Goal: Task Accomplishment & Management: Manage account settings

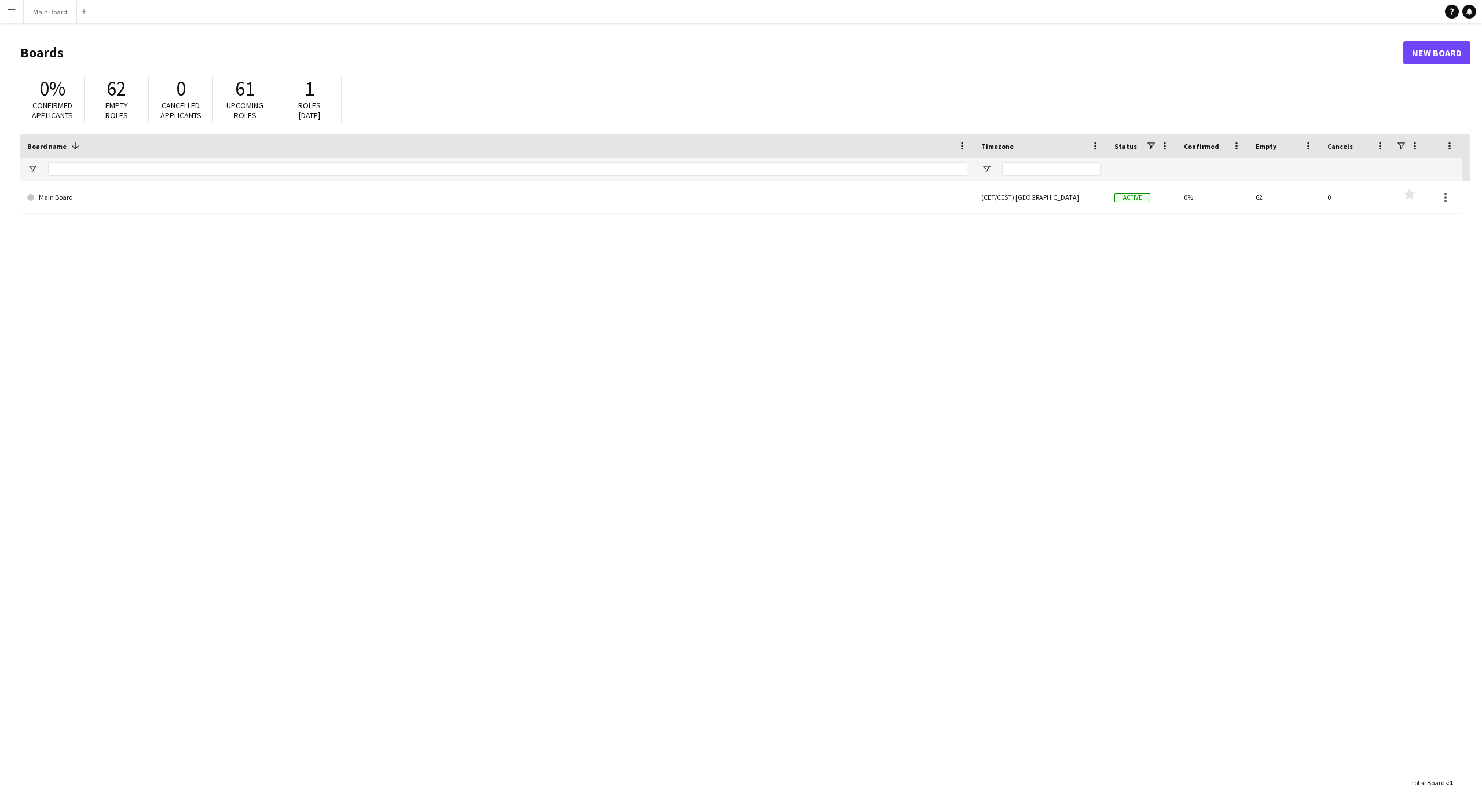
click at [9, 14] on app-icon "Menu" at bounding box center [12, 12] width 9 height 9
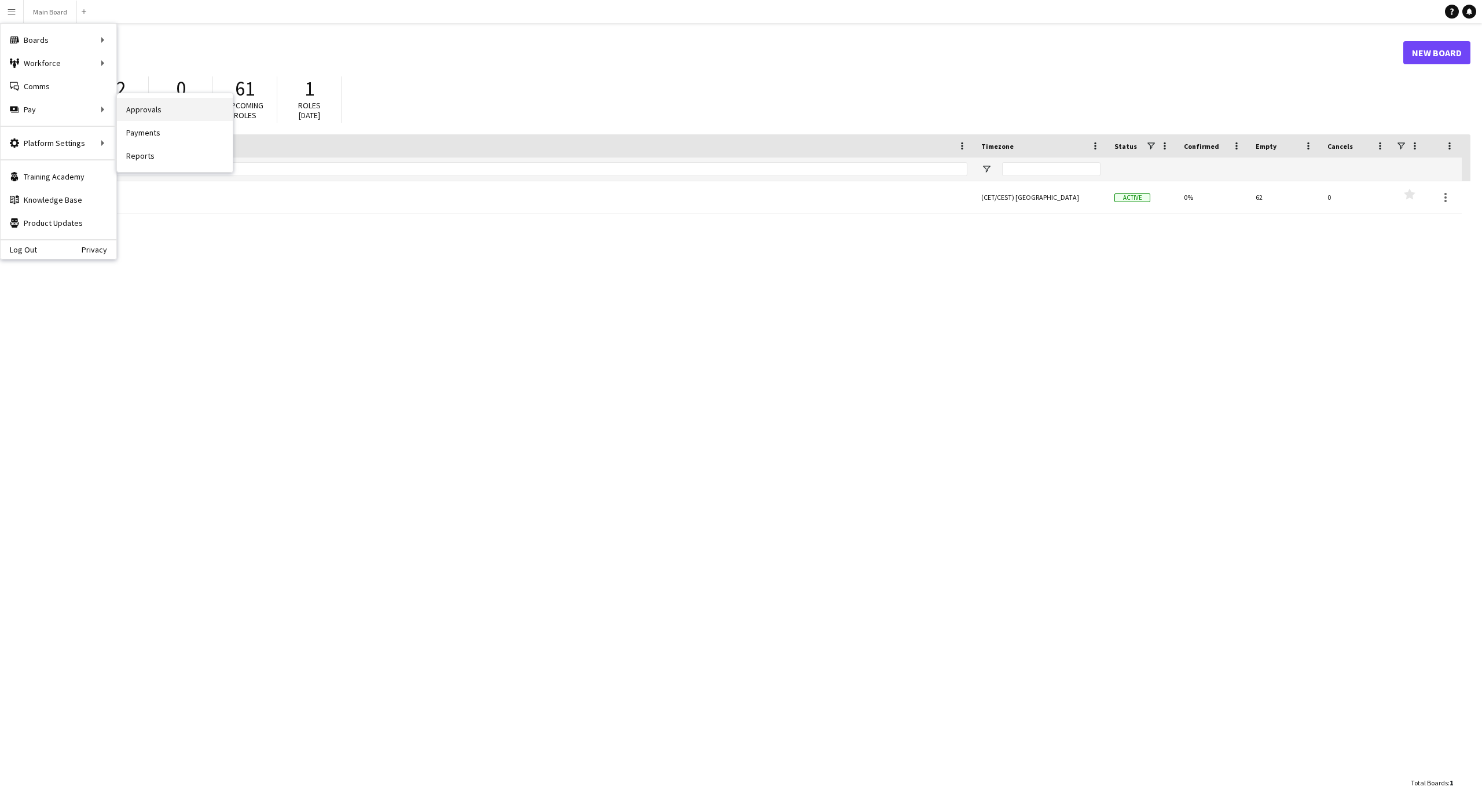
click at [144, 111] on link "Approvals" at bounding box center [175, 110] width 116 height 24
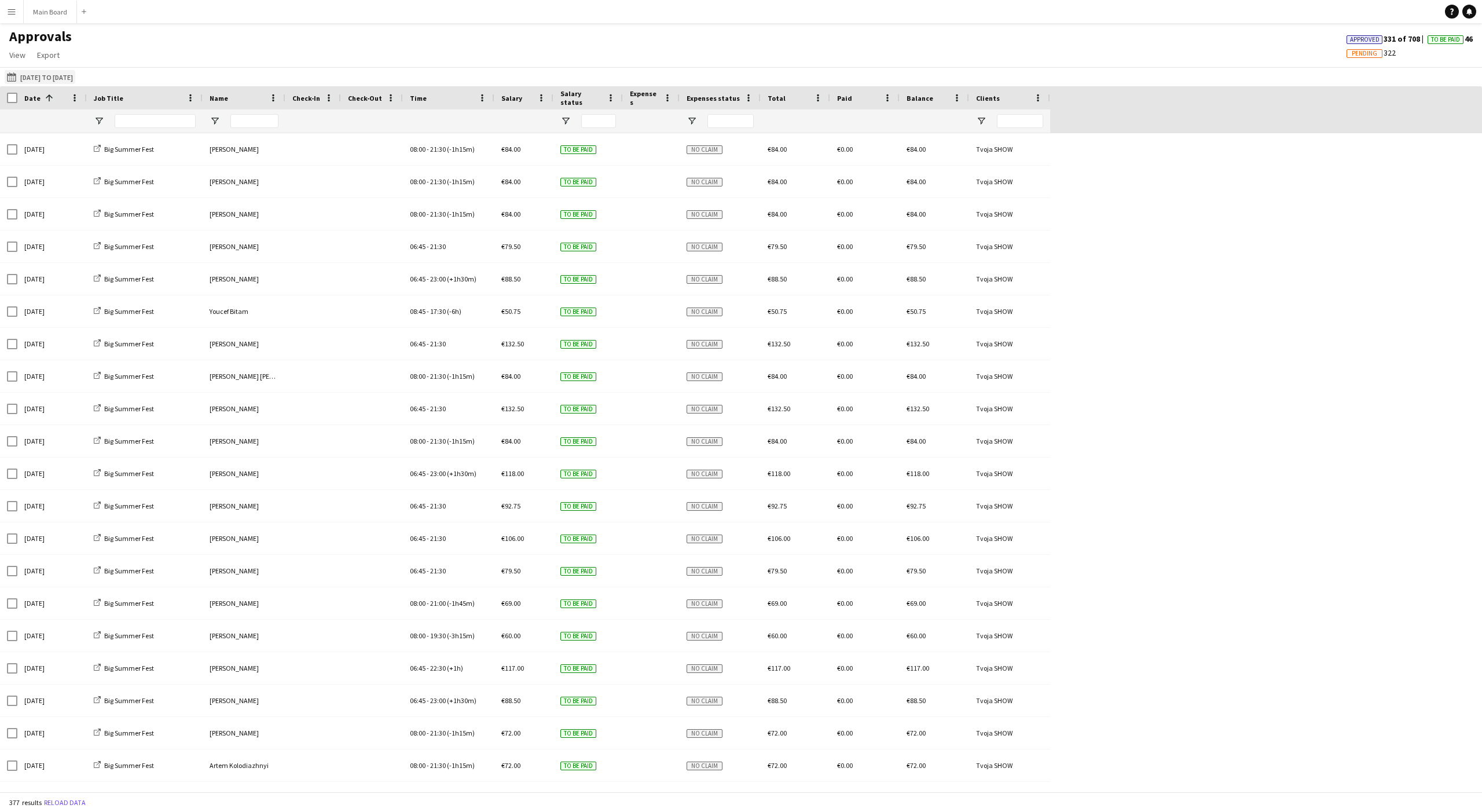
click at [29, 76] on button "31-07-2025 to 14-08-2025 31-07-2025 to 14-08-2025" at bounding box center [40, 76] width 71 height 14
click at [142, 128] on span "Previous month" at bounding box center [143, 123] width 24 height 24
click at [104, 208] on span "16" at bounding box center [105, 212] width 14 height 14
click at [120, 238] on span "31" at bounding box center [120, 243] width 14 height 14
click at [171, 124] on span "Next month" at bounding box center [167, 123] width 24 height 24
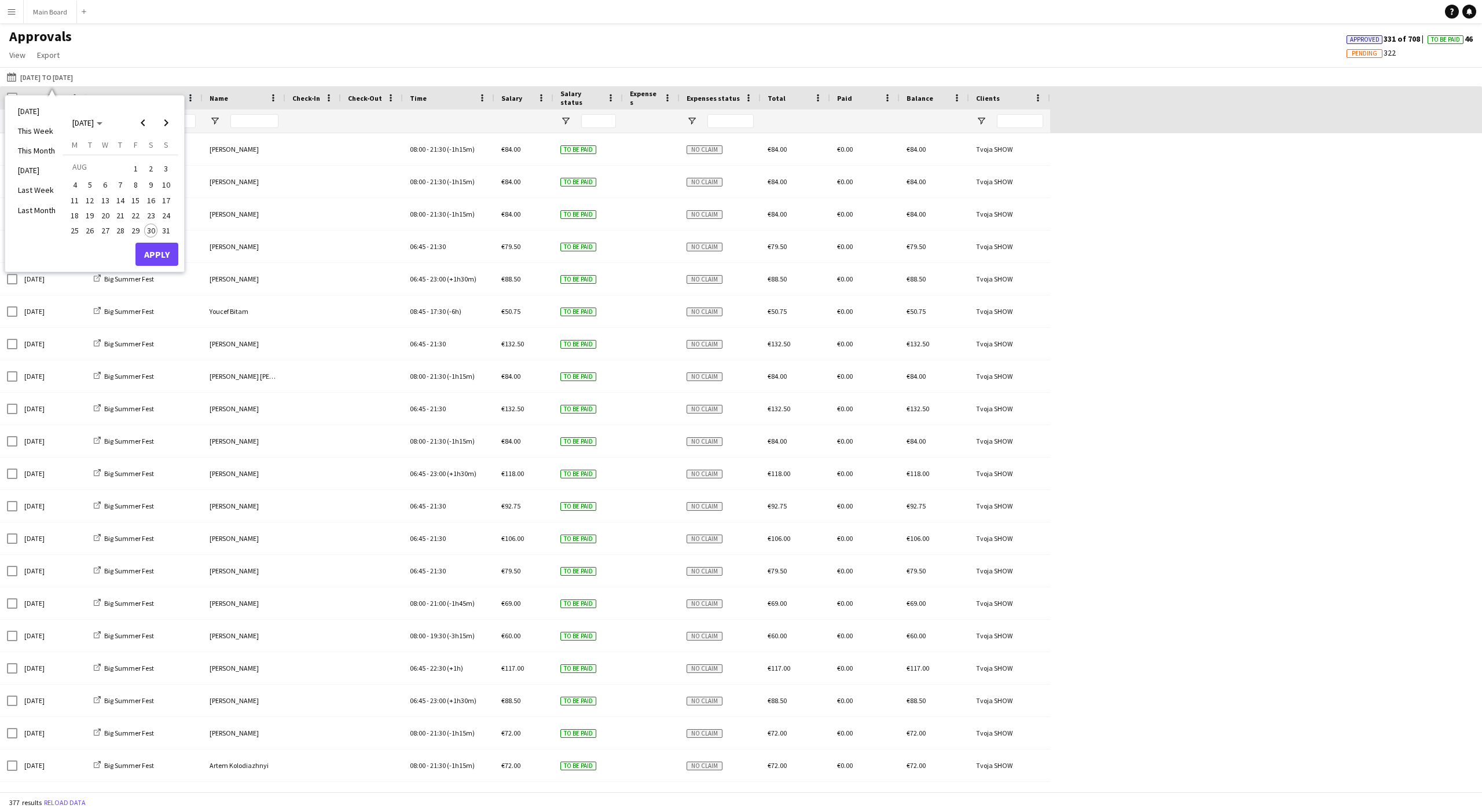
click at [148, 200] on span "16" at bounding box center [150, 200] width 14 height 14
click at [162, 227] on span "31" at bounding box center [166, 230] width 14 height 14
click at [160, 250] on button "Apply" at bounding box center [157, 254] width 43 height 24
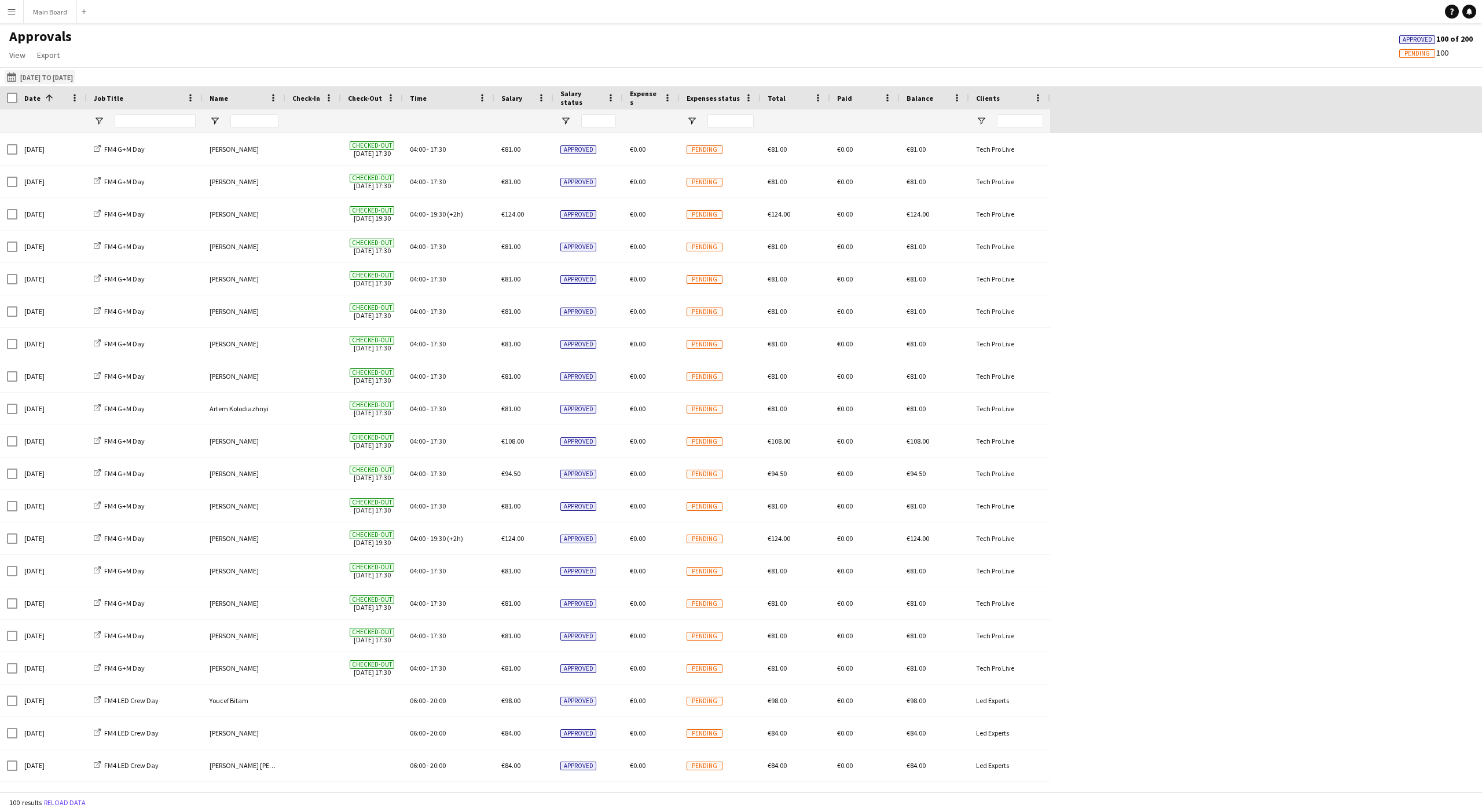
click at [75, 72] on button "31-07-2025 to 14-08-2025 16-08-2025 to 31-08-2025" at bounding box center [40, 76] width 71 height 14
click at [139, 167] on span "1" at bounding box center [135, 168] width 14 height 16
click at [138, 198] on span "15" at bounding box center [135, 200] width 14 height 14
click at [160, 245] on button "Apply" at bounding box center [157, 254] width 43 height 24
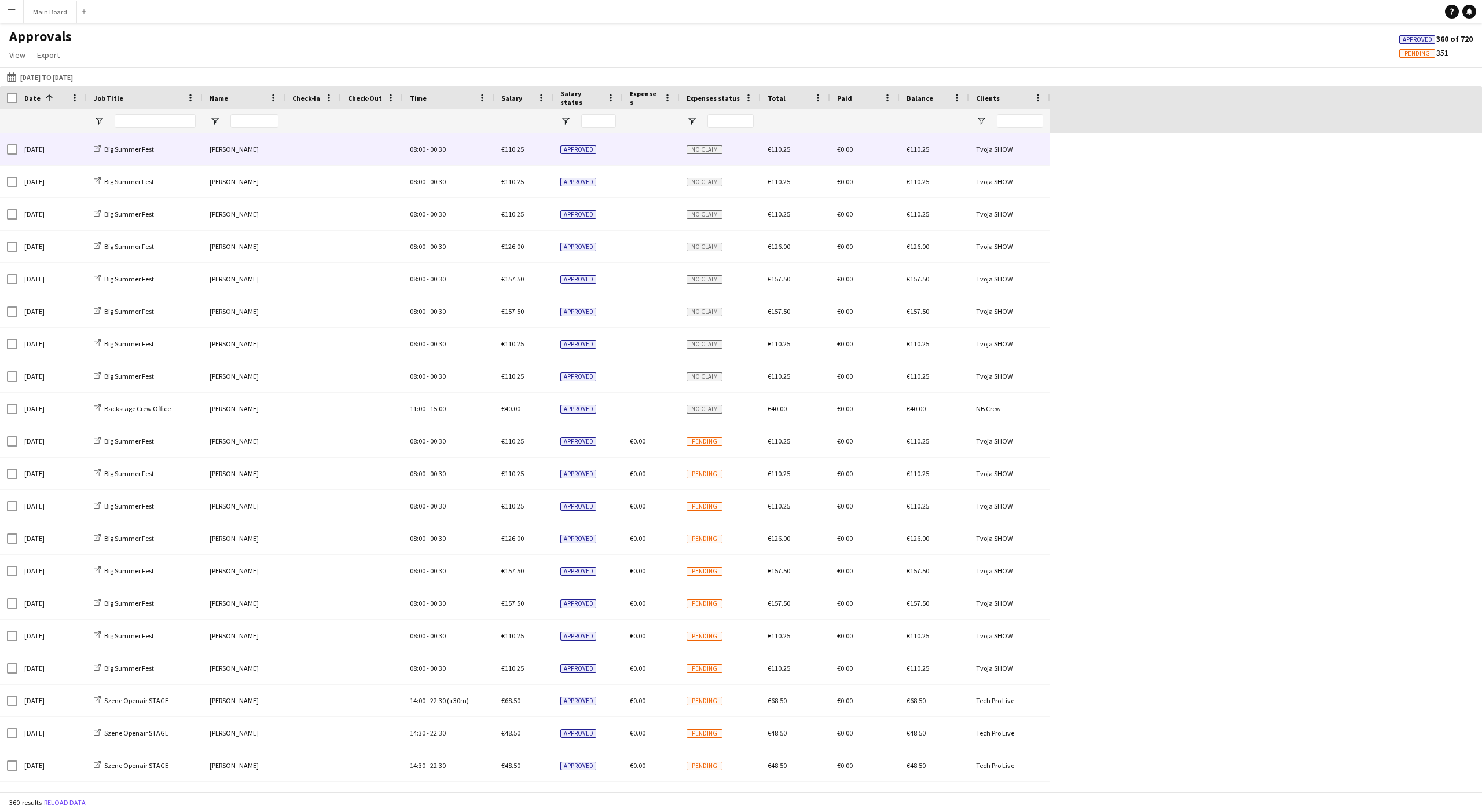
click at [445, 150] on span "00:30" at bounding box center [437, 149] width 15 height 9
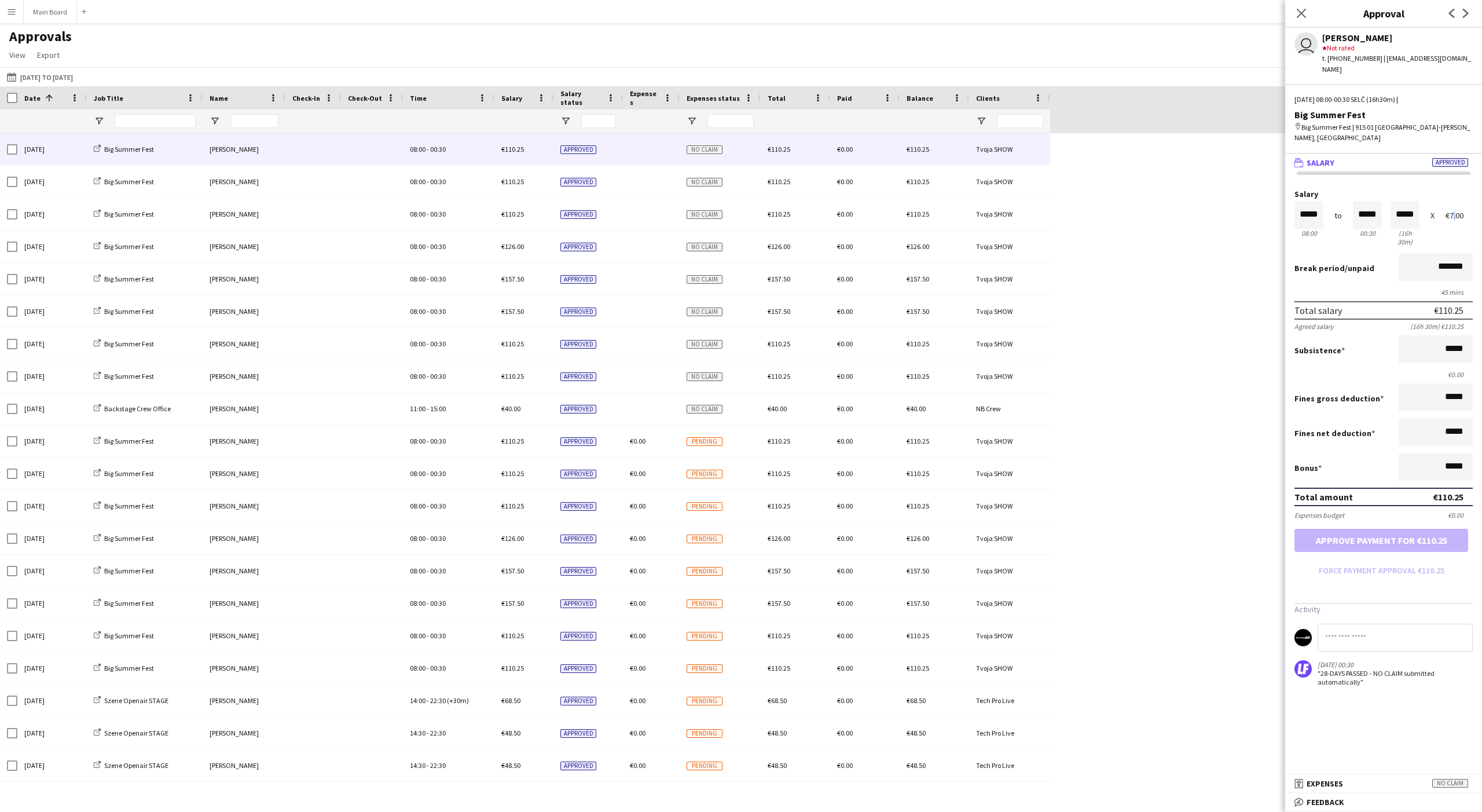
click at [549, 211] on div "€7.00" at bounding box center [1459, 215] width 27 height 9
click at [549, 211] on div "Salary ***** 08:00 to ***** 00:30 ***** (16h 30m) X €7.00" at bounding box center [1383, 219] width 178 height 59
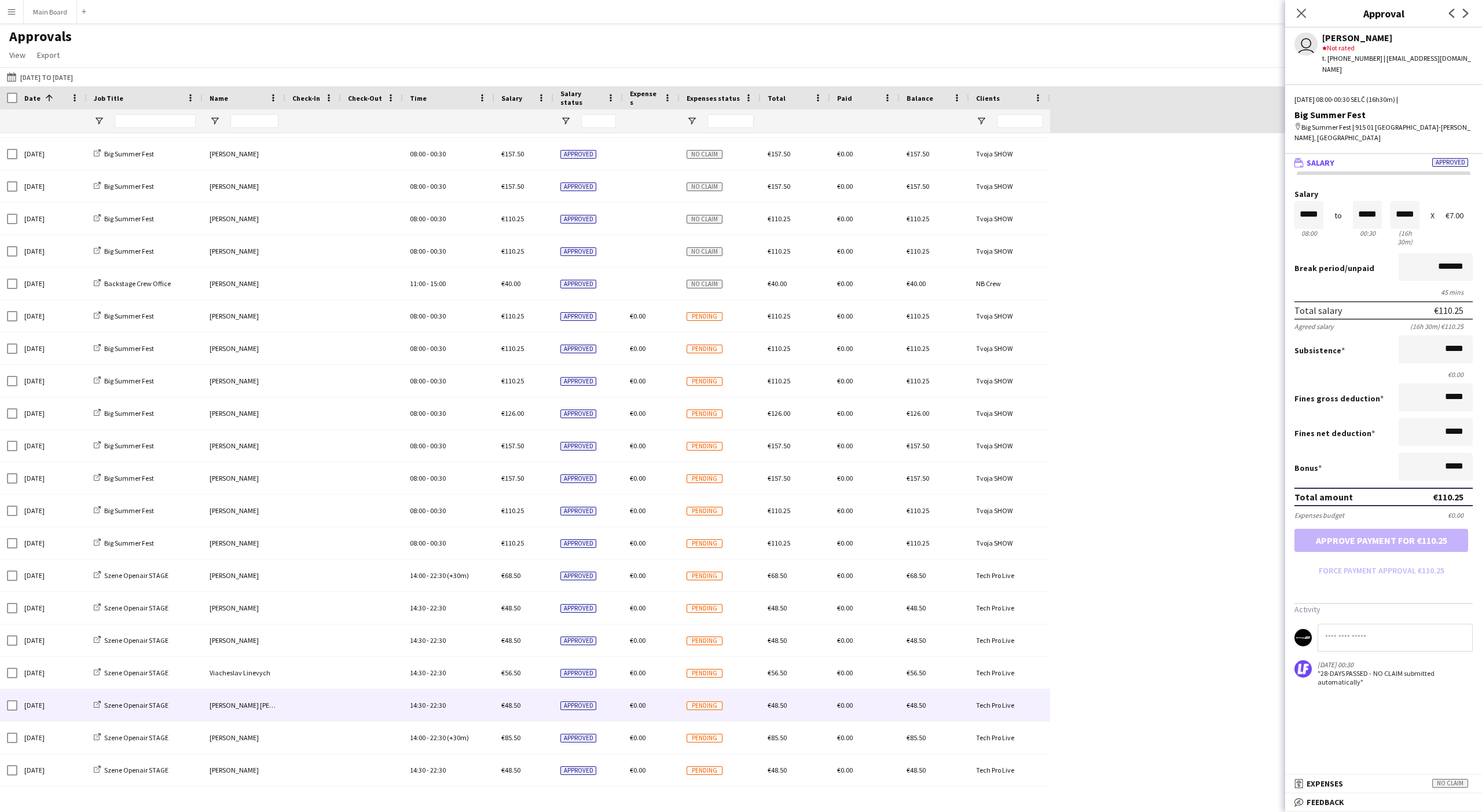
scroll to position [126, 0]
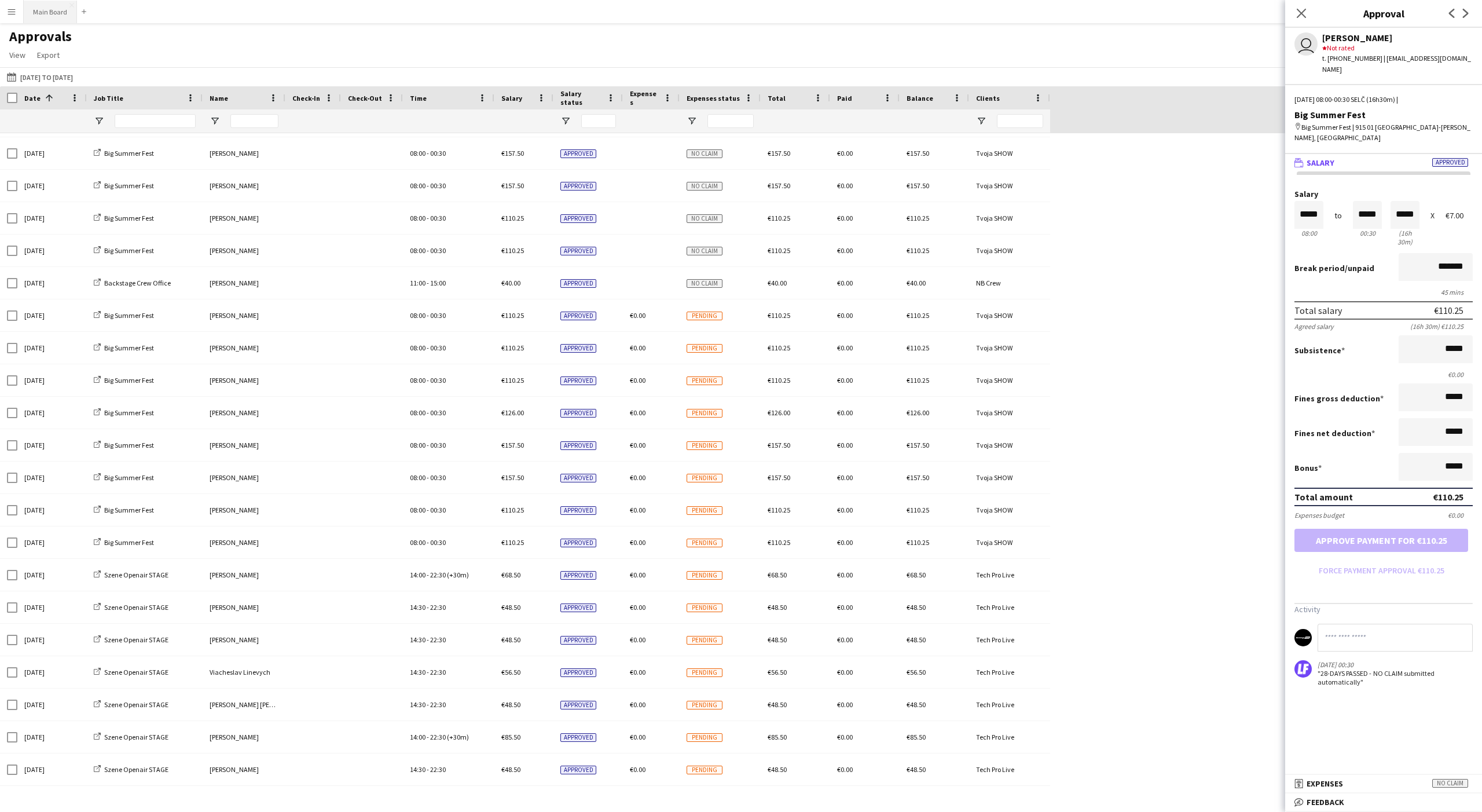
click at [48, 10] on button "Main Board Close" at bounding box center [50, 12] width 53 height 23
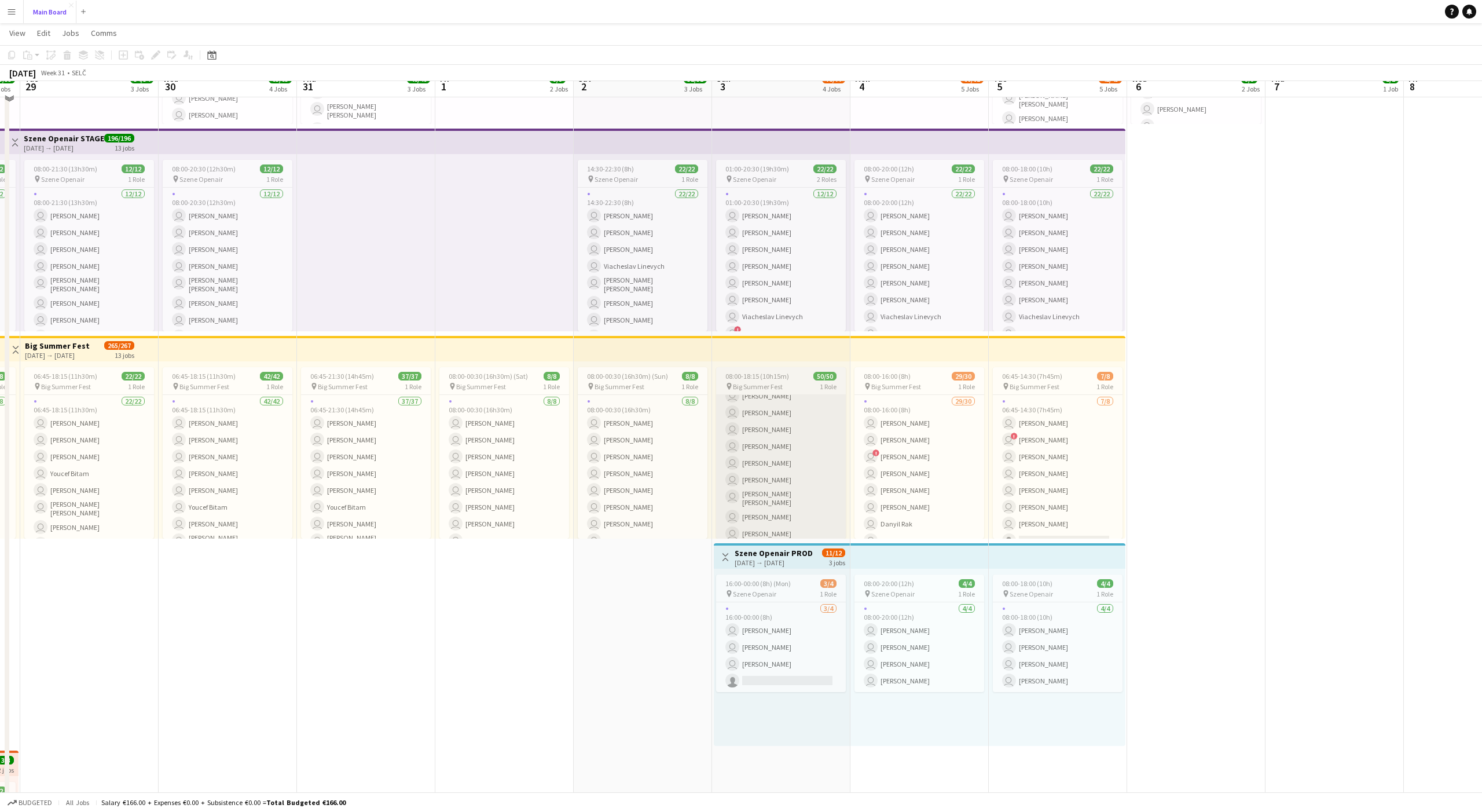
scroll to position [424, 0]
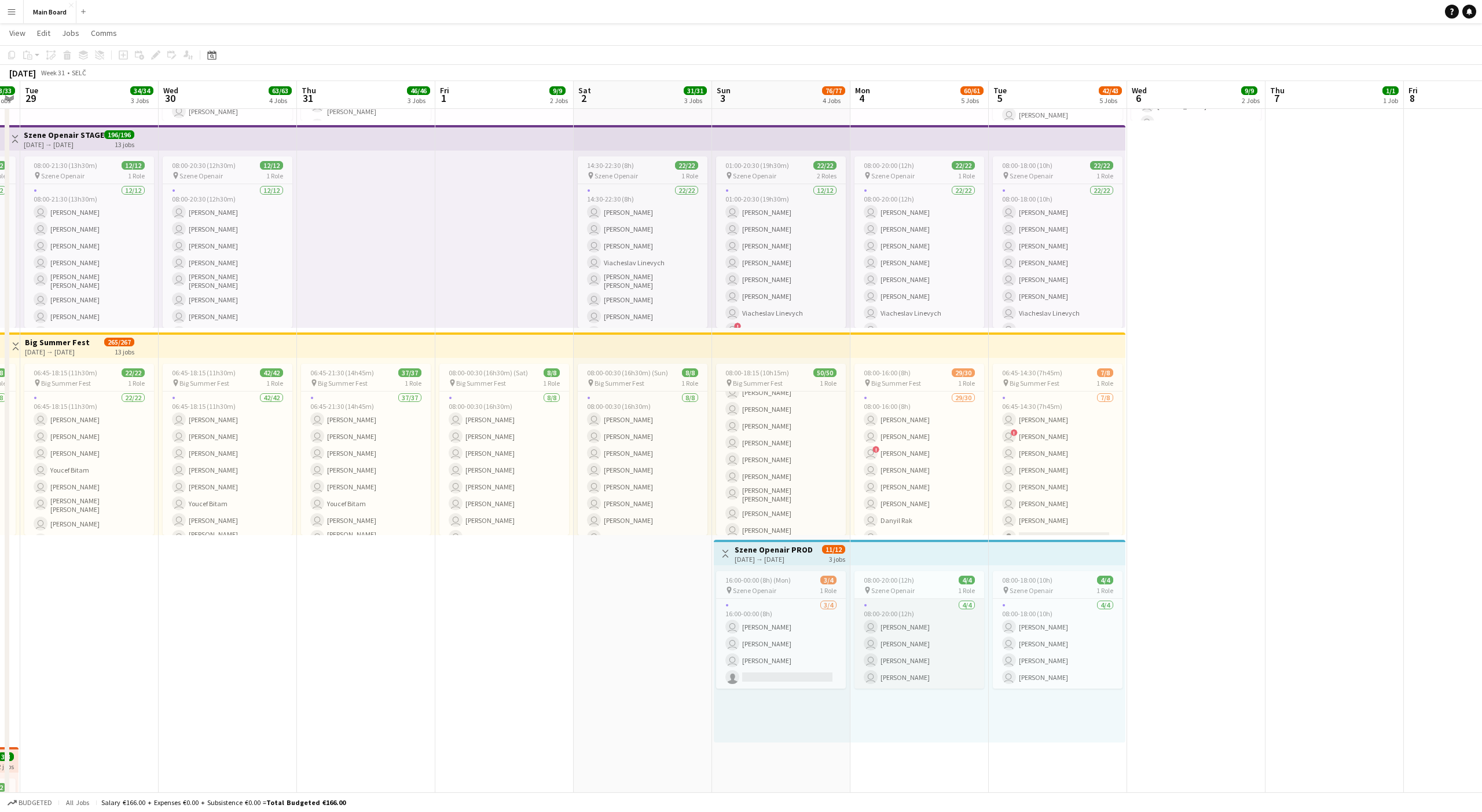
click at [549, 551] on app-card-role "4/4 08:00-20:00 (12h) user Filip Peško user Ondrej Musil user Peter Furda user …" at bounding box center [919, 643] width 129 height 90
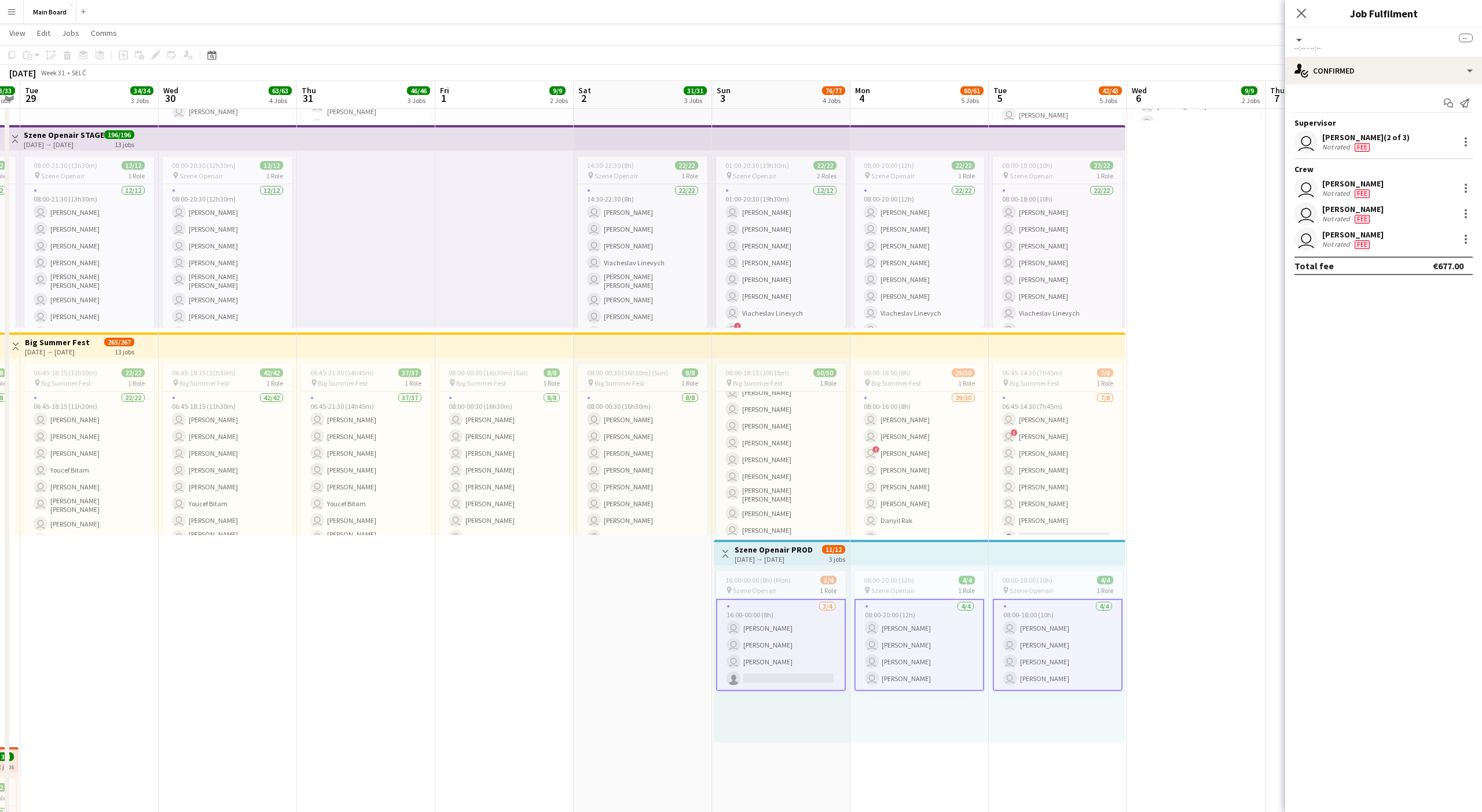
click at [549, 551] on app-card-role "4/4 08:00-20:00 (12h) user Filip Peško user Ondrej Musil user Peter Furda user …" at bounding box center [919, 645] width 129 height 92
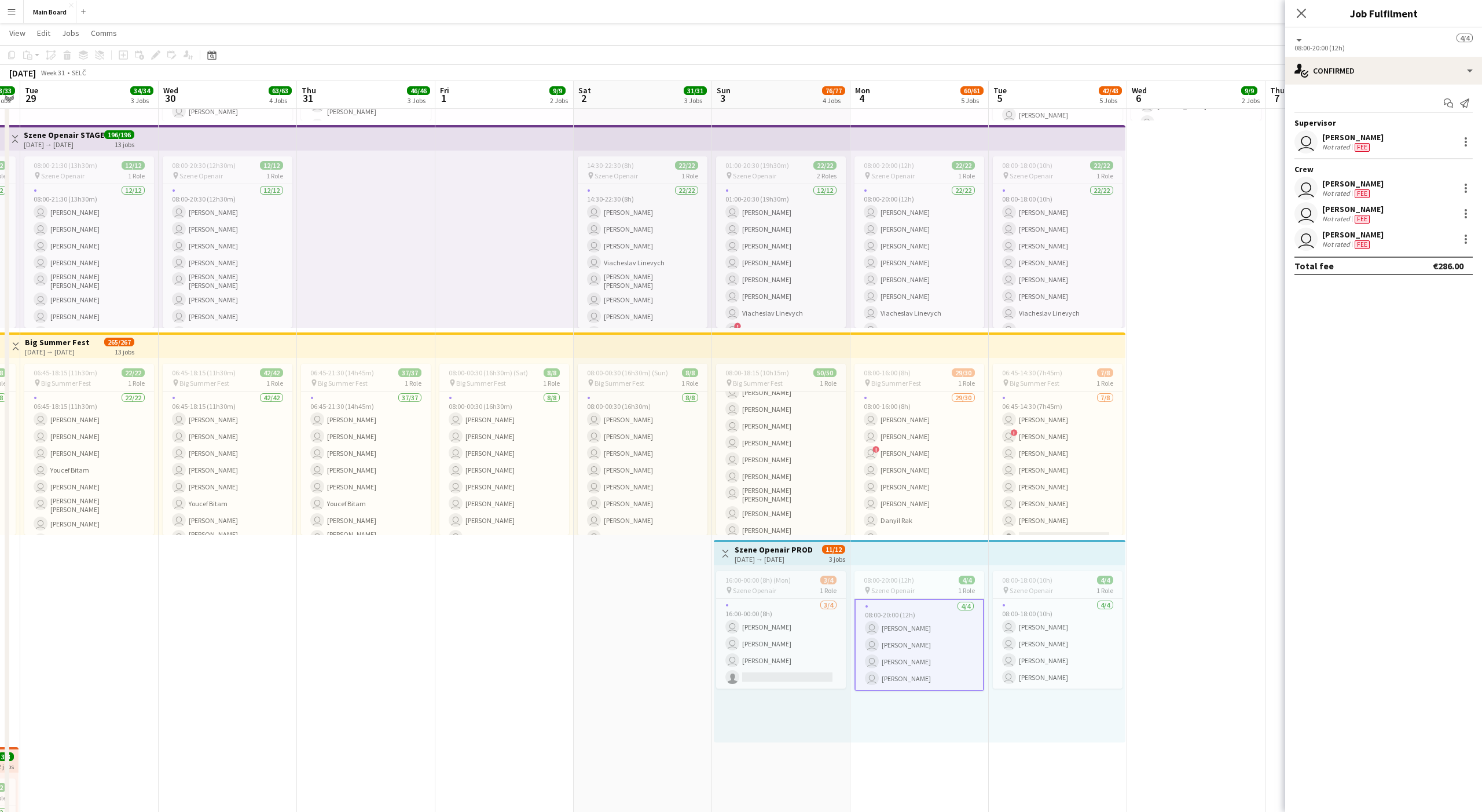
click at [549, 138] on div "user Jakub Kvoročka Not rated Fee" at bounding box center [1383, 142] width 196 height 24
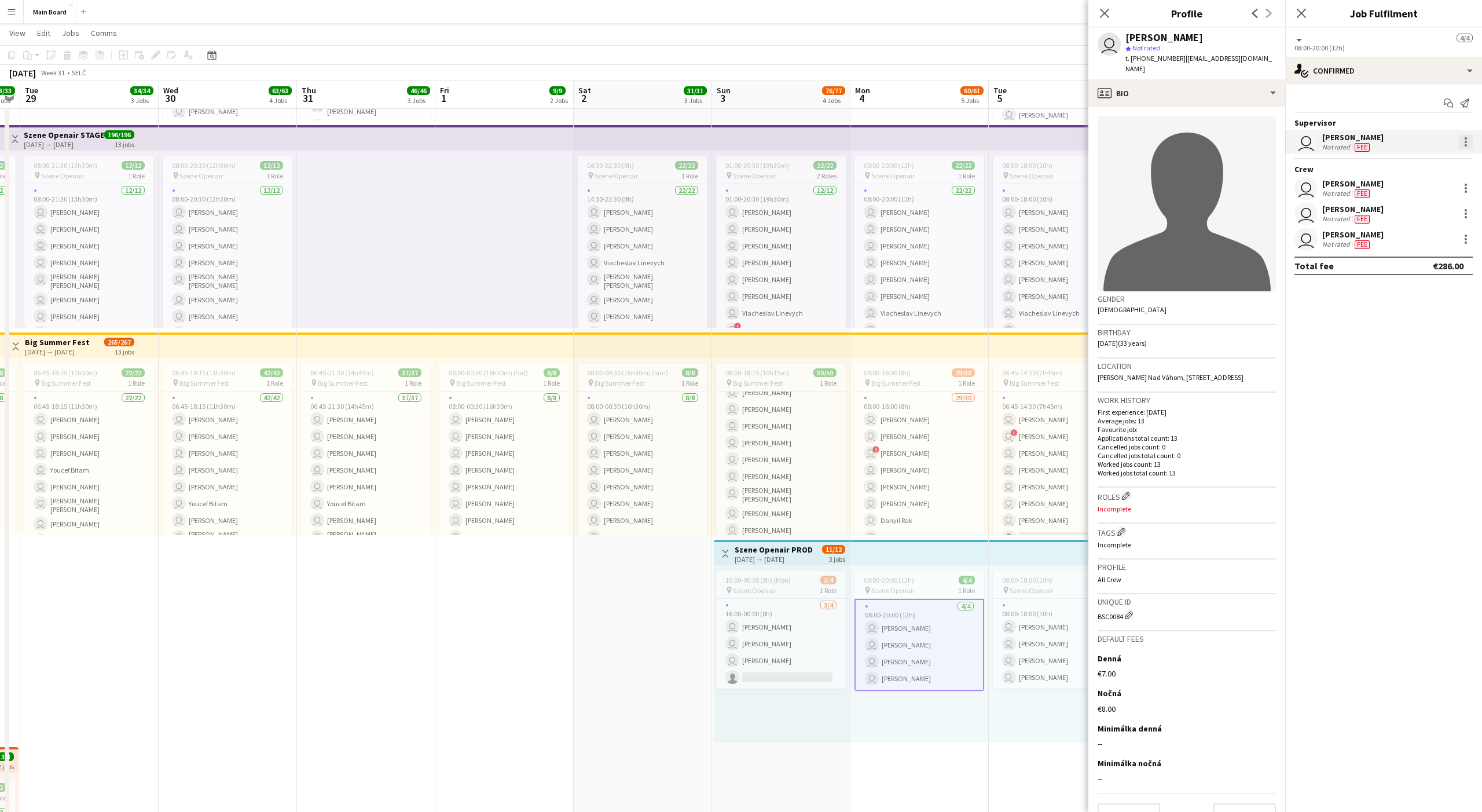
click at [549, 135] on div at bounding box center [1466, 141] width 14 height 14
click at [549, 160] on span "Edit fee" at bounding box center [1335, 163] width 32 height 10
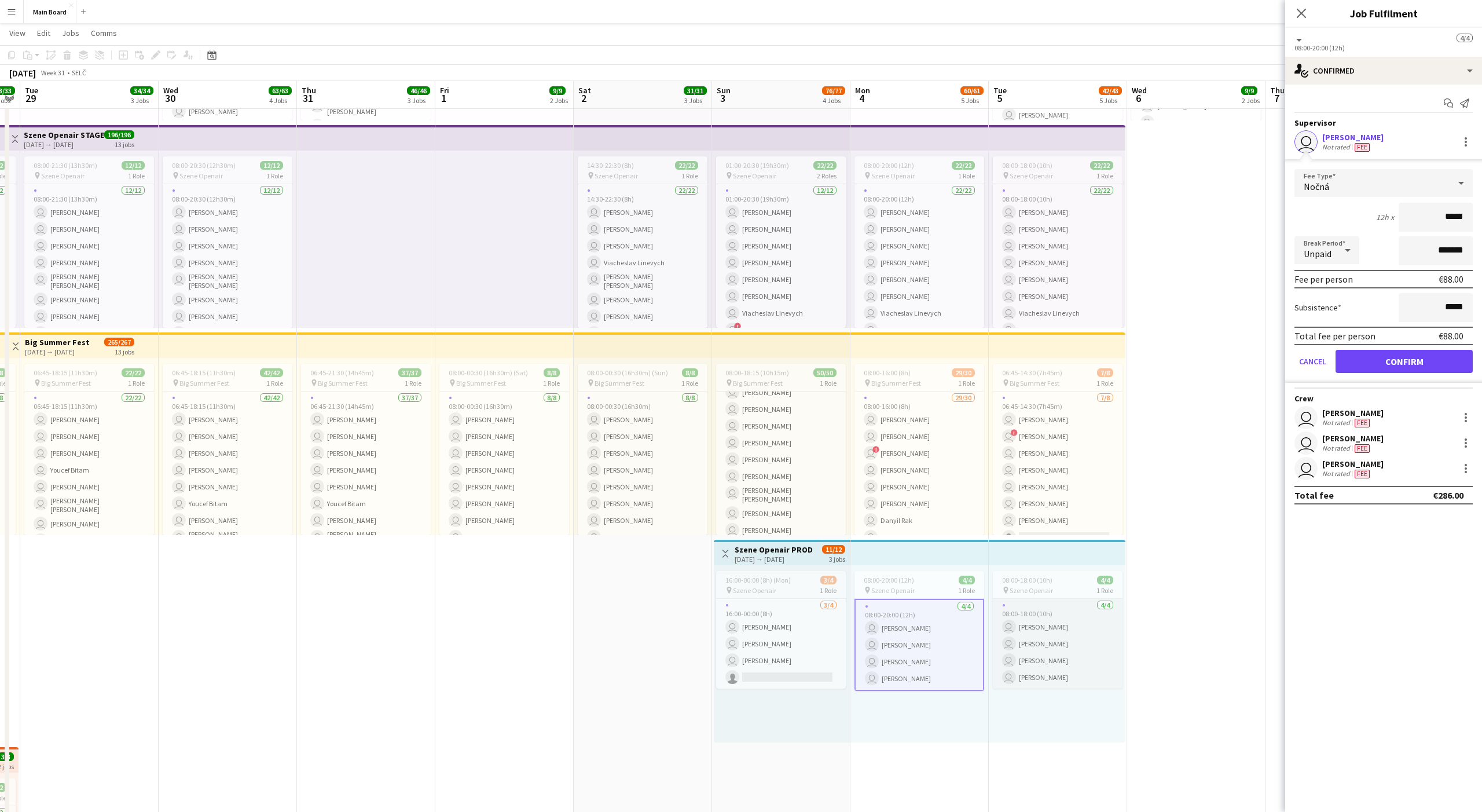
click at [549, 551] on app-card-role "4/4 08:00-18:00 (10h) user Filip Peško user Ondrej Musil user Peter Furda user …" at bounding box center [1057, 643] width 129 height 90
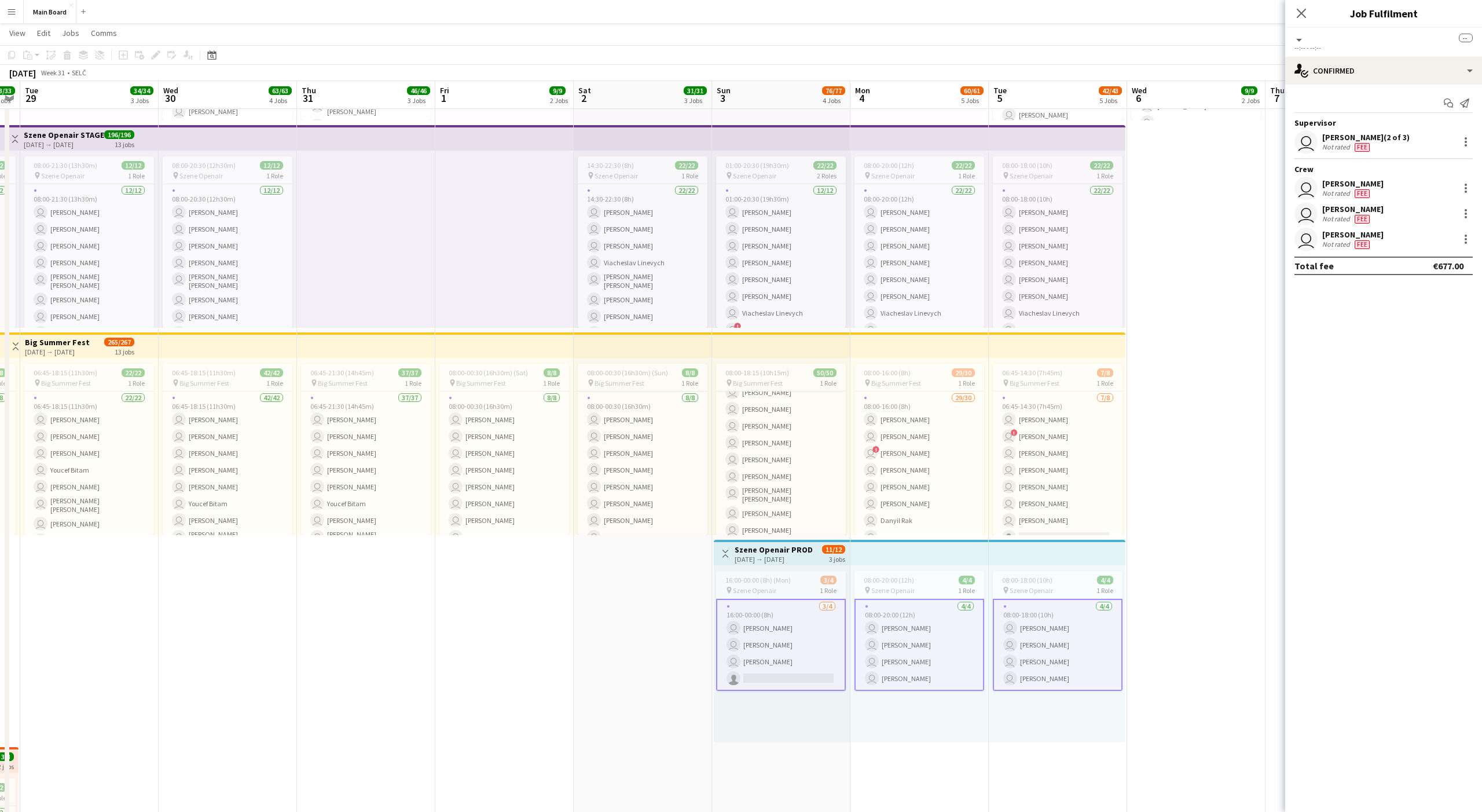
click at [549, 551] on app-card-role "4/4 08:00-18:00 (10h) user Filip Peško user Ondrej Musil user Peter Furda user …" at bounding box center [1057, 645] width 129 height 92
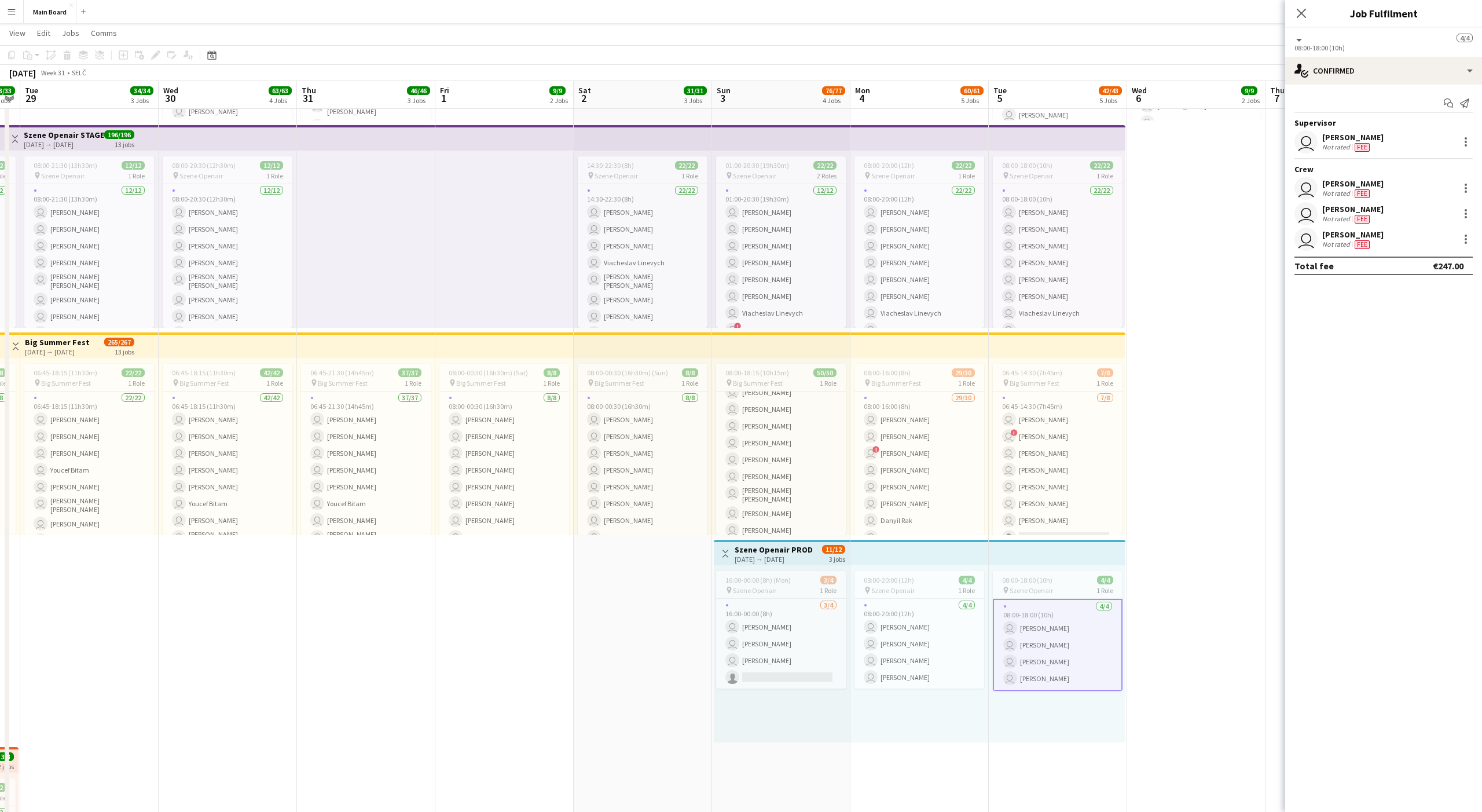
click at [549, 139] on div at bounding box center [1465, 141] width 16 height 14
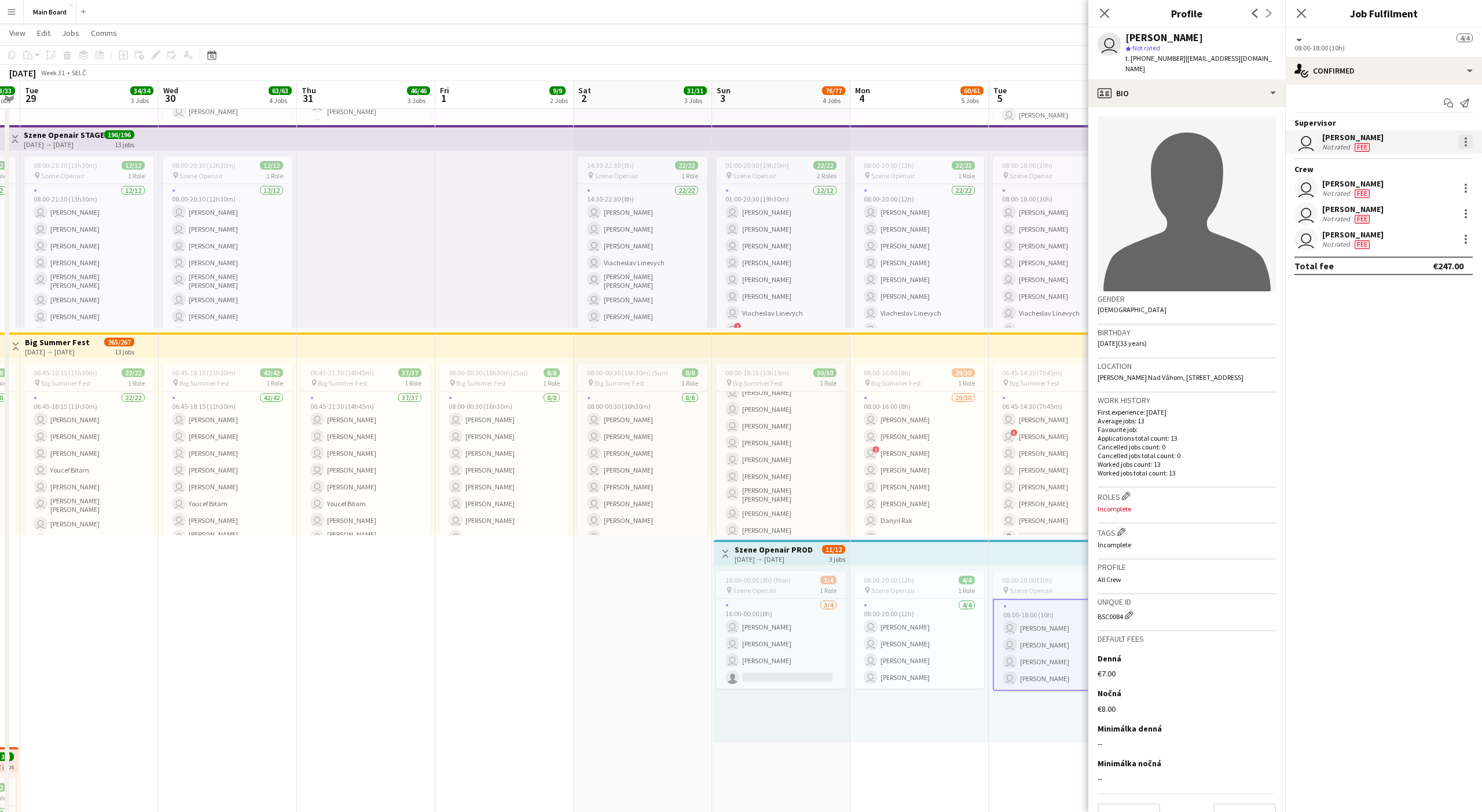
click at [549, 140] on div at bounding box center [1466, 141] width 14 height 14
click at [549, 158] on span "Edit fee" at bounding box center [1391, 164] width 144 height 11
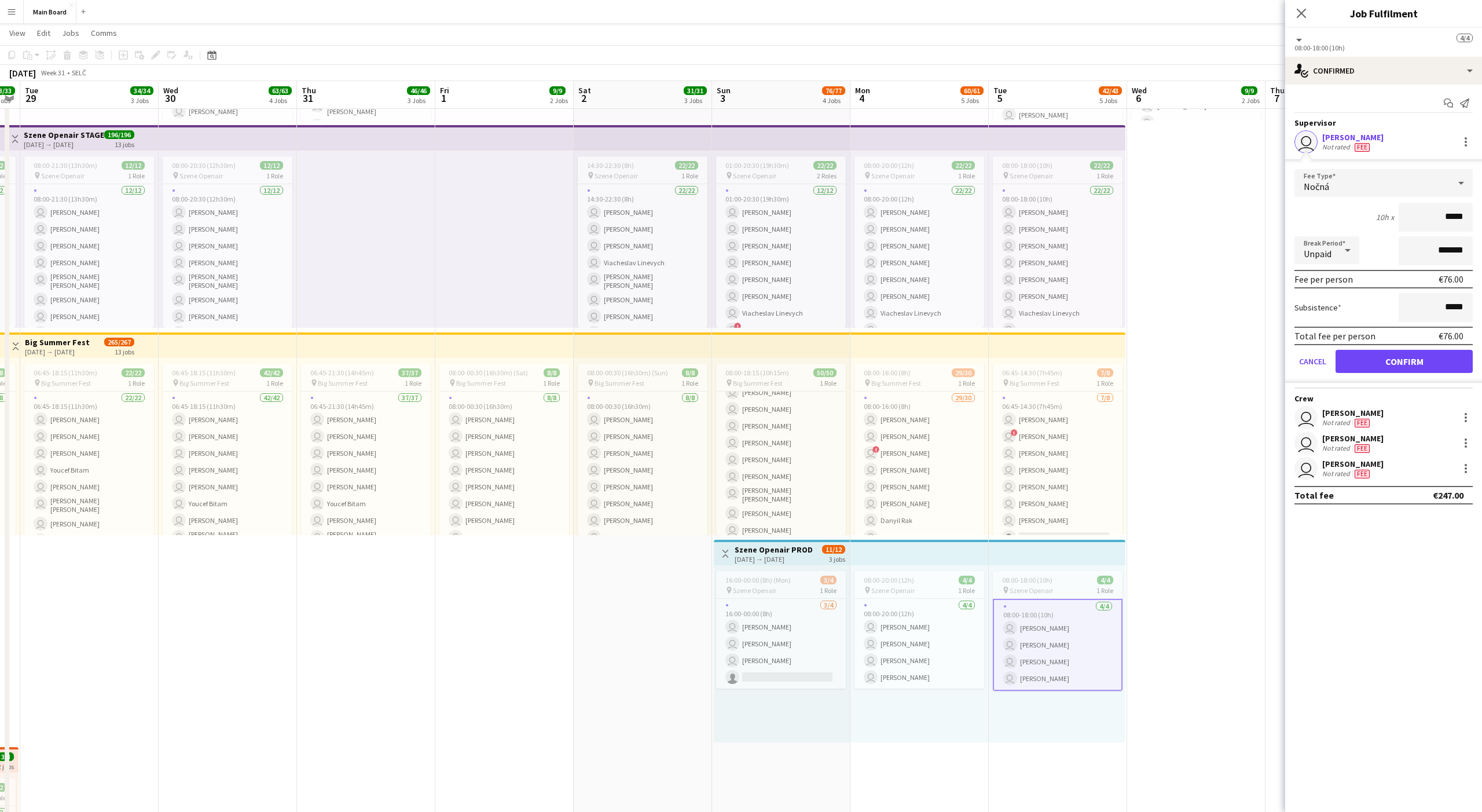
click at [549, 235] on app-date-cell "09:00-17:00 (8h) 1/1 pin Backstage Crew 1 Role 1/1 09:00-17:00 (8h) user Alexan…" at bounding box center [1196, 411] width 139 height 1411
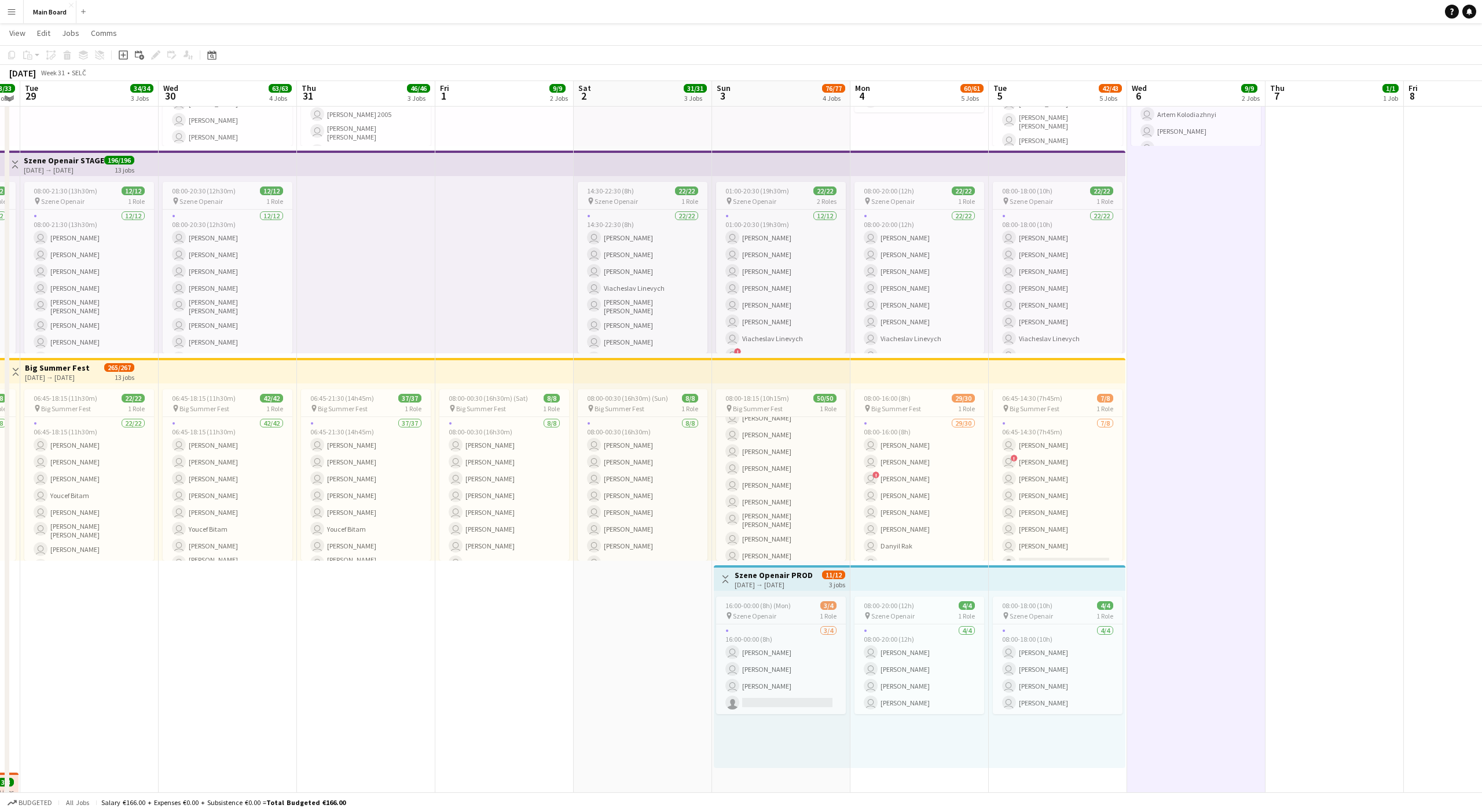
scroll to position [396, 0]
click at [549, 410] on app-date-cell "09:00-17:00 (8h) 1/1 pin Backstage Crew 1 Role 1/1 09:00-17:00 (8h) user Alexan…" at bounding box center [1196, 439] width 139 height 1411
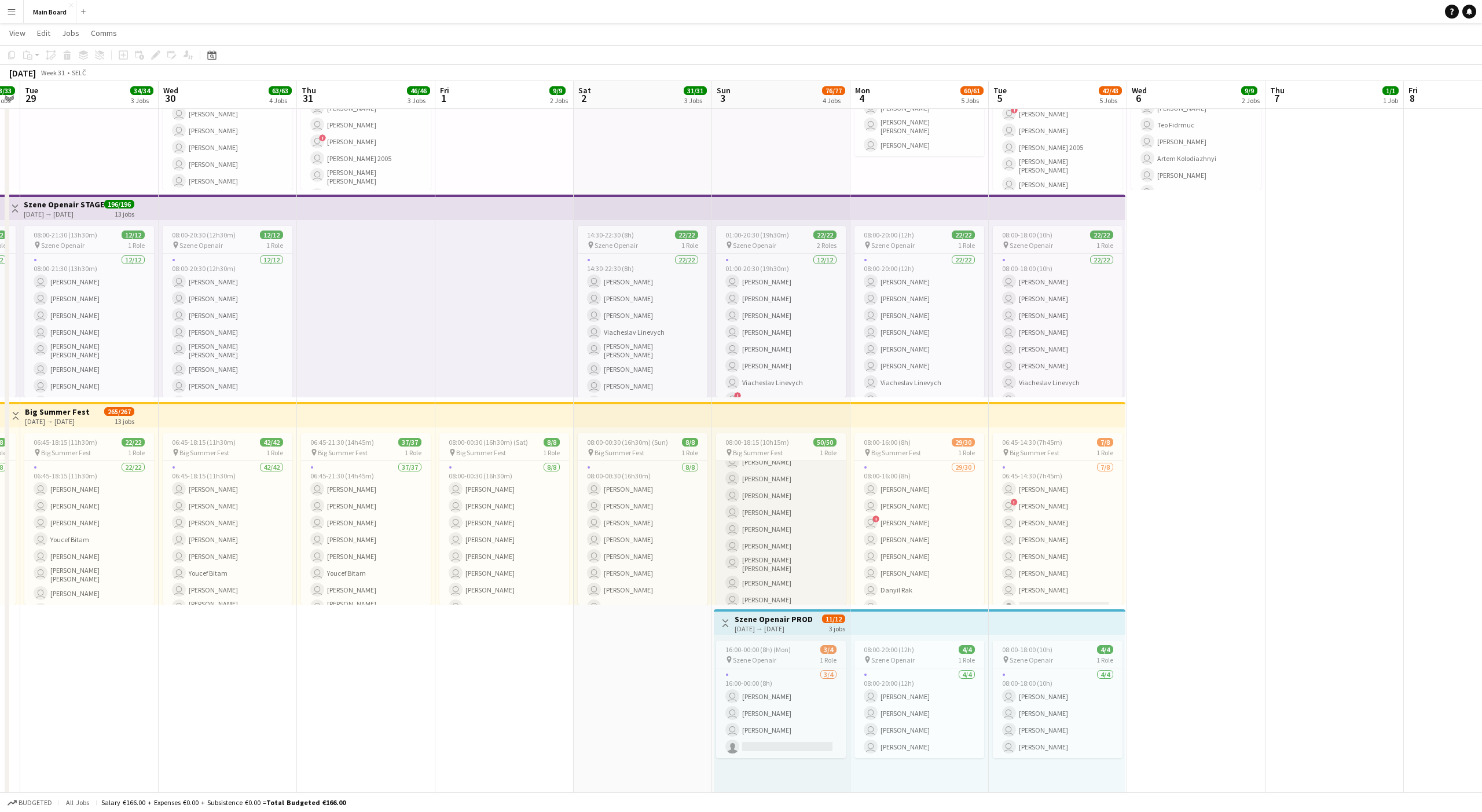
scroll to position [0, 0]
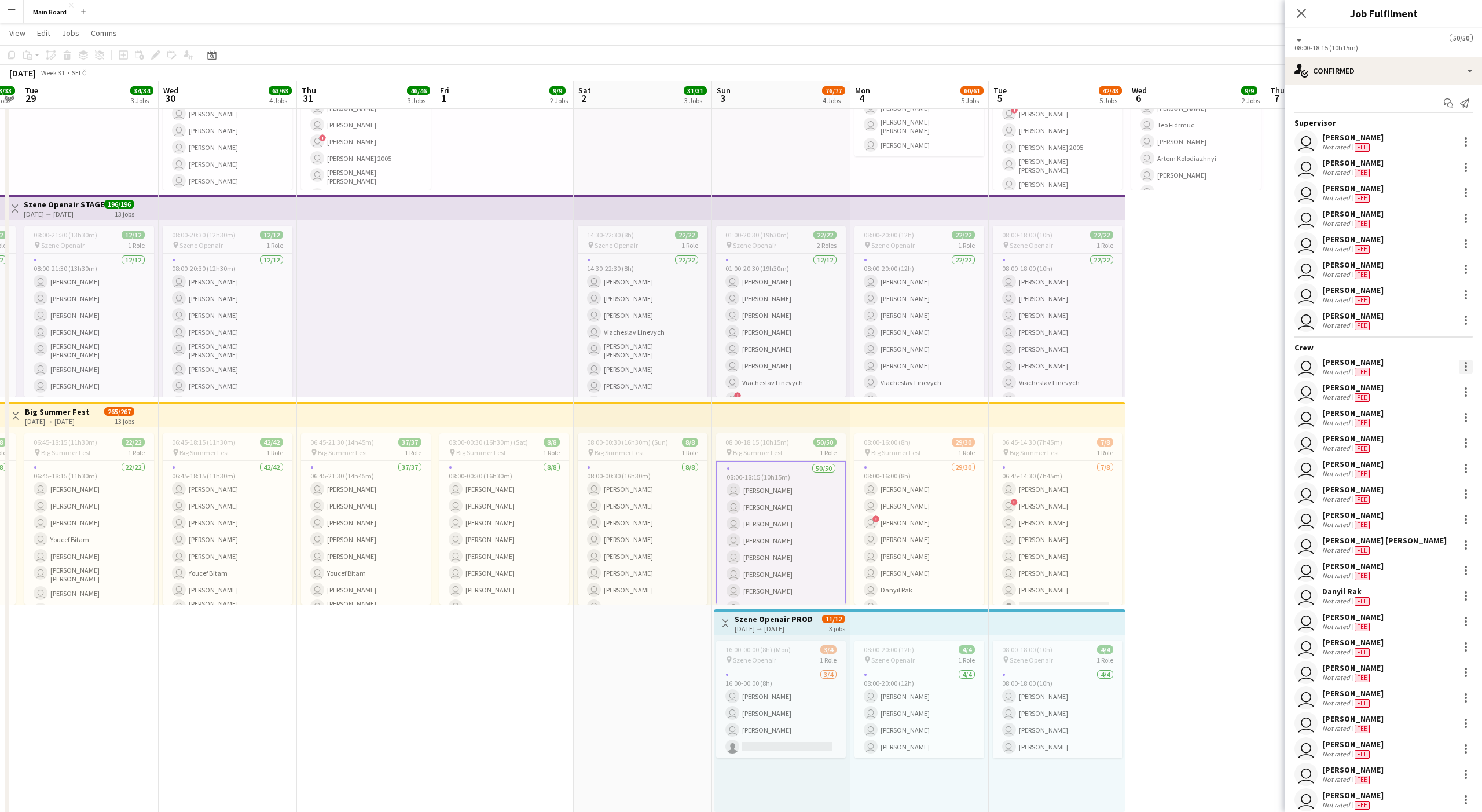
click at [549, 362] on div at bounding box center [1466, 366] width 14 height 14
click at [549, 393] on span "Edit fee" at bounding box center [1428, 388] width 72 height 11
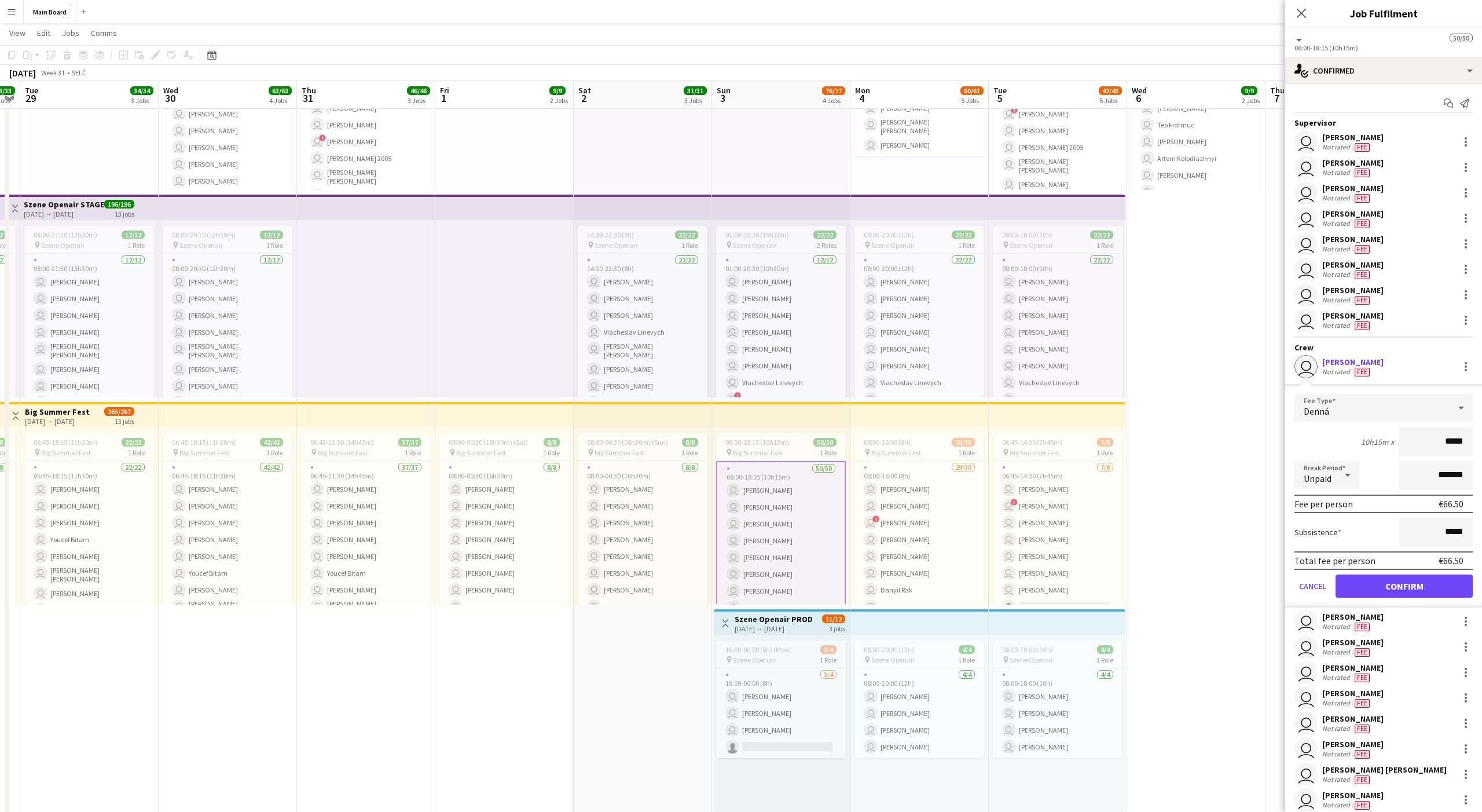
click at [549, 449] on app-date-cell "09:00-17:00 (8h) 1/1 pin Backstage Crew 1 Role 1/1 09:00-17:00 (8h) user Alexan…" at bounding box center [1196, 481] width 139 height 1411
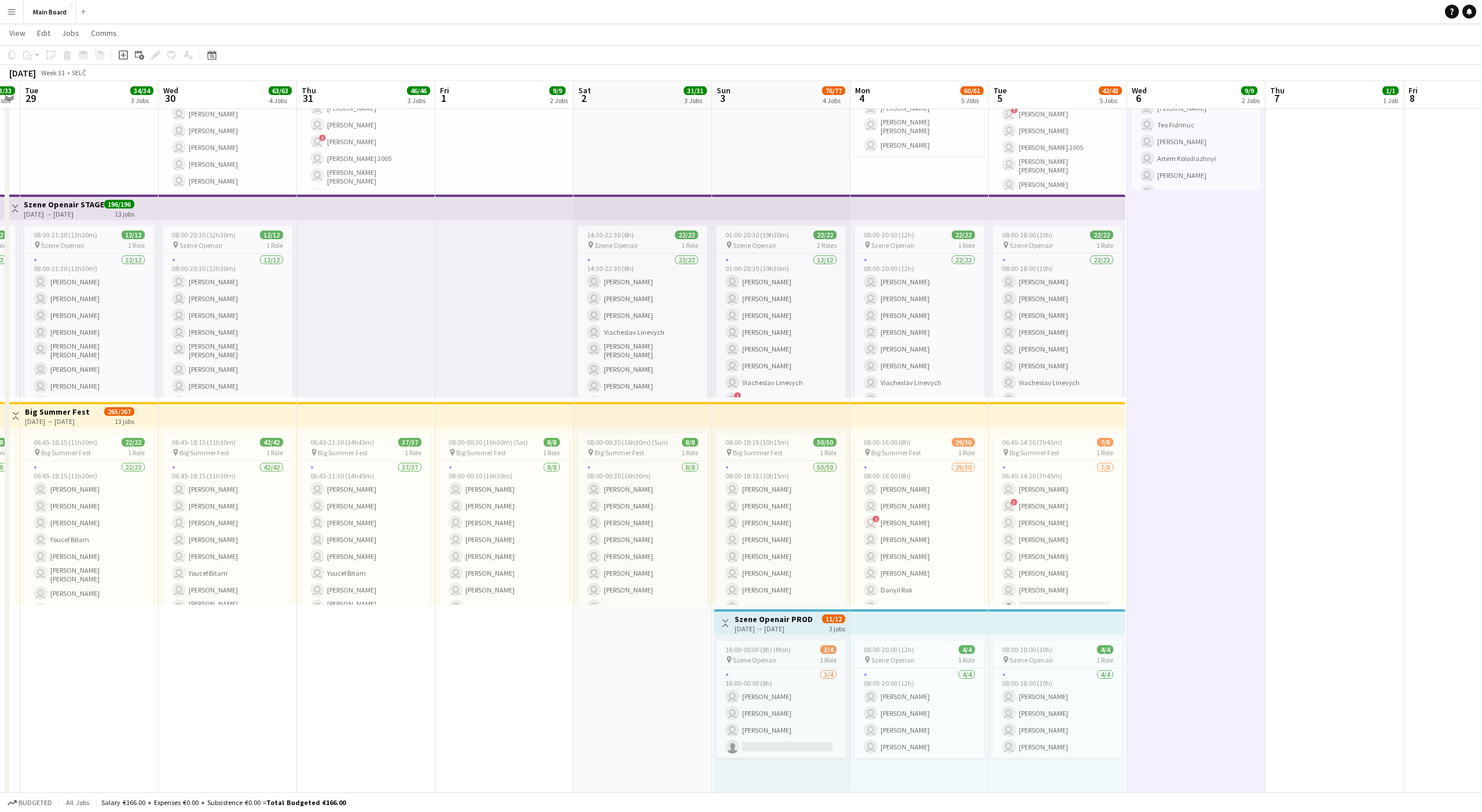
click at [549, 317] on app-date-cell "14:00-17:00 (3h) 1/1 pin Backstage Crew 1 Role 1/1 14:00-17:00 (3h) user Sergej…" at bounding box center [1334, 481] width 139 height 1411
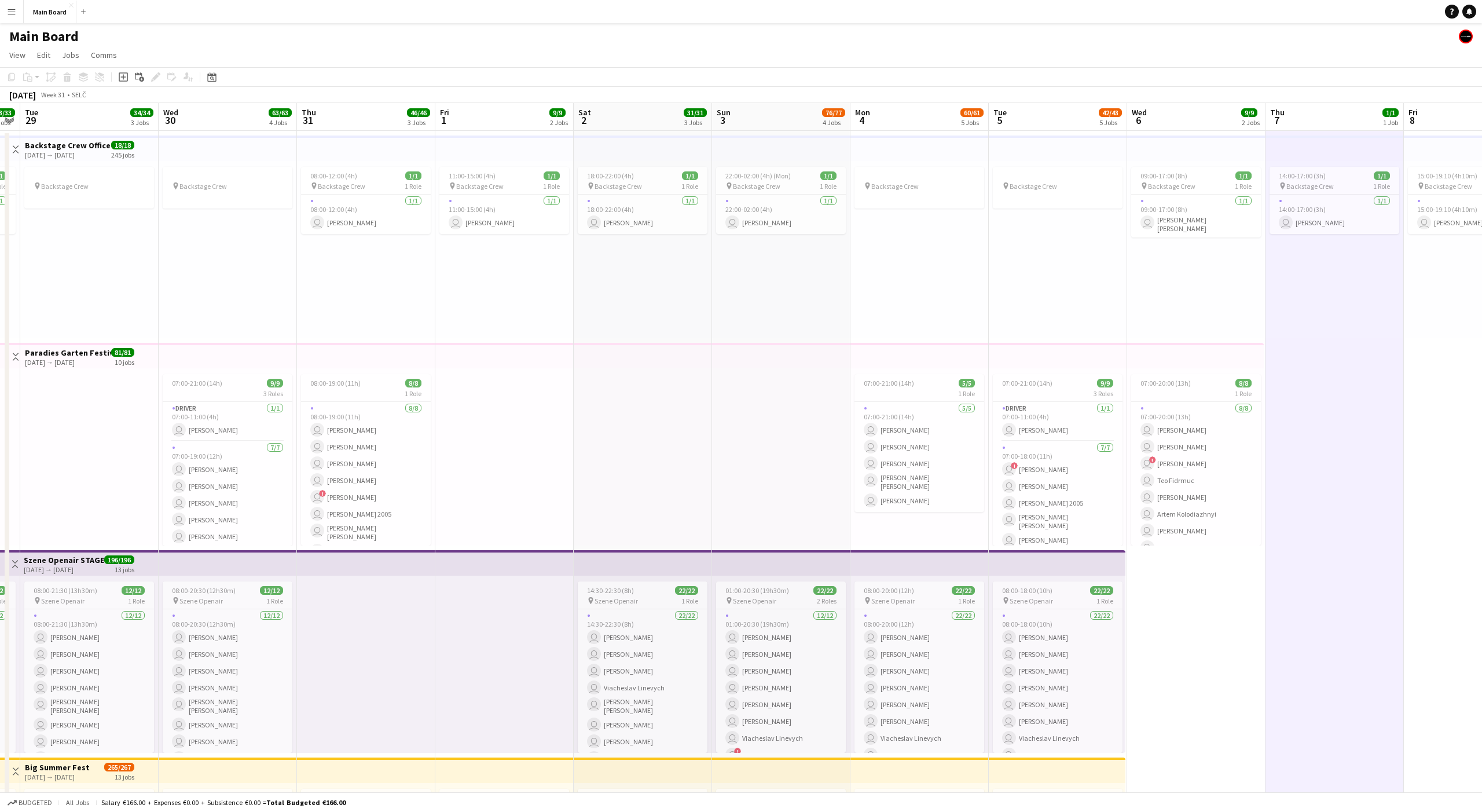
click at [18, 15] on button "Menu" at bounding box center [12, 12] width 24 height 24
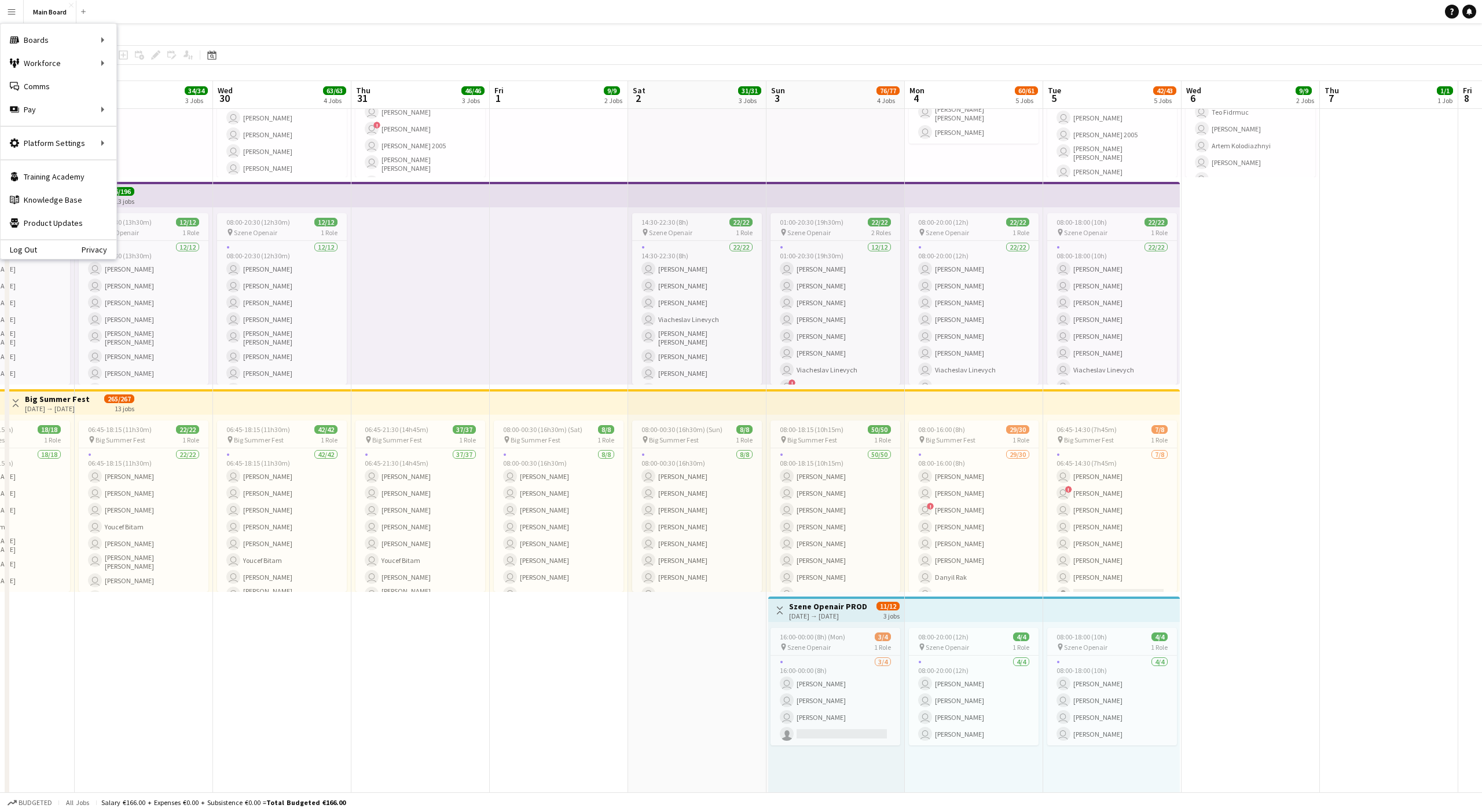
scroll to position [0, 339]
click at [144, 116] on link "Approvals" at bounding box center [175, 110] width 116 height 24
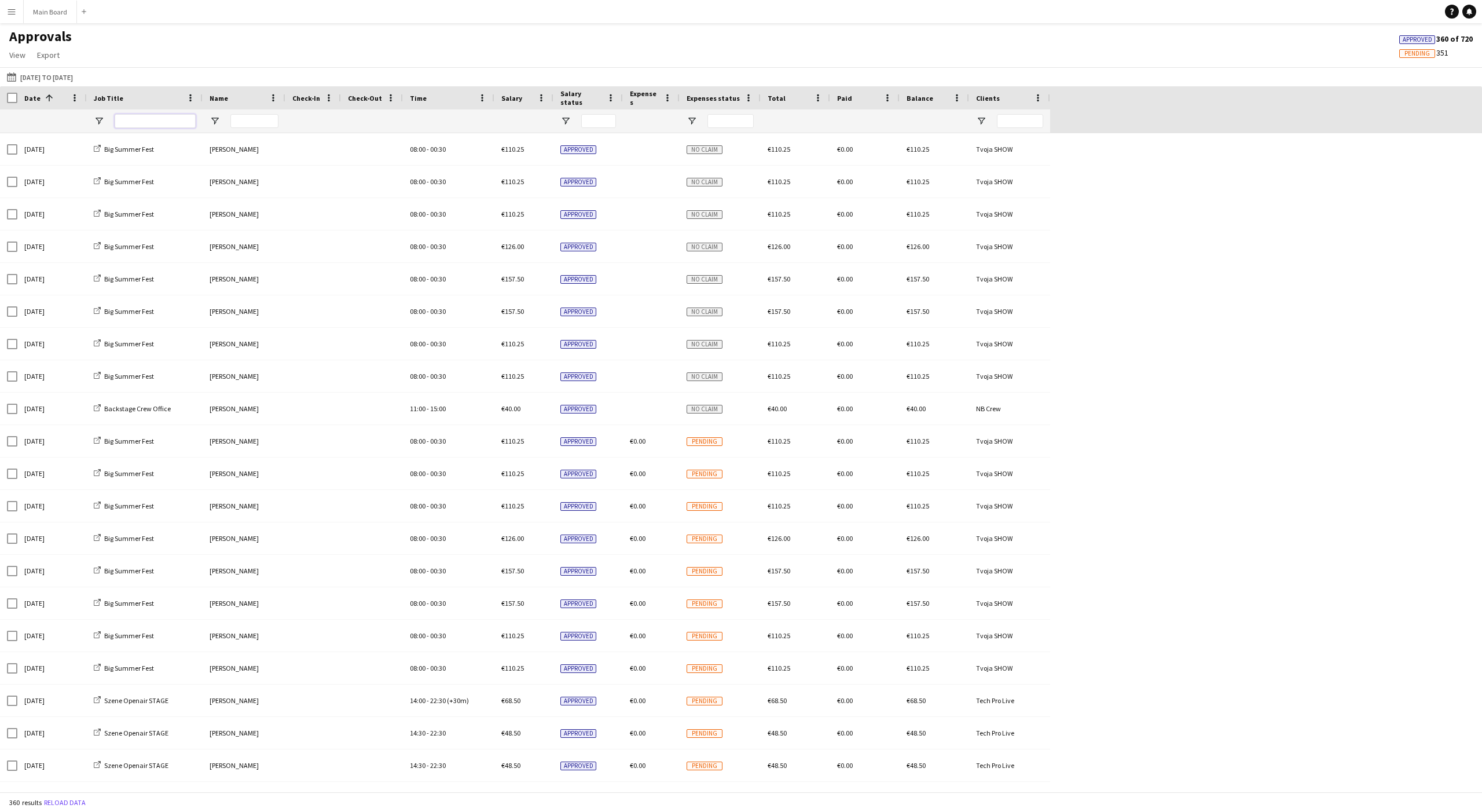
click at [142, 121] on input "Job Title Filter Input" at bounding box center [156, 120] width 81 height 14
click at [241, 115] on input "Name Filter Input" at bounding box center [254, 120] width 48 height 14
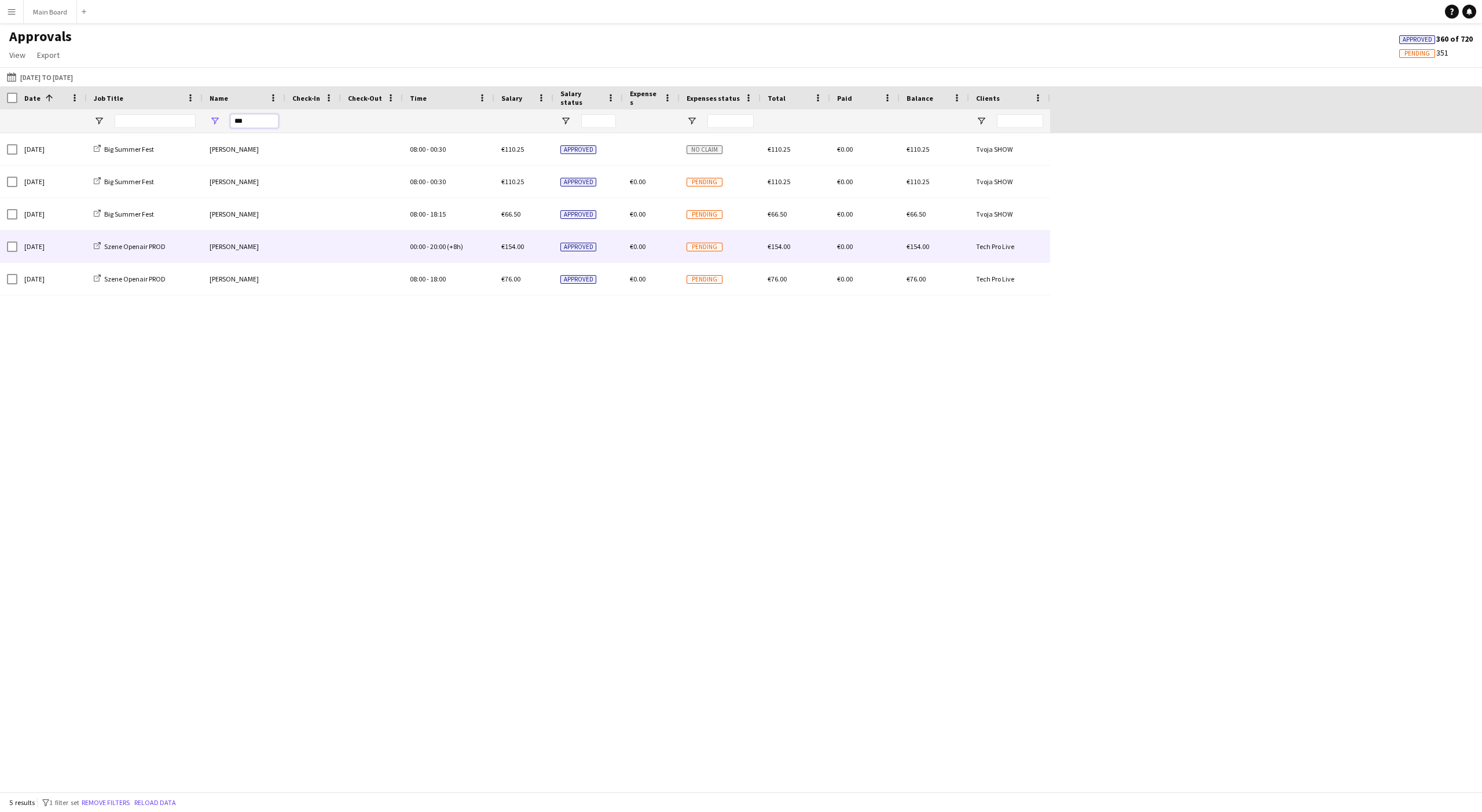
type input "***"
click at [461, 242] on div "00:00 - 20:00 (+8h)" at bounding box center [448, 246] width 91 height 32
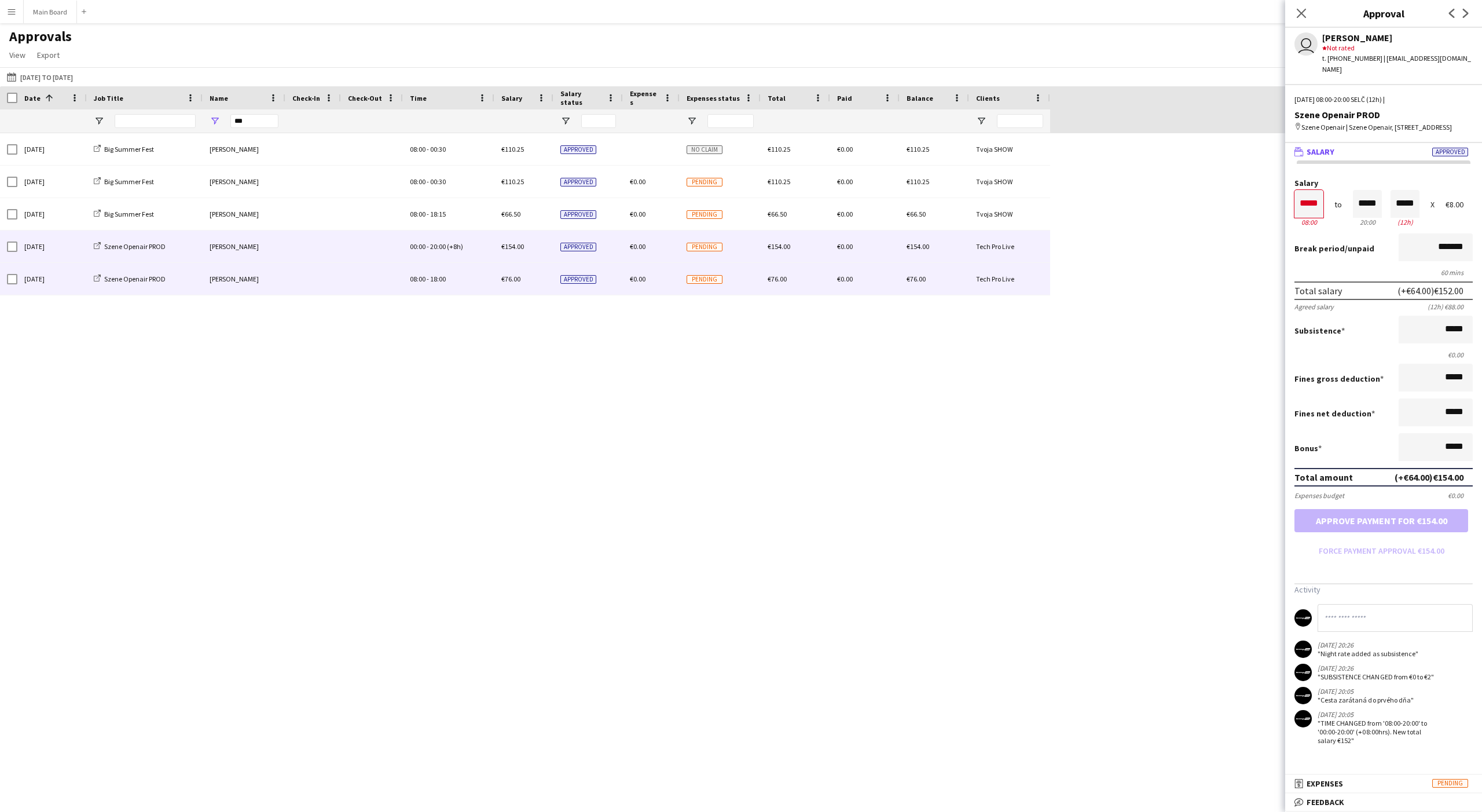
click at [481, 286] on div "08:00 - 18:00" at bounding box center [448, 278] width 91 height 32
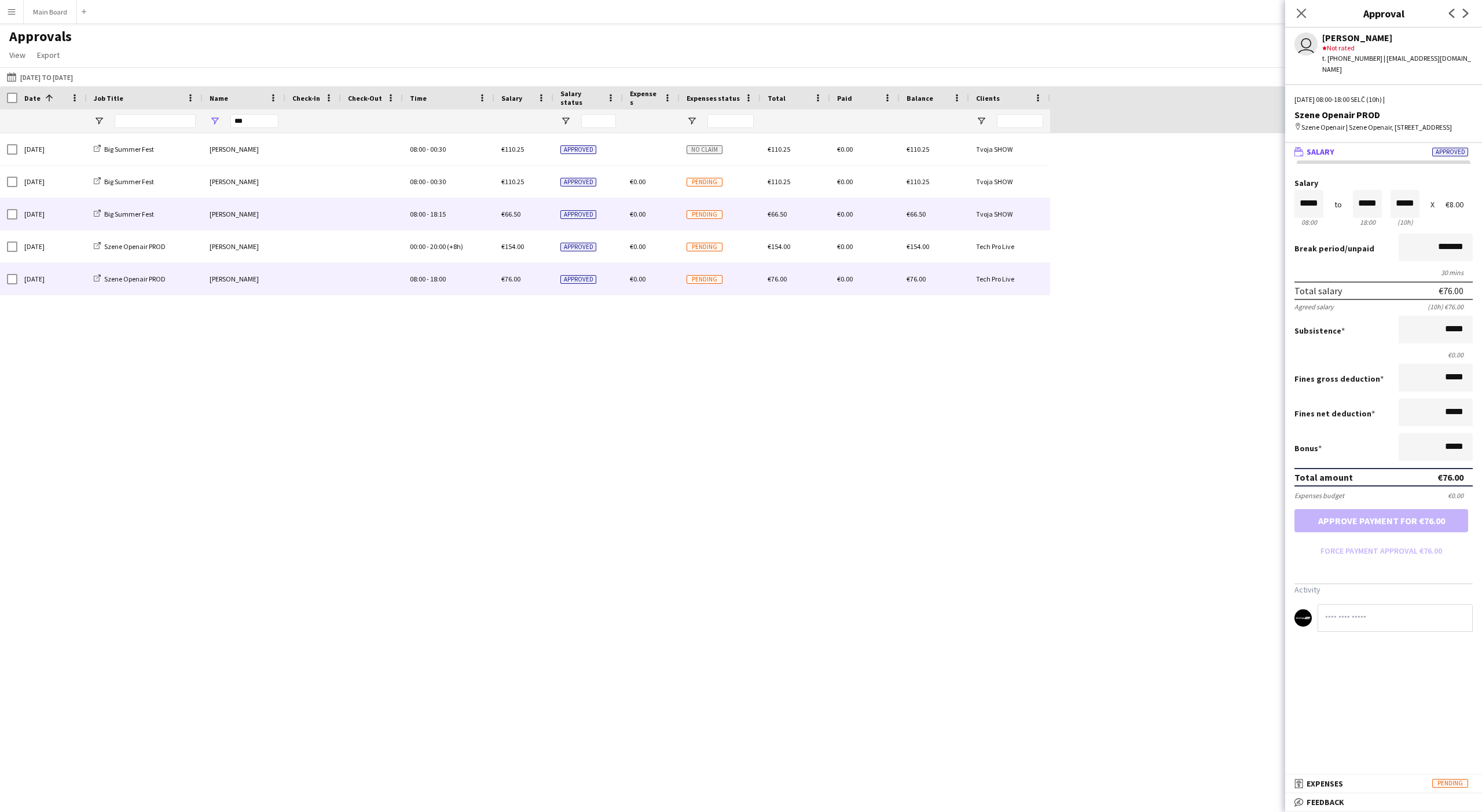
click at [323, 214] on span at bounding box center [313, 214] width 42 height 32
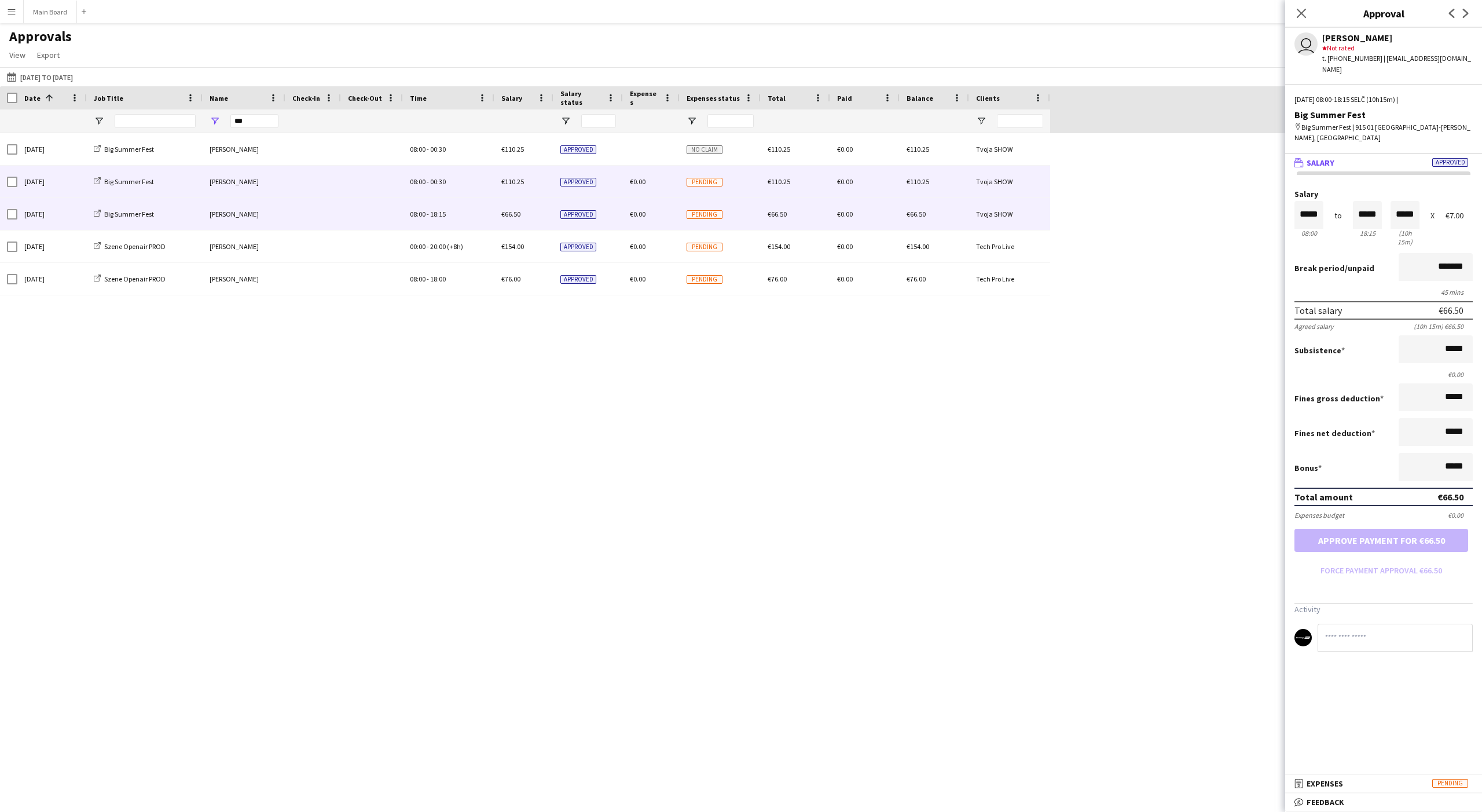
click at [317, 176] on span at bounding box center [313, 181] width 42 height 32
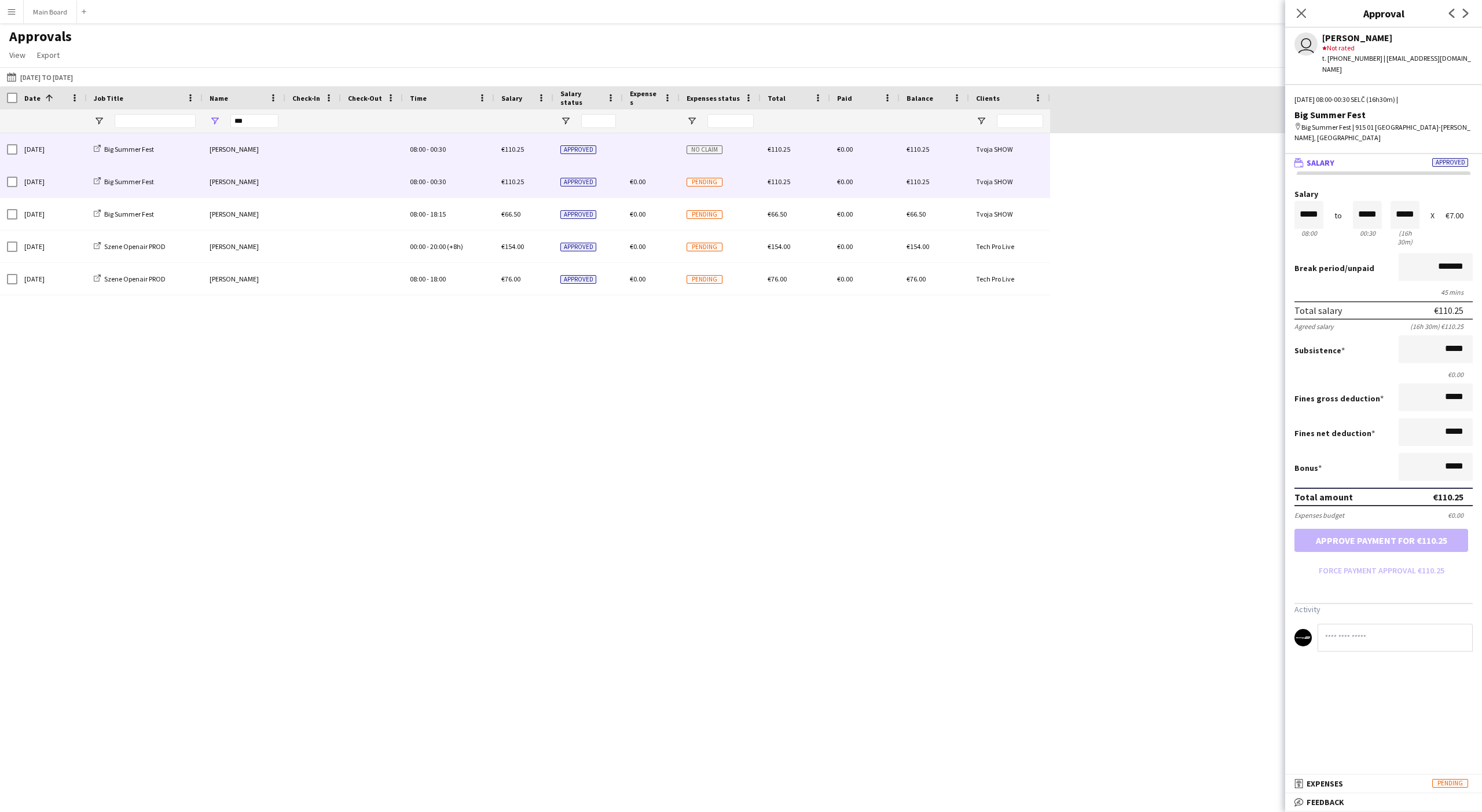
click at [318, 152] on span at bounding box center [313, 148] width 42 height 32
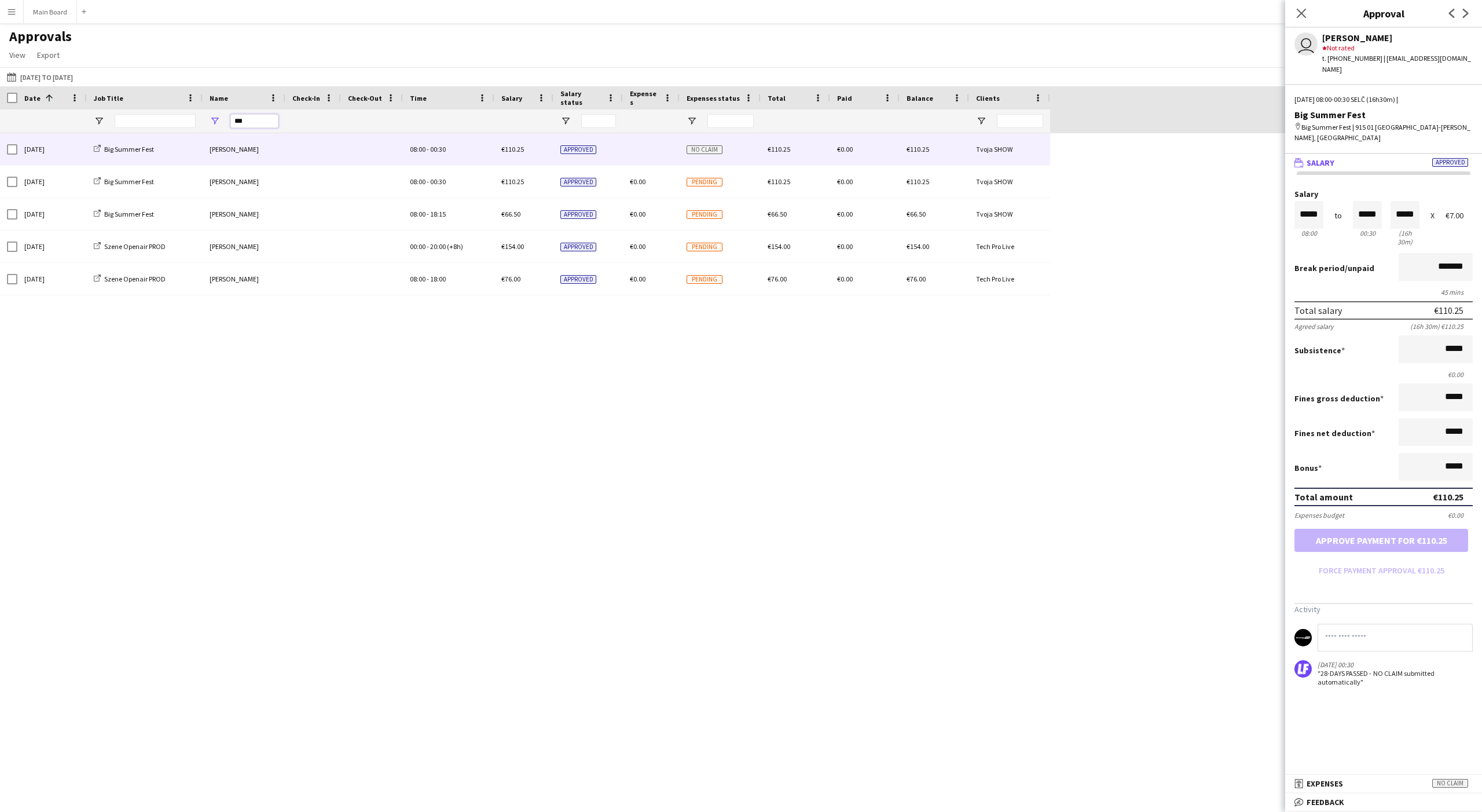
click at [238, 117] on input "***" at bounding box center [254, 120] width 48 height 14
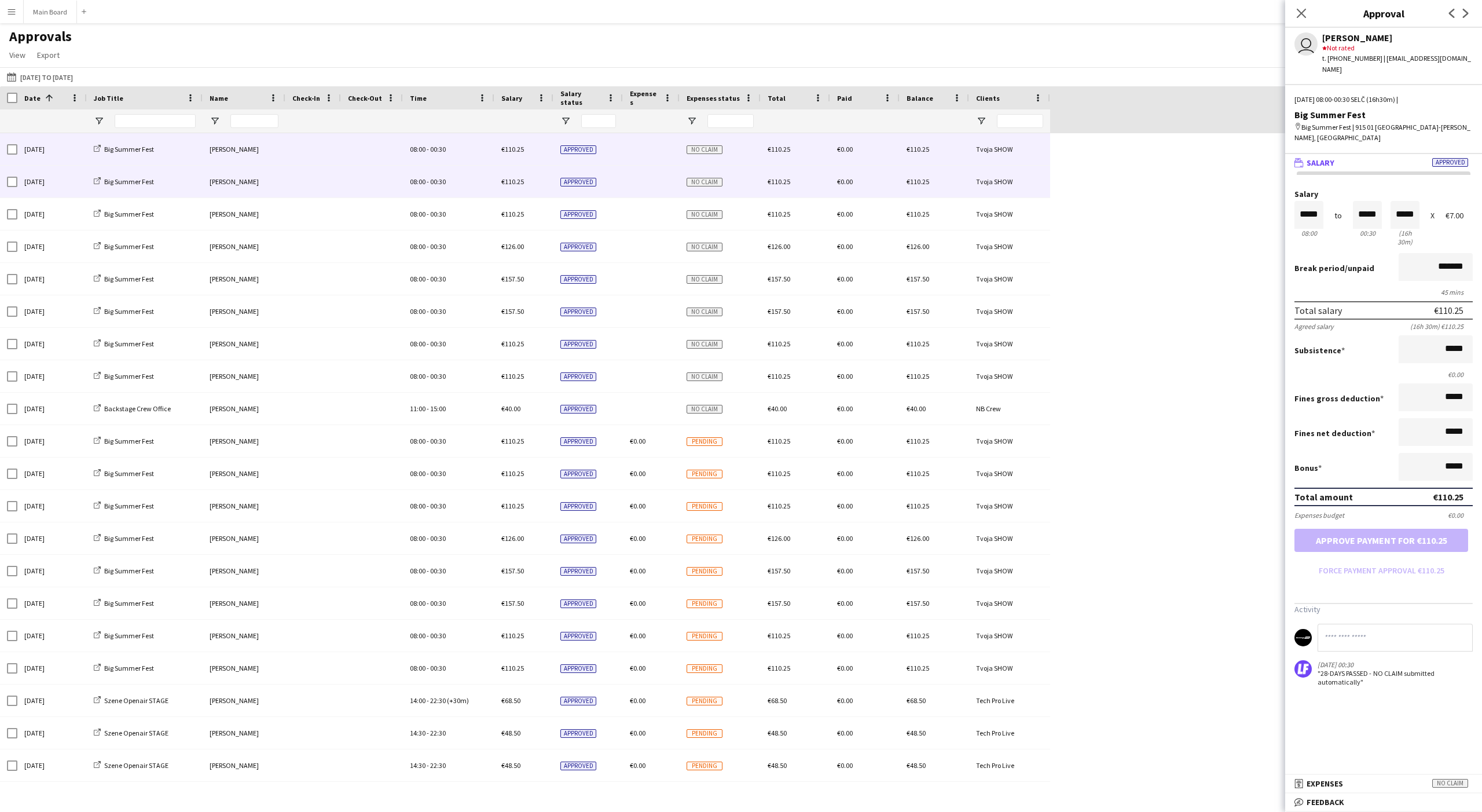
click at [549, 183] on div "€110.25" at bounding box center [934, 181] width 70 height 32
click at [188, 148] on div "Big Summer Fest" at bounding box center [145, 148] width 116 height 32
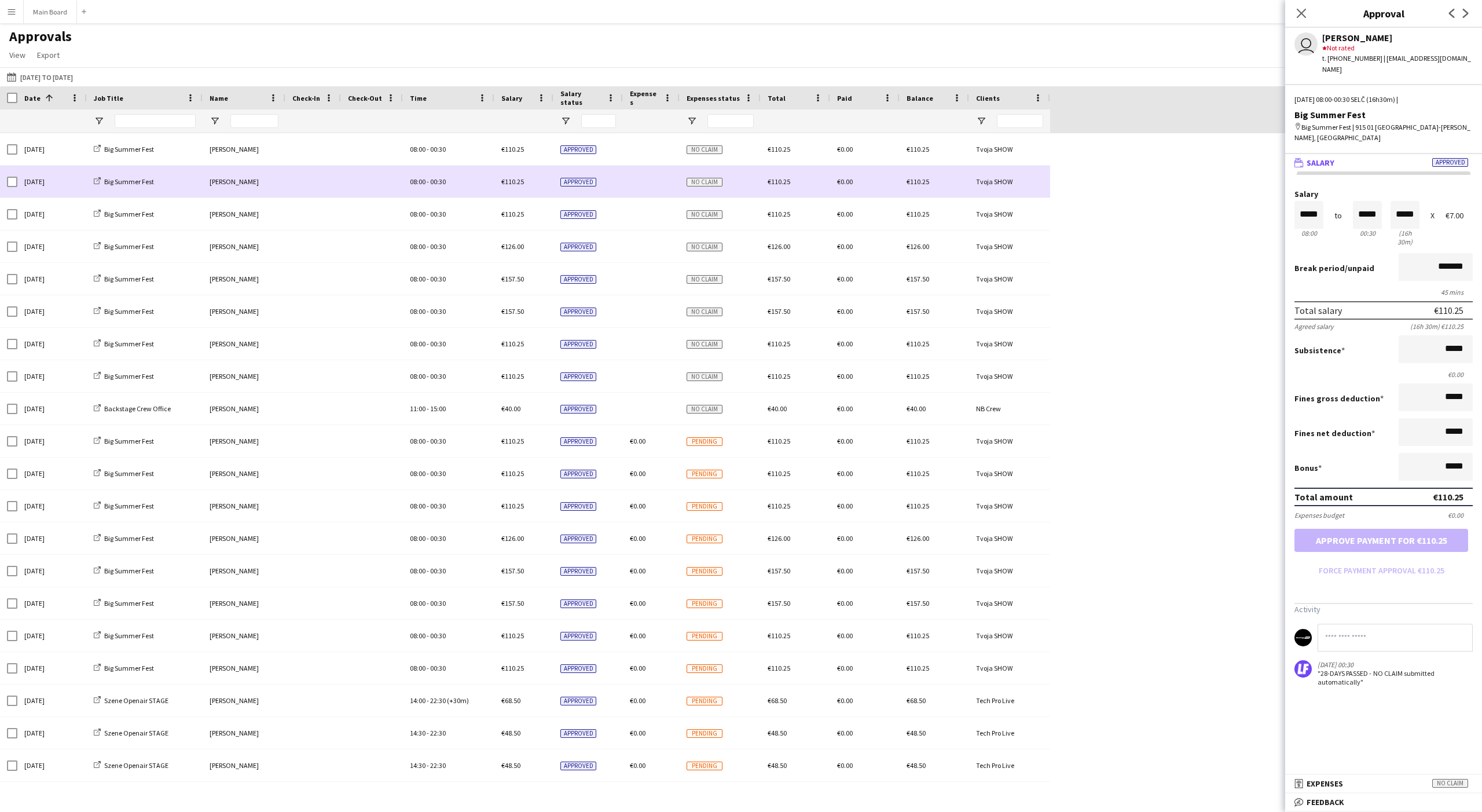
click at [179, 181] on div "Big Summer Fest" at bounding box center [145, 181] width 116 height 32
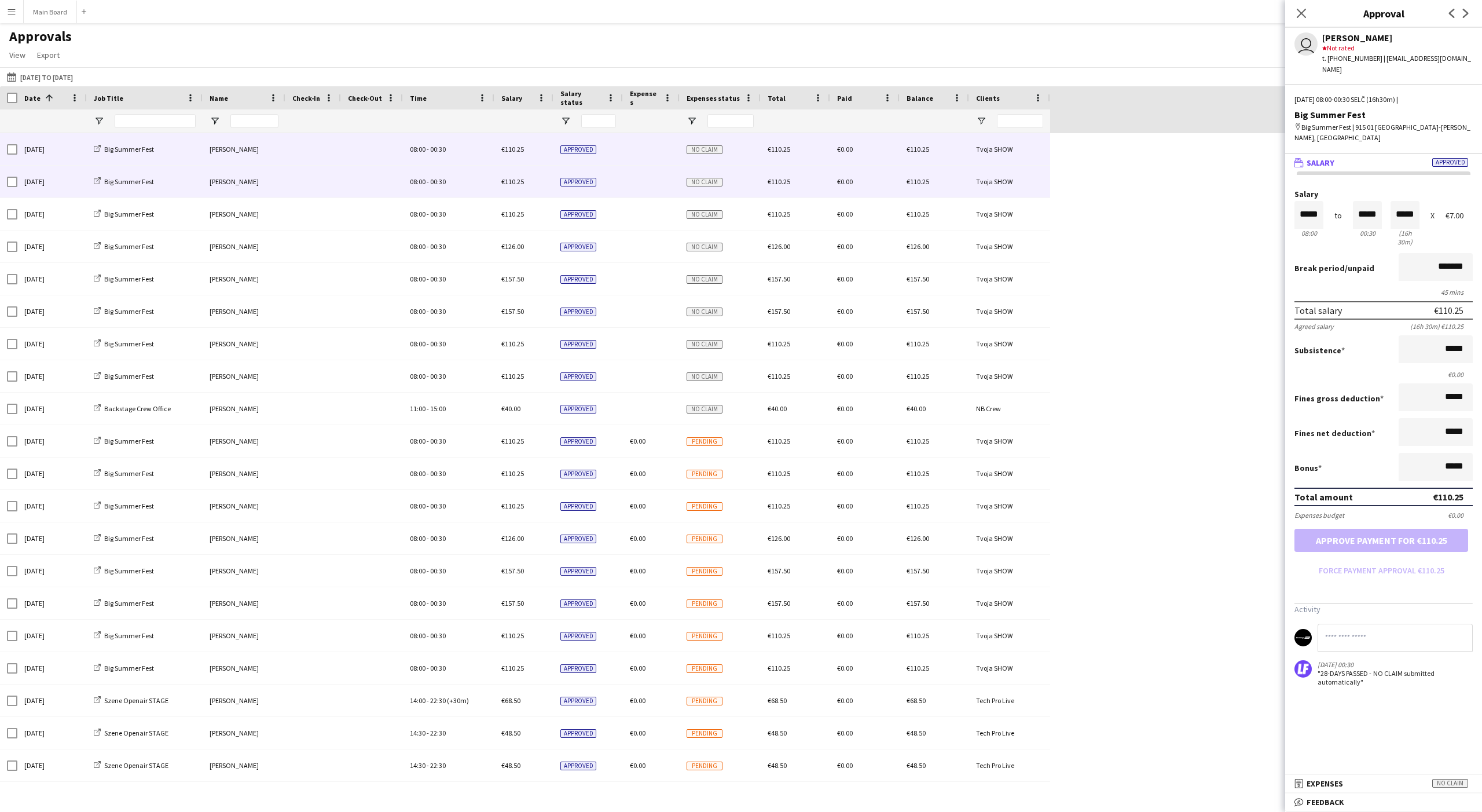
click at [289, 150] on div at bounding box center [312, 148] width 55 height 32
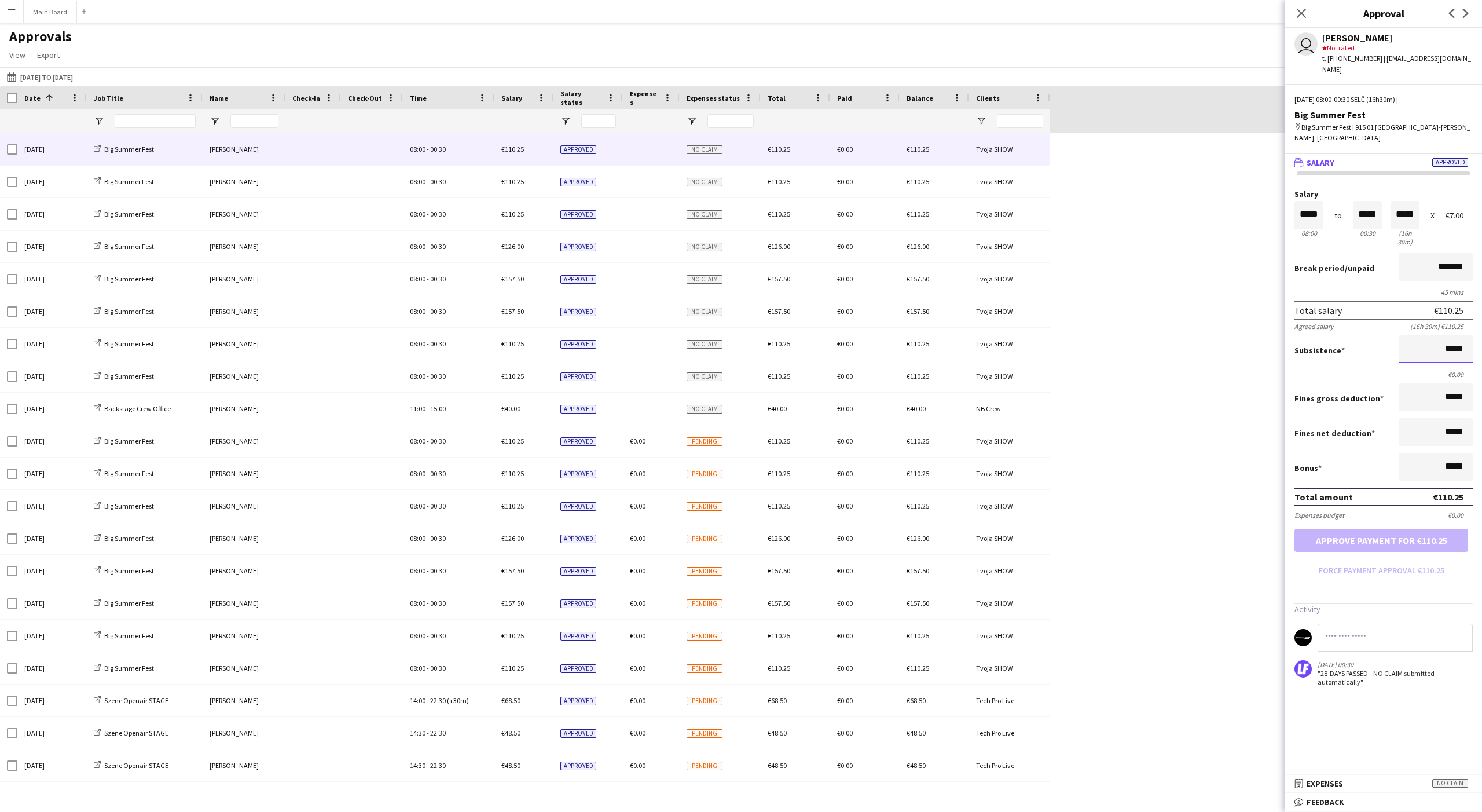
click at [549, 335] on input "*****" at bounding box center [1436, 349] width 74 height 28
type input "**"
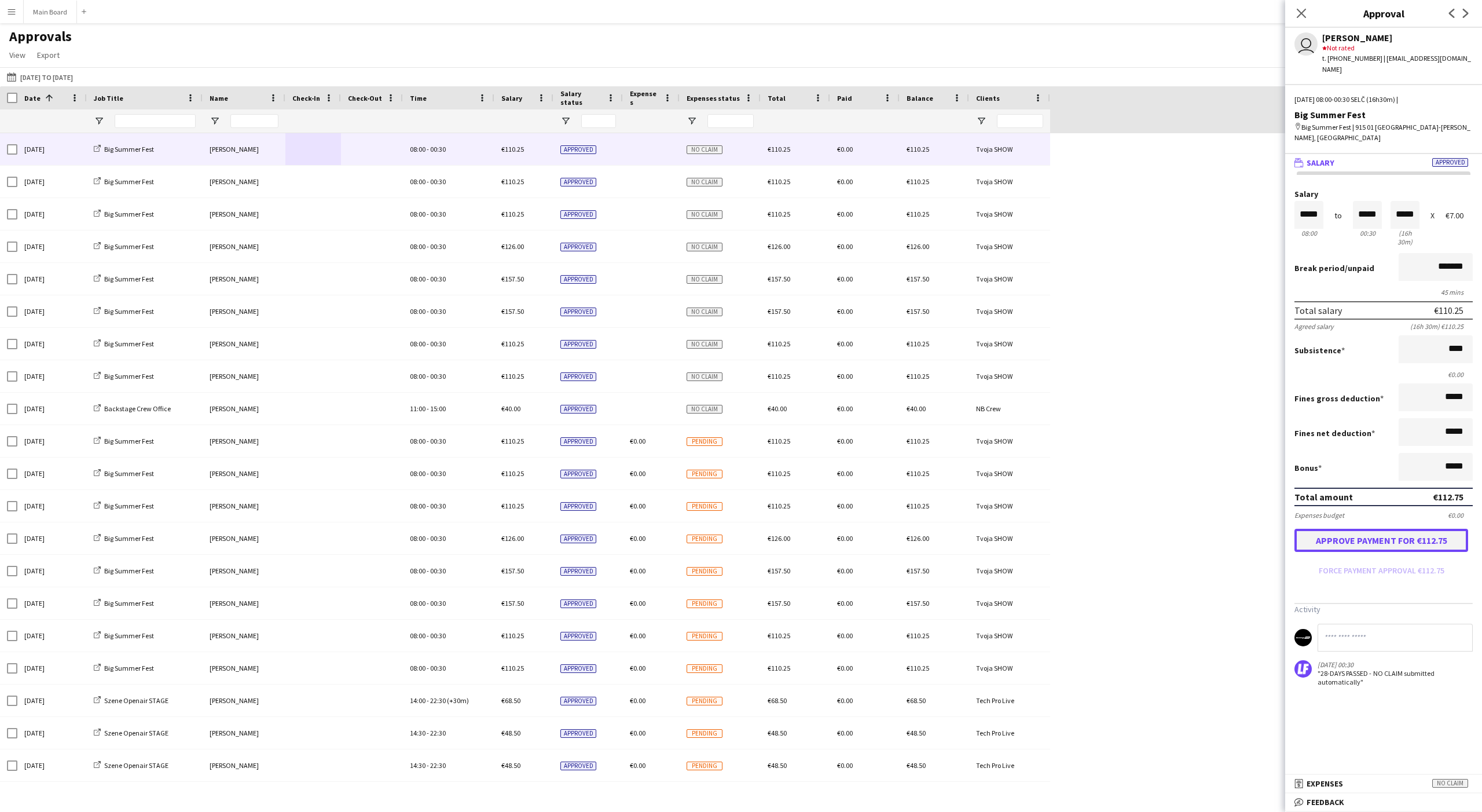
click at [549, 529] on button "Approve payment for €112.75" at bounding box center [1382, 540] width 174 height 24
type input "*****"
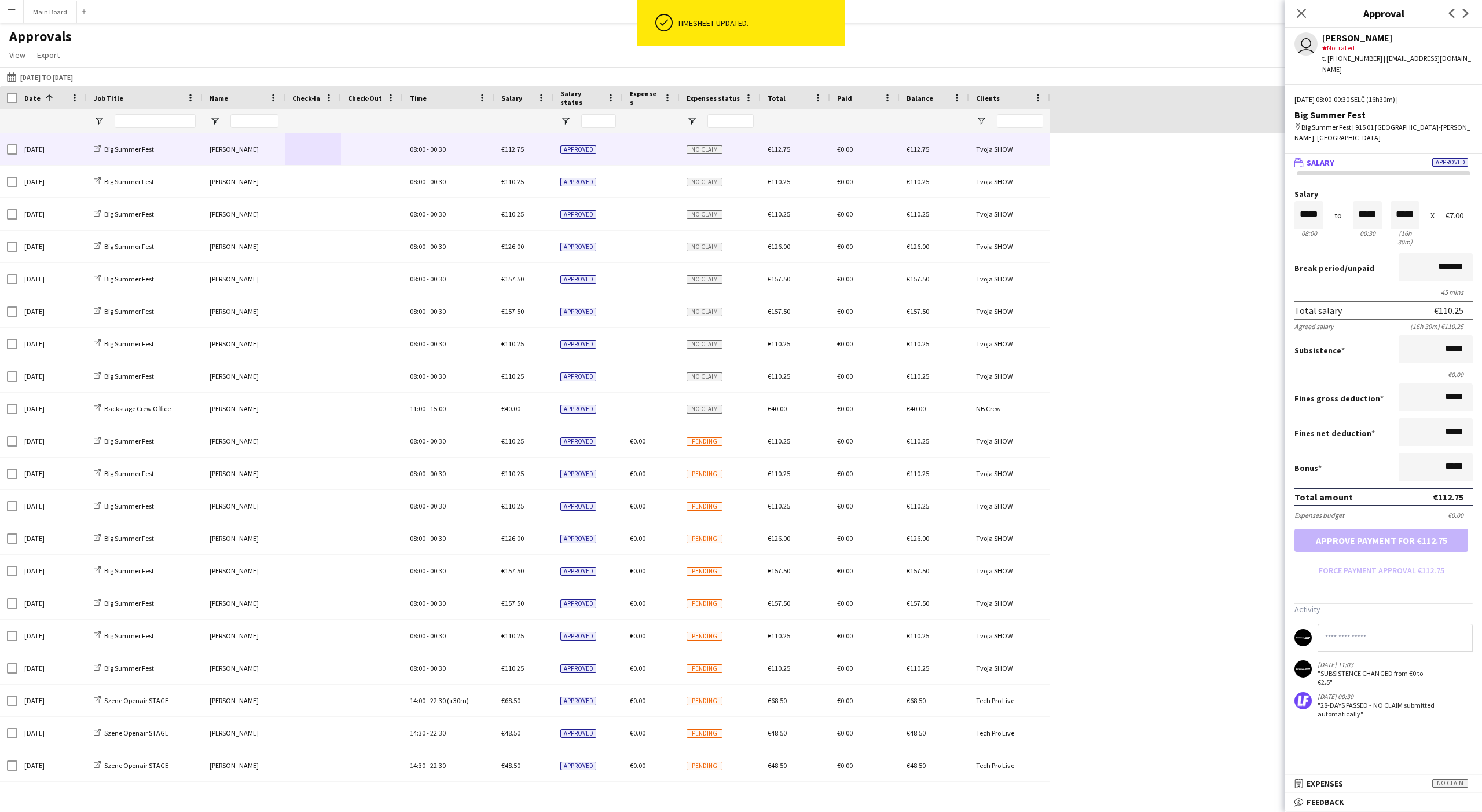
click at [549, 551] on input at bounding box center [1395, 637] width 155 height 28
type input "*"
drag, startPoint x: 1297, startPoint y: 445, endPoint x: 1398, endPoint y: 445, distance: 101.0
click at [549, 453] on div "Bonus *****" at bounding box center [1383, 467] width 178 height 30
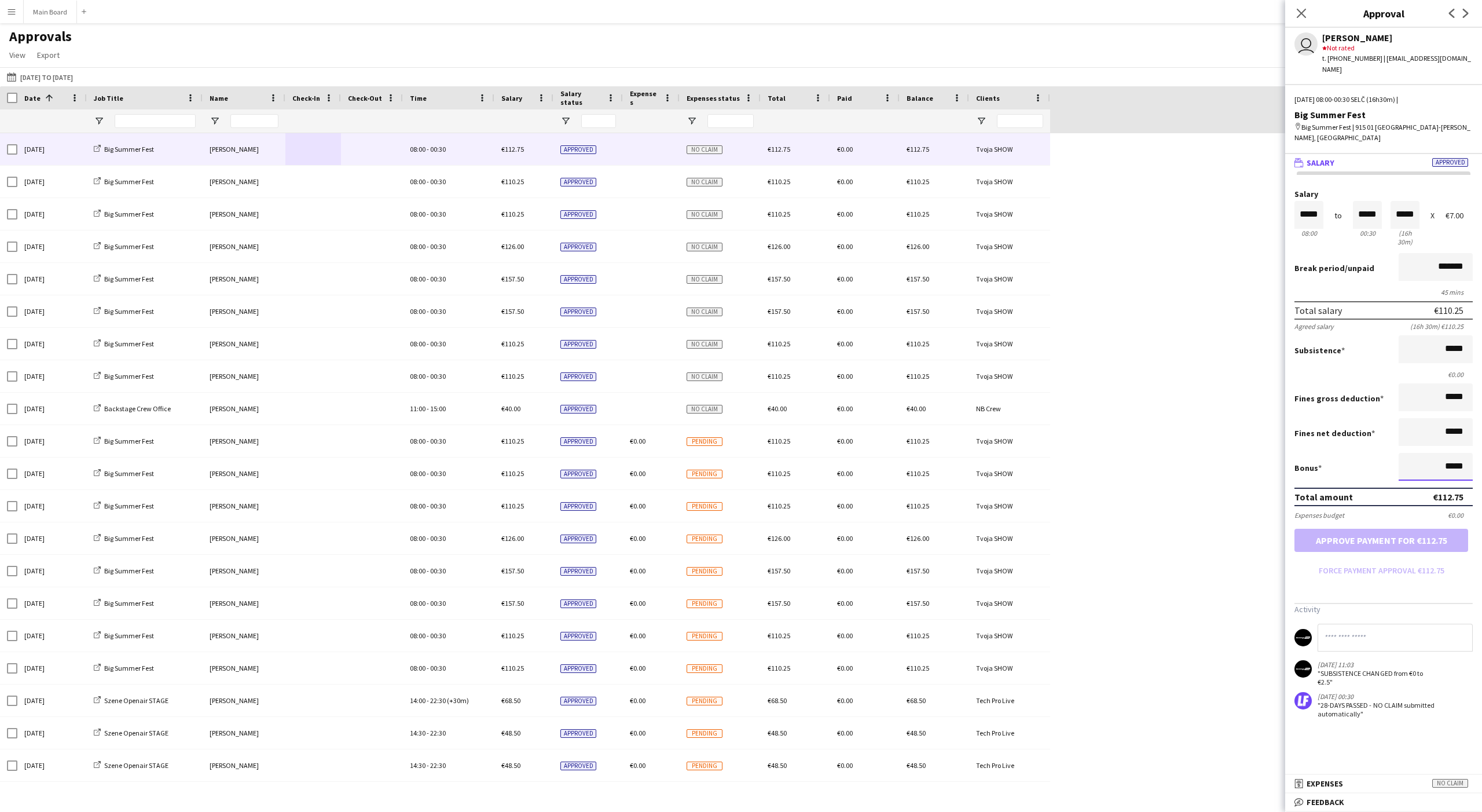
click at [549, 453] on input "*****" at bounding box center [1436, 466] width 74 height 28
click at [549, 338] on input "*****" at bounding box center [1436, 349] width 74 height 28
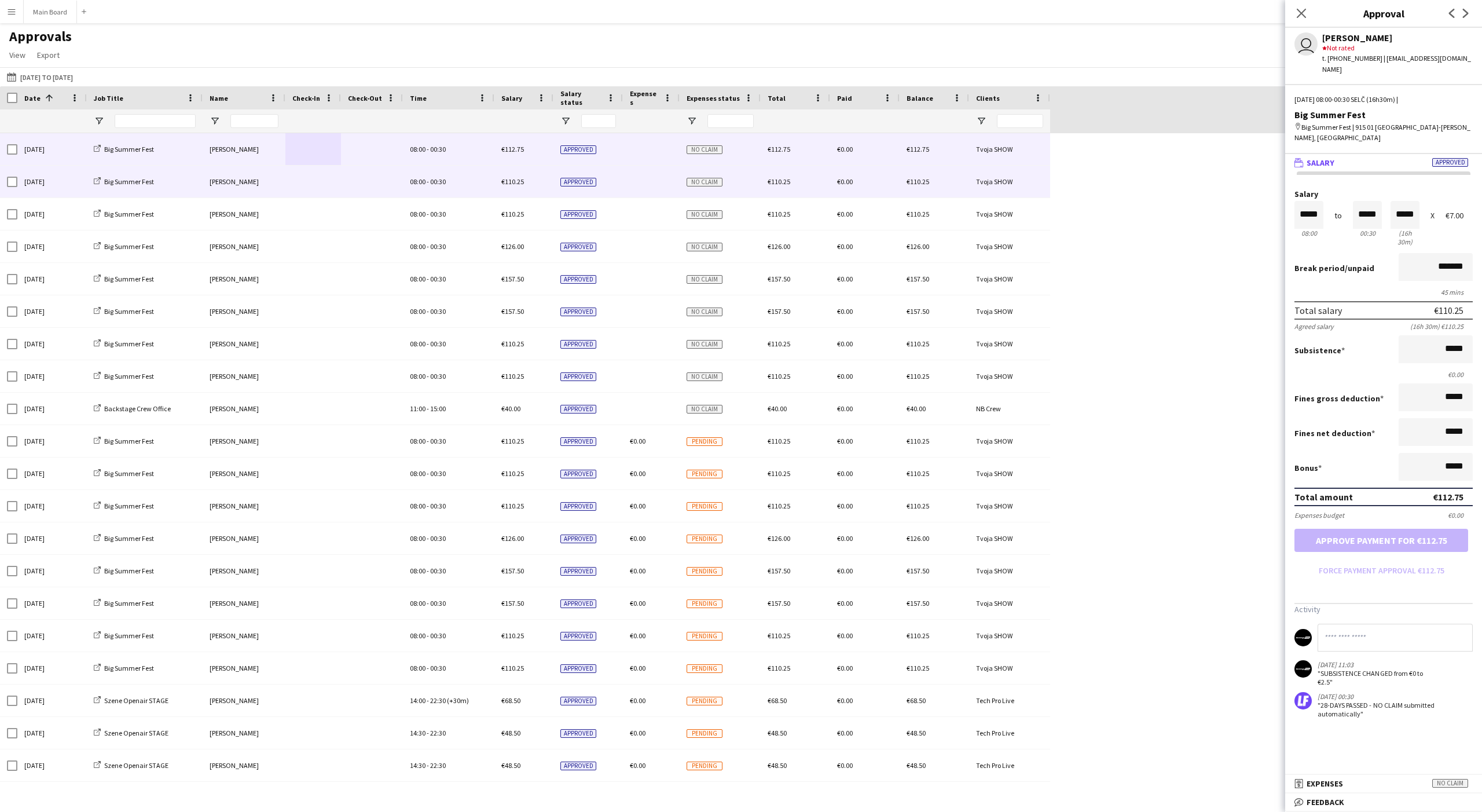
click at [416, 181] on span "08:00" at bounding box center [417, 182] width 15 height 9
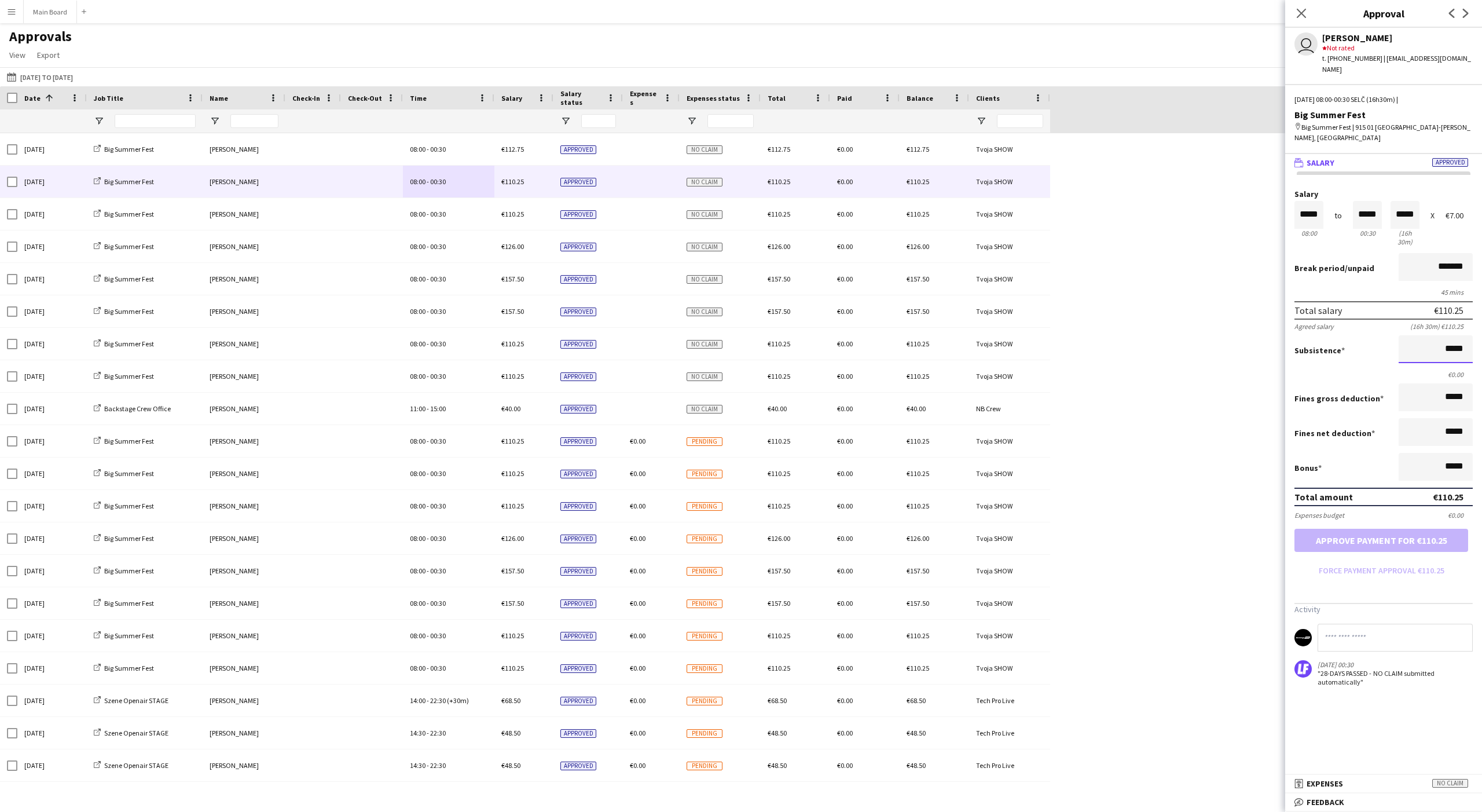
click at [549, 335] on input "*****" at bounding box center [1436, 349] width 74 height 28
type input "*****"
click at [549, 529] on button "Approve payment for €112.75" at bounding box center [1382, 540] width 174 height 24
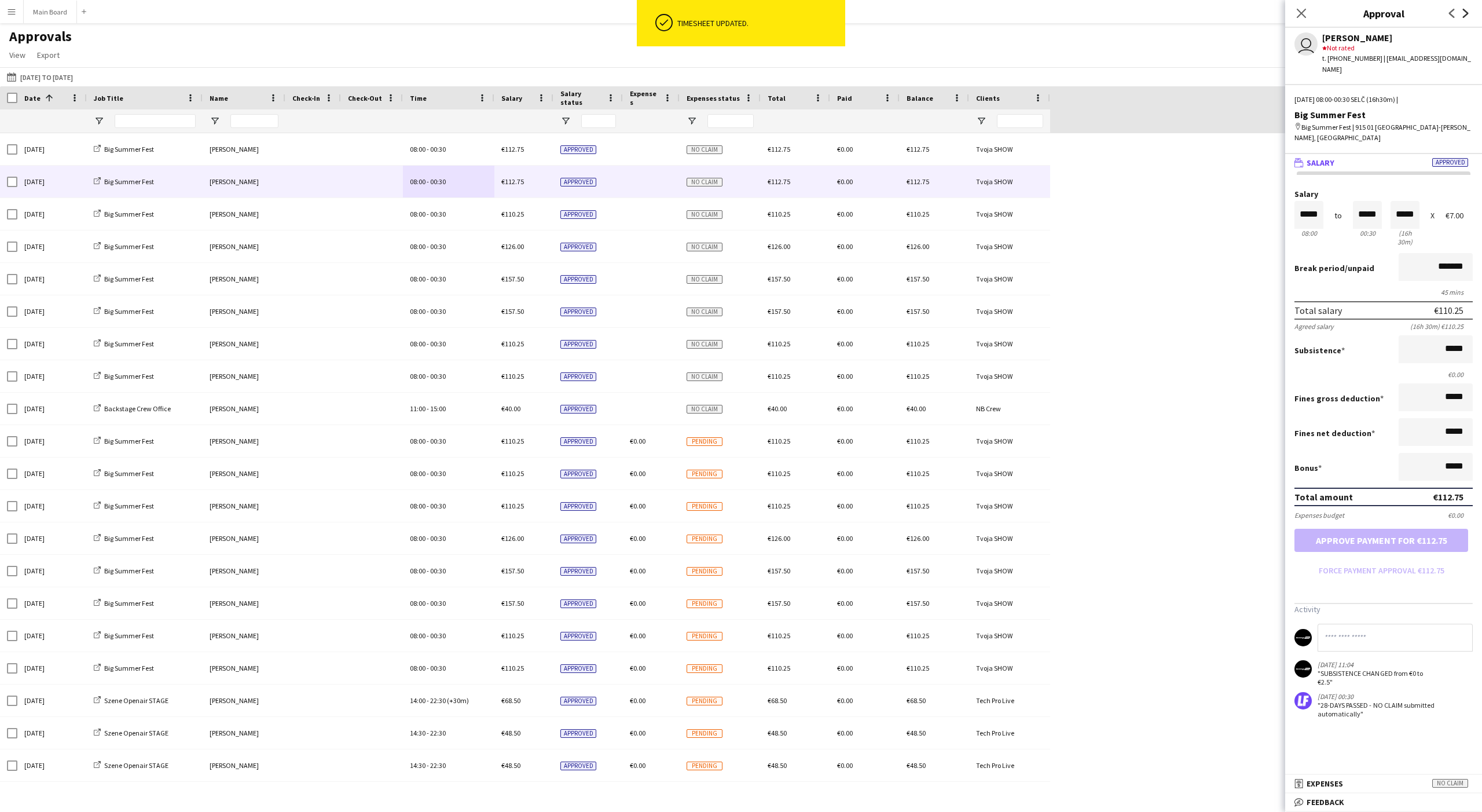
click at [549, 11] on icon at bounding box center [1466, 14] width 5 height 9
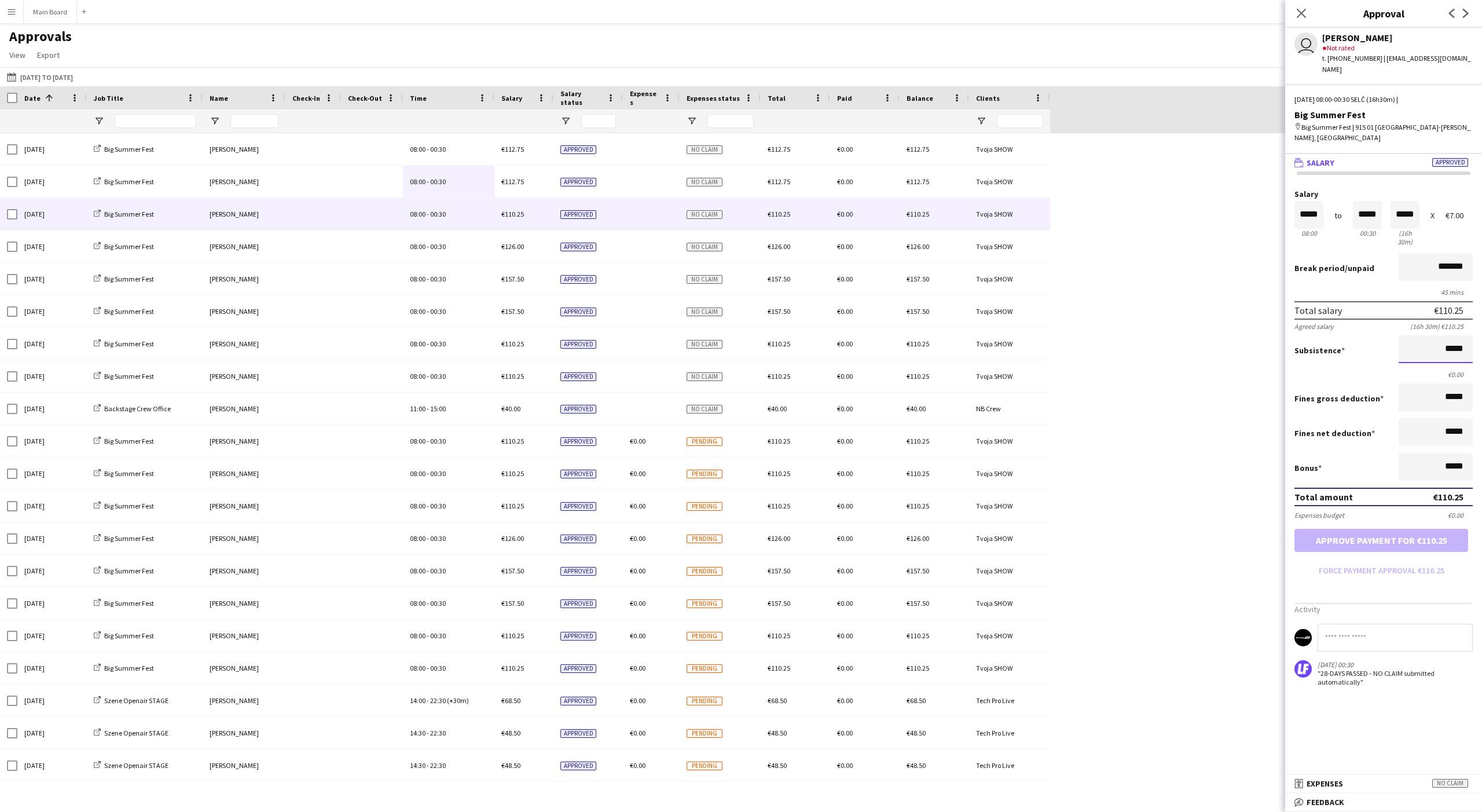
click at [549, 335] on input "*****" at bounding box center [1436, 349] width 74 height 28
type input "*****"
click at [549, 529] on button "Approve payment for €112.75" at bounding box center [1382, 540] width 174 height 24
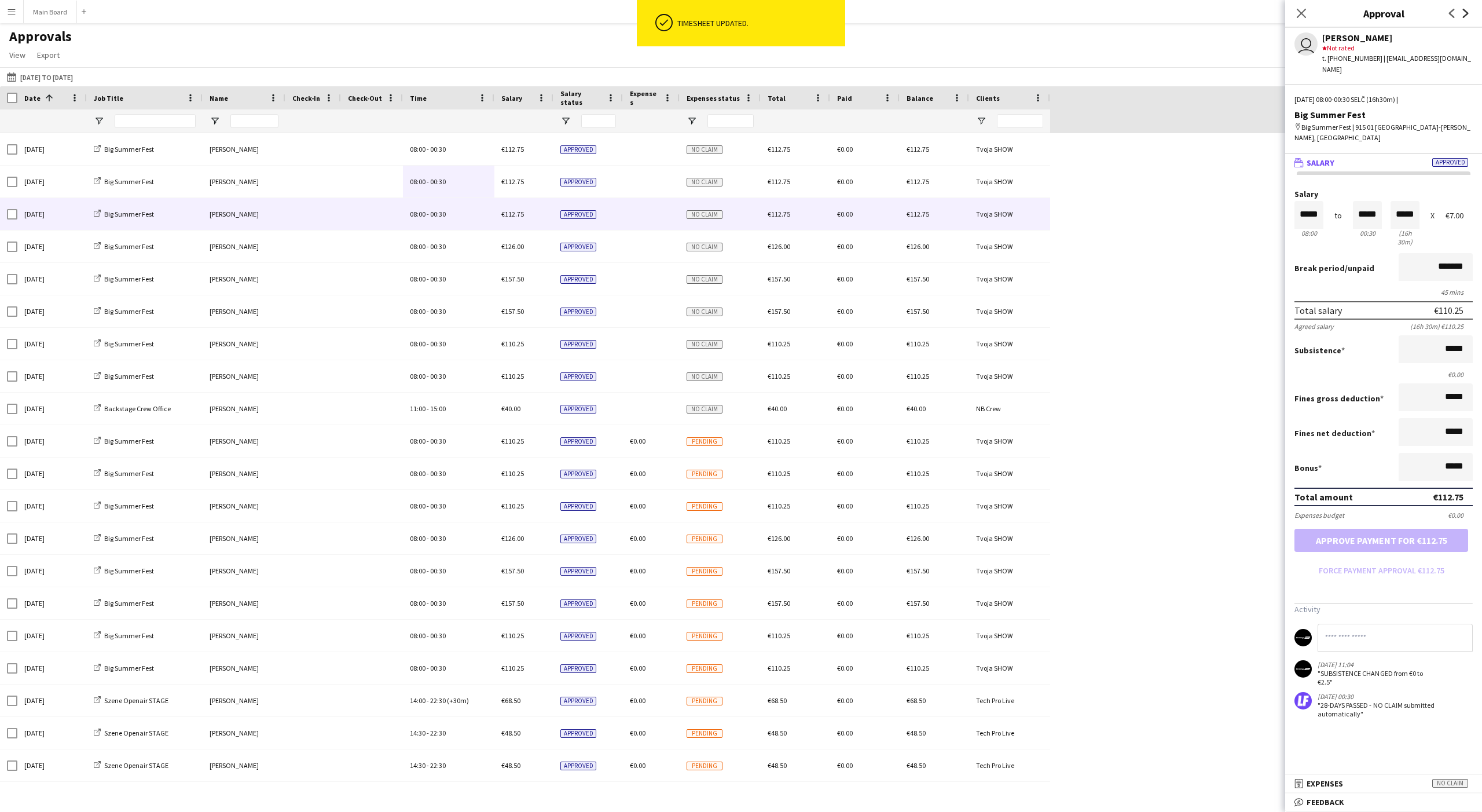
click at [549, 16] on icon "Next" at bounding box center [1466, 14] width 9 height 9
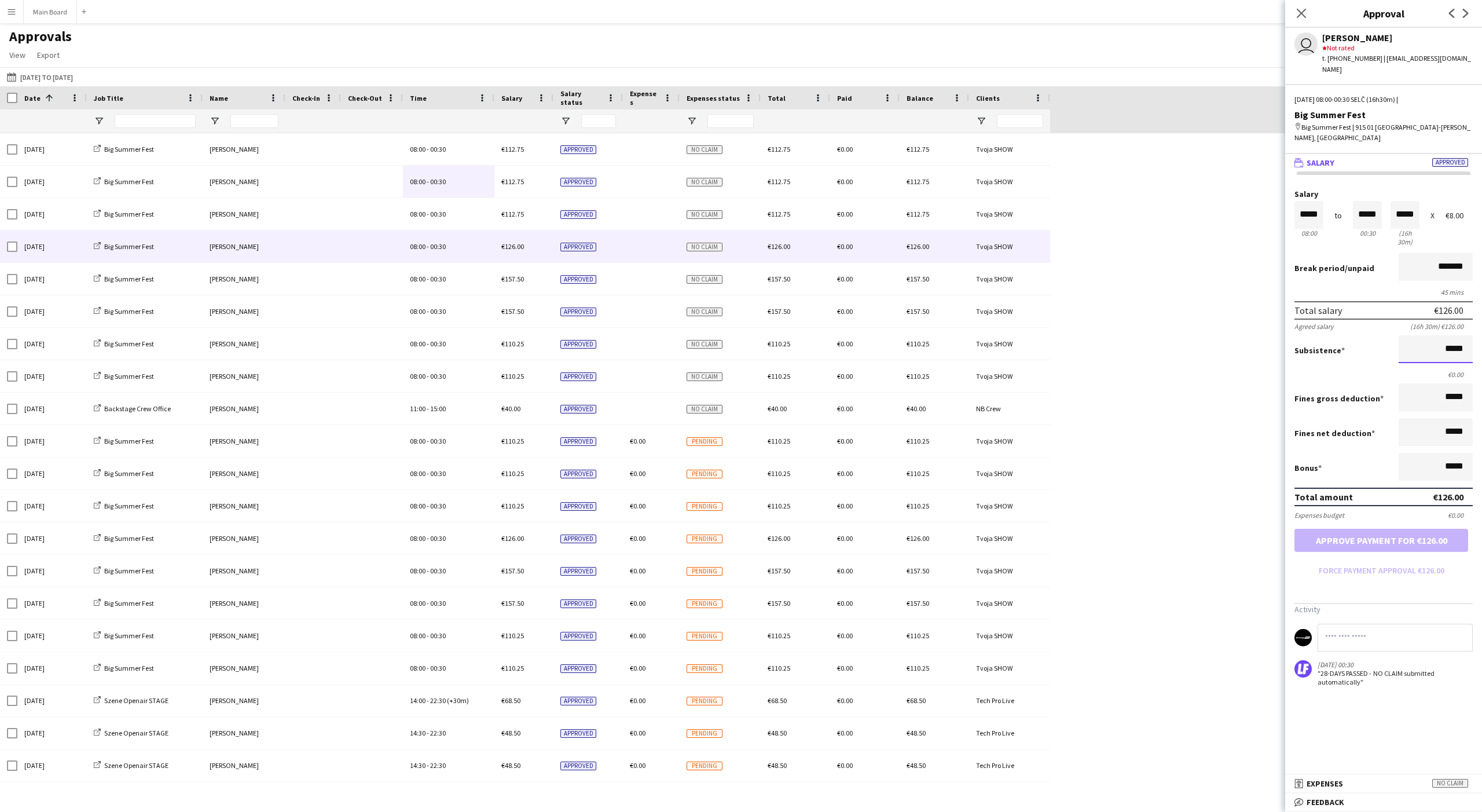
click at [549, 335] on input "*****" at bounding box center [1436, 349] width 74 height 28
type input "*****"
click at [549, 529] on button "Approve payment for €128.50" at bounding box center [1382, 540] width 174 height 24
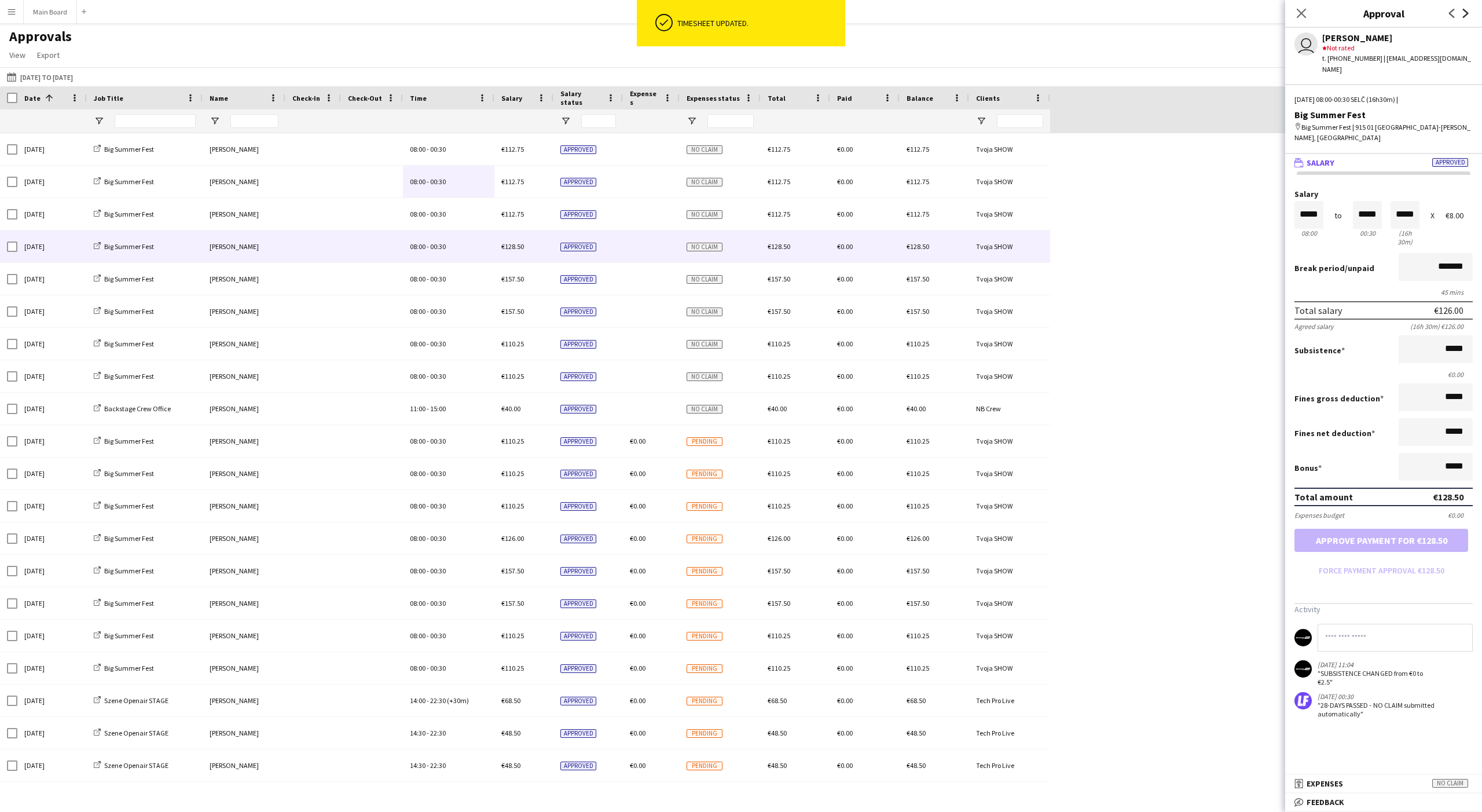
click at [549, 14] on icon "Next" at bounding box center [1466, 14] width 9 height 9
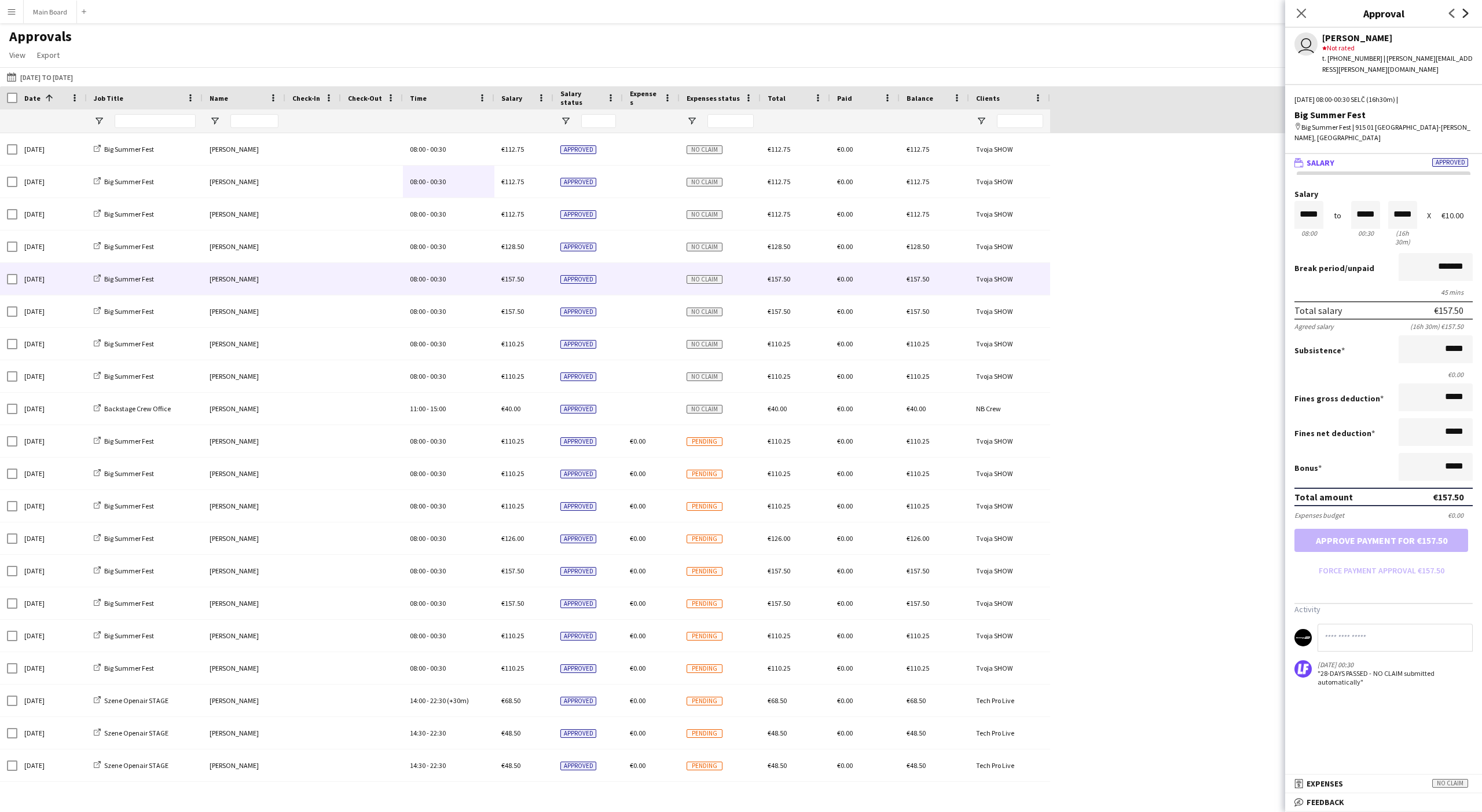
click at [549, 14] on icon "Next" at bounding box center [1466, 14] width 9 height 9
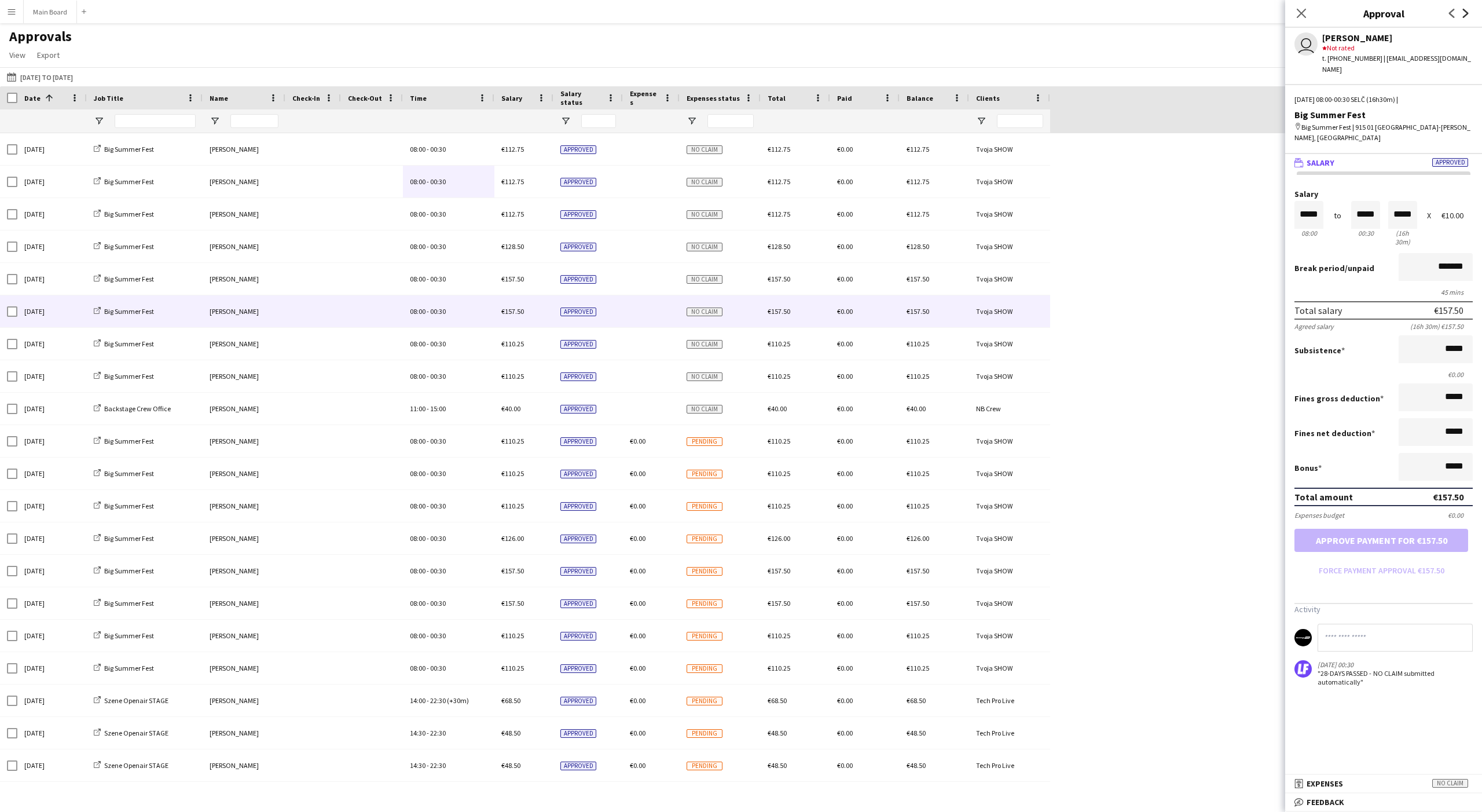
click at [549, 14] on icon "Next" at bounding box center [1466, 14] width 9 height 9
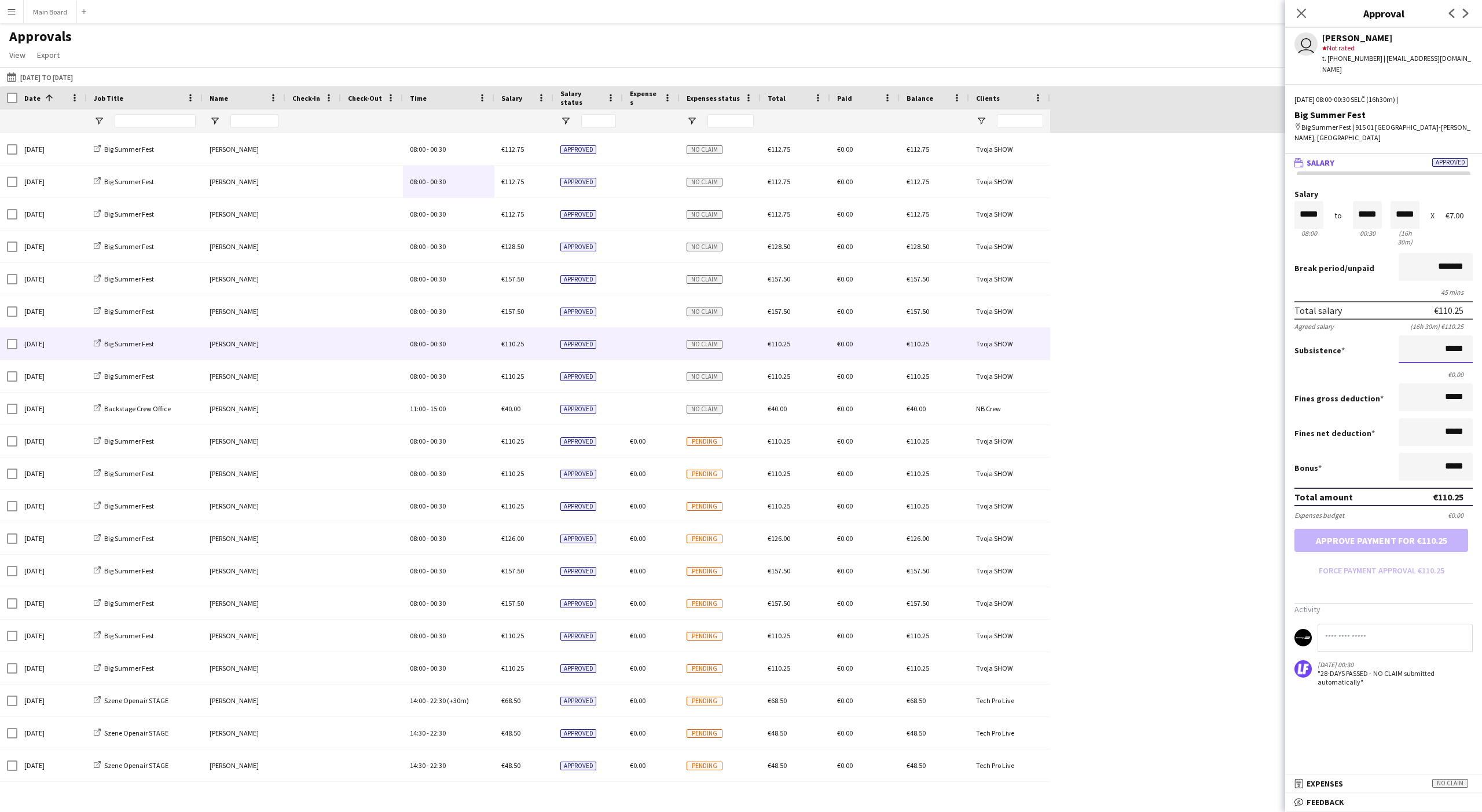
click at [549, 335] on input "*****" at bounding box center [1436, 349] width 74 height 28
paste input
type input "*****"
click at [549, 529] on button "Approve payment for €112.75" at bounding box center [1382, 540] width 174 height 24
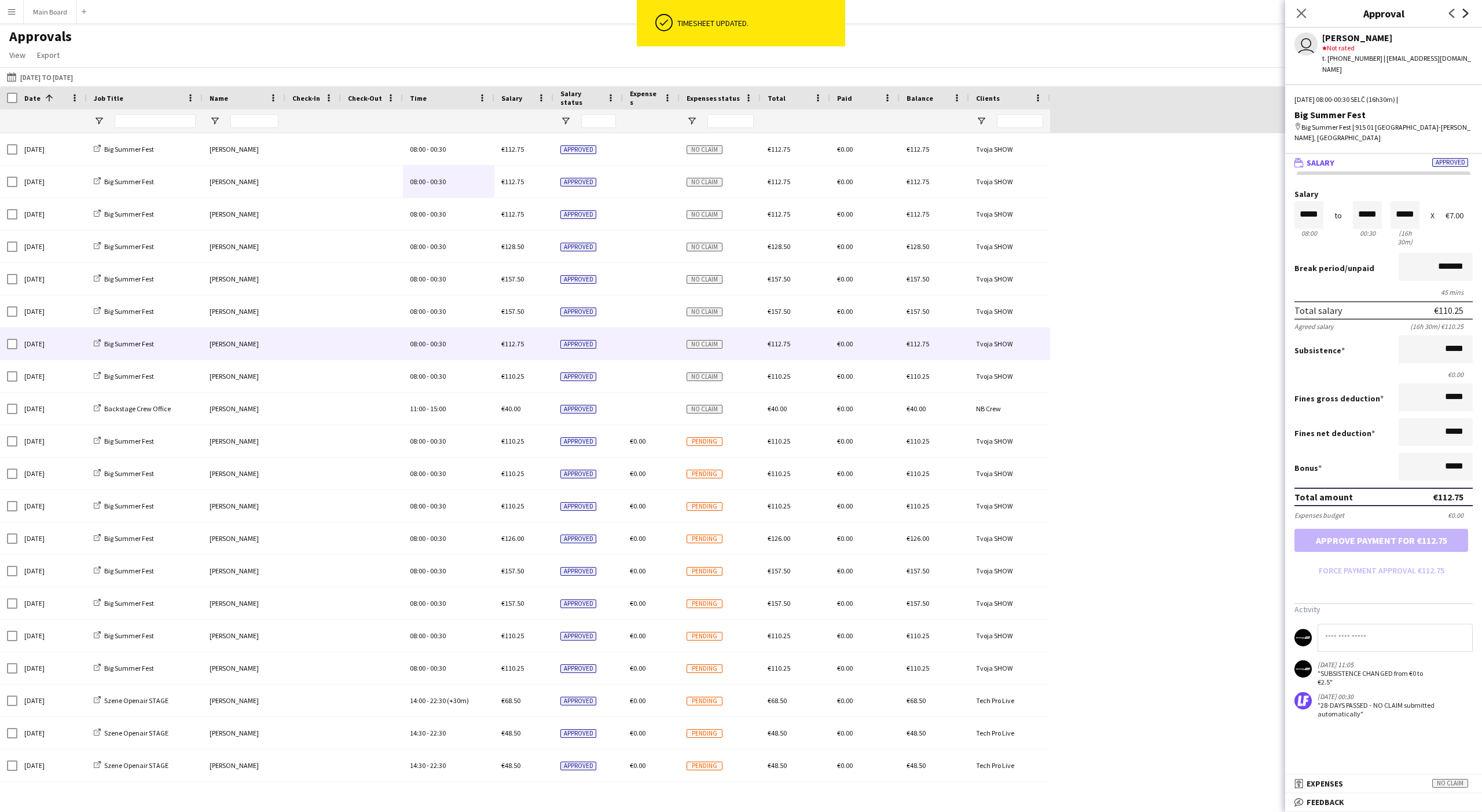
click at [549, 15] on icon "Next" at bounding box center [1466, 14] width 9 height 9
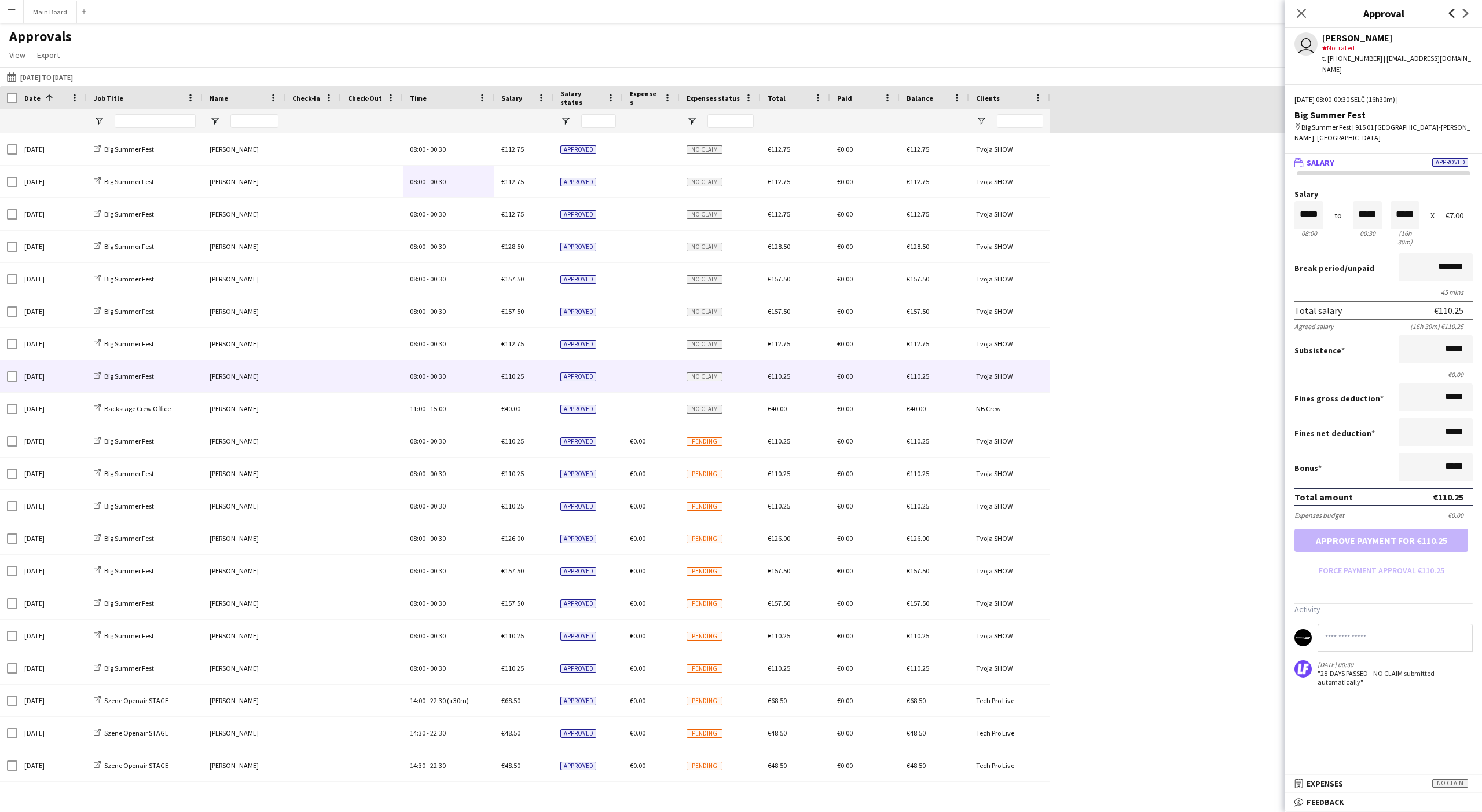
click at [549, 13] on icon "Previous" at bounding box center [1452, 14] width 9 height 9
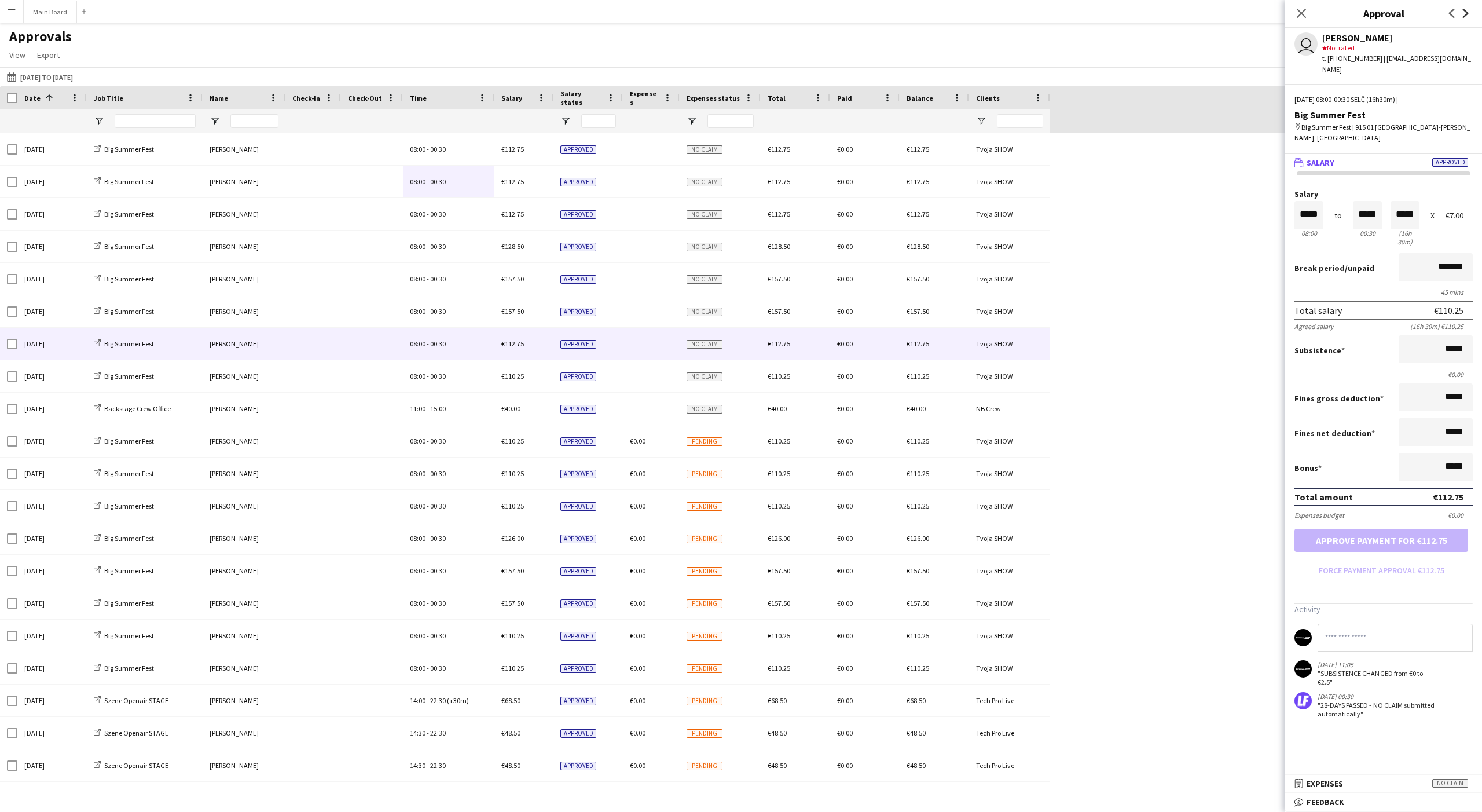
click at [549, 14] on icon "Next" at bounding box center [1466, 14] width 9 height 9
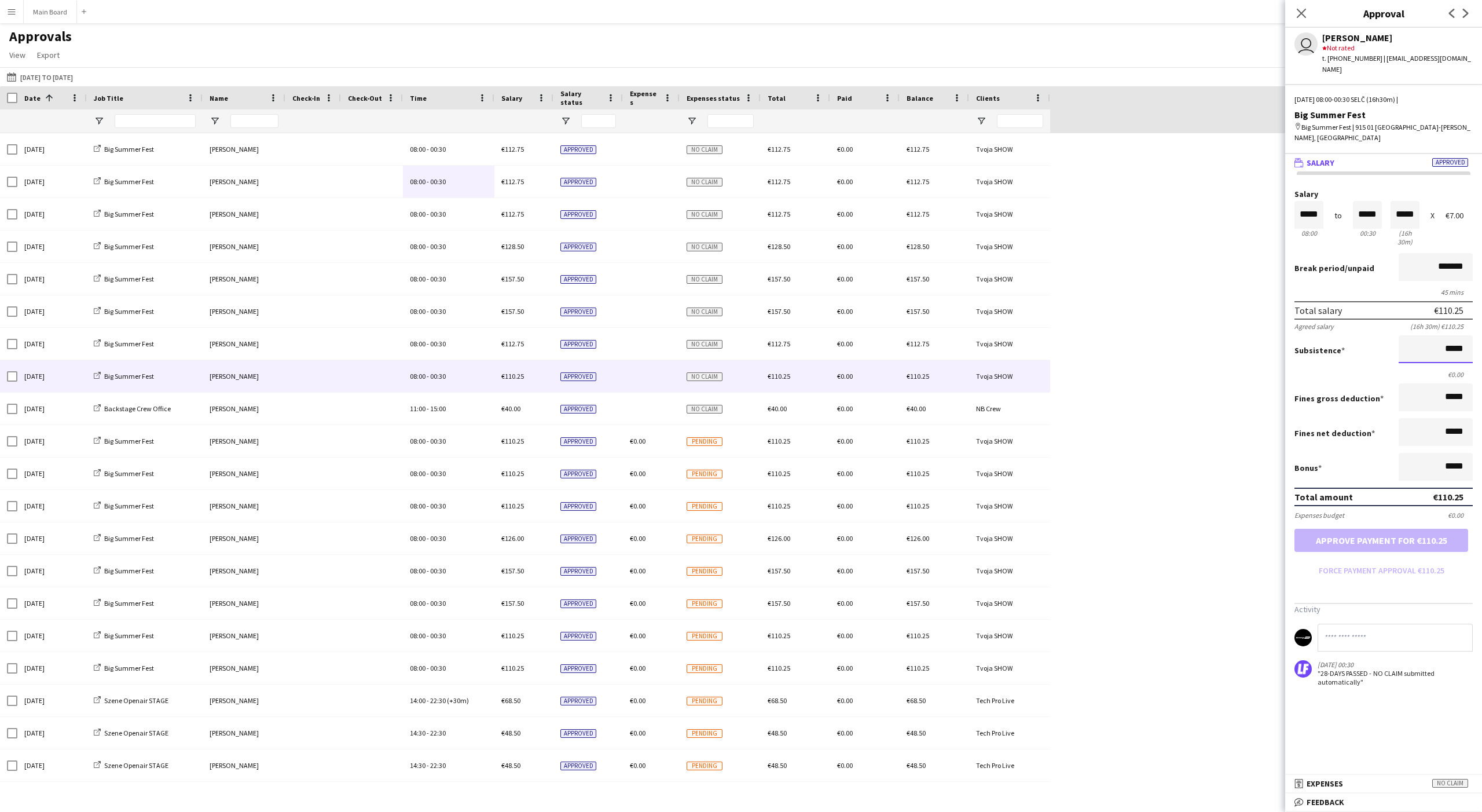
click at [549, 335] on input "*****" at bounding box center [1436, 349] width 74 height 28
paste input
type input "*****"
click at [549, 529] on button "Approve payment for €112.75" at bounding box center [1382, 540] width 174 height 24
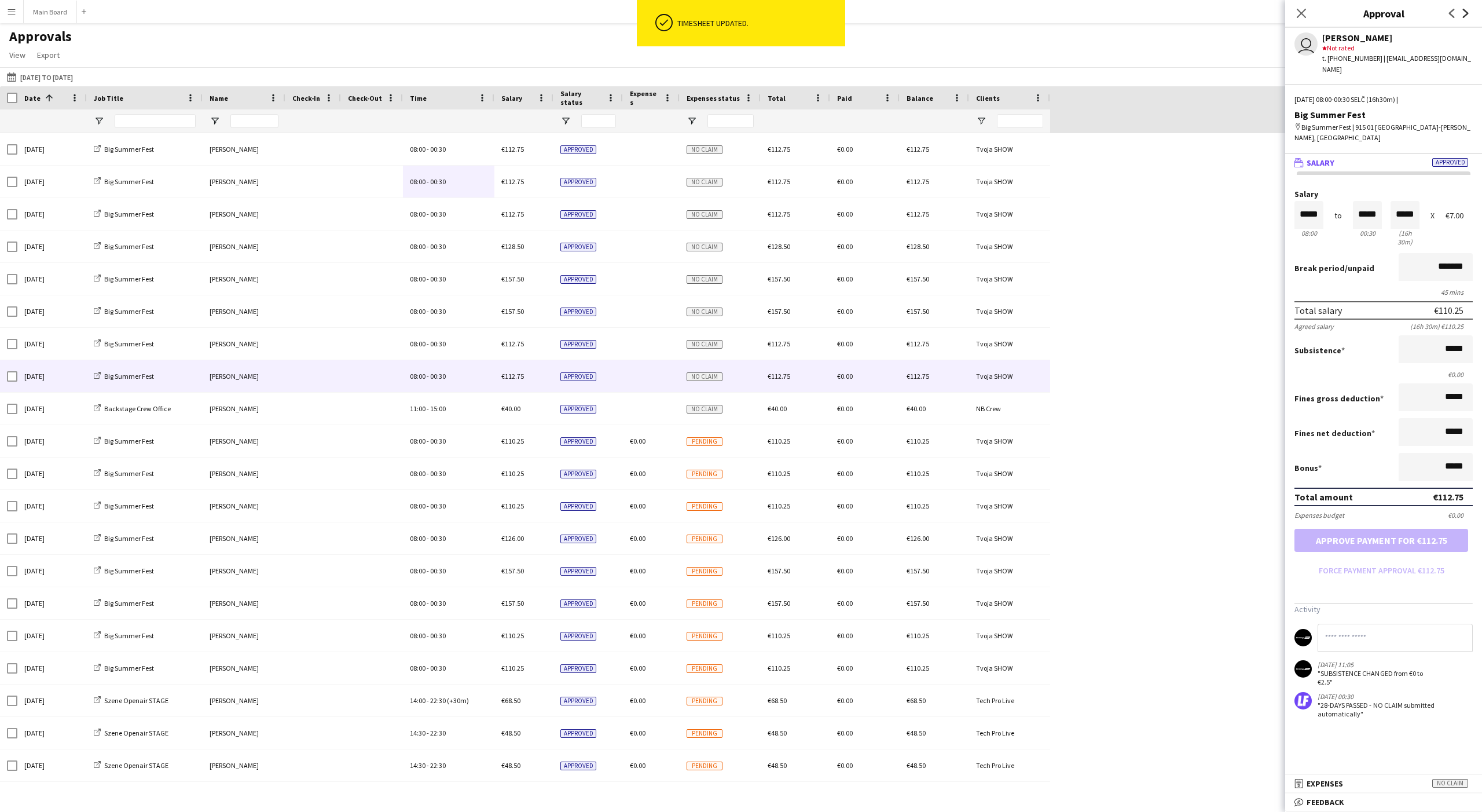
click at [549, 15] on icon "Next" at bounding box center [1466, 14] width 9 height 9
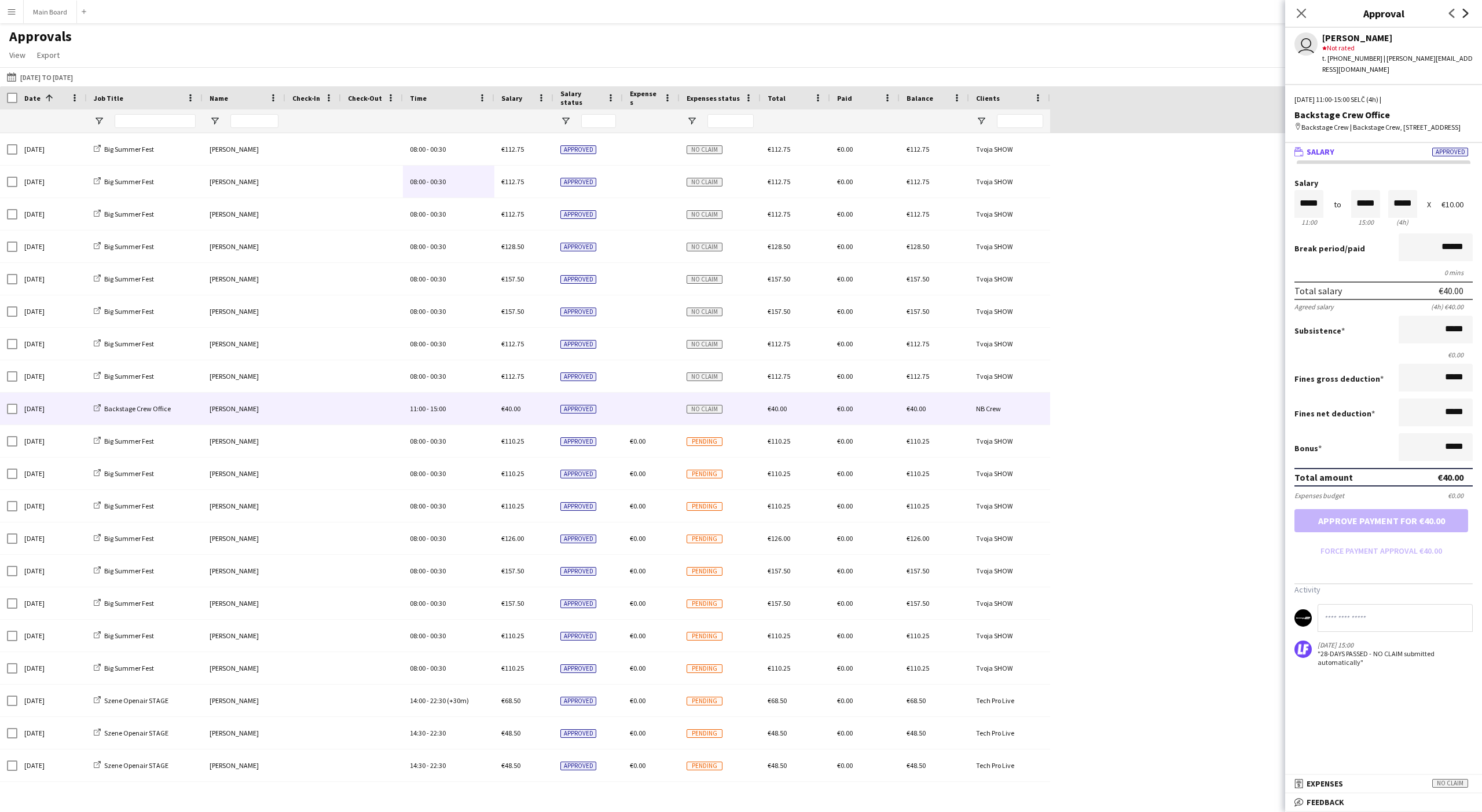
click at [549, 15] on icon at bounding box center [1466, 14] width 5 height 9
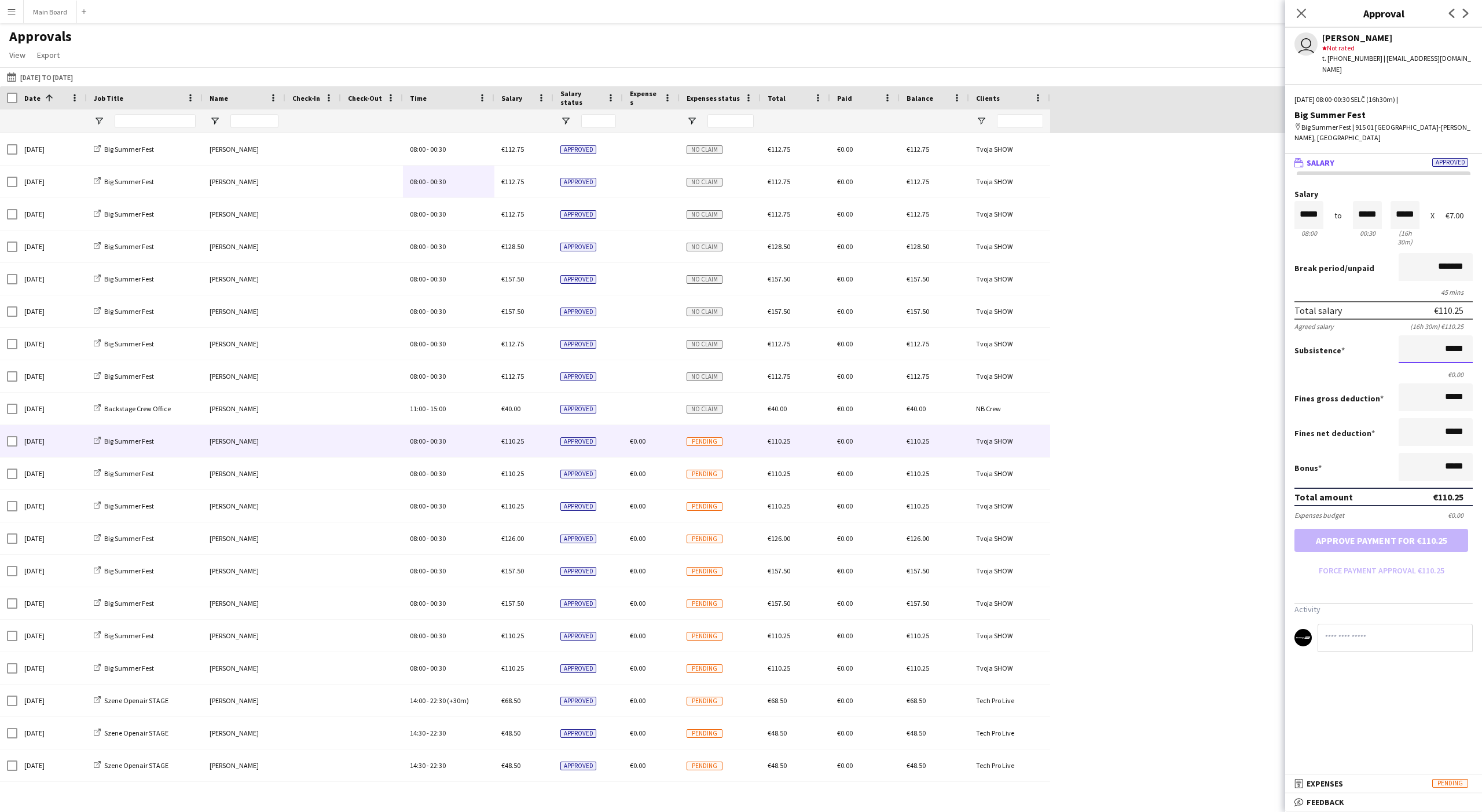
click at [549, 335] on input "*****" at bounding box center [1436, 349] width 74 height 28
paste input
type input "*****"
click at [549, 529] on button "Approve payment for €112.75" at bounding box center [1382, 540] width 174 height 24
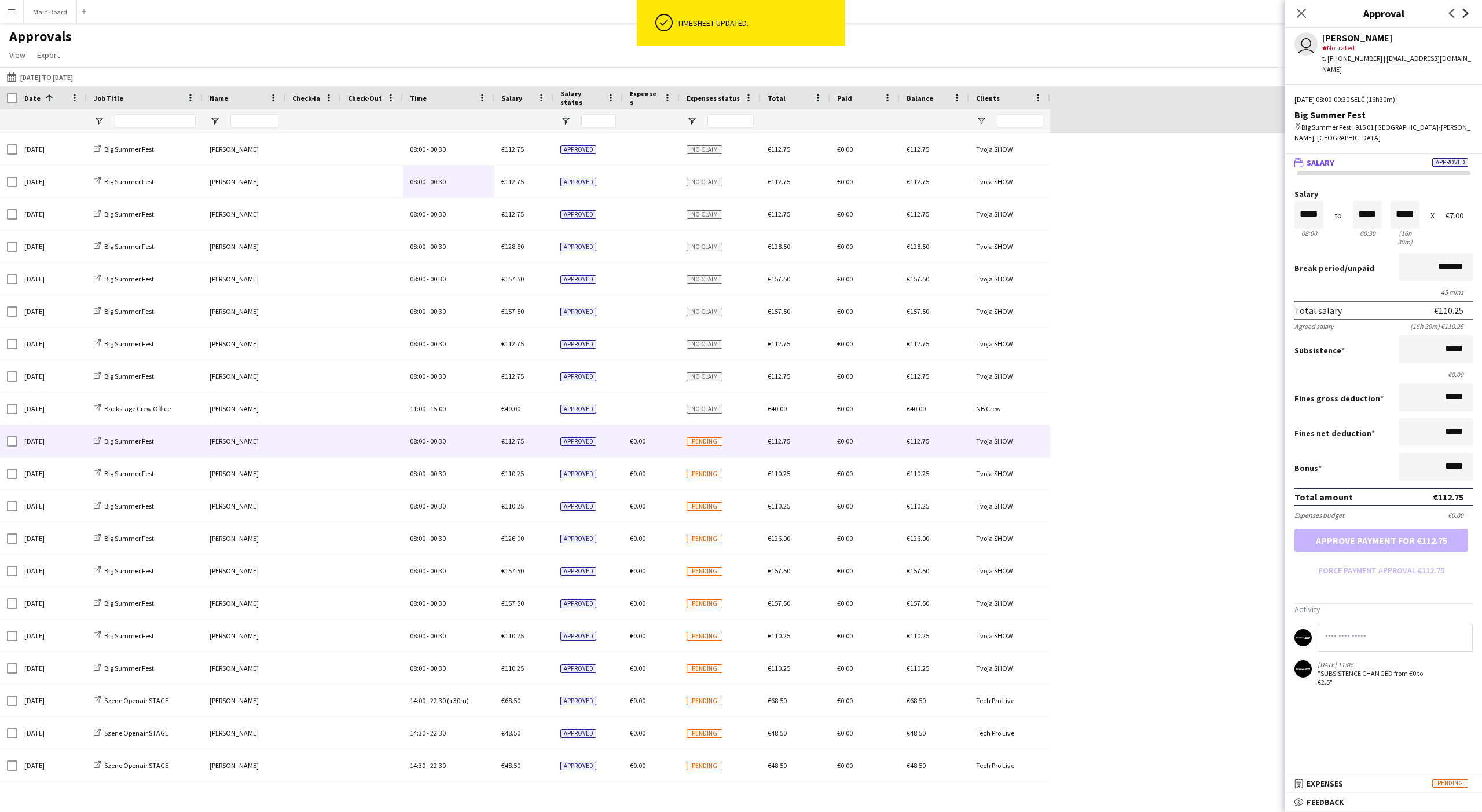
click at [549, 11] on icon "Next" at bounding box center [1466, 14] width 9 height 9
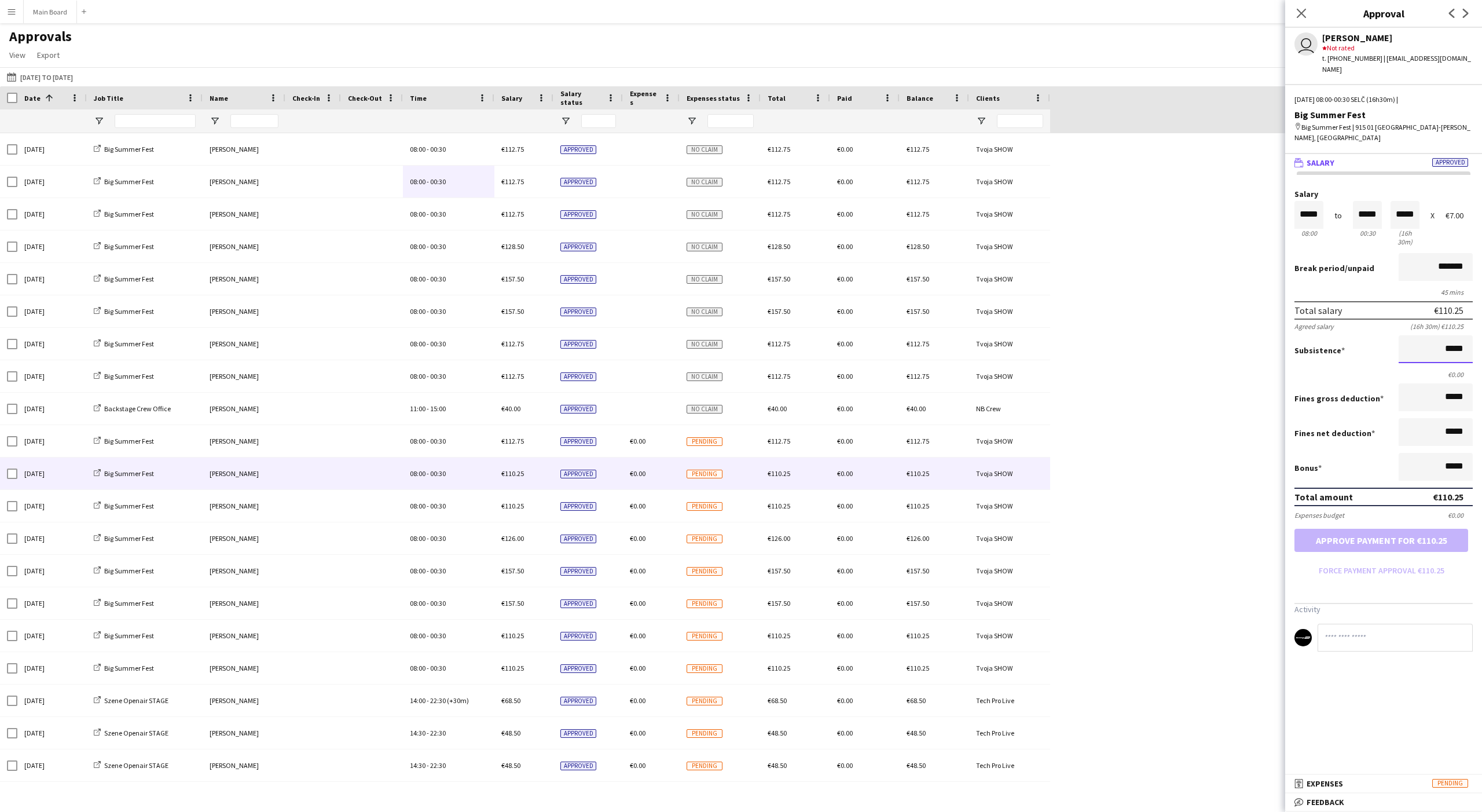
click at [549, 335] on input "*****" at bounding box center [1436, 349] width 74 height 28
paste input
type input "*****"
click at [549, 529] on button "Approve payment for €112.75" at bounding box center [1382, 540] width 174 height 24
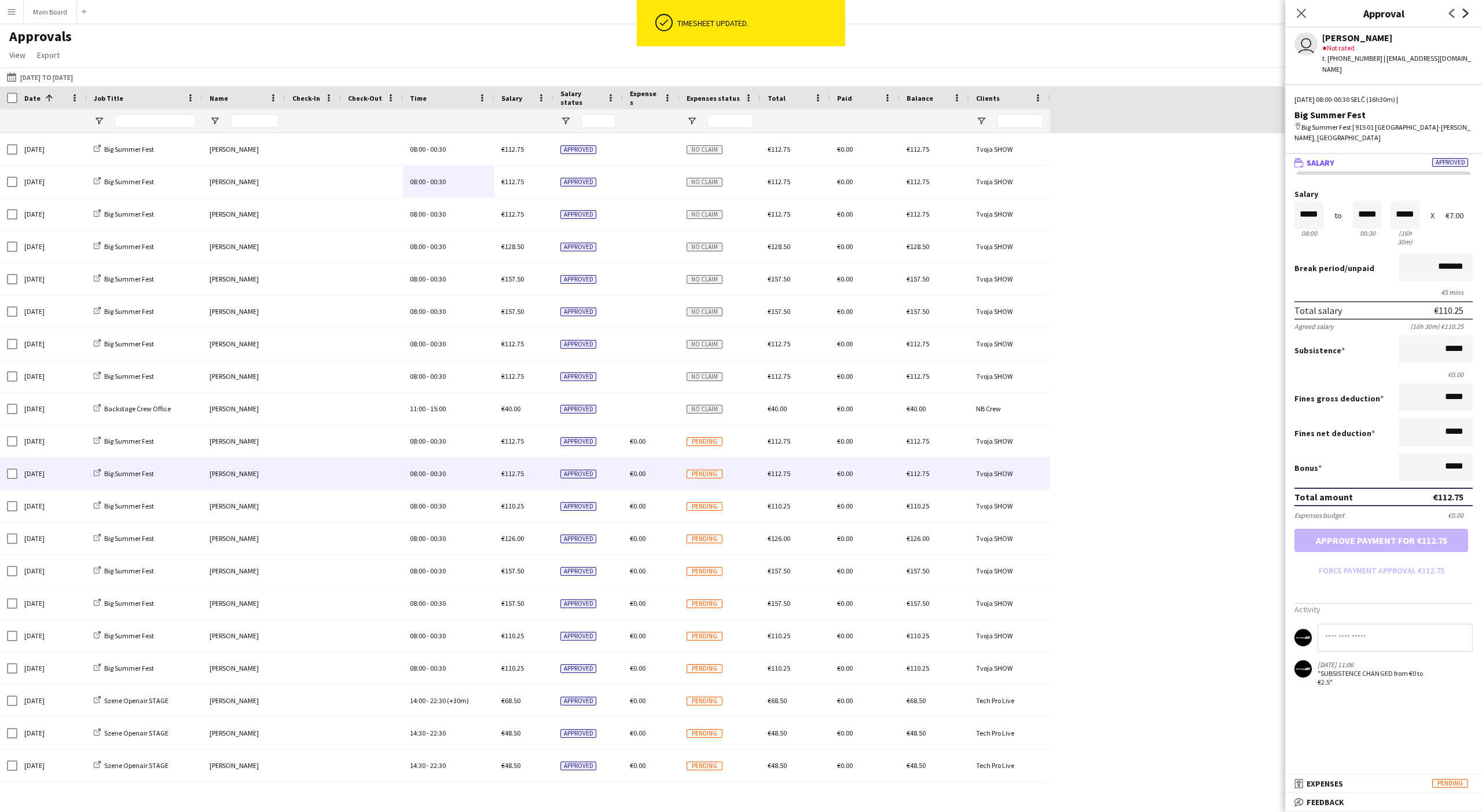
click at [549, 17] on app-icon "Next" at bounding box center [1466, 13] width 14 height 14
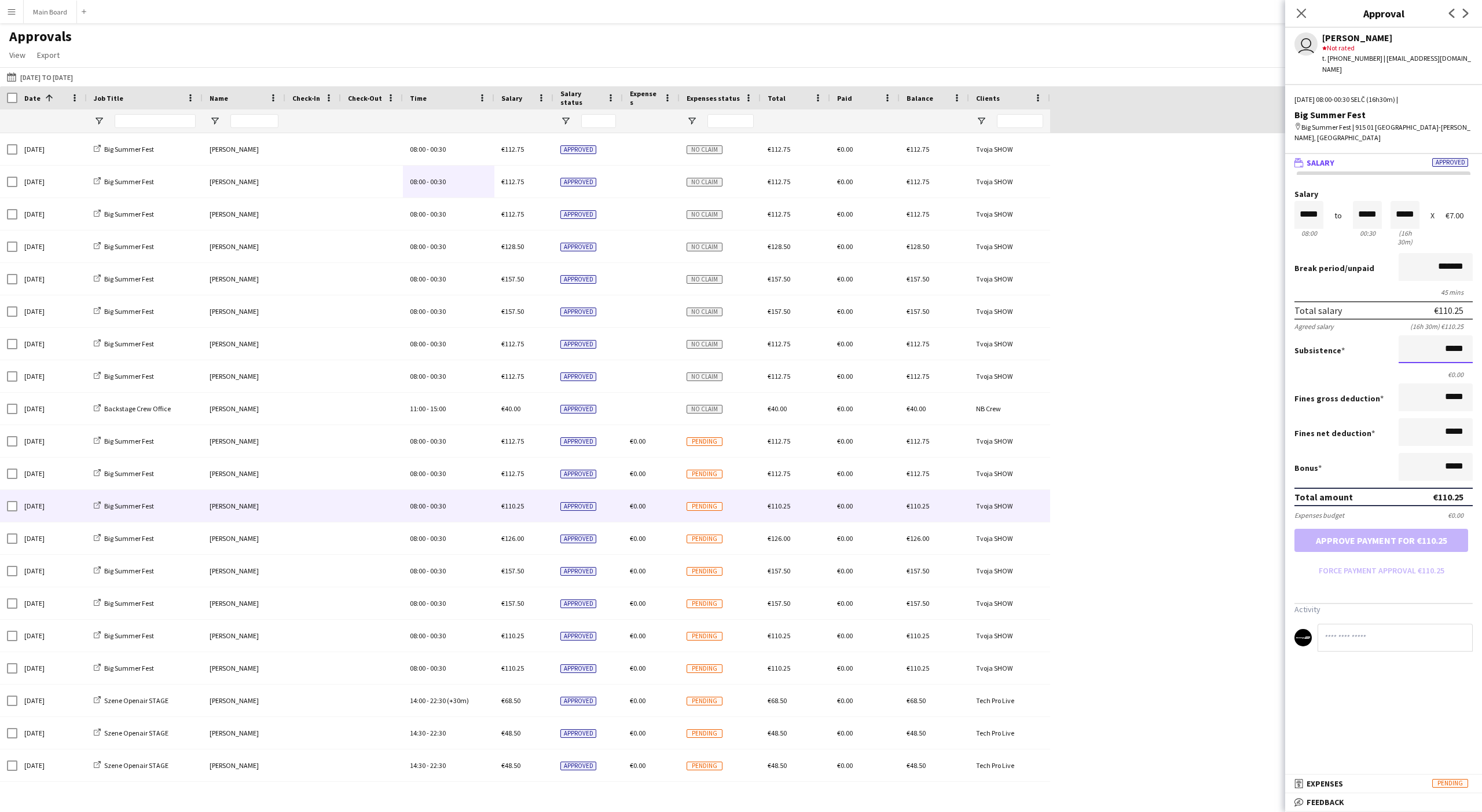
click at [549, 335] on input "*****" at bounding box center [1436, 349] width 74 height 28
paste input
type input "*****"
click at [549, 529] on button "Approve payment for €112.75" at bounding box center [1382, 540] width 174 height 24
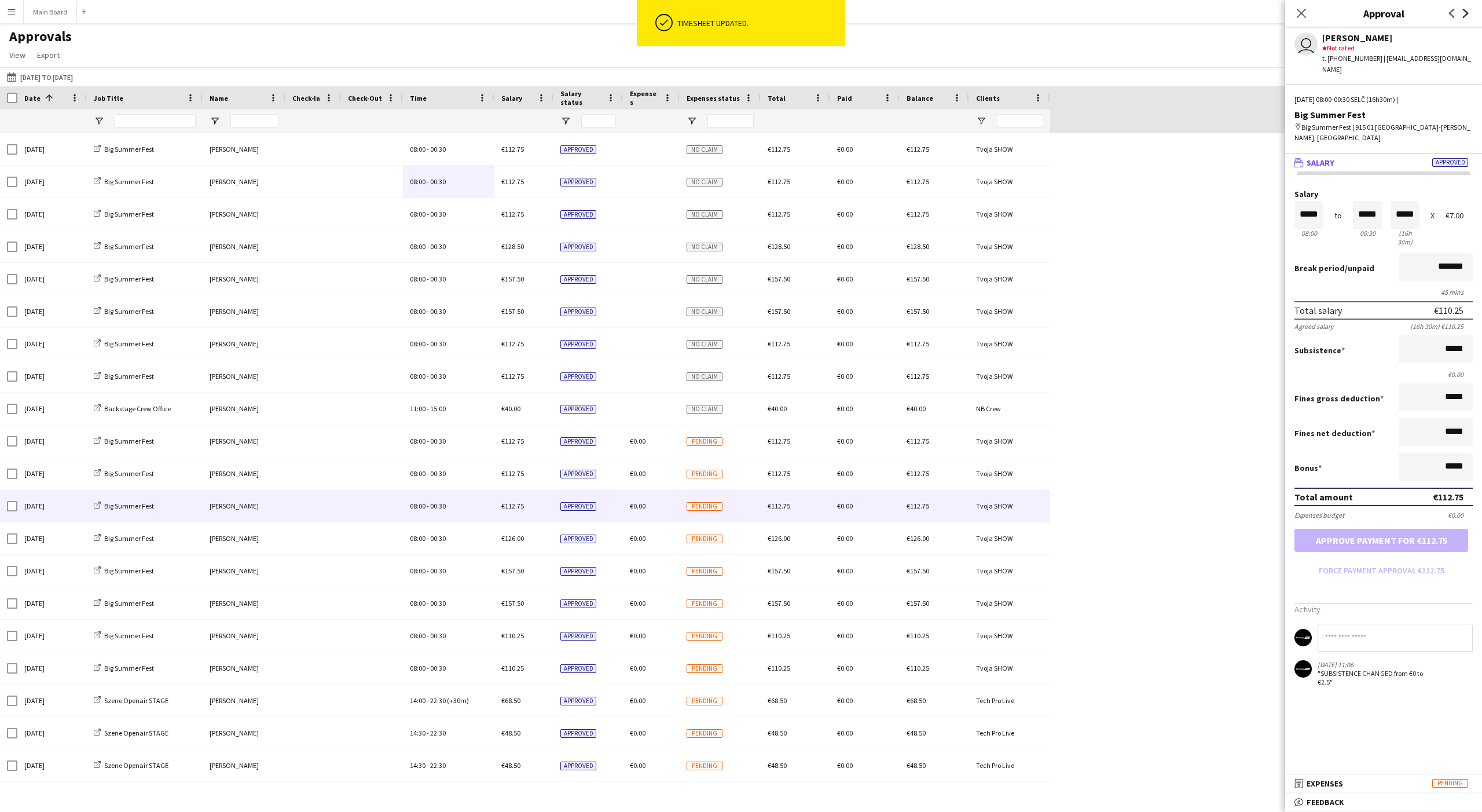
click at [549, 17] on icon "Next" at bounding box center [1466, 14] width 9 height 9
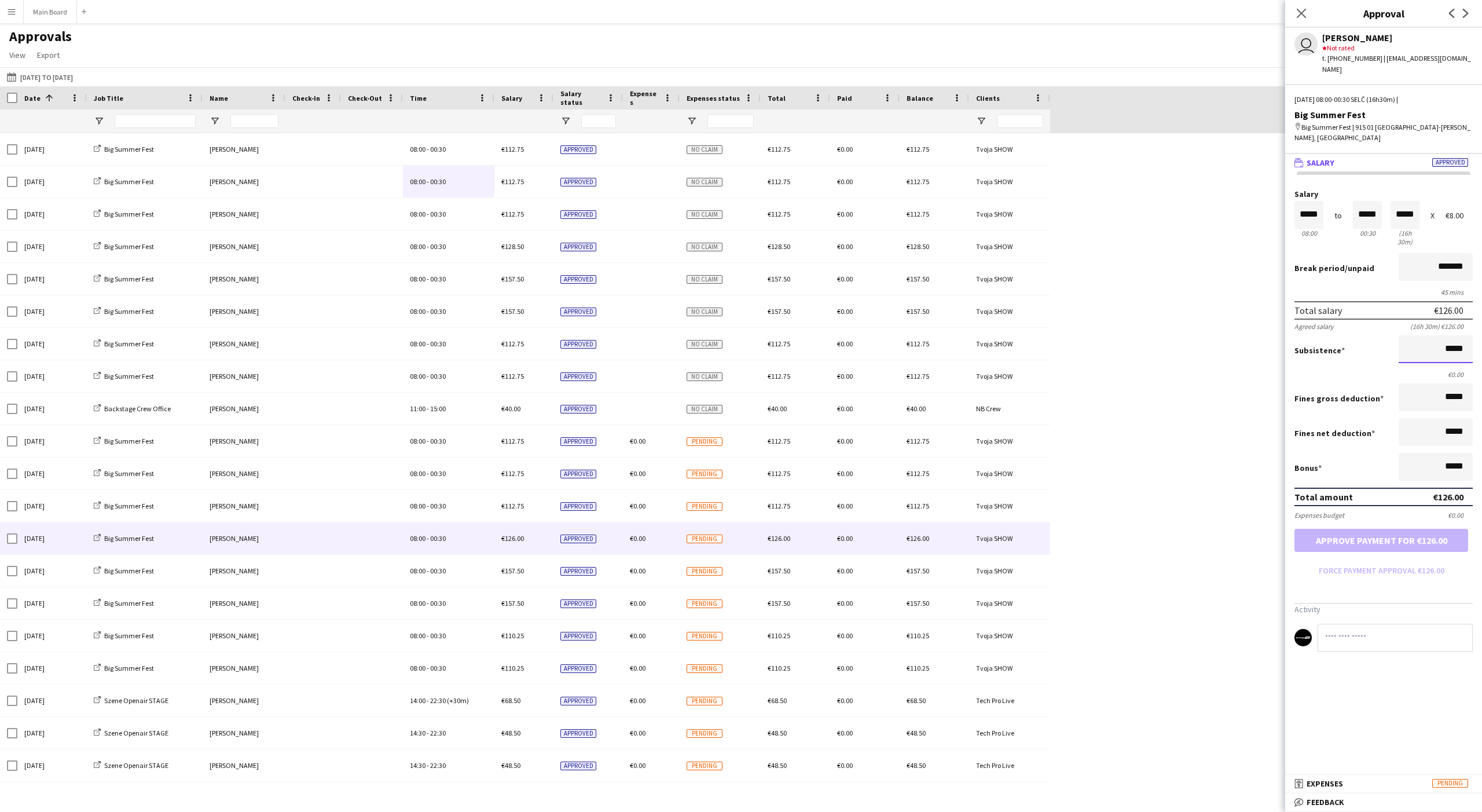
click at [549, 335] on input "*****" at bounding box center [1436, 349] width 74 height 28
paste input
type input "*****"
click at [549, 529] on button "Approve payment for €128.50" at bounding box center [1382, 540] width 174 height 24
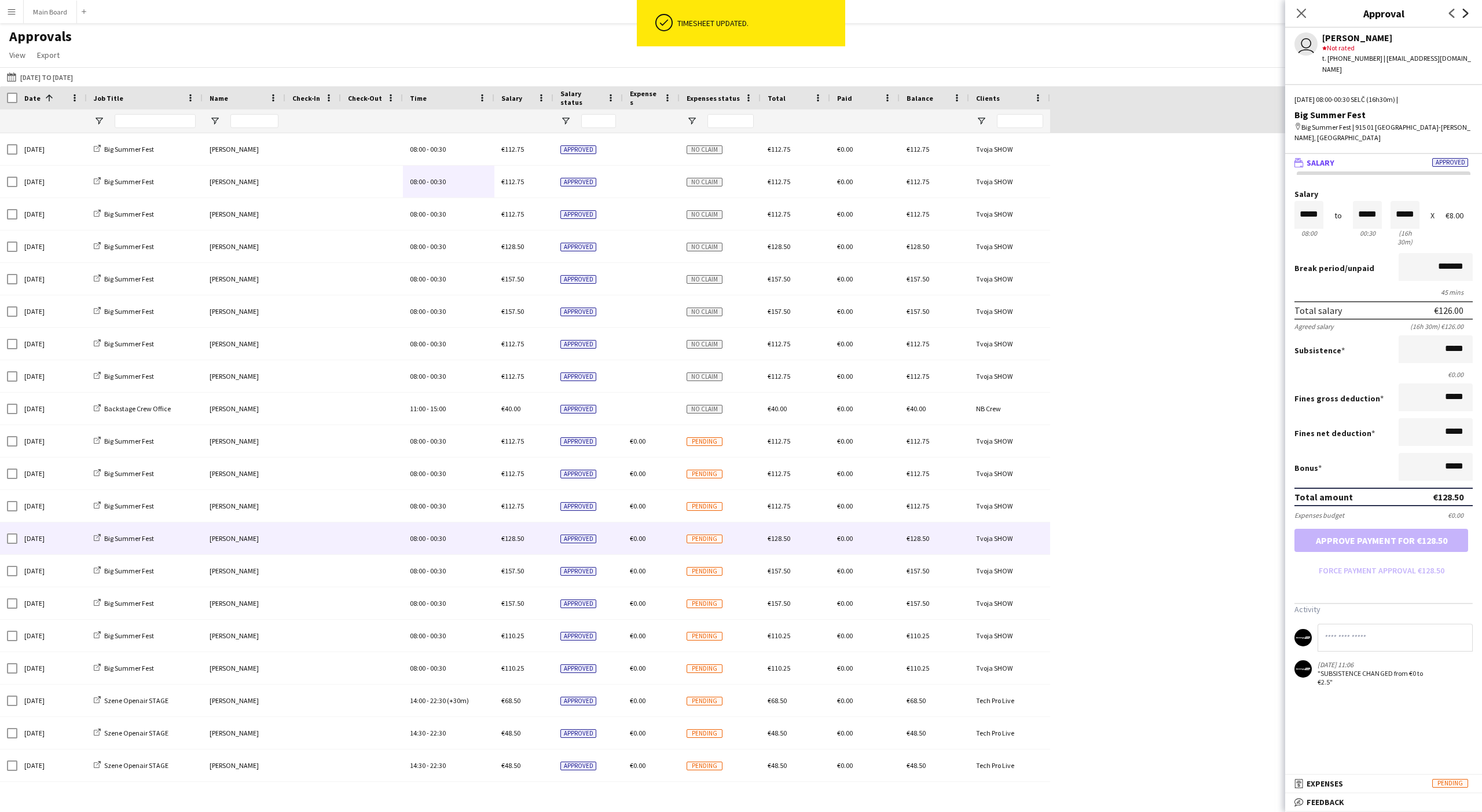
click at [549, 9] on icon "Next" at bounding box center [1466, 14] width 9 height 9
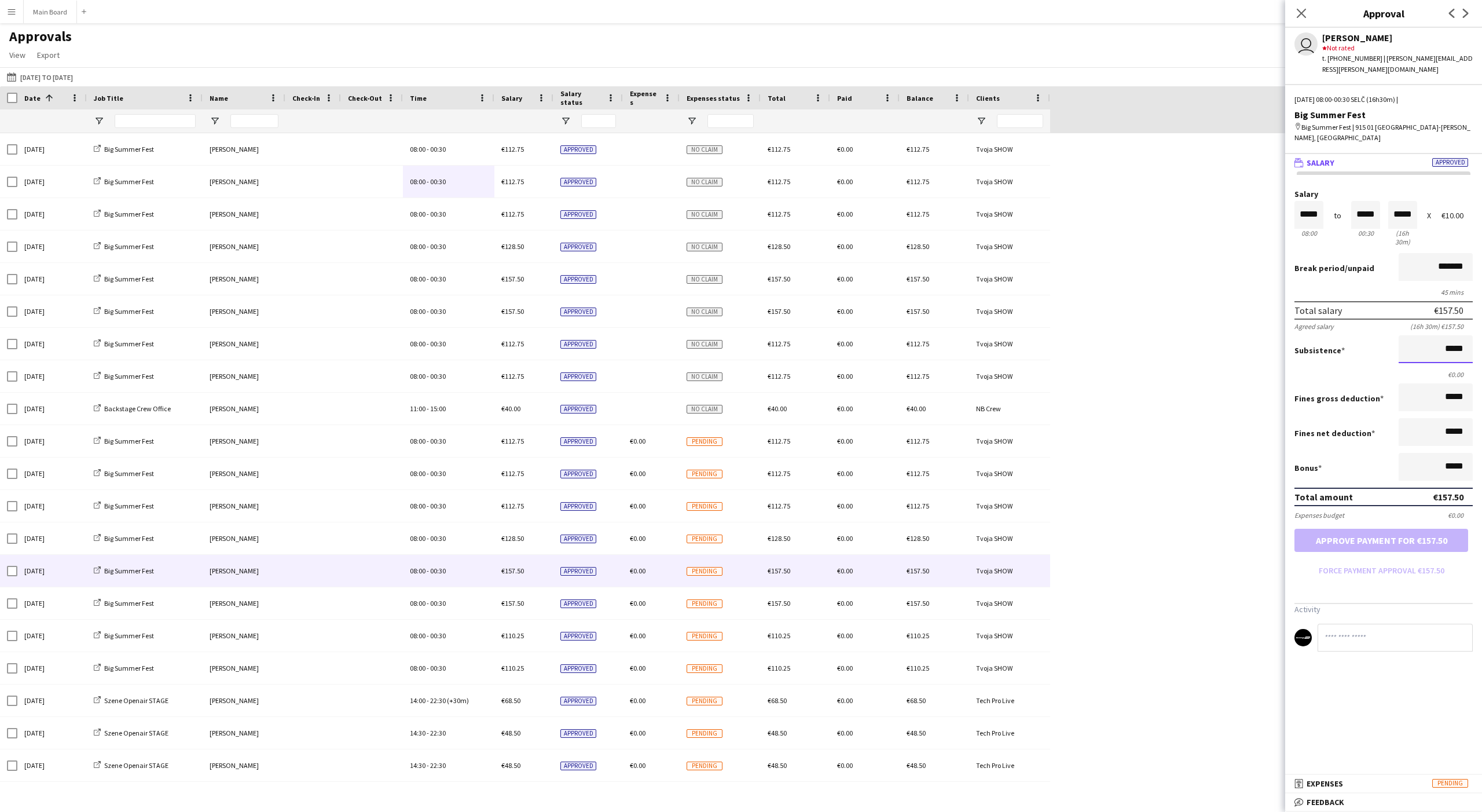
click at [549, 335] on input "*****" at bounding box center [1436, 349] width 74 height 28
paste input
type input "*****"
click at [549, 529] on button "Approve payment for €160.00" at bounding box center [1382, 540] width 174 height 24
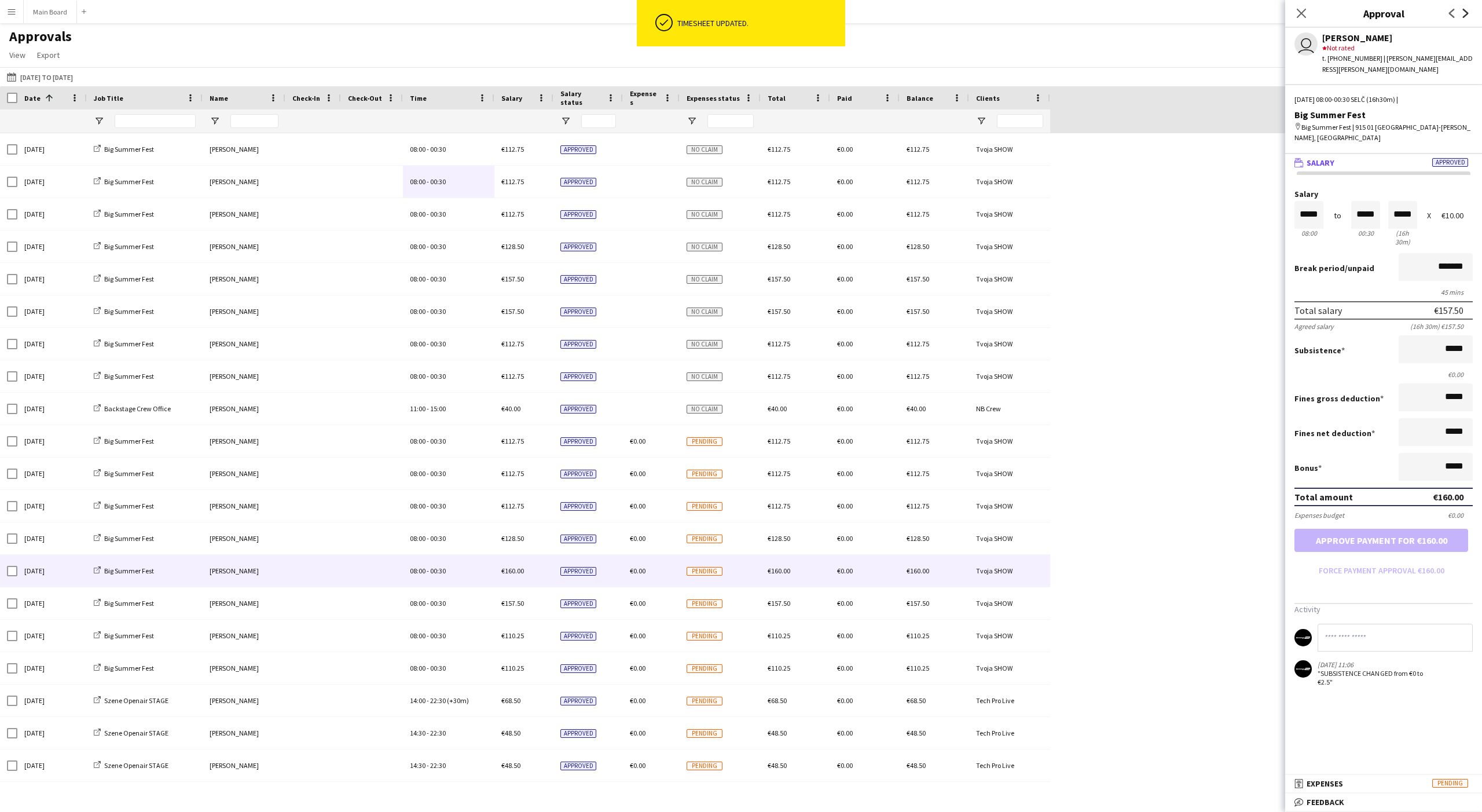
click at [549, 15] on icon at bounding box center [1466, 14] width 5 height 9
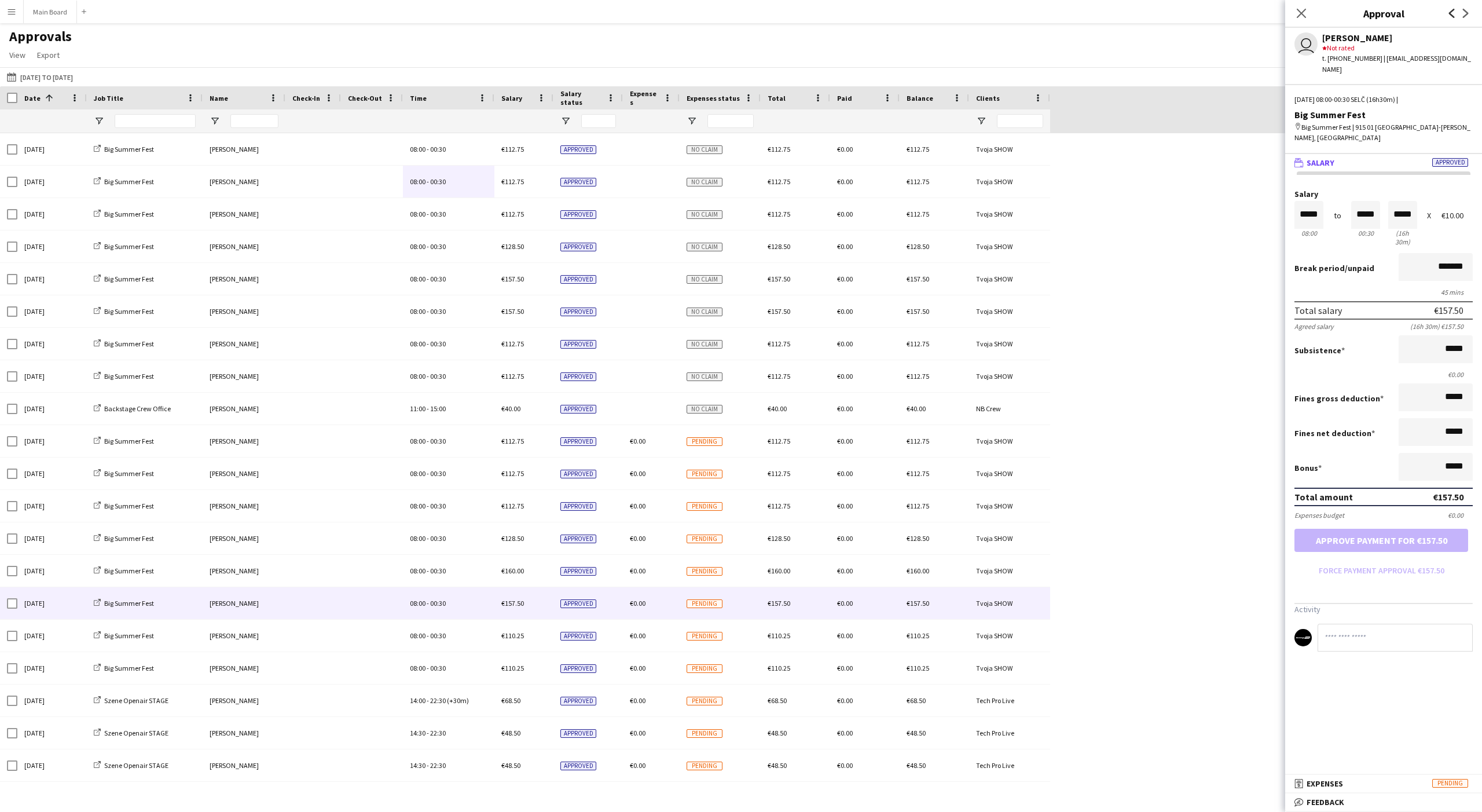
click at [549, 15] on icon "Previous" at bounding box center [1452, 14] width 9 height 9
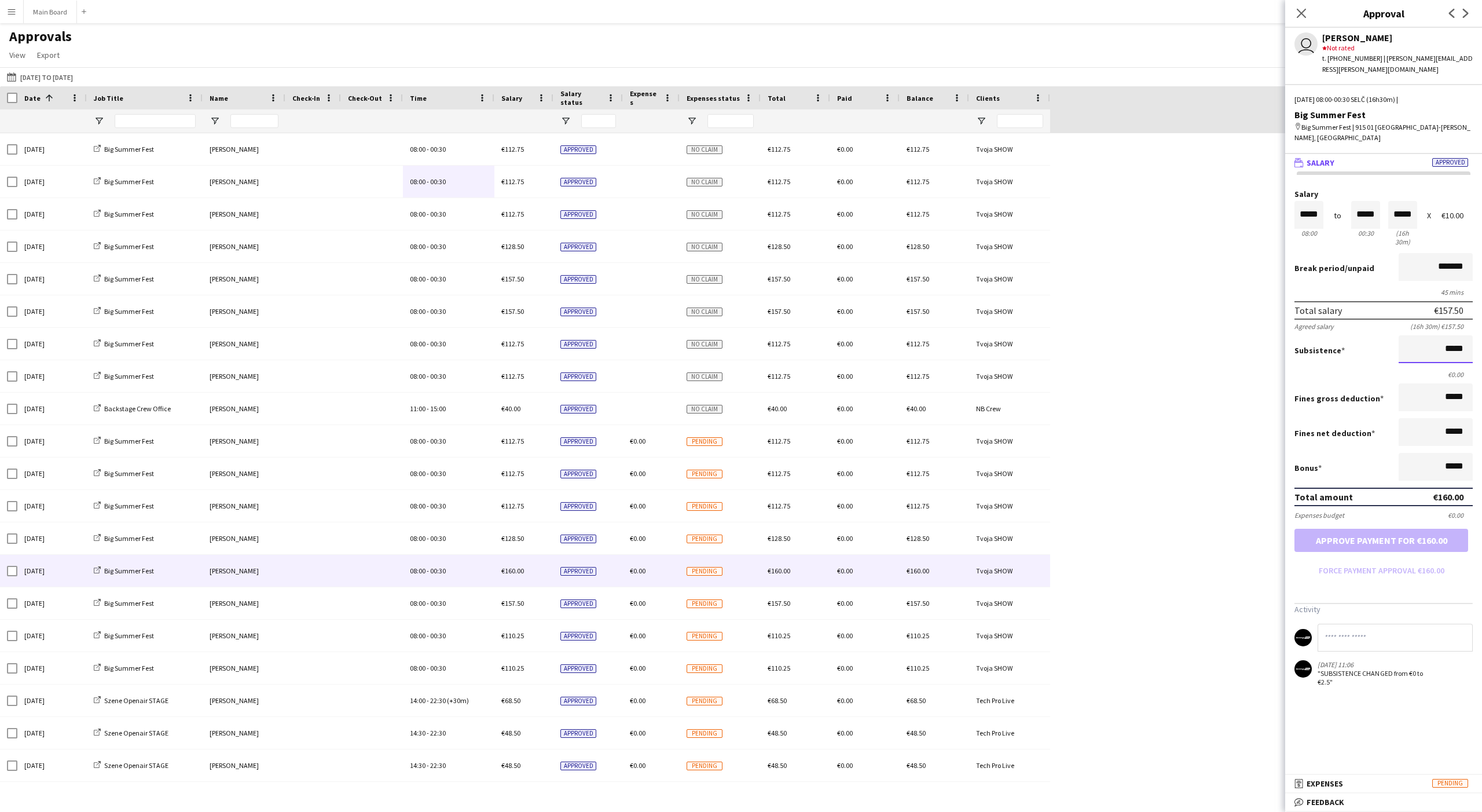
click at [549, 335] on input "*****" at bounding box center [1436, 349] width 74 height 28
type input "*****"
click at [549, 550] on form "Salary ***** 08:00 to ***** 00:30 ***** (16h 30m) X €10.00 Break period /unpaid…" at bounding box center [1383, 385] width 196 height 389
click at [549, 529] on button "Approve payment for €157.50" at bounding box center [1382, 540] width 174 height 24
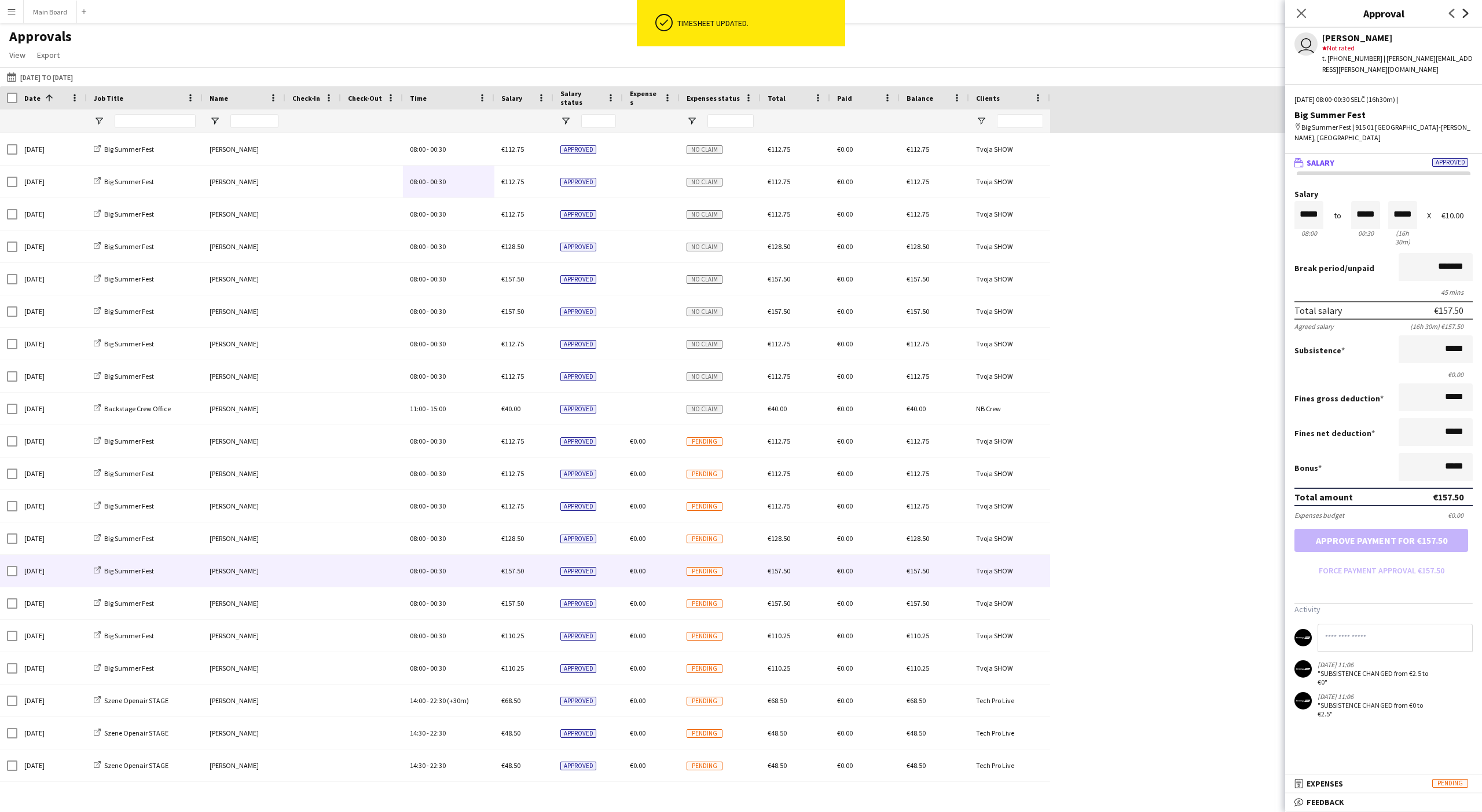
click at [549, 13] on icon "Next" at bounding box center [1466, 14] width 9 height 9
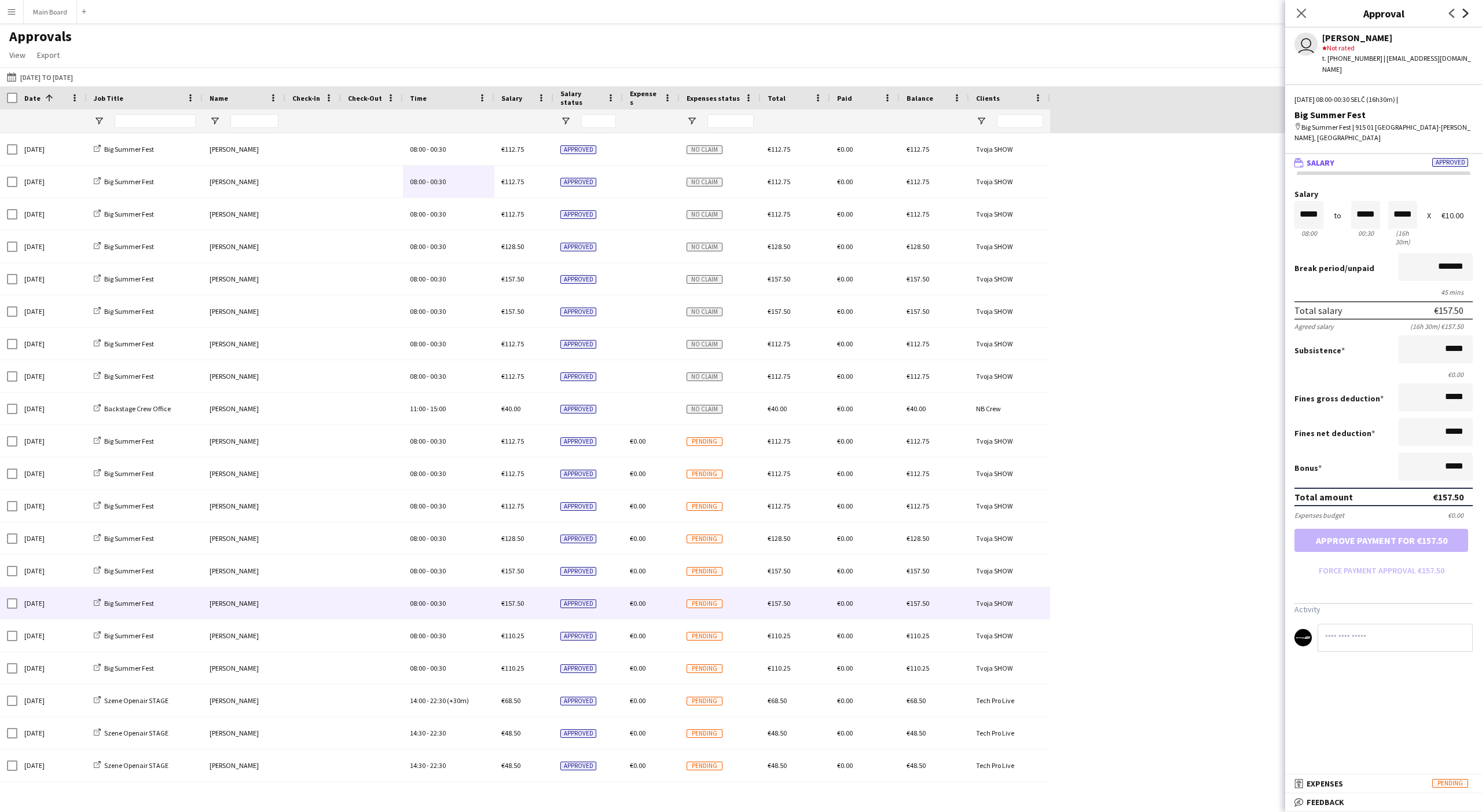
click at [549, 13] on icon "Next" at bounding box center [1466, 14] width 9 height 9
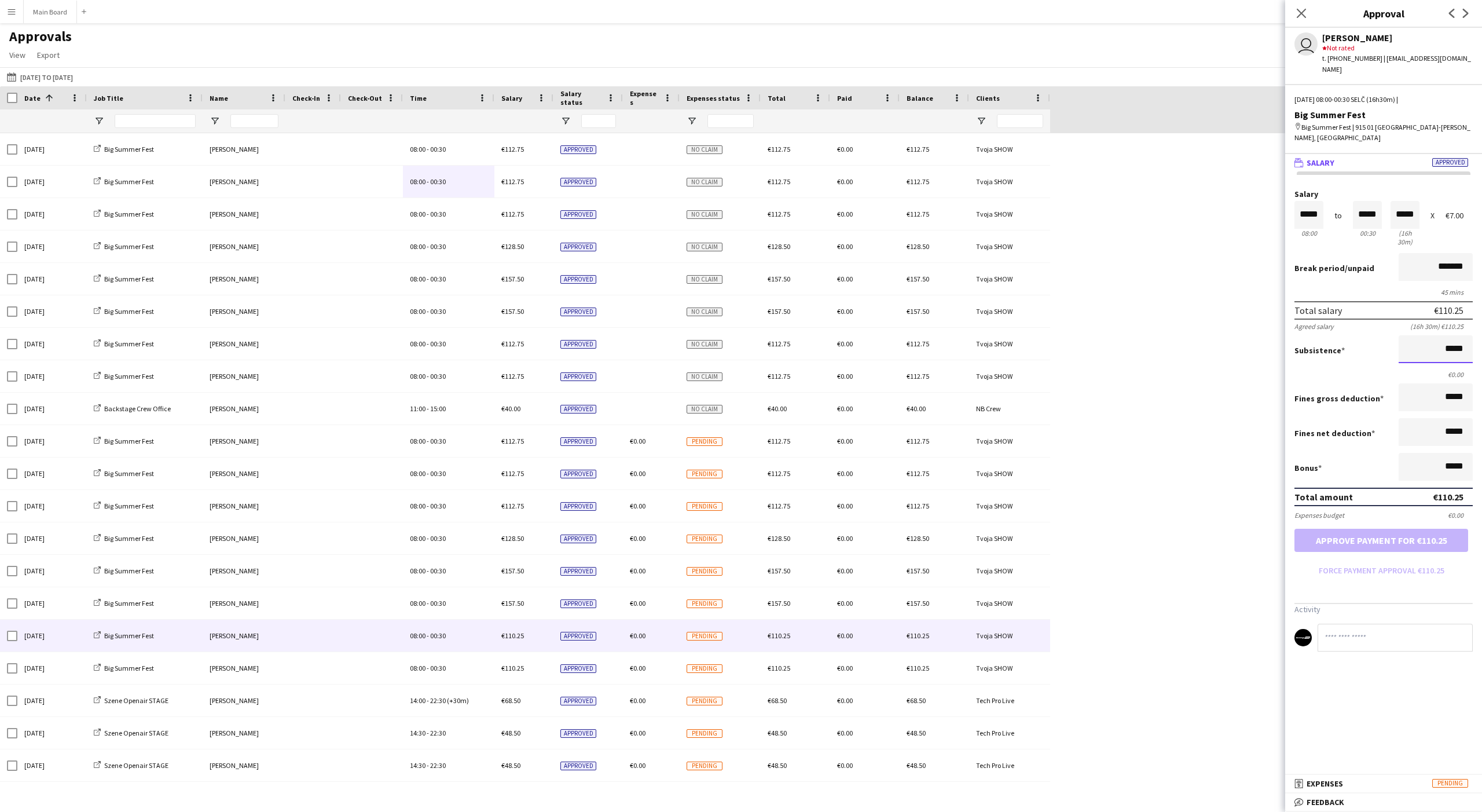
click at [549, 335] on input "*****" at bounding box center [1436, 349] width 74 height 28
paste input
type input "*****"
click at [549, 529] on button "Approve payment for €112.75" at bounding box center [1382, 540] width 174 height 24
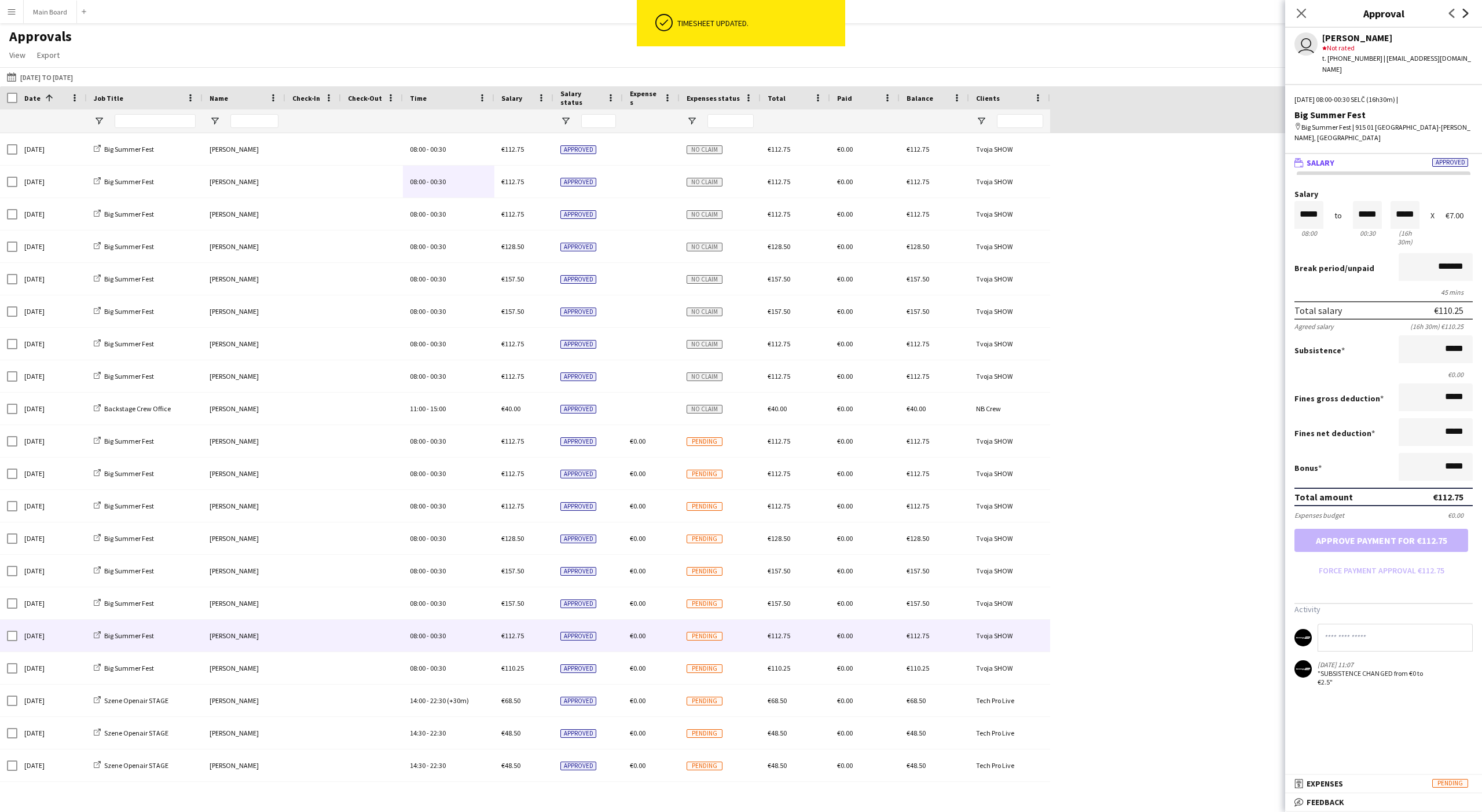
click at [549, 15] on icon "Next" at bounding box center [1466, 14] width 9 height 9
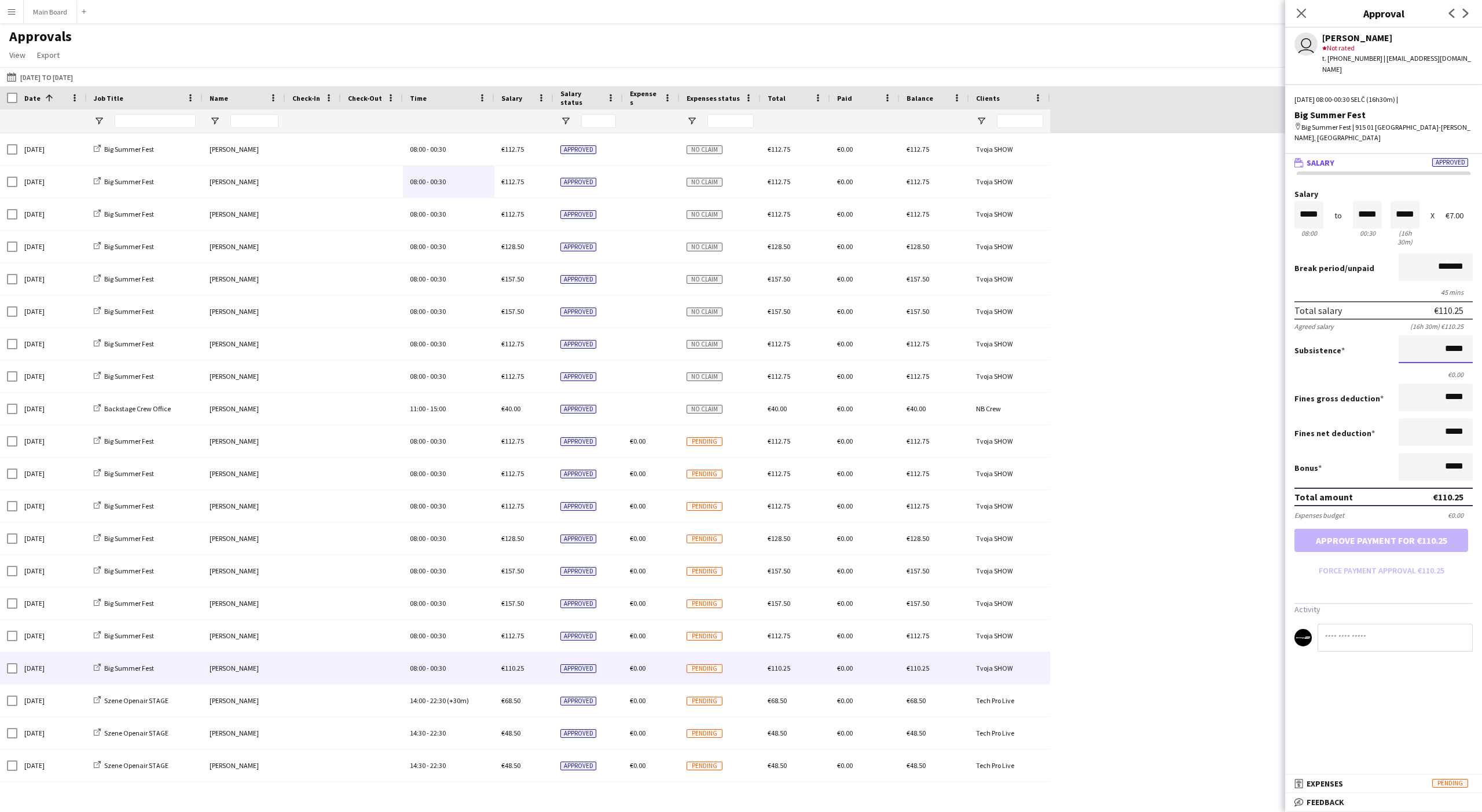
click at [549, 335] on input "*****" at bounding box center [1436, 349] width 74 height 28
paste input
type input "*****"
click at [549, 529] on button "Approve payment for €112.75" at bounding box center [1382, 540] width 174 height 24
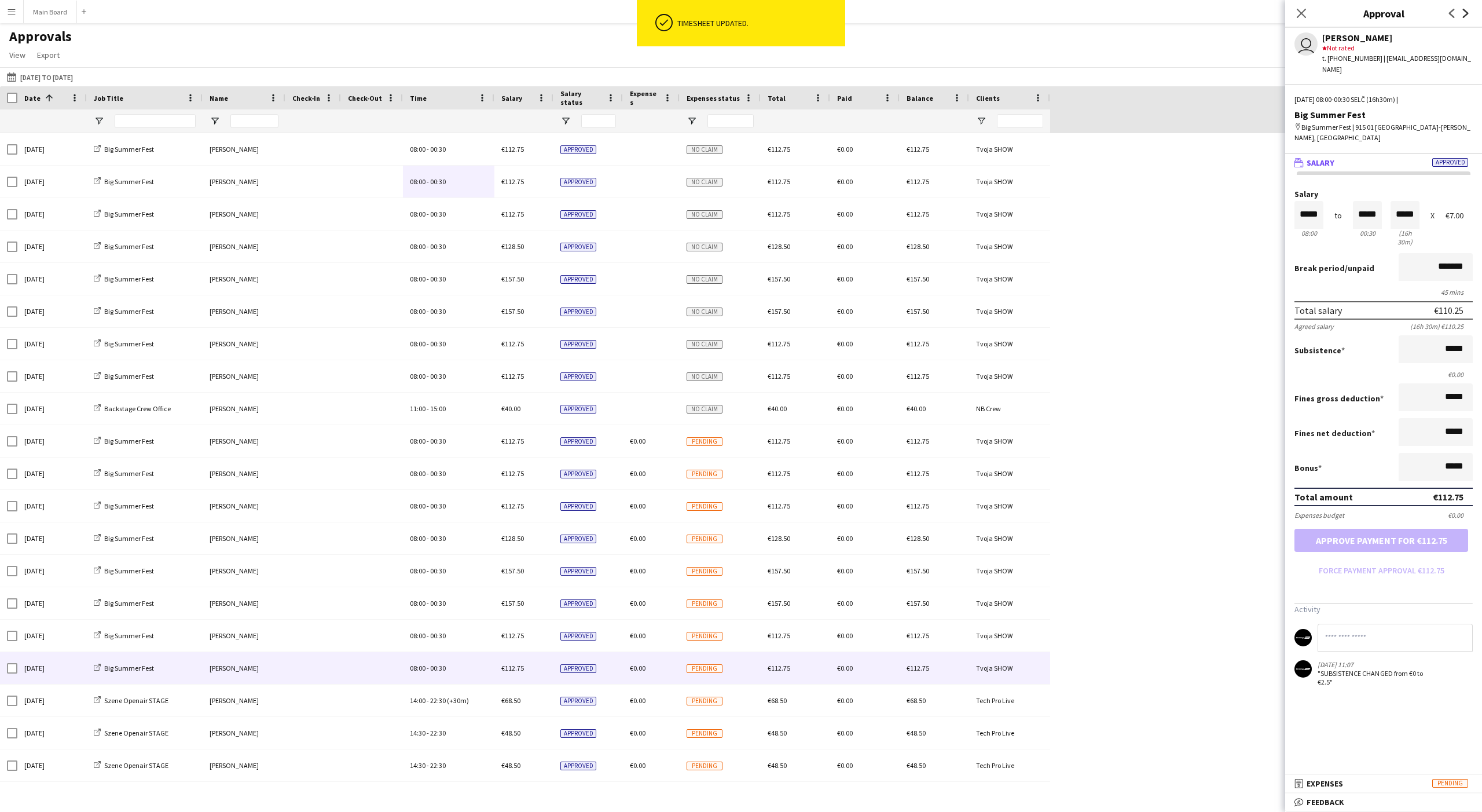
click at [549, 14] on icon "Next" at bounding box center [1466, 14] width 9 height 9
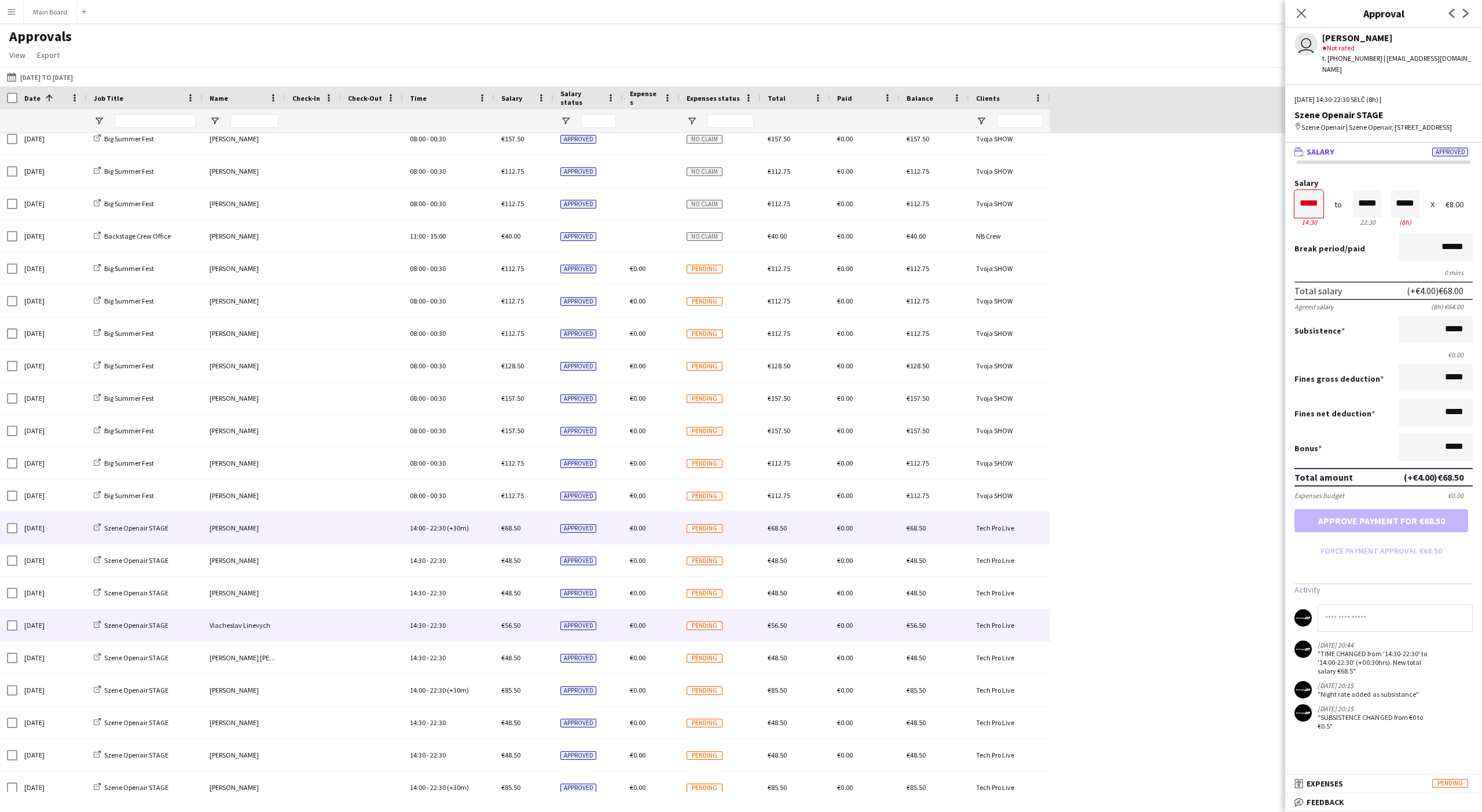
scroll to position [177, 0]
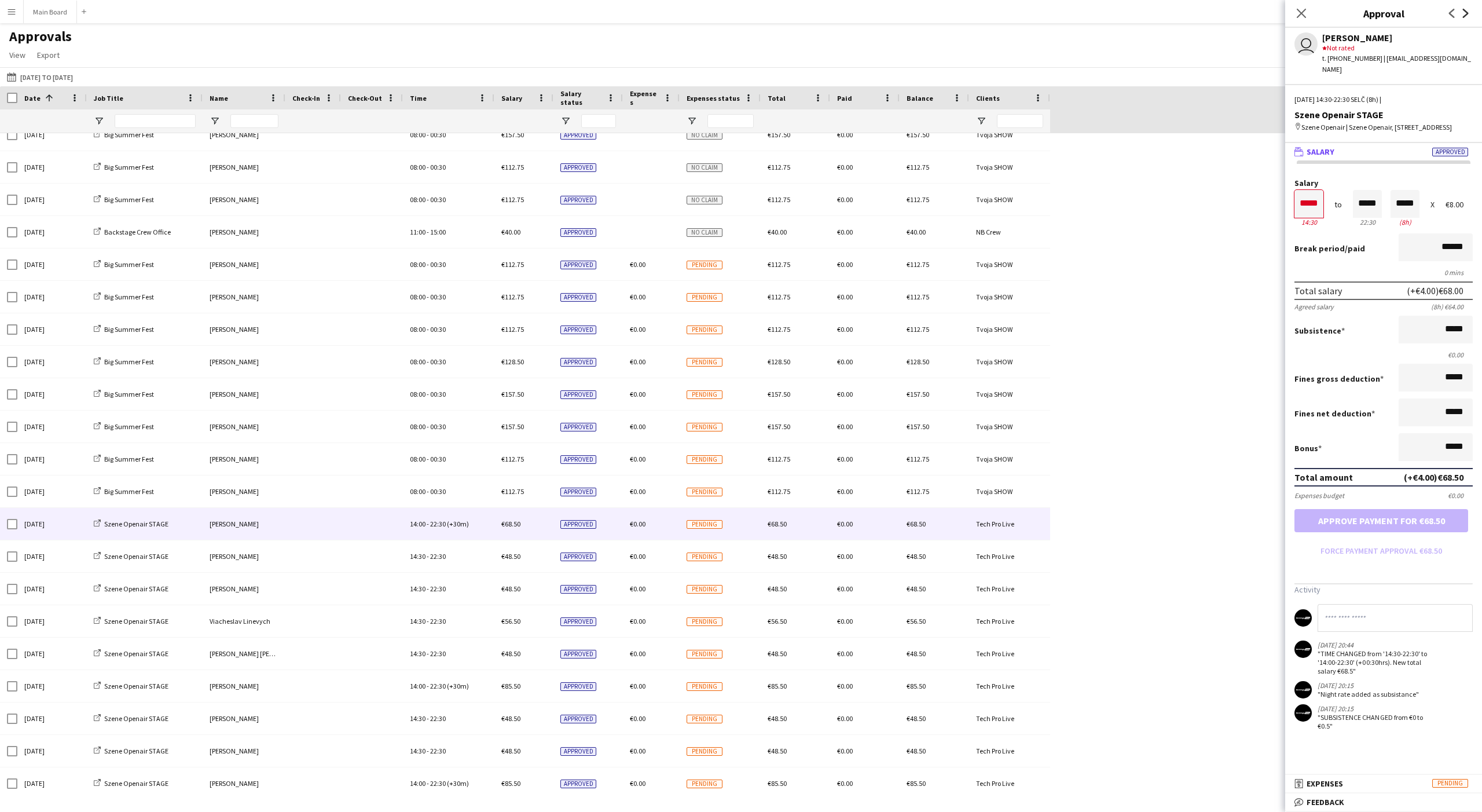
click at [549, 11] on icon "Next" at bounding box center [1466, 14] width 9 height 9
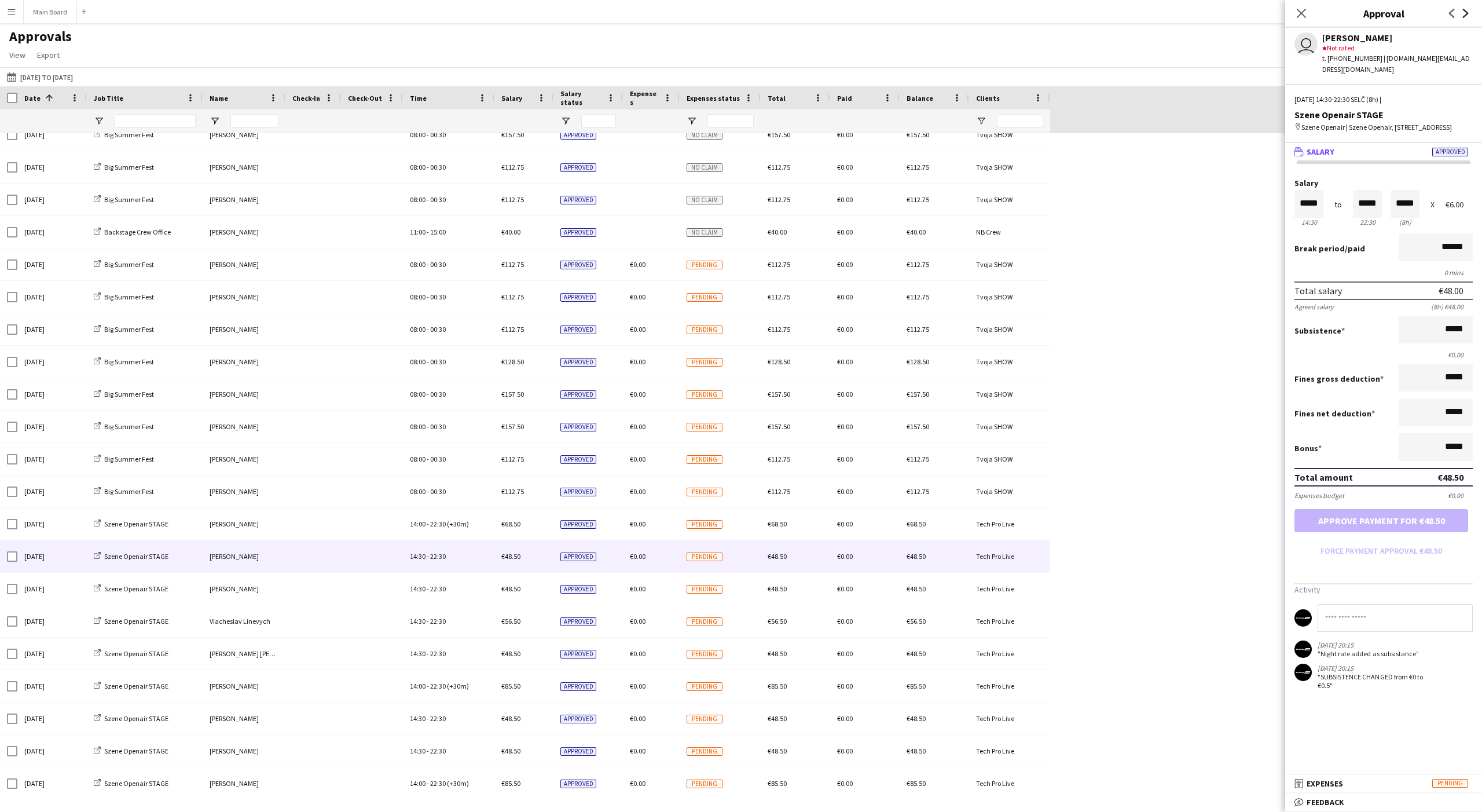
click at [549, 11] on icon "Next" at bounding box center [1466, 14] width 9 height 9
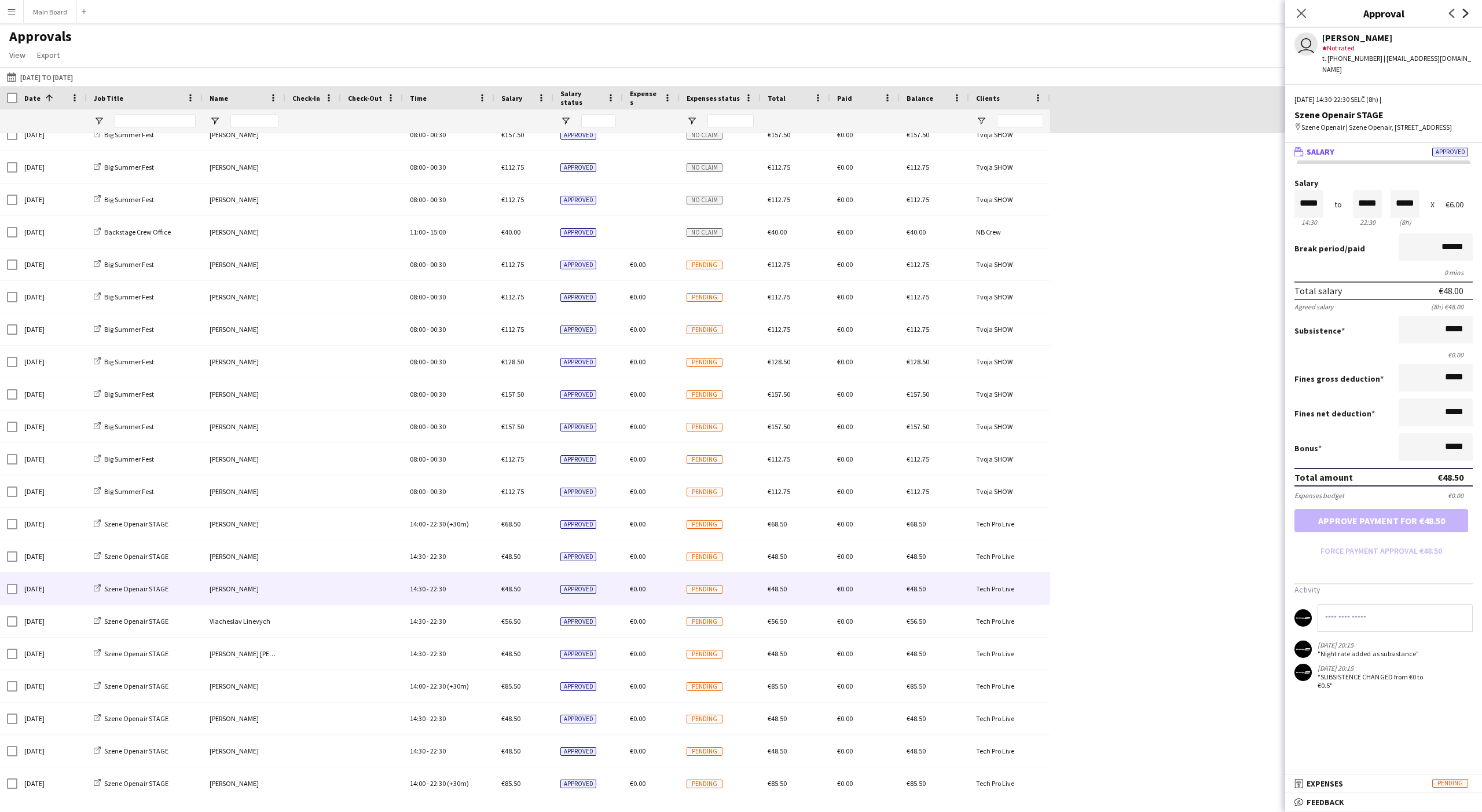
click at [549, 11] on icon "Next" at bounding box center [1466, 14] width 9 height 9
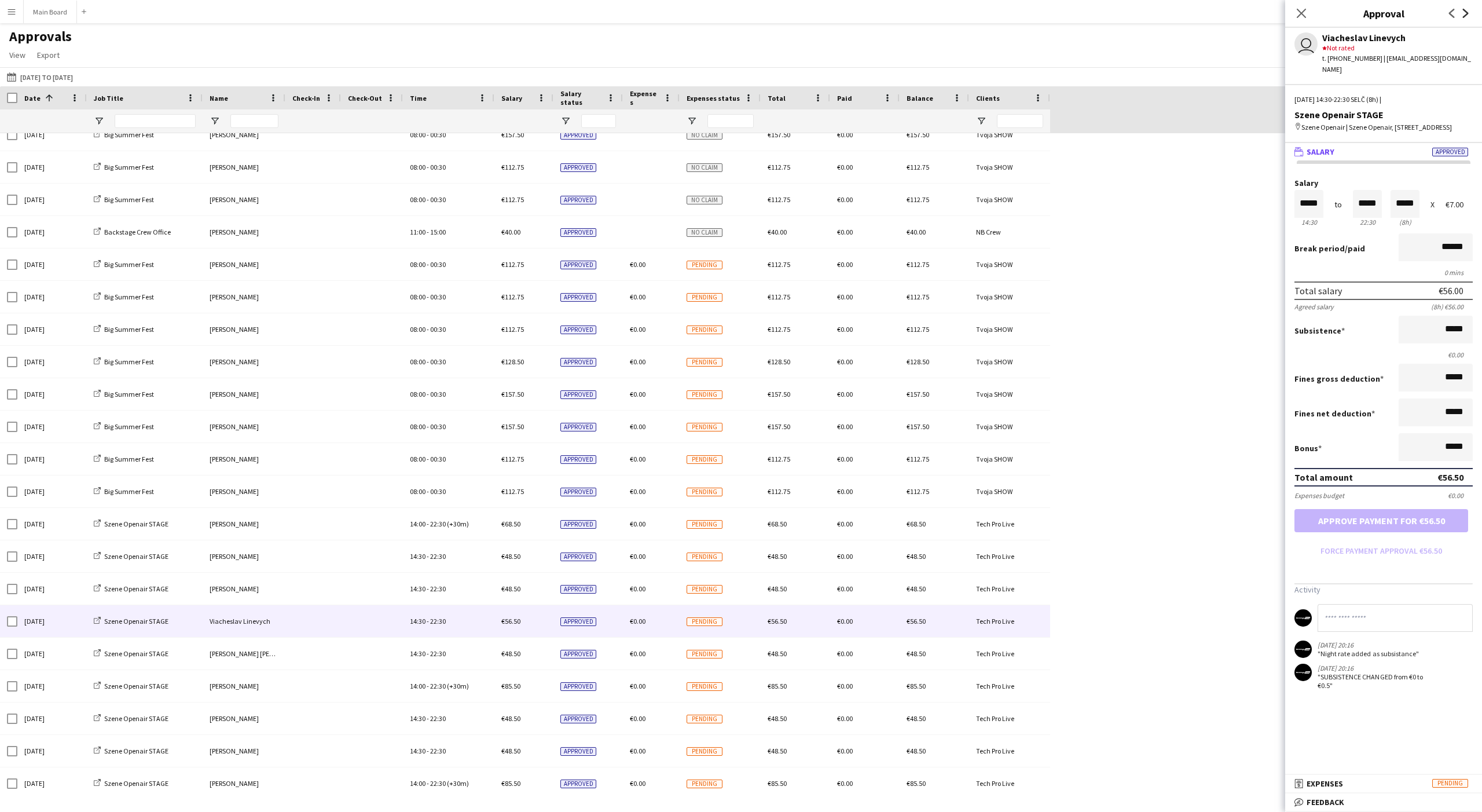
click at [549, 11] on icon "Next" at bounding box center [1466, 14] width 9 height 9
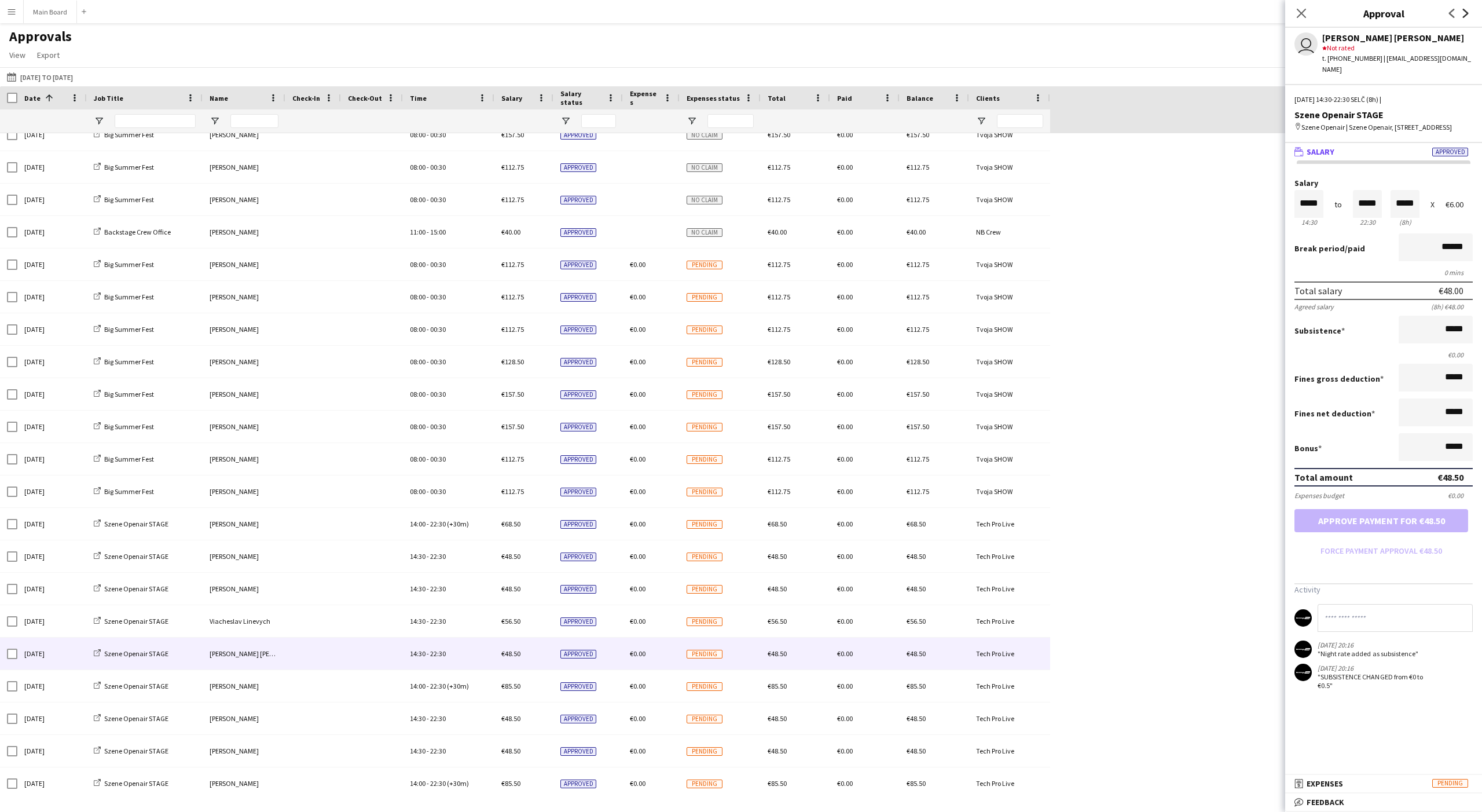
click at [549, 11] on icon "Next" at bounding box center [1466, 14] width 9 height 9
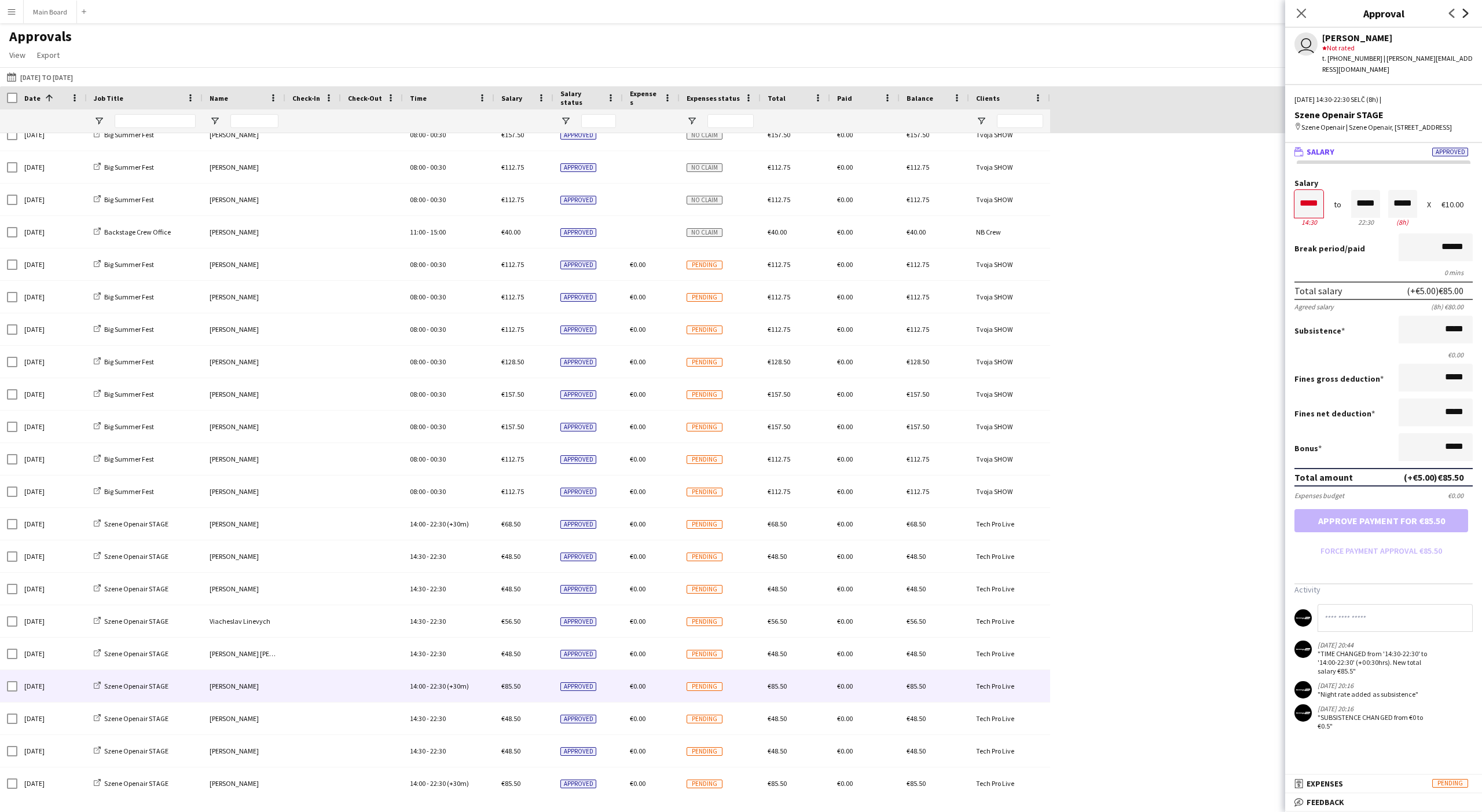
click at [549, 11] on icon "Next" at bounding box center [1466, 14] width 9 height 9
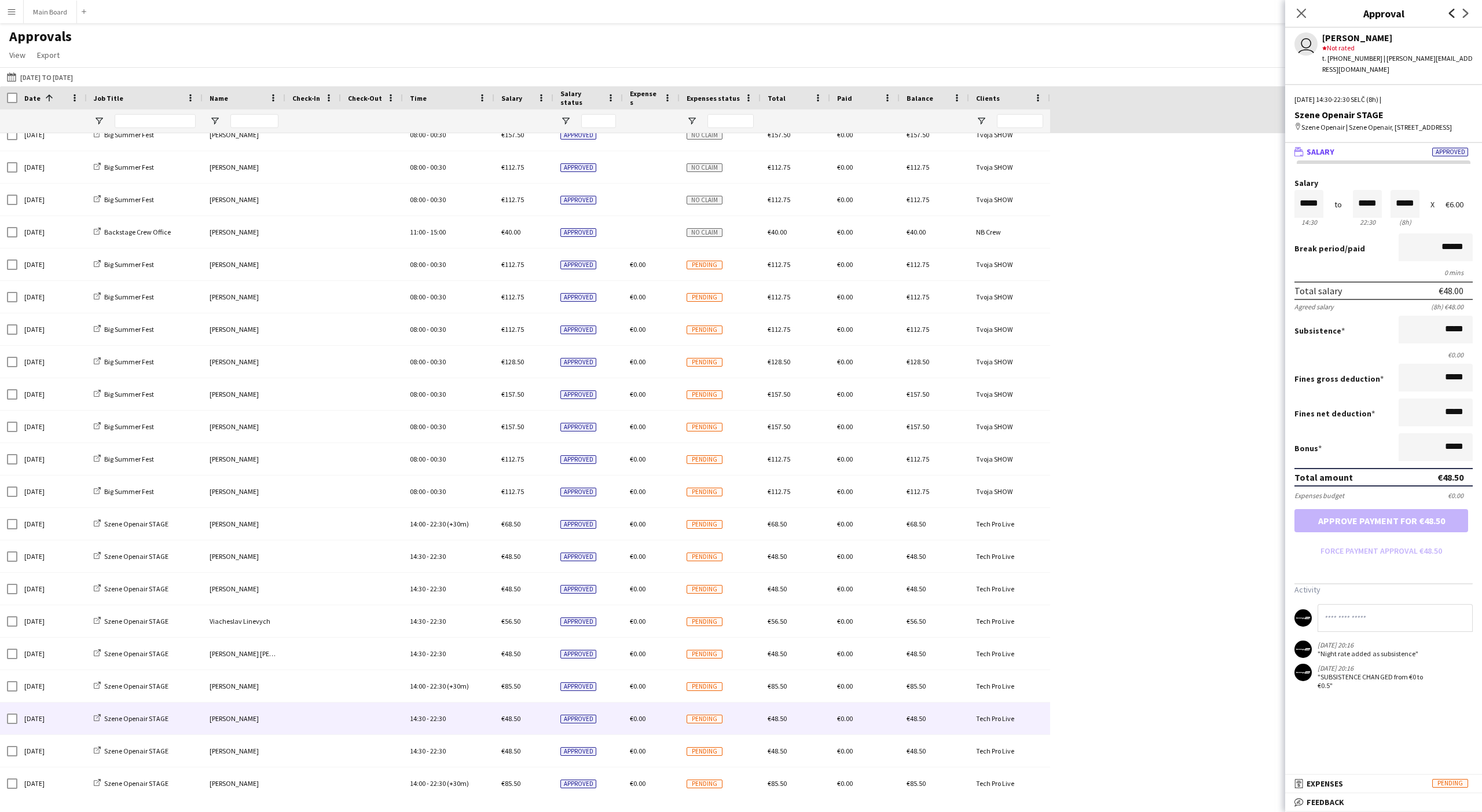
click at [549, 14] on icon "Previous" at bounding box center [1452, 14] width 9 height 9
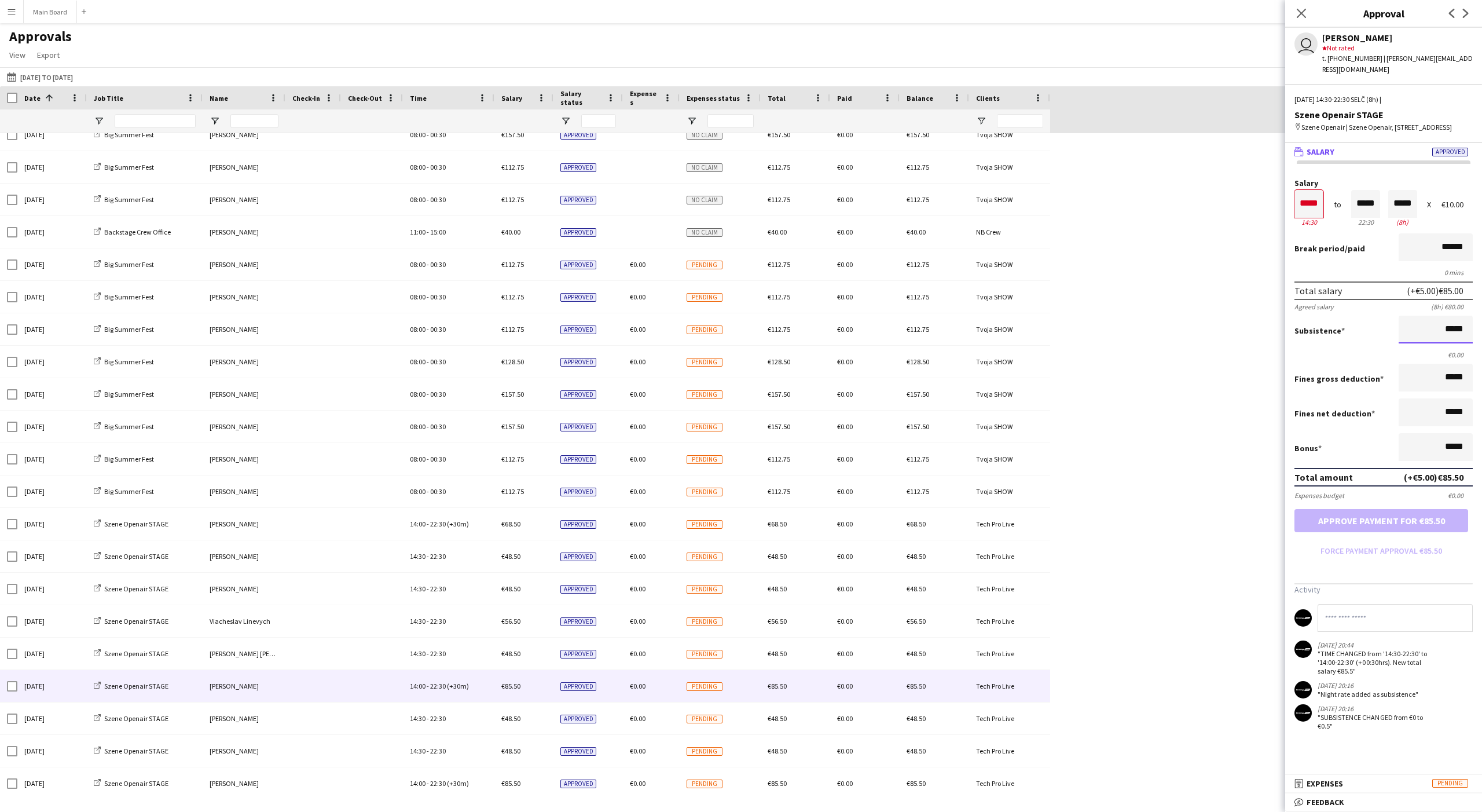
click at [549, 330] on input "*****" at bounding box center [1436, 330] width 74 height 28
click at [549, 14] on icon at bounding box center [1466, 14] width 5 height 9
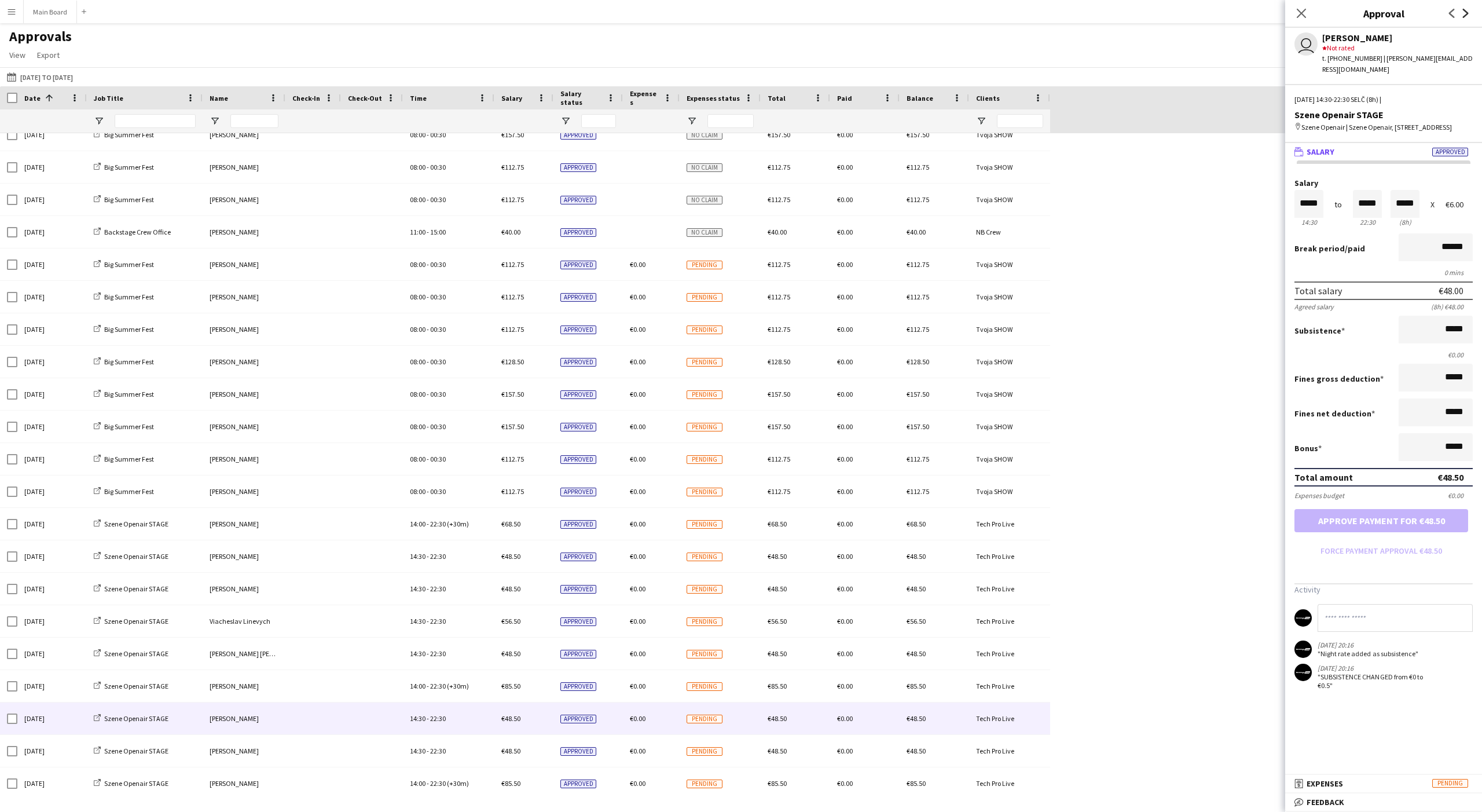
click at [549, 14] on icon at bounding box center [1466, 14] width 5 height 9
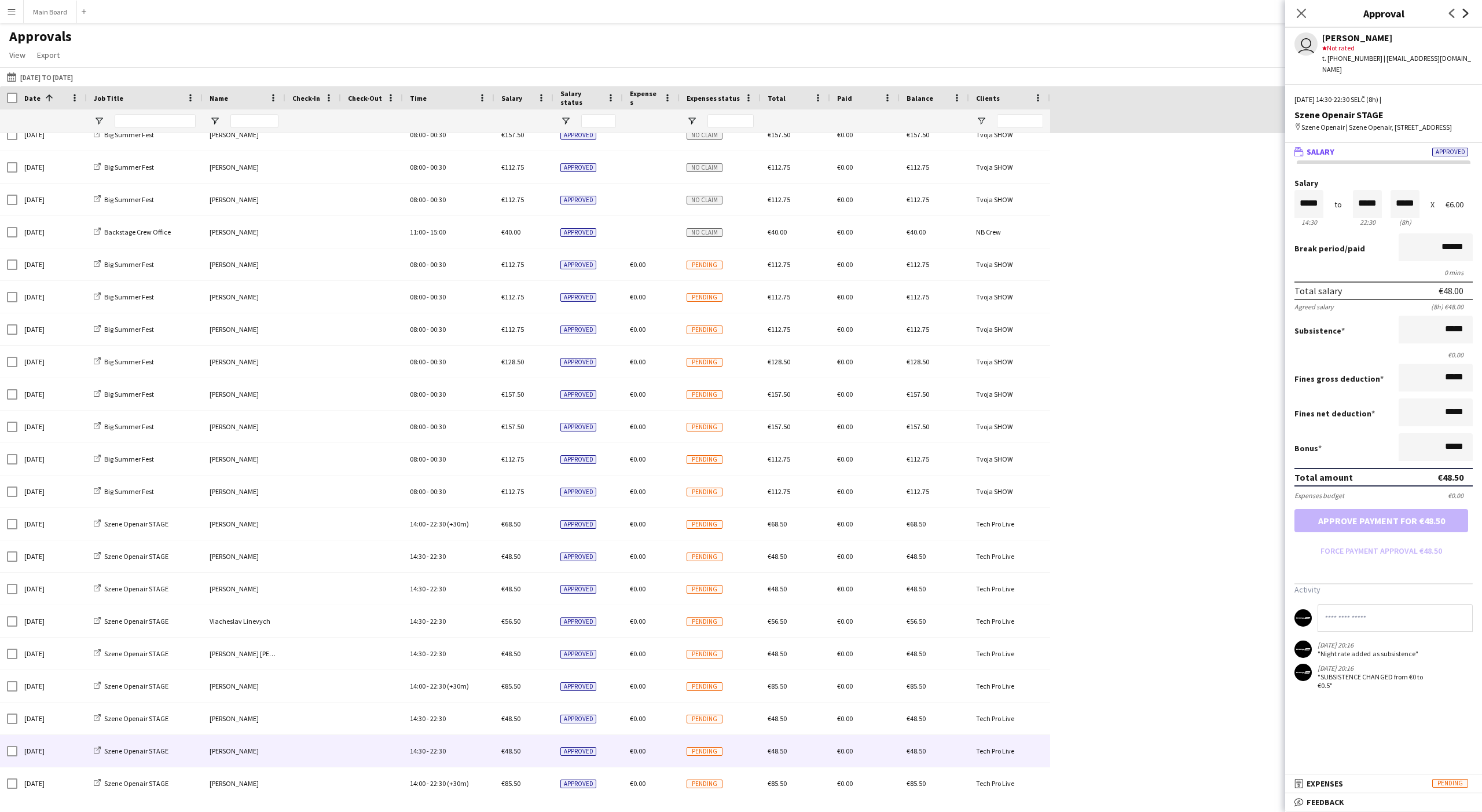
click at [549, 14] on icon at bounding box center [1466, 14] width 5 height 9
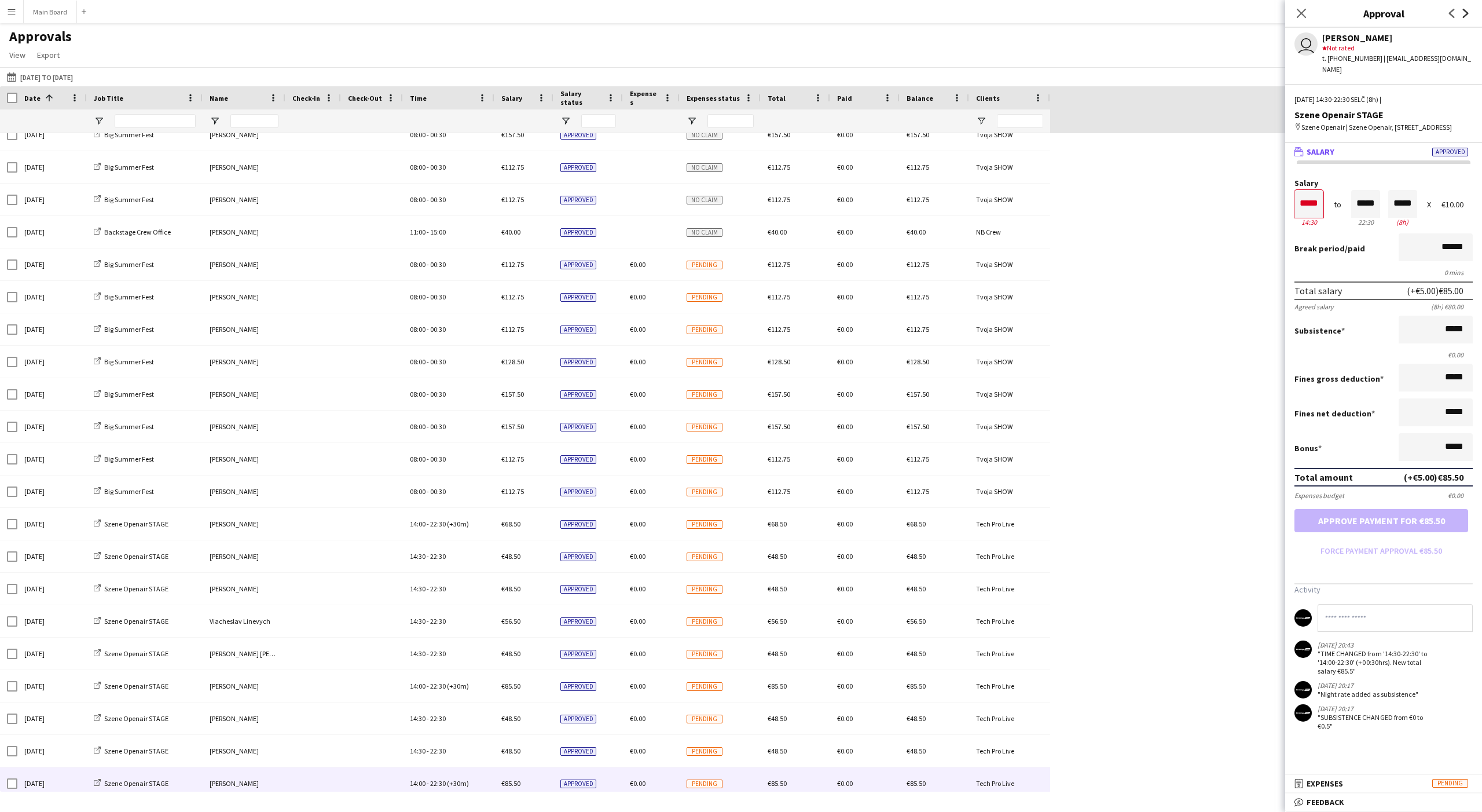
click at [549, 14] on icon at bounding box center [1466, 14] width 5 height 9
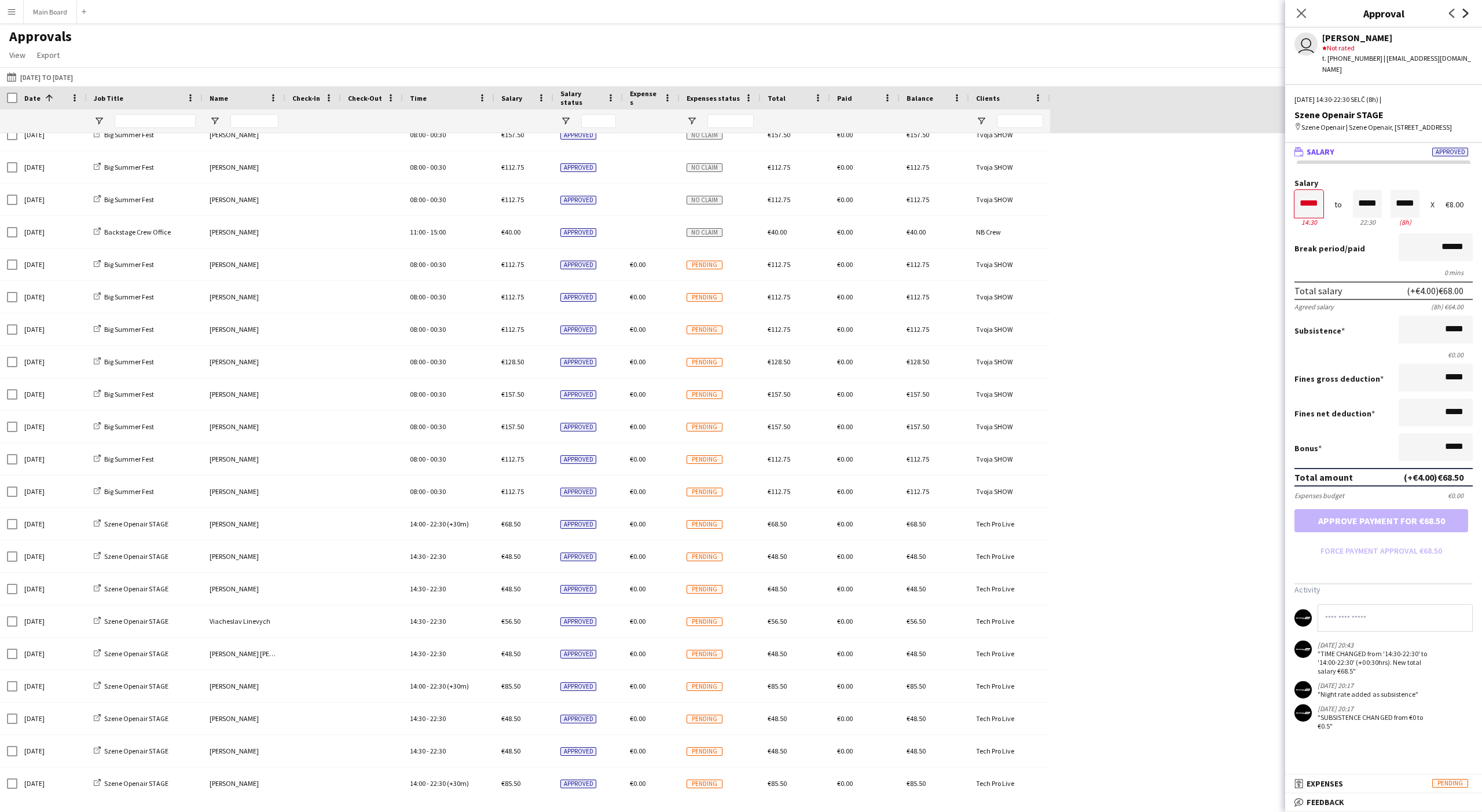
click at [549, 14] on icon at bounding box center [1466, 14] width 5 height 9
click at [549, 18] on app-icon "Next" at bounding box center [1466, 13] width 14 height 14
click at [549, 14] on icon at bounding box center [1452, 14] width 5 height 9
click at [549, 14] on icon at bounding box center [1466, 14] width 5 height 9
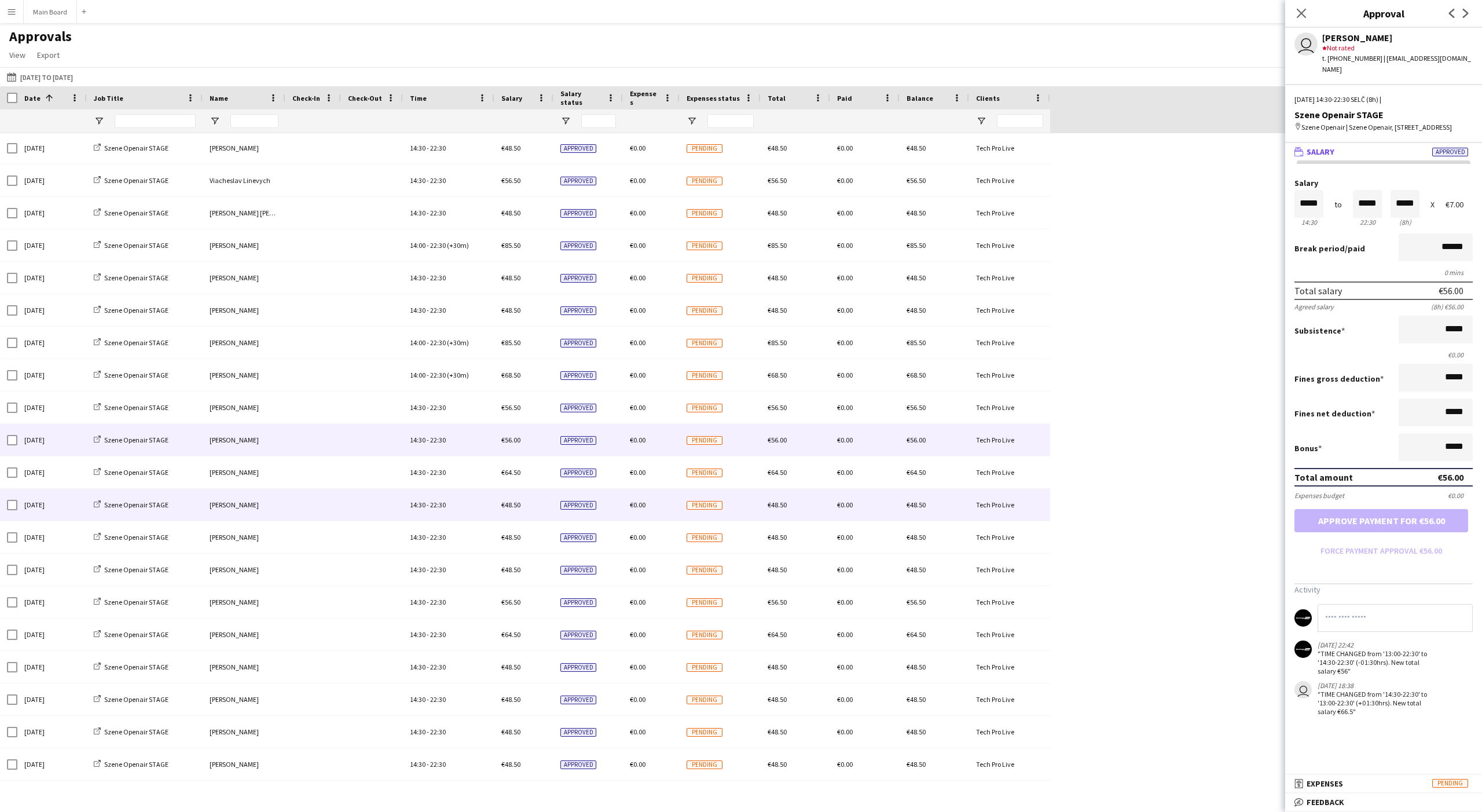
scroll to position [0, 0]
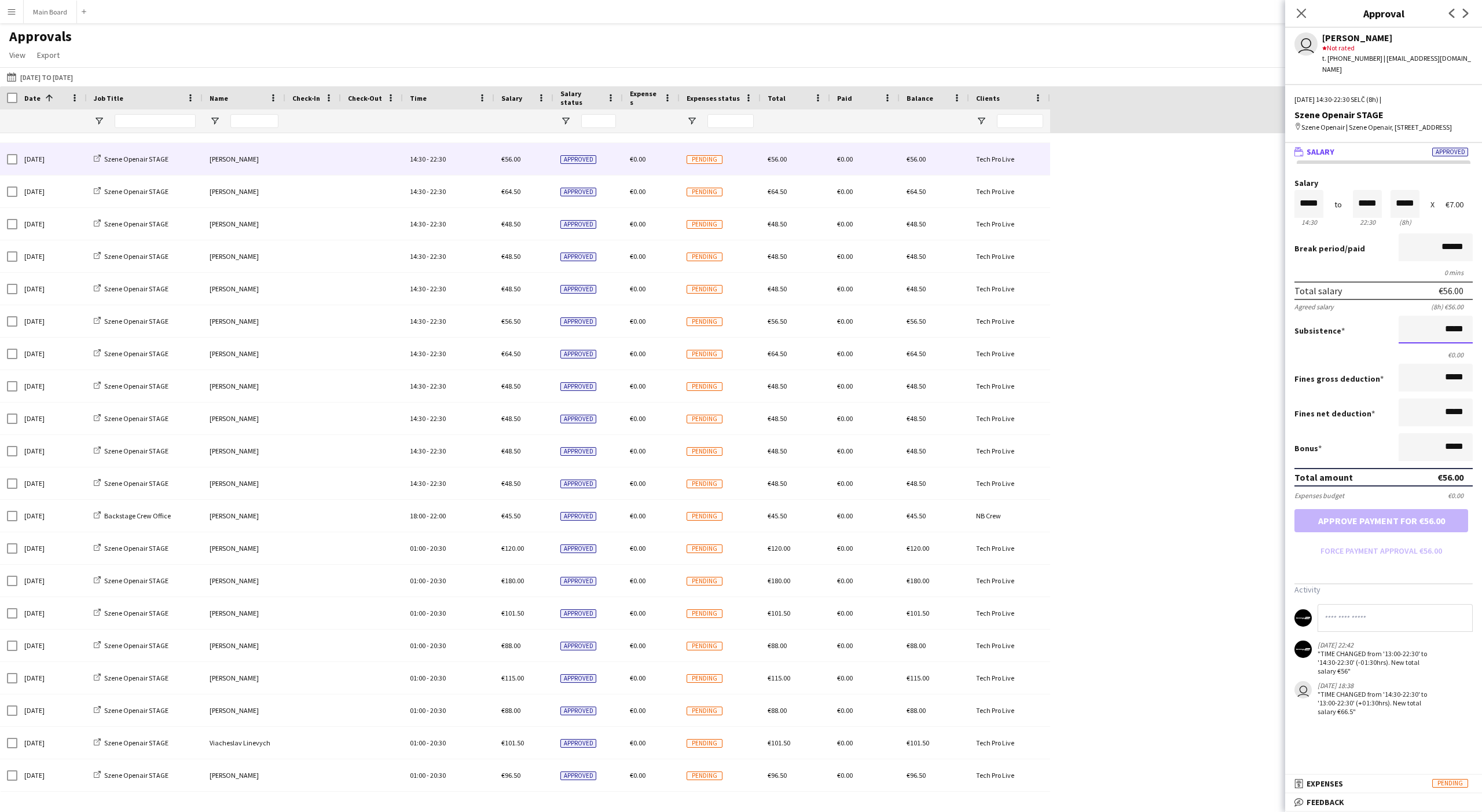
click at [549, 324] on input "*****" at bounding box center [1436, 330] width 74 height 28
type input "*****"
click at [549, 513] on button "Approve payment for €56.50" at bounding box center [1382, 521] width 174 height 24
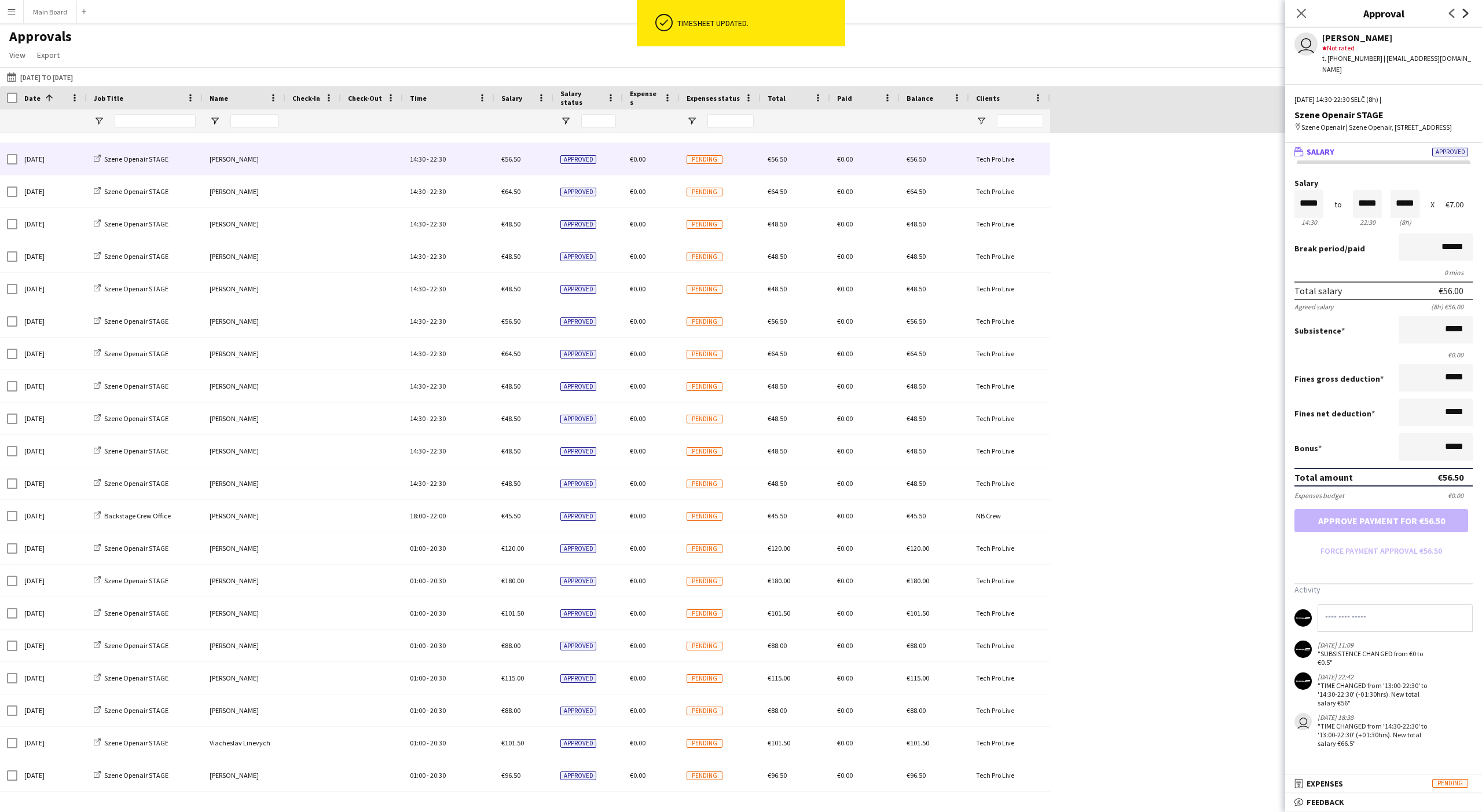
click at [549, 11] on icon "Next" at bounding box center [1466, 14] width 9 height 9
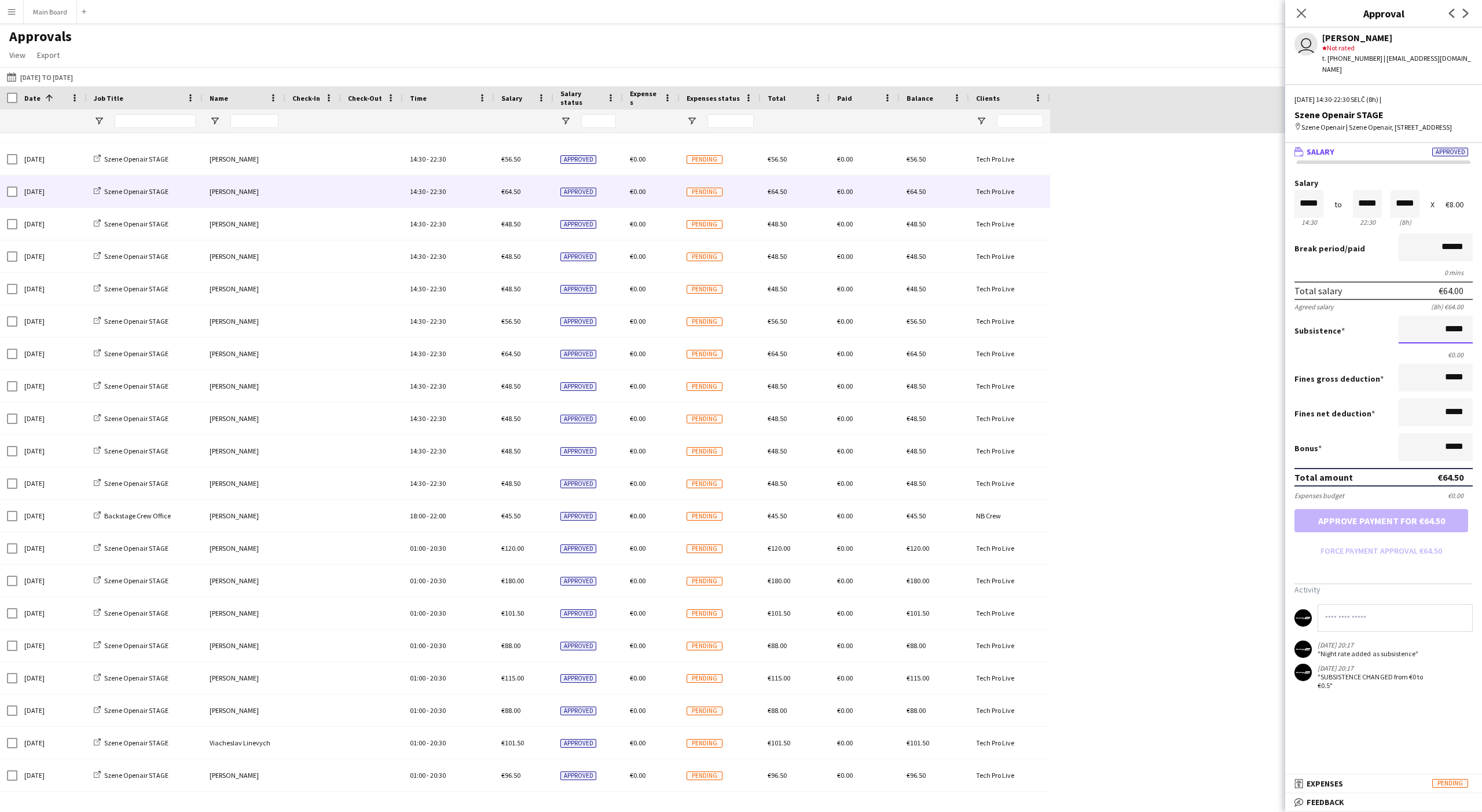
click at [549, 330] on input "*****" at bounding box center [1436, 330] width 74 height 28
click at [549, 12] on icon "Next" at bounding box center [1466, 14] width 9 height 9
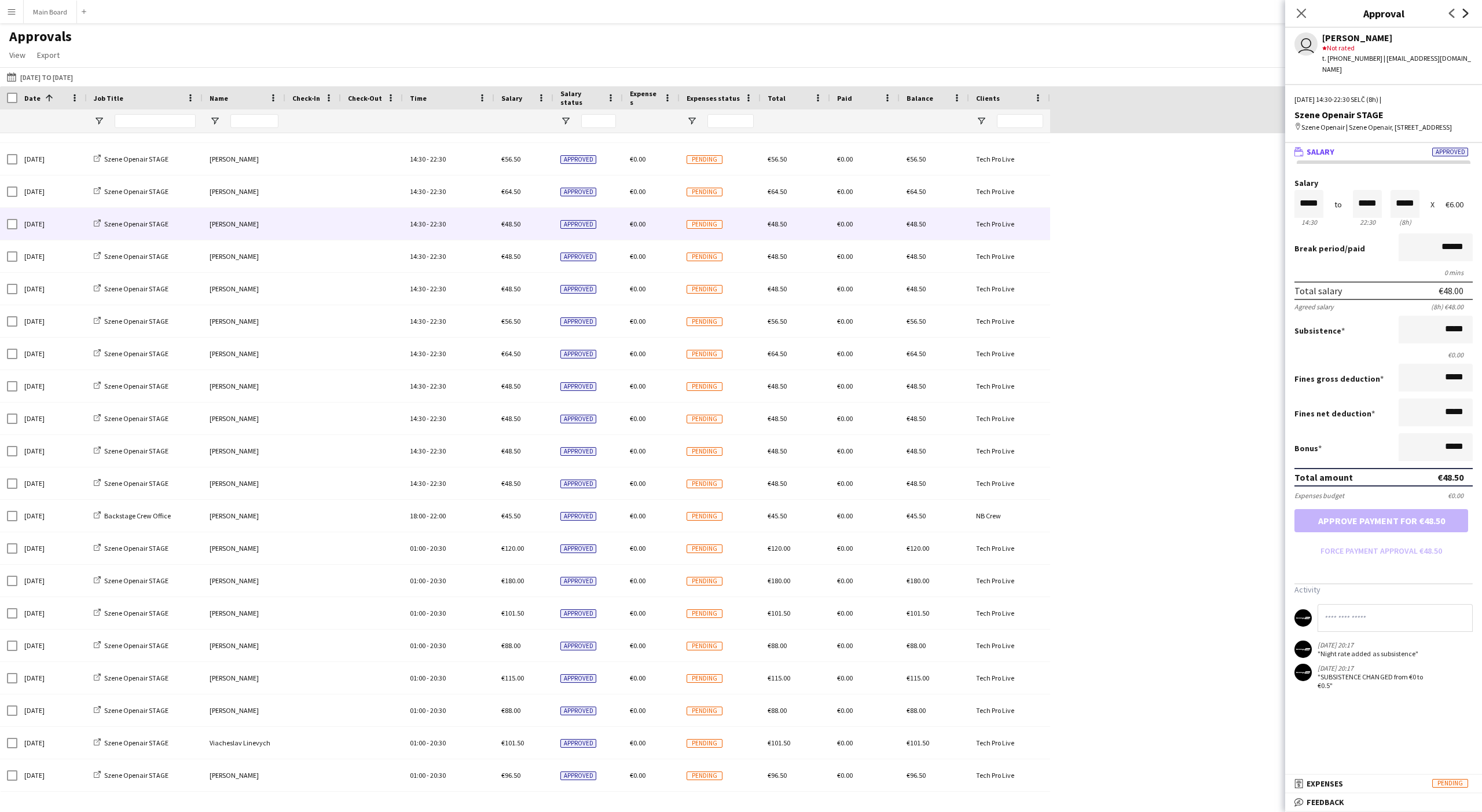
click at [549, 15] on icon "Next" at bounding box center [1466, 14] width 9 height 9
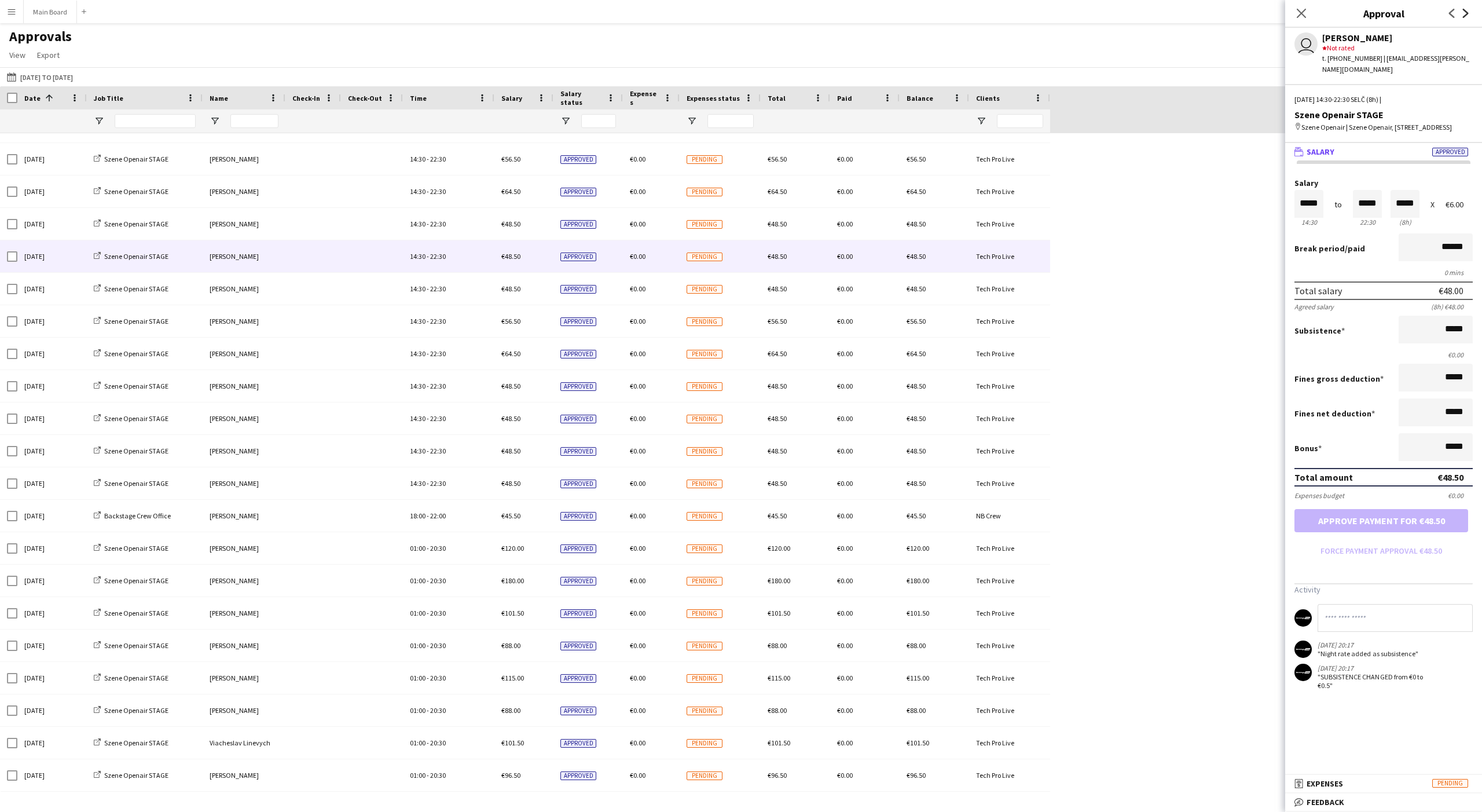
click at [549, 15] on icon "Next" at bounding box center [1466, 14] width 9 height 9
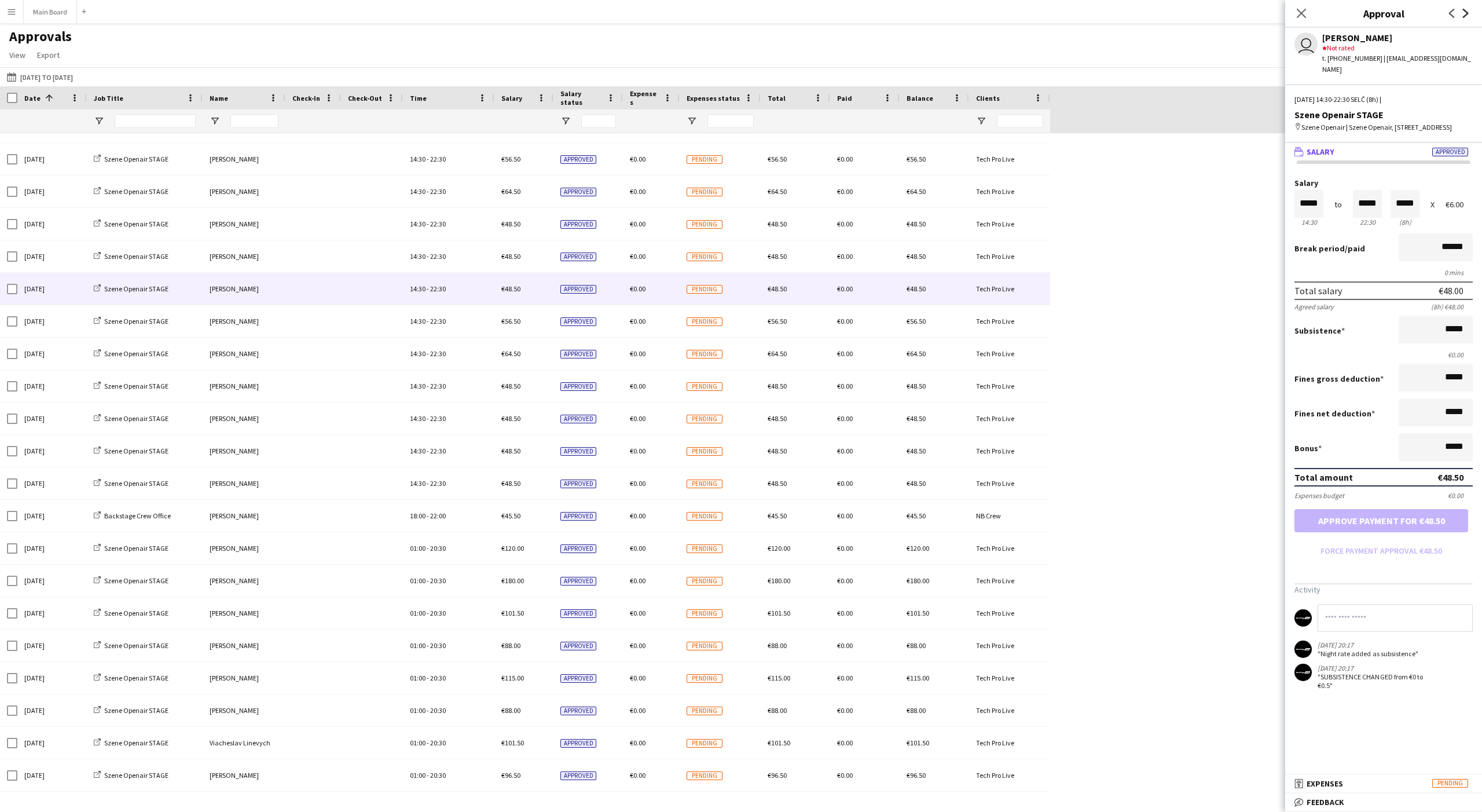
click at [549, 15] on icon "Next" at bounding box center [1466, 14] width 9 height 9
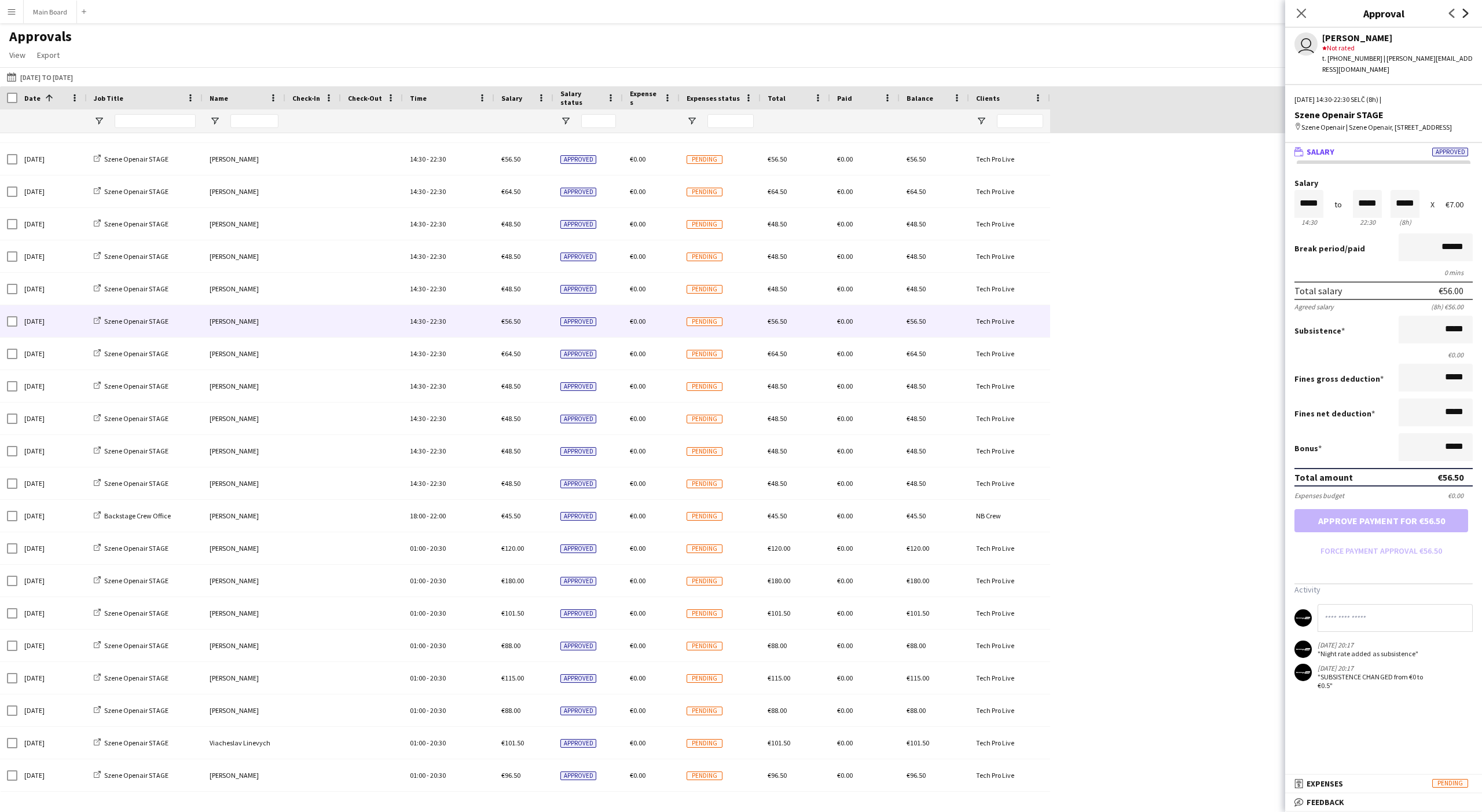
click at [549, 15] on icon "Next" at bounding box center [1466, 14] width 9 height 9
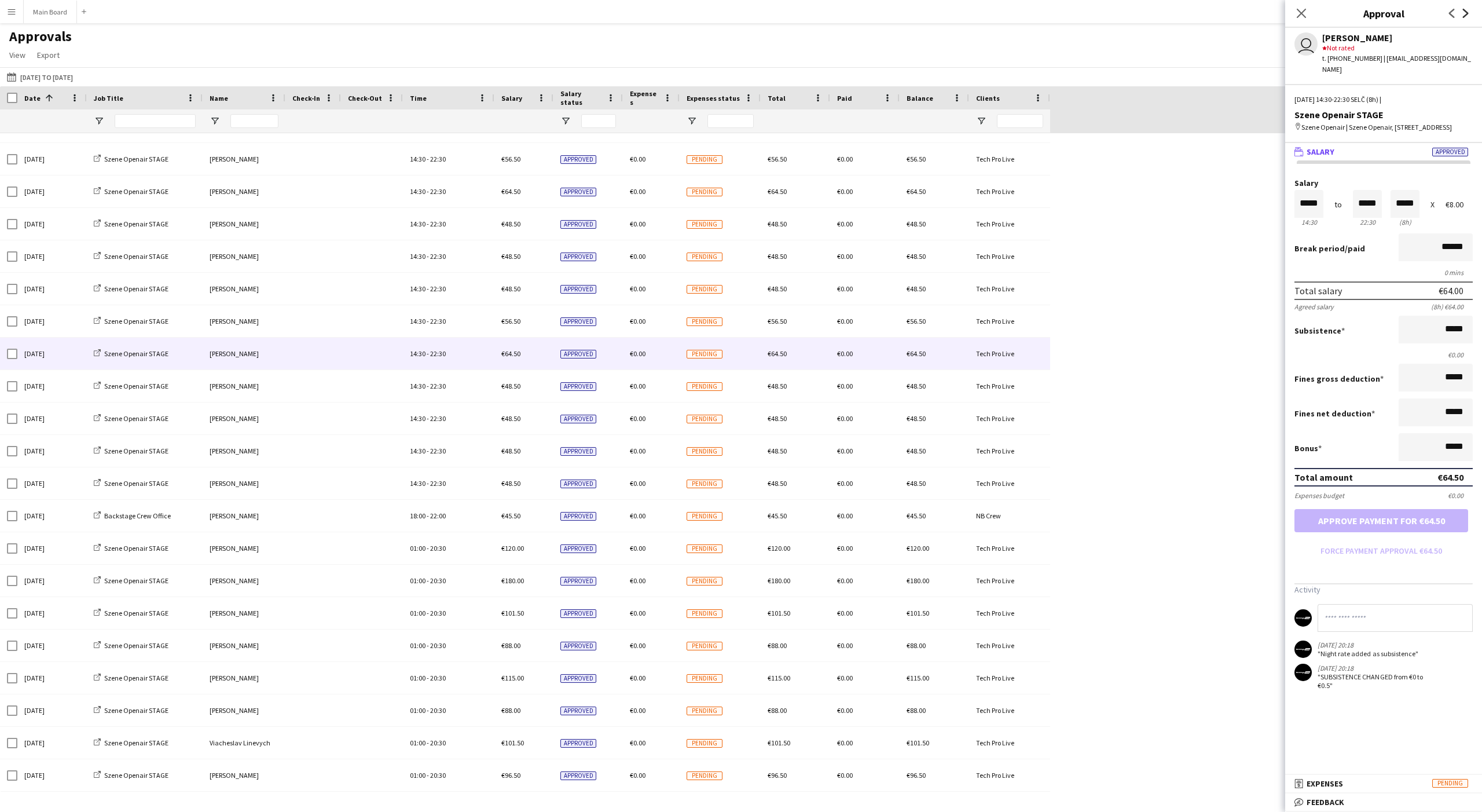
click at [549, 15] on icon "Next" at bounding box center [1466, 14] width 9 height 9
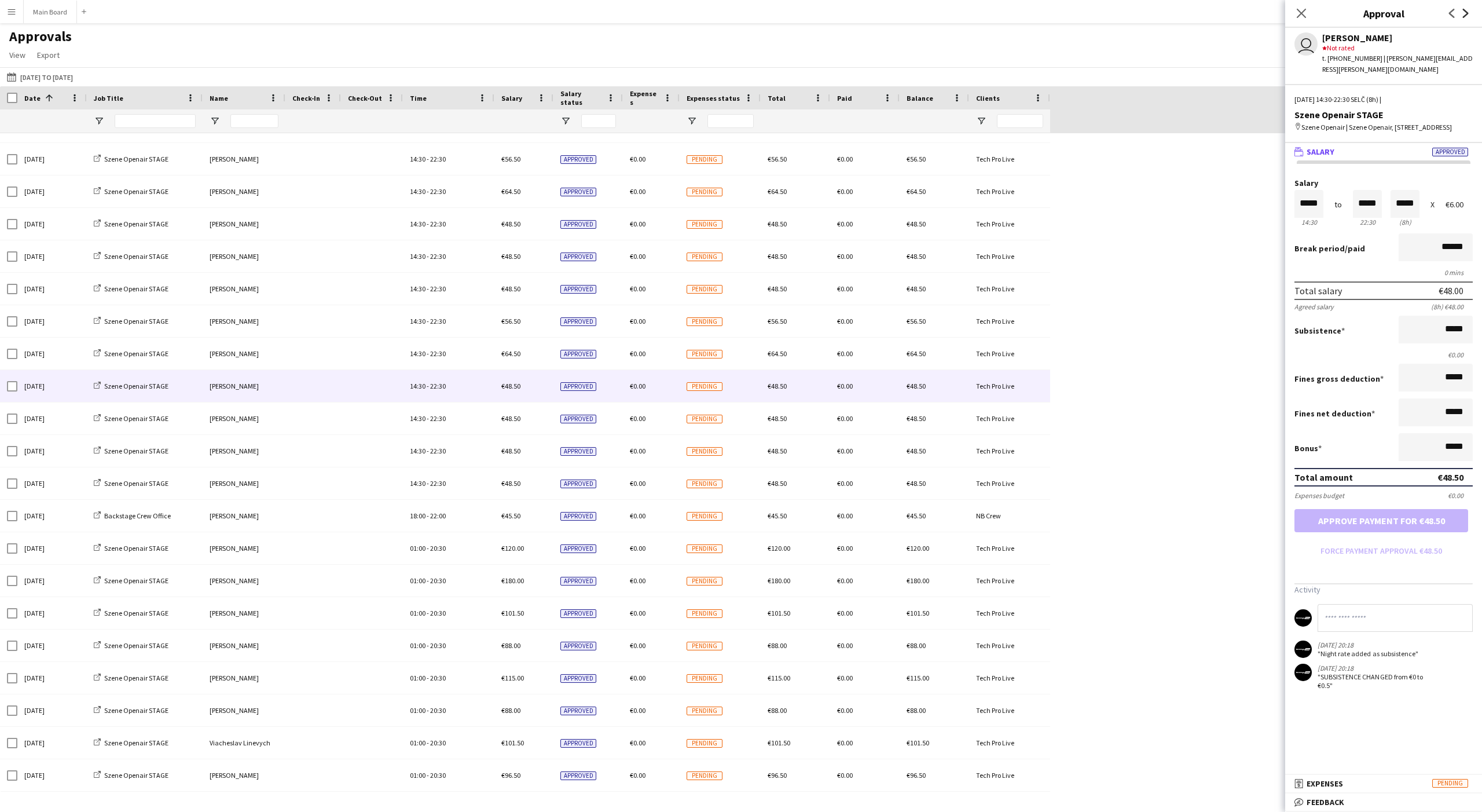
click at [549, 14] on icon at bounding box center [1466, 14] width 5 height 9
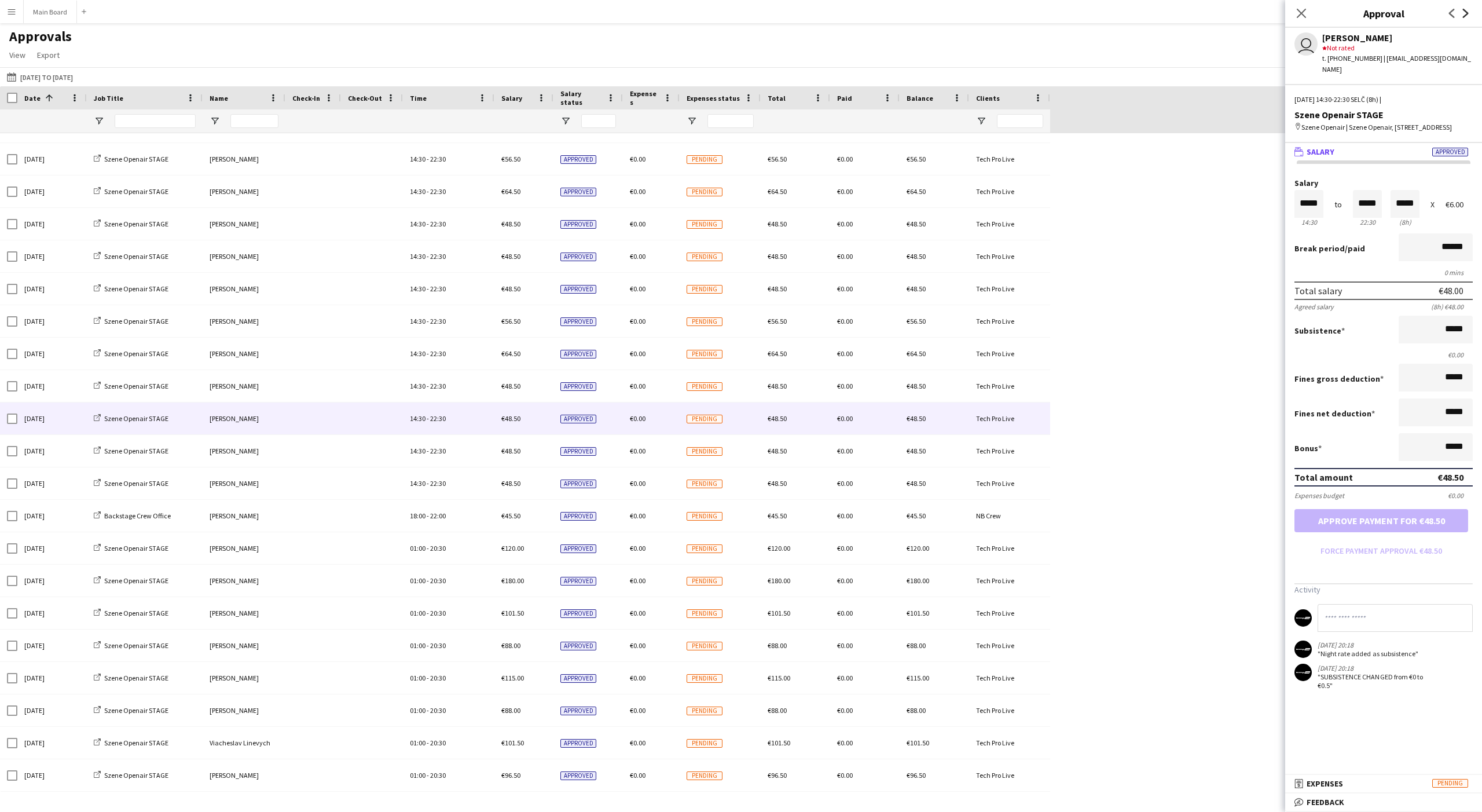
click at [549, 14] on icon at bounding box center [1466, 14] width 5 height 9
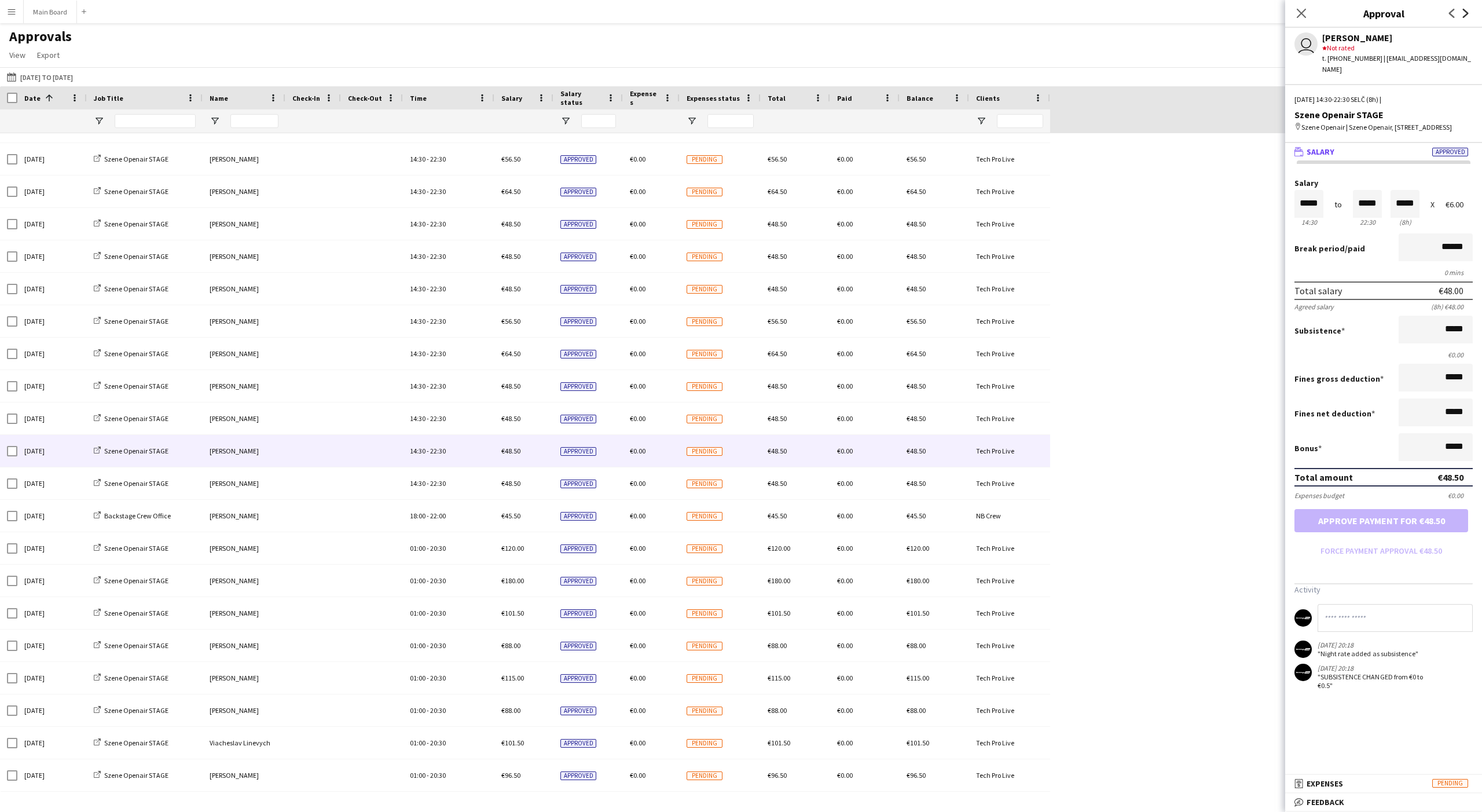
click at [549, 14] on icon at bounding box center [1466, 14] width 5 height 9
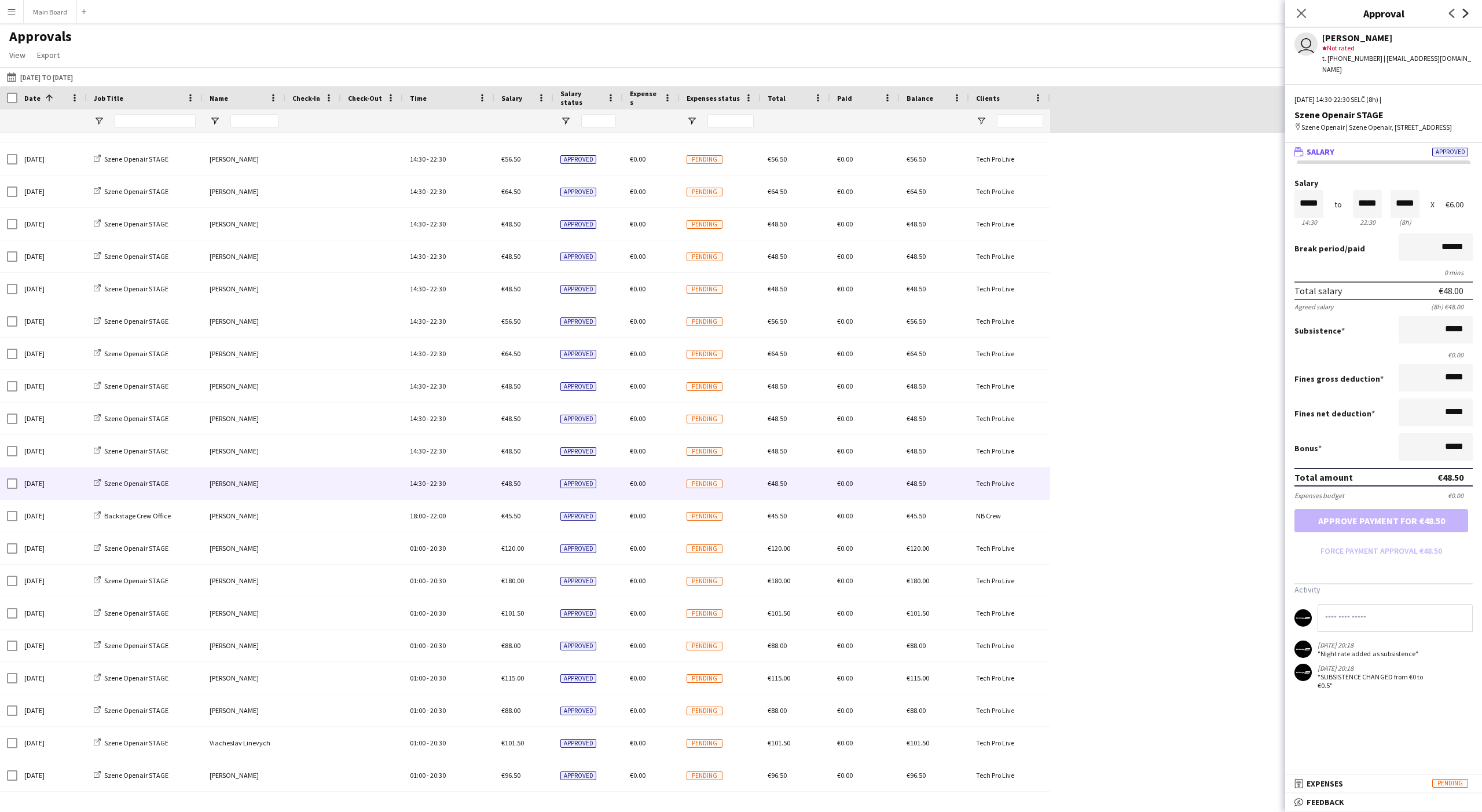
click at [549, 14] on icon at bounding box center [1466, 14] width 5 height 9
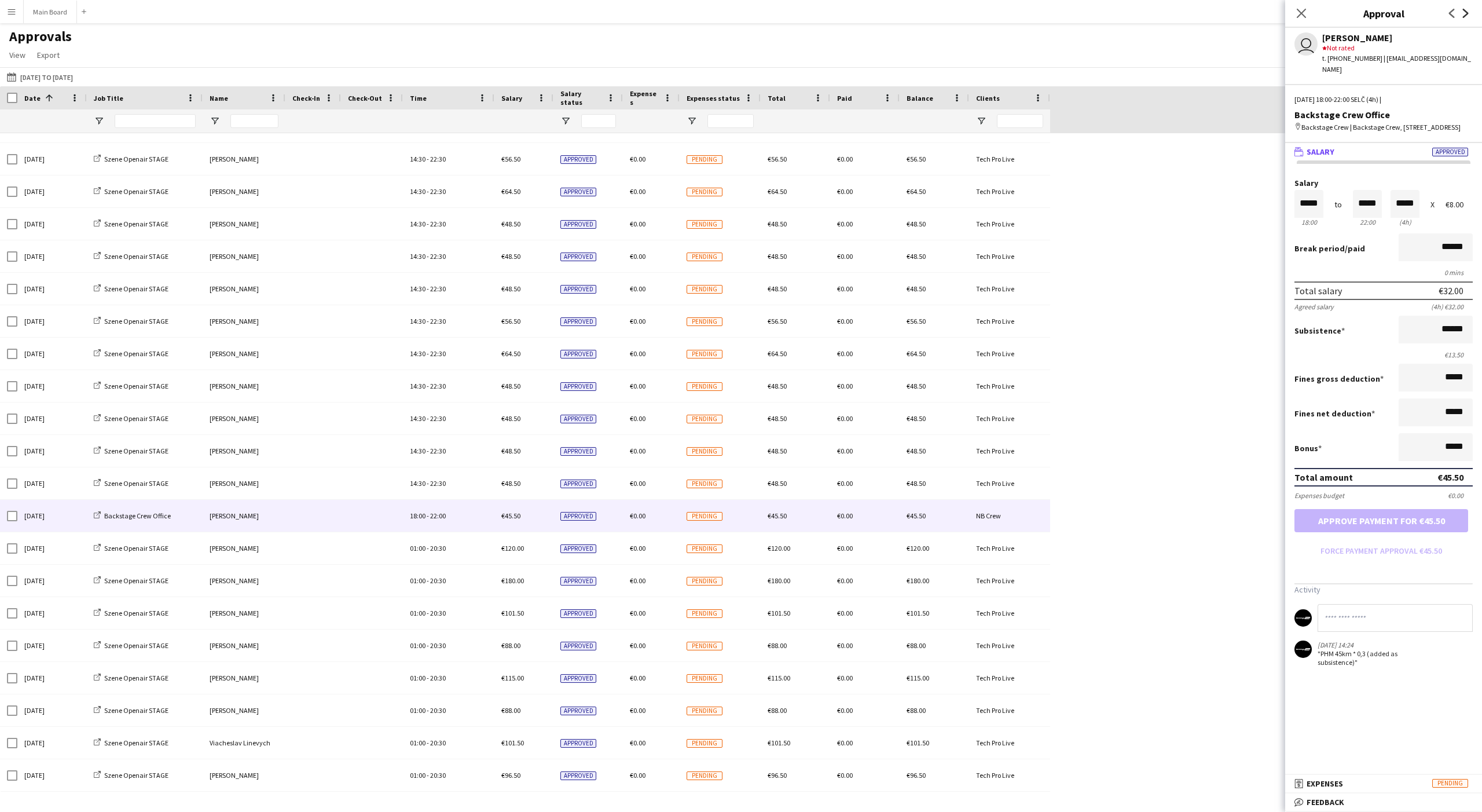
click at [549, 17] on icon "Next" at bounding box center [1466, 14] width 9 height 9
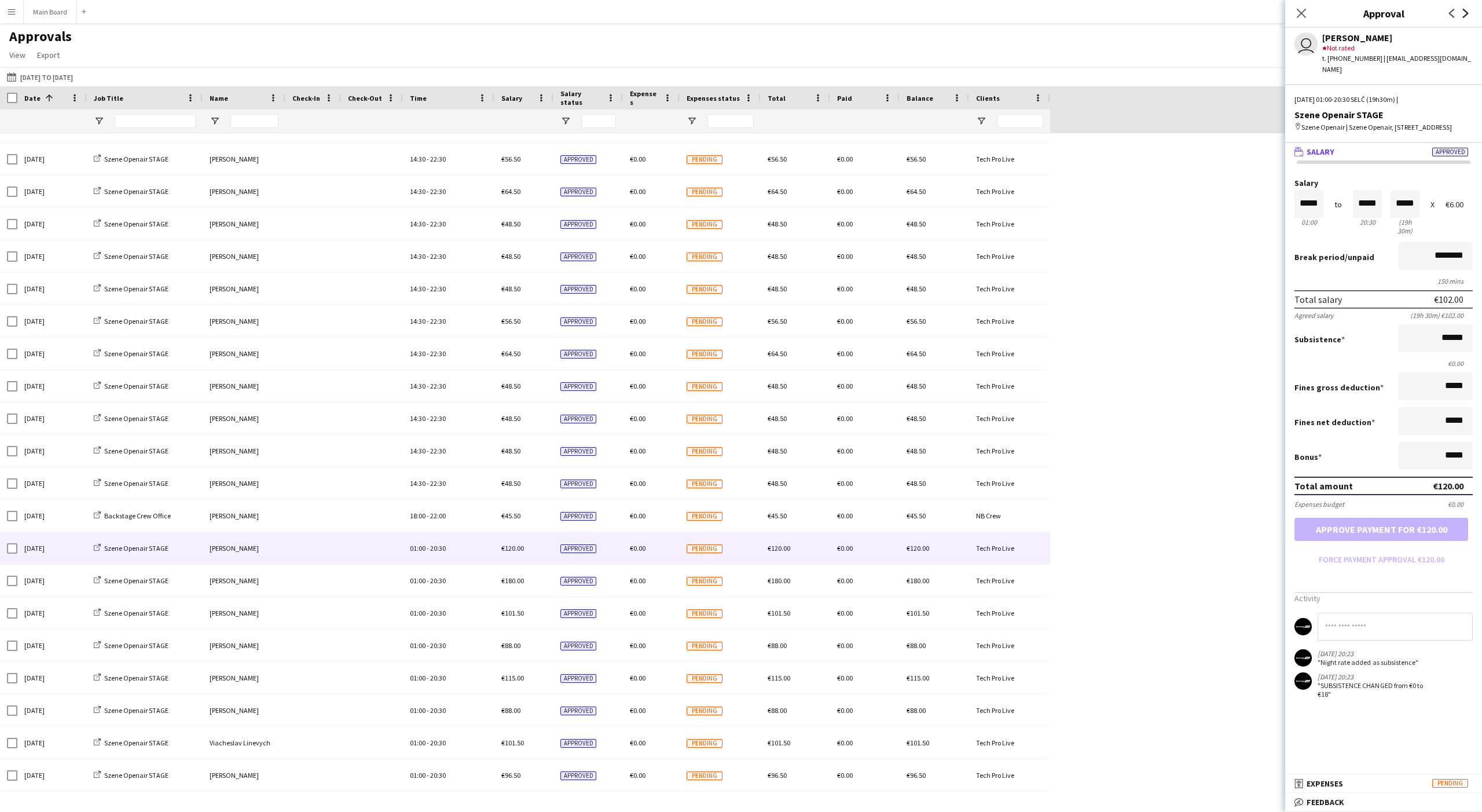
click at [549, 14] on icon at bounding box center [1466, 14] width 5 height 9
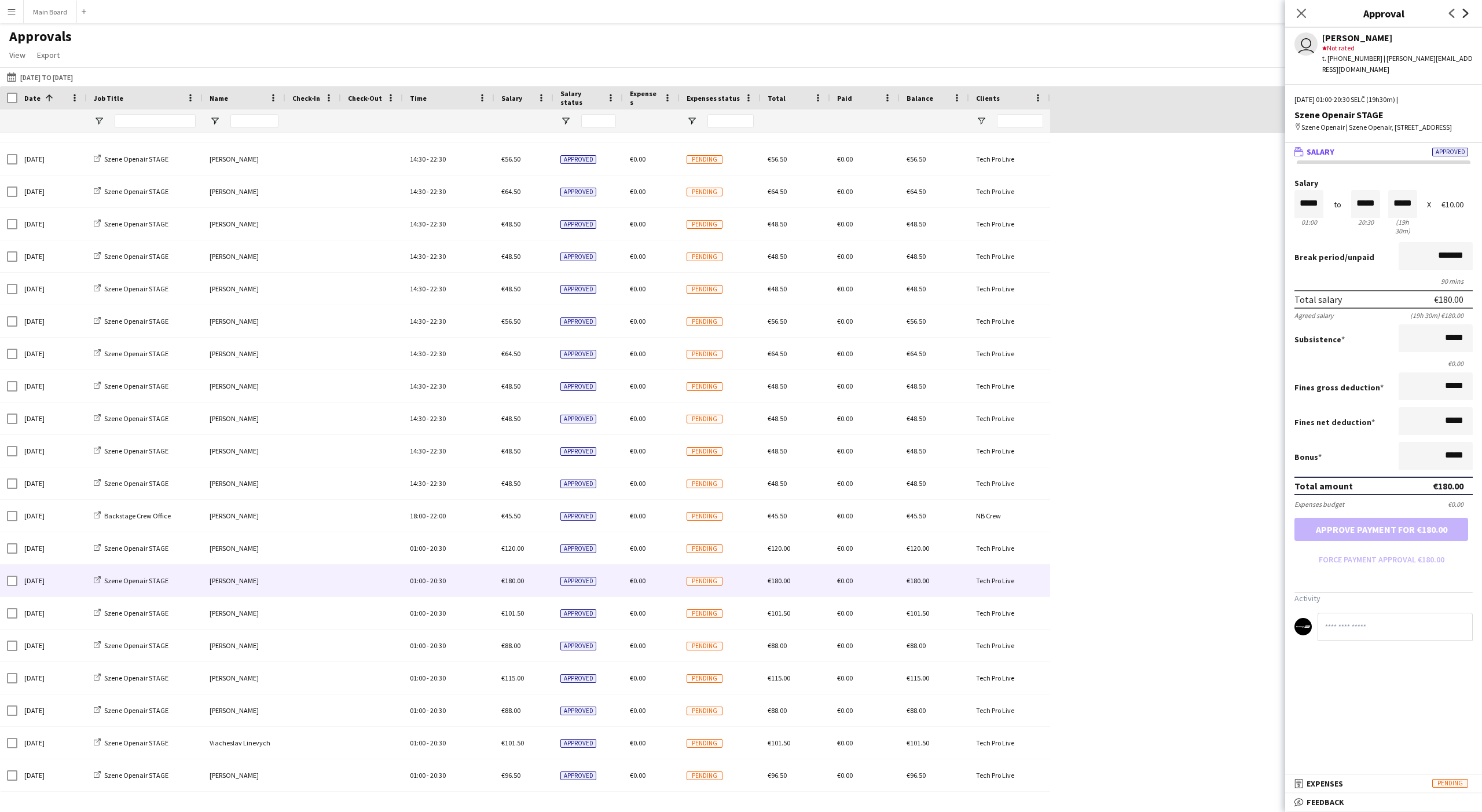
click at [549, 14] on icon at bounding box center [1466, 14] width 5 height 9
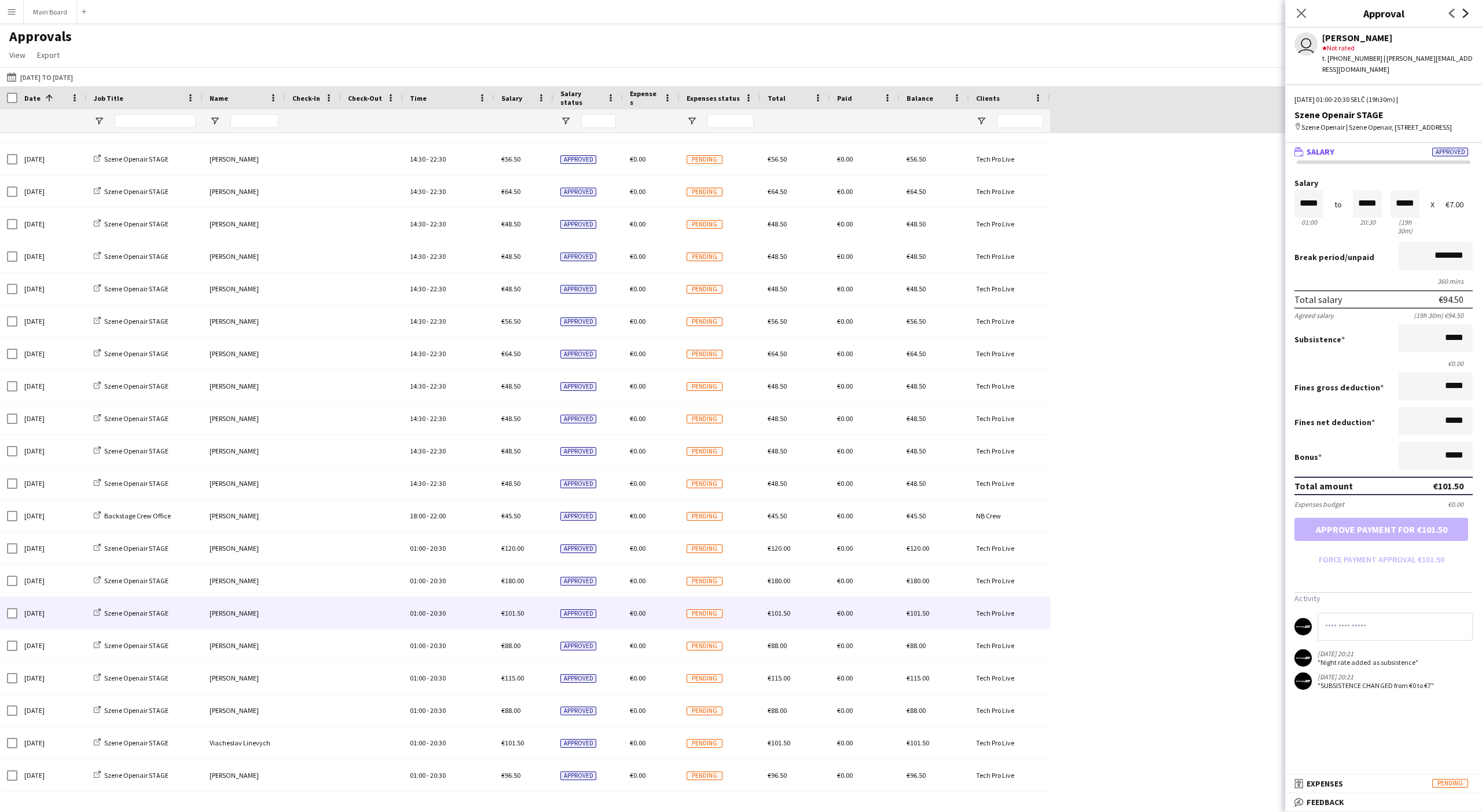
click at [549, 15] on icon "Next" at bounding box center [1466, 14] width 9 height 9
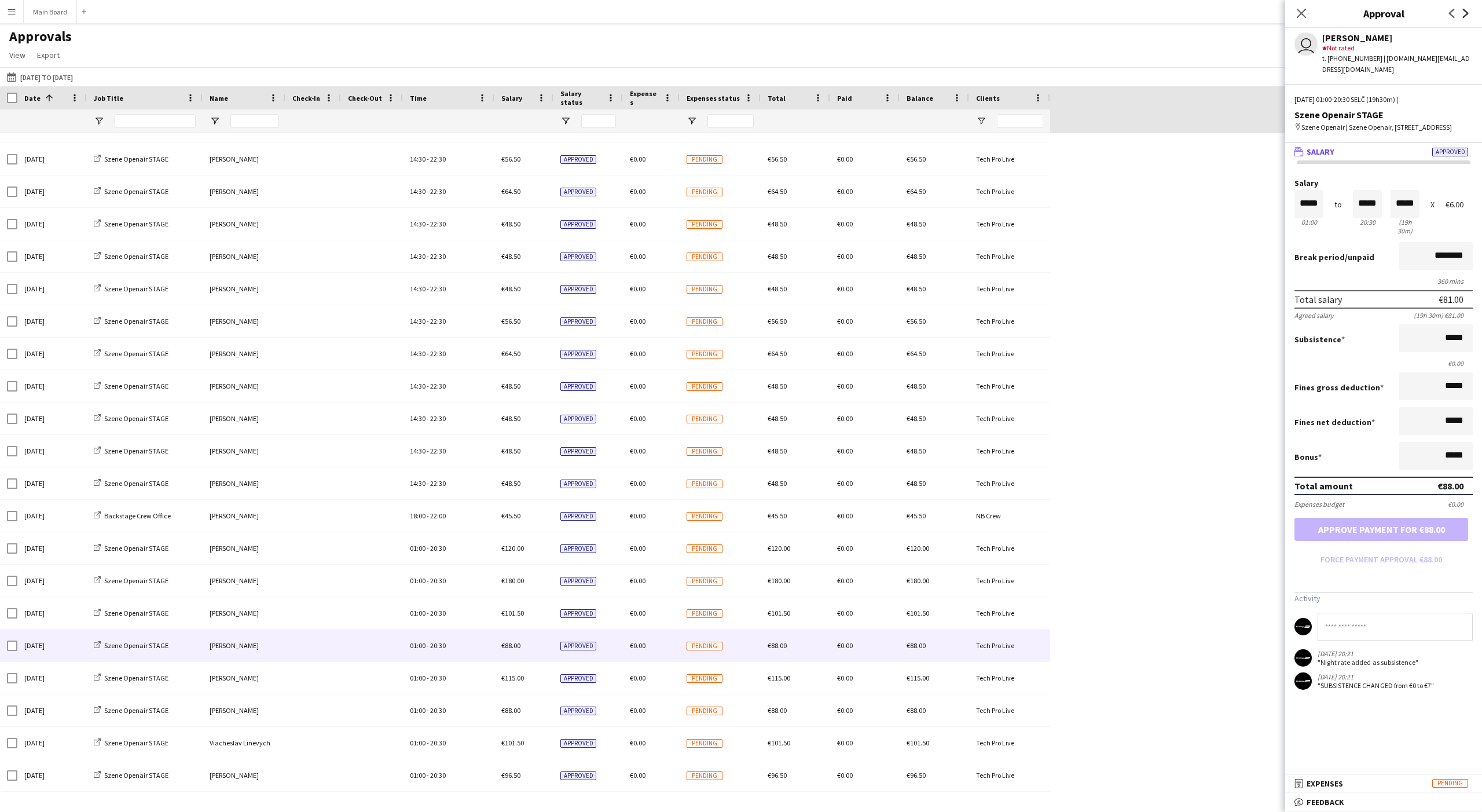
click at [549, 15] on icon "Next" at bounding box center [1466, 14] width 9 height 9
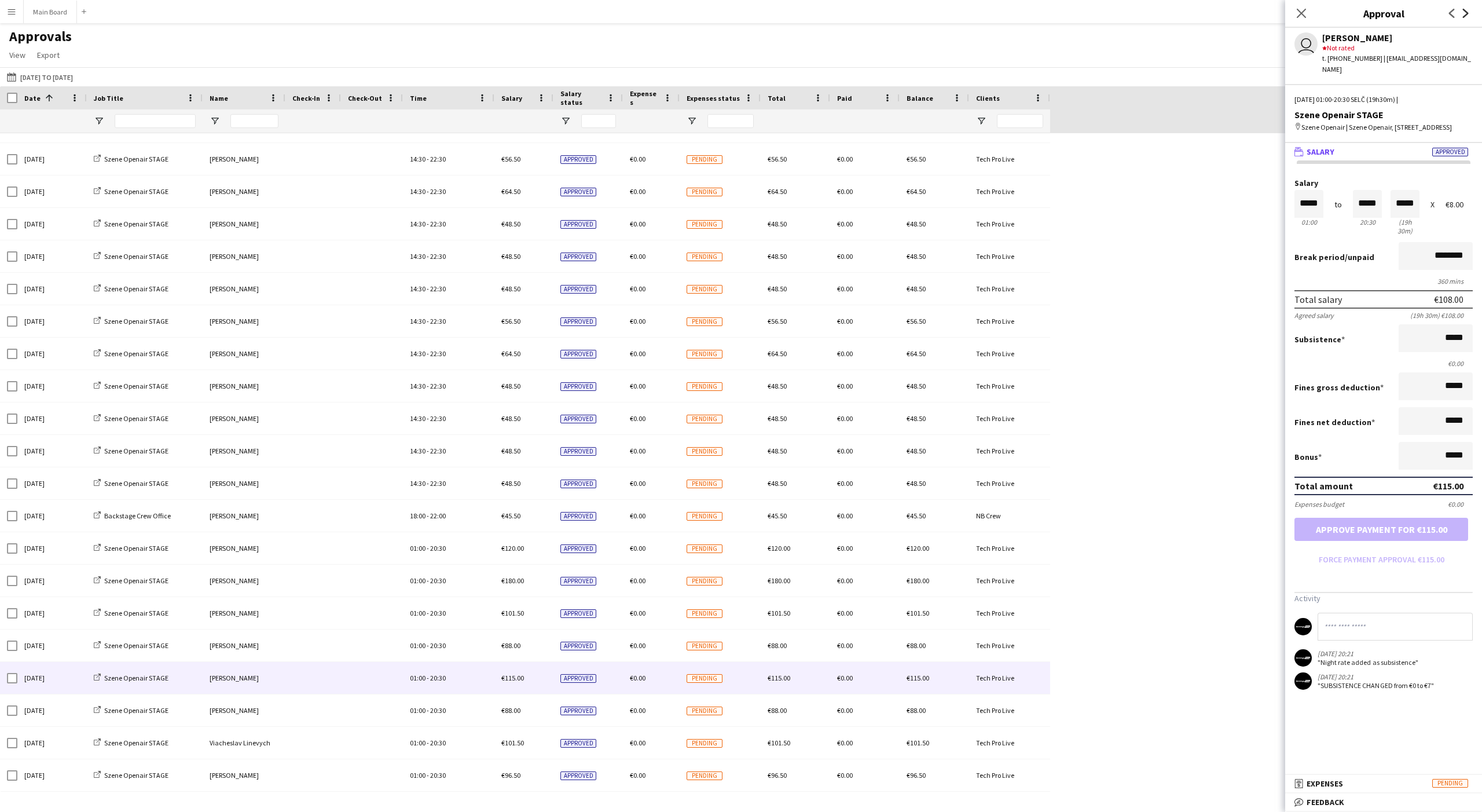
click at [549, 15] on icon "Next" at bounding box center [1466, 14] width 9 height 9
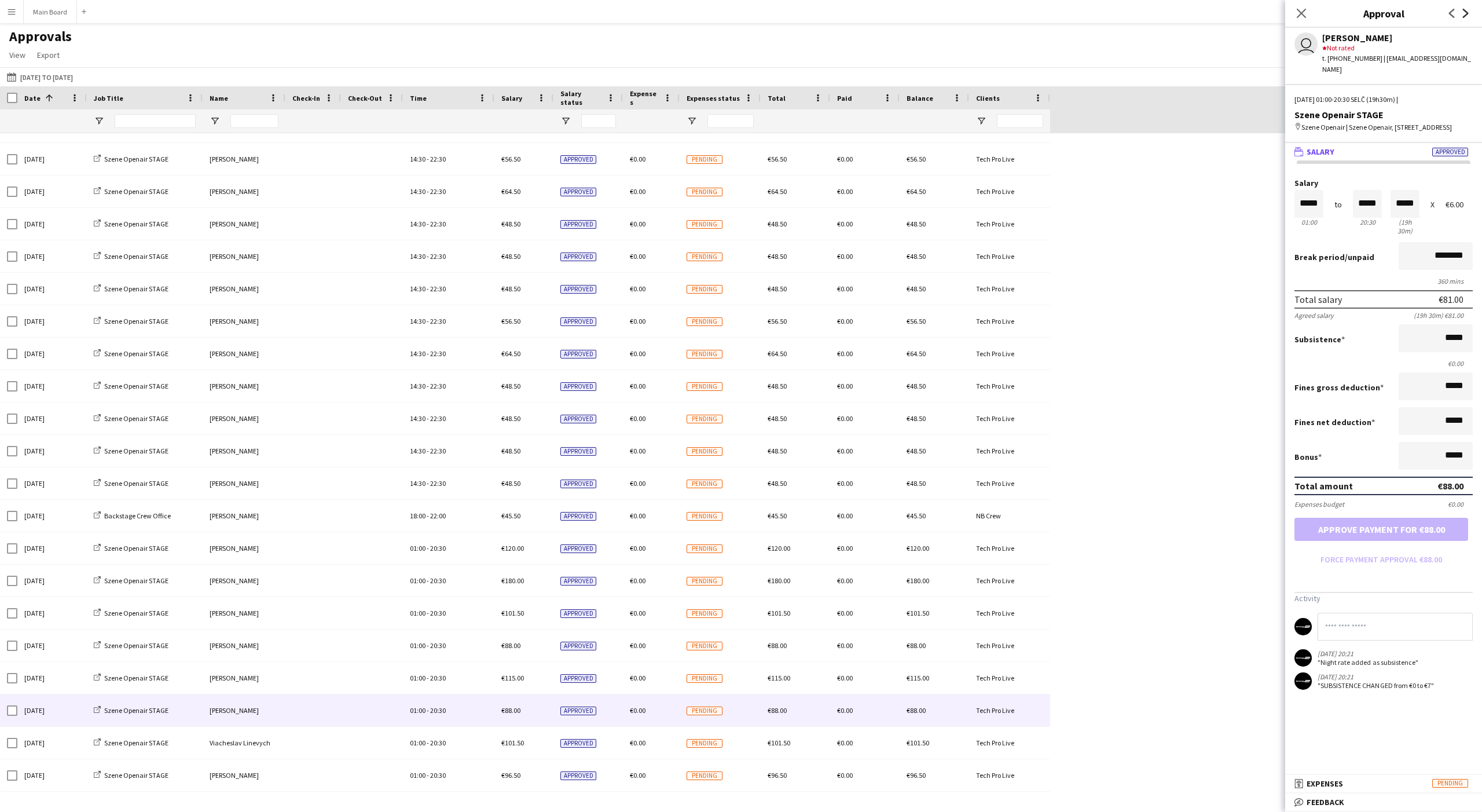
click at [549, 15] on icon "Next" at bounding box center [1466, 14] width 9 height 9
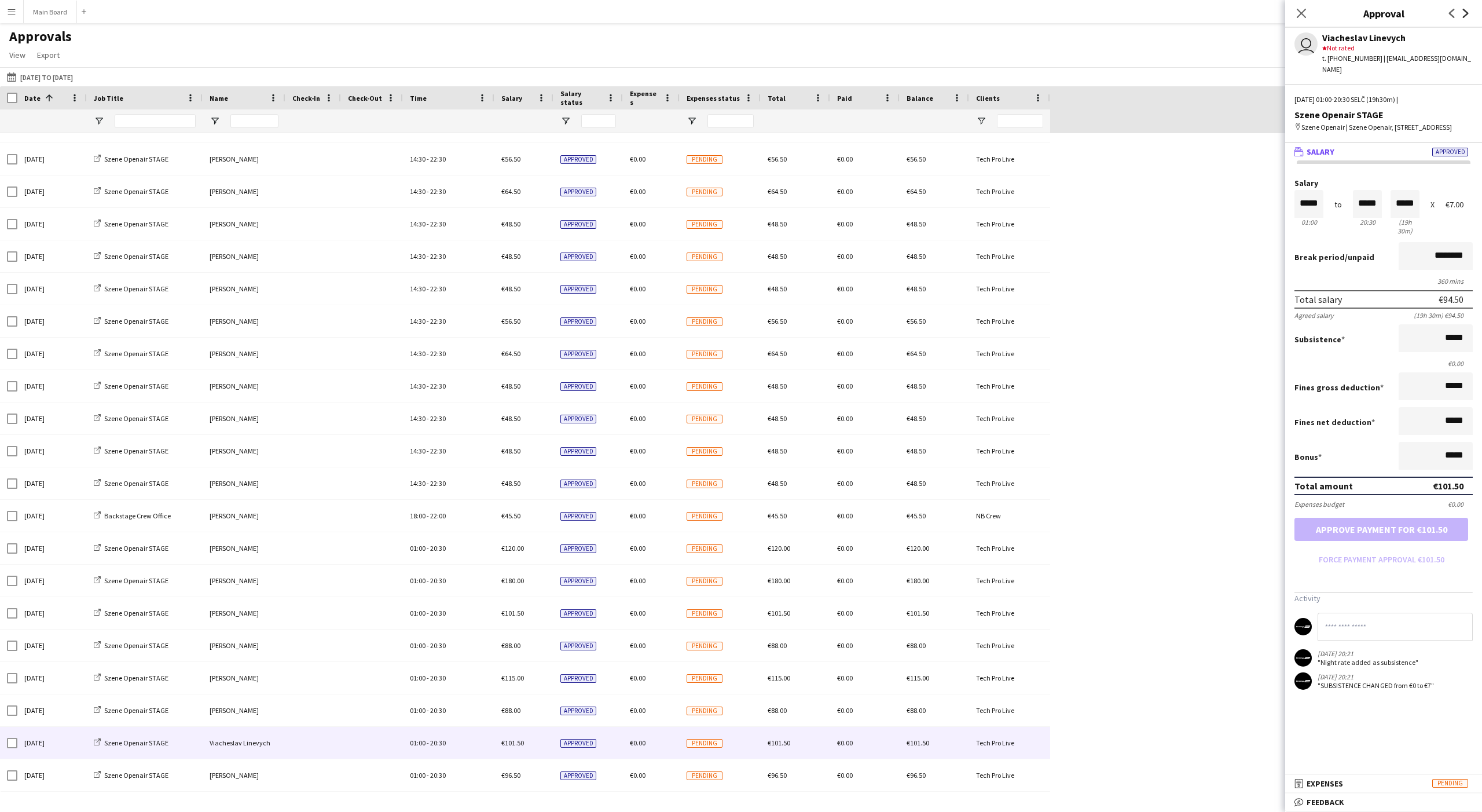
click at [549, 15] on icon "Next" at bounding box center [1466, 14] width 9 height 9
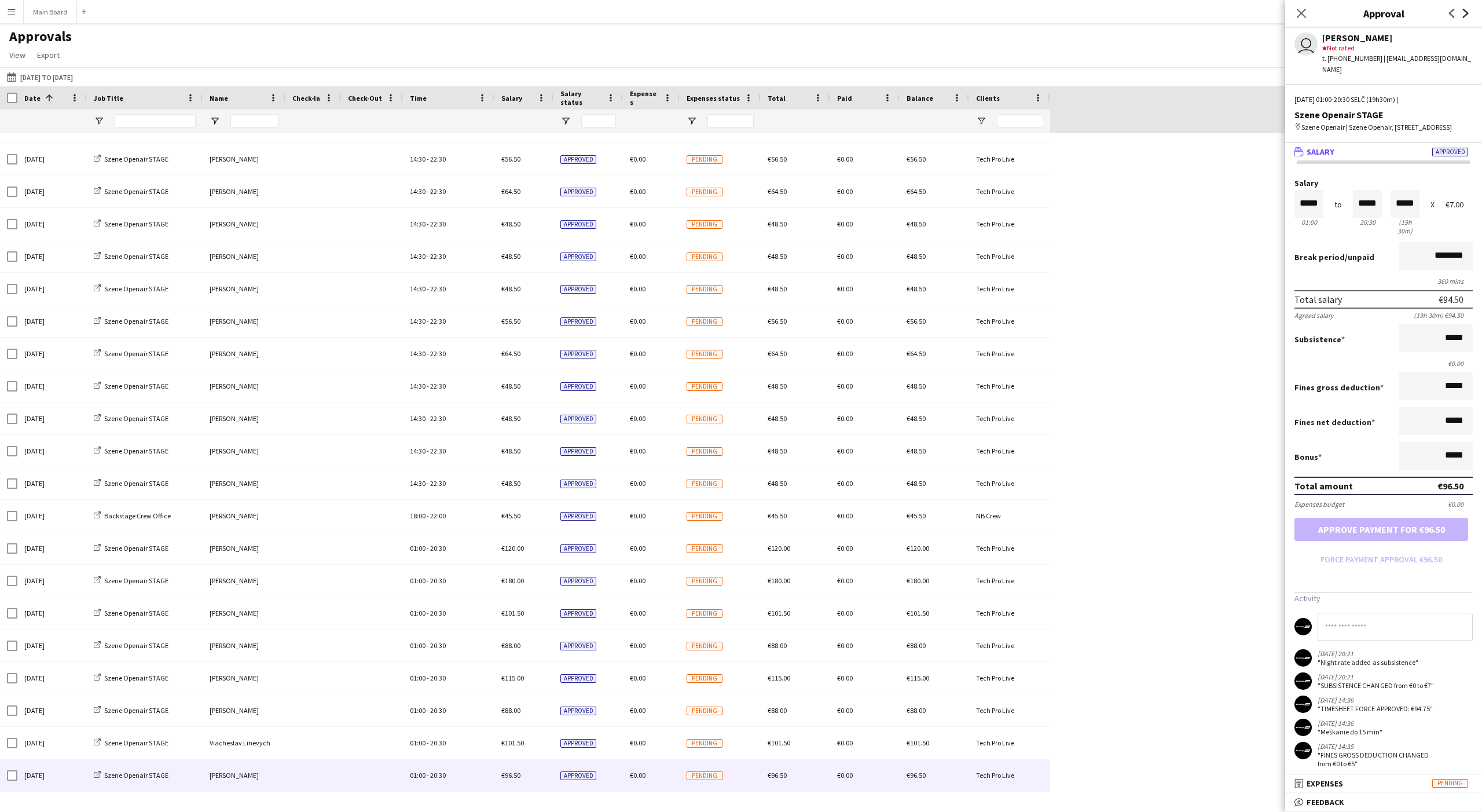
click at [549, 15] on icon "Next" at bounding box center [1466, 14] width 9 height 9
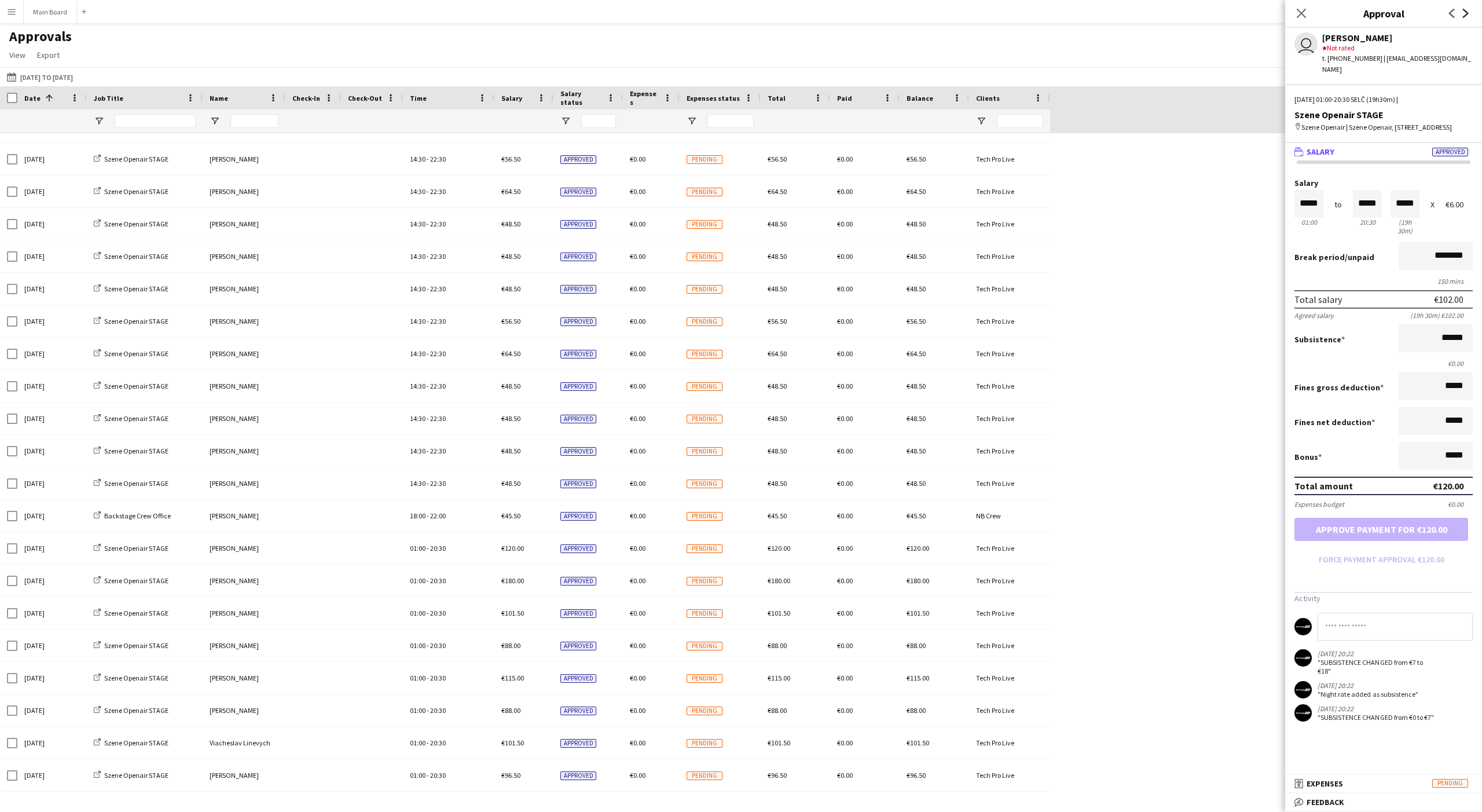
click at [549, 15] on icon "Next" at bounding box center [1466, 14] width 9 height 9
click at [549, 17] on icon "Next" at bounding box center [1466, 14] width 9 height 9
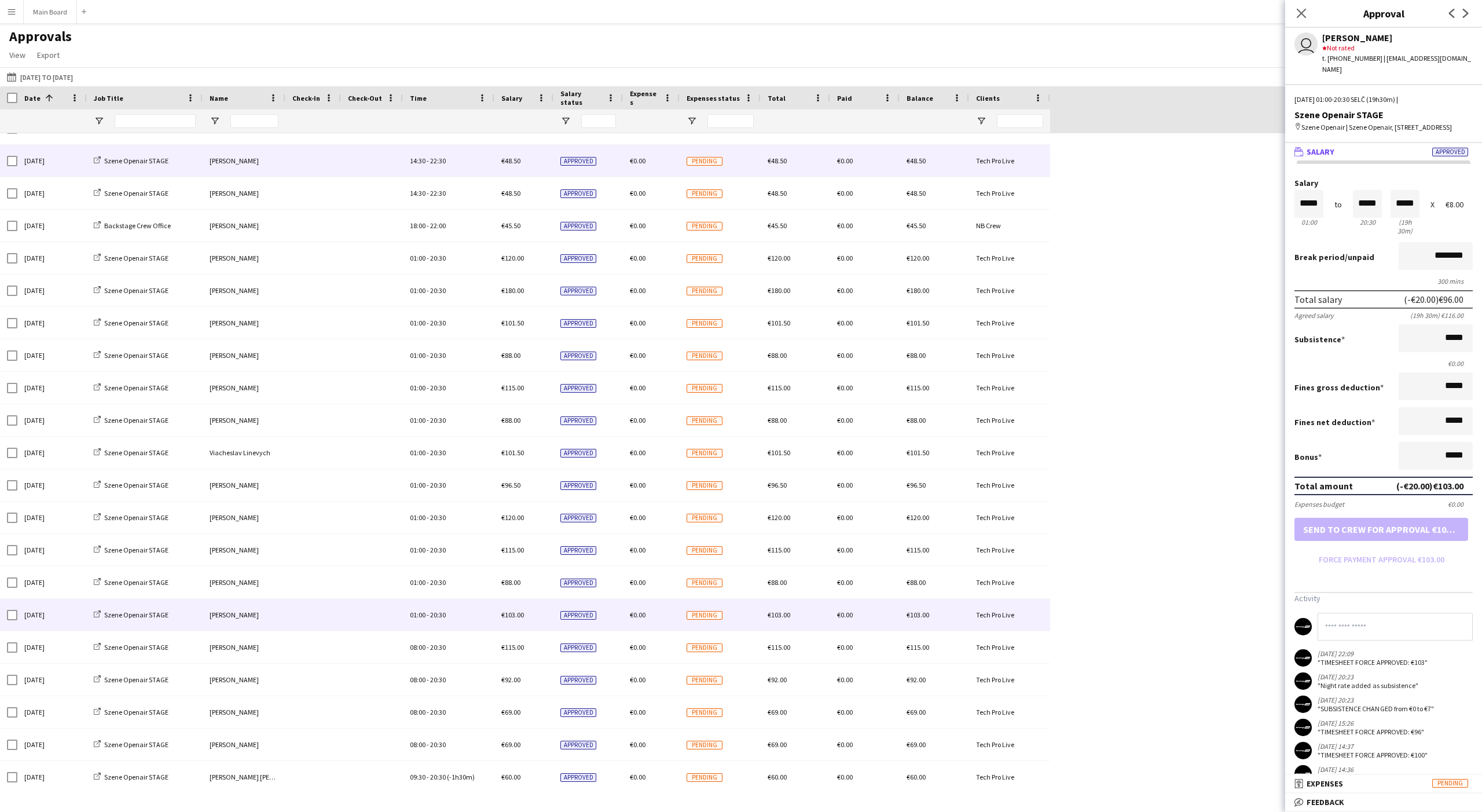
scroll to position [1273, 0]
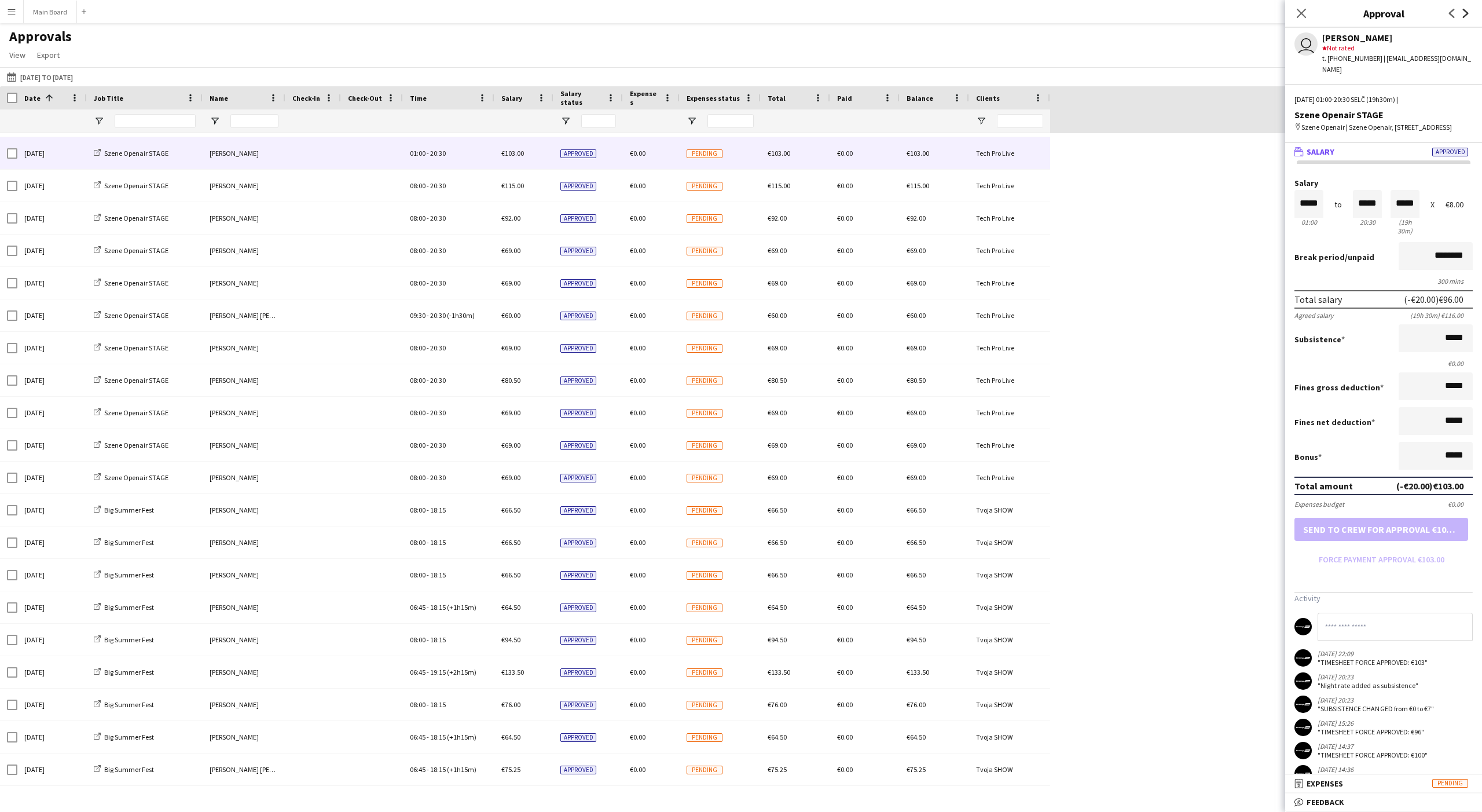
click at [549, 17] on icon "Next" at bounding box center [1466, 14] width 9 height 9
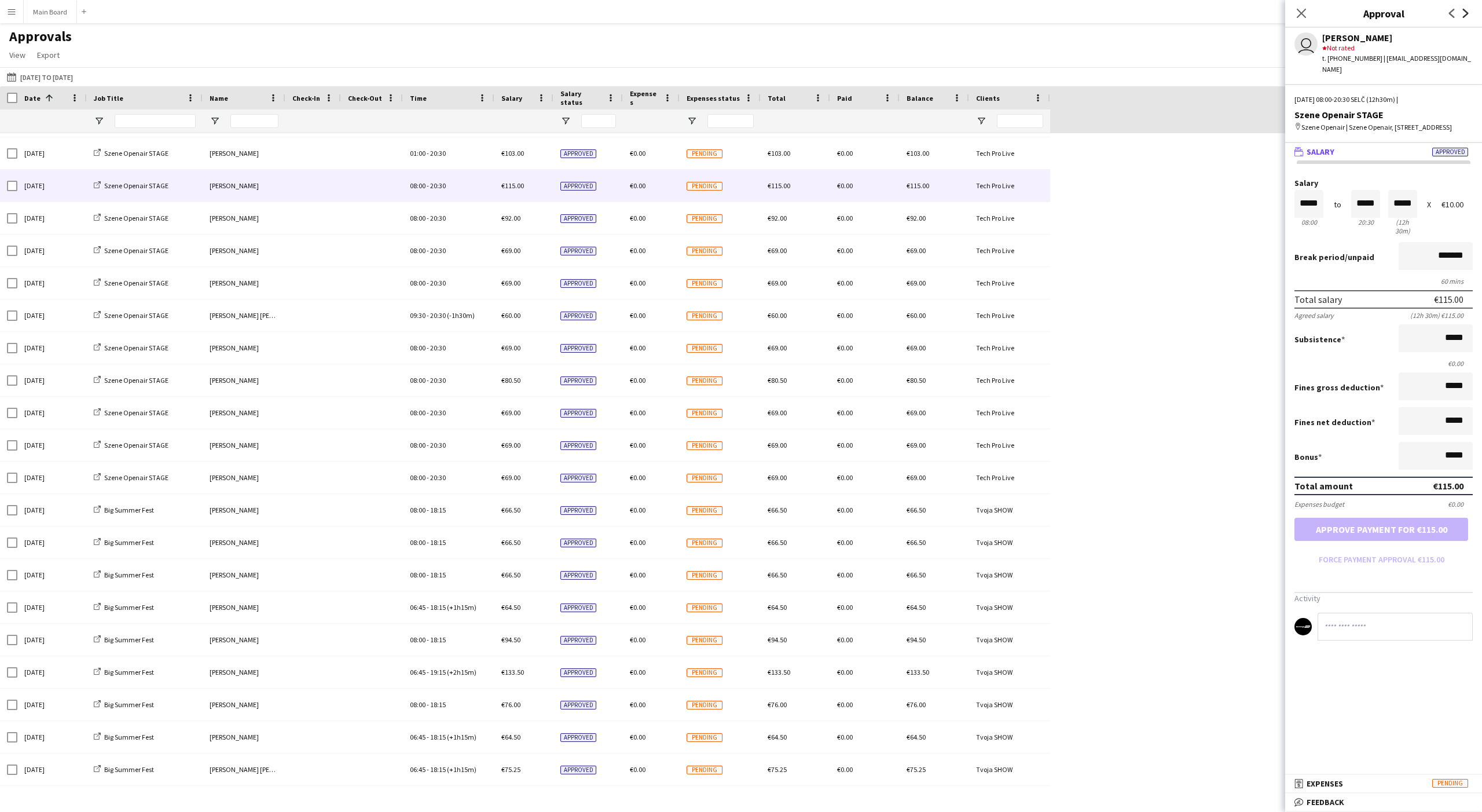
click at [549, 14] on icon "Next" at bounding box center [1466, 14] width 9 height 9
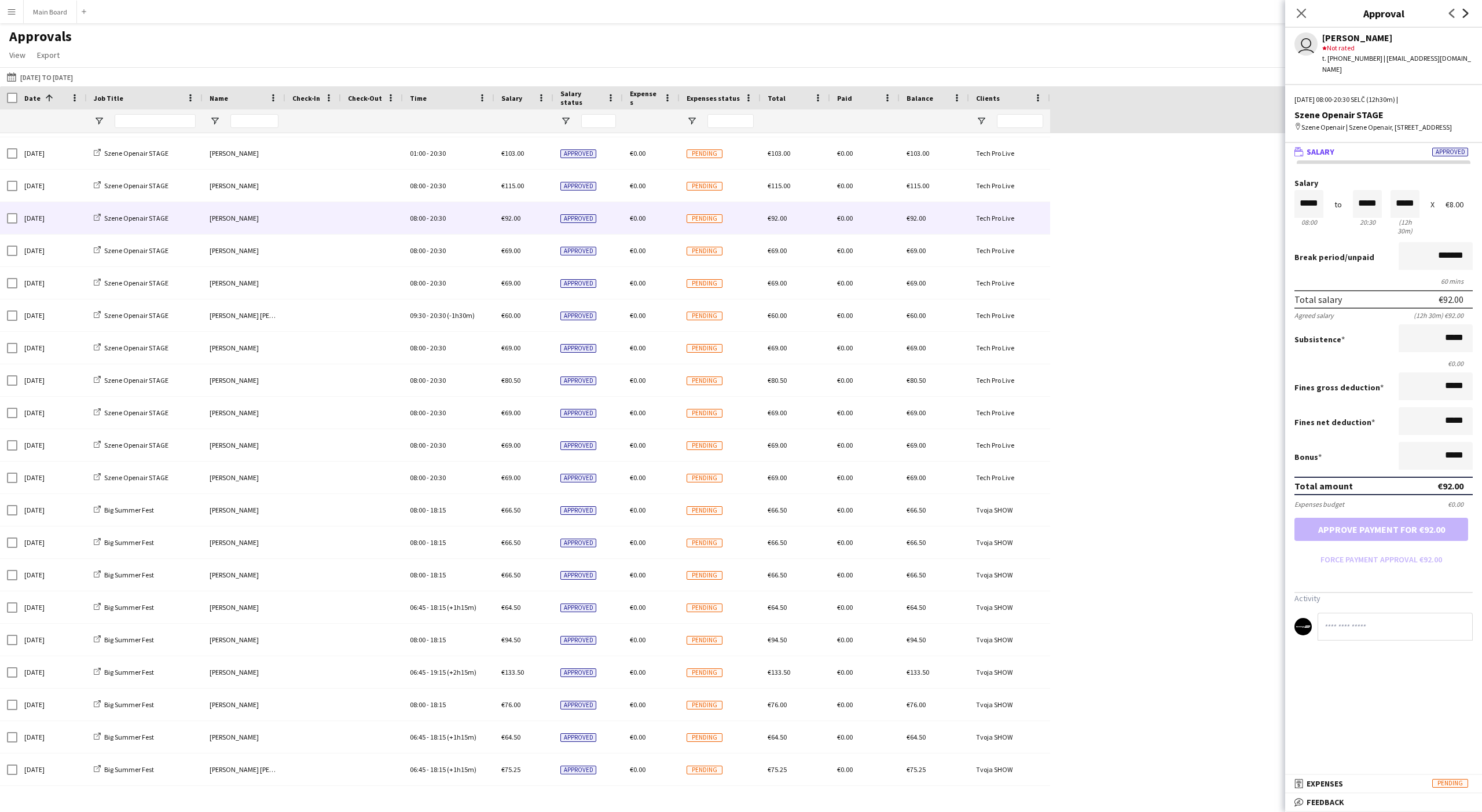
click at [549, 14] on icon "Next" at bounding box center [1466, 14] width 9 height 9
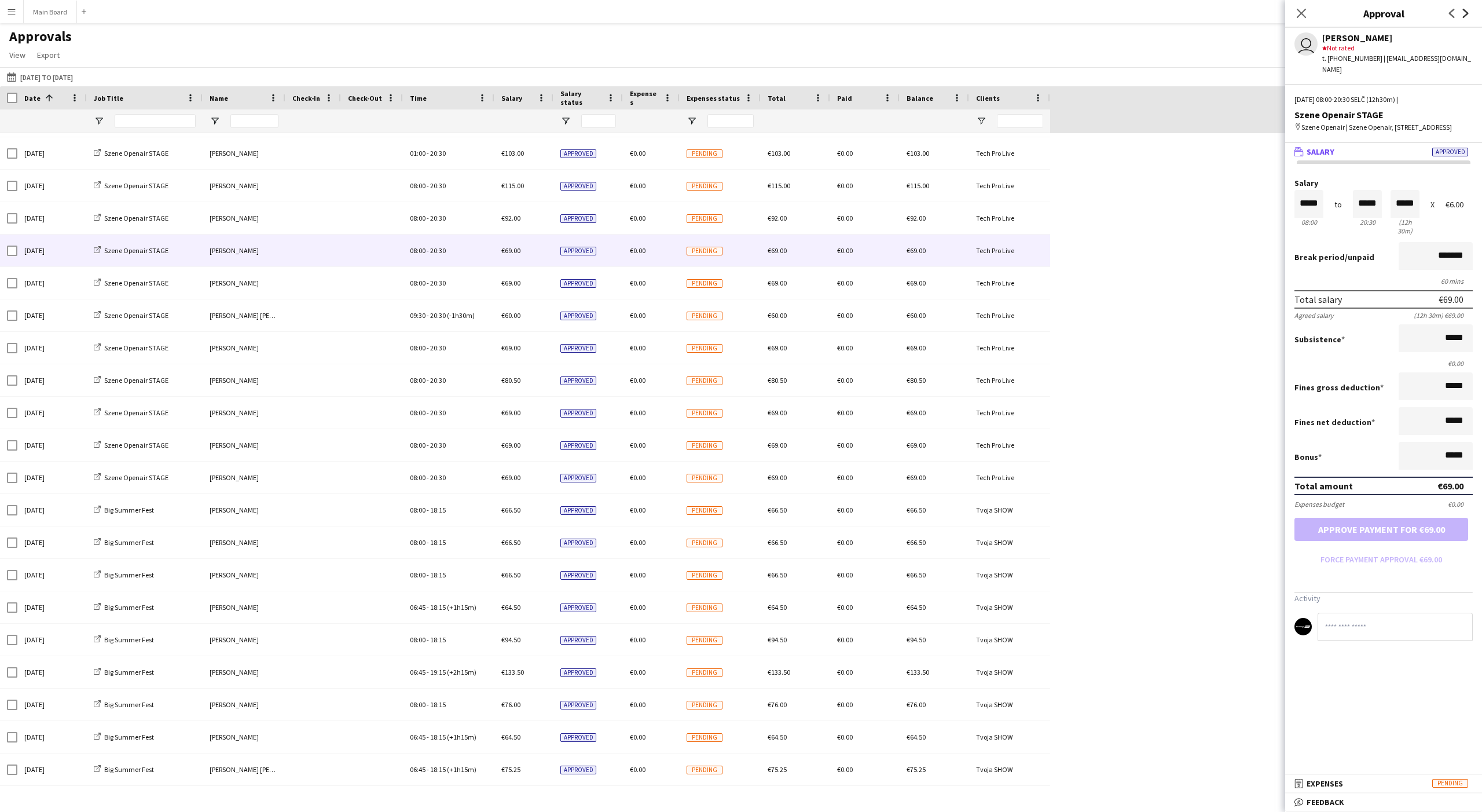
click at [549, 14] on icon "Next" at bounding box center [1466, 14] width 9 height 9
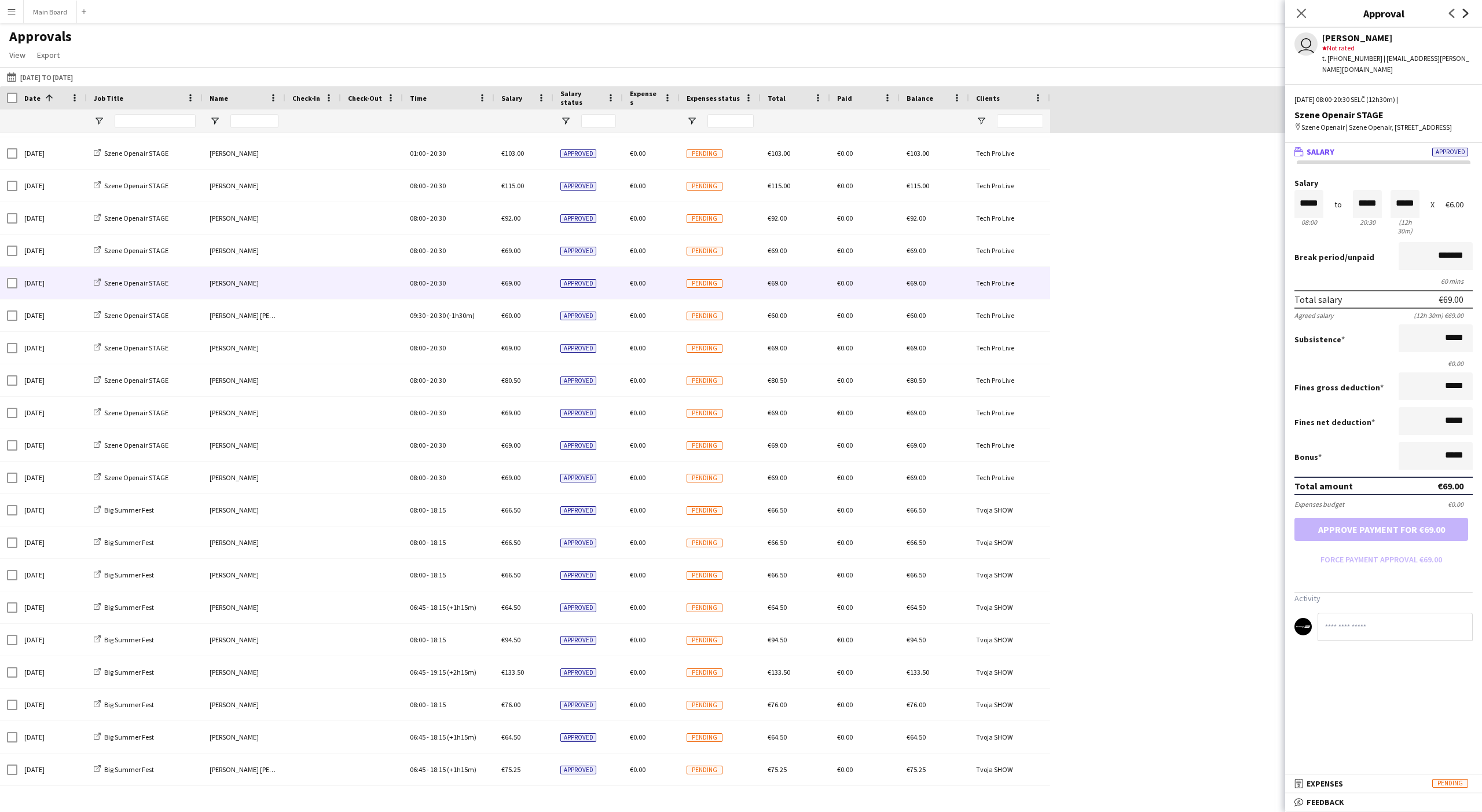
click at [549, 14] on icon "Next" at bounding box center [1466, 14] width 9 height 9
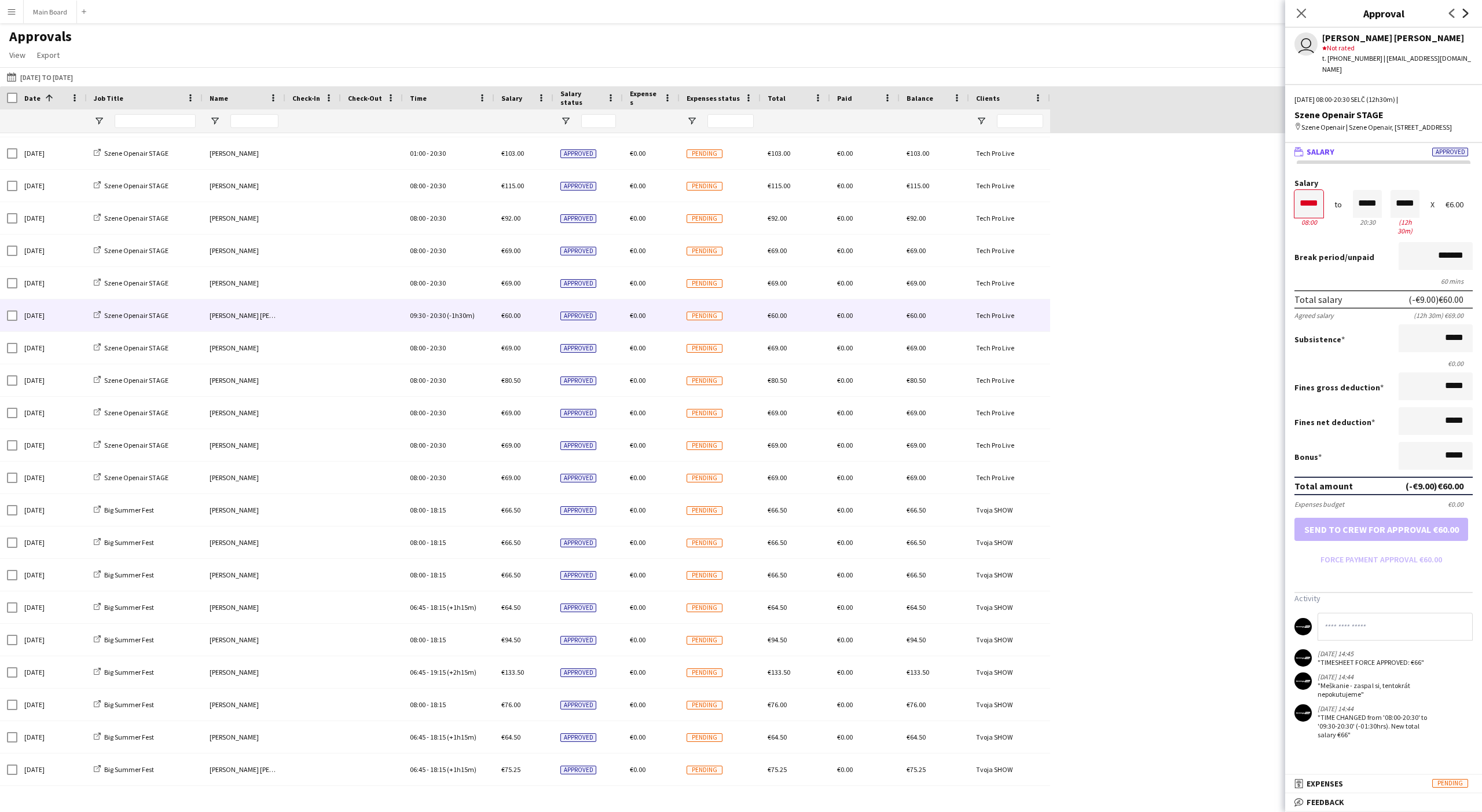
click at [549, 14] on icon "Next" at bounding box center [1466, 14] width 9 height 9
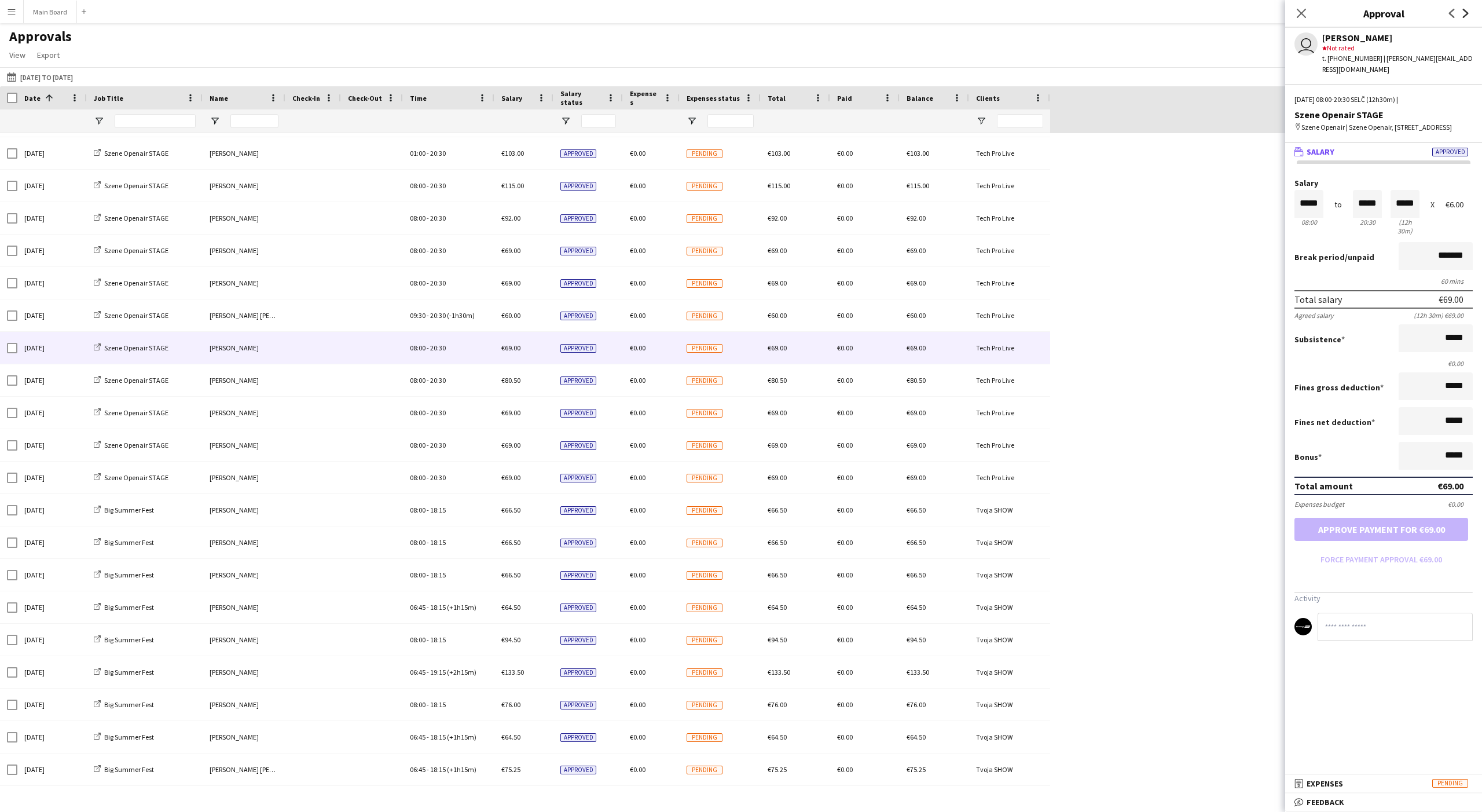
click at [549, 14] on icon "Next" at bounding box center [1466, 14] width 9 height 9
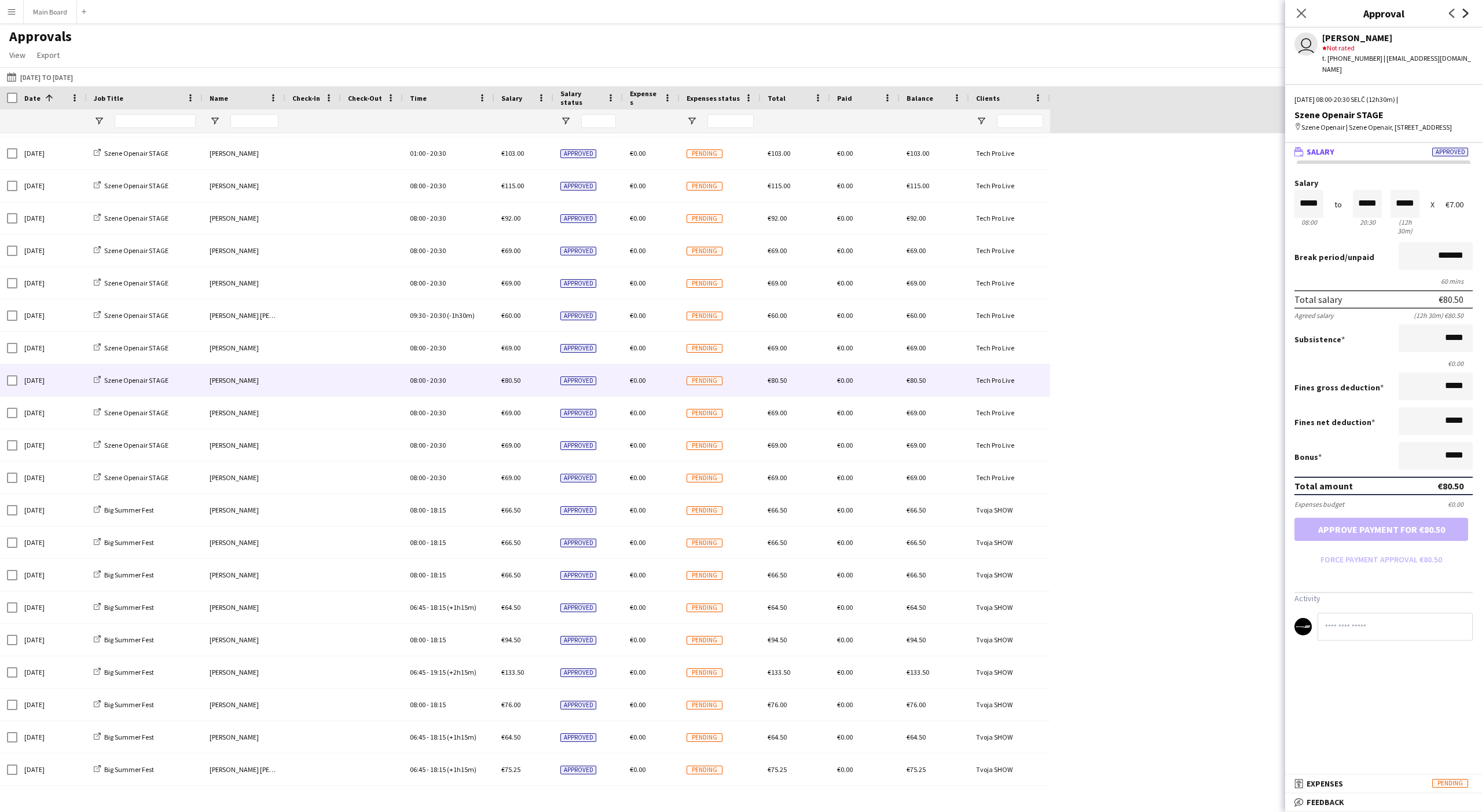
click at [549, 14] on icon "Next" at bounding box center [1466, 14] width 9 height 9
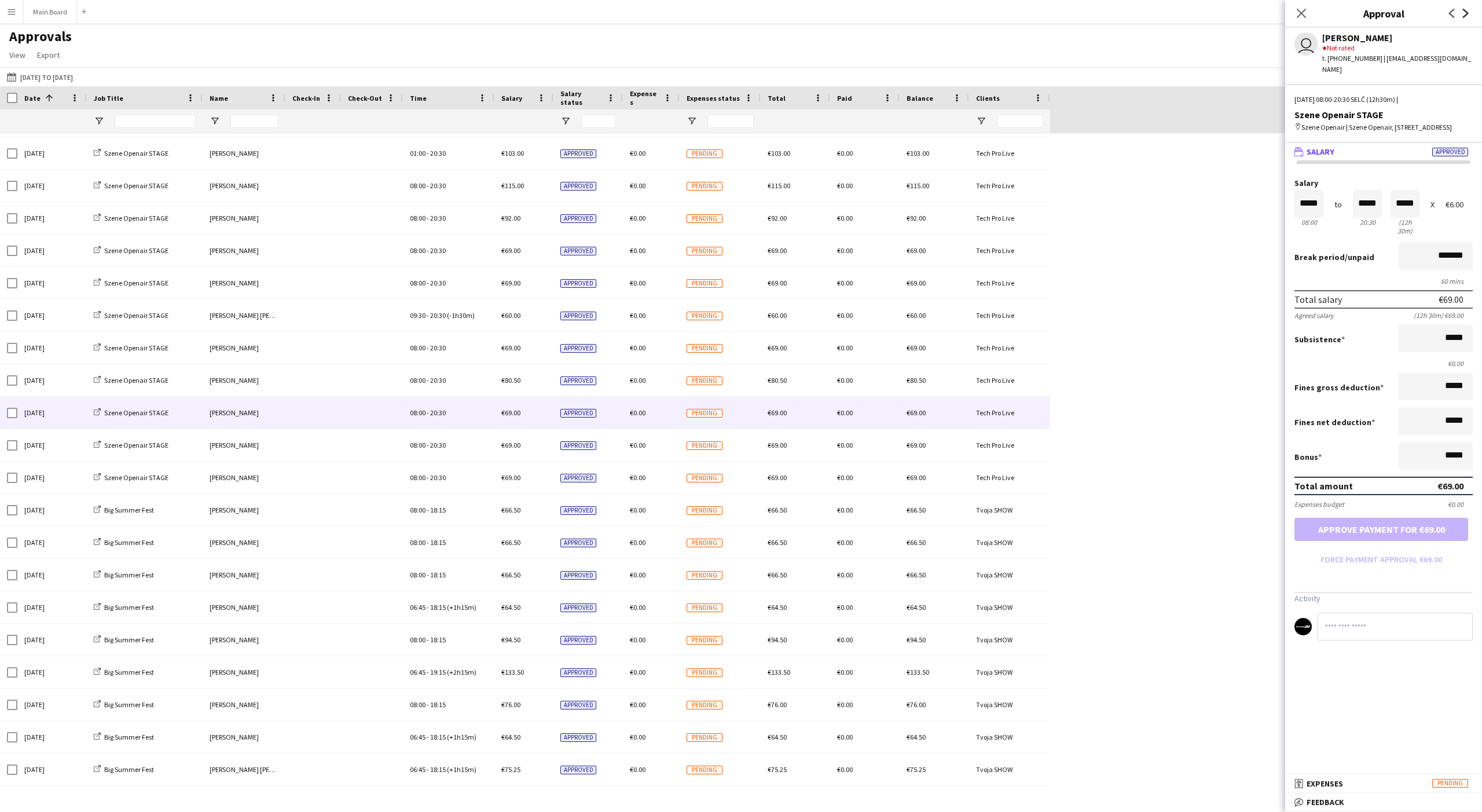
click at [549, 14] on icon "Next" at bounding box center [1466, 14] width 9 height 9
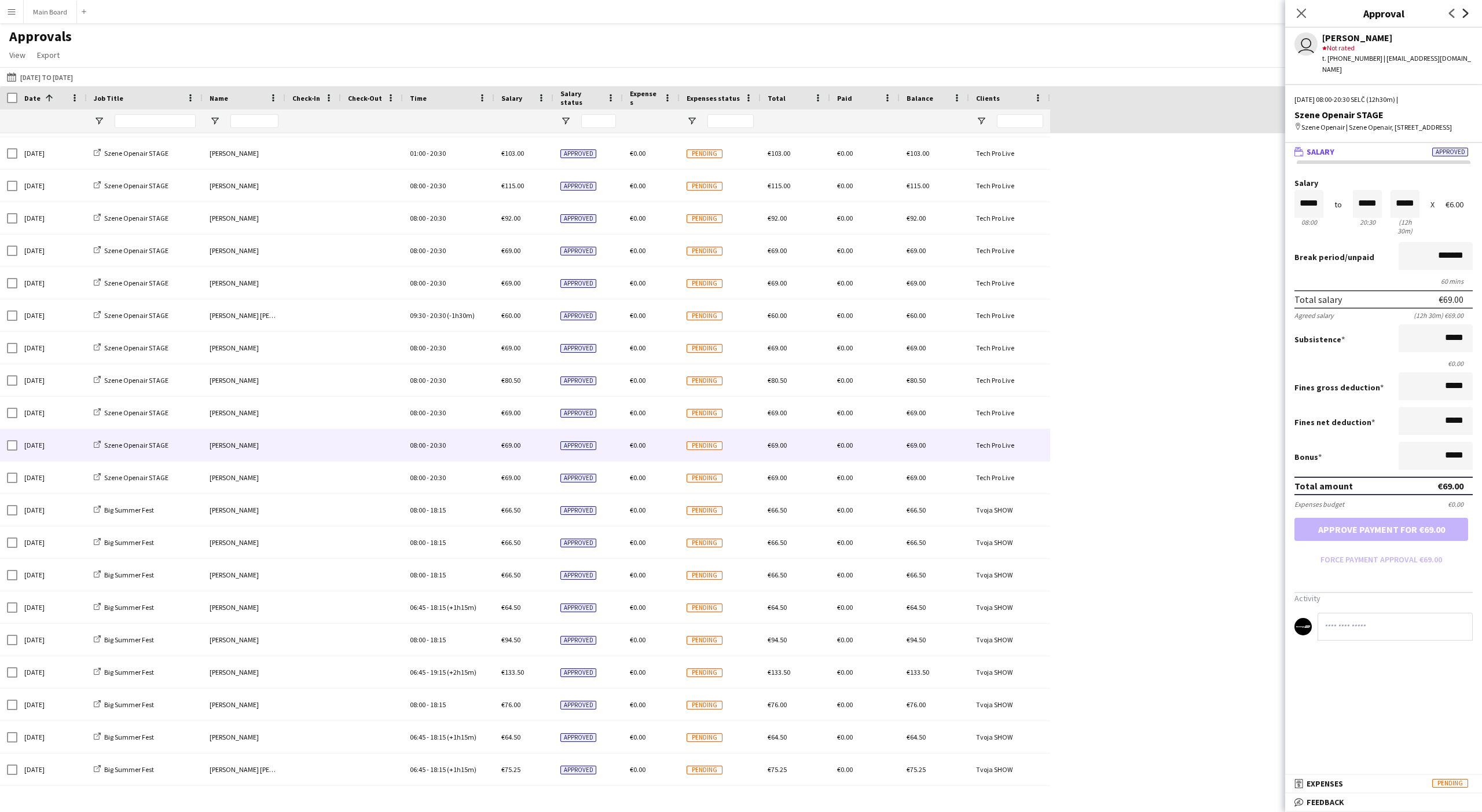
click at [549, 14] on icon "Next" at bounding box center [1466, 14] width 9 height 9
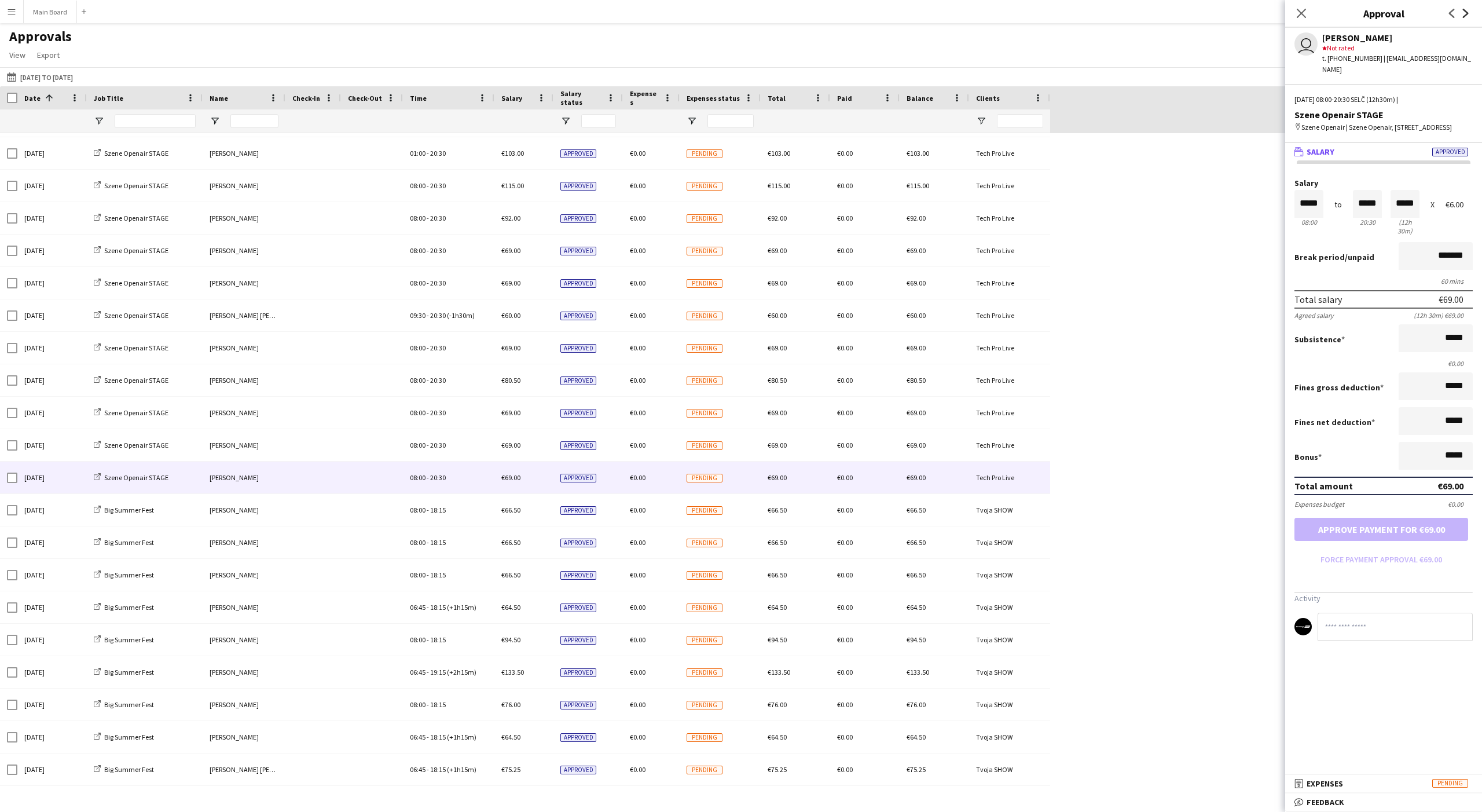
click at [549, 14] on icon "Next" at bounding box center [1466, 14] width 9 height 9
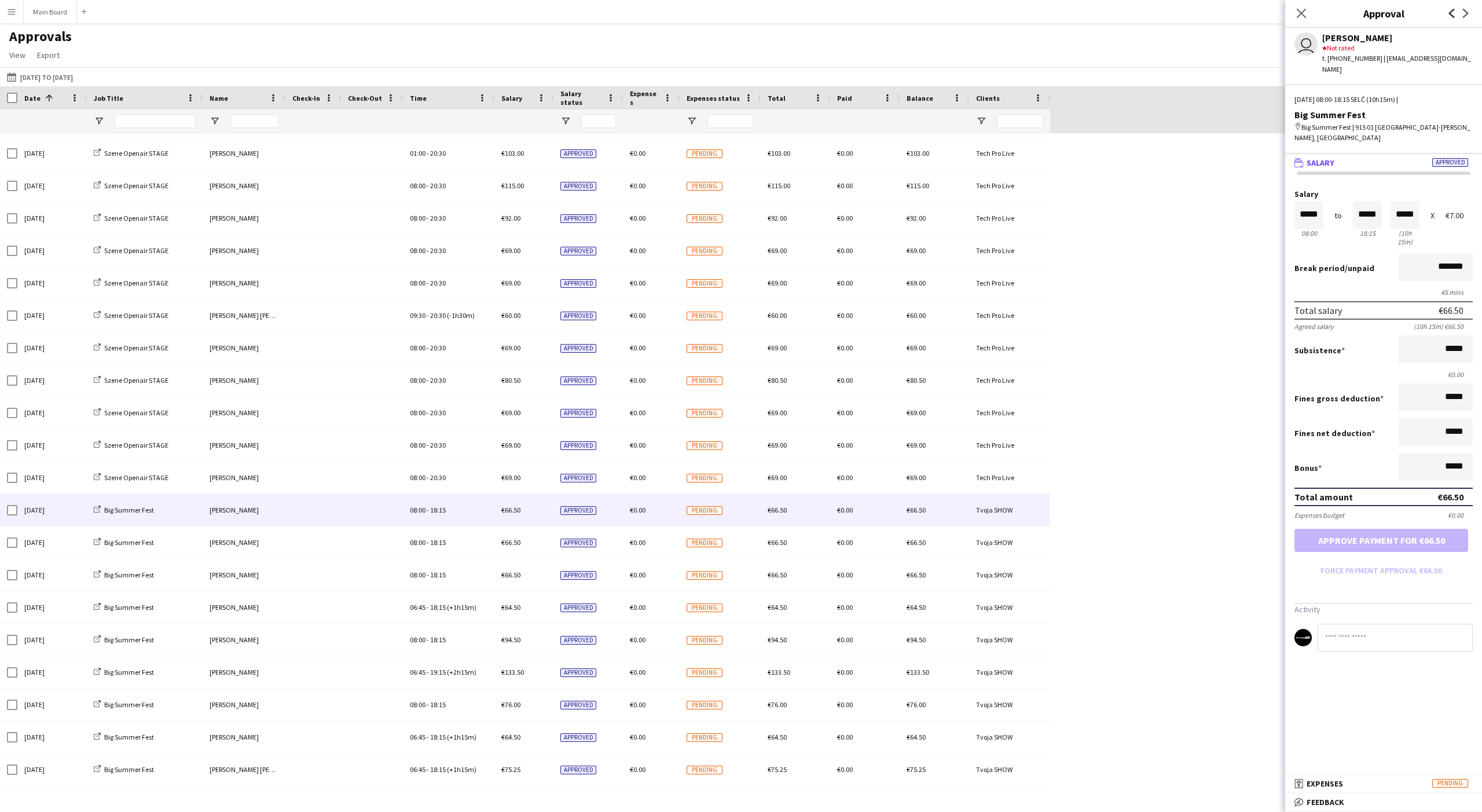
click at [549, 14] on icon at bounding box center [1452, 14] width 5 height 9
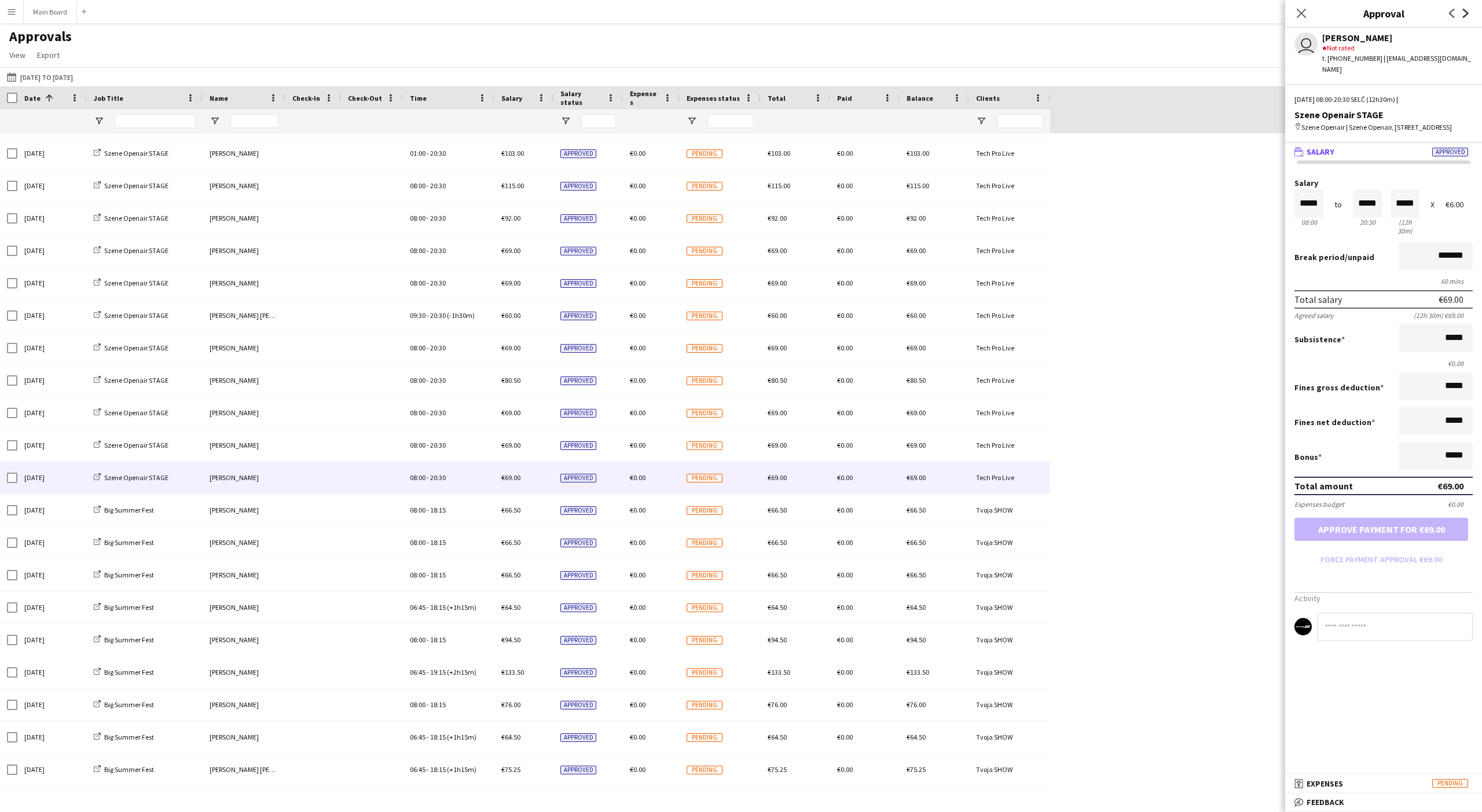
click at [549, 15] on icon "Next" at bounding box center [1466, 14] width 9 height 9
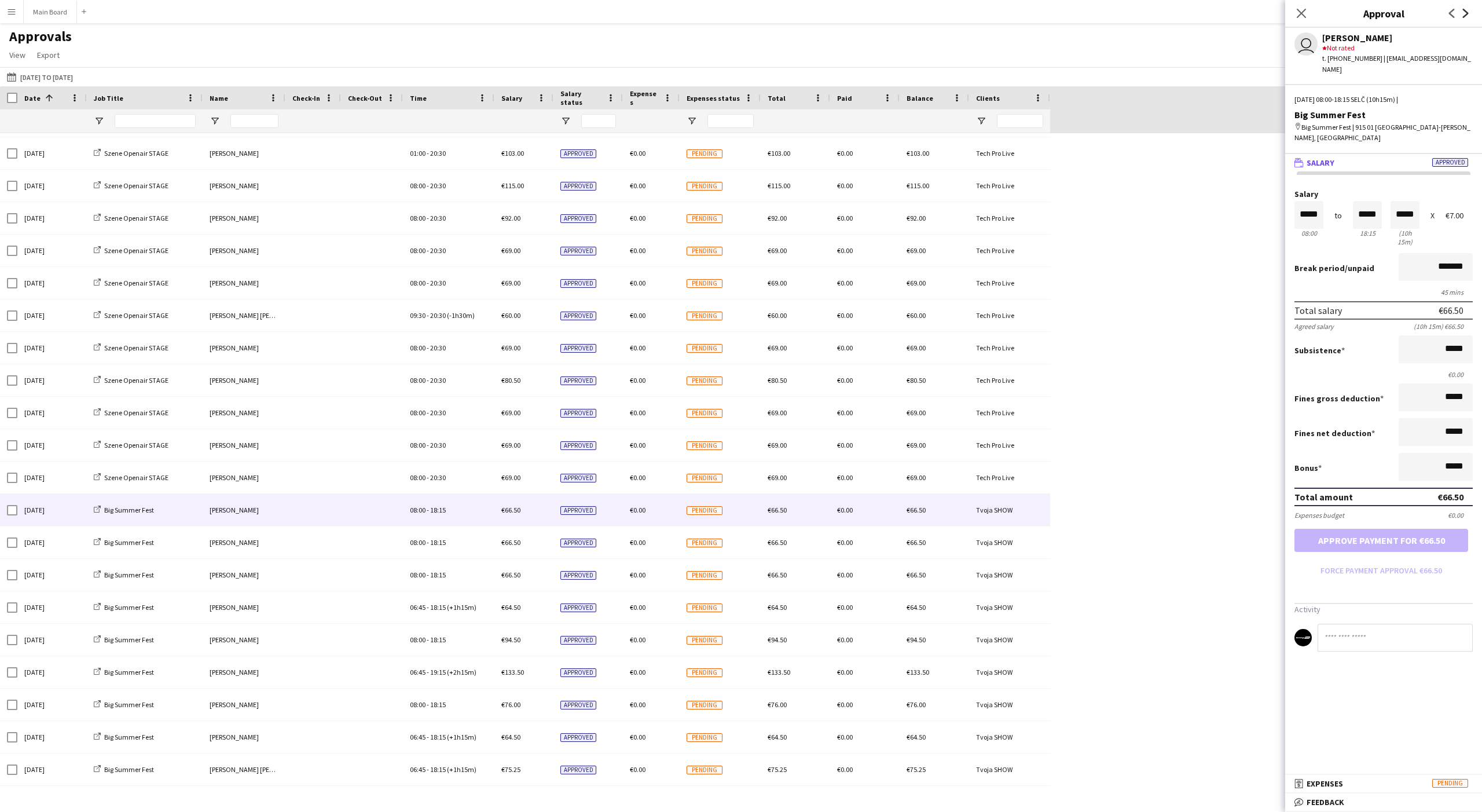
click at [549, 14] on icon at bounding box center [1466, 14] width 5 height 9
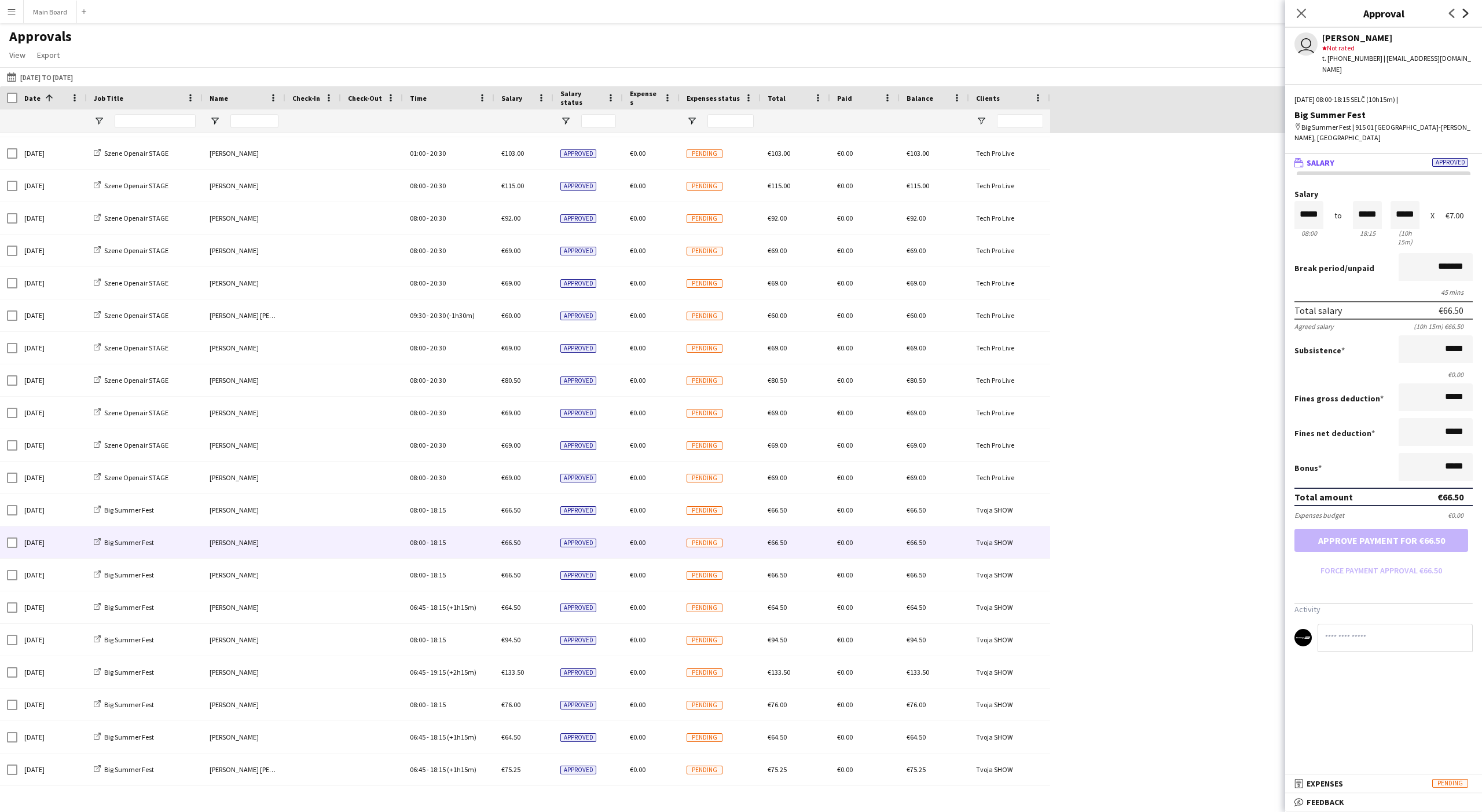
click at [549, 14] on icon at bounding box center [1466, 14] width 5 height 9
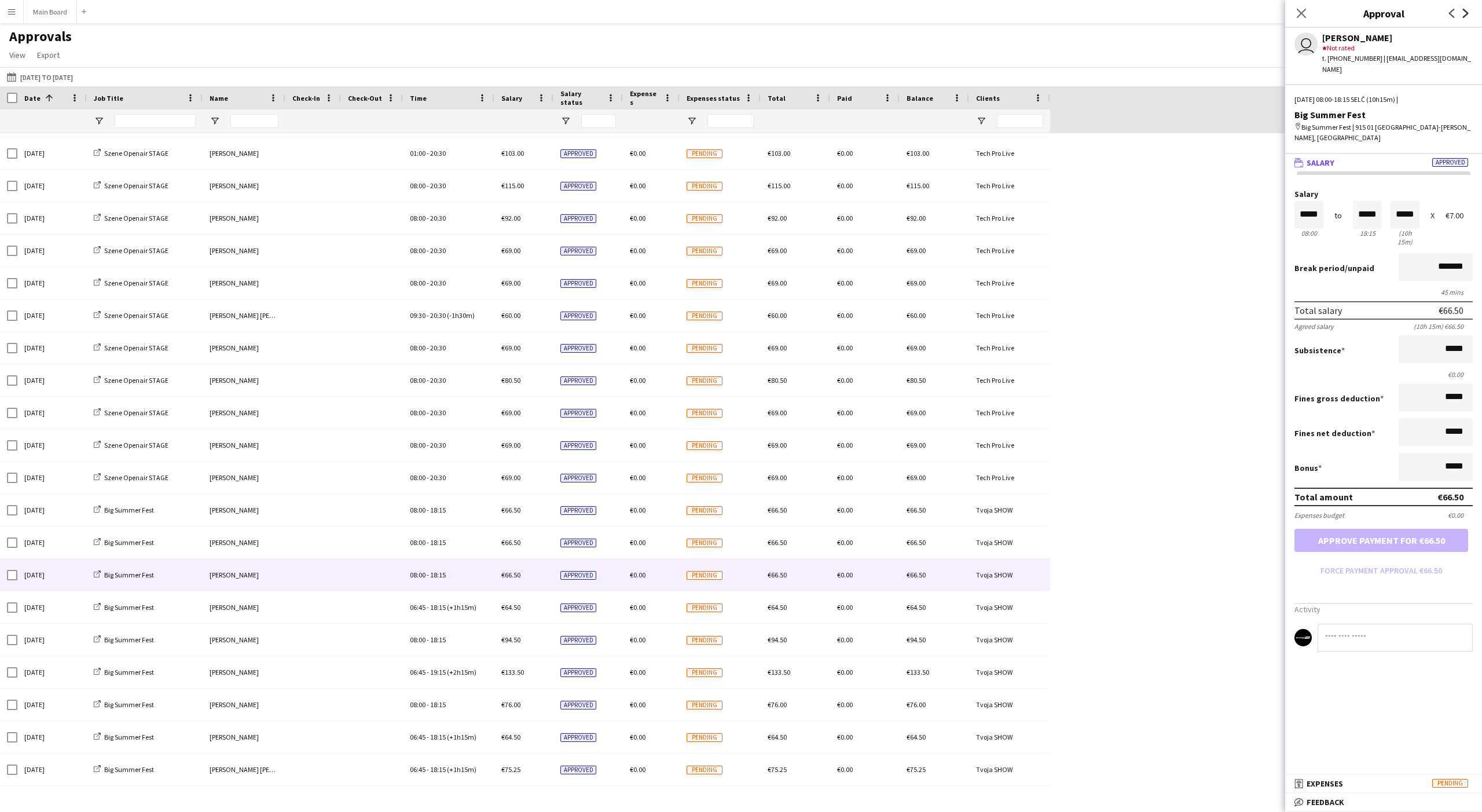
click at [549, 14] on icon at bounding box center [1466, 14] width 5 height 9
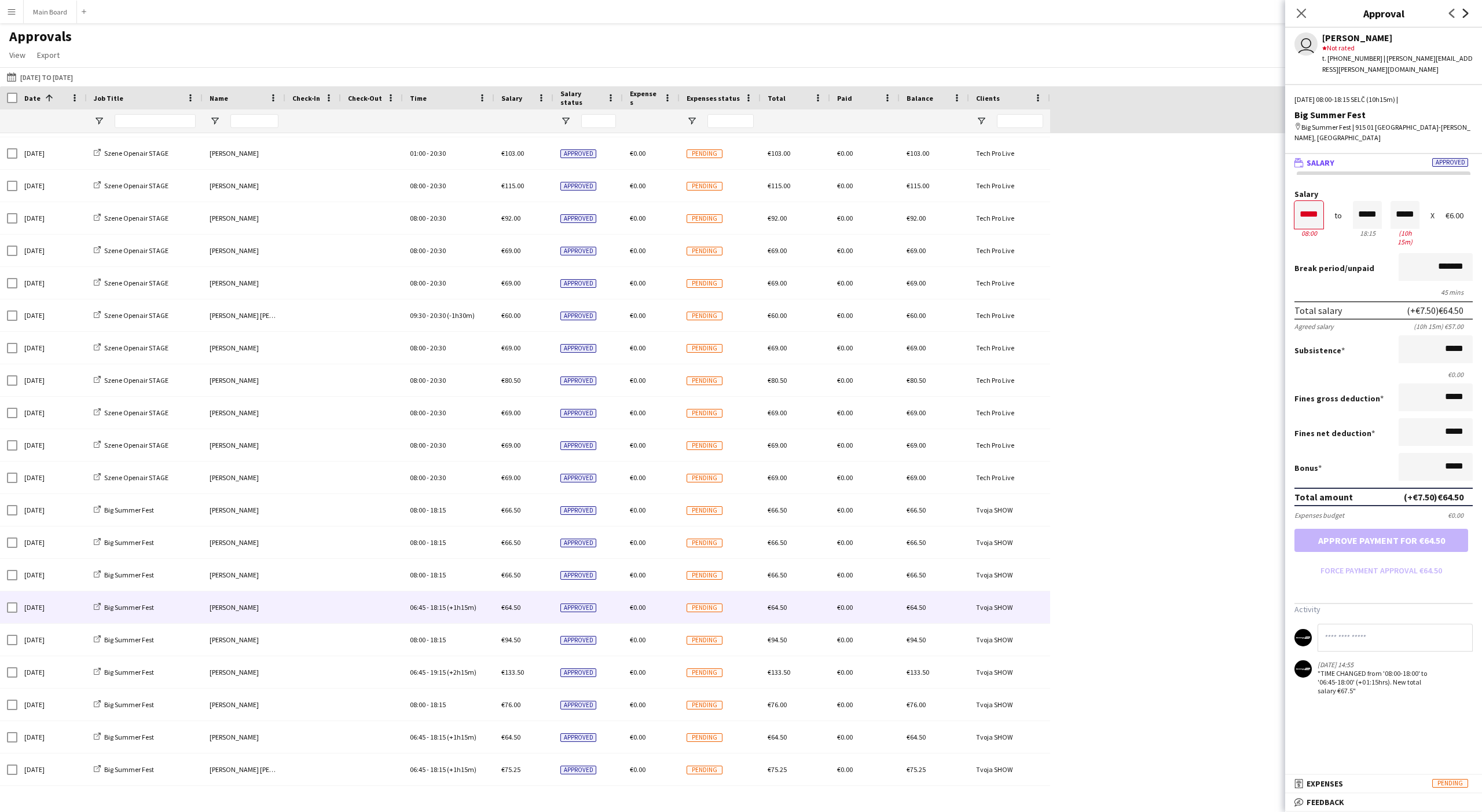
click at [549, 14] on icon at bounding box center [1466, 14] width 5 height 9
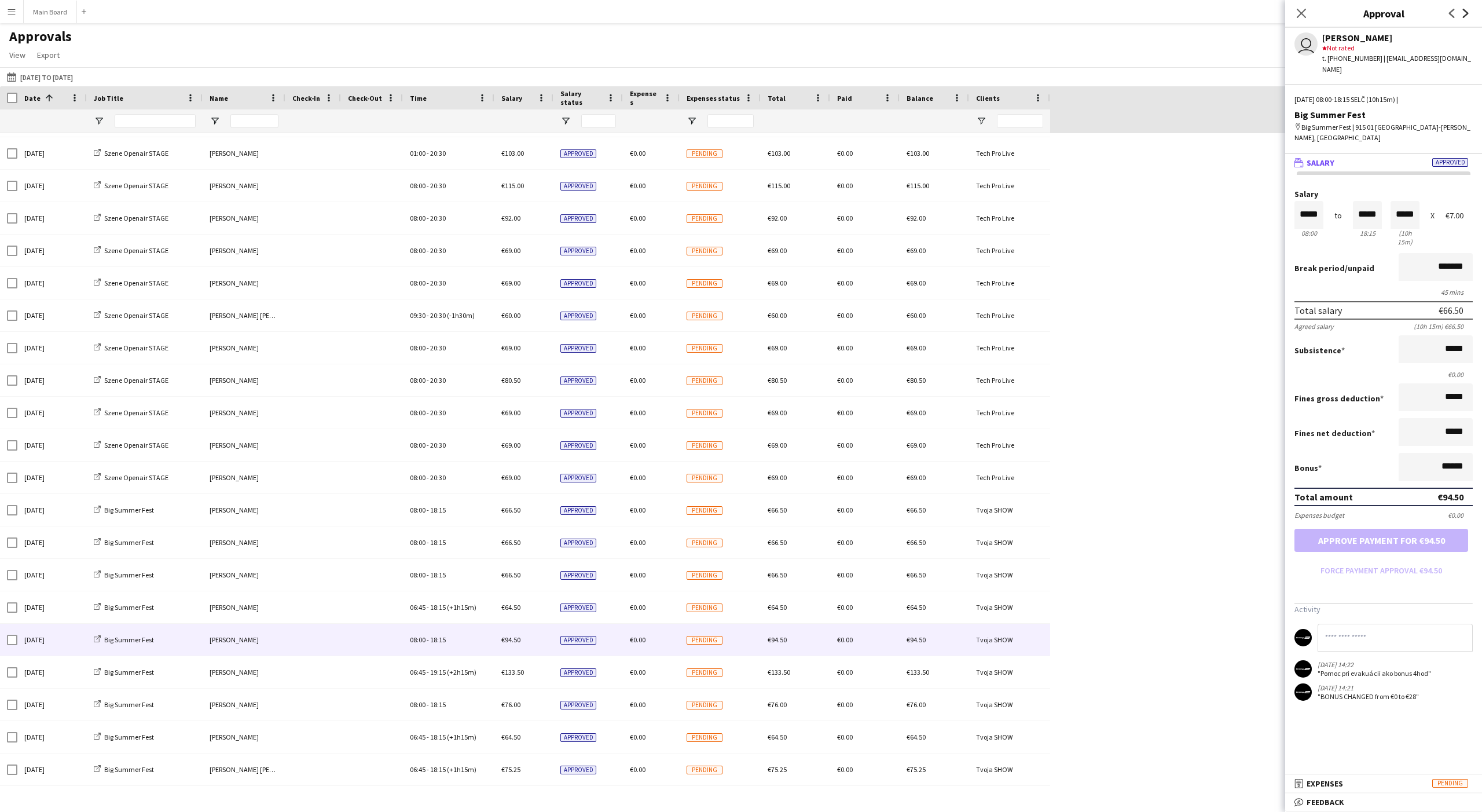
click at [549, 14] on icon at bounding box center [1466, 14] width 5 height 9
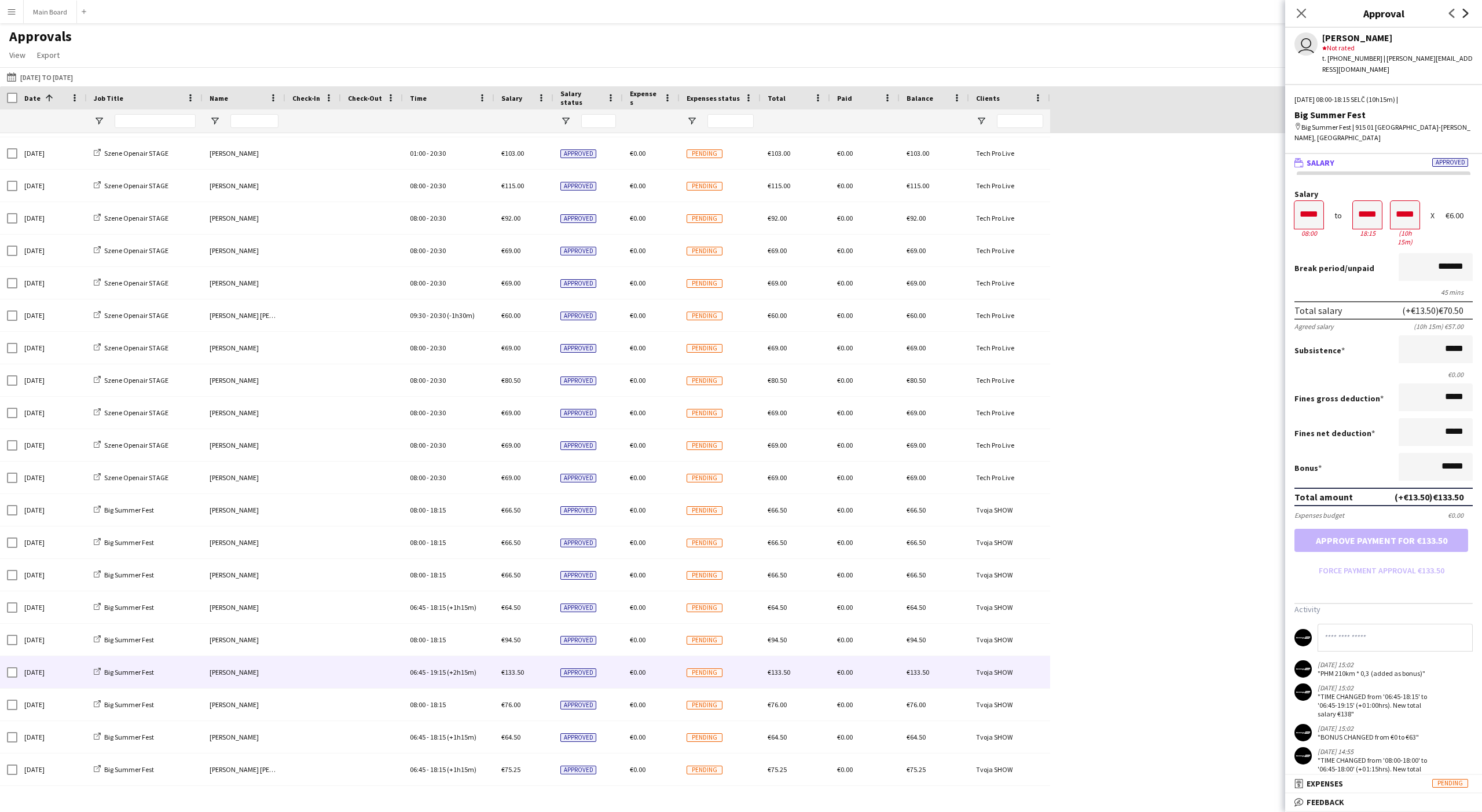
click at [549, 14] on icon at bounding box center [1466, 14] width 5 height 9
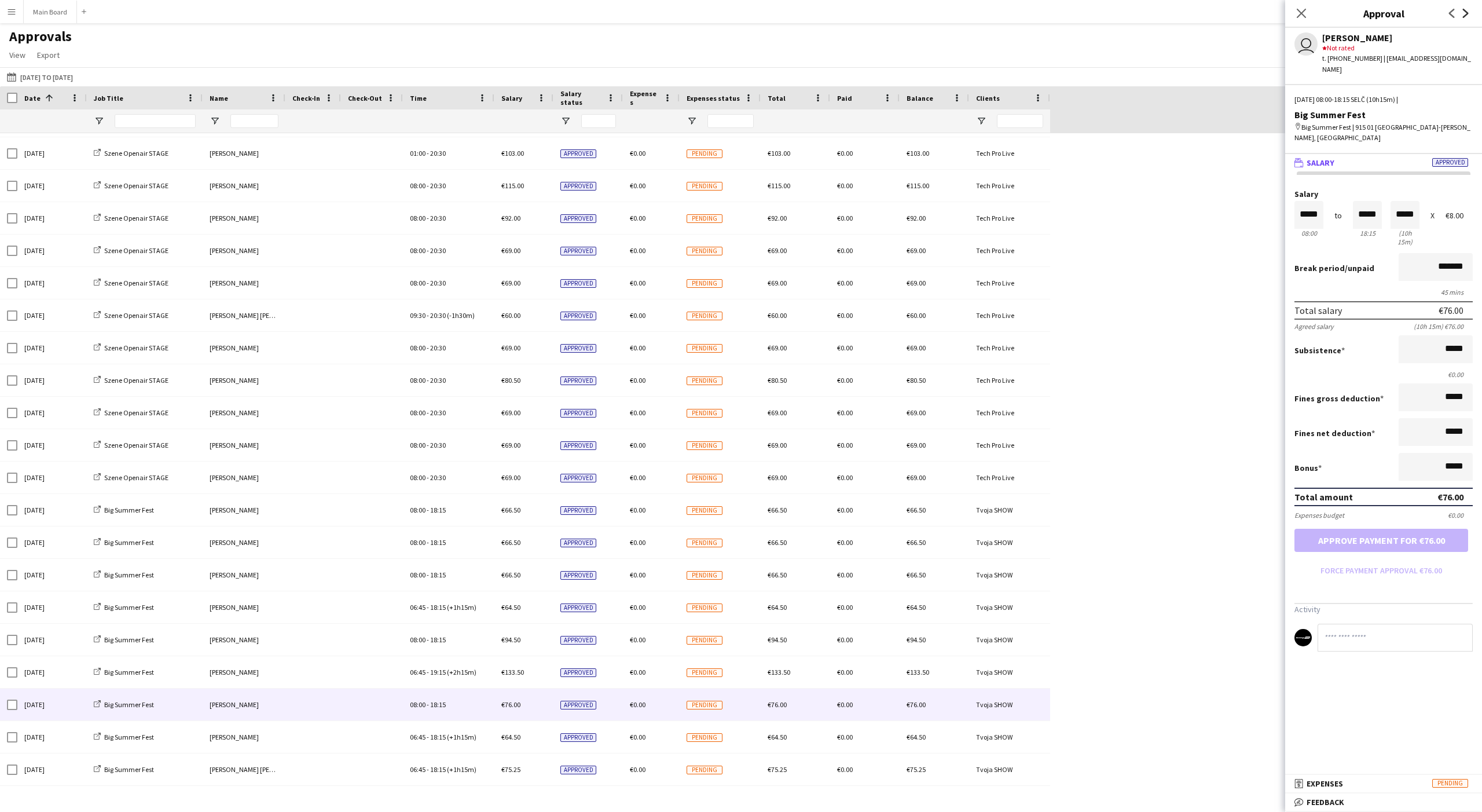
click at [549, 14] on icon at bounding box center [1466, 14] width 5 height 9
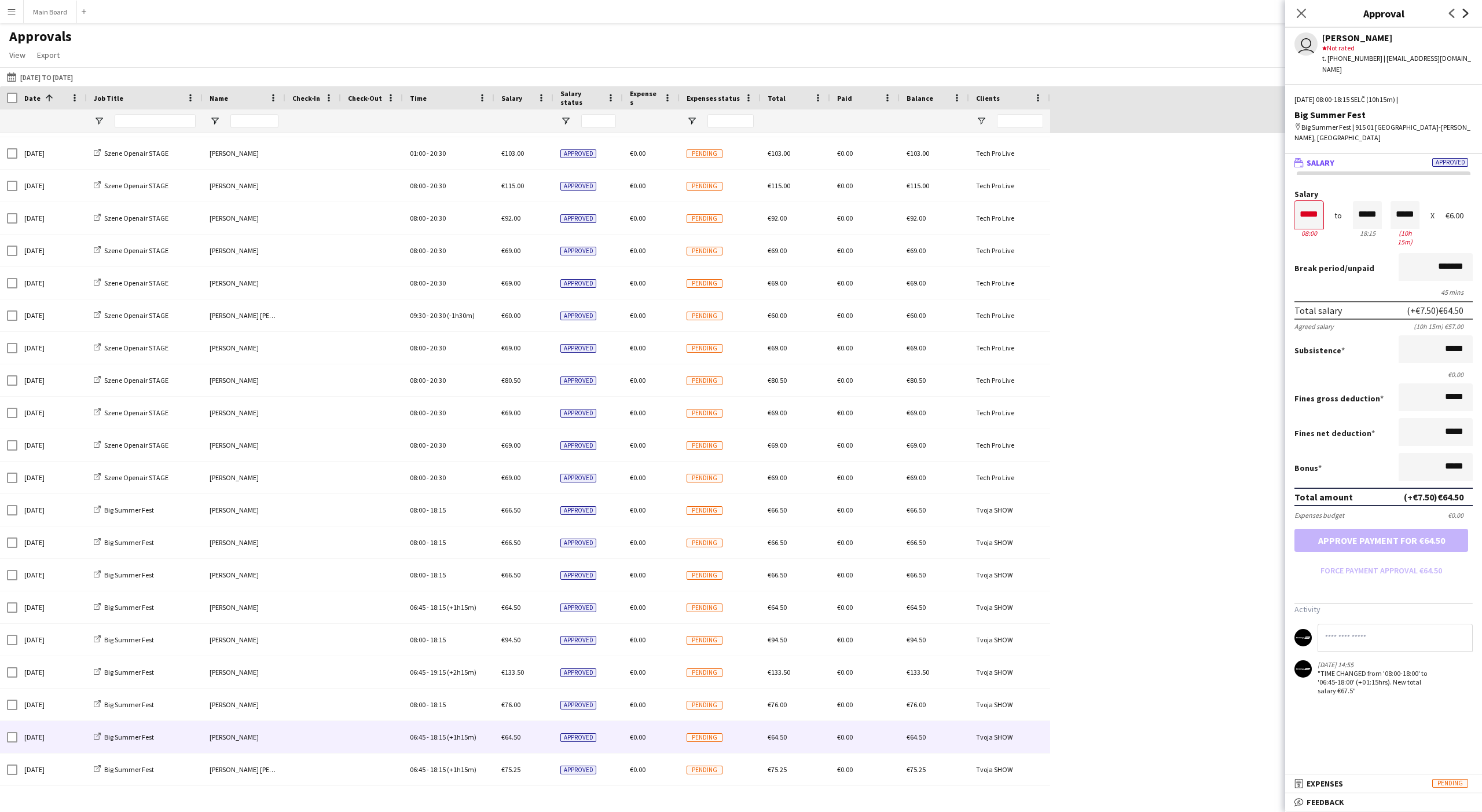
click at [549, 14] on icon at bounding box center [1466, 14] width 5 height 9
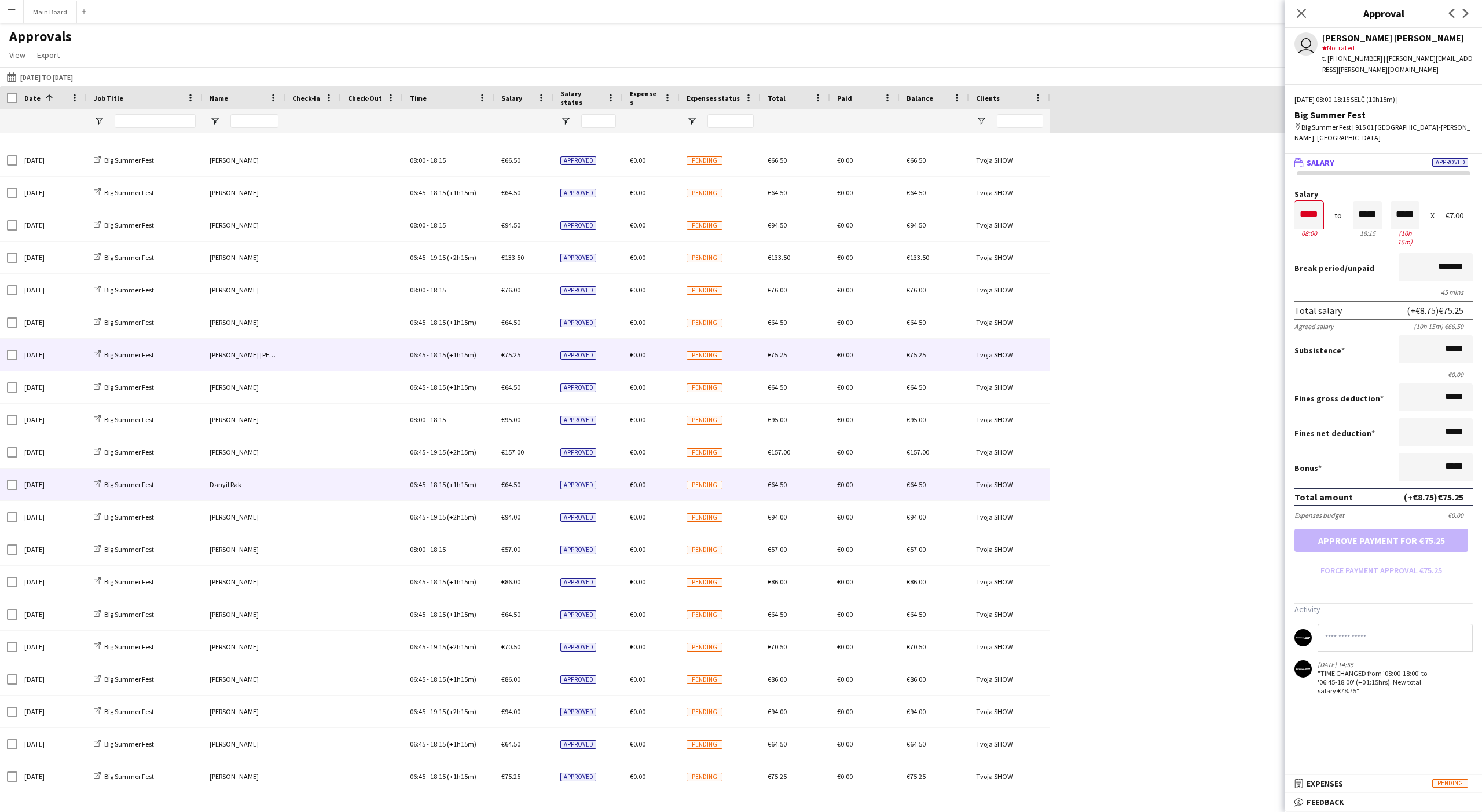
scroll to position [2094, 0]
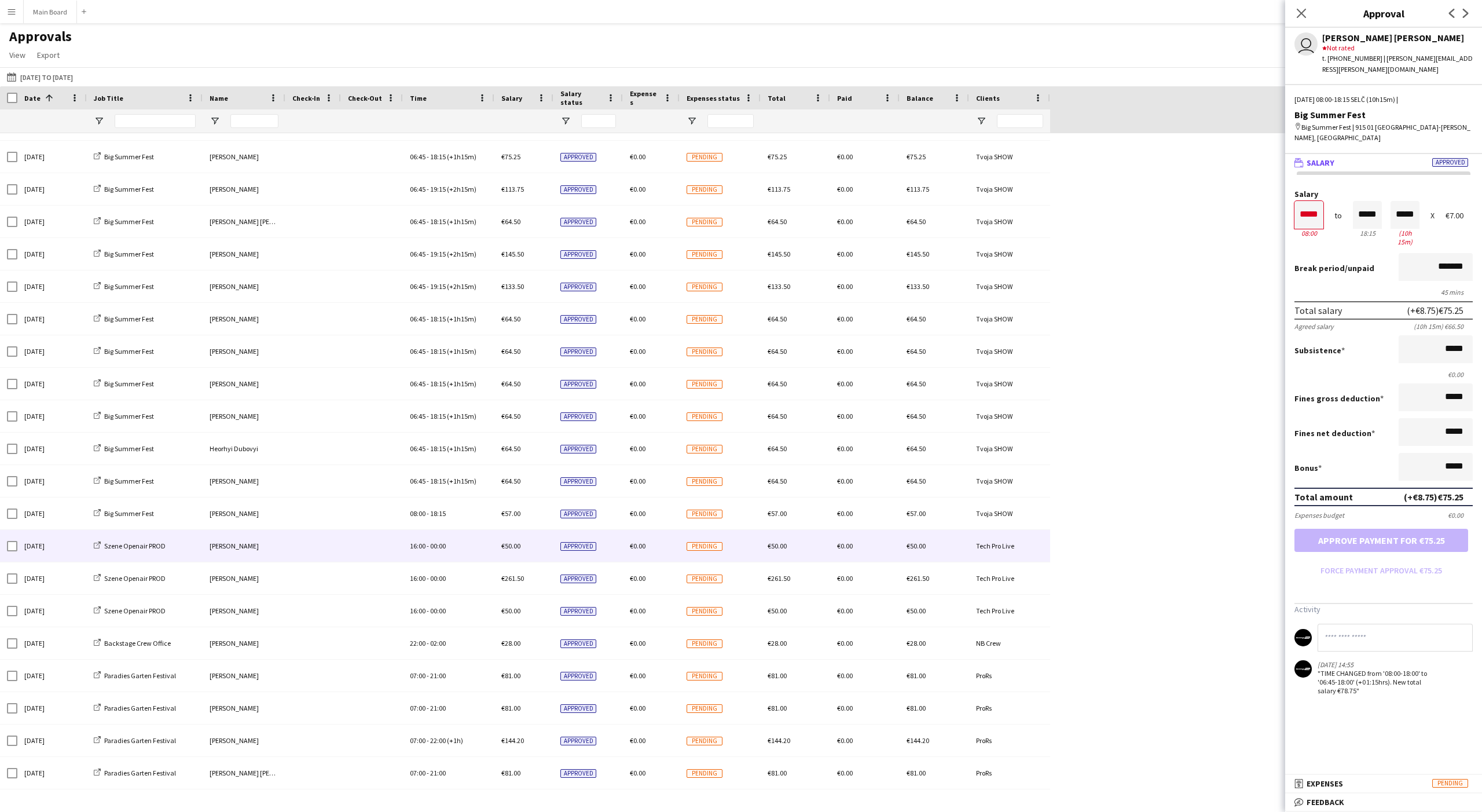
click at [486, 532] on div "16:00 - 00:00" at bounding box center [448, 545] width 91 height 32
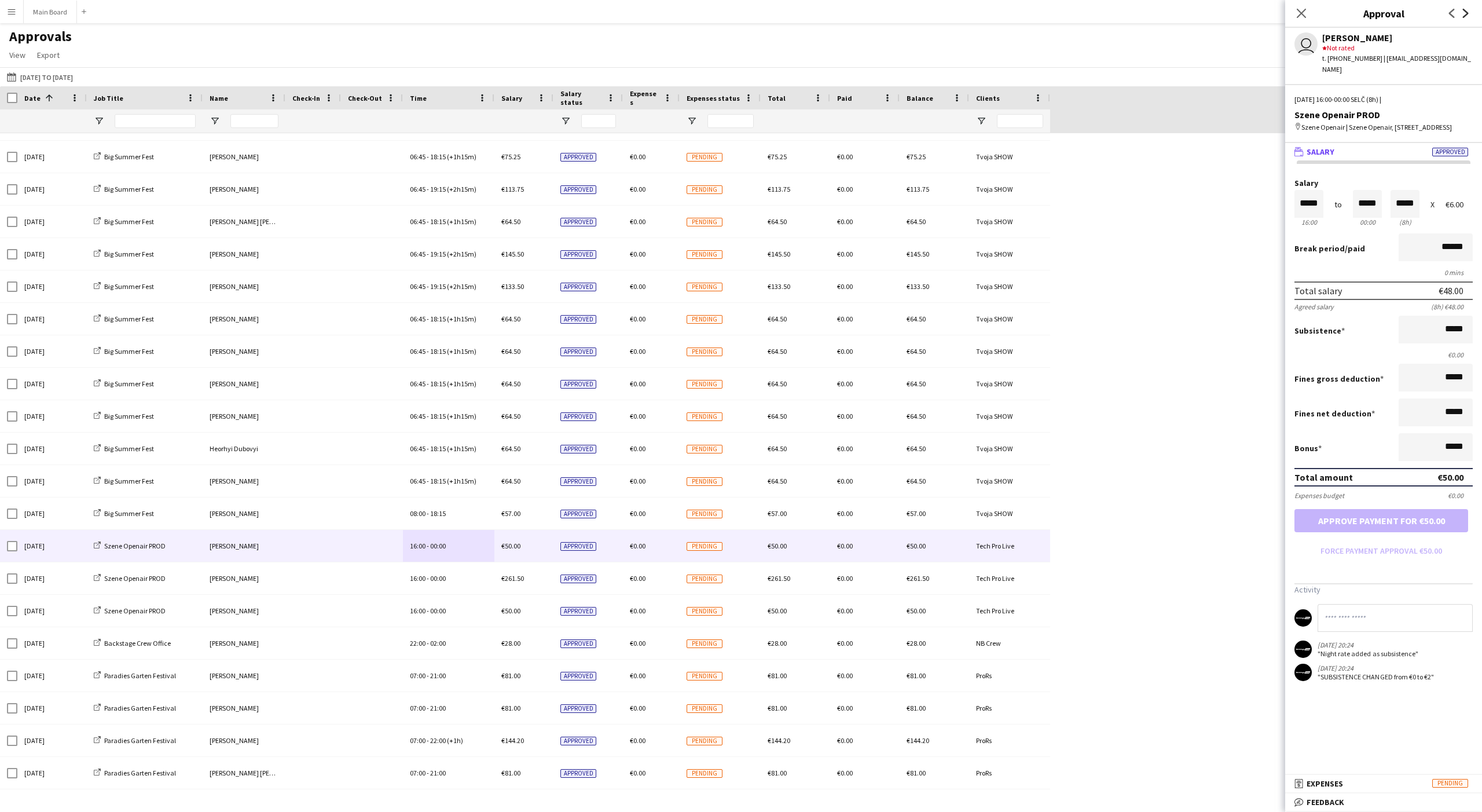
click at [549, 15] on icon at bounding box center [1466, 14] width 5 height 9
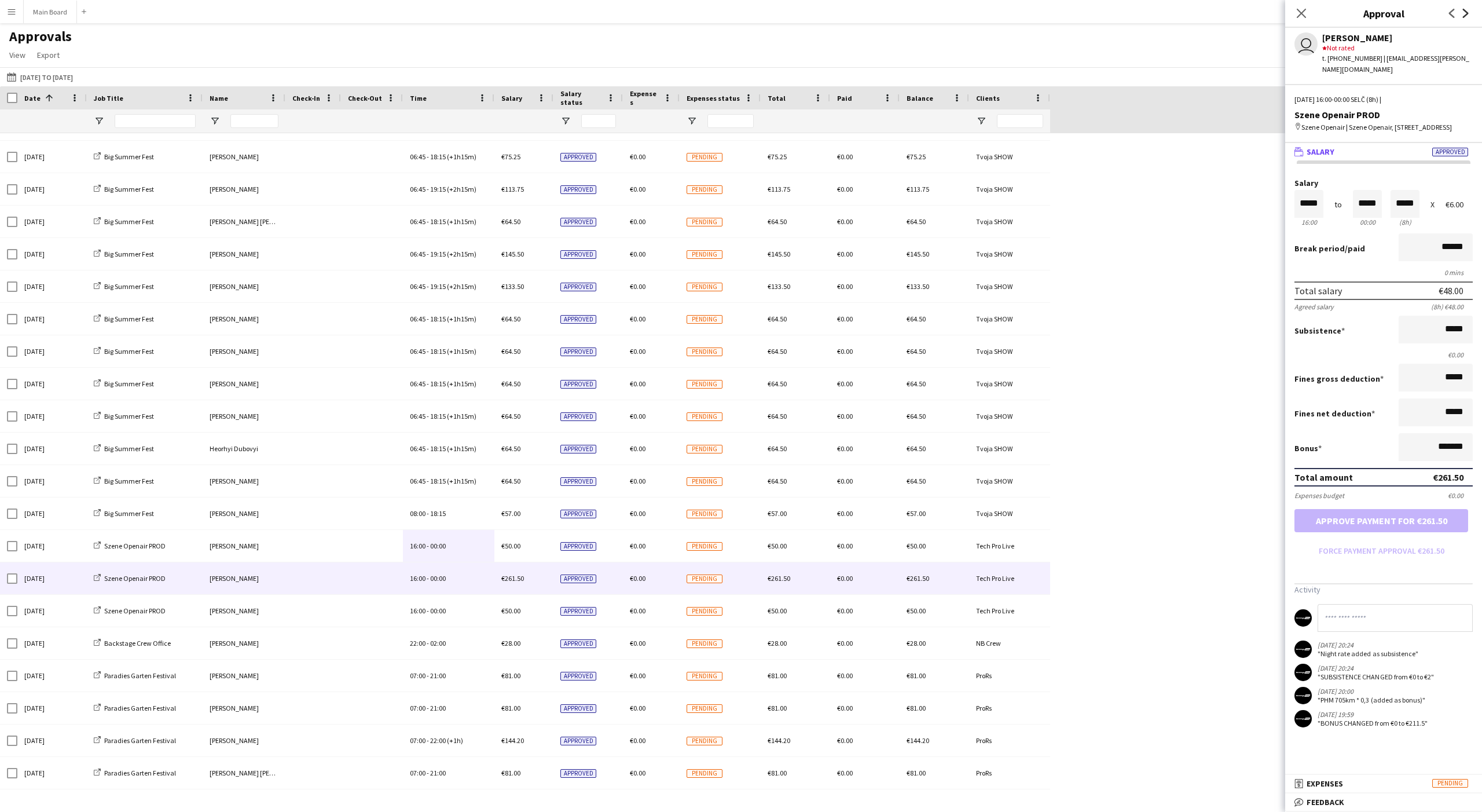
click at [549, 15] on icon at bounding box center [1466, 14] width 5 height 9
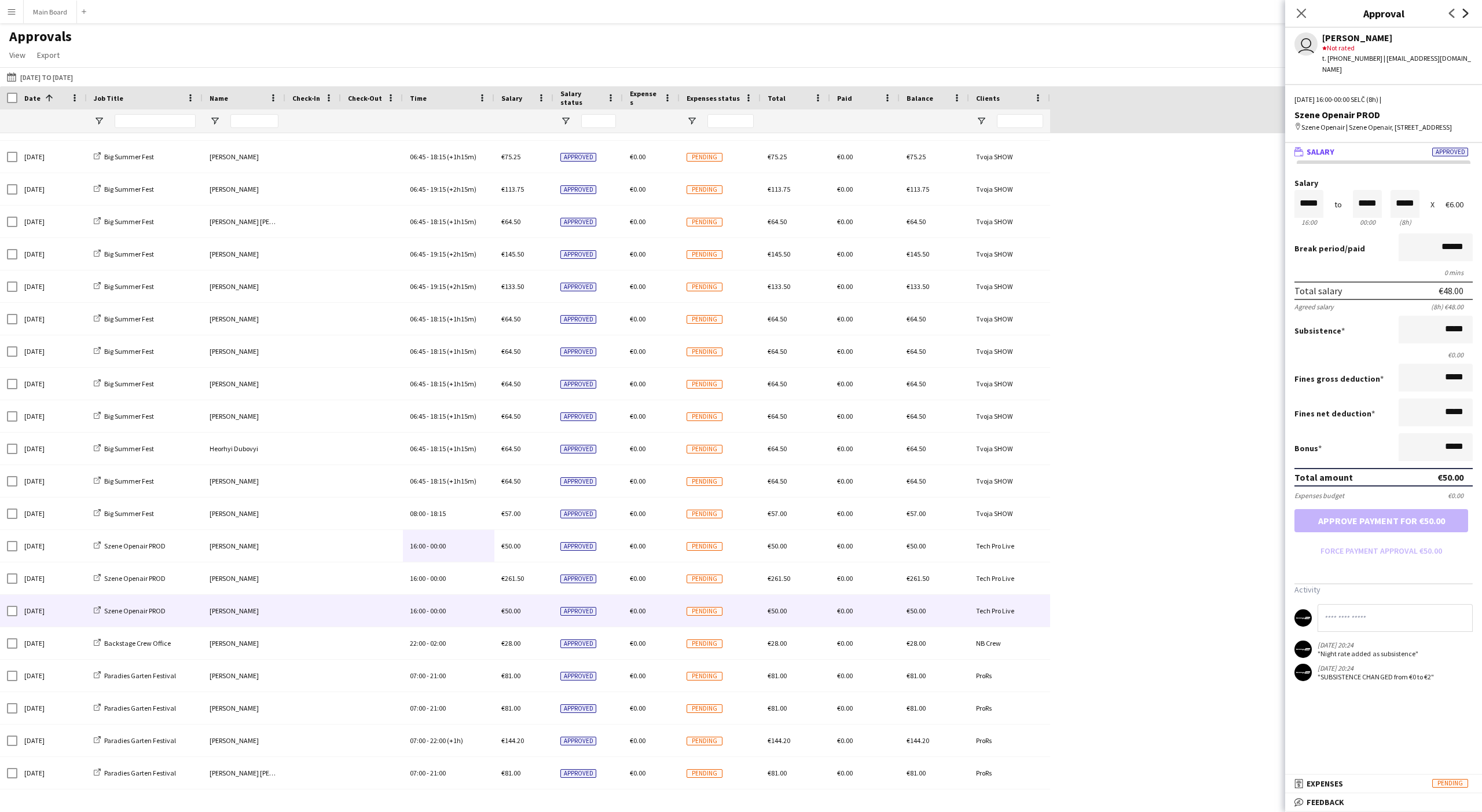
click at [549, 15] on icon at bounding box center [1466, 14] width 5 height 9
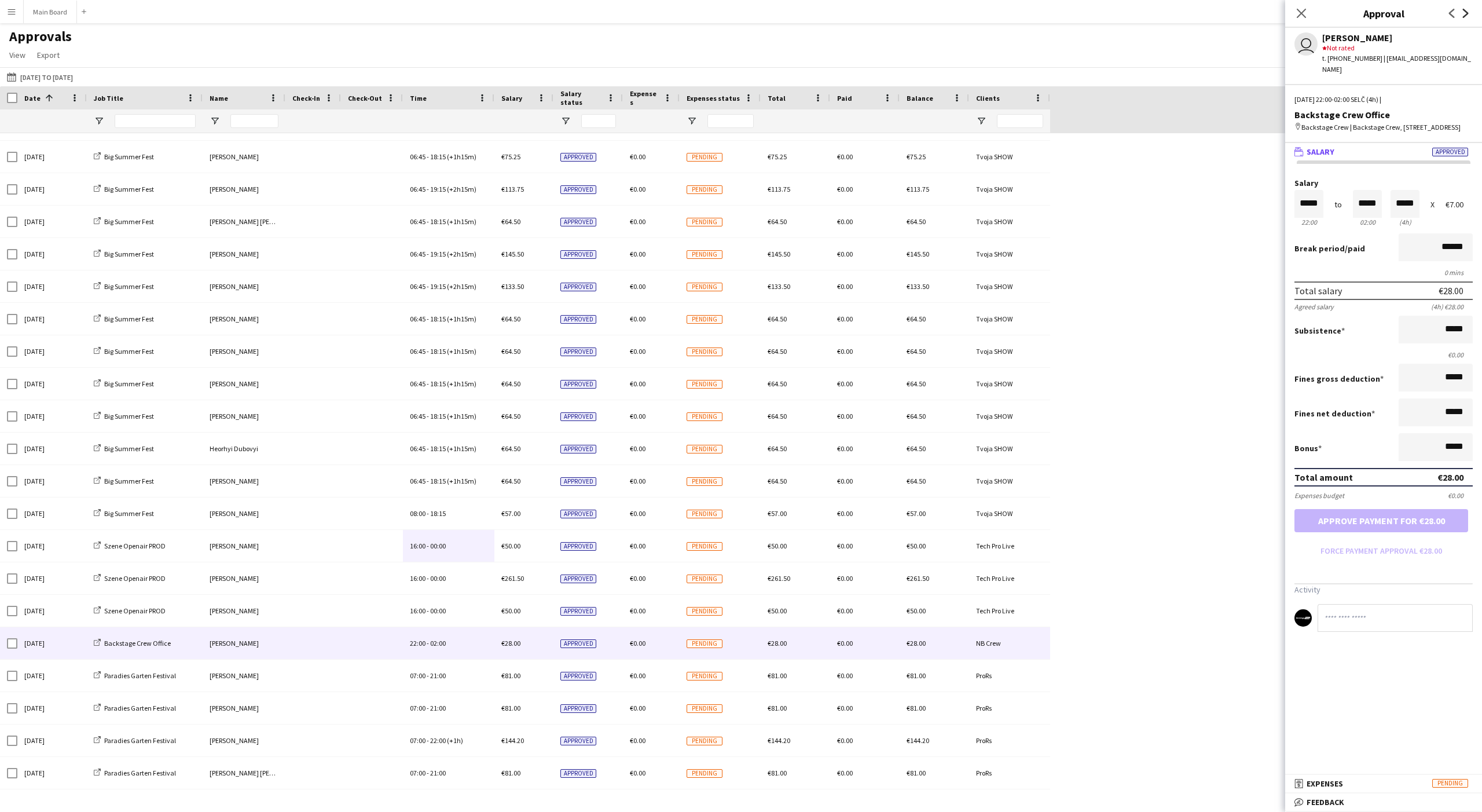
click at [549, 16] on icon "Next" at bounding box center [1466, 14] width 9 height 9
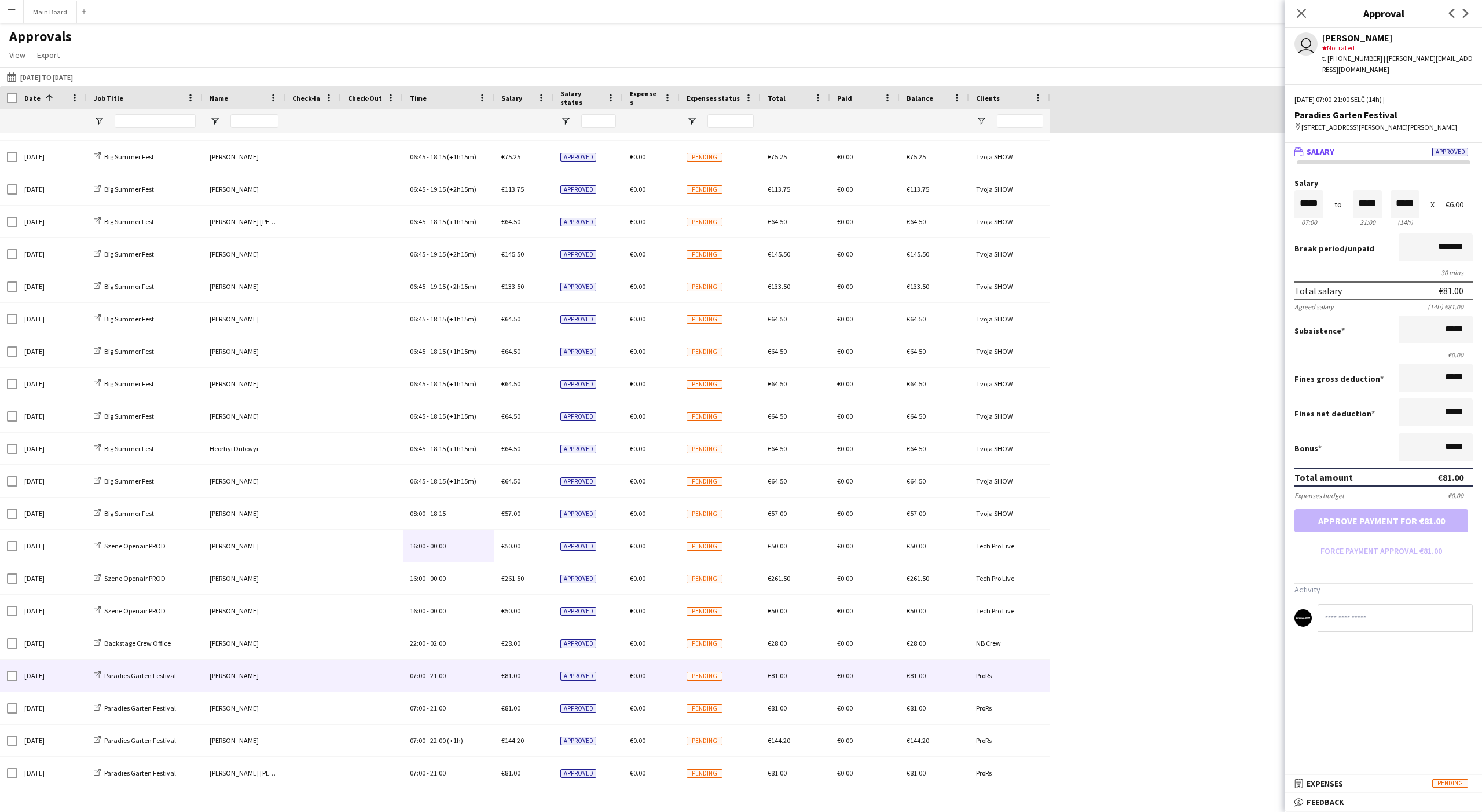
click at [549, 19] on app-icon "Previous" at bounding box center [1451, 13] width 14 height 14
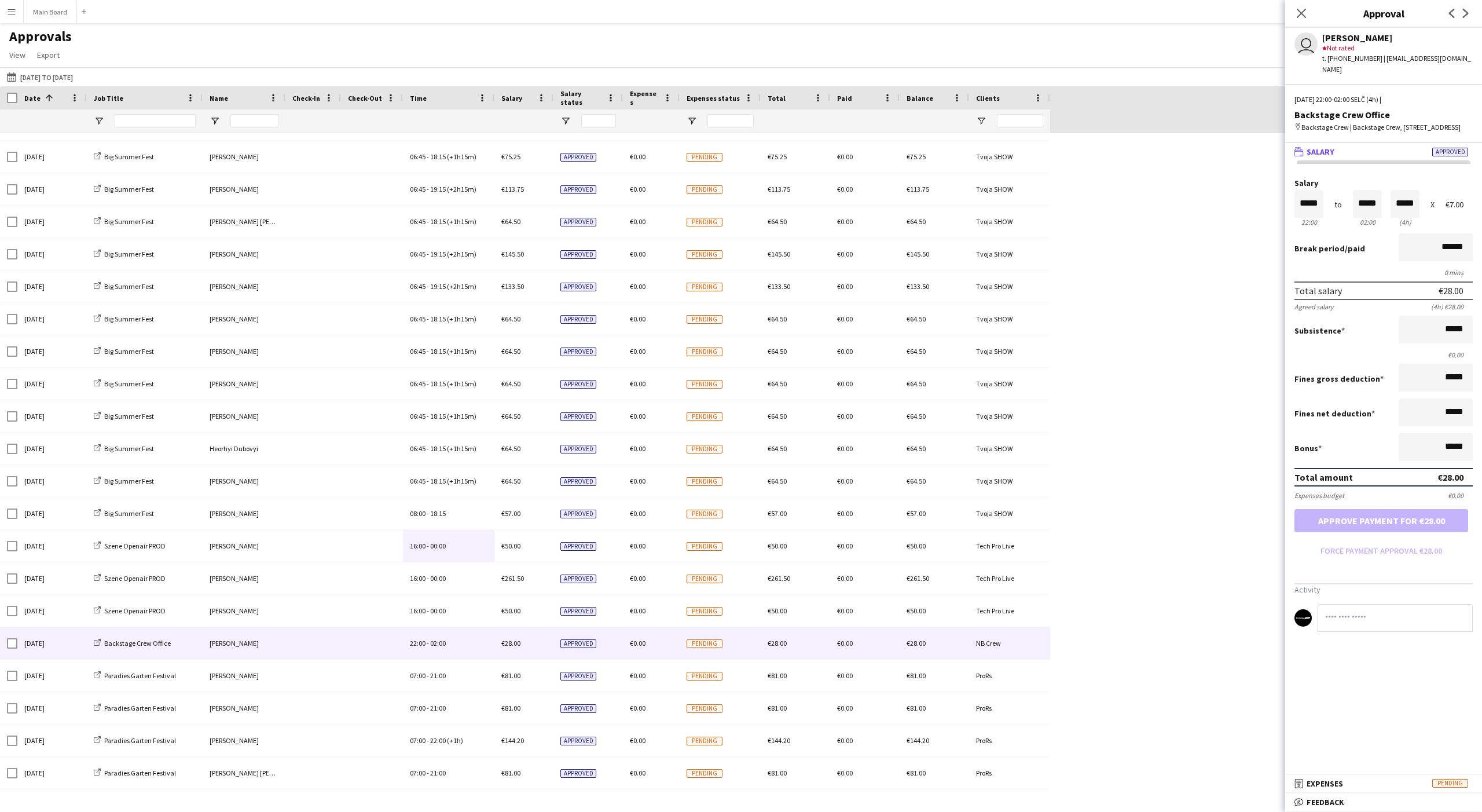
click at [549, 19] on app-icon "Previous" at bounding box center [1451, 13] width 14 height 14
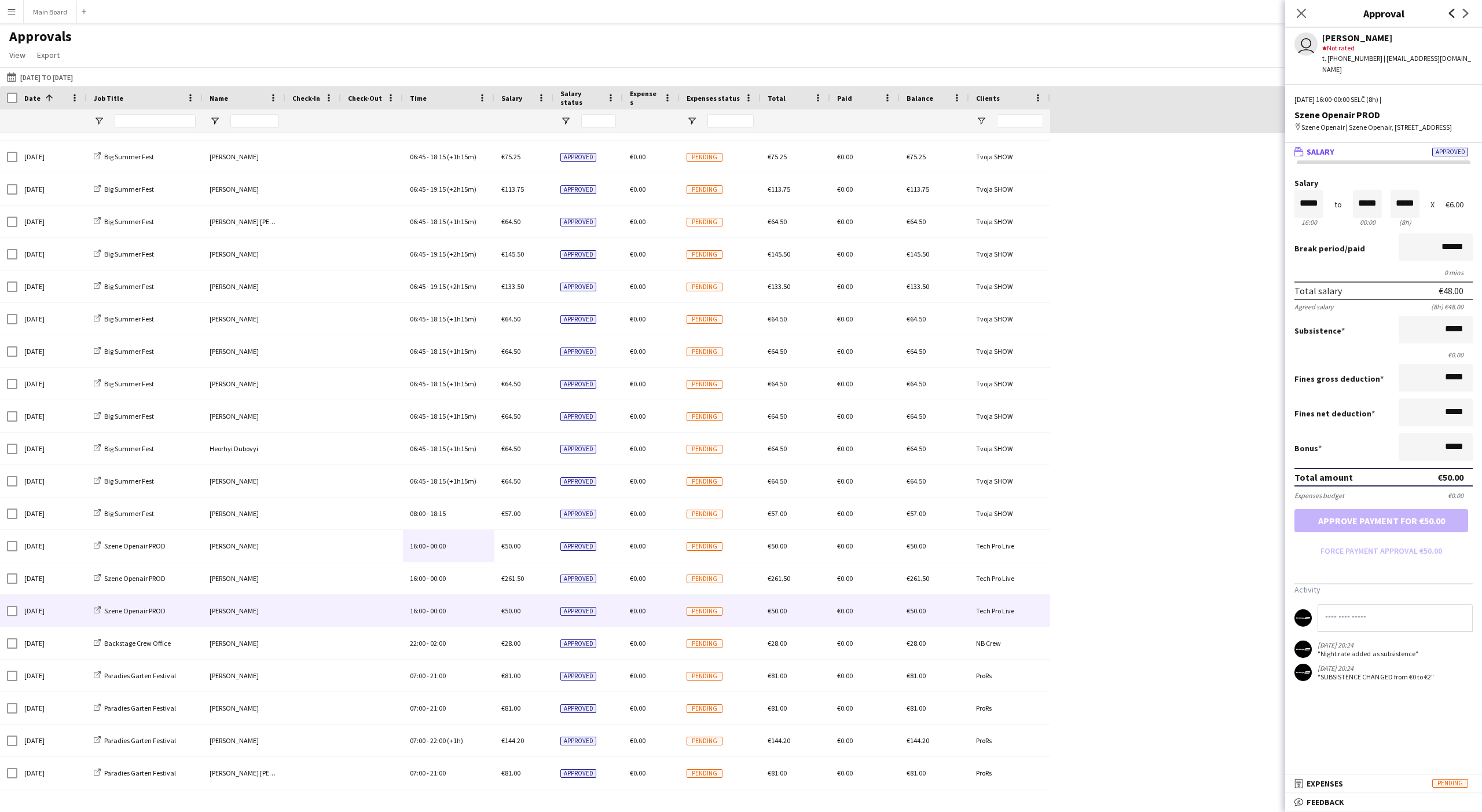
click at [549, 15] on icon "Previous" at bounding box center [1452, 14] width 9 height 9
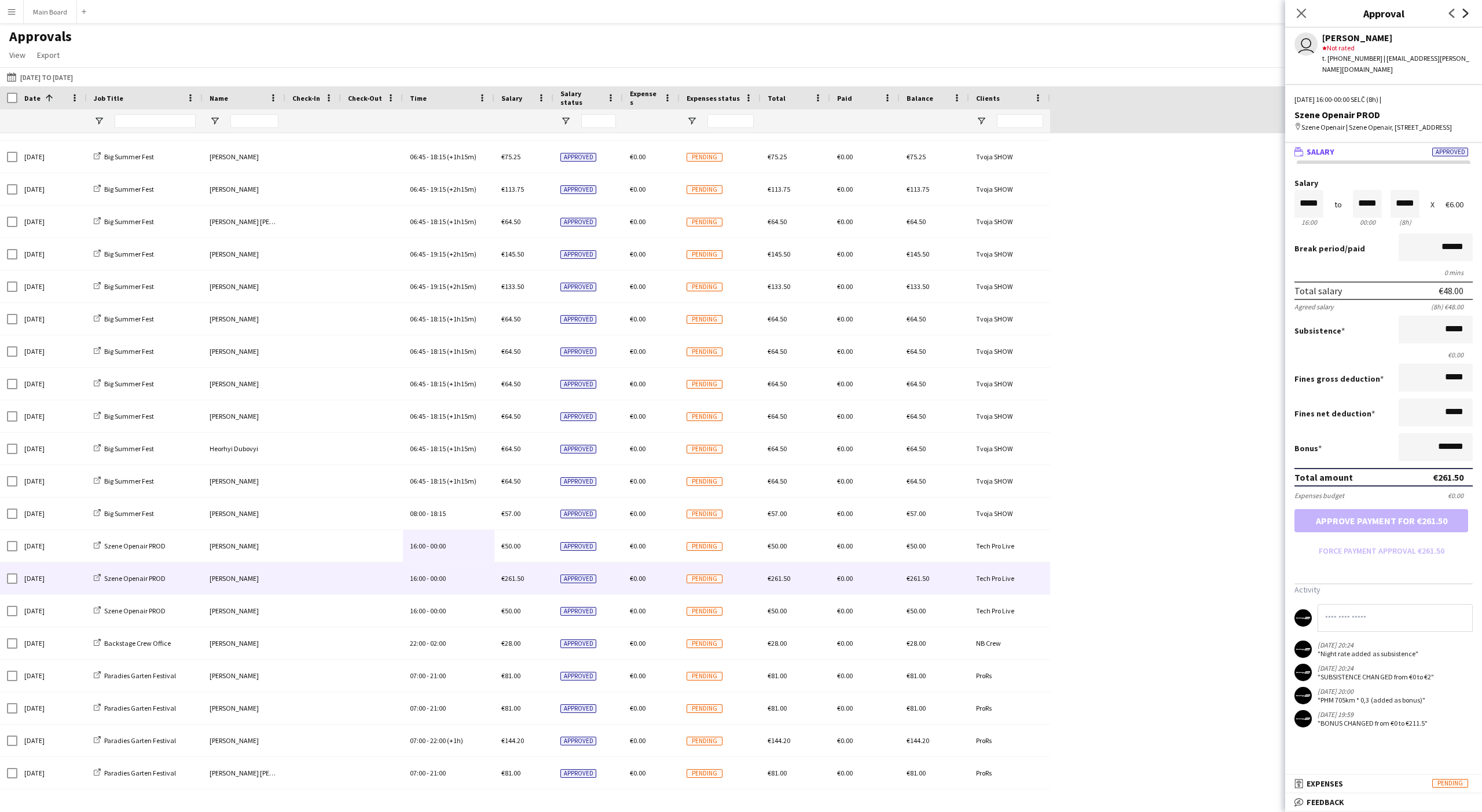
click at [549, 14] on icon at bounding box center [1466, 14] width 5 height 9
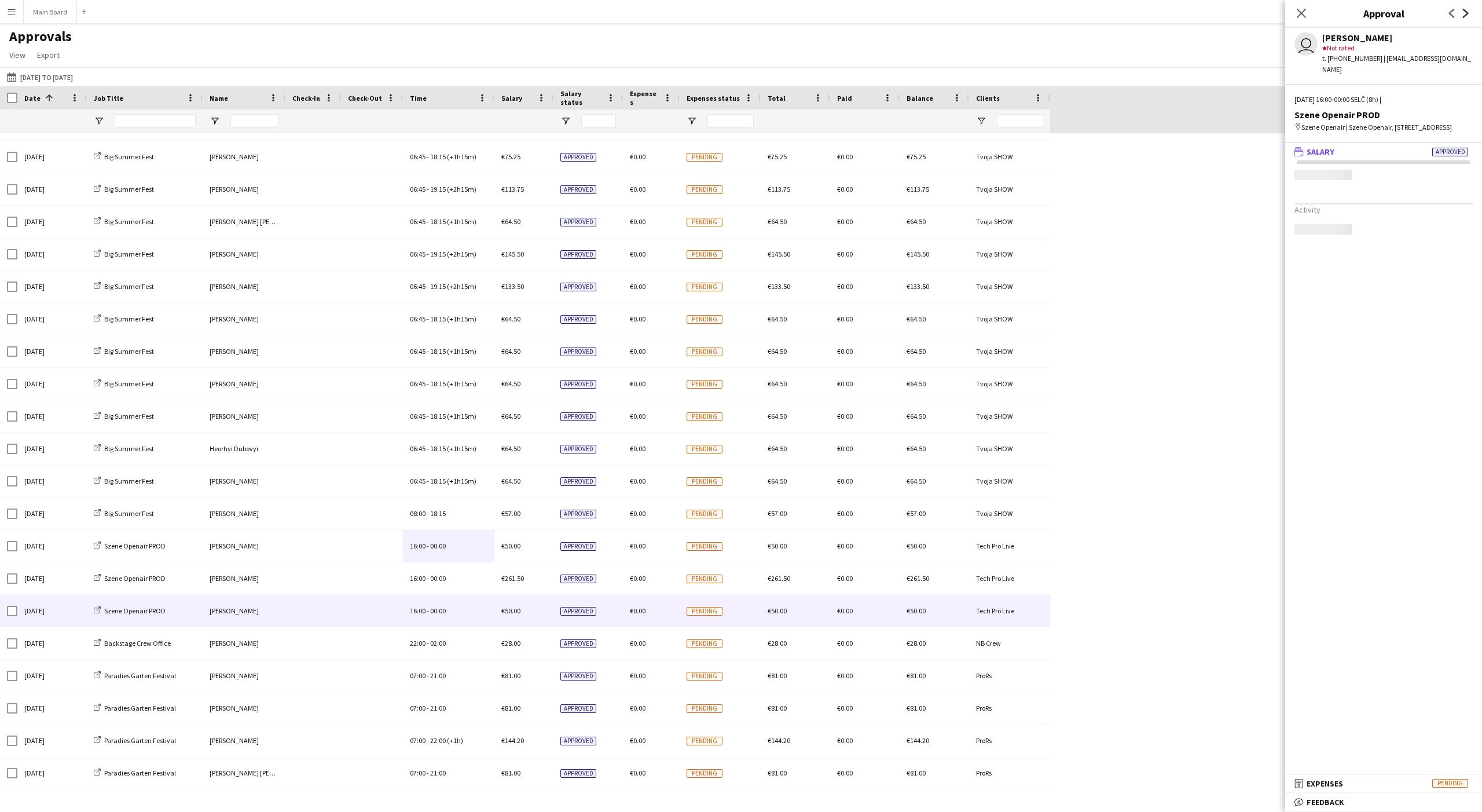
click at [549, 14] on icon at bounding box center [1466, 14] width 5 height 9
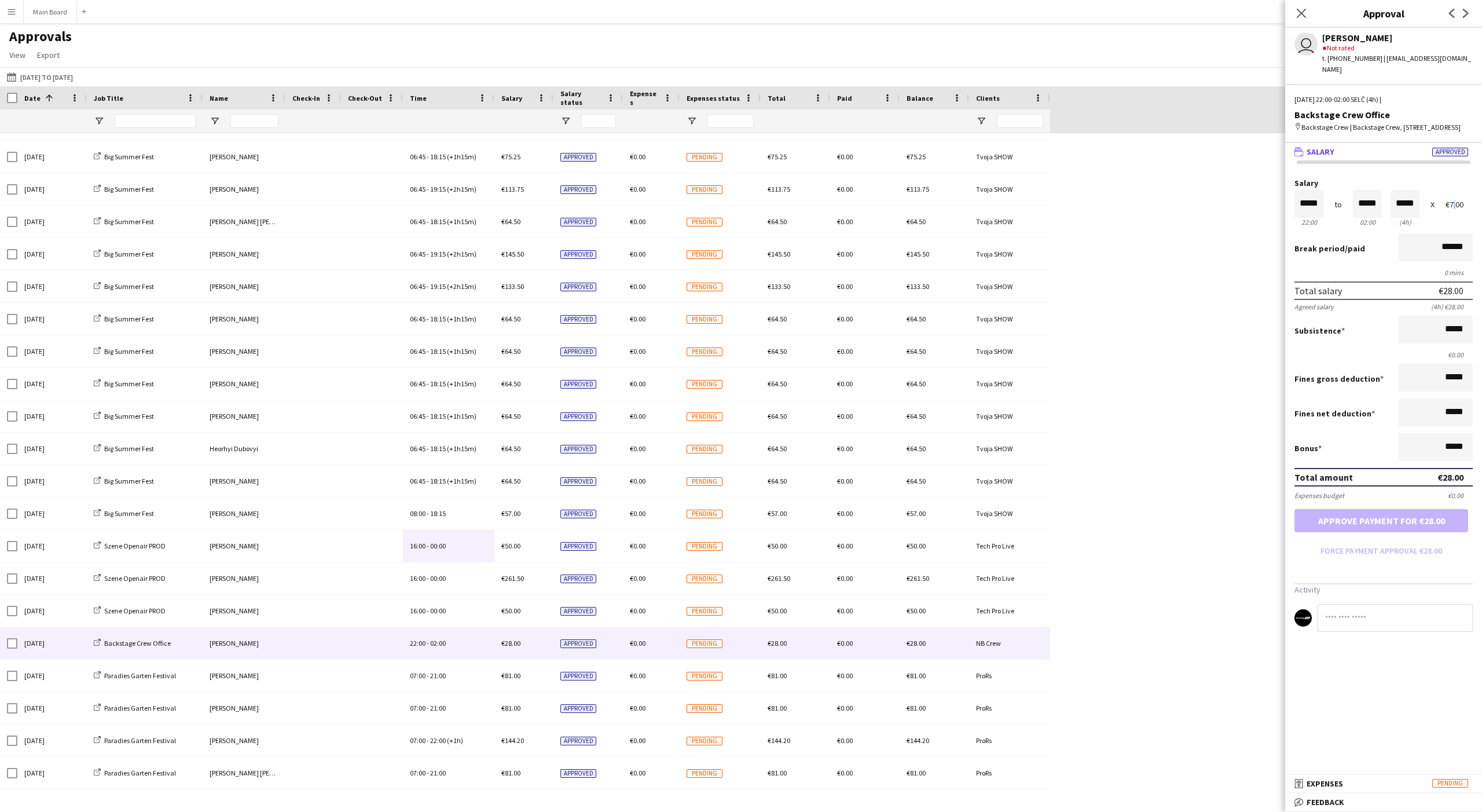
click at [549, 205] on div "€7.00" at bounding box center [1459, 205] width 27 height 9
click at [549, 14] on icon "Next" at bounding box center [1466, 14] width 9 height 9
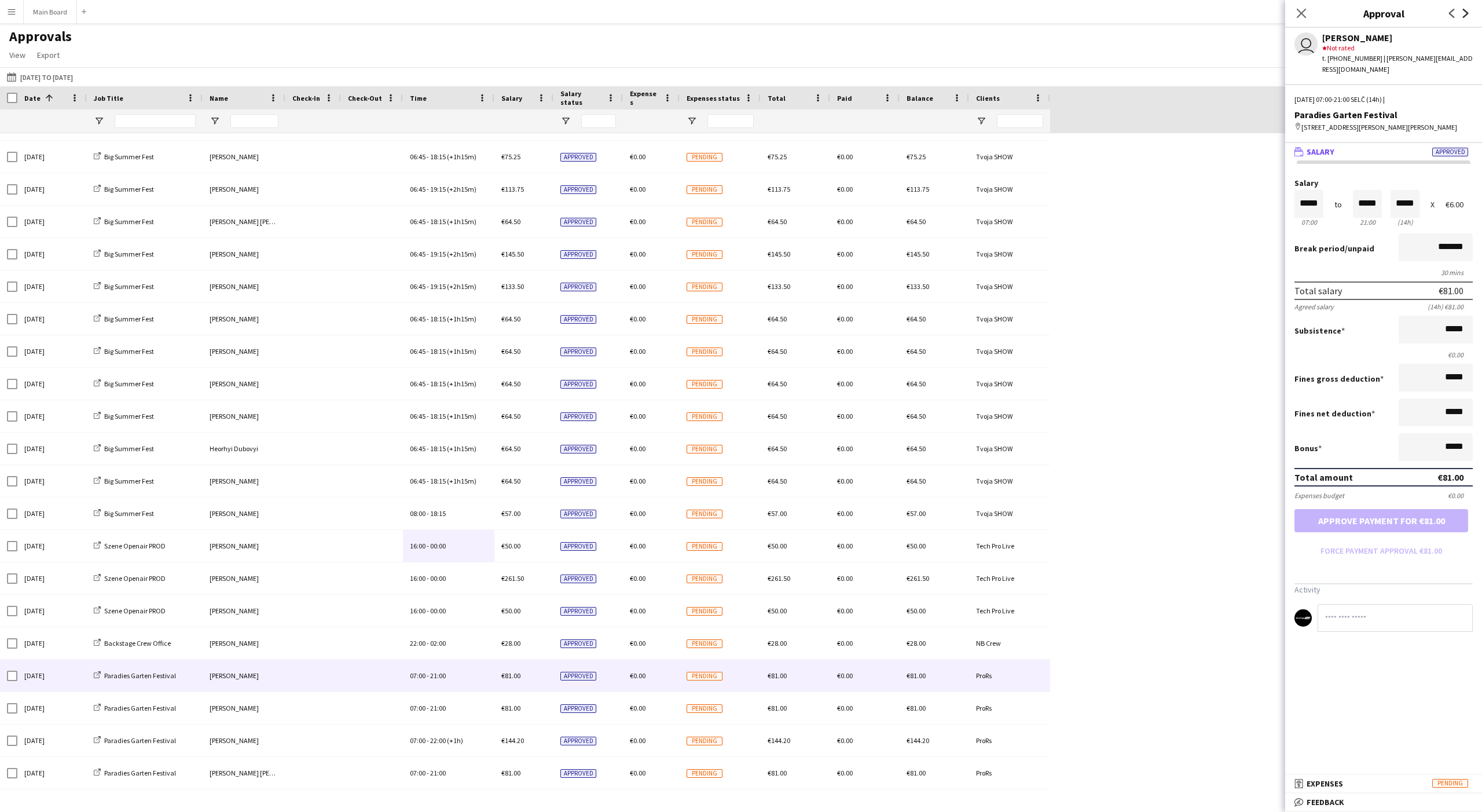
click at [549, 14] on icon "Next" at bounding box center [1466, 14] width 9 height 9
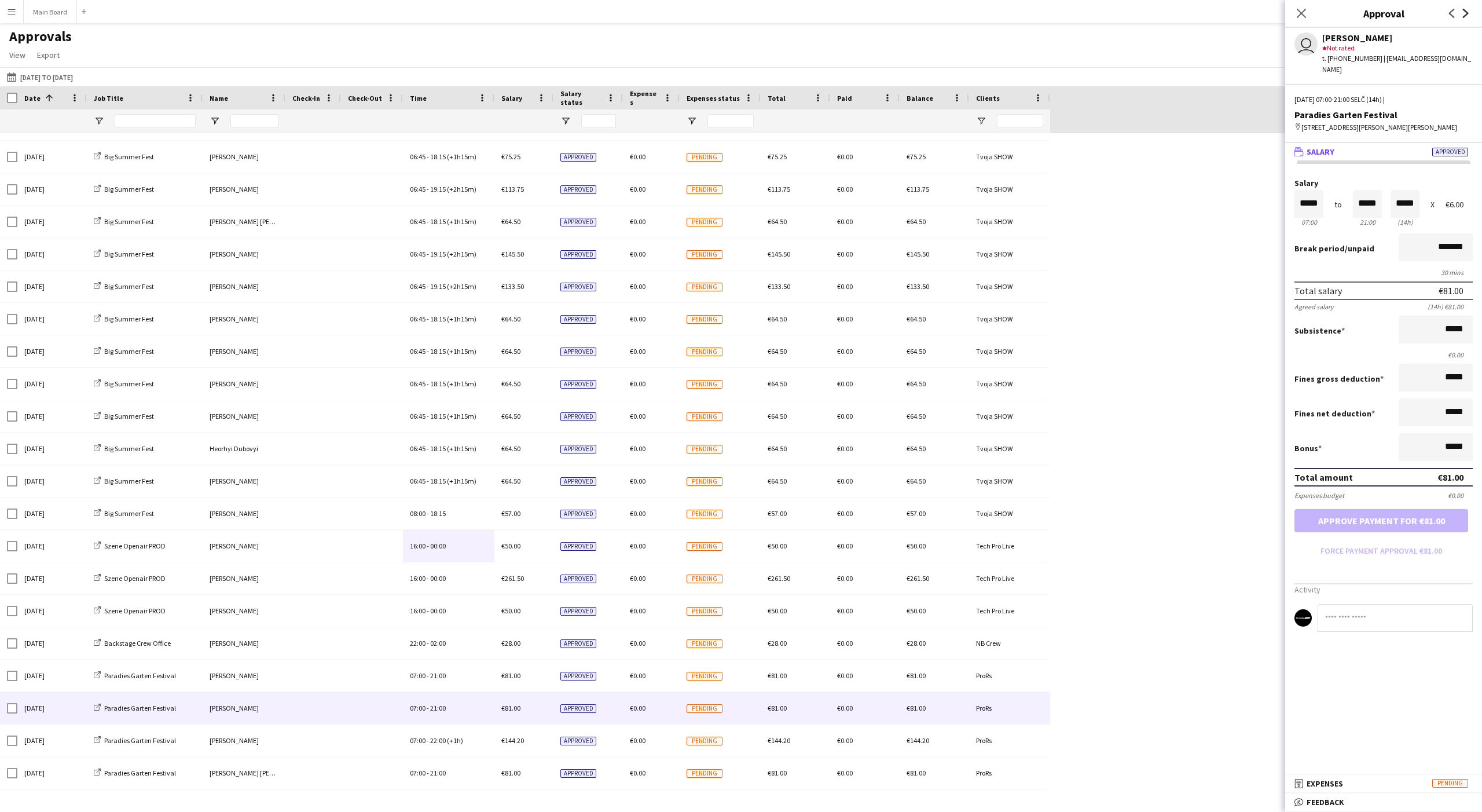
click at [549, 14] on icon "Next" at bounding box center [1466, 14] width 9 height 9
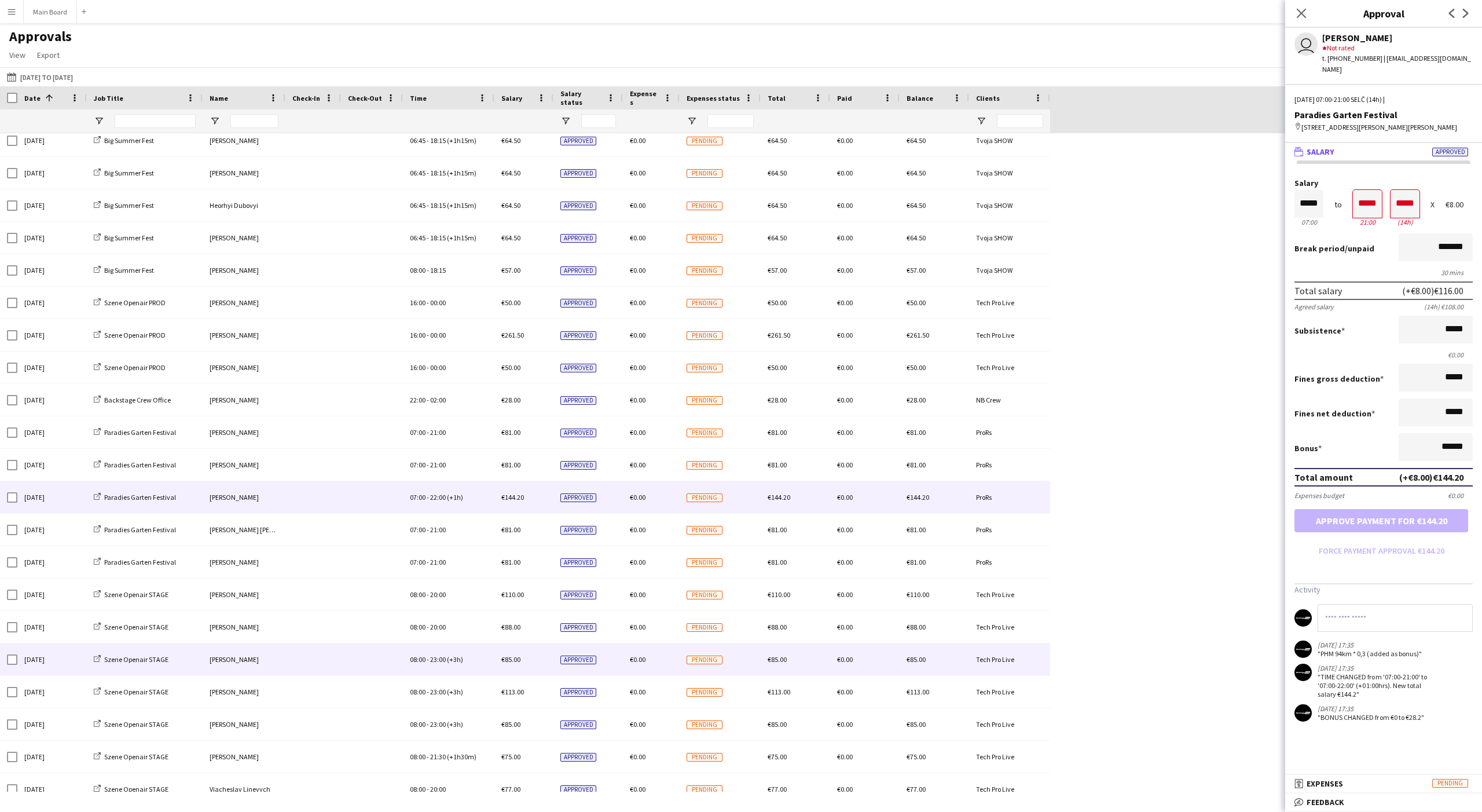
click at [455, 551] on div "08:00 - 23:00 (+3h)" at bounding box center [448, 659] width 91 height 32
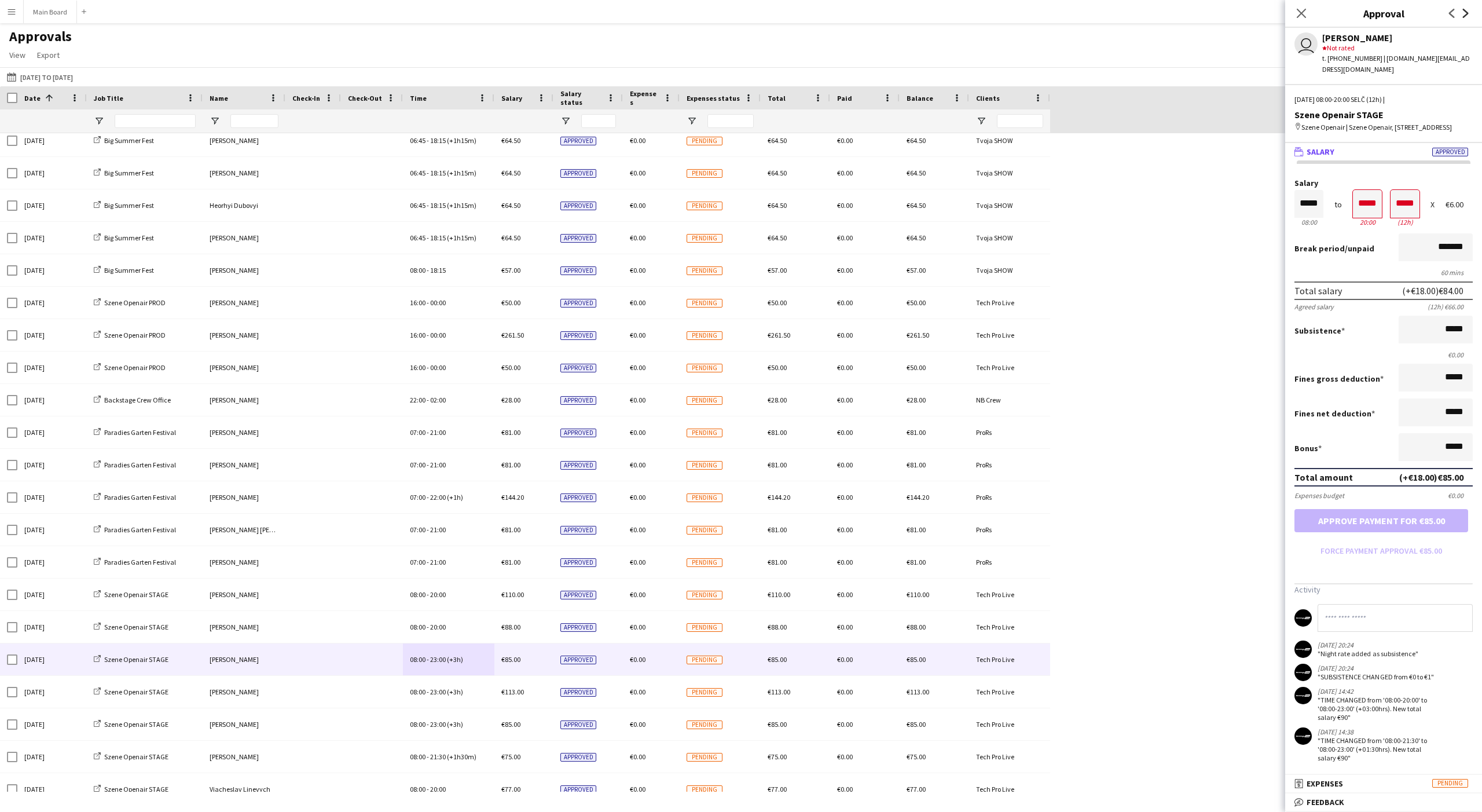
click at [549, 14] on icon "Next" at bounding box center [1466, 14] width 9 height 9
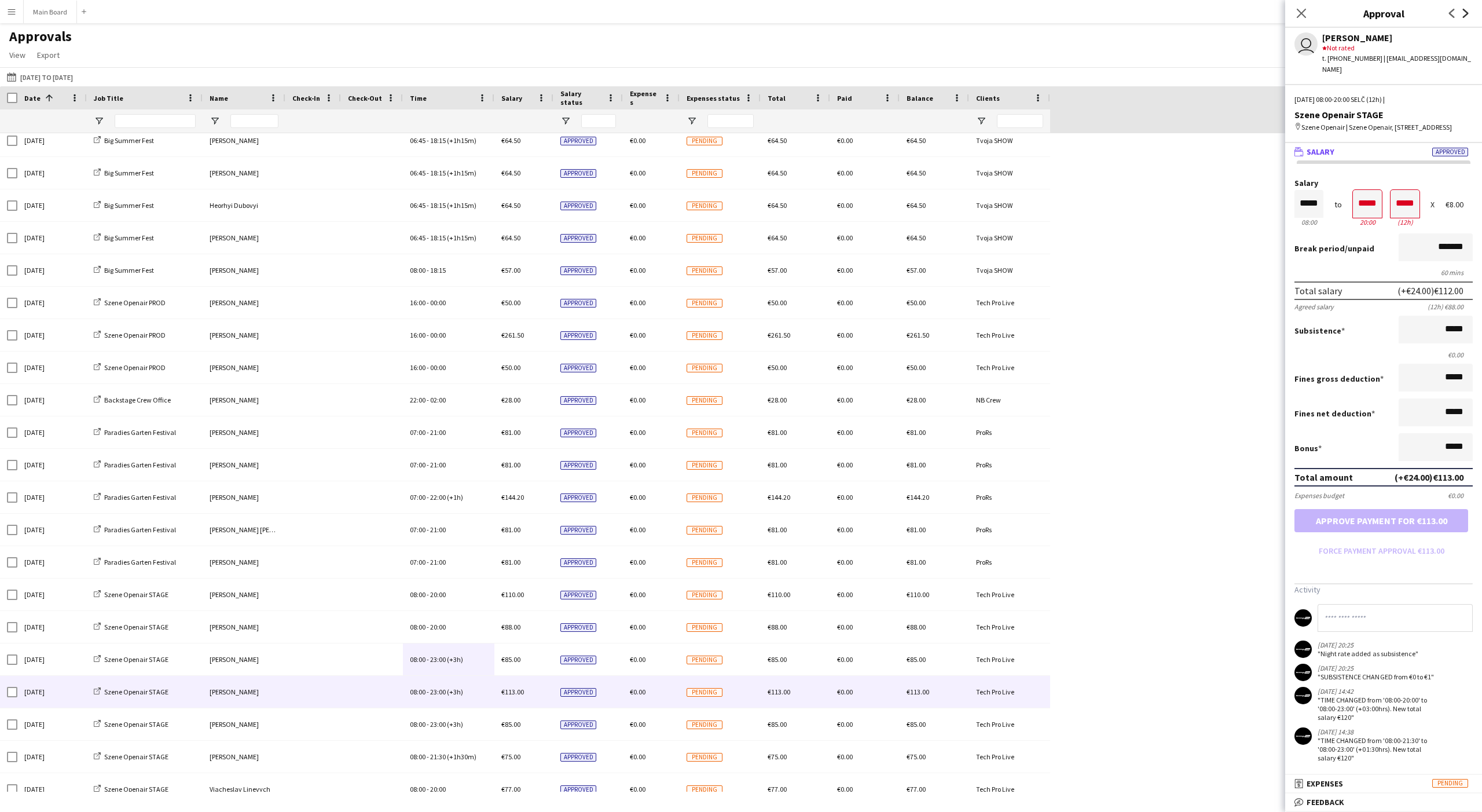
click at [549, 14] on icon at bounding box center [1466, 14] width 5 height 9
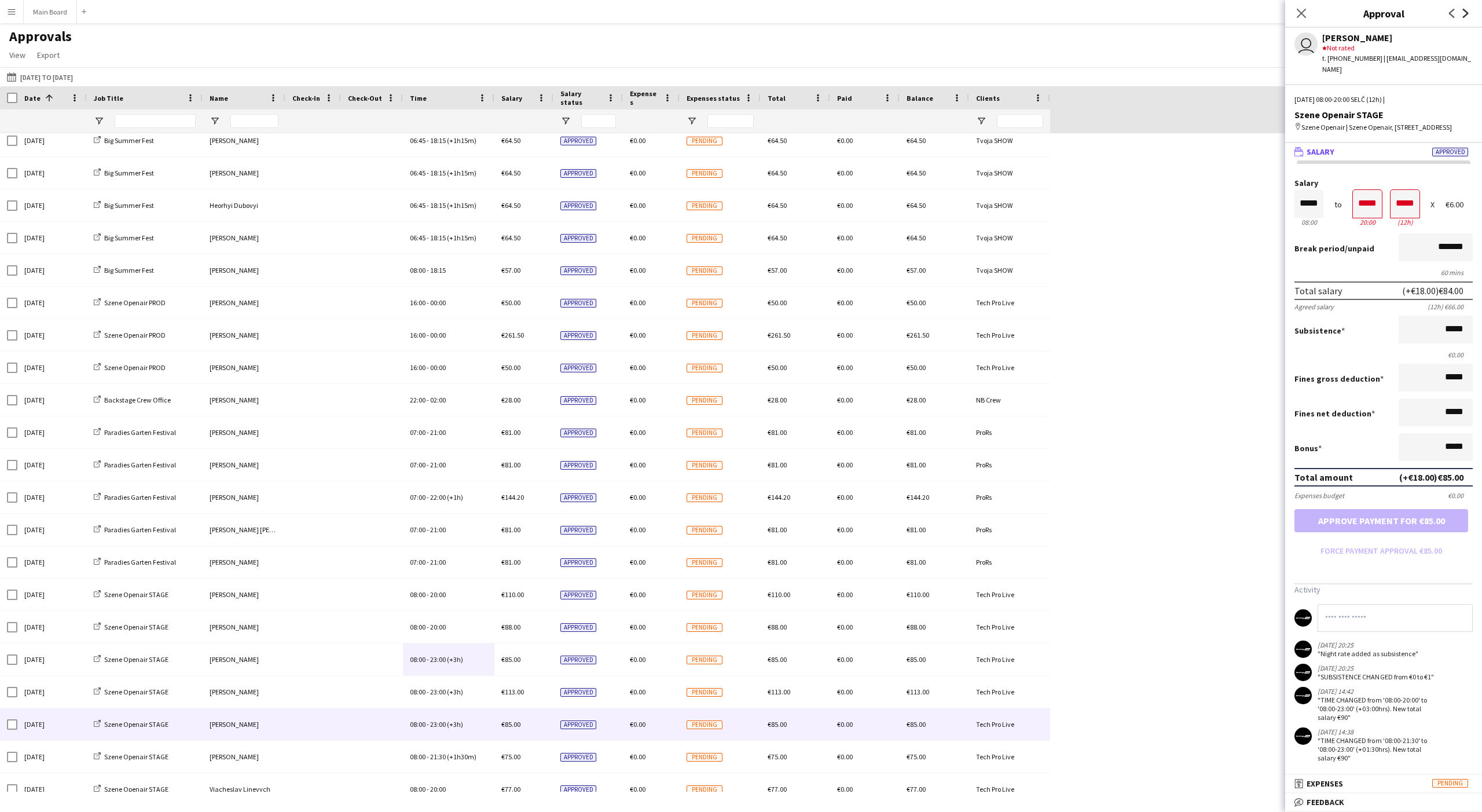
click at [549, 14] on icon at bounding box center [1466, 14] width 5 height 9
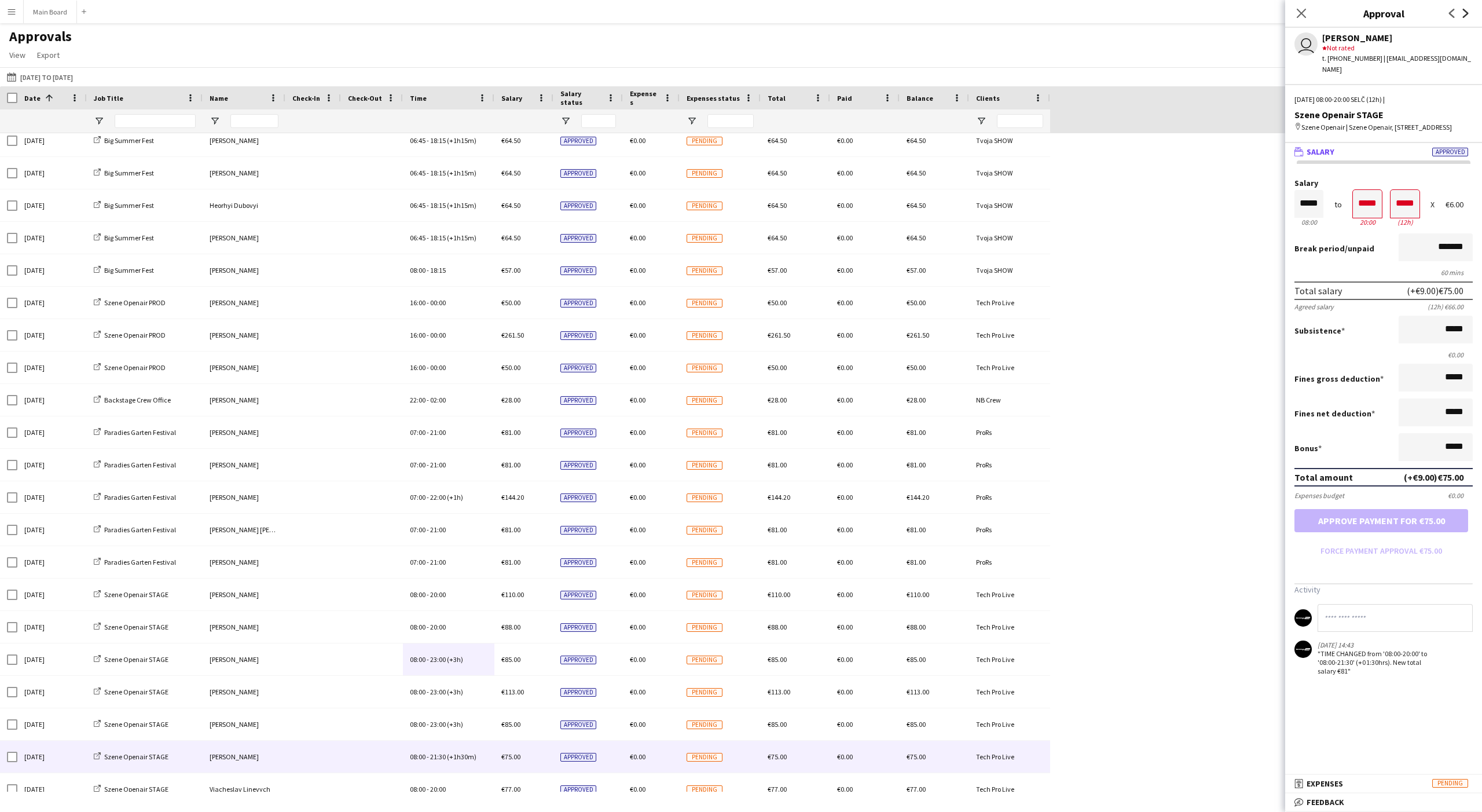
click at [549, 14] on icon at bounding box center [1466, 14] width 5 height 9
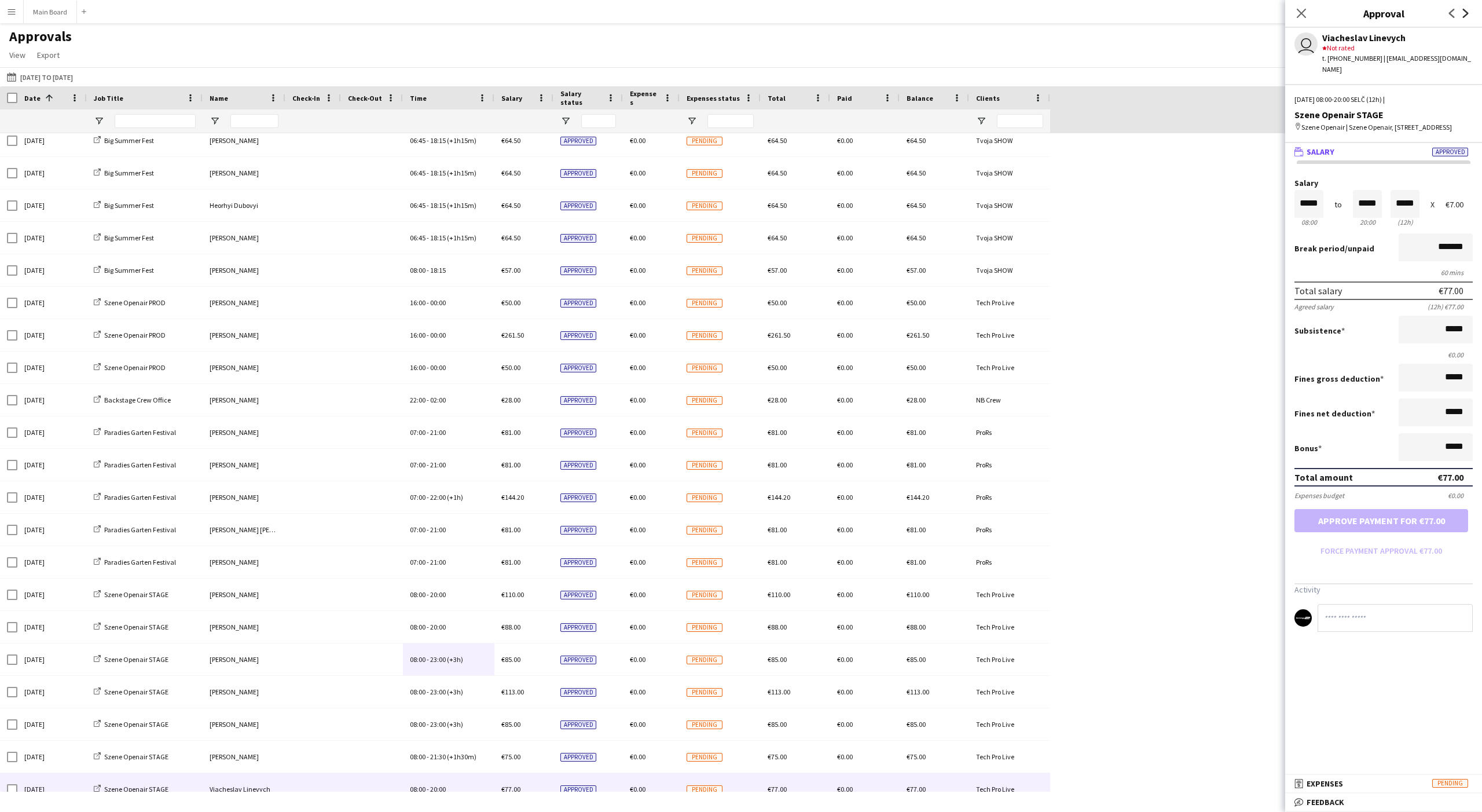
click at [549, 14] on icon at bounding box center [1466, 14] width 5 height 9
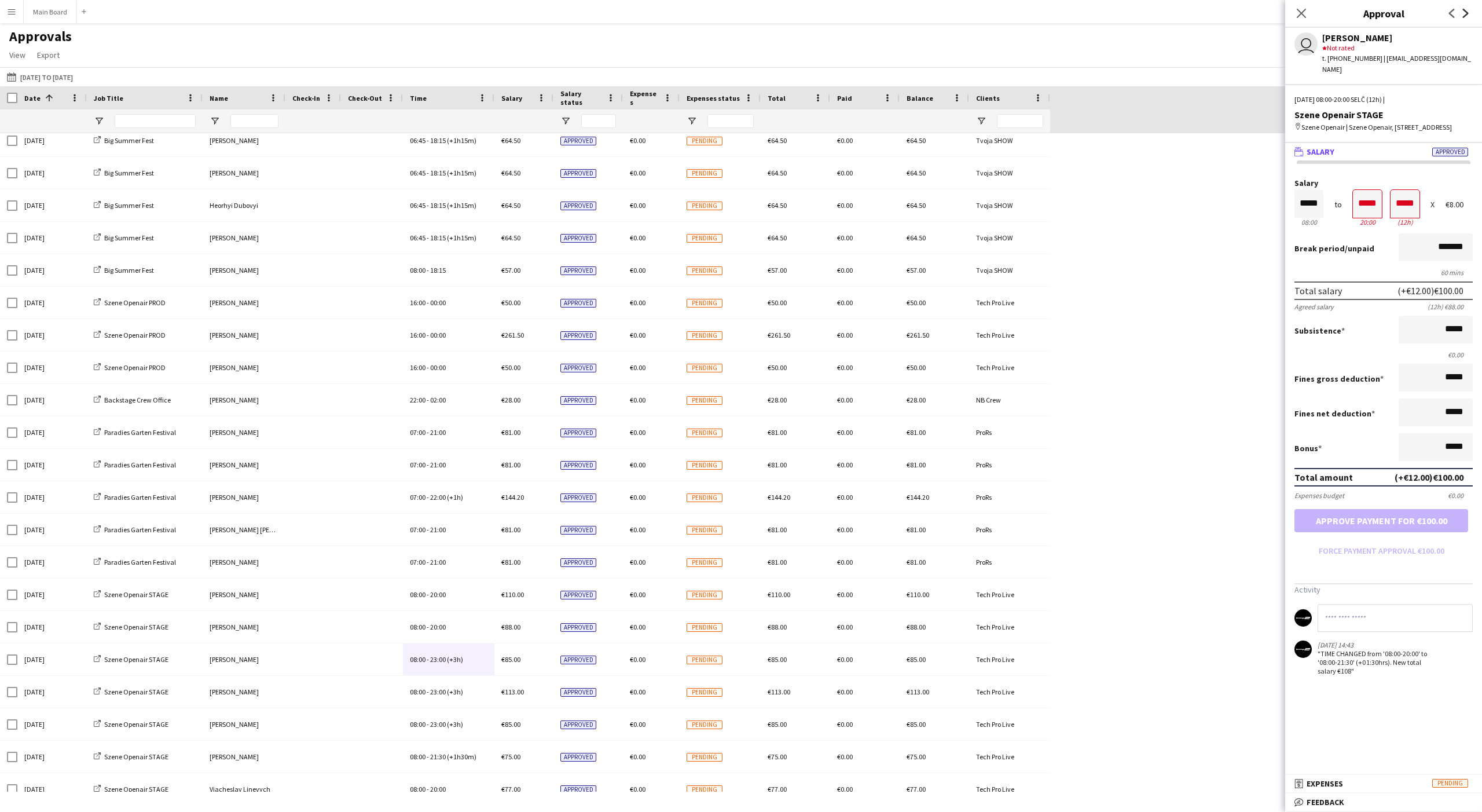
click at [549, 14] on icon at bounding box center [1466, 14] width 5 height 9
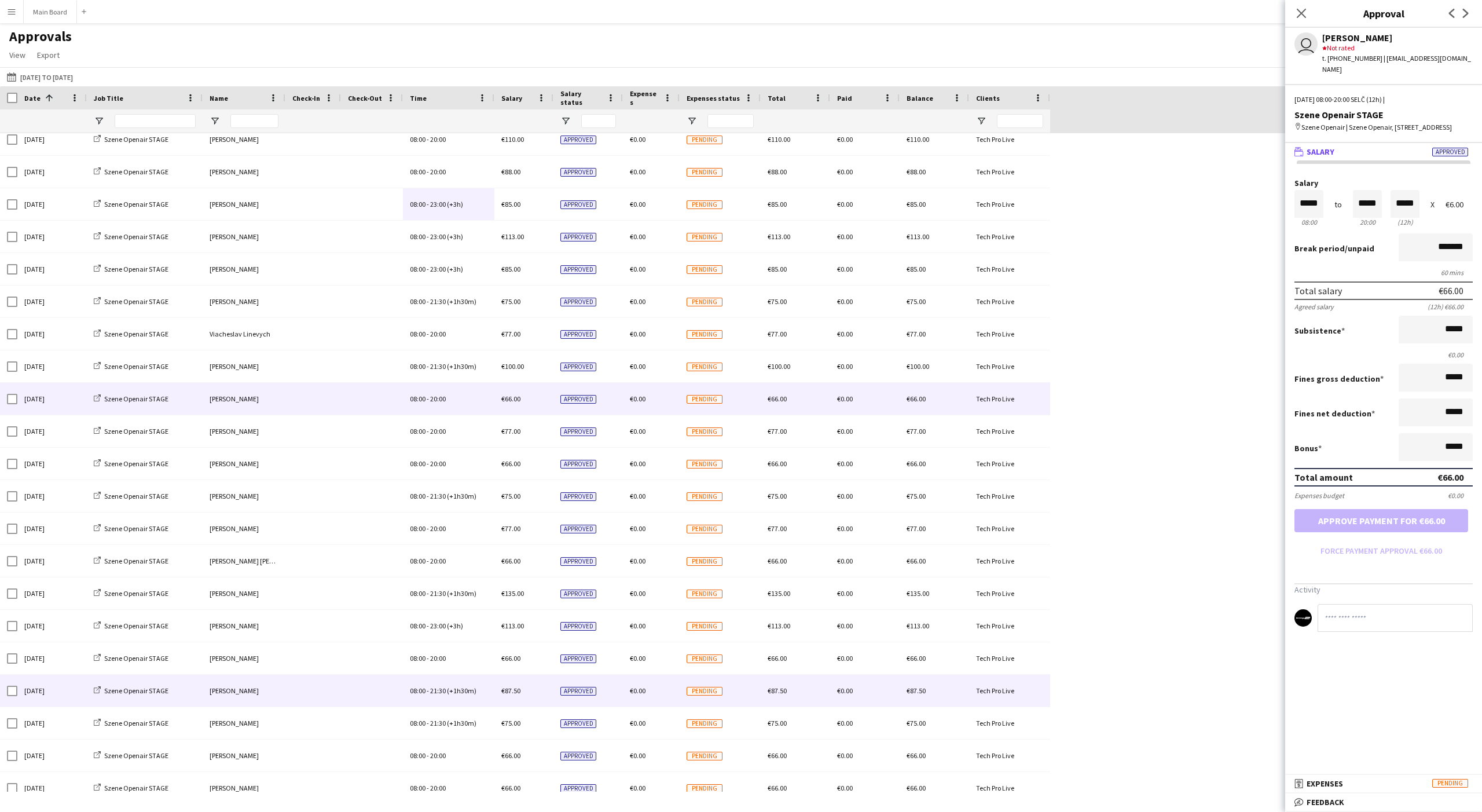
scroll to position [3949, 0]
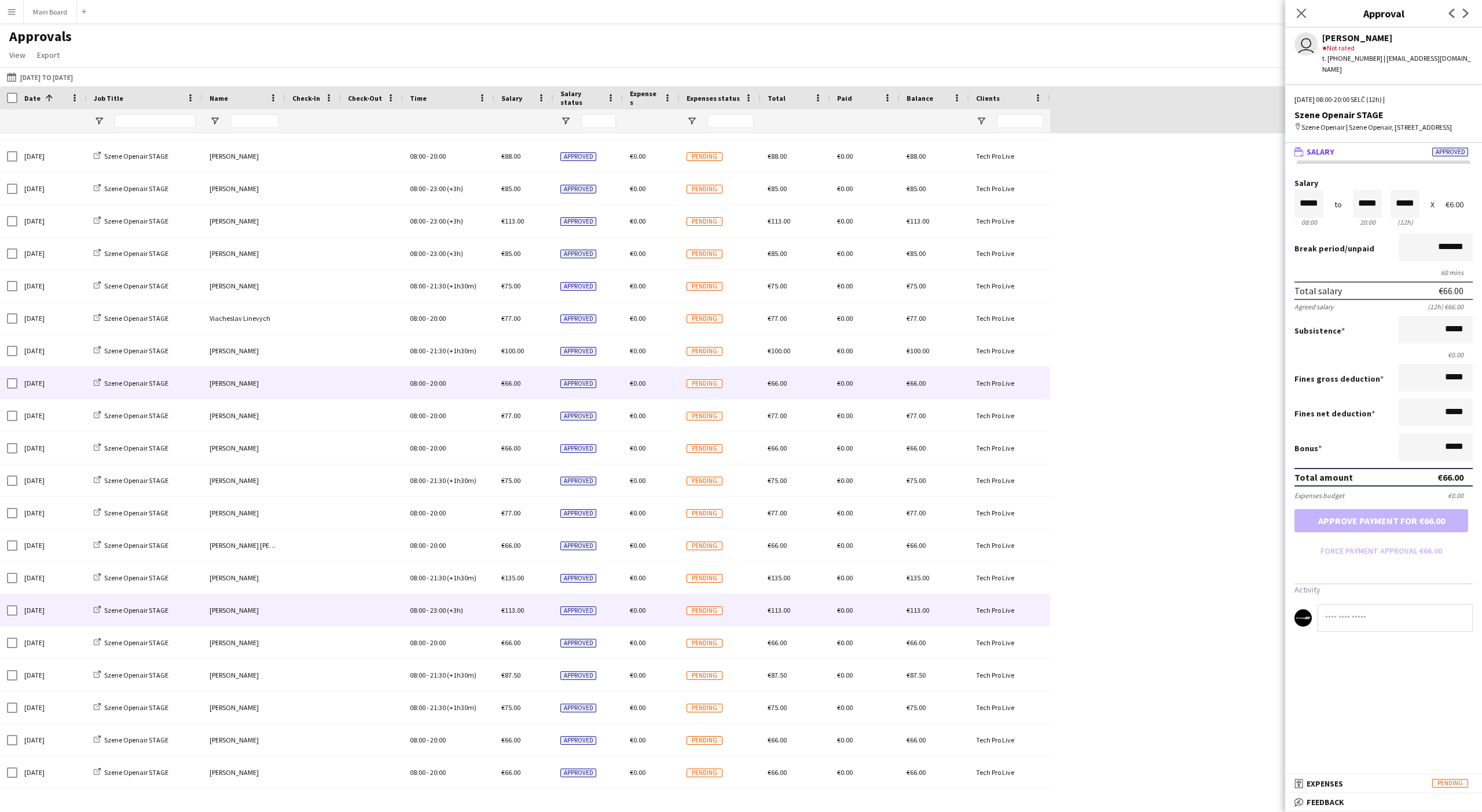
click at [462, 551] on span "(+3h)" at bounding box center [455, 610] width 16 height 9
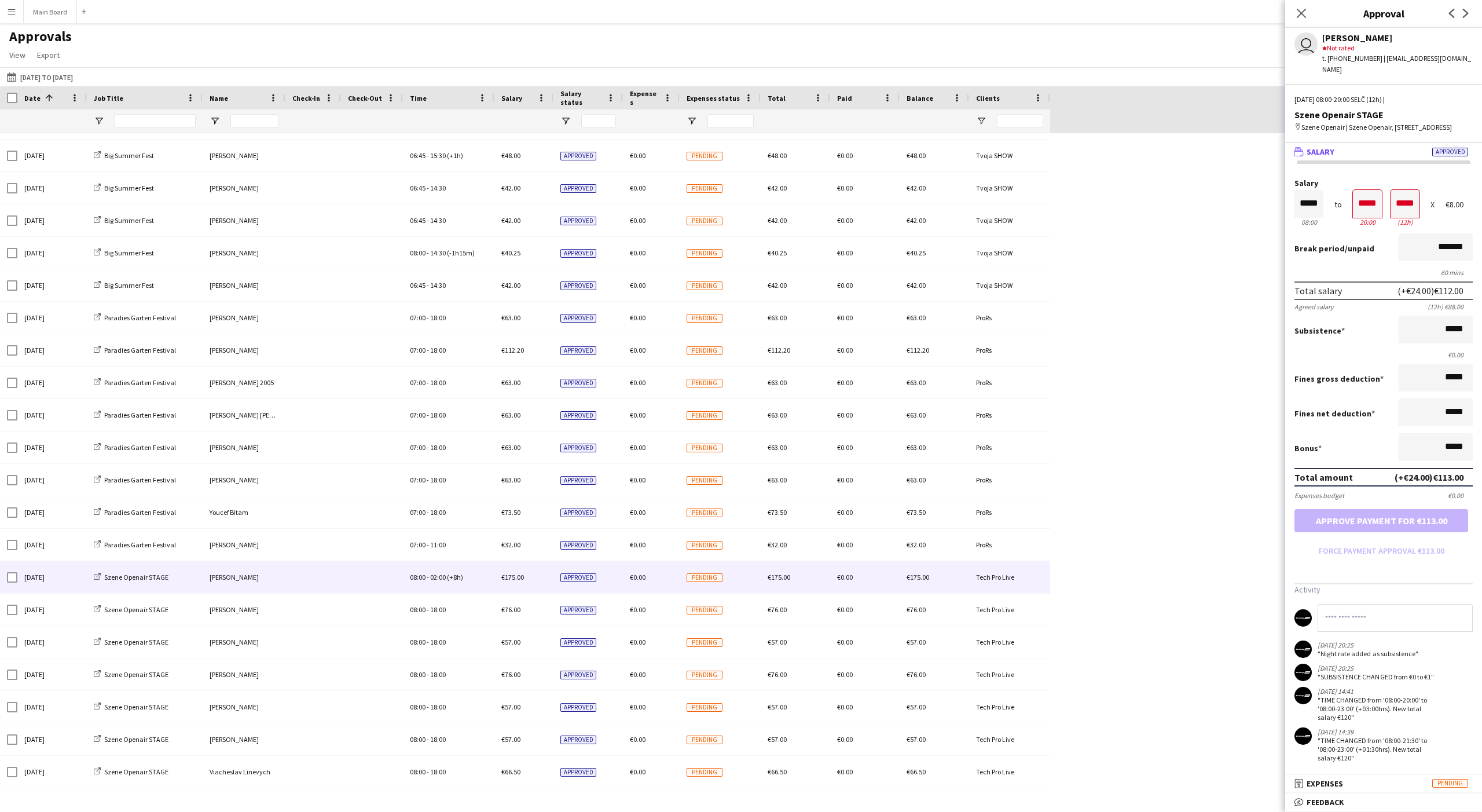
click at [449, 551] on div "08:00 - 02:00 (+8h)" at bounding box center [448, 577] width 91 height 32
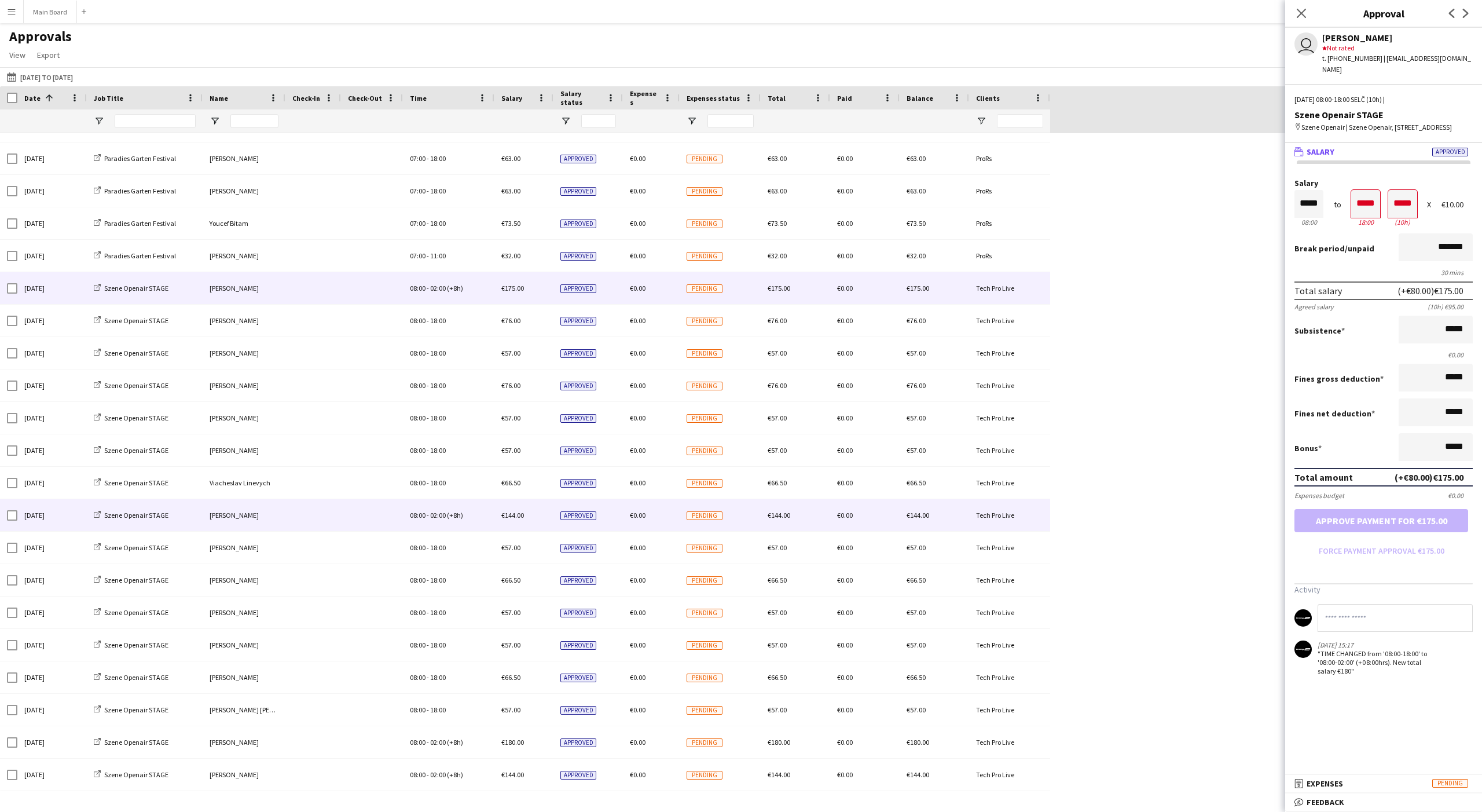
click at [410, 504] on div "08:00 - 02:00 (+8h)" at bounding box center [448, 514] width 91 height 32
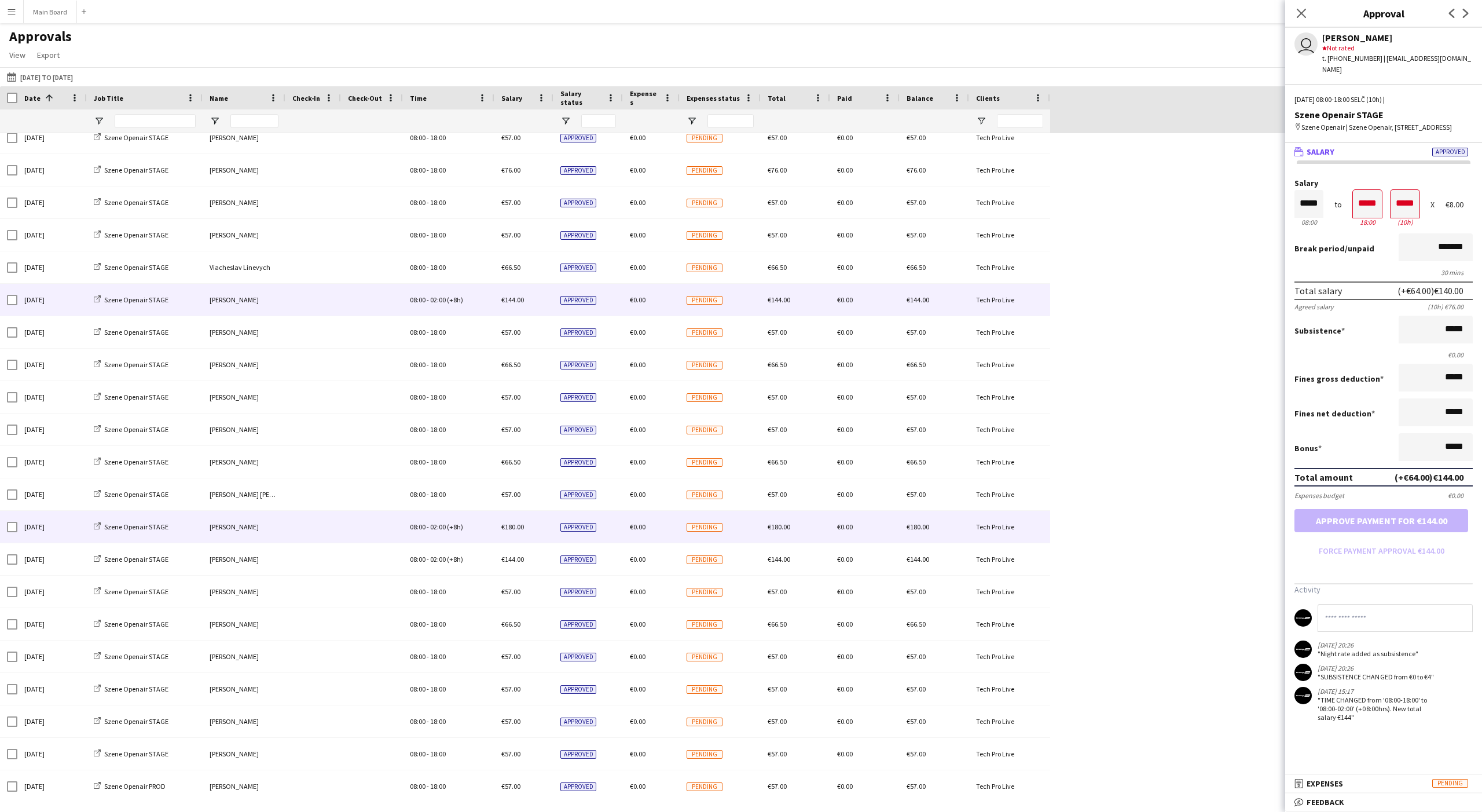
click at [445, 533] on div "08:00 - 02:00 (+8h)" at bounding box center [448, 526] width 91 height 32
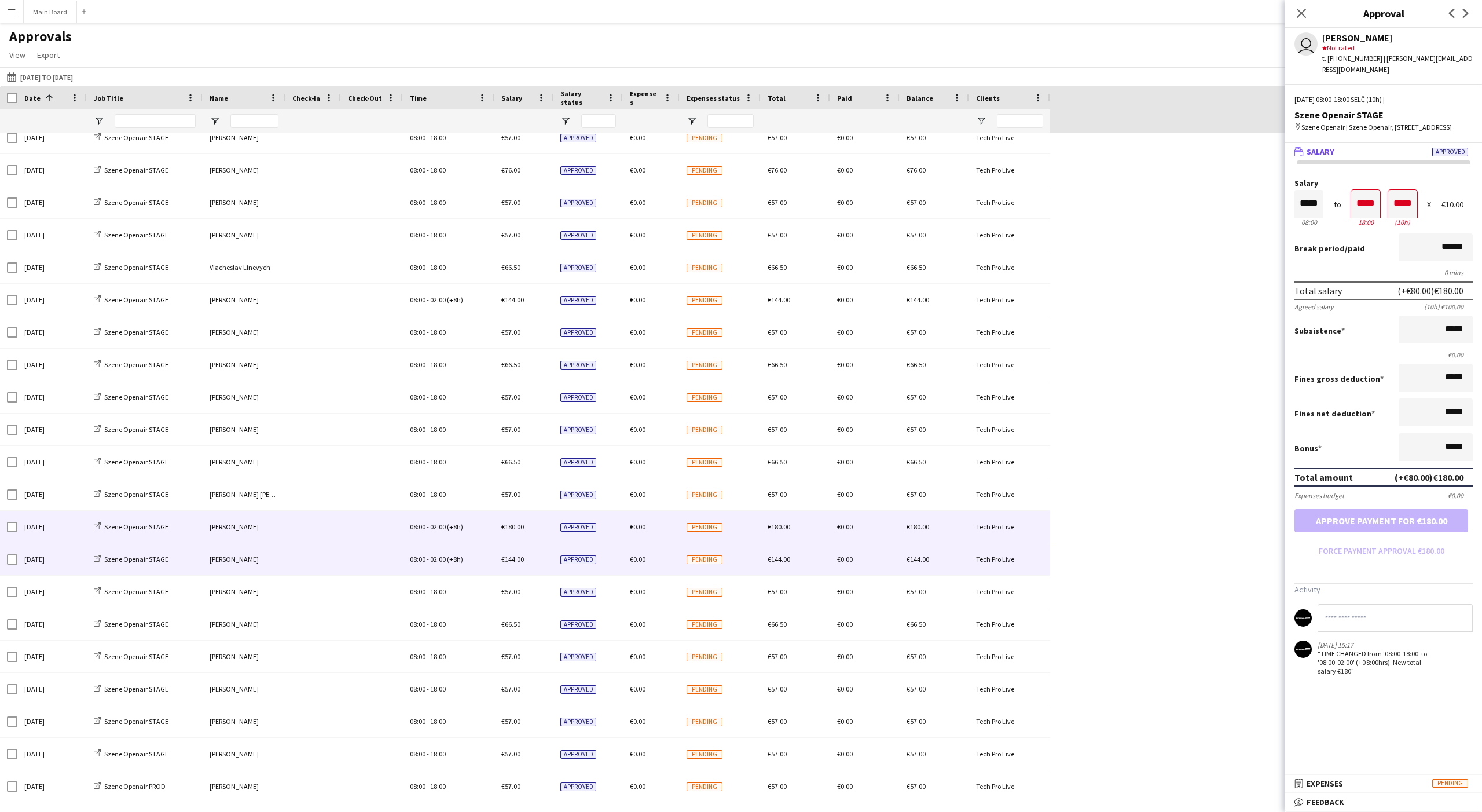
click at [435, 551] on span "02:00" at bounding box center [437, 559] width 15 height 9
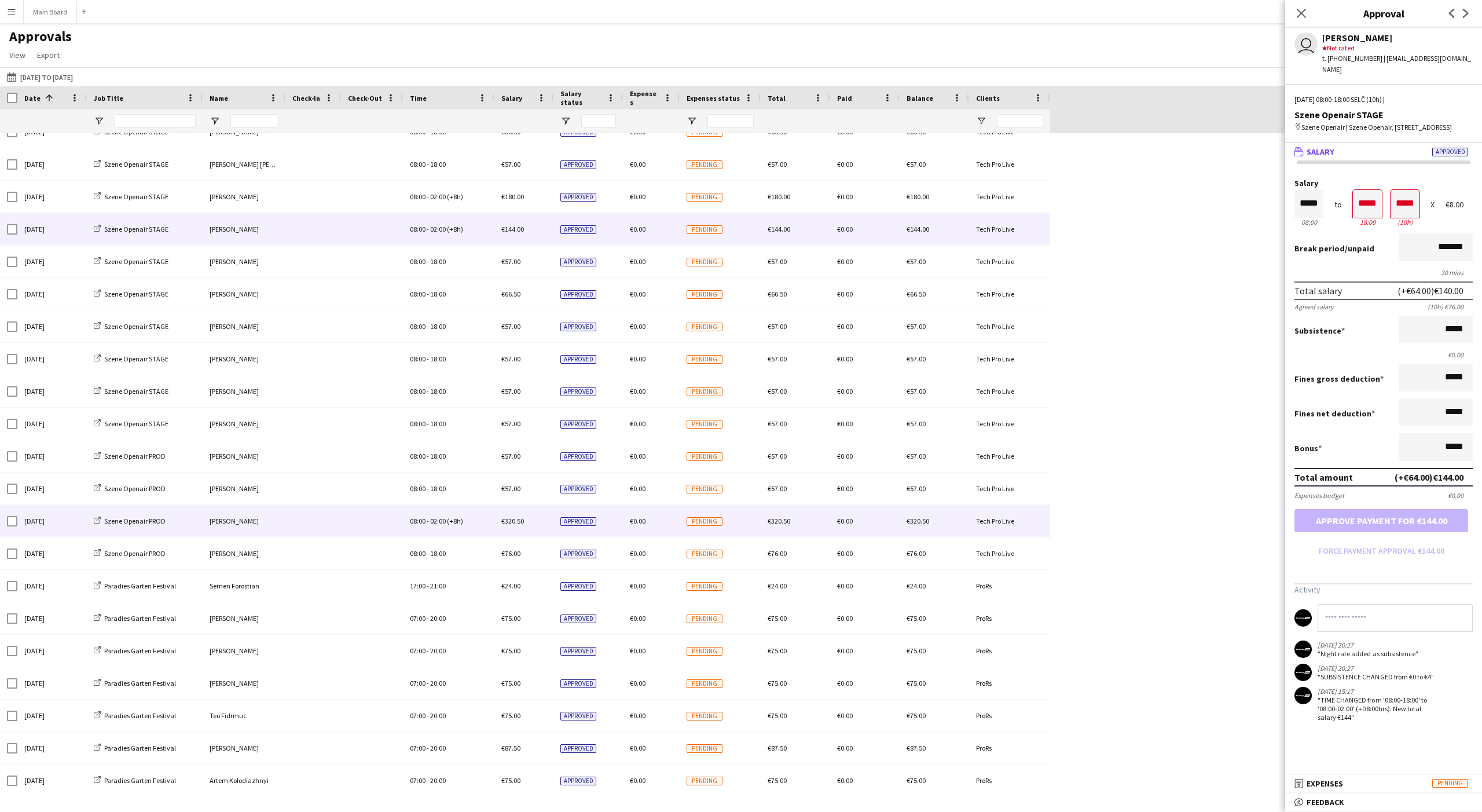
click at [443, 518] on span "02:00" at bounding box center [437, 521] width 15 height 9
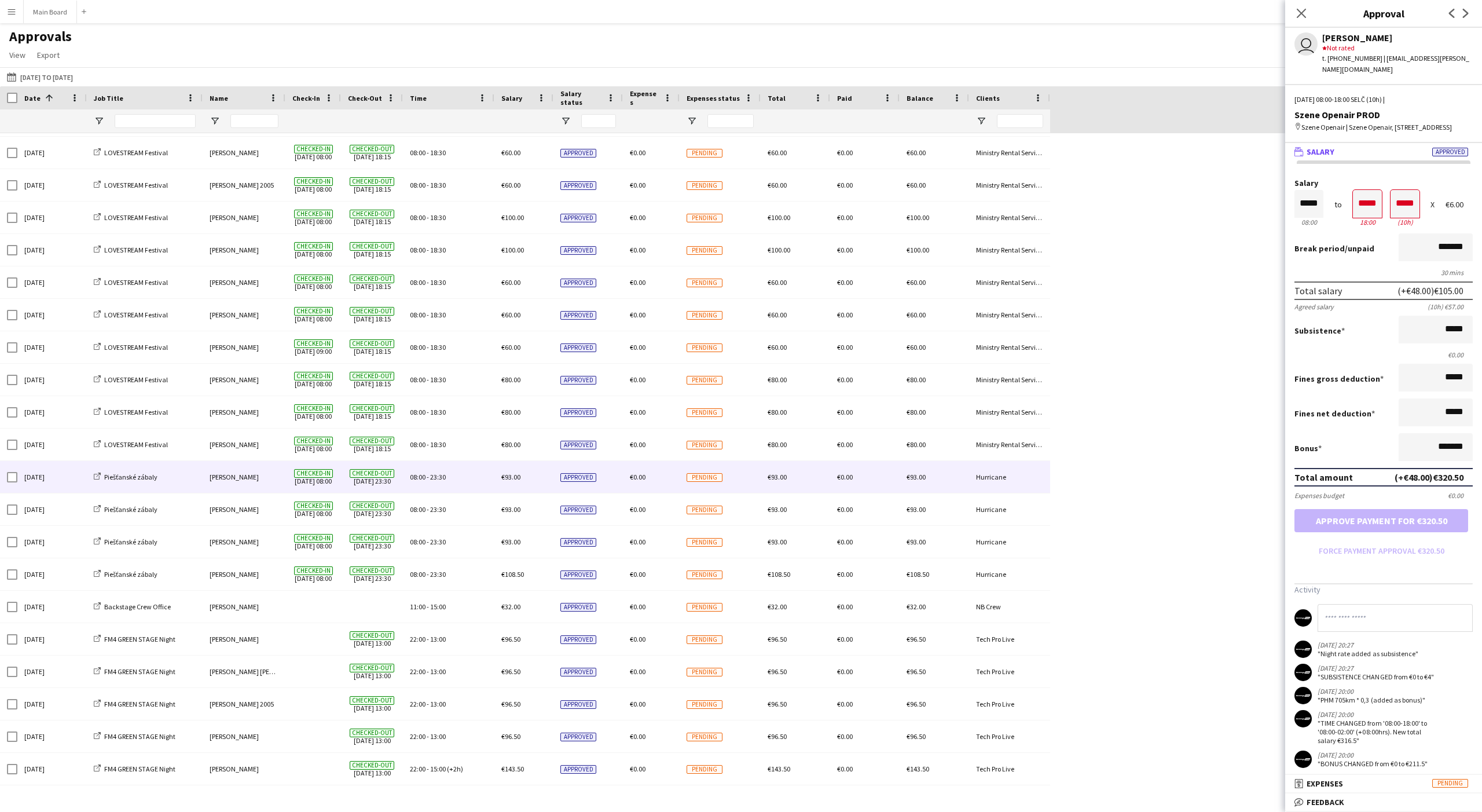
click at [433, 479] on span "23:30" at bounding box center [437, 477] width 15 height 9
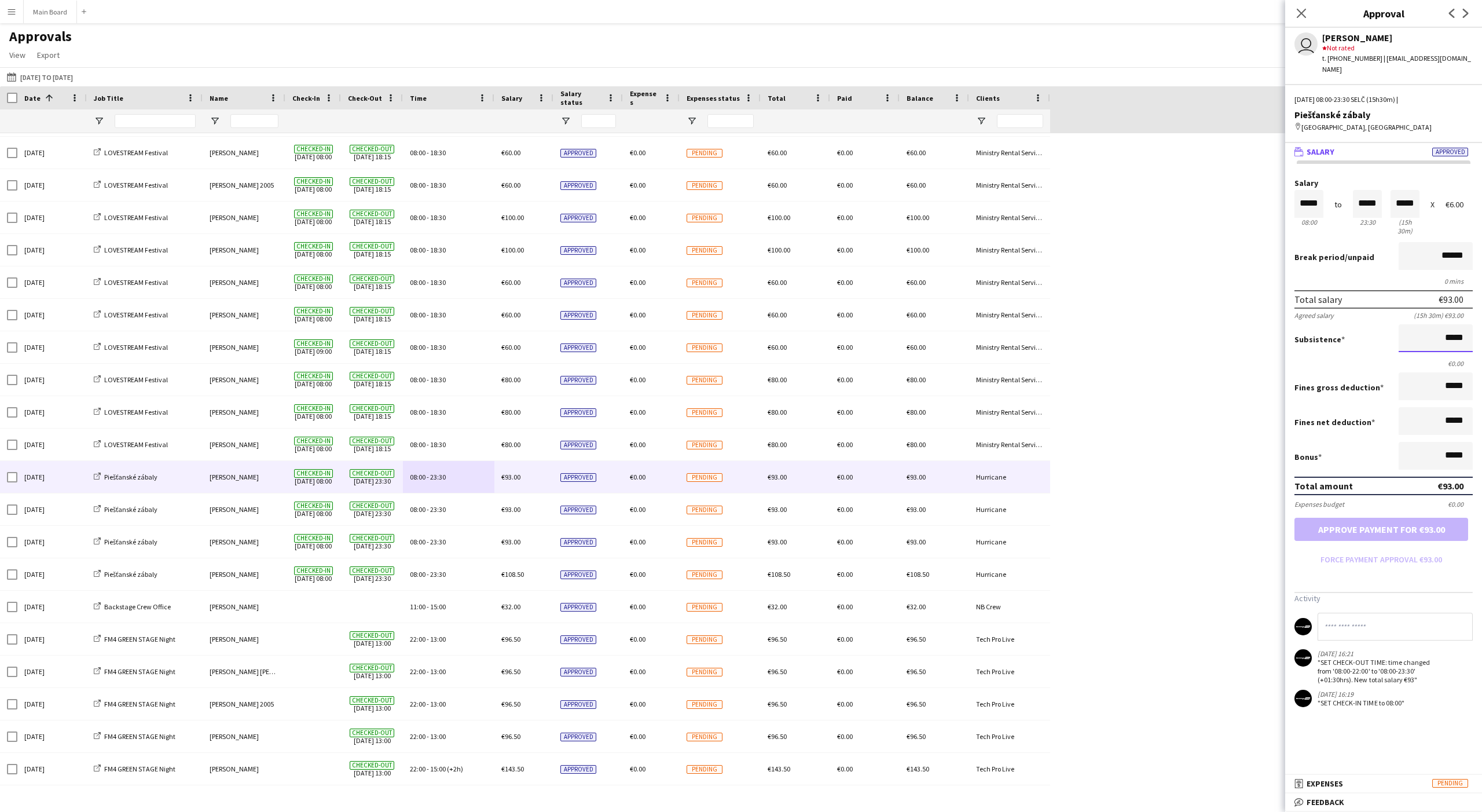
click at [549, 324] on input "*****" at bounding box center [1436, 338] width 74 height 28
click at [549, 518] on button "Approve payment for €94.50" at bounding box center [1382, 530] width 174 height 24
type input "*****"
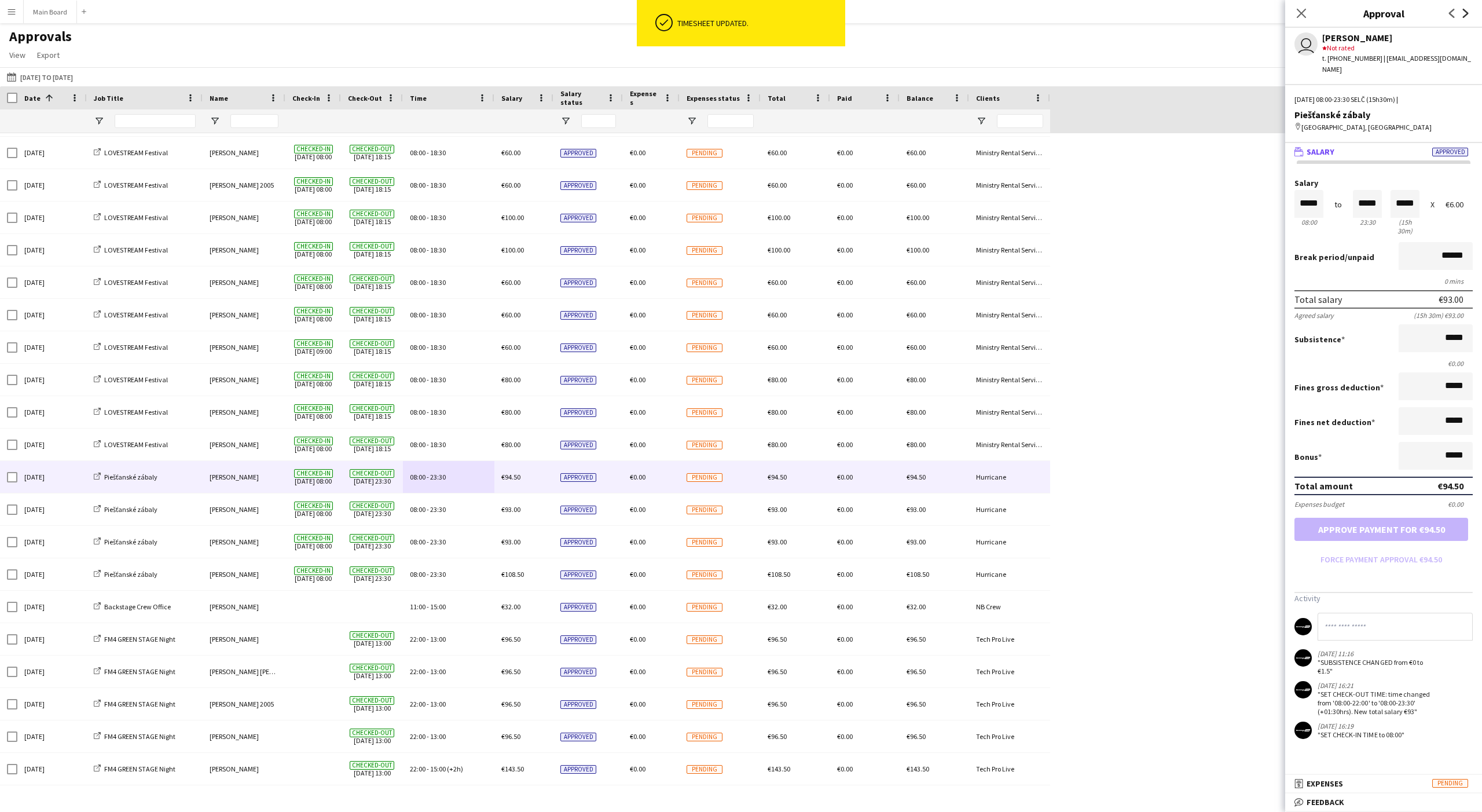
click at [549, 14] on icon at bounding box center [1466, 14] width 5 height 9
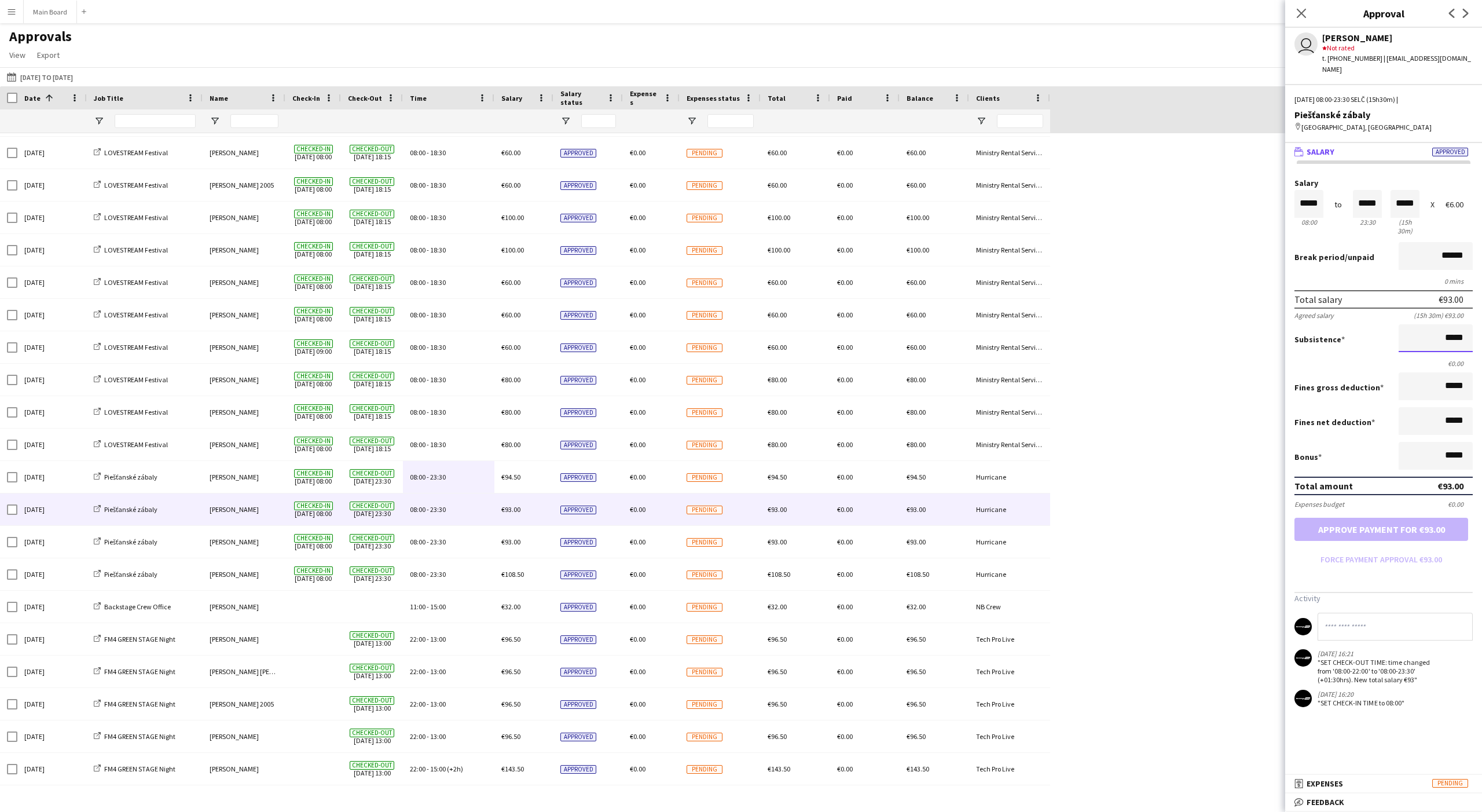
click at [549, 324] on input "*****" at bounding box center [1436, 338] width 74 height 28
type input "**"
click at [549, 518] on button "Approve payment for €94.50" at bounding box center [1382, 530] width 174 height 24
type input "*****"
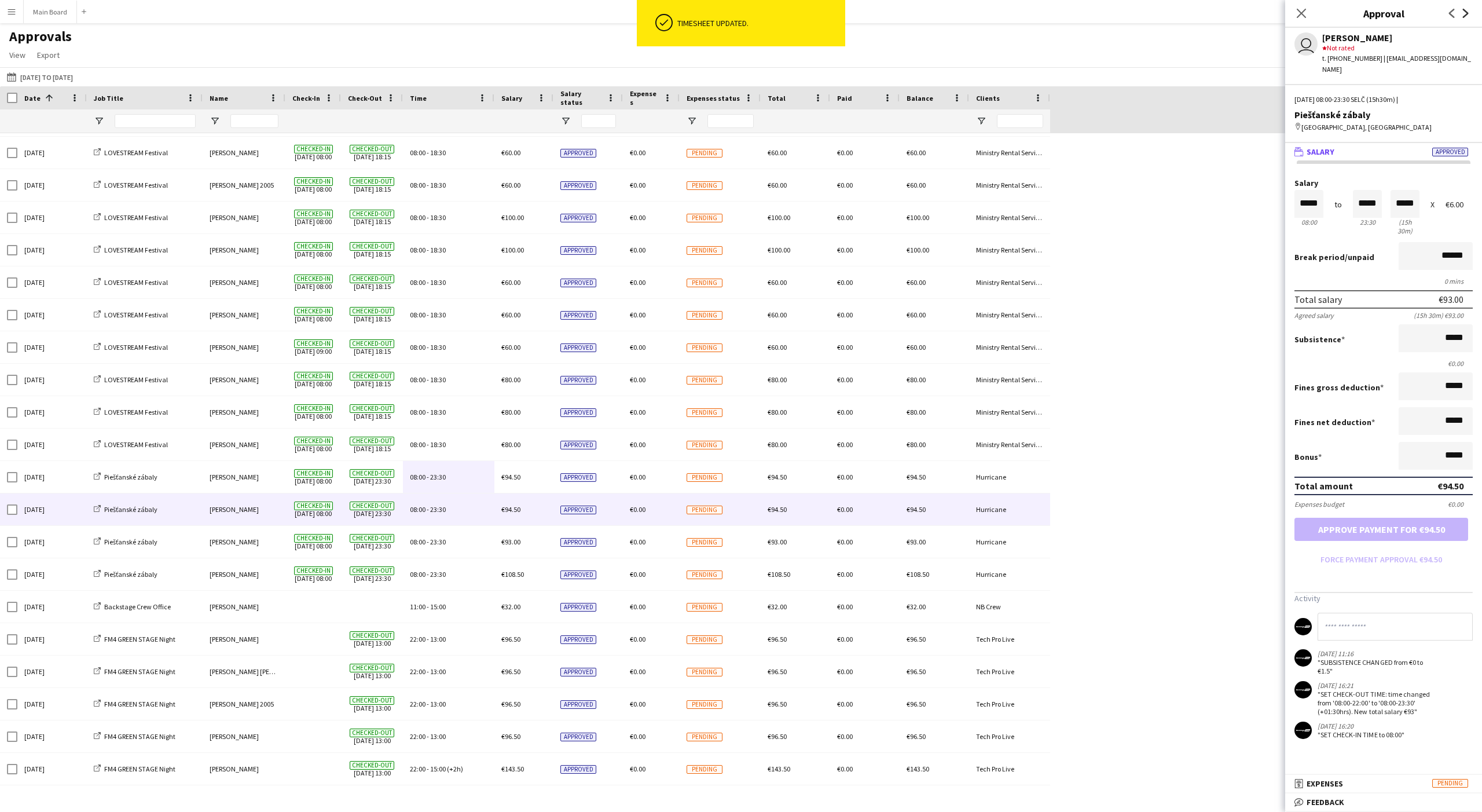
click at [549, 17] on icon "Next" at bounding box center [1466, 14] width 9 height 9
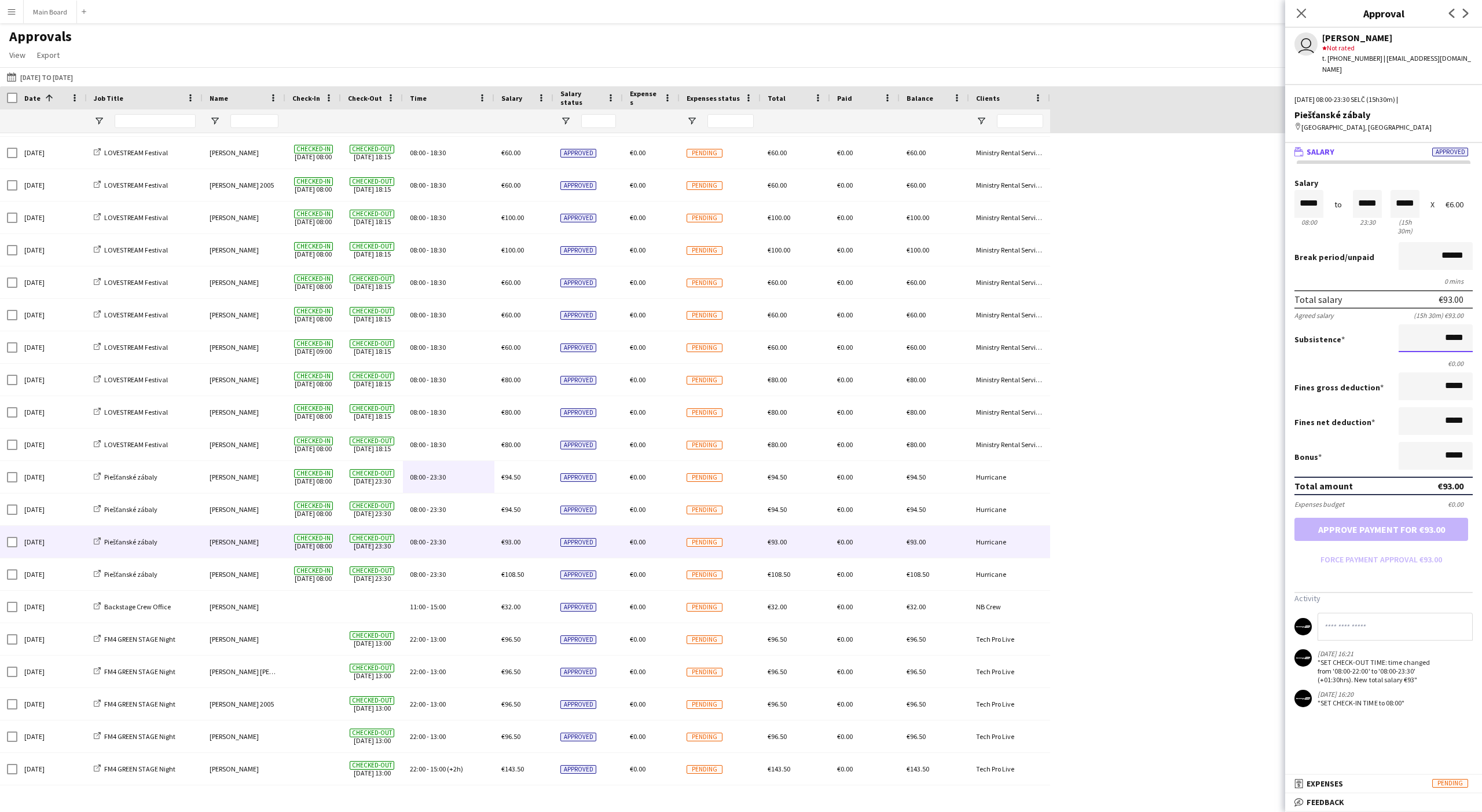
click at [549, 324] on input "*****" at bounding box center [1436, 338] width 74 height 28
click at [549, 518] on button "Approve payment for €94.50" at bounding box center [1382, 530] width 174 height 24
type input "*****"
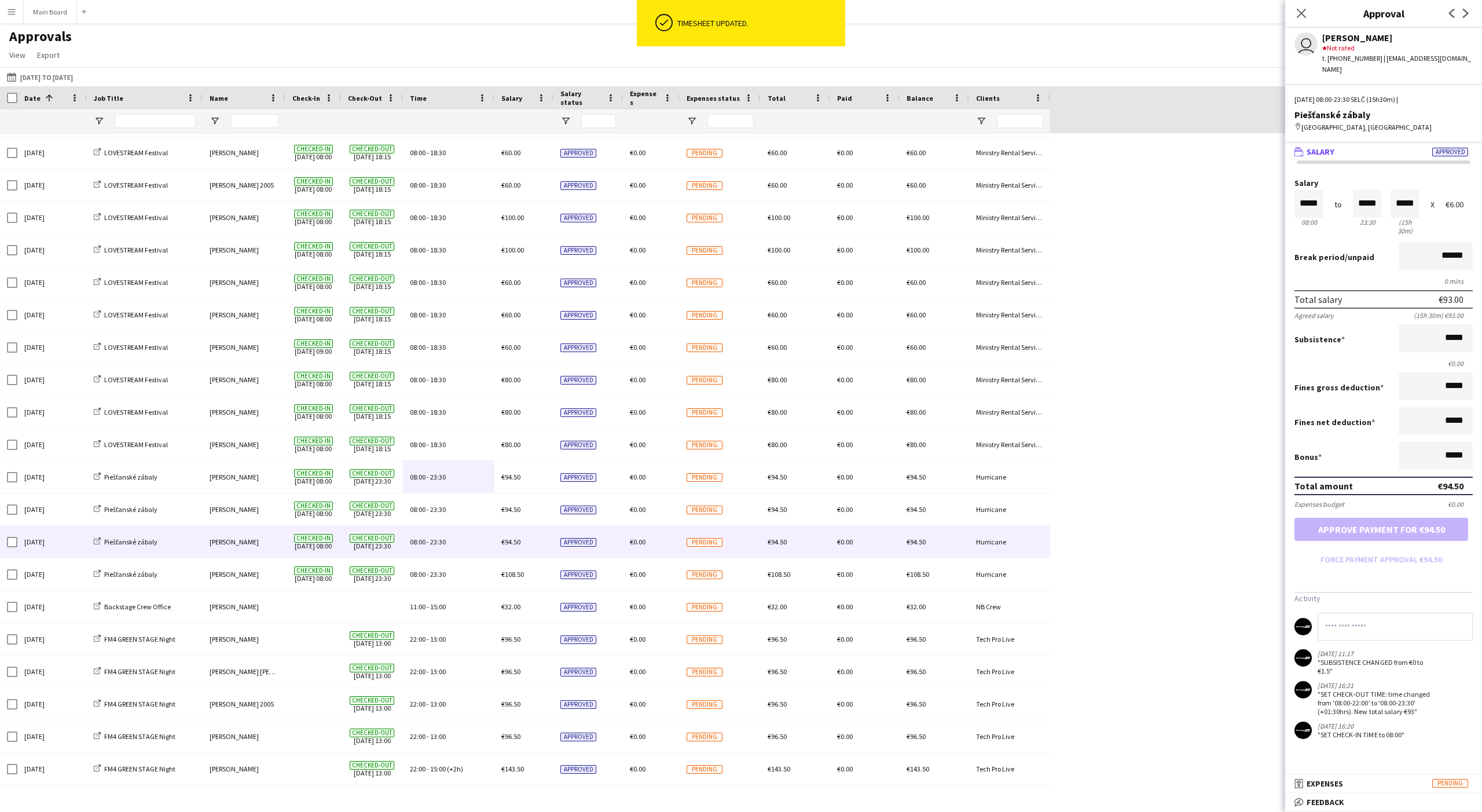
click at [549, 18] on app-icon "Next" at bounding box center [1466, 13] width 14 height 14
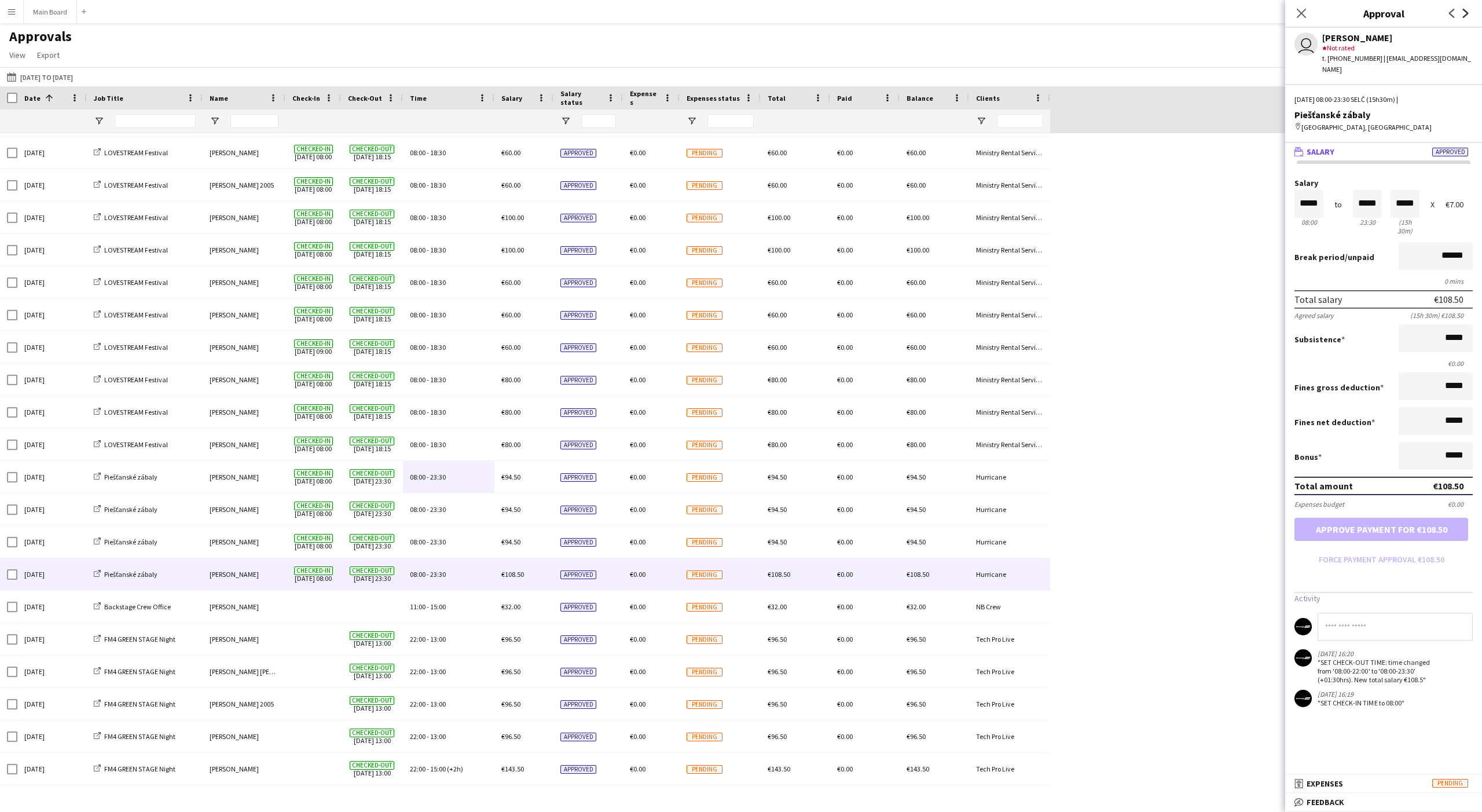
click at [549, 16] on icon at bounding box center [1466, 14] width 5 height 9
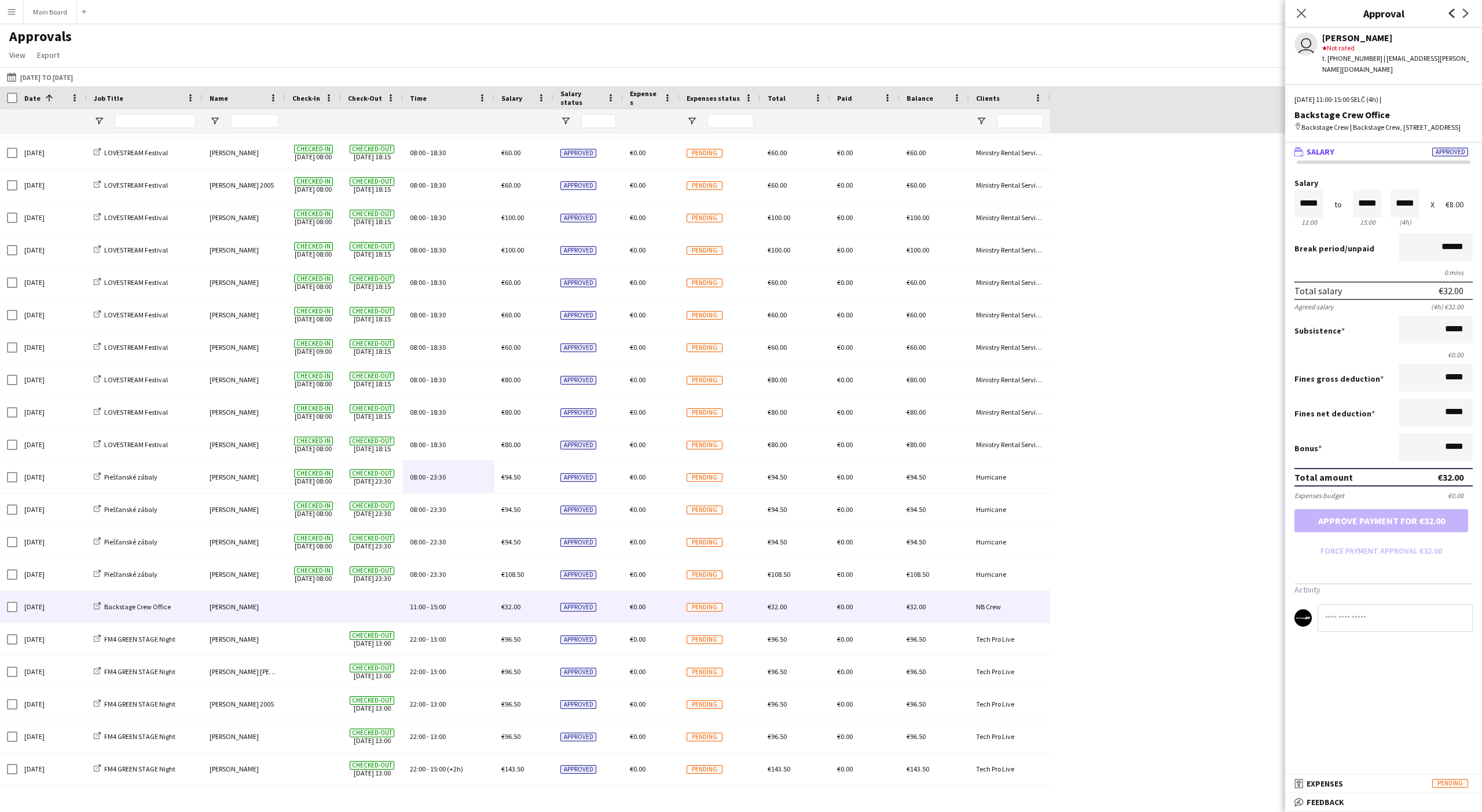
click at [549, 14] on icon "Previous" at bounding box center [1452, 14] width 9 height 9
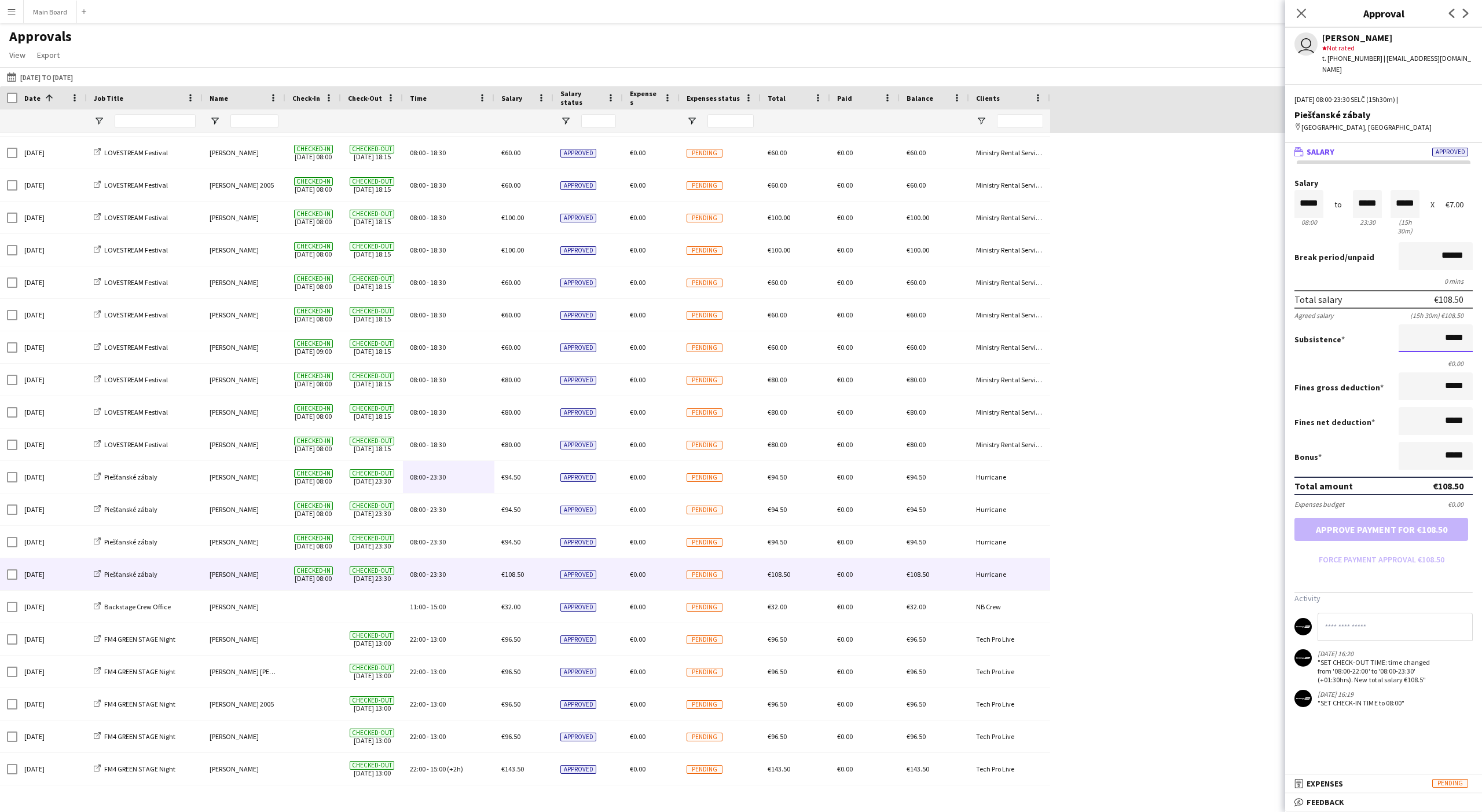
click at [549, 324] on input "*****" at bounding box center [1436, 338] width 74 height 28
click at [549, 518] on button "Approve payment for €110.00" at bounding box center [1382, 530] width 174 height 24
type input "*****"
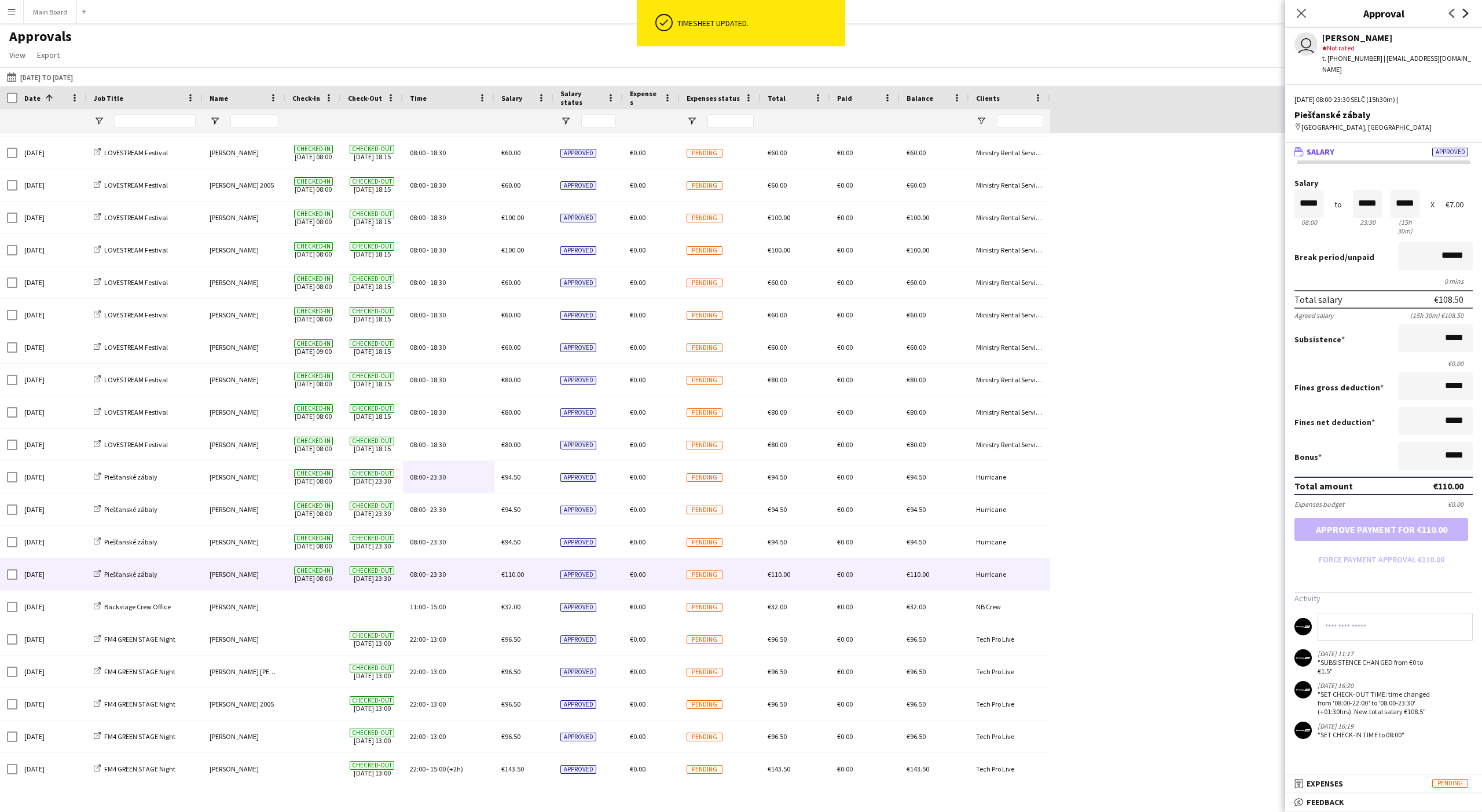
click at [549, 16] on icon "Next" at bounding box center [1466, 14] width 9 height 9
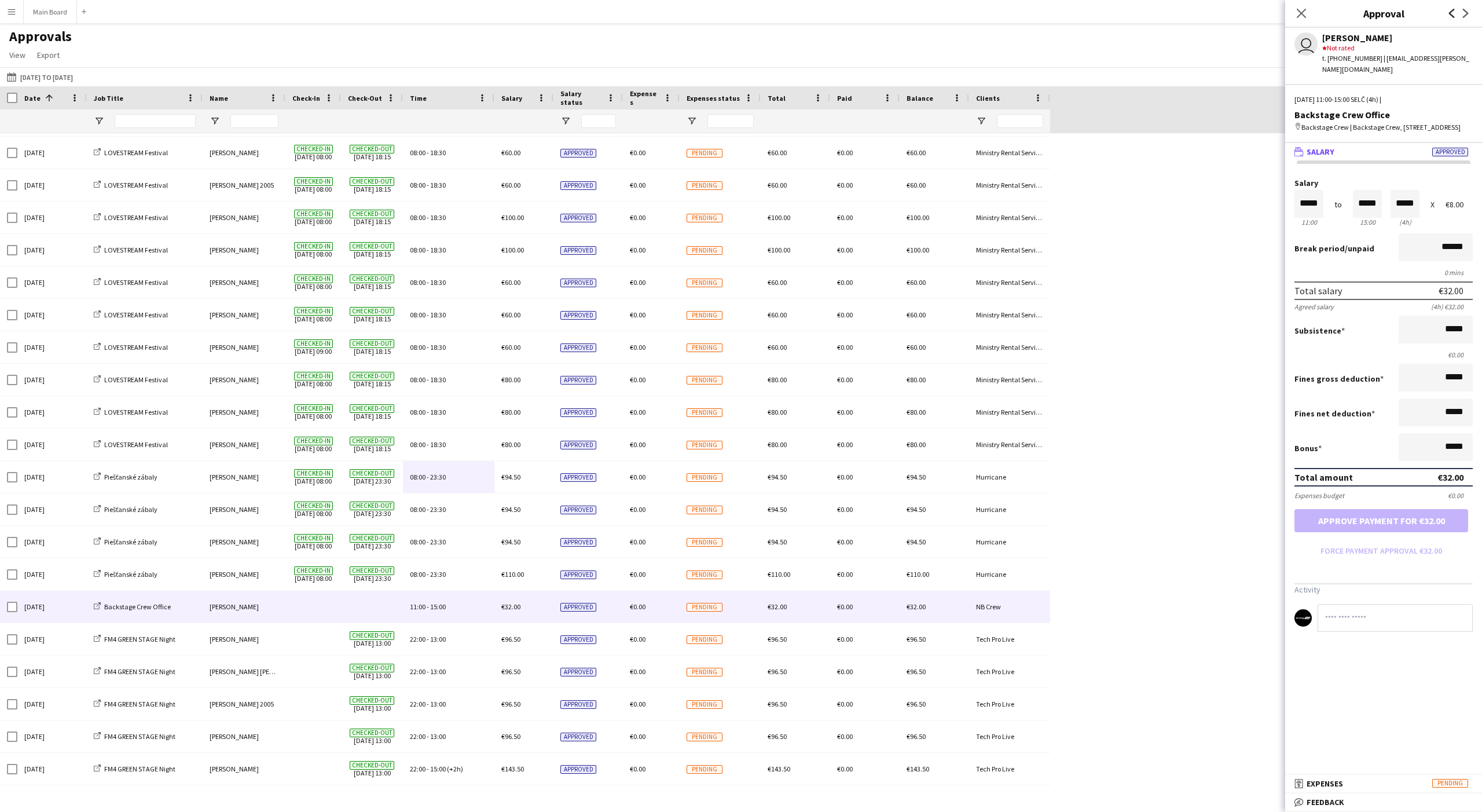
click at [549, 12] on icon "Previous" at bounding box center [1452, 14] width 9 height 9
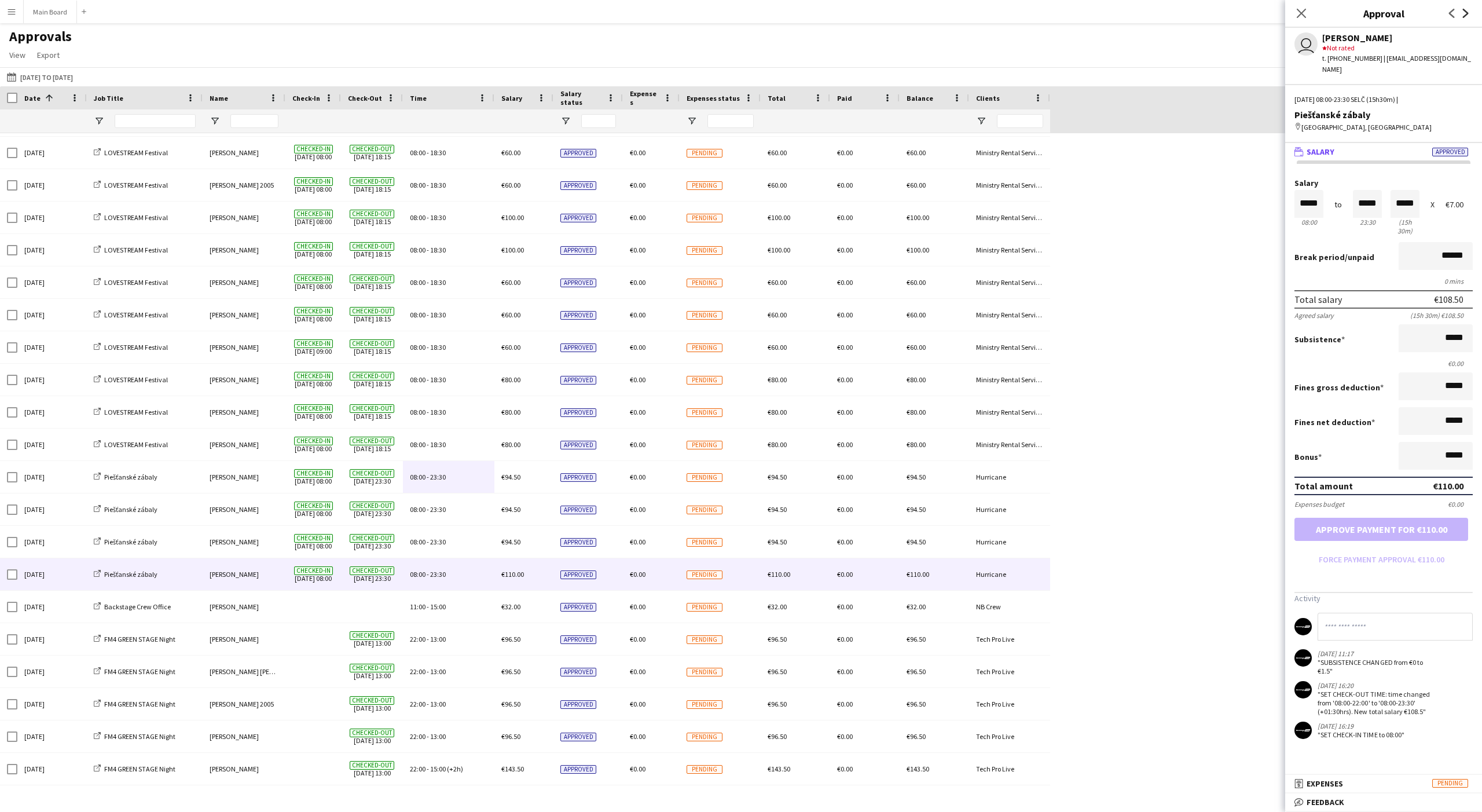
click at [549, 14] on icon at bounding box center [1466, 14] width 5 height 9
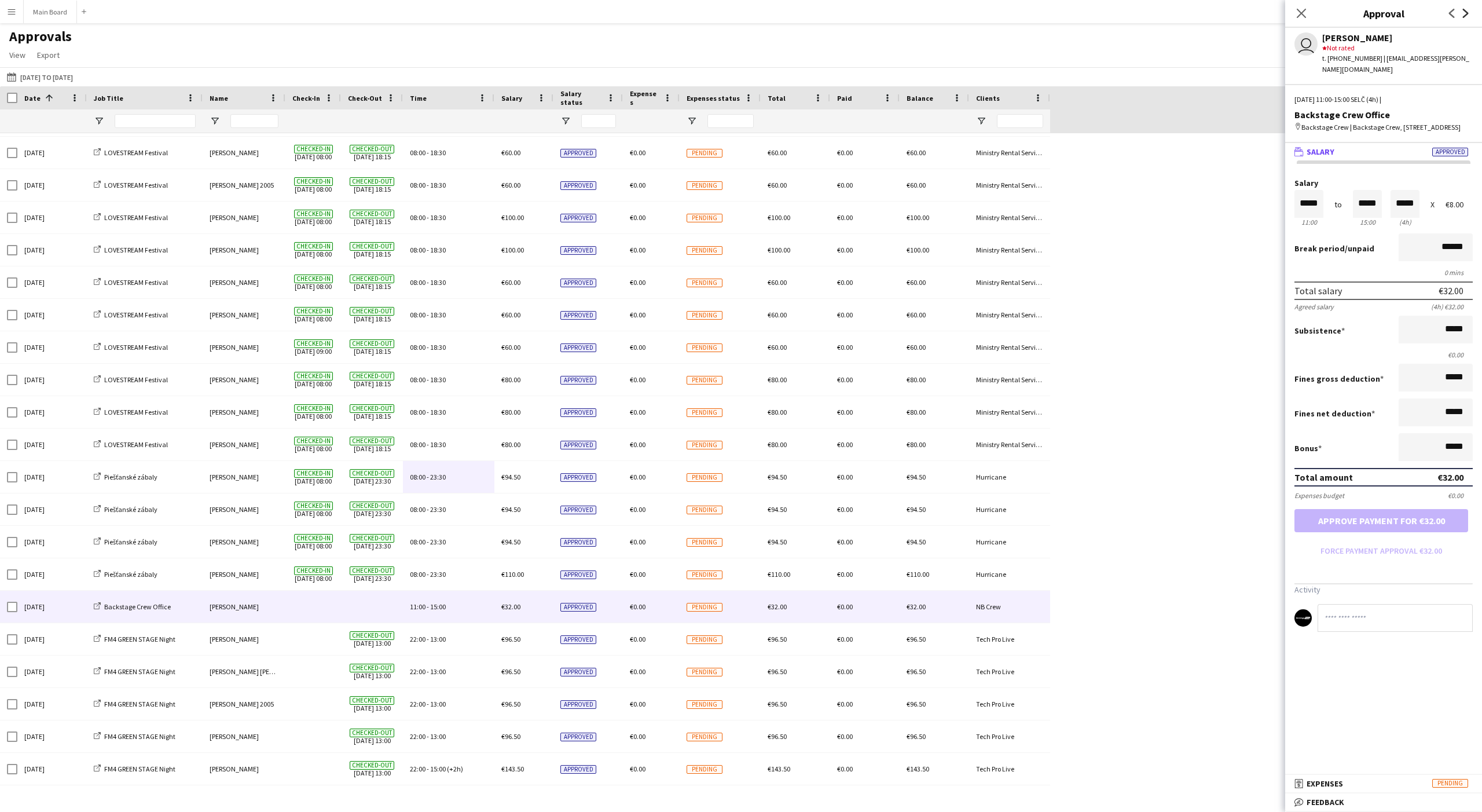
click at [549, 14] on icon at bounding box center [1466, 14] width 5 height 9
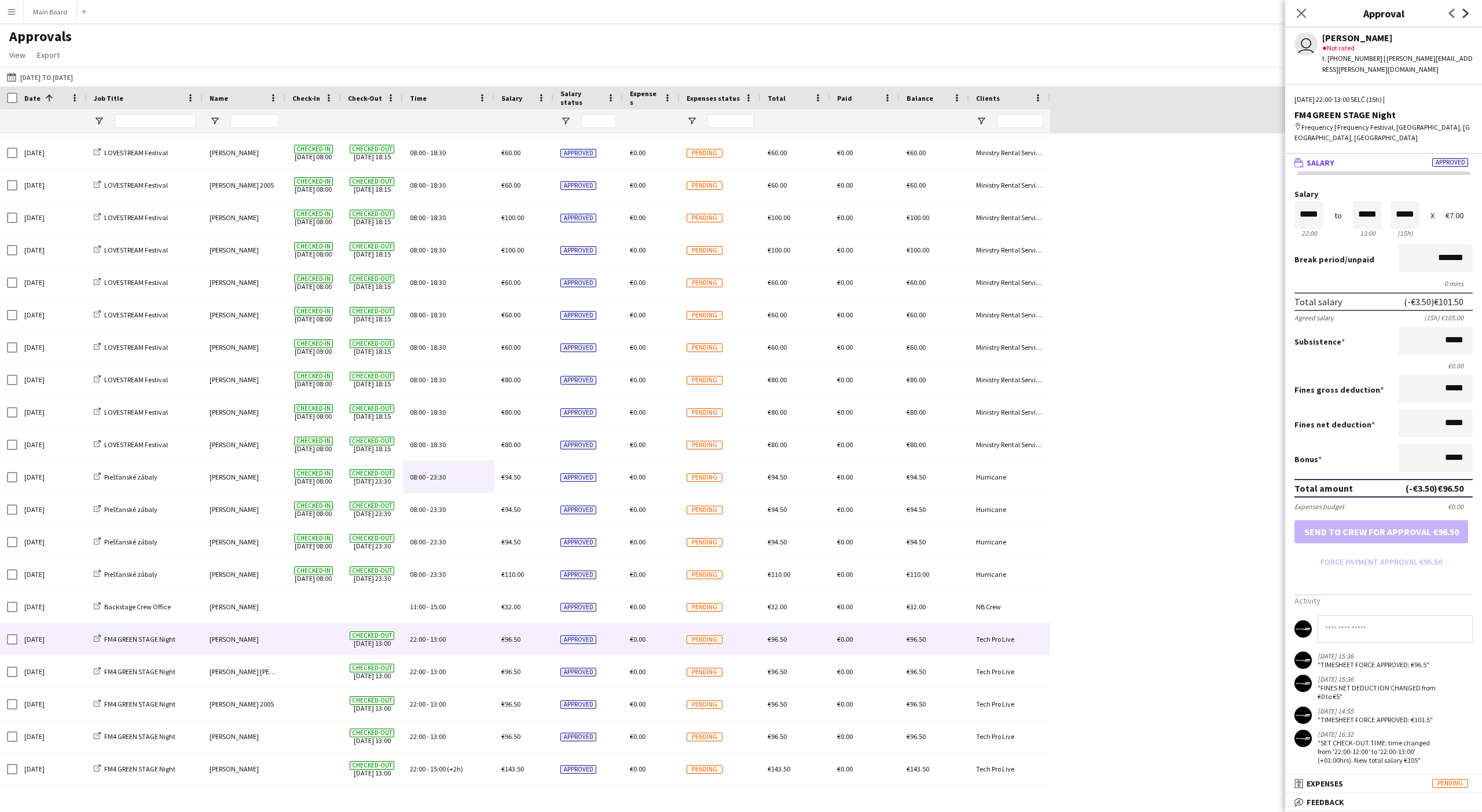
click at [549, 9] on icon "Next" at bounding box center [1466, 14] width 9 height 9
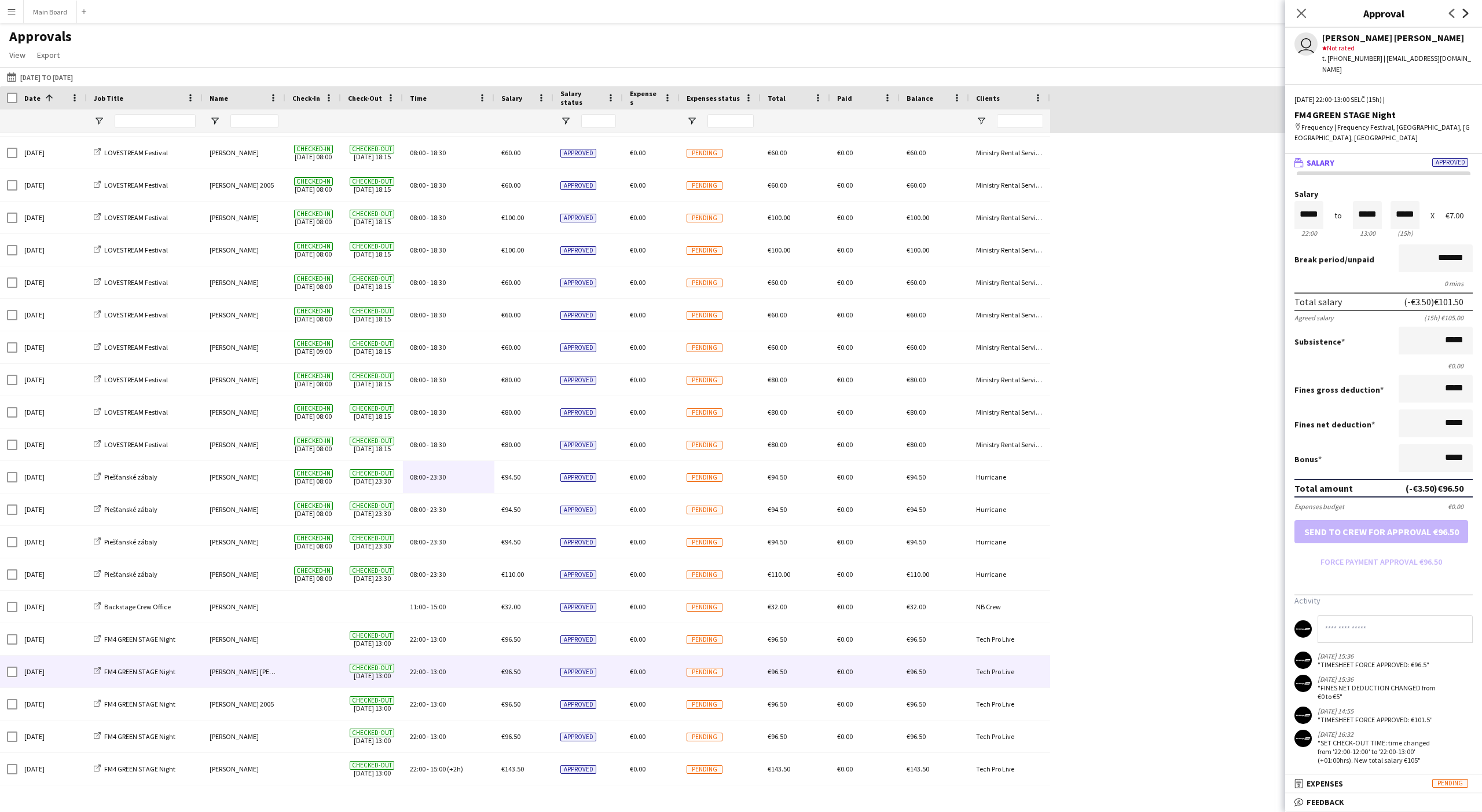
click at [549, 9] on icon "Next" at bounding box center [1466, 14] width 9 height 9
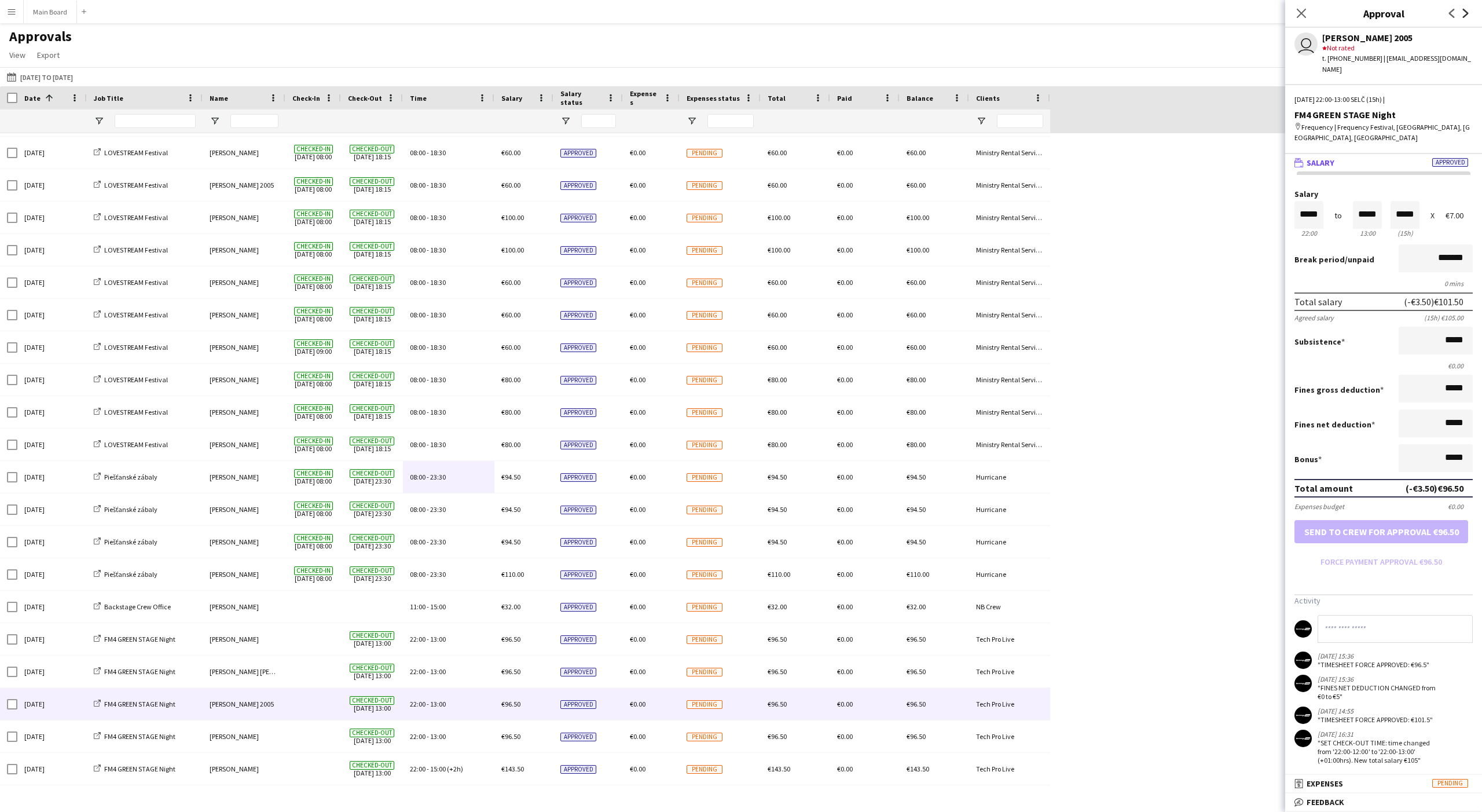
click at [549, 9] on icon "Next" at bounding box center [1466, 14] width 9 height 9
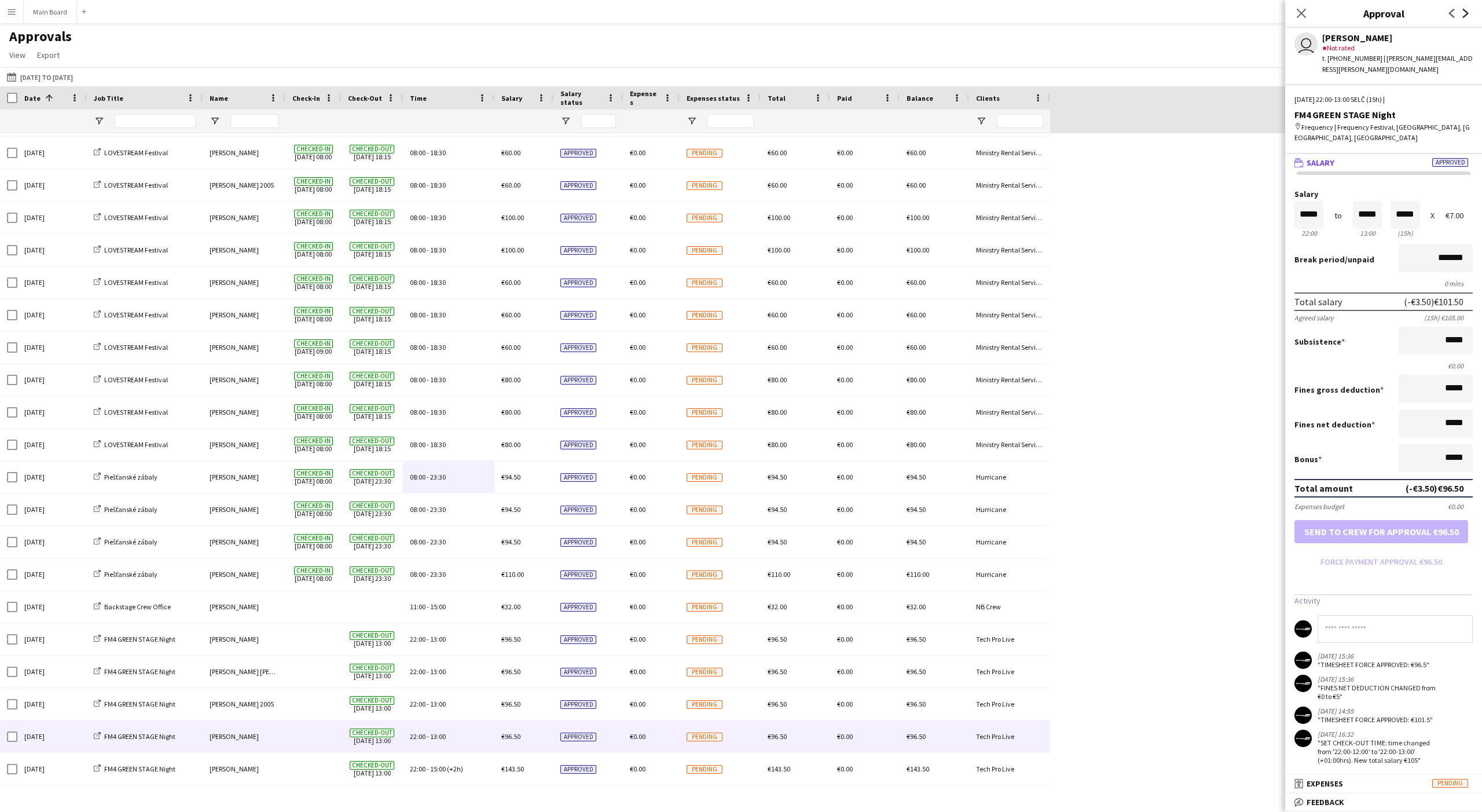
click at [549, 9] on icon "Next" at bounding box center [1466, 14] width 9 height 9
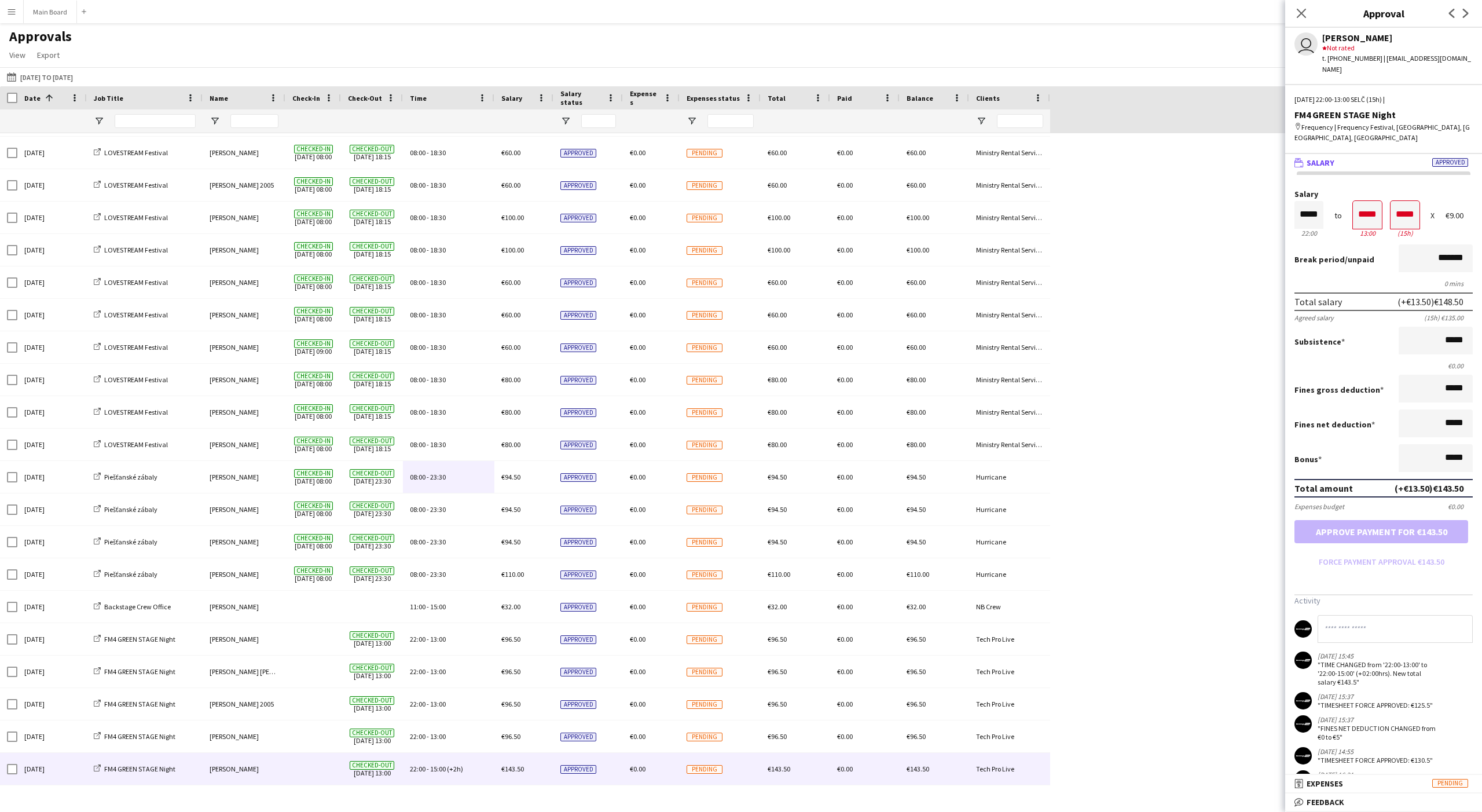
click at [549, 8] on div "Previous Next" at bounding box center [1458, 13] width 46 height 26
click at [549, 15] on icon "Previous" at bounding box center [1452, 14] width 9 height 9
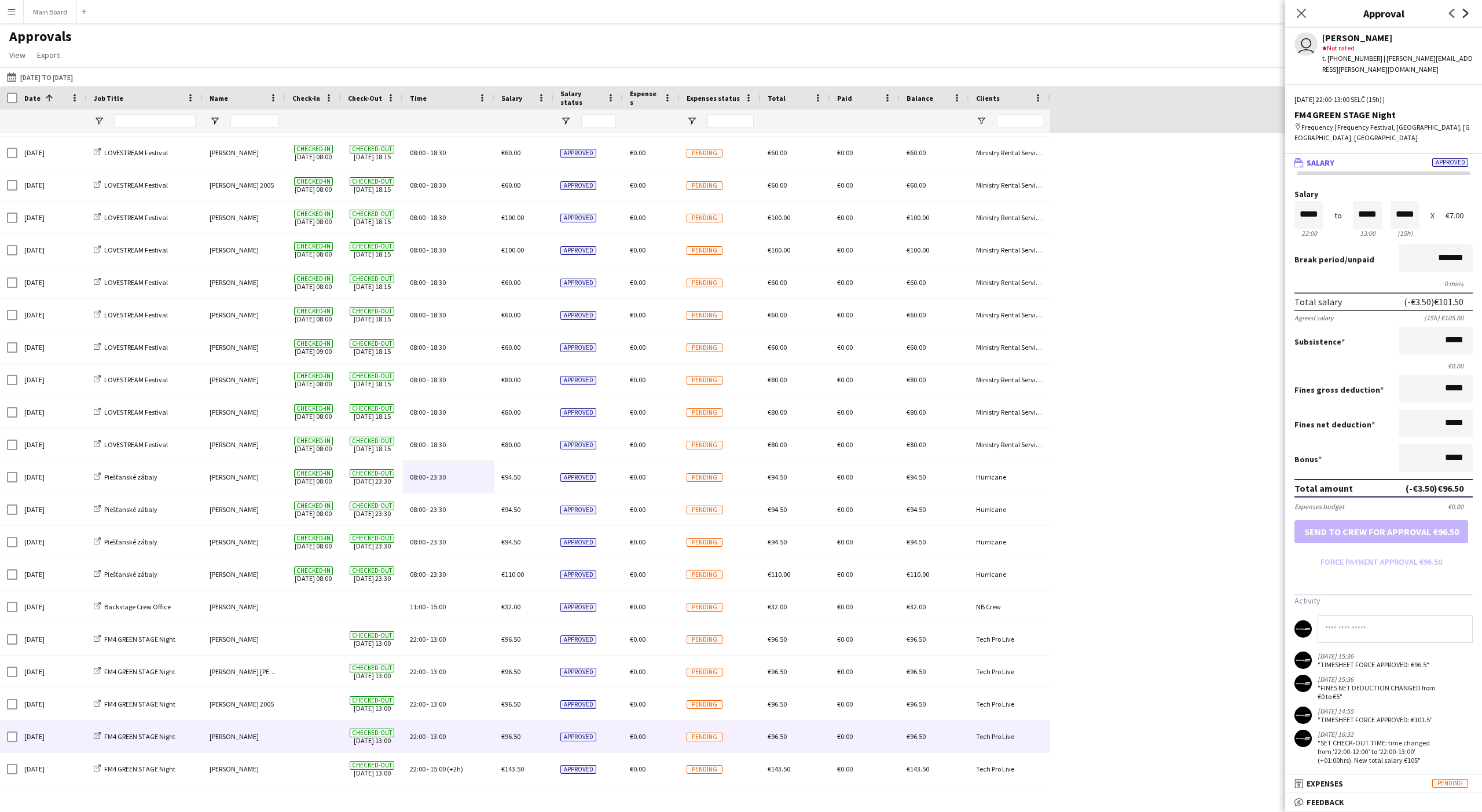
click at [549, 14] on icon at bounding box center [1466, 14] width 5 height 9
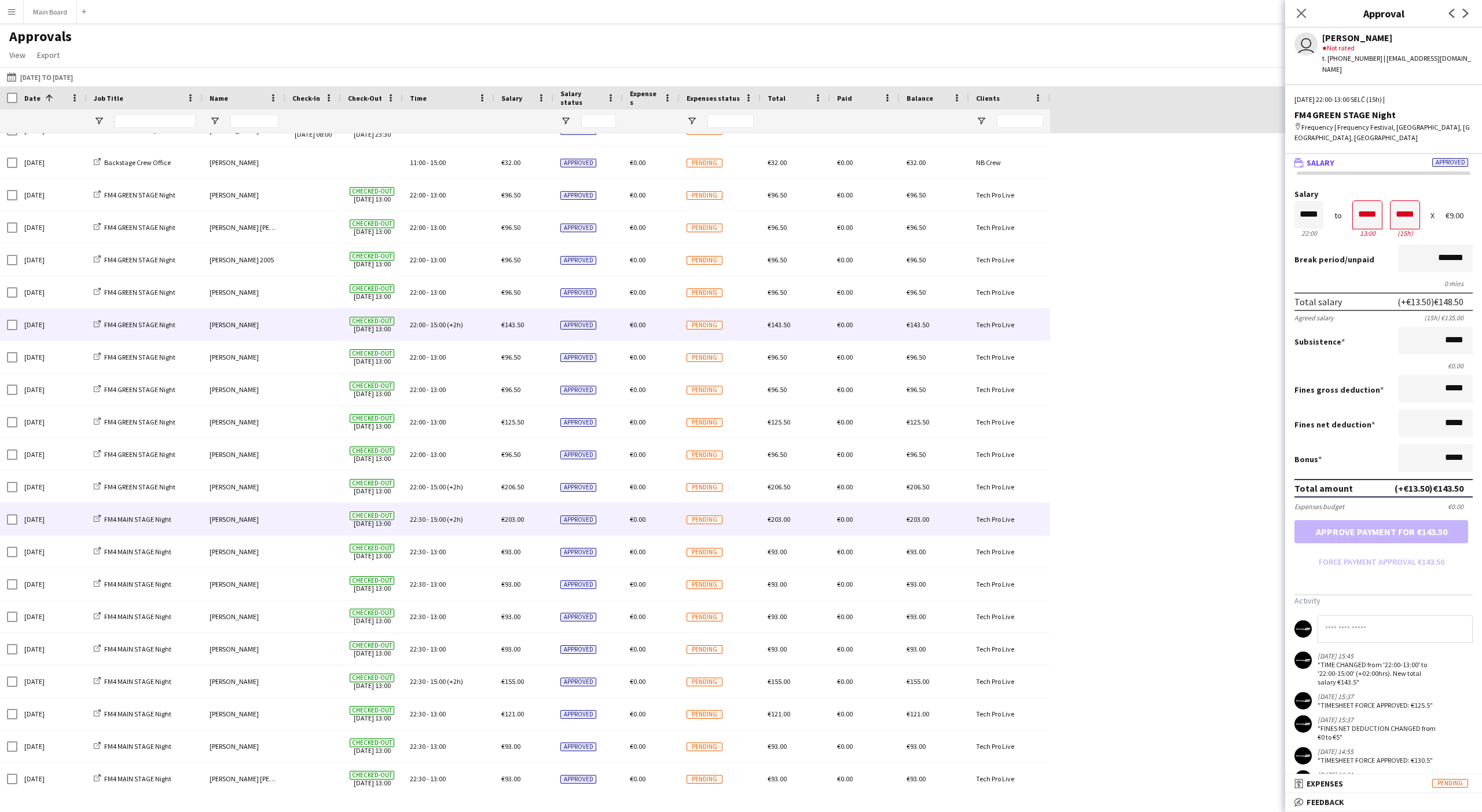
scroll to position [10790, 0]
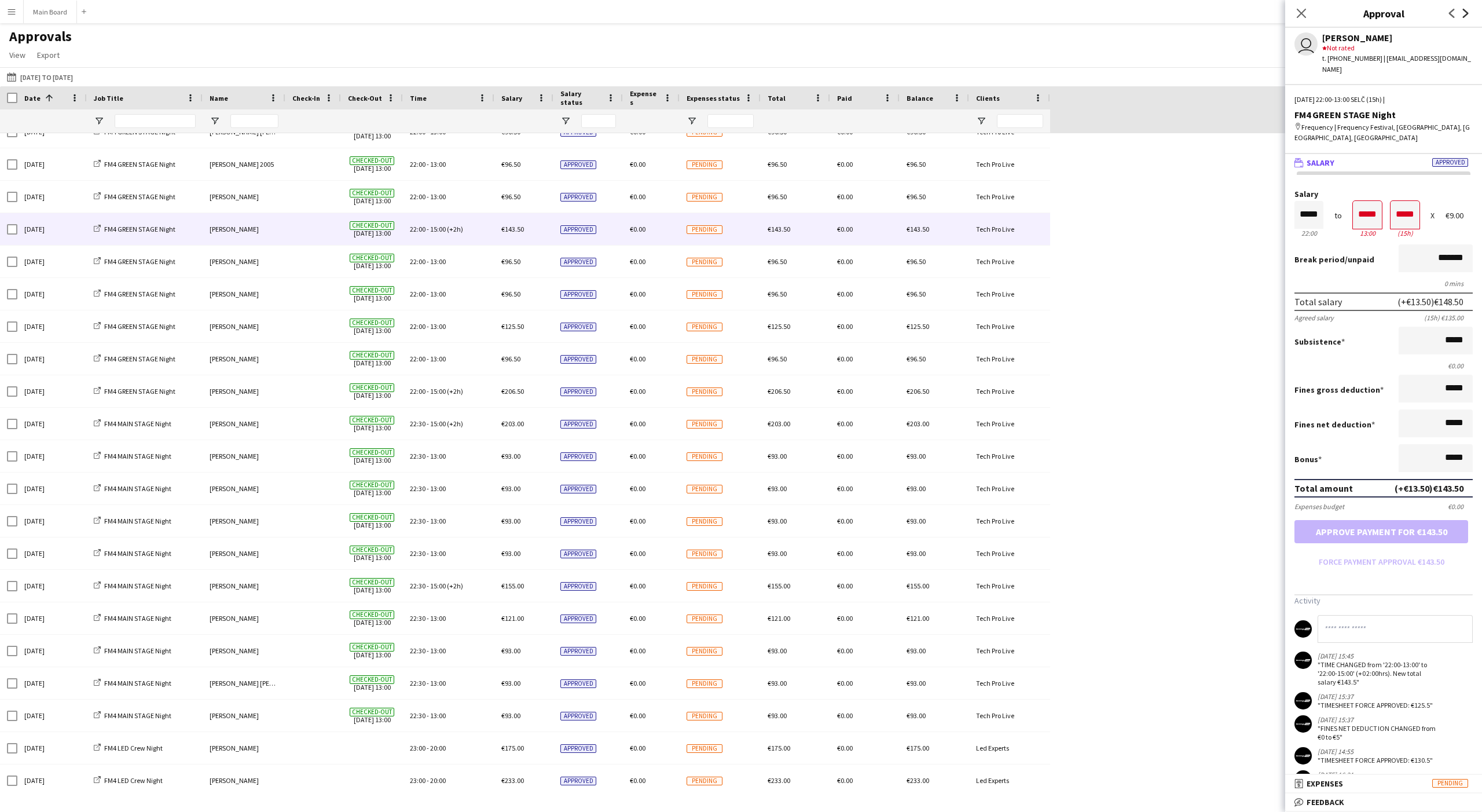
click at [549, 14] on icon at bounding box center [1466, 14] width 5 height 9
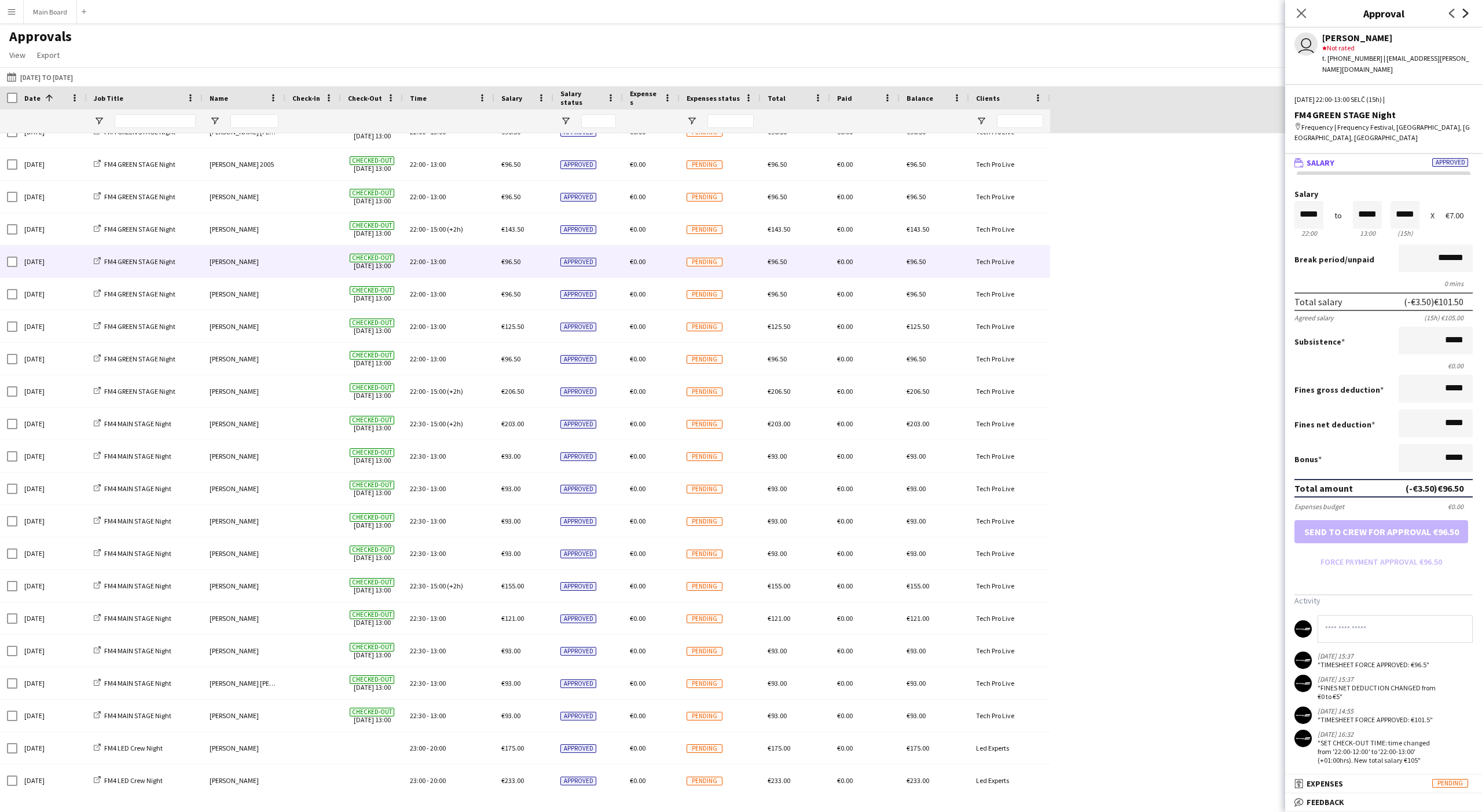
click at [549, 14] on icon at bounding box center [1466, 14] width 5 height 9
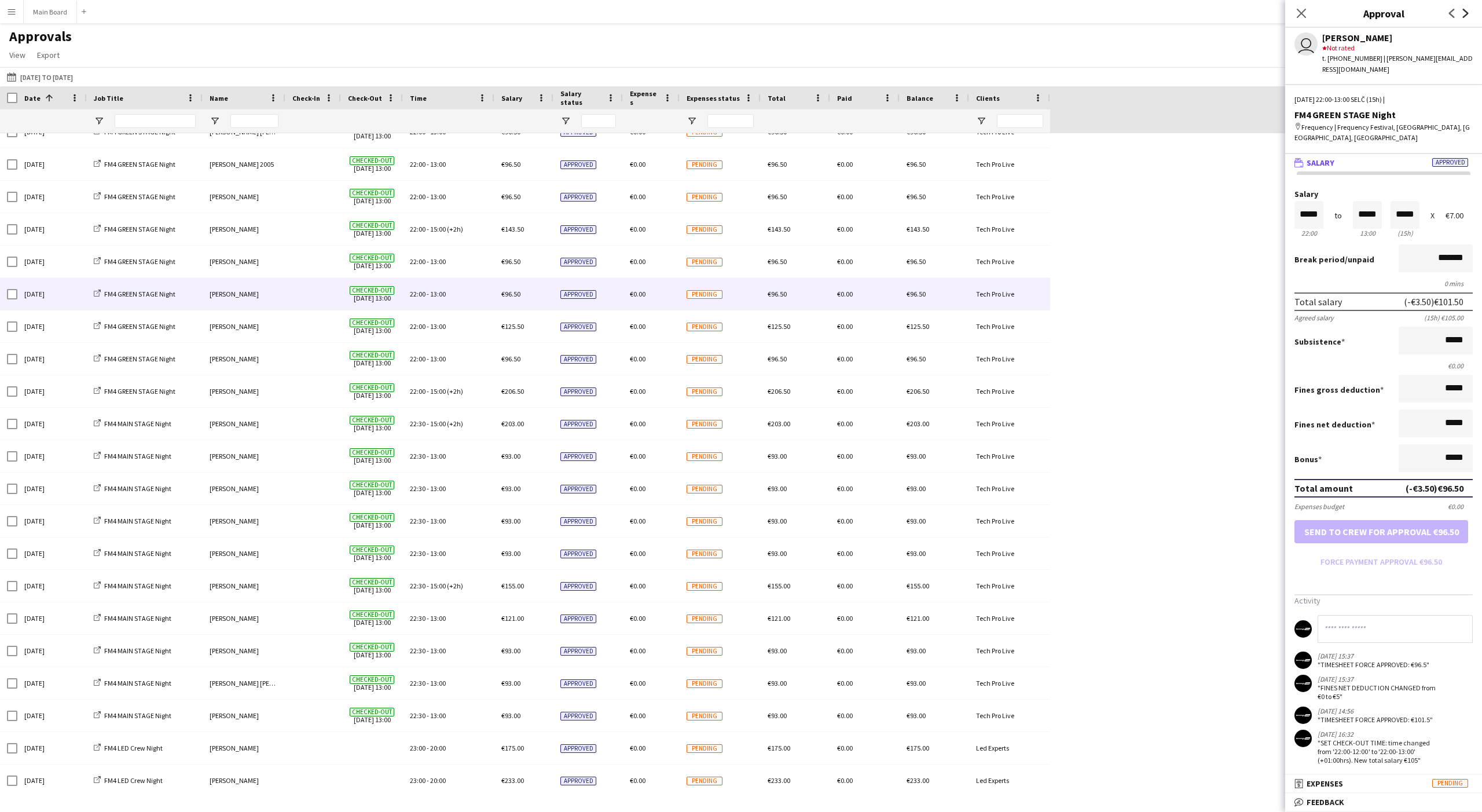
click at [549, 14] on icon at bounding box center [1466, 14] width 5 height 9
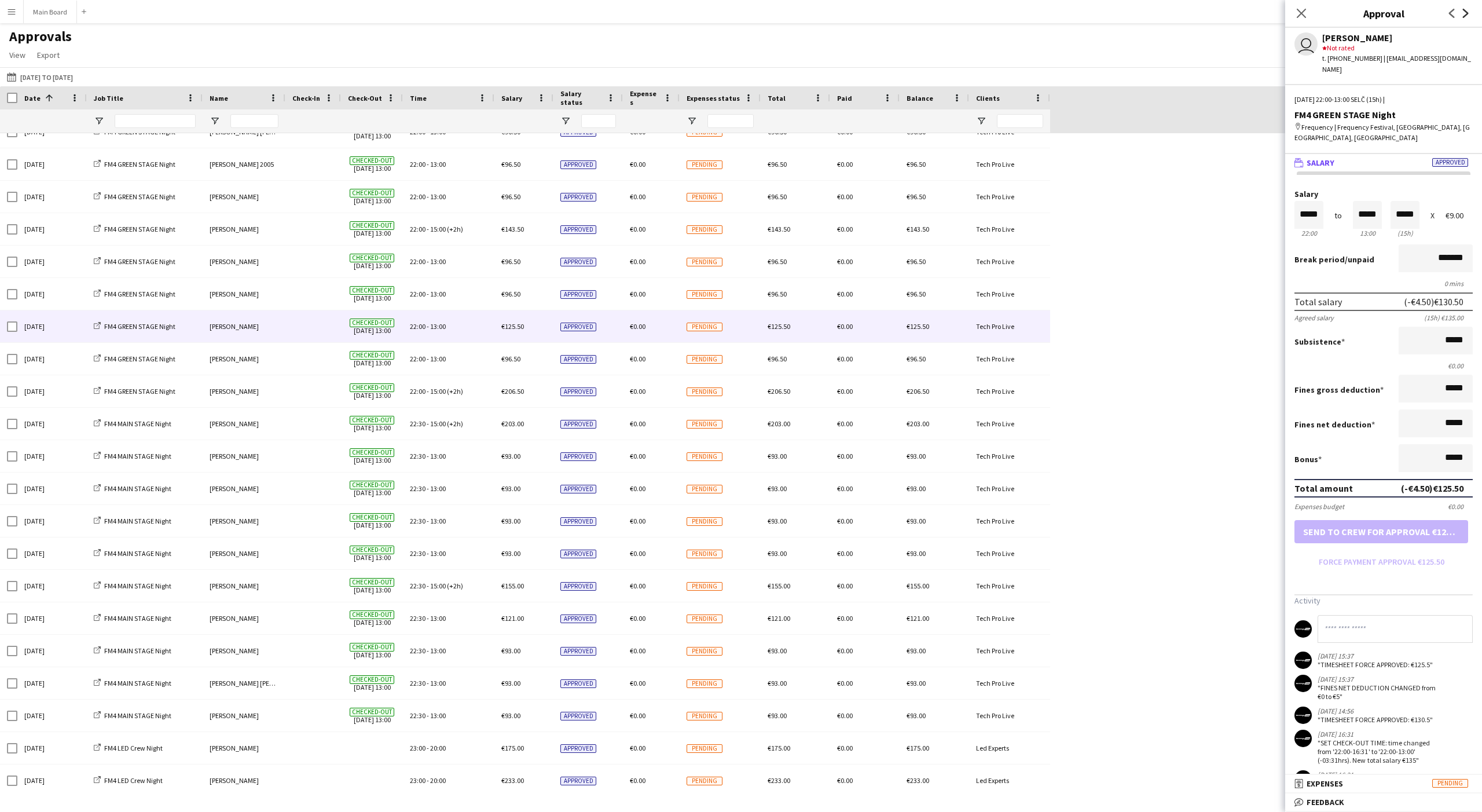
click at [549, 14] on icon at bounding box center [1466, 14] width 5 height 9
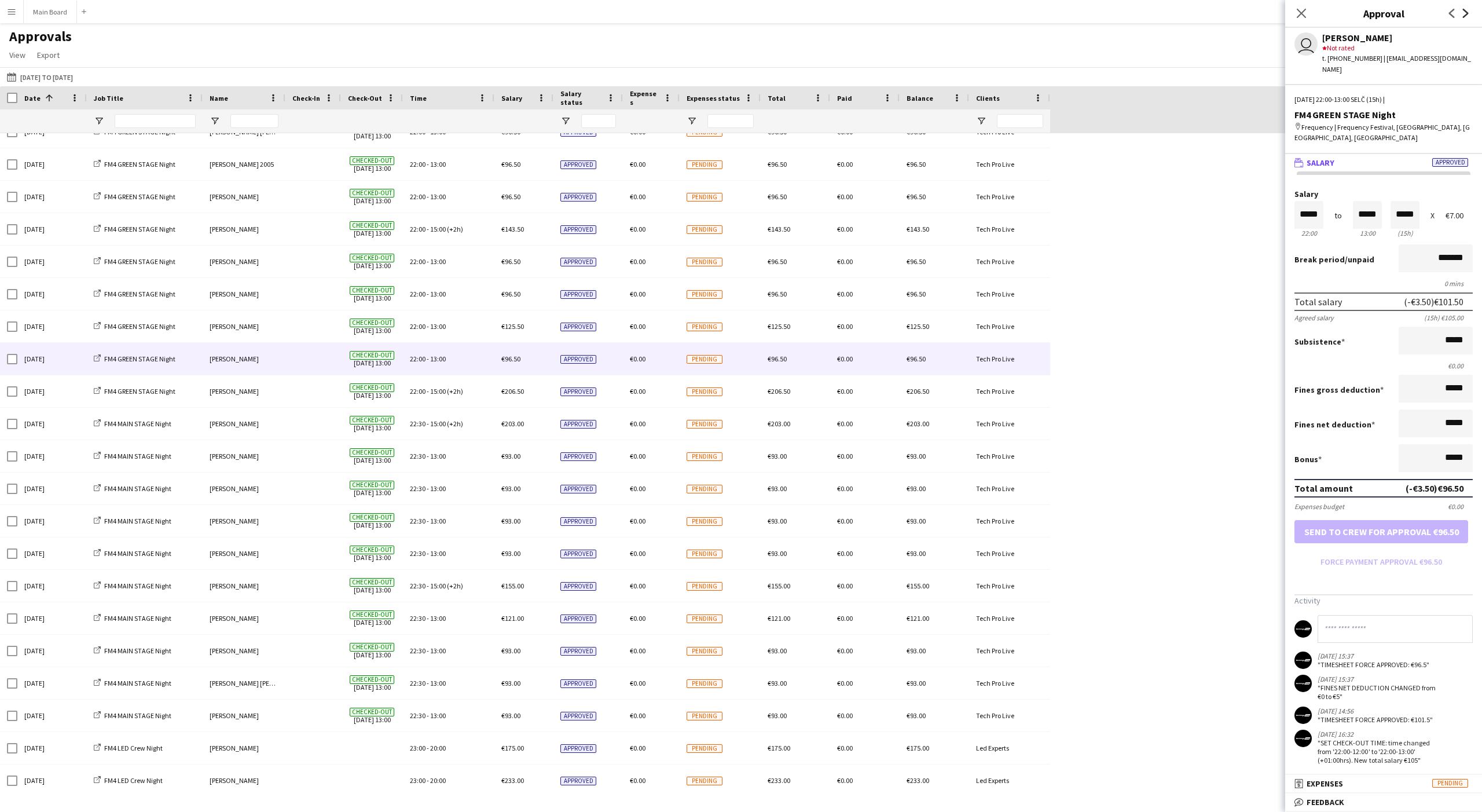
click at [549, 14] on icon at bounding box center [1466, 14] width 5 height 9
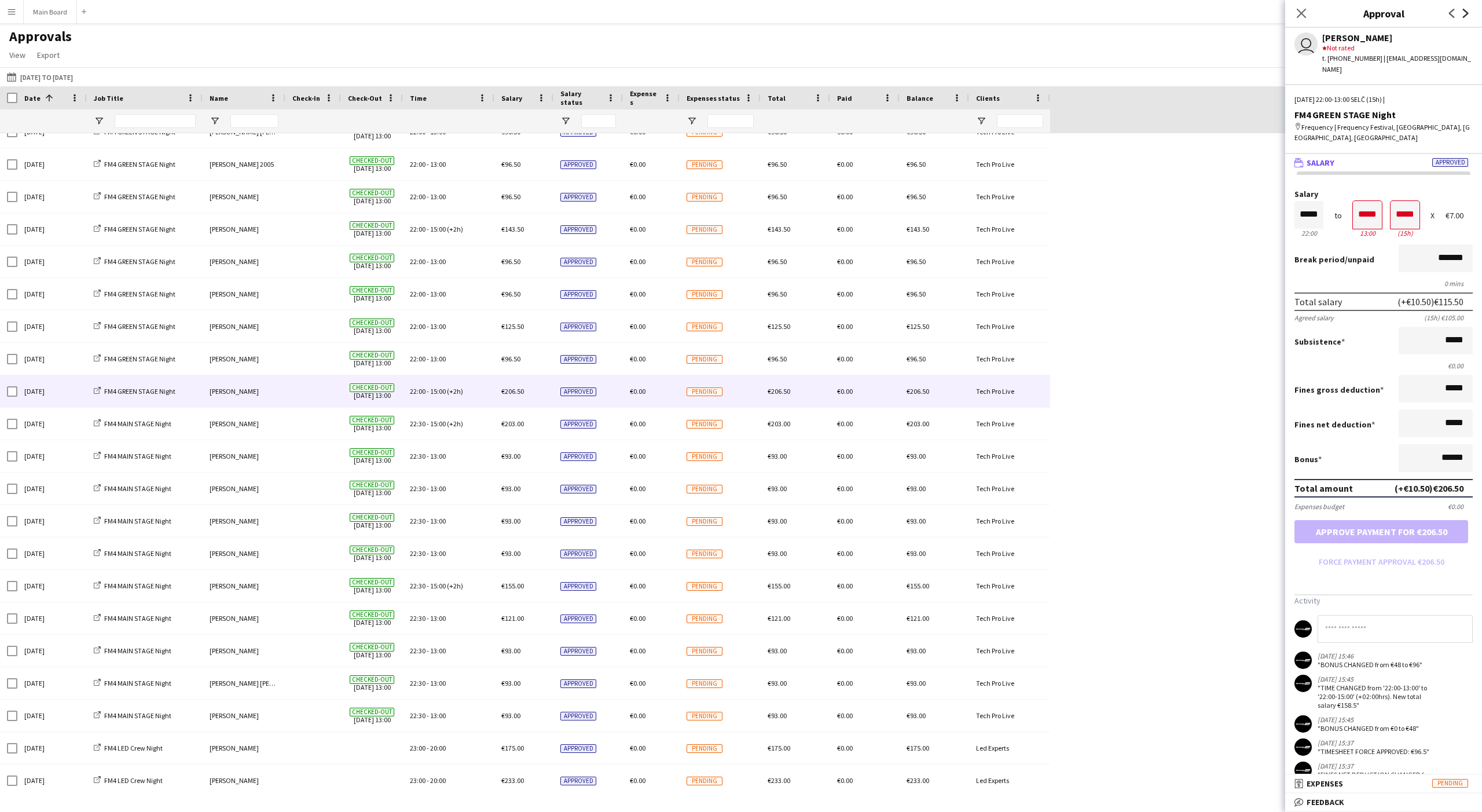
click at [549, 14] on icon at bounding box center [1466, 14] width 5 height 9
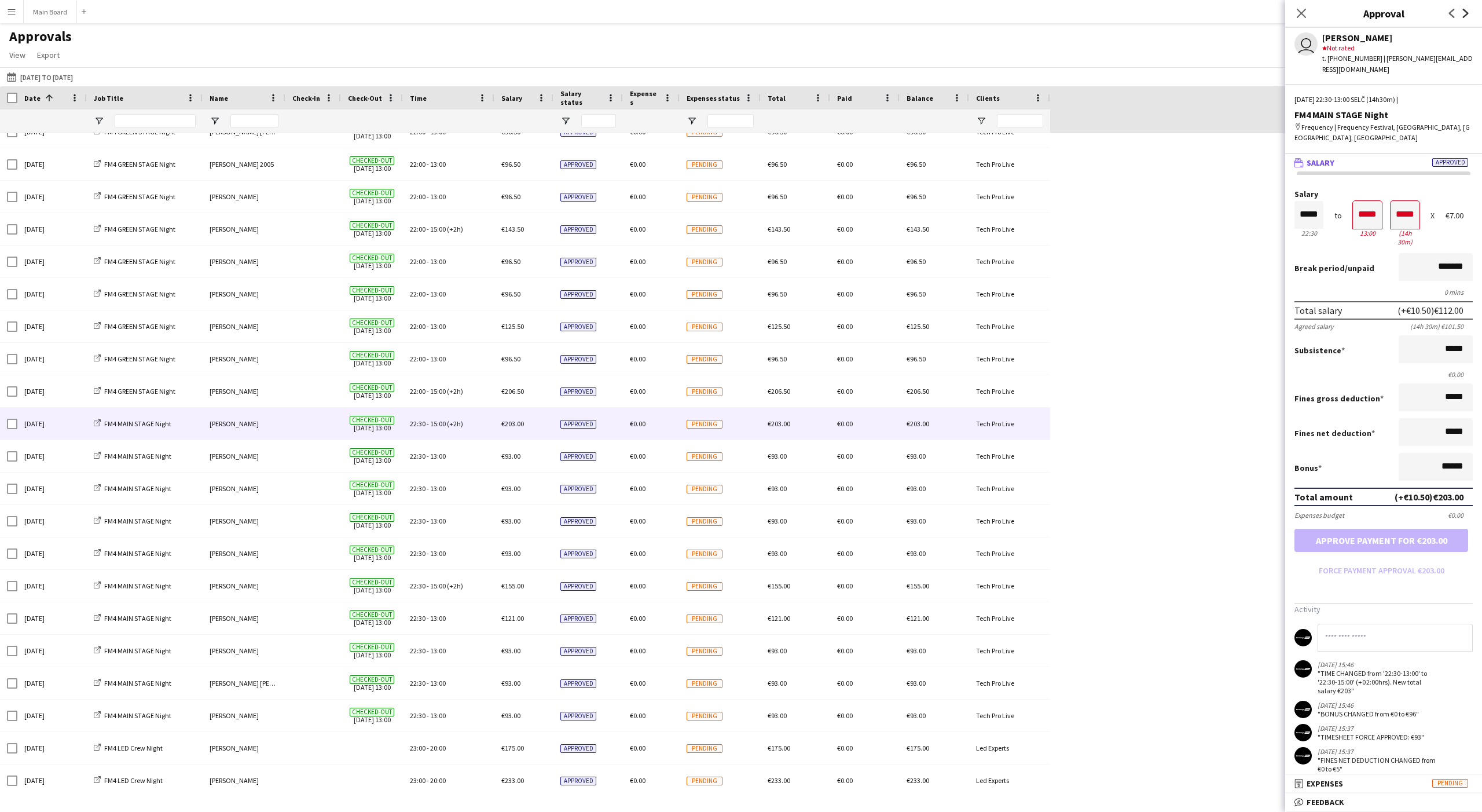
click at [549, 14] on icon at bounding box center [1466, 14] width 5 height 9
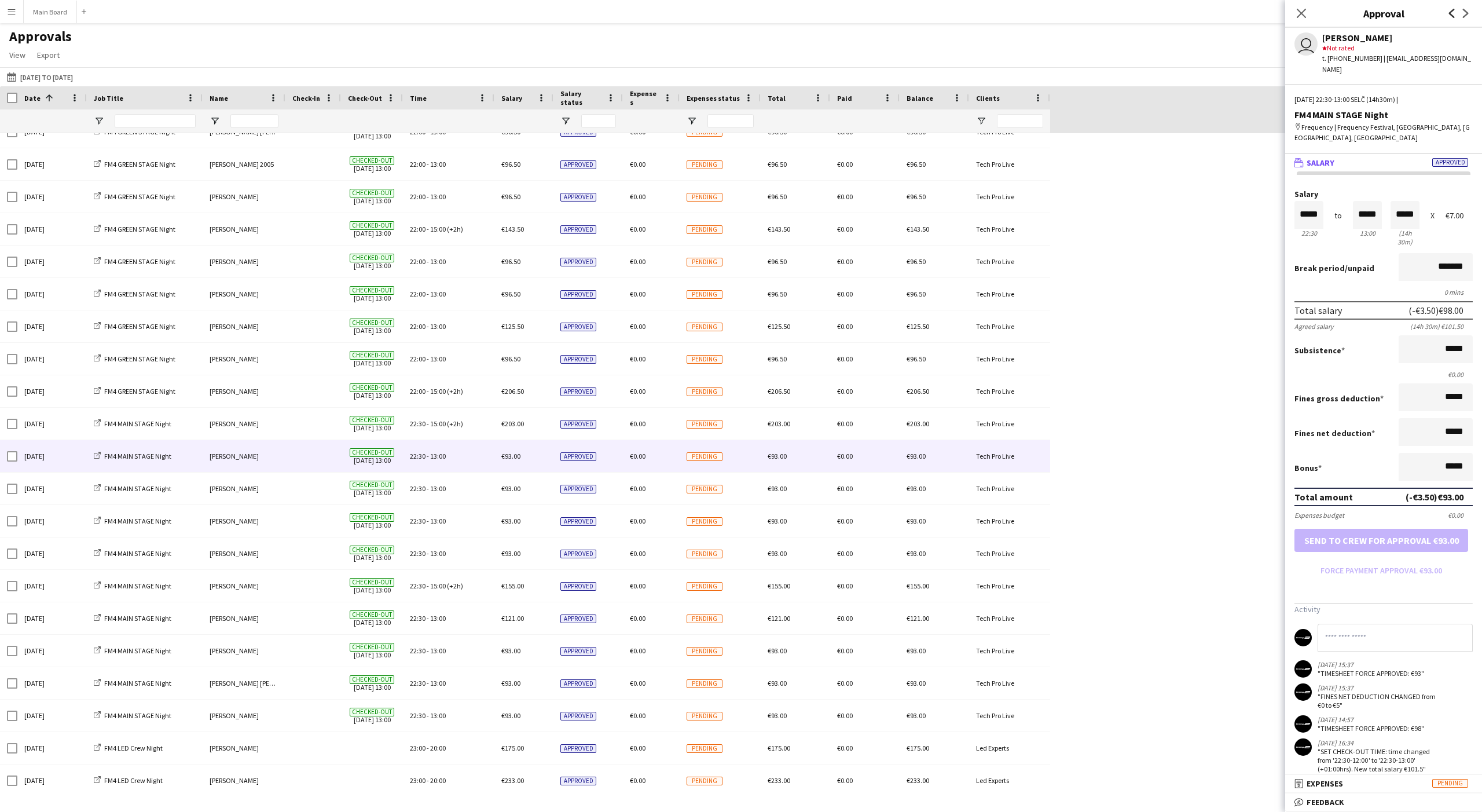
click at [549, 11] on icon at bounding box center [1452, 14] width 5 height 9
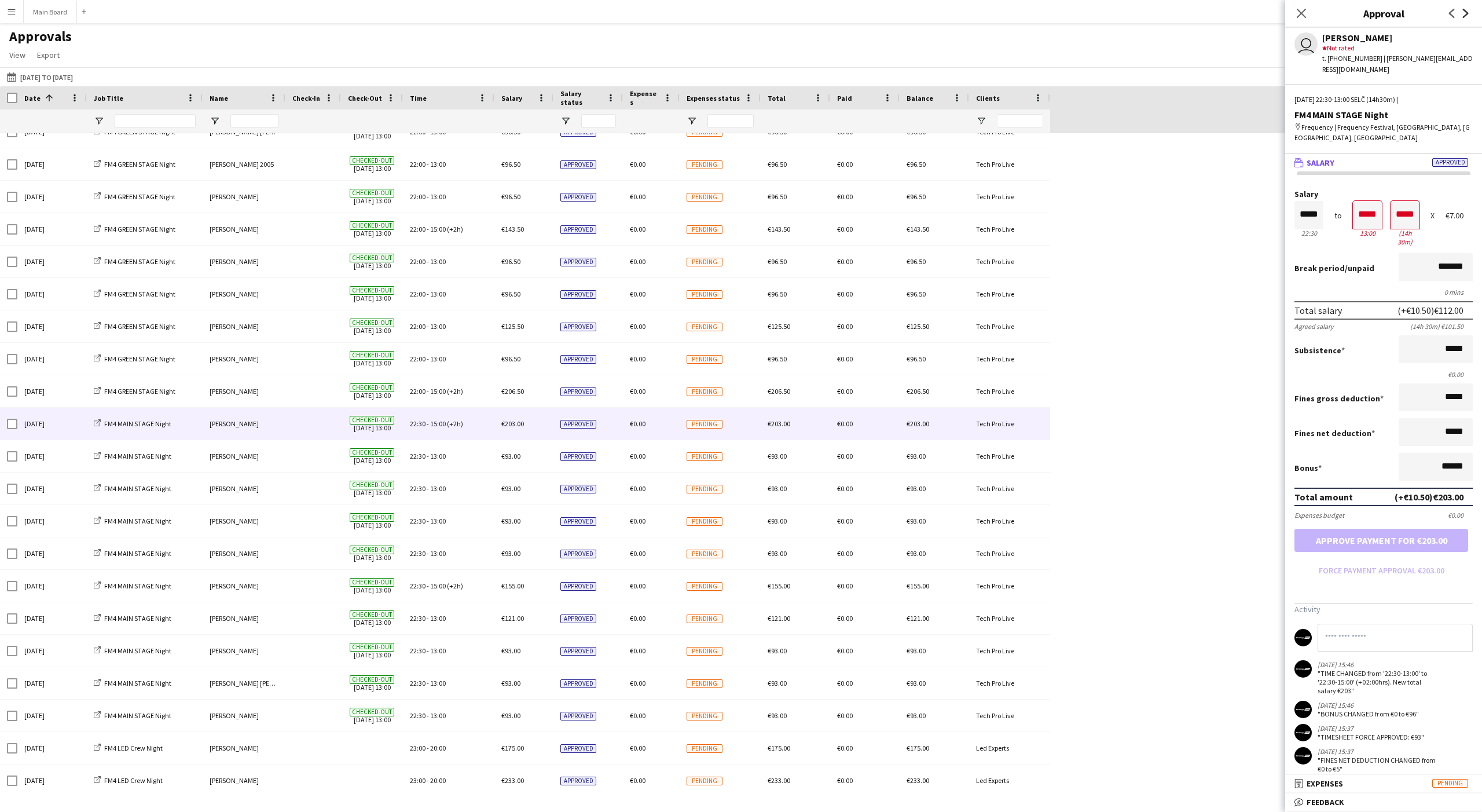
click at [549, 11] on icon at bounding box center [1466, 14] width 5 height 9
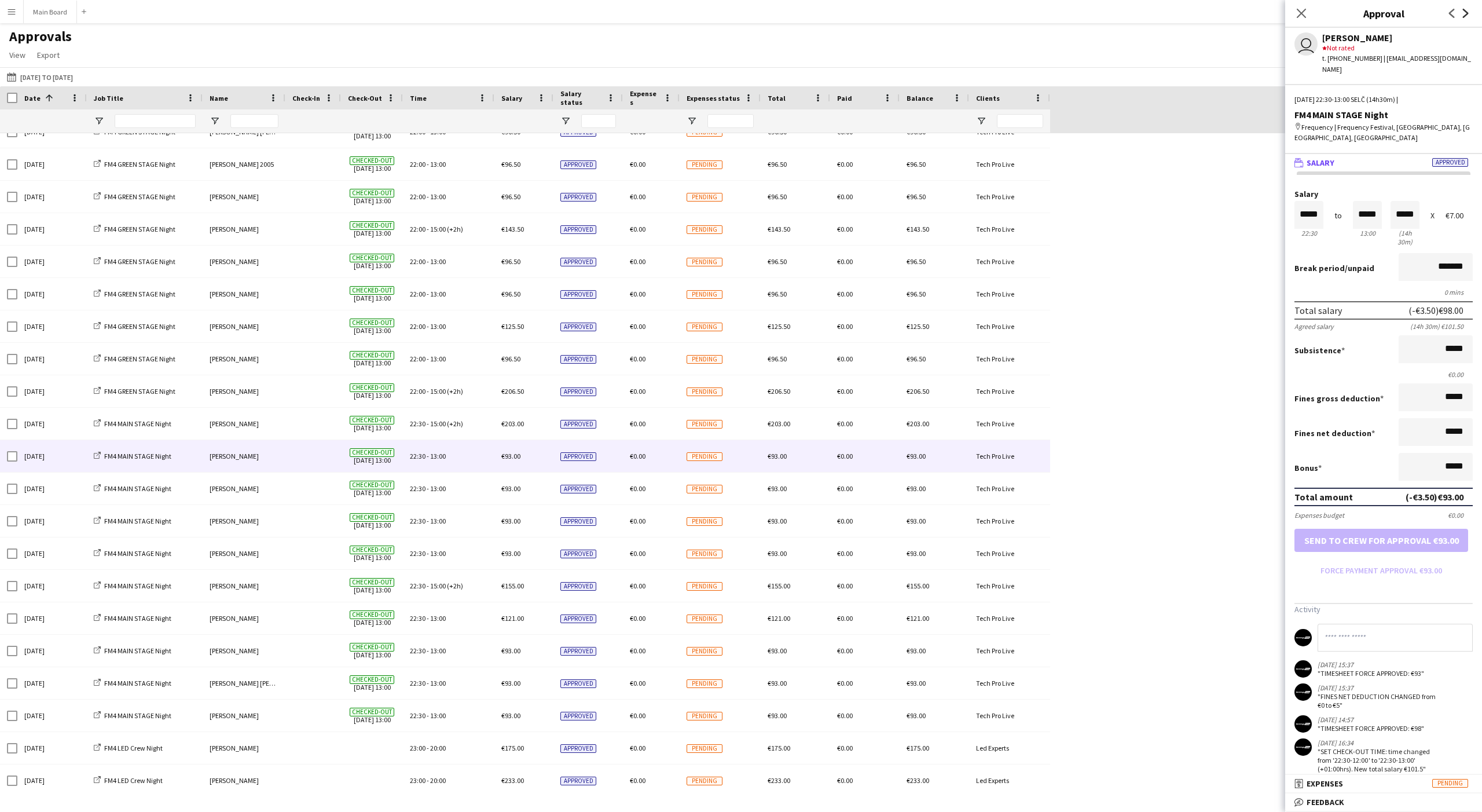
click at [549, 11] on icon at bounding box center [1466, 14] width 5 height 9
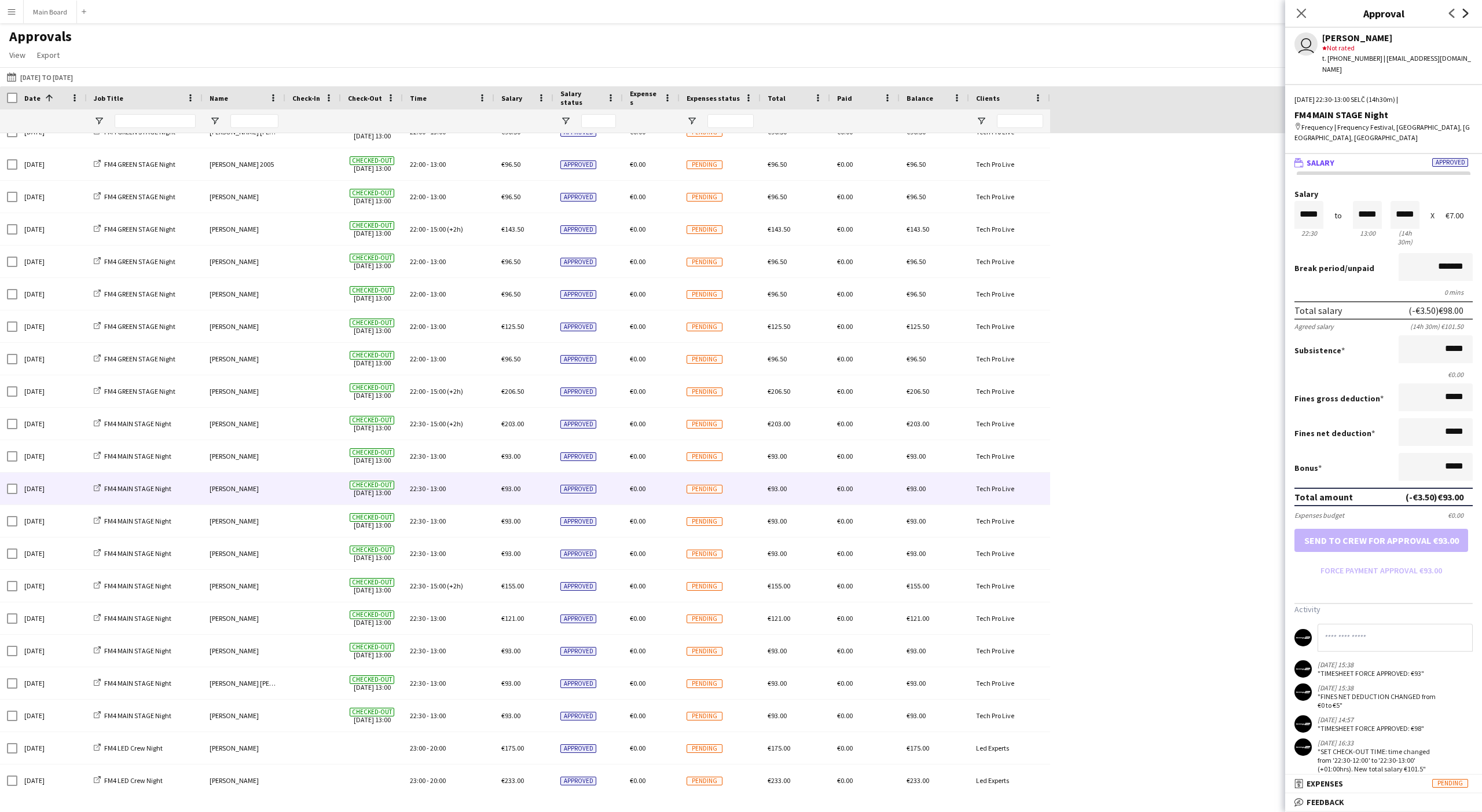
click at [549, 11] on icon at bounding box center [1466, 14] width 5 height 9
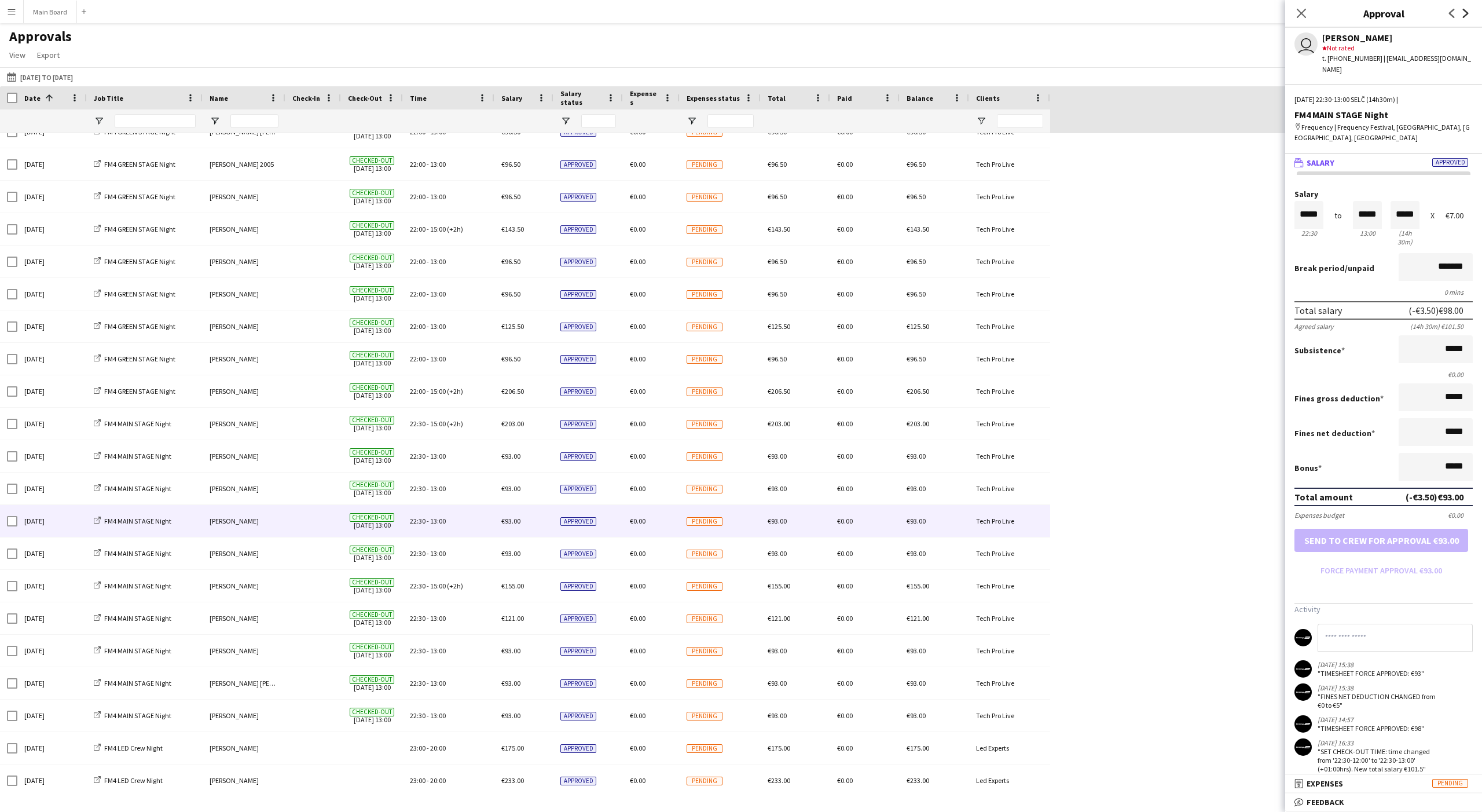
click at [549, 11] on icon at bounding box center [1466, 14] width 5 height 9
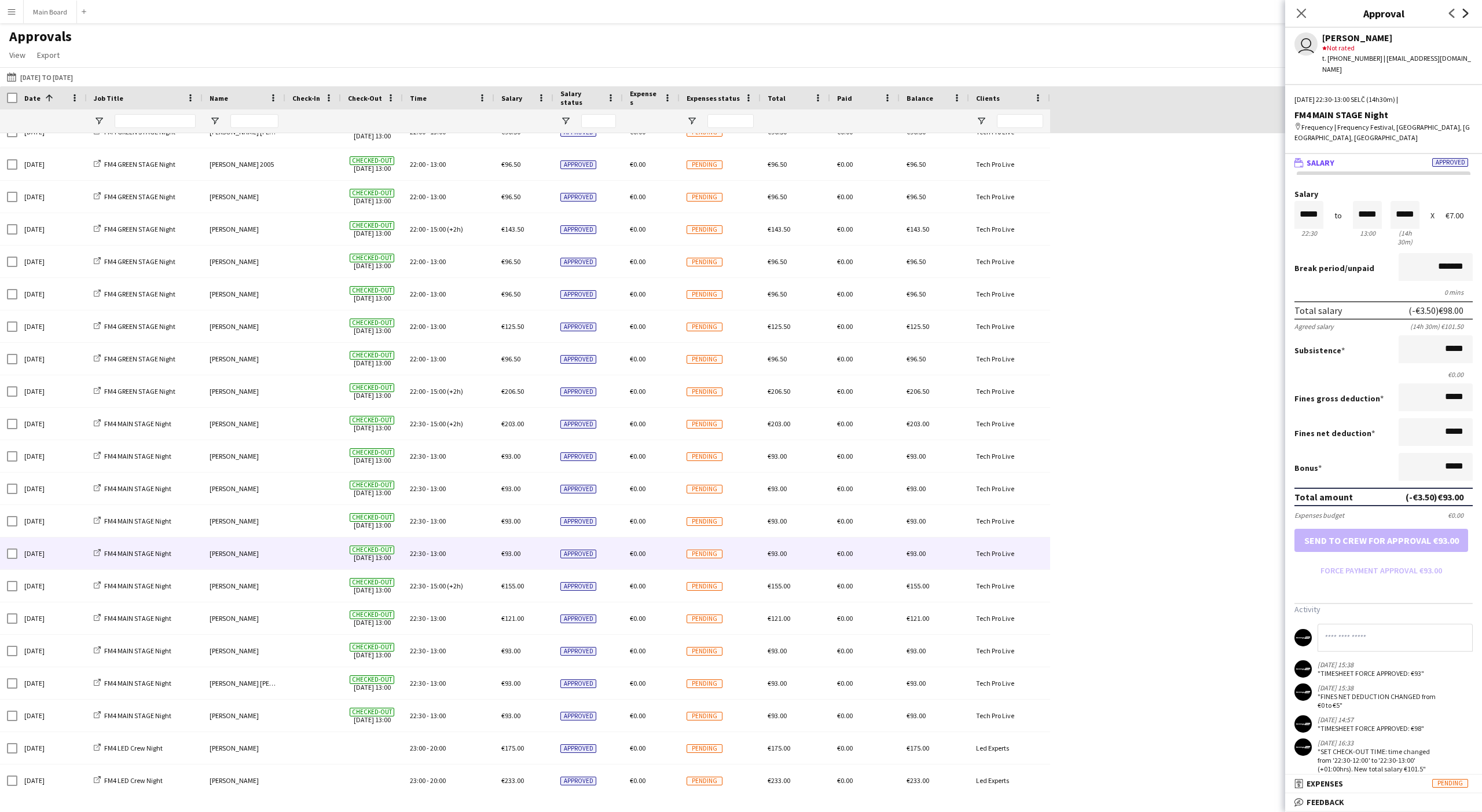
click at [549, 11] on icon at bounding box center [1466, 14] width 5 height 9
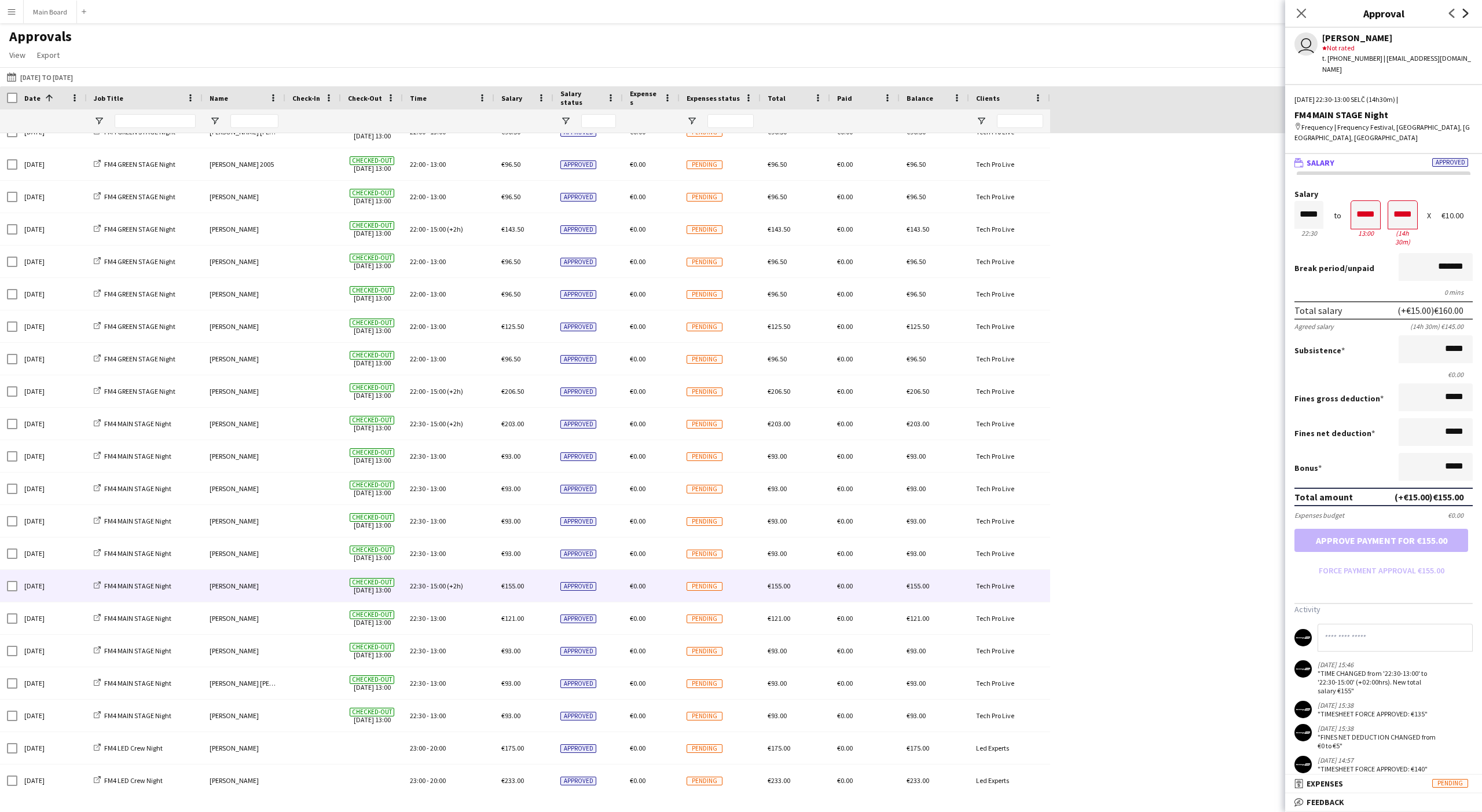
click at [549, 11] on icon at bounding box center [1466, 14] width 5 height 9
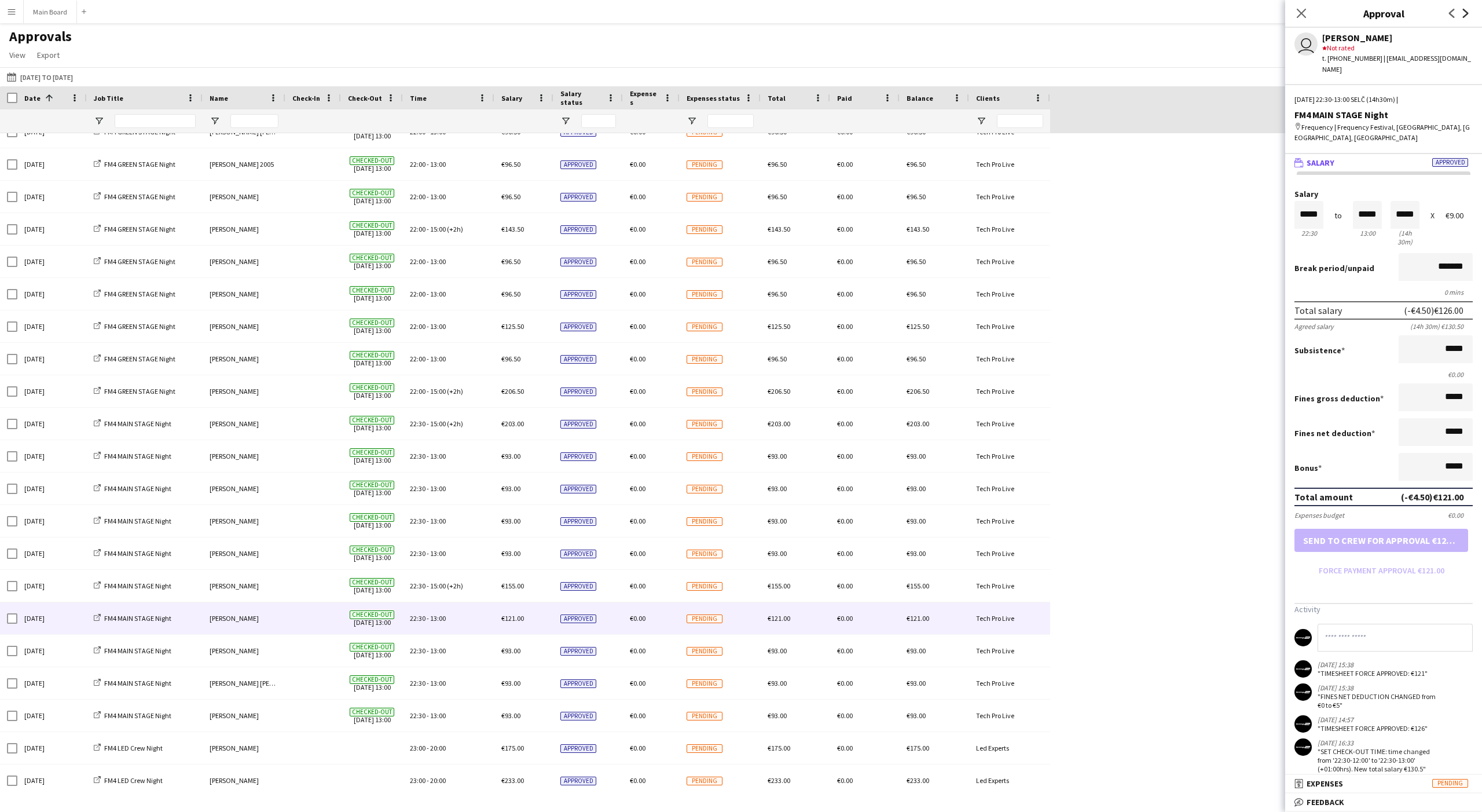
click at [549, 11] on icon at bounding box center [1466, 14] width 5 height 9
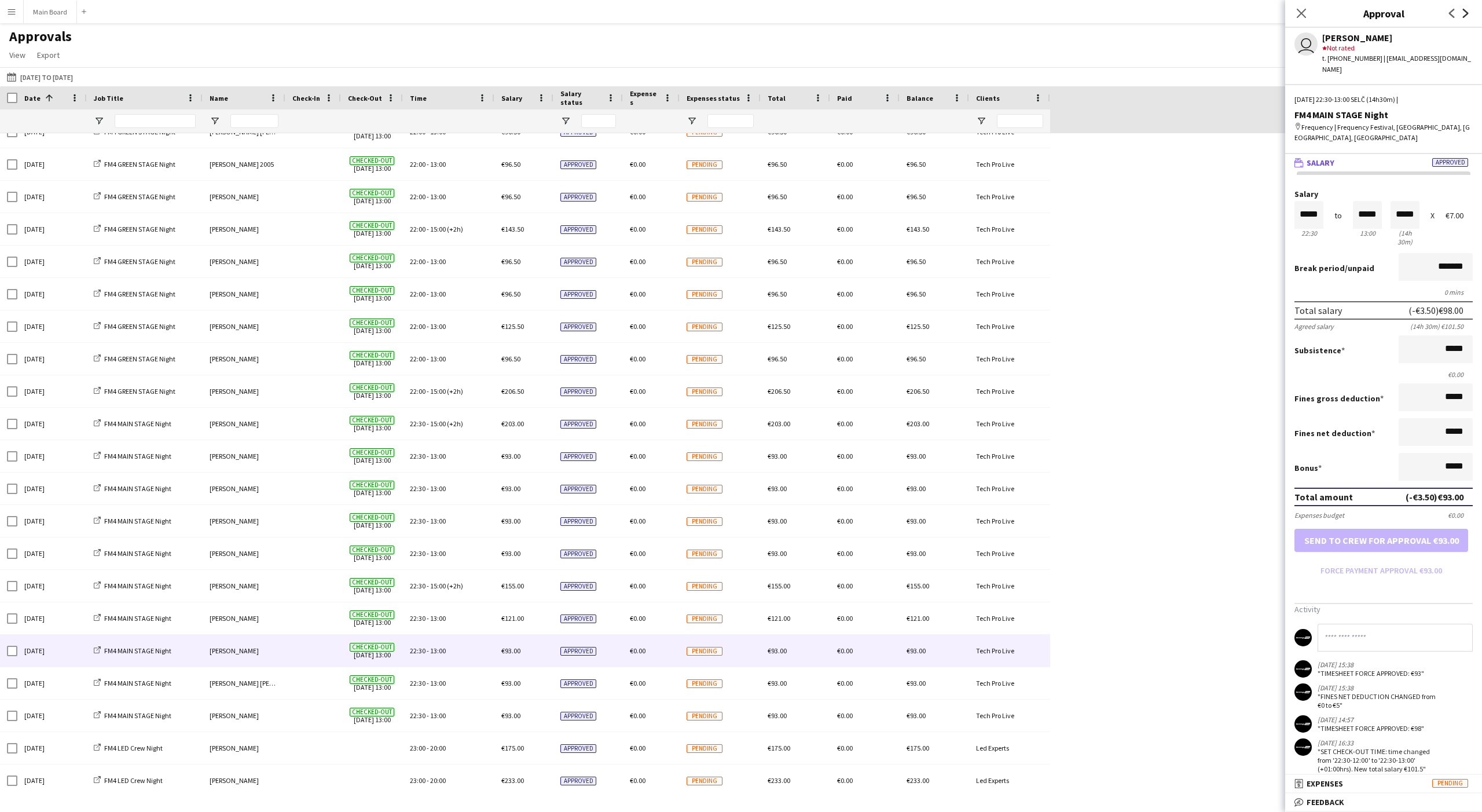
click at [549, 11] on icon at bounding box center [1466, 14] width 5 height 9
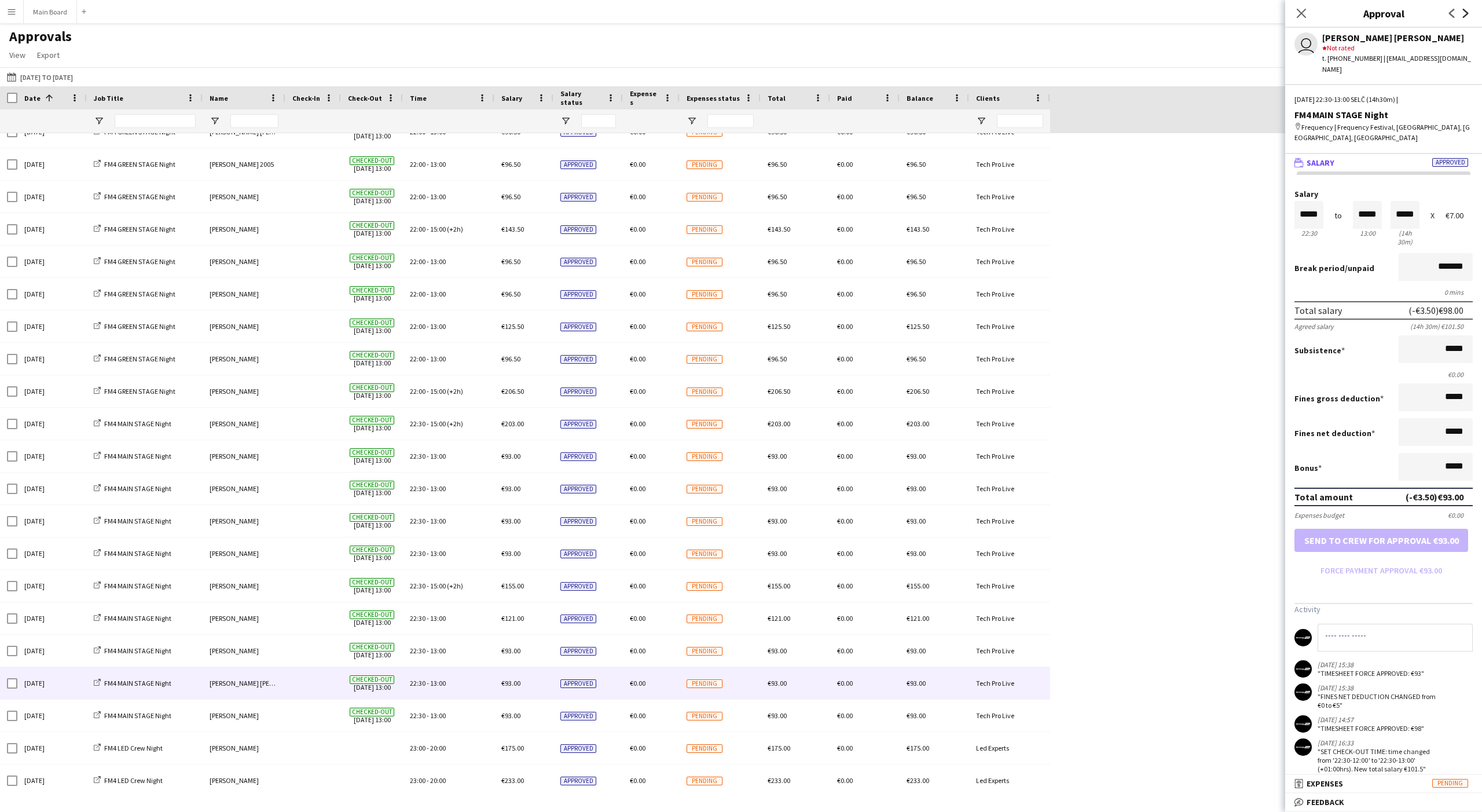
click at [549, 14] on icon at bounding box center [1466, 14] width 5 height 9
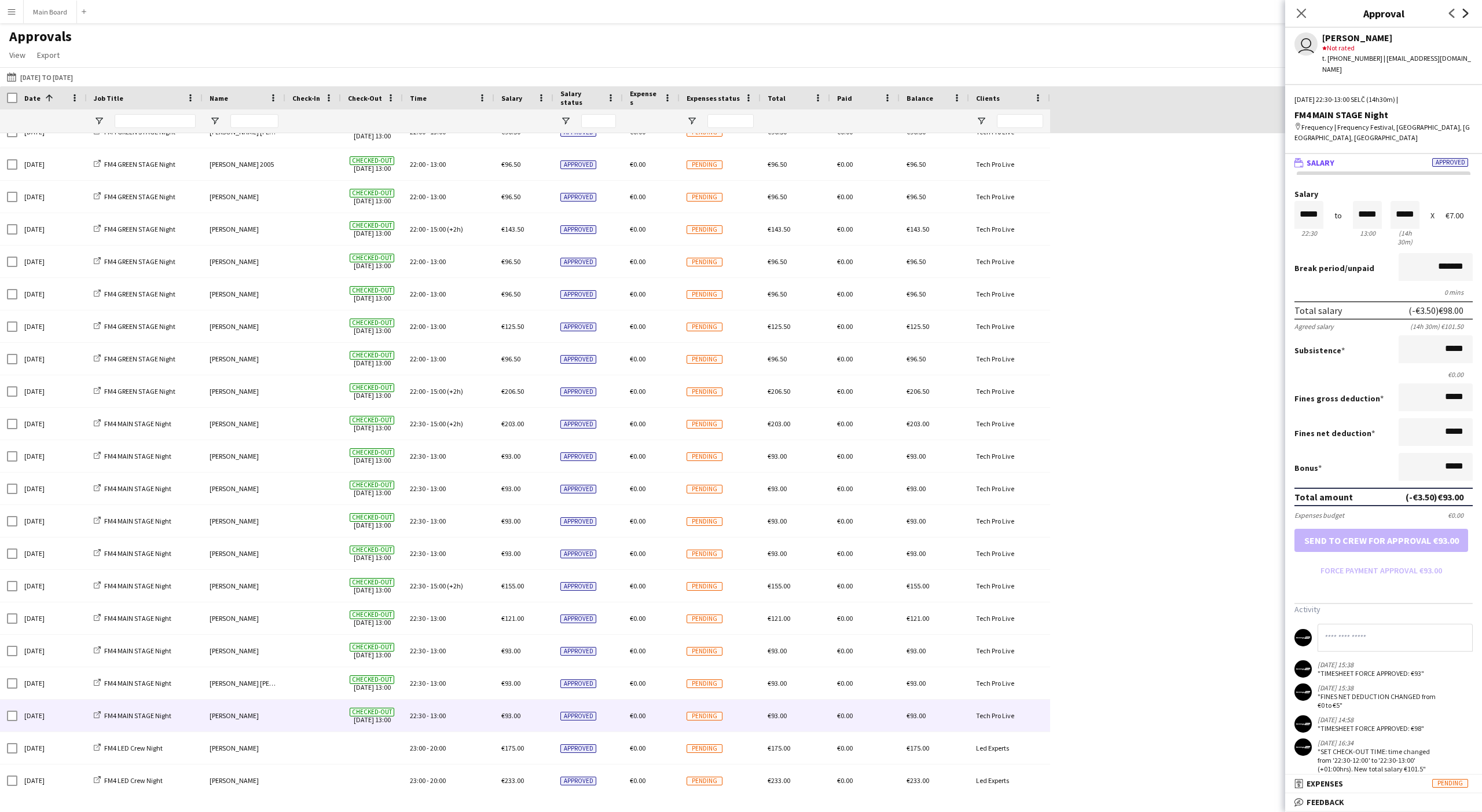
click at [549, 14] on icon at bounding box center [1466, 14] width 5 height 9
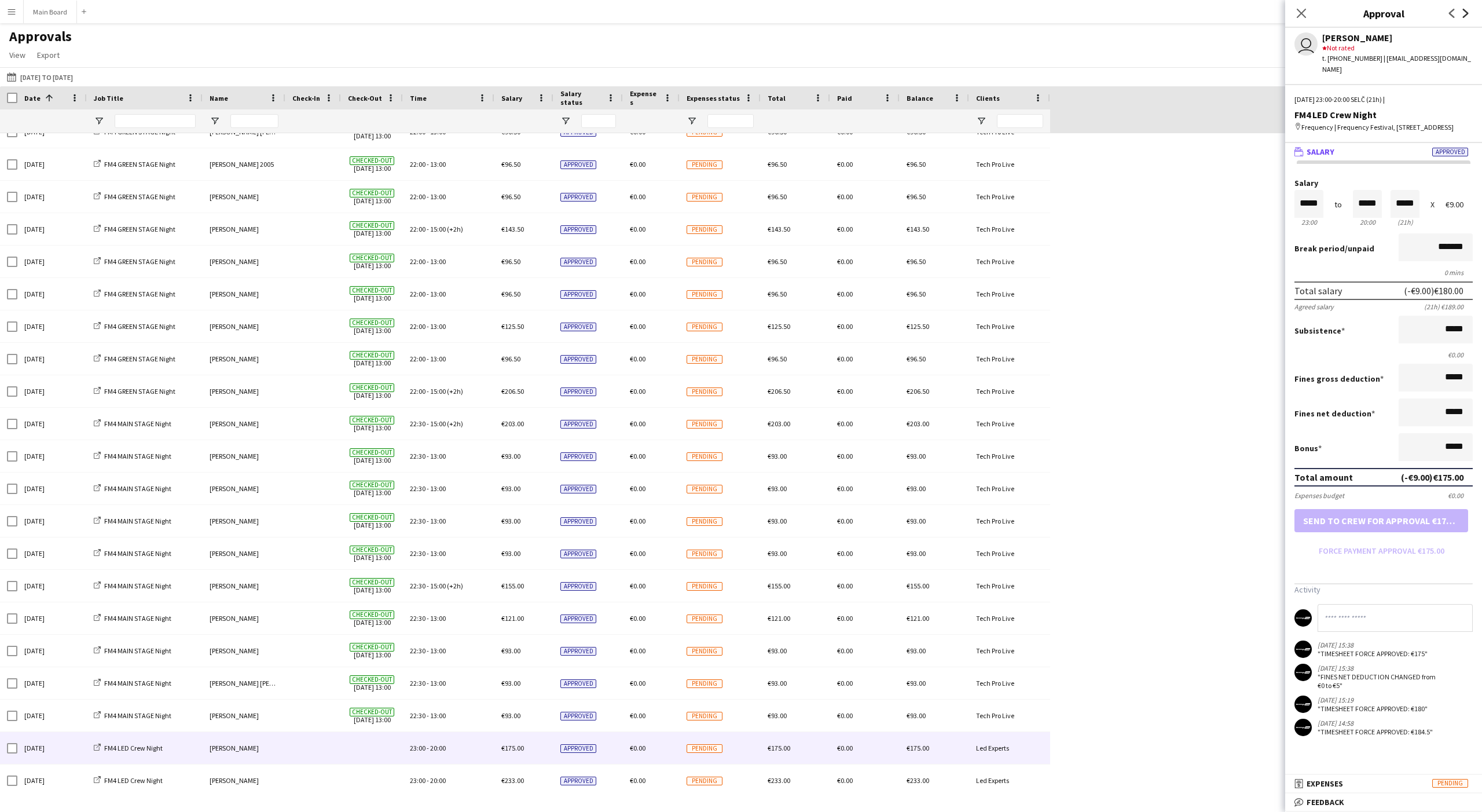
click at [549, 14] on icon at bounding box center [1466, 14] width 5 height 9
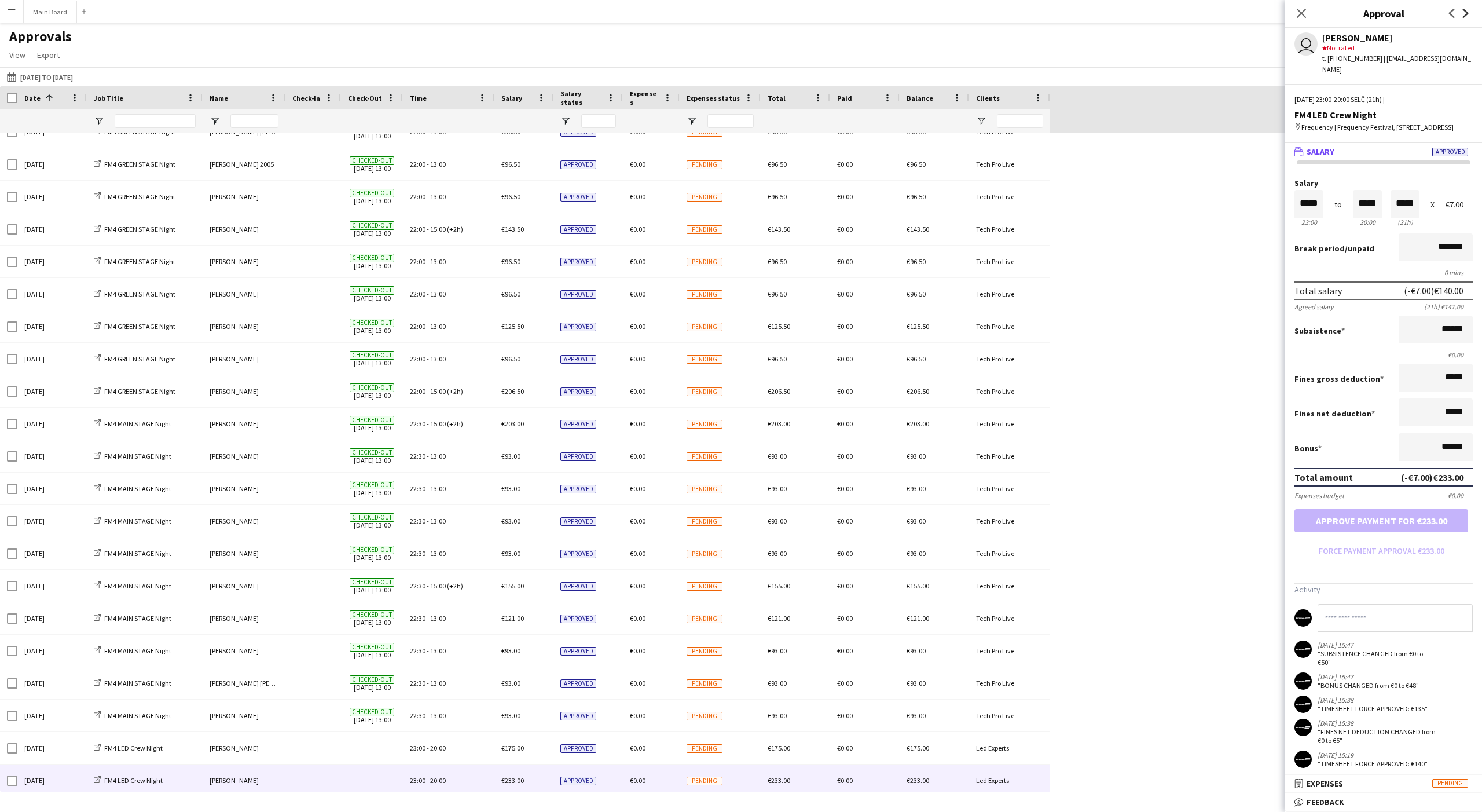
click at [549, 14] on icon at bounding box center [1466, 14] width 5 height 9
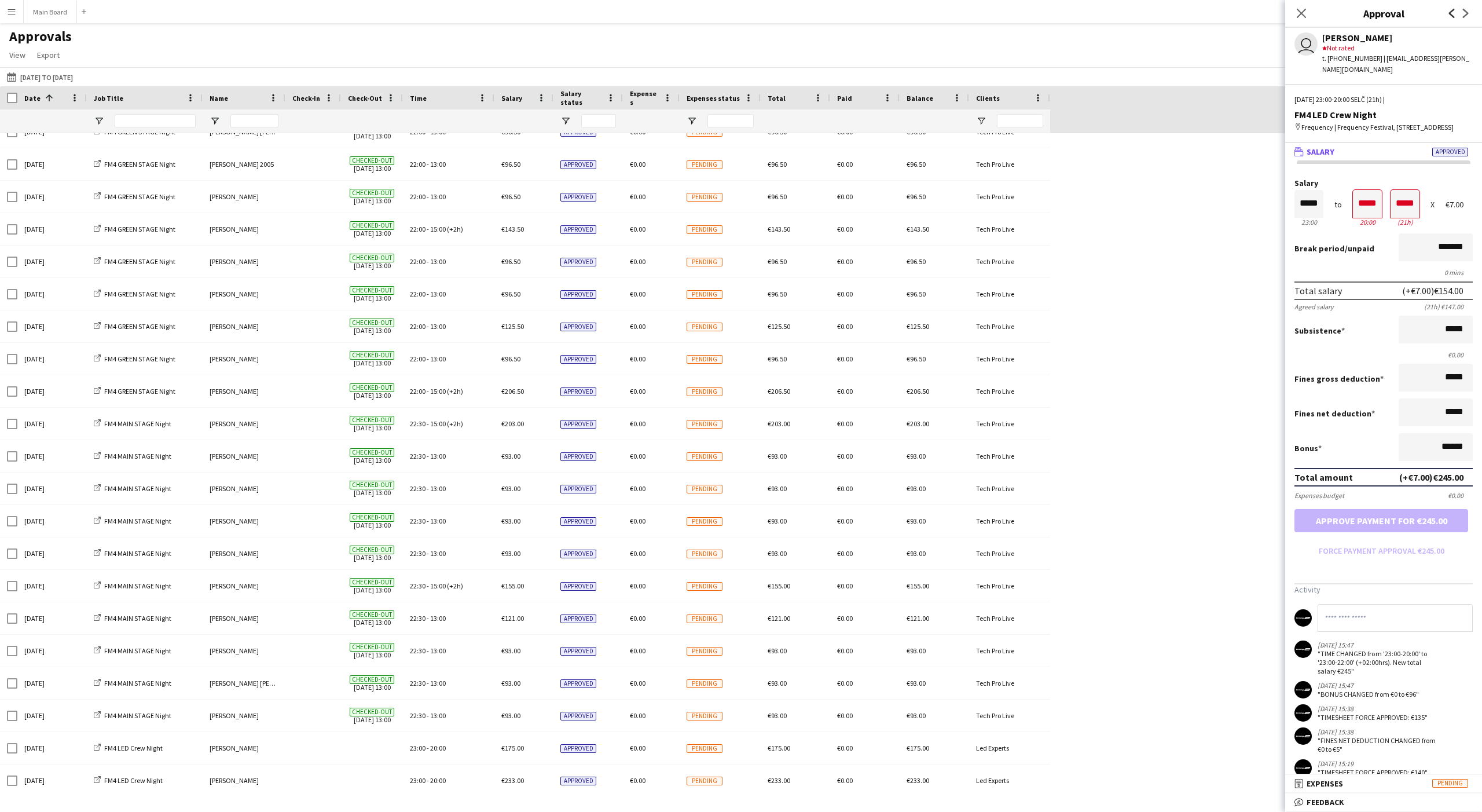
click at [549, 12] on icon at bounding box center [1452, 14] width 5 height 9
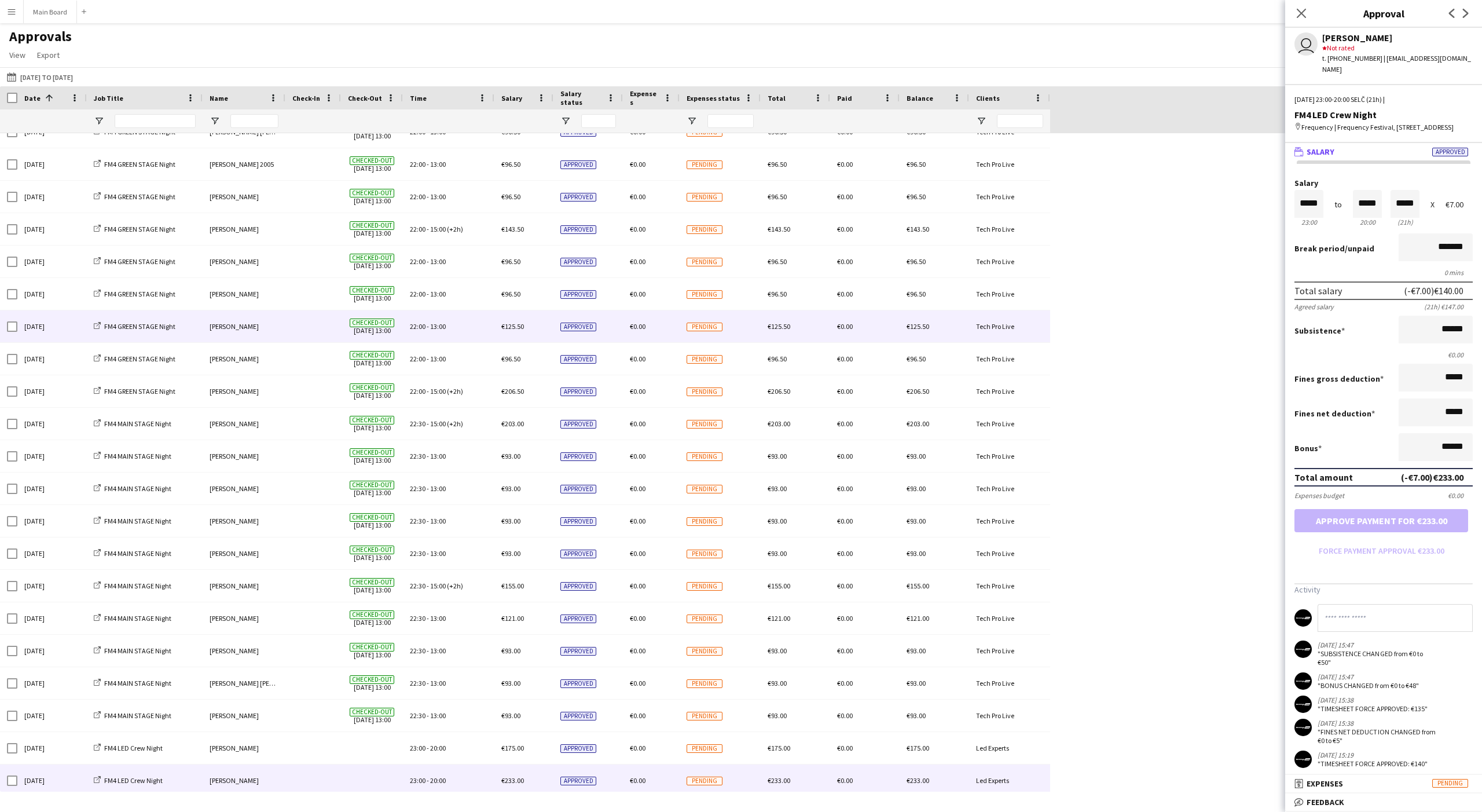
scroll to position [11013, 0]
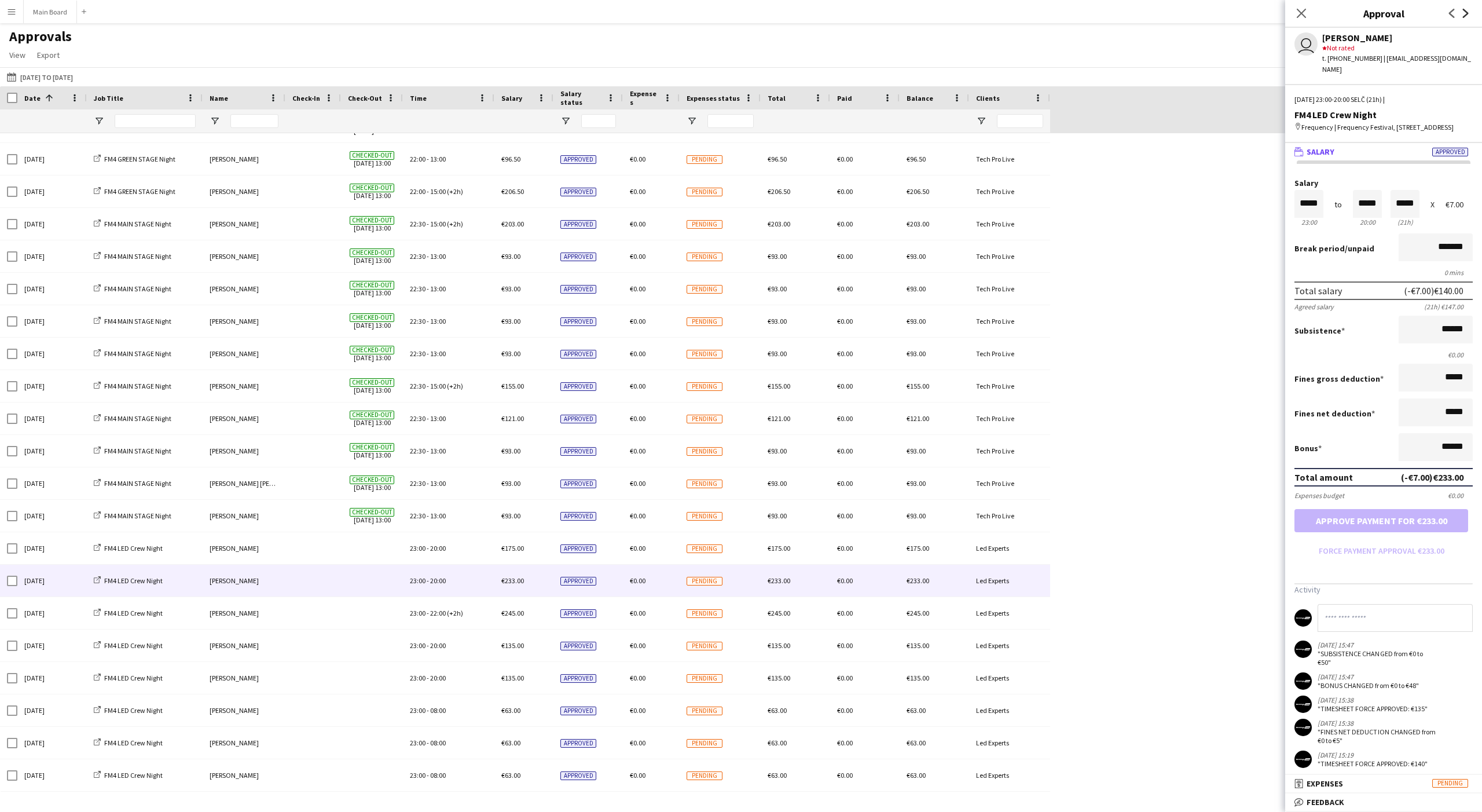
click at [549, 11] on icon "Next" at bounding box center [1466, 14] width 9 height 9
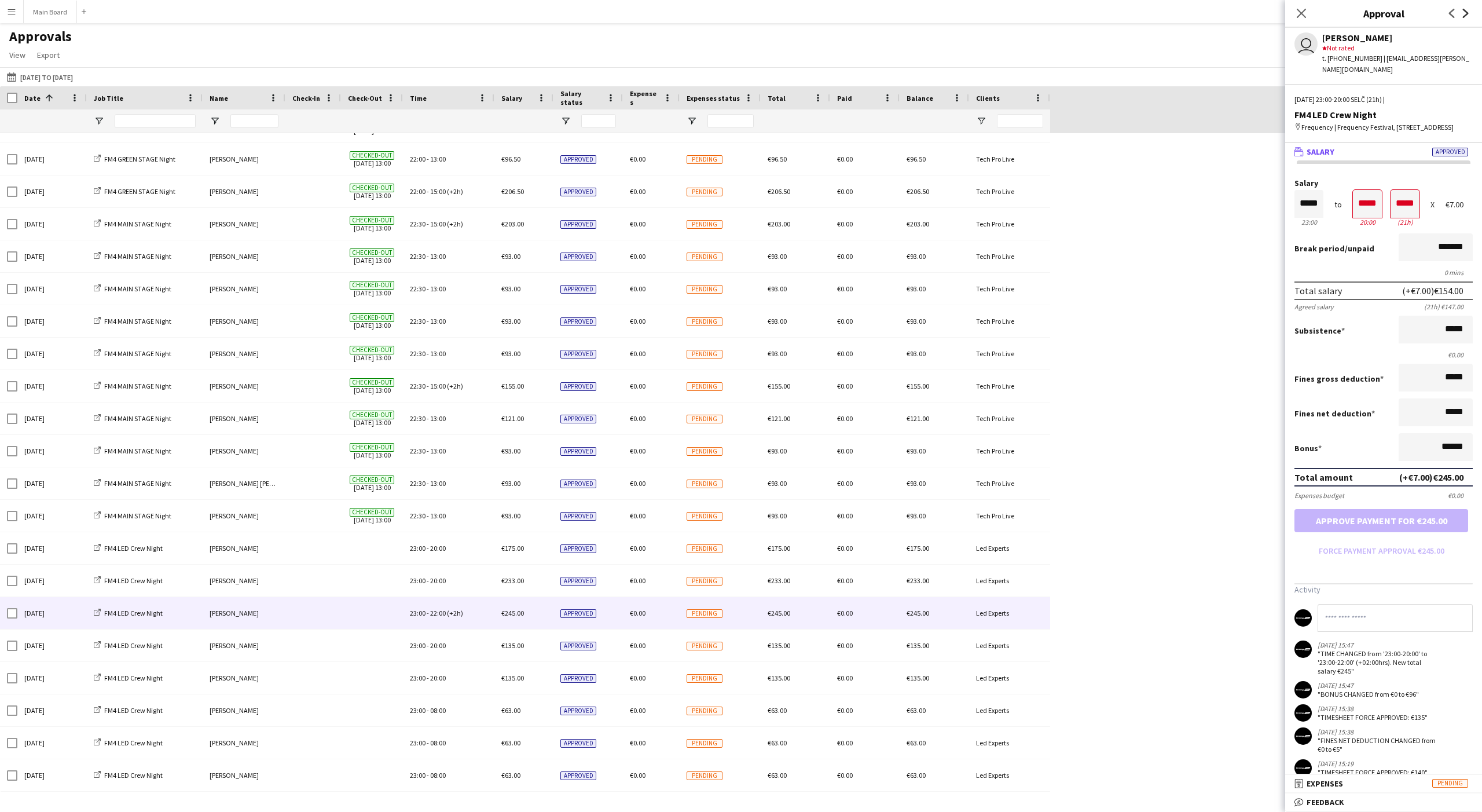
click at [549, 11] on icon "Next" at bounding box center [1466, 14] width 9 height 9
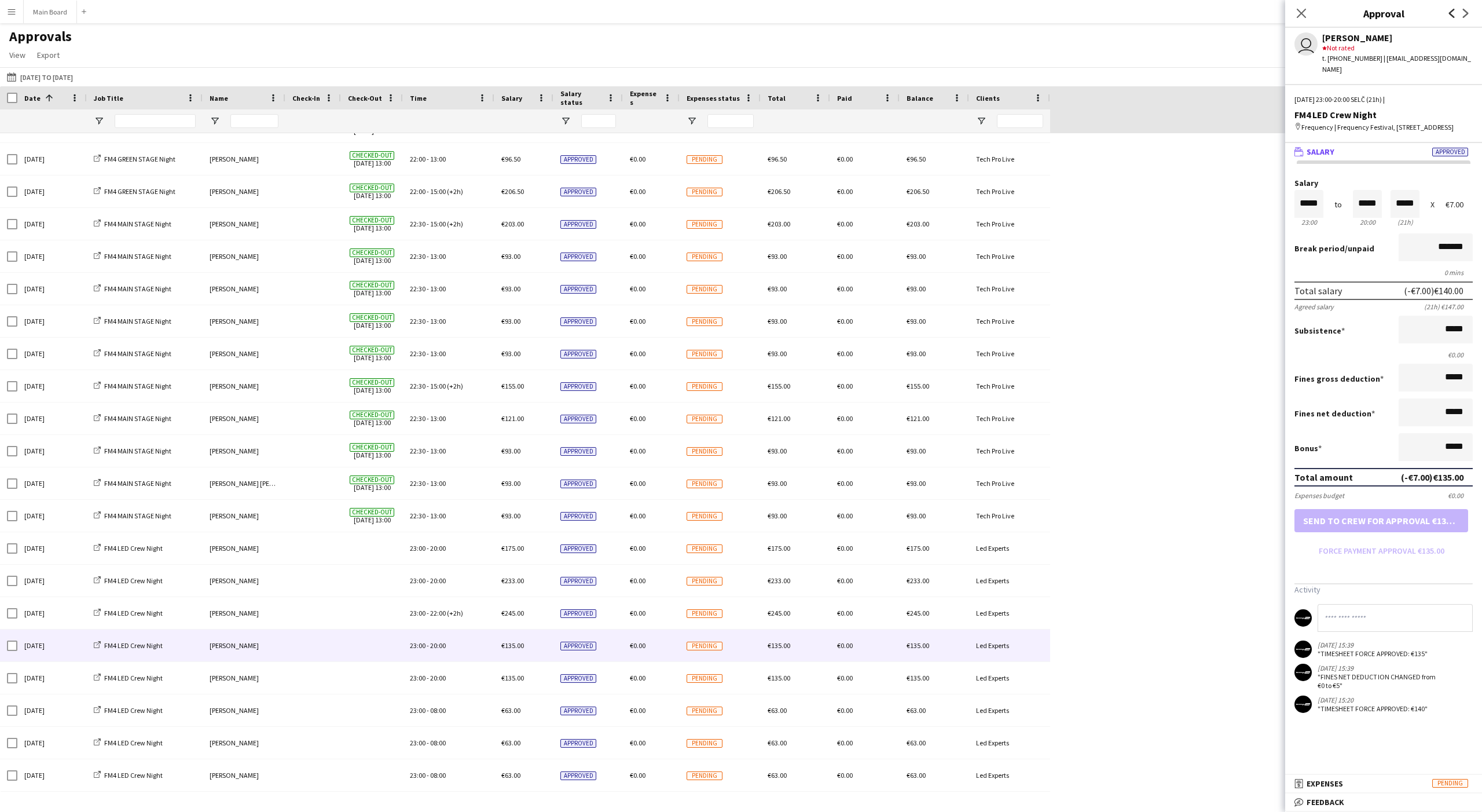
click at [549, 11] on icon at bounding box center [1452, 14] width 5 height 9
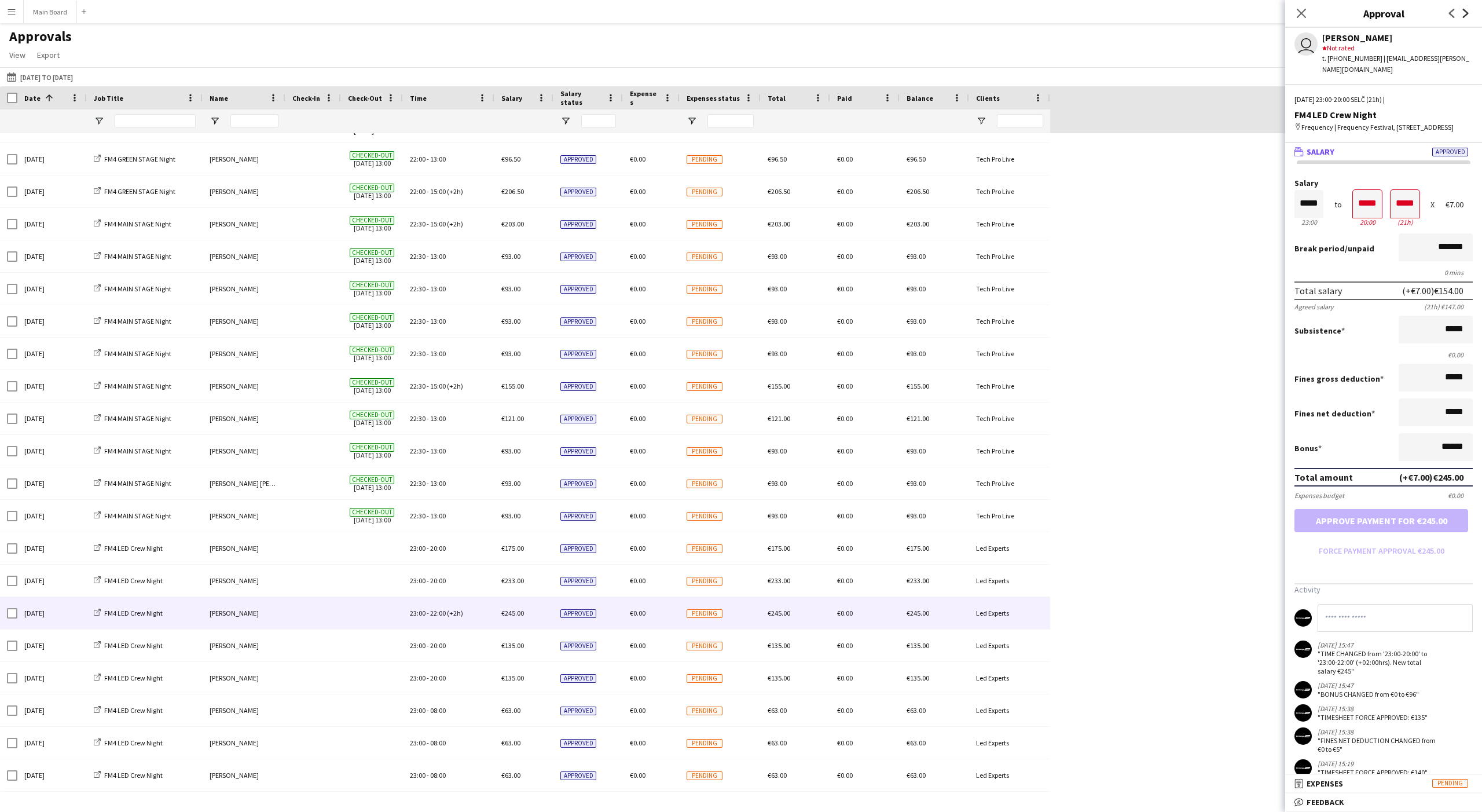
click at [549, 13] on icon at bounding box center [1466, 14] width 5 height 9
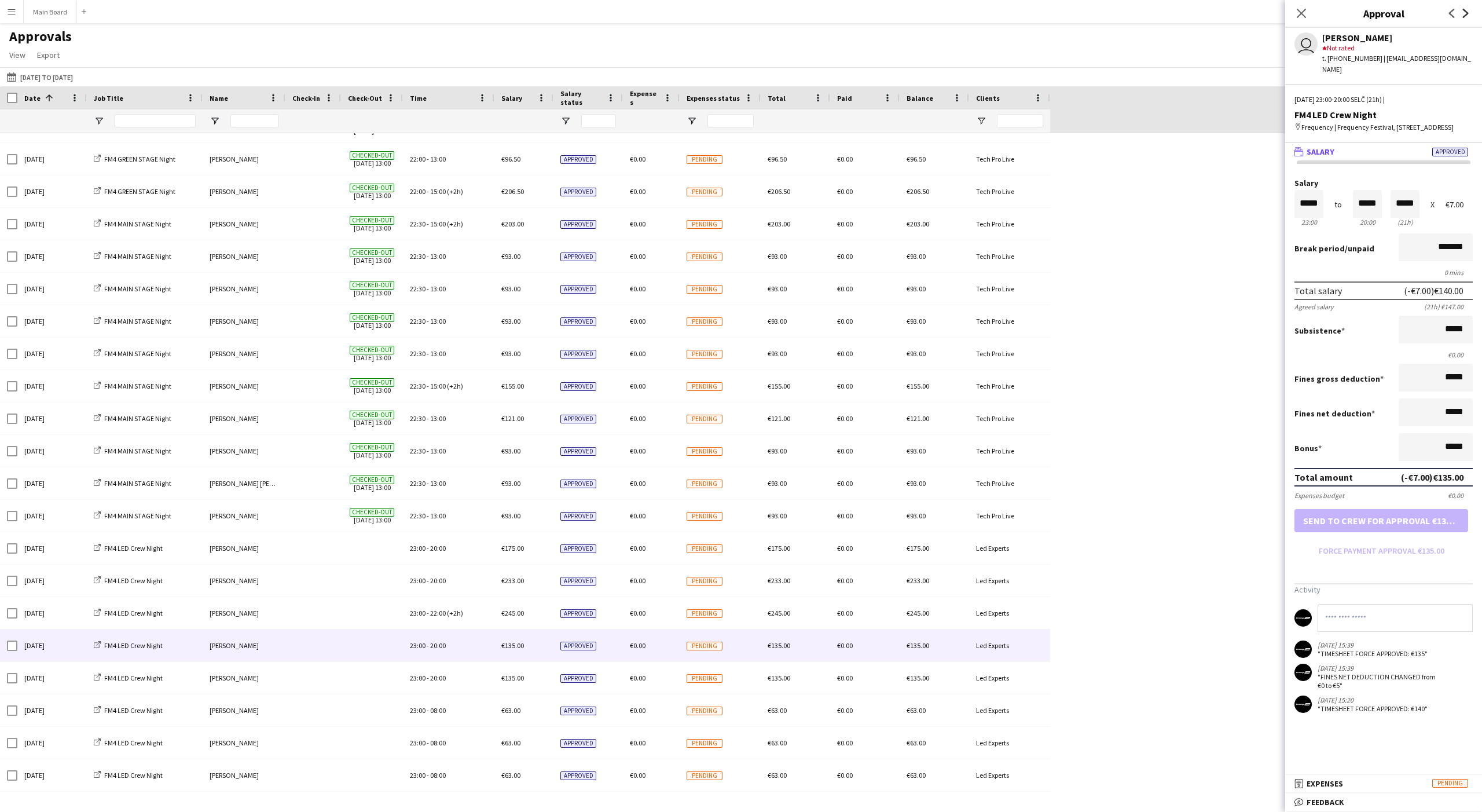
click at [549, 13] on icon at bounding box center [1466, 14] width 5 height 9
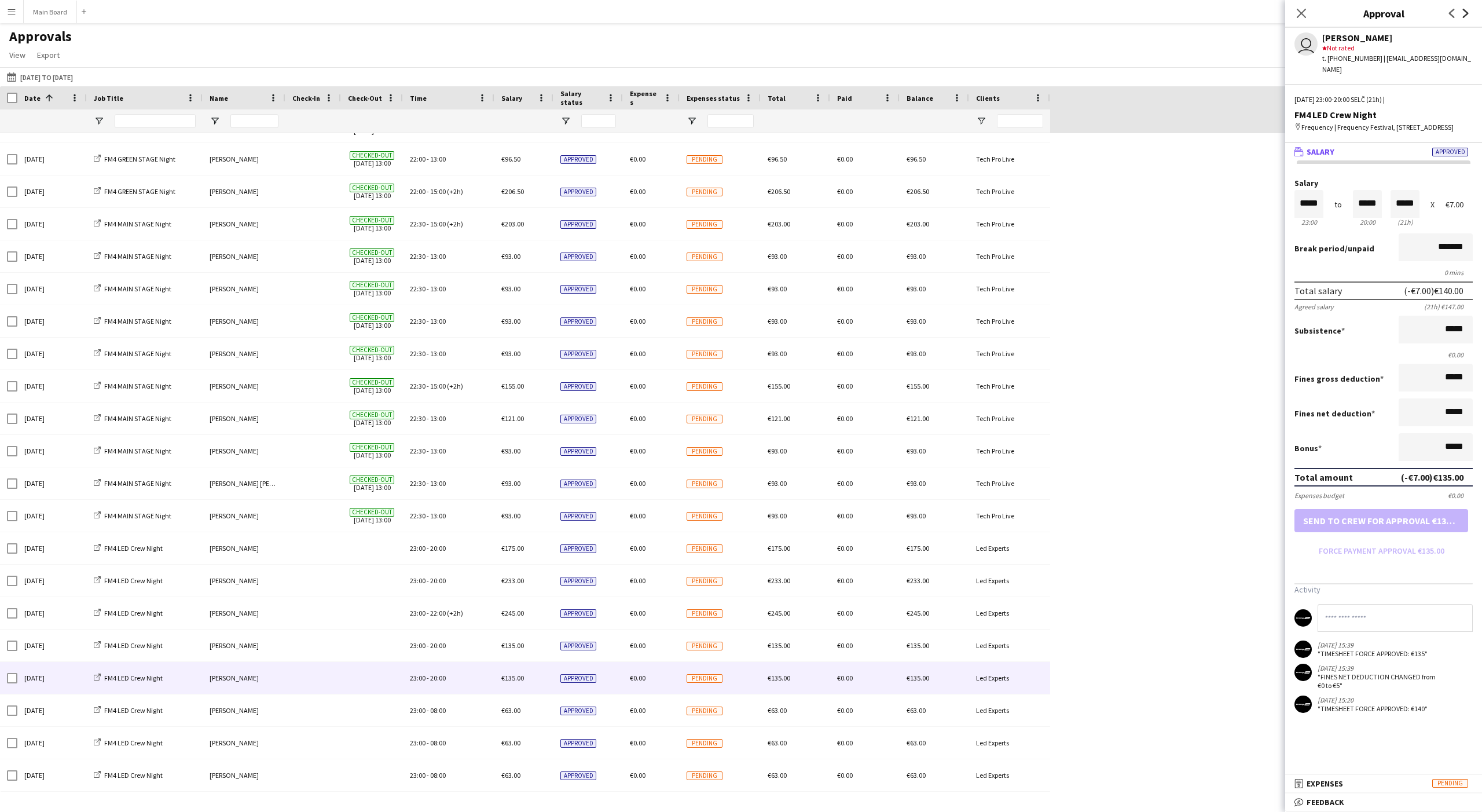
click at [549, 13] on icon at bounding box center [1466, 14] width 5 height 9
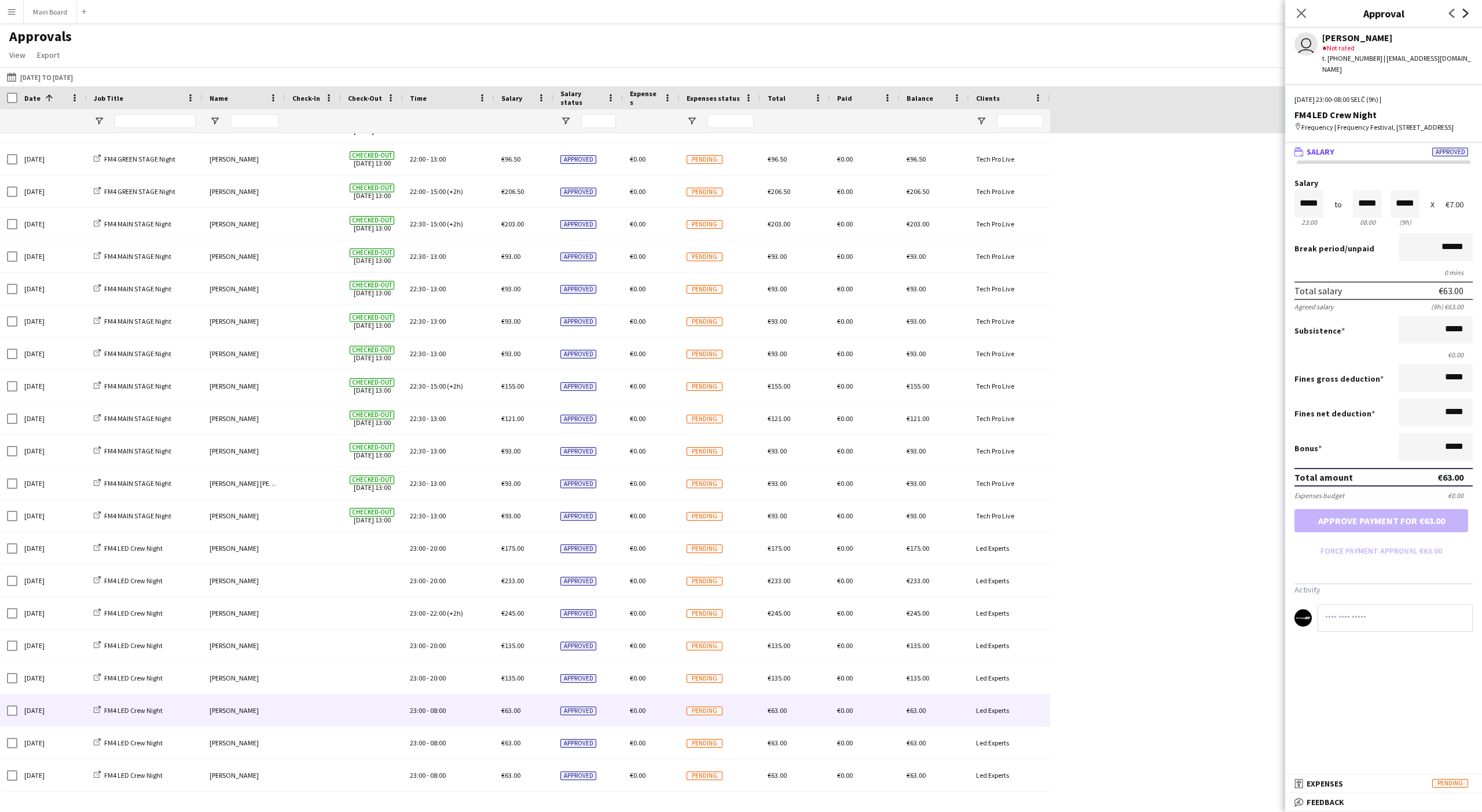
click at [549, 13] on icon at bounding box center [1466, 14] width 5 height 9
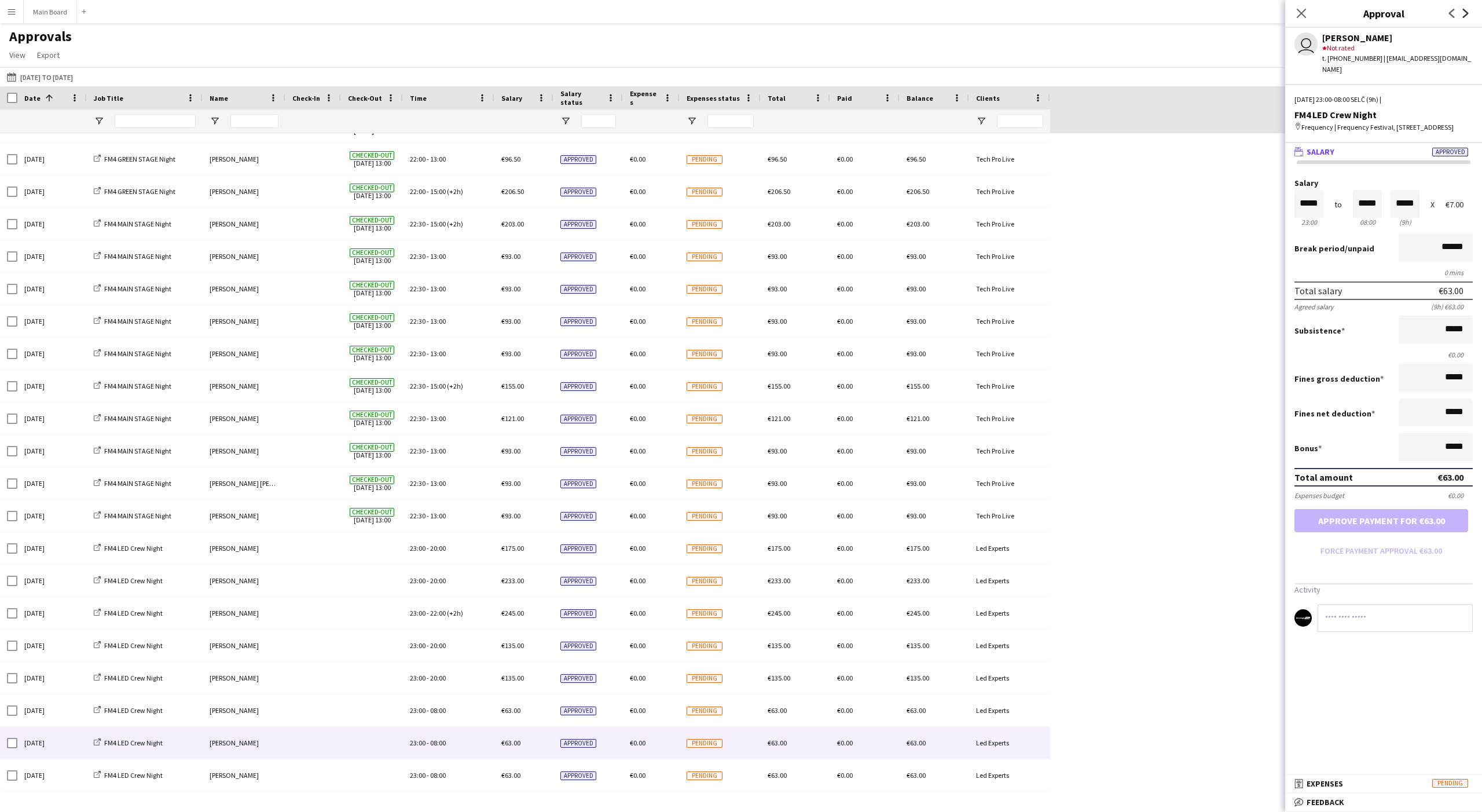
click at [549, 13] on icon "Next" at bounding box center [1466, 14] width 9 height 9
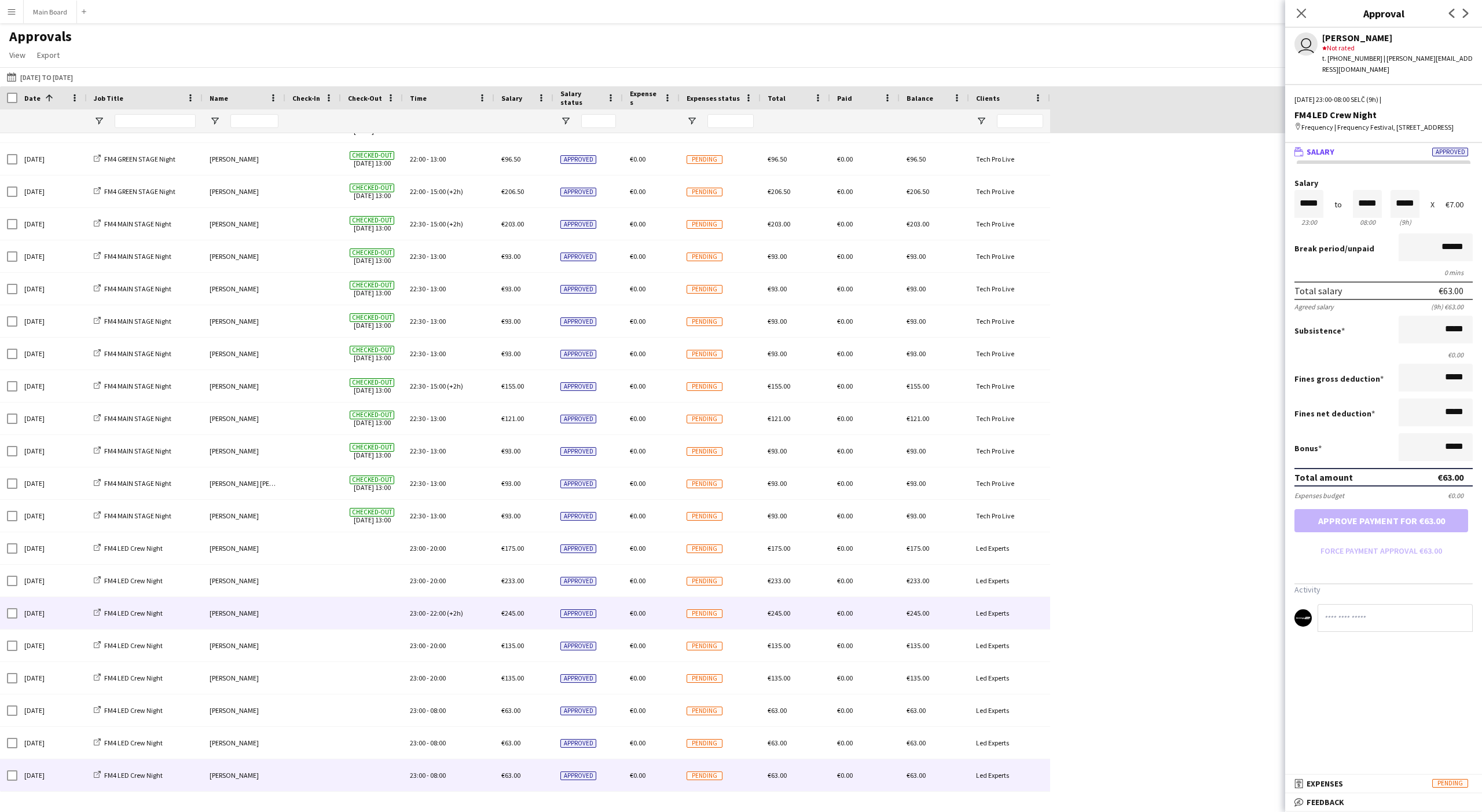
click at [252, 551] on div "Peter Furda" at bounding box center [244, 612] width 82 height 32
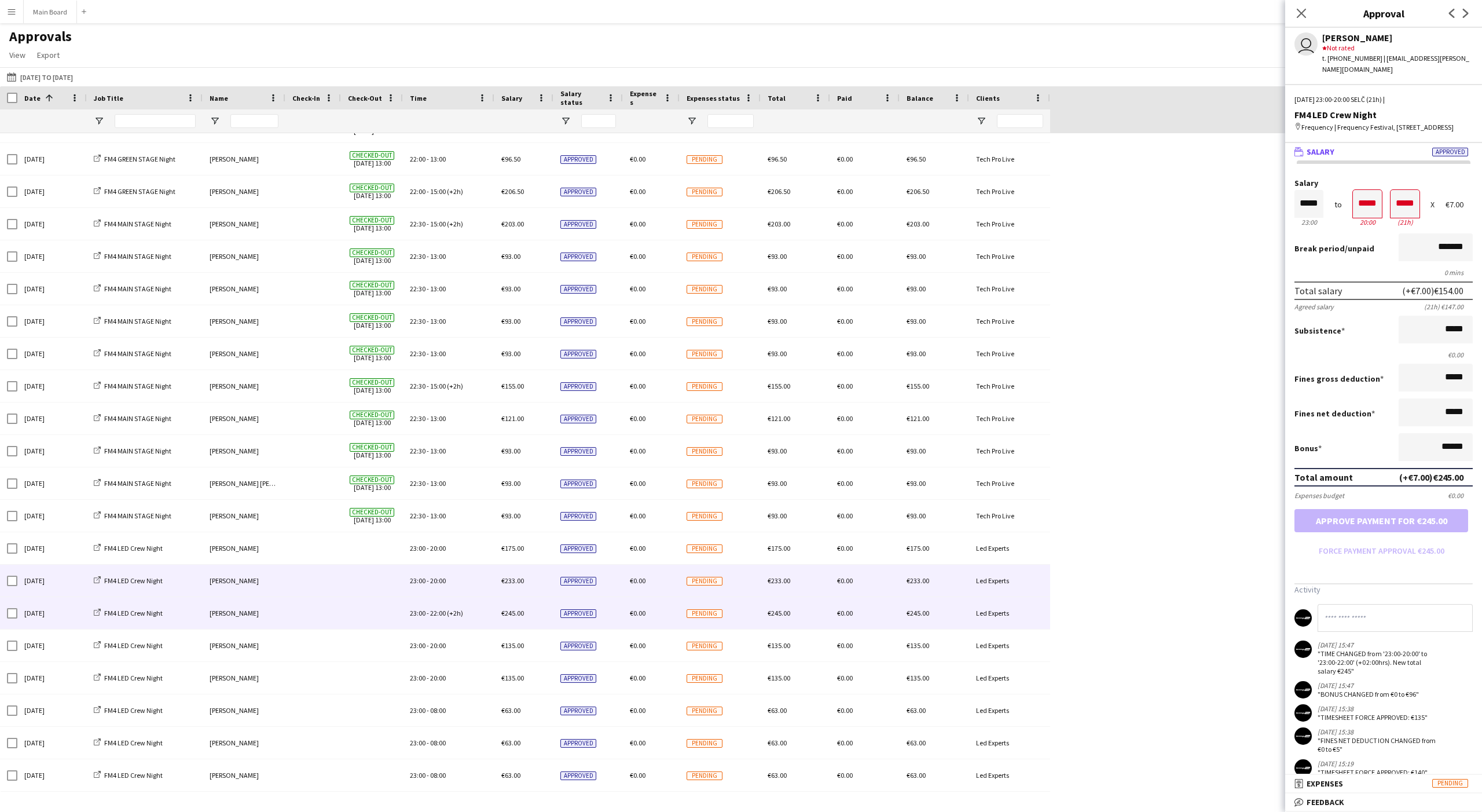
click at [231, 551] on div "Erik Sadvár" at bounding box center [244, 580] width 82 height 32
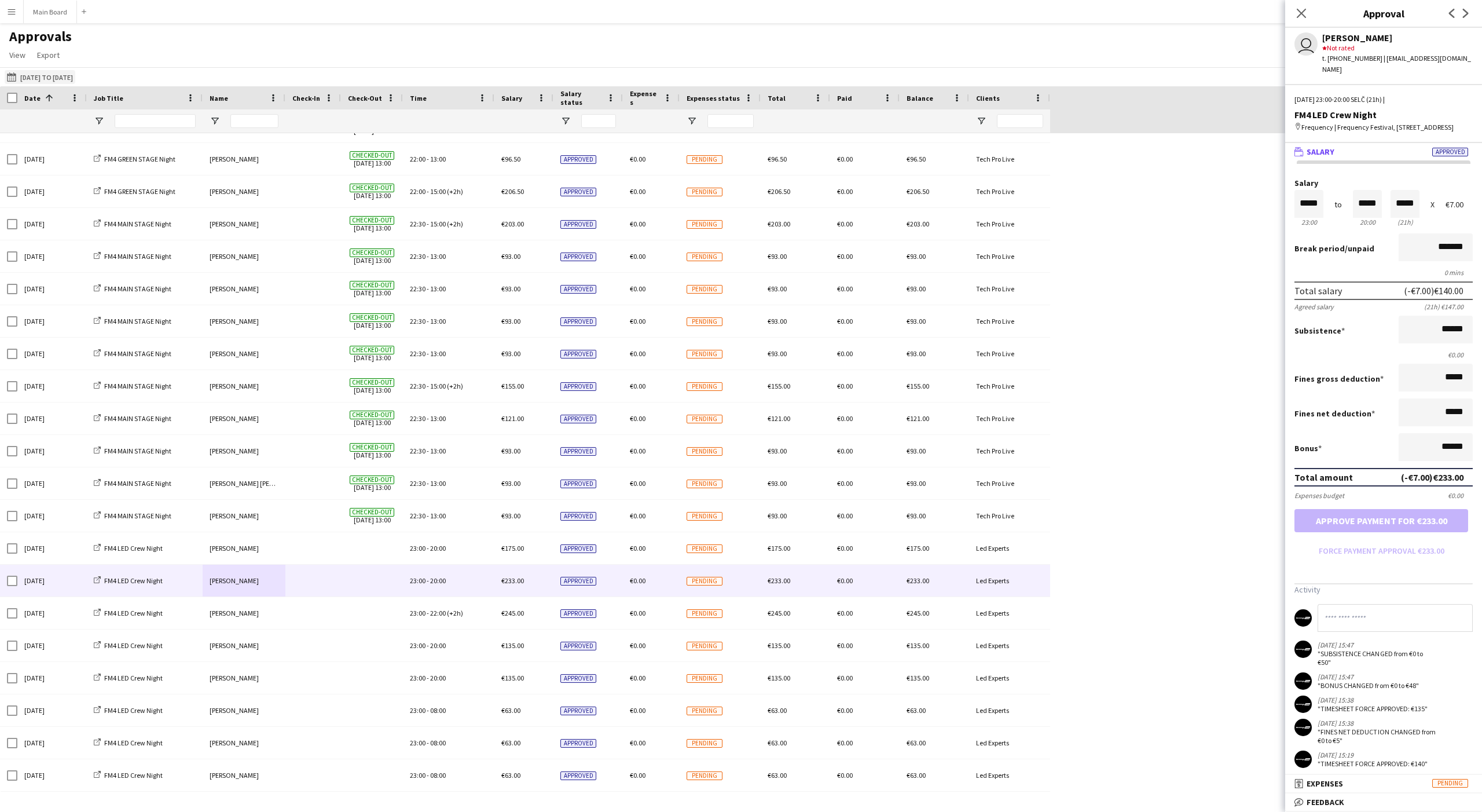
click at [62, 74] on button "01-08-2025 to 15-08-2025 01-08-2025 to 15-08-2025" at bounding box center [40, 76] width 71 height 14
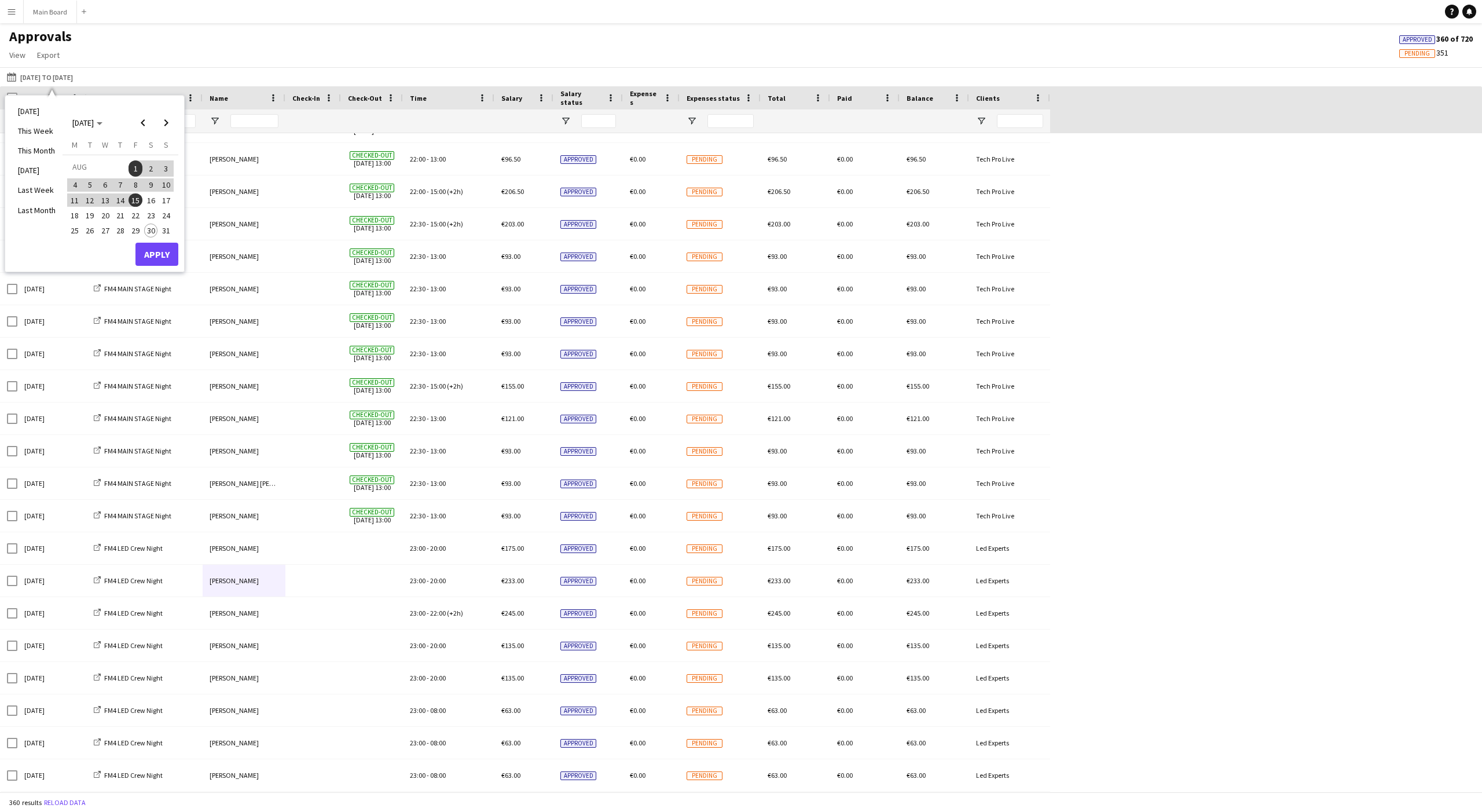
click at [152, 202] on span "16" at bounding box center [150, 200] width 14 height 14
click at [156, 250] on button "Apply" at bounding box center [157, 254] width 43 height 24
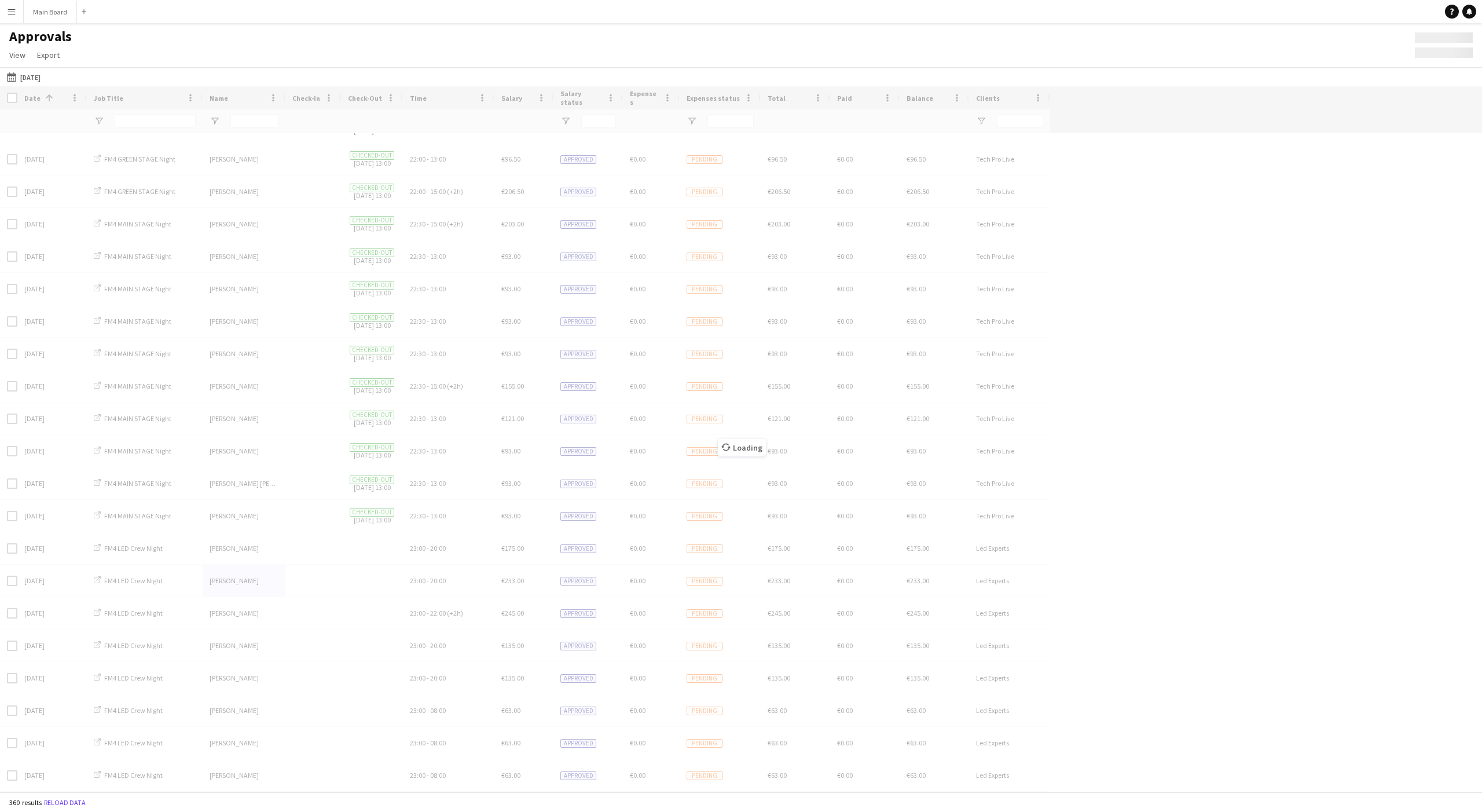
scroll to position [444, 0]
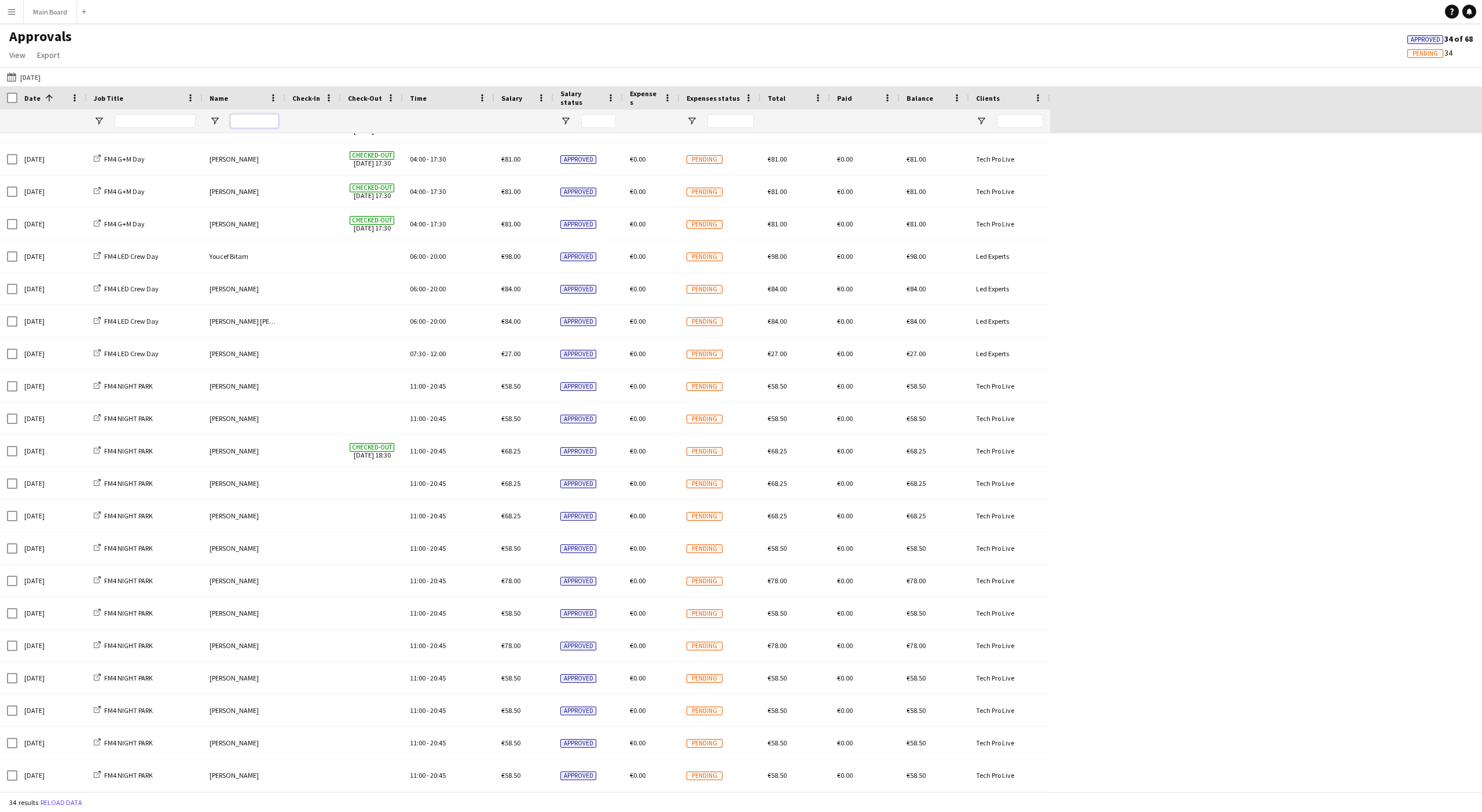
click at [243, 126] on input "Name Filter Input" at bounding box center [254, 120] width 48 height 14
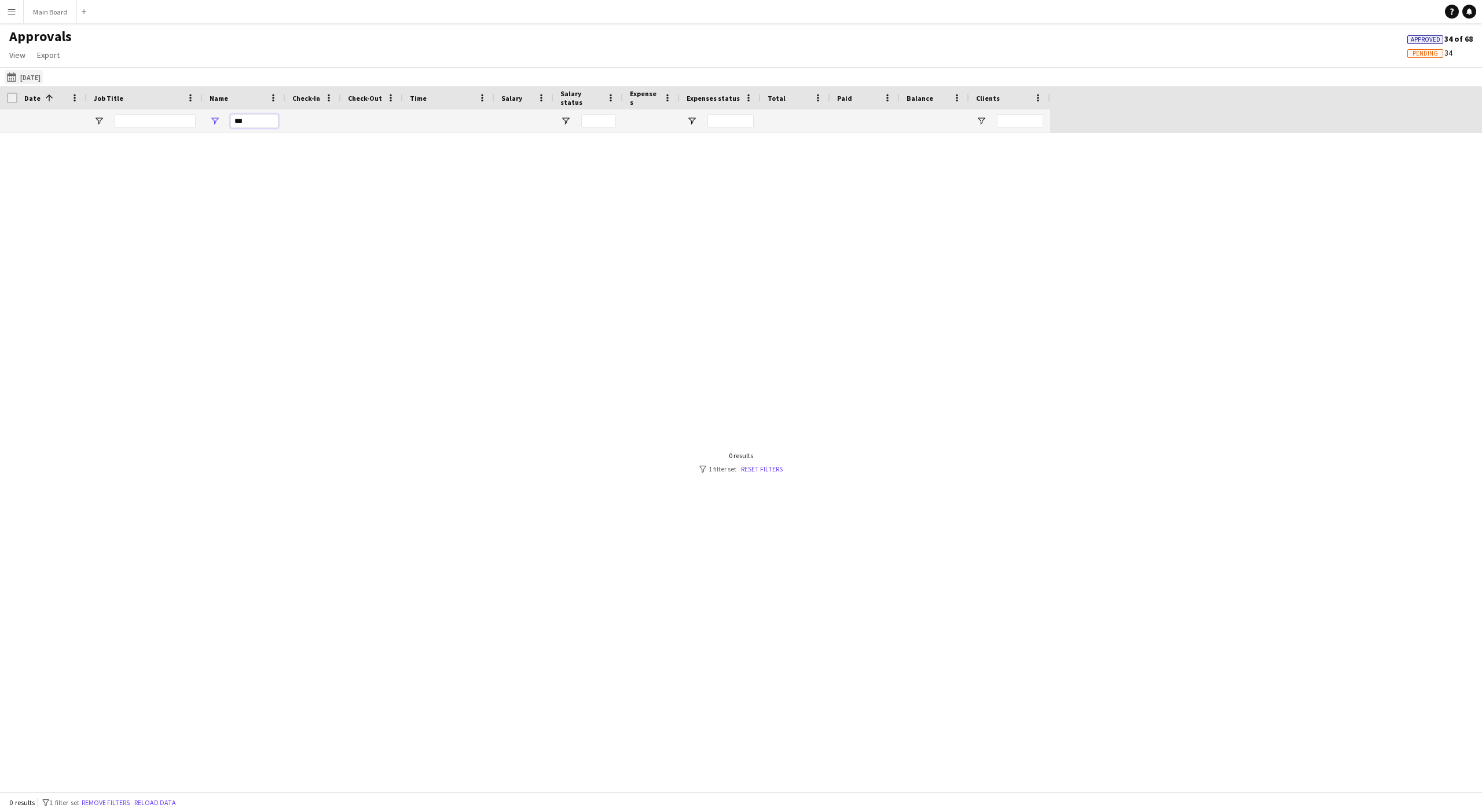
type input "***"
click at [43, 77] on button "01-08-2025 to 15-08-2025 16-08-2025" at bounding box center [24, 76] width 38 height 14
click at [165, 202] on span "17" at bounding box center [166, 200] width 14 height 14
click at [161, 252] on button "Apply" at bounding box center [157, 254] width 43 height 24
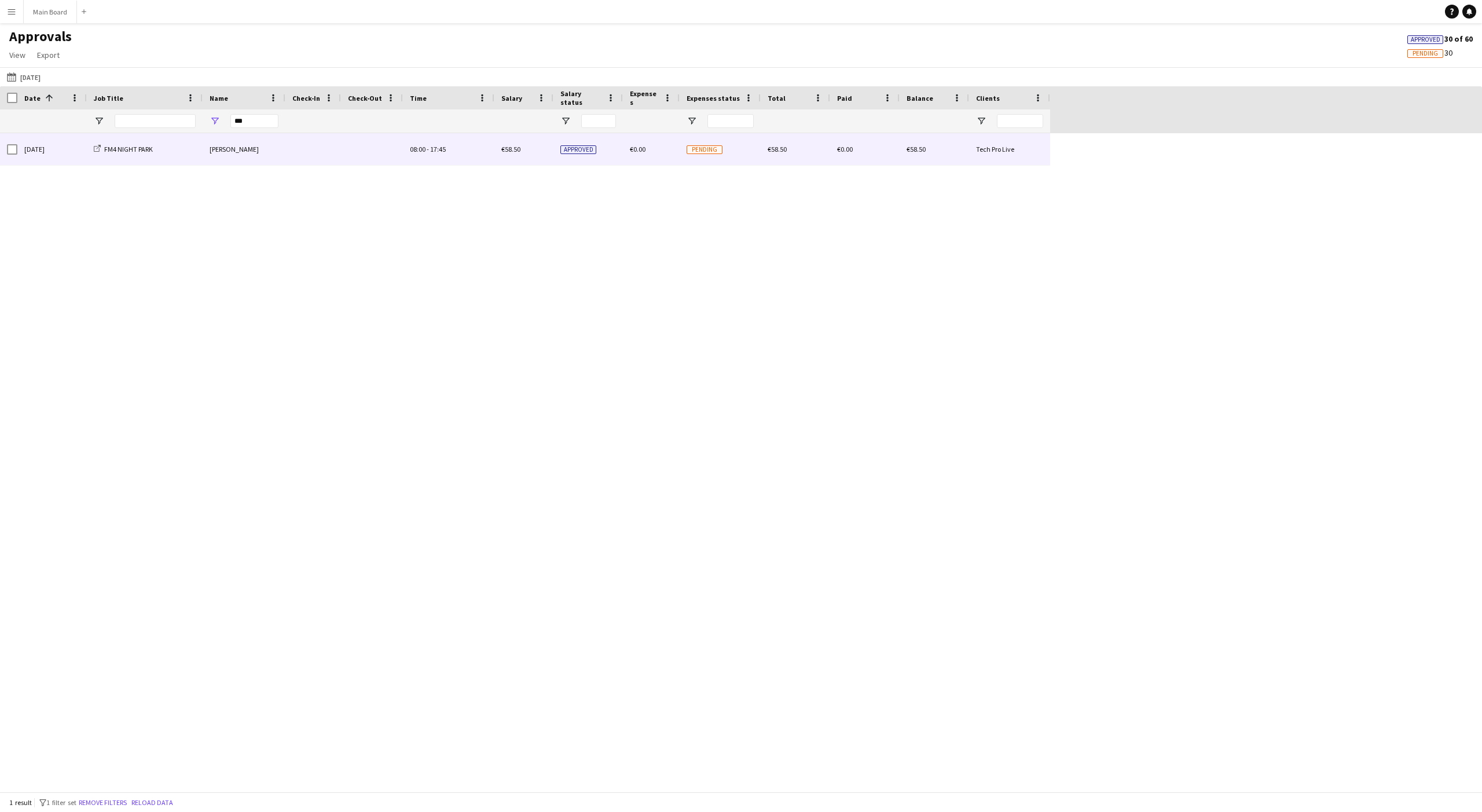
click at [332, 158] on span at bounding box center [313, 148] width 42 height 32
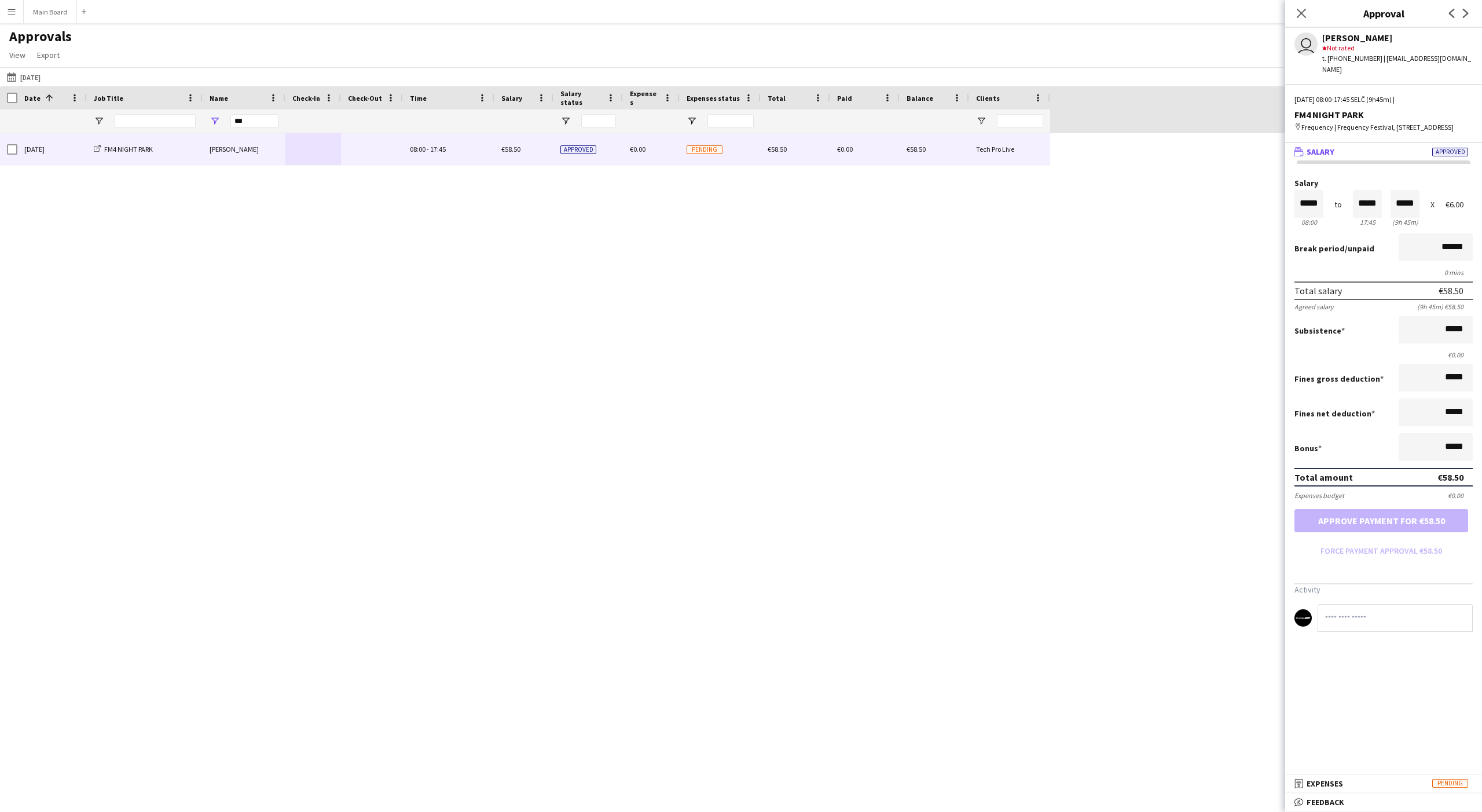
click at [14, 18] on button "Menu" at bounding box center [12, 12] width 24 height 24
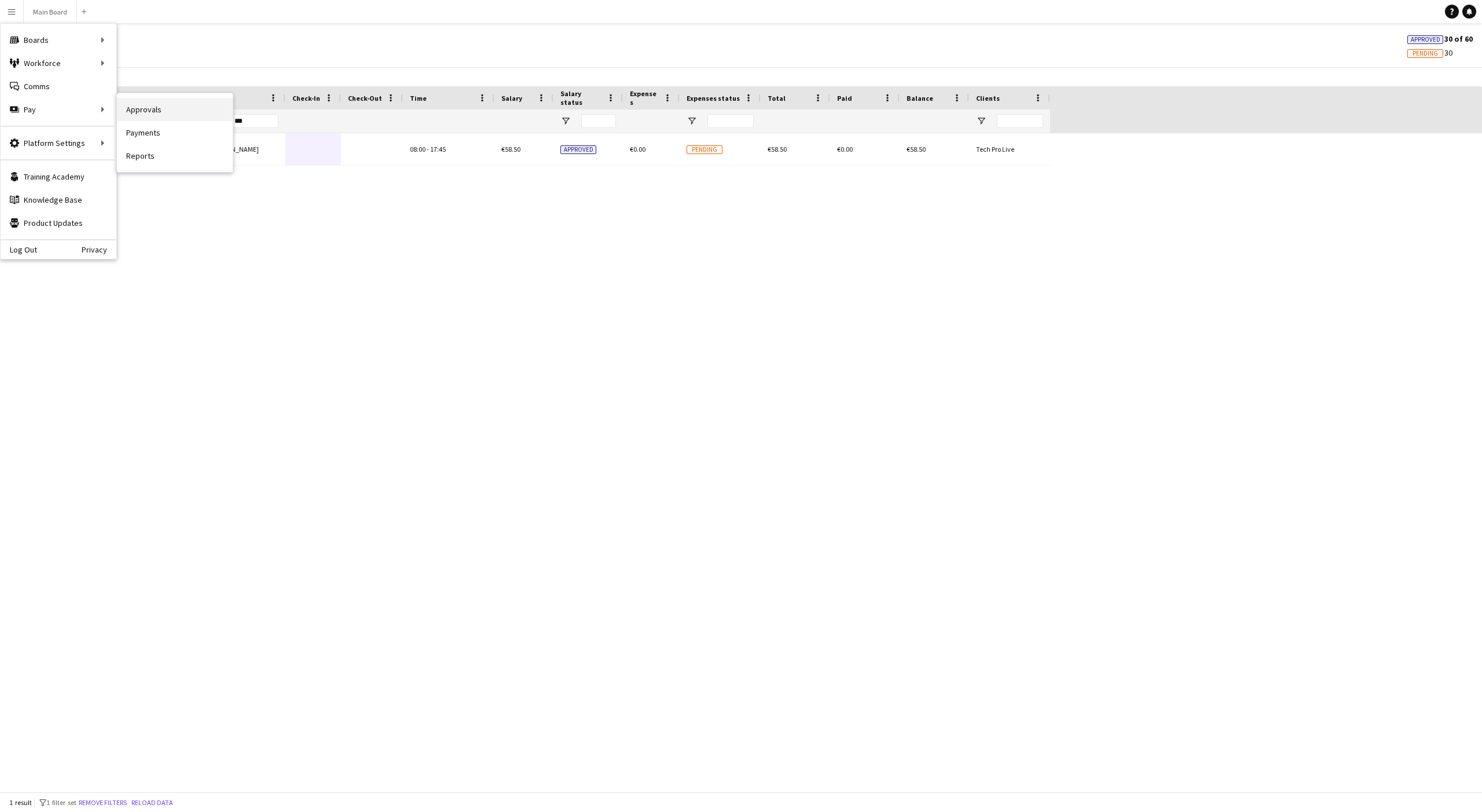
click at [136, 112] on link "Approvals" at bounding box center [175, 110] width 116 height 24
click at [239, 118] on input "***" at bounding box center [254, 120] width 48 height 14
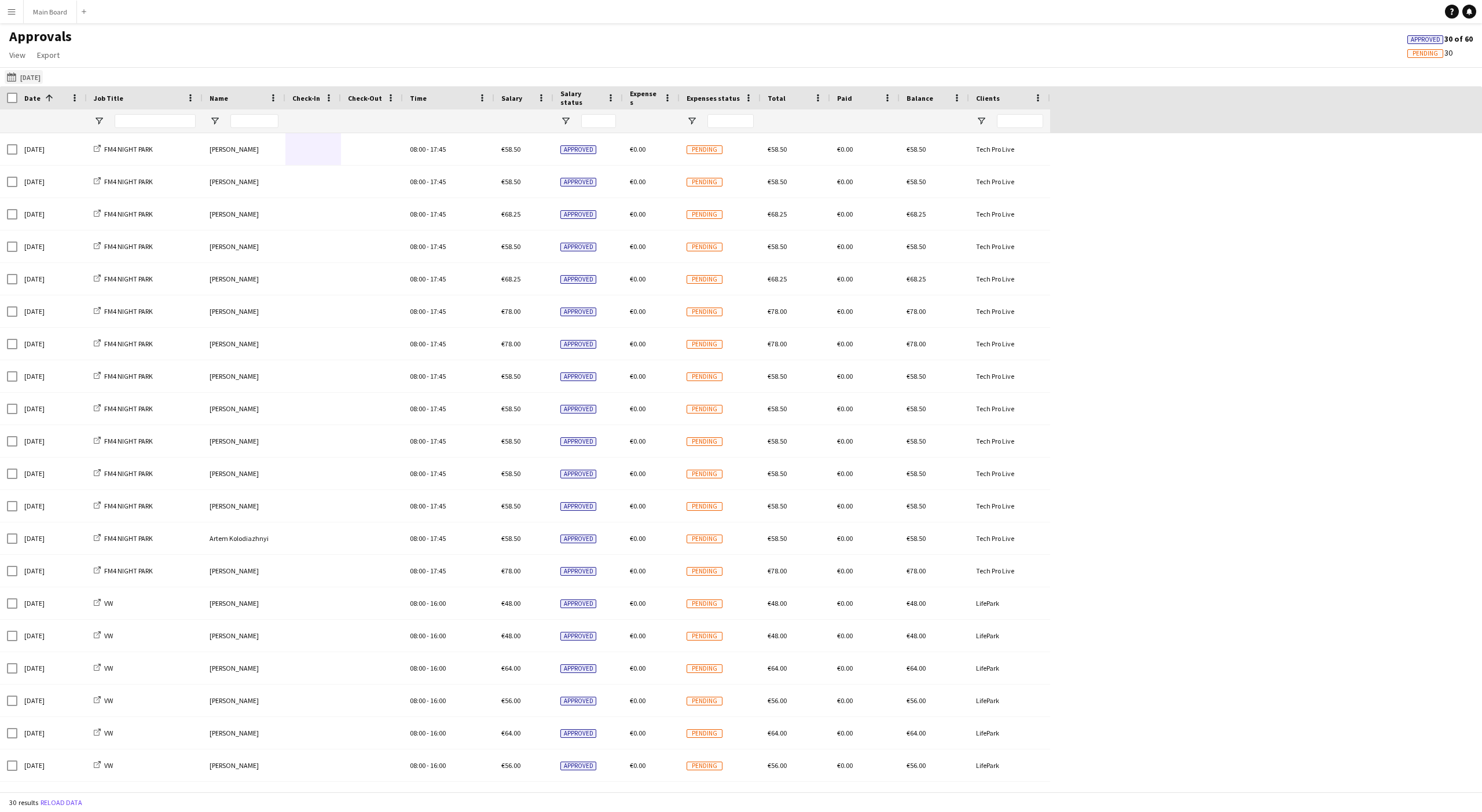
click at [43, 76] on button "01-08-2025 to 15-08-2025 17-08-2025" at bounding box center [24, 76] width 38 height 14
click at [134, 167] on span "1" at bounding box center [135, 168] width 14 height 16
click at [139, 196] on span "15" at bounding box center [135, 200] width 14 height 14
click at [162, 253] on button "Apply" at bounding box center [157, 254] width 43 height 24
click at [12, 5] on button "Menu" at bounding box center [12, 12] width 24 height 24
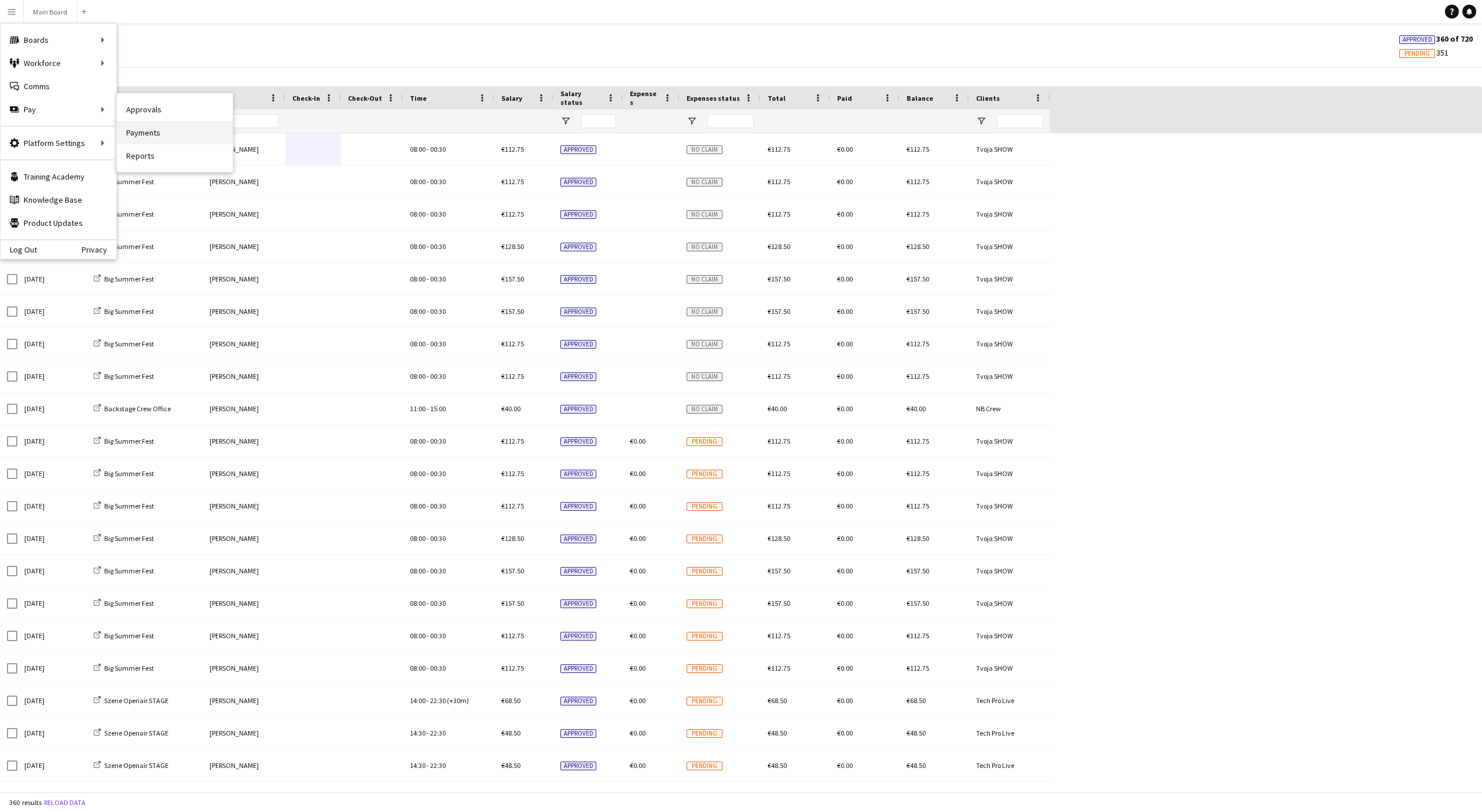
click at [141, 133] on link "Payments" at bounding box center [175, 133] width 116 height 24
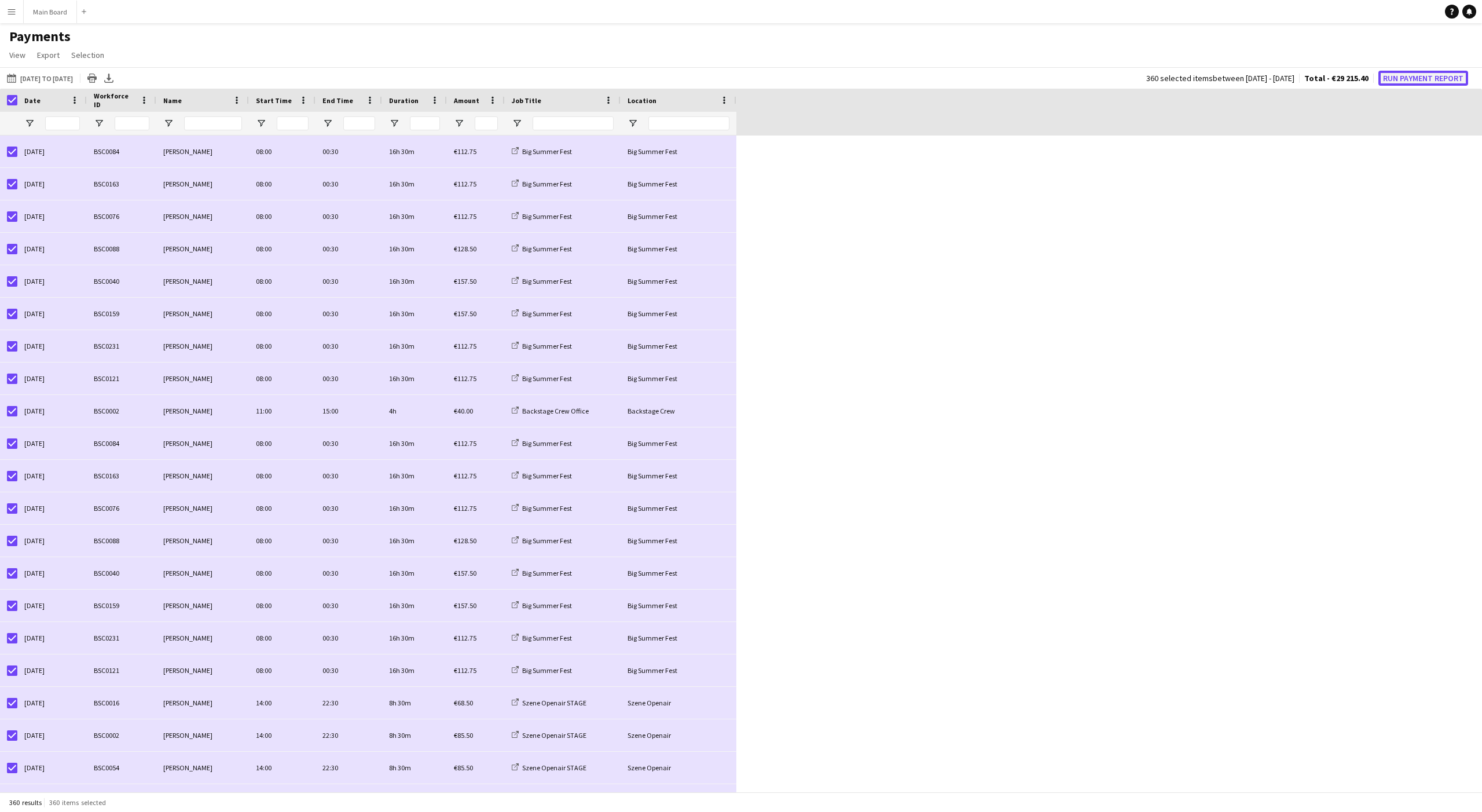
click at [549, 80] on button "Run Payment Report" at bounding box center [1423, 78] width 90 height 15
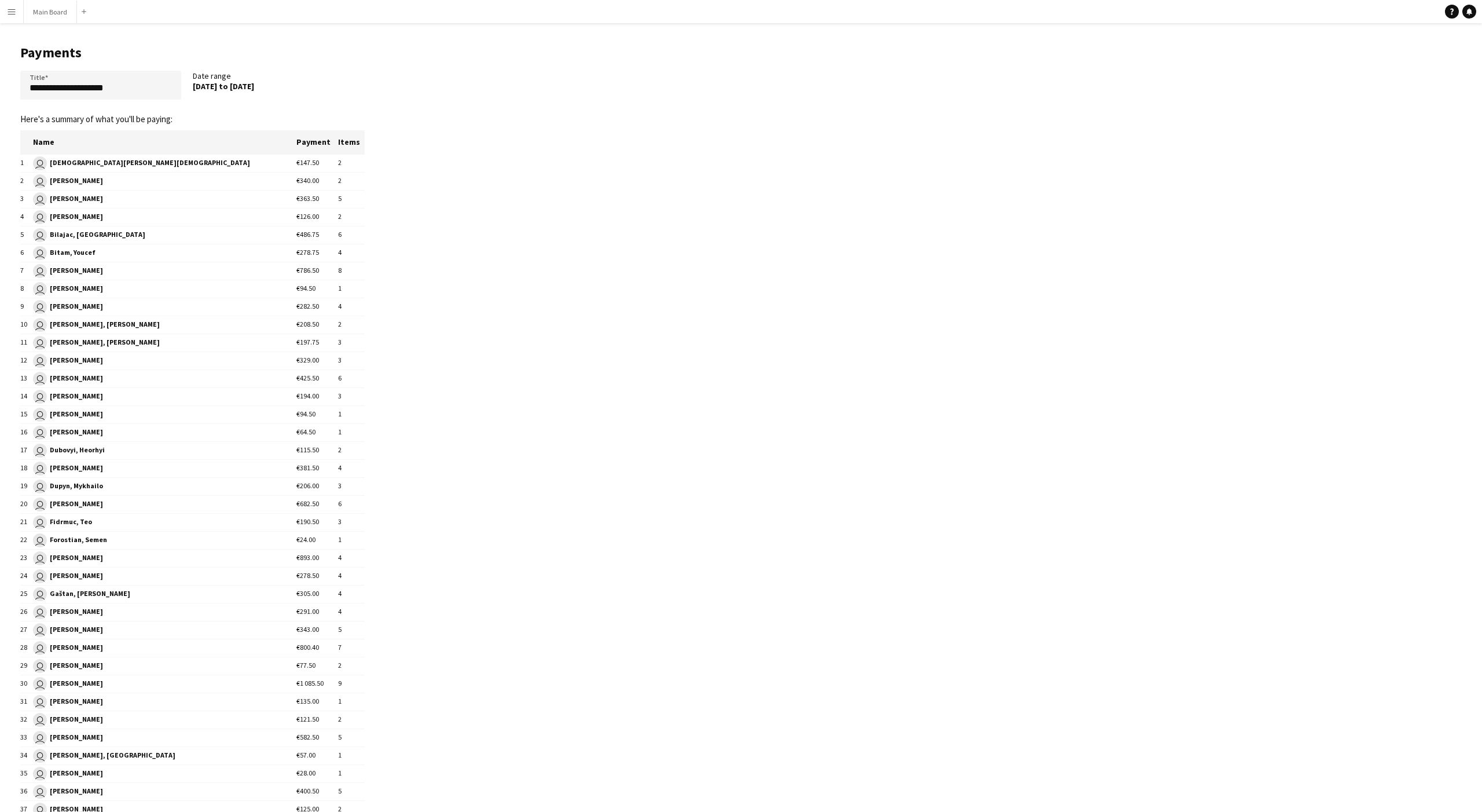
click at [15, 14] on app-icon "Menu" at bounding box center [12, 12] width 9 height 9
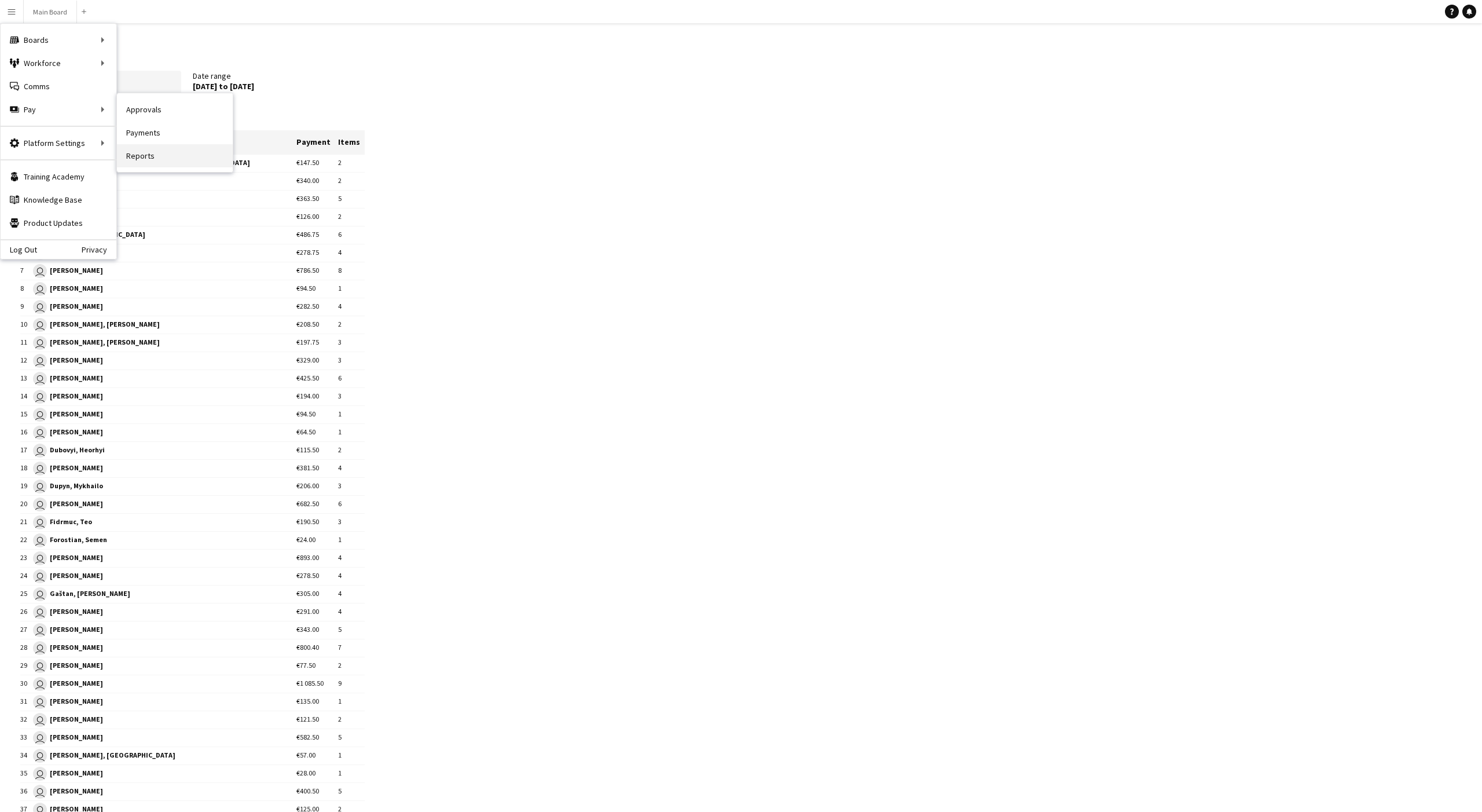
click at [138, 157] on link "Reports" at bounding box center [175, 156] width 116 height 24
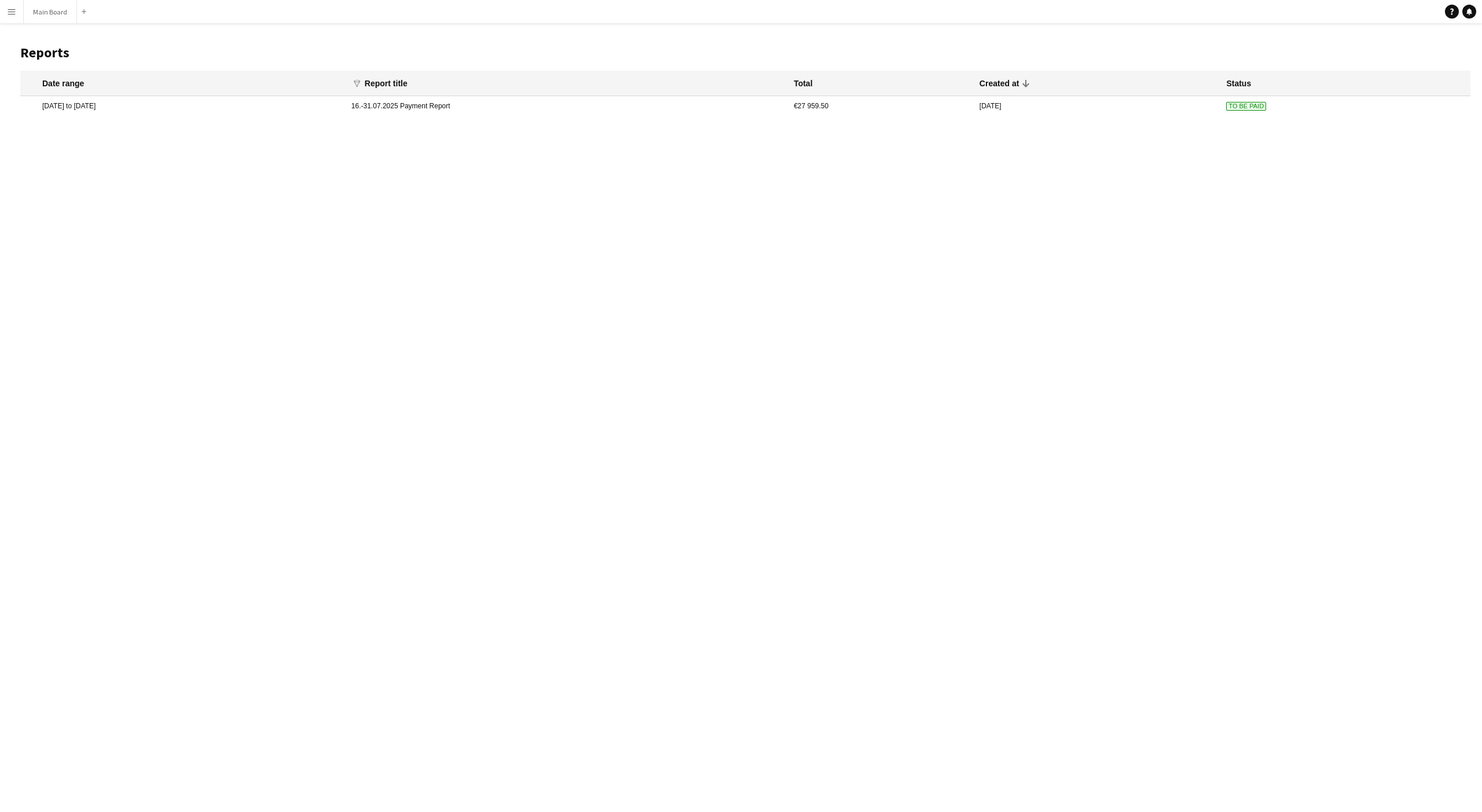
click at [464, 104] on mat-cell "16.-31.07.2025 Payment Report" at bounding box center [567, 106] width 443 height 20
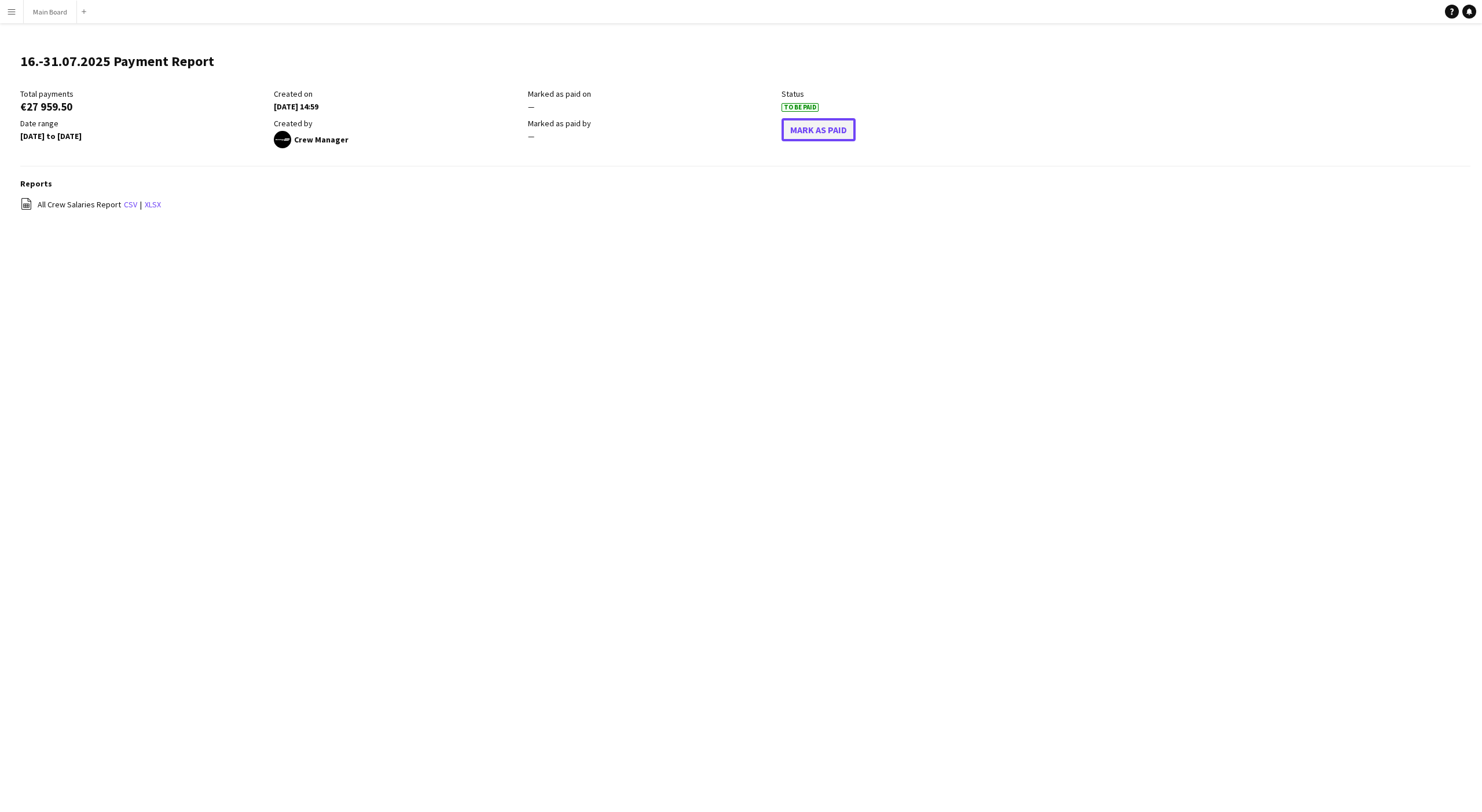
click at [549, 132] on button "Mark As Paid" at bounding box center [818, 129] width 74 height 24
click at [153, 204] on link "xlsx" at bounding box center [153, 205] width 16 height 11
click at [14, 9] on app-icon "Menu" at bounding box center [12, 12] width 9 height 9
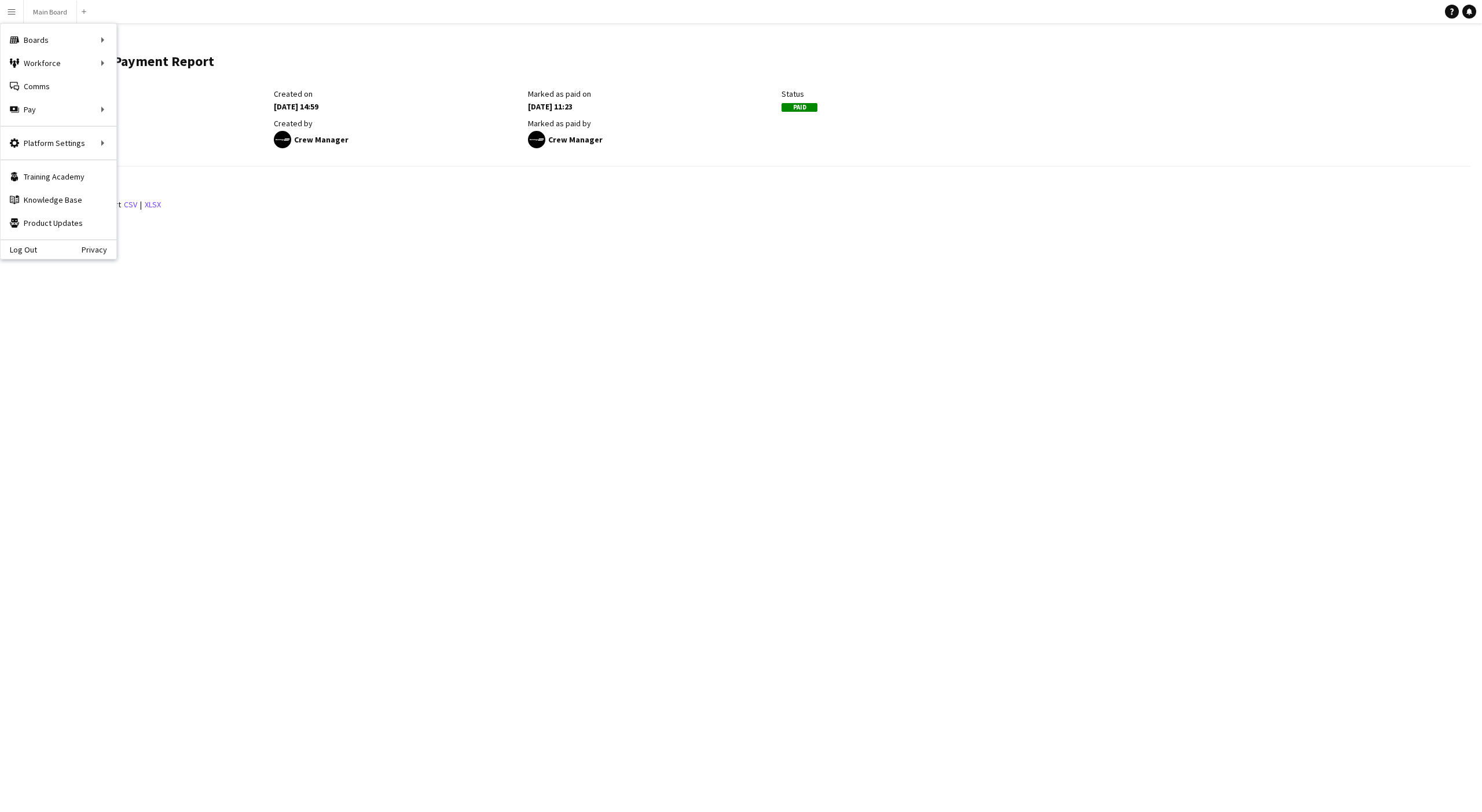
click at [246, 372] on div "Menu Boards Boards Boards All jobs Status Workforce Workforce My Workforce Recr…" at bounding box center [741, 406] width 1482 height 812
click at [14, 8] on app-icon "Menu" at bounding box center [12, 12] width 9 height 9
click at [145, 169] on link "Your settings" at bounding box center [175, 167] width 116 height 24
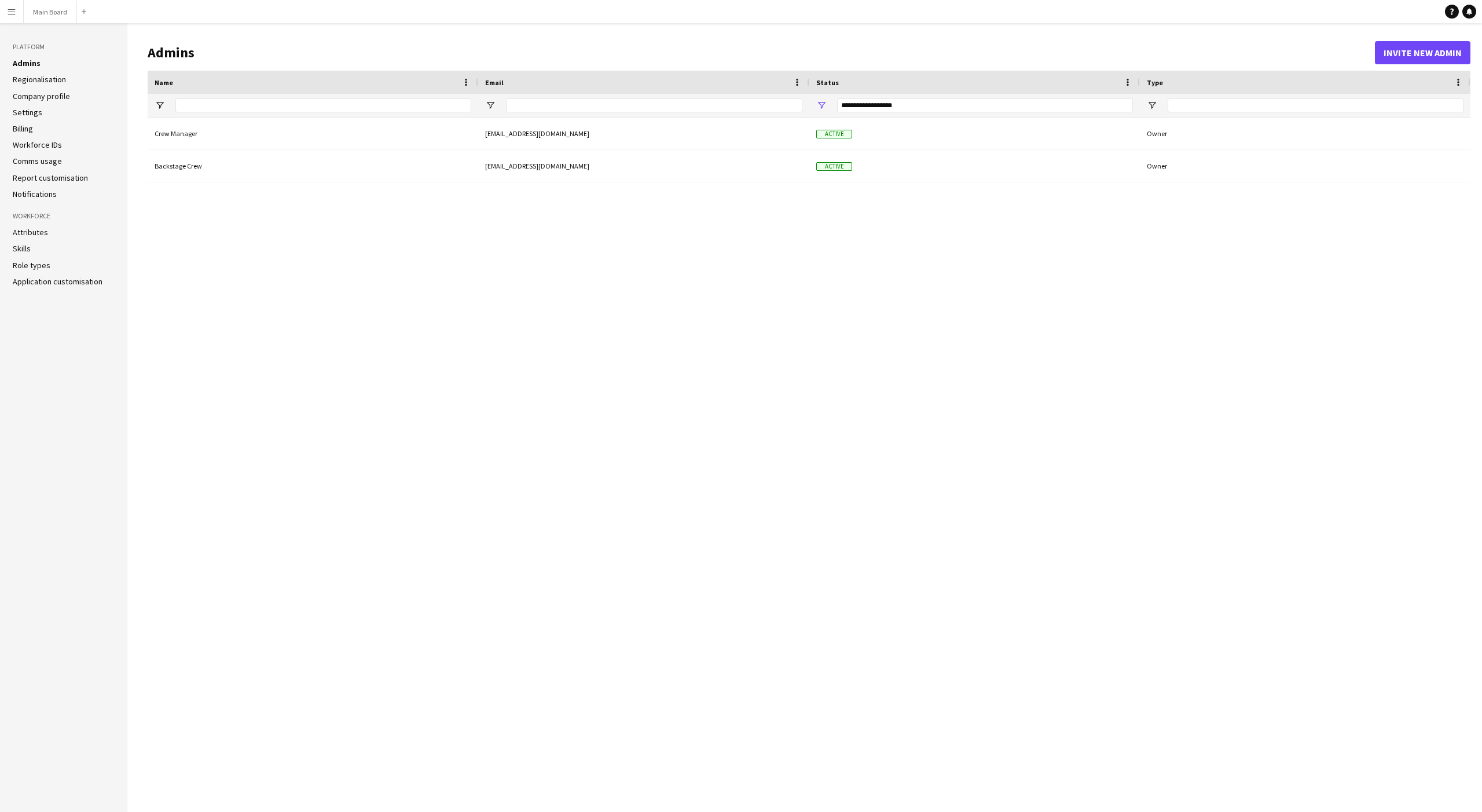
click at [46, 178] on link "Report customisation" at bounding box center [50, 178] width 75 height 11
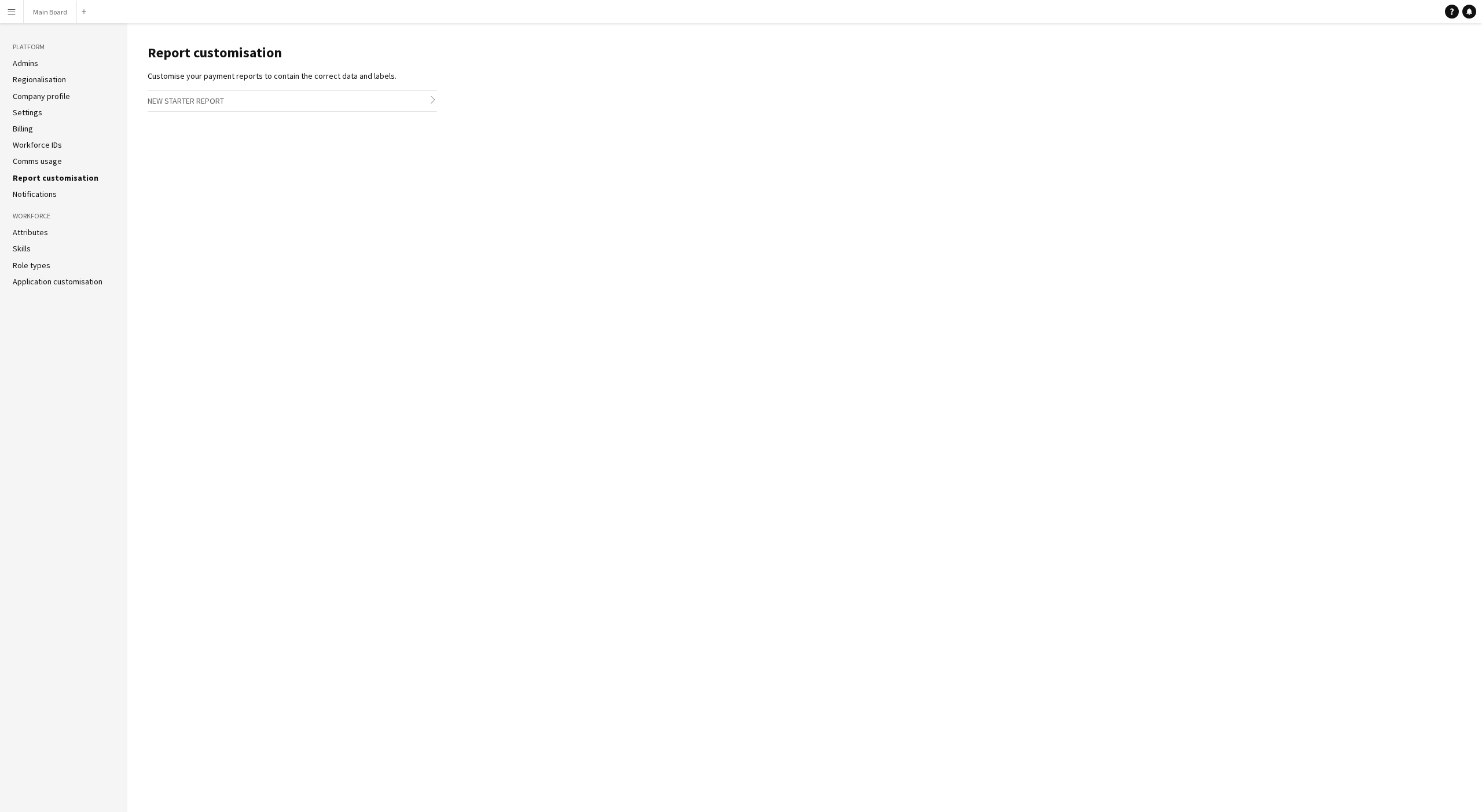
click at [204, 103] on h3 "New starter report chevron-right" at bounding box center [292, 100] width 290 height 20
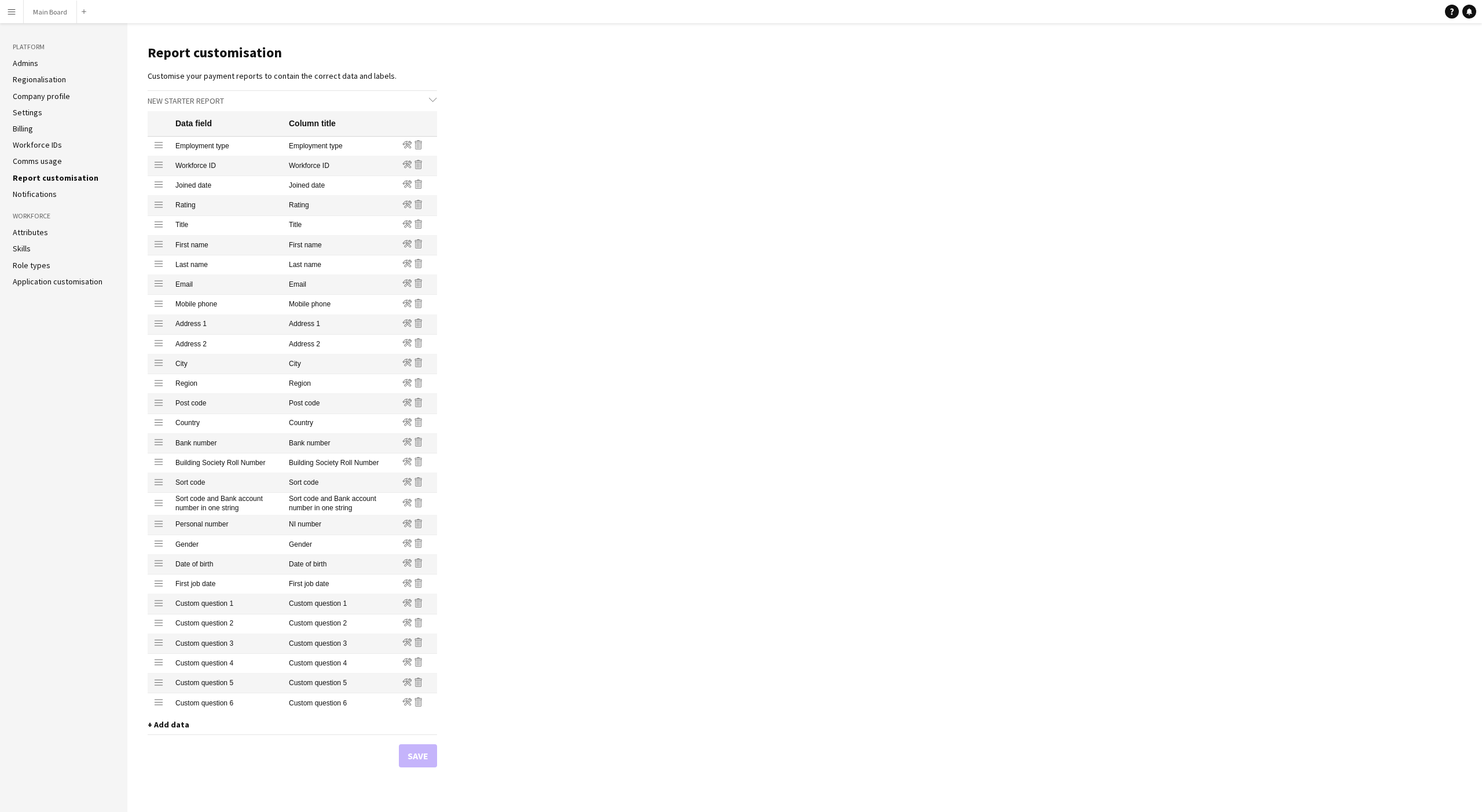
click at [435, 100] on icon "chevron-down" at bounding box center [433, 100] width 8 height 8
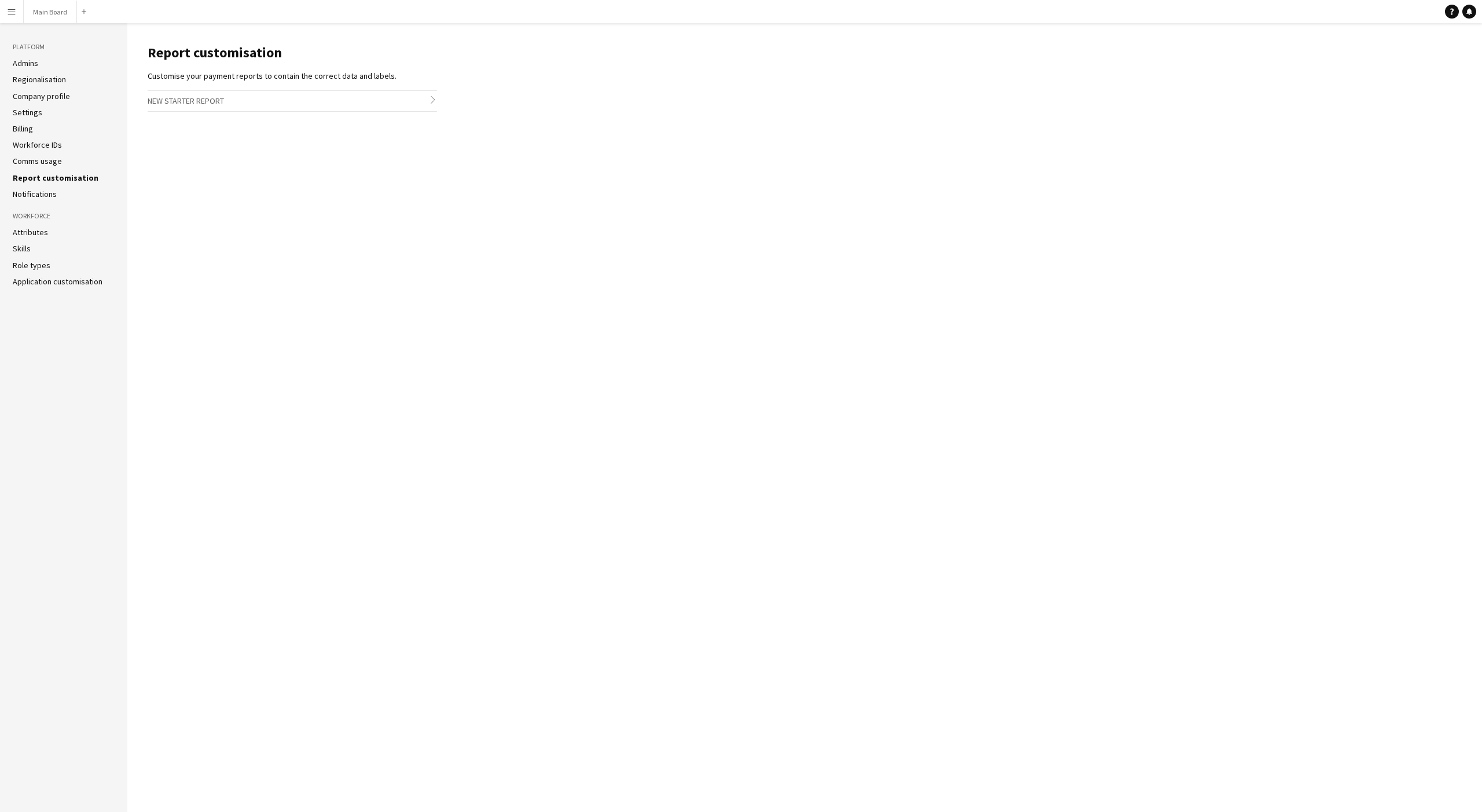
click at [33, 269] on link "Role types" at bounding box center [32, 265] width 38 height 11
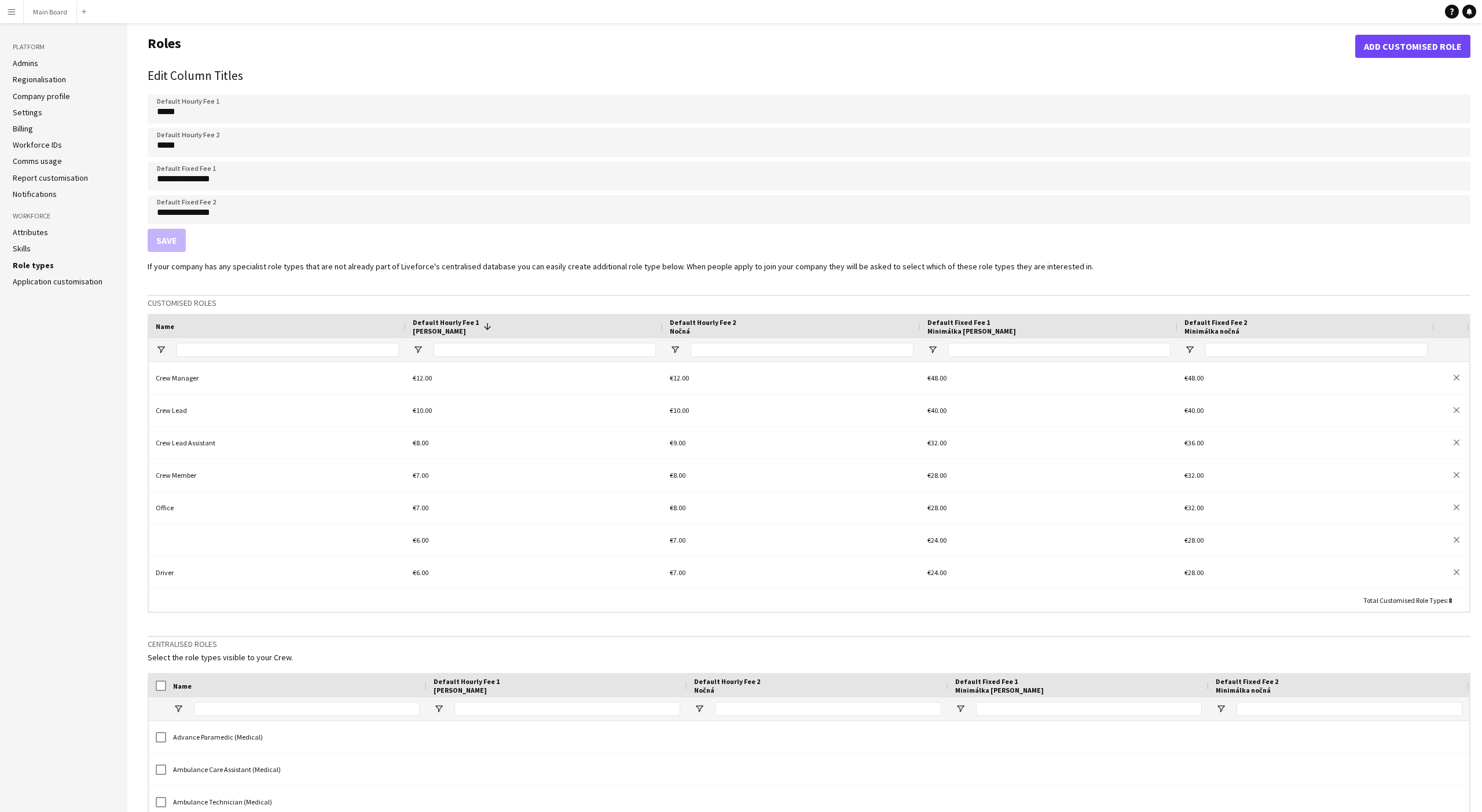
click at [29, 107] on link "Settings" at bounding box center [27, 112] width 30 height 11
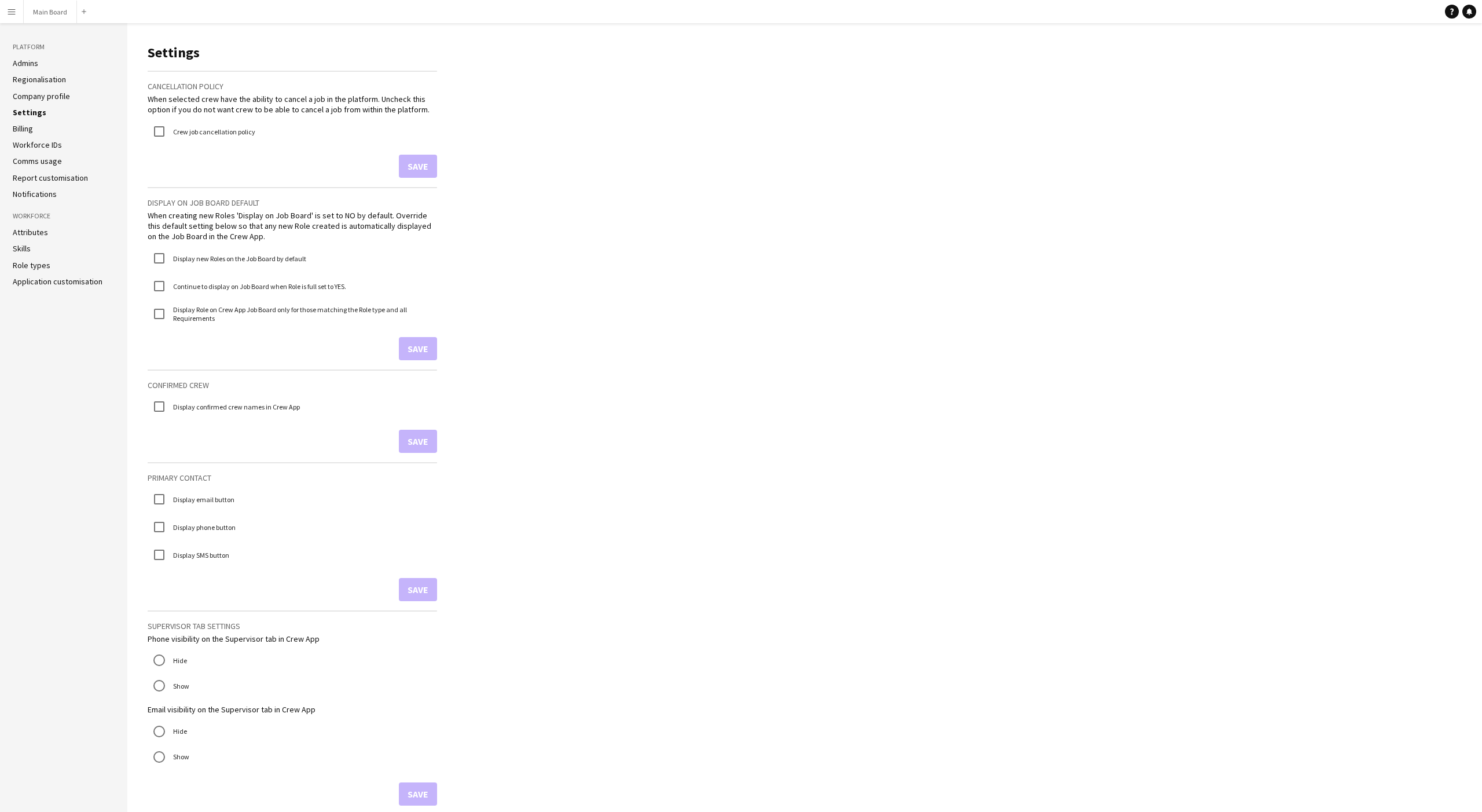
click at [28, 263] on link "Role types" at bounding box center [32, 265] width 38 height 11
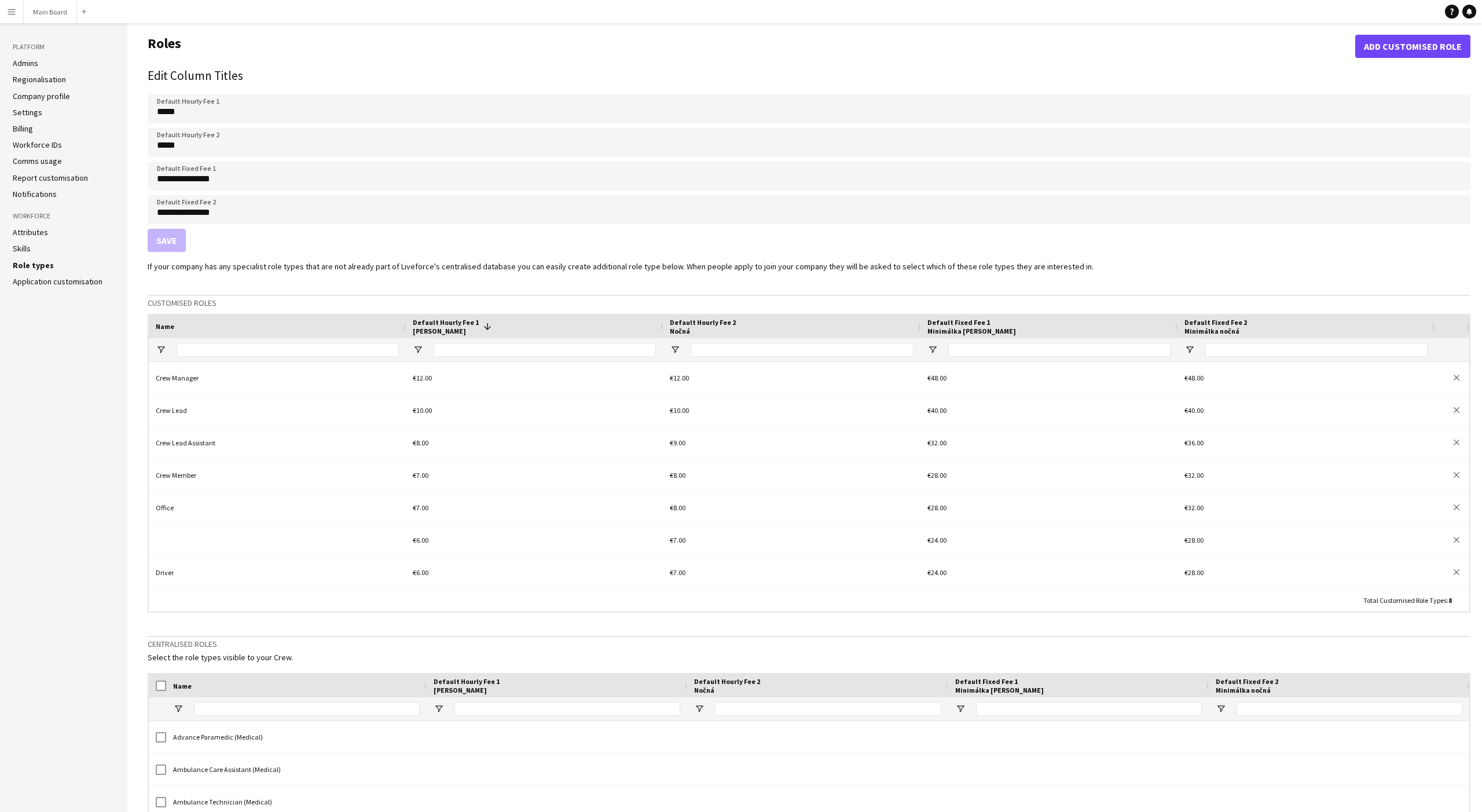
click at [36, 176] on link "Report customisation" at bounding box center [50, 178] width 75 height 11
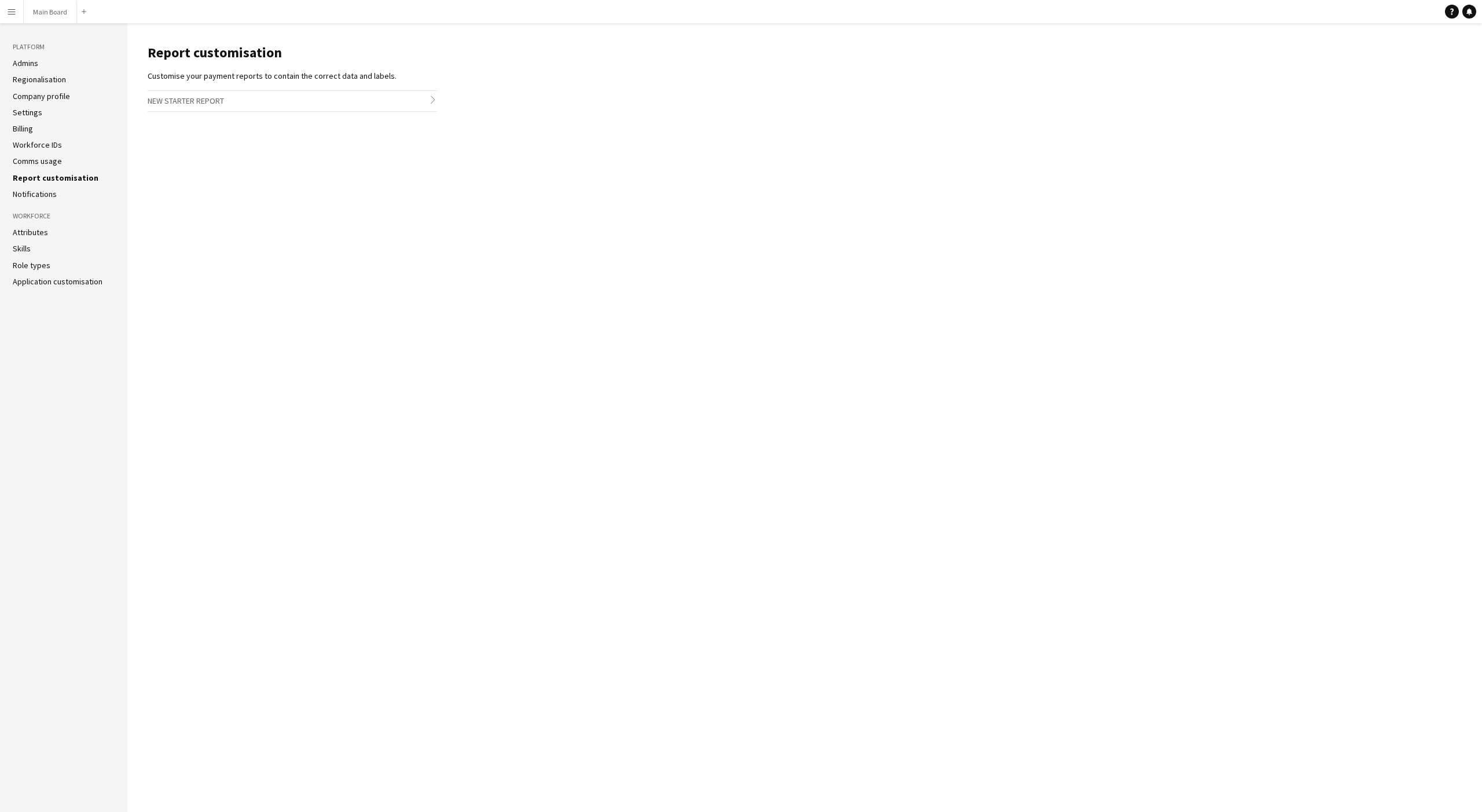
click at [33, 62] on link "Admins" at bounding box center [25, 63] width 25 height 11
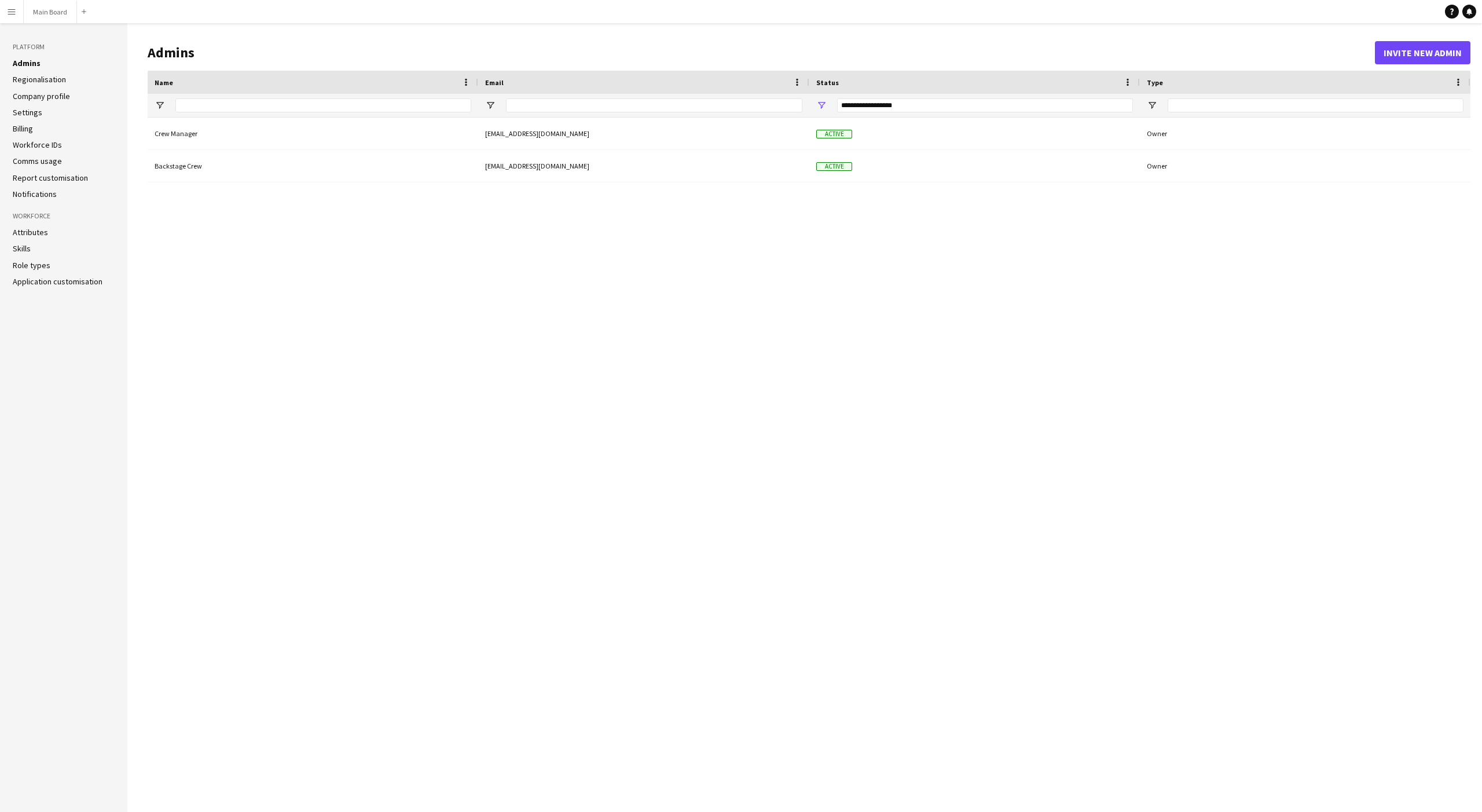
click at [20, 14] on button "Menu" at bounding box center [12, 12] width 24 height 24
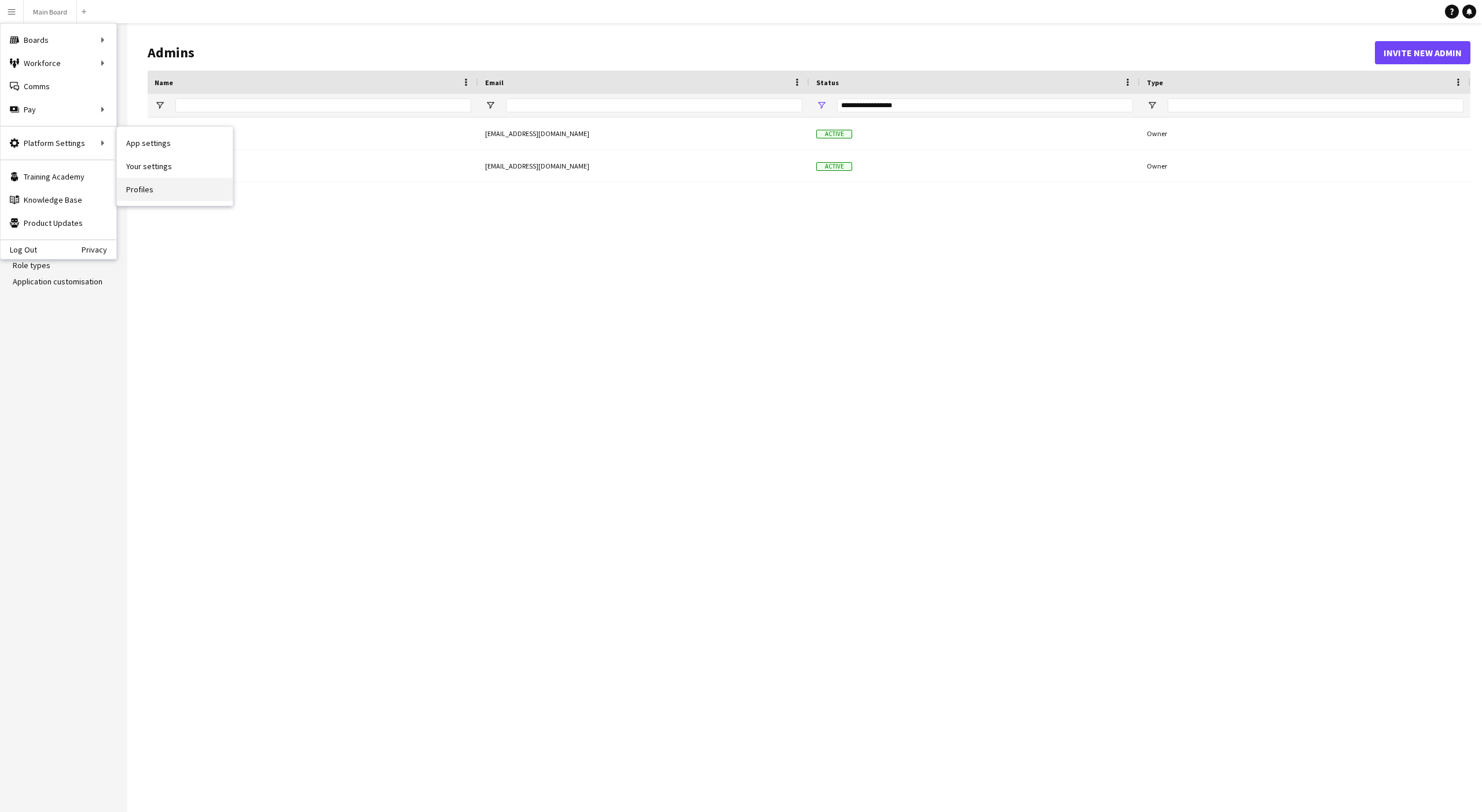
click at [142, 194] on link "Profiles" at bounding box center [175, 189] width 116 height 24
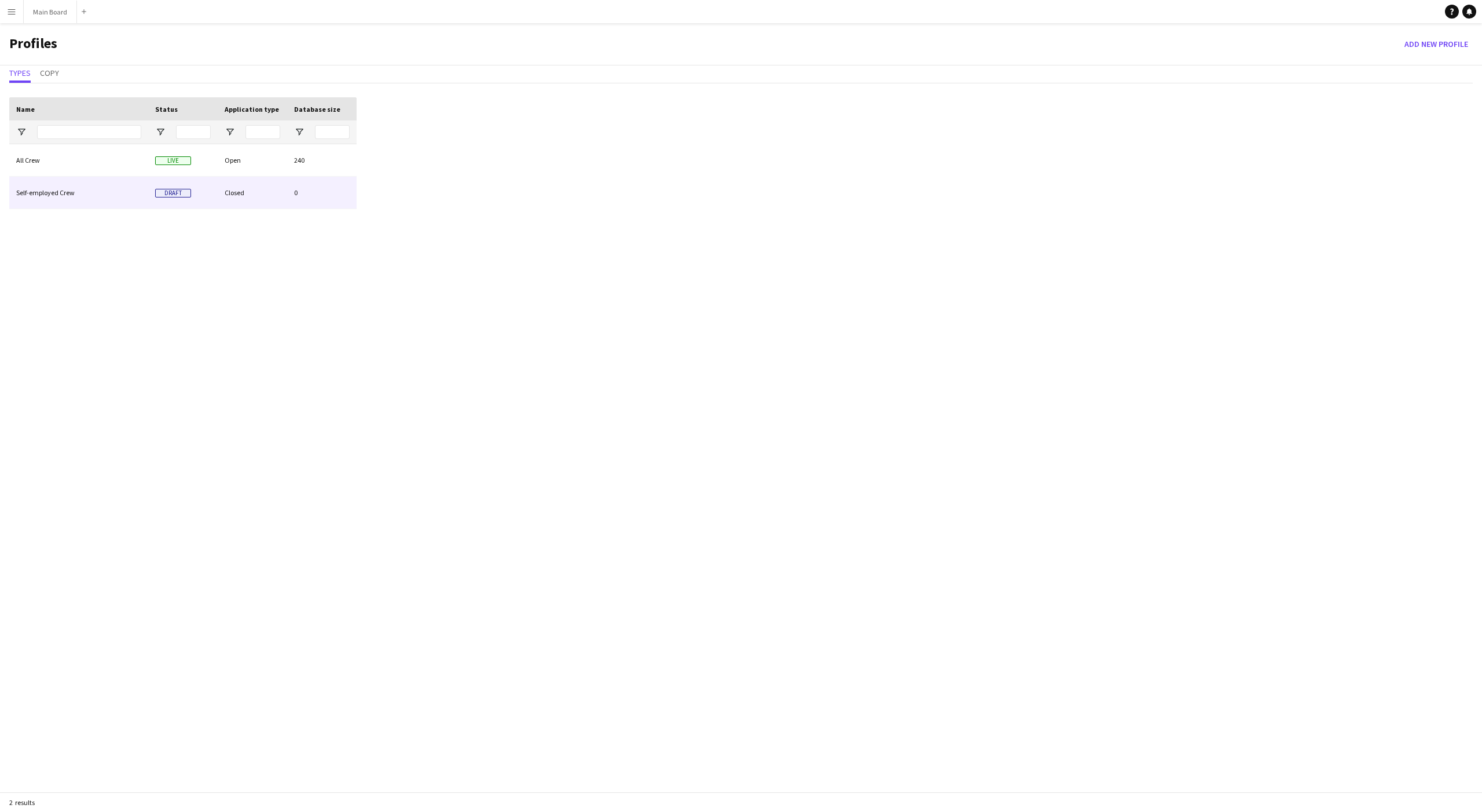
click at [245, 187] on div "Closed" at bounding box center [252, 192] width 70 height 32
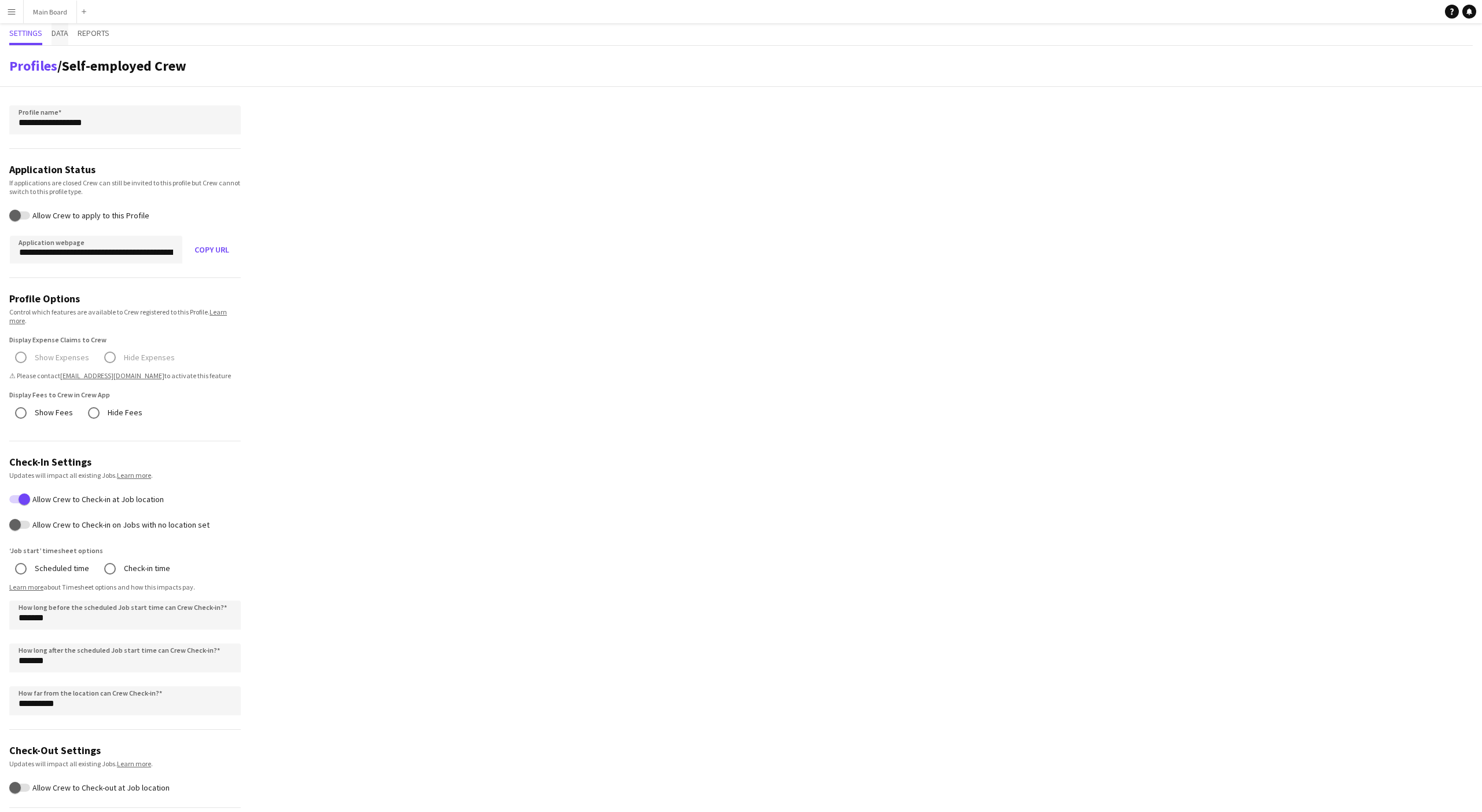
click at [64, 41] on span "Data" at bounding box center [60, 34] width 17 height 22
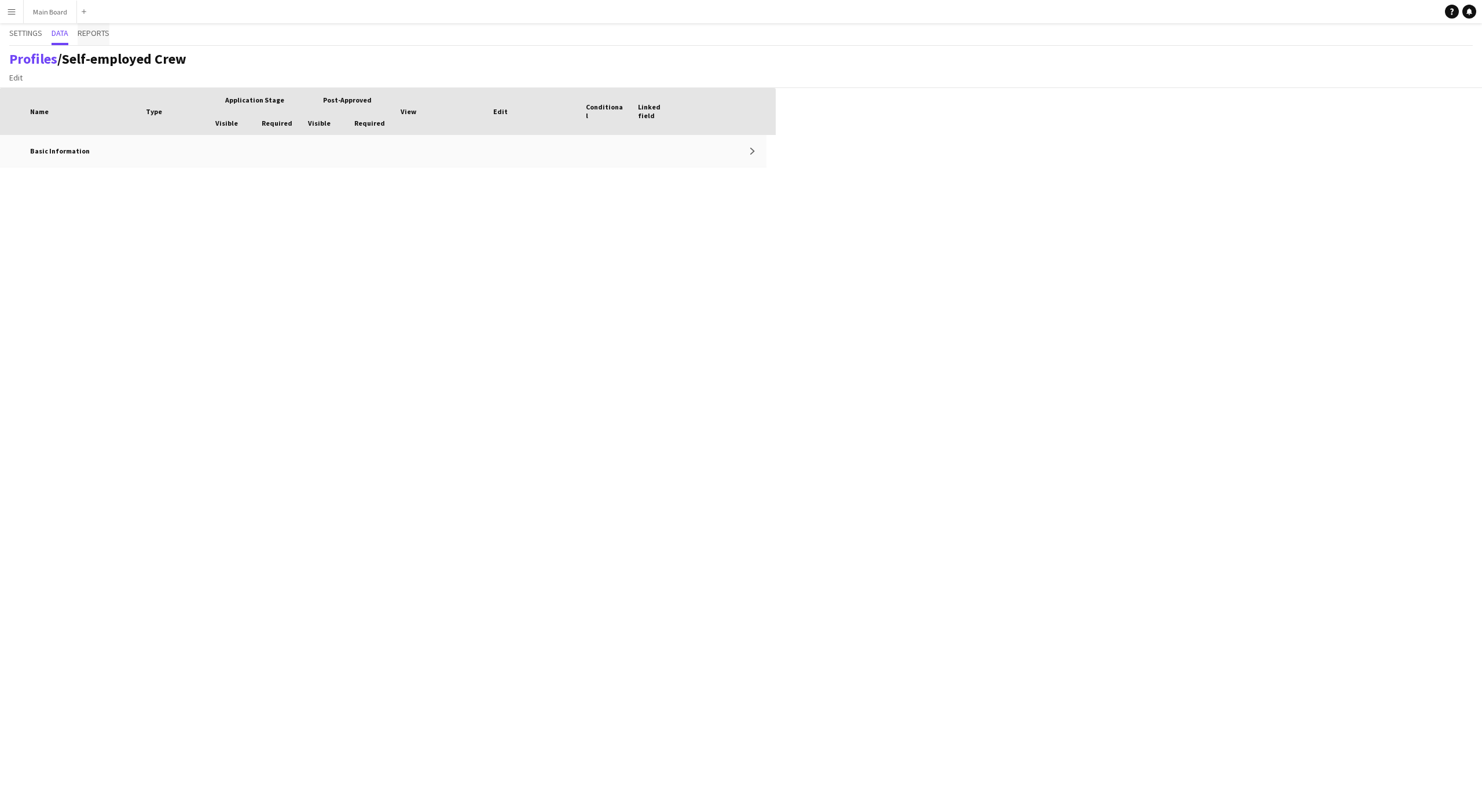
click at [88, 33] on span "Reports" at bounding box center [93, 33] width 32 height 8
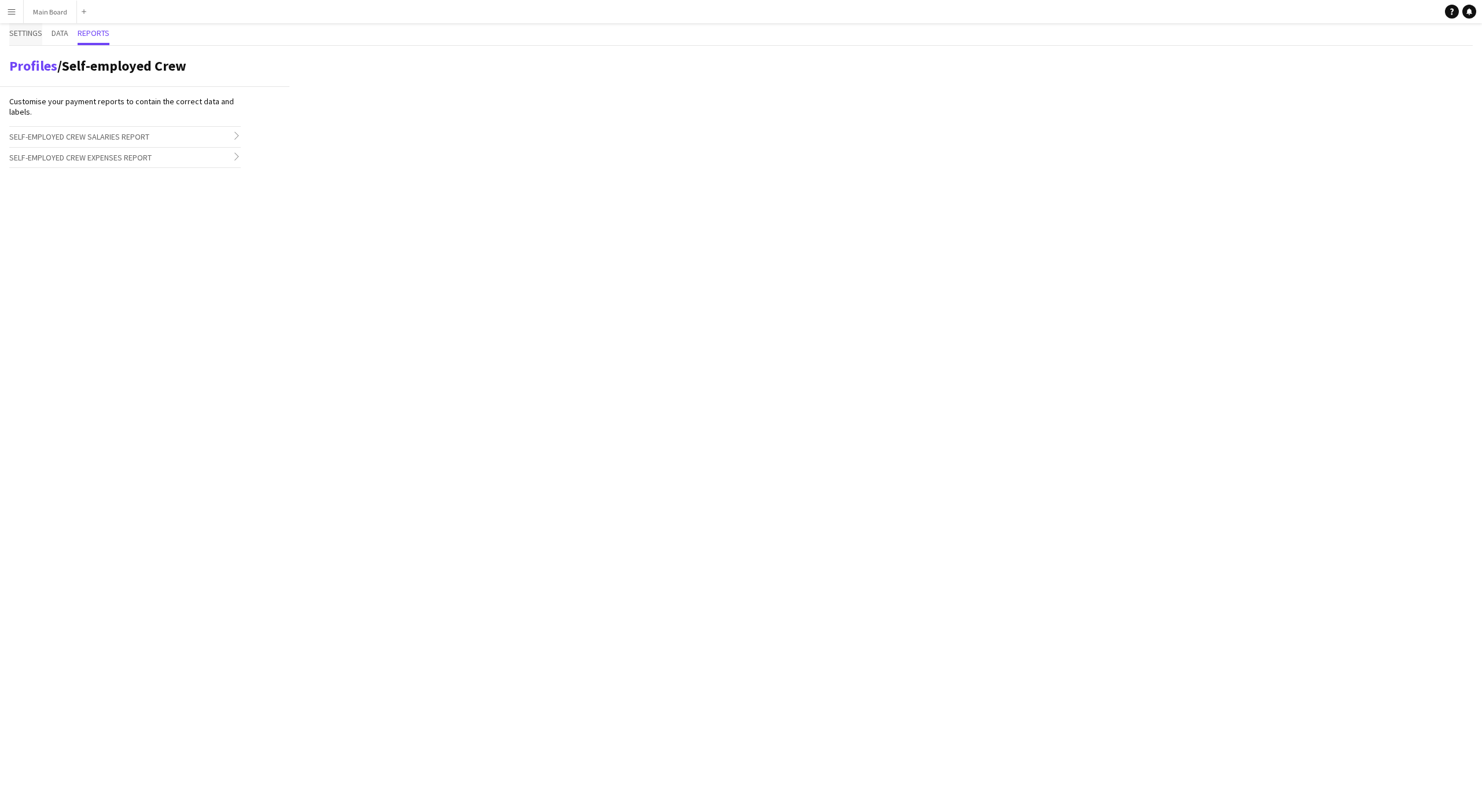
click at [24, 36] on span "Settings" at bounding box center [25, 33] width 33 height 8
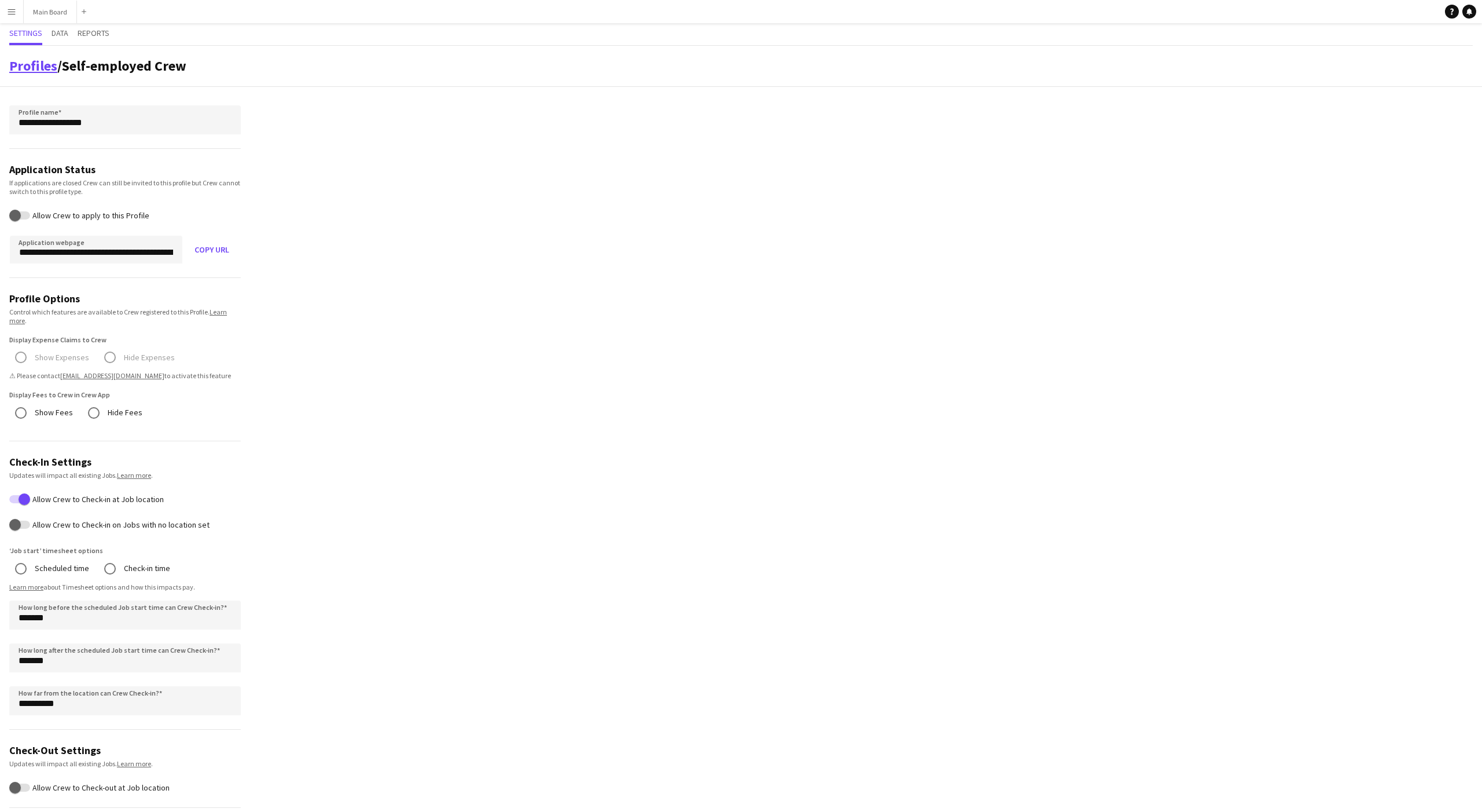
click at [30, 67] on link "Profiles" at bounding box center [33, 66] width 48 height 18
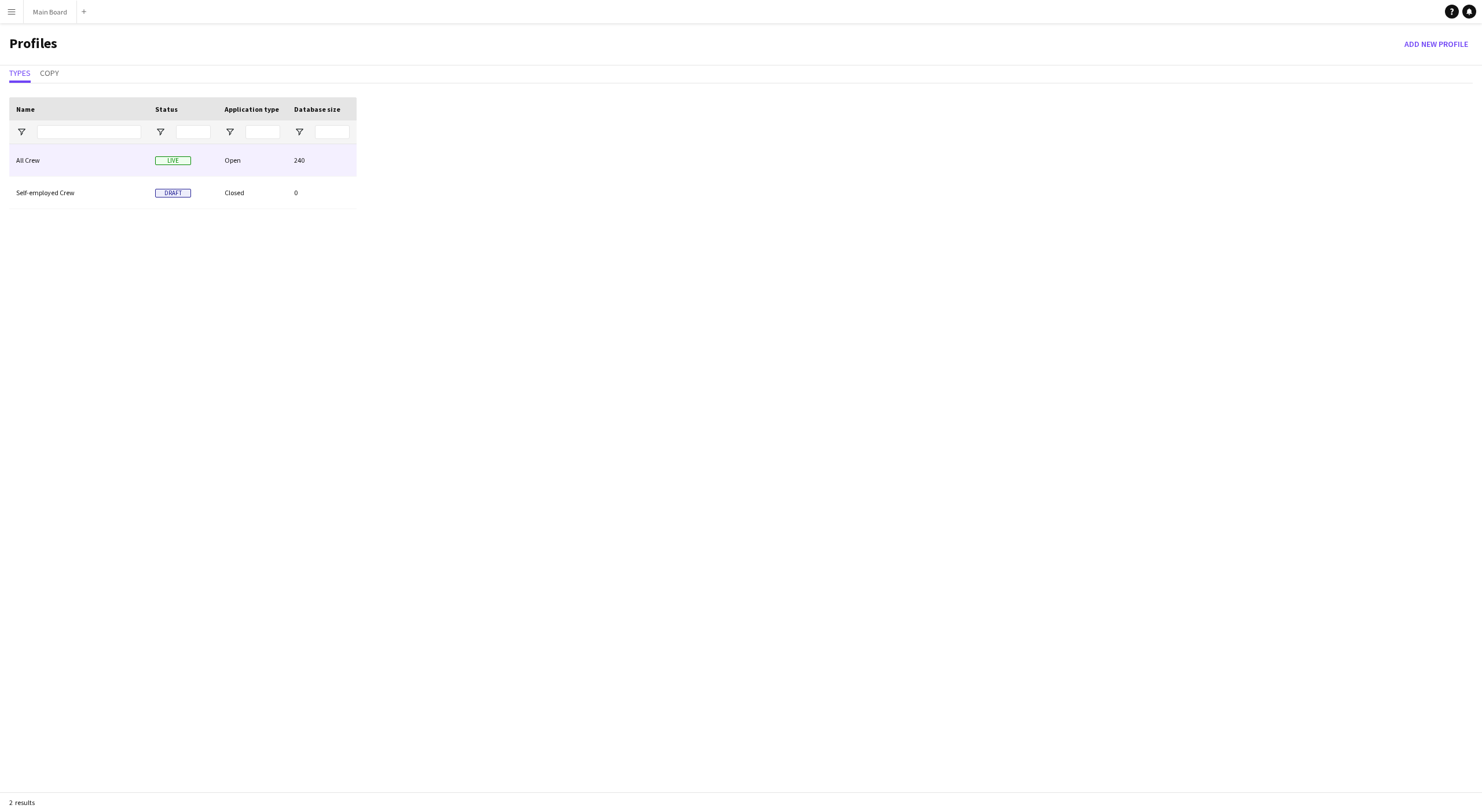
click at [76, 162] on div "All Crew" at bounding box center [78, 159] width 139 height 32
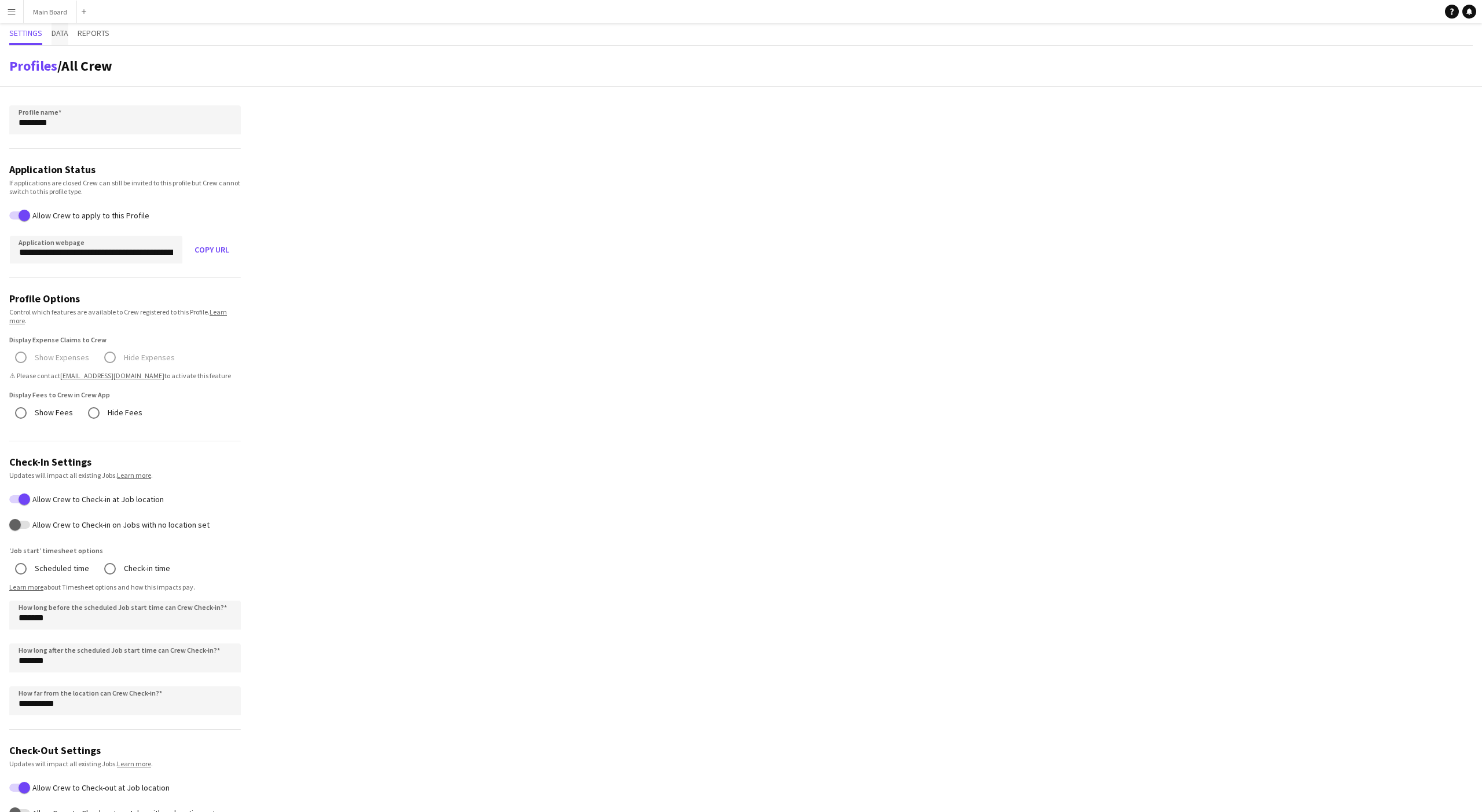
click at [62, 35] on span "Data" at bounding box center [60, 33] width 17 height 8
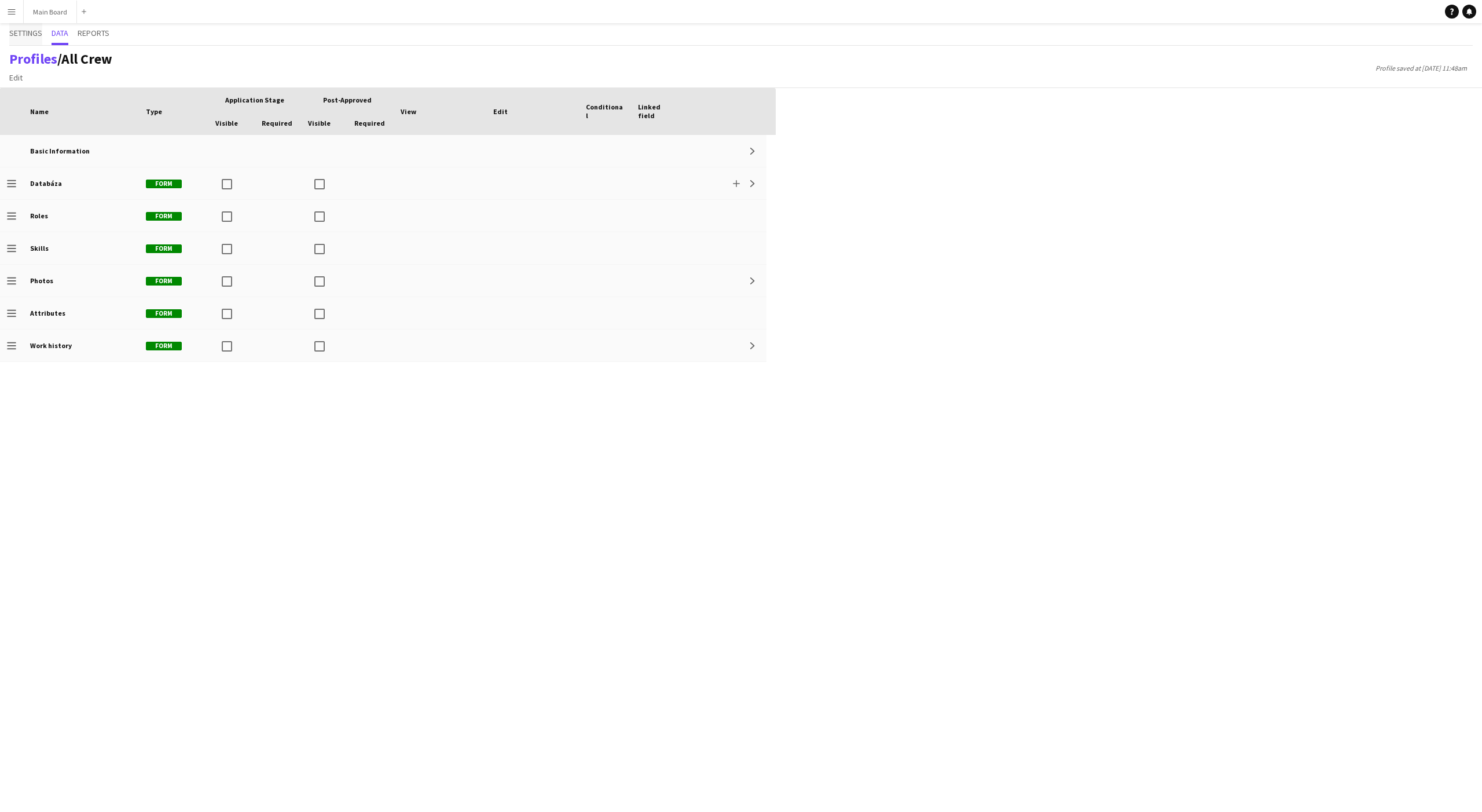
click at [30, 37] on span "Settings" at bounding box center [25, 33] width 33 height 8
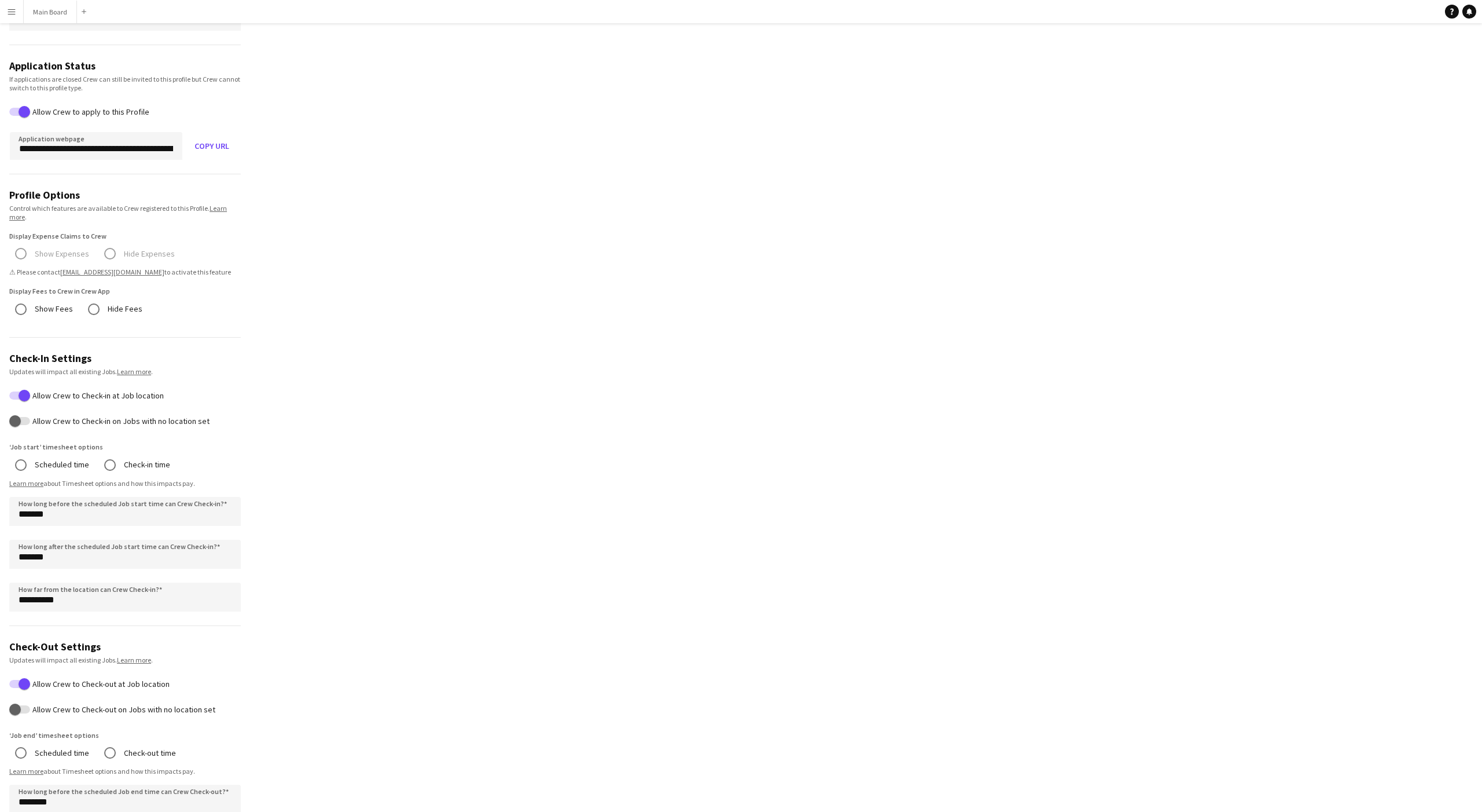
scroll to position [107, 0]
click at [120, 418] on label "Allow Crew to Check-in on Jobs with no location set" at bounding box center [120, 418] width 179 height 9
click at [30, 418] on button "Allow Crew to Check-in on Jobs with no location set" at bounding box center [19, 417] width 21 height 8
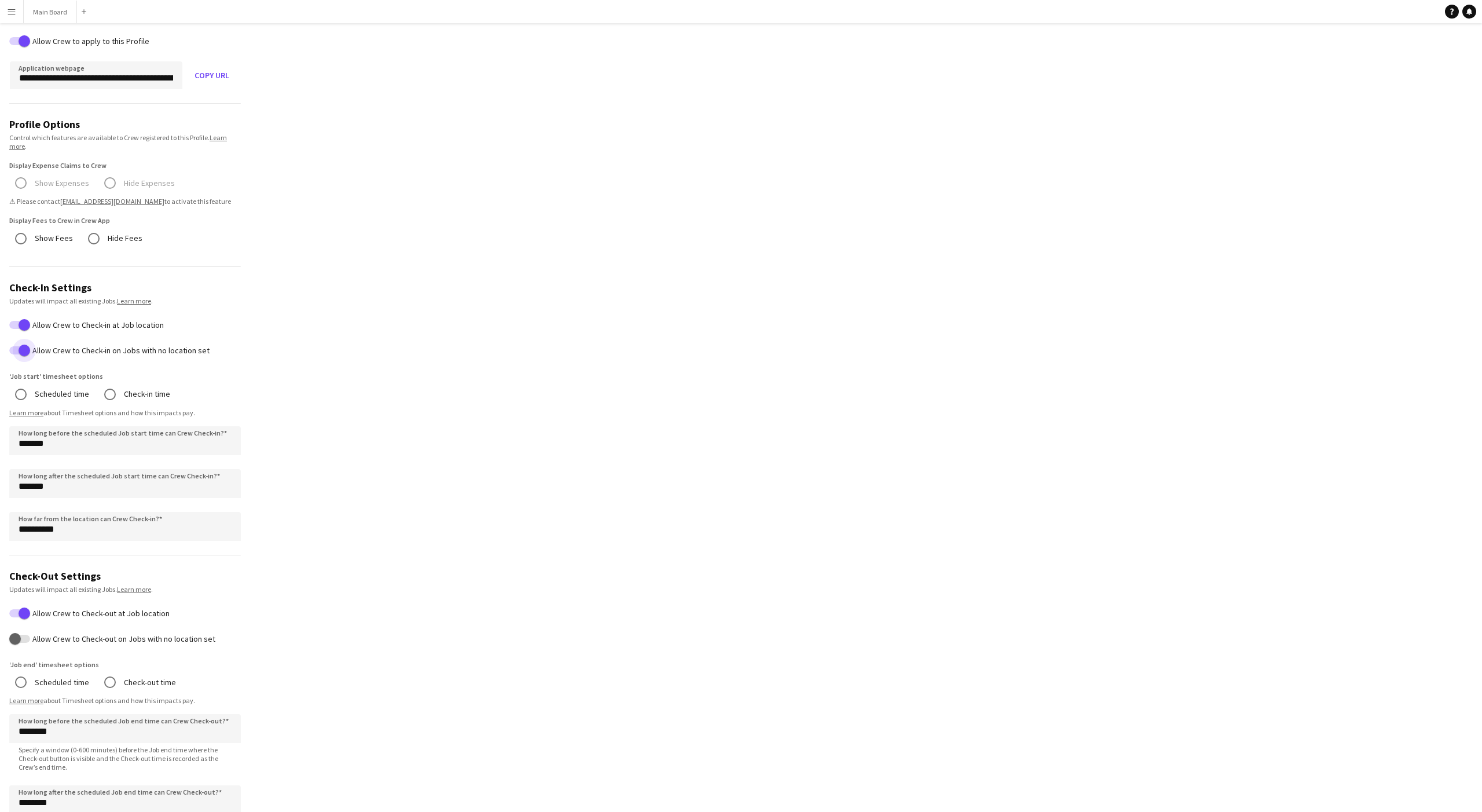
scroll to position [177, 0]
click at [18, 412] on link "Learn more" at bounding box center [26, 410] width 34 height 9
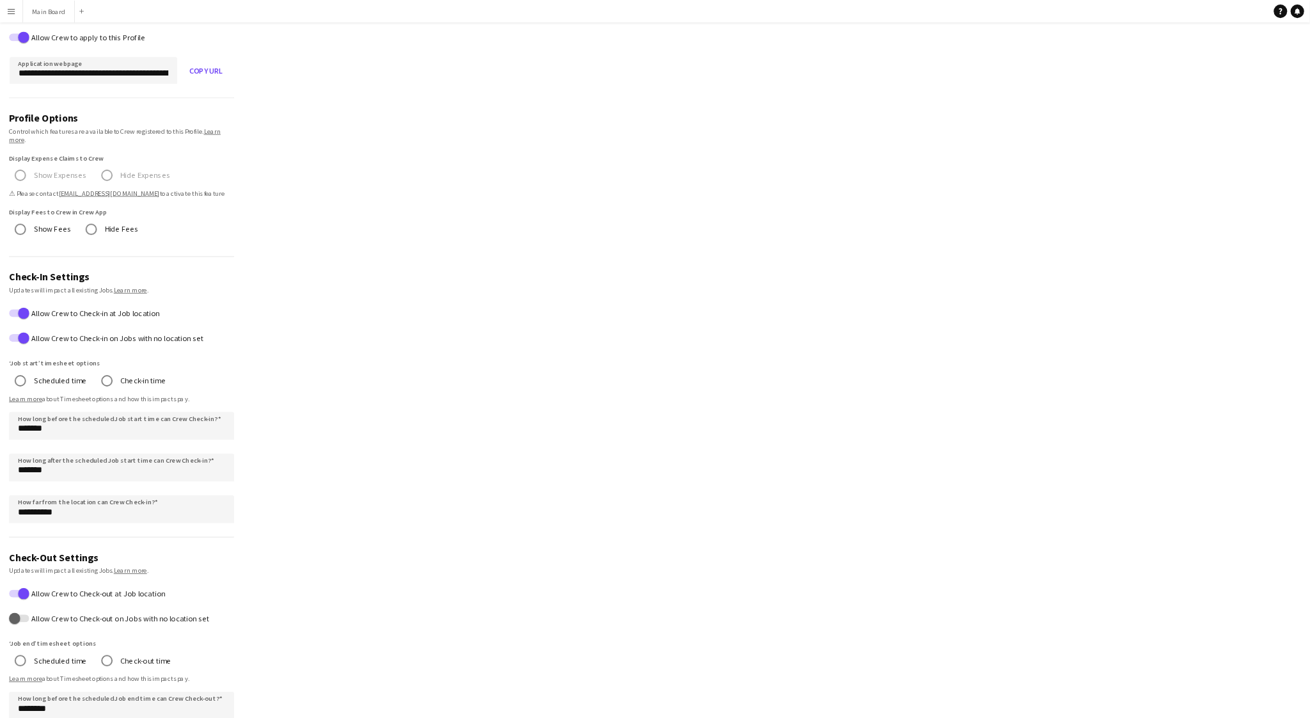
scroll to position [196, 0]
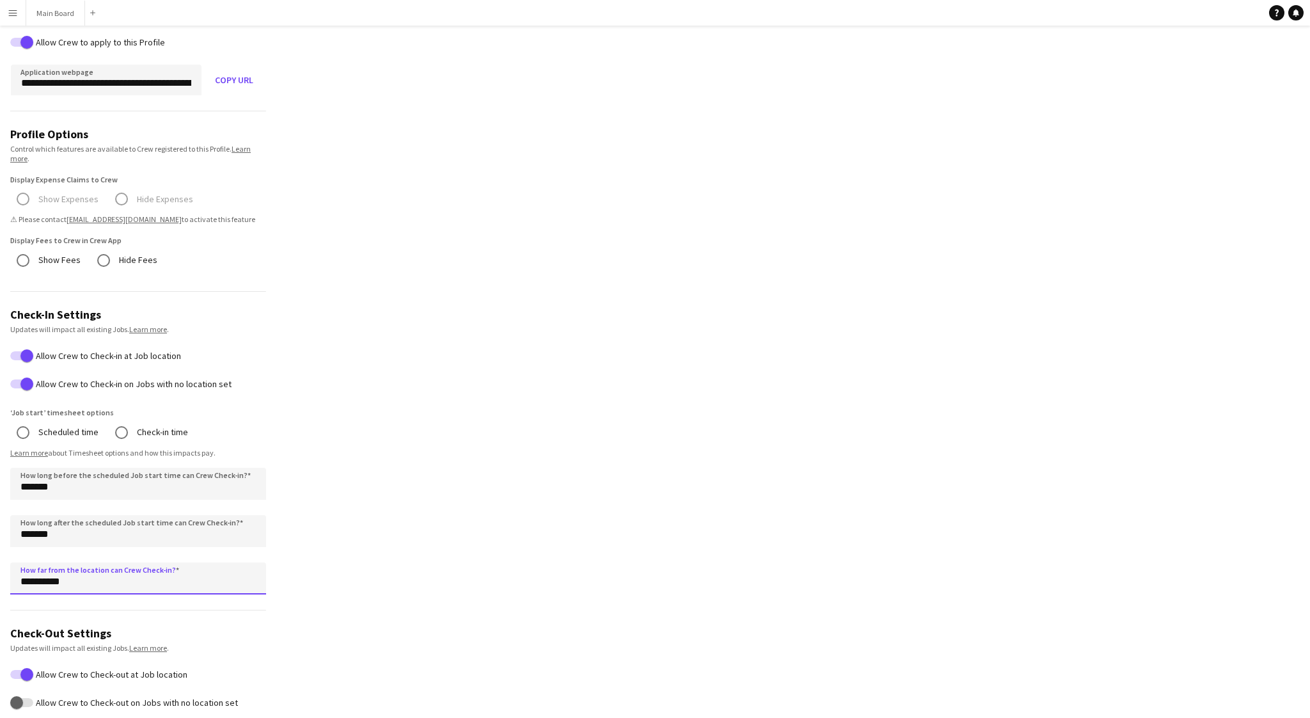
drag, startPoint x: 26, startPoint y: 564, endPoint x: 45, endPoint y: 569, distance: 19.7
click at [45, 569] on input "**********" at bounding box center [138, 578] width 256 height 32
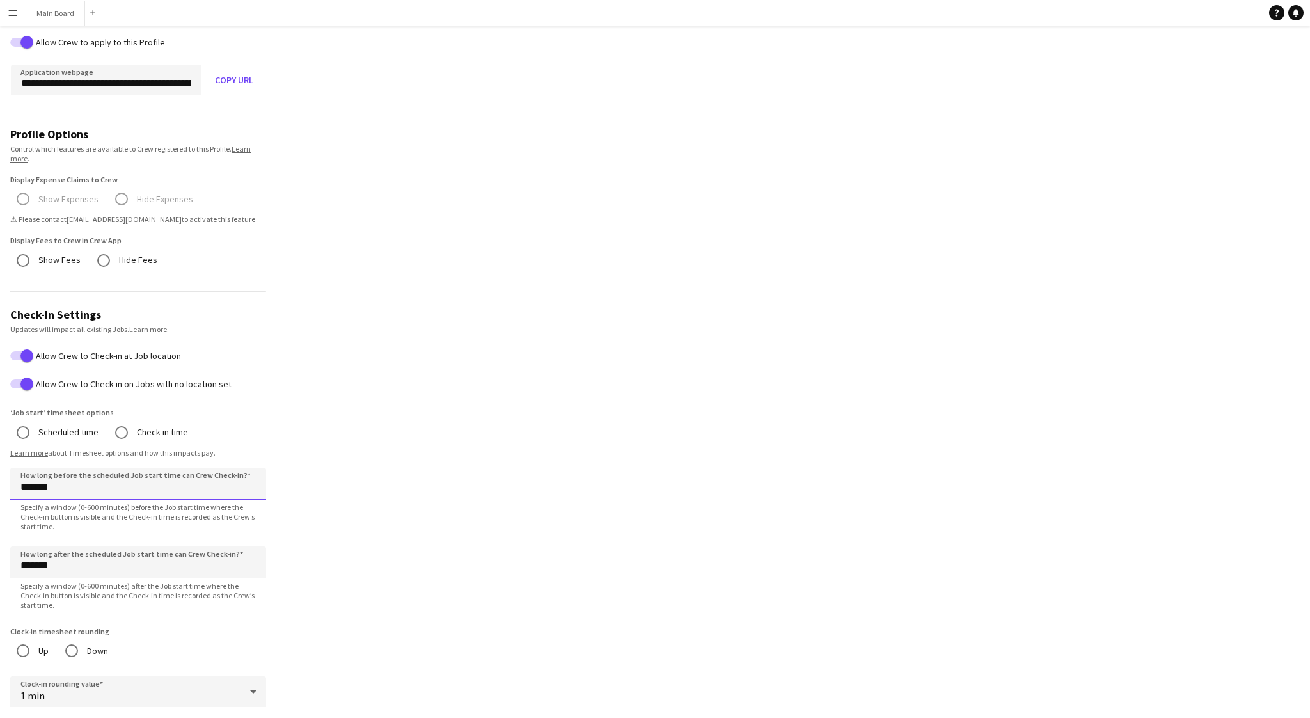
click at [24, 482] on input "*******" at bounding box center [138, 484] width 256 height 32
click at [25, 485] on input "*******" at bounding box center [138, 484] width 256 height 32
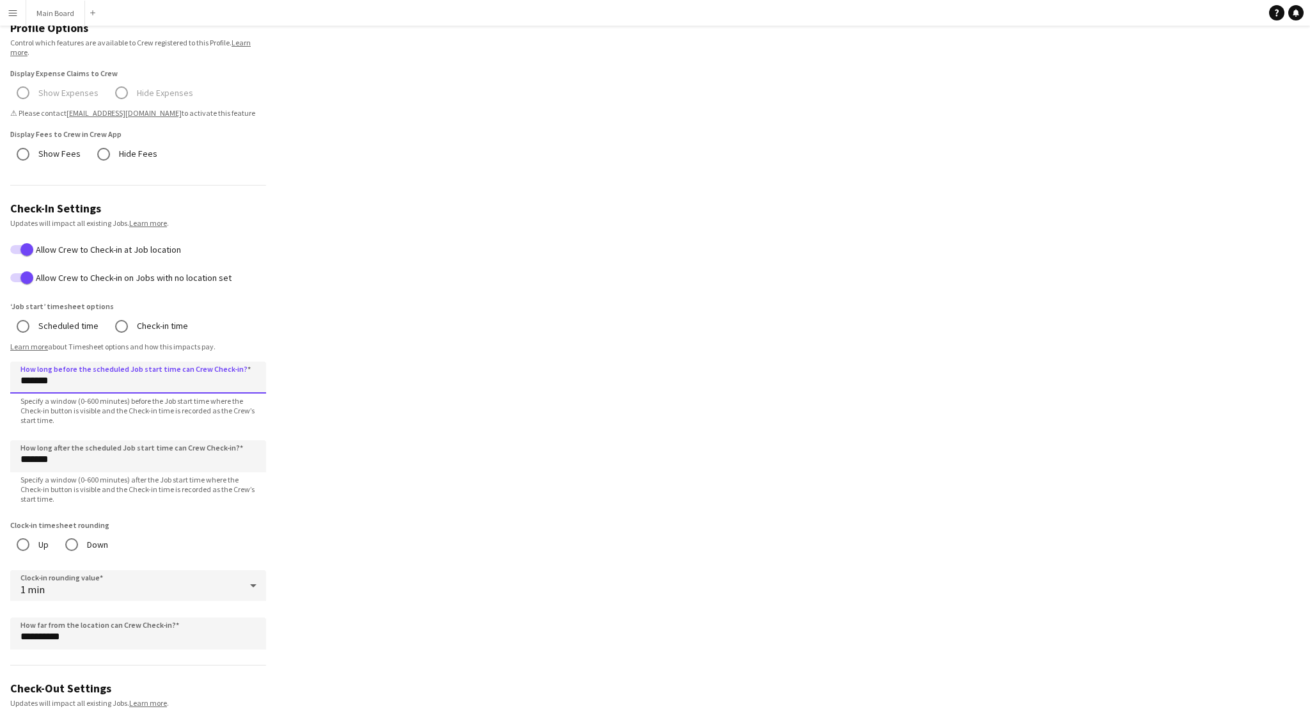
scroll to position [304, 0]
click at [295, 391] on app-profile-settings "**********" at bounding box center [655, 532] width 1310 height 1573
click at [22, 375] on input "******" at bounding box center [138, 375] width 256 height 32
type input "*******"
click at [24, 452] on input "*******" at bounding box center [138, 453] width 256 height 32
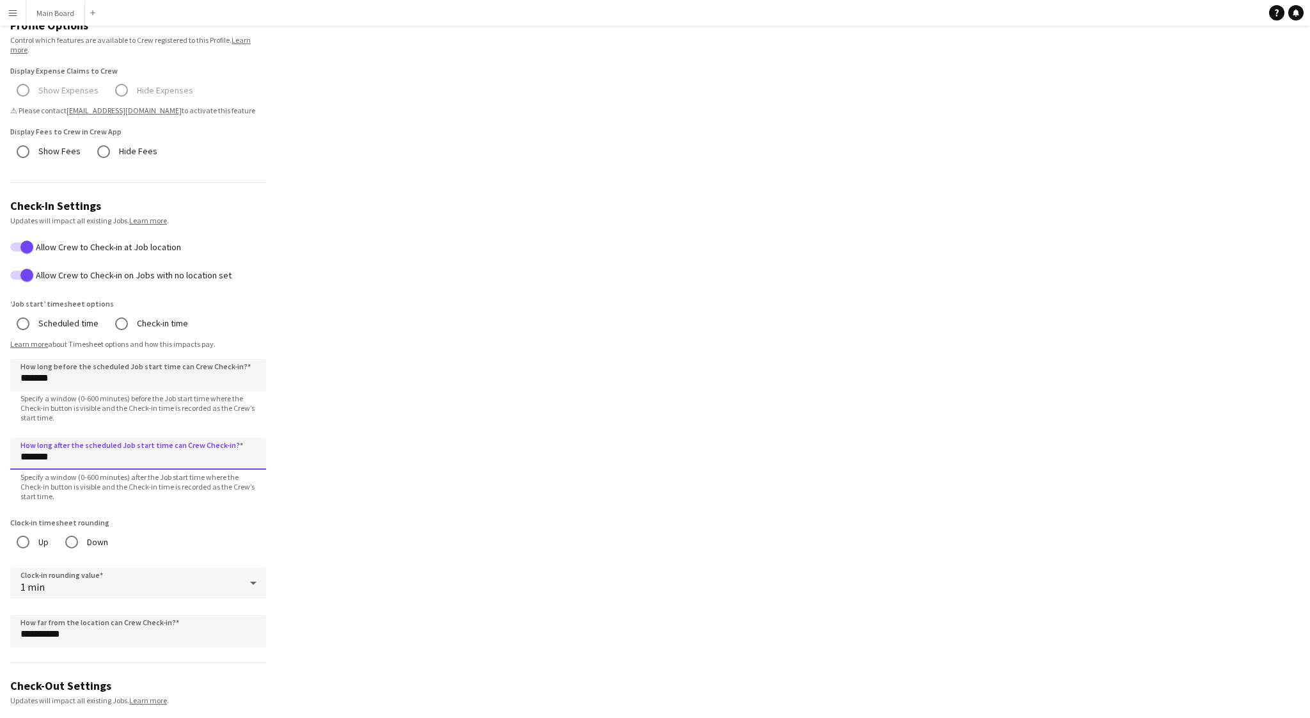
click at [24, 452] on input "*******" at bounding box center [138, 453] width 256 height 32
type input "*******"
click at [400, 438] on app-profile-settings "**********" at bounding box center [655, 532] width 1310 height 1573
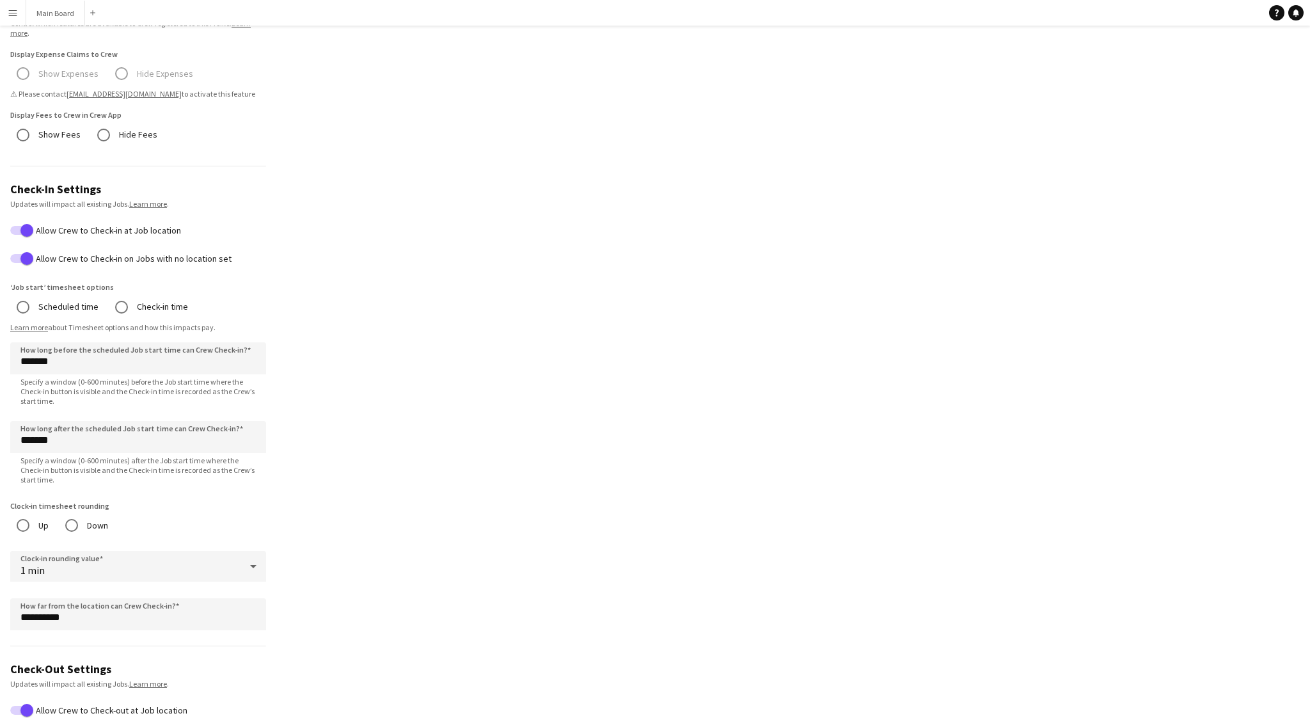
scroll to position [324, 0]
click at [180, 562] on div "1 min" at bounding box center [125, 563] width 230 height 31
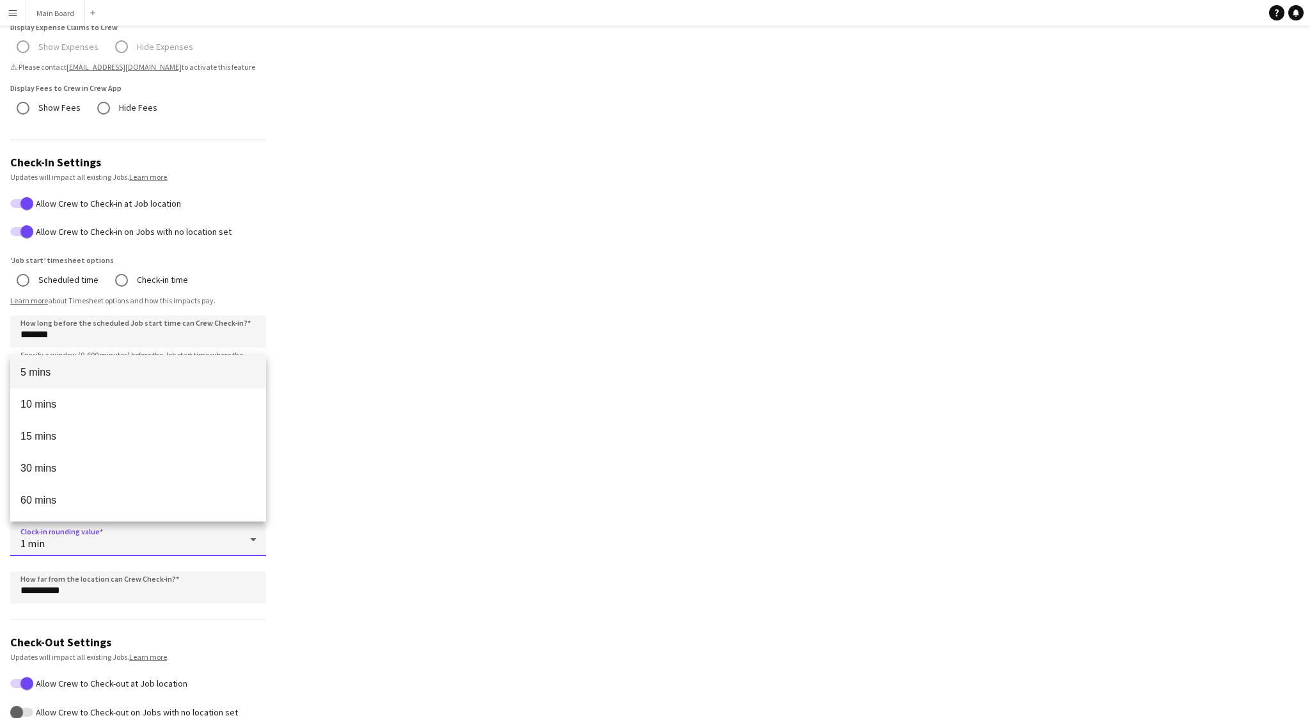
scroll to position [0, 0]
click at [373, 460] on div at bounding box center [655, 359] width 1310 height 718
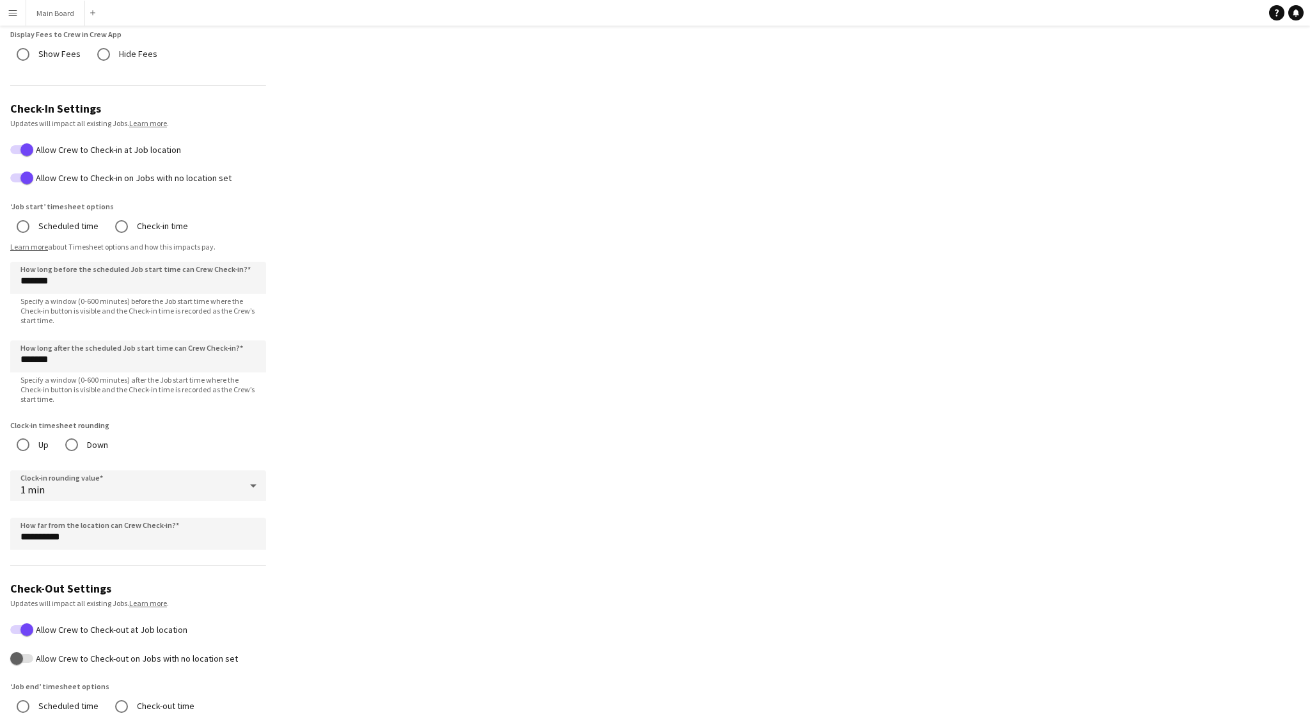
scroll to position [394, 0]
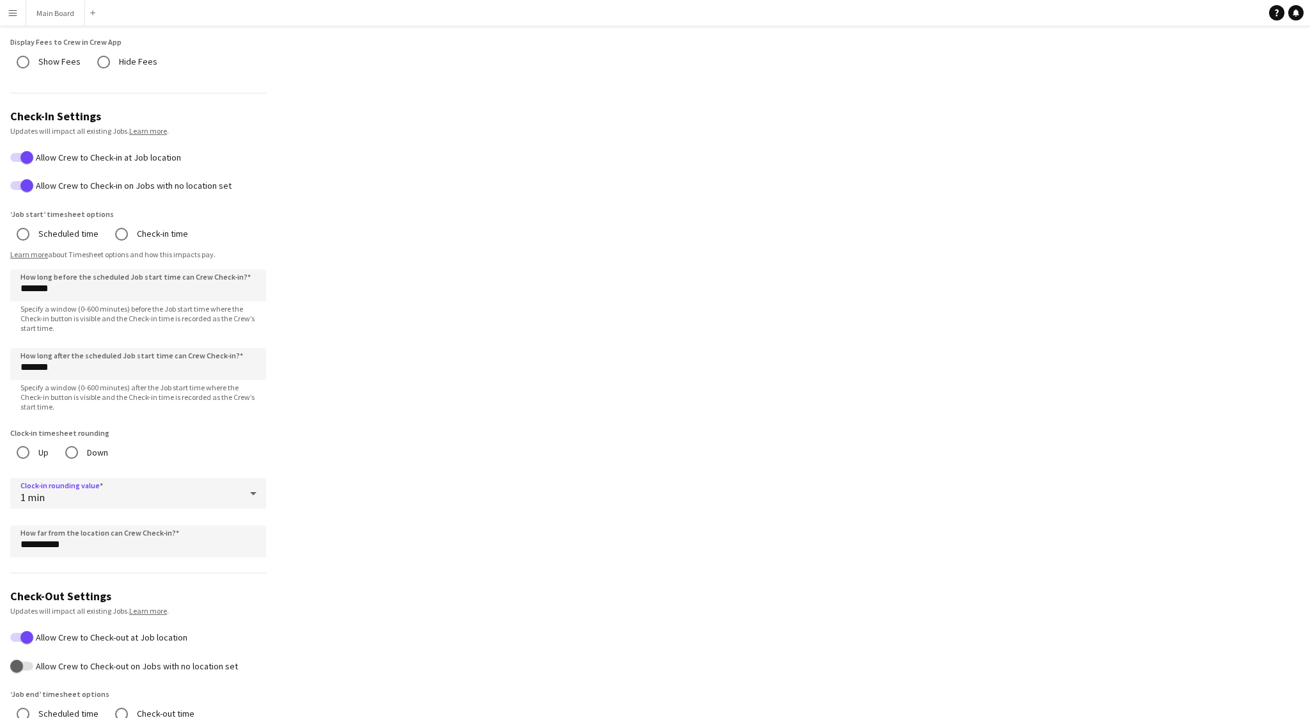
click at [86, 498] on div "1 min" at bounding box center [125, 493] width 230 height 31
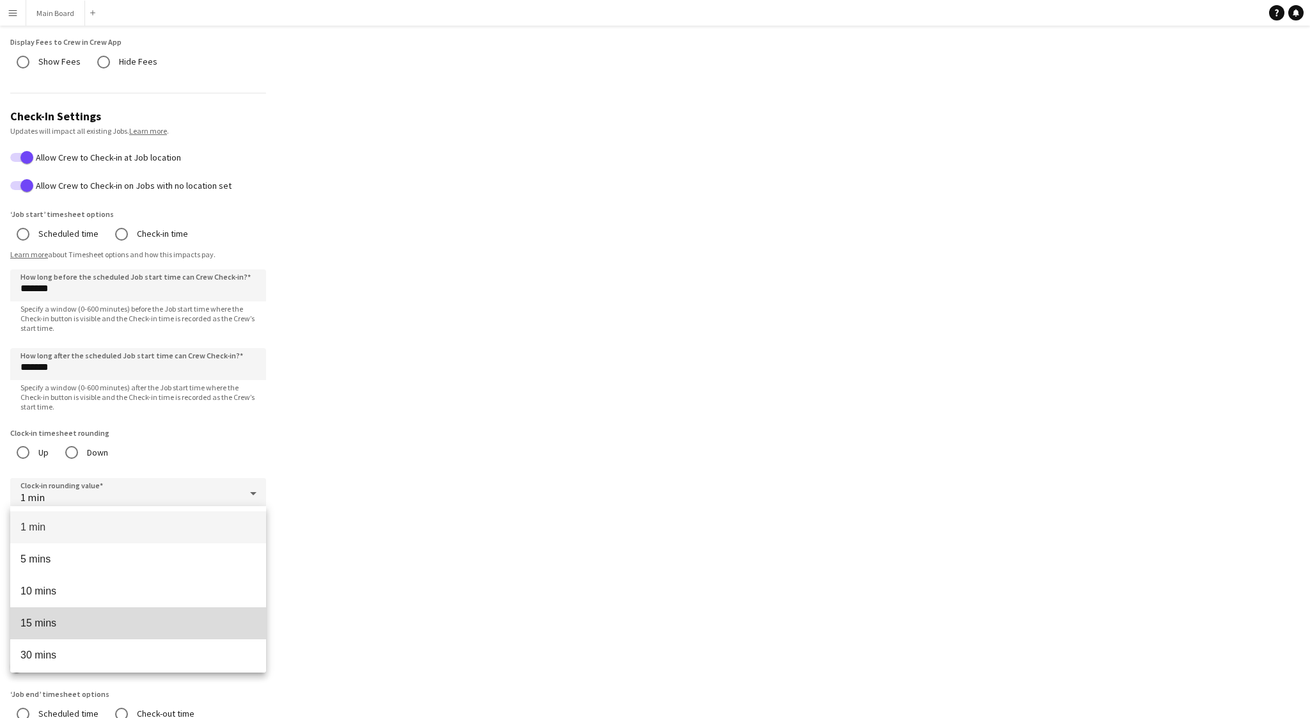
click at [62, 618] on span "15 mins" at bounding box center [137, 623] width 235 height 12
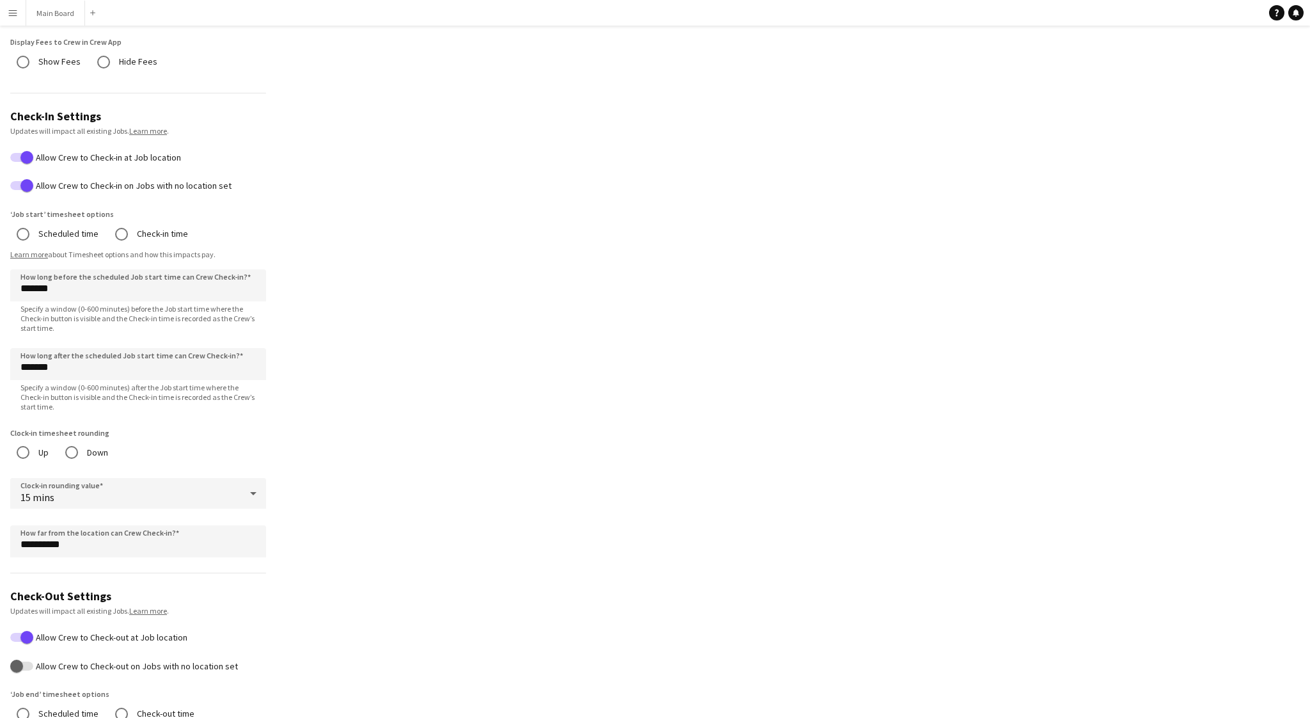
click at [471, 446] on app-profile-settings "**********" at bounding box center [655, 443] width 1310 height 1573
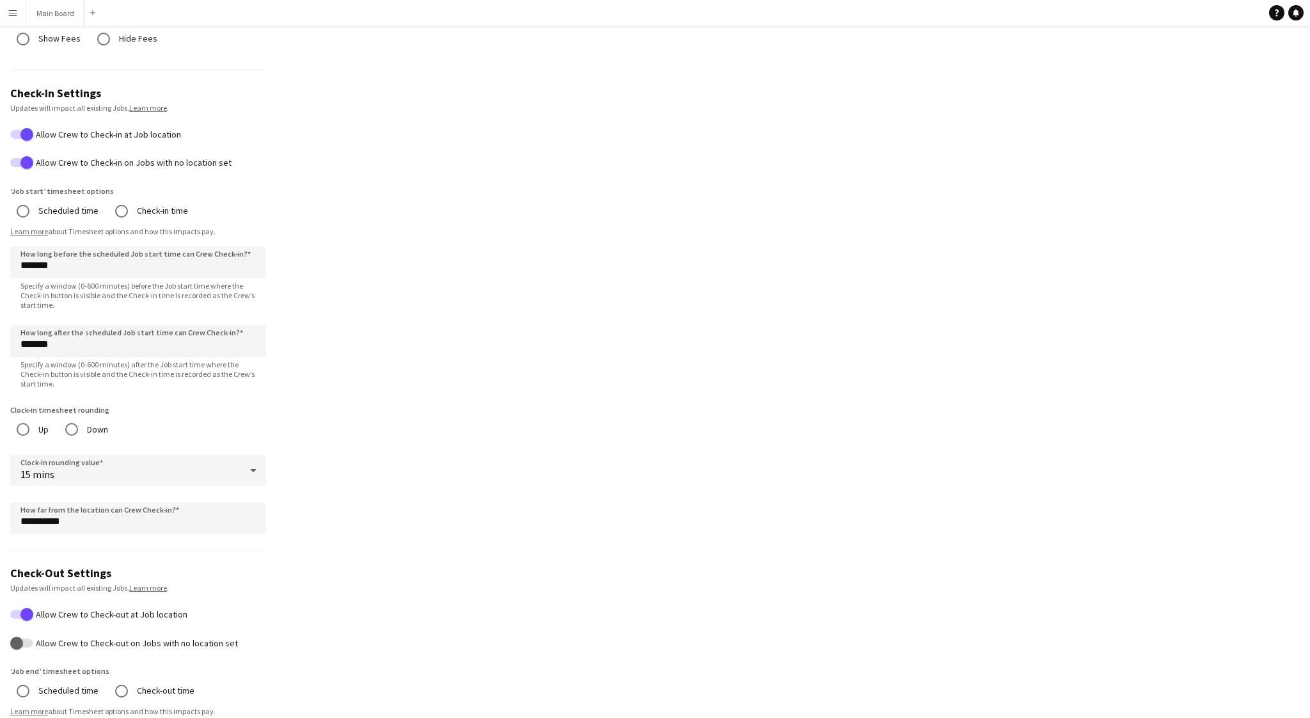
scroll to position [416, 0]
click at [382, 423] on app-profile-settings "**********" at bounding box center [655, 421] width 1310 height 1573
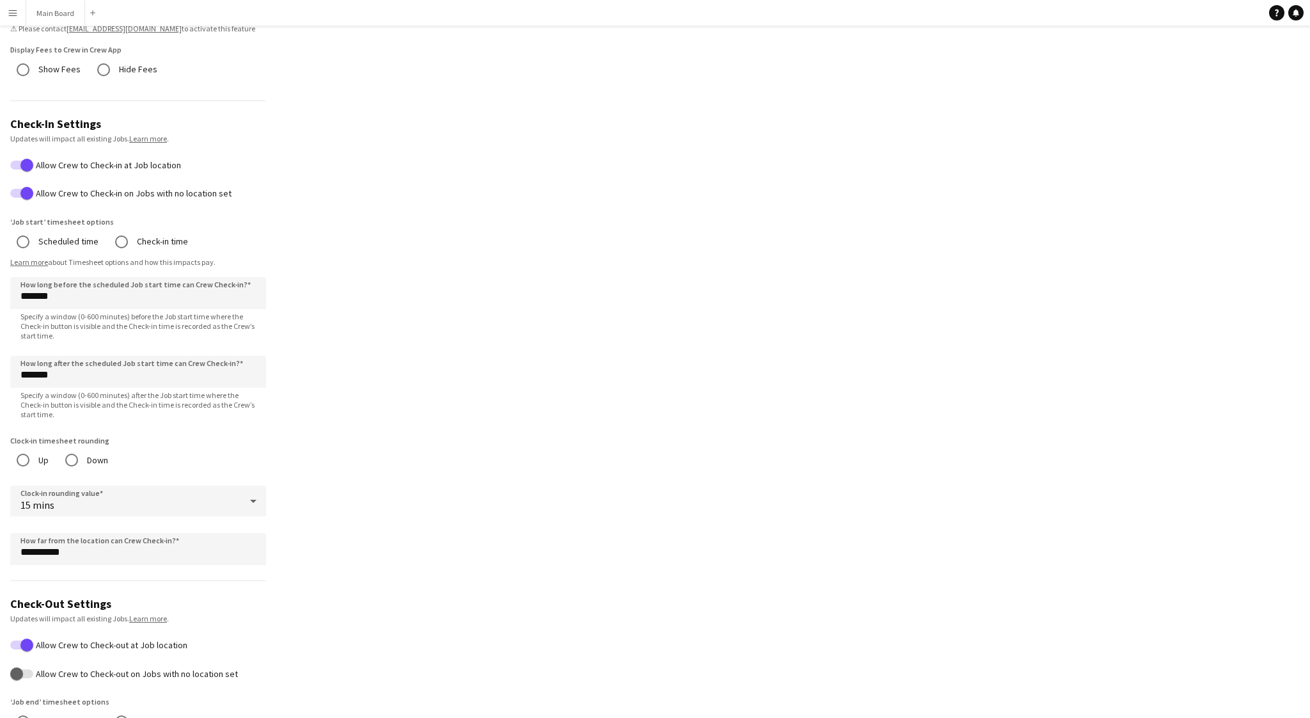
scroll to position [382, 0]
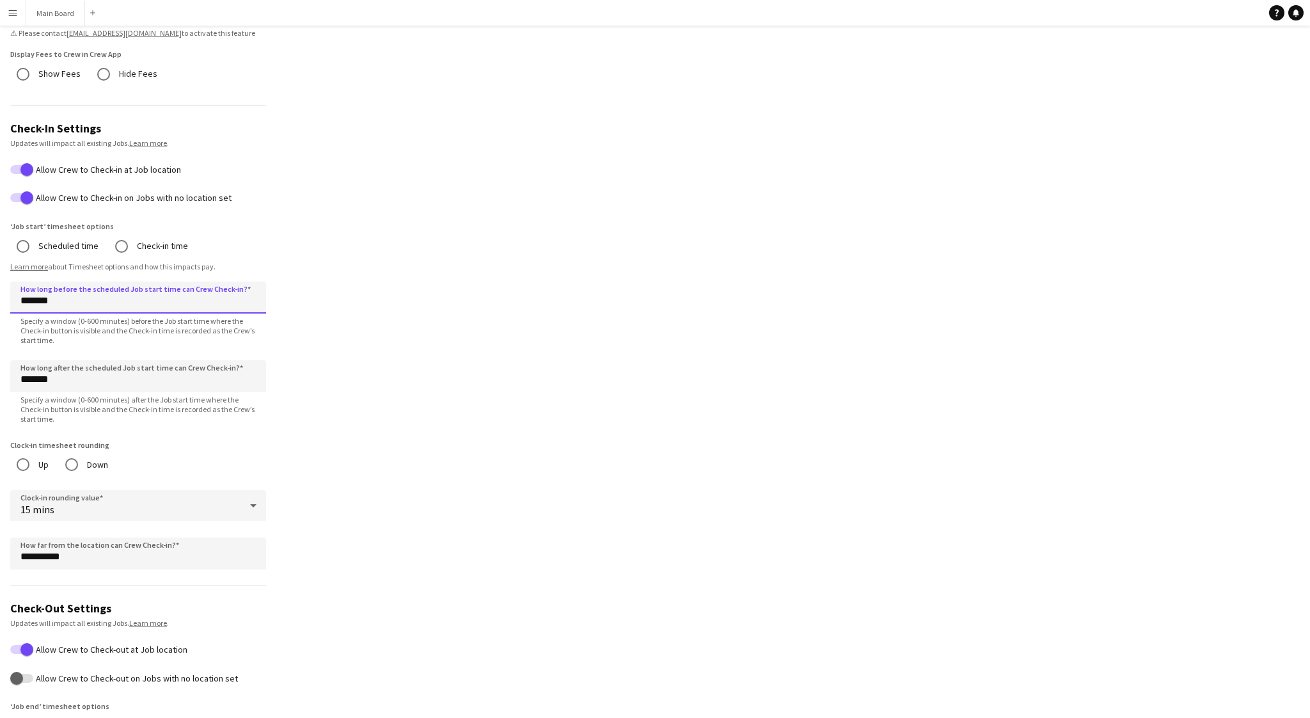
click at [26, 297] on input "*******" at bounding box center [138, 297] width 256 height 32
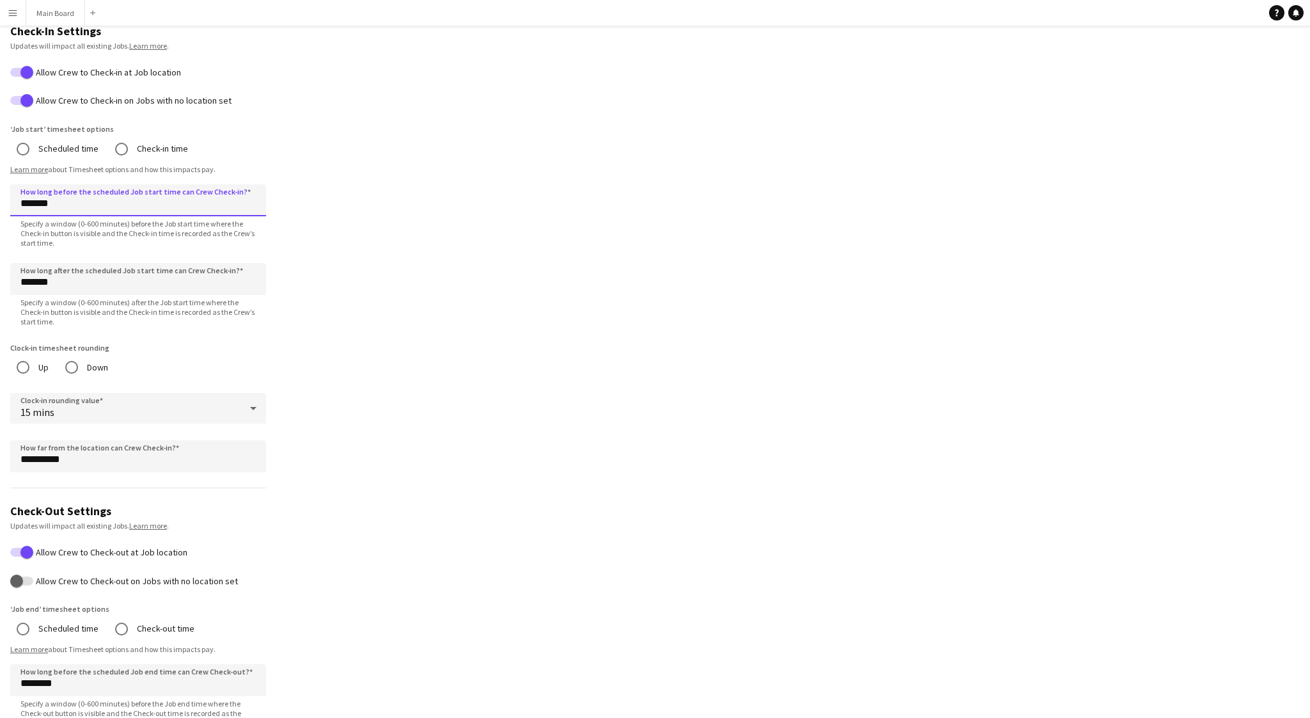
scroll to position [476, 0]
type input "*******"
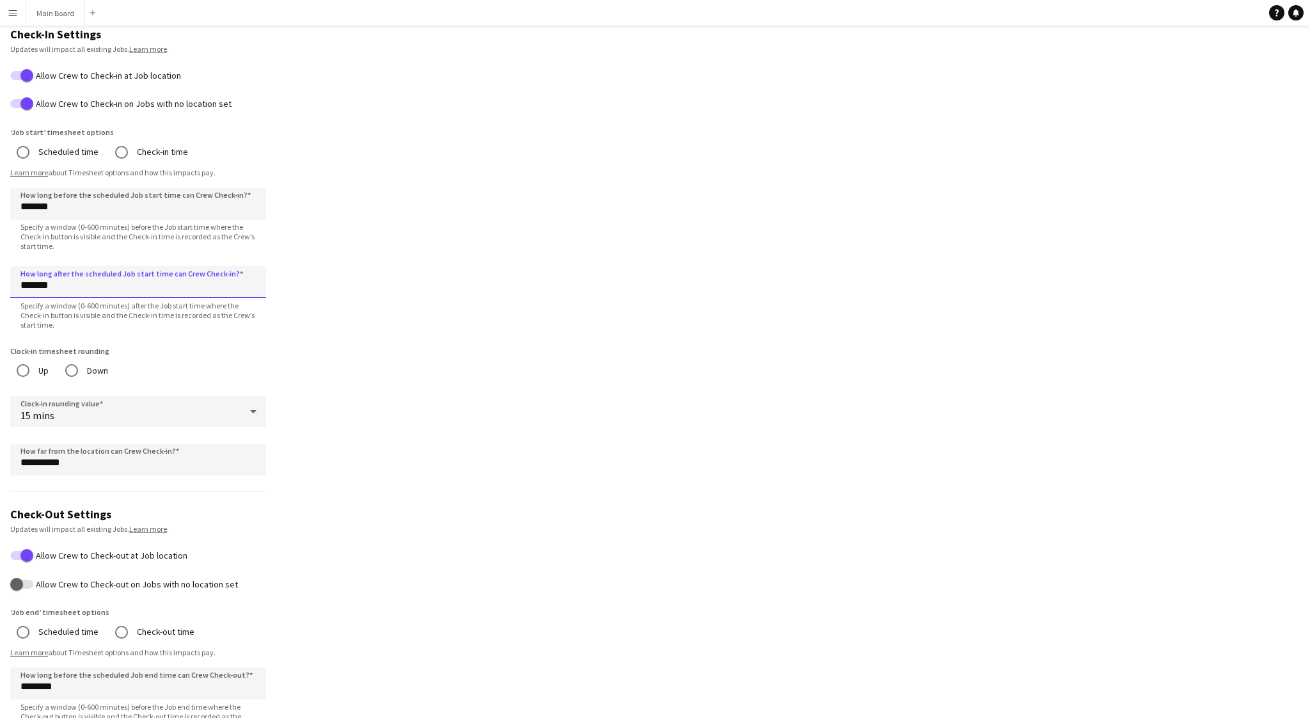
click at [26, 282] on input "*******" at bounding box center [138, 282] width 256 height 32
type input "********"
click at [313, 266] on app-profile-settings "**********" at bounding box center [655, 361] width 1310 height 1573
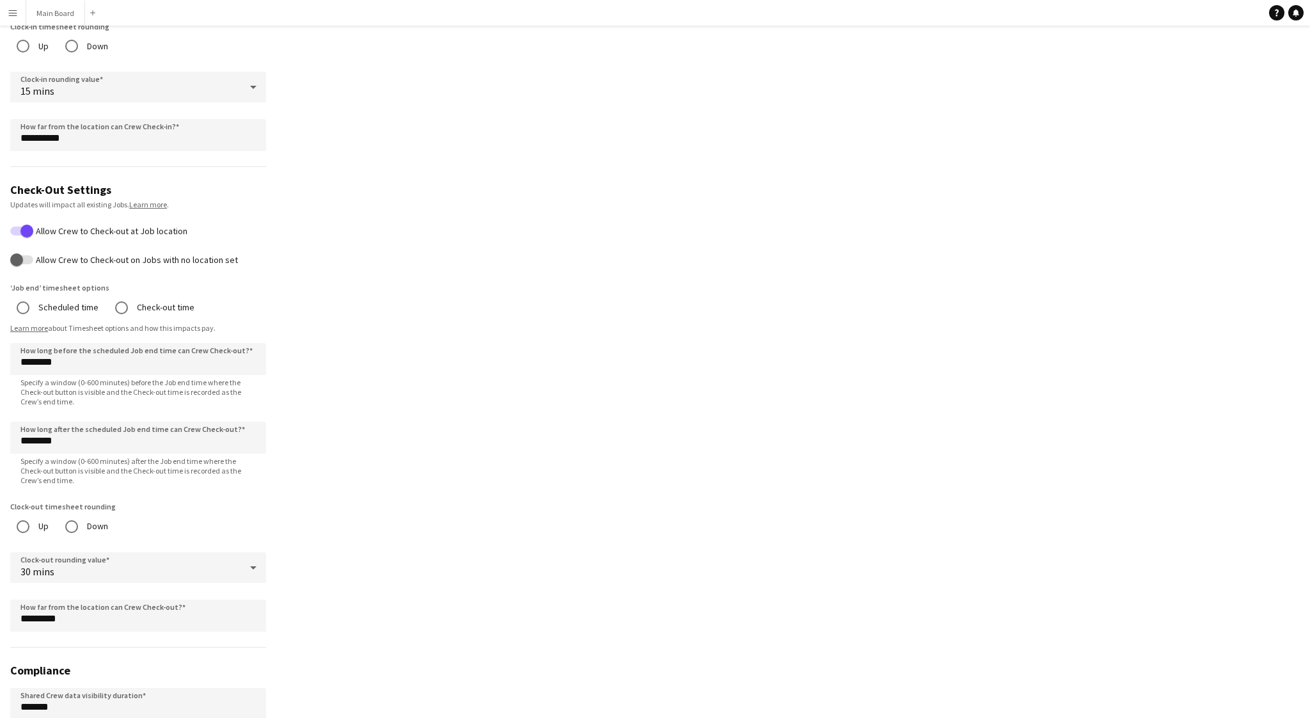
scroll to position [803, 0]
click at [29, 434] on input "********" at bounding box center [138, 435] width 256 height 32
click at [375, 425] on app-profile-settings "**********" at bounding box center [655, 34] width 1310 height 1573
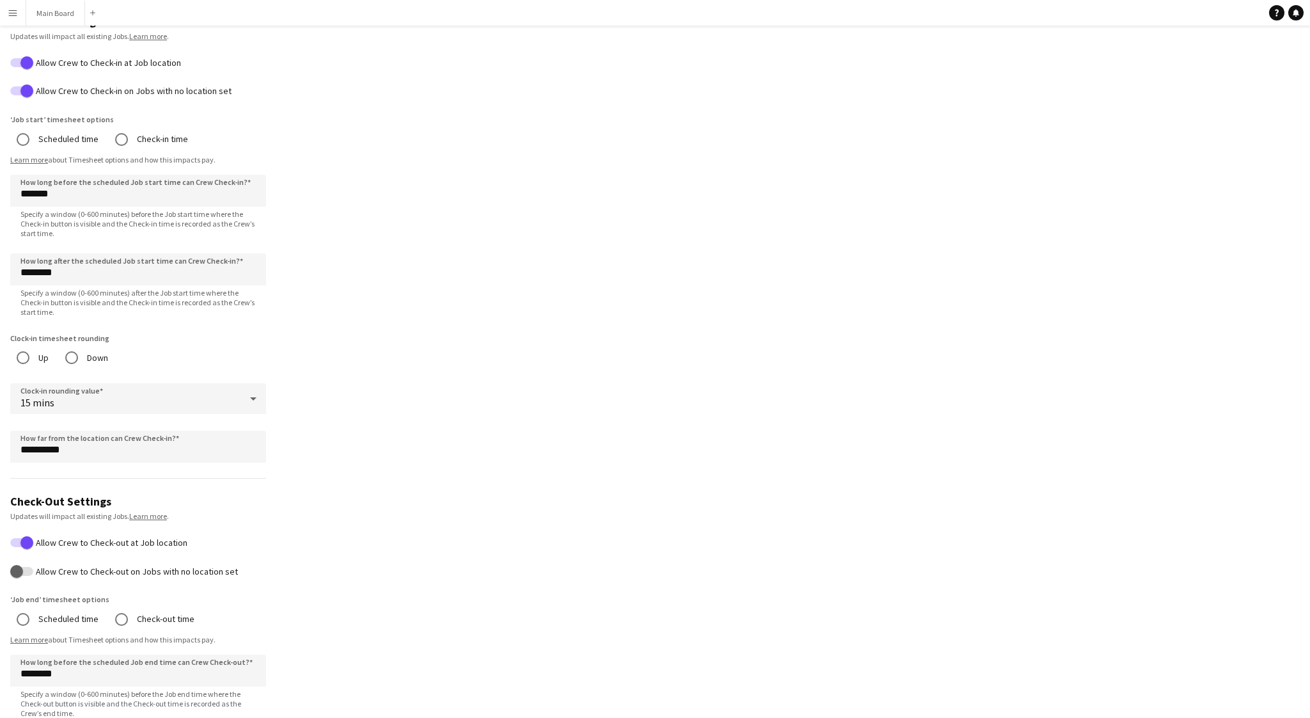
scroll to position [491, 0]
click at [29, 266] on input "********" at bounding box center [138, 267] width 256 height 32
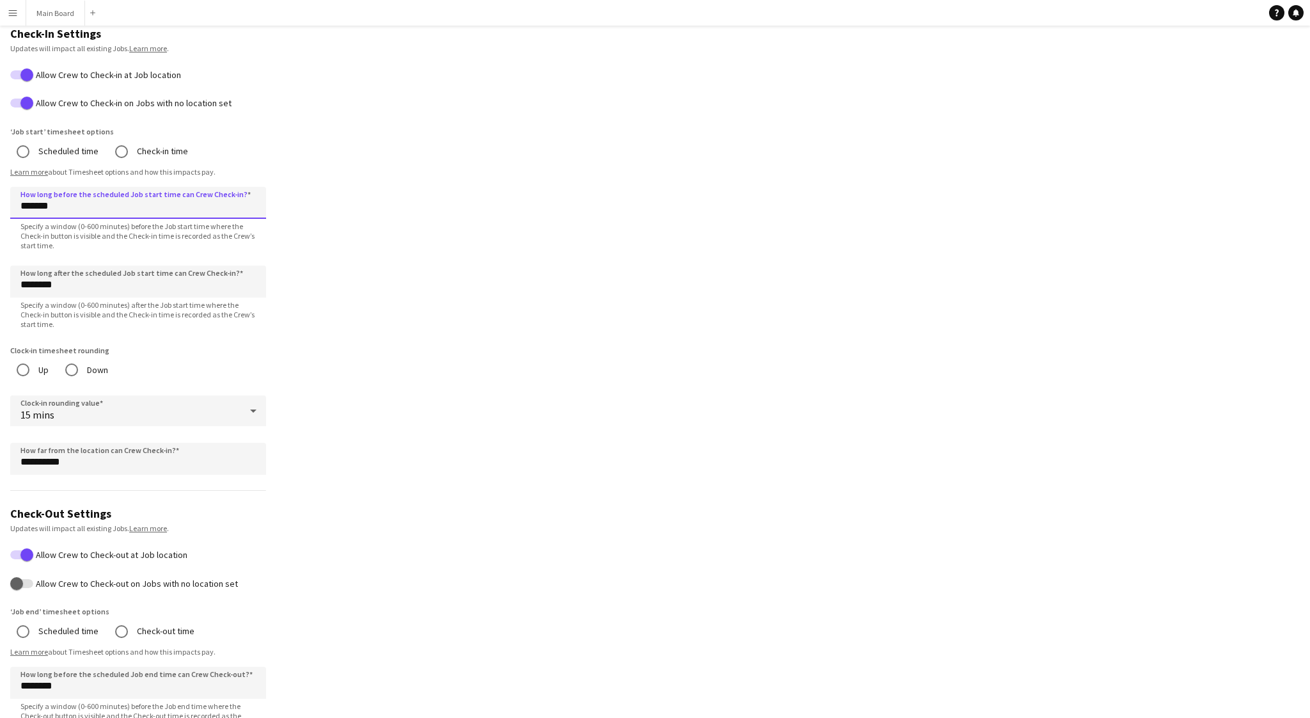
click at [24, 203] on input "*******" at bounding box center [138, 203] width 256 height 32
click at [27, 288] on input "********" at bounding box center [138, 281] width 256 height 32
click at [40, 349] on label "Clock-in timesheet rounding" at bounding box center [59, 350] width 99 height 10
click at [17, 191] on input "*******" at bounding box center [138, 203] width 256 height 32
click at [123, 221] on span "Specify a window (0-600 minutes) before the Job start time where the Check-in b…" at bounding box center [138, 235] width 256 height 29
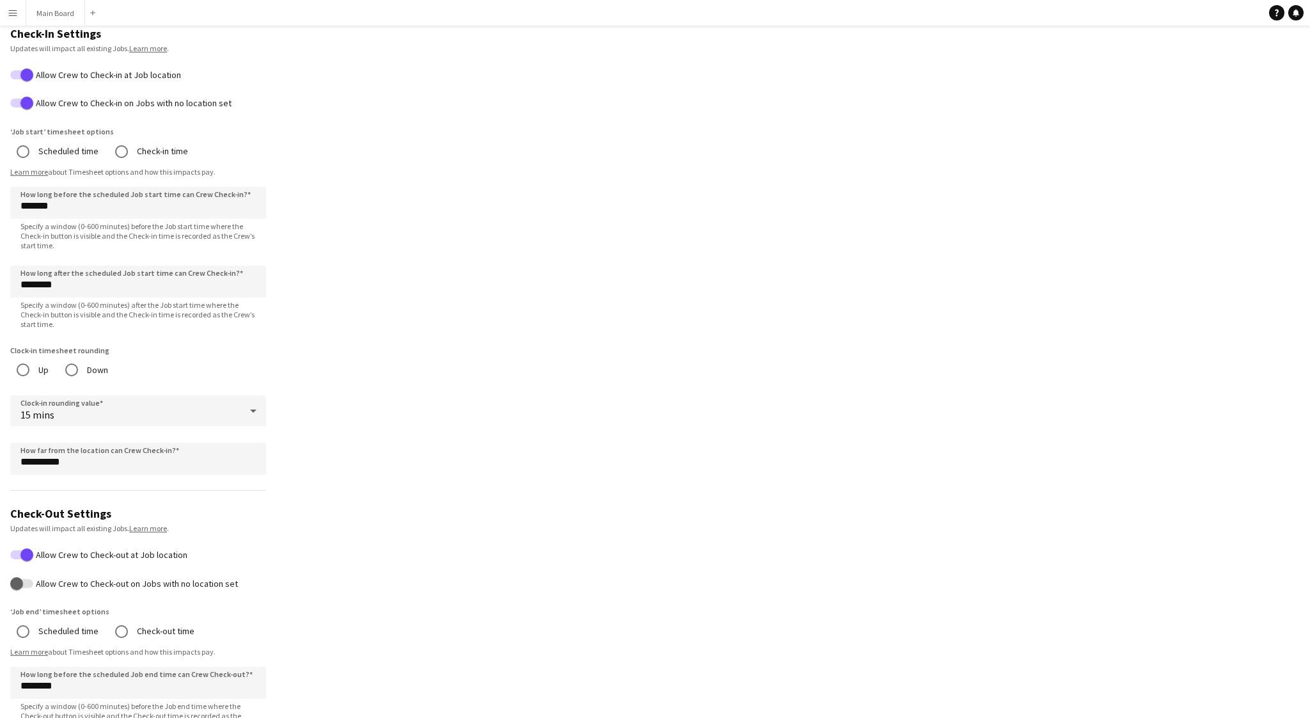
click at [90, 314] on span "Specify a window (0-600 minutes) after the Job start time where the Check-in bu…" at bounding box center [138, 314] width 256 height 29
click at [350, 377] on app-profile-settings "**********" at bounding box center [655, 360] width 1310 height 1573
click at [26, 411] on span "15 mins" at bounding box center [37, 414] width 34 height 13
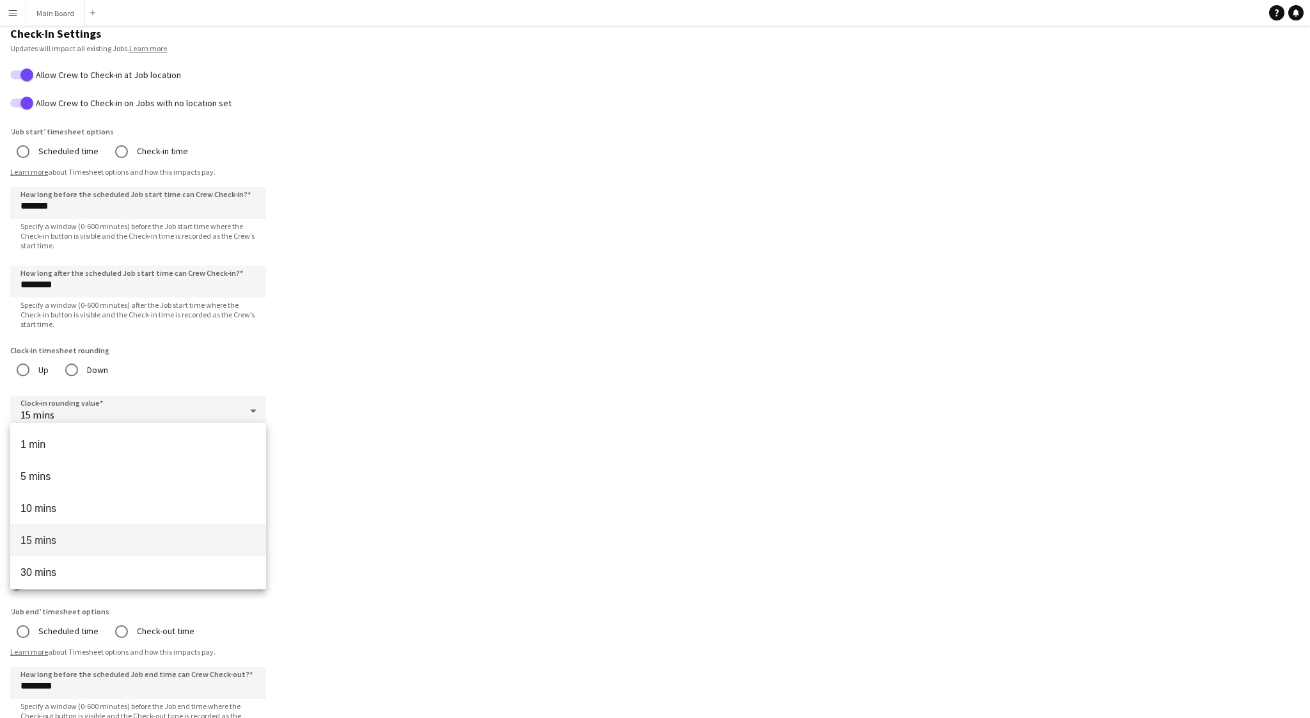
click at [517, 393] on div at bounding box center [655, 359] width 1310 height 718
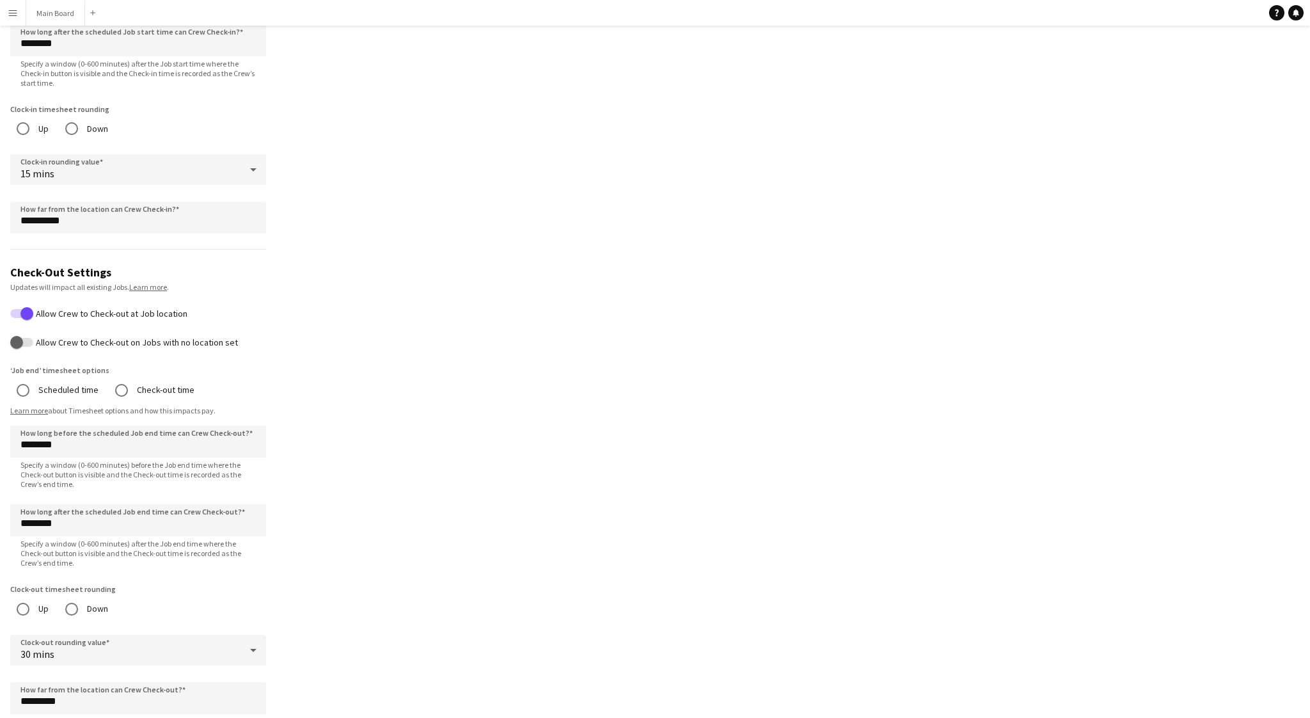
scroll to position [719, 0]
click at [76, 335] on label "Allow Crew to Check-out on Jobs with no location set" at bounding box center [135, 340] width 205 height 10
click at [33, 336] on button "Allow Crew to Check-out on Jobs with no location set" at bounding box center [21, 340] width 23 height 9
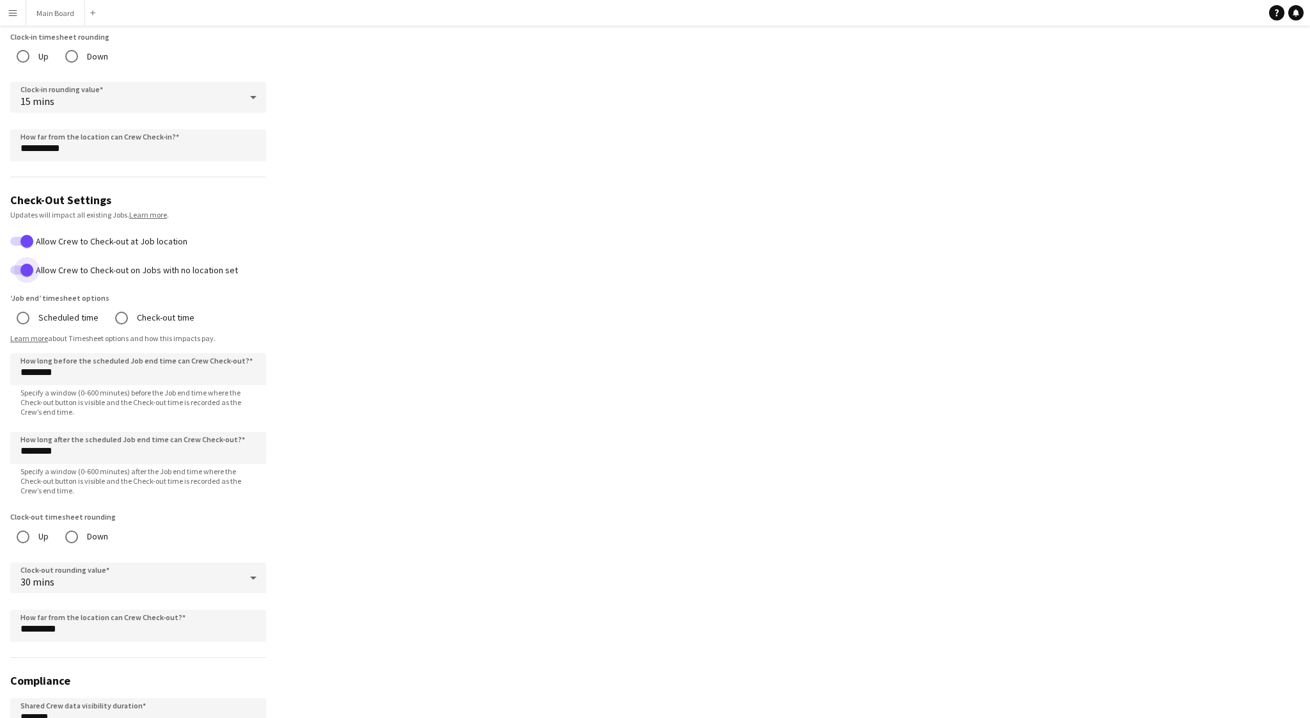
scroll to position [790, 0]
click at [164, 313] on label "Check-out time" at bounding box center [164, 317] width 60 height 20
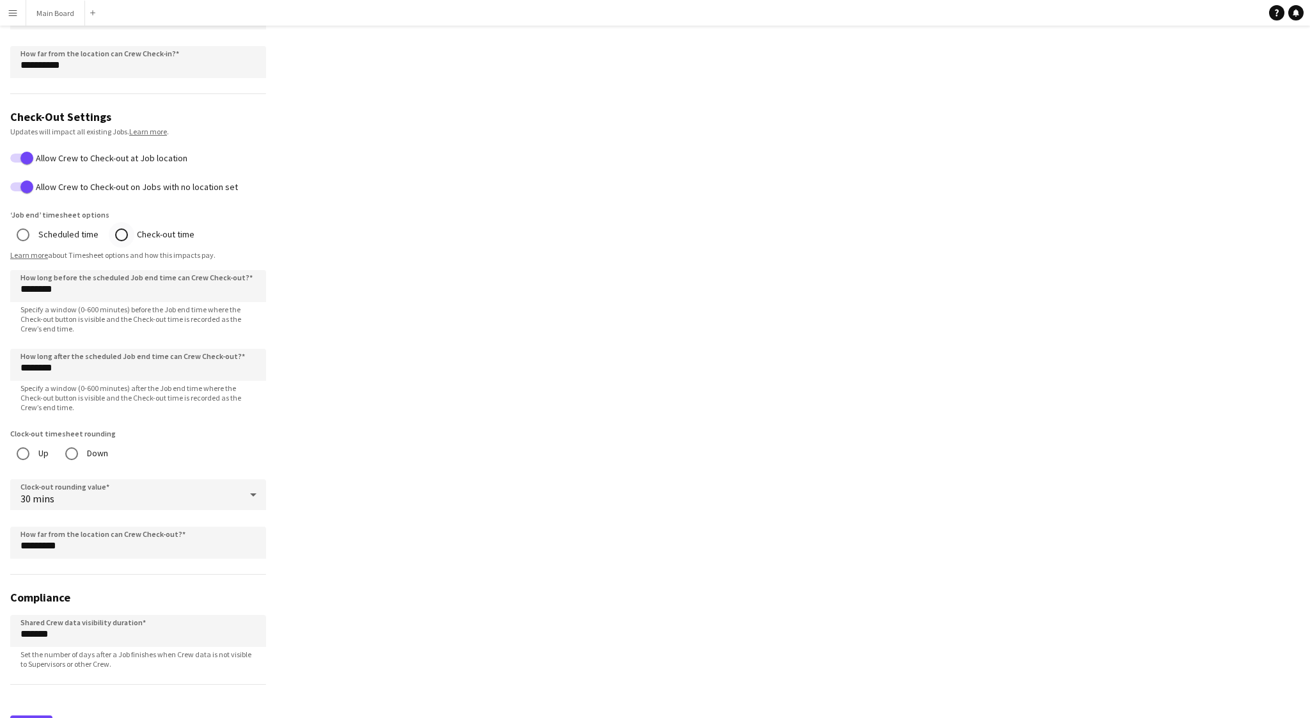
scroll to position [879, 0]
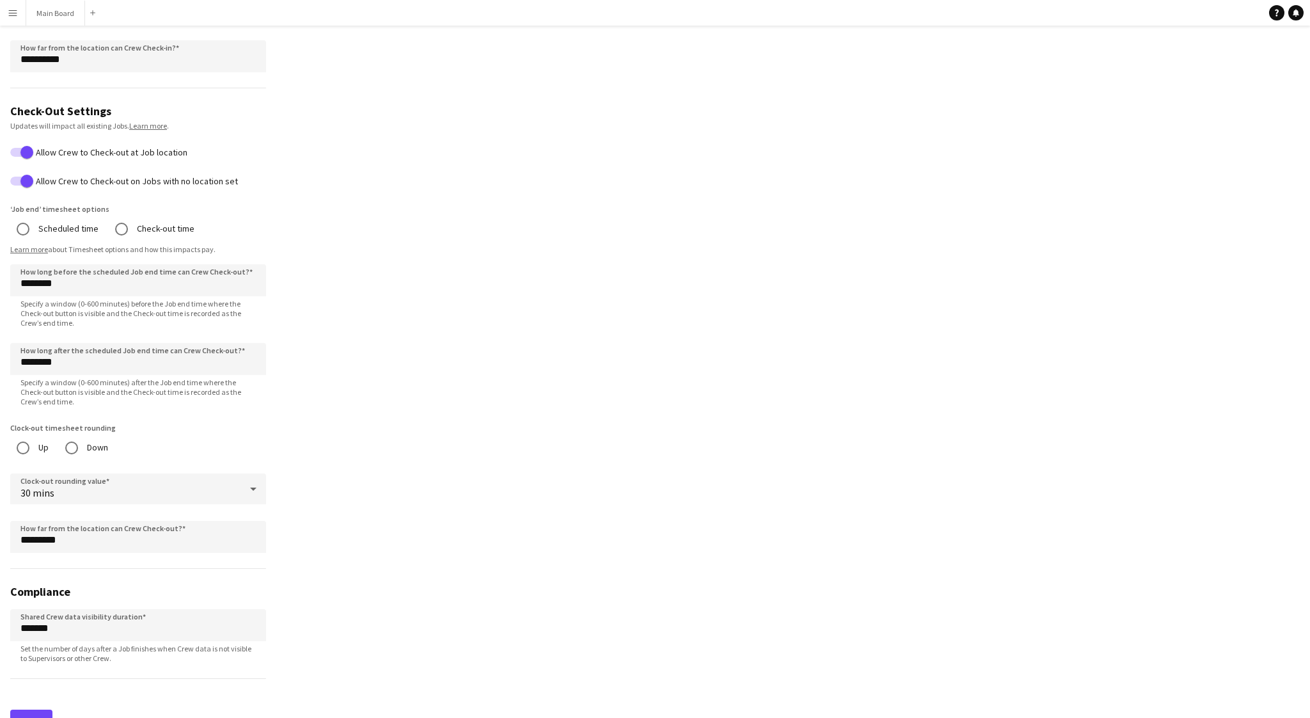
click at [49, 488] on span "30 mins" at bounding box center [37, 492] width 34 height 13
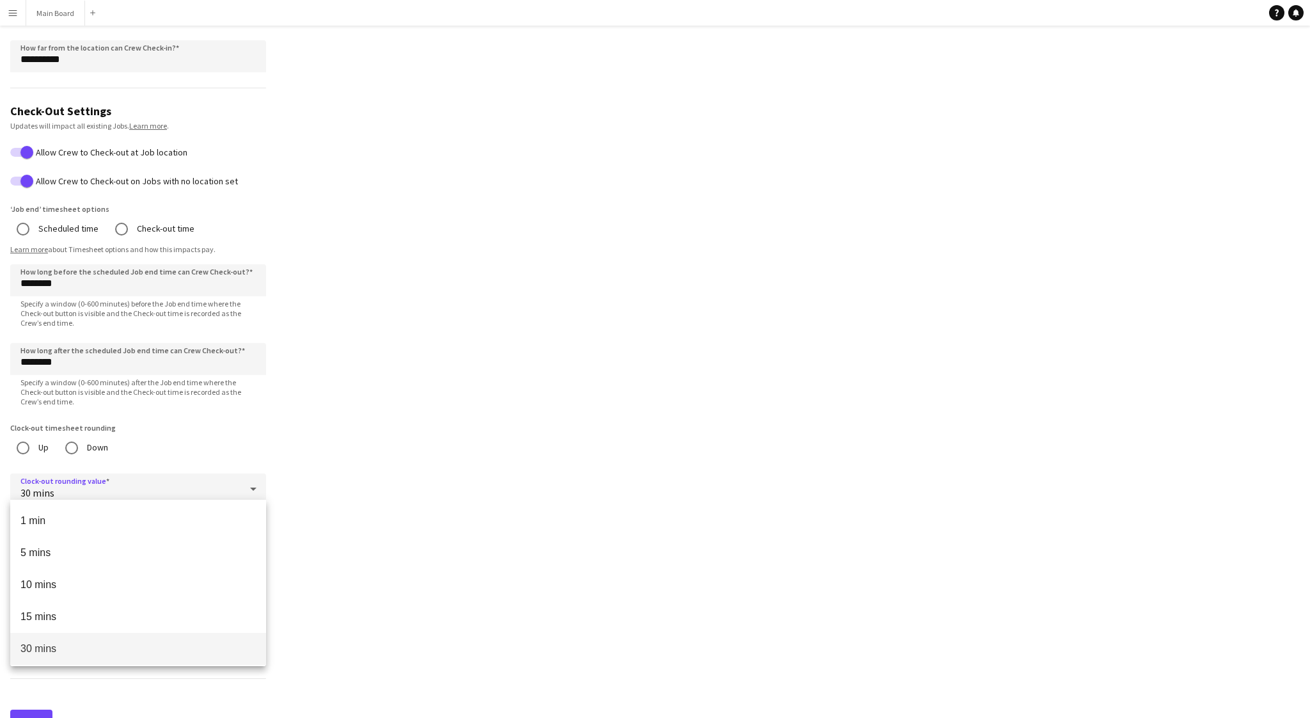
click at [397, 489] on div at bounding box center [655, 359] width 1310 height 718
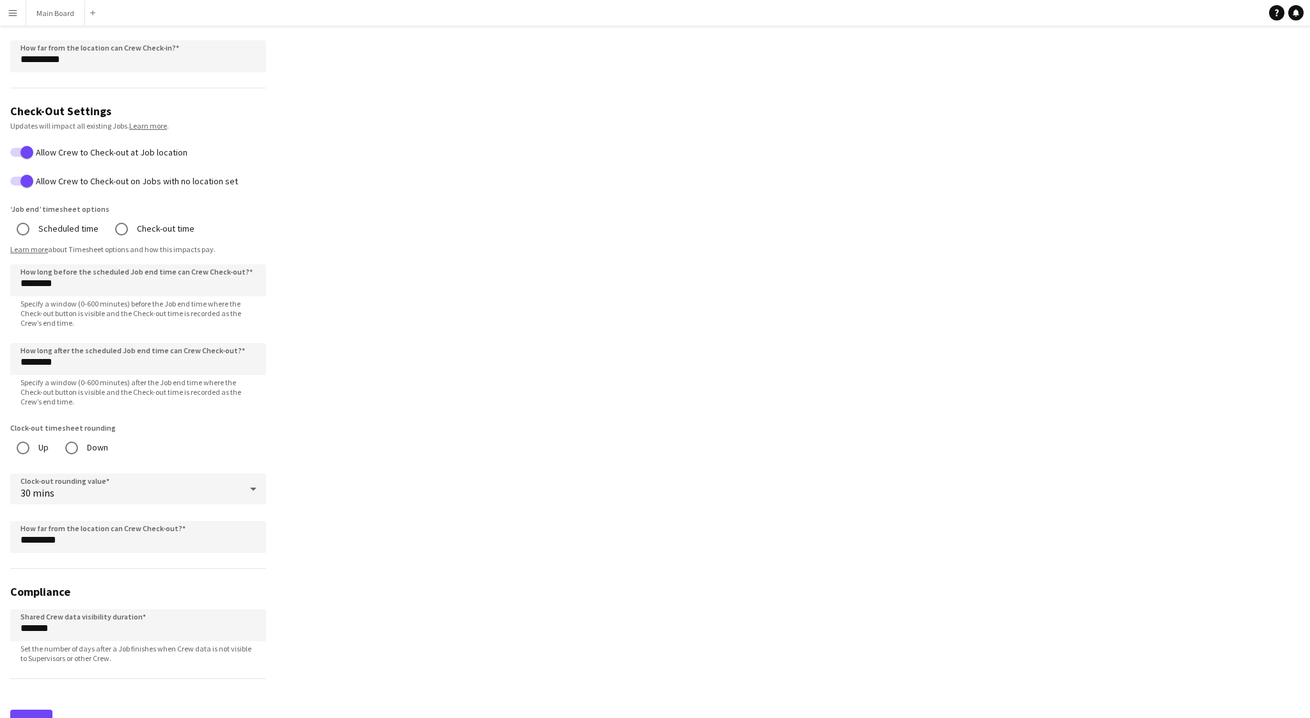
click at [161, 485] on div "30 mins" at bounding box center [125, 488] width 230 height 31
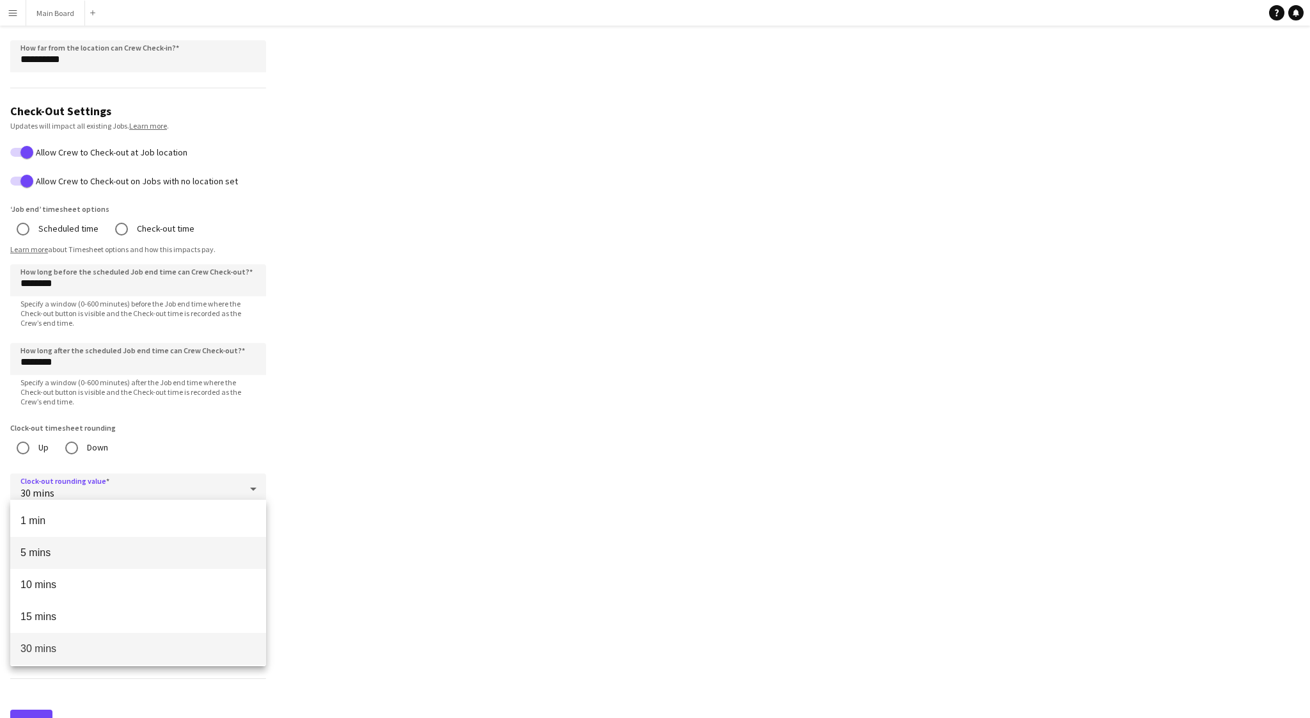
click at [47, 544] on mat-option "5 mins" at bounding box center [138, 553] width 256 height 32
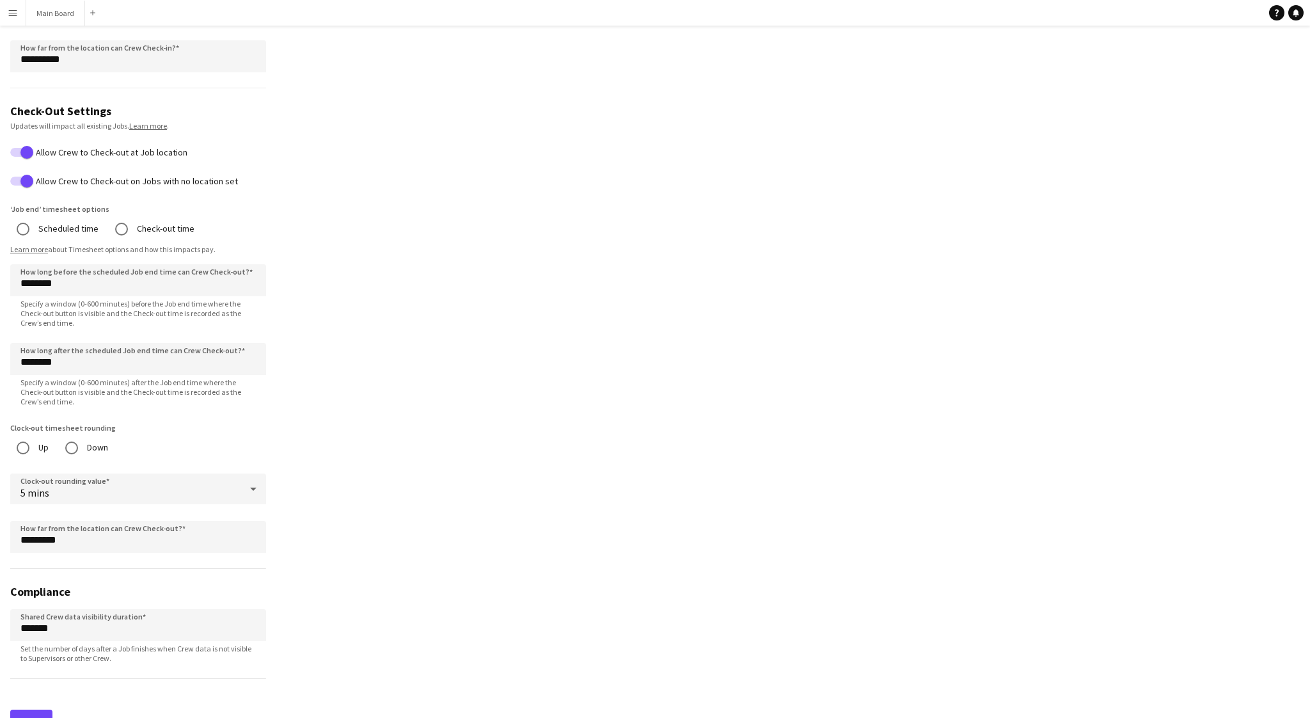
drag, startPoint x: 334, startPoint y: 452, endPoint x: 311, endPoint y: 451, distance: 23.7
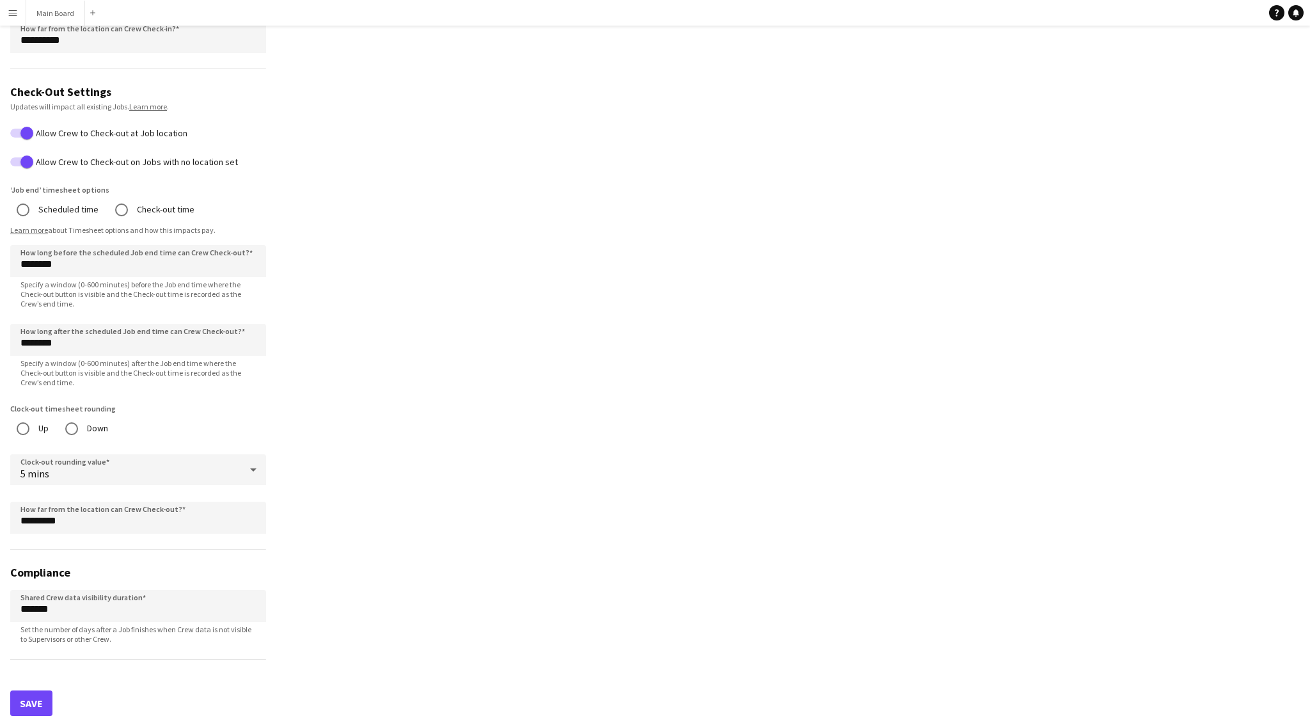
scroll to position [901, 0]
drag, startPoint x: 184, startPoint y: 620, endPoint x: 228, endPoint y: 622, distance: 44.8
click at [228, 622] on span "Set the number of days after a Job finishes when Crew data is not visible to Su…" at bounding box center [138, 631] width 256 height 19
drag, startPoint x: 49, startPoint y: 629, endPoint x: 95, endPoint y: 634, distance: 46.3
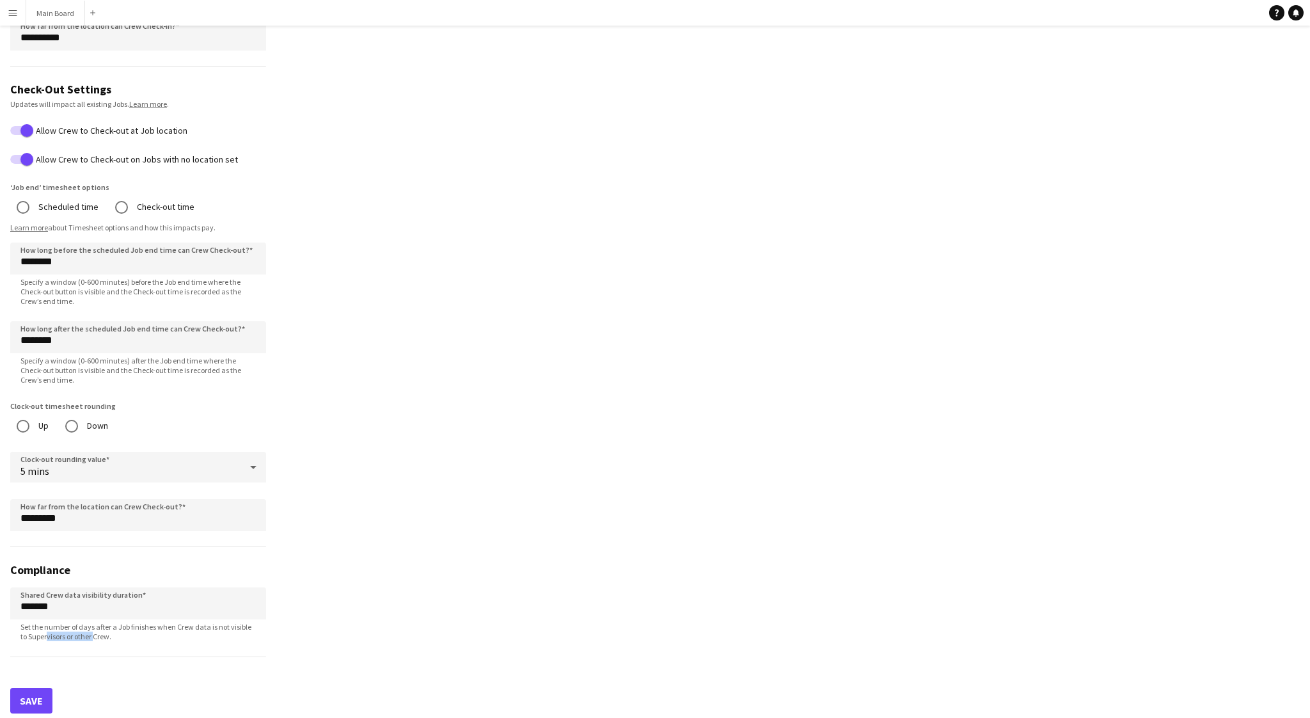
click at [95, 634] on span "Set the number of days after a Job finishes when Crew data is not visible to Su…" at bounding box center [138, 631] width 256 height 19
drag, startPoint x: 19, startPoint y: 621, endPoint x: 125, endPoint y: 633, distance: 107.5
click at [125, 633] on span "Set the number of days after a Job finishes when Crew data is not visible to Su…" at bounding box center [138, 631] width 256 height 19
copy span "Set the number of days after a Job finishes when Crew data is not visible to Su…"
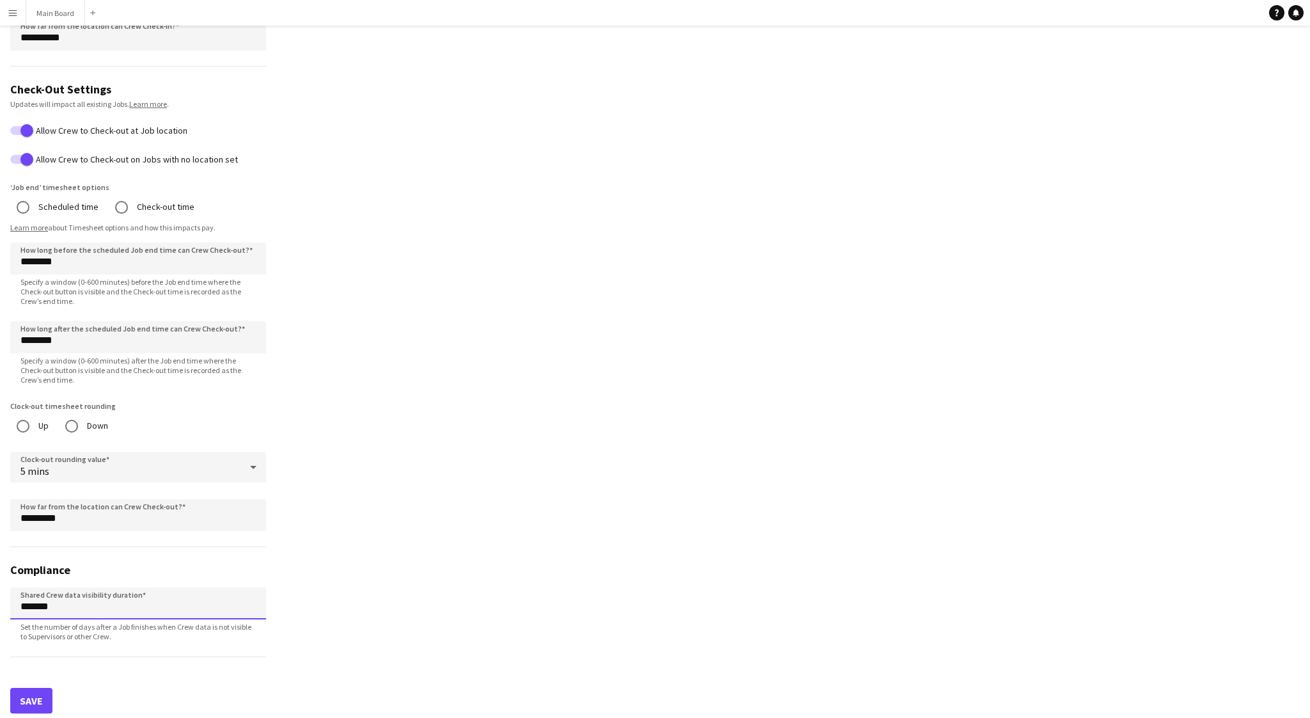
click at [27, 597] on input "*******" at bounding box center [138, 603] width 256 height 32
type input "******"
click at [41, 690] on button "Save" at bounding box center [31, 701] width 42 height 26
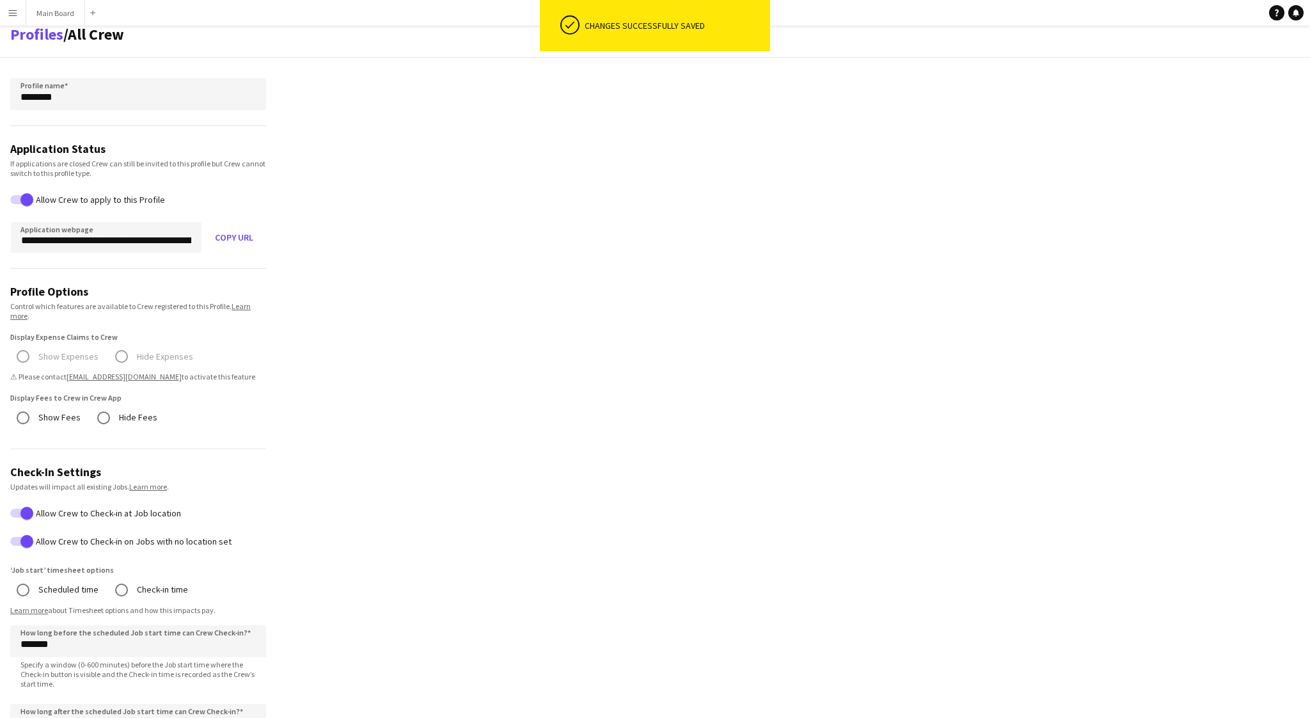
scroll to position [0, 0]
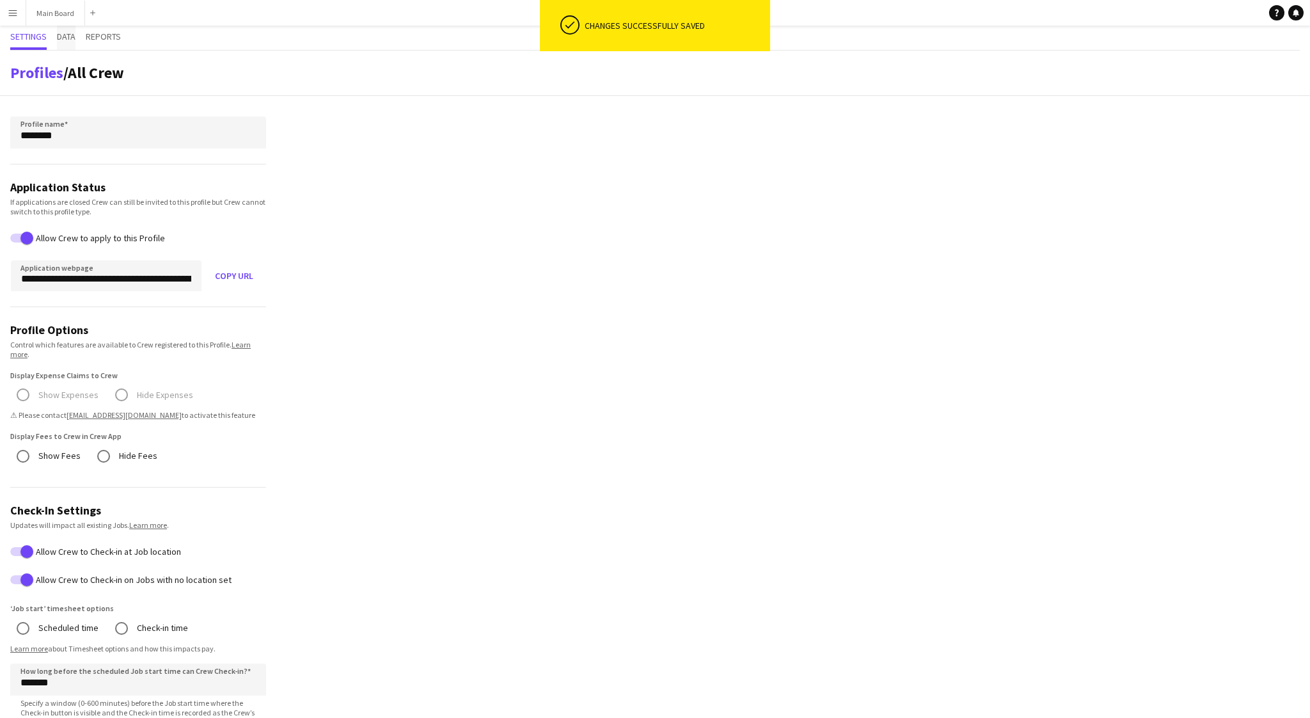
click at [69, 42] on span "Data" at bounding box center [66, 38] width 19 height 24
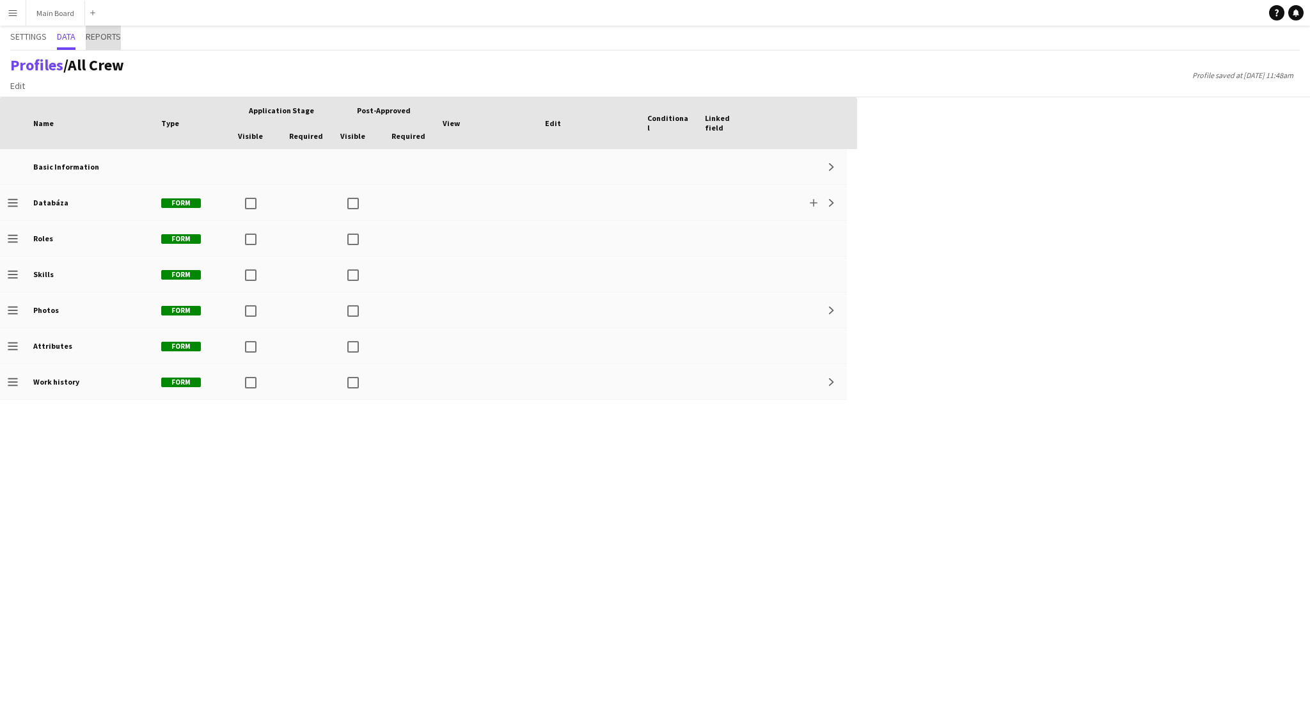
click at [106, 39] on span "Reports" at bounding box center [103, 36] width 35 height 9
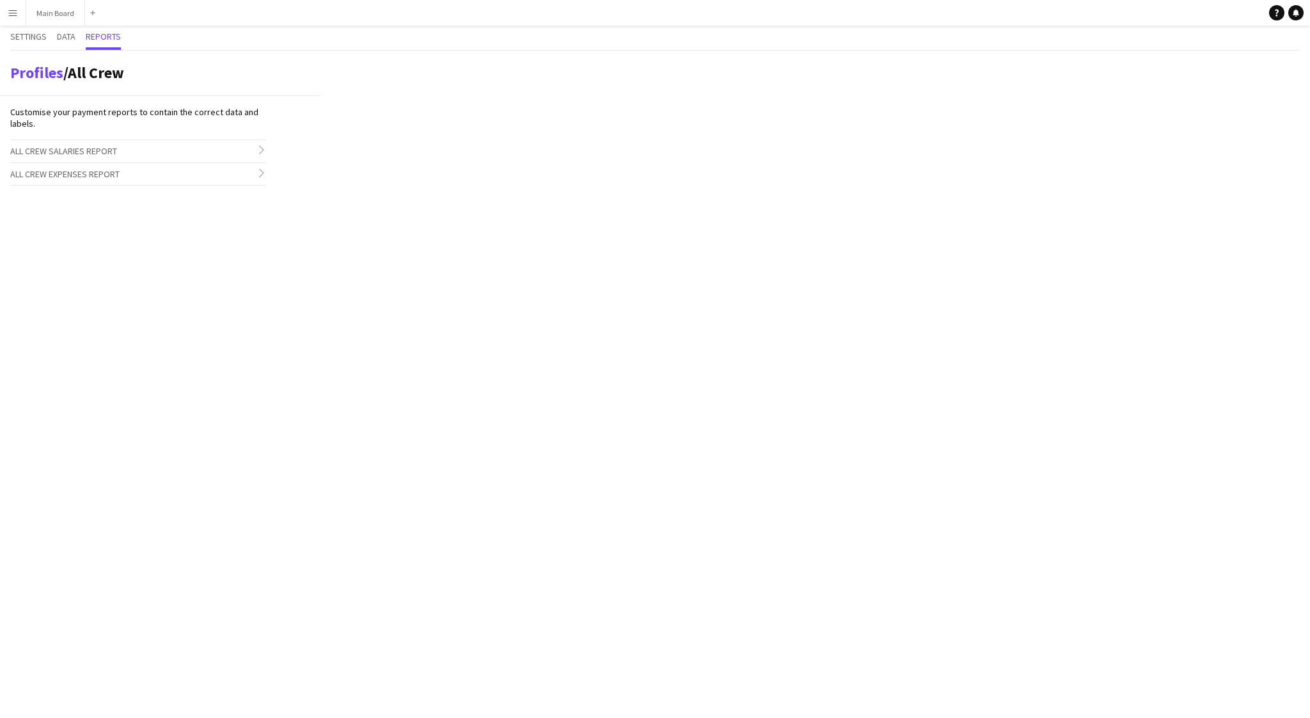
click at [260, 151] on icon "chevron-right" at bounding box center [261, 149] width 9 height 9
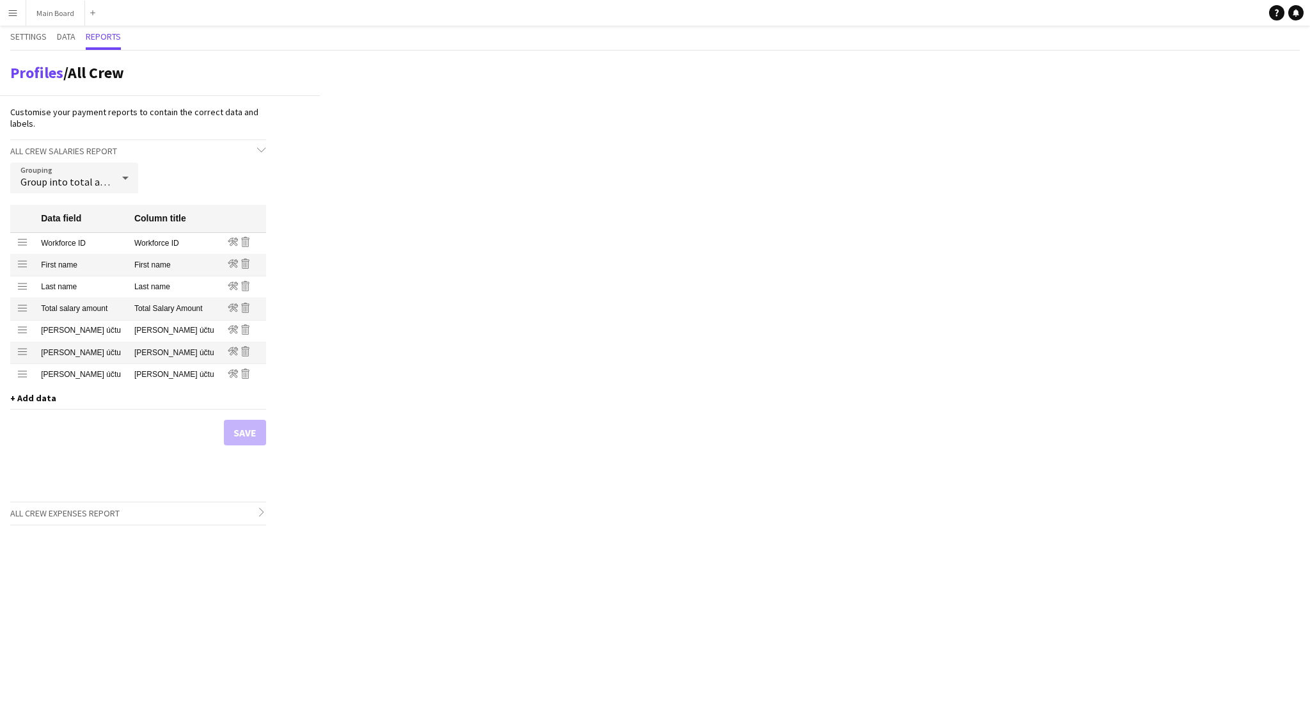
click at [43, 401] on span "+ Add data" at bounding box center [33, 398] width 46 height 12
click at [162, 177] on div "Grouping Group into total amount per crew Data field Column title Drag row Work…" at bounding box center [138, 332] width 256 height 340
click at [130, 175] on icon at bounding box center [125, 178] width 15 height 26
click at [189, 175] on div at bounding box center [655, 359] width 1310 height 718
click at [35, 399] on span "+ Add data" at bounding box center [33, 398] width 46 height 12
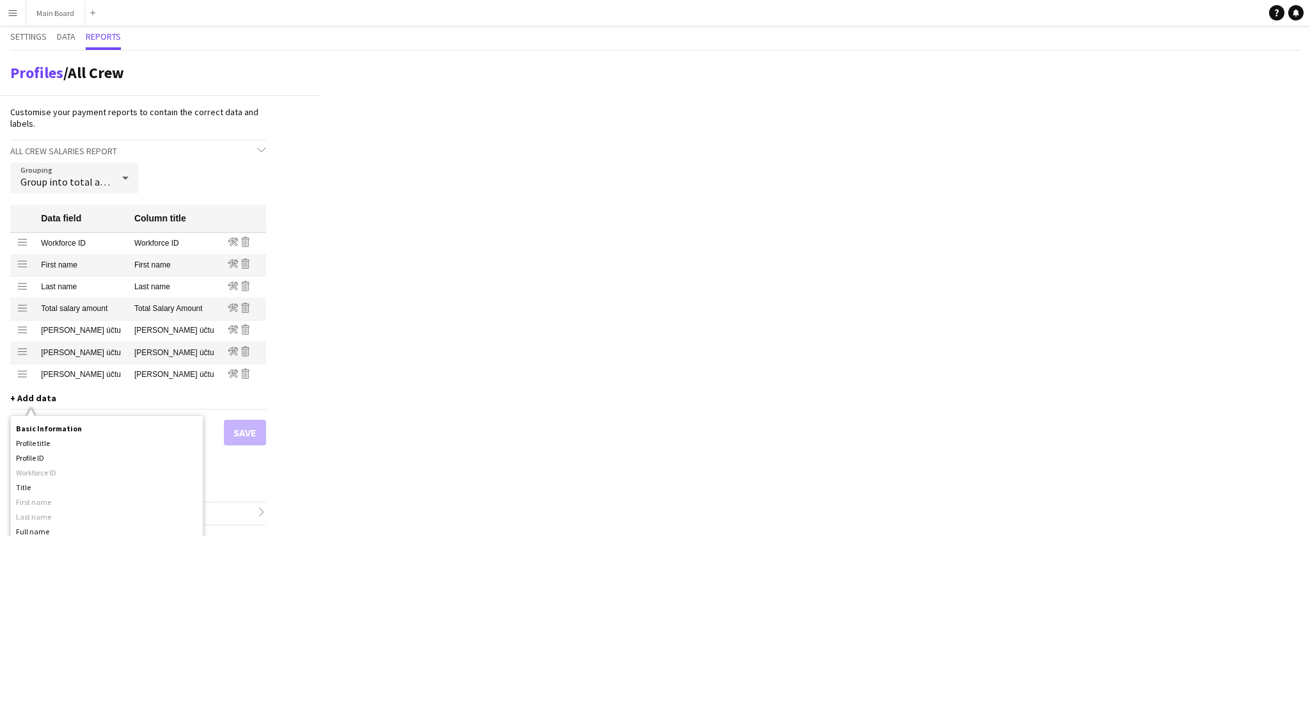
click at [453, 224] on div "Profiles / All Crew Customise your payment reports to contain the correct data …" at bounding box center [655, 293] width 1310 height 485
click at [116, 181] on div at bounding box center [126, 178] width 26 height 26
click at [30, 239] on span "Itemised" at bounding box center [73, 244] width 107 height 12
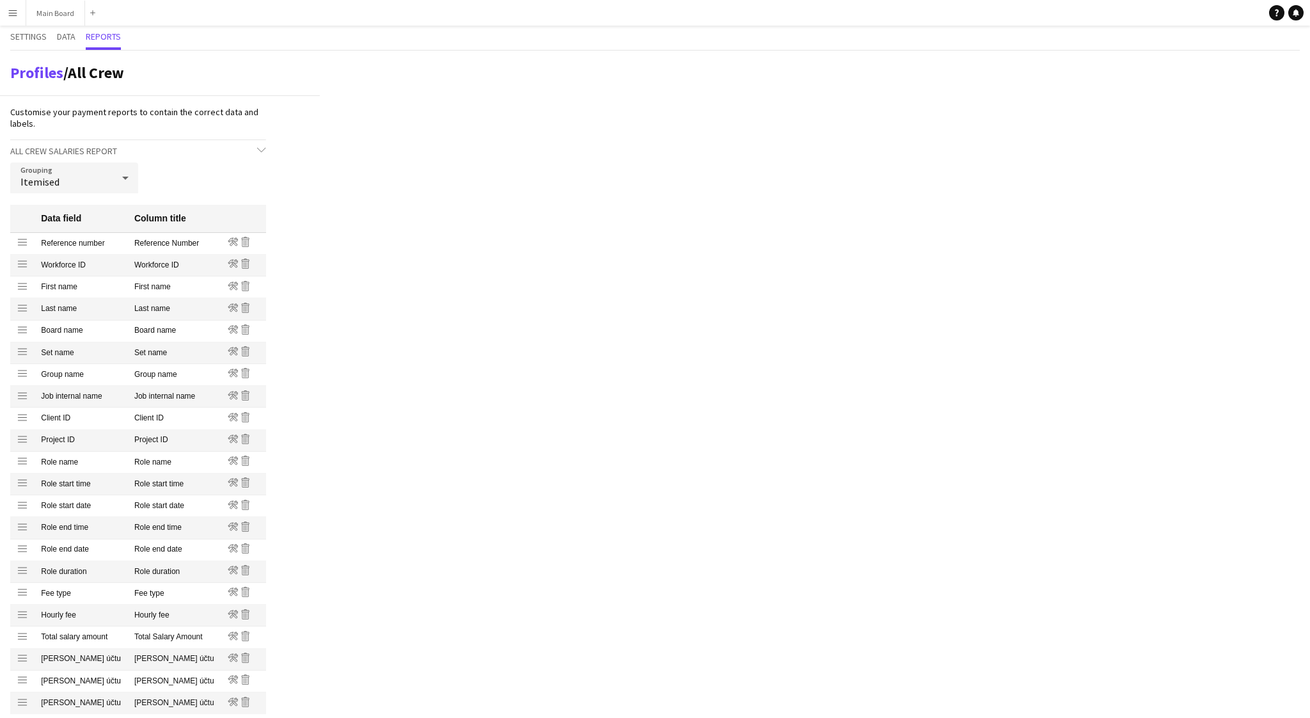
click at [100, 174] on div "Itemised" at bounding box center [61, 177] width 102 height 31
click at [63, 217] on span "Group into total amount per crew" at bounding box center [73, 213] width 107 height 12
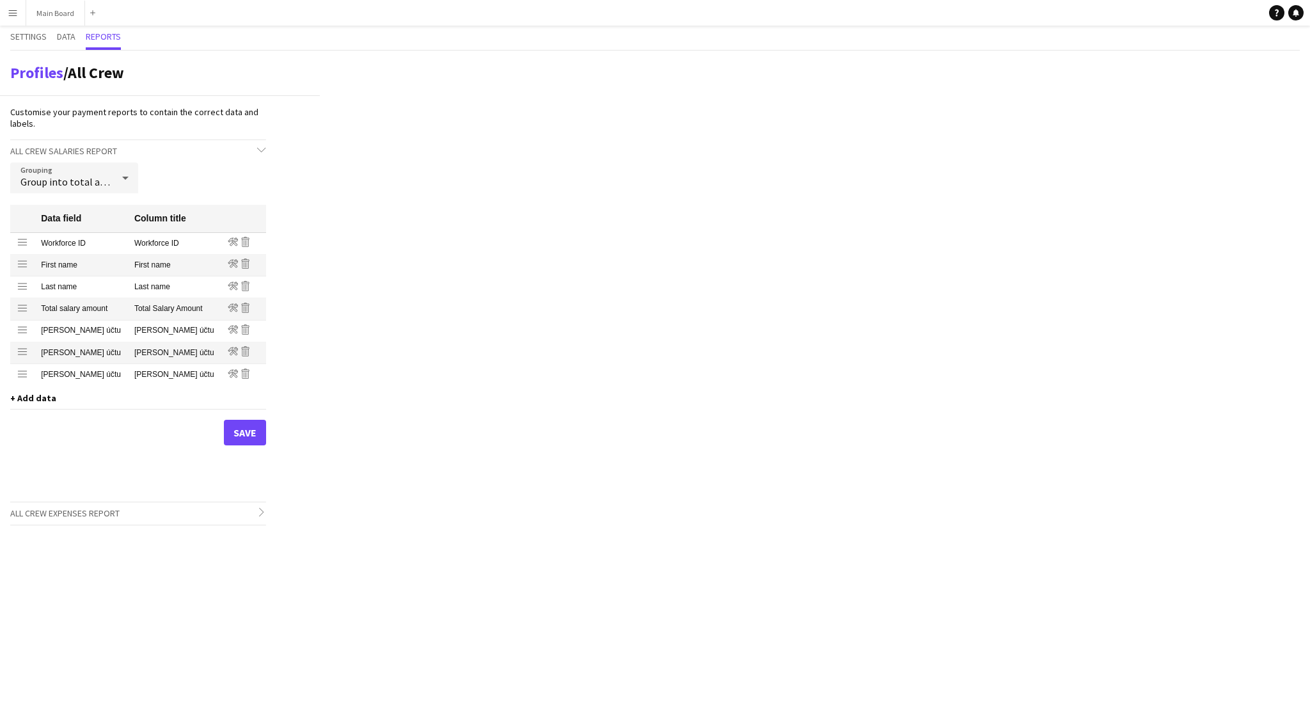
click at [77, 186] on span "Group into total amount per crew" at bounding box center [94, 181] width 148 height 13
click at [54, 240] on span "Itemised" at bounding box center [73, 244] width 107 height 12
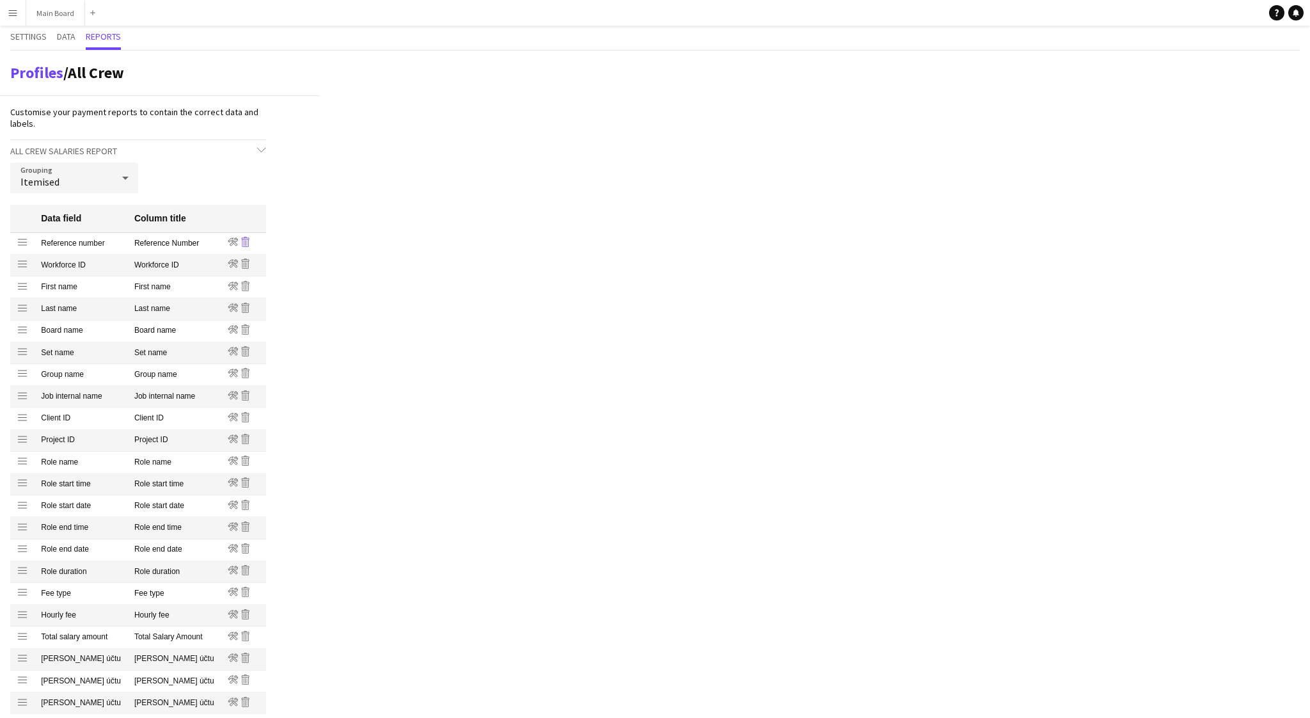
click at [241, 240] on icon at bounding box center [245, 242] width 8 height 10
click at [242, 308] on icon "Remove" at bounding box center [245, 308] width 10 height 10
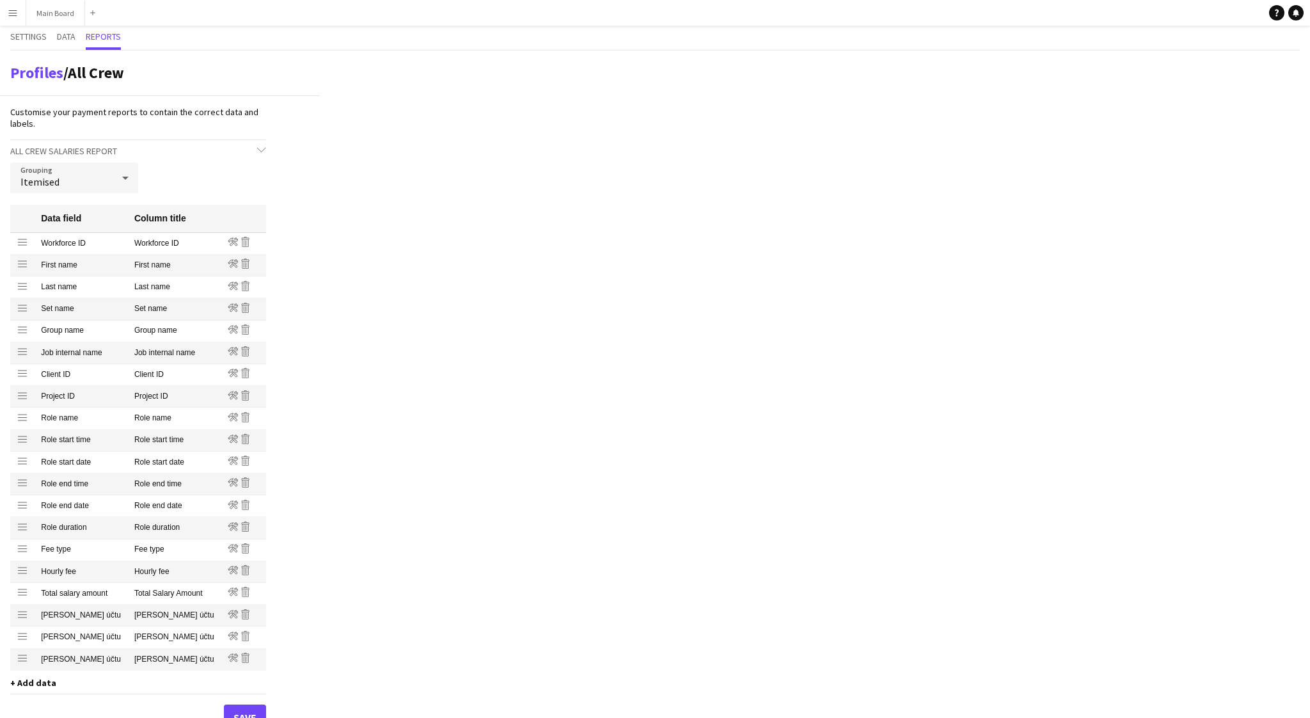
click at [242, 308] on icon "Remove" at bounding box center [245, 308] width 10 height 10
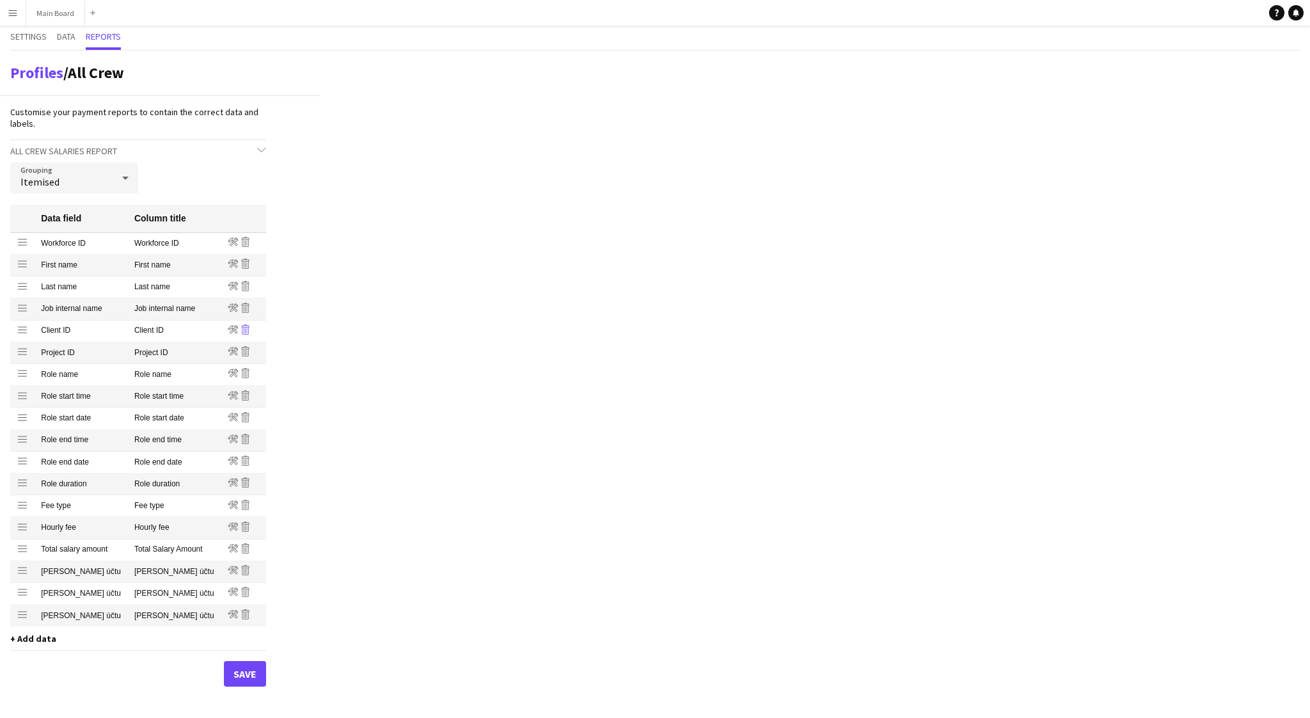
click at [242, 331] on icon "Remove" at bounding box center [245, 329] width 10 height 10
click at [241, 333] on icon "Remove" at bounding box center [245, 329] width 10 height 10
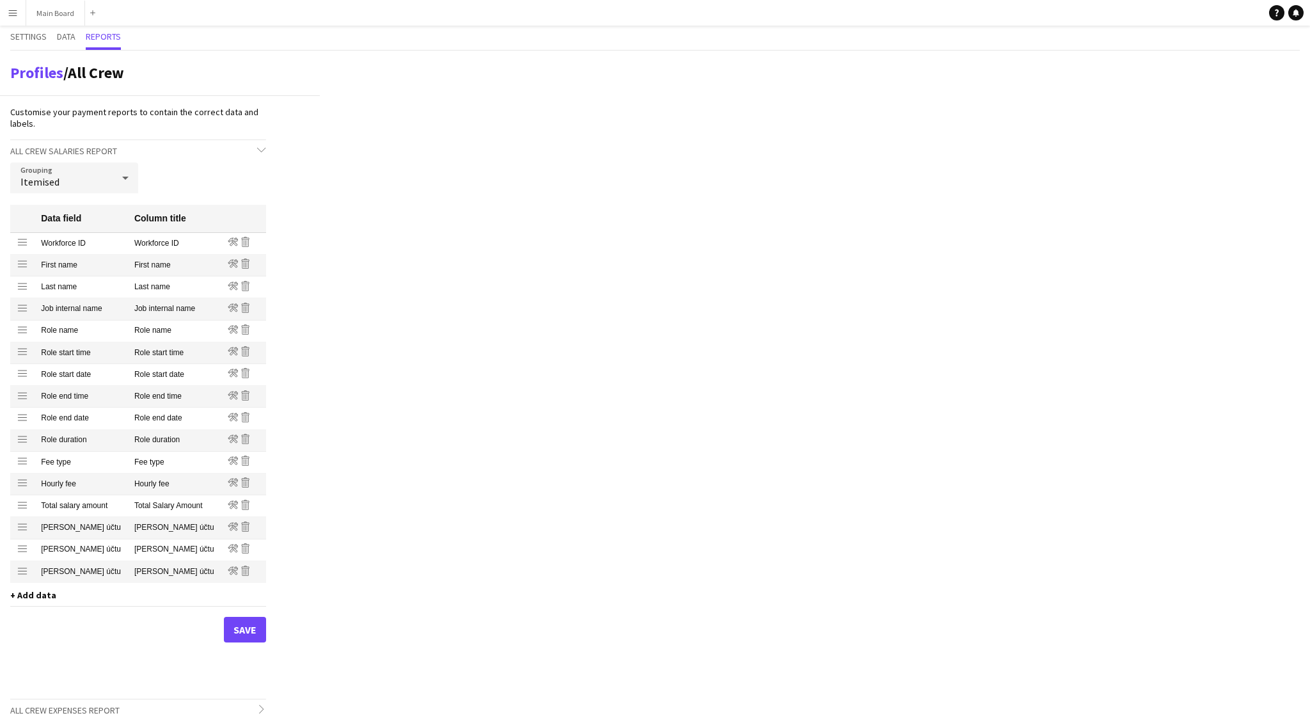
click at [241, 333] on icon "Remove" at bounding box center [245, 329] width 10 height 10
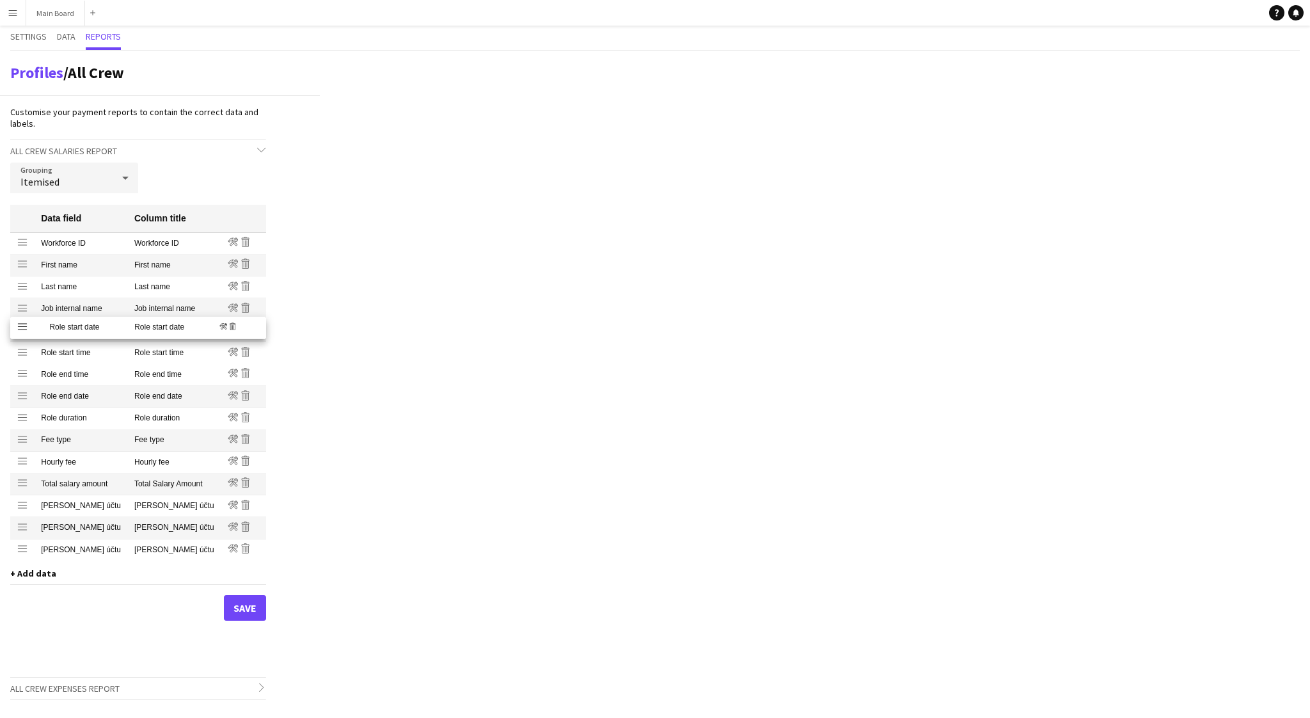
drag, startPoint x: 24, startPoint y: 352, endPoint x: 24, endPoint y: 325, distance: 26.9
click at [241, 439] on icon at bounding box center [245, 439] width 8 height 10
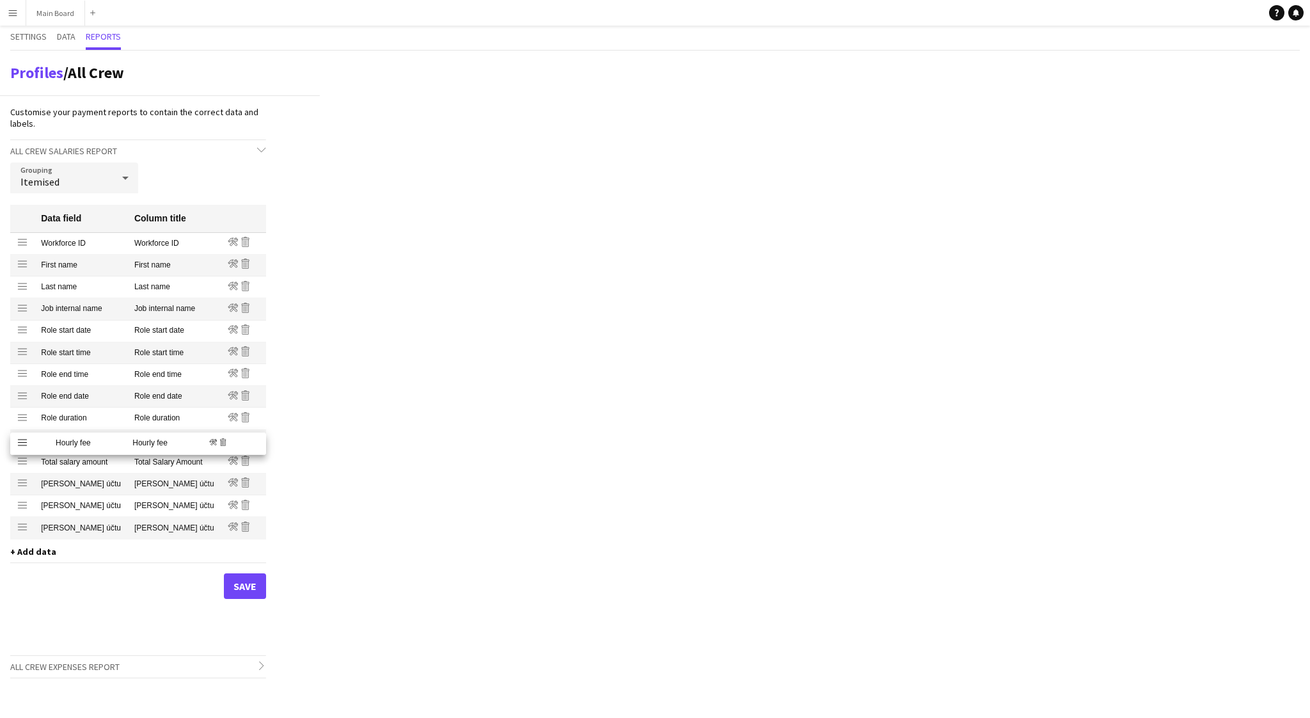
drag, startPoint x: 132, startPoint y: 443, endPoint x: 194, endPoint y: 443, distance: 62.0
click at [21, 556] on span "+ Add data" at bounding box center [33, 552] width 46 height 12
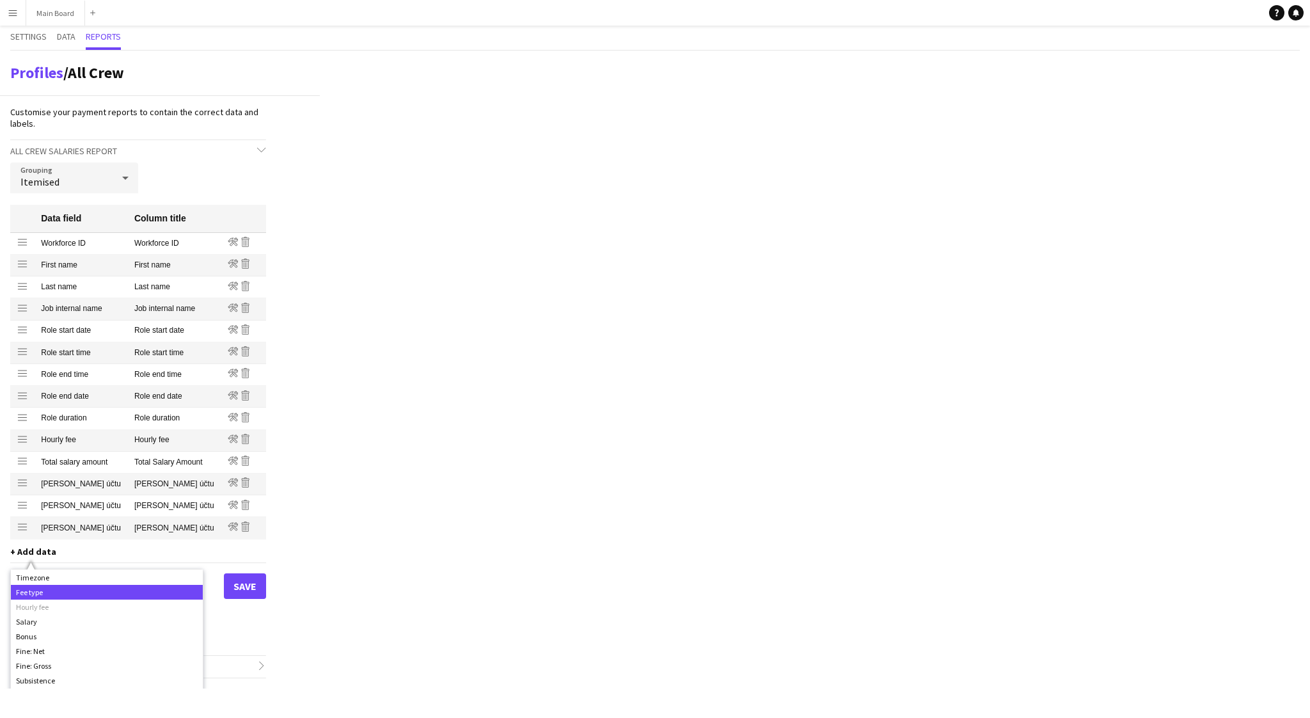
click at [38, 593] on div "Fee type" at bounding box center [107, 592] width 192 height 15
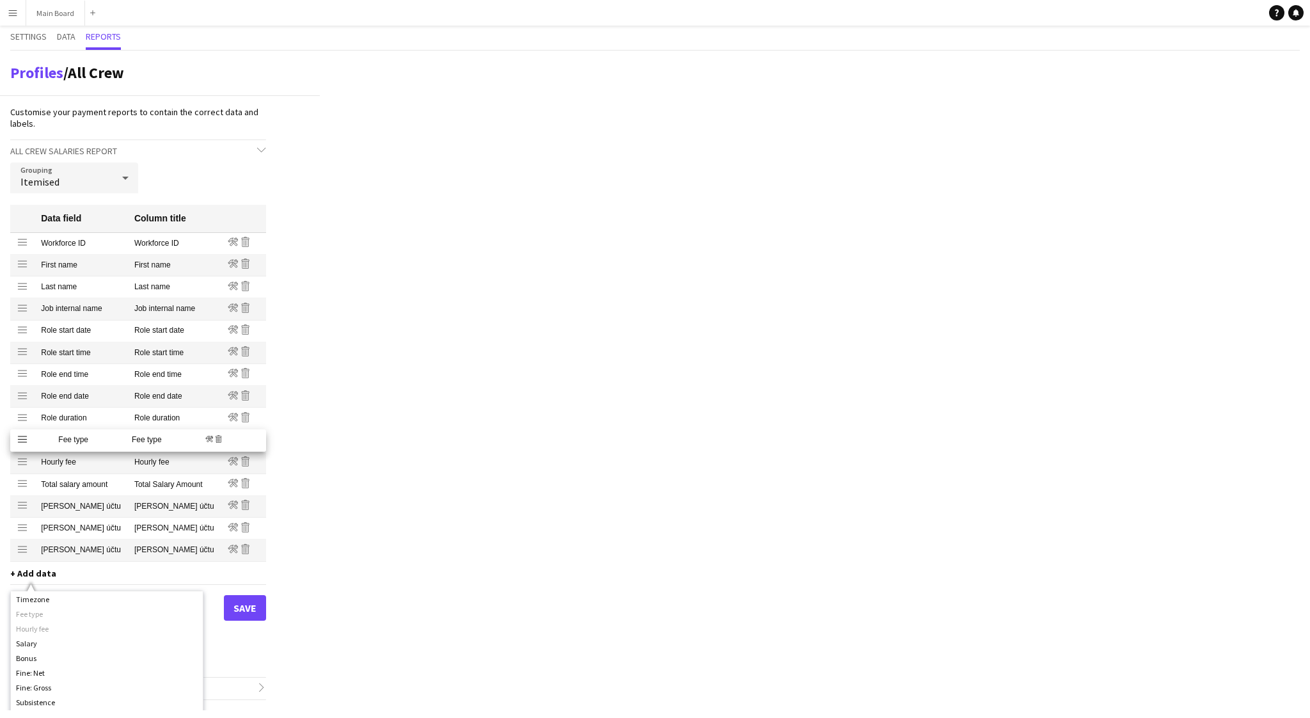
drag, startPoint x: 23, startPoint y: 553, endPoint x: 13, endPoint y: 439, distance: 113.7
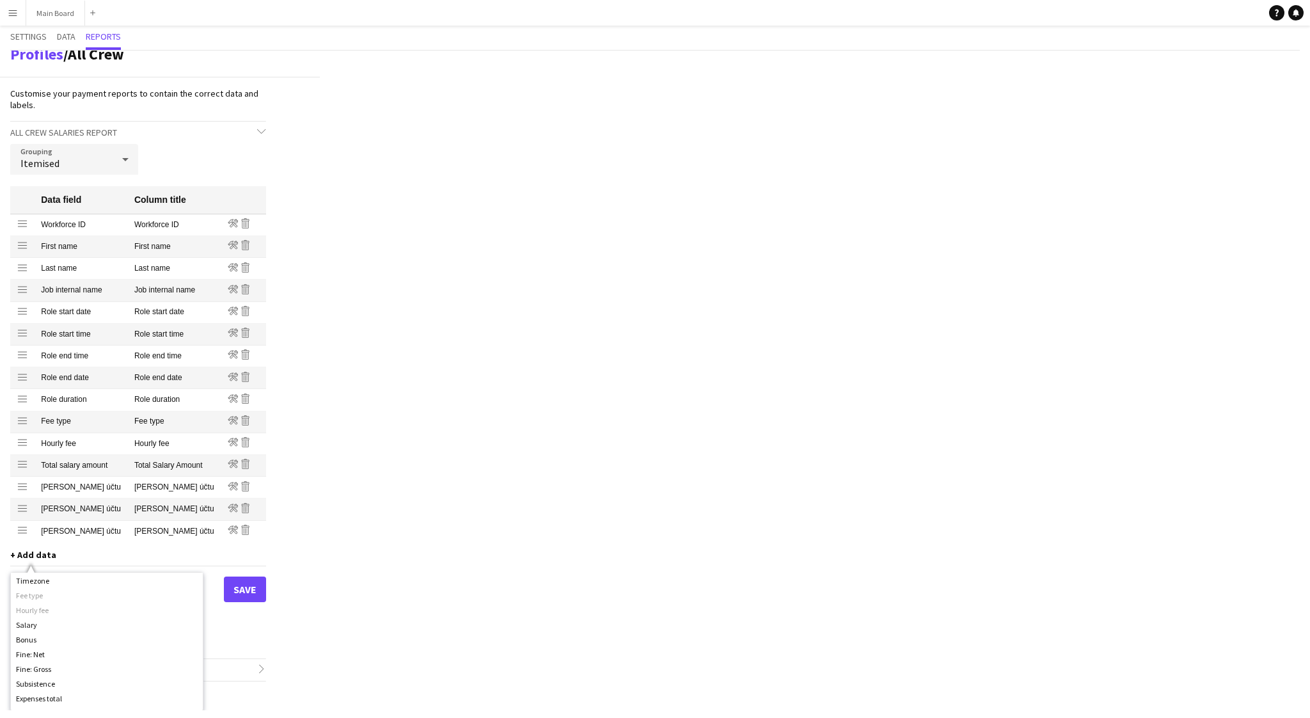
click at [393, 493] on div "Profiles / All Crew Customise your payment reports to contain the correct data …" at bounding box center [655, 380] width 1310 height 659
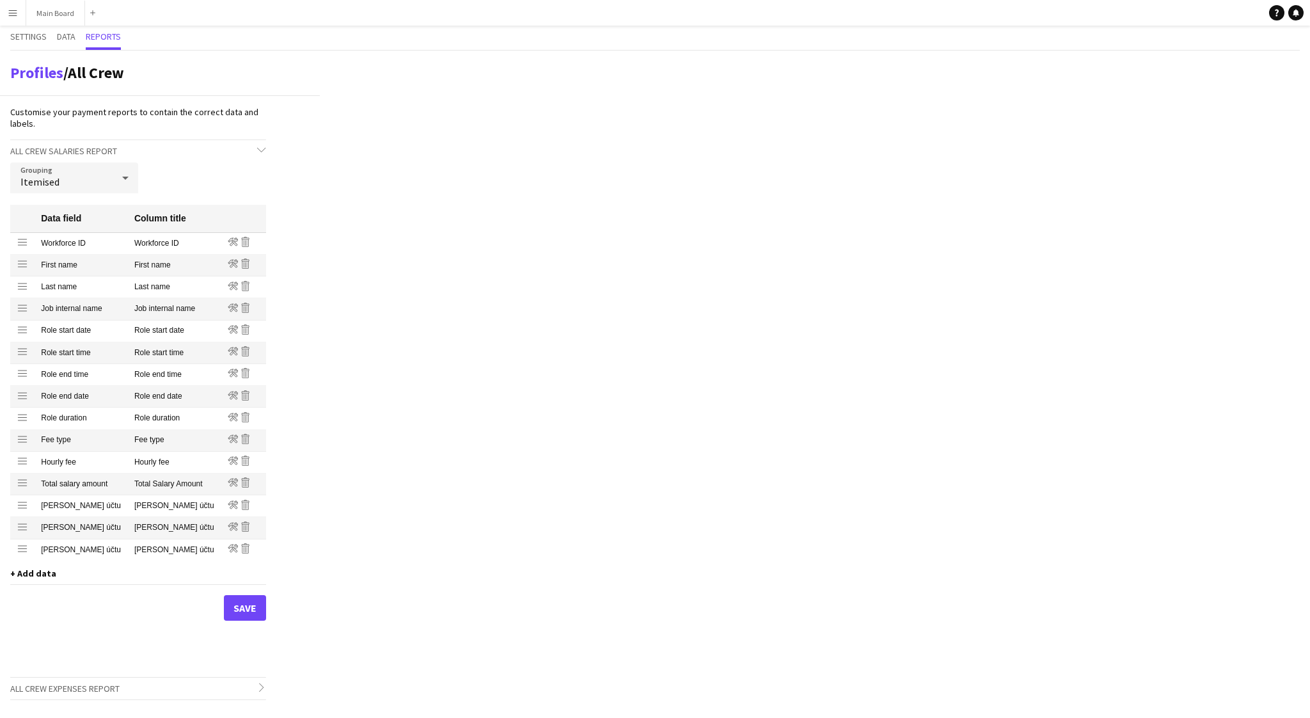
click at [22, 574] on span "+ Add data" at bounding box center [33, 573] width 46 height 12
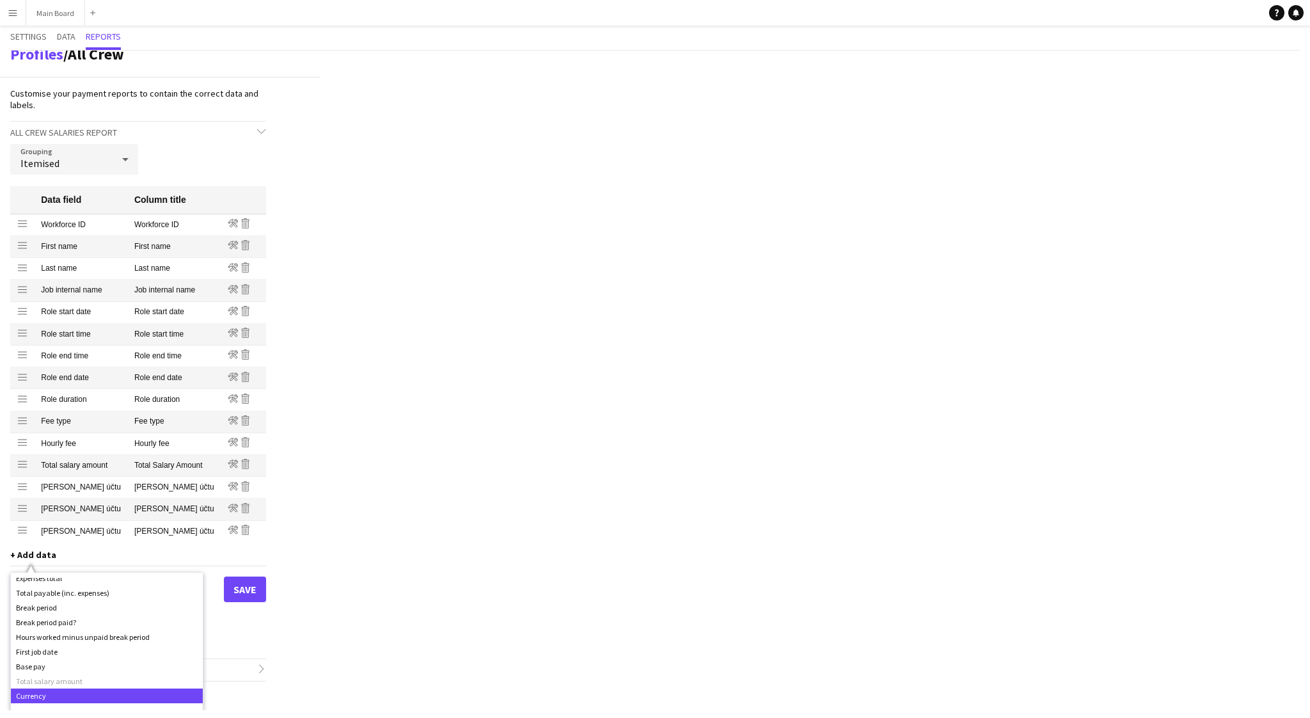
scroll to position [606, 0]
click at [93, 642] on div "Hours worked minus unpaid break period" at bounding box center [107, 636] width 192 height 15
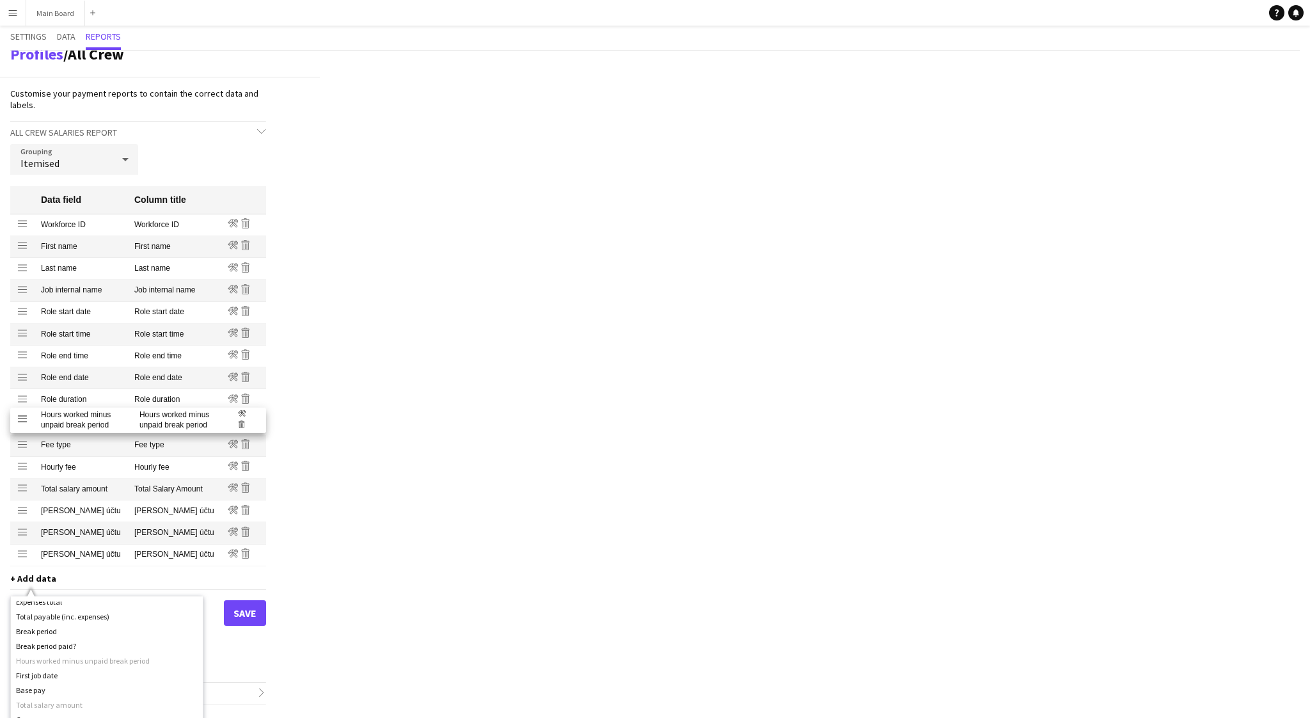
drag, startPoint x: 20, startPoint y: 556, endPoint x: 23, endPoint y: 418, distance: 138.8
click at [376, 425] on div "Profiles / All Crew Customise your payment reports to contain the correct data …" at bounding box center [655, 393] width 1310 height 684
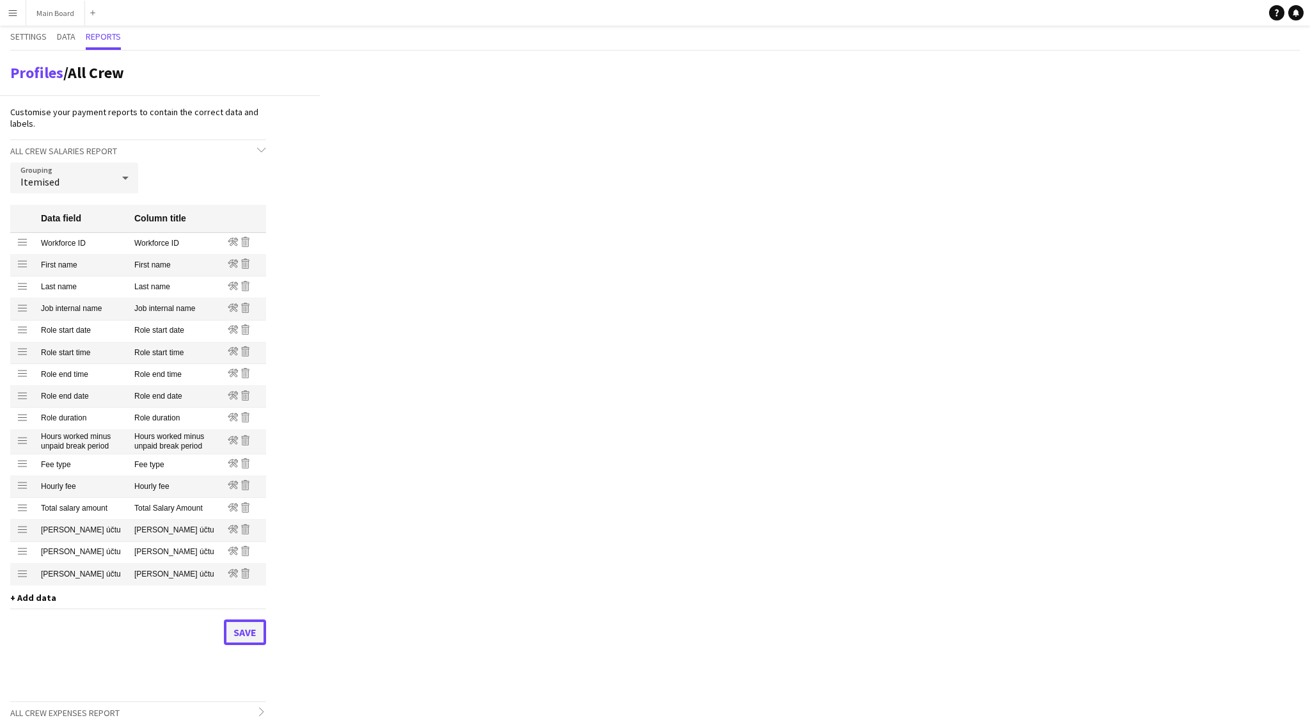
click at [259, 631] on button "Save" at bounding box center [245, 632] width 42 height 26
click at [76, 153] on span "All Crew Salaries Report" at bounding box center [63, 151] width 107 height 12
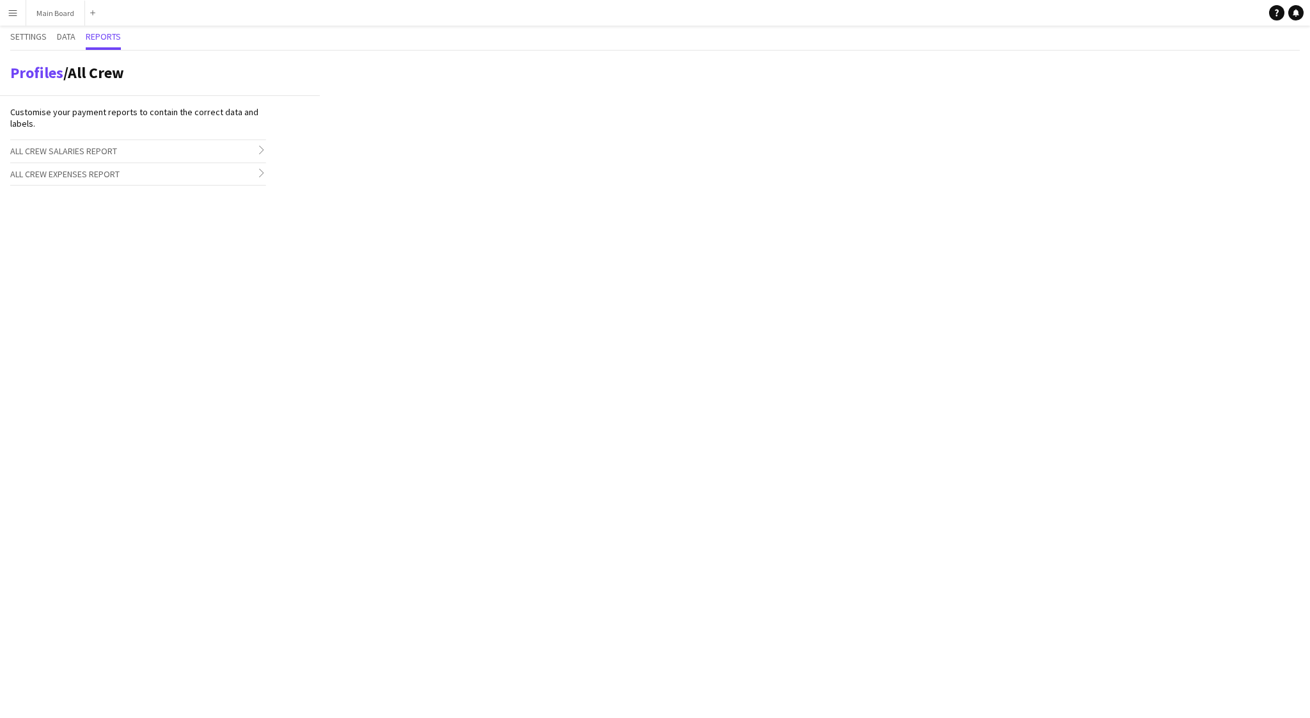
click at [261, 148] on icon "chevron-right" at bounding box center [261, 149] width 9 height 9
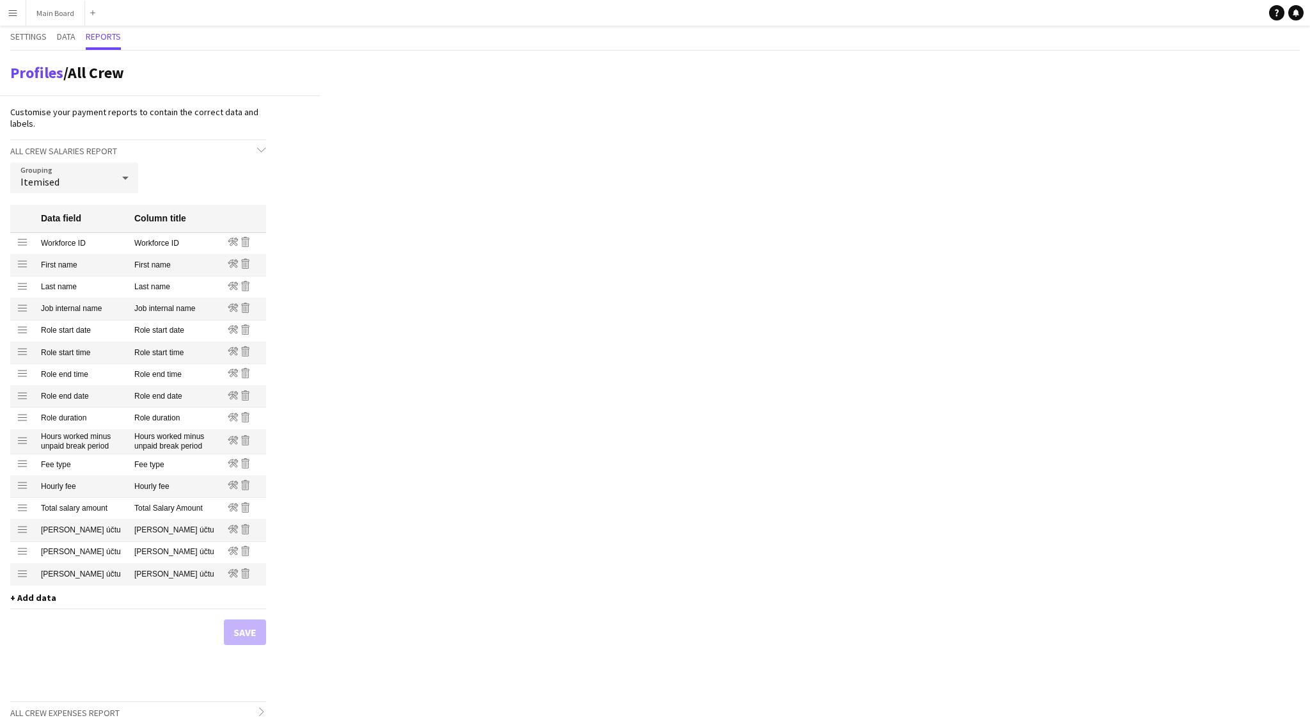
scroll to position [20, 0]
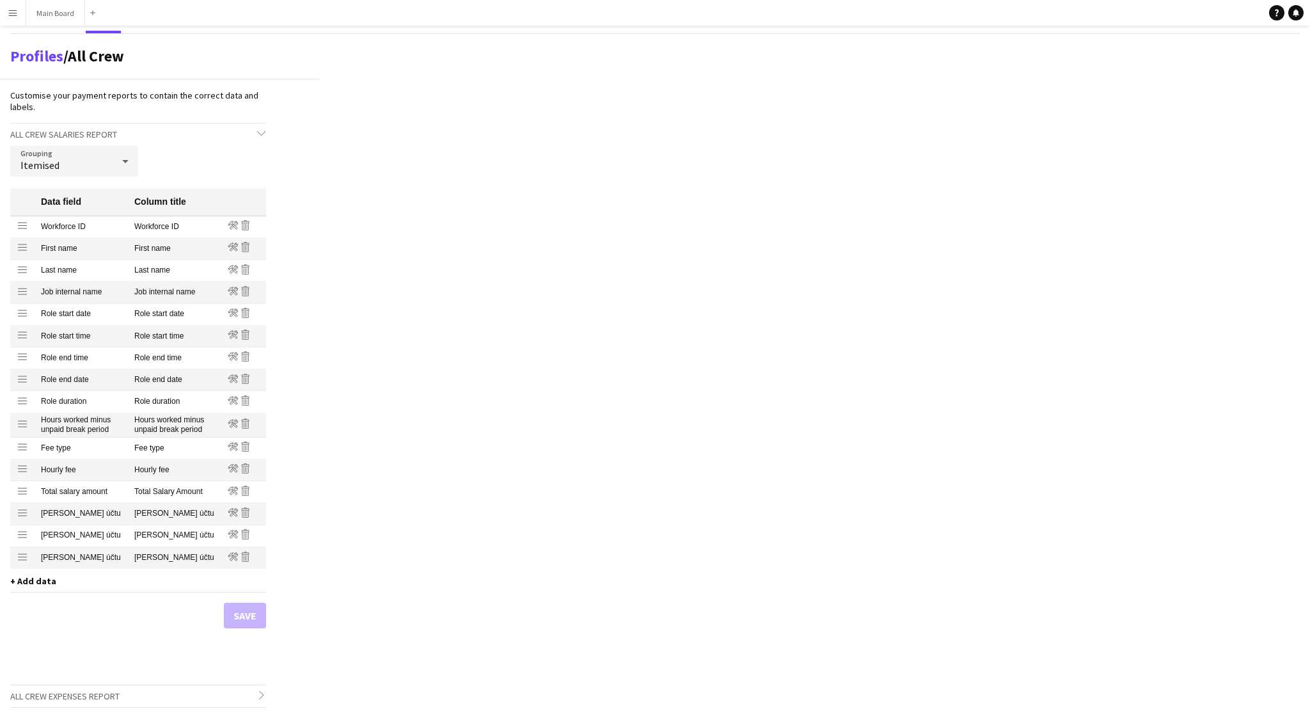
click at [139, 692] on h3 "All Crew Expenses Report chevron-right" at bounding box center [138, 696] width 256 height 22
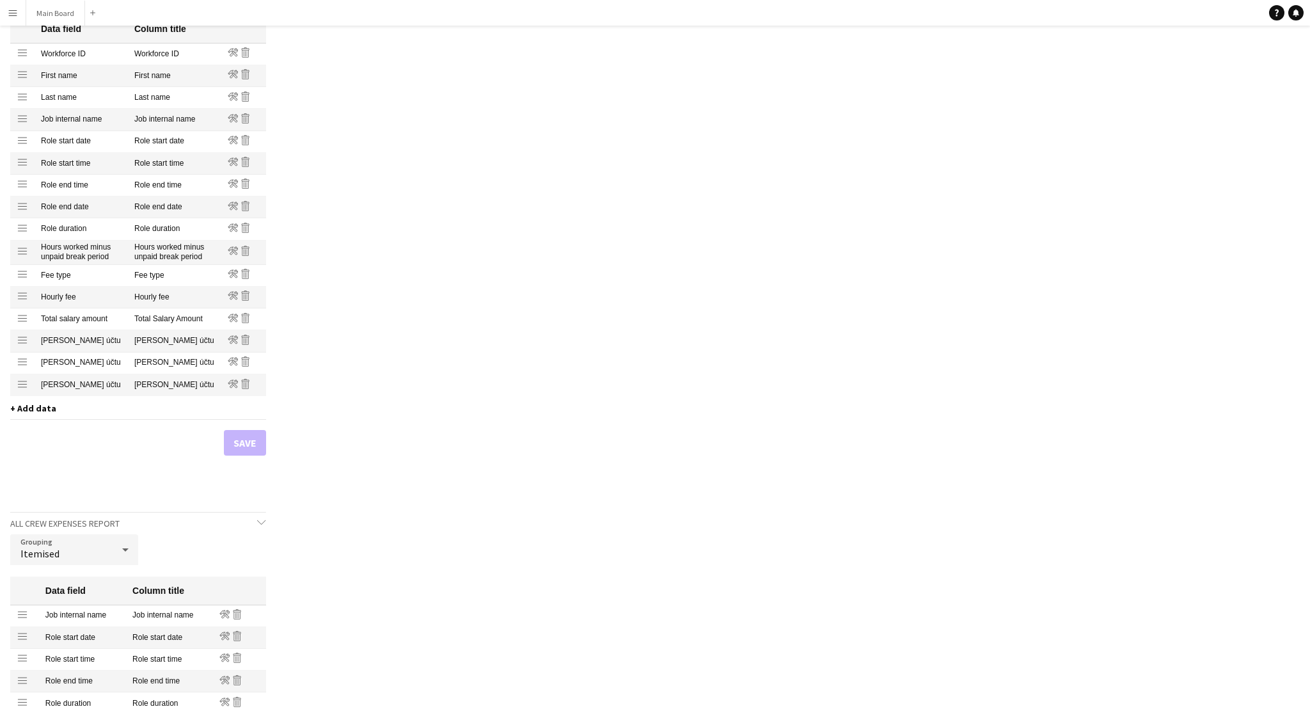
scroll to position [317, 0]
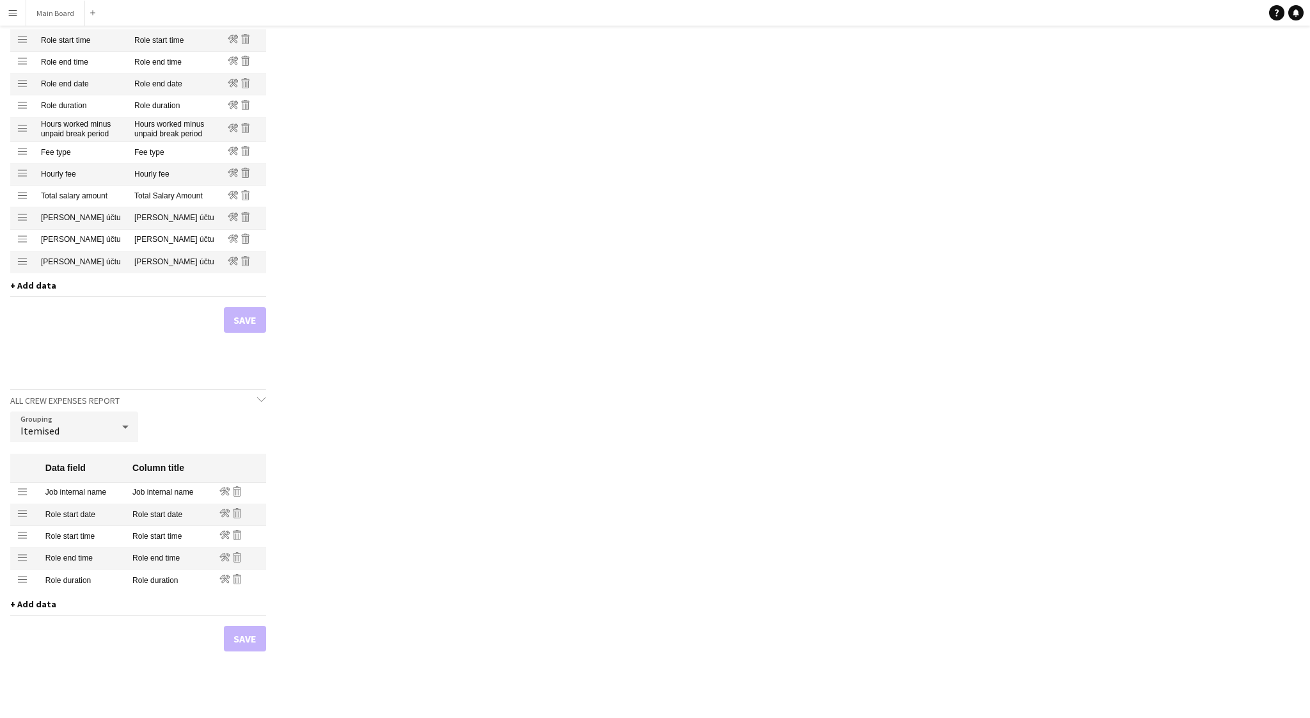
click at [262, 398] on icon "chevron-down" at bounding box center [261, 399] width 9 height 9
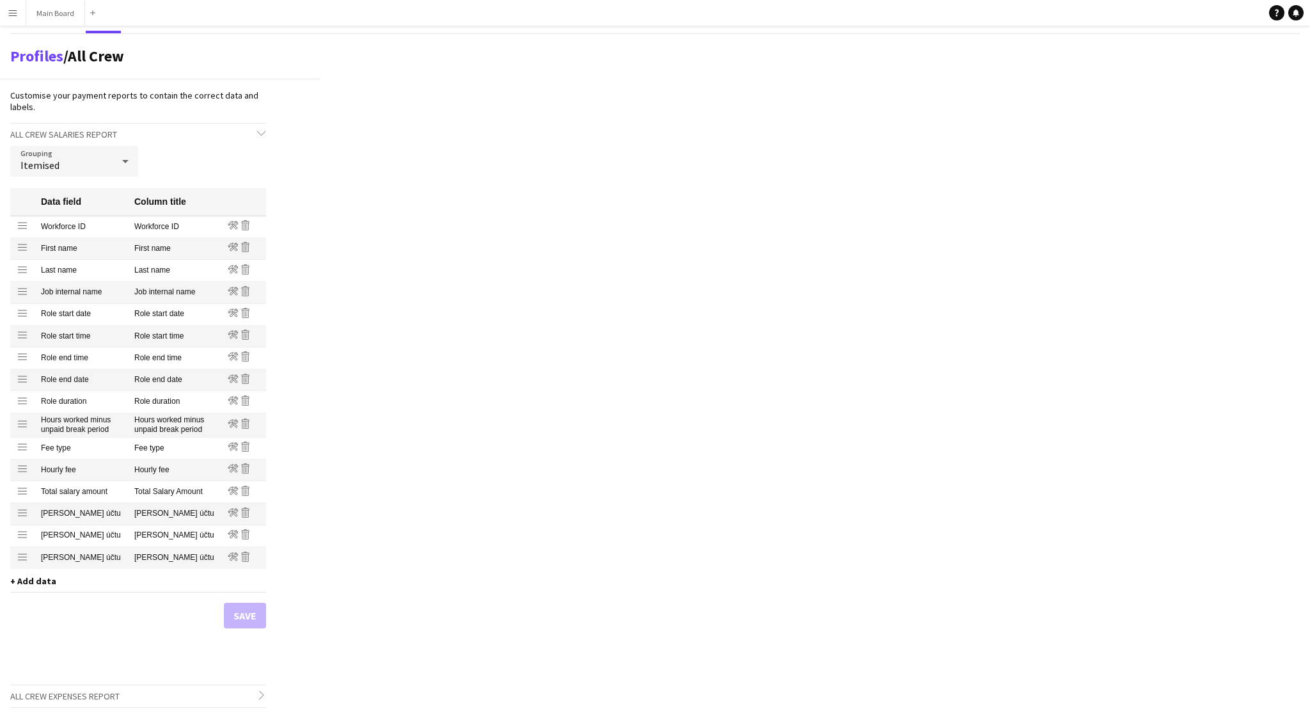
scroll to position [0, 0]
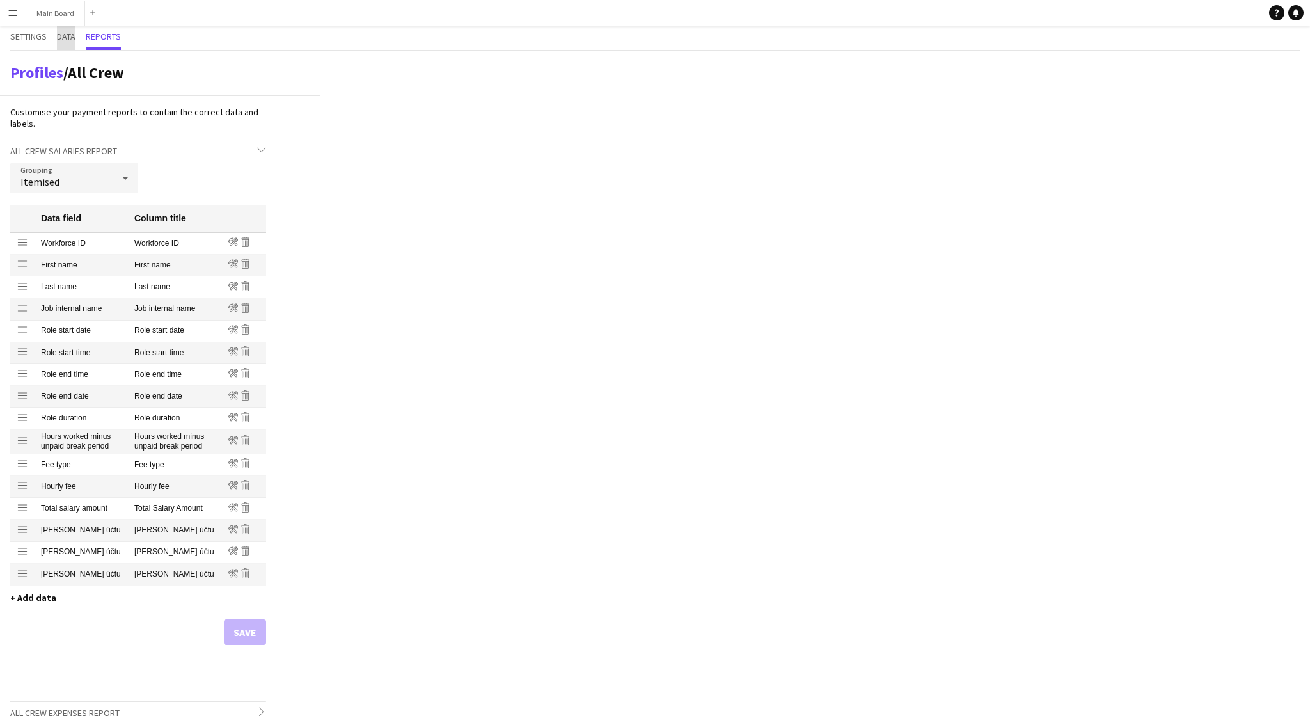
click at [67, 36] on span "Data" at bounding box center [66, 36] width 19 height 9
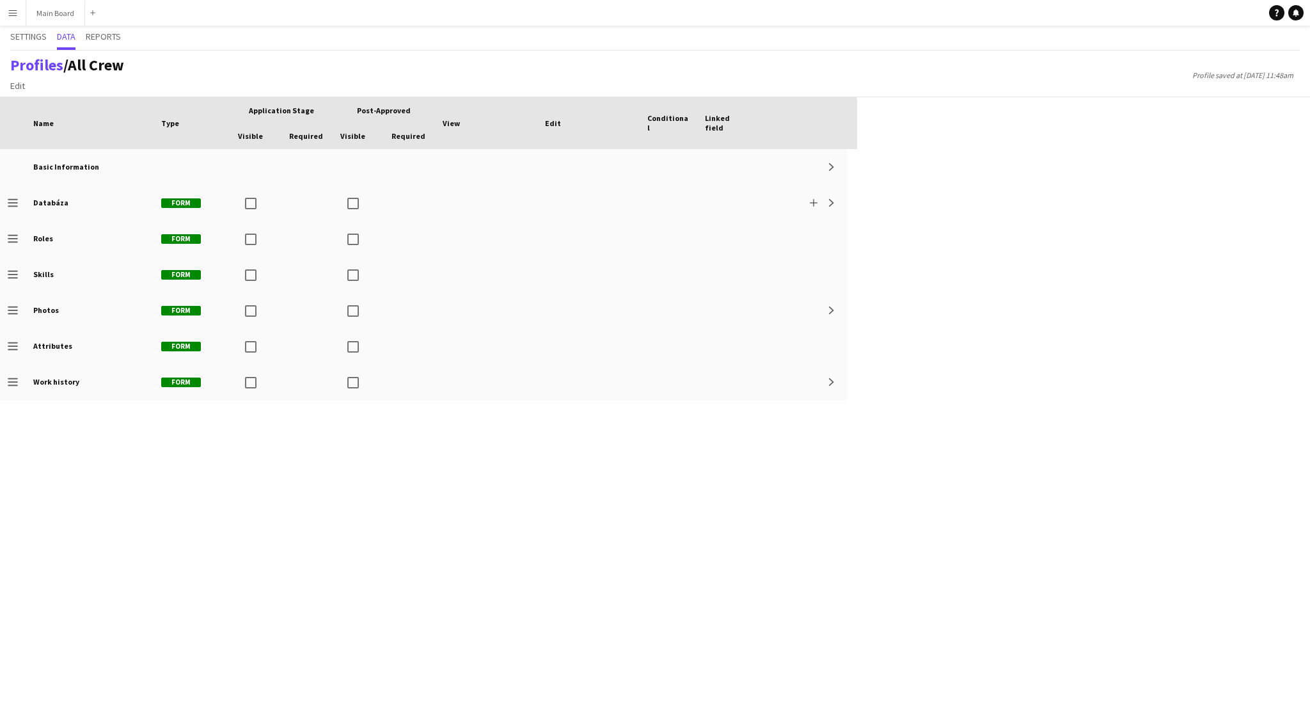
click at [12, 12] on app-icon "Menu" at bounding box center [13, 13] width 10 height 10
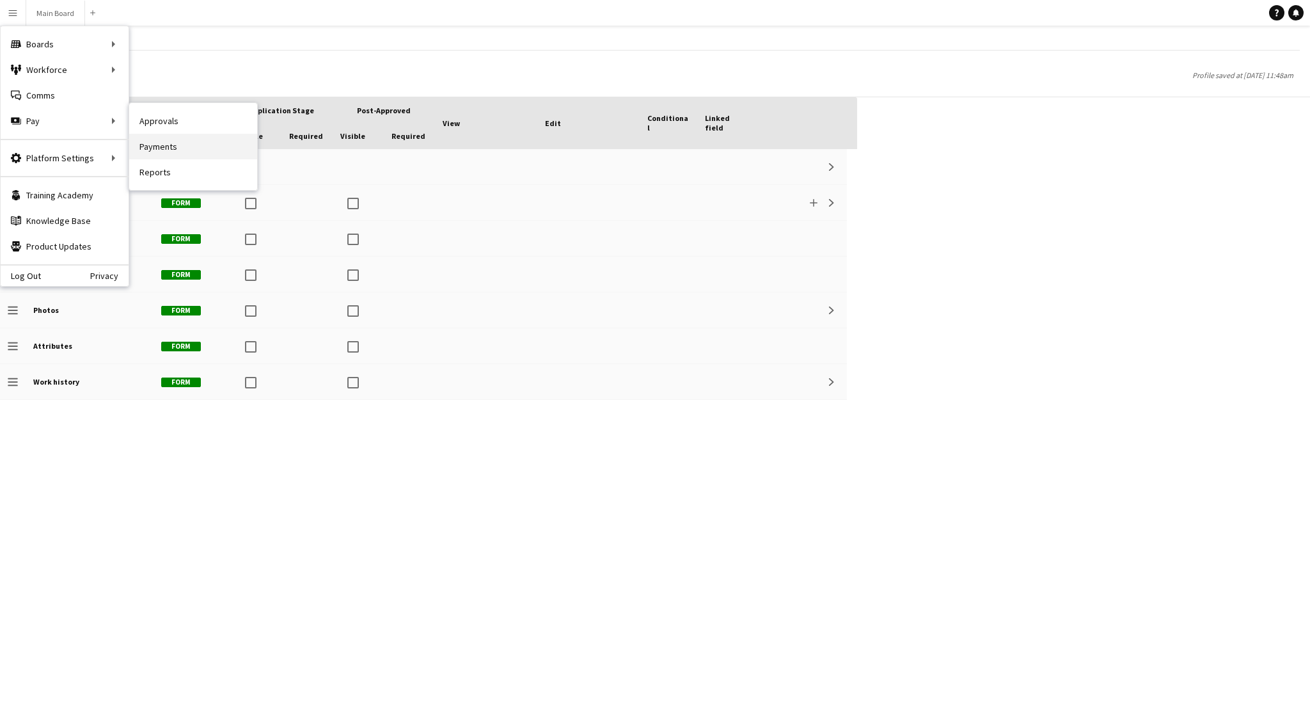
click at [167, 149] on link "Payments" at bounding box center [193, 147] width 128 height 26
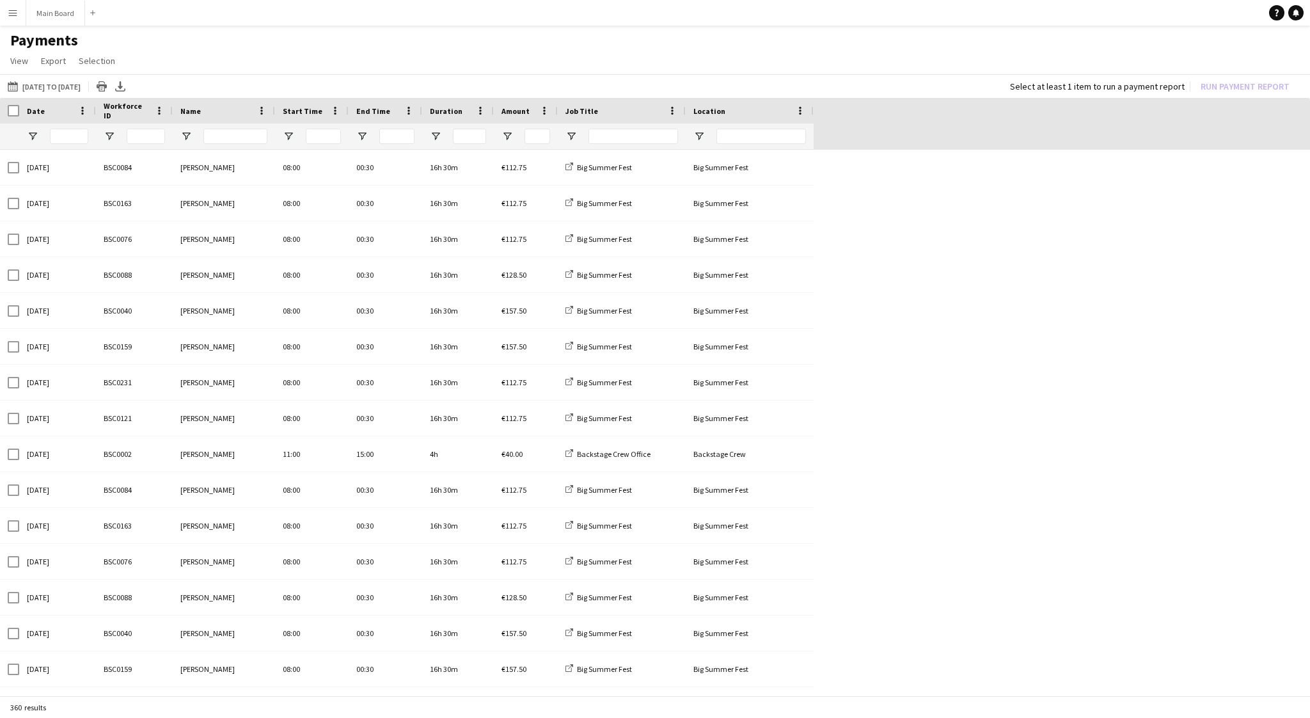
click at [19, 12] on button "Menu" at bounding box center [13, 13] width 26 height 26
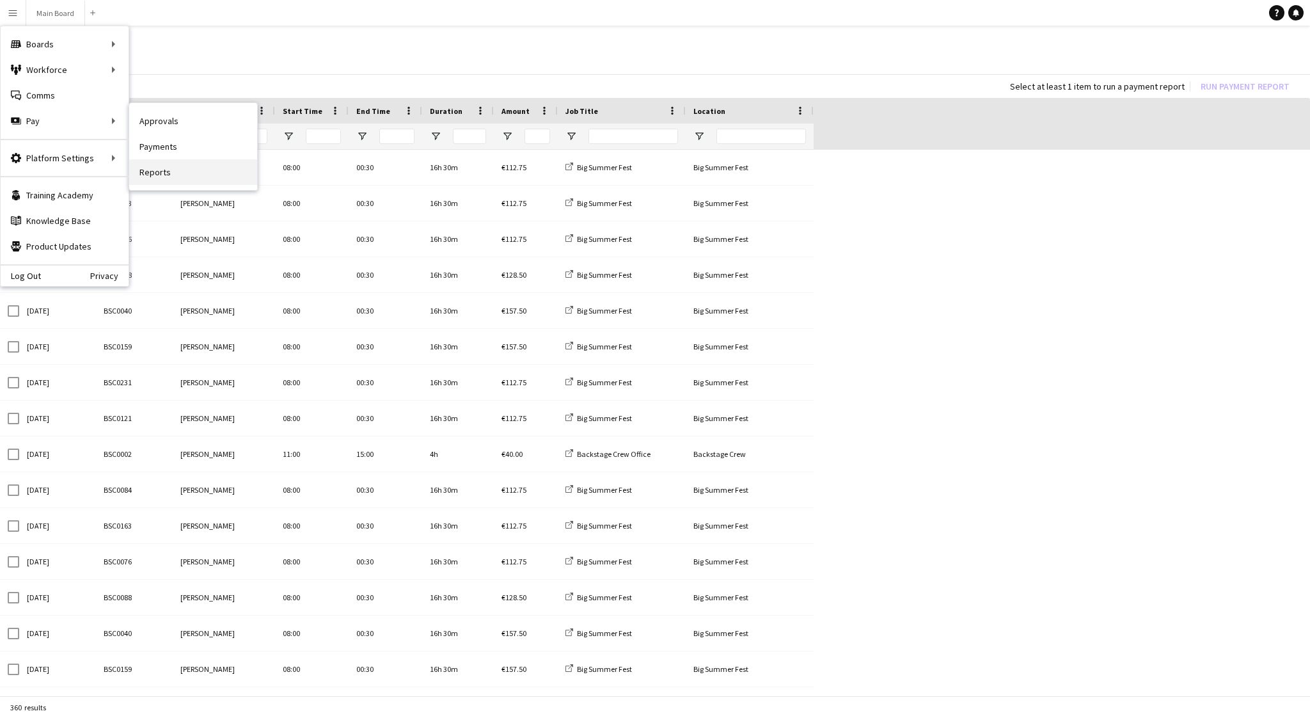
click at [161, 167] on link "Reports" at bounding box center [193, 172] width 128 height 26
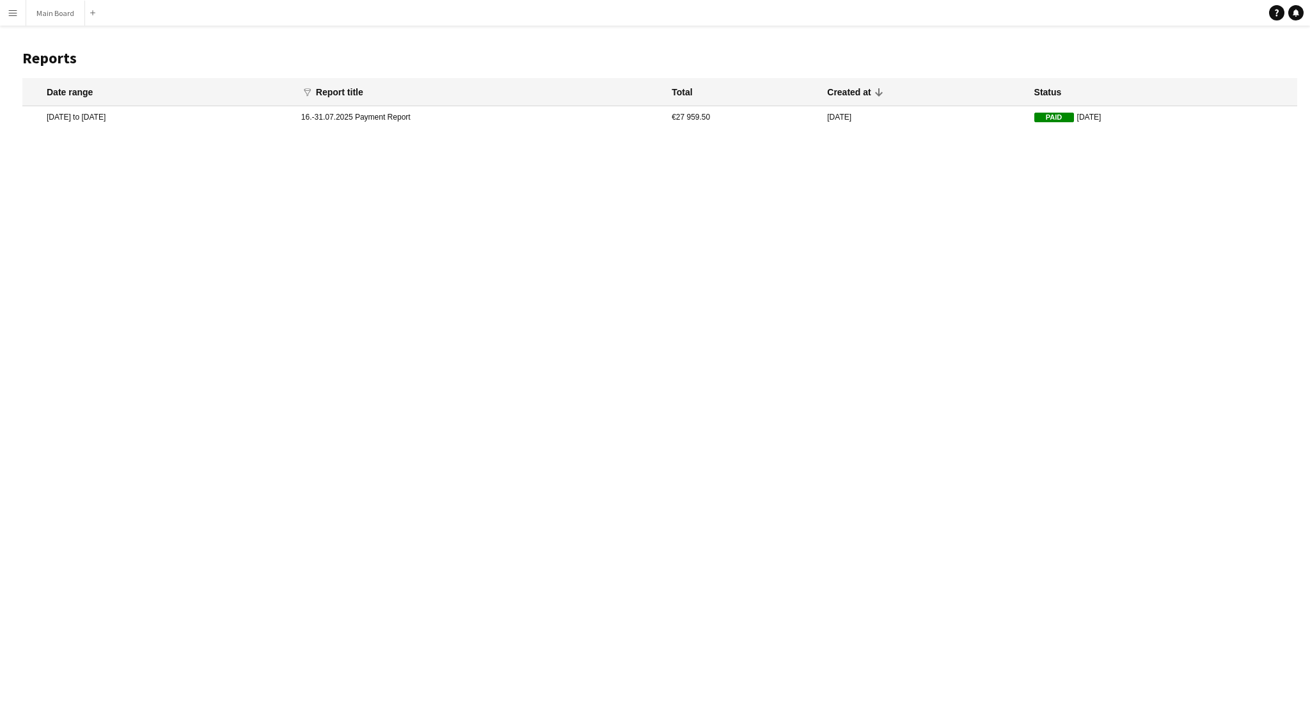
click at [1034, 116] on span "Paid" at bounding box center [1054, 118] width 40 height 10
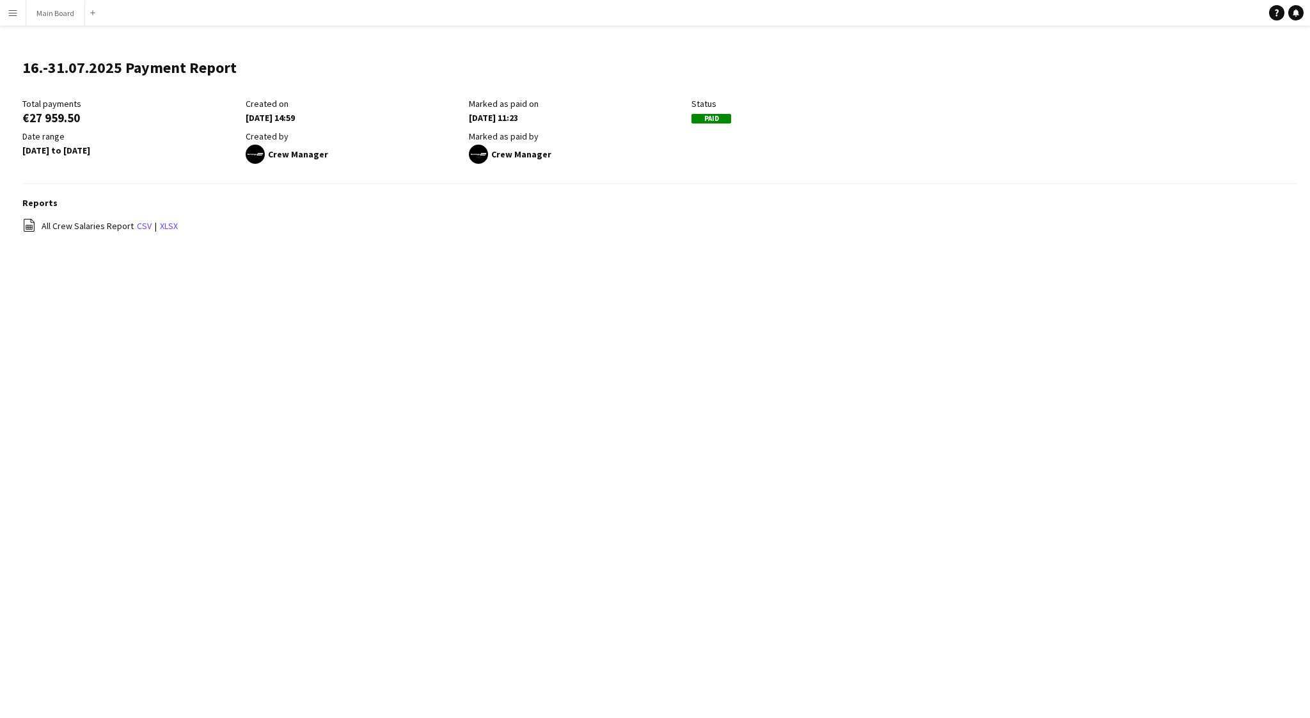
click at [484, 113] on div "30-08-2025 11:23" at bounding box center [577, 118] width 217 height 12
click at [170, 225] on link "xlsx" at bounding box center [169, 226] width 18 height 12
click at [12, 17] on button "Menu" at bounding box center [13, 13] width 26 height 26
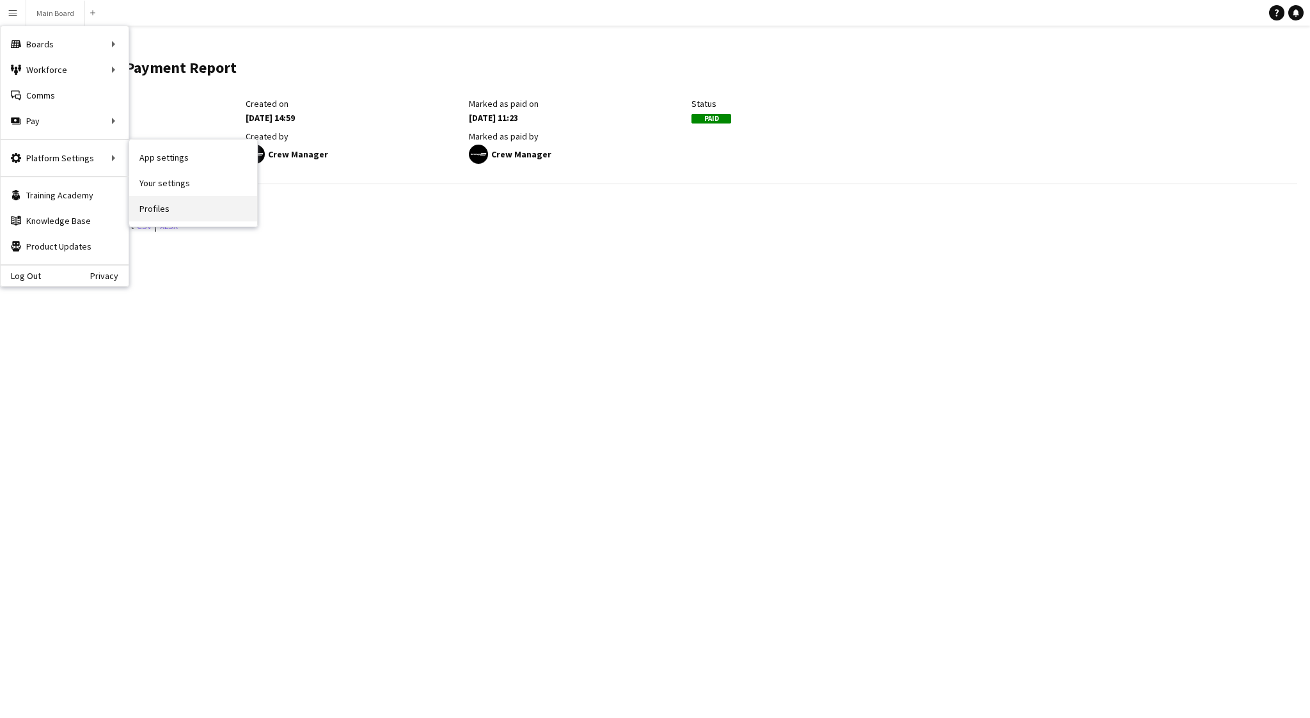
click at [176, 207] on link "Profiles" at bounding box center [193, 209] width 128 height 26
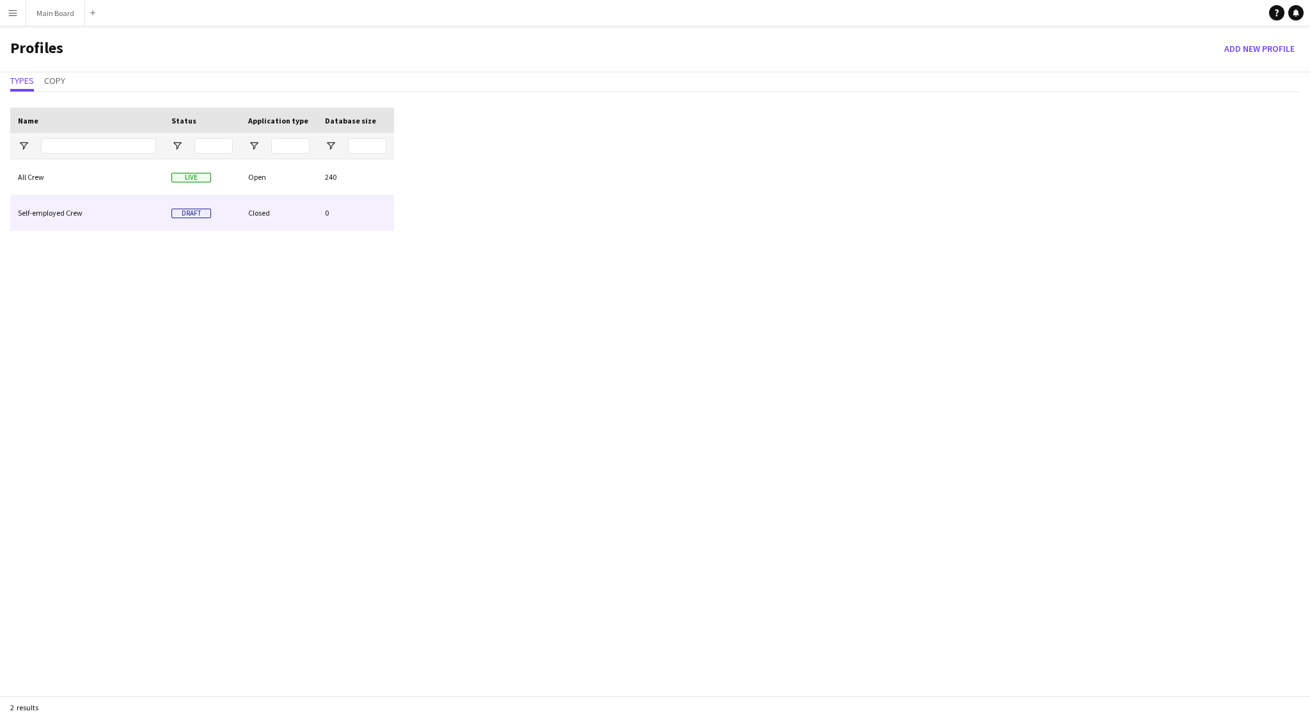
click at [54, 196] on div "Self-employed Crew" at bounding box center [86, 212] width 153 height 35
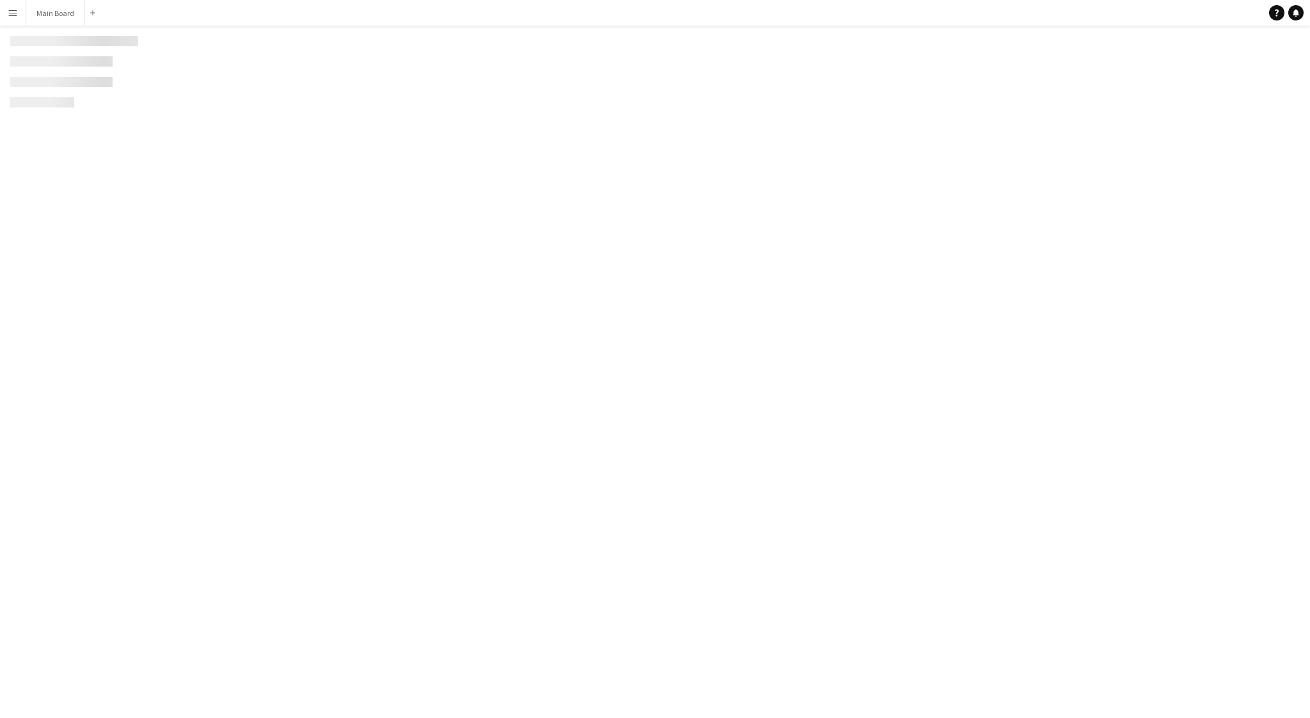
click at [54, 196] on div "Menu Boards Boards Boards All jobs Status Workforce Workforce My Workforce Recr…" at bounding box center [655, 359] width 1310 height 718
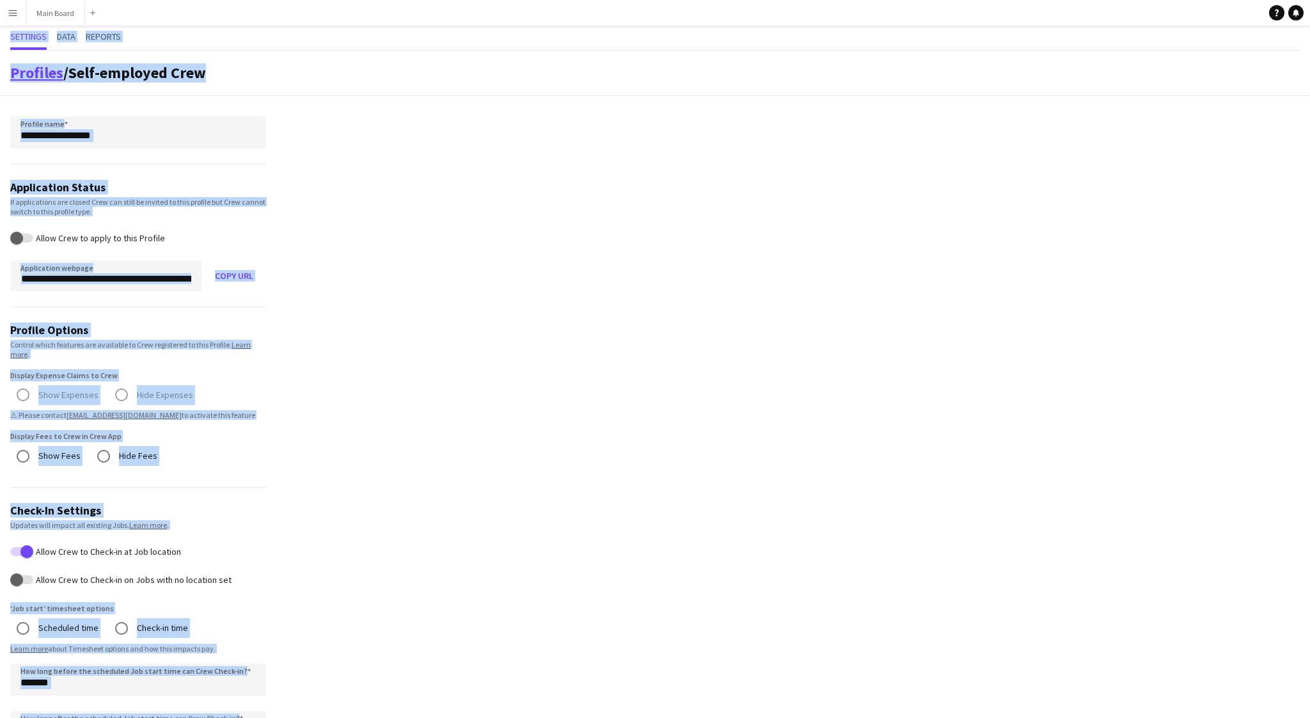
click at [30, 68] on link "Profiles" at bounding box center [36, 73] width 53 height 20
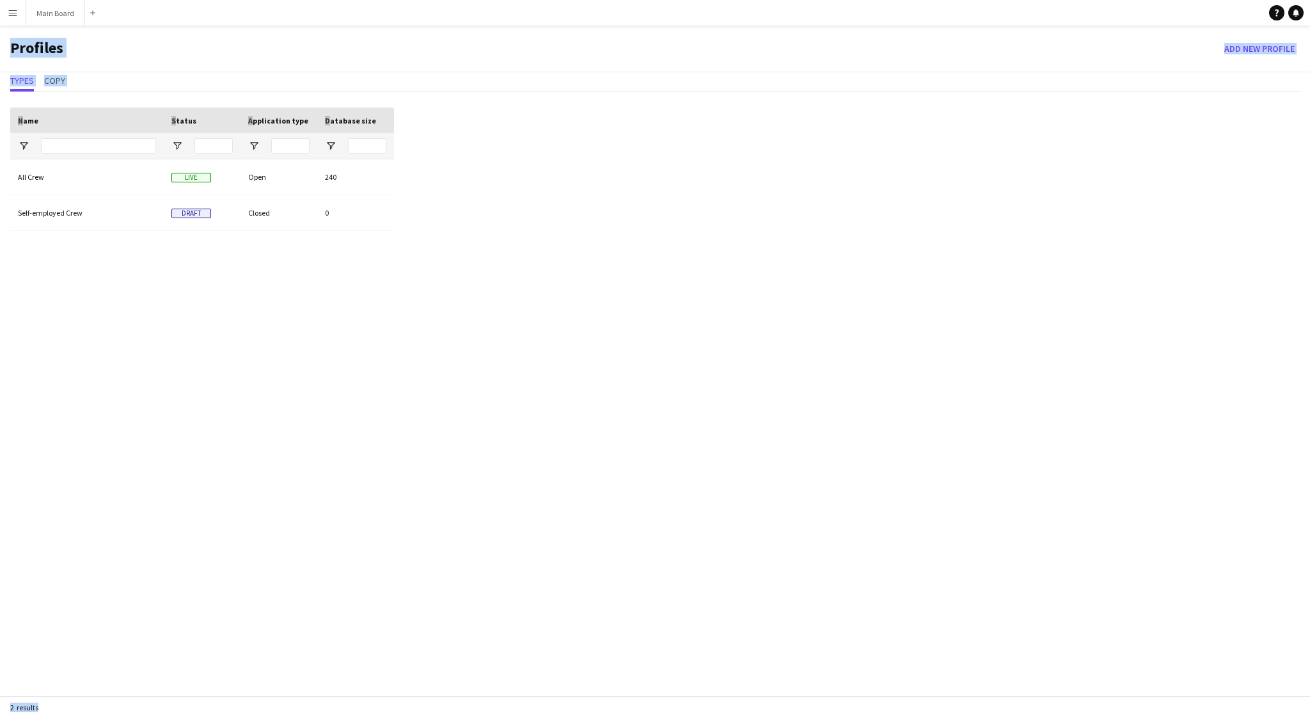
click at [117, 340] on div "All Crew Live Open 240 Self-employed Crew Draft Closed 0" at bounding box center [202, 440] width 384 height 563
click at [508, 285] on div "Drag here to set row groups Drag here to set column labels Name Status Applicat…" at bounding box center [655, 414] width 1310 height 635
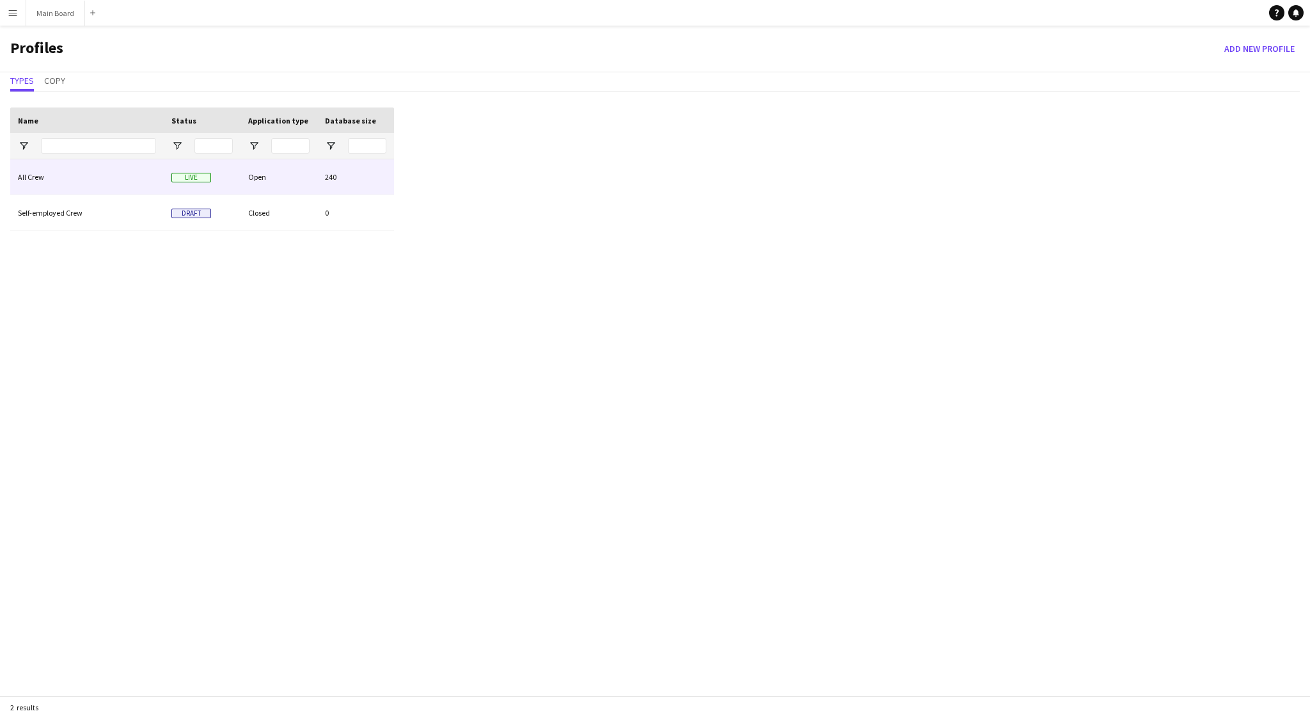
click at [112, 169] on div "All Crew" at bounding box center [86, 176] width 153 height 35
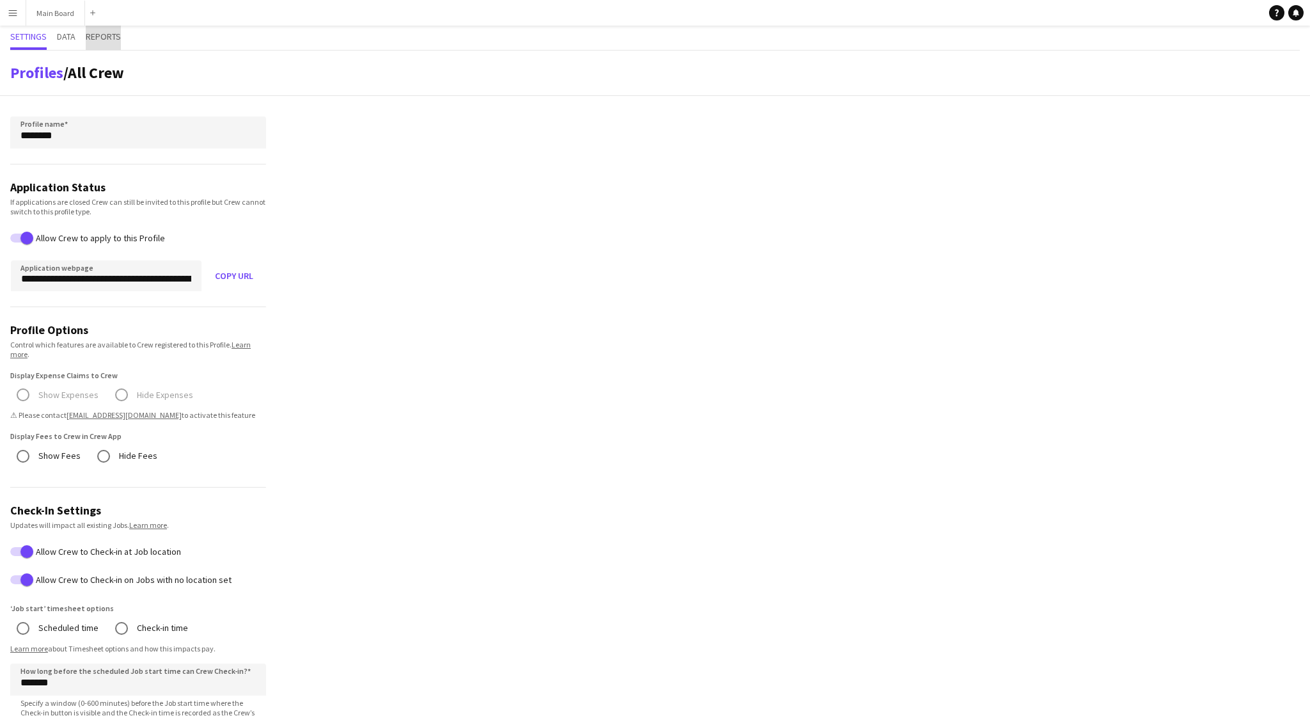
click at [111, 30] on span "Reports" at bounding box center [103, 38] width 35 height 24
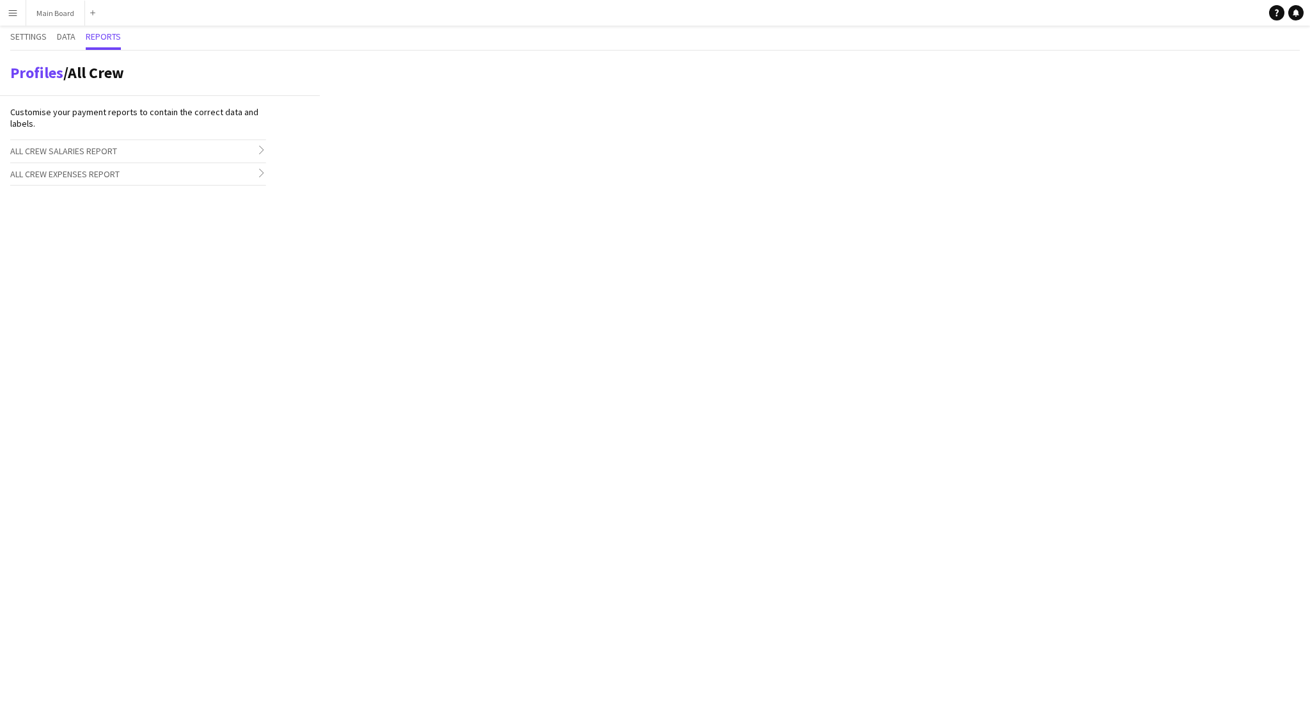
click at [82, 154] on span "All Crew Salaries Report" at bounding box center [63, 151] width 107 height 12
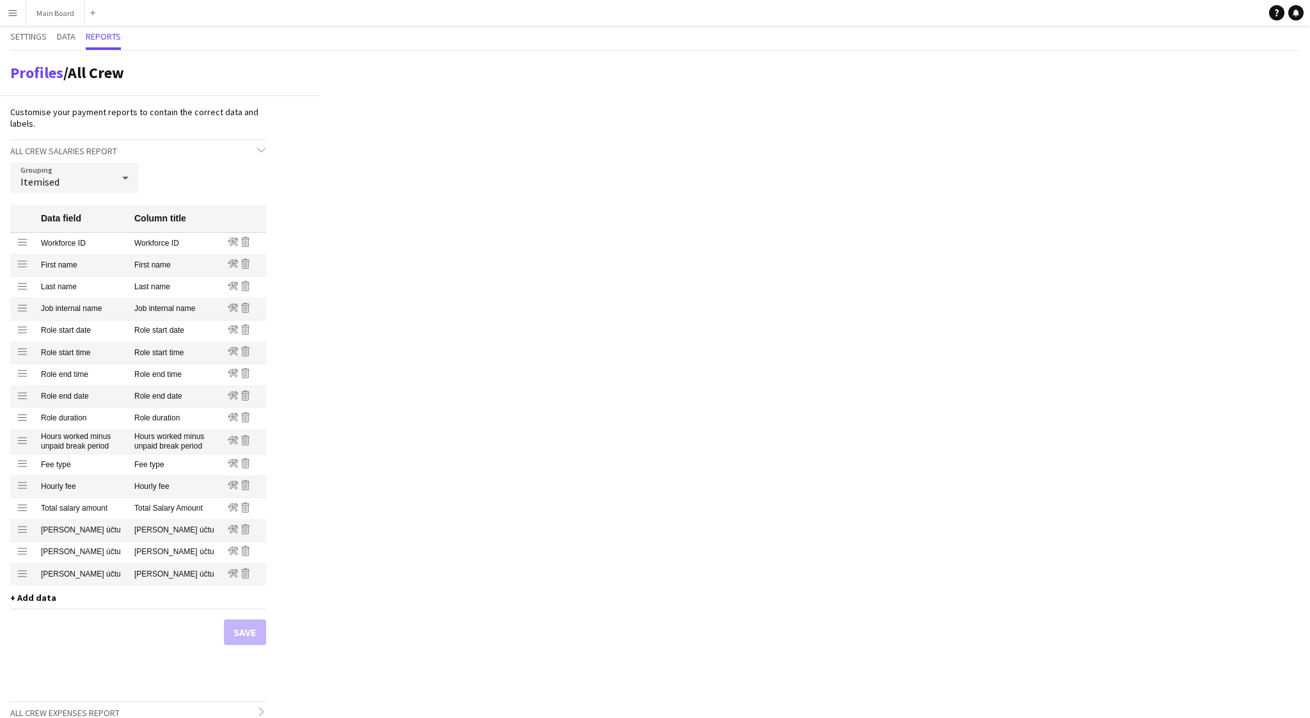
click at [59, 184] on div "Itemised" at bounding box center [61, 177] width 102 height 31
click at [384, 372] on div at bounding box center [655, 359] width 1310 height 718
click at [17, 19] on button "Menu" at bounding box center [13, 13] width 26 height 26
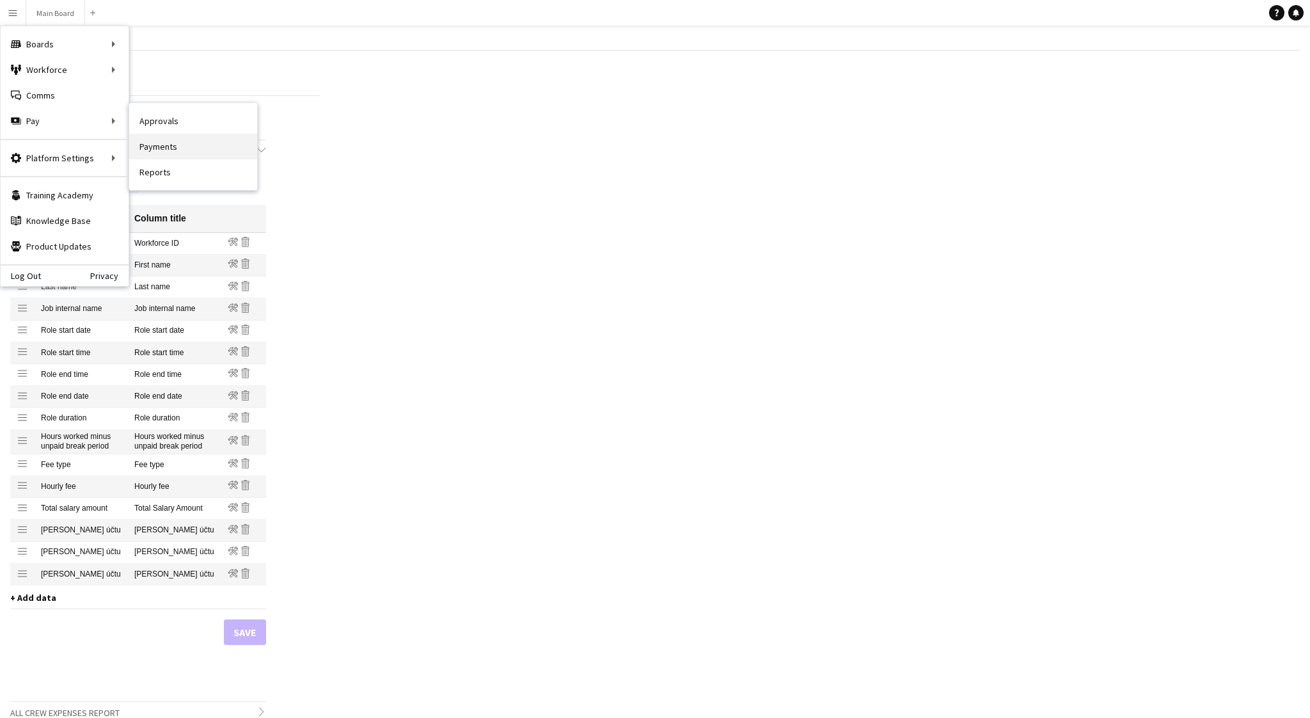
click at [162, 143] on link "Payments" at bounding box center [193, 147] width 128 height 26
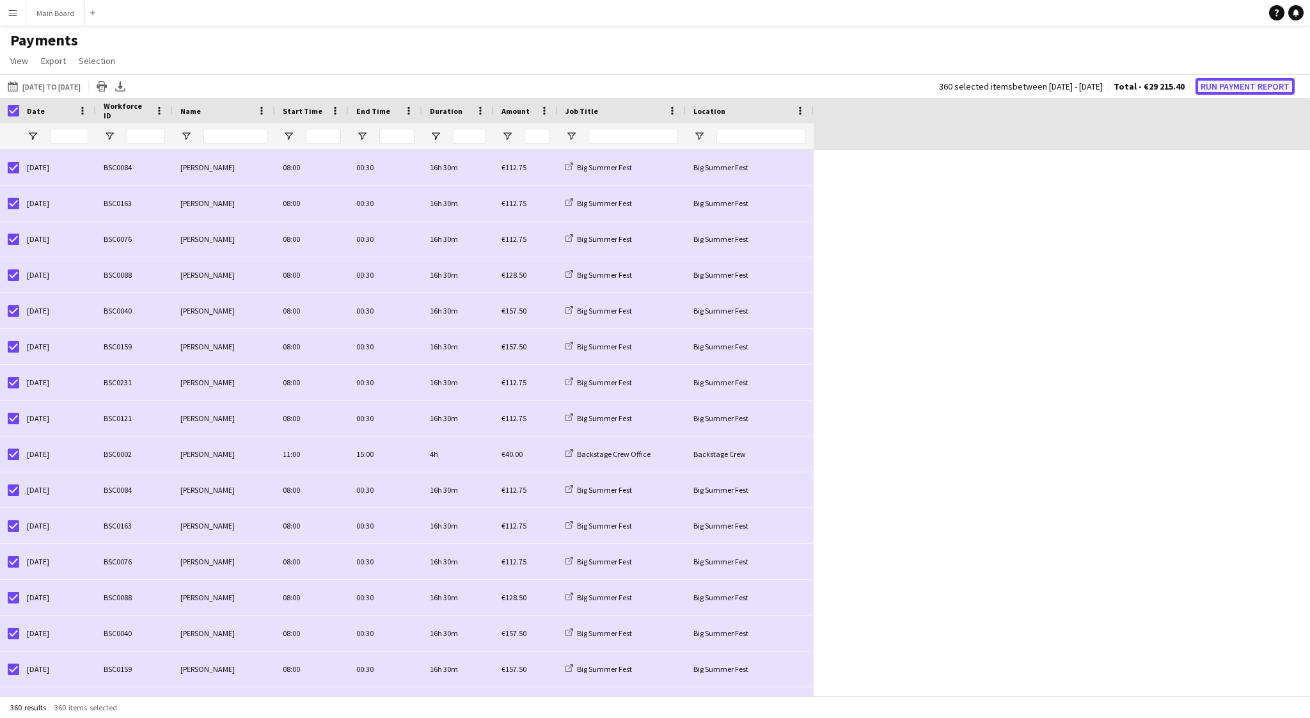
click at [1218, 91] on button "Run Payment Report" at bounding box center [1244, 86] width 99 height 17
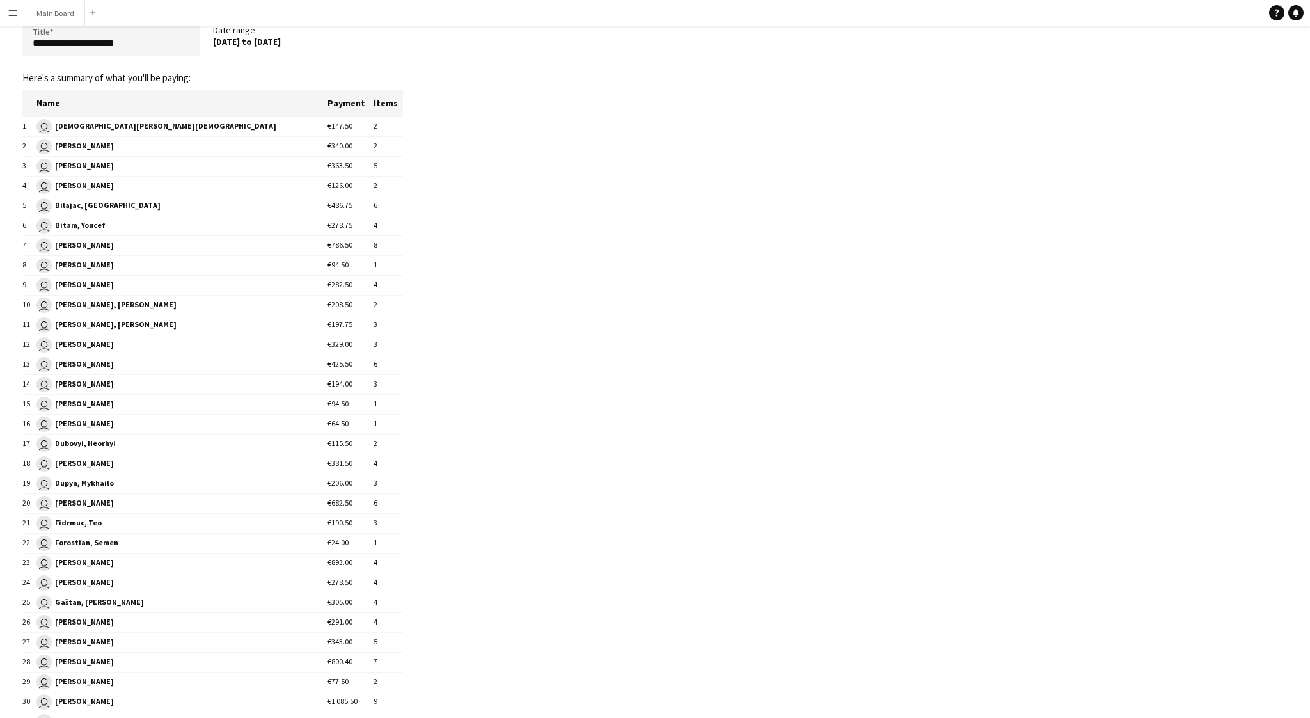
scroll to position [54, 0]
click at [327, 184] on td "€126.00" at bounding box center [350, 186] width 46 height 20
click at [374, 184] on td "2" at bounding box center [388, 186] width 29 height 20
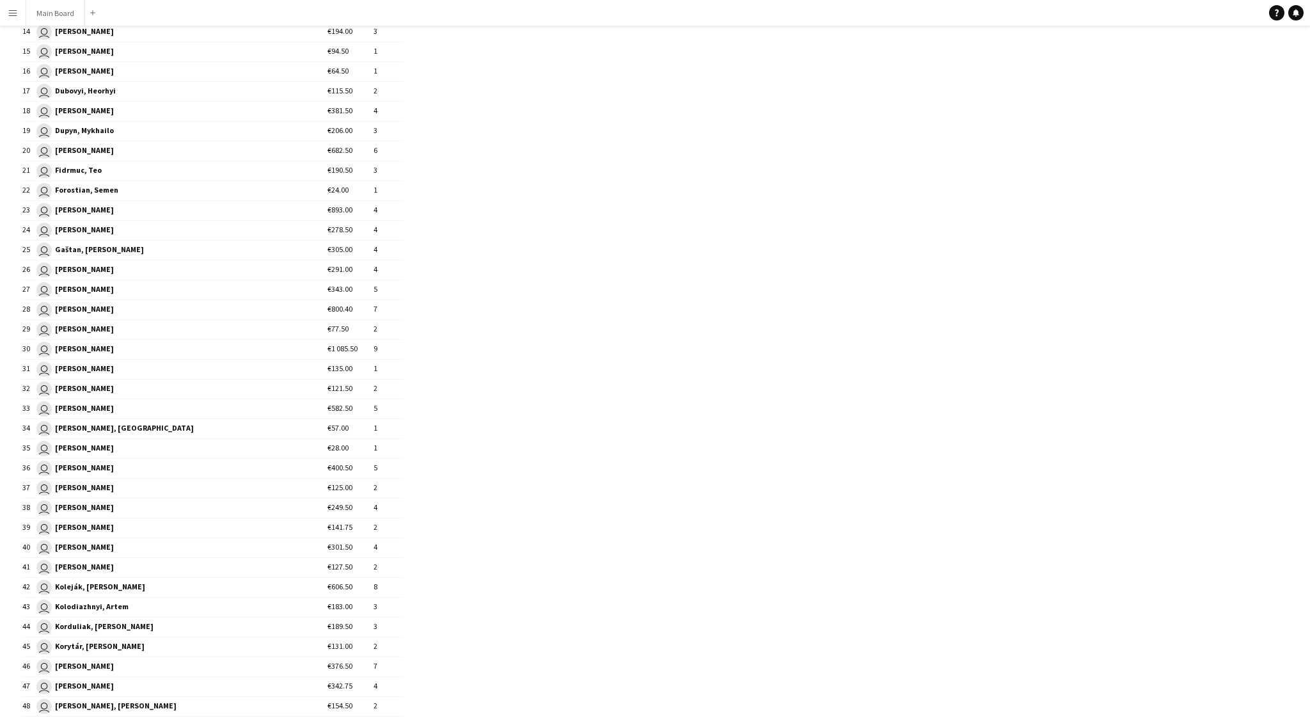
scroll to position [0, 0]
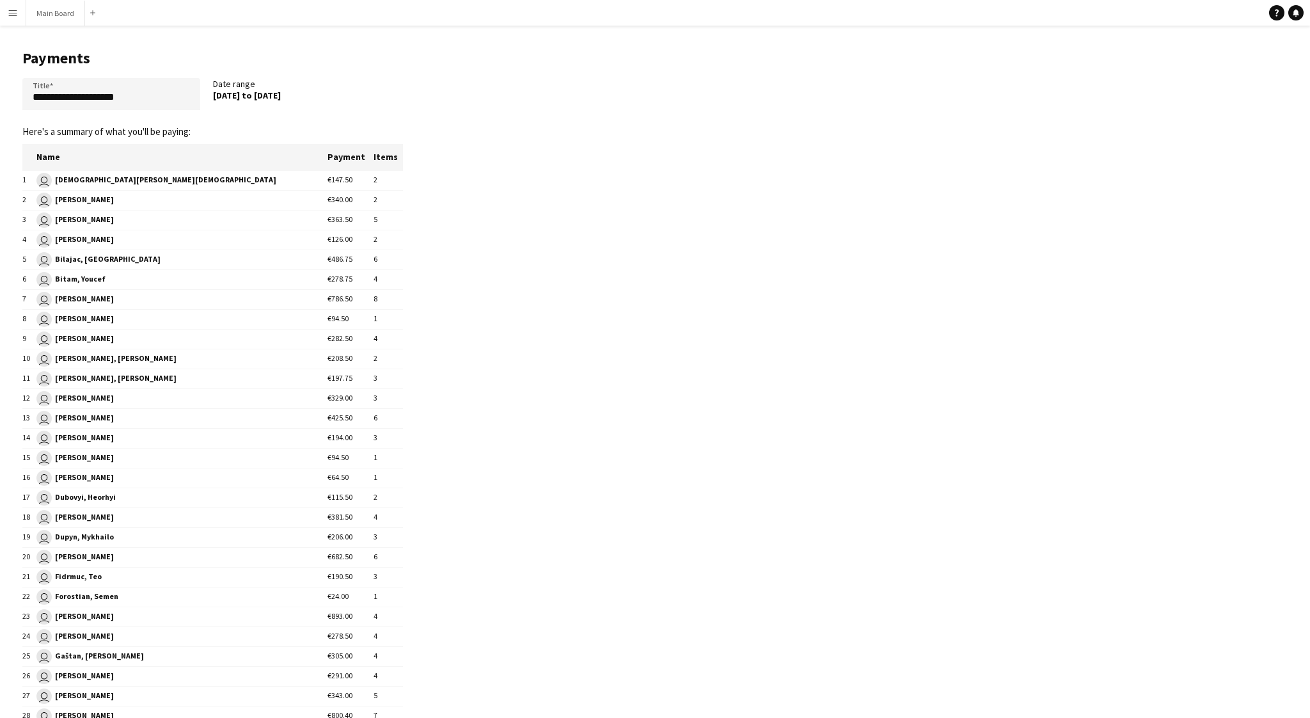
click at [19, 18] on button "Menu" at bounding box center [13, 13] width 26 height 26
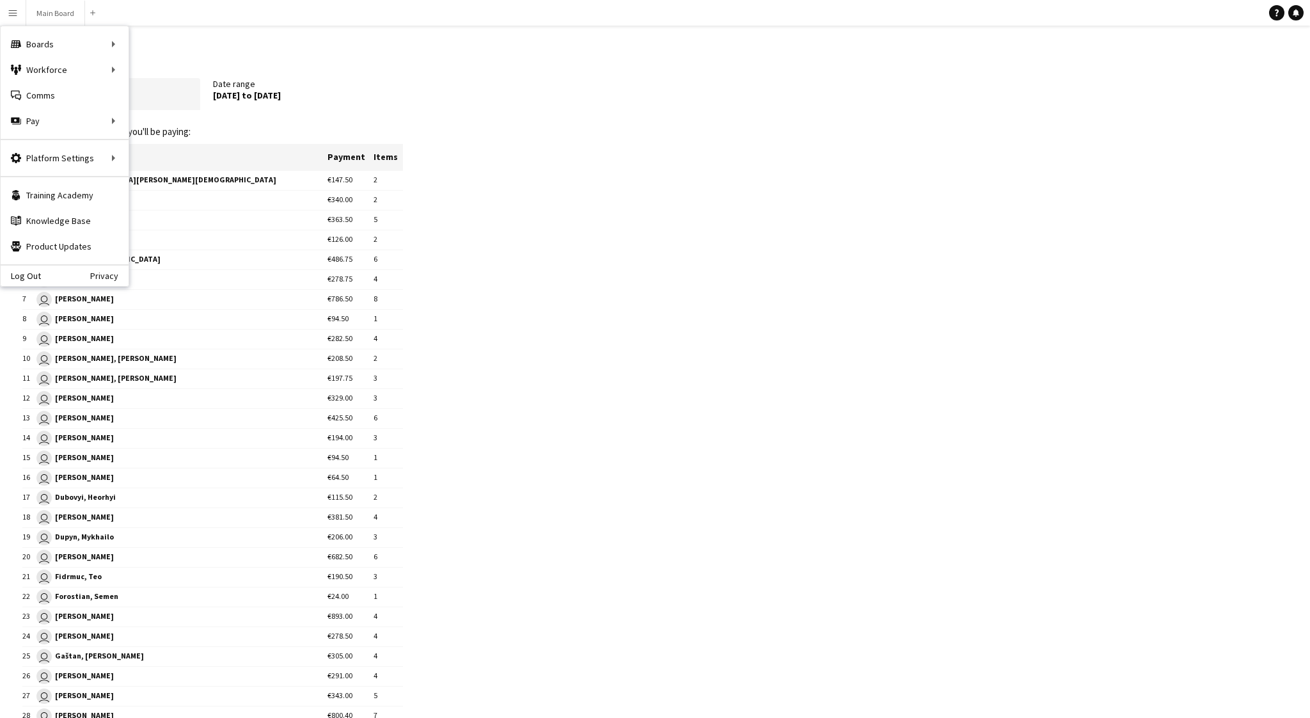
click at [19, 18] on button "Menu" at bounding box center [13, 13] width 26 height 26
click at [190, 206] on link "Profiles" at bounding box center [193, 209] width 128 height 26
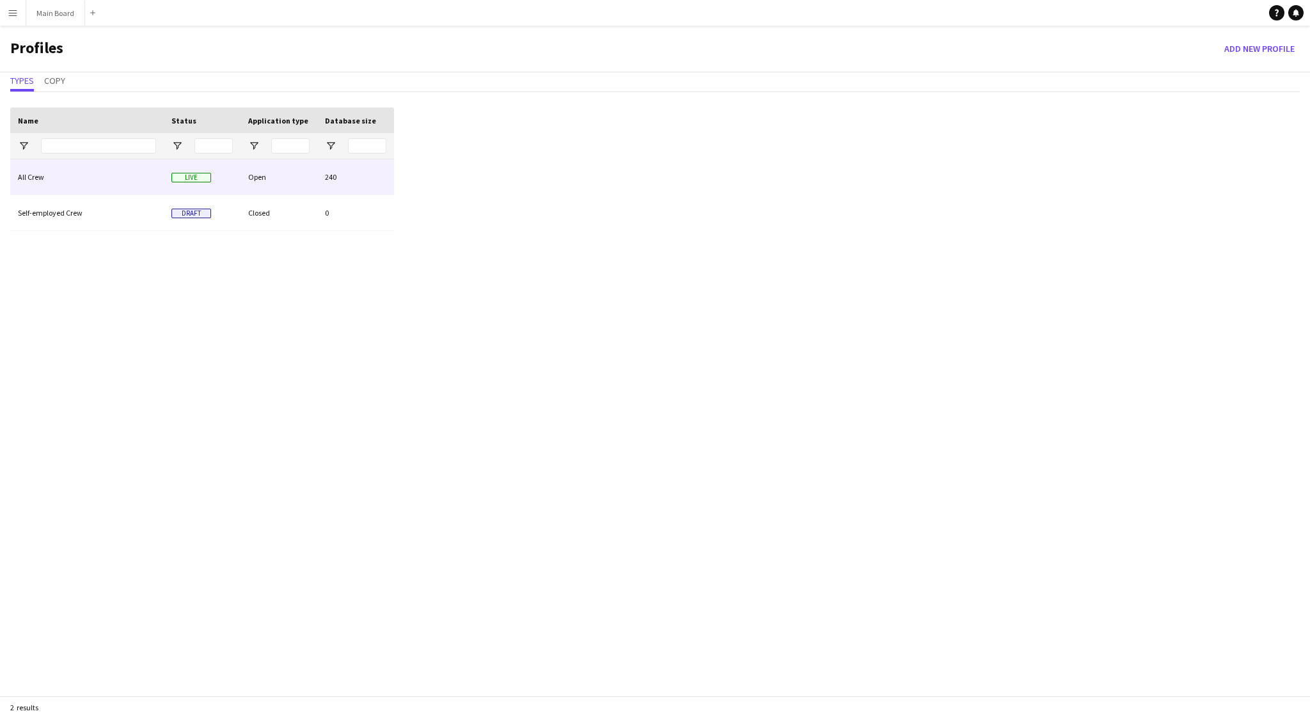
click at [53, 180] on div "All Crew" at bounding box center [86, 176] width 153 height 35
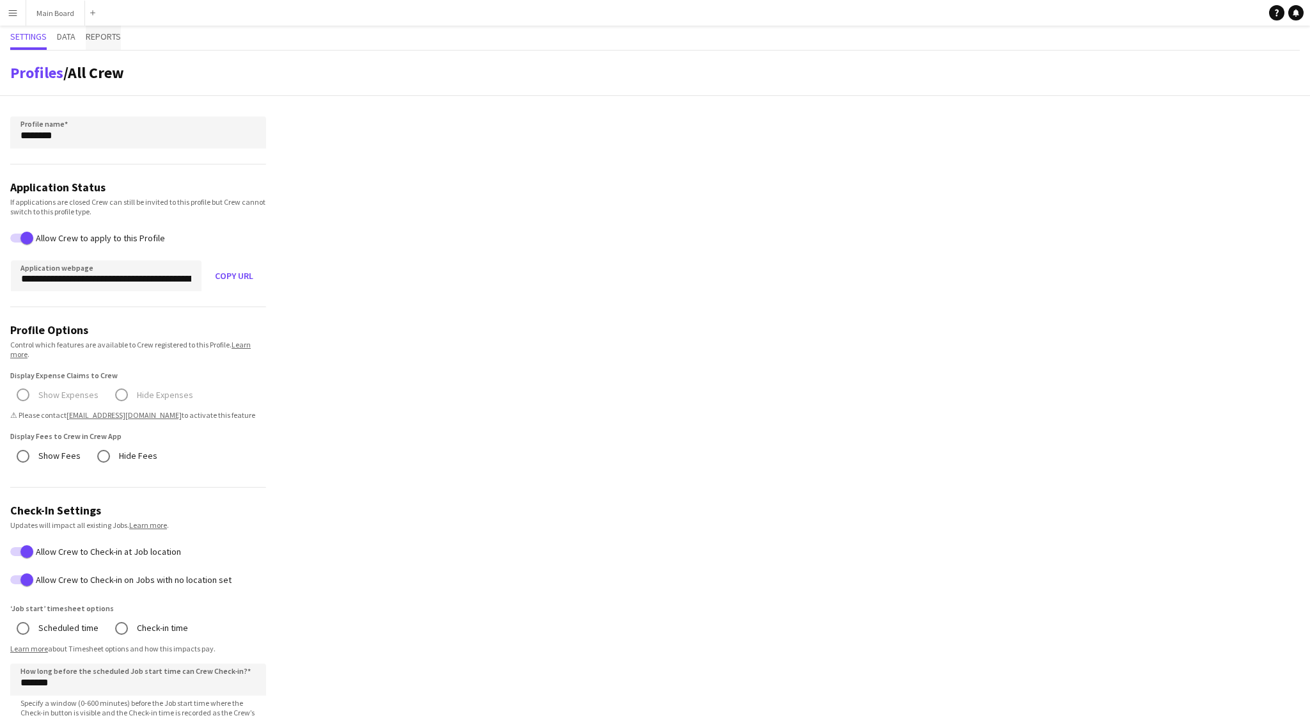
click at [97, 41] on span "Reports" at bounding box center [103, 36] width 35 height 9
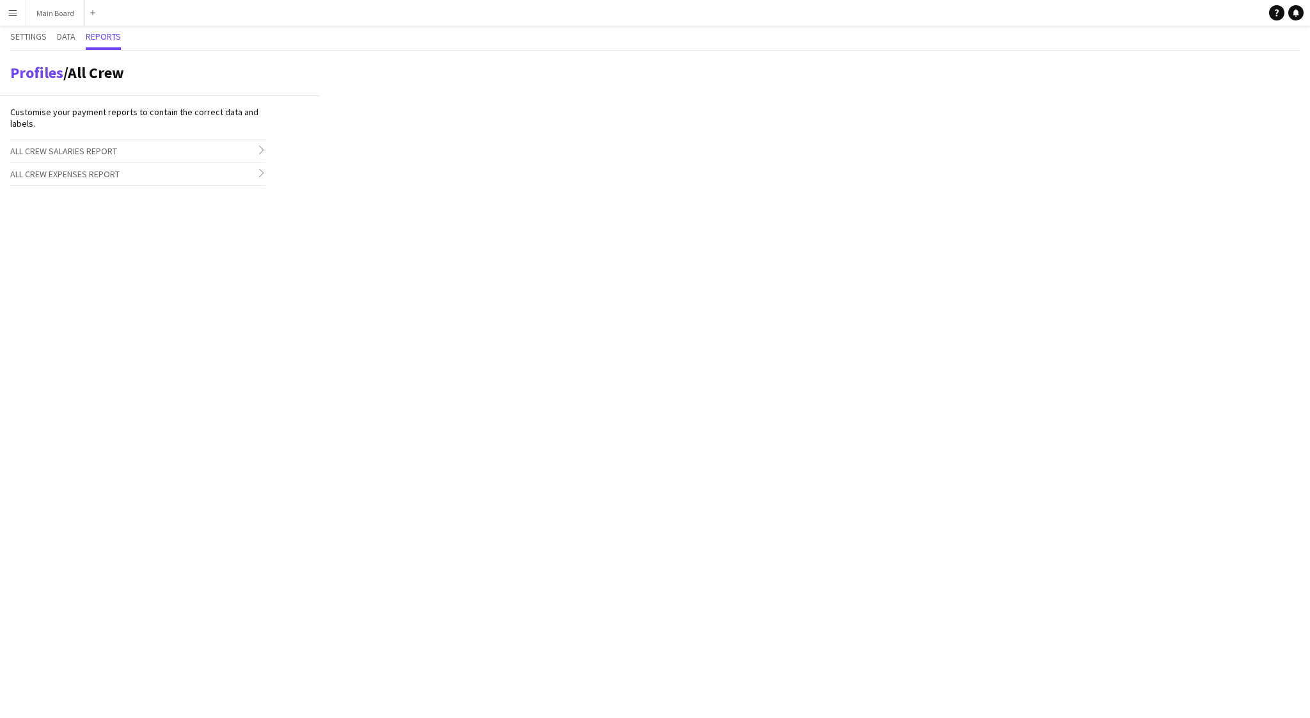
click at [62, 144] on h3 "All Crew Salaries Report chevron-right" at bounding box center [138, 151] width 256 height 22
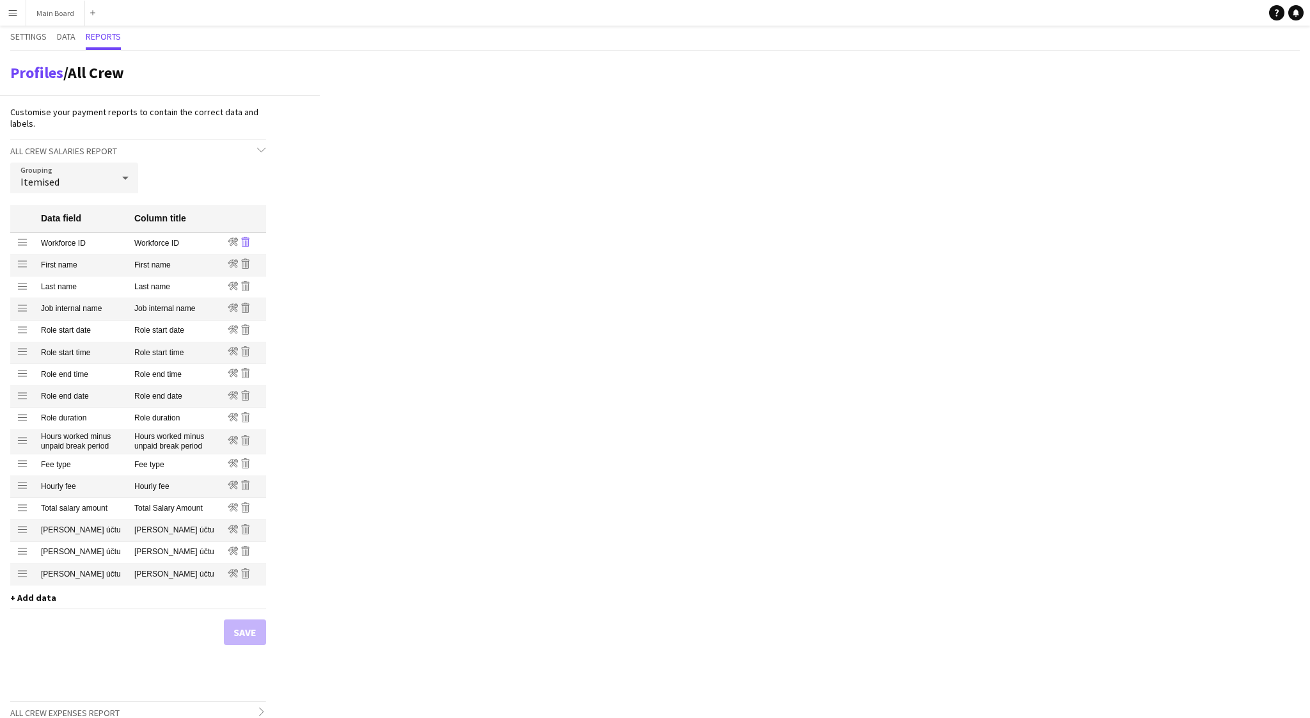
click at [247, 242] on icon "Remove" at bounding box center [245, 242] width 10 height 10
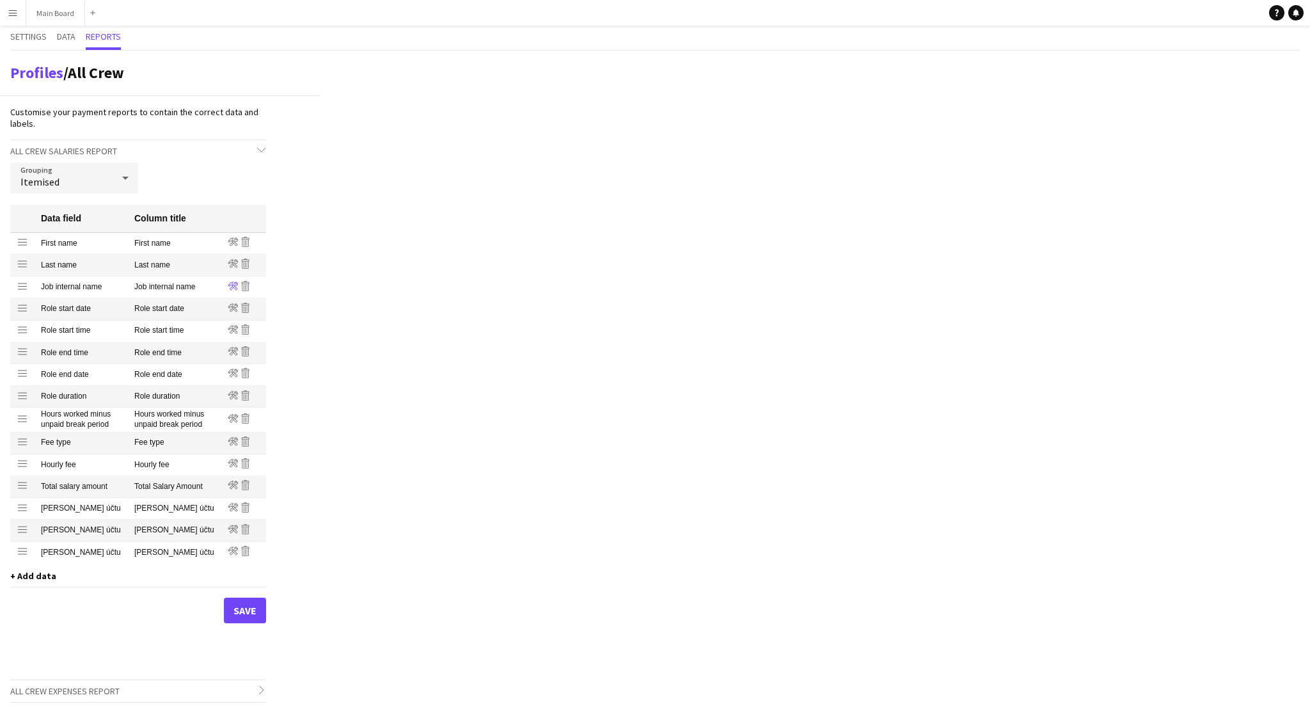
click at [234, 286] on icon at bounding box center [233, 285] width 10 height 8
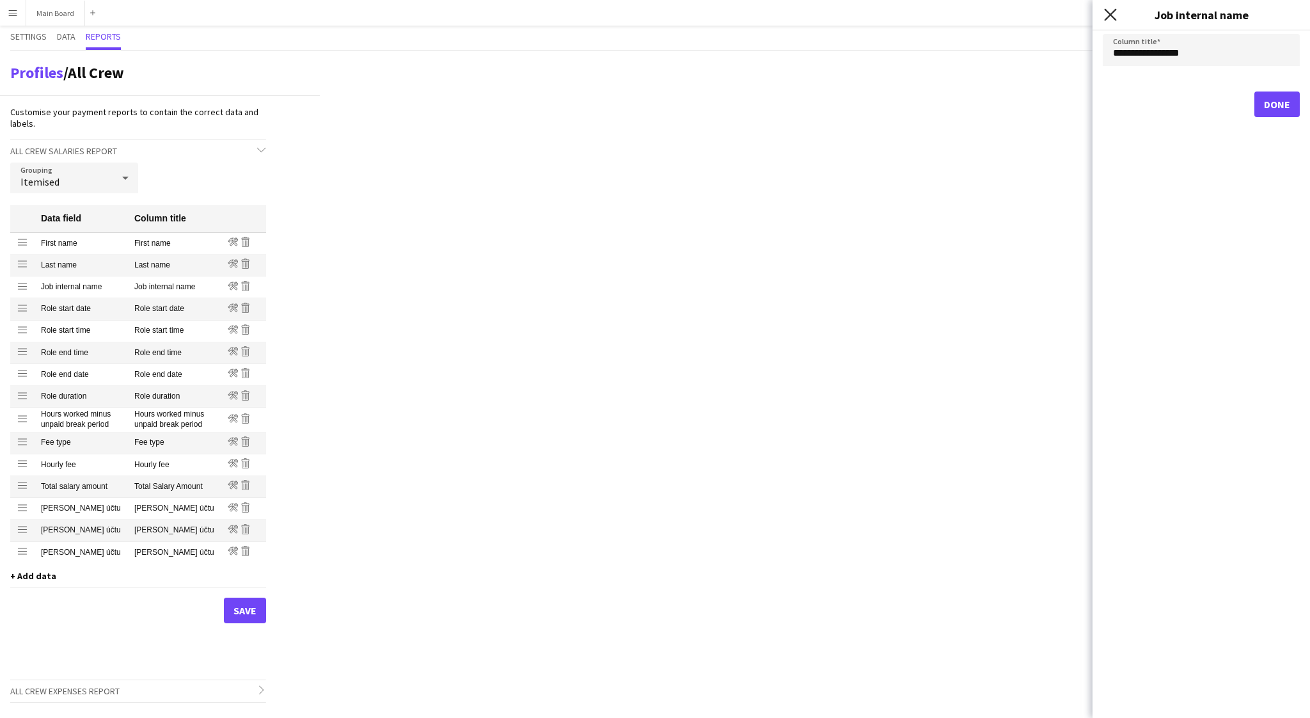
click at [1108, 18] on icon "Close pop-in" at bounding box center [1110, 14] width 12 height 12
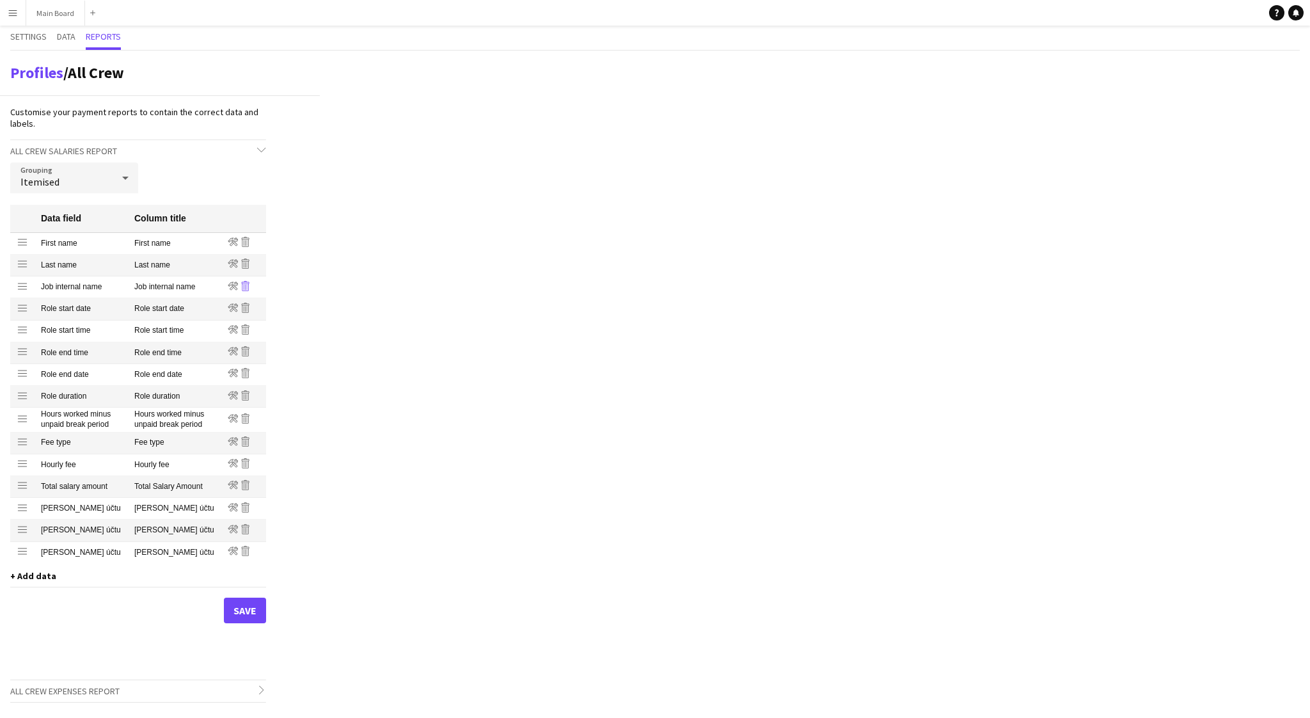
click at [247, 287] on icon "Remove" at bounding box center [245, 286] width 10 height 10
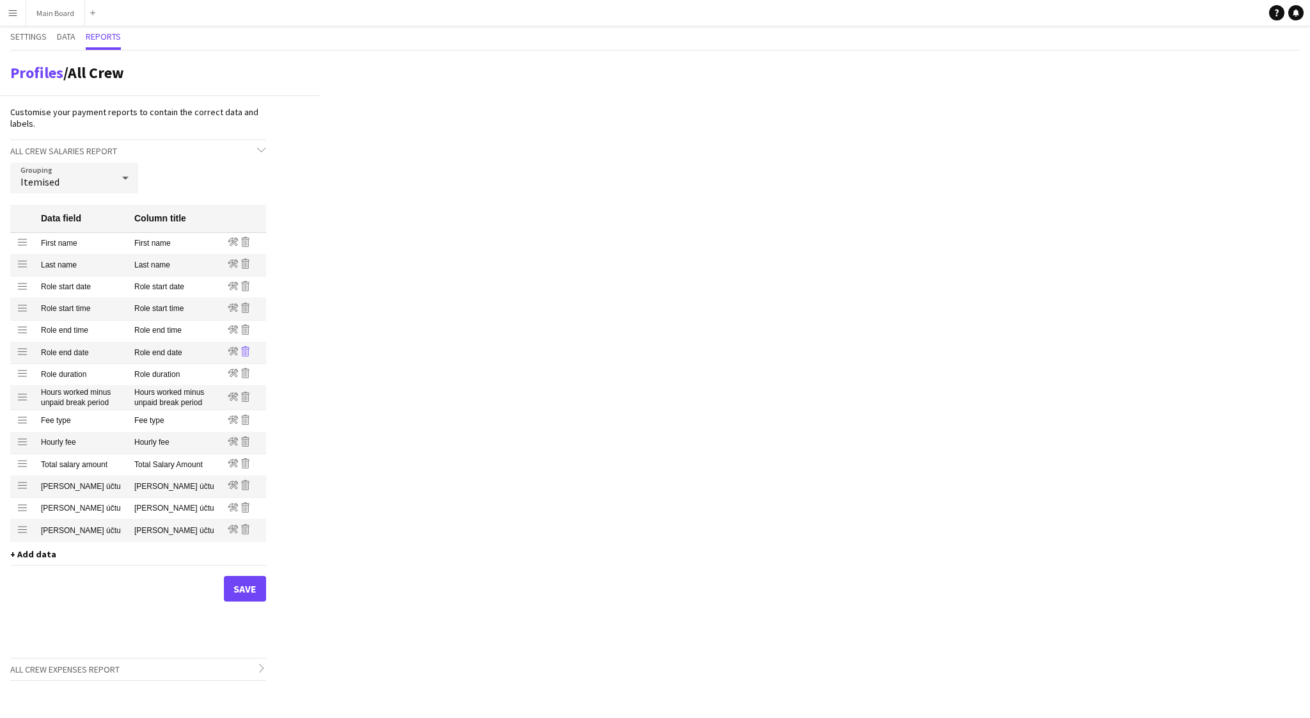
click at [244, 351] on icon "Remove" at bounding box center [245, 351] width 10 height 10
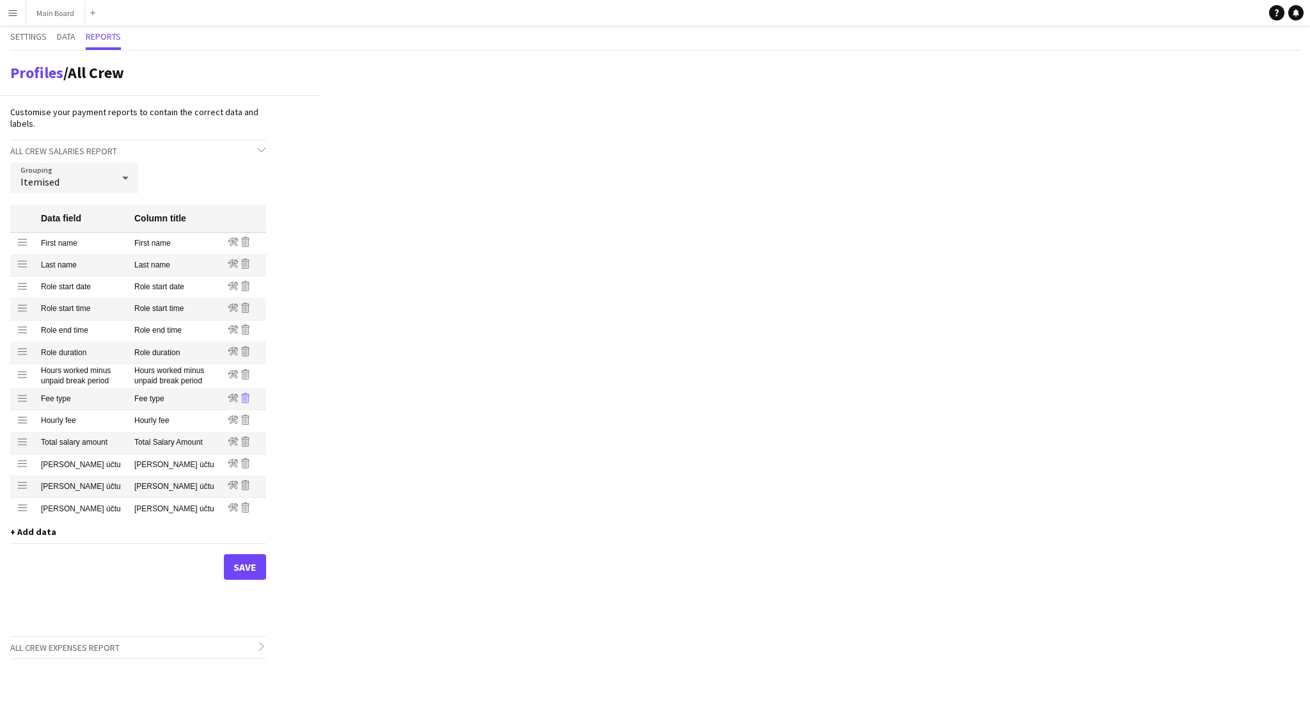
click at [247, 398] on icon at bounding box center [247, 399] width 1 height 6
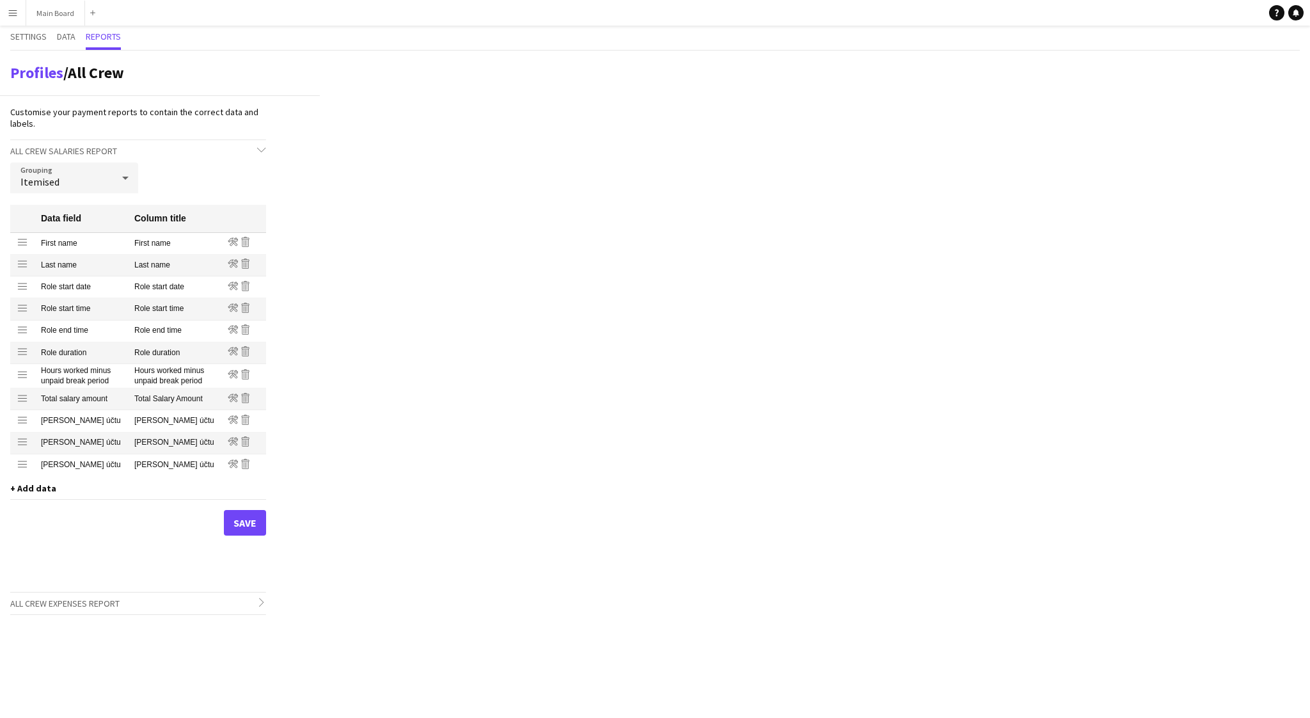
click at [247, 398] on icon at bounding box center [247, 399] width 1 height 6
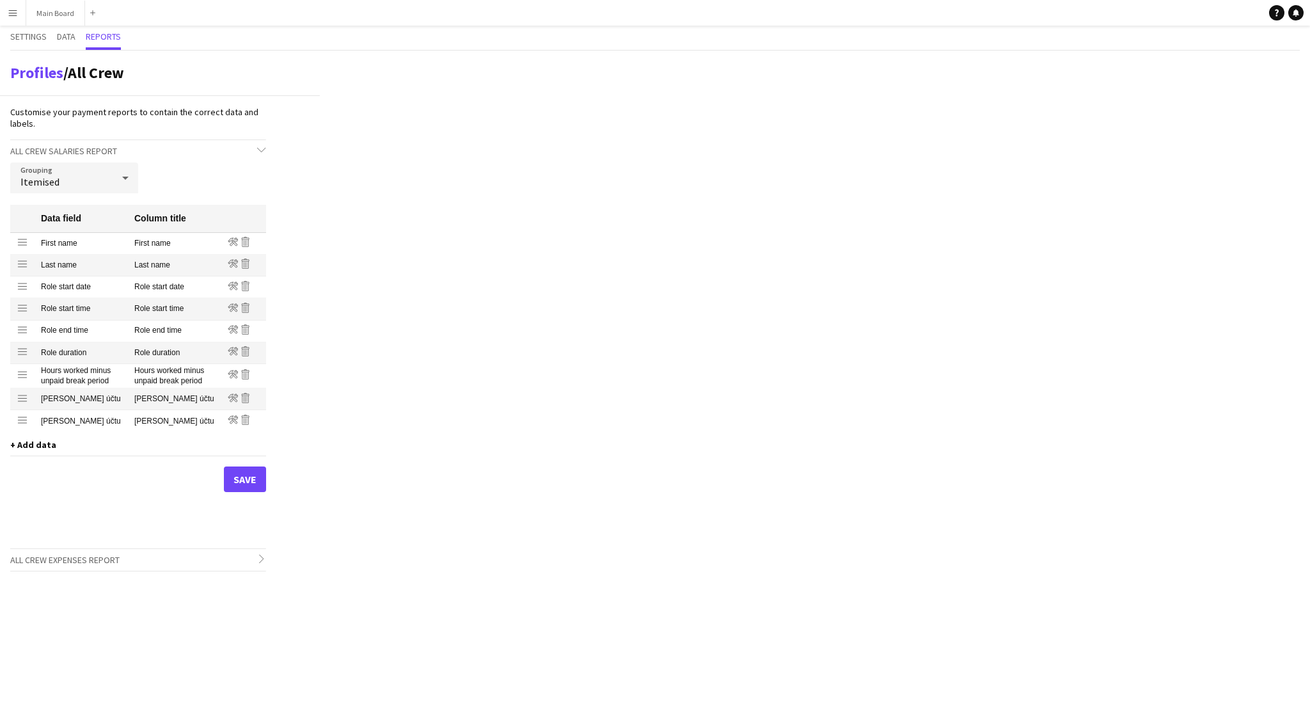
click at [247, 398] on icon at bounding box center [247, 399] width 1 height 6
click at [247, 398] on icon at bounding box center [247, 400] width 1 height 6
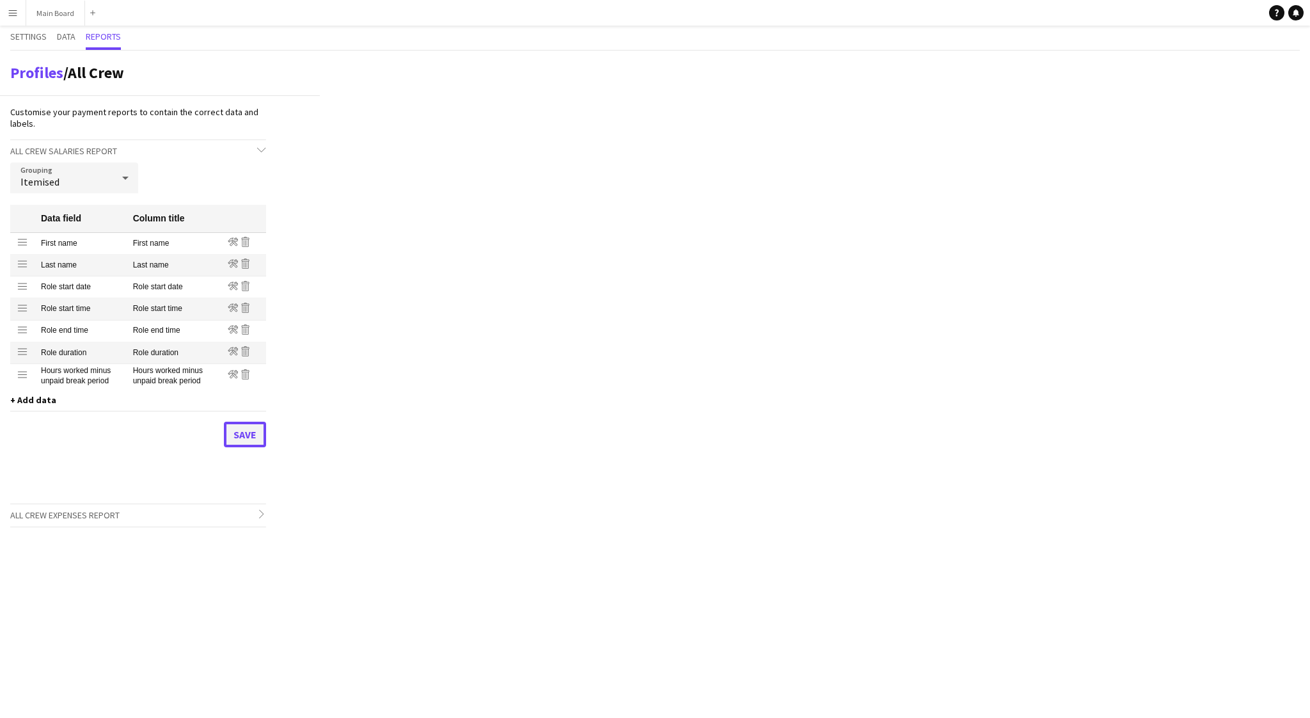
click at [238, 432] on button "Save" at bounding box center [245, 434] width 42 height 26
click at [21, 18] on button "Menu" at bounding box center [13, 13] width 26 height 26
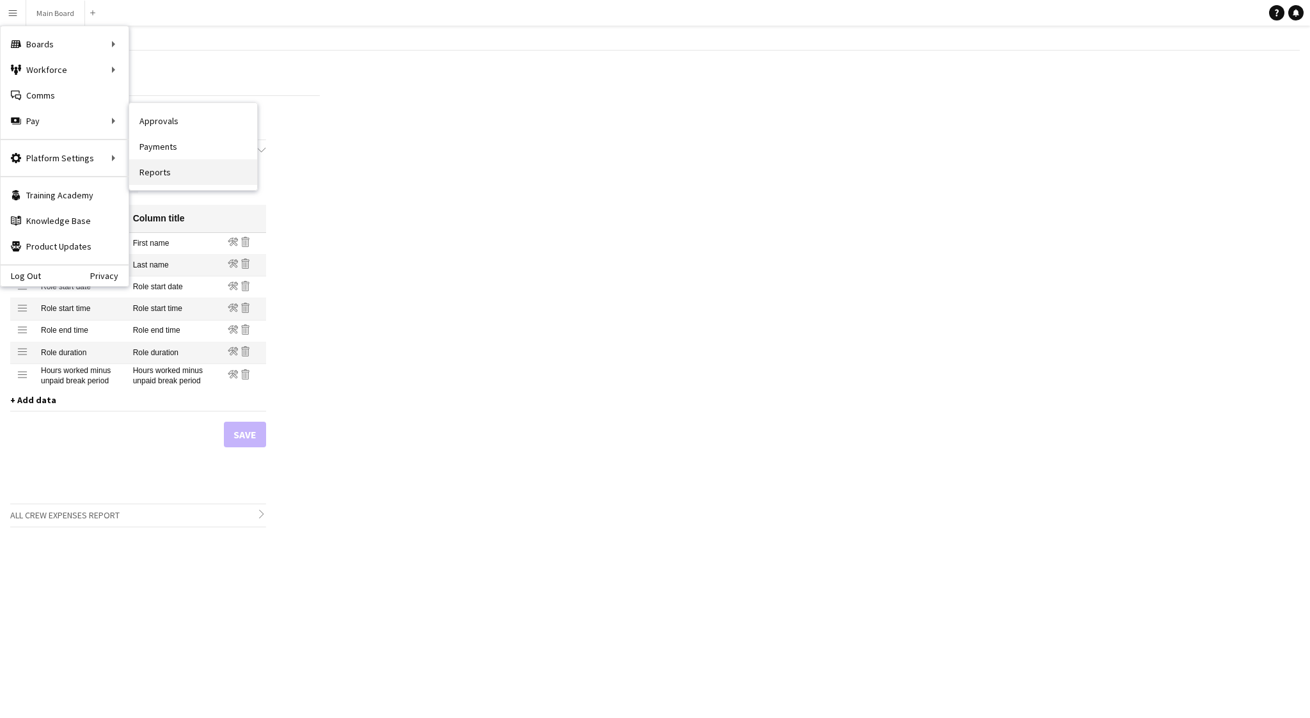
click at [149, 180] on link "Reports" at bounding box center [193, 172] width 128 height 26
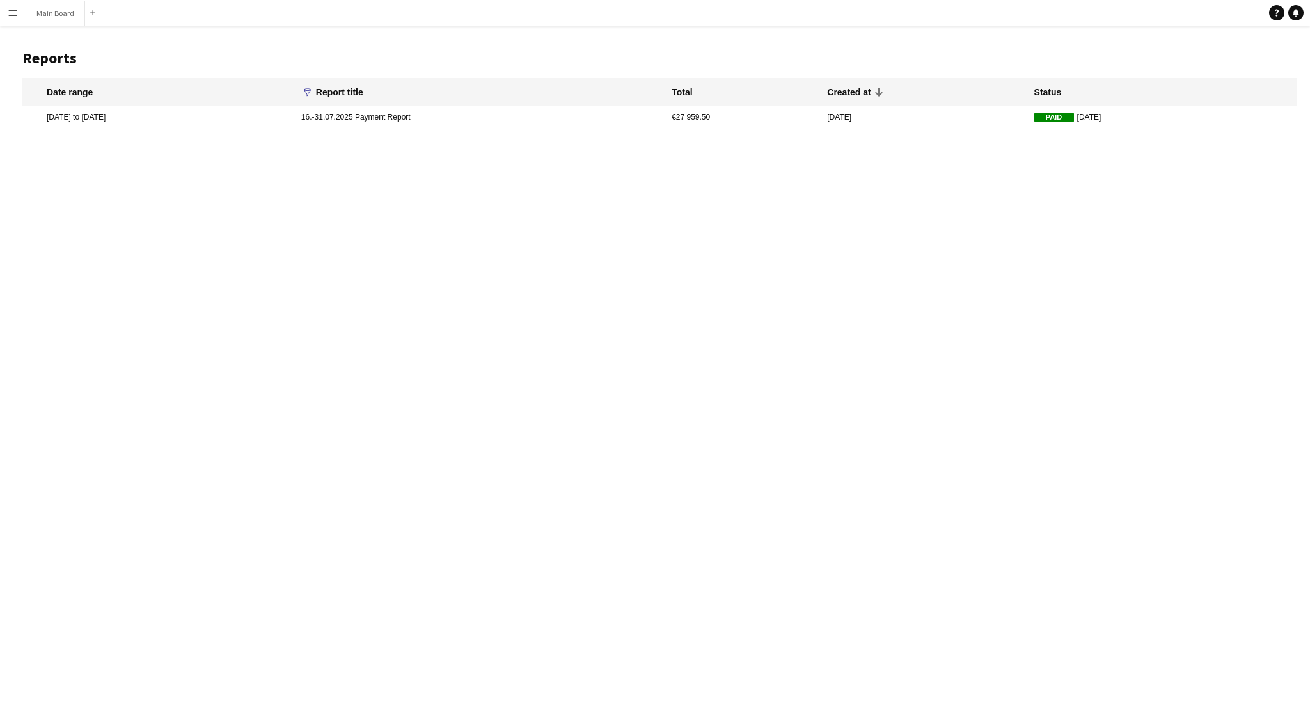
click at [311, 91] on icon at bounding box center [307, 92] width 7 height 8
click at [427, 54] on h1 "Reports" at bounding box center [659, 58] width 1275 height 19
drag, startPoint x: 396, startPoint y: 88, endPoint x: 223, endPoint y: 87, distance: 172.7
click at [223, 87] on mat-header-row "Date range funnel Filter magnifier Clear View Results Report title Total Create…" at bounding box center [659, 92] width 1275 height 28
click at [223, 87] on div "Date range" at bounding box center [168, 92] width 242 height 12
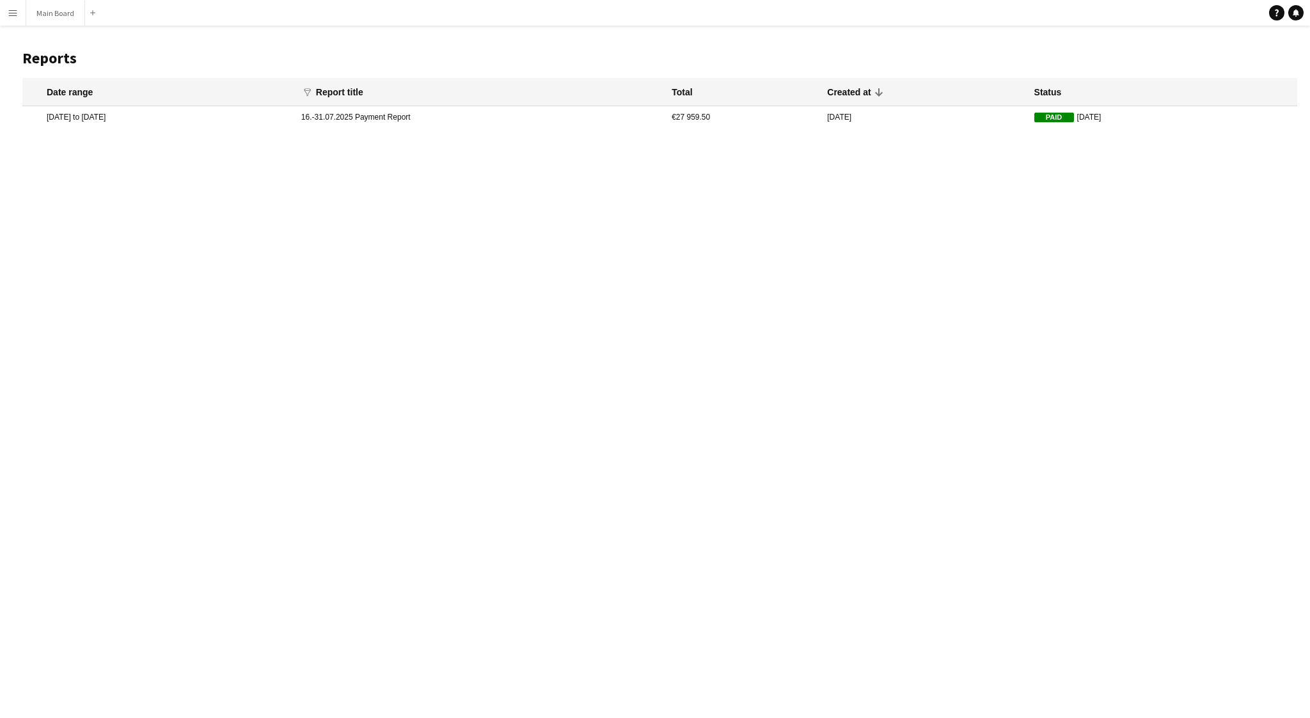
click at [443, 114] on mat-cell "16.-31.07.2025 Payment Report" at bounding box center [480, 117] width 370 height 22
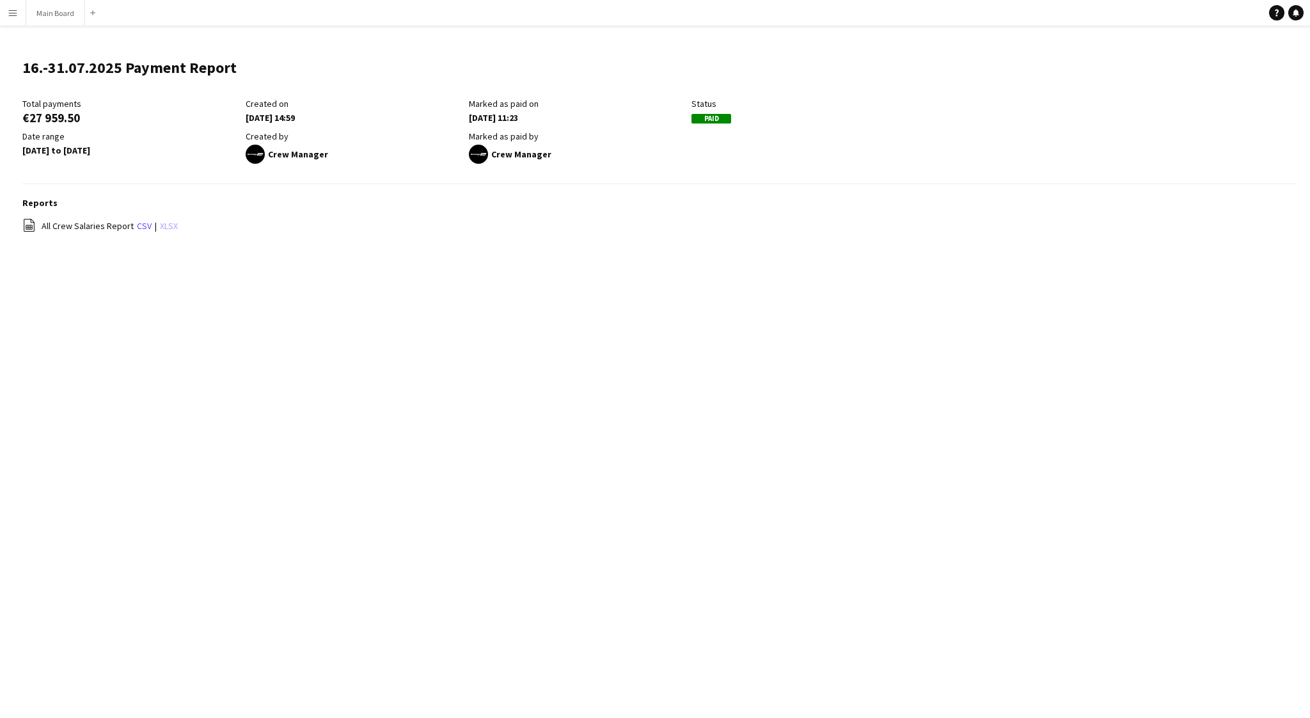
click at [163, 226] on link "xlsx" at bounding box center [169, 226] width 18 height 12
click at [11, 16] on app-icon "Menu" at bounding box center [13, 13] width 10 height 10
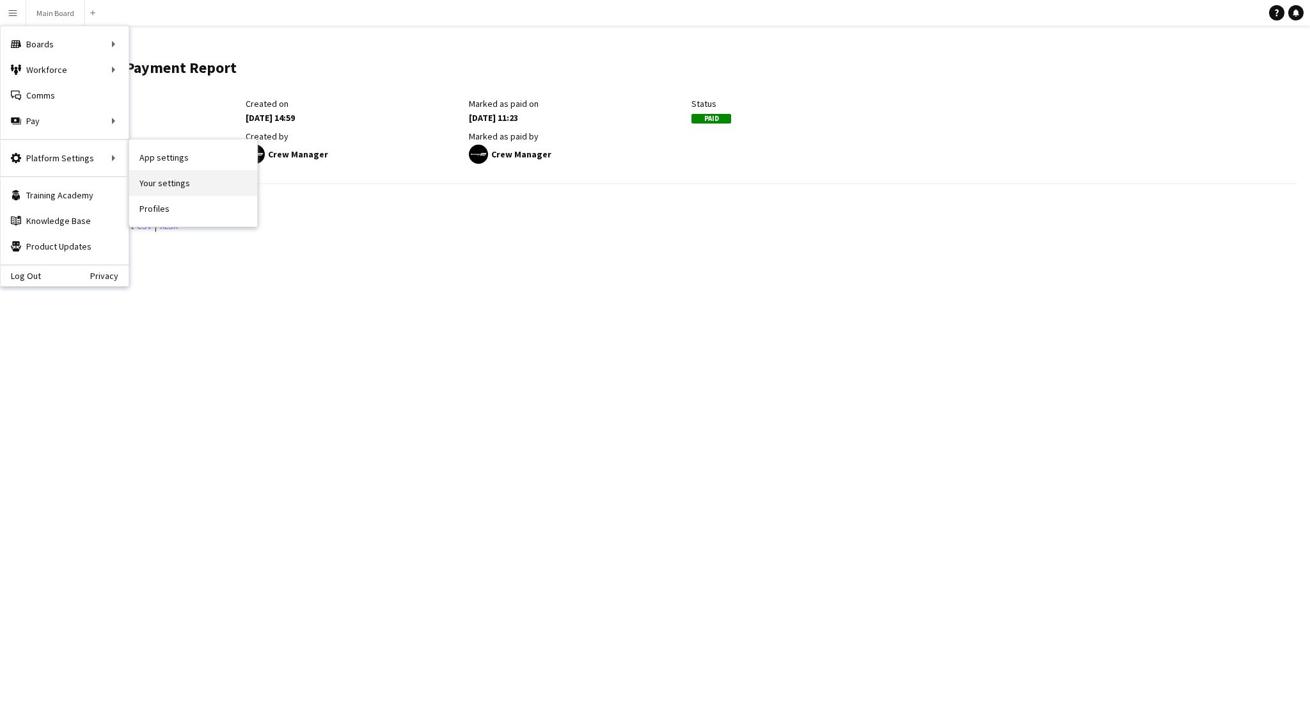
click at [155, 173] on link "Your settings" at bounding box center [193, 183] width 128 height 26
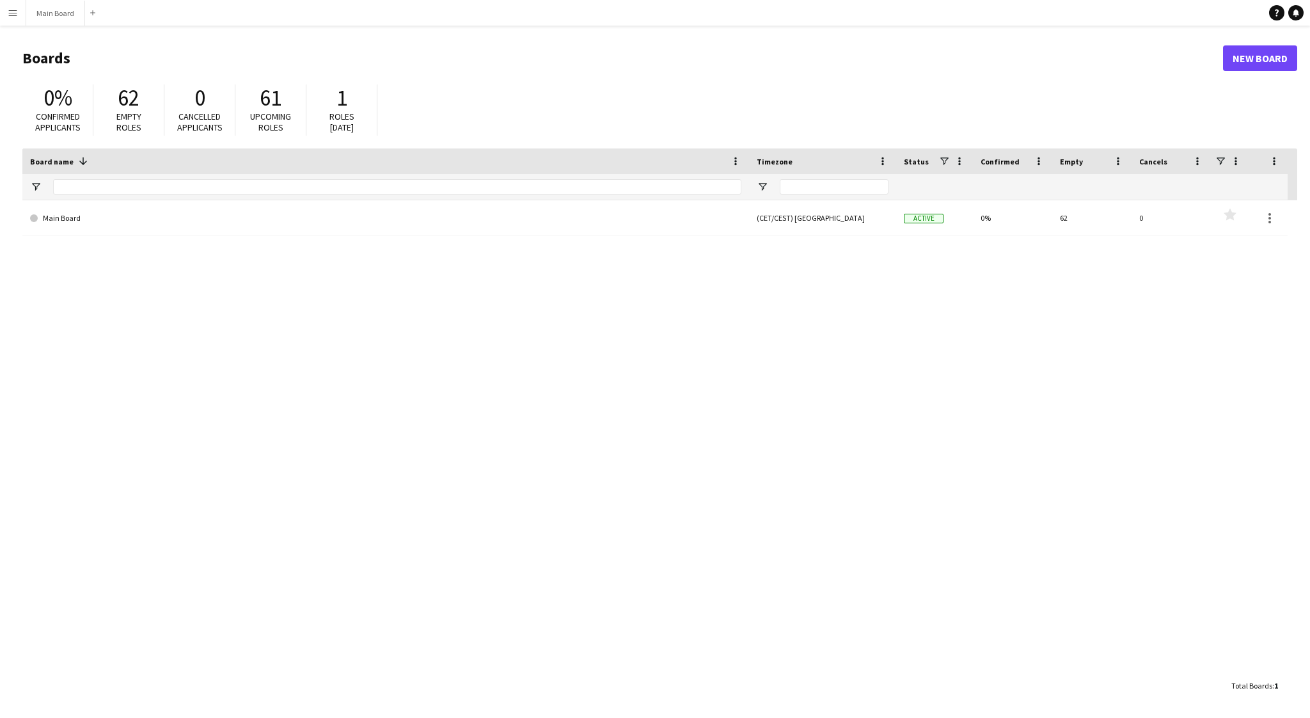
click at [13, 17] on app-icon "Menu" at bounding box center [13, 13] width 10 height 10
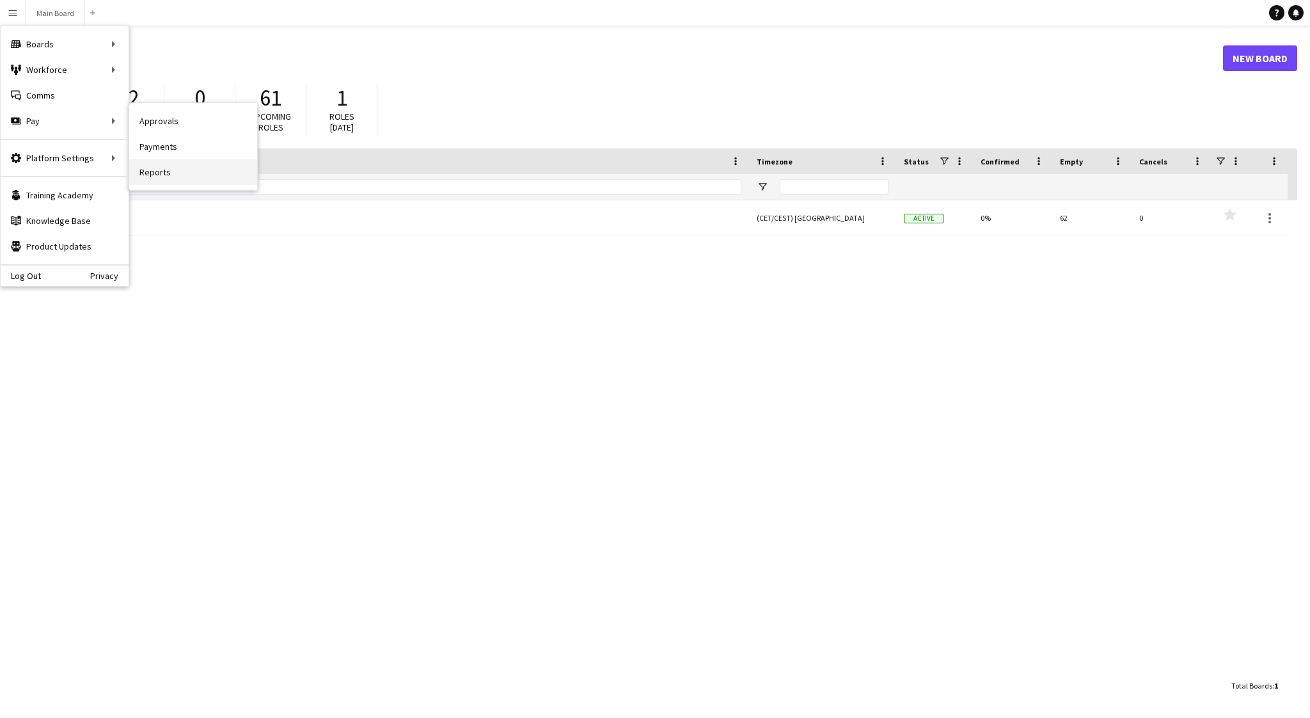
click at [164, 169] on link "Reports" at bounding box center [193, 172] width 128 height 26
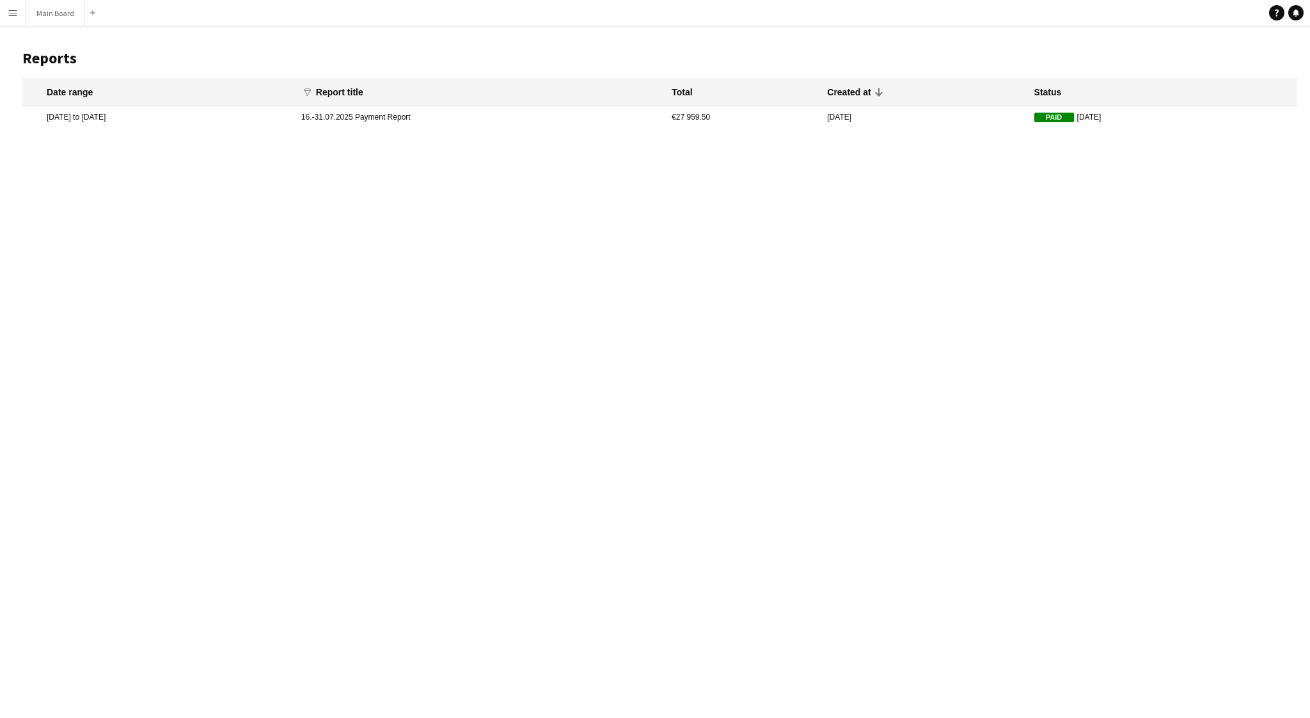
click at [15, 20] on button "Menu" at bounding box center [13, 13] width 26 height 26
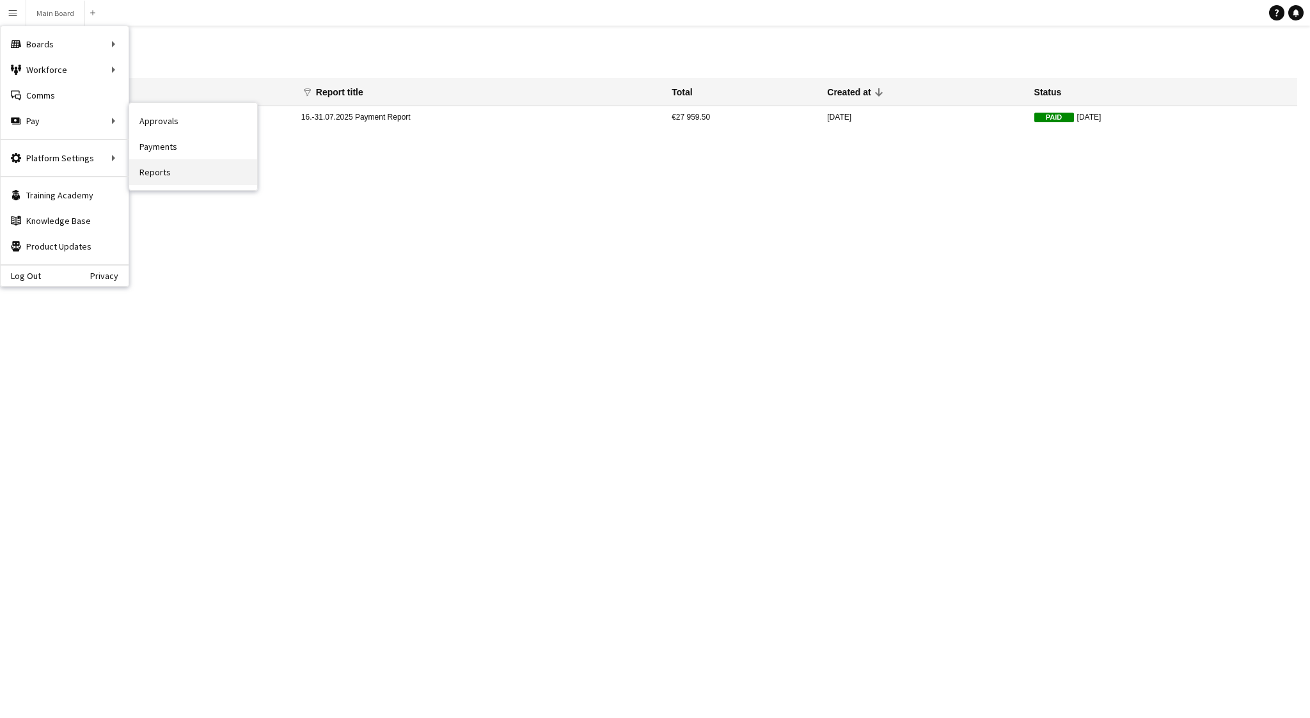
click at [162, 169] on link "Reports" at bounding box center [193, 172] width 128 height 26
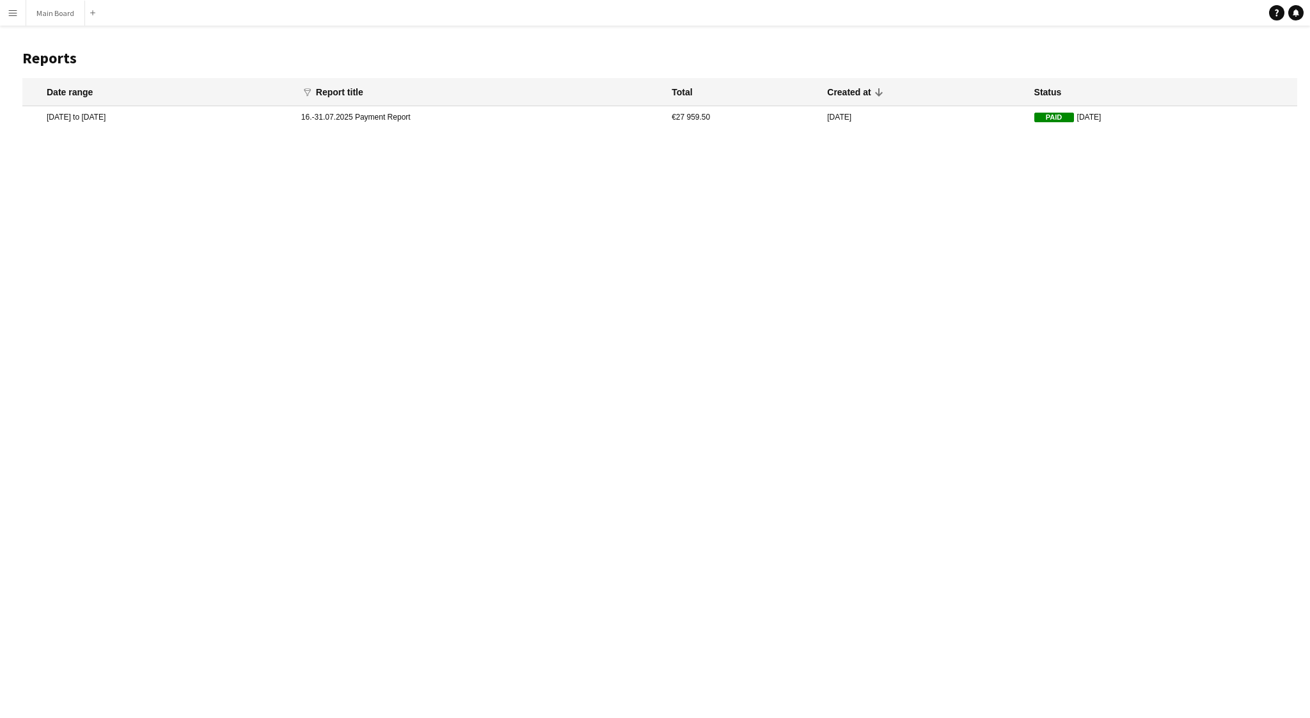
click at [384, 118] on mat-cell "16.-31.07.2025 Payment Report" at bounding box center [480, 117] width 370 height 22
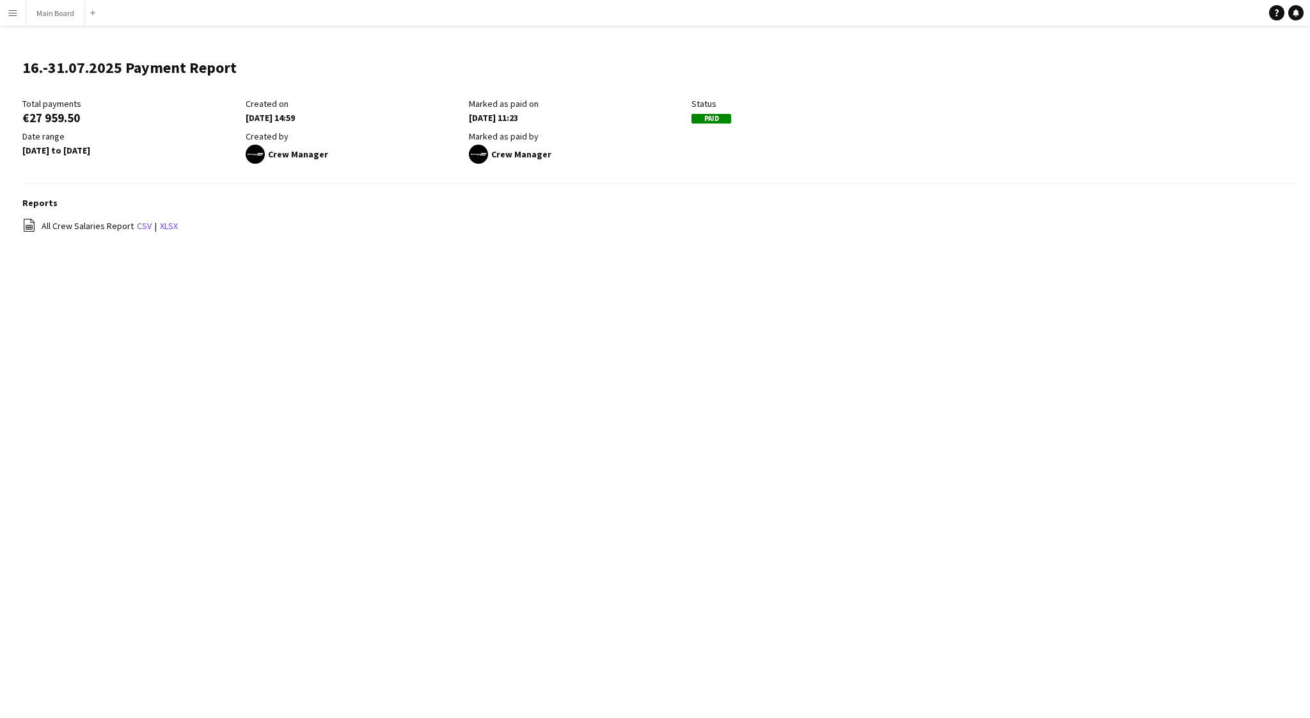
click at [285, 224] on div "file-spreadsheet All Crew Salaries Report csv | xlsx" at bounding box center [659, 226] width 1275 height 16
click at [254, 157] on app-user-avatar at bounding box center [255, 154] width 19 height 19
click at [643, 230] on div "file-spreadsheet All Crew Salaries Report csv | xlsx" at bounding box center [659, 226] width 1275 height 16
click at [12, 13] on app-icon "Menu" at bounding box center [13, 13] width 10 height 10
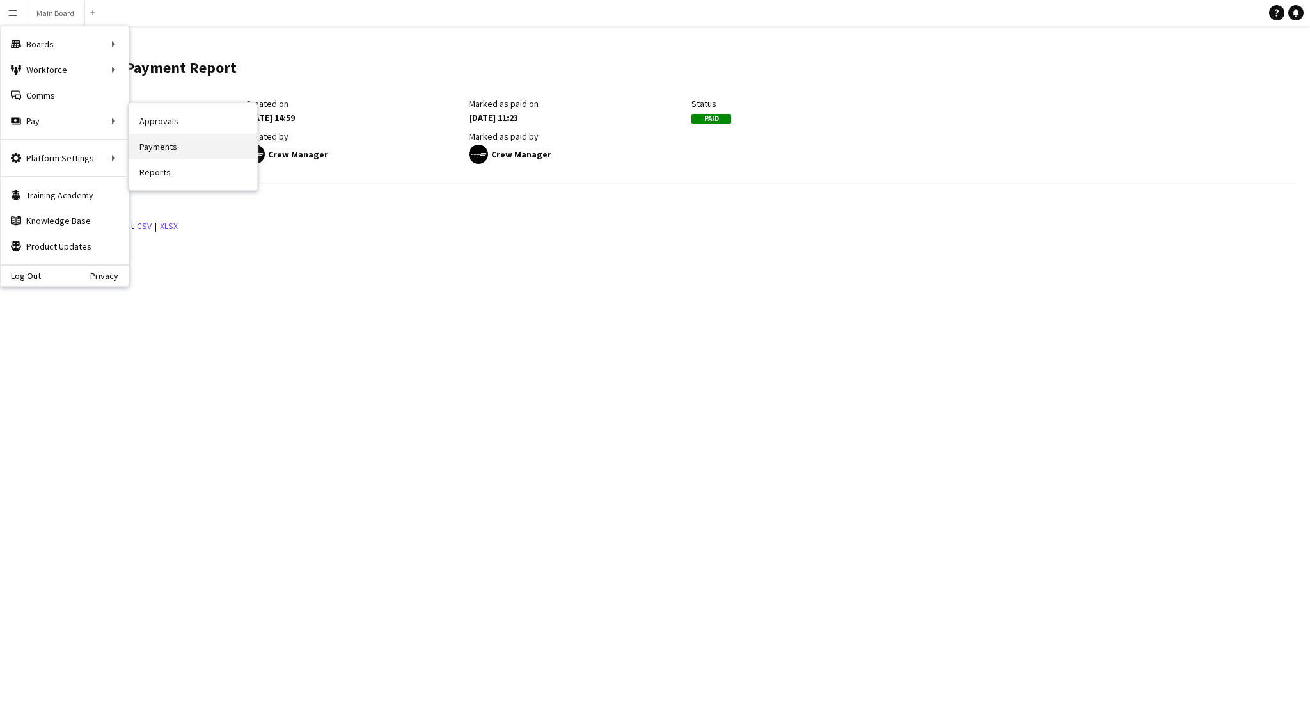
click at [170, 141] on link "Payments" at bounding box center [193, 147] width 128 height 26
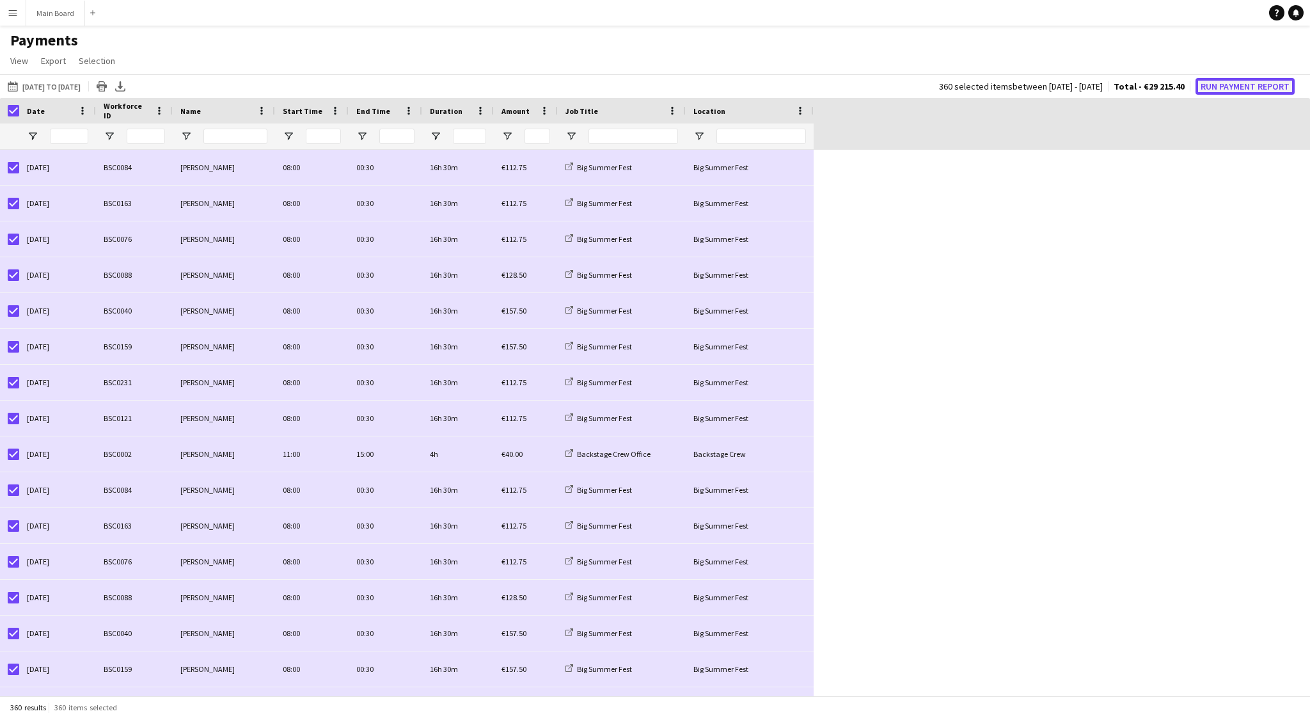
click at [1238, 88] on button "Run Payment Report" at bounding box center [1244, 86] width 99 height 17
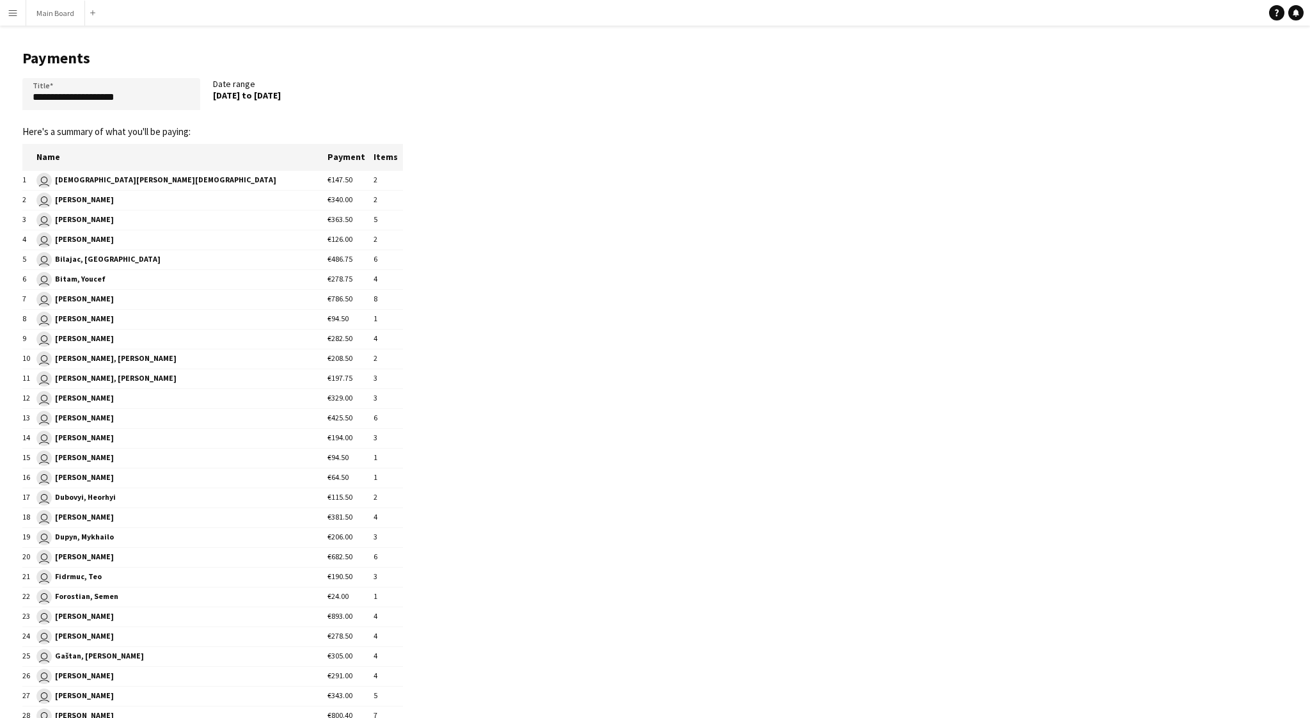
click at [10, 14] on app-icon "Menu" at bounding box center [13, 13] width 10 height 10
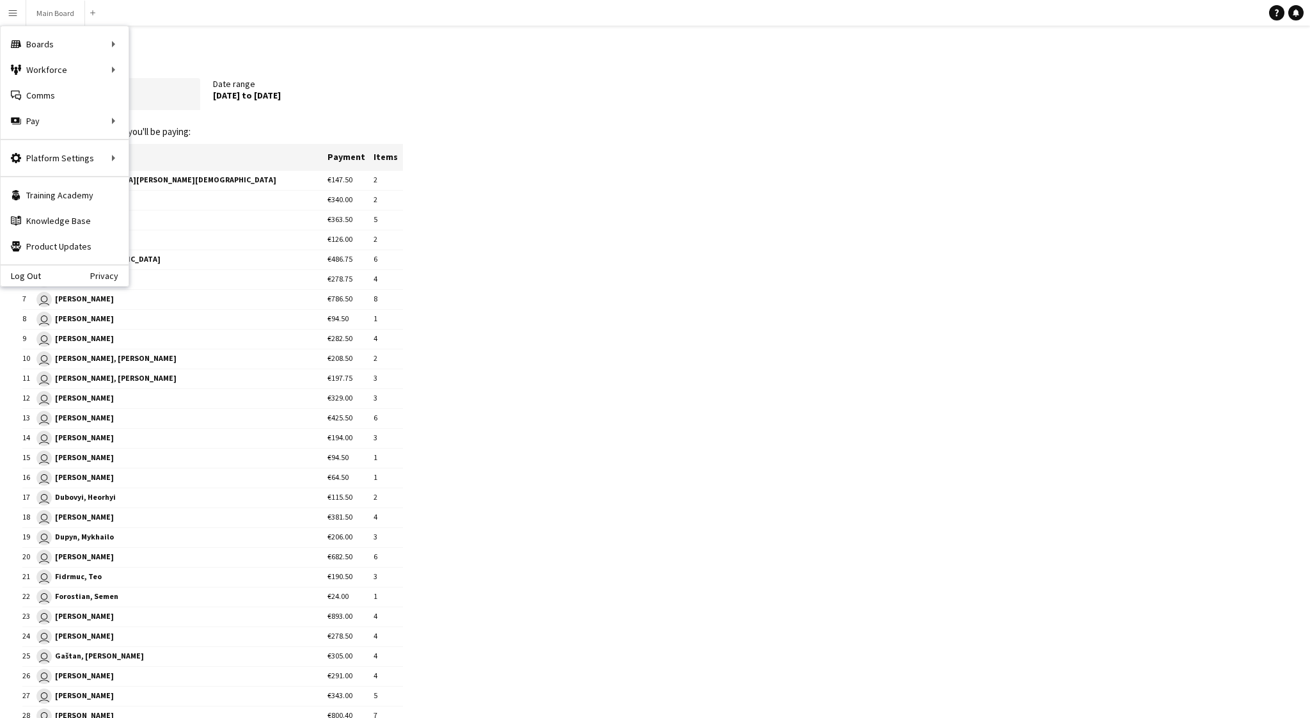
click at [206, 46] on header "Payments" at bounding box center [212, 58] width 381 height 40
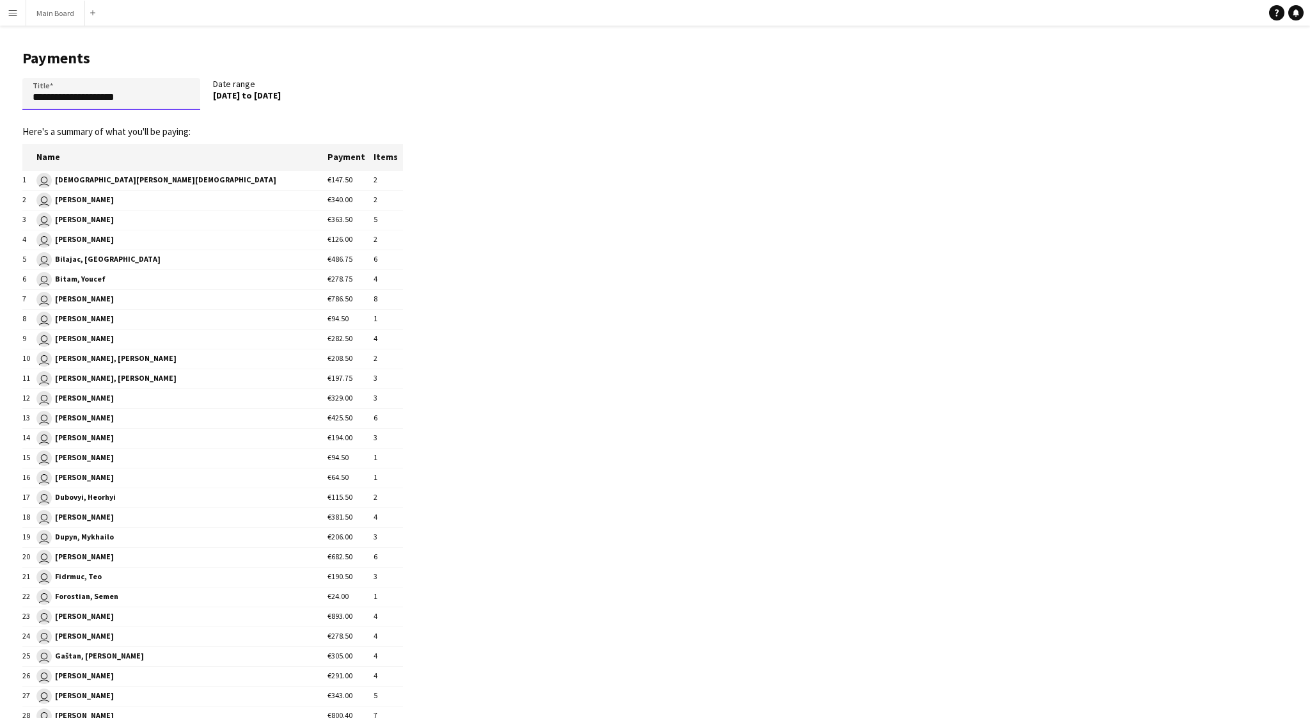
click at [104, 97] on input "**********" at bounding box center [111, 94] width 178 height 32
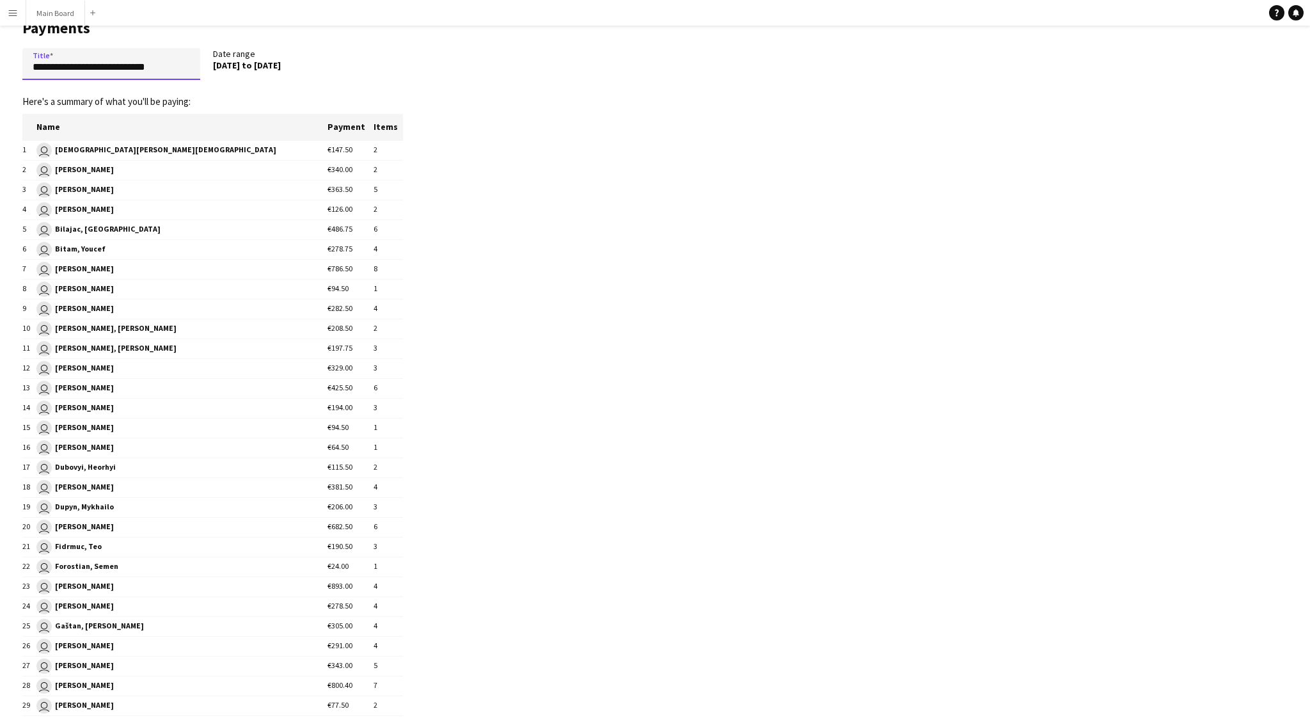
scroll to position [33, 0]
type input "**********"
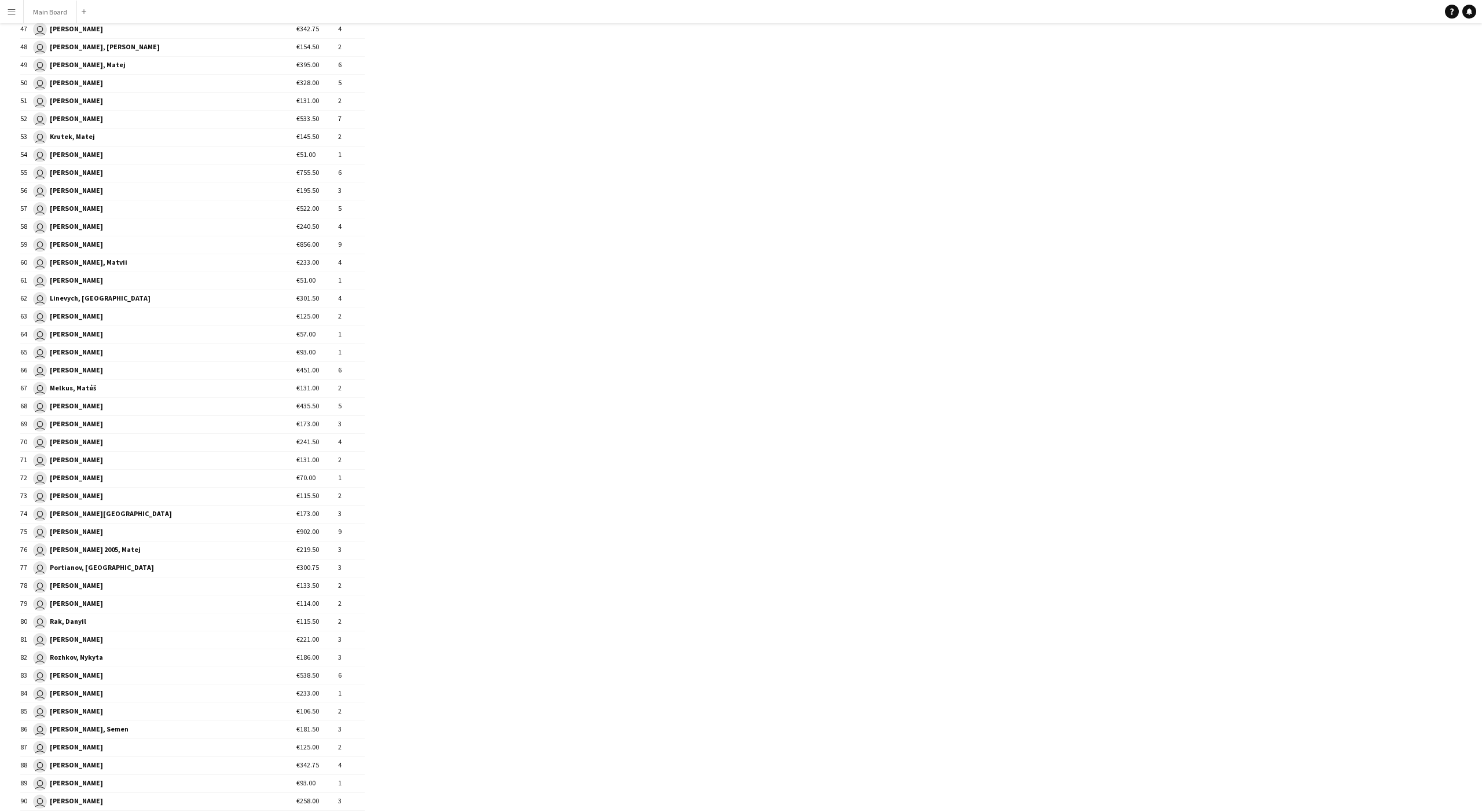
scroll to position [1386, 0]
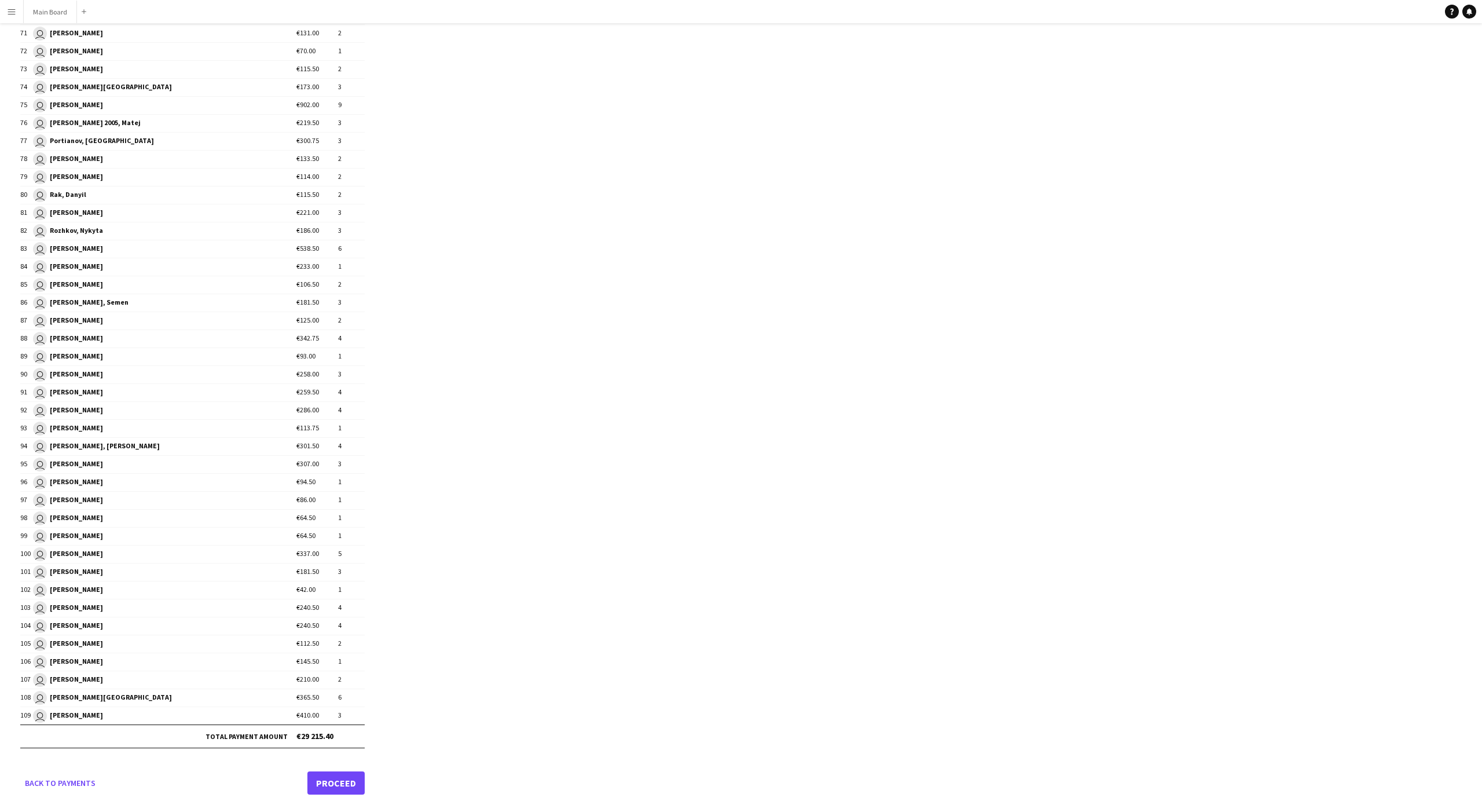
click at [339, 649] on link "Proceed" at bounding box center [336, 783] width 57 height 24
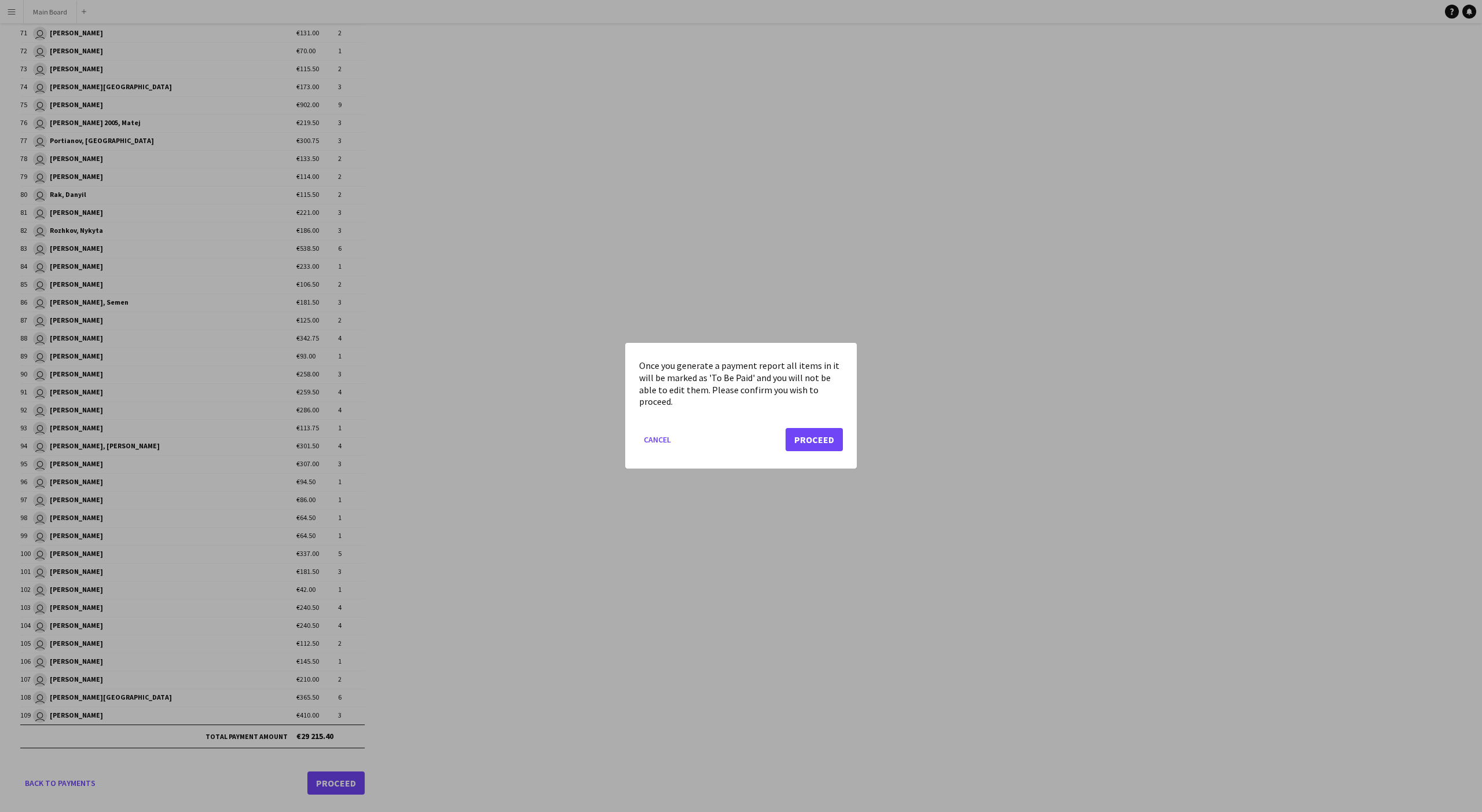
scroll to position [0, 0]
click at [806, 440] on button "Proceed" at bounding box center [814, 440] width 57 height 24
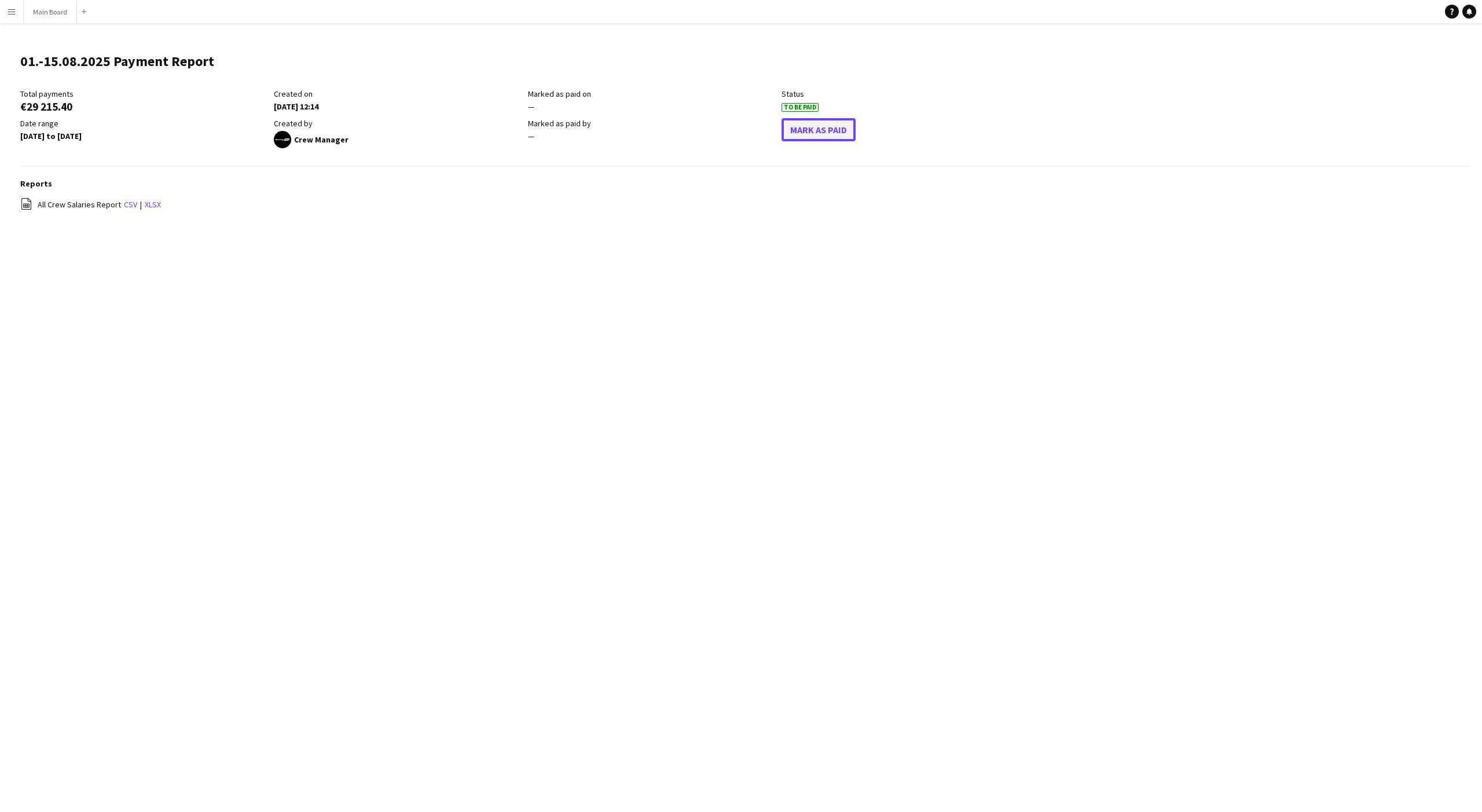
click at [816, 129] on button "Mark As Paid" at bounding box center [818, 129] width 74 height 24
click at [9, 8] on app-icon "Menu" at bounding box center [12, 12] width 9 height 9
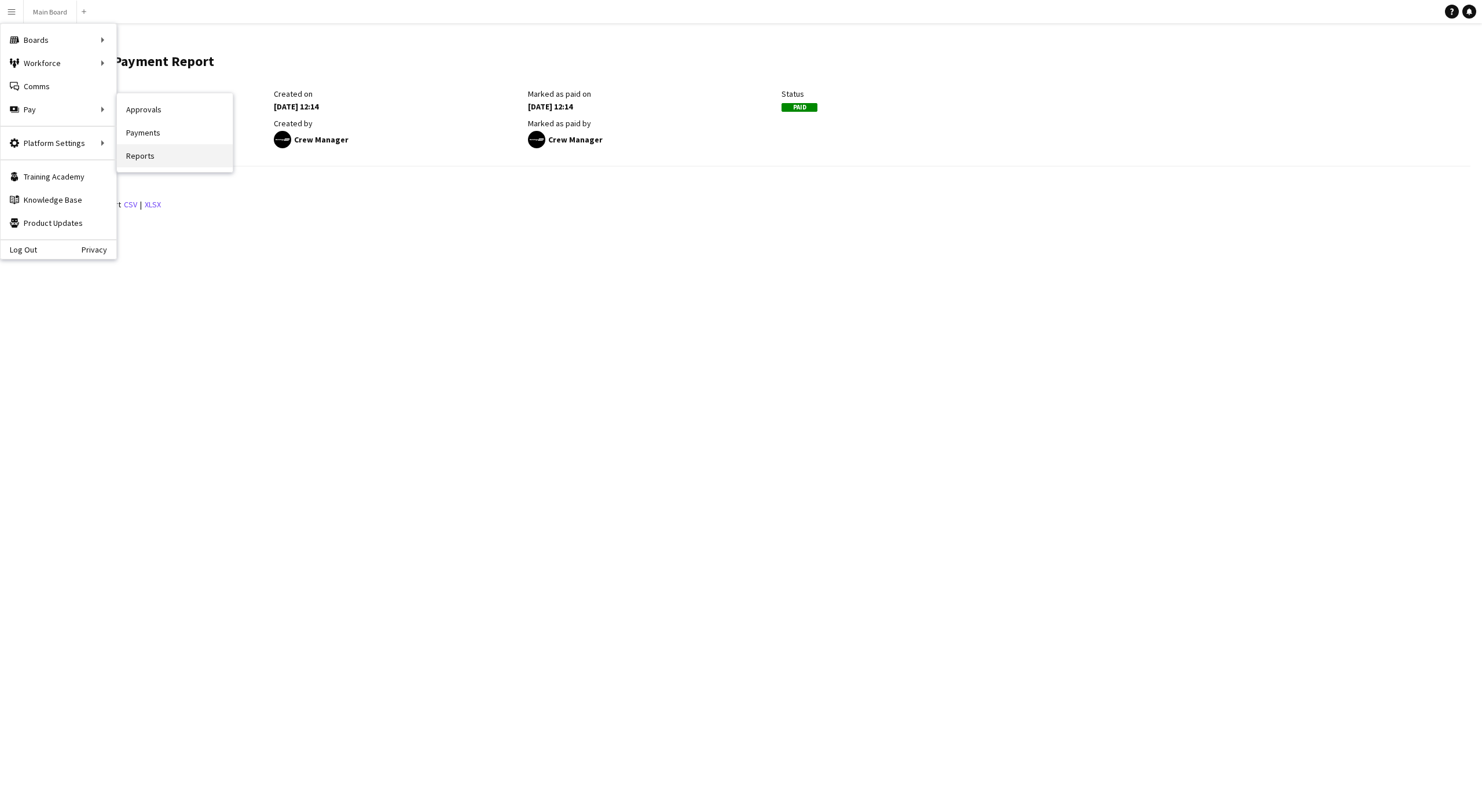
click at [138, 148] on link "Reports" at bounding box center [175, 156] width 116 height 24
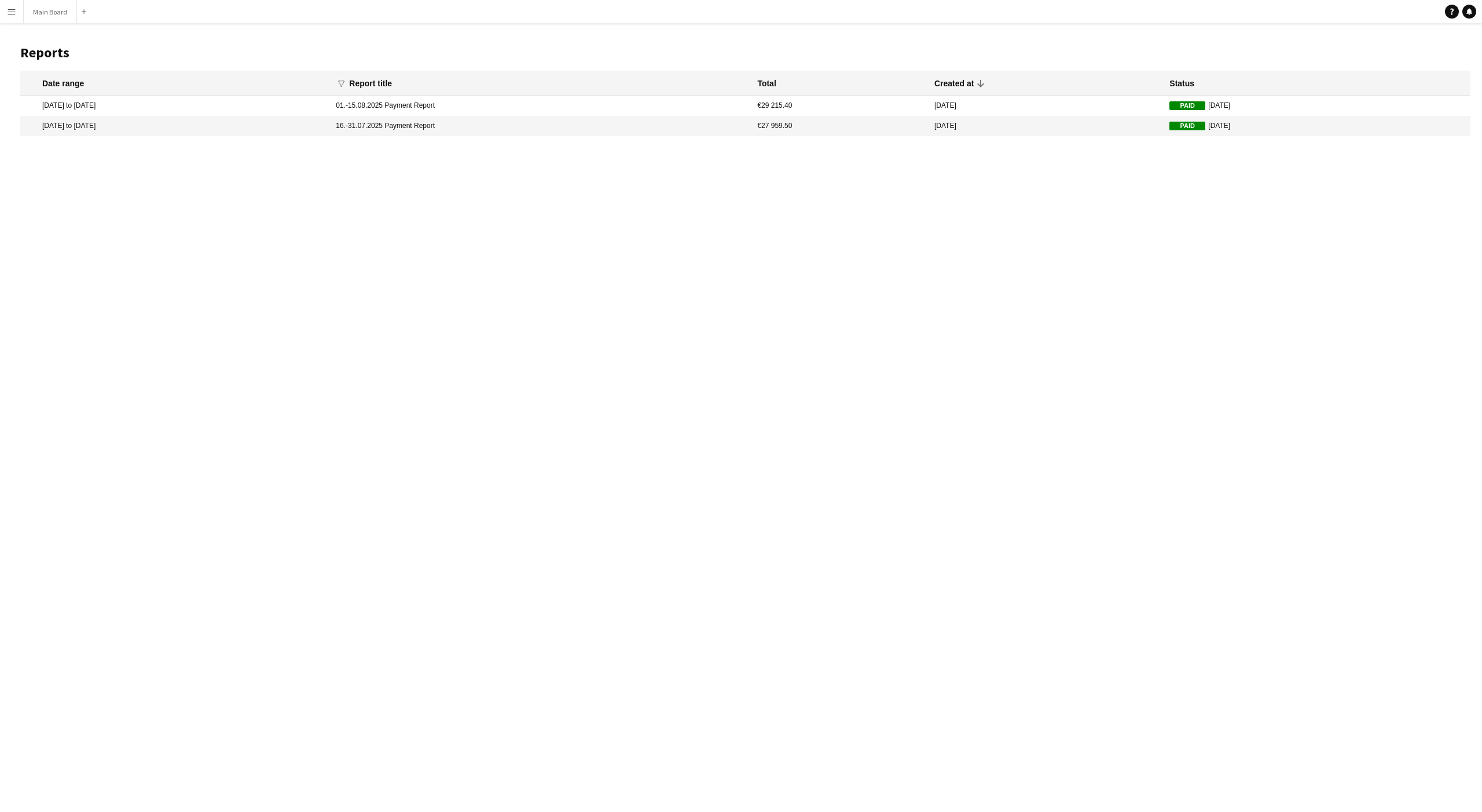
click at [13, 18] on button "Menu" at bounding box center [12, 12] width 24 height 24
click at [186, 295] on div "Menu Boards Boards Boards All jobs Status Workforce Workforce My Workforce Recr…" at bounding box center [741, 406] width 1482 height 812
click at [52, 20] on button "Main Board Close" at bounding box center [50, 12] width 53 height 23
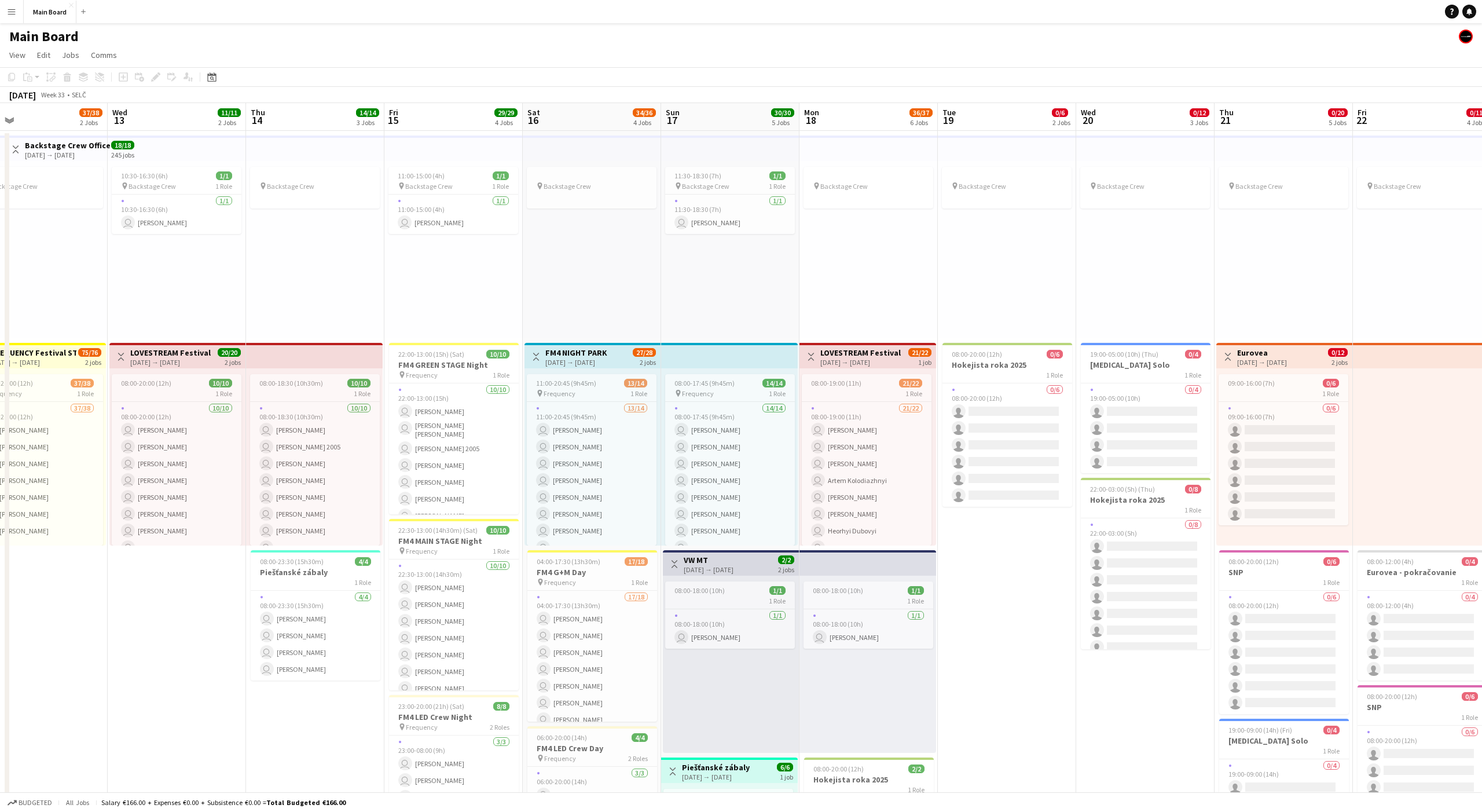
click at [1021, 252] on div "pin Backstage Crew" at bounding box center [1007, 250] width 139 height 177
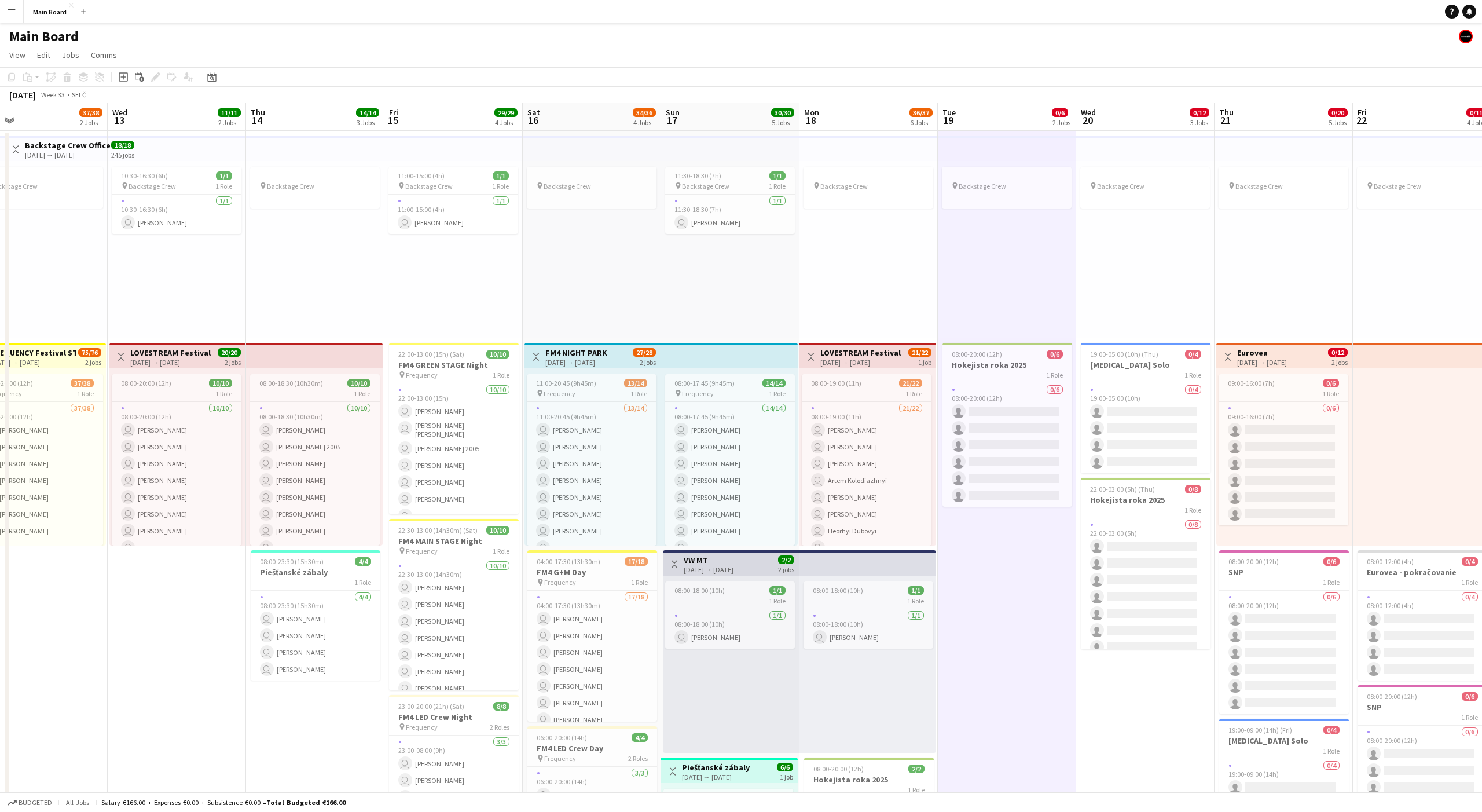
click at [1005, 253] on div "pin Backstage Crew" at bounding box center [1007, 250] width 139 height 177
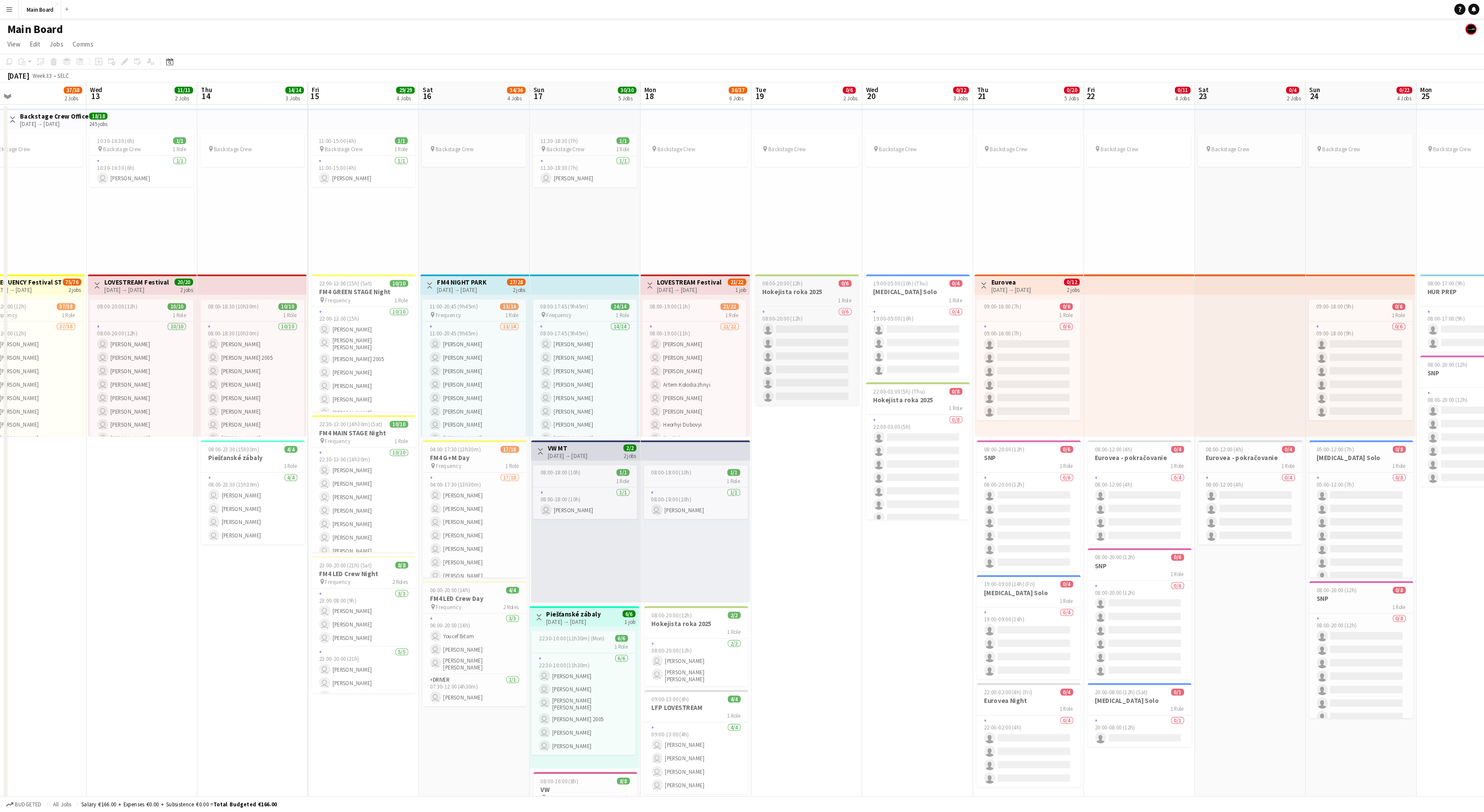
scroll to position [0, 230]
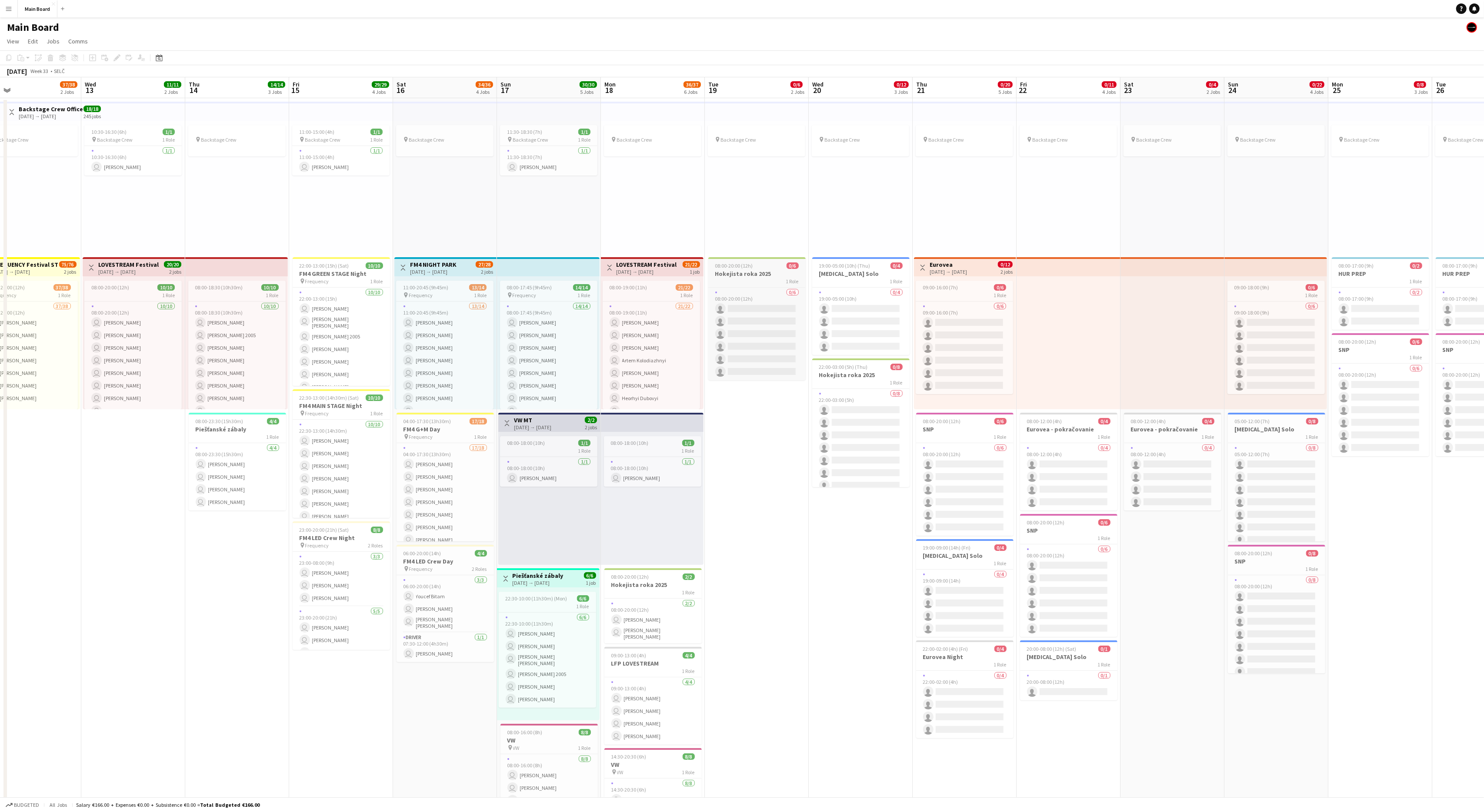
click at [755, 272] on h3 "Hokejista roka 2025" at bounding box center [757, 274] width 97 height 8
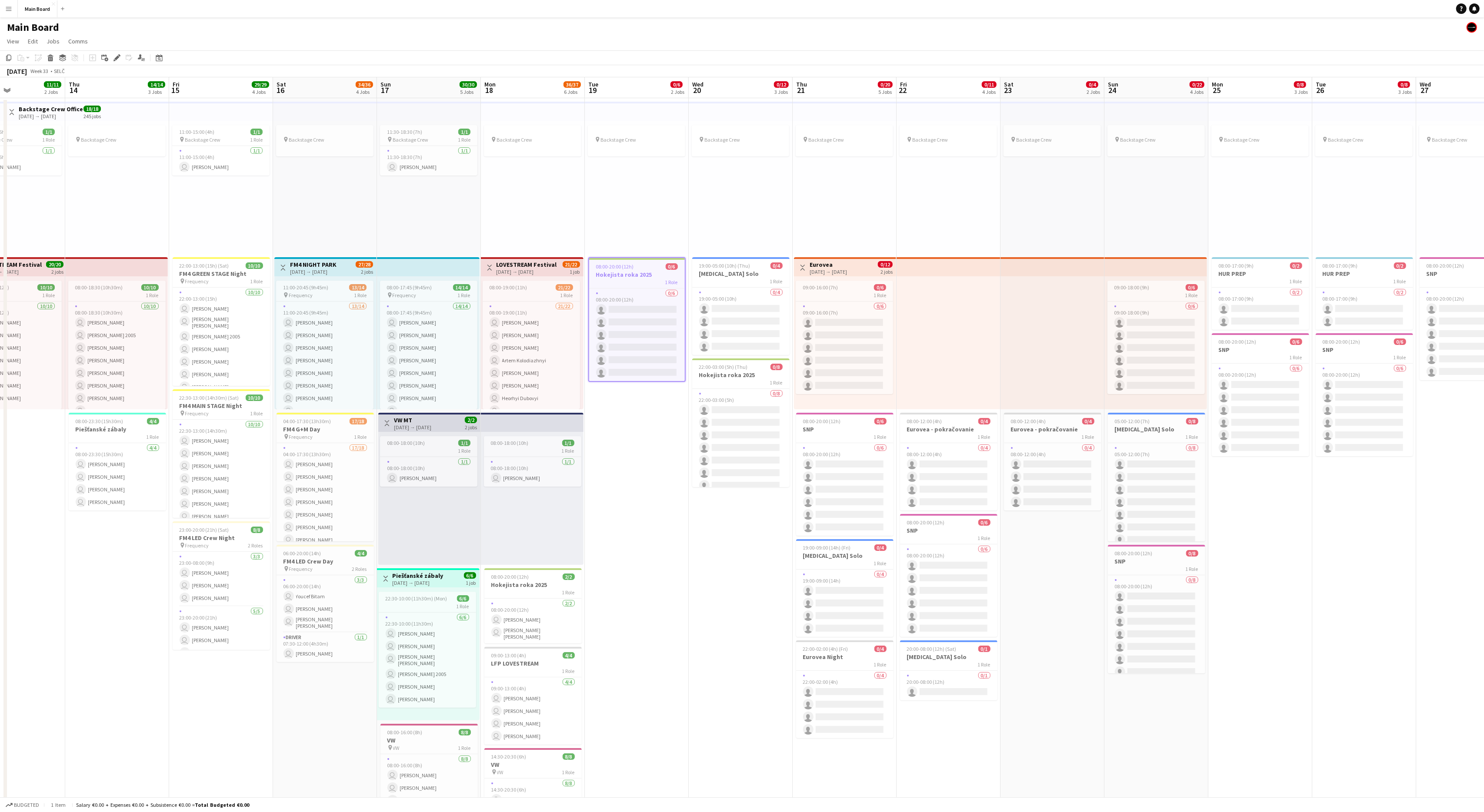
scroll to position [0, 364]
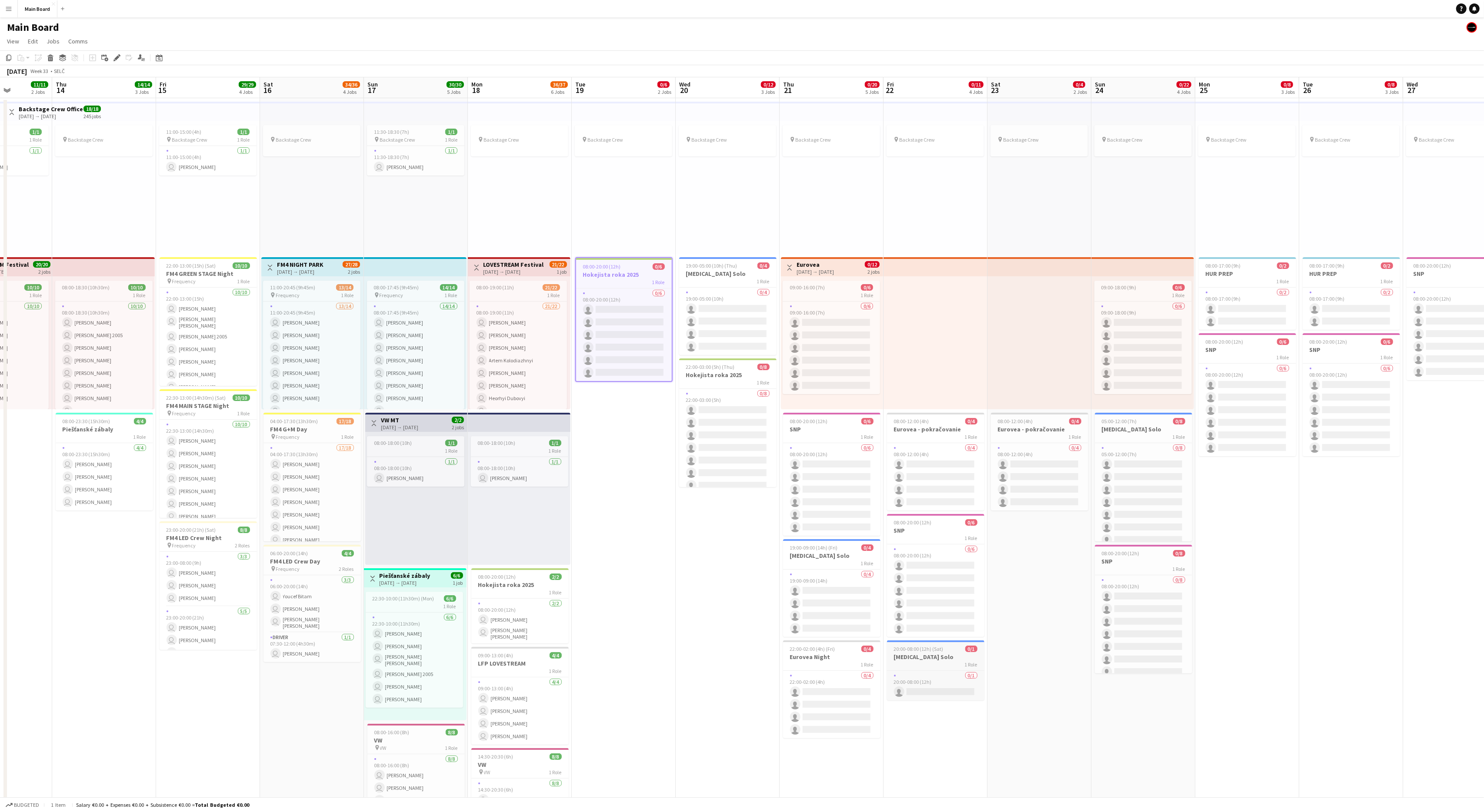
click at [890, 487] on h3 "[MEDICAL_DATA] Solo" at bounding box center [935, 657] width 97 height 8
click at [118, 54] on div "Edit" at bounding box center [116, 57] width 10 height 10
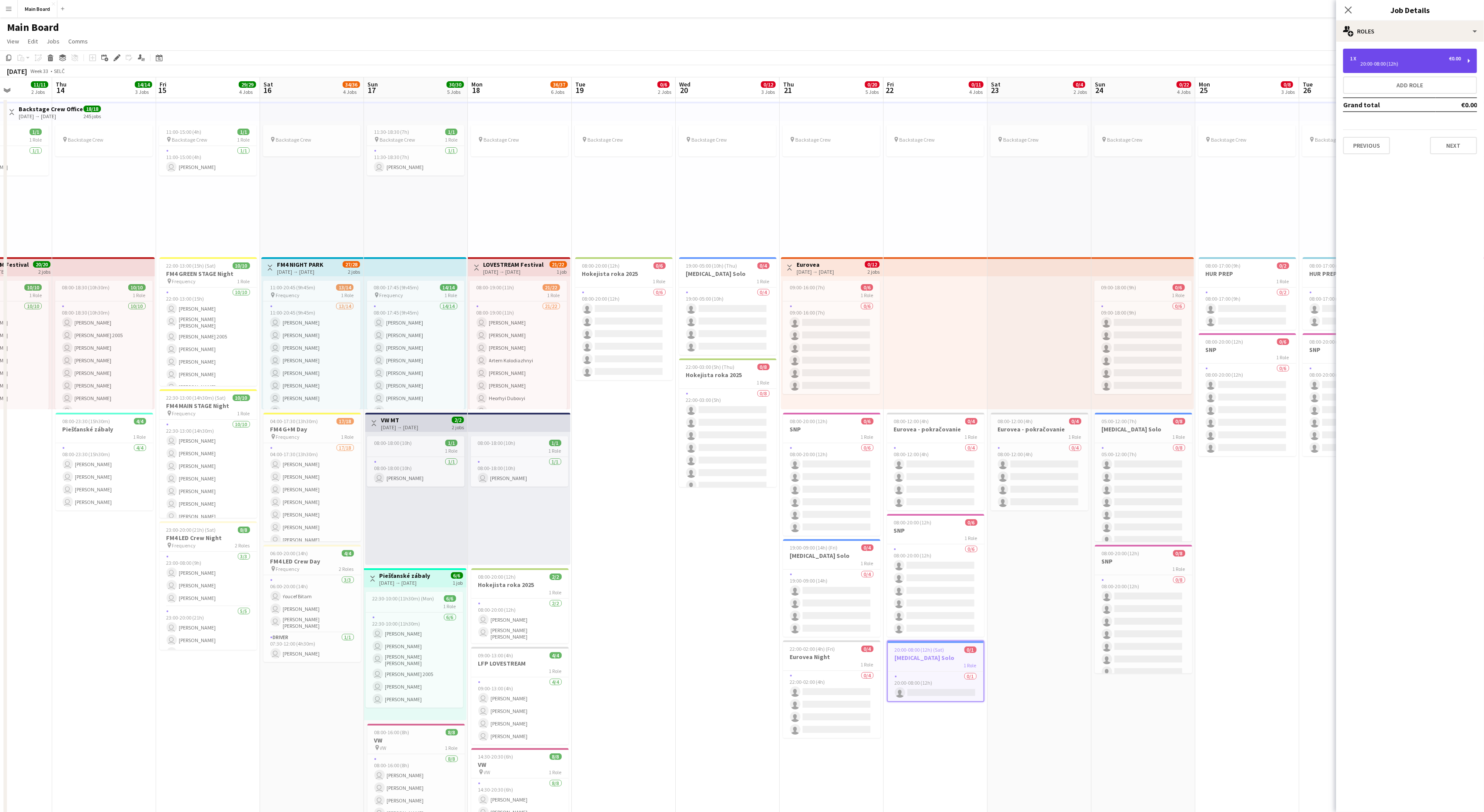
click at [890, 62] on div "20:00-08:00 (12h)" at bounding box center [1405, 64] width 111 height 4
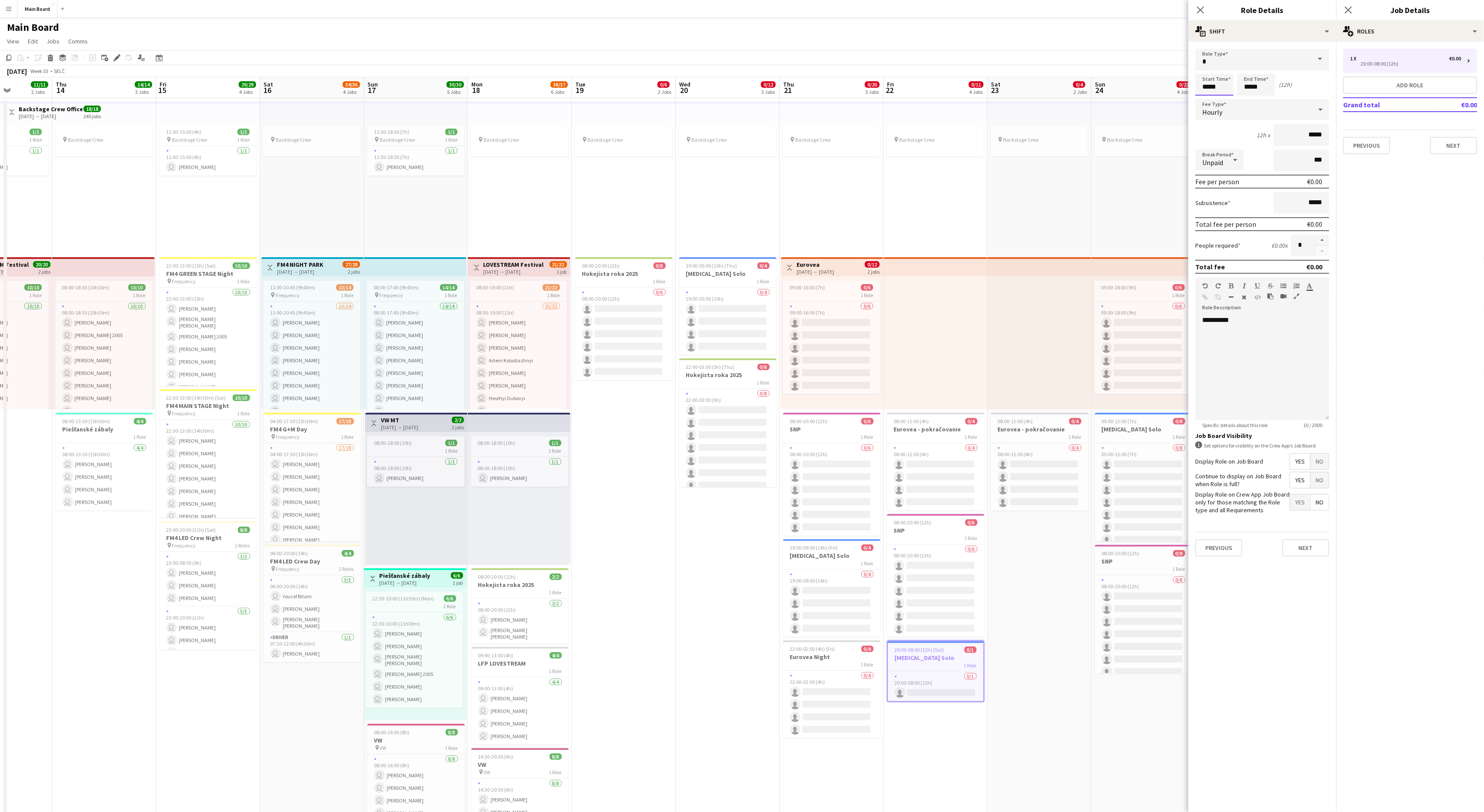
click at [890, 77] on input "*****" at bounding box center [1214, 85] width 38 height 22
click at [890, 88] on input "*****" at bounding box center [1214, 85] width 38 height 22
type input "*****"
click at [890, 85] on input "*****" at bounding box center [1256, 85] width 38 height 22
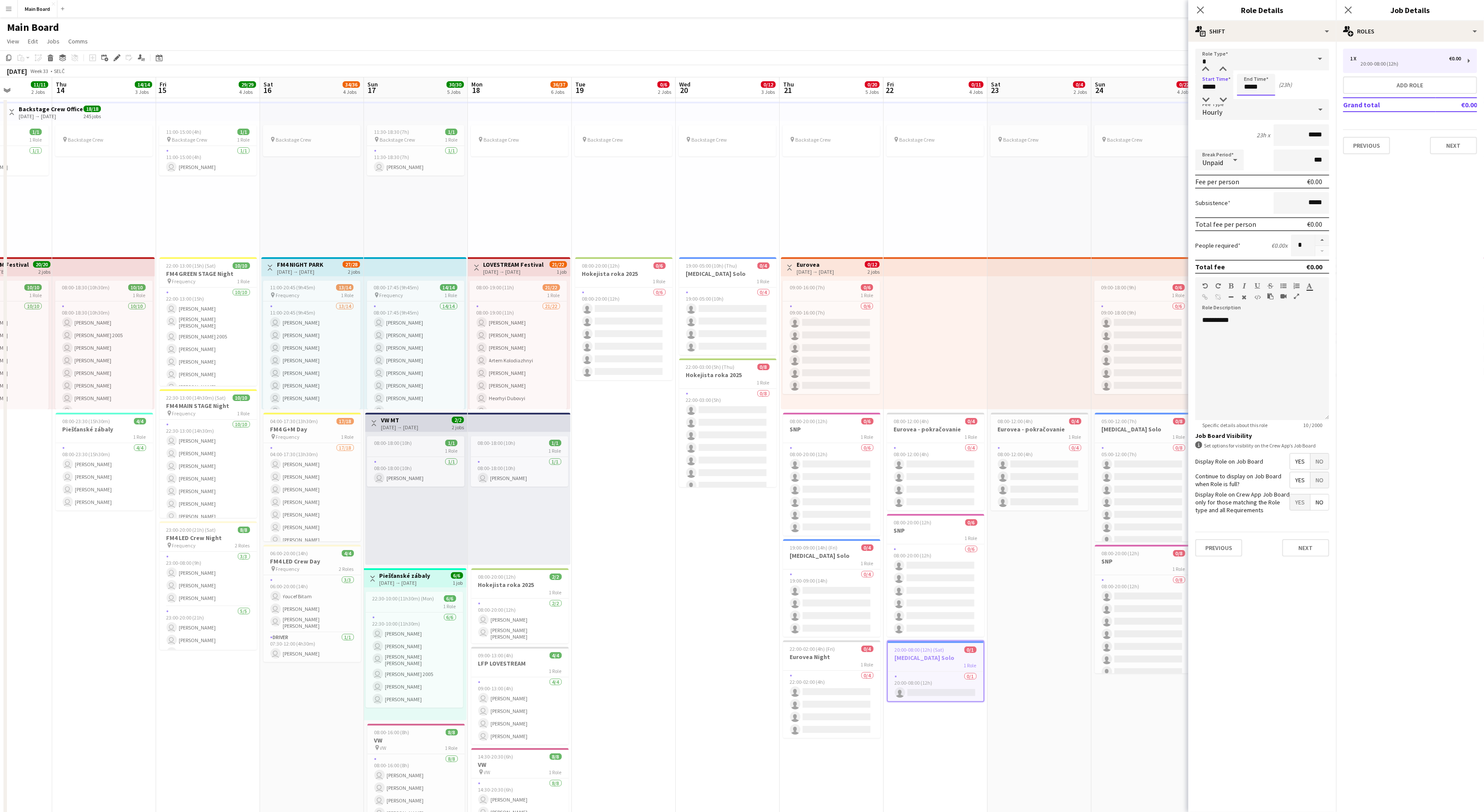
click at [890, 85] on input "*****" at bounding box center [1256, 85] width 38 height 22
type input "*****"
click at [890, 234] on button "button" at bounding box center [1322, 240] width 14 height 12
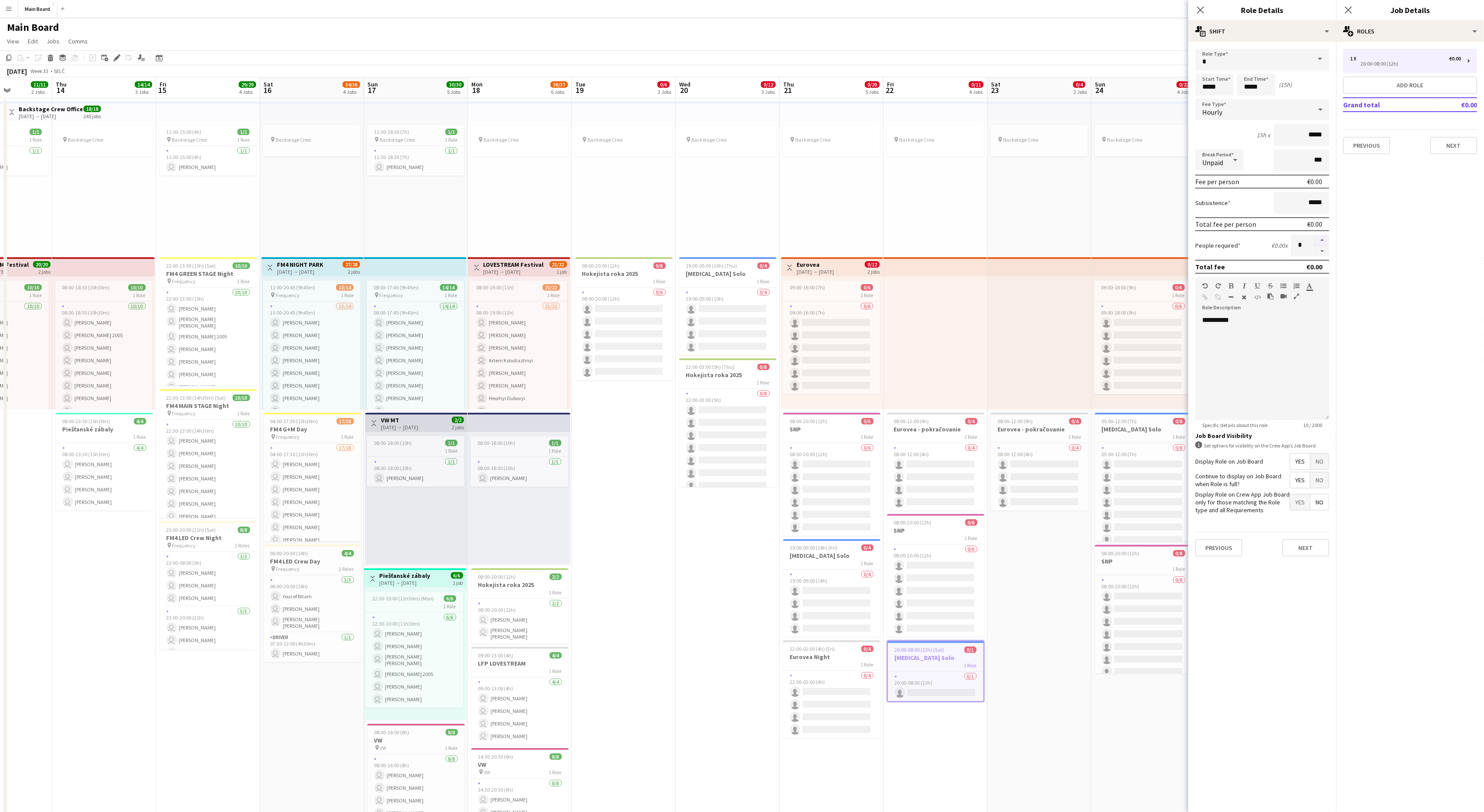
click at [890, 234] on button "button" at bounding box center [1322, 240] width 14 height 12
type input "*"
click at [890, 487] on button "Next" at bounding box center [1305, 548] width 47 height 18
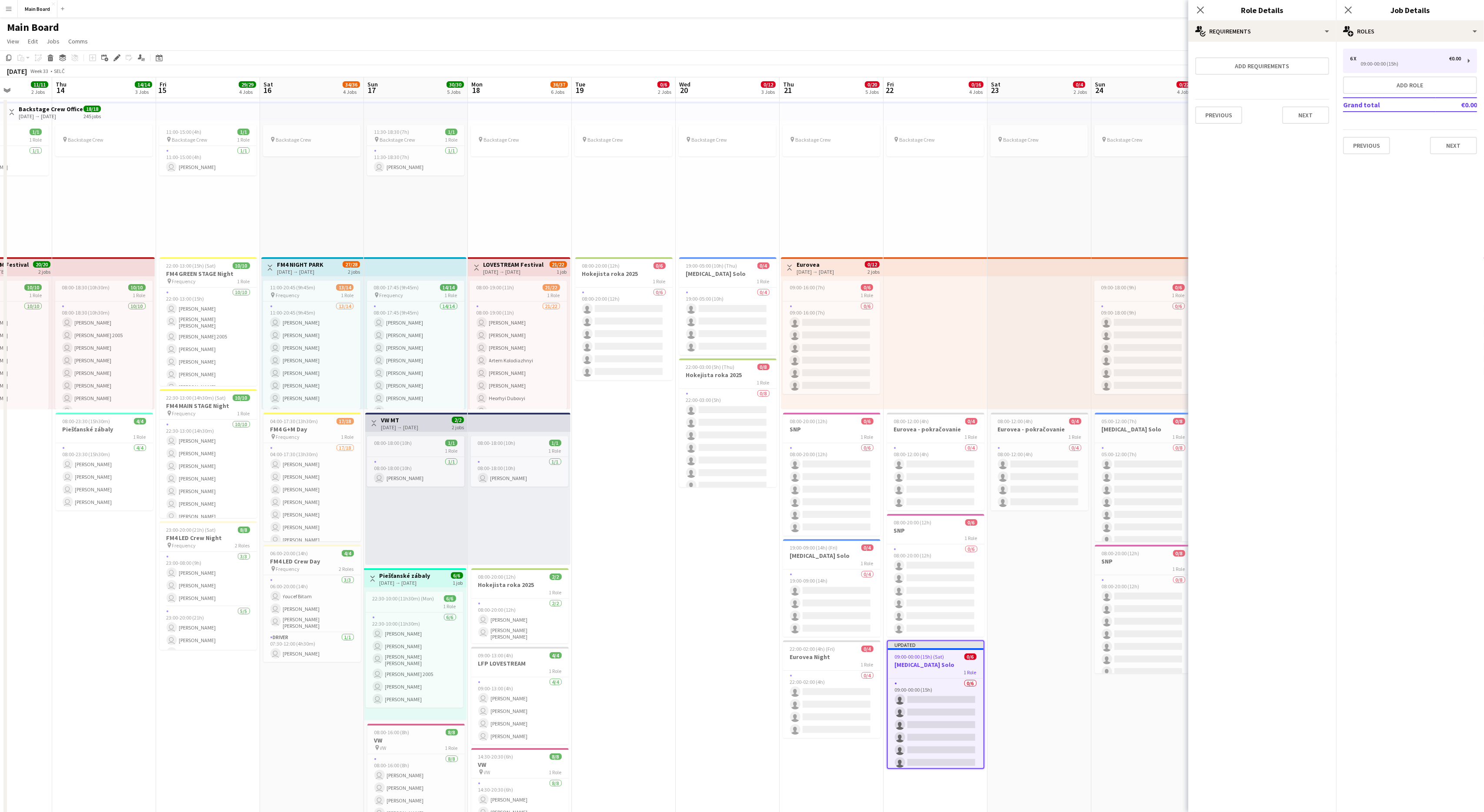
click at [890, 487] on app-date-cell "pin Backstage Crew 08:00-12:00 (4h) 0/4 Eurovea - pokračovanie 1 Role 0/4 08:00…" at bounding box center [1039, 628] width 104 height 1059
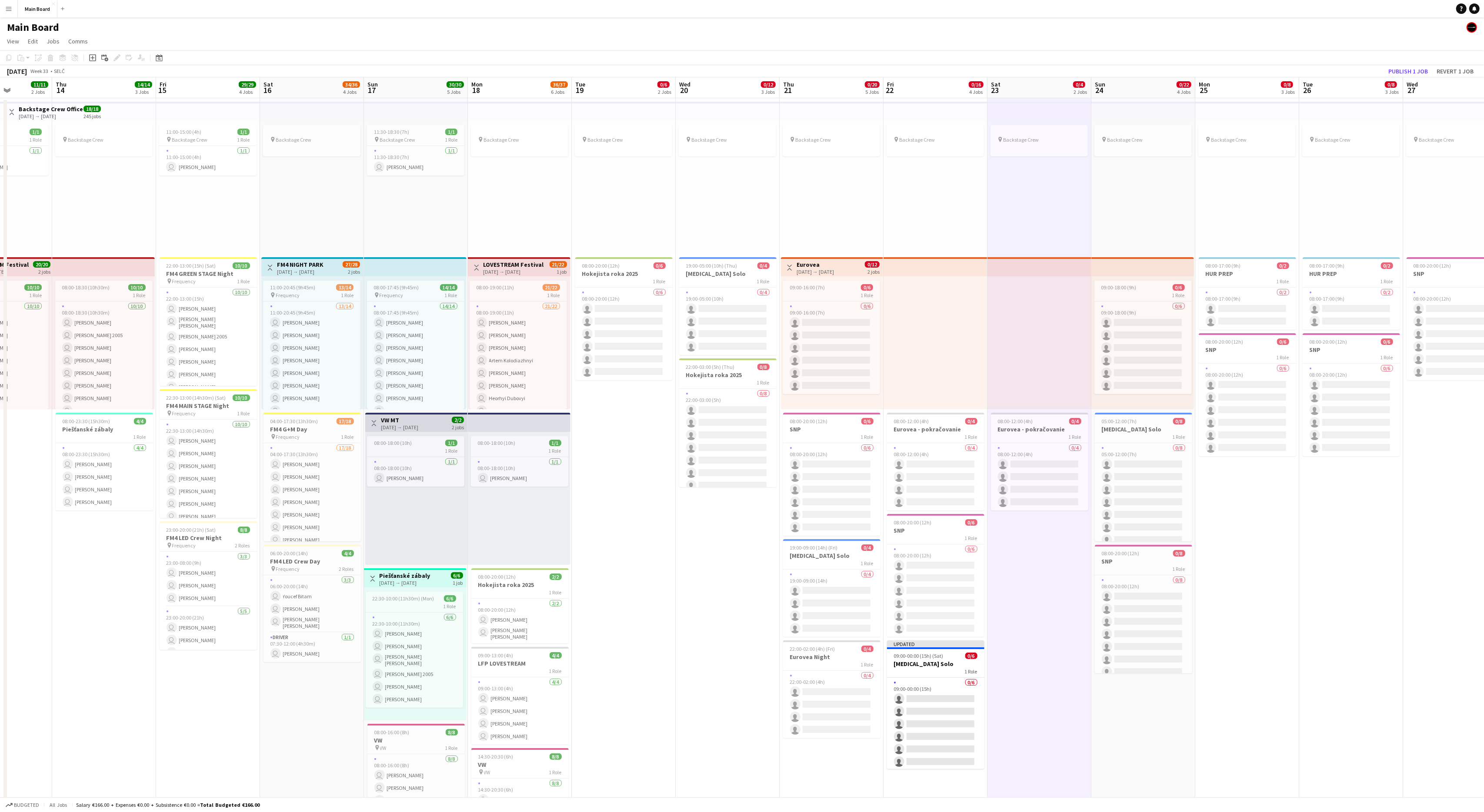
click at [890, 487] on app-date-cell "pin Backstage Crew 08:00-12:00 (4h) 0/4 Eurovea - pokračovanie 1 Role 0/4 08:00…" at bounding box center [1039, 628] width 104 height 1059
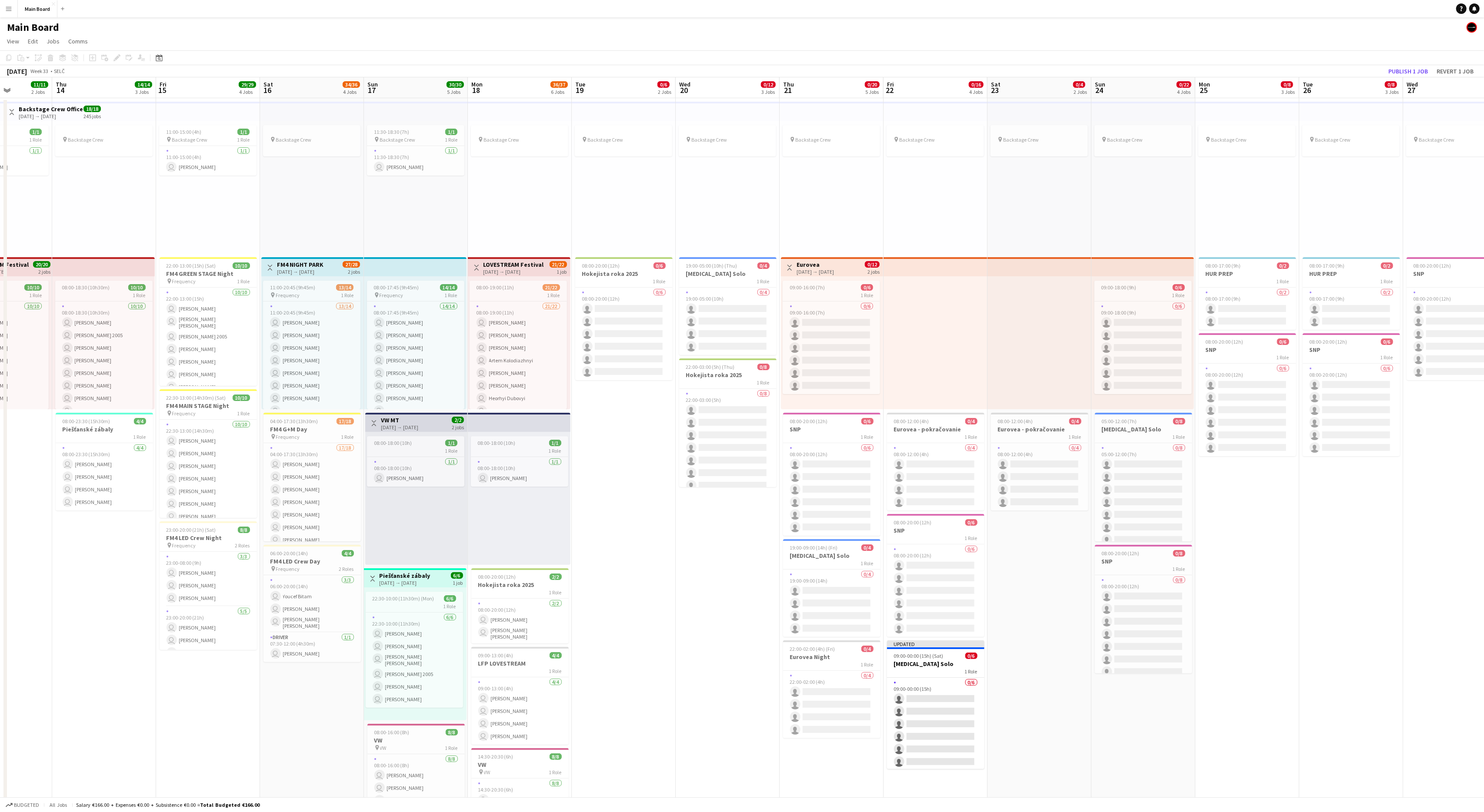
click at [890, 487] on app-date-cell "pin Backstage Crew 08:00-12:00 (4h) 0/4 Eurovea - pokračovanie 1 Role 0/4 08:00…" at bounding box center [1039, 628] width 104 height 1059
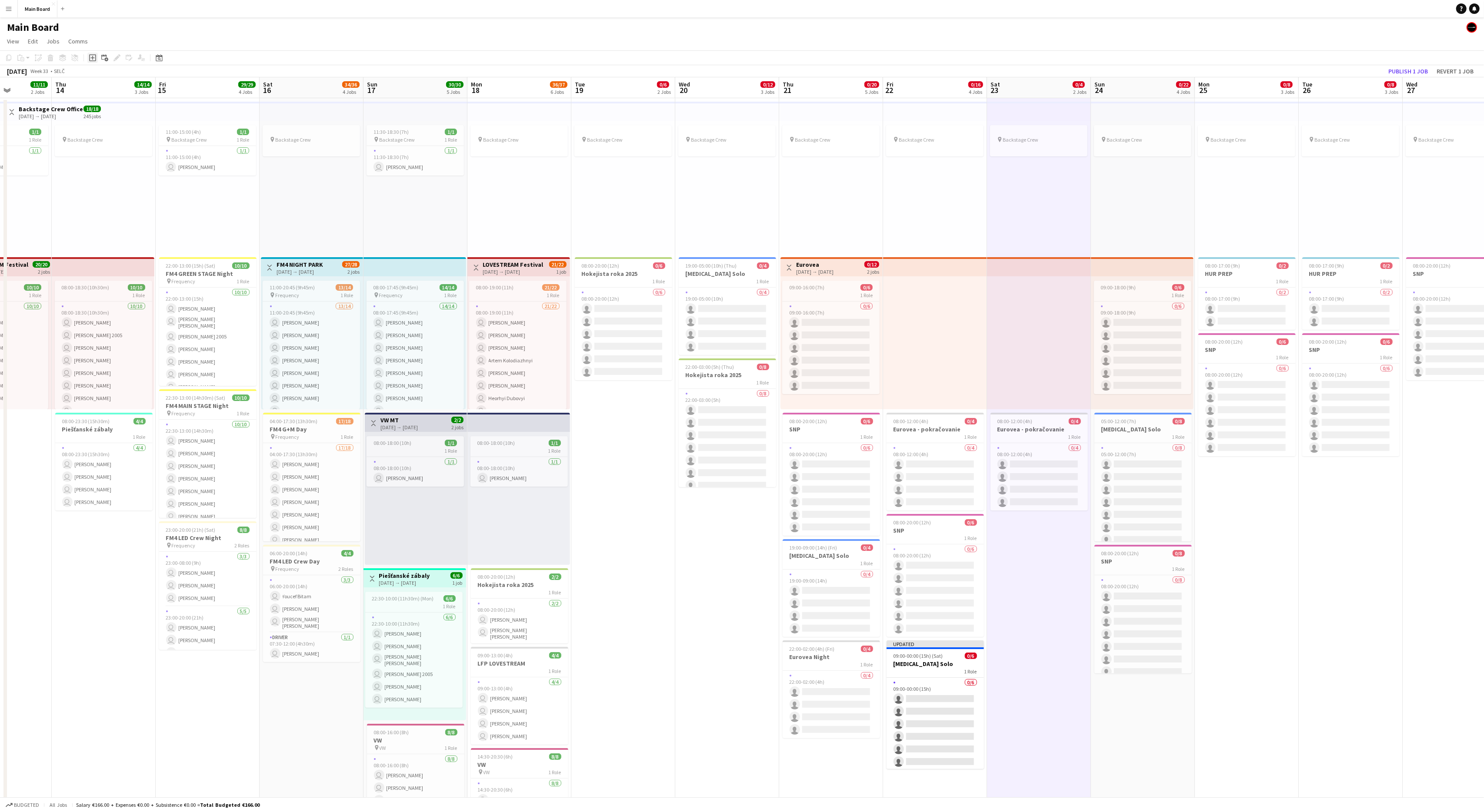
click at [90, 60] on icon "Add job" at bounding box center [92, 58] width 7 height 7
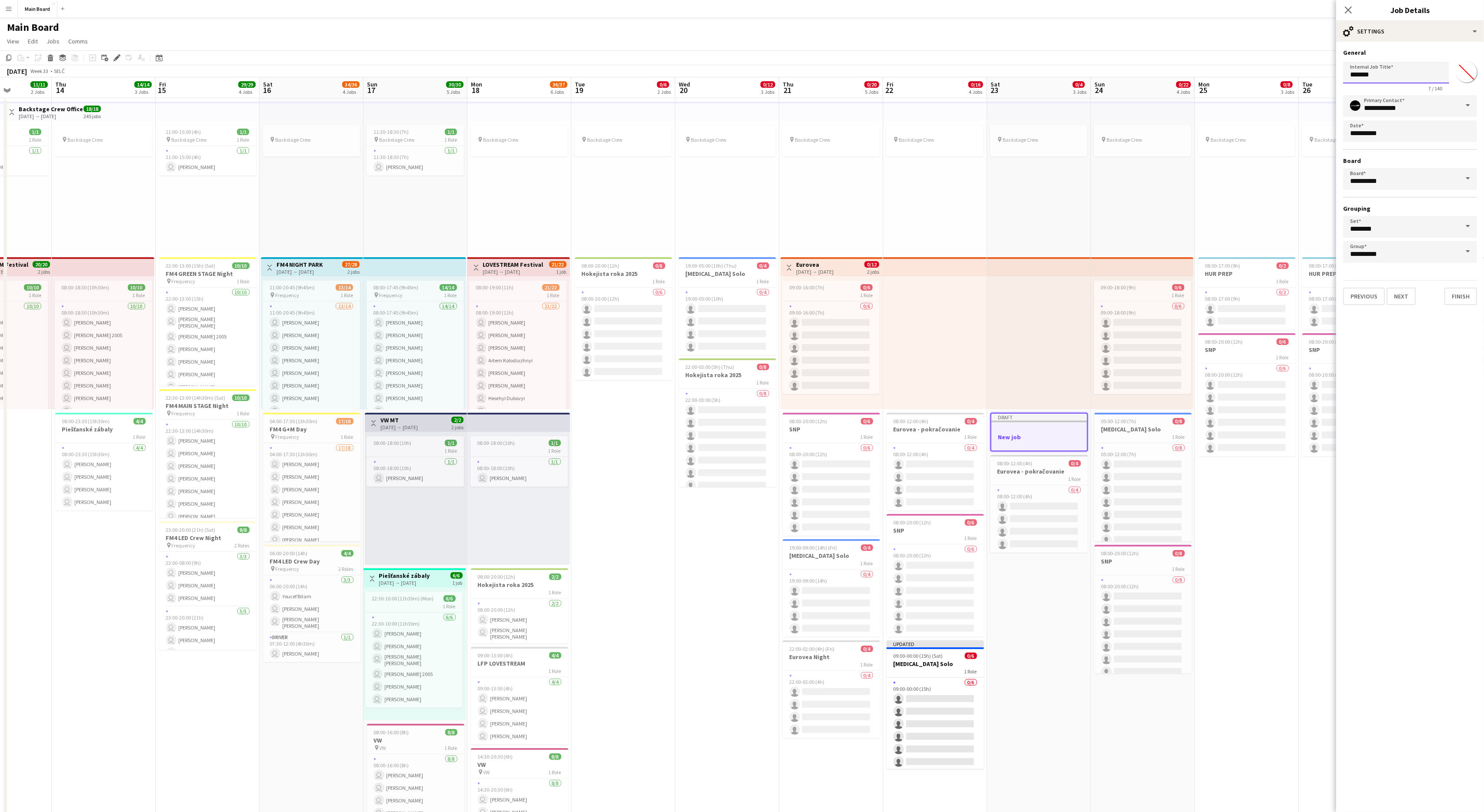
click at [890, 74] on input "*******" at bounding box center [1396, 73] width 106 height 22
type input "*******"
click at [890, 294] on button "Next" at bounding box center [1401, 296] width 29 height 18
click at [890, 69] on button "Add role" at bounding box center [1410, 69] width 134 height 18
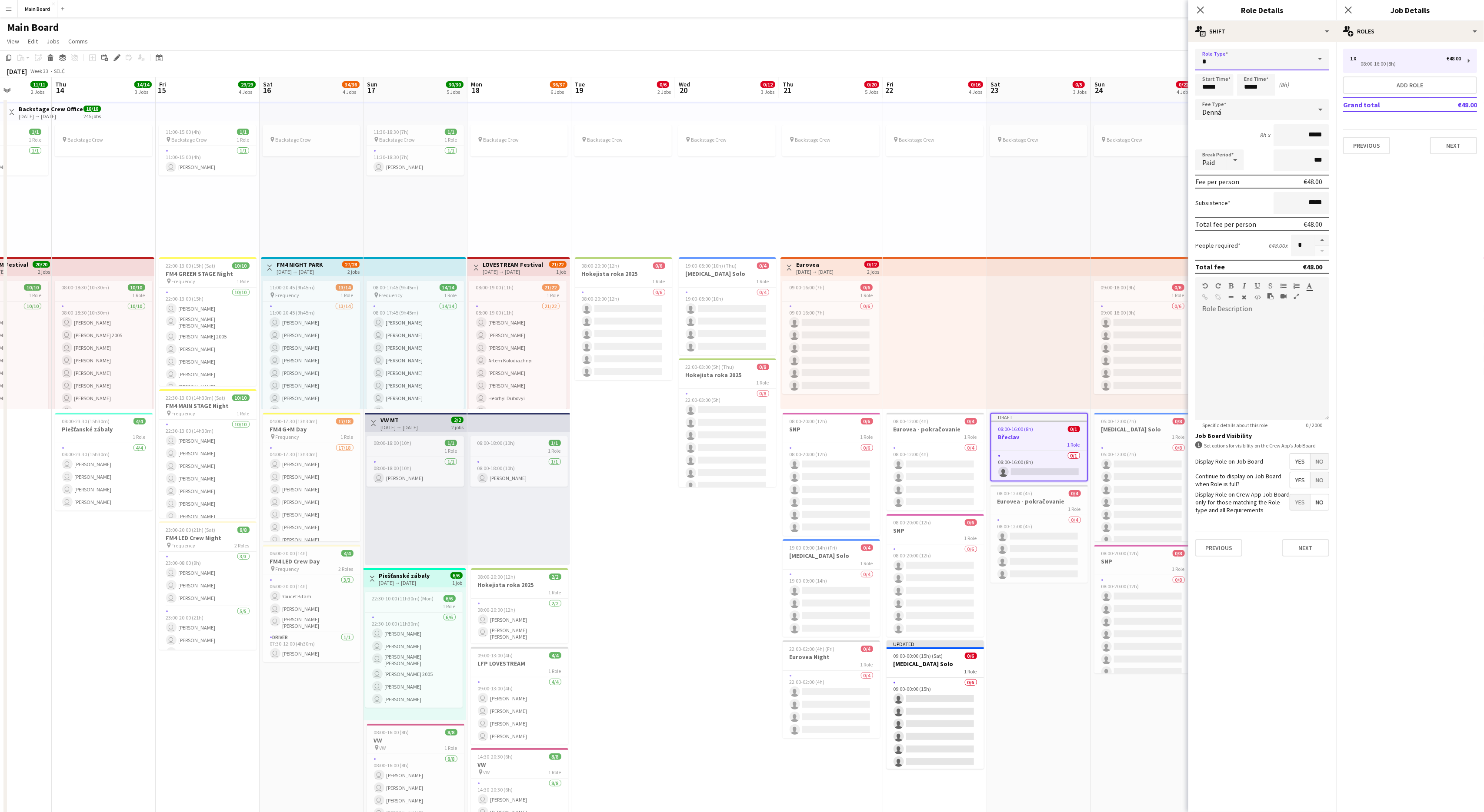
click at [890, 55] on input "text" at bounding box center [1262, 60] width 134 height 22
click at [890, 56] on input "text" at bounding box center [1262, 60] width 134 height 22
click at [890, 270] on mat-expansion-panel "pencil3 General details 1 x €48.00 08:00-16:00 (8h) Add role Grand total €48.00…" at bounding box center [1409, 427] width 148 height 771
click at [890, 110] on div "Denná" at bounding box center [1253, 109] width 116 height 21
click at [890, 174] on span "No fee" at bounding box center [1262, 177] width 120 height 8
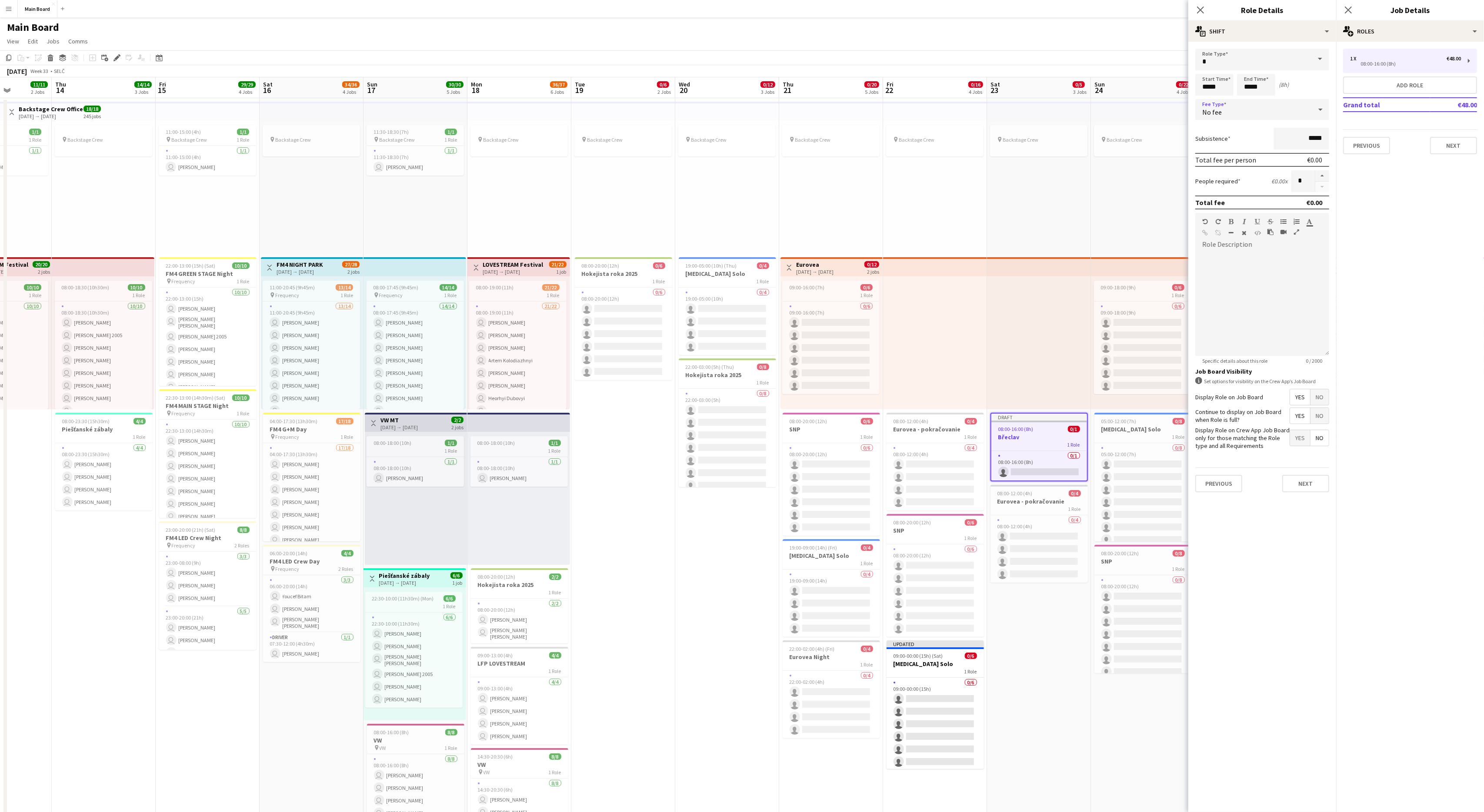
click at [890, 105] on div "No fee" at bounding box center [1253, 109] width 116 height 21
click at [890, 179] on span "No fee" at bounding box center [1262, 177] width 120 height 8
click at [890, 111] on div "No fee" at bounding box center [1253, 109] width 116 height 21
click at [890, 135] on span "Hourly" at bounding box center [1262, 134] width 120 height 8
click at [890, 162] on div "Paid" at bounding box center [1211, 160] width 31 height 21
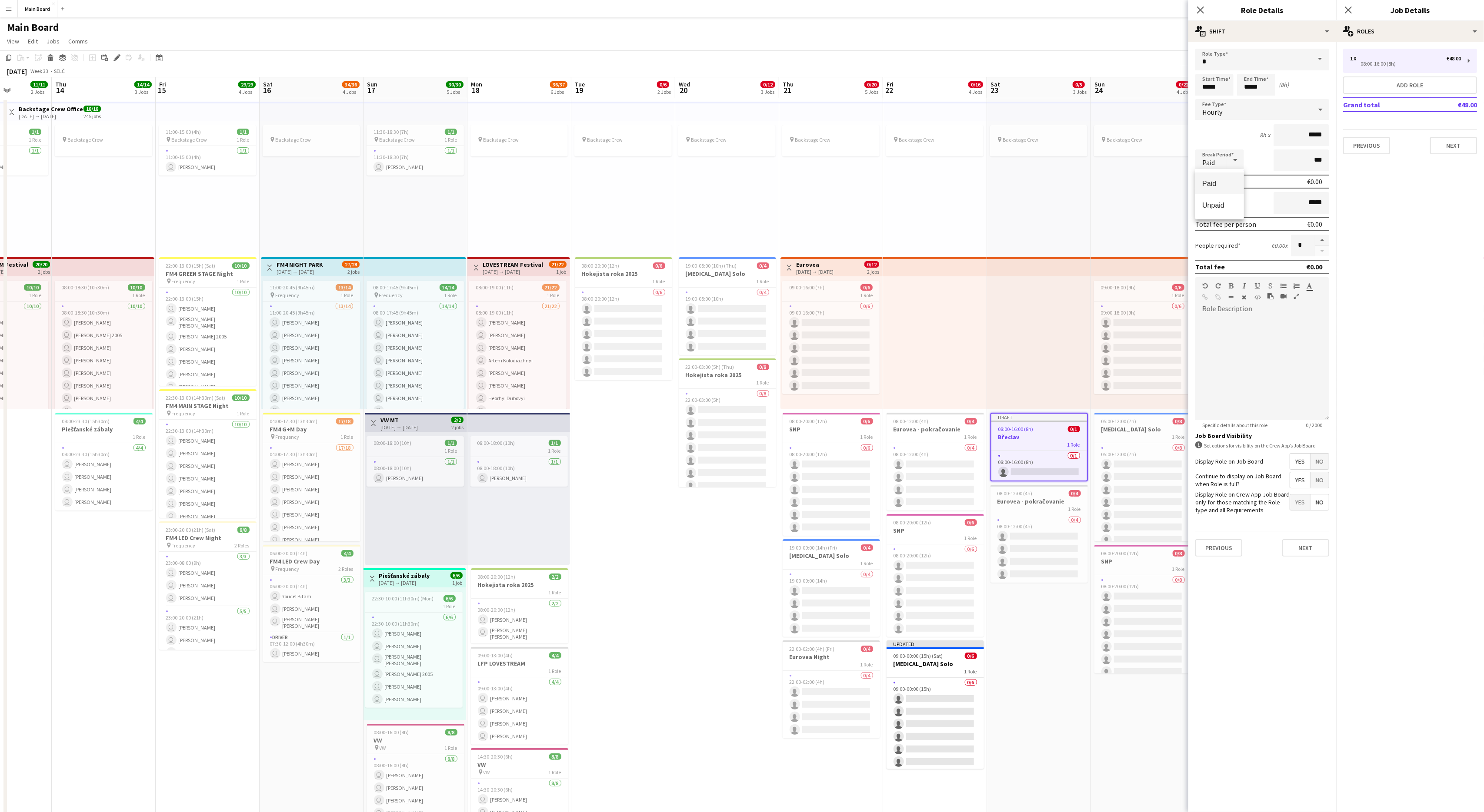
click at [890, 108] on div at bounding box center [742, 406] width 1484 height 812
click at [890, 108] on div "Hourly" at bounding box center [1253, 109] width 116 height 21
click at [890, 173] on span "No fee" at bounding box center [1262, 177] width 120 height 8
click at [890, 174] on button "button" at bounding box center [1322, 176] width 14 height 12
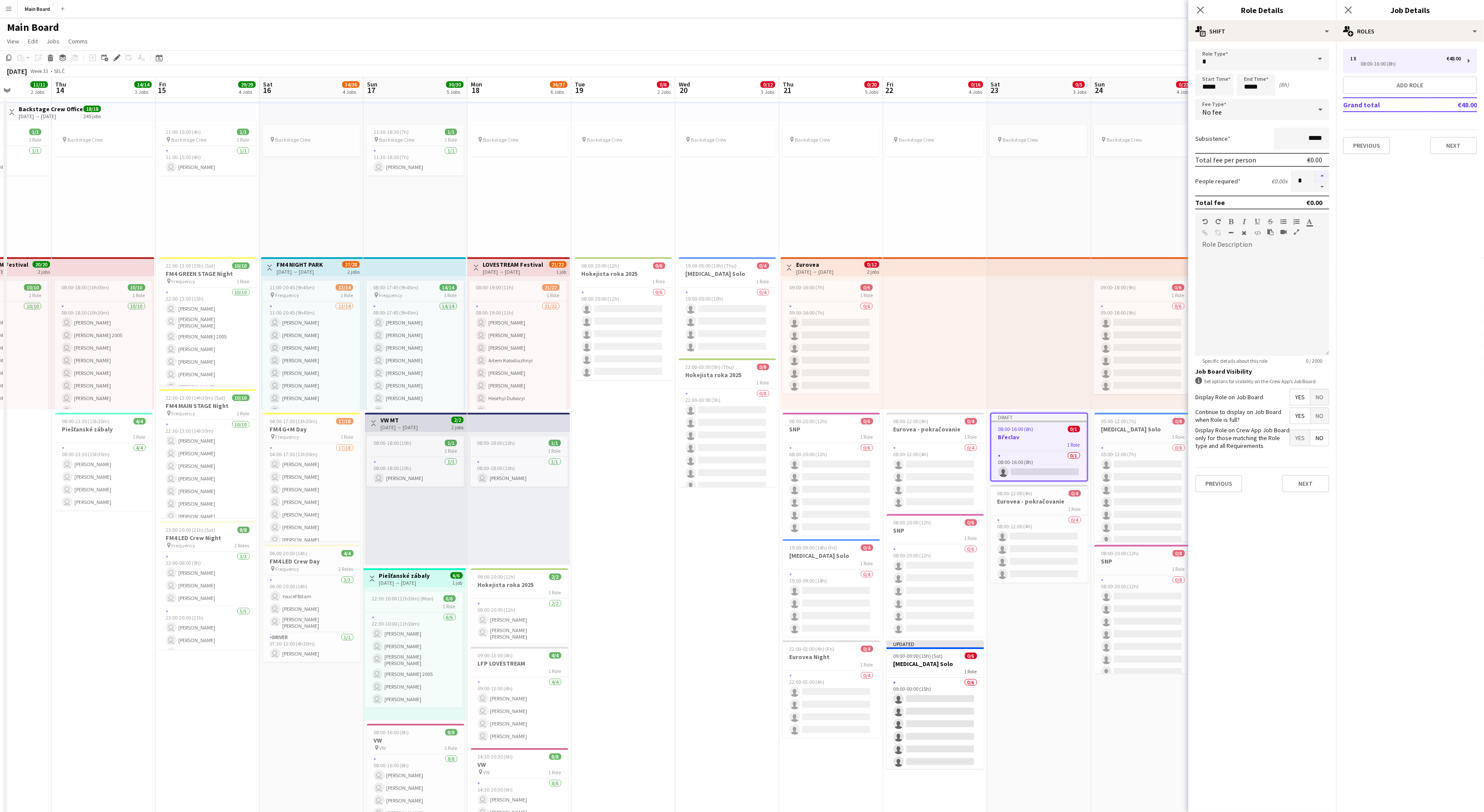
click at [890, 174] on button "button" at bounding box center [1322, 176] width 14 height 12
type input "*"
click at [890, 87] on input "*****" at bounding box center [1214, 85] width 38 height 22
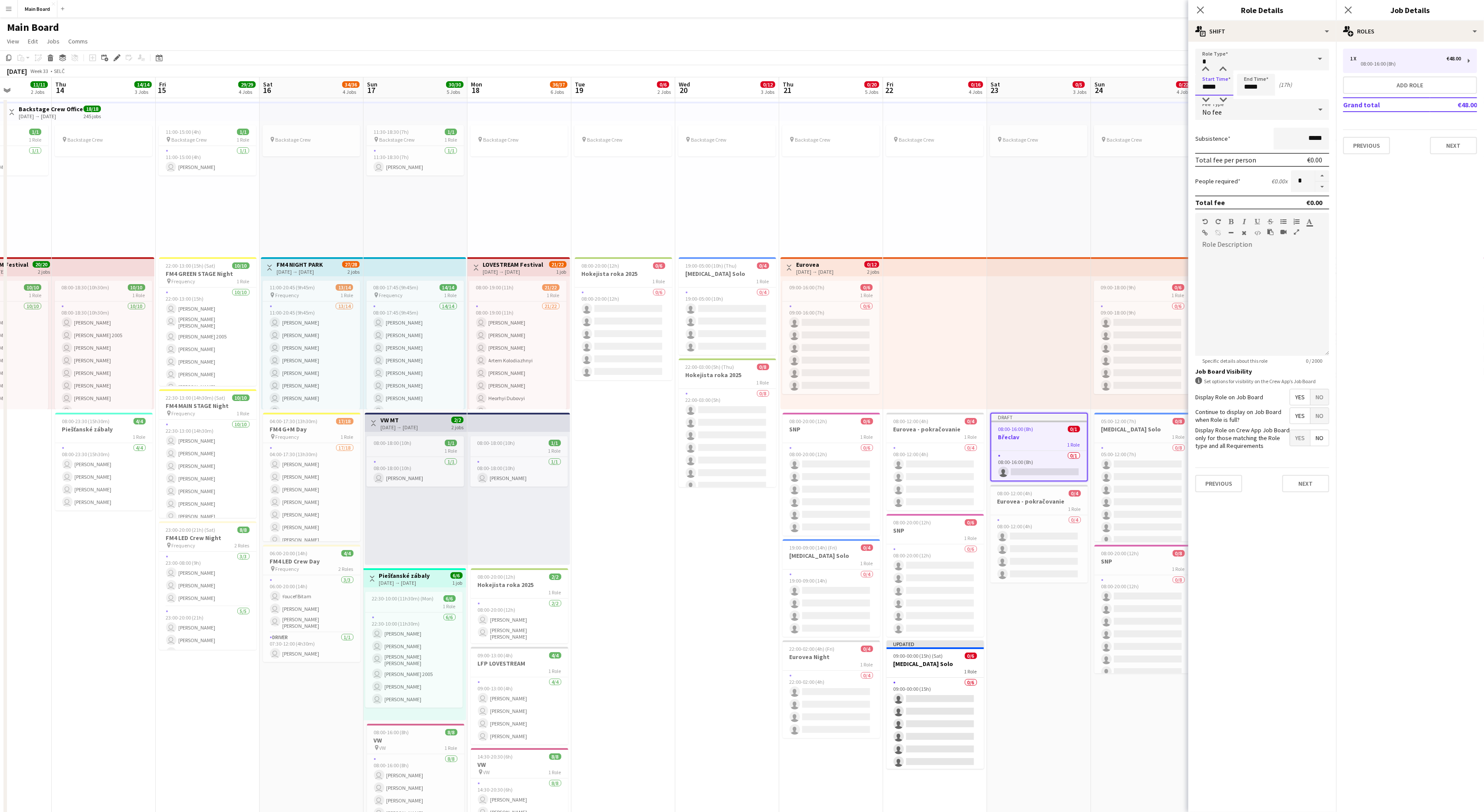
type input "*****"
click at [890, 86] on input "*****" at bounding box center [1256, 85] width 38 height 22
type input "*****"
click at [890, 478] on button "Next" at bounding box center [1305, 484] width 47 height 18
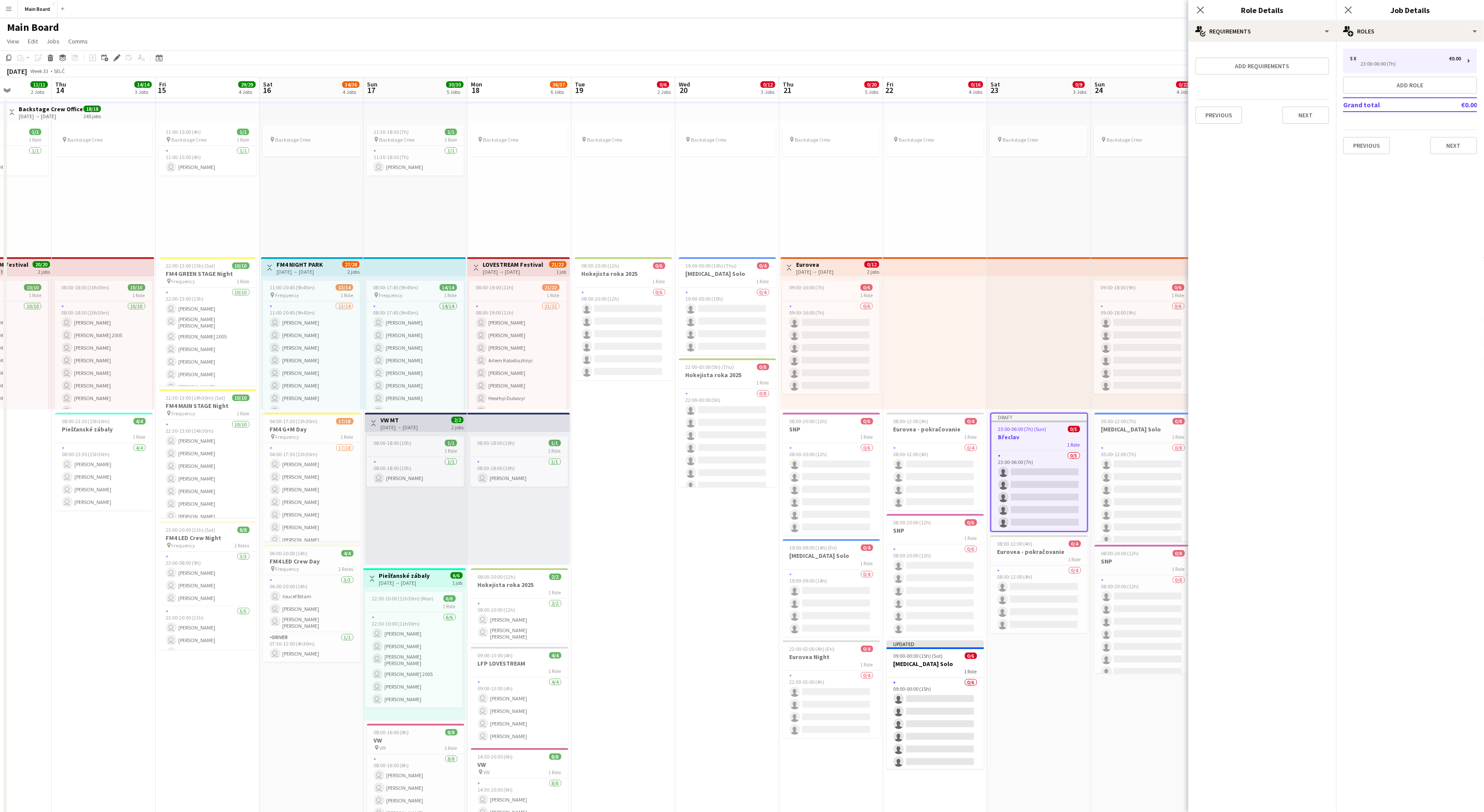
click at [890, 487] on app-date-cell "pin Backstage Crew Draft 23:00-06:00 (7h) (Sun) 0/5 Břeclav 1 Role 0/5 23:00-06…" at bounding box center [1039, 628] width 104 height 1059
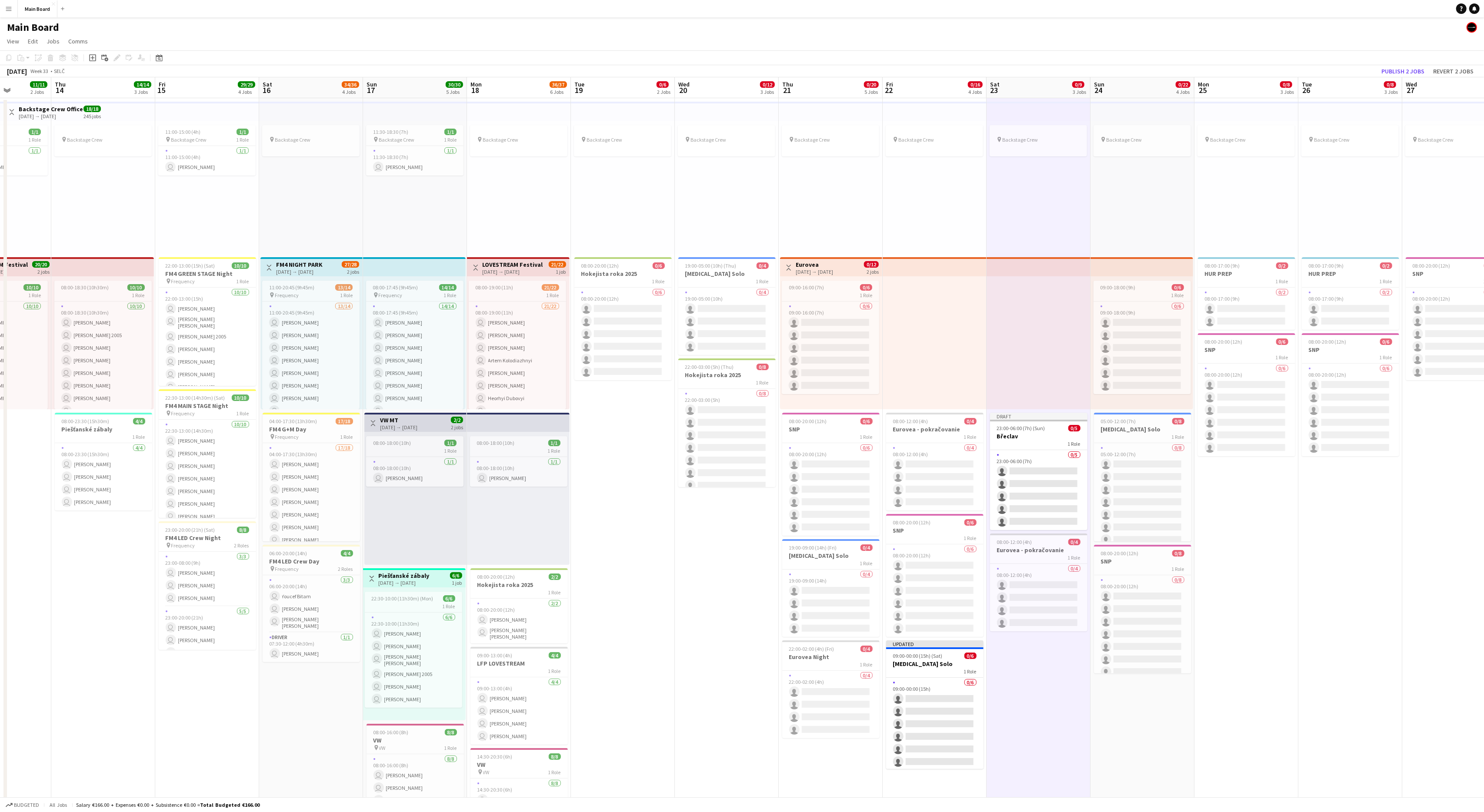
click at [890, 191] on div "pin Backstage Crew" at bounding box center [1142, 188] width 104 height 133
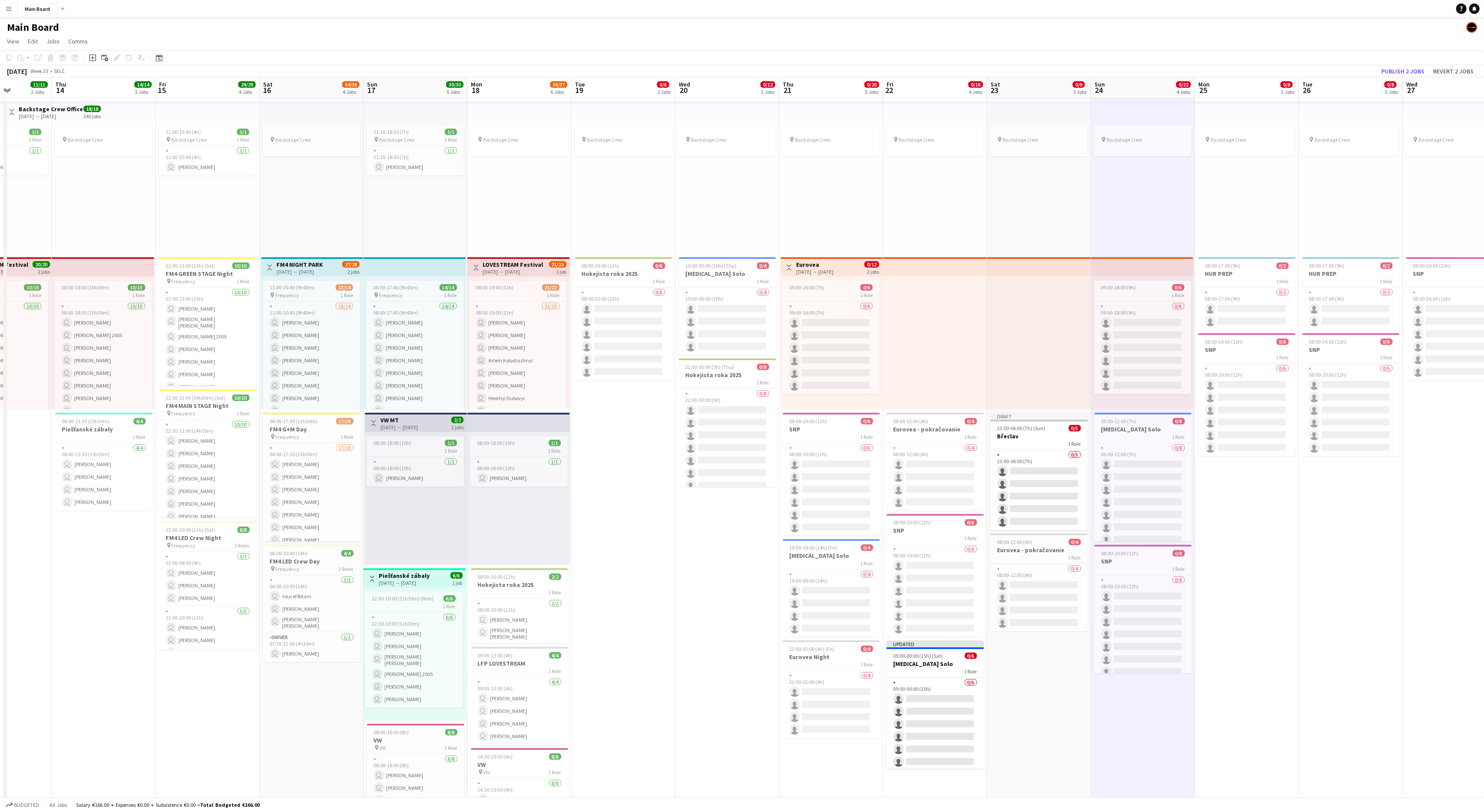
click at [890, 487] on app-date-cell "pin Backstage Crew 09:00-18:00 (9h) 0/6 1 Role 0/6 09:00-18:00 (9h) single-neut…" at bounding box center [1143, 628] width 104 height 1059
click at [890, 487] on app-date-cell "pin Backstage Crew 09:00-18:00 (9h) 0/6 1 Role 0/6 09:00-18:00 (9h) single-neut…" at bounding box center [1142, 628] width 104 height 1059
click at [93, 57] on icon "Add job" at bounding box center [92, 58] width 7 height 7
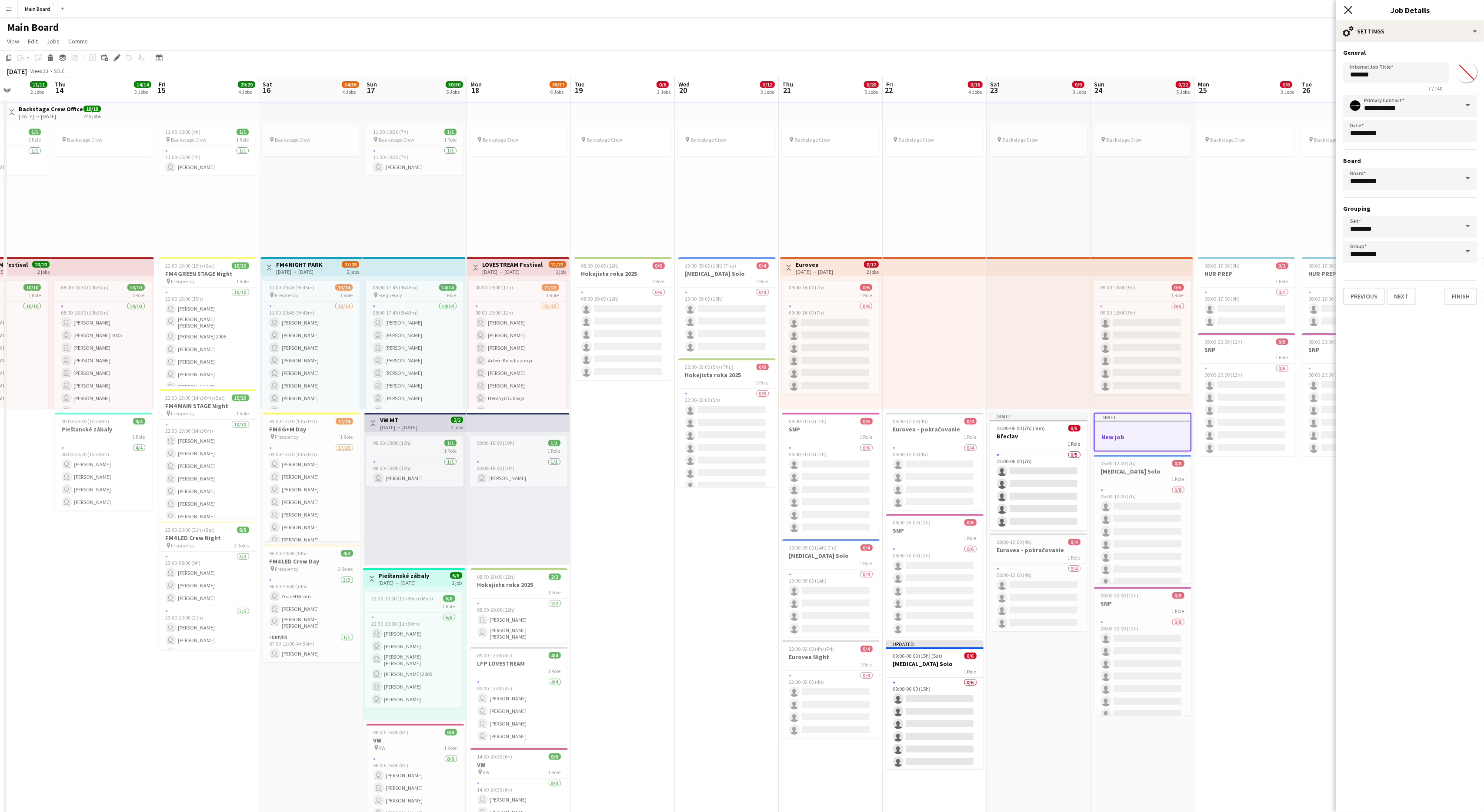
click at [890, 7] on icon "Close pop-in" at bounding box center [1348, 10] width 8 height 8
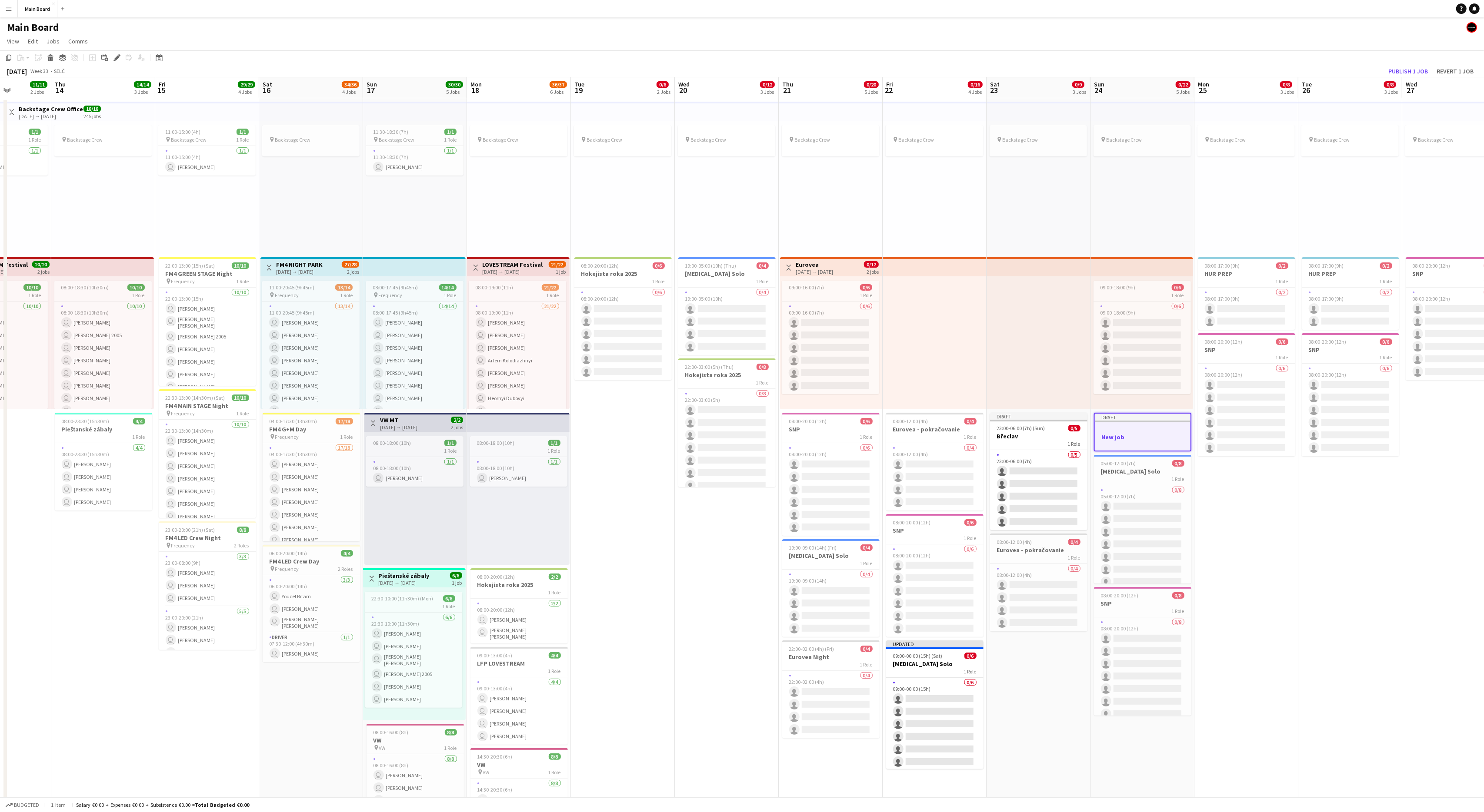
click at [890, 417] on div "Draft" at bounding box center [1142, 417] width 96 height 7
click at [890, 417] on div "Draft" at bounding box center [1142, 417] width 97 height 7
click at [831, 437] on div "1 Role" at bounding box center [831, 437] width 97 height 7
click at [890, 487] on app-date-cell "pin Backstage Crew 08:00-17:00 (9h) 0/2 HUR PREP 1 Role 0/2 08:00-17:00 (9h) si…" at bounding box center [1246, 628] width 104 height 1059
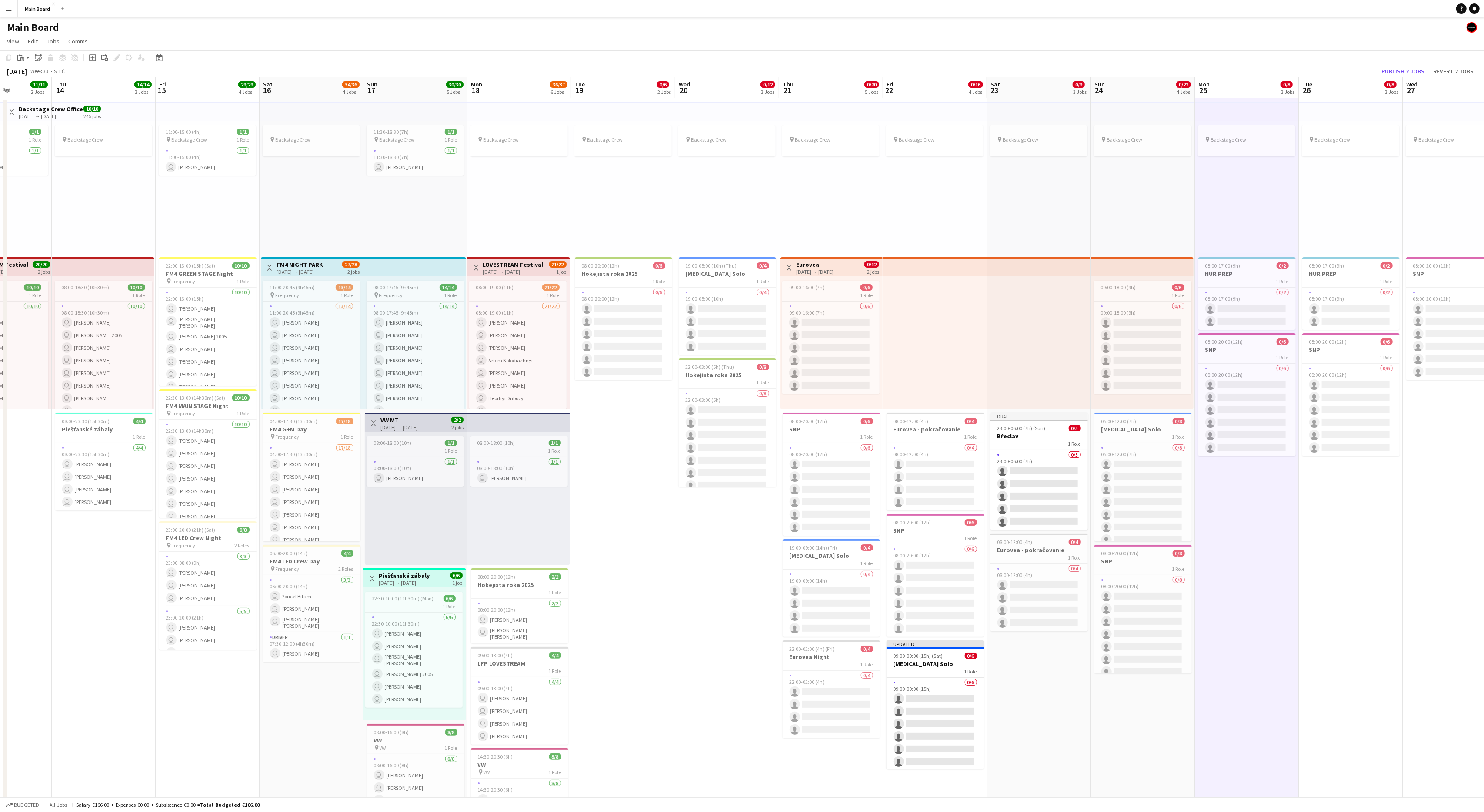
click at [890, 487] on app-date-cell "pin Backstage Crew 09:00-18:00 (9h) 0/6 1 Role 0/6 09:00-18:00 (9h) single-neut…" at bounding box center [1143, 628] width 104 height 1059
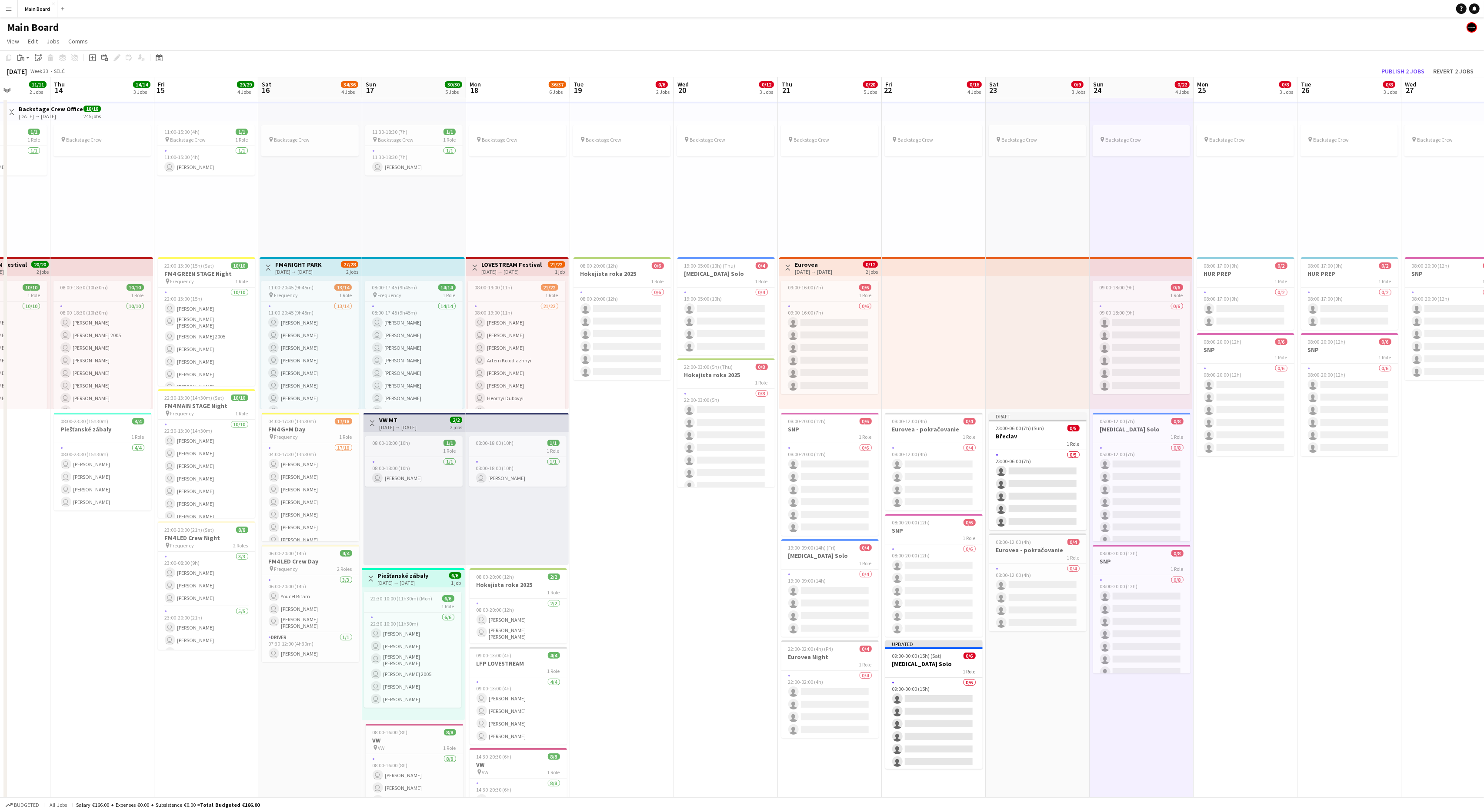
click at [890, 487] on app-date-cell "pin Backstage Crew 09:00-18:00 (9h) 0/6 1 Role 0/6 09:00-18:00 (9h) single-neut…" at bounding box center [1141, 628] width 104 height 1059
click at [890, 487] on app-job-card "Draft 08:00-20:00 (12h) 0/6 SNP 1 Role 0/6 08:00-20:00 (12h) single-neutral-act…" at bounding box center [1141, 741] width 97 height 128
click at [120, 57] on icon "Edit" at bounding box center [117, 58] width 7 height 7
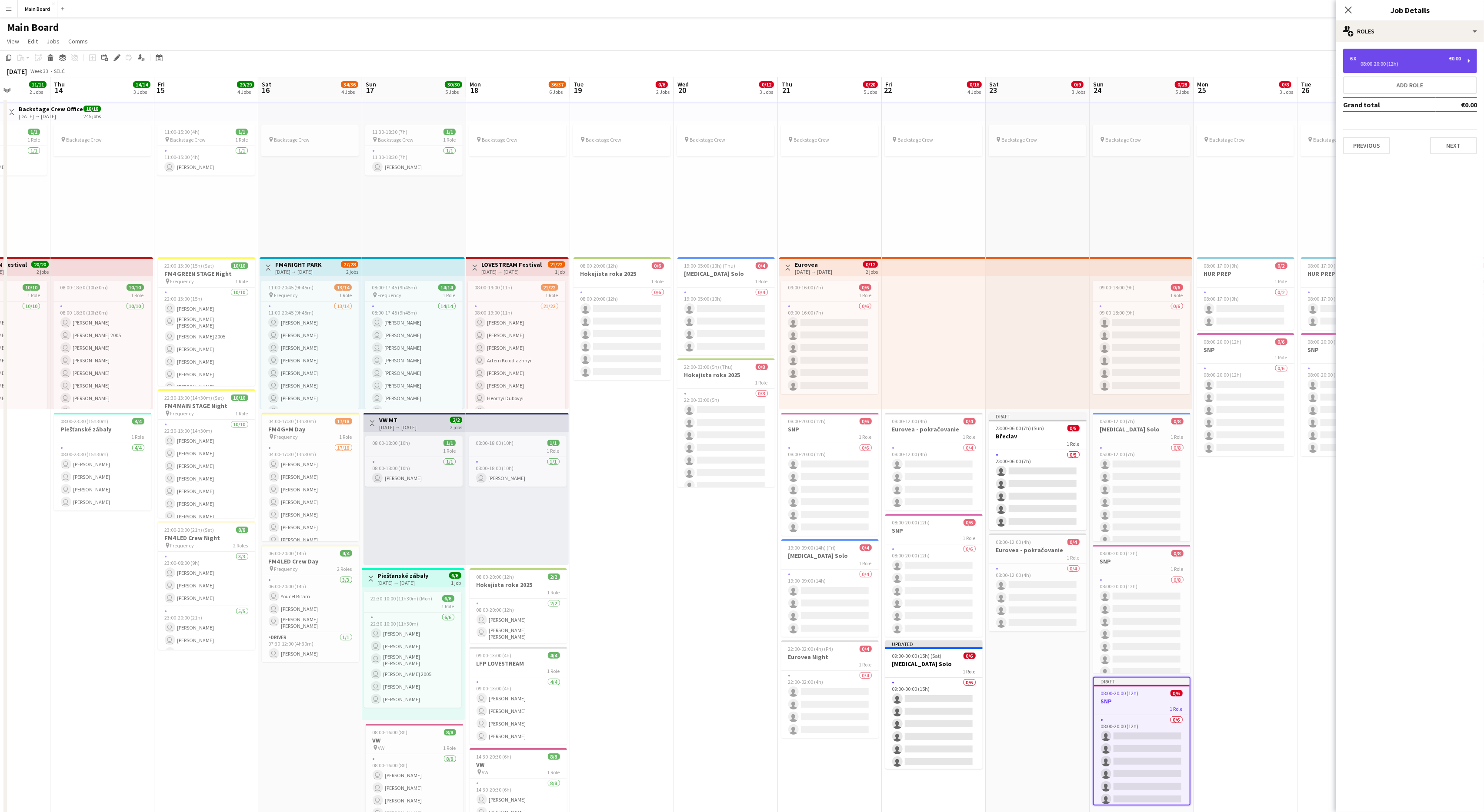
click at [890, 67] on div "6 x €0.00 08:00-20:00 (12h)" at bounding box center [1410, 61] width 134 height 24
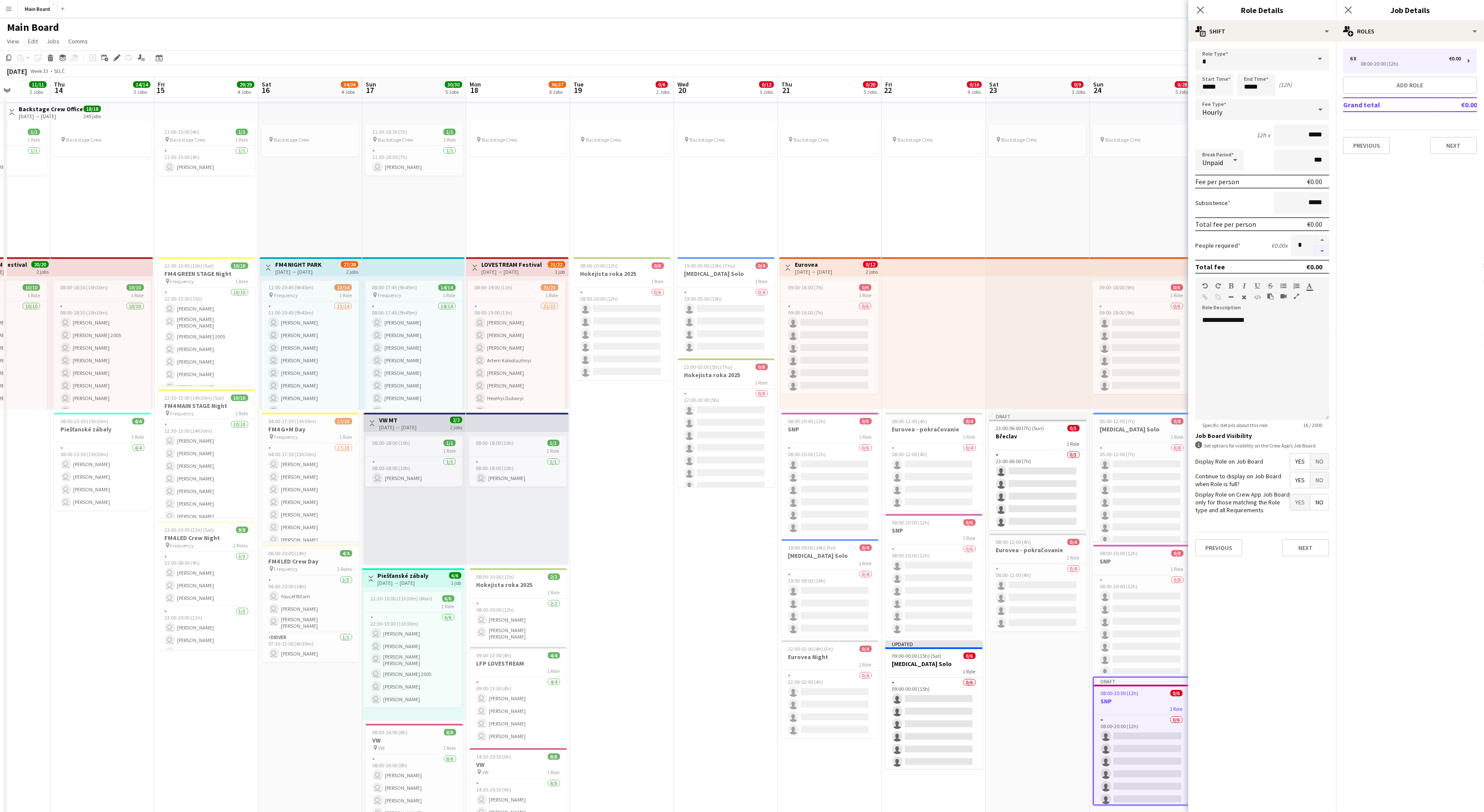
click at [890, 251] on button "button" at bounding box center [1322, 251] width 14 height 11
type input "*"
click at [890, 87] on input "*****" at bounding box center [1214, 85] width 38 height 22
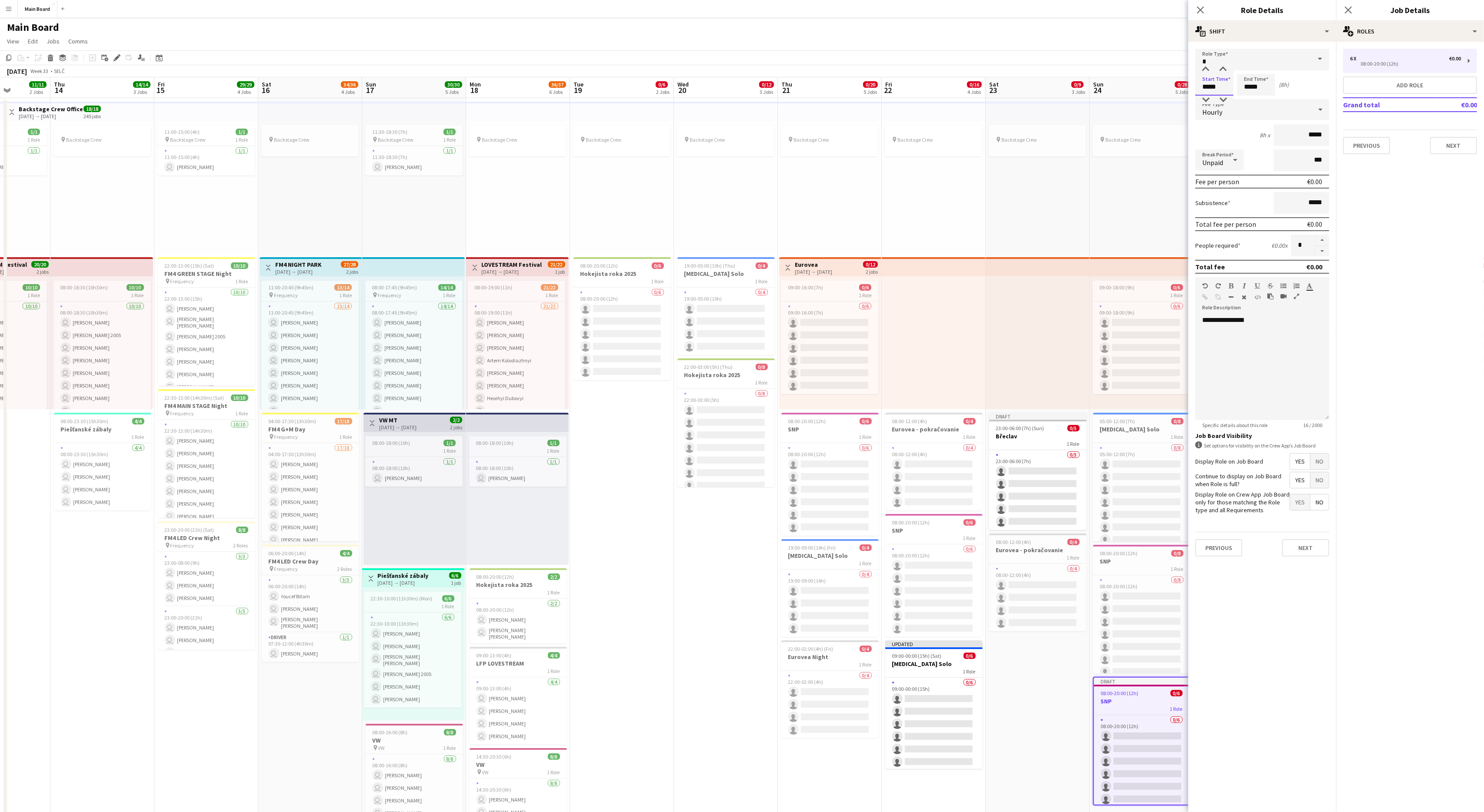
type input "*****"
click at [890, 86] on input "*****" at bounding box center [1256, 85] width 38 height 22
type input "*****"
click at [890, 487] on button "Next" at bounding box center [1305, 548] width 47 height 18
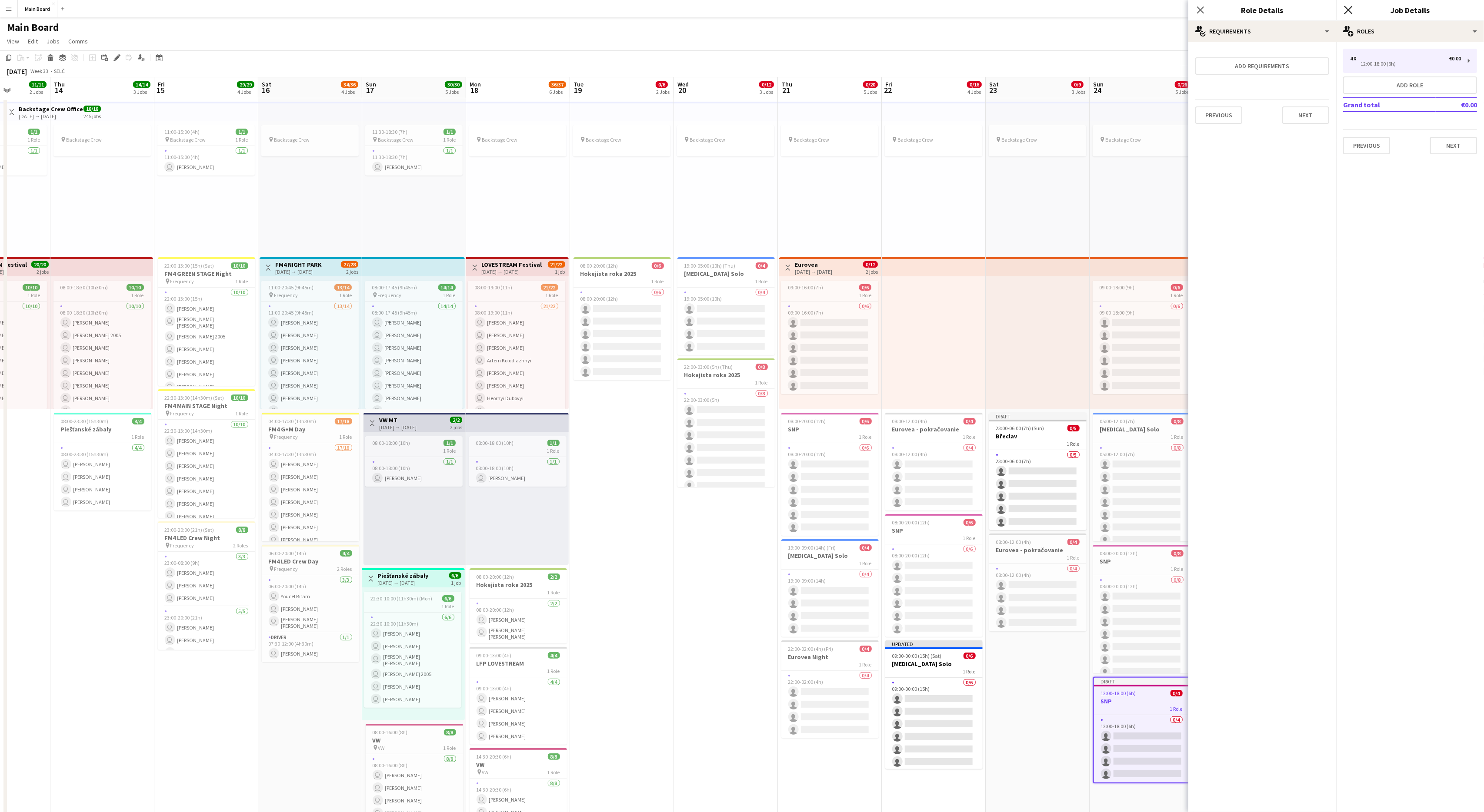
click at [890, 10] on icon "Close pop-in" at bounding box center [1348, 10] width 8 height 8
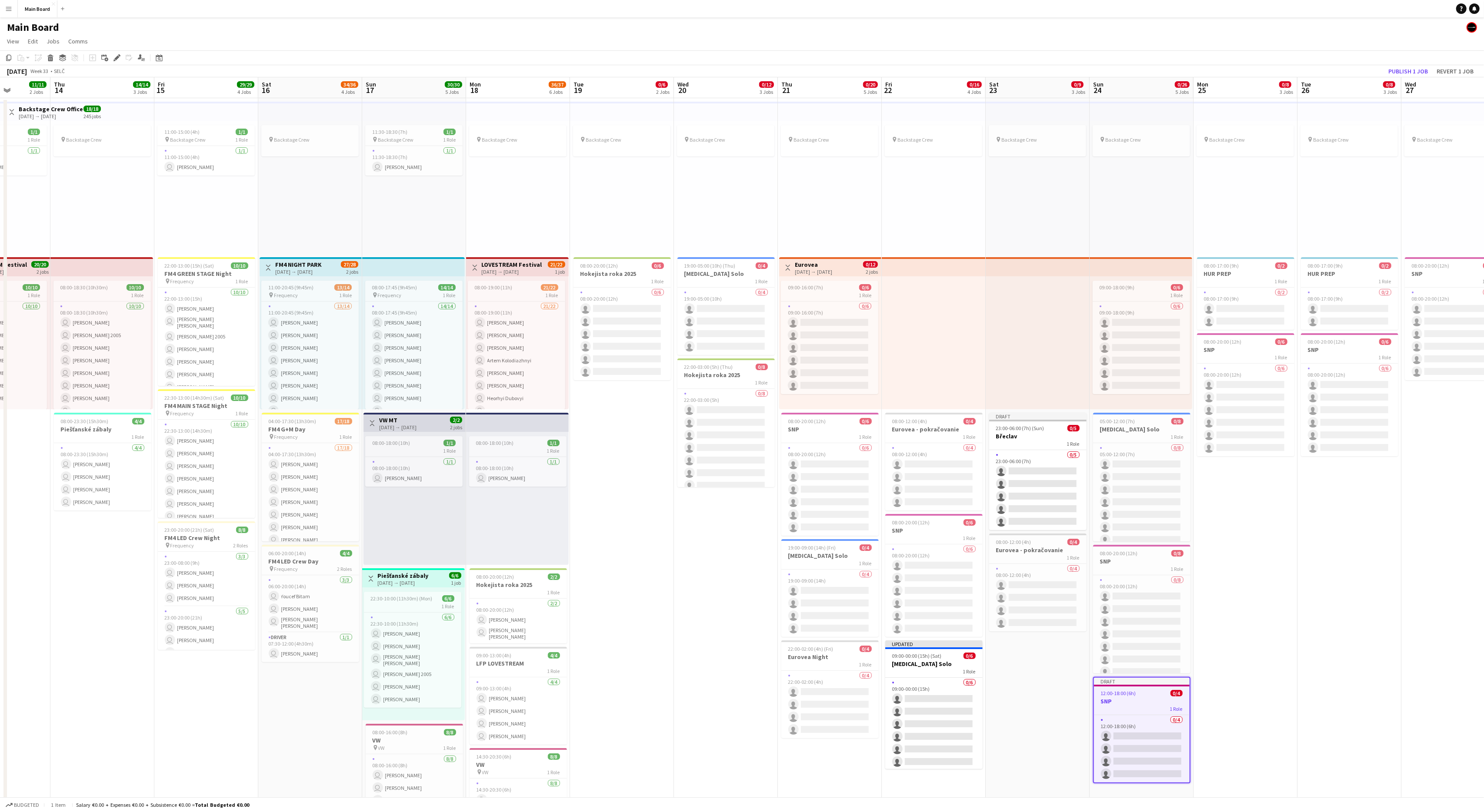
click at [890, 487] on app-date-cell "pin Backstage Crew 08:00-17:00 (9h) 0/2 HUR PREP 1 Role 0/2 08:00-17:00 (9h) si…" at bounding box center [1245, 628] width 104 height 1059
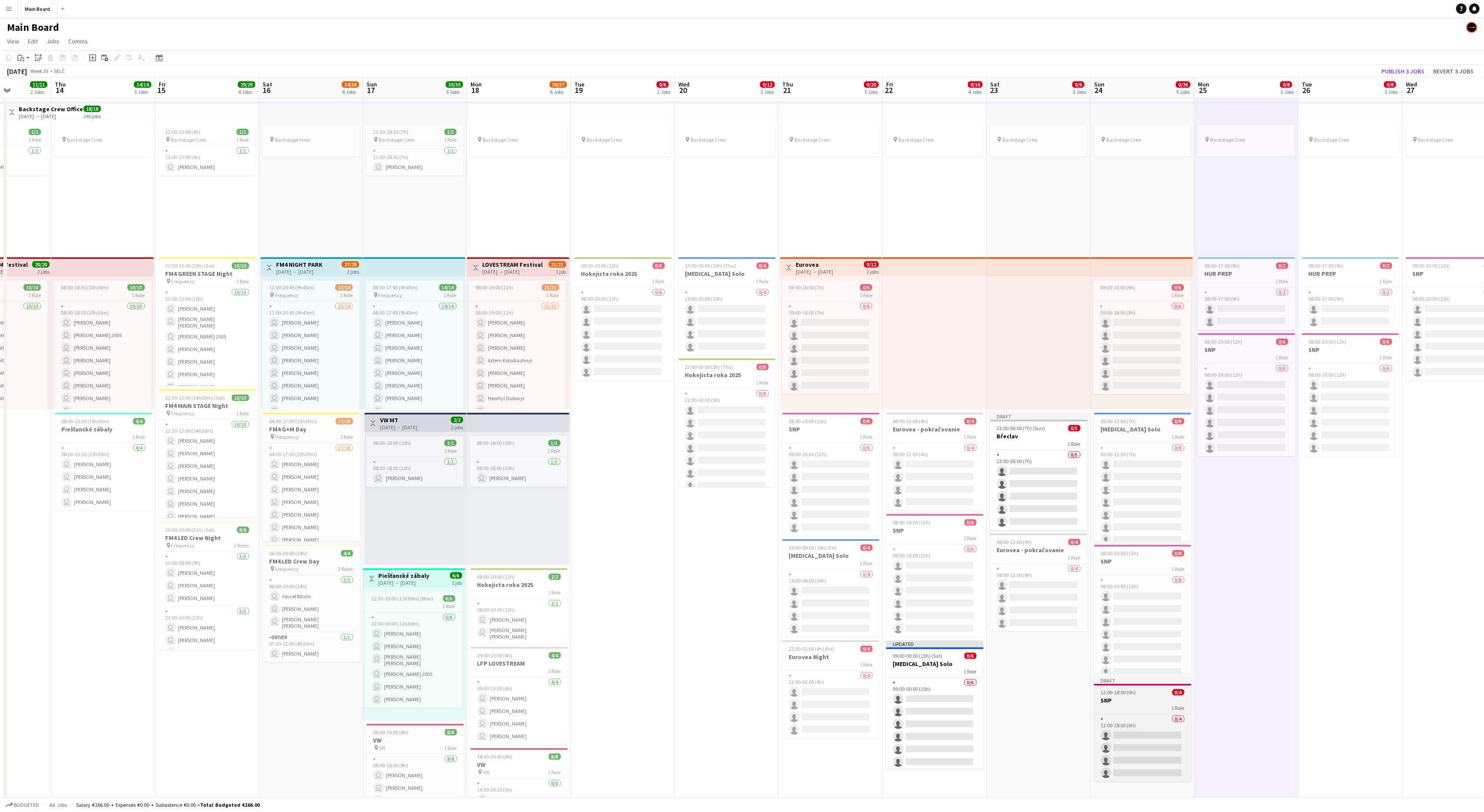
click at [890, 487] on div "Draft" at bounding box center [1142, 680] width 97 height 7
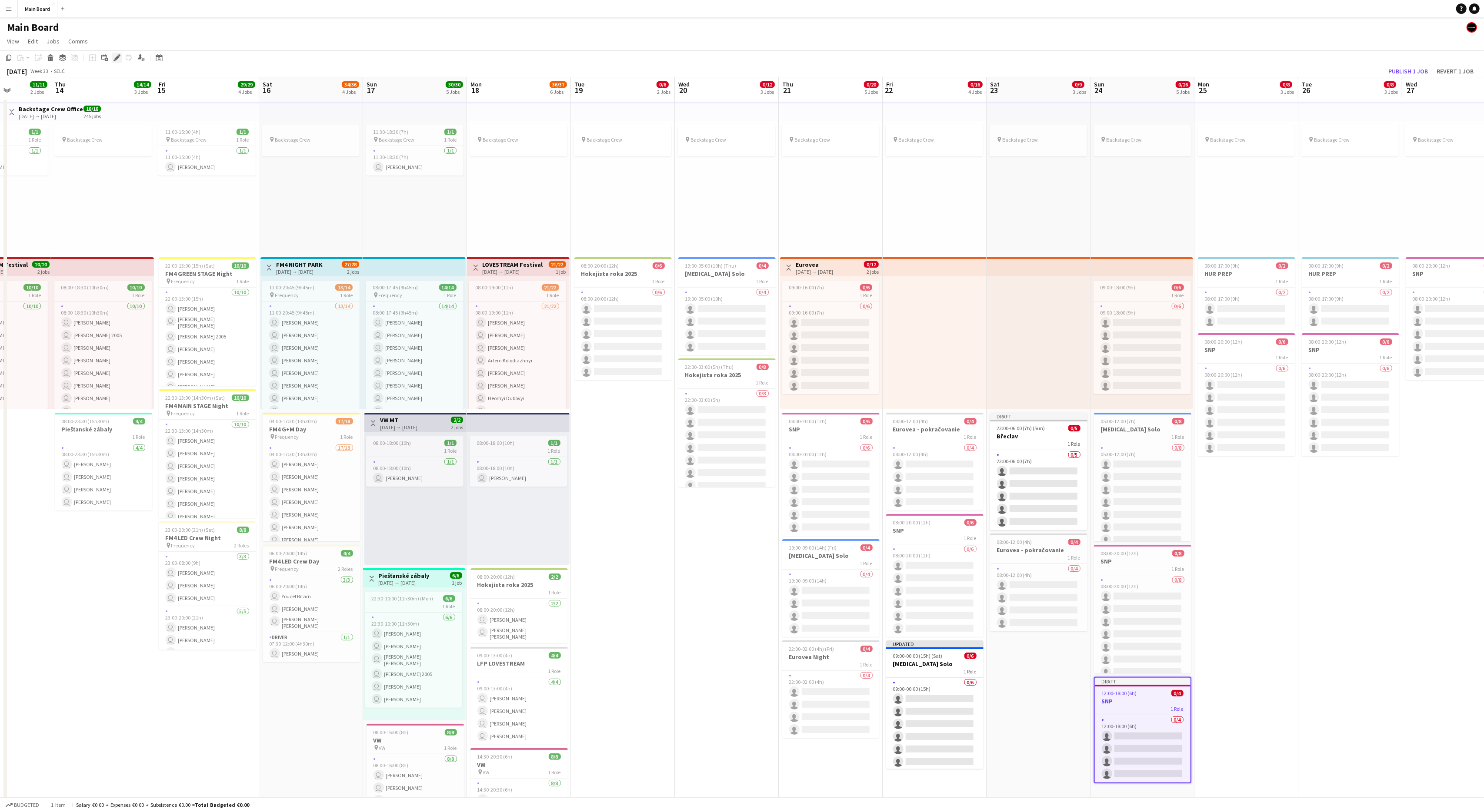
click at [118, 58] on icon "Edit" at bounding box center [117, 58] width 7 height 7
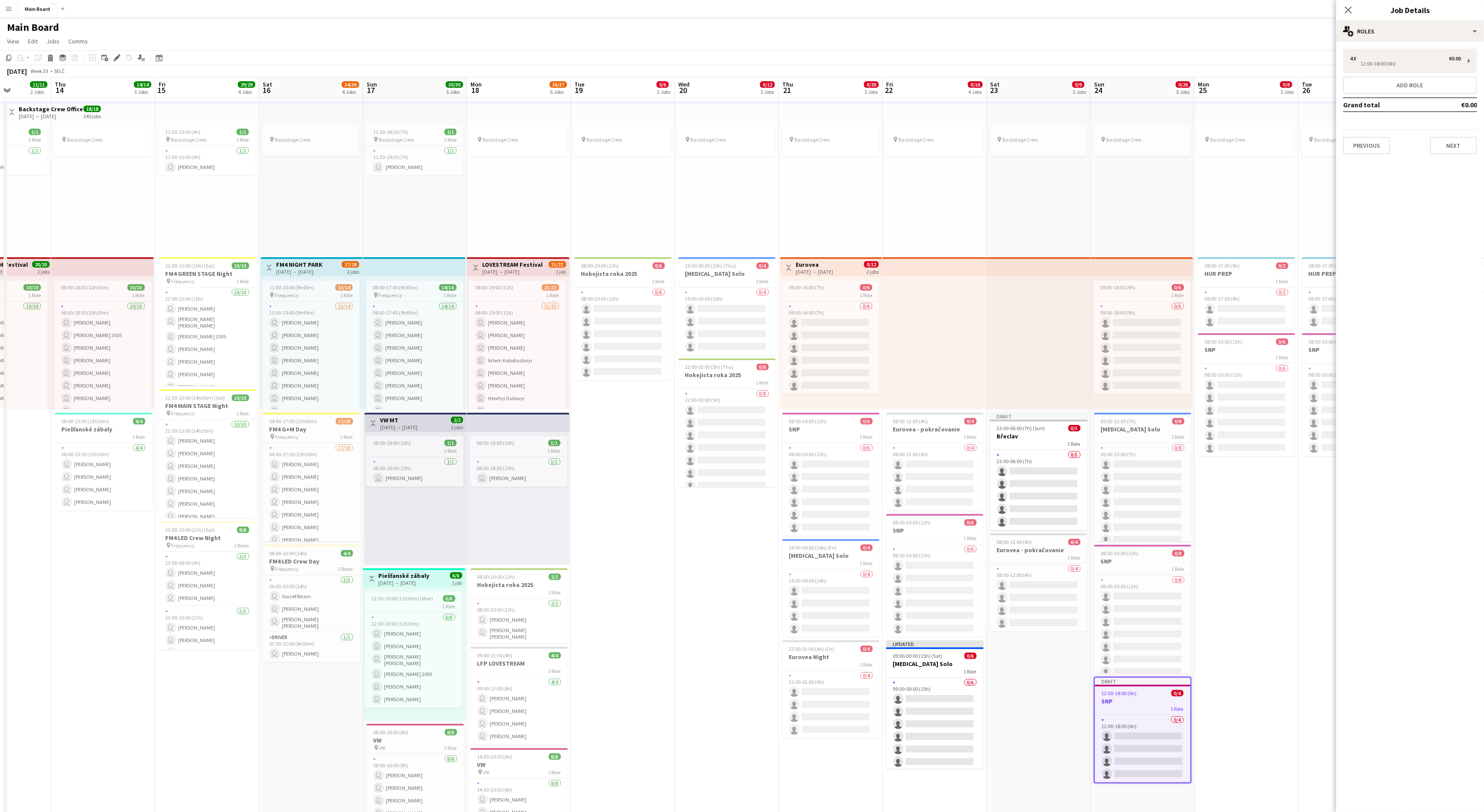
click at [890, 73] on div "4 x €0.00 12:00-18:00 (6h) Add role Grand total €0.00 Previous Next" at bounding box center [1409, 101] width 148 height 105
click at [890, 62] on div "12:00-18:00 (6h)" at bounding box center [1405, 64] width 111 height 4
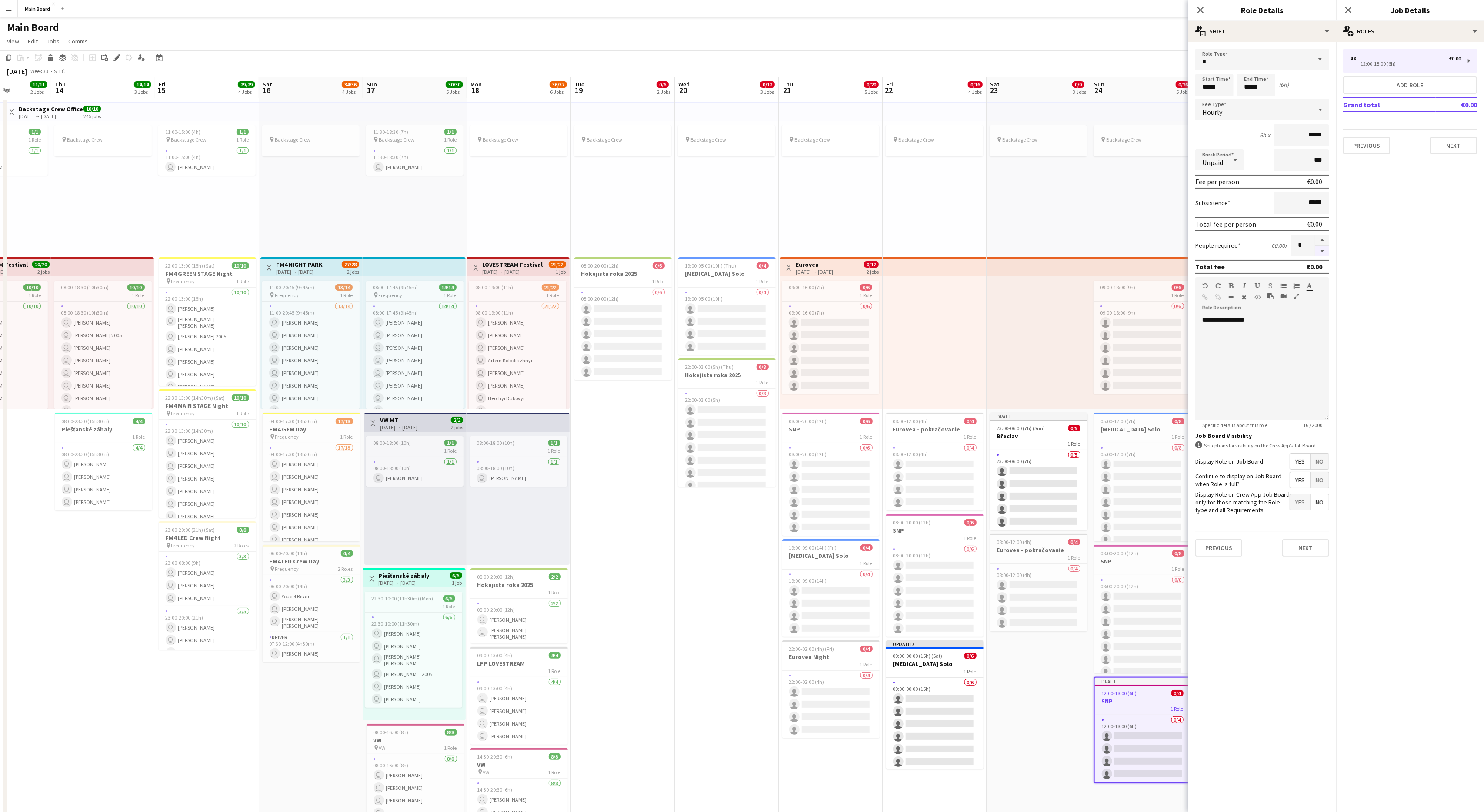
click at [890, 250] on button "button" at bounding box center [1322, 251] width 14 height 11
type input "*"
click at [890, 487] on button "Next" at bounding box center [1305, 548] width 47 height 18
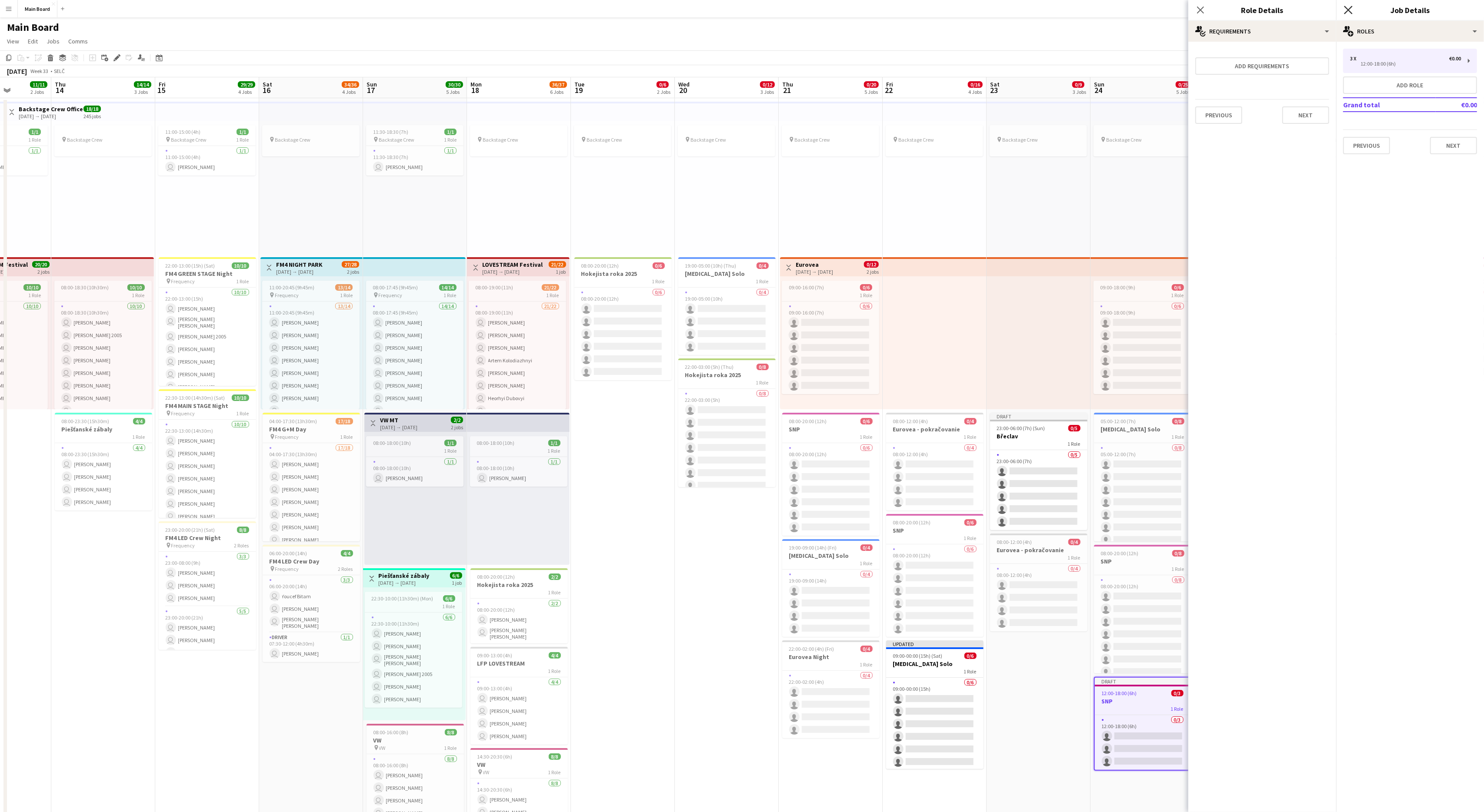
click at [890, 12] on icon at bounding box center [1348, 10] width 8 height 8
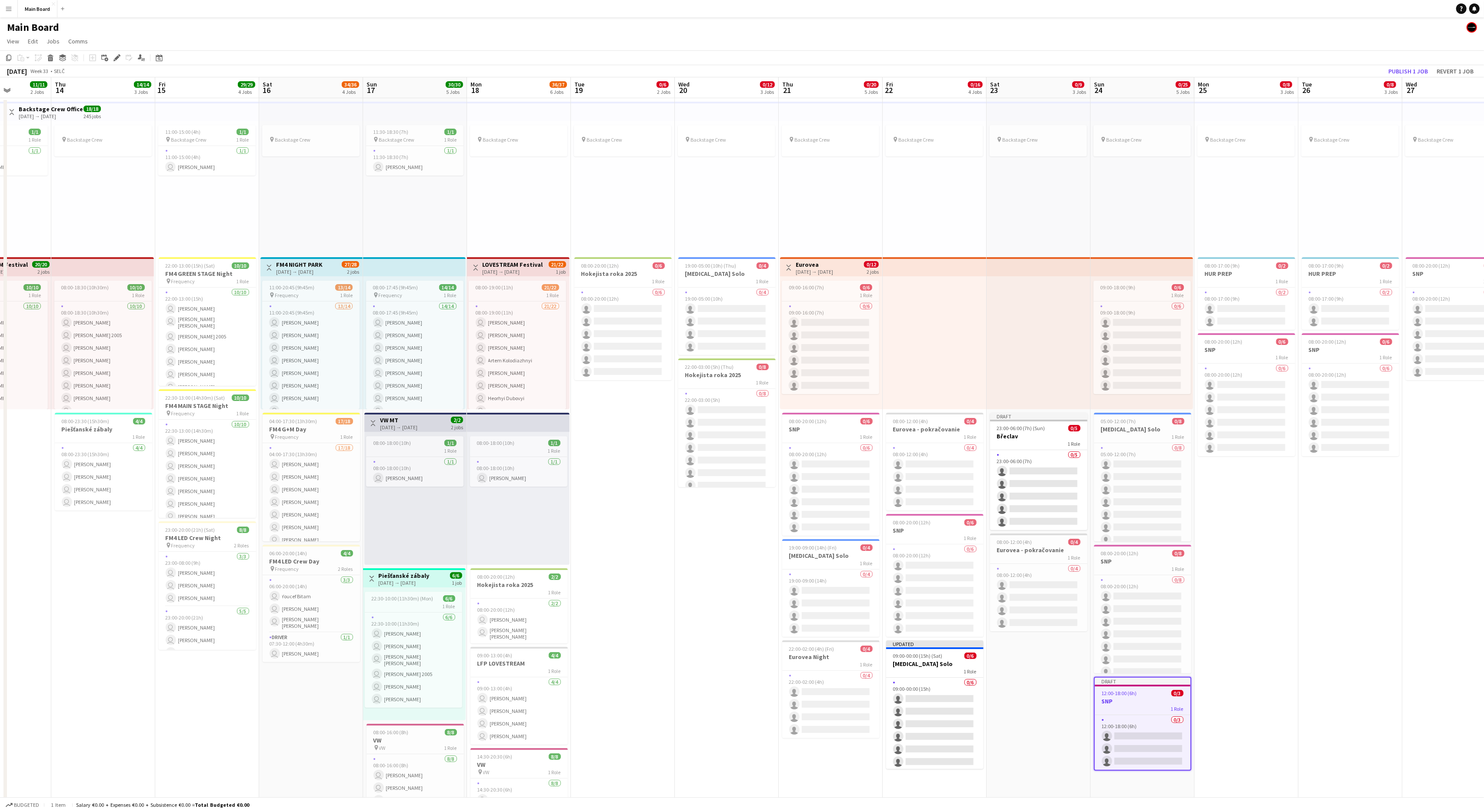
click at [890, 487] on app-date-cell "pin Backstage Crew 08:00-17:00 (9h) 0/2 HUR PREP 1 Role 0/2 08:00-17:00 (9h) si…" at bounding box center [1246, 628] width 104 height 1059
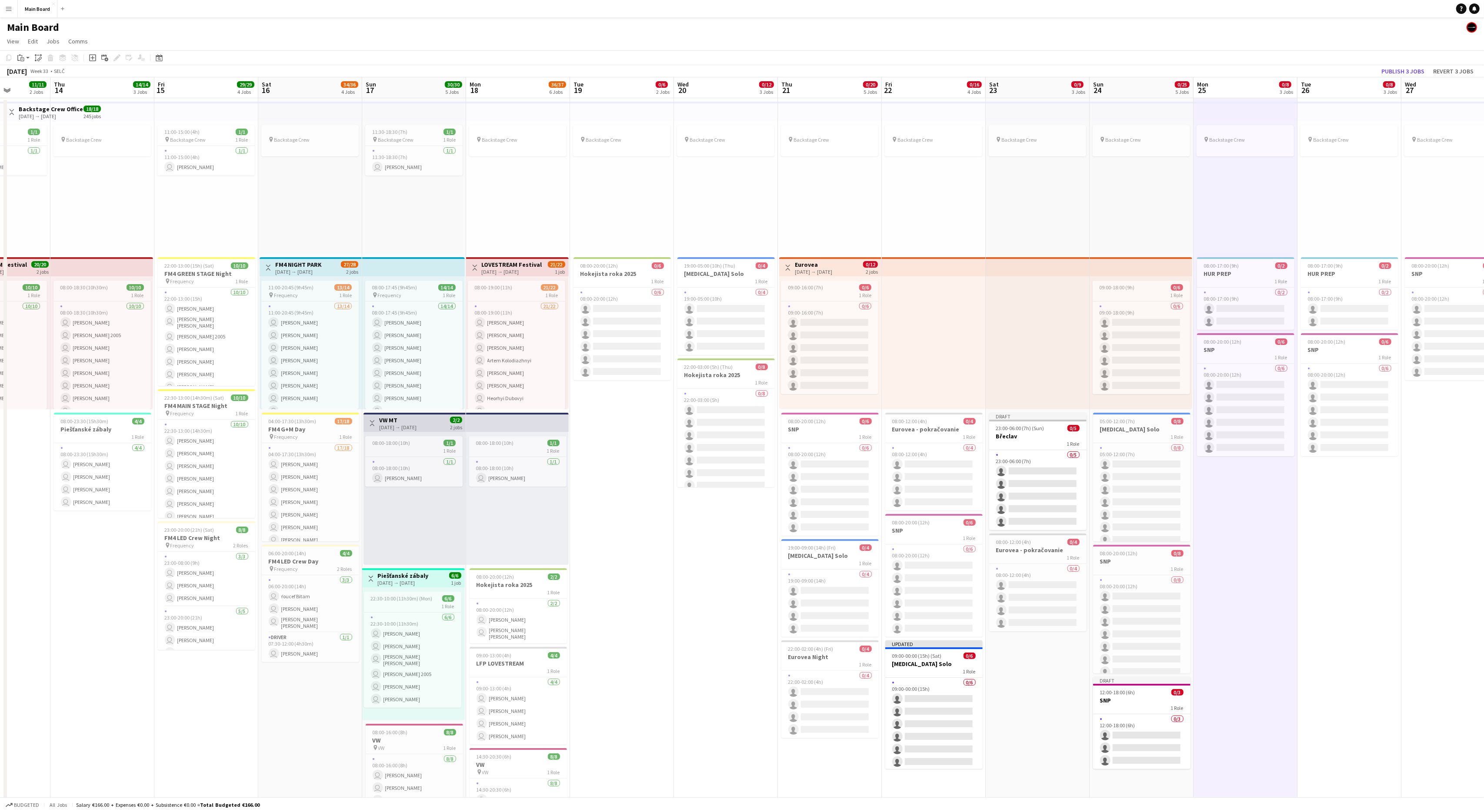
click at [890, 487] on app-date-cell "pin Backstage Crew 08:00-17:00 (9h) 0/2 HUR PREP 1 Role 0/2 08:00-17:00 (9h) si…" at bounding box center [1245, 628] width 104 height 1059
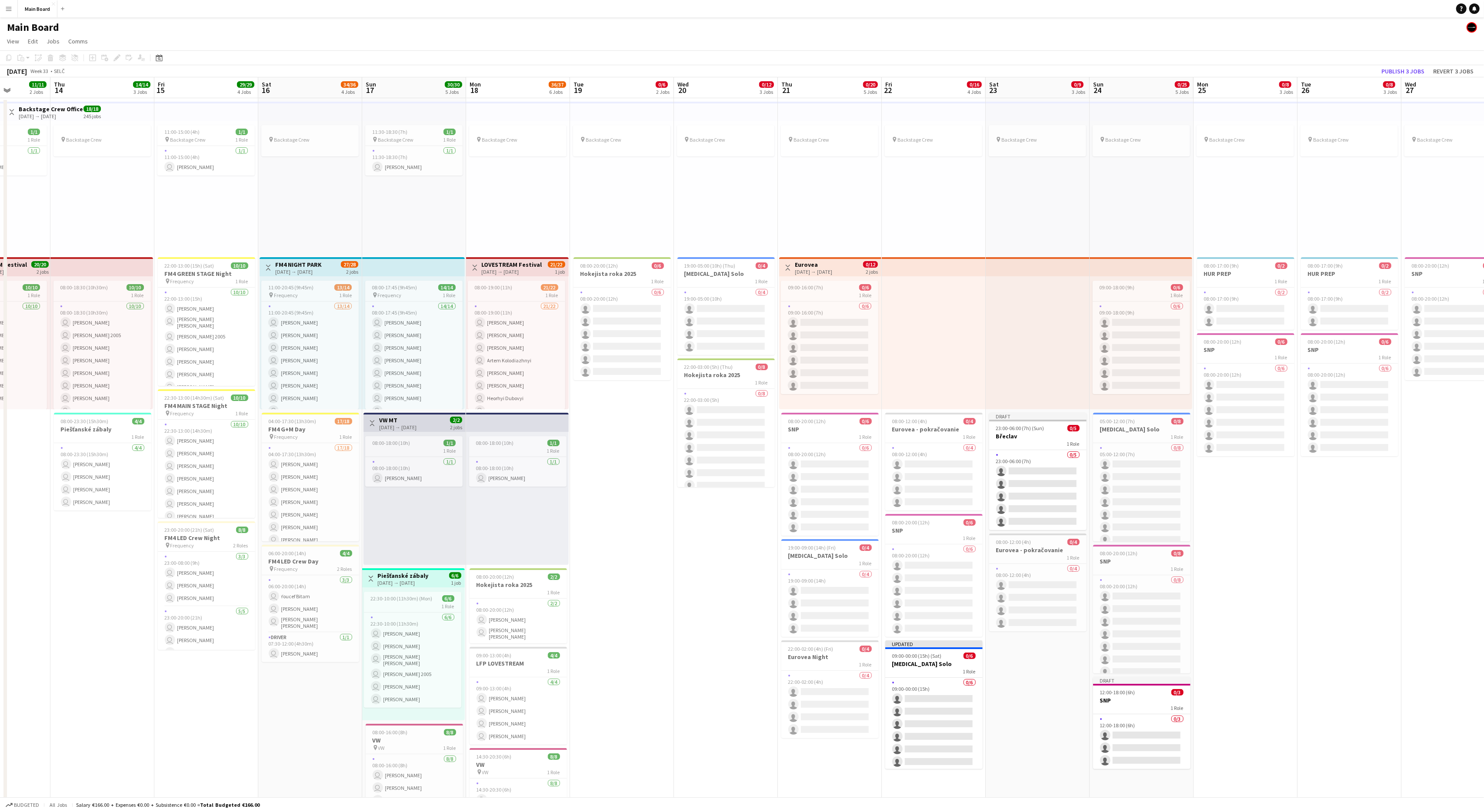
scroll to position [0, 364]
click at [890, 487] on app-date-cell "pin Backstage Crew 08:00-17:00 (9h) 0/2 HUR PREP 1 Role 0/2 08:00-17:00 (9h) si…" at bounding box center [1246, 628] width 104 height 1059
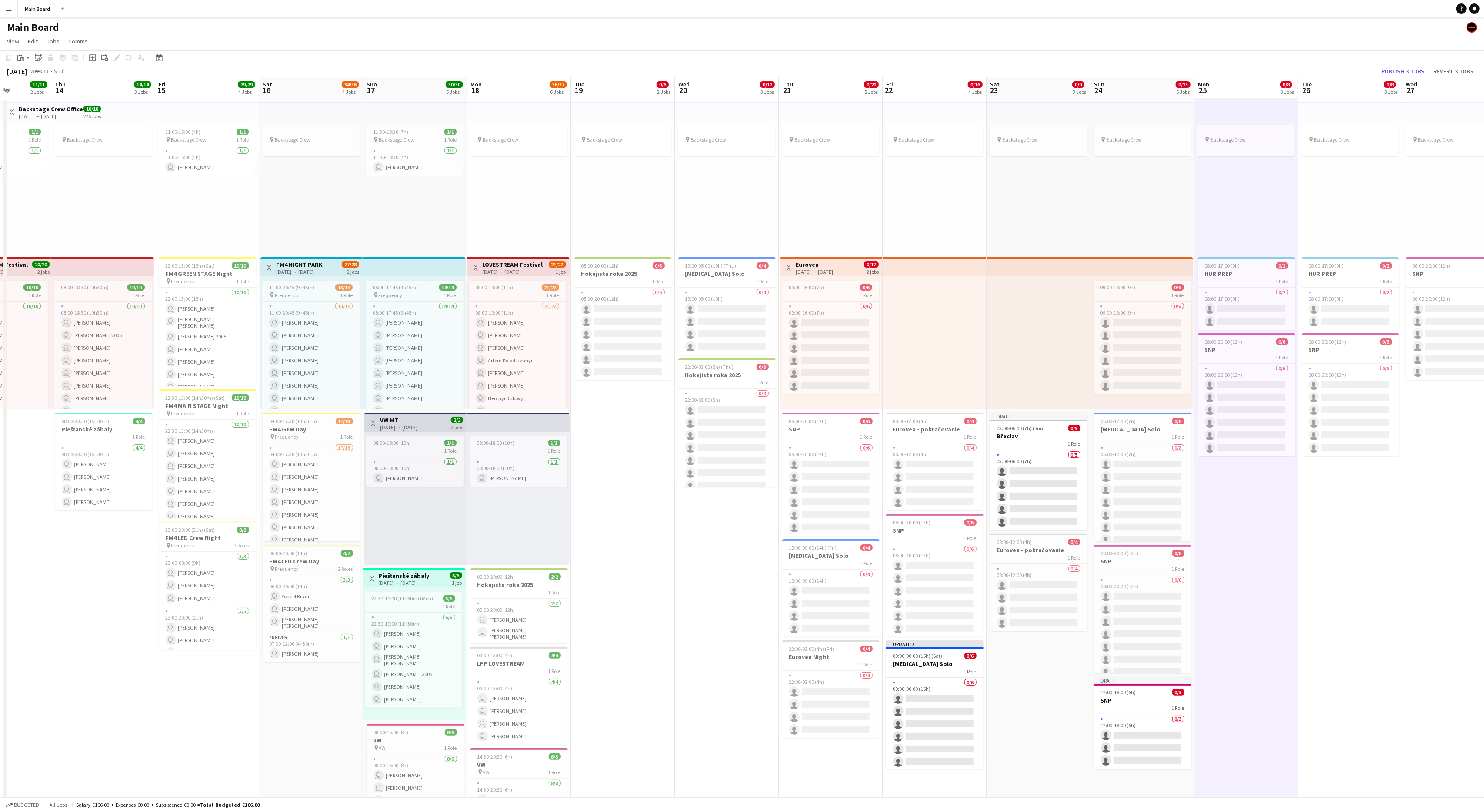
click at [890, 487] on app-date-cell "pin Backstage Crew 08:00-17:00 (9h) 0/2 HUR PREP 1 Role 0/2 08:00-17:00 (9h) si…" at bounding box center [1246, 628] width 104 height 1059
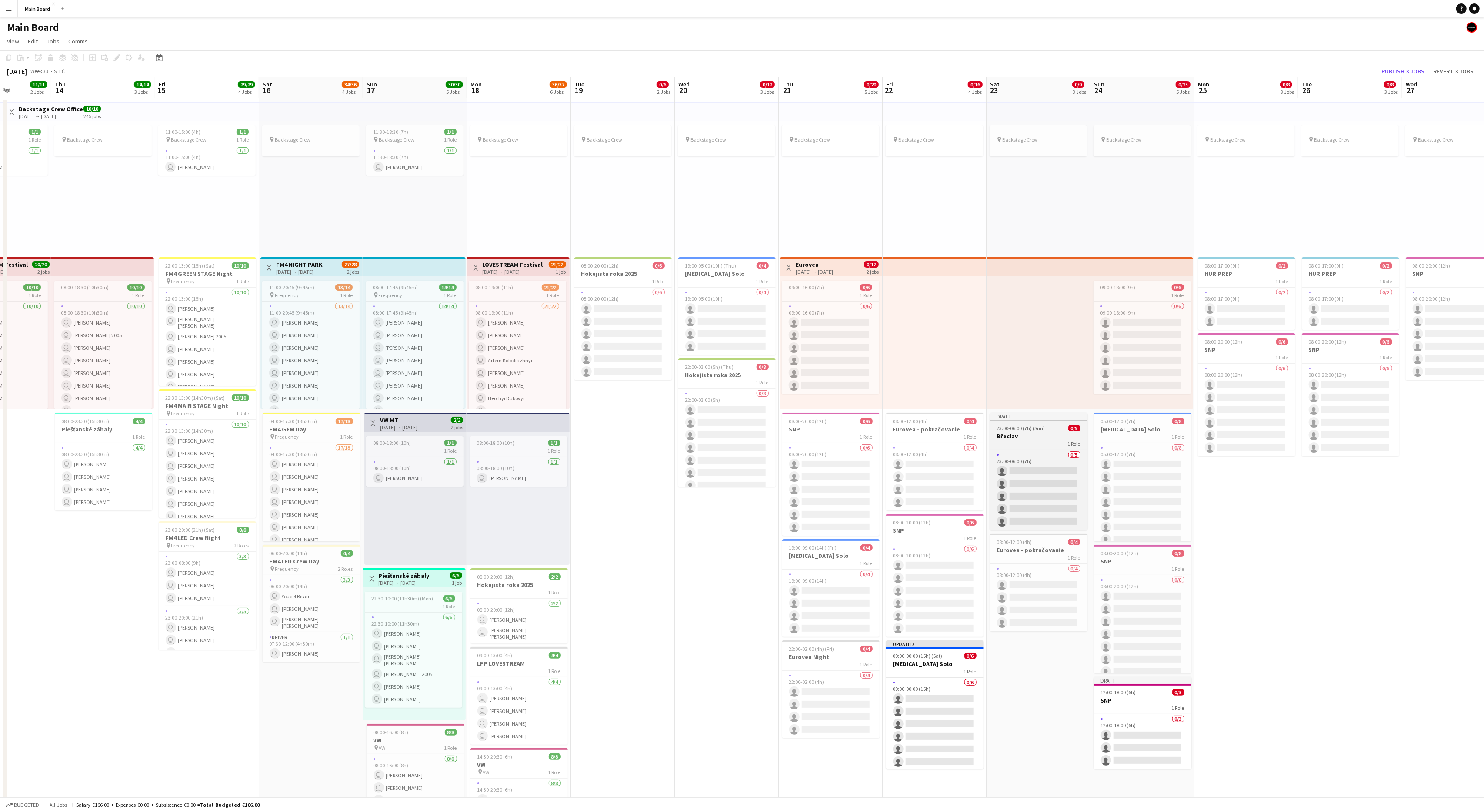
click at [890, 440] on h3 "Břeclav" at bounding box center [1038, 436] width 97 height 8
click at [114, 60] on icon "Edit" at bounding box center [117, 58] width 7 height 7
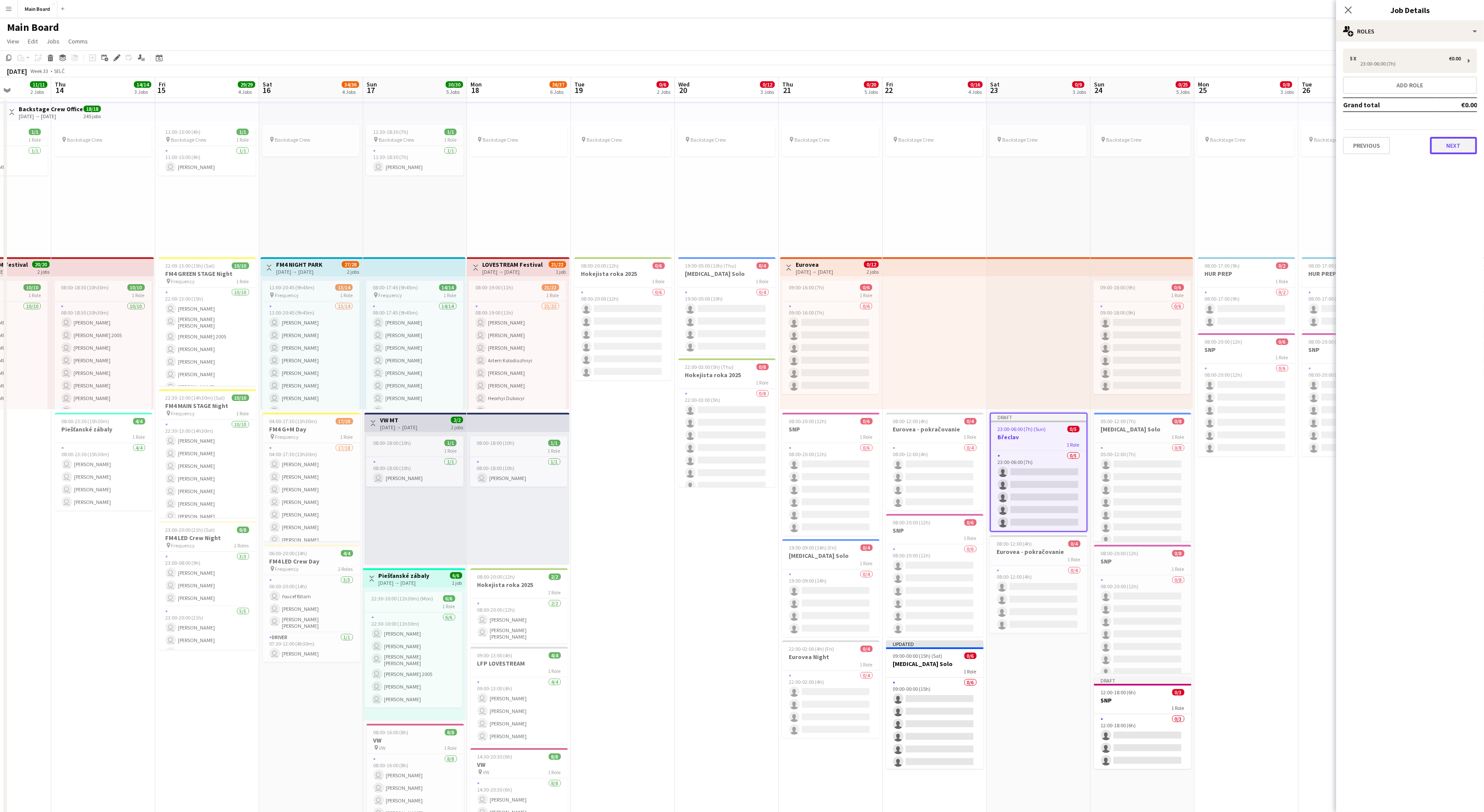
click at [890, 144] on button "Next" at bounding box center [1453, 145] width 47 height 18
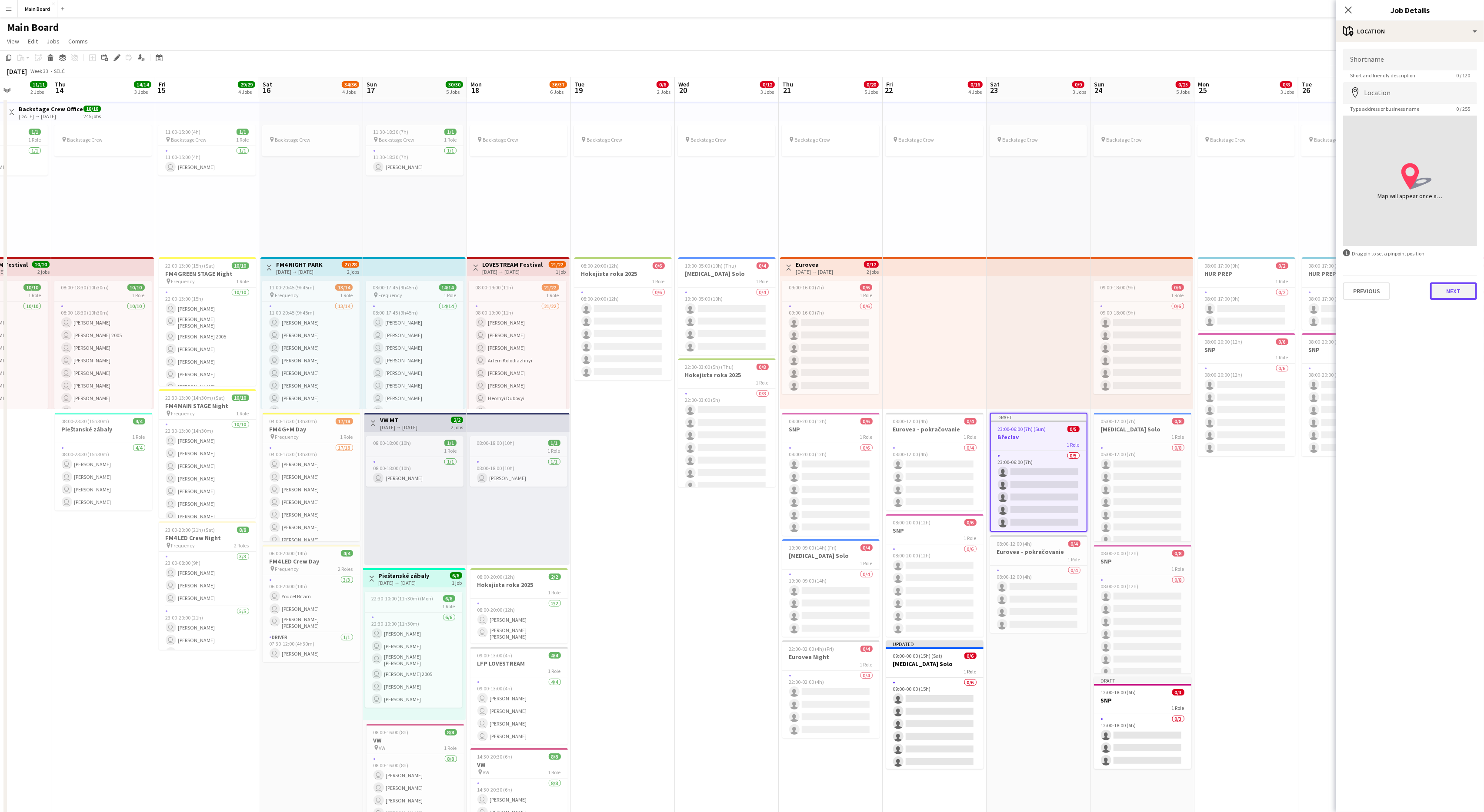
click at [890, 288] on button "Next" at bounding box center [1453, 292] width 47 height 18
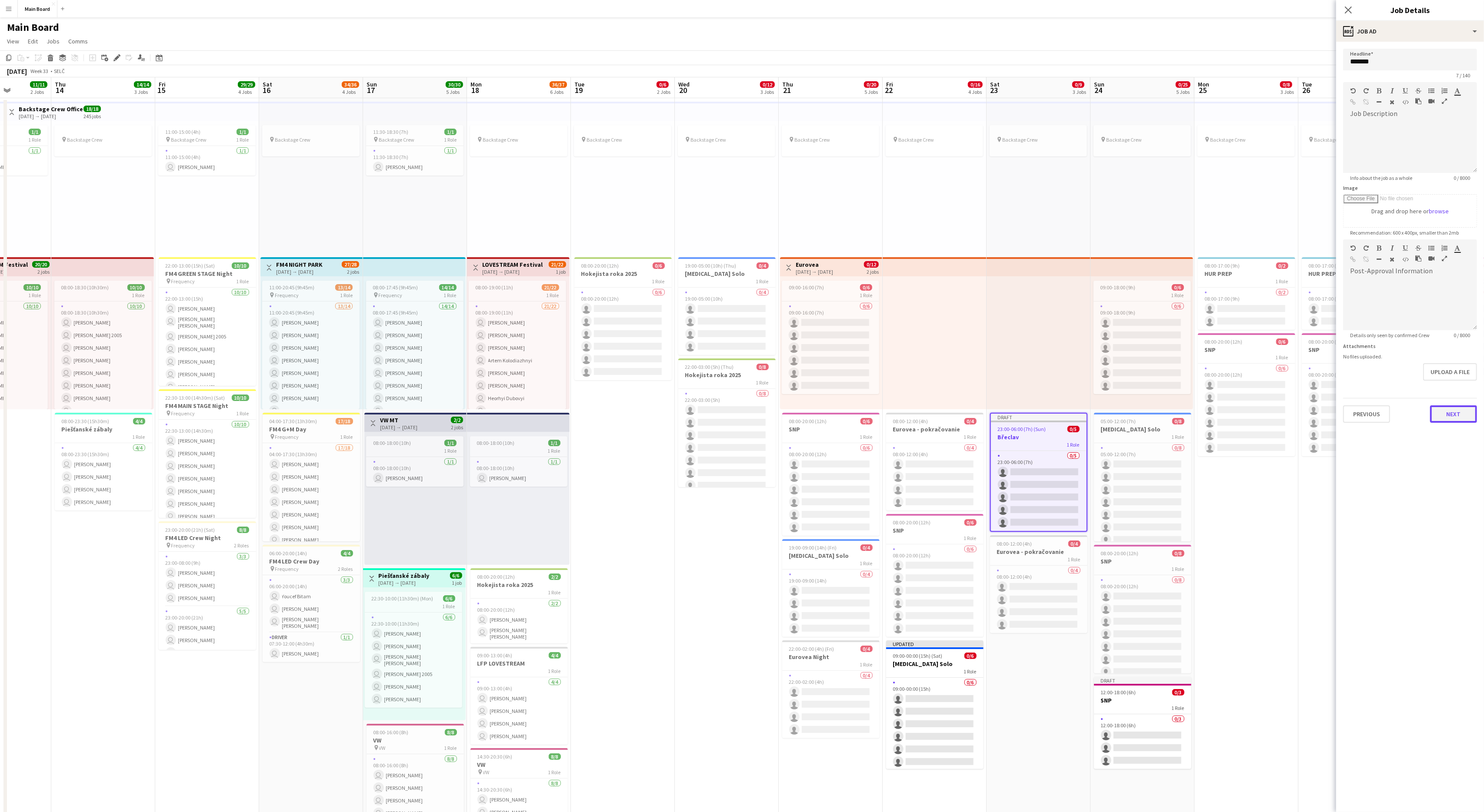
click at [890, 421] on button "Next" at bounding box center [1453, 414] width 47 height 18
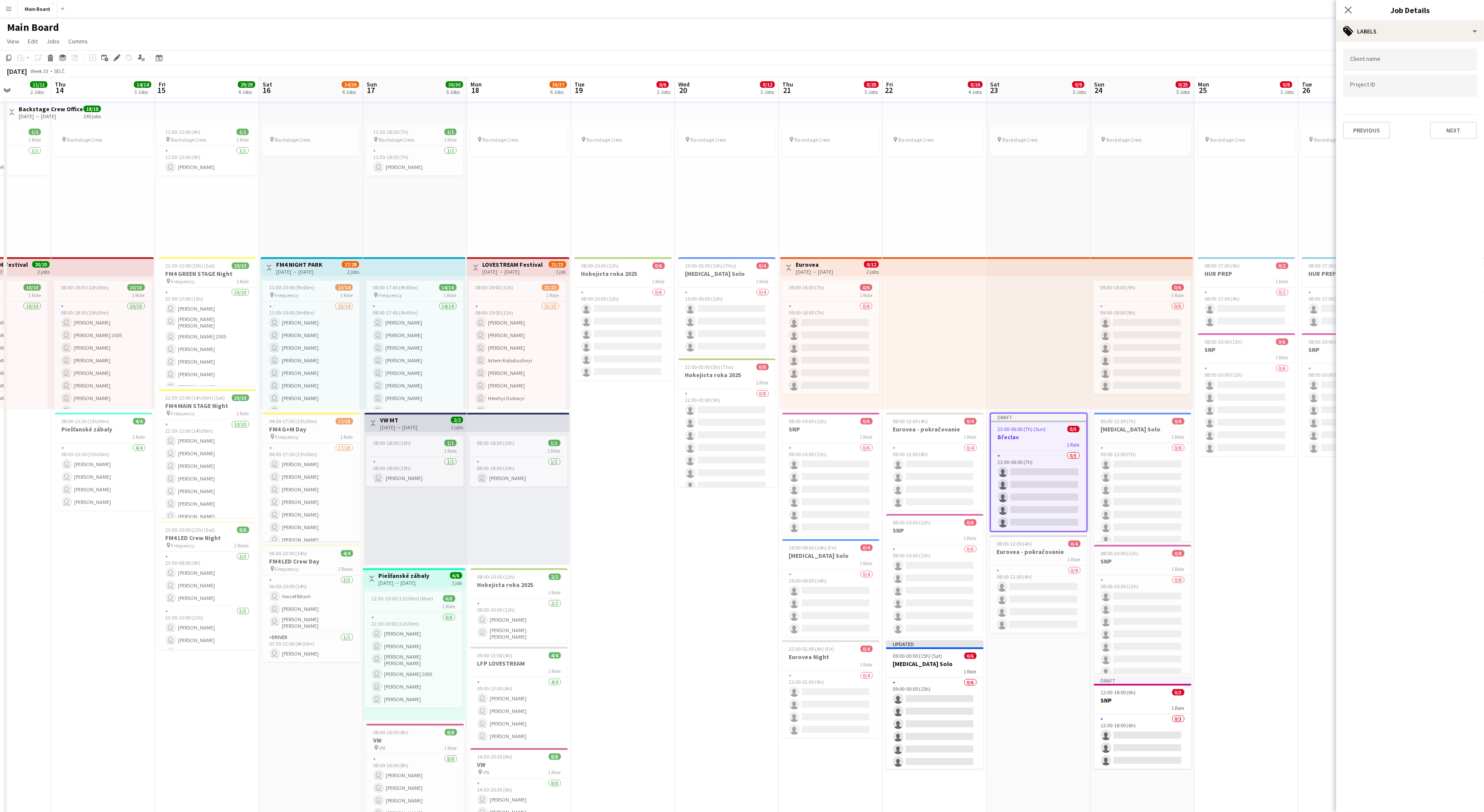
click at [890, 67] on div at bounding box center [1410, 60] width 134 height 22
type input "***"
click at [890, 85] on div "Martin Nohavica" at bounding box center [1410, 86] width 134 height 21
click at [890, 124] on button "Next" at bounding box center [1453, 130] width 47 height 18
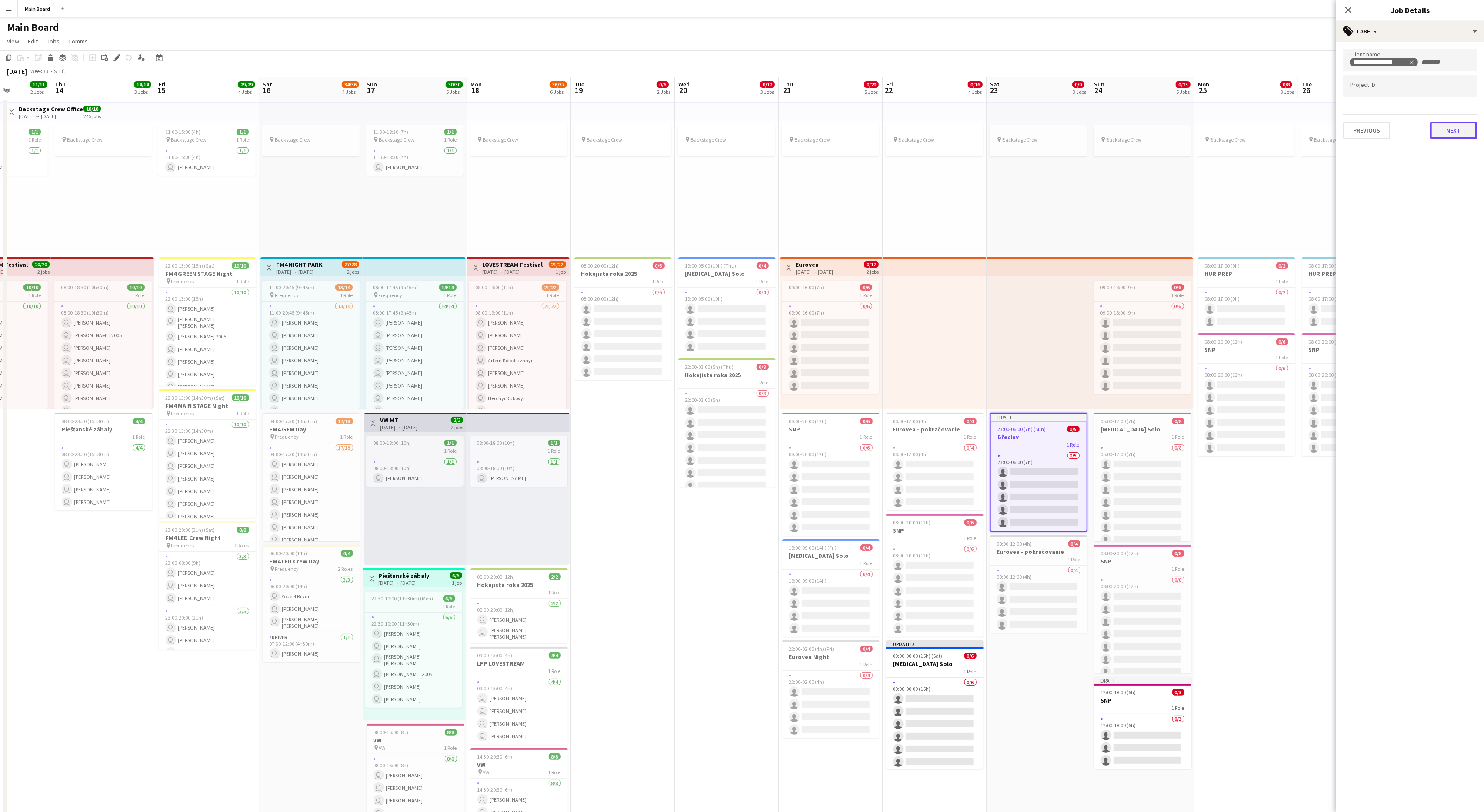
type input "*******"
click at [890, 85] on button "Next" at bounding box center [1453, 90] width 47 height 18
click at [890, 298] on button "Next" at bounding box center [1401, 296] width 29 height 18
click at [890, 147] on button "Next" at bounding box center [1453, 145] width 47 height 18
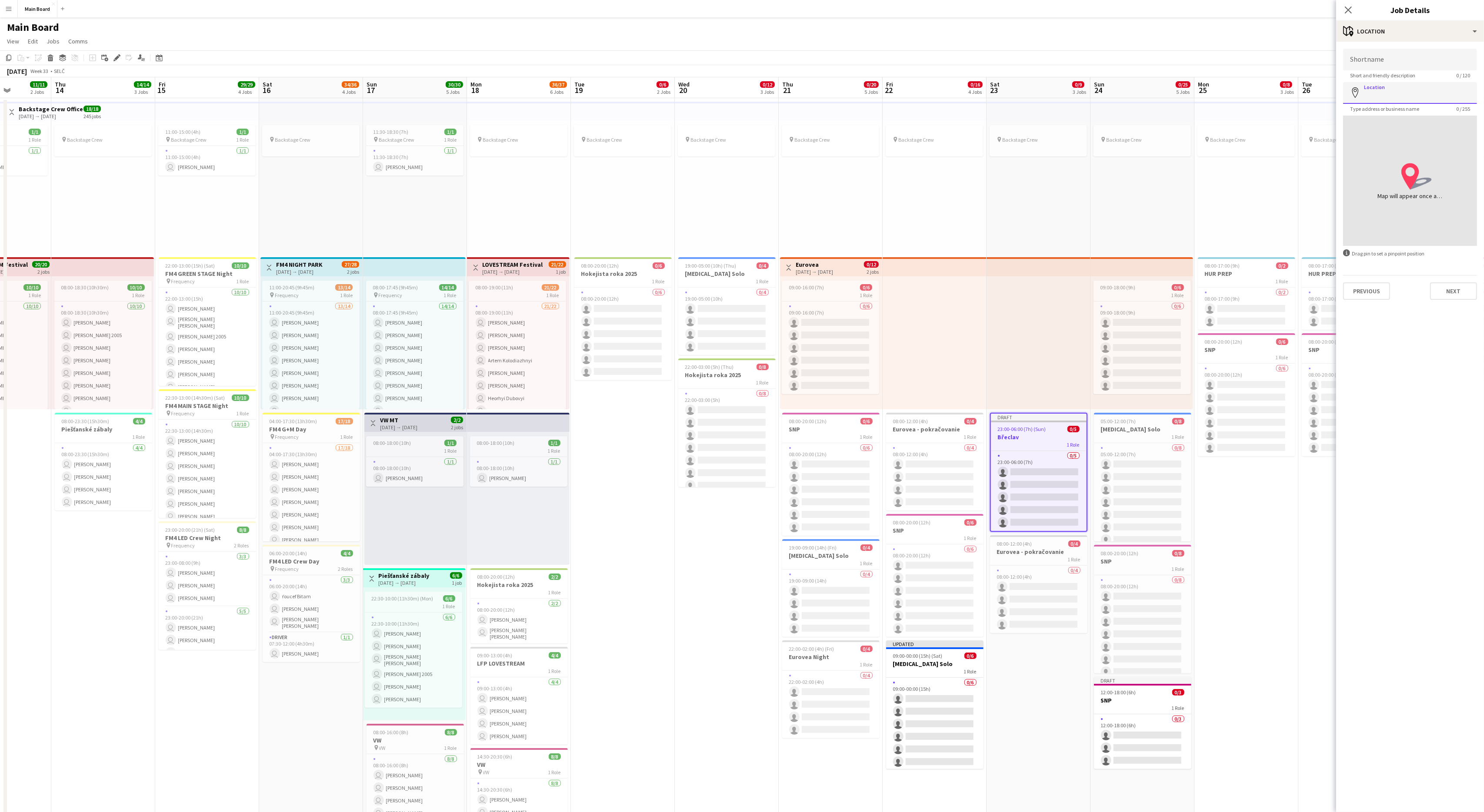
click at [890, 96] on input "Location" at bounding box center [1410, 93] width 134 height 22
type input "**********"
click at [890, 291] on button "Next" at bounding box center [1453, 292] width 47 height 18
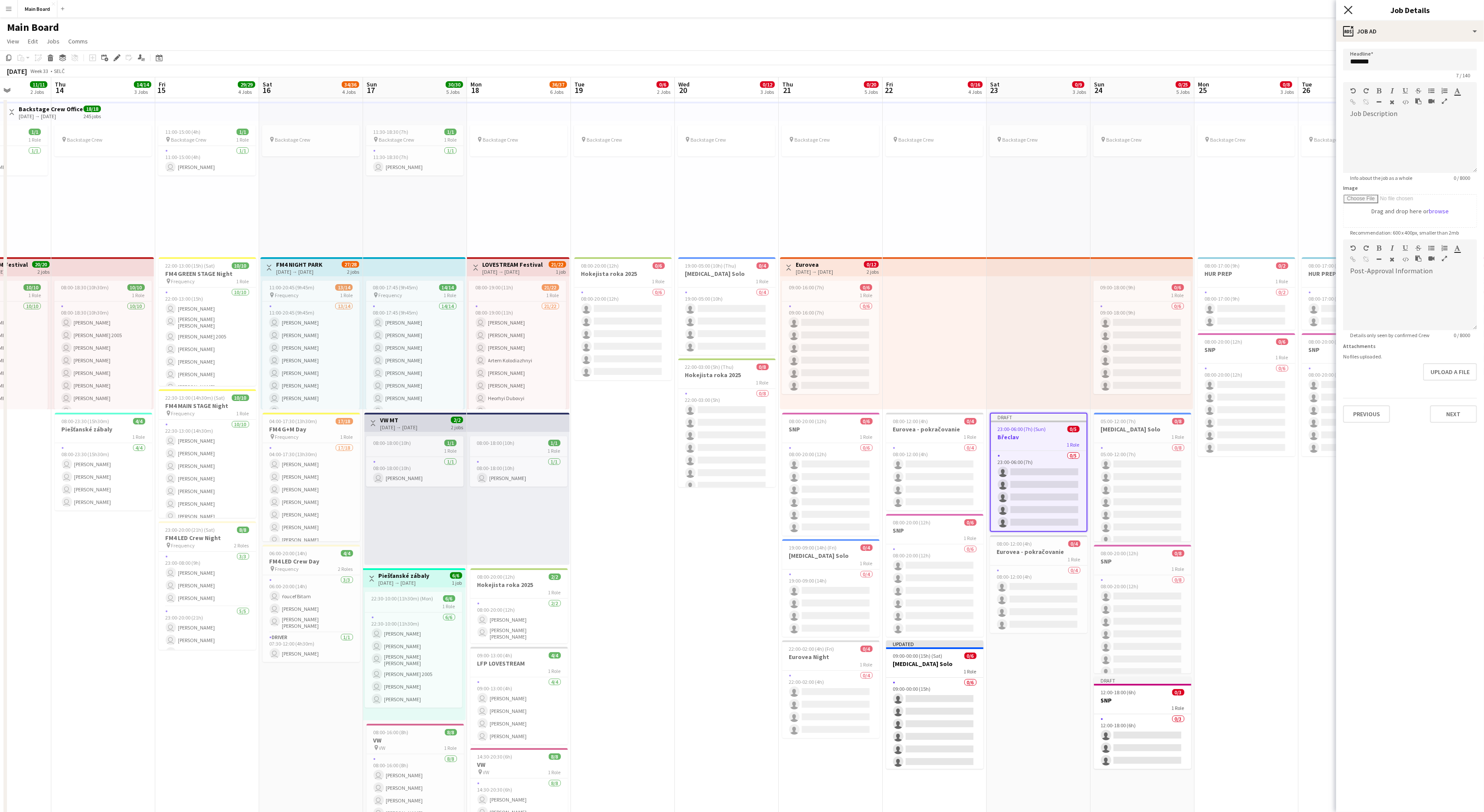
click at [890, 12] on icon "Close pop-in" at bounding box center [1348, 10] width 8 height 8
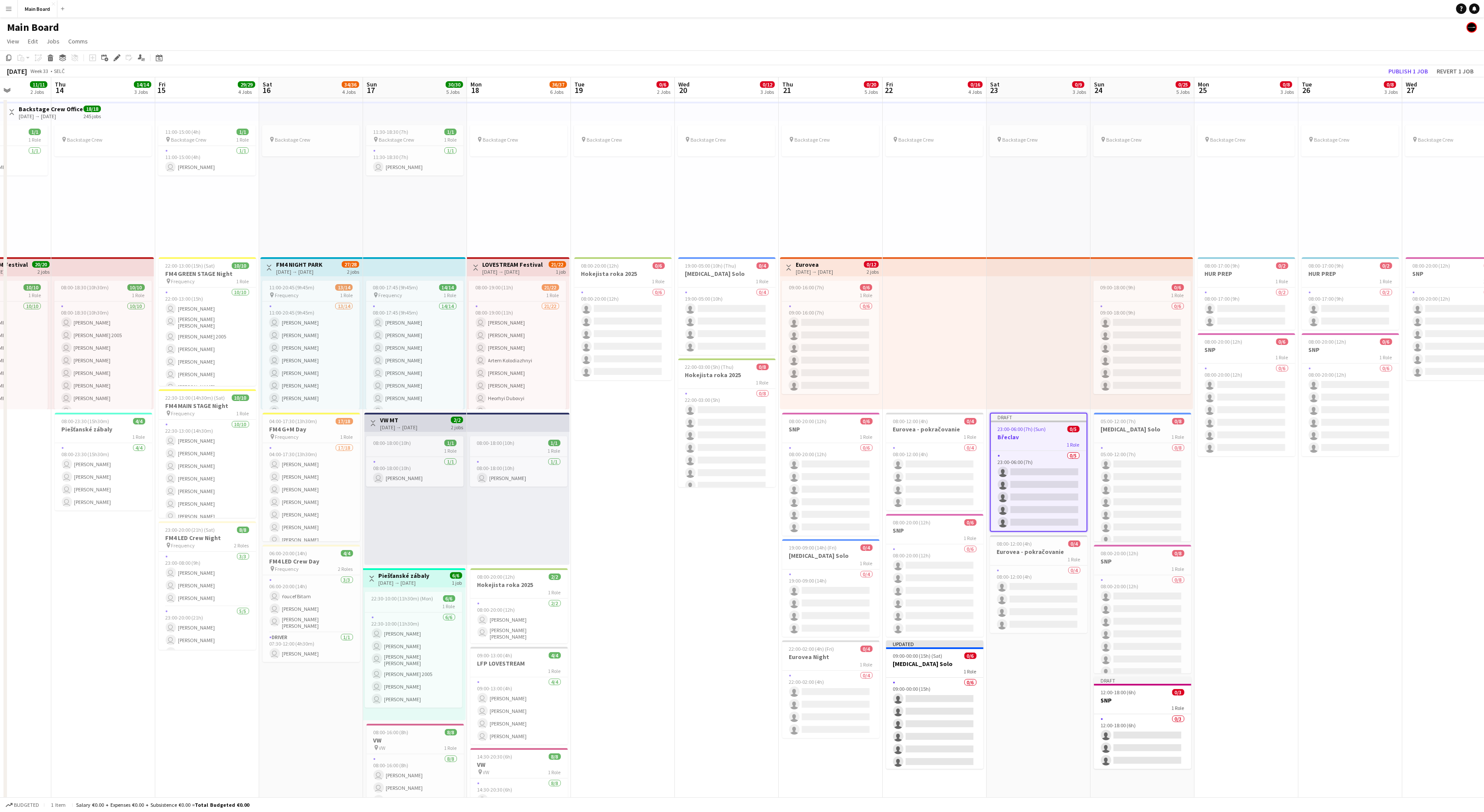
click at [890, 487] on app-date-cell "pin Backstage Crew 08:00-17:00 (9h) 0/2 HUR PREP 1 Role 0/2 08:00-17:00 (9h) si…" at bounding box center [1350, 628] width 104 height 1059
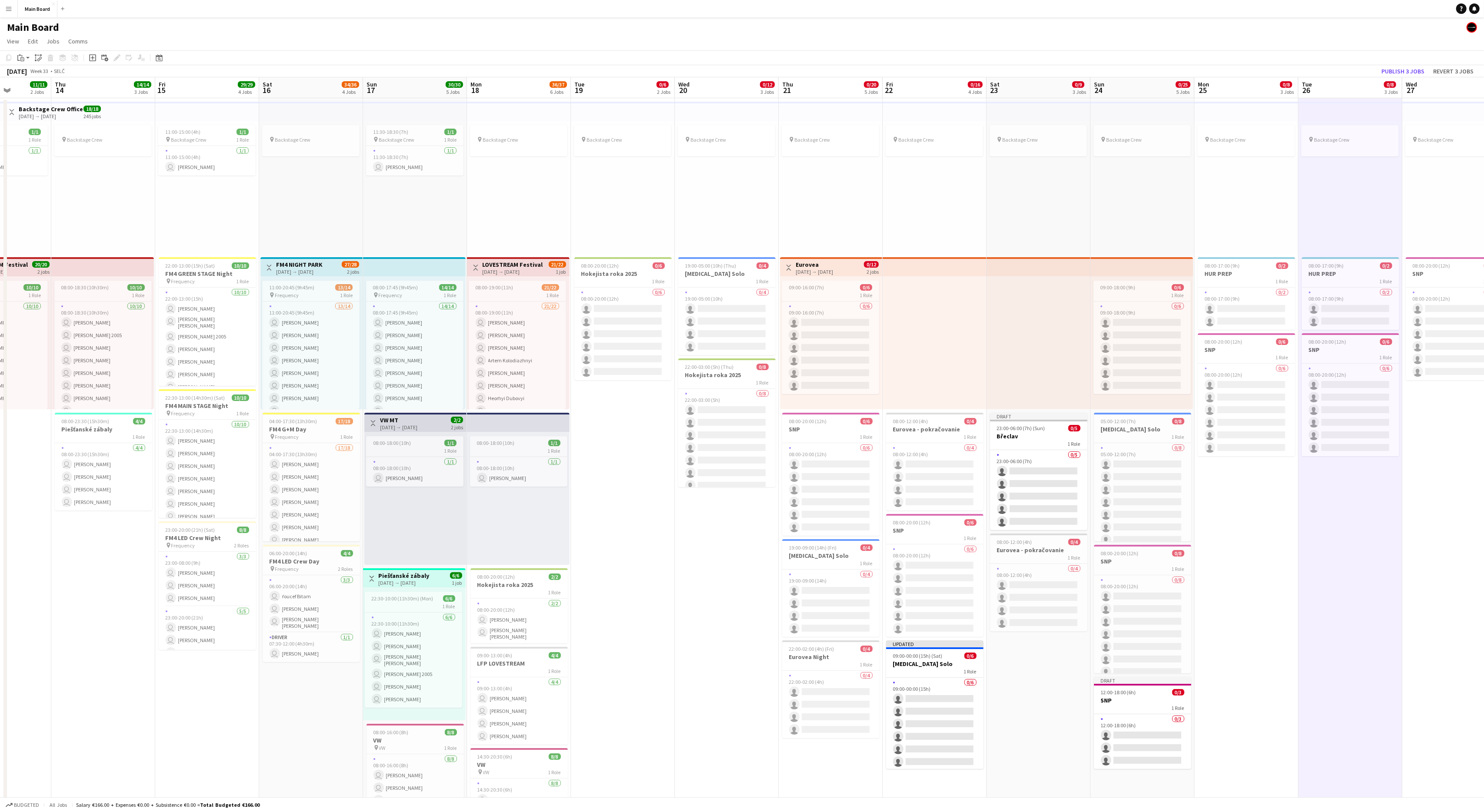
click at [890, 487] on app-date-cell "pin Backstage Crew 08:00-17:00 (9h) 0/2 HUR PREP 1 Role 0/2 08:00-17:00 (9h) si…" at bounding box center [1246, 628] width 104 height 1059
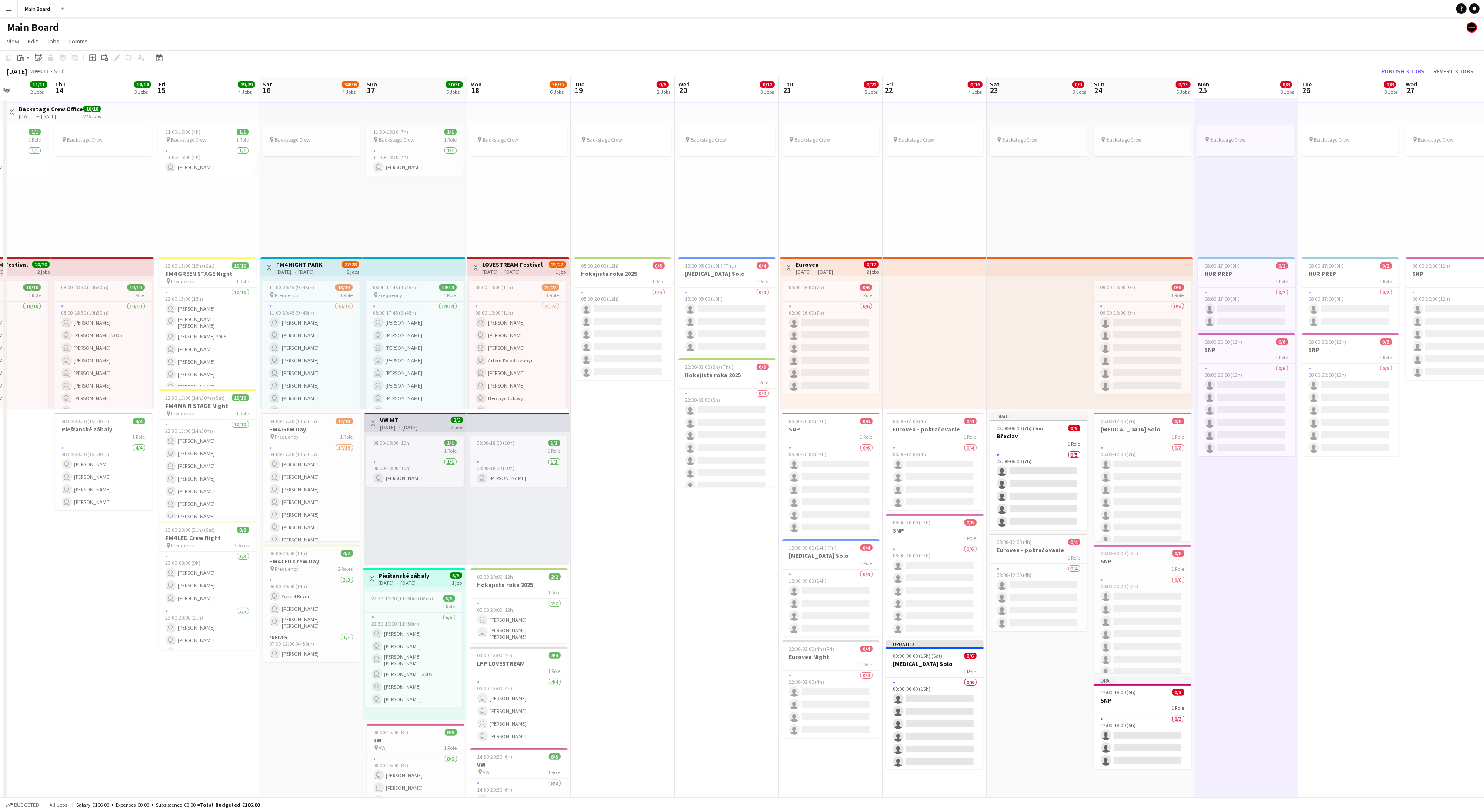
scroll to position [0, 366]
click at [890, 487] on app-date-cell "pin Backstage Crew 08:00-17:00 (9h) 0/2 HUR PREP 1 Role 0/2 08:00-17:00 (9h) si…" at bounding box center [1245, 628] width 104 height 1059
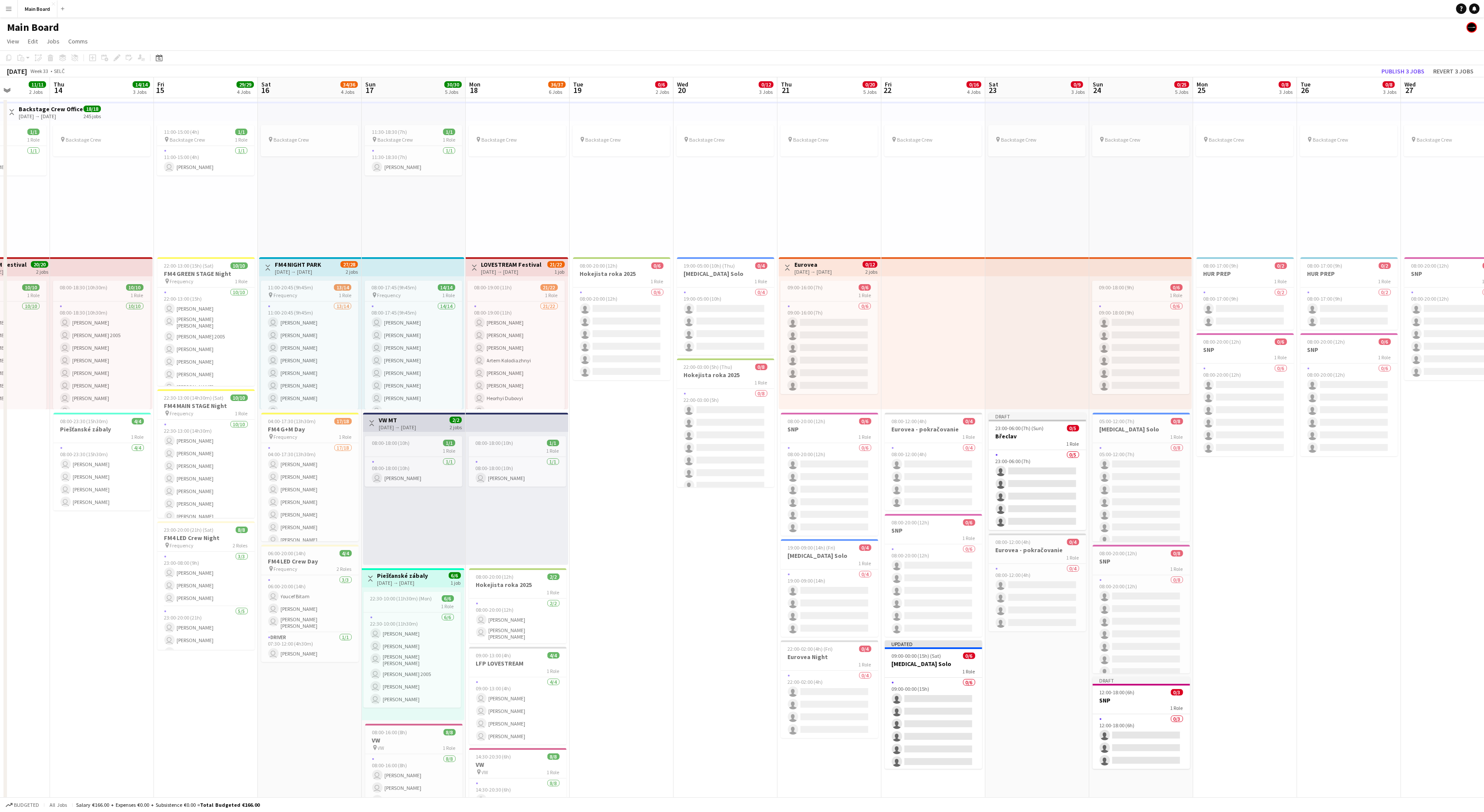
click at [890, 487] on app-date-cell "pin Backstage Crew 08:00-17:00 (9h) 0/2 HUR PREP 1 Role 0/2 08:00-17:00 (9h) si…" at bounding box center [1245, 628] width 104 height 1059
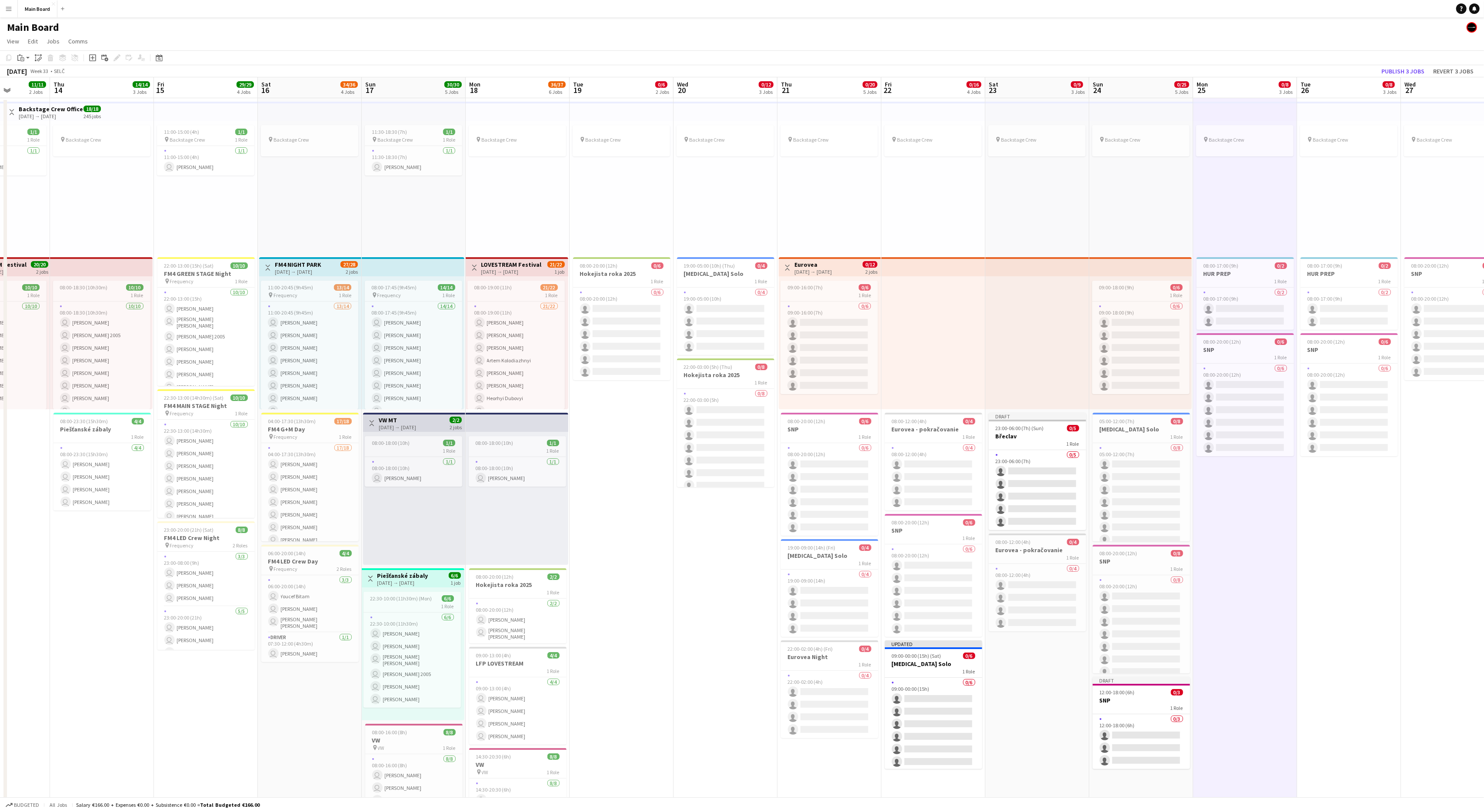
click at [890, 214] on div "pin Backstage Crew" at bounding box center [1245, 188] width 104 height 133
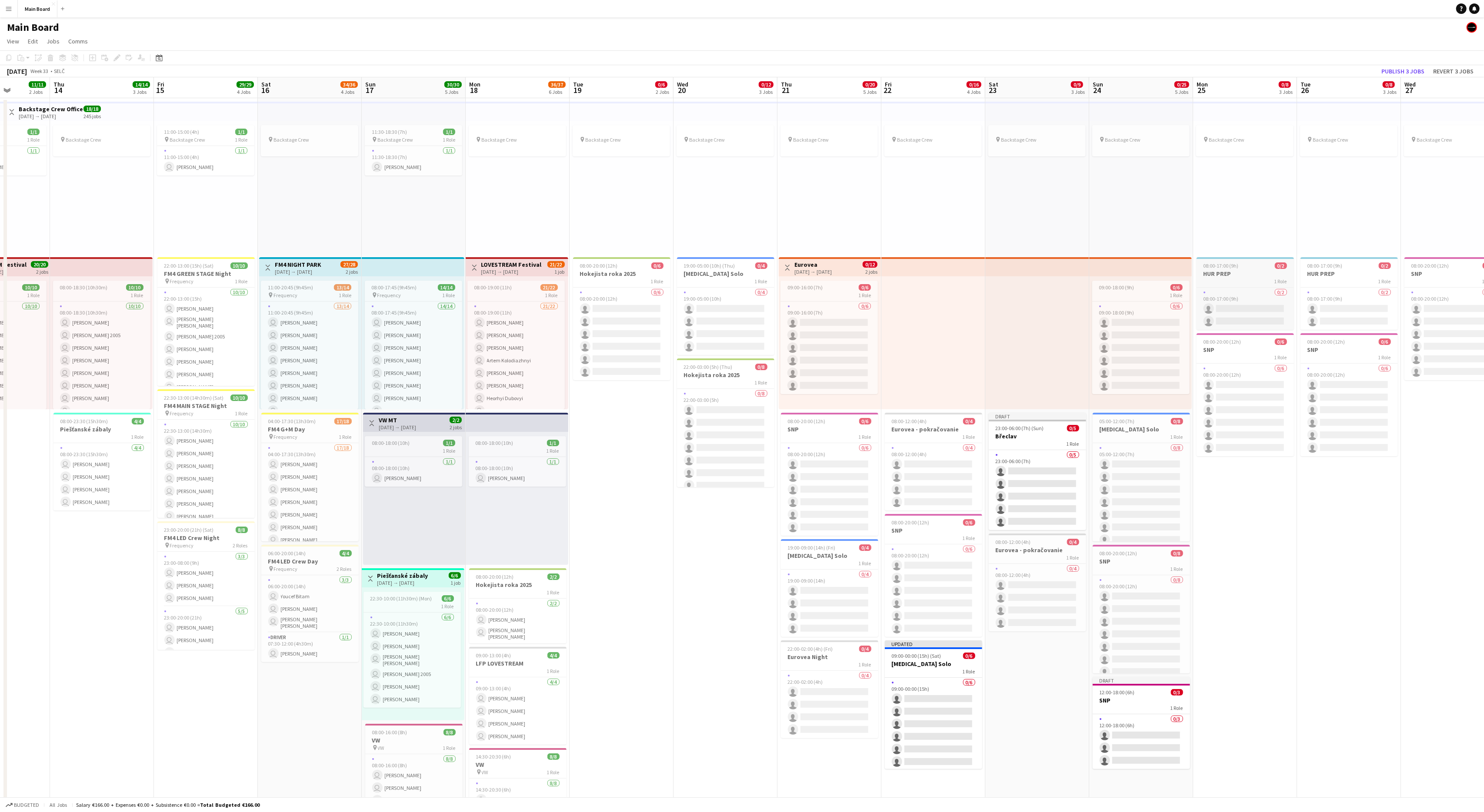
click at [890, 275] on h3 "HUR PREP" at bounding box center [1245, 274] width 97 height 8
click at [890, 353] on h3 "SNP" at bounding box center [1245, 352] width 97 height 8
click at [120, 60] on icon "Edit" at bounding box center [117, 58] width 7 height 7
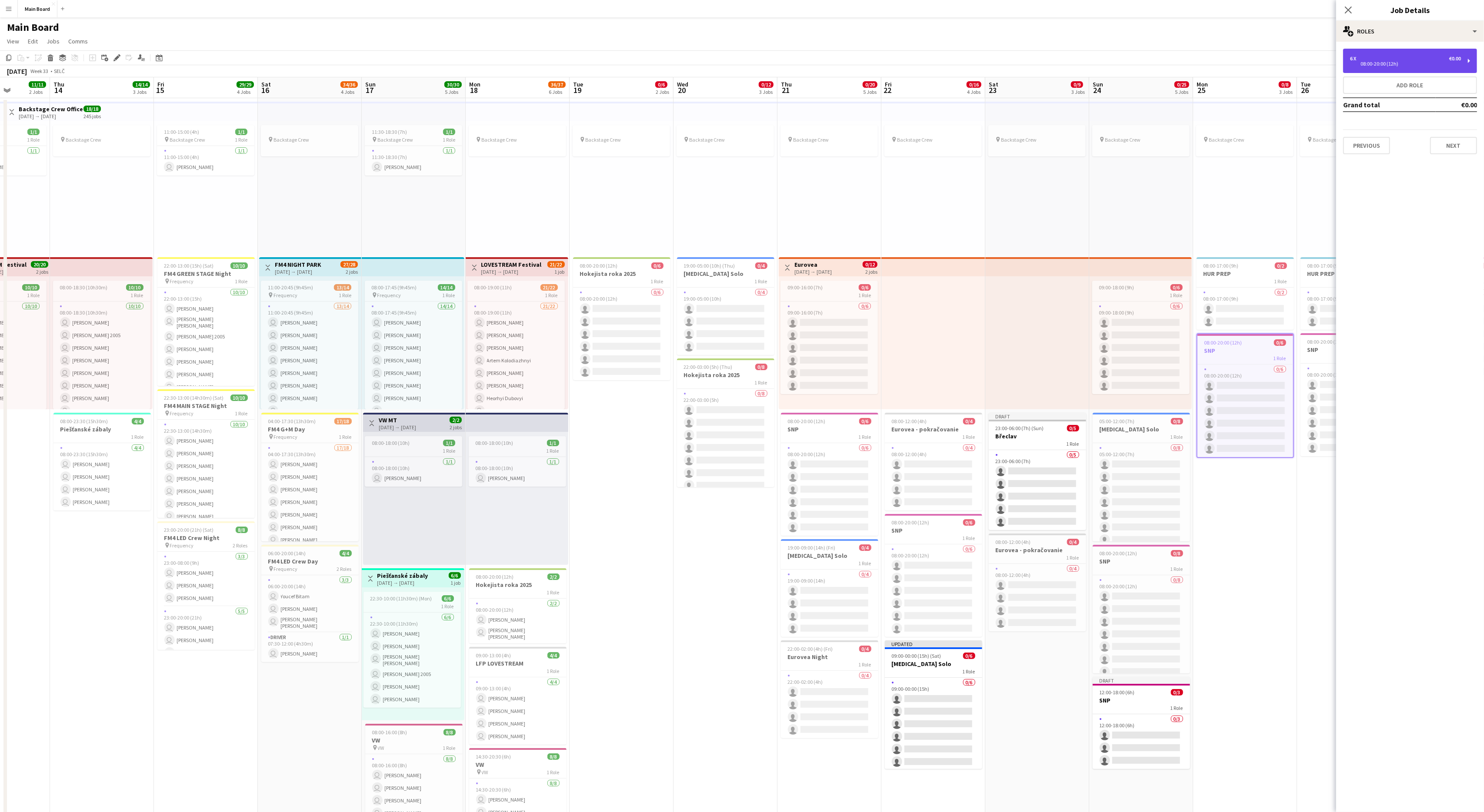
click at [890, 69] on div "6 x €0.00 08:00-20:00 (12h)" at bounding box center [1410, 61] width 134 height 24
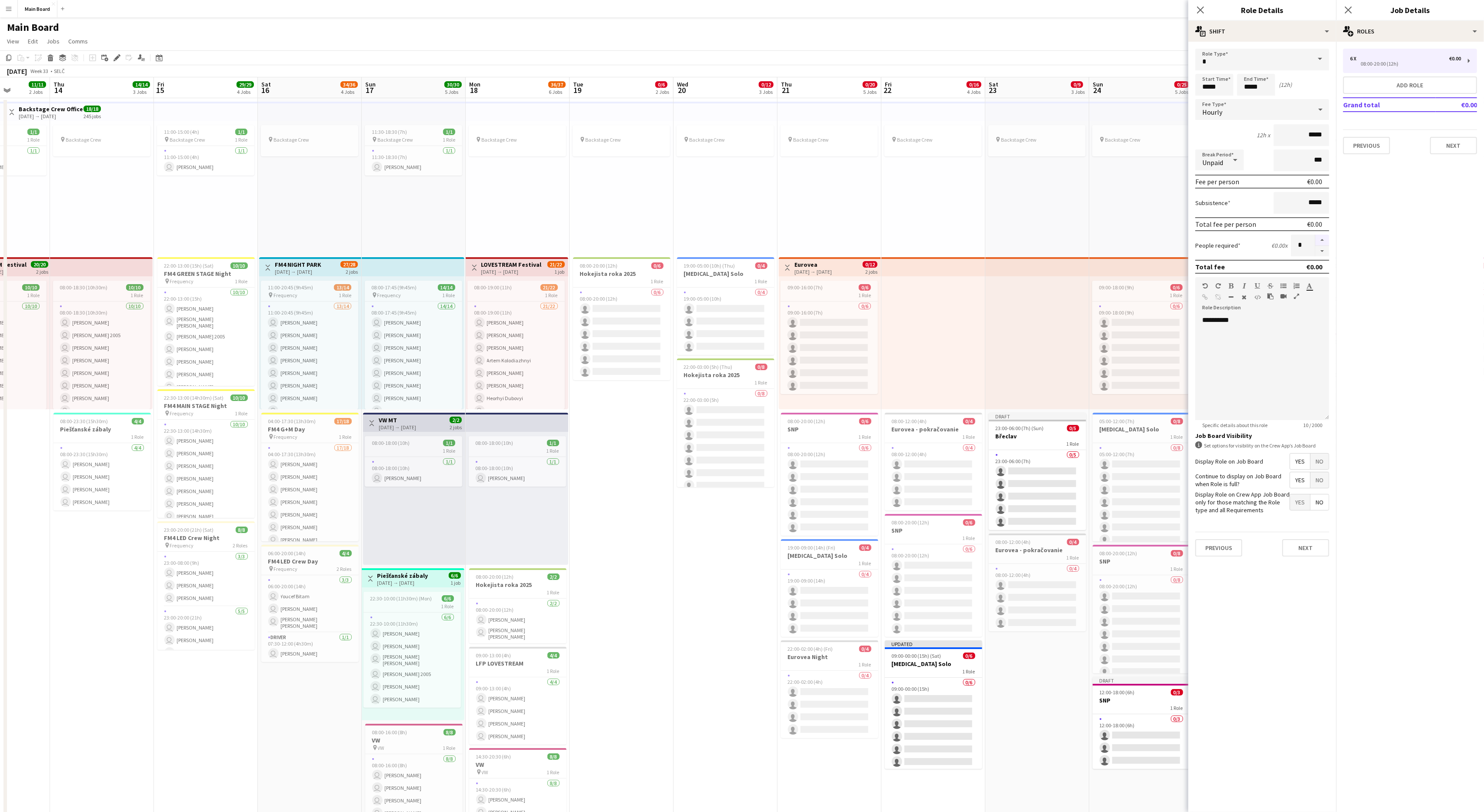
click at [890, 239] on button "button" at bounding box center [1322, 240] width 14 height 12
type input "*"
click at [890, 13] on icon at bounding box center [1348, 10] width 8 height 8
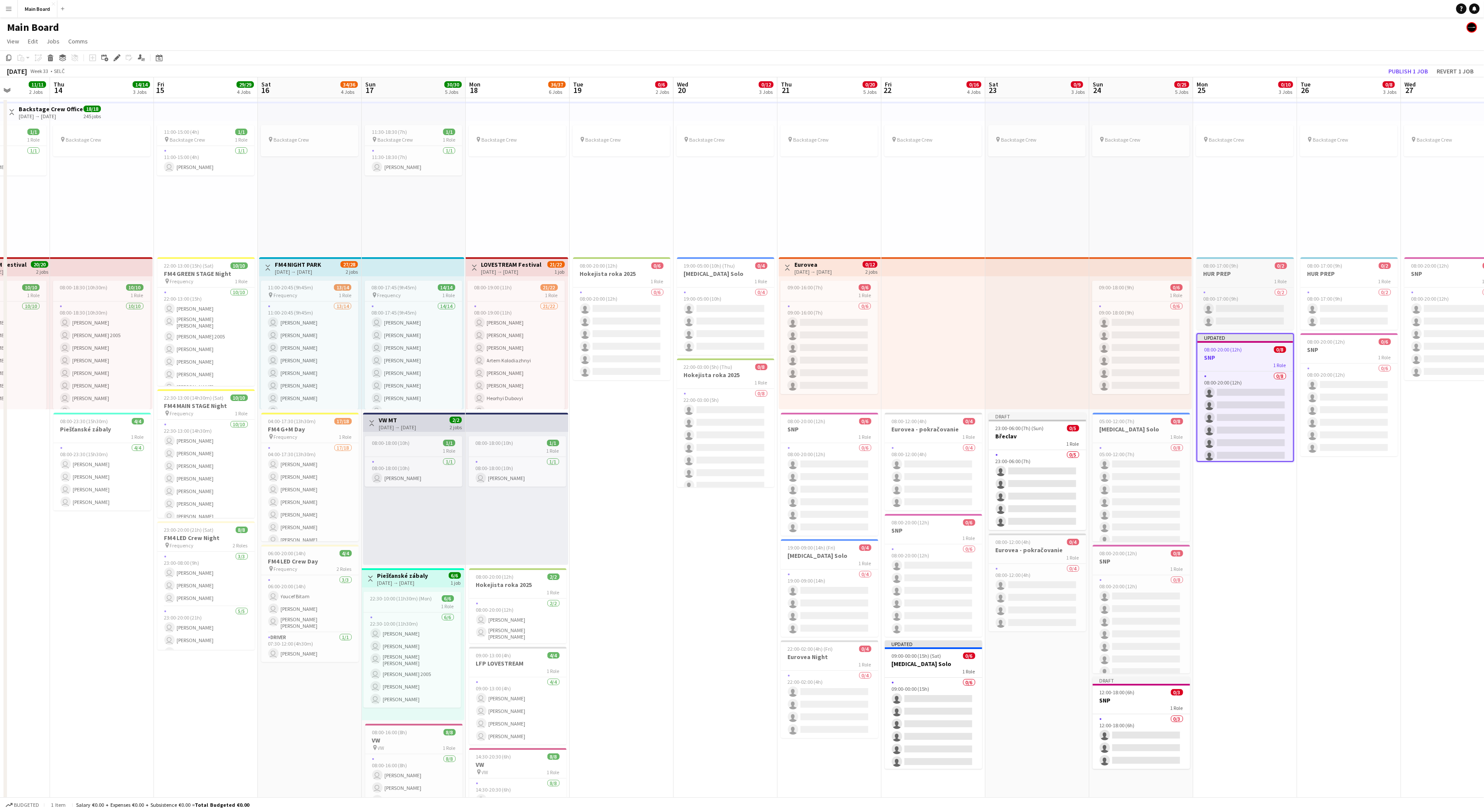
click at [890, 260] on app-job-card "08:00-17:00 (9h) 0/2 HUR PREP 1 Role 0/2 08:00-17:00 (9h) single-neutral-action…" at bounding box center [1245, 294] width 97 height 73
click at [890, 484] on app-date-cell "pin Backstage Crew 08:00-17:00 (9h) 0/2 HUR PREP 1 Role 0/2 08:00-17:00 (9h) si…" at bounding box center [1245, 628] width 104 height 1059
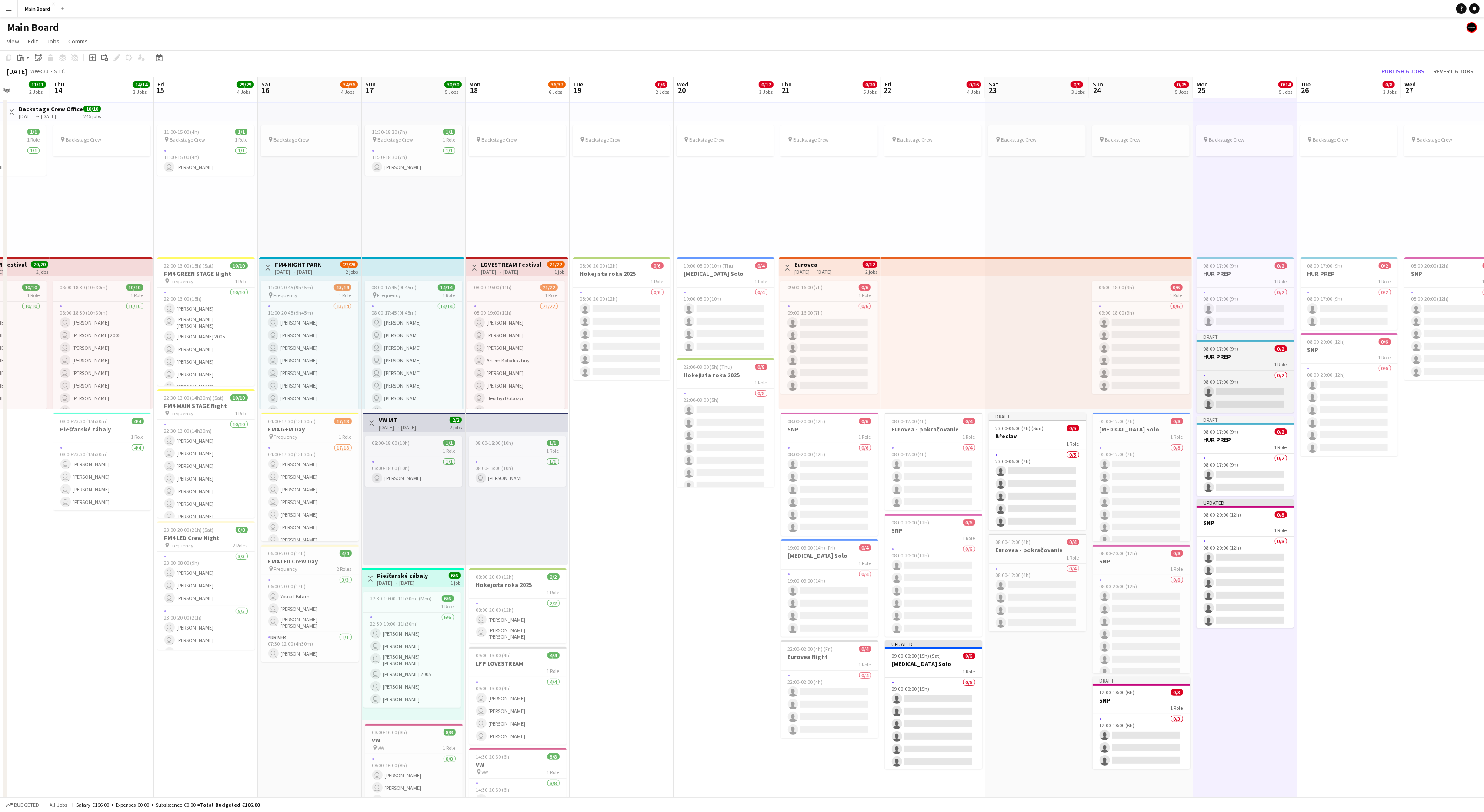
click at [890, 349] on span "08:00-17:00 (9h)" at bounding box center [1221, 349] width 35 height 7
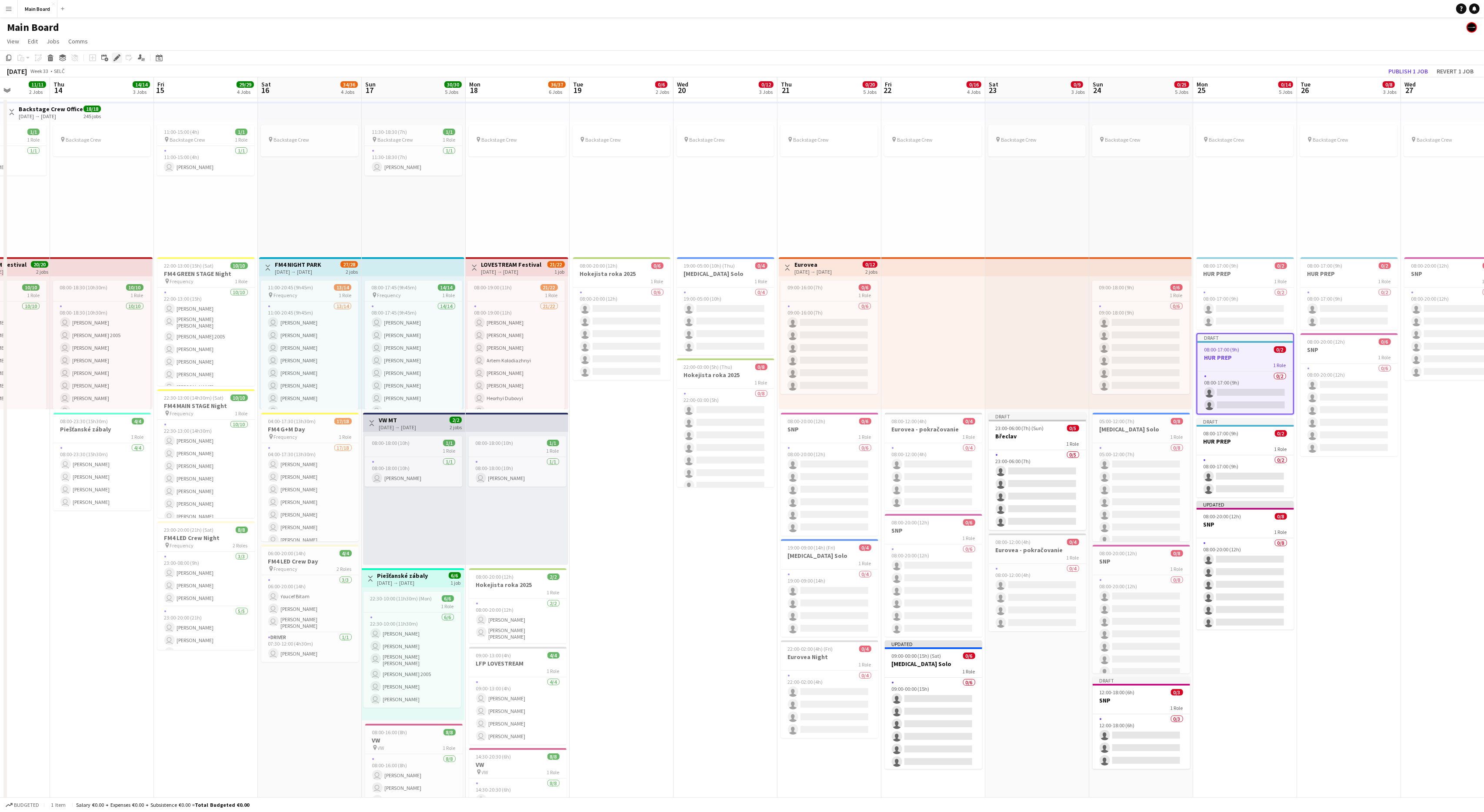
click at [113, 56] on div "Edit" at bounding box center [116, 57] width 10 height 10
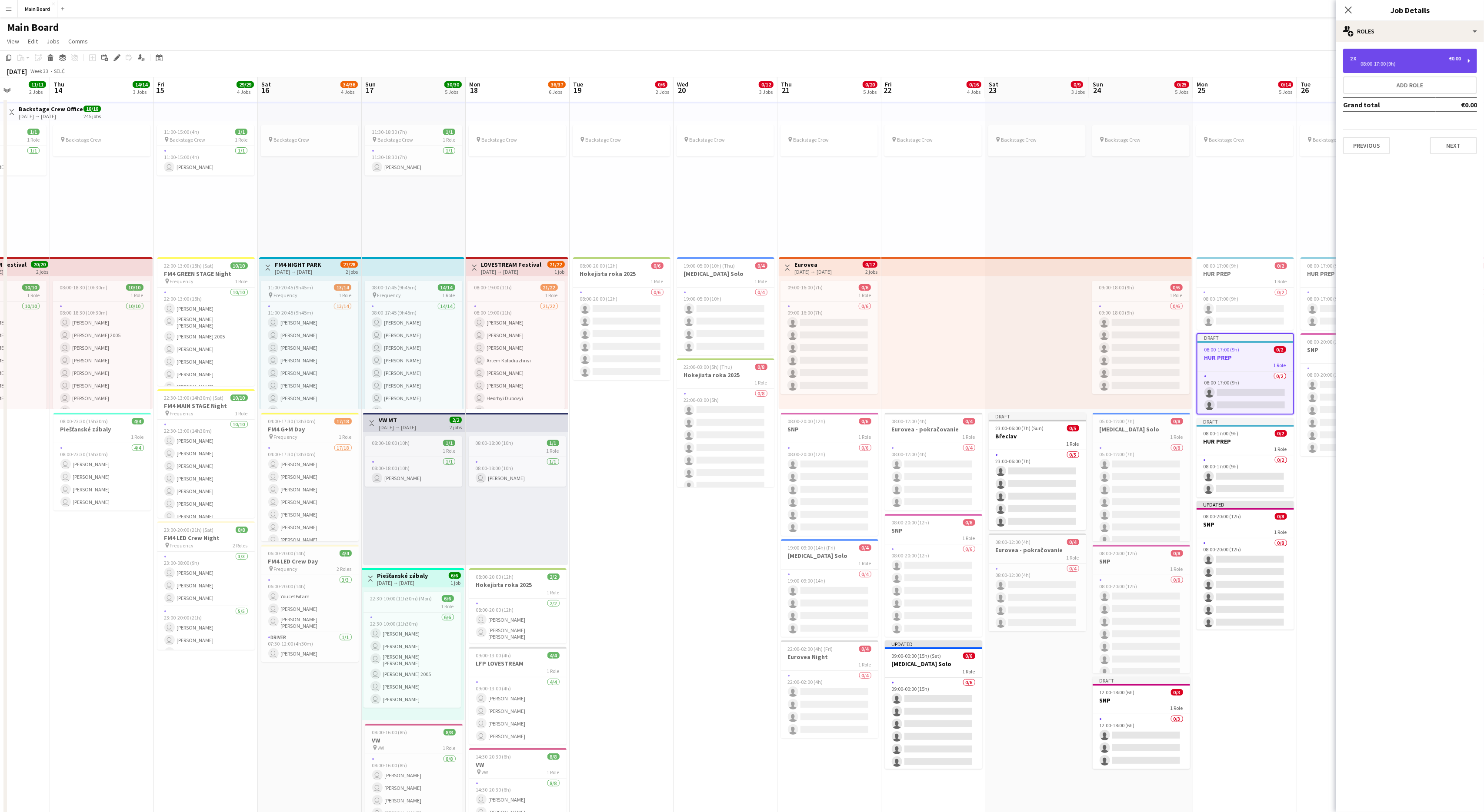
click at [890, 50] on div "2 x €0.00 08:00-17:00 (9h)" at bounding box center [1410, 61] width 134 height 24
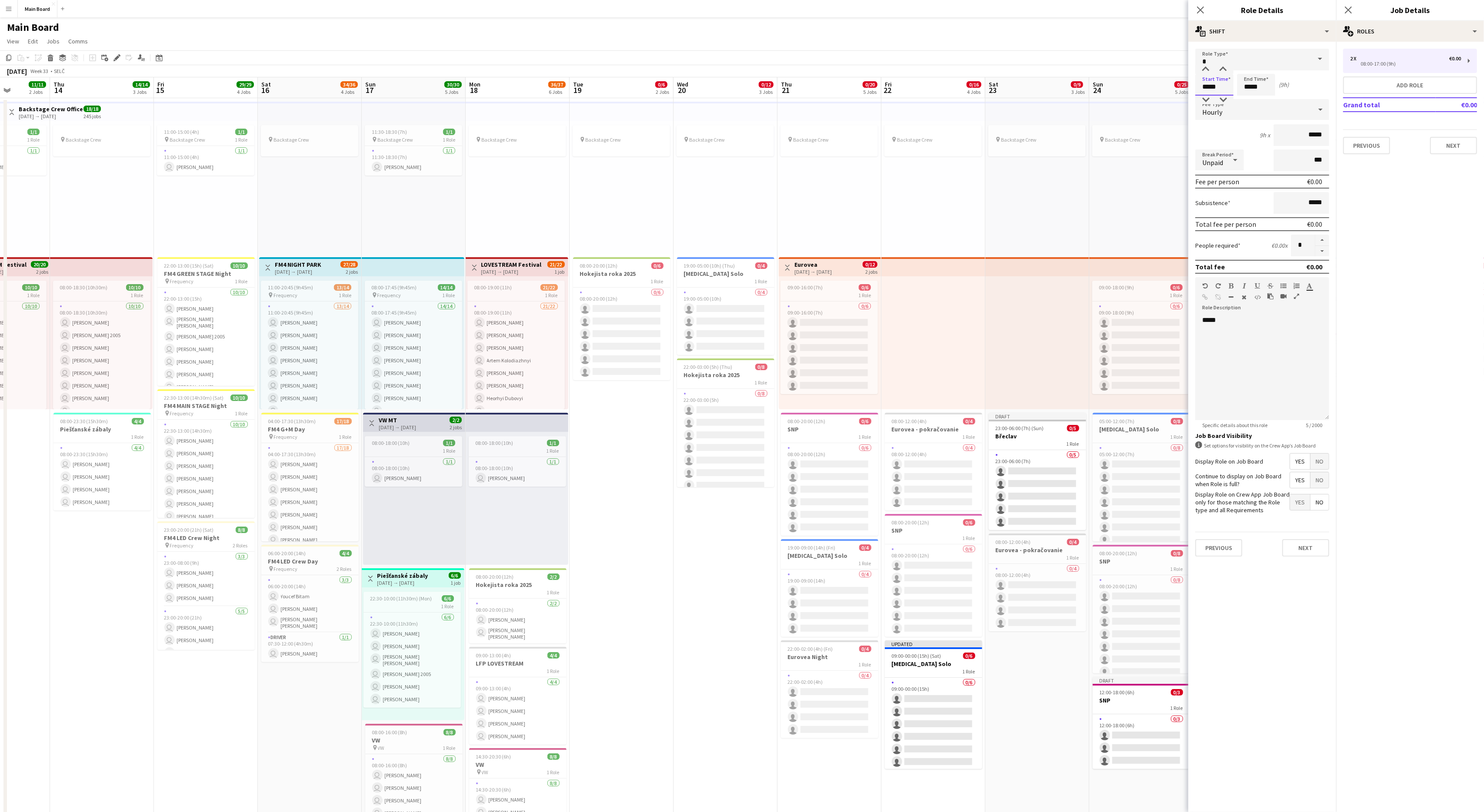
click at [890, 88] on input "*****" at bounding box center [1214, 85] width 38 height 22
click at [890, 86] on input "*****" at bounding box center [1214, 85] width 38 height 22
type input "*****"
click at [890, 487] on button "Next" at bounding box center [1305, 548] width 47 height 18
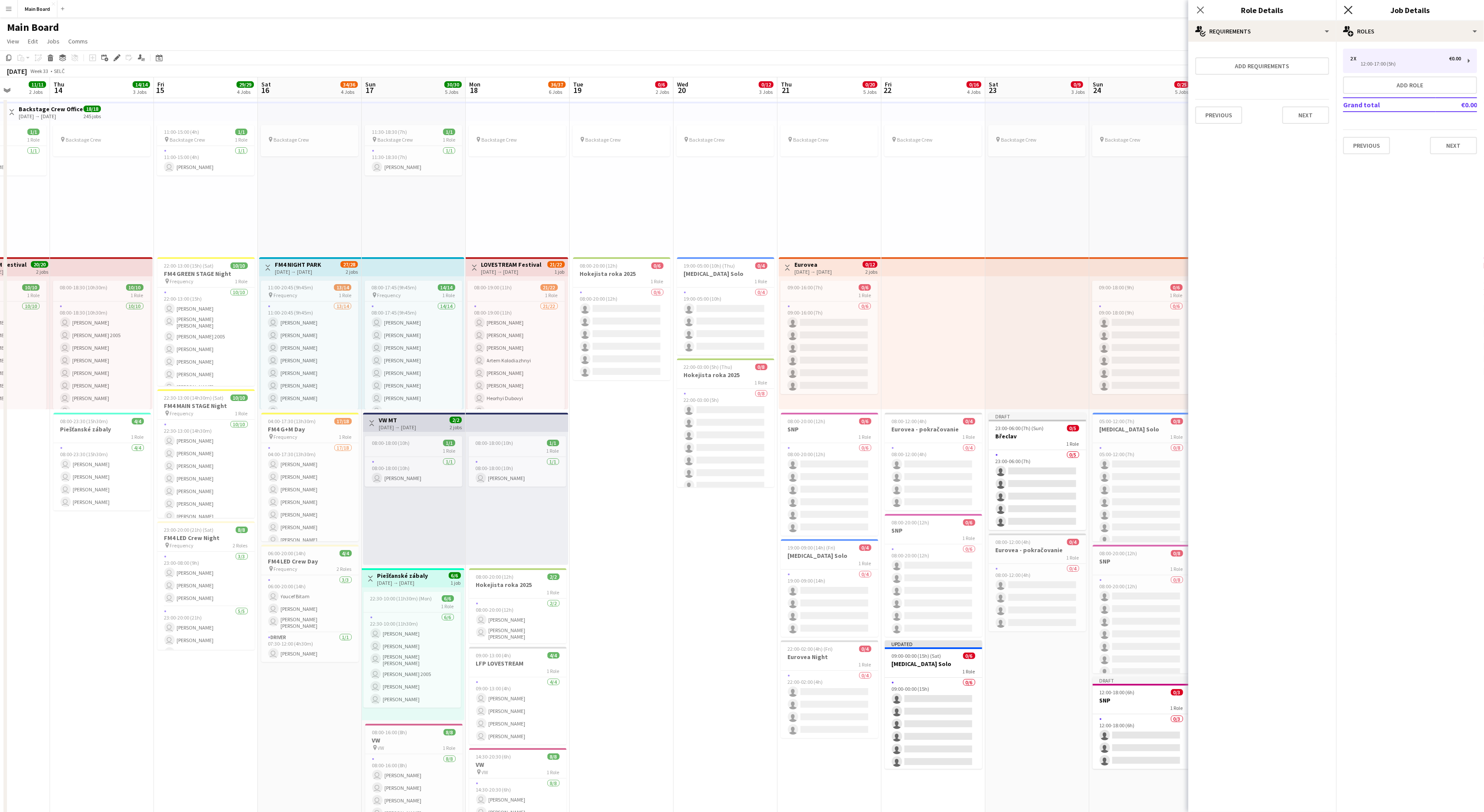
click at [890, 12] on icon at bounding box center [1348, 10] width 8 height 8
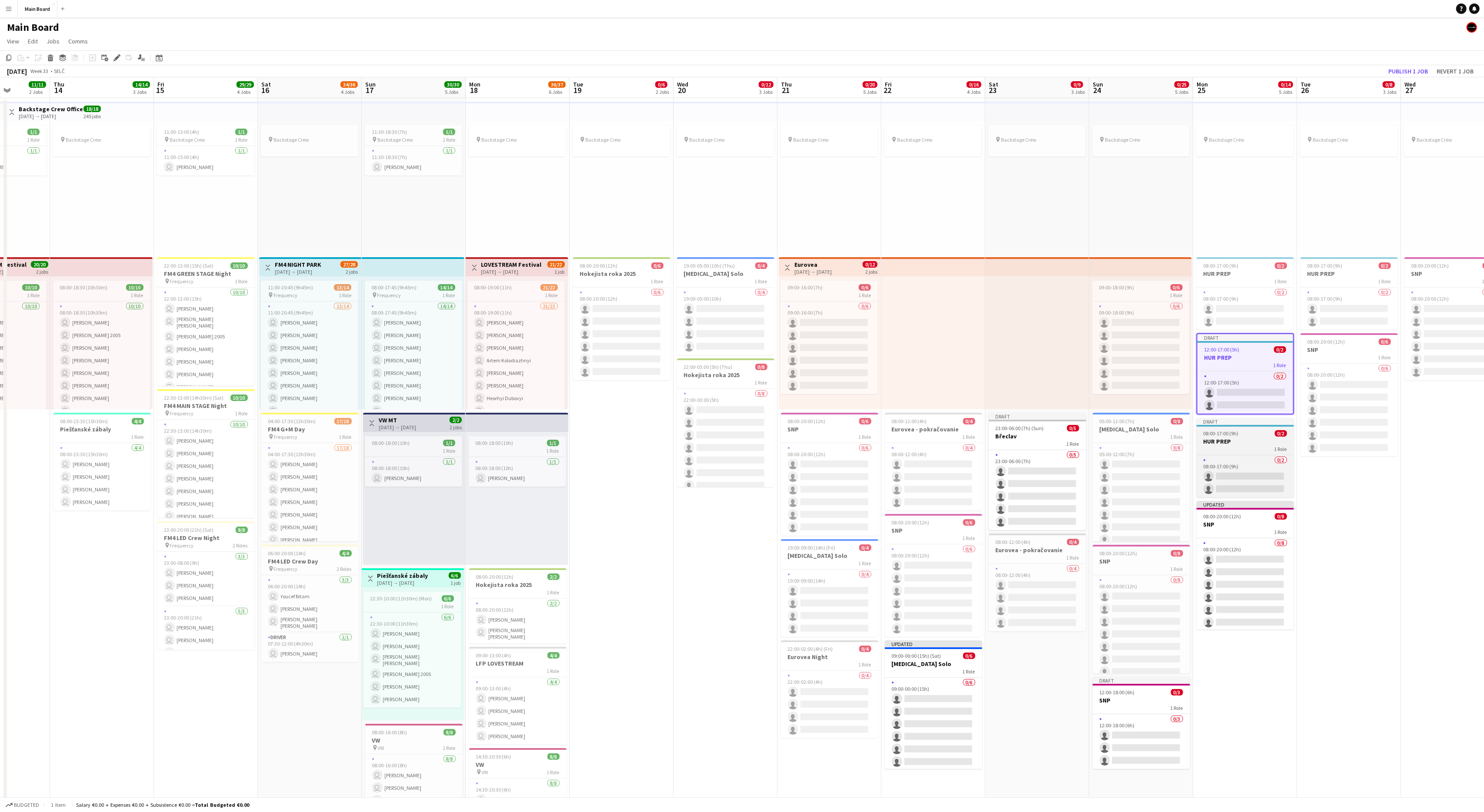
click at [890, 431] on span "08:00-17:00 (9h)" at bounding box center [1221, 434] width 35 height 7
click at [119, 57] on icon at bounding box center [116, 58] width 5 height 5
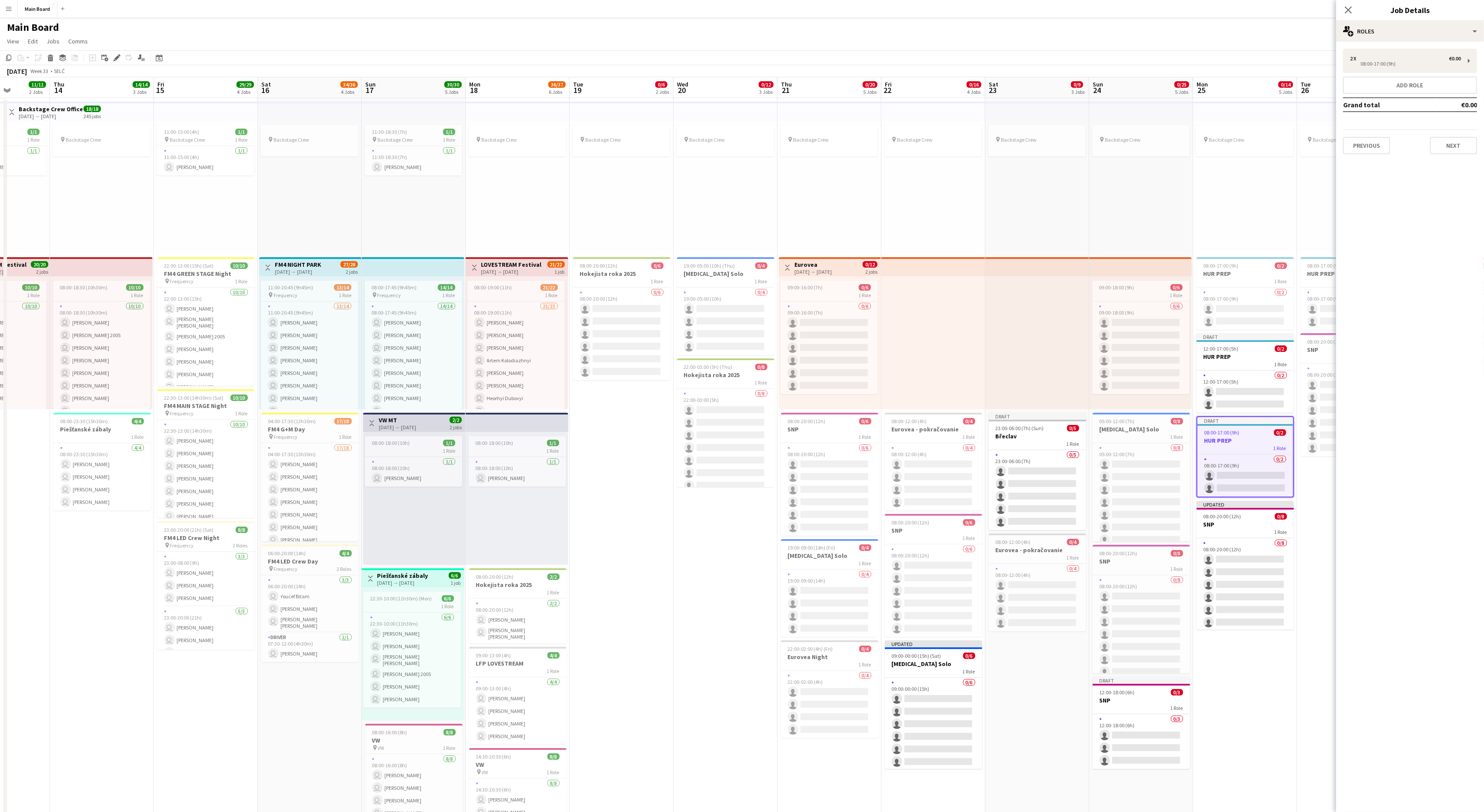
click at [890, 74] on div "2 x €0.00 08:00-17:00 (9h) Add role Grand total €0.00 Previous Next" at bounding box center [1409, 101] width 148 height 105
click at [890, 59] on div "2 x" at bounding box center [1355, 58] width 10 height 6
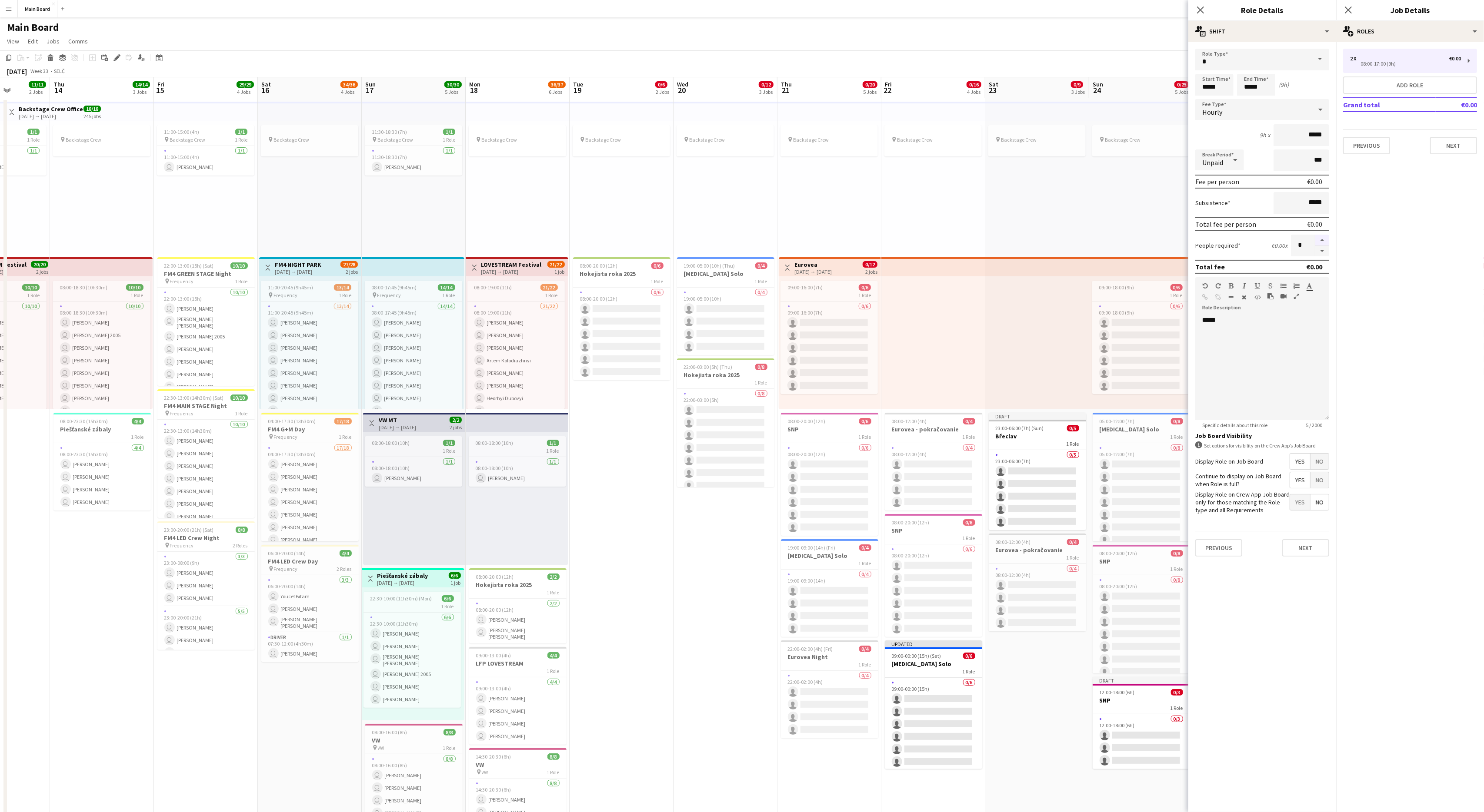
click at [890, 236] on button "button" at bounding box center [1322, 240] width 14 height 12
type input "*"
click at [890, 89] on input "*****" at bounding box center [1214, 85] width 38 height 22
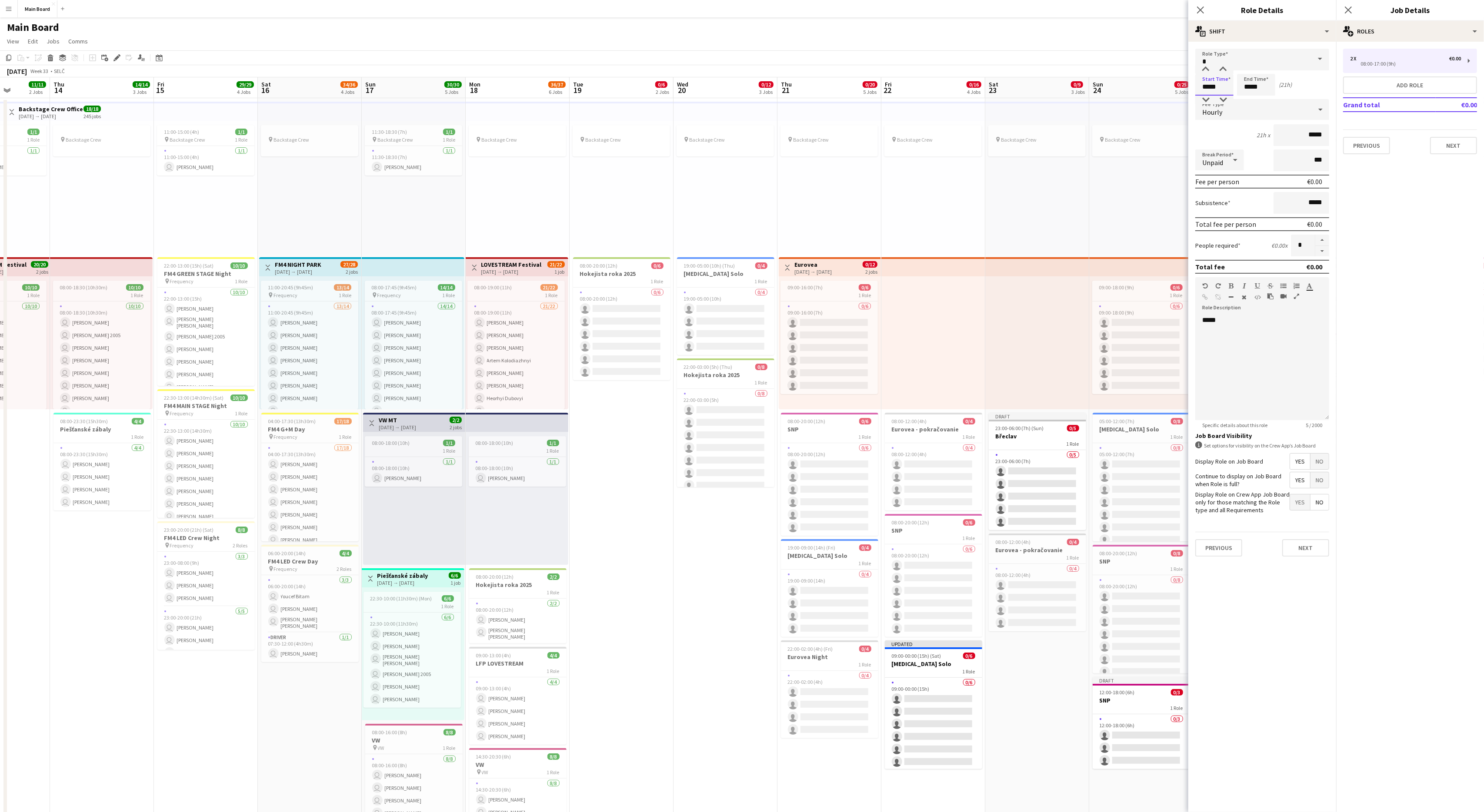
type input "*****"
click at [890, 87] on input "*****" at bounding box center [1256, 85] width 38 height 22
type input "*****"
click at [890, 487] on button "Next" at bounding box center [1305, 548] width 47 height 18
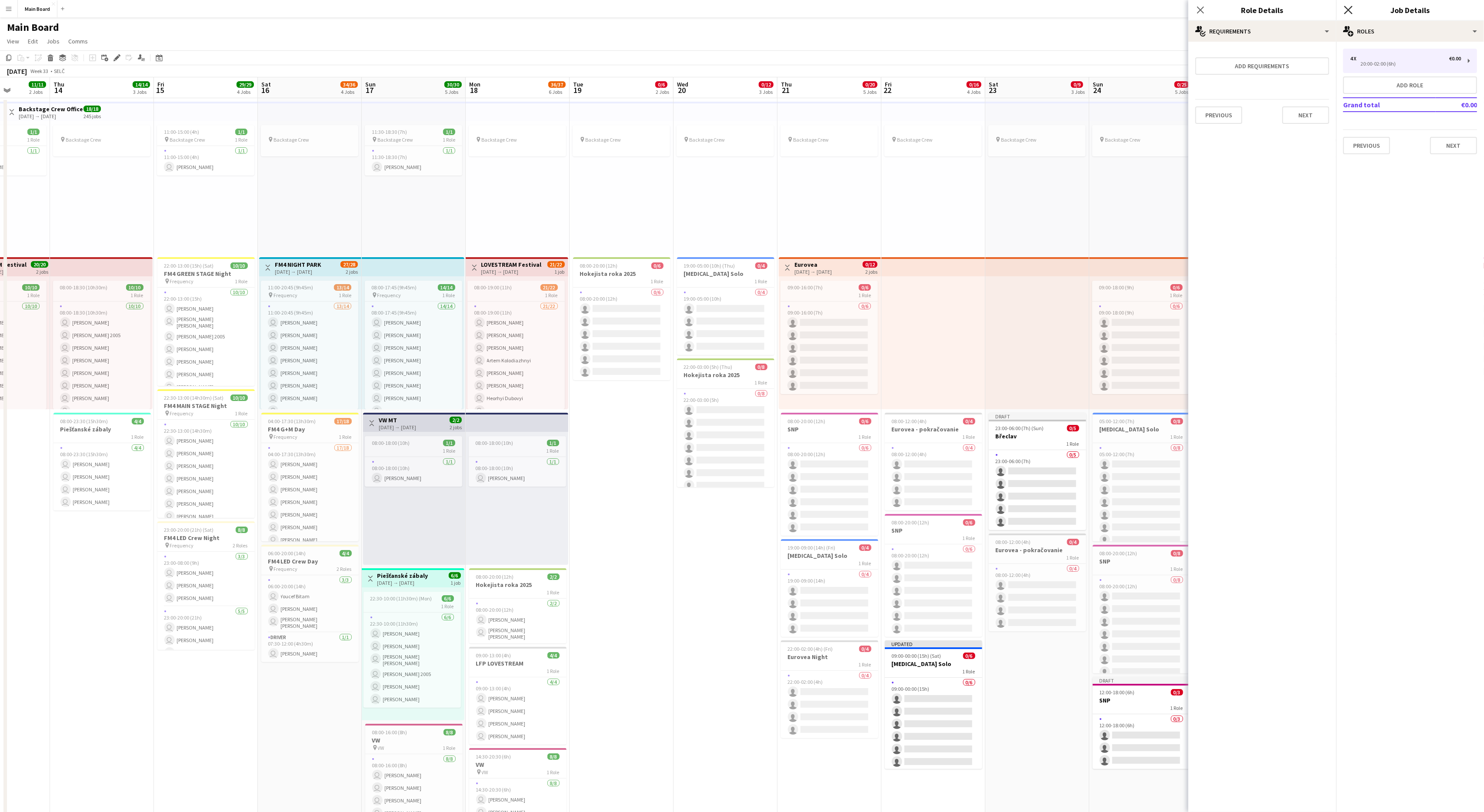
click at [890, 10] on icon at bounding box center [1348, 10] width 8 height 8
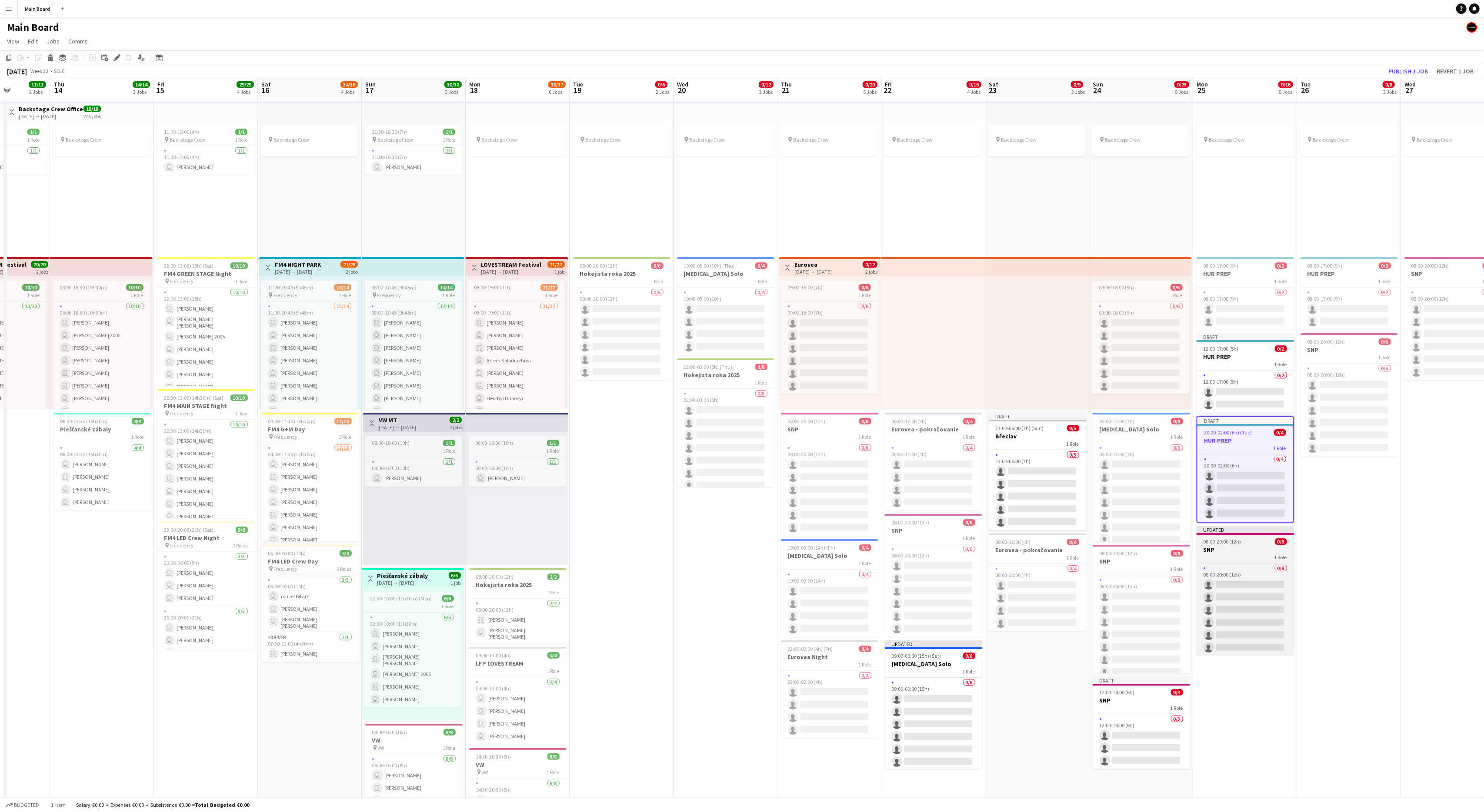
click at [890, 487] on app-job-card "Updated 08:00-20:00 (12h) 0/8 SNP 1 Role 0/8 08:00-20:00 (12h) single-neutral-a…" at bounding box center [1245, 590] width 97 height 128
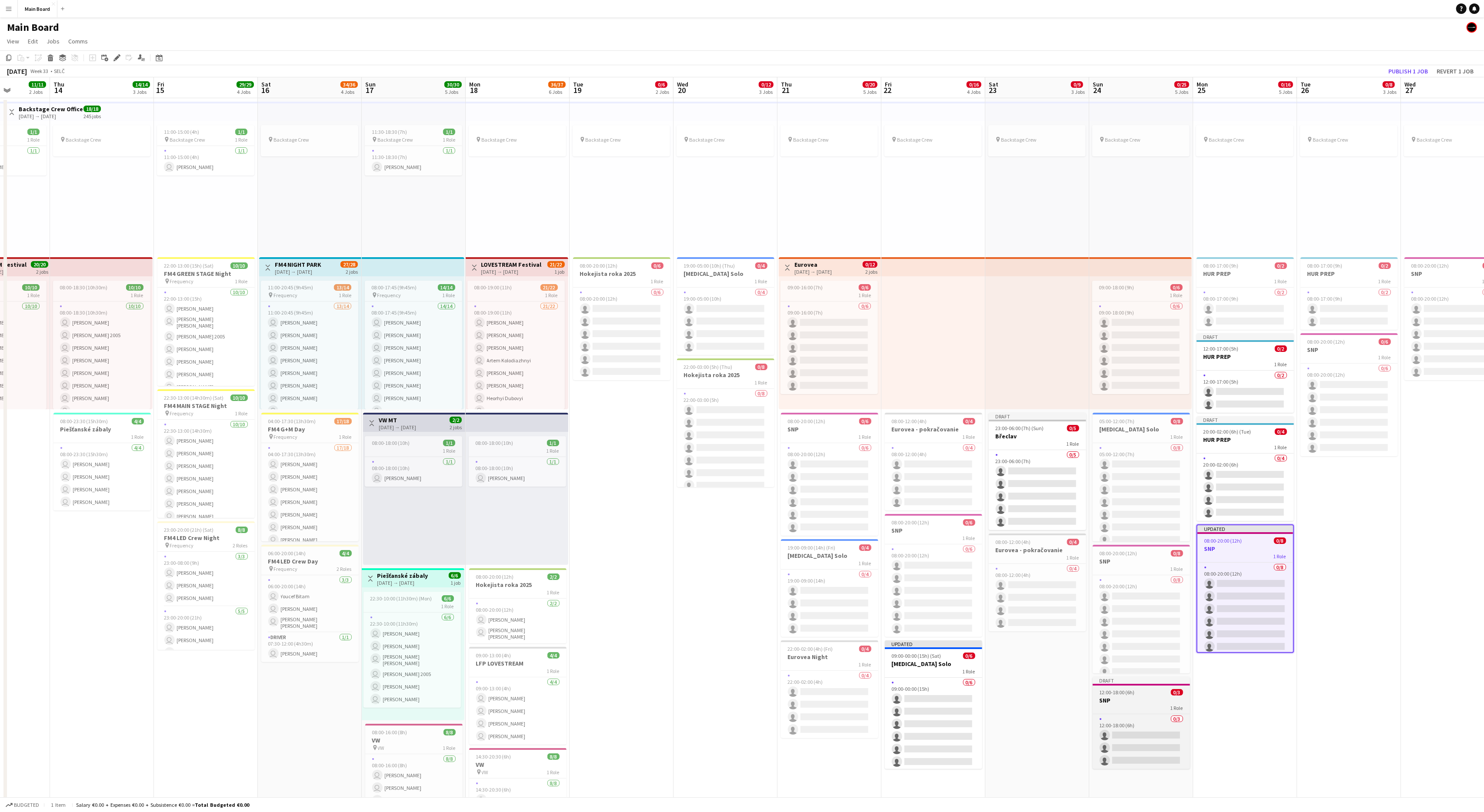
click at [890, 487] on h3 "SNP" at bounding box center [1141, 701] width 97 height 8
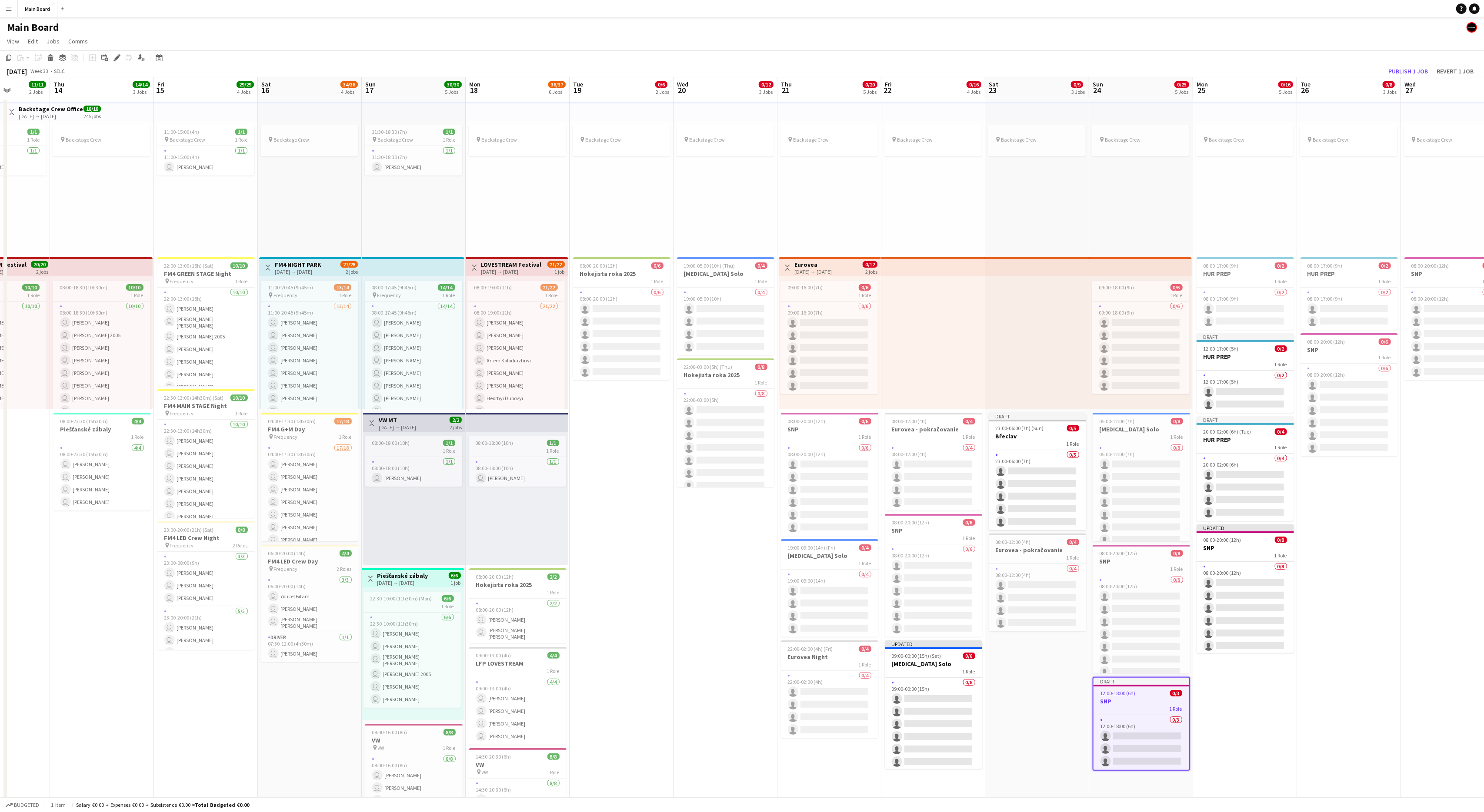
click at [890, 487] on app-date-cell "pin Backstage Crew 08:00-17:00 (9h) 0/2 HUR PREP 1 Role 0/2 08:00-17:00 (9h) si…" at bounding box center [1245, 628] width 104 height 1059
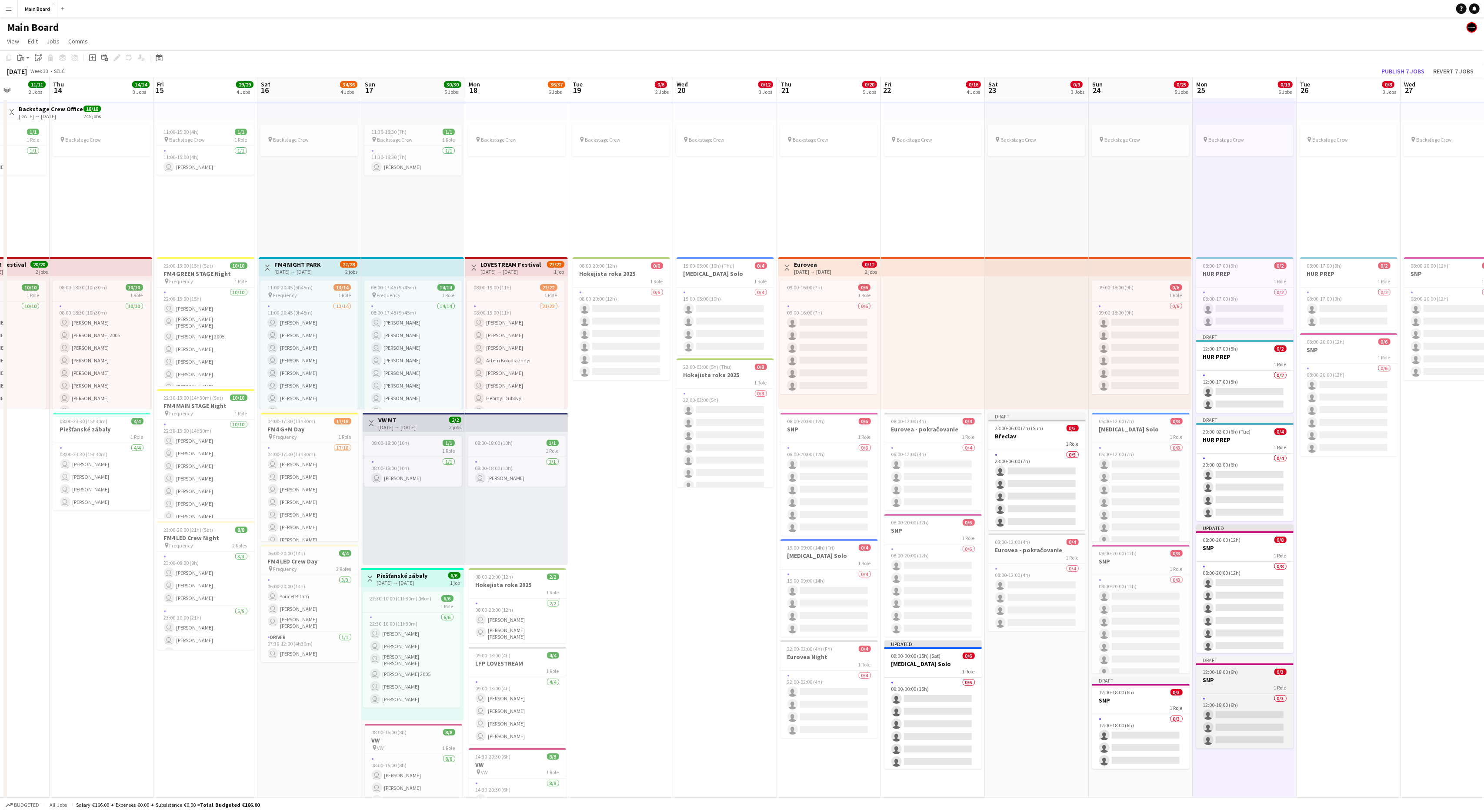
click at [890, 487] on h3 "SNP" at bounding box center [1244, 680] width 97 height 8
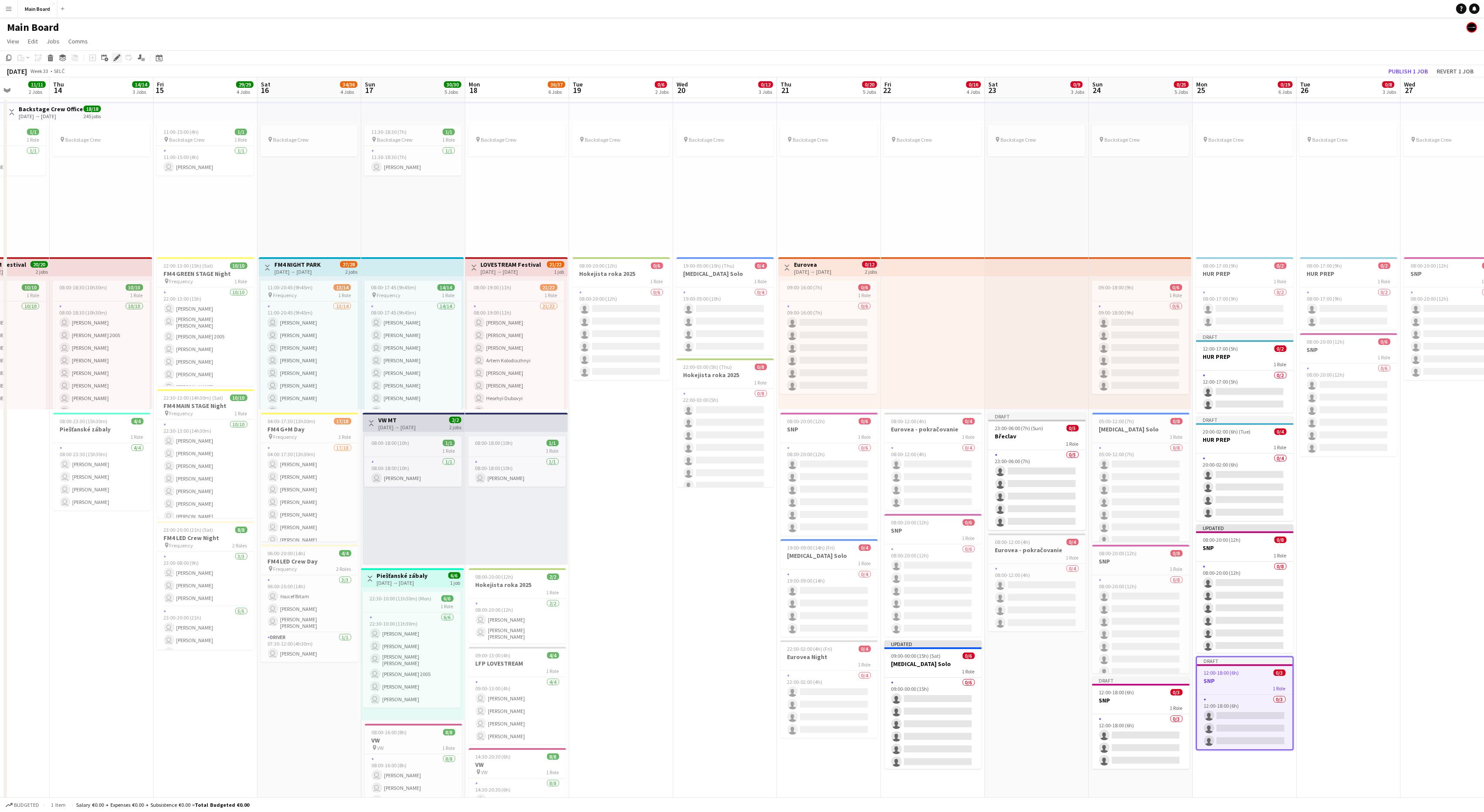
click at [117, 58] on icon at bounding box center [116, 58] width 5 height 5
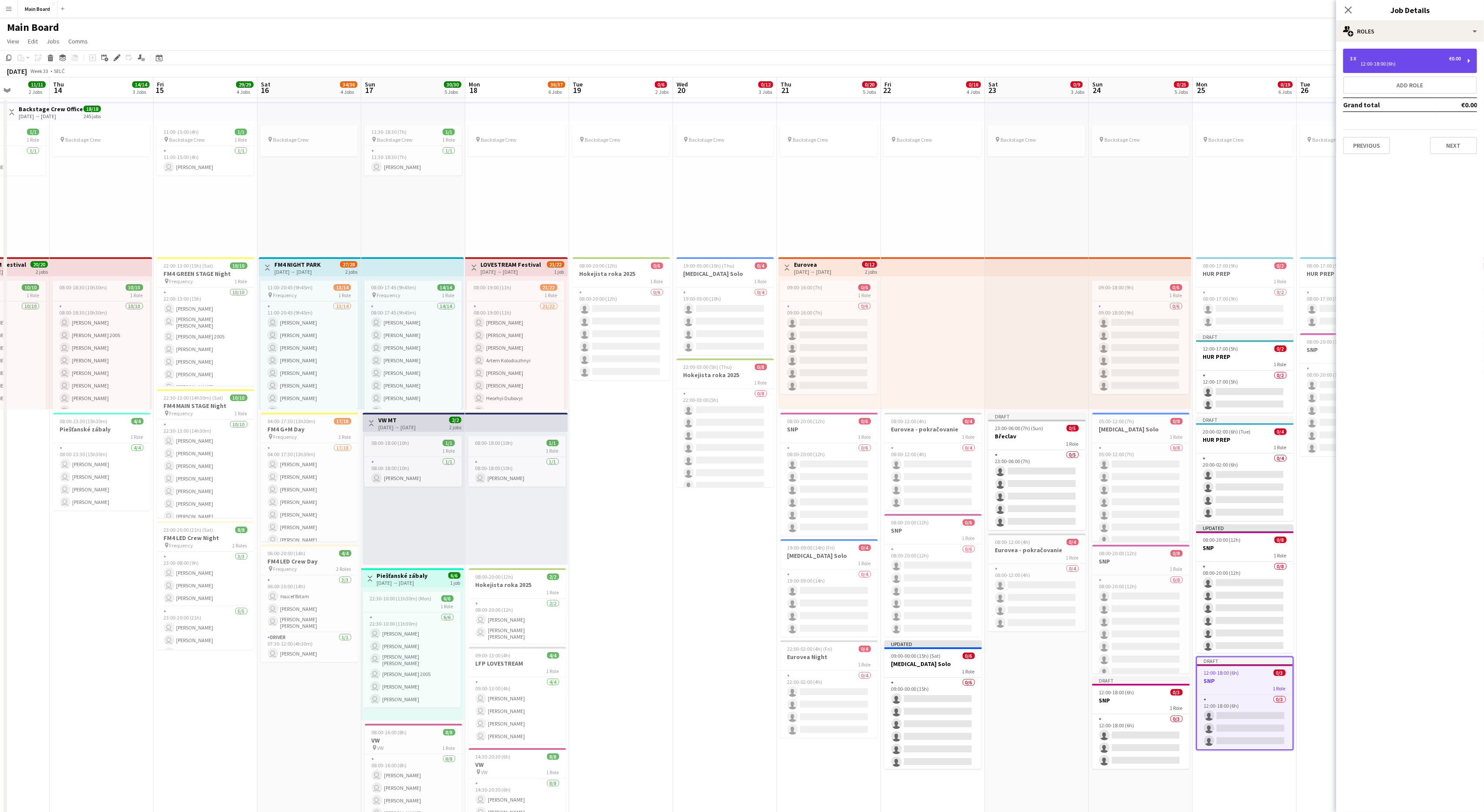
click at [890, 67] on div "3 x €0.00 12:00-18:00 (6h)" at bounding box center [1410, 61] width 134 height 24
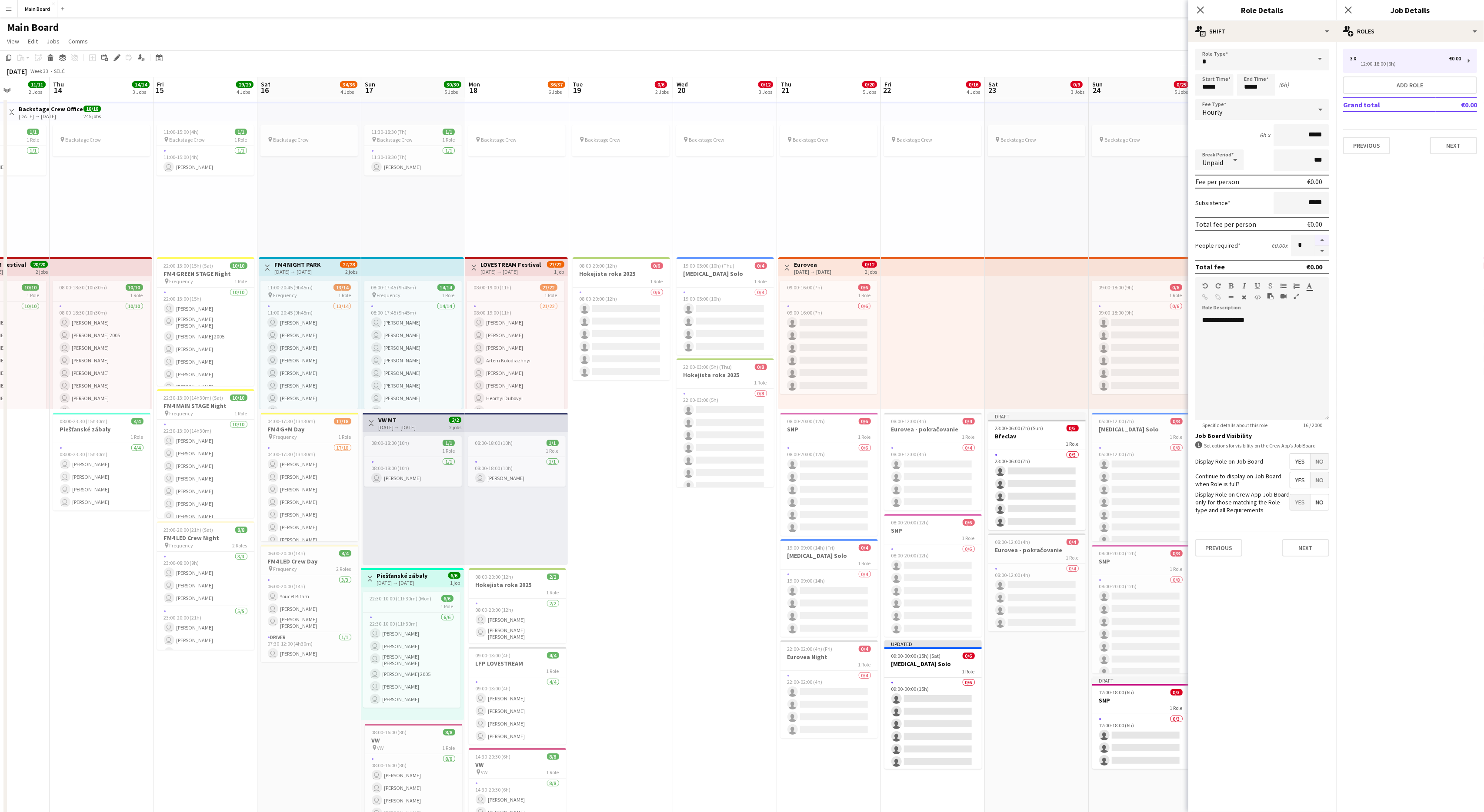
click at [890, 237] on button "button" at bounding box center [1322, 240] width 14 height 12
type input "*"
click at [890, 86] on input "*****" at bounding box center [1214, 85] width 38 height 22
type input "*****"
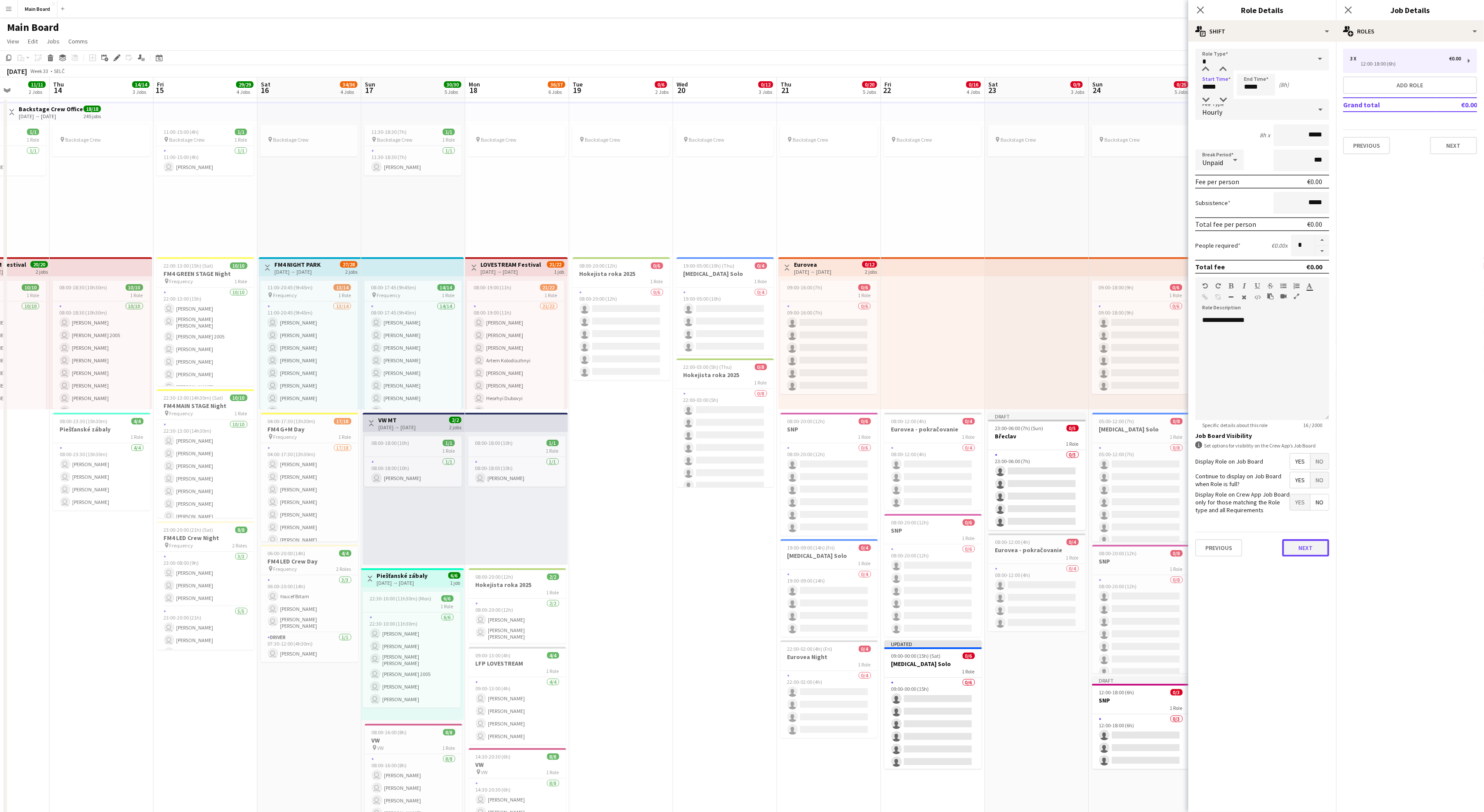
click at [890, 487] on button "Next" at bounding box center [1305, 548] width 47 height 18
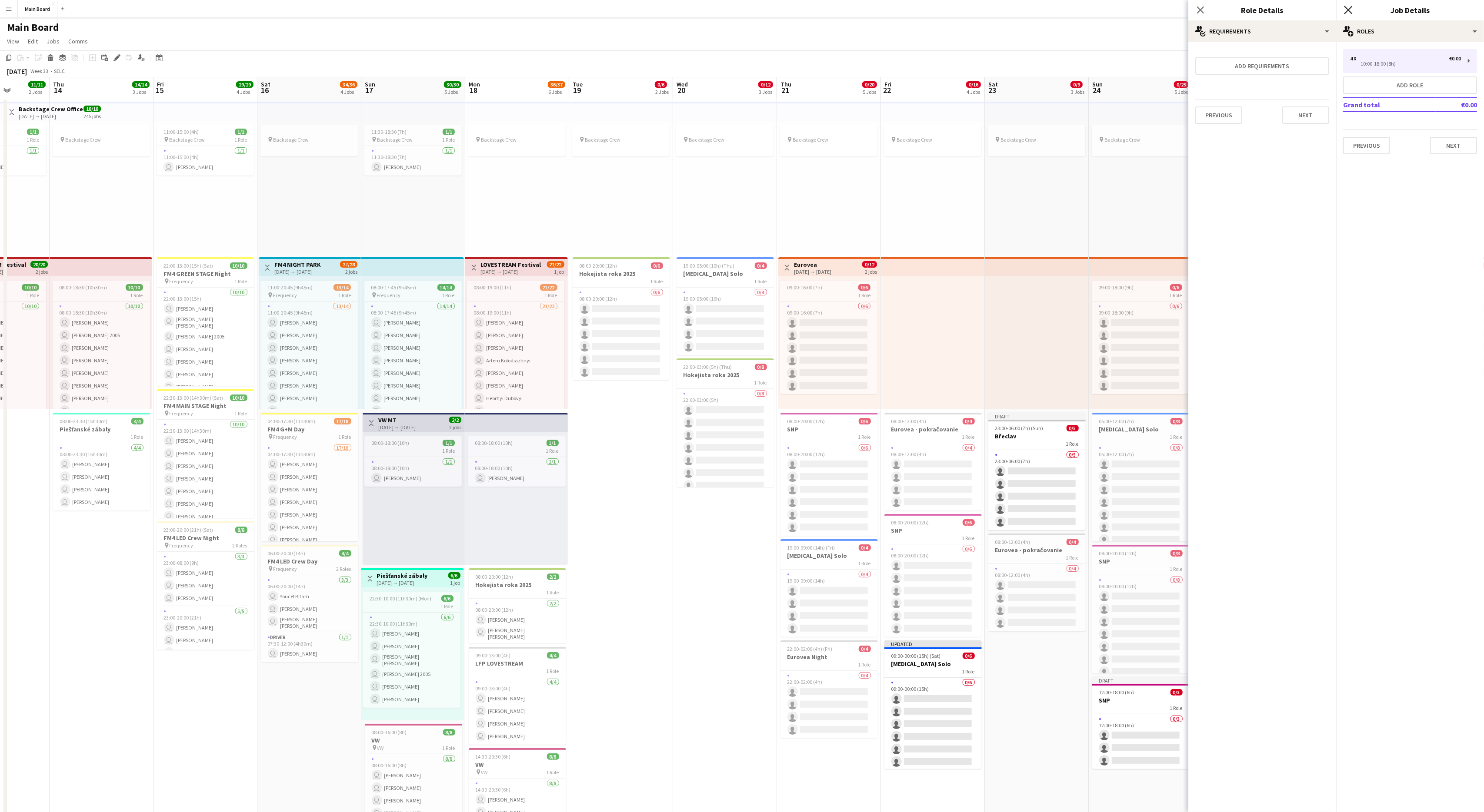
click at [890, 8] on icon "Close pop-in" at bounding box center [1348, 10] width 8 height 8
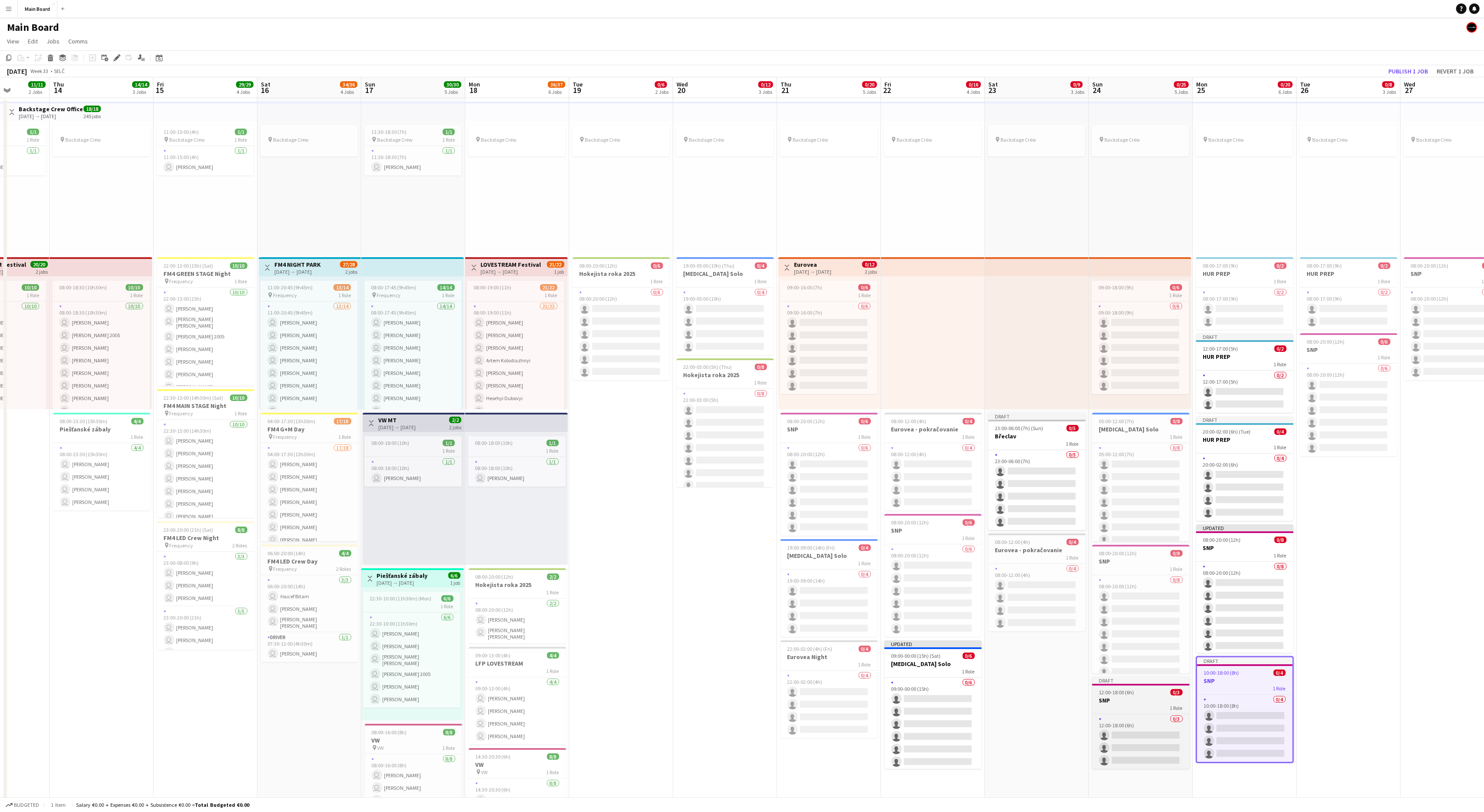
click at [890, 487] on span "12:00-18:00 (6h)" at bounding box center [1117, 692] width 35 height 7
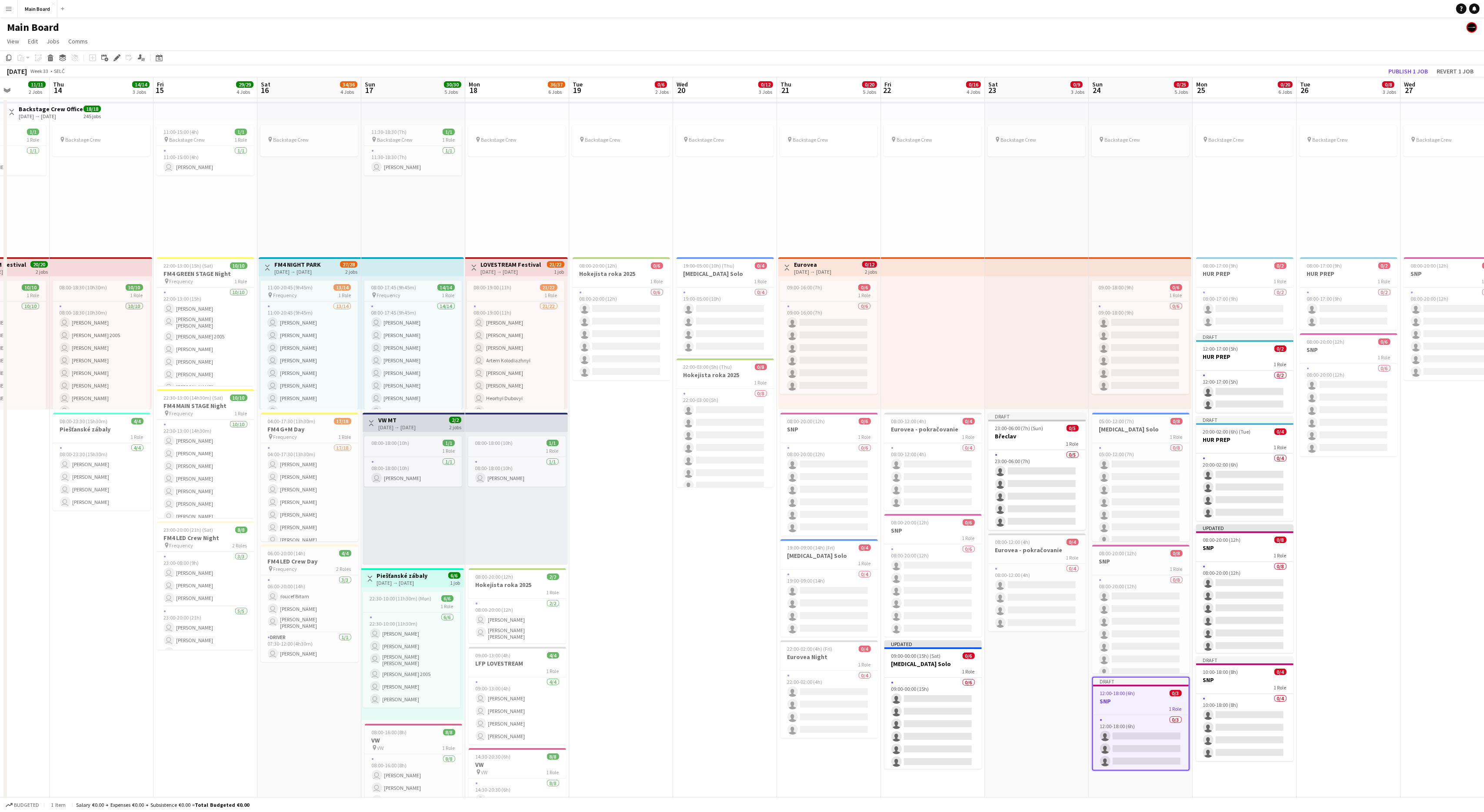
click at [890, 487] on app-date-cell "pin Backstage Crew 08:00-17:00 (9h) 0/2 HUR PREP 1 Role 0/2 08:00-17:00 (9h) si…" at bounding box center [1348, 628] width 104 height 1059
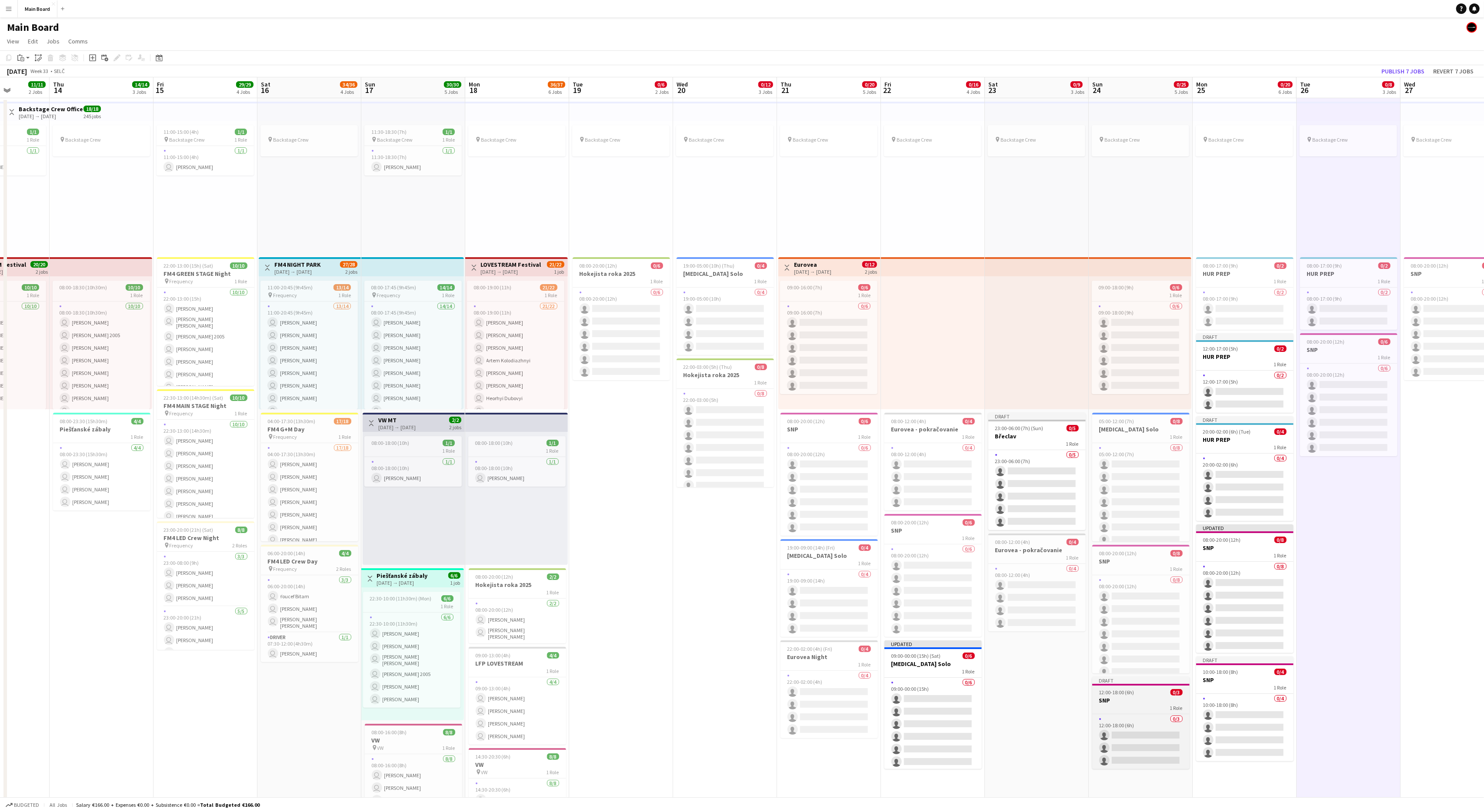
click at [890, 487] on h3 "SNP" at bounding box center [1141, 701] width 97 height 8
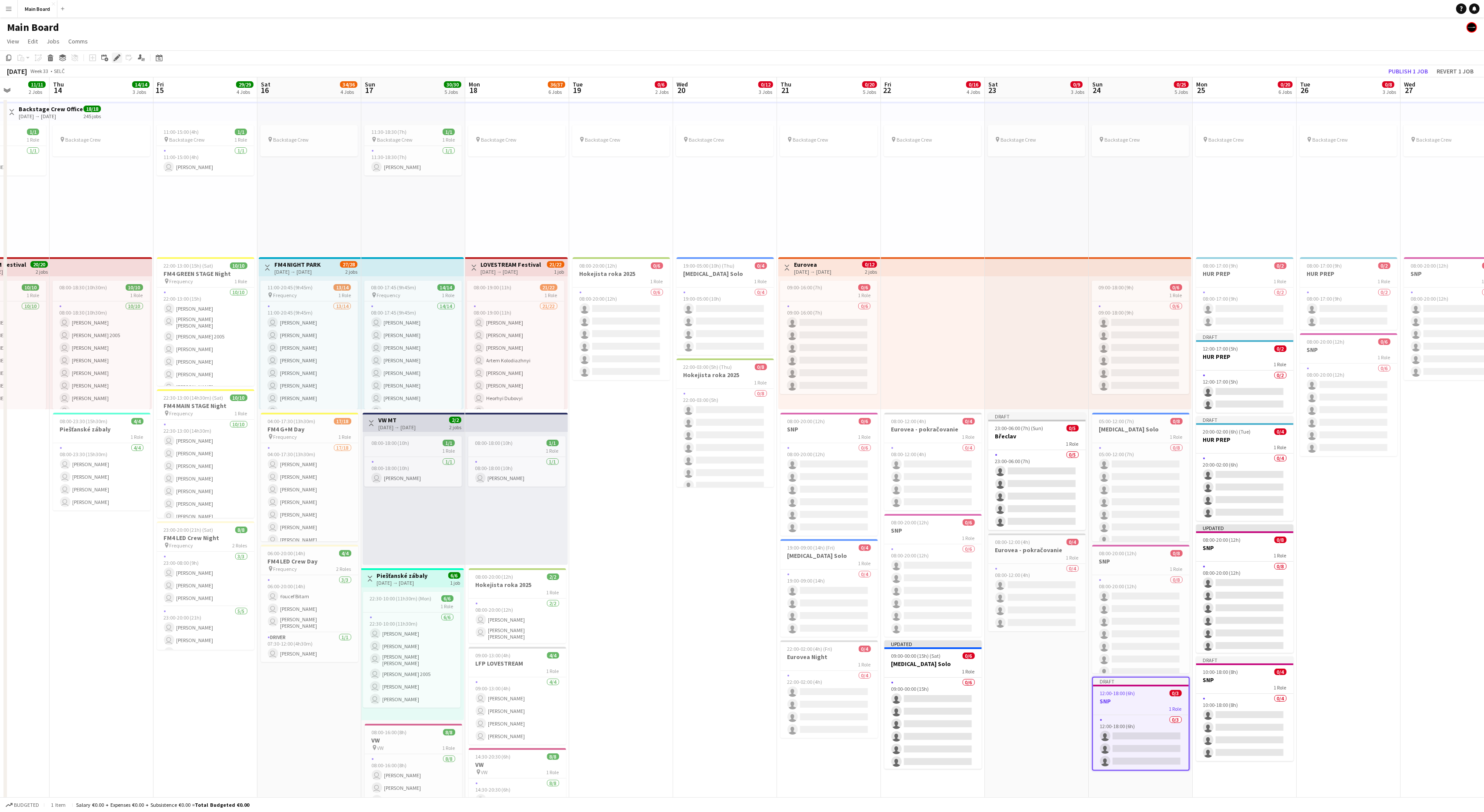
click at [118, 57] on icon at bounding box center [116, 58] width 5 height 5
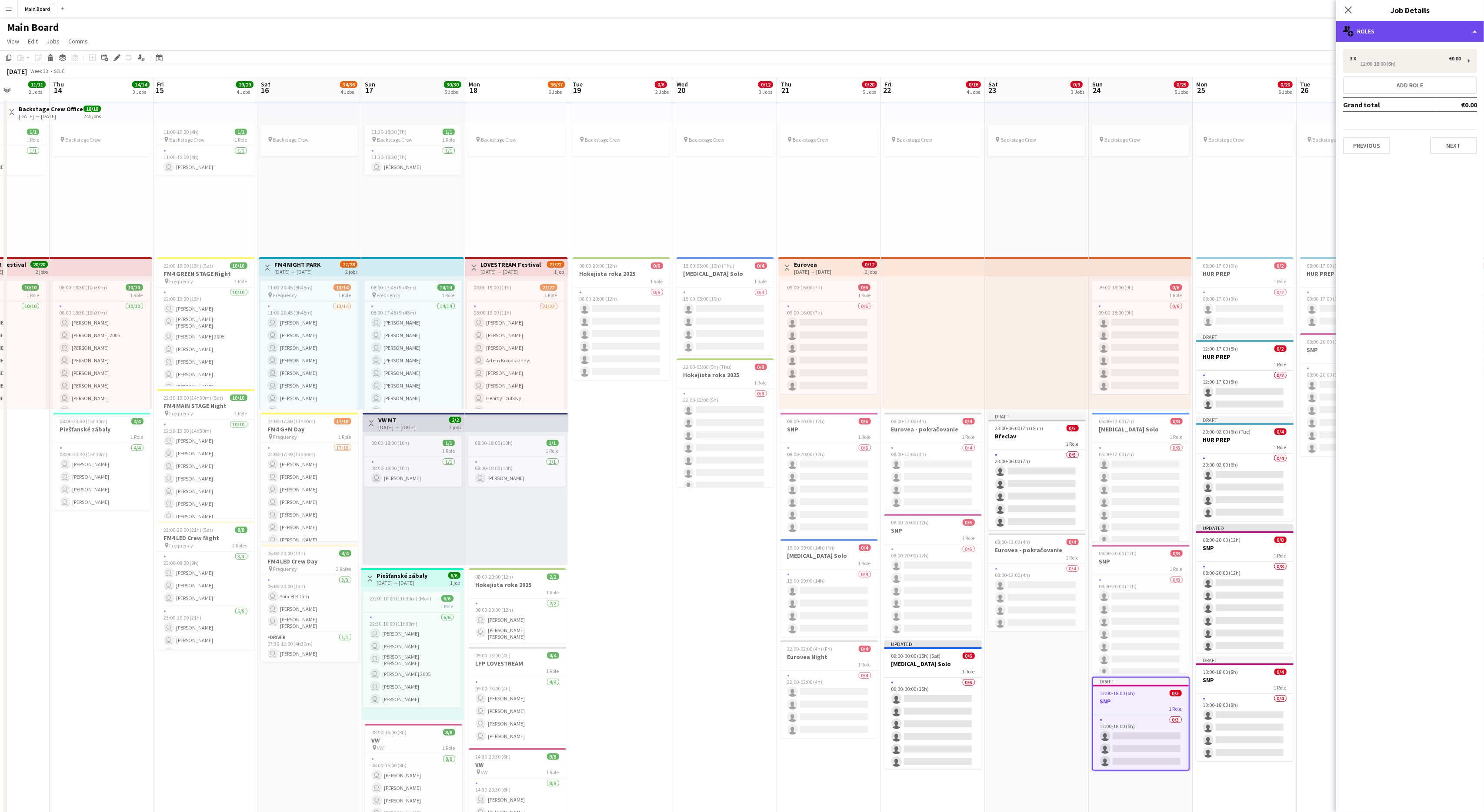
click at [890, 33] on div "multiple-users-add Roles" at bounding box center [1409, 31] width 148 height 21
click at [890, 103] on div "tags-double Labels" at bounding box center [1438, 103] width 86 height 18
click at [890, 62] on icon "Remove tag" at bounding box center [1385, 63] width 6 height 6
click at [890, 62] on input "Type to search client labels..." at bounding box center [1410, 63] width 120 height 8
type input "***"
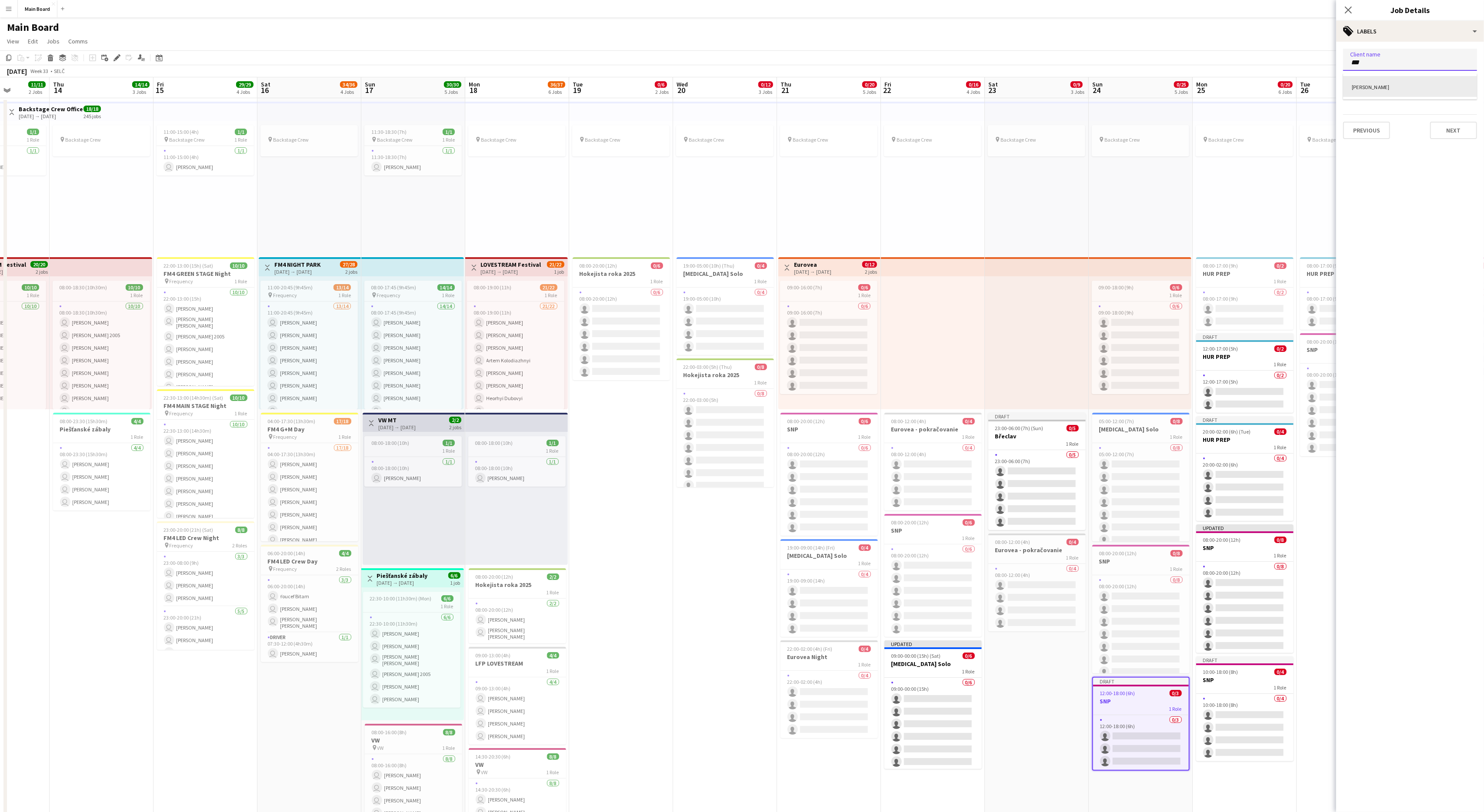
click at [890, 80] on div "Martin Nohavica" at bounding box center [1410, 86] width 134 height 21
click at [890, 129] on button "Next" at bounding box center [1453, 130] width 47 height 18
click at [890, 7] on icon "Close pop-in" at bounding box center [1348, 10] width 8 height 8
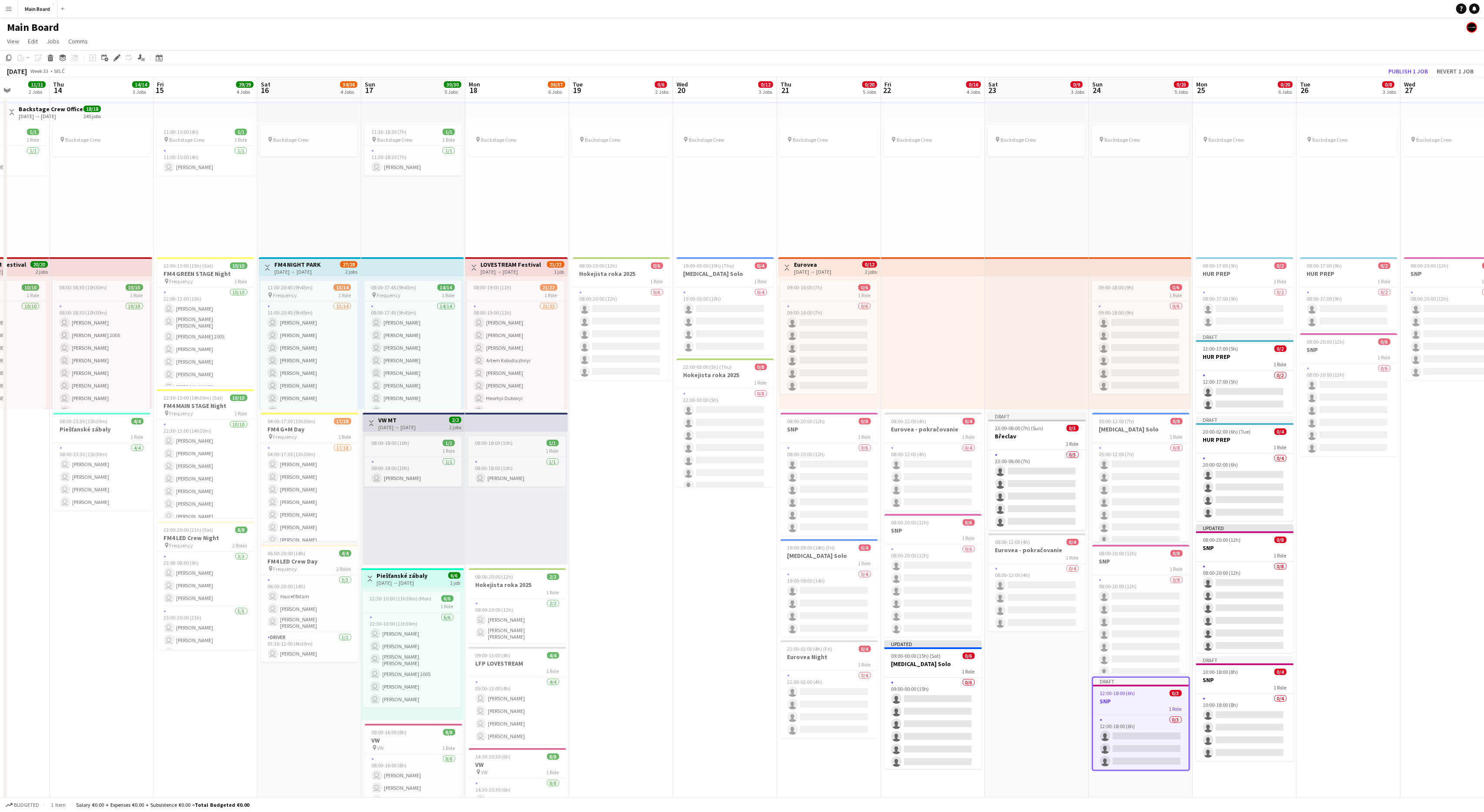
click at [890, 487] on app-date-cell "pin Backstage Crew Draft 23:00-06:00 (7h) (Sun) 0/5 Břeclav 1 Role 0/5 23:00-06…" at bounding box center [1037, 628] width 104 height 1059
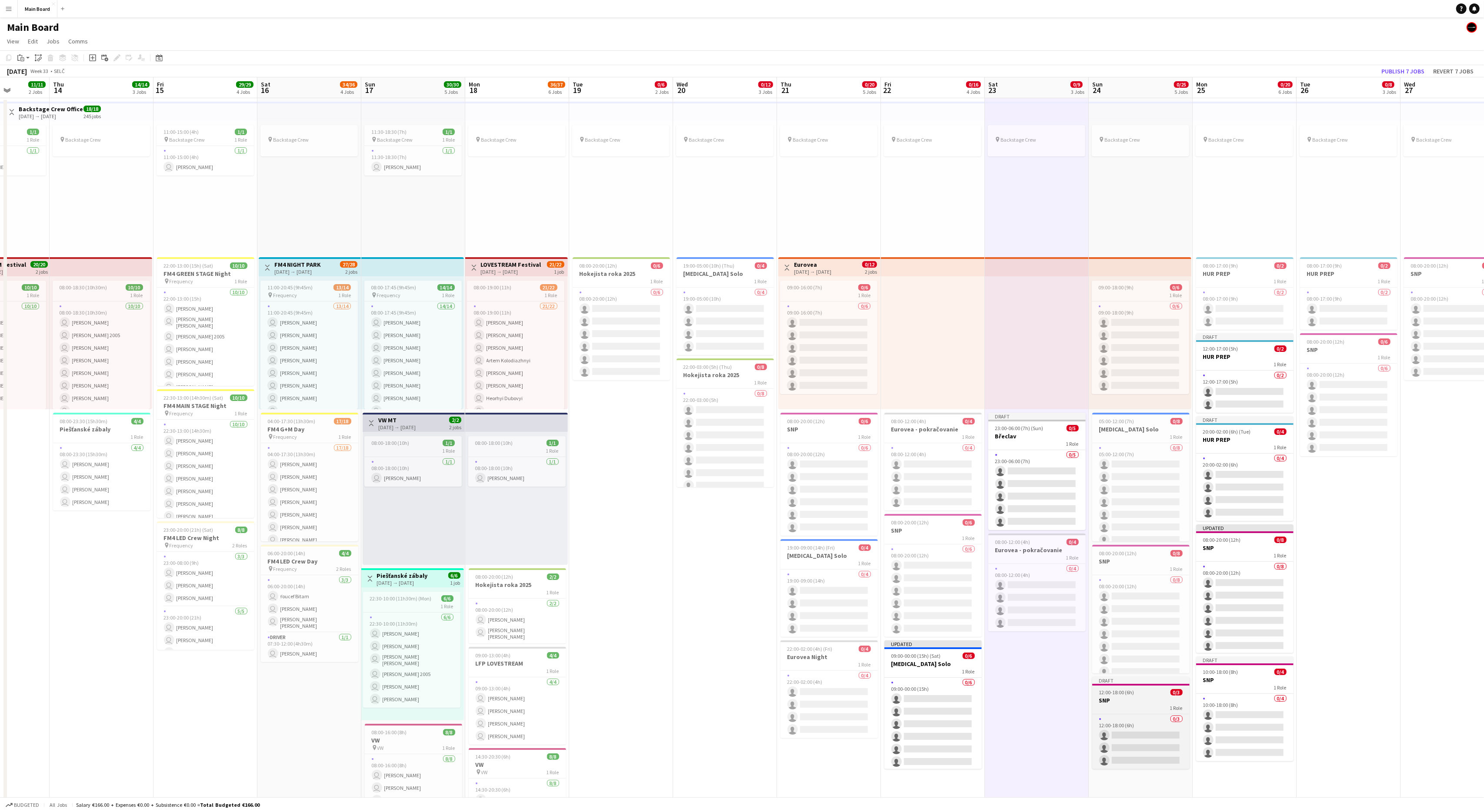
click at [890, 487] on div "Draft" at bounding box center [1141, 680] width 97 height 7
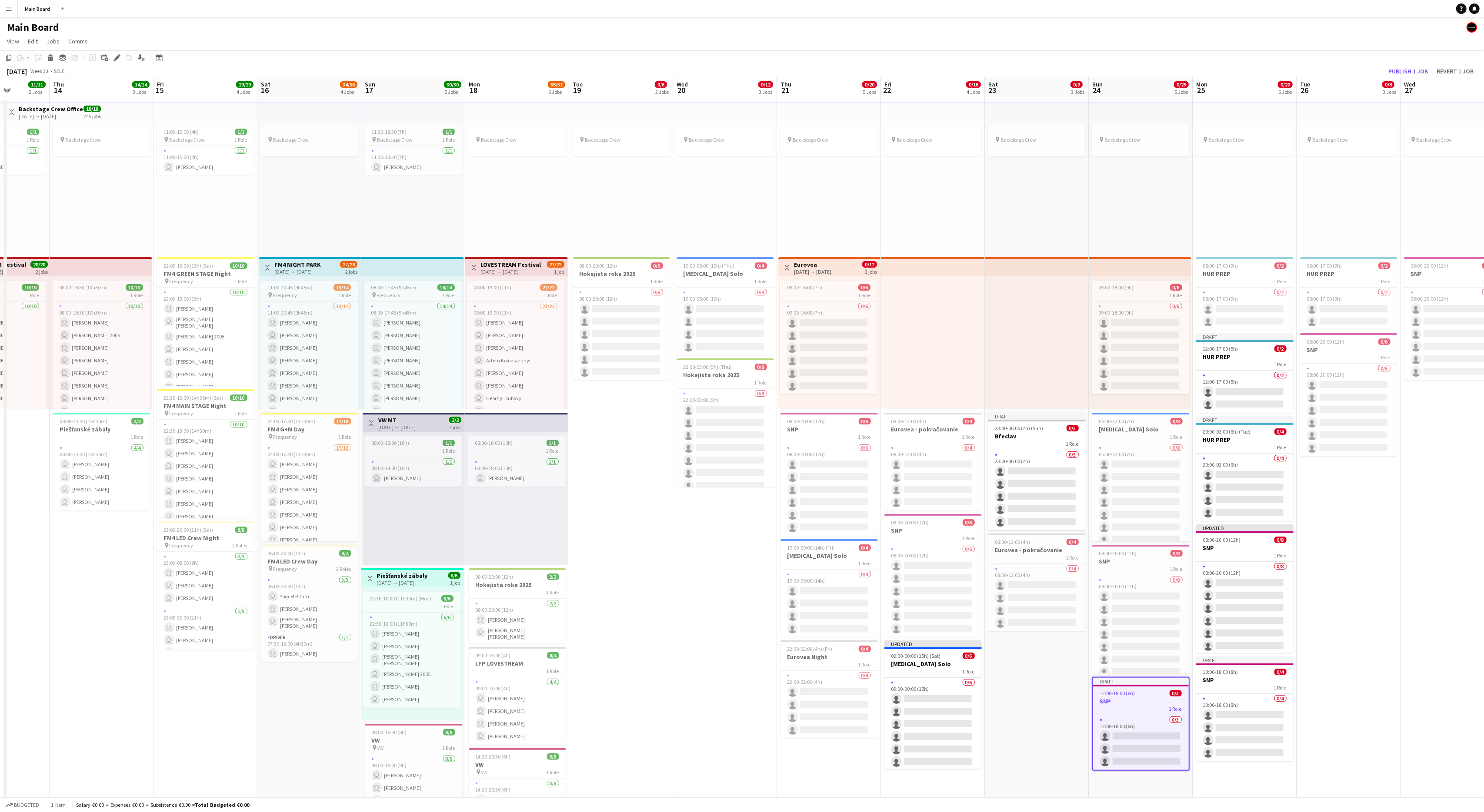
scroll to position [0, 367]
click at [124, 58] on div "Add job Add linked Job Edit Edit linked Job Applicants" at bounding box center [114, 57] width 67 height 10
click at [890, 487] on h3 "SNP" at bounding box center [1139, 701] width 97 height 8
click at [118, 57] on icon at bounding box center [116, 58] width 5 height 5
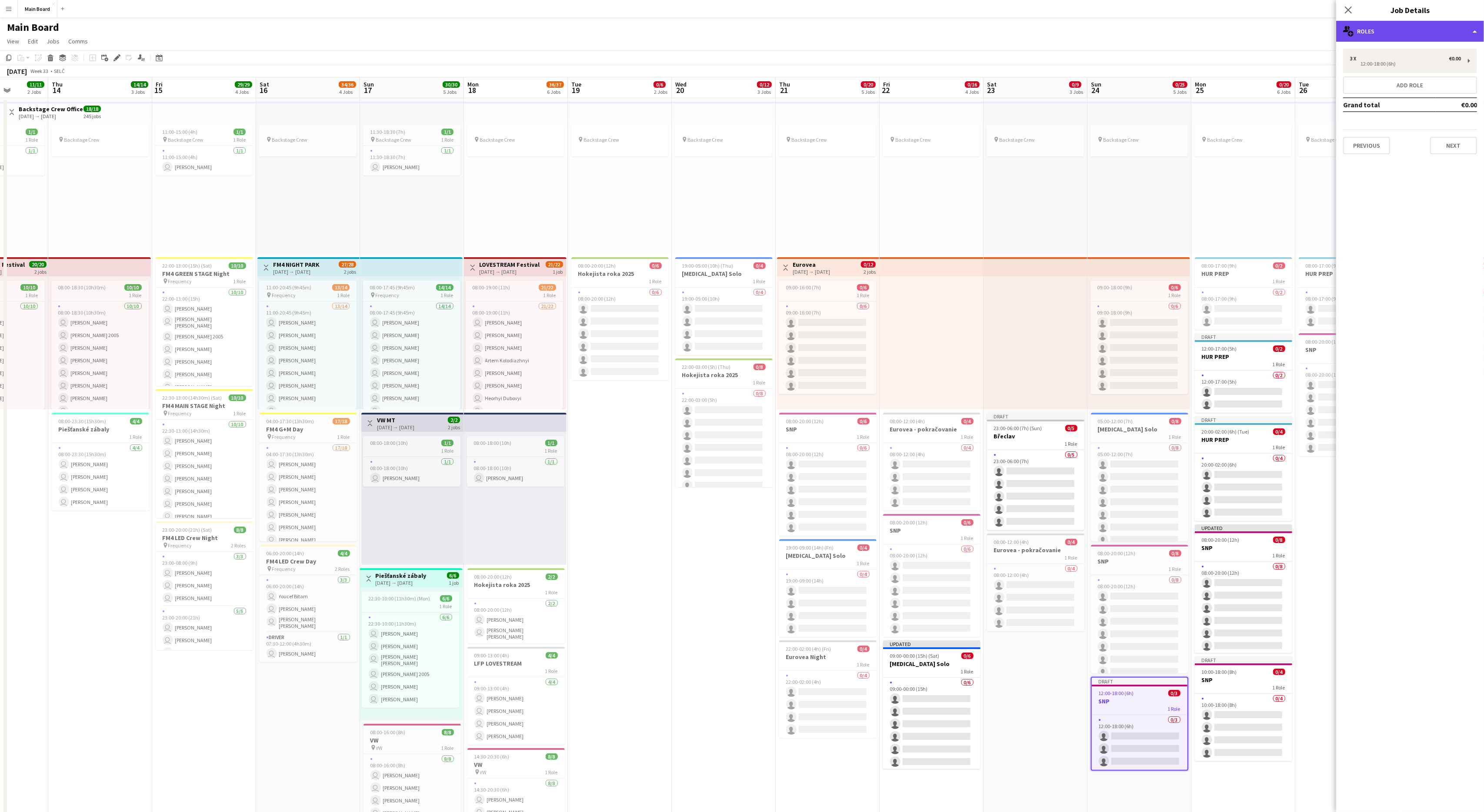
click at [890, 36] on div "multiple-users-add Roles" at bounding box center [1409, 31] width 148 height 21
click at [890, 133] on div "cog-double-3 Settings" at bounding box center [1438, 138] width 86 height 18
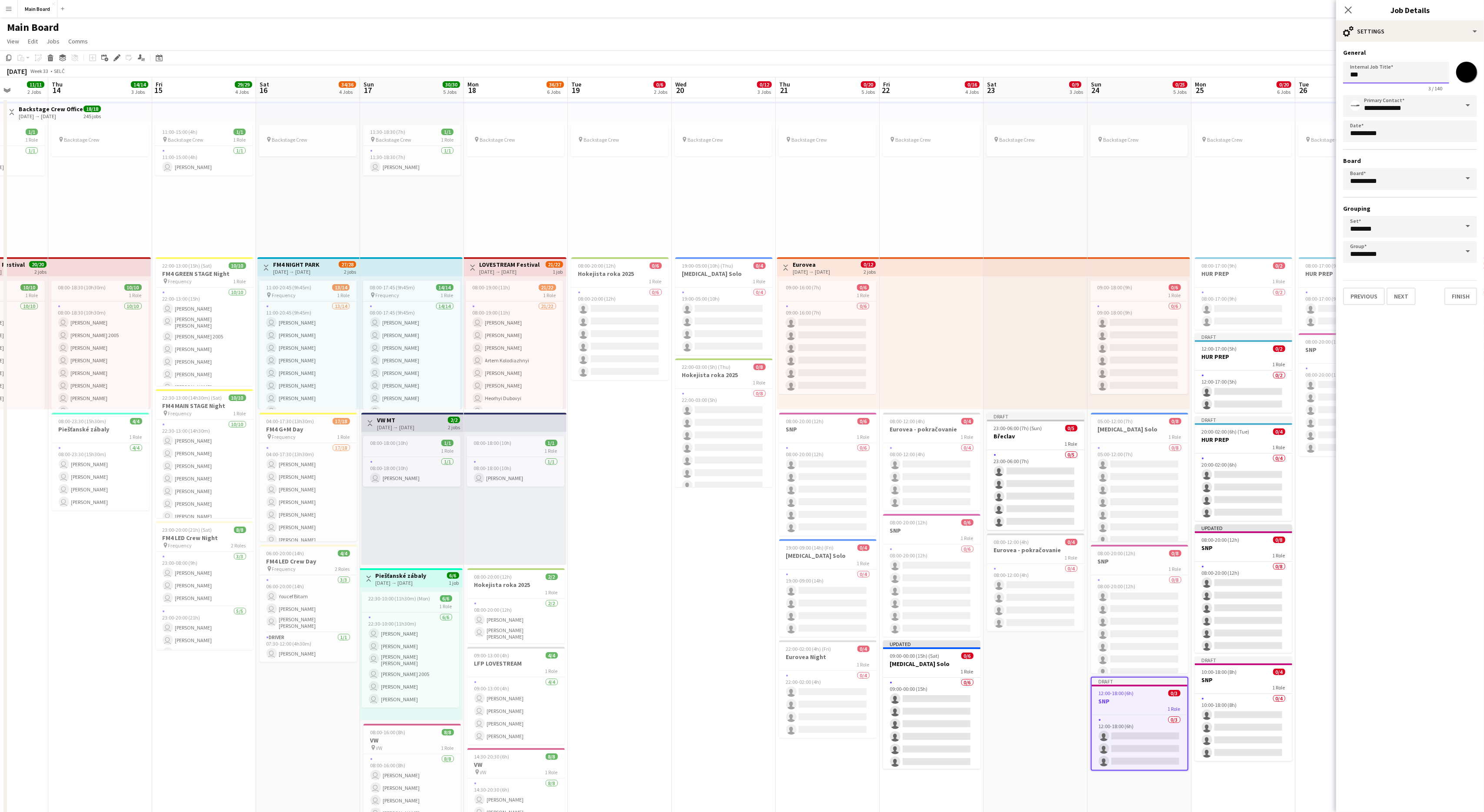
click at [890, 75] on input "***" at bounding box center [1396, 73] width 106 height 22
click at [890, 74] on input "********" at bounding box center [1396, 73] width 106 height 22
click at [890, 79] on input "*******" at bounding box center [1396, 73] width 106 height 22
type input "**********"
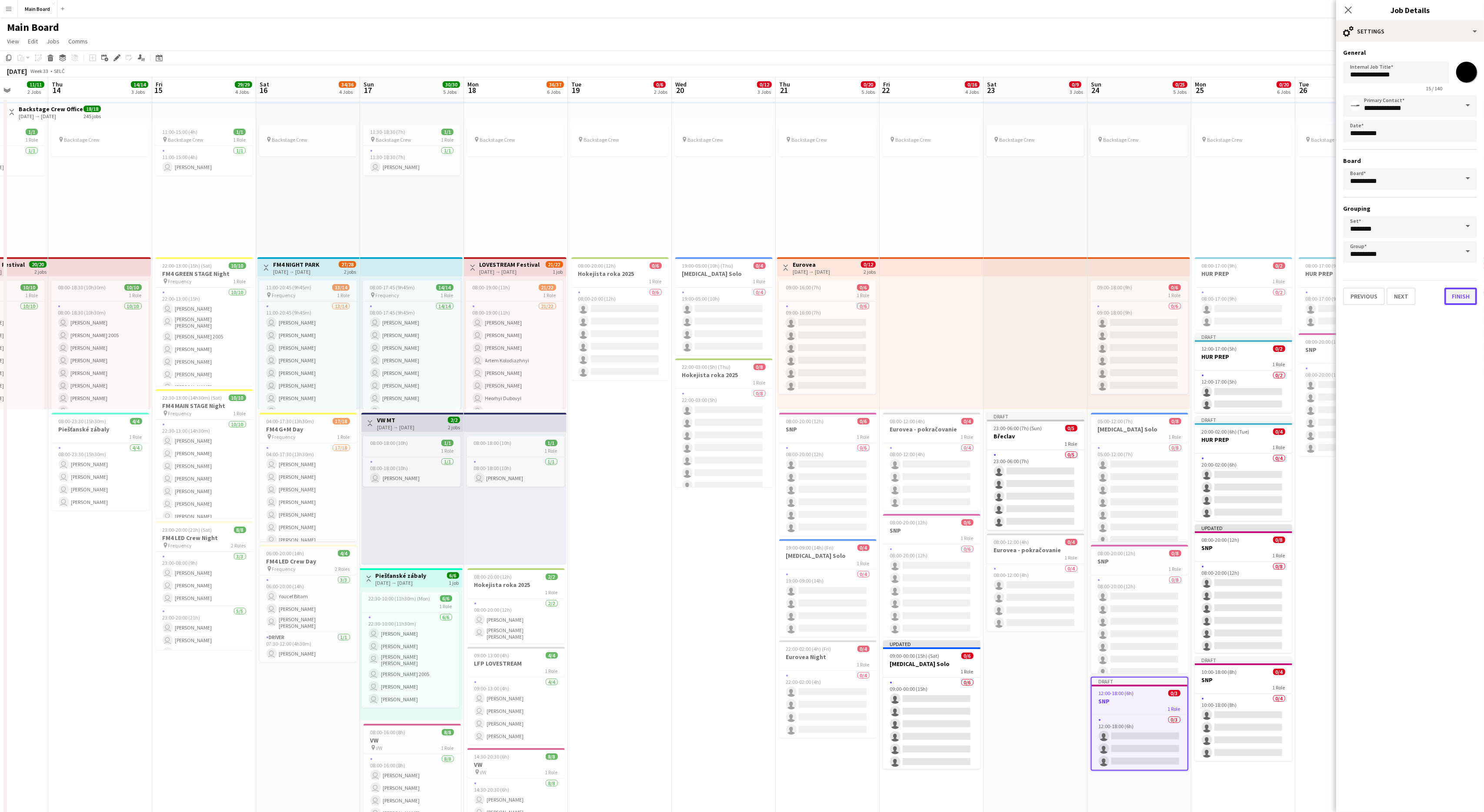
click at [890, 294] on button "Finish" at bounding box center [1461, 296] width 33 height 18
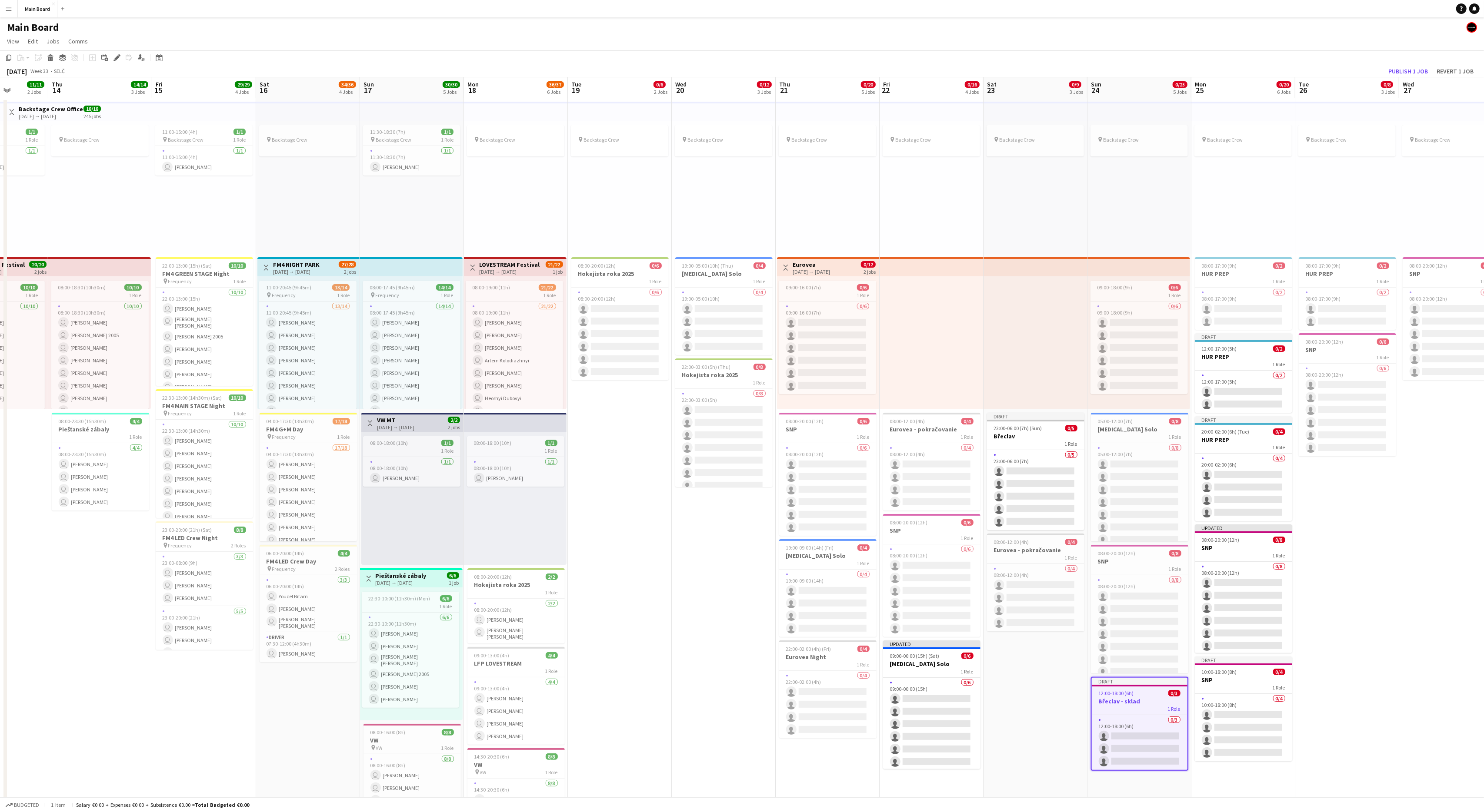
click at [890, 487] on app-date-cell "pin Backstage Crew 08:00-17:00 (9h) 0/2 HUR PREP 1 Role 0/2 08:00-17:00 (9h) si…" at bounding box center [1347, 628] width 104 height 1059
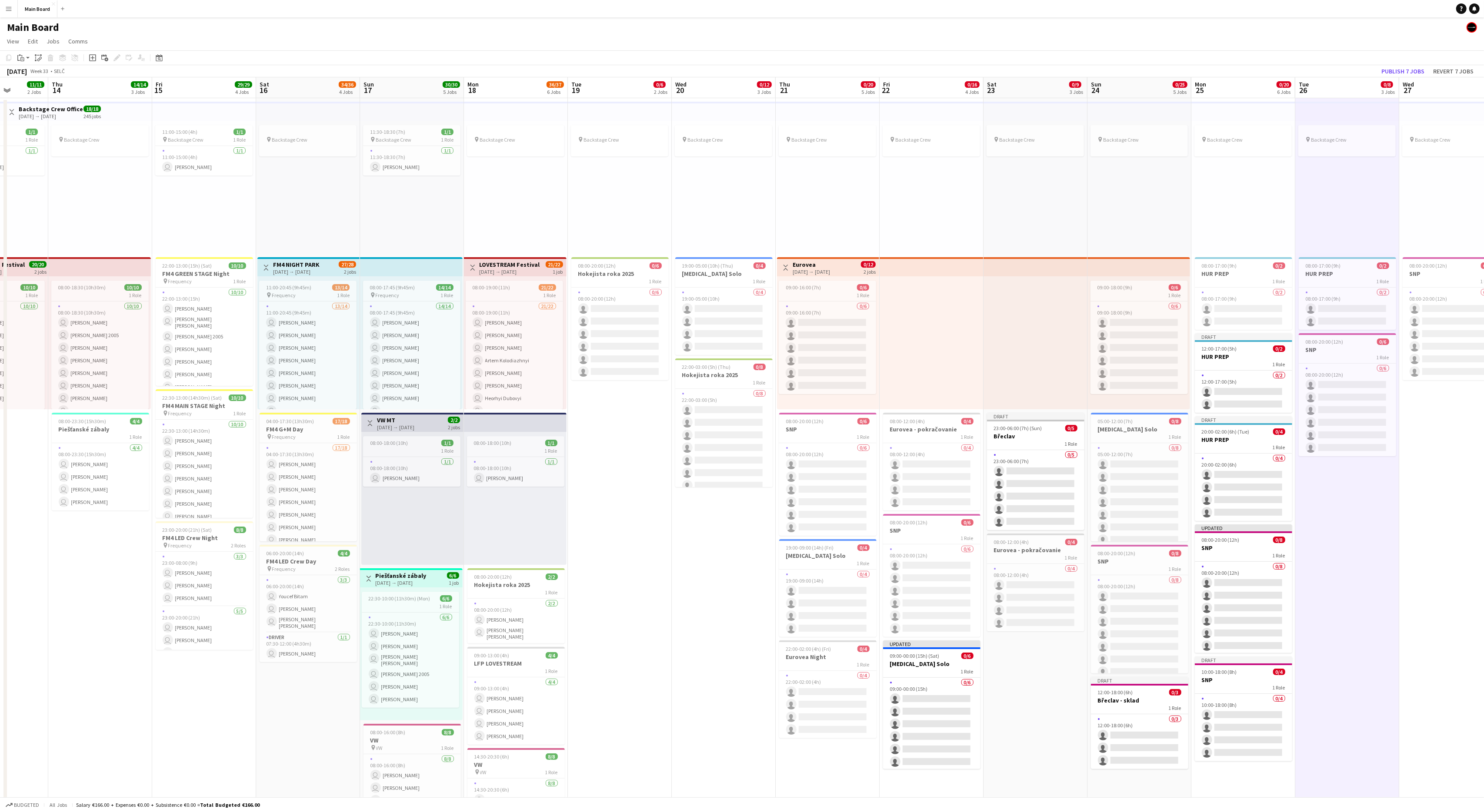
click at [890, 433] on app-date-cell "pin Backstage Crew 08:00-20:00 (12h) 0/6 SNP 1 Role 0/6 08:00-20:00 (12h) singl…" at bounding box center [1451, 628] width 104 height 1059
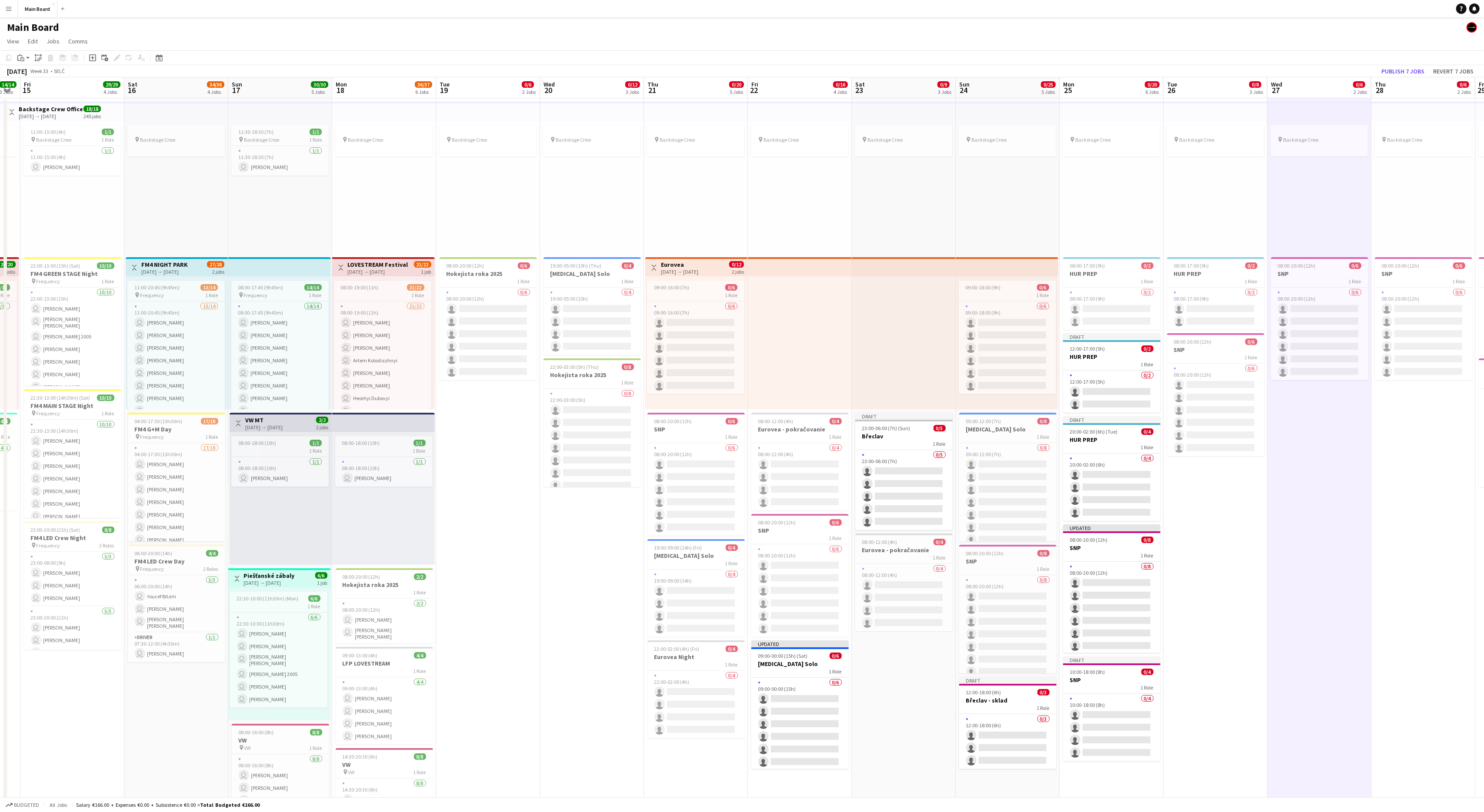
scroll to position [0, 294]
click at [890, 346] on app-job-card "08:00-20:00 (12h) 0/6 SNP 1 Role 0/6 08:00-20:00 (12h) single-neutral-actions s…" at bounding box center [1212, 395] width 97 height 123
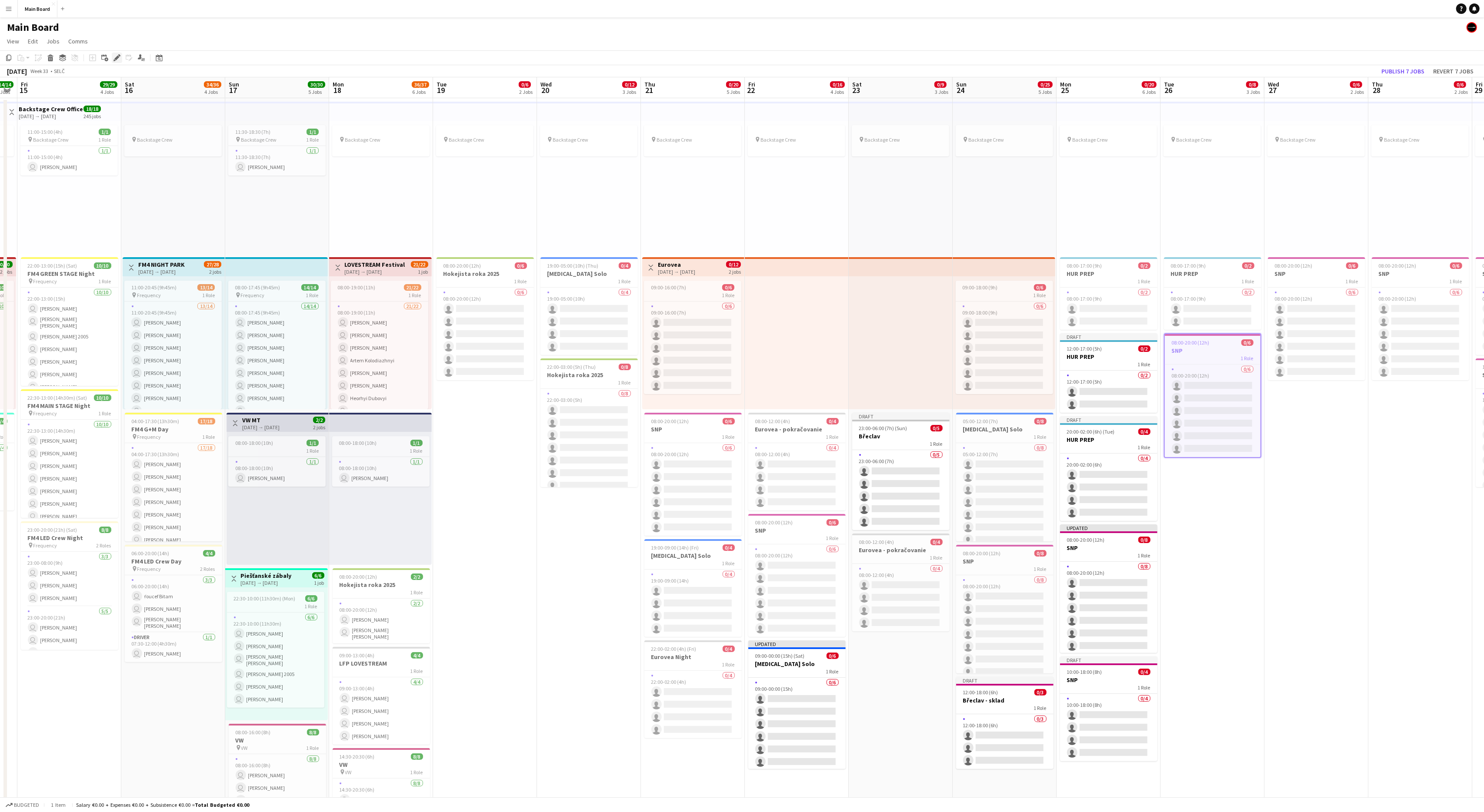
click at [114, 60] on icon at bounding box center [114, 60] width 2 height 2
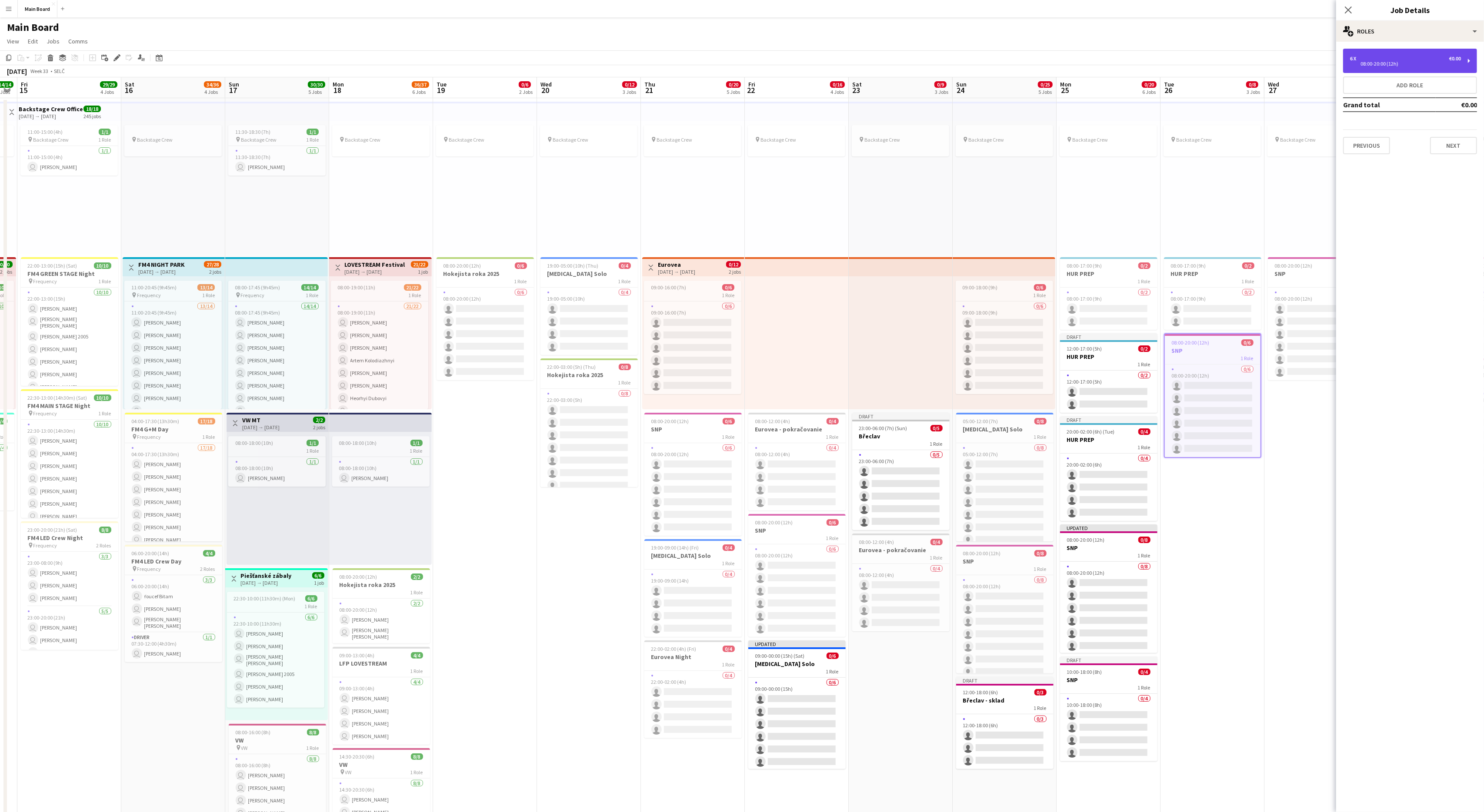
click at [890, 65] on div "08:00-20:00 (12h)" at bounding box center [1405, 64] width 111 height 4
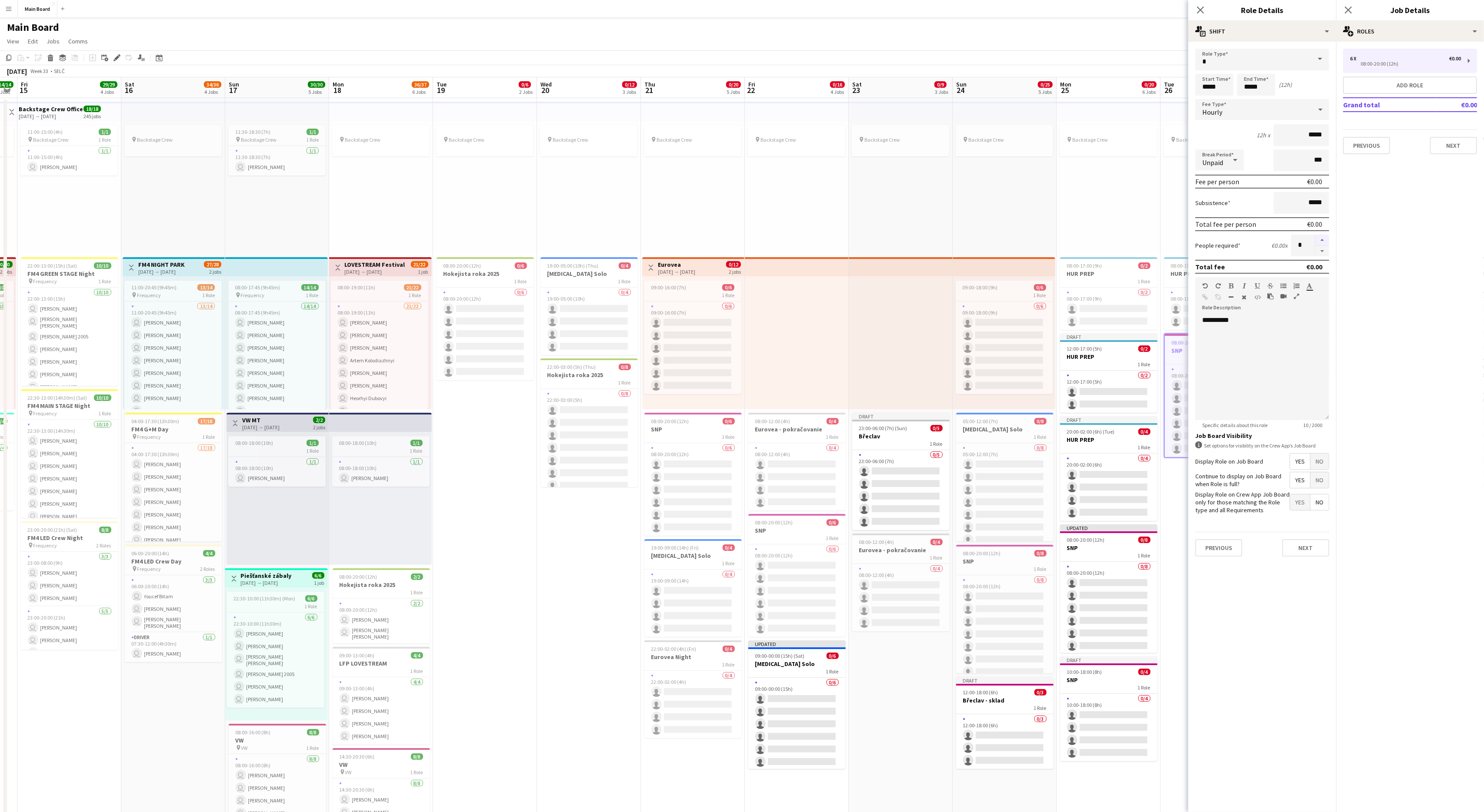
click at [890, 234] on button "button" at bounding box center [1322, 240] width 14 height 12
type input "*"
click at [890, 487] on button "Next" at bounding box center [1305, 548] width 47 height 18
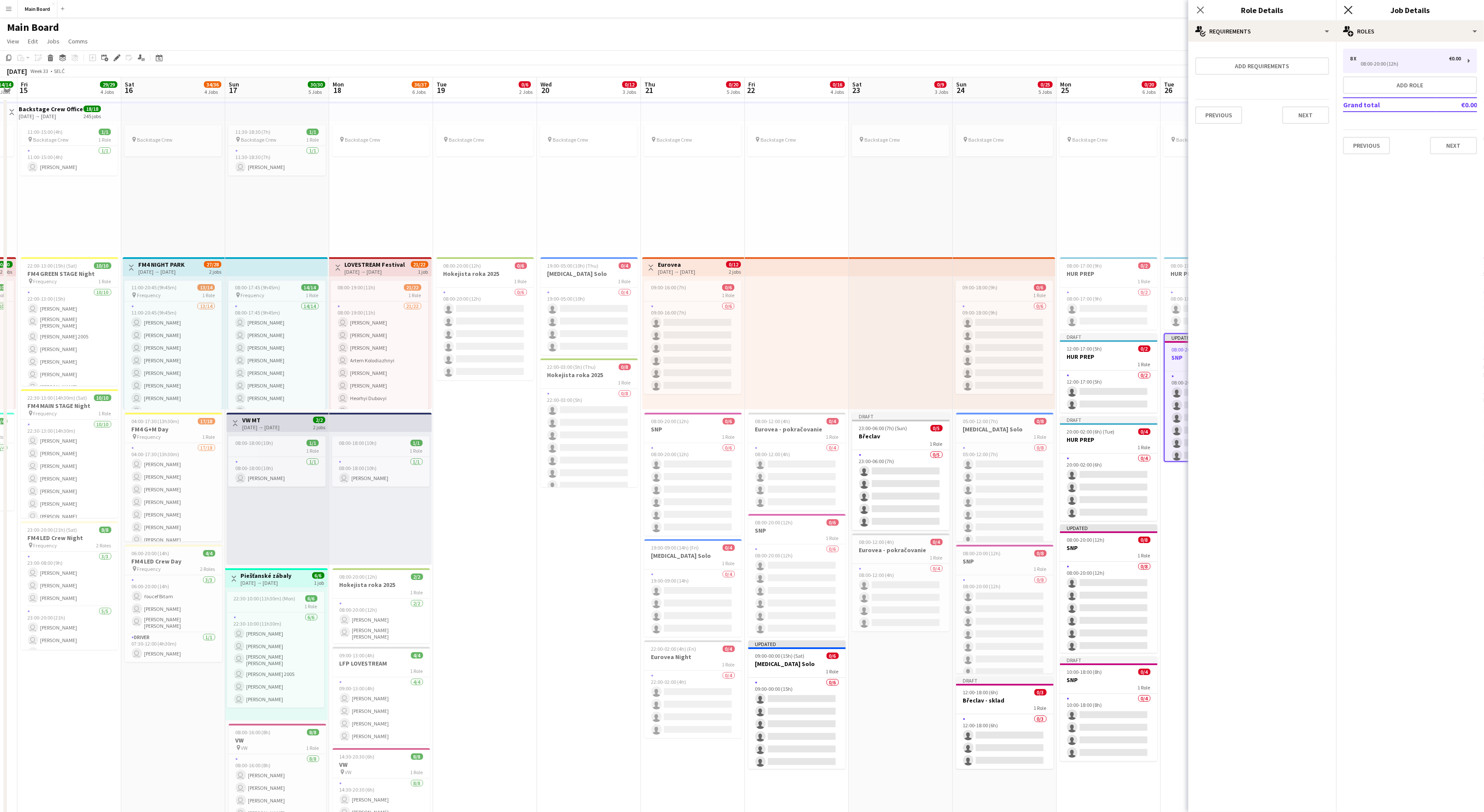
click at [890, 12] on icon at bounding box center [1348, 10] width 8 height 8
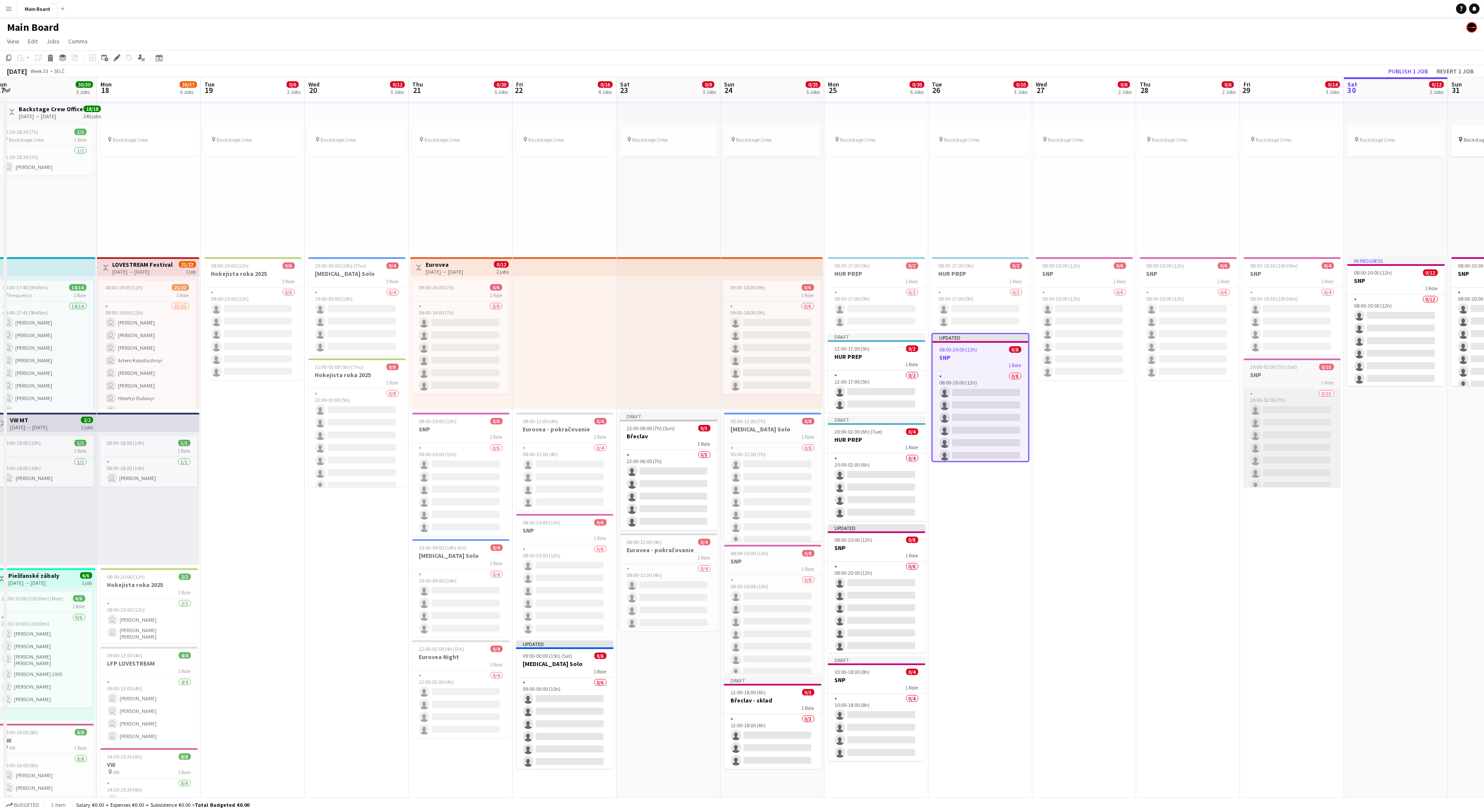
scroll to position [0, 328]
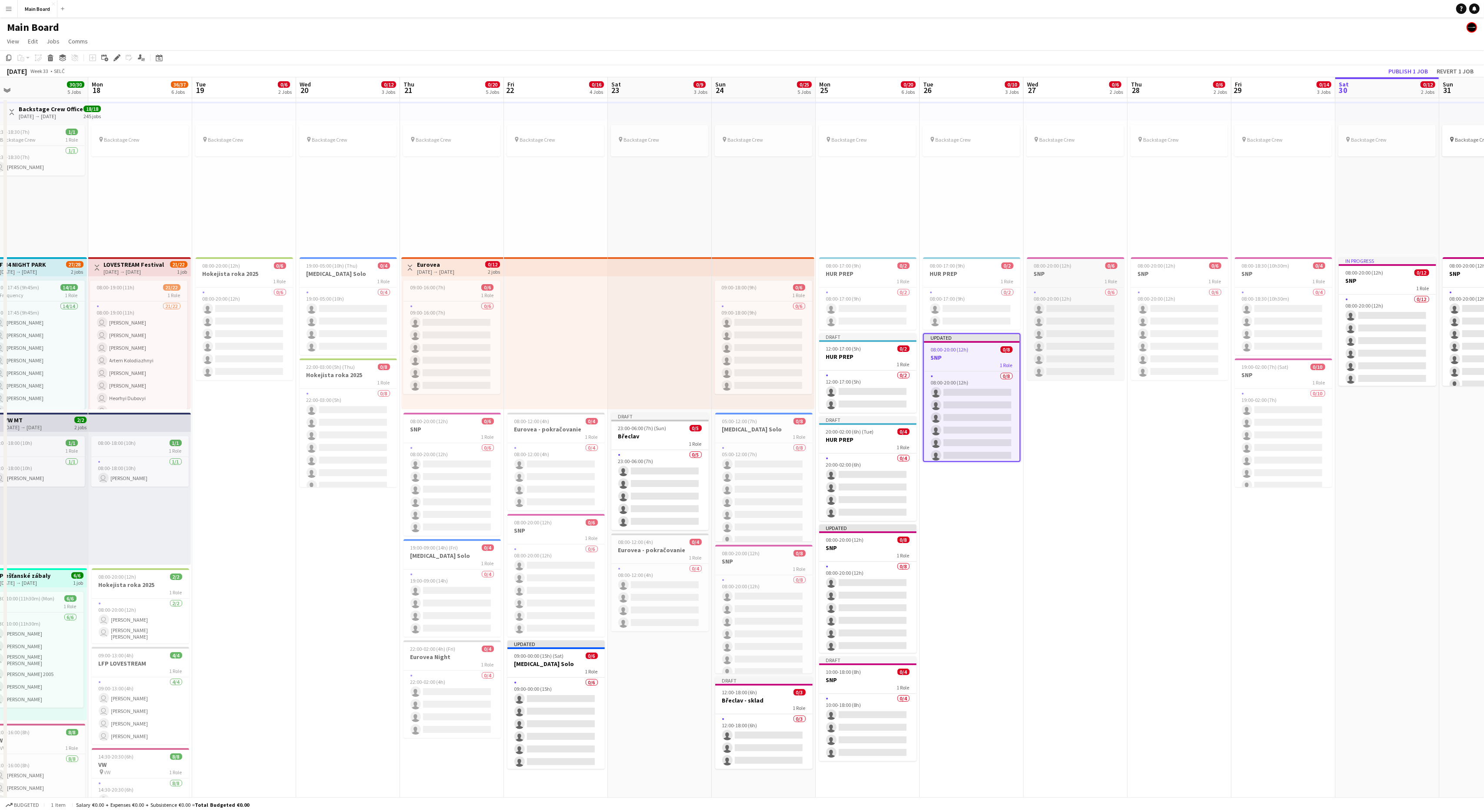
click at [890, 262] on app-job-card "08:00-20:00 (12h) 0/6 SNP 1 Role 0/6 08:00-20:00 (12h) single-neutral-actions s…" at bounding box center [1075, 319] width 97 height 123
click at [116, 57] on icon at bounding box center [116, 58] width 5 height 5
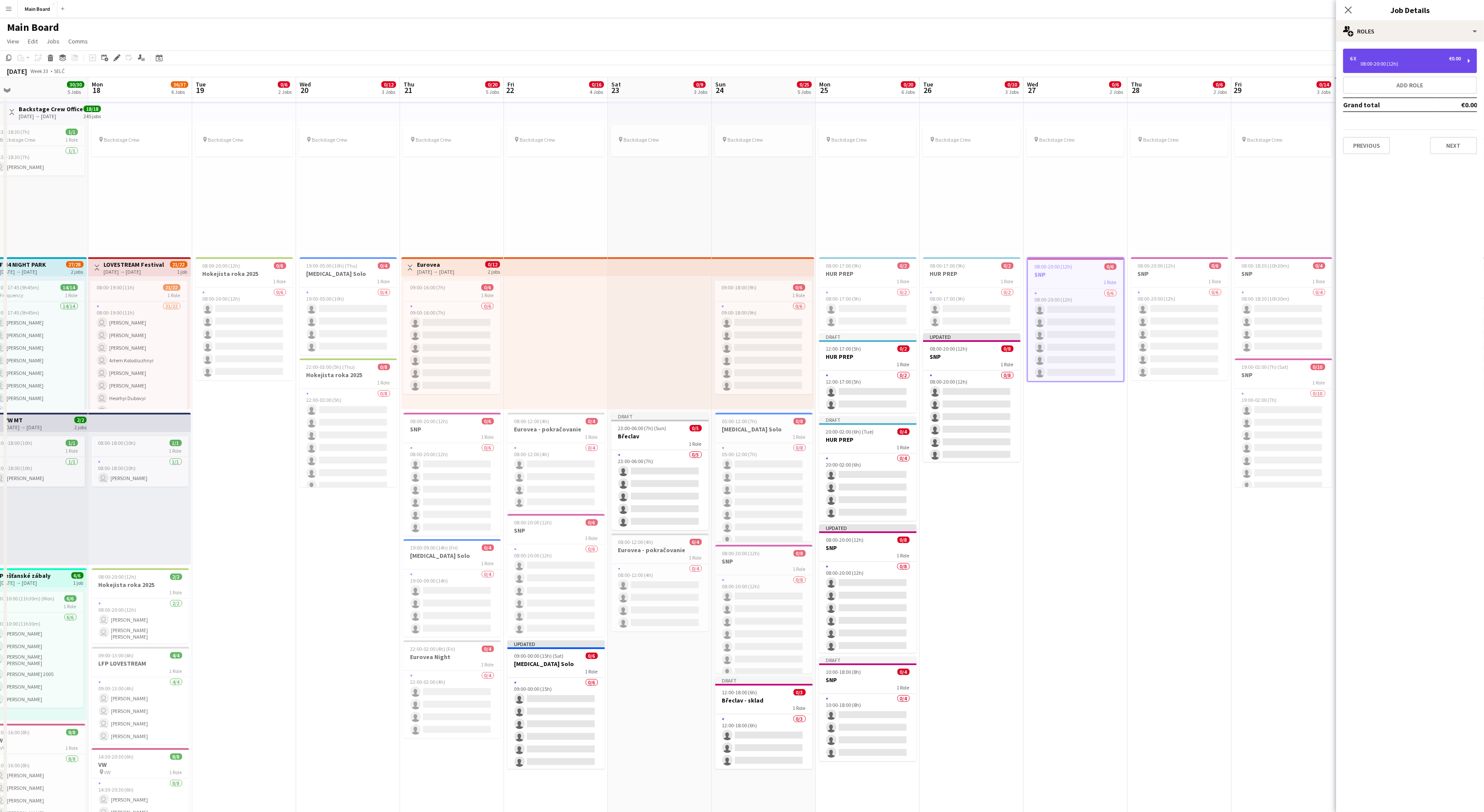
click at [890, 60] on div "6 x €0.00 08:00-20:00 (12h)" at bounding box center [1405, 60] width 111 height 10
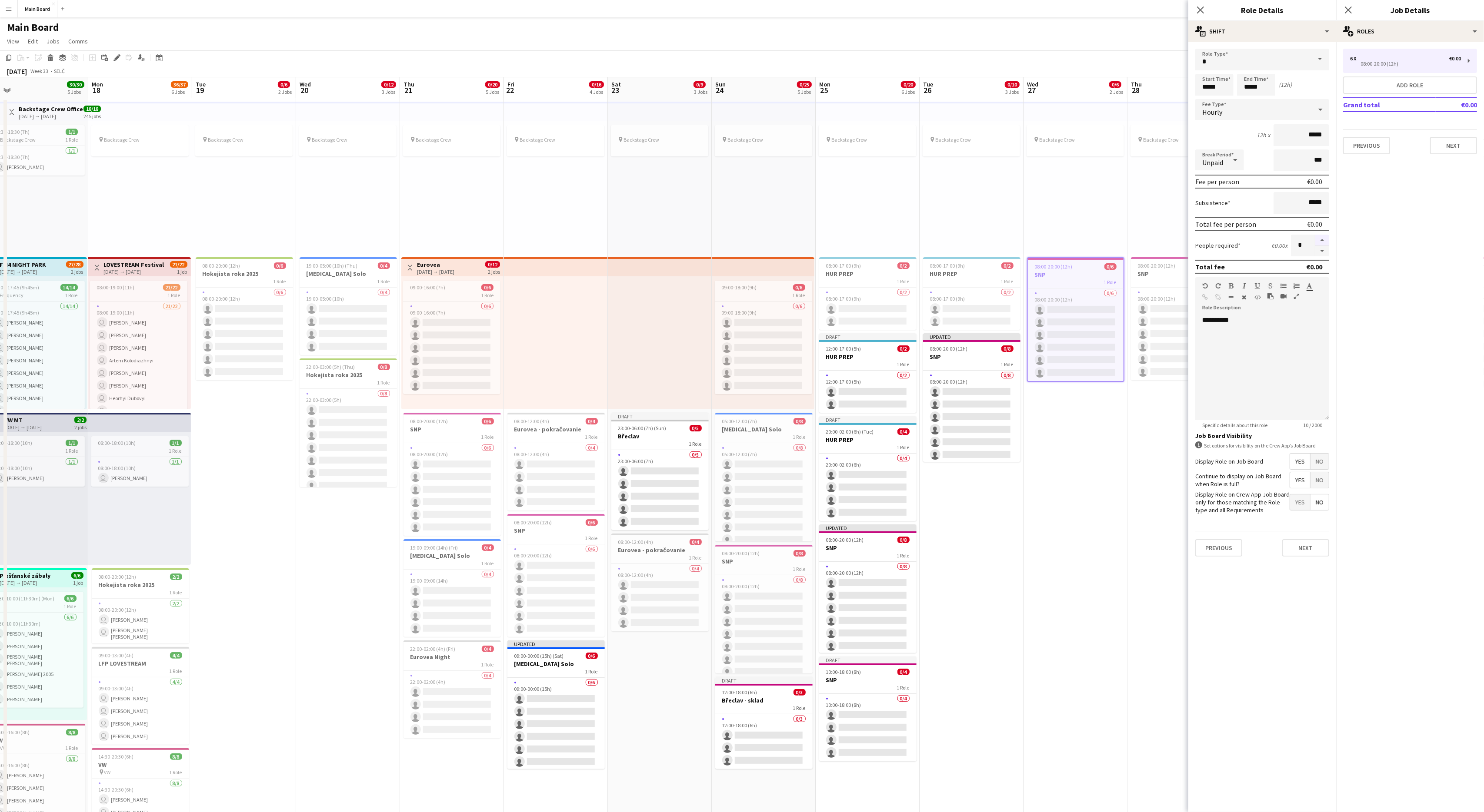
click at [890, 239] on button "button" at bounding box center [1322, 240] width 14 height 12
type input "*"
click at [890, 487] on button "Next" at bounding box center [1305, 548] width 47 height 18
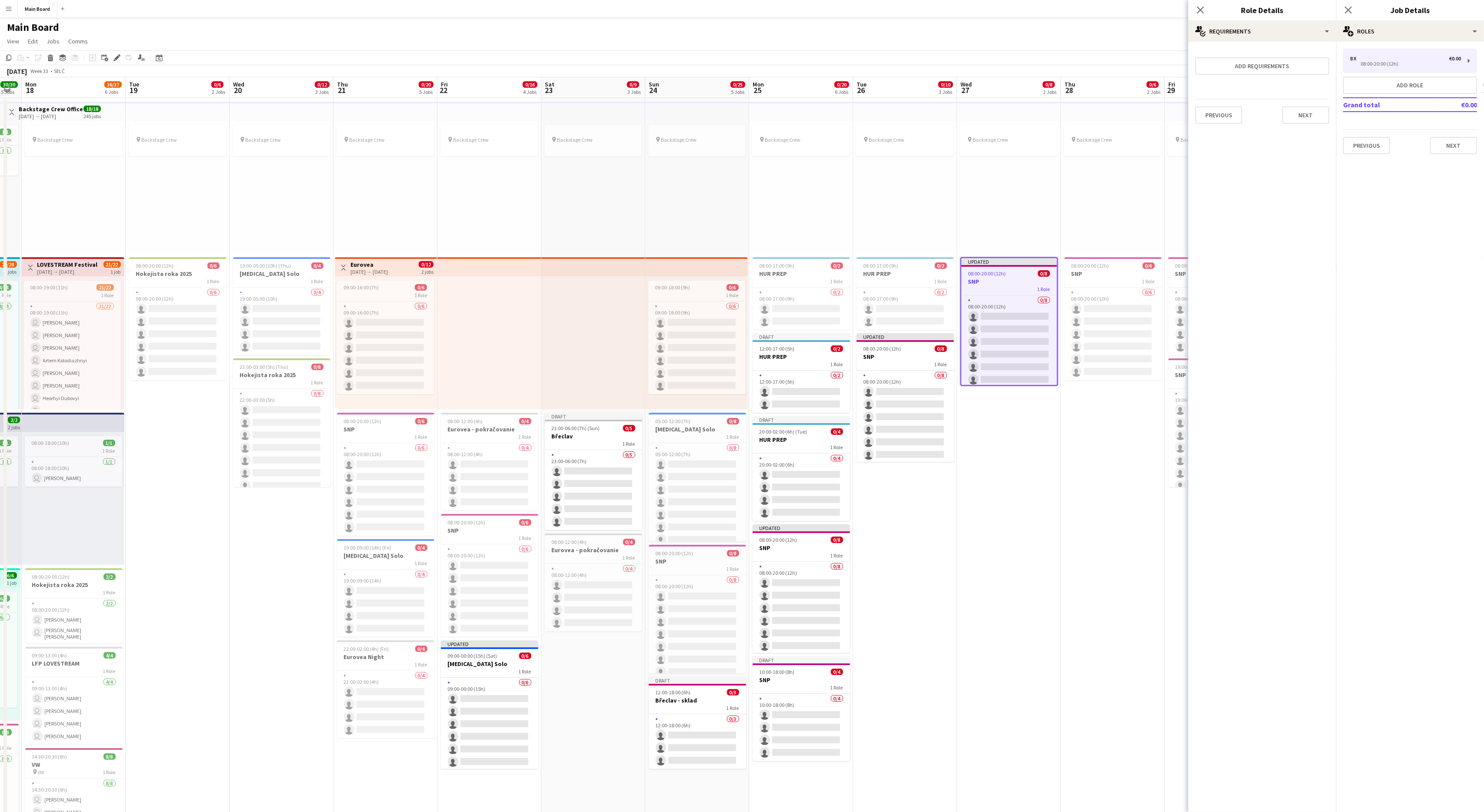
scroll to position [0, 404]
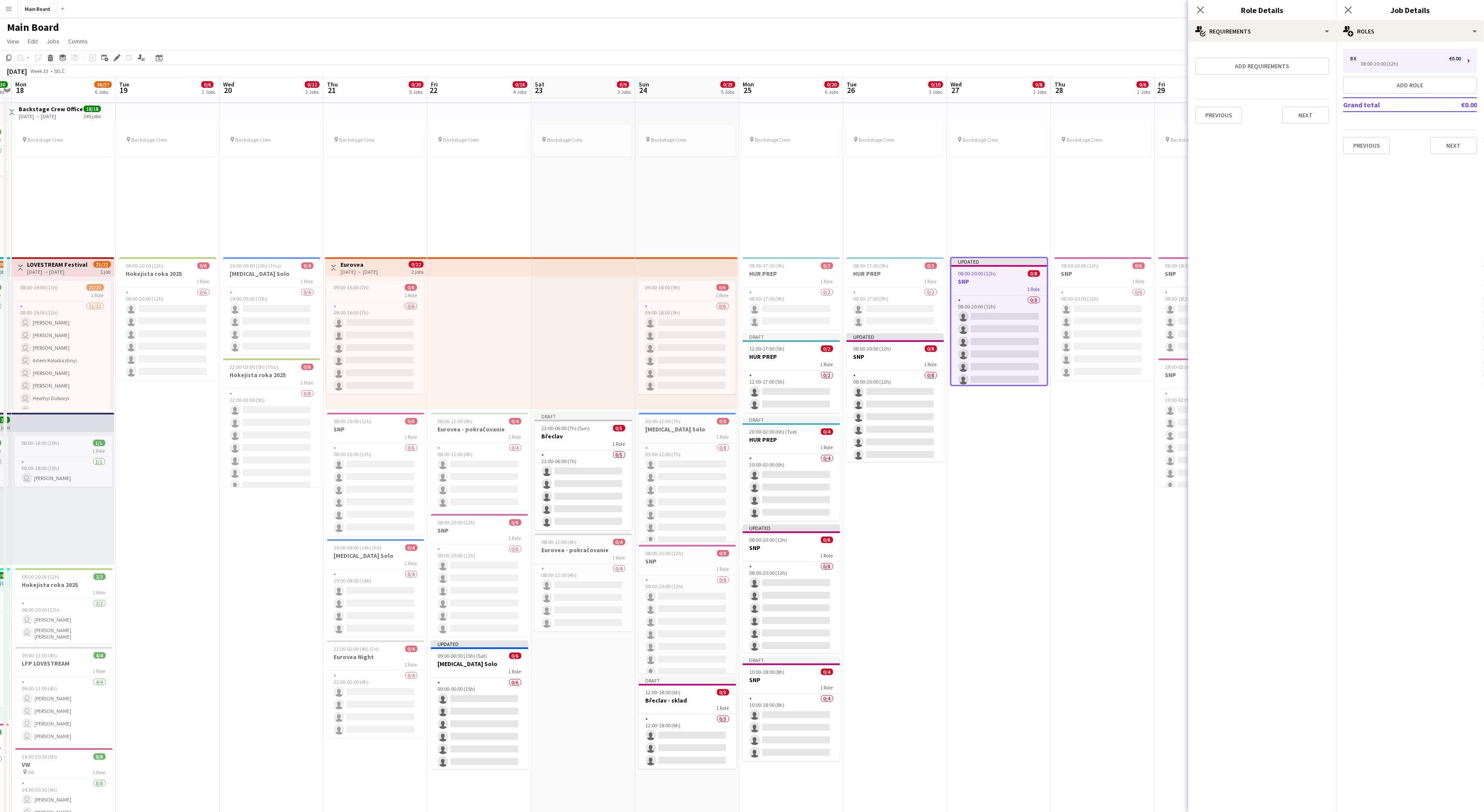
click at [890, 410] on app-date-cell "pin Backstage Crew Updated 08:00-20:00 (12h) 0/8 SNP 1 Role 0/8 08:00-20:00 (12…" at bounding box center [999, 628] width 104 height 1059
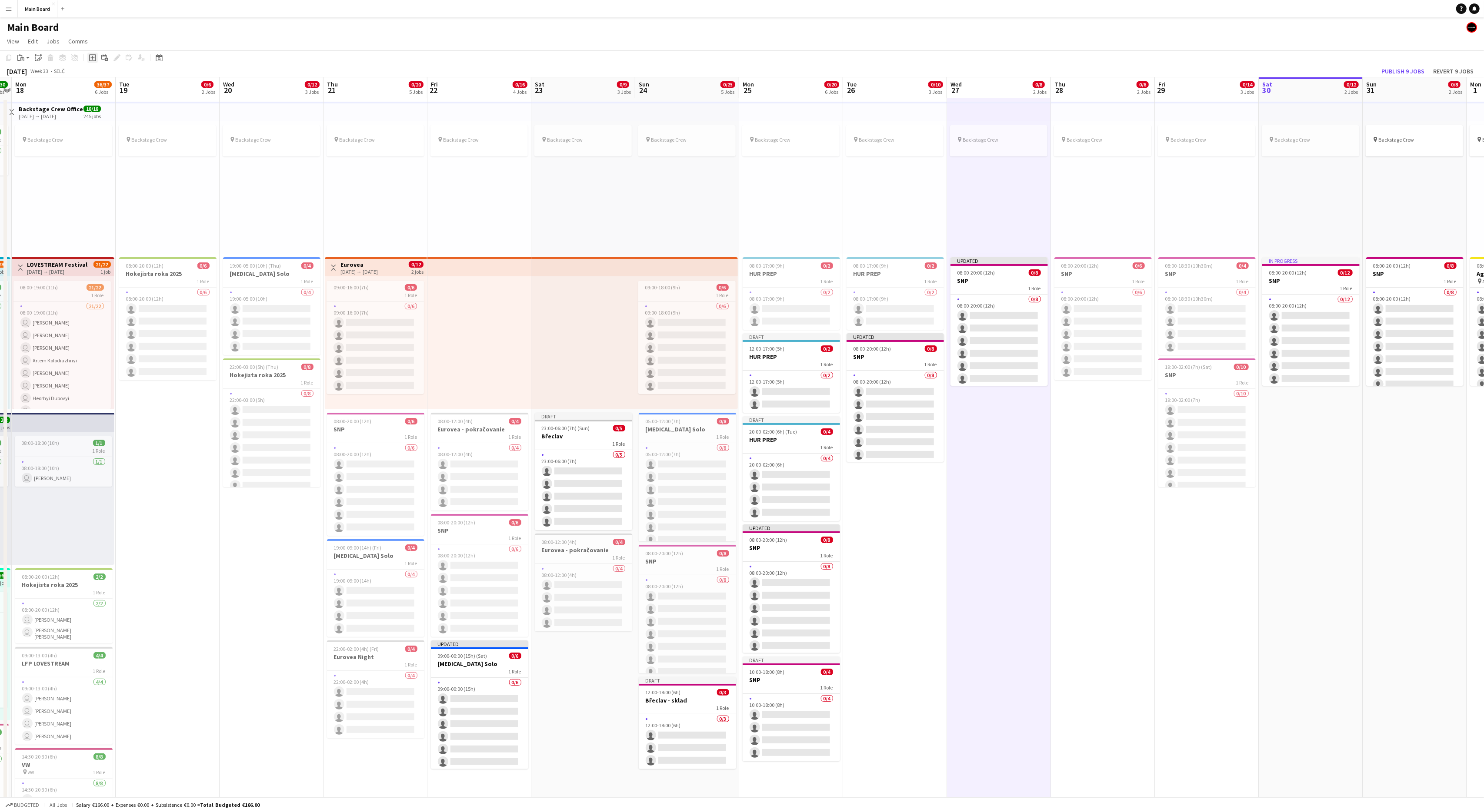
click at [95, 60] on icon at bounding box center [92, 58] width 7 height 7
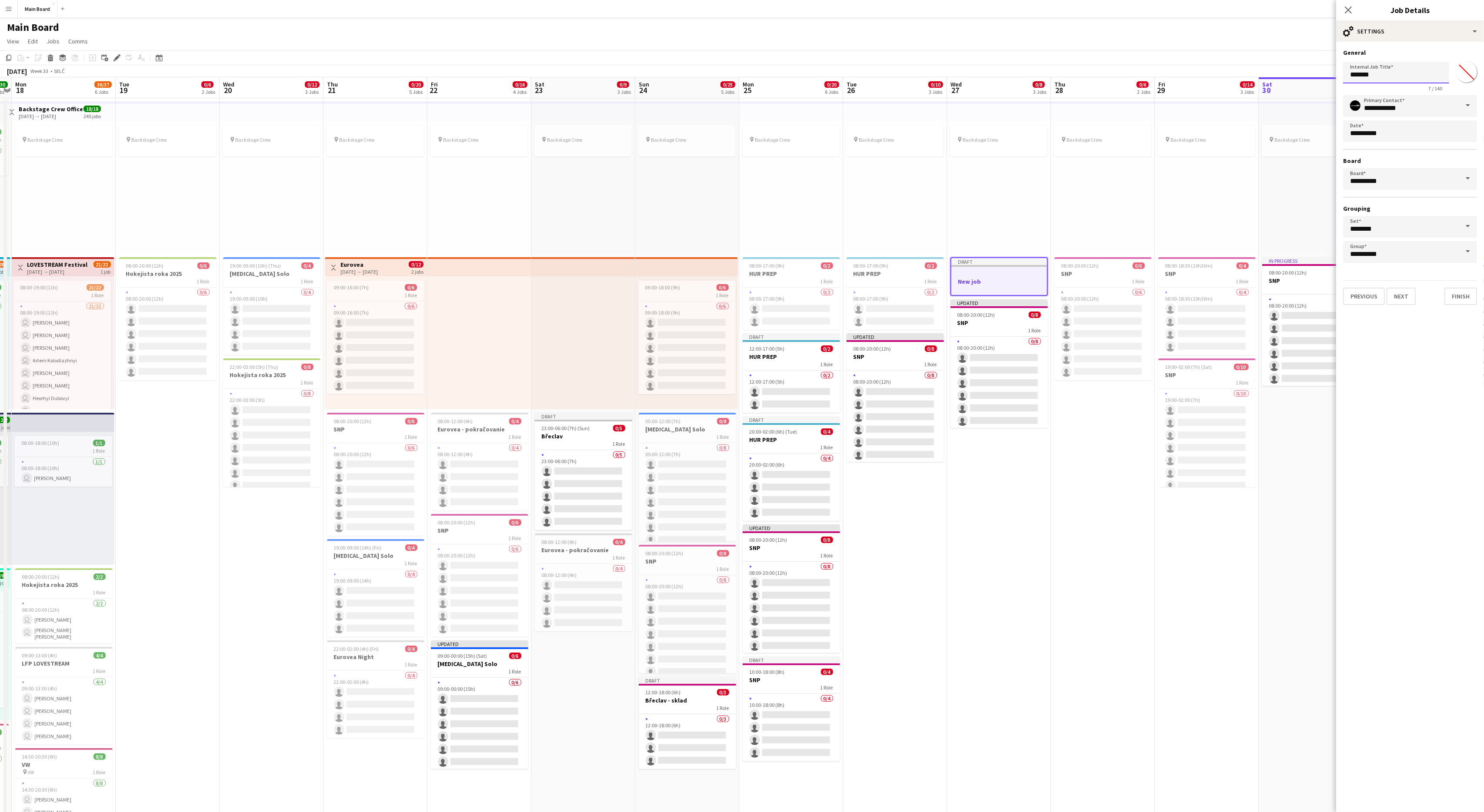
click at [890, 77] on input "*******" at bounding box center [1396, 73] width 106 height 22
type input "********"
click at [890, 294] on button "Next" at bounding box center [1401, 296] width 29 height 18
click at [890, 75] on button "Add role" at bounding box center [1410, 69] width 134 height 18
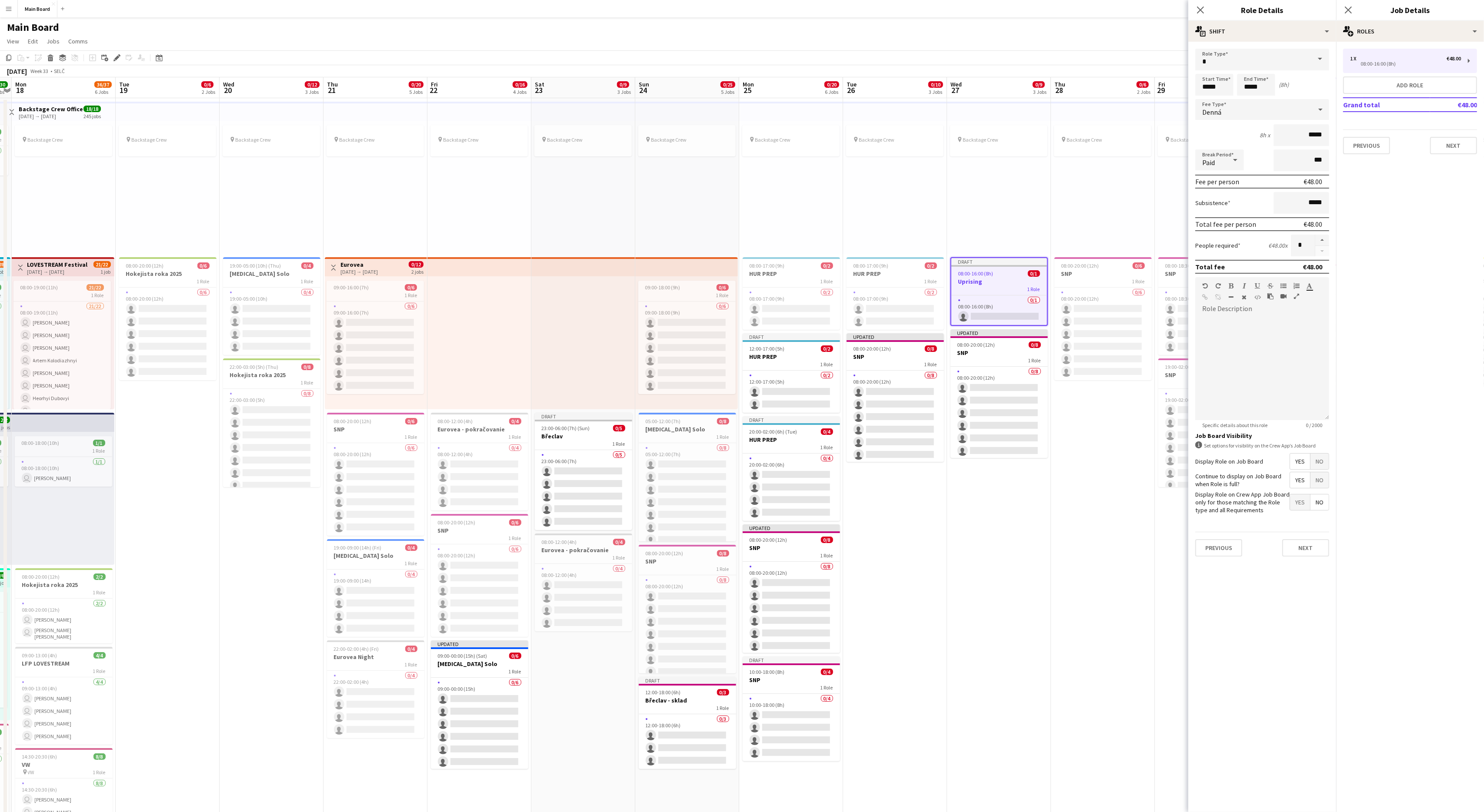
click at [890, 114] on span "Denná" at bounding box center [1211, 112] width 19 height 9
click at [890, 171] on mat-option "No fee" at bounding box center [1262, 177] width 134 height 22
click at [890, 86] on input "*****" at bounding box center [1214, 85] width 38 height 22
type input "*****"
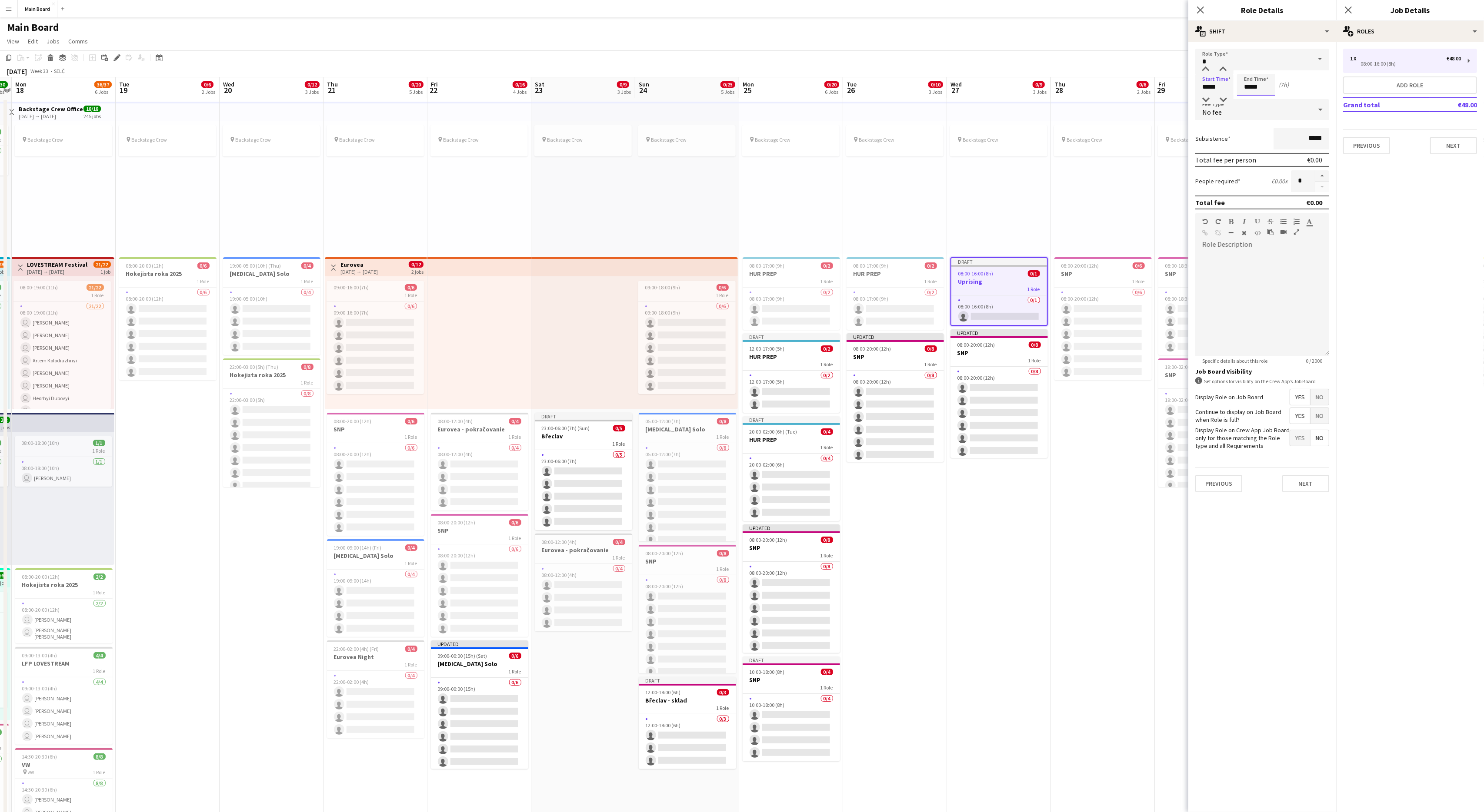
click at [890, 85] on input "*****" at bounding box center [1256, 85] width 38 height 22
type input "*****"
click at [890, 175] on button "button" at bounding box center [1322, 176] width 14 height 12
type input "*"
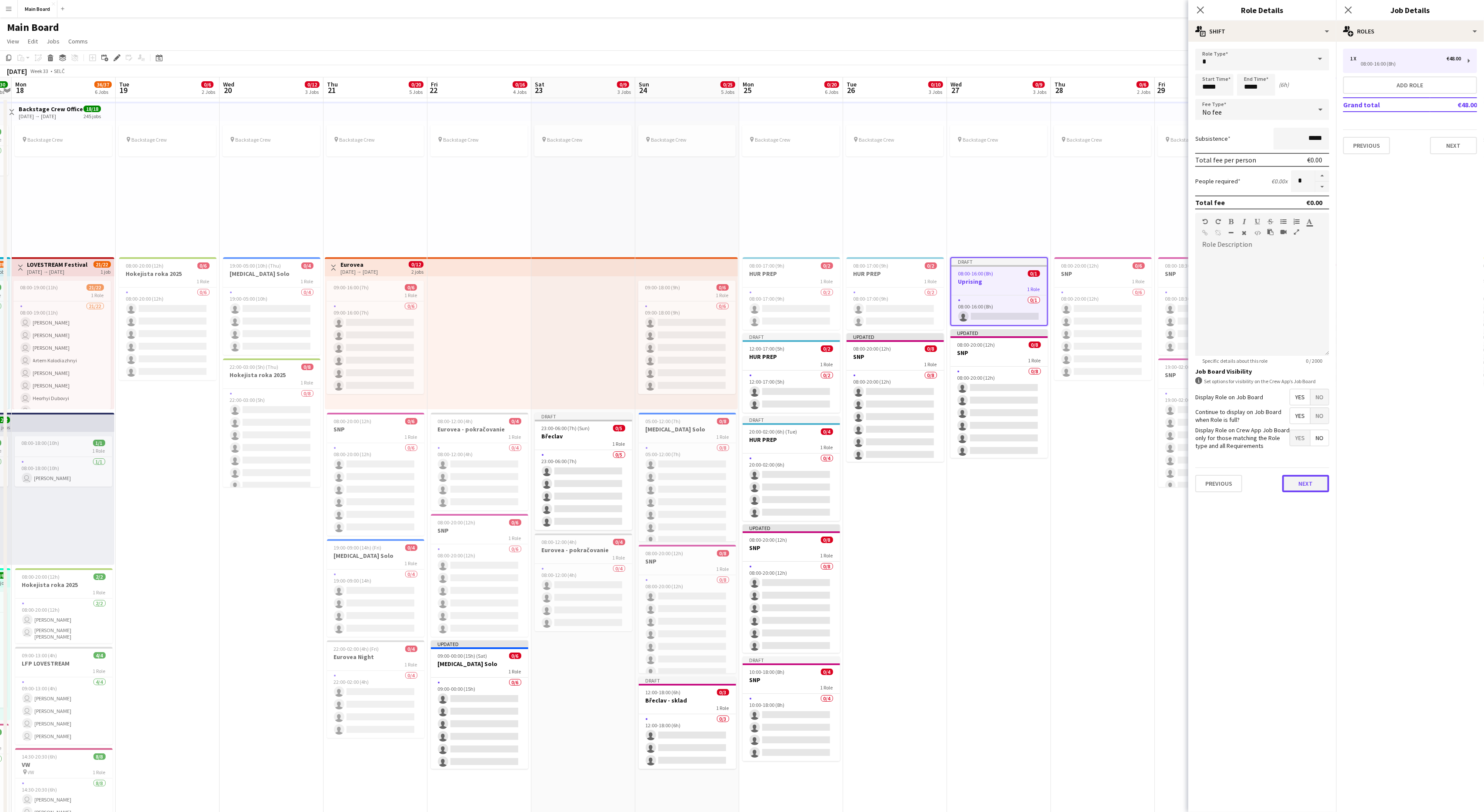
click at [890, 485] on button "Next" at bounding box center [1305, 484] width 47 height 18
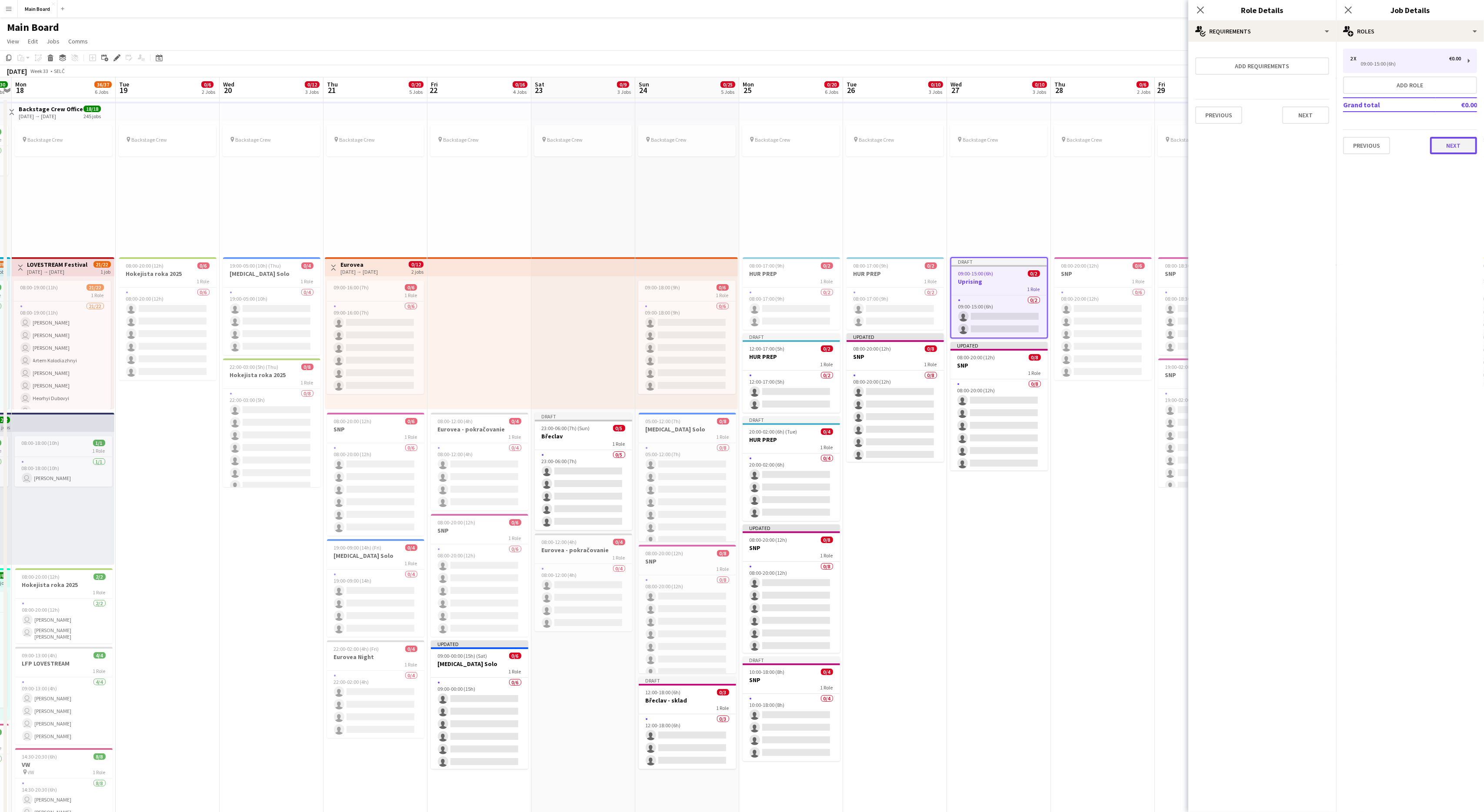
click at [890, 141] on button "Next" at bounding box center [1453, 145] width 47 height 18
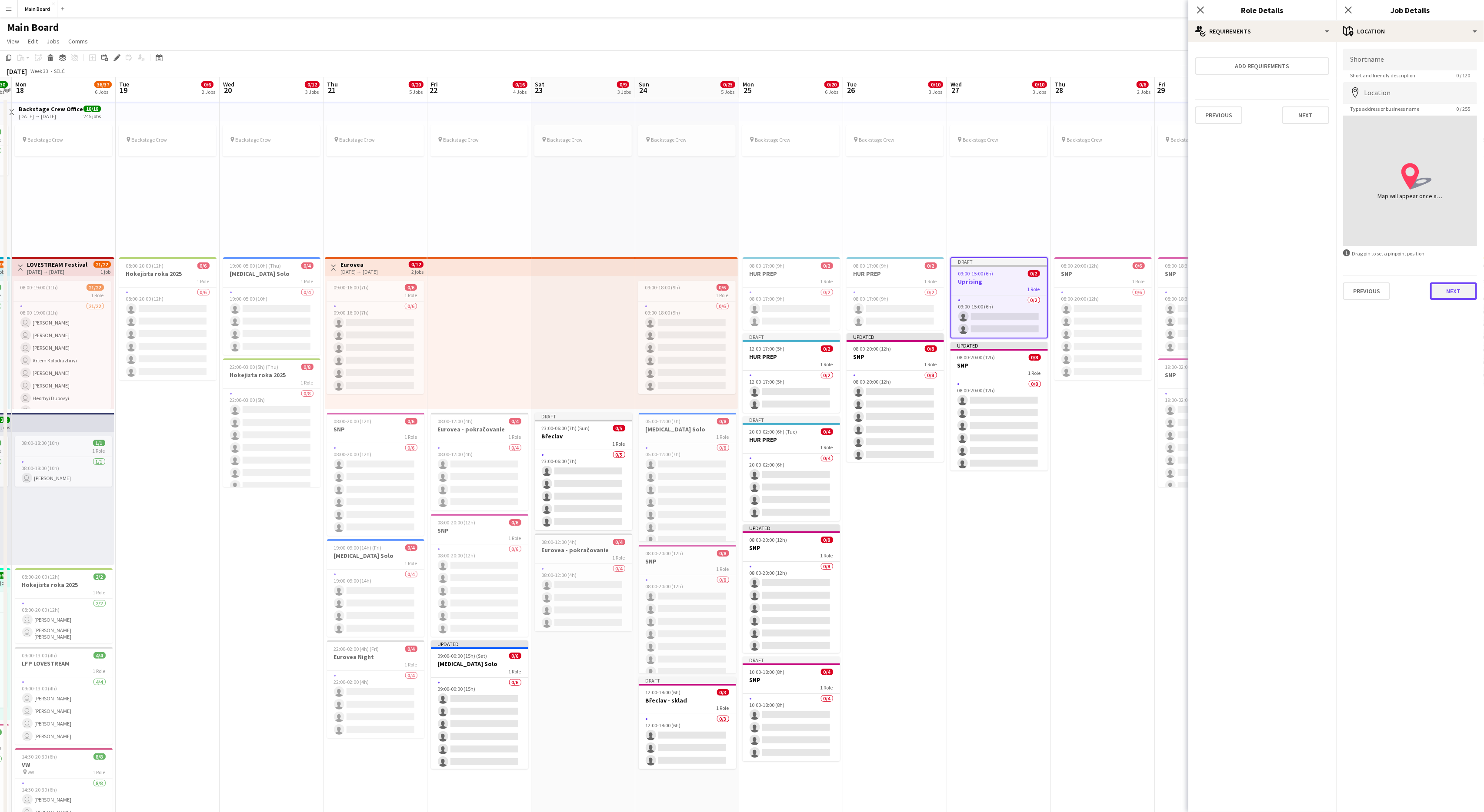
click at [890, 289] on button "Next" at bounding box center [1453, 292] width 47 height 18
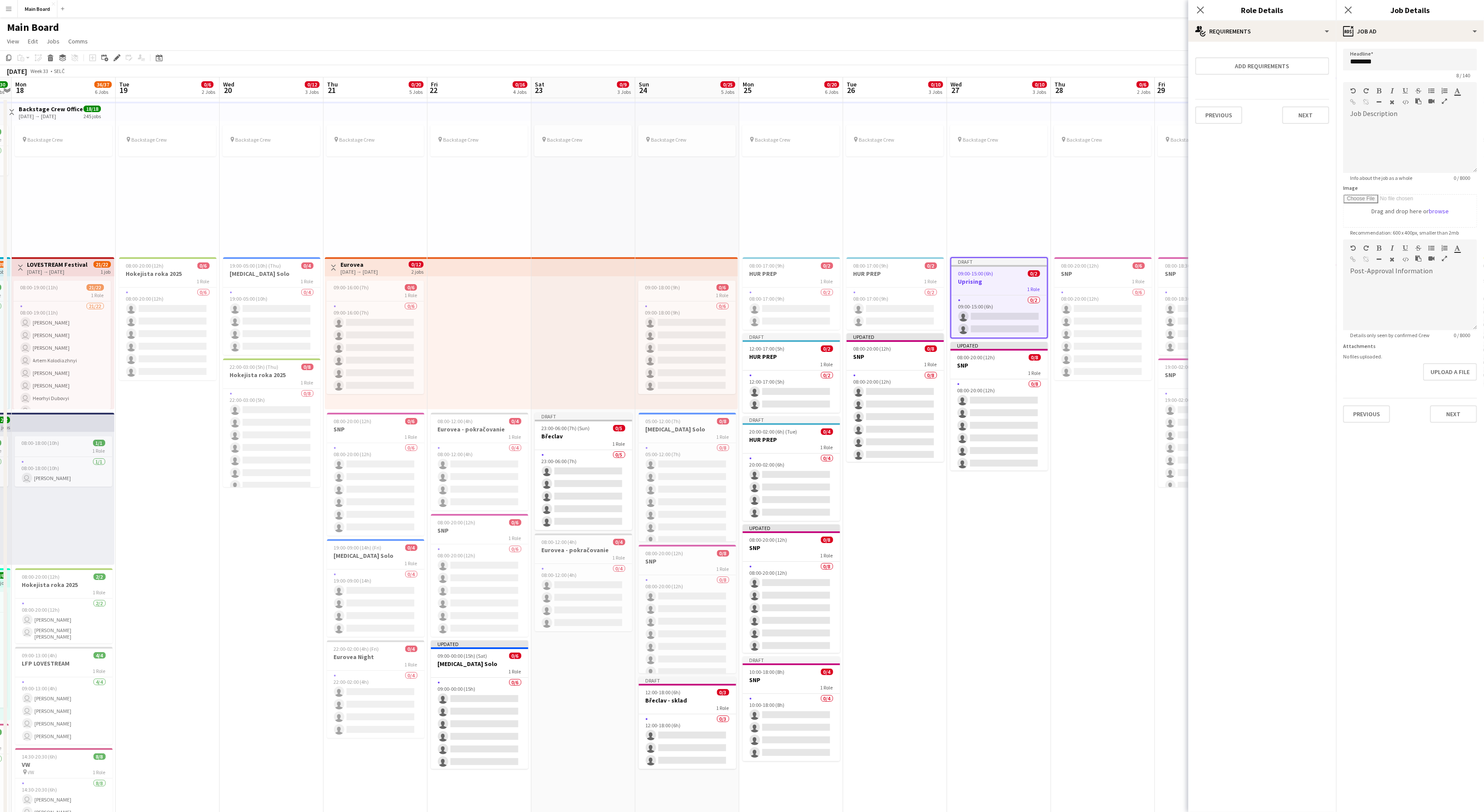
click at [890, 403] on div "Previous Next" at bounding box center [1410, 410] width 134 height 24
click at [890, 417] on button "Next" at bounding box center [1453, 414] width 47 height 18
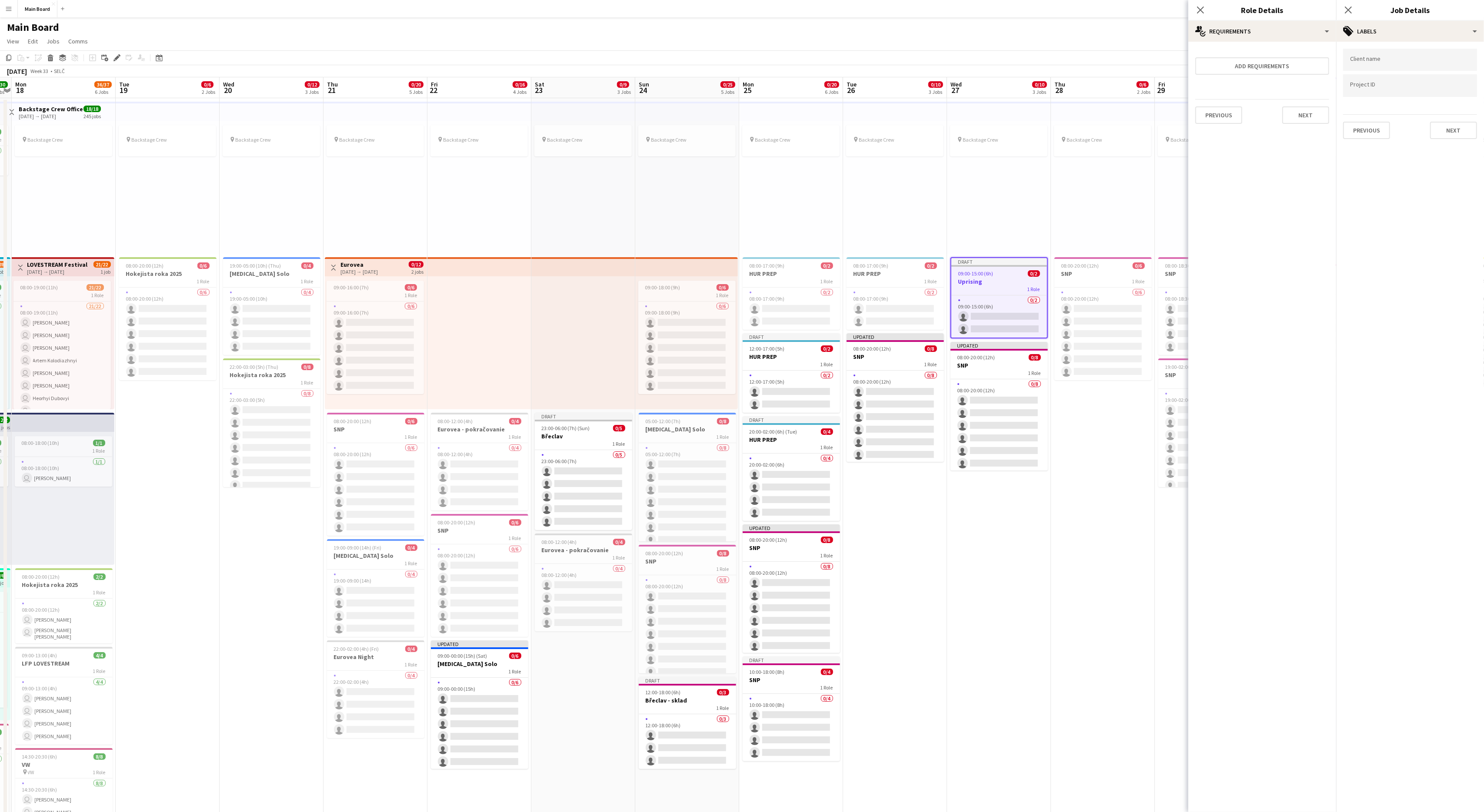
click at [890, 65] on div at bounding box center [1410, 60] width 134 height 22
type input "****"
click at [890, 87] on div "LifePark" at bounding box center [1410, 86] width 134 height 21
click at [890, 130] on button "Next" at bounding box center [1453, 130] width 47 height 18
type input "*******"
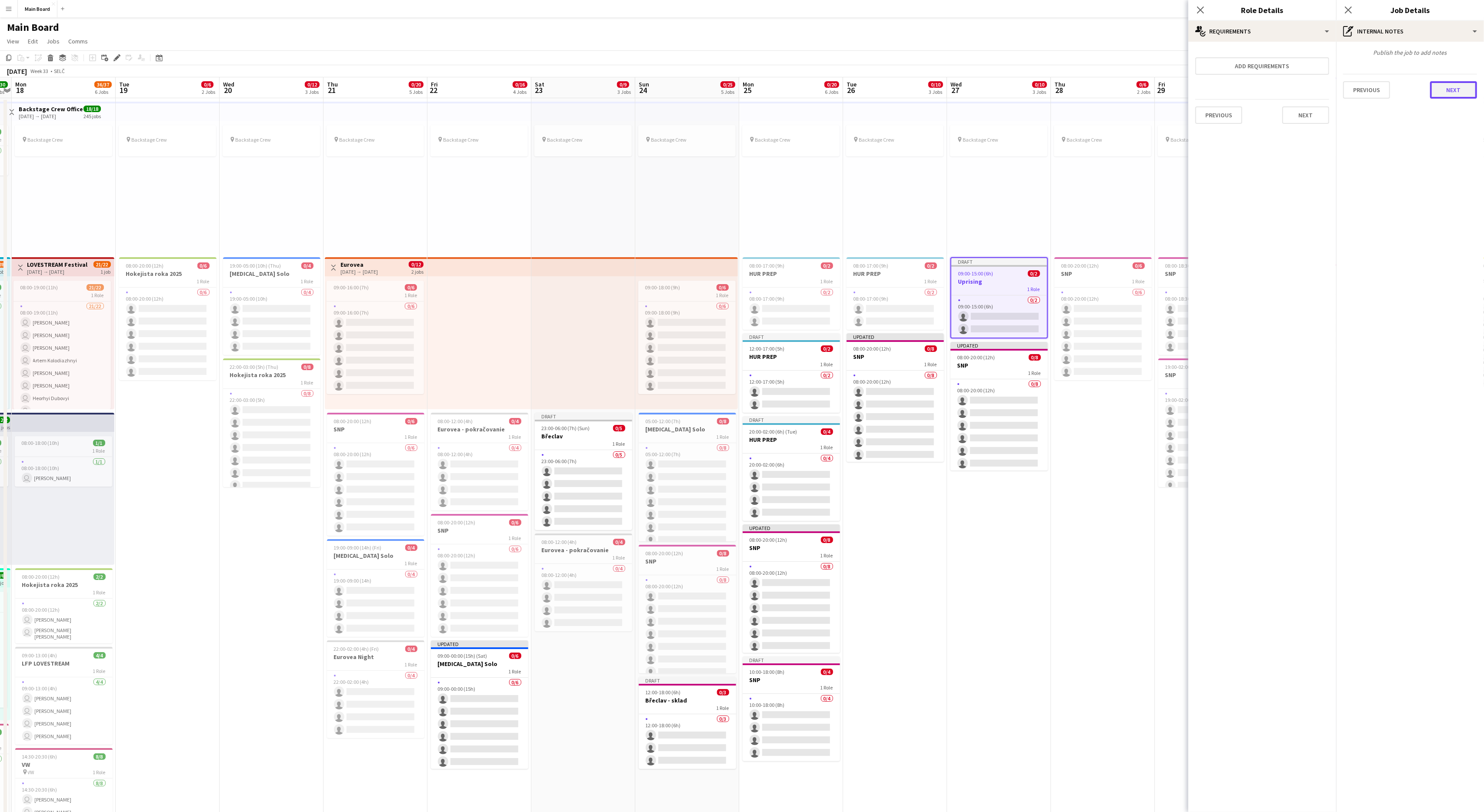
click at [890, 96] on button "Next" at bounding box center [1453, 90] width 47 height 18
click at [890, 289] on button "Finish" at bounding box center [1461, 296] width 33 height 18
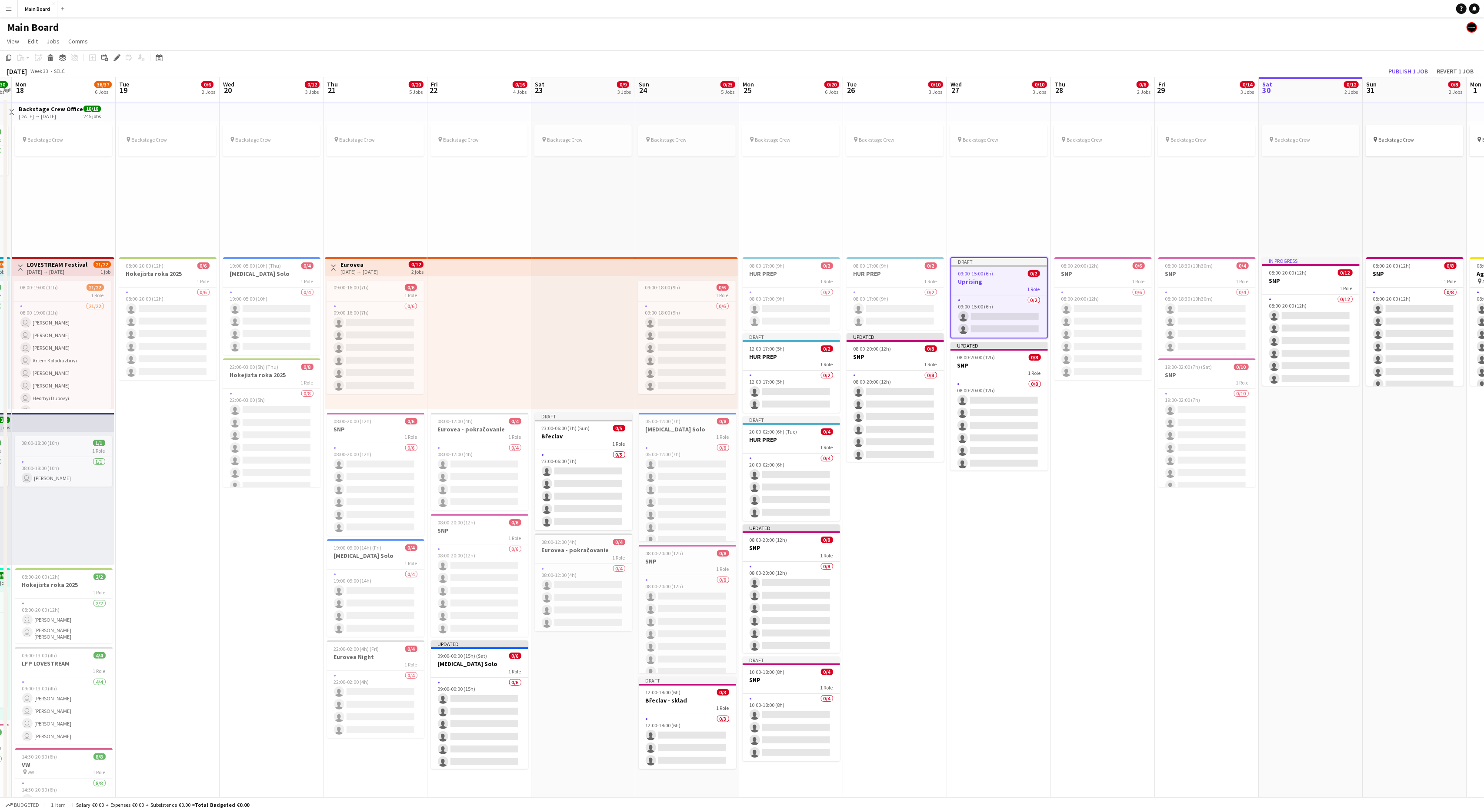
click at [890, 202] on div "pin Backstage Crew" at bounding box center [1103, 188] width 104 height 133
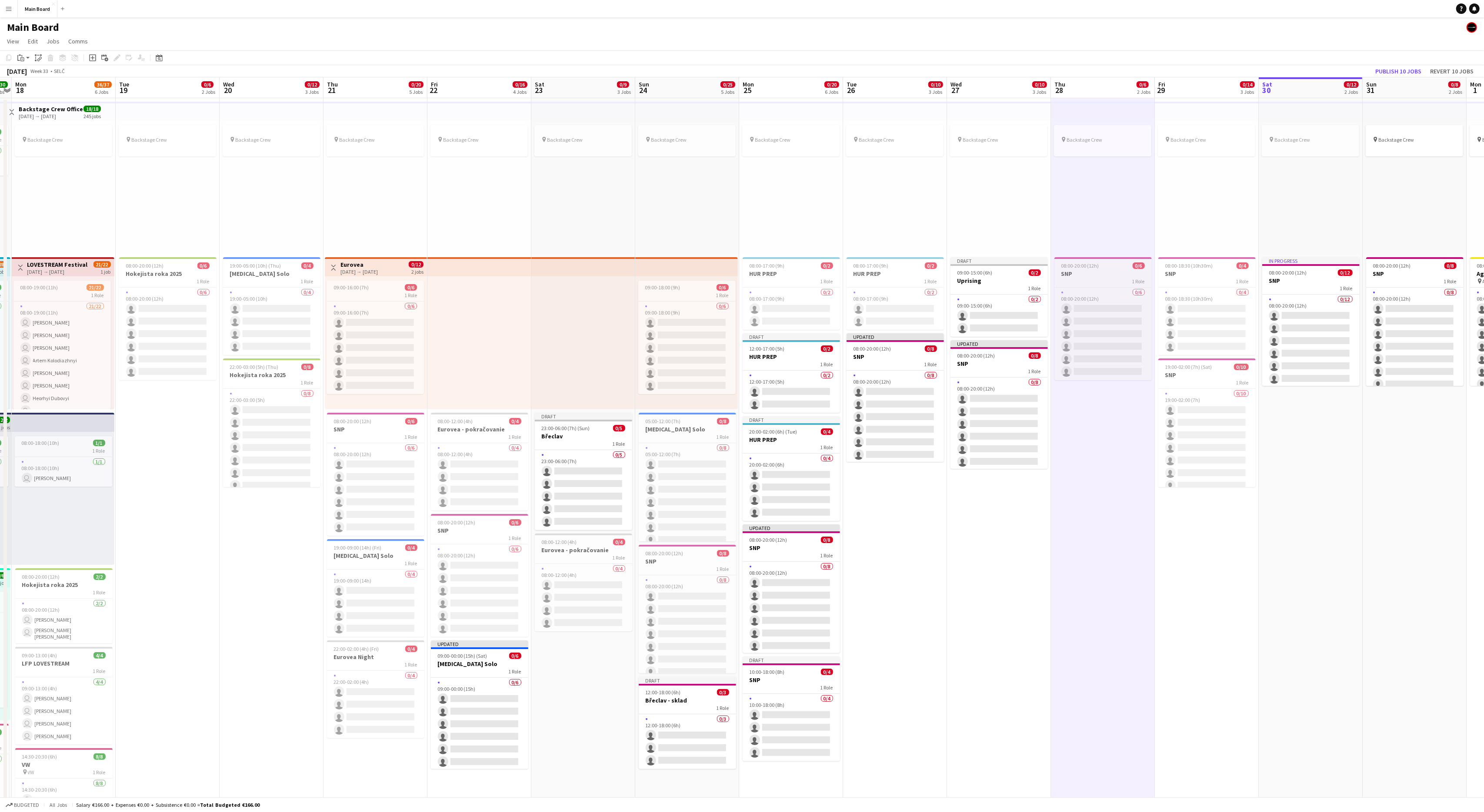
click at [890, 279] on div "1 Role" at bounding box center [1103, 281] width 97 height 7
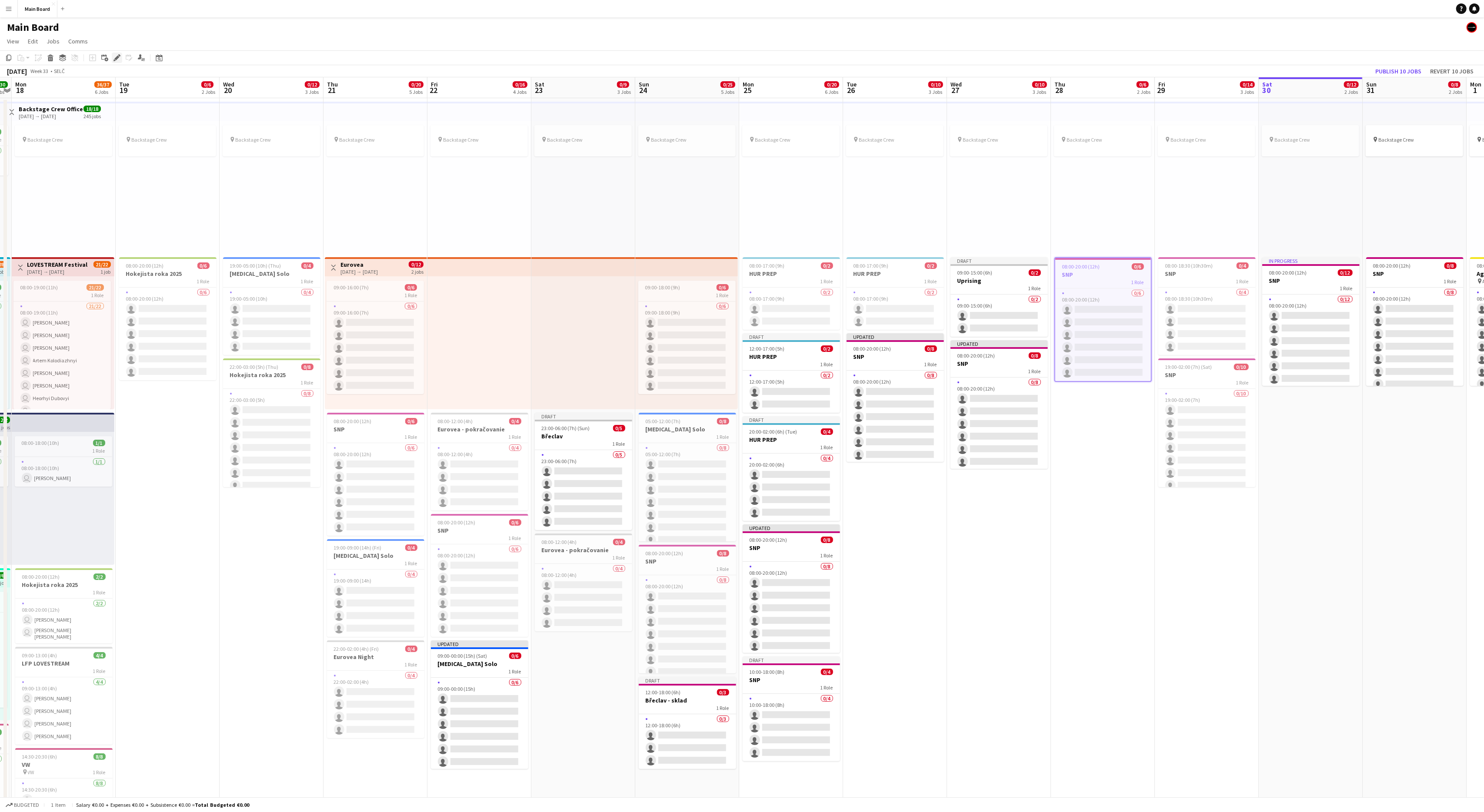
click at [118, 60] on icon "Edit" at bounding box center [117, 58] width 7 height 7
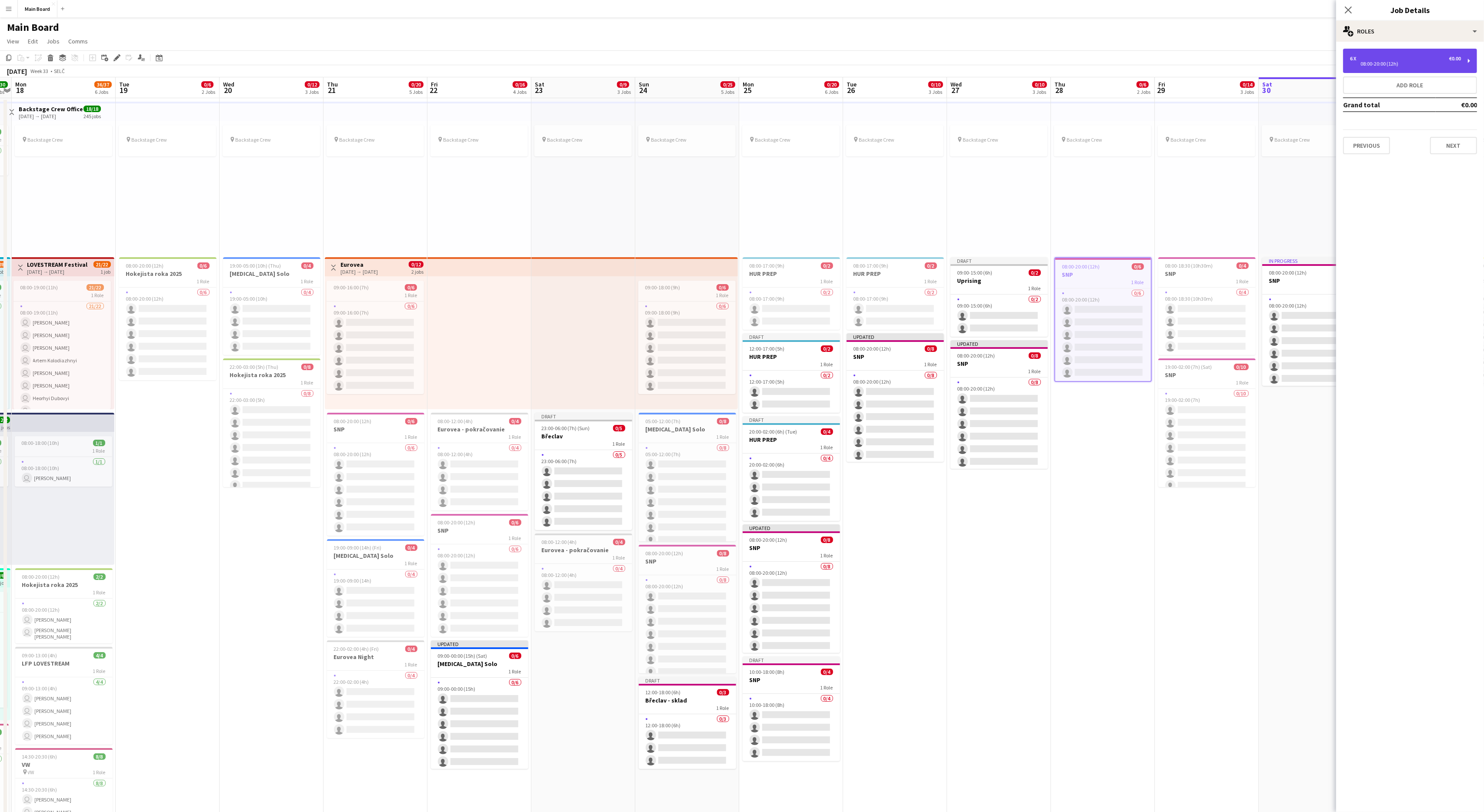
click at [890, 62] on div "08:00-20:00 (12h)" at bounding box center [1405, 64] width 111 height 4
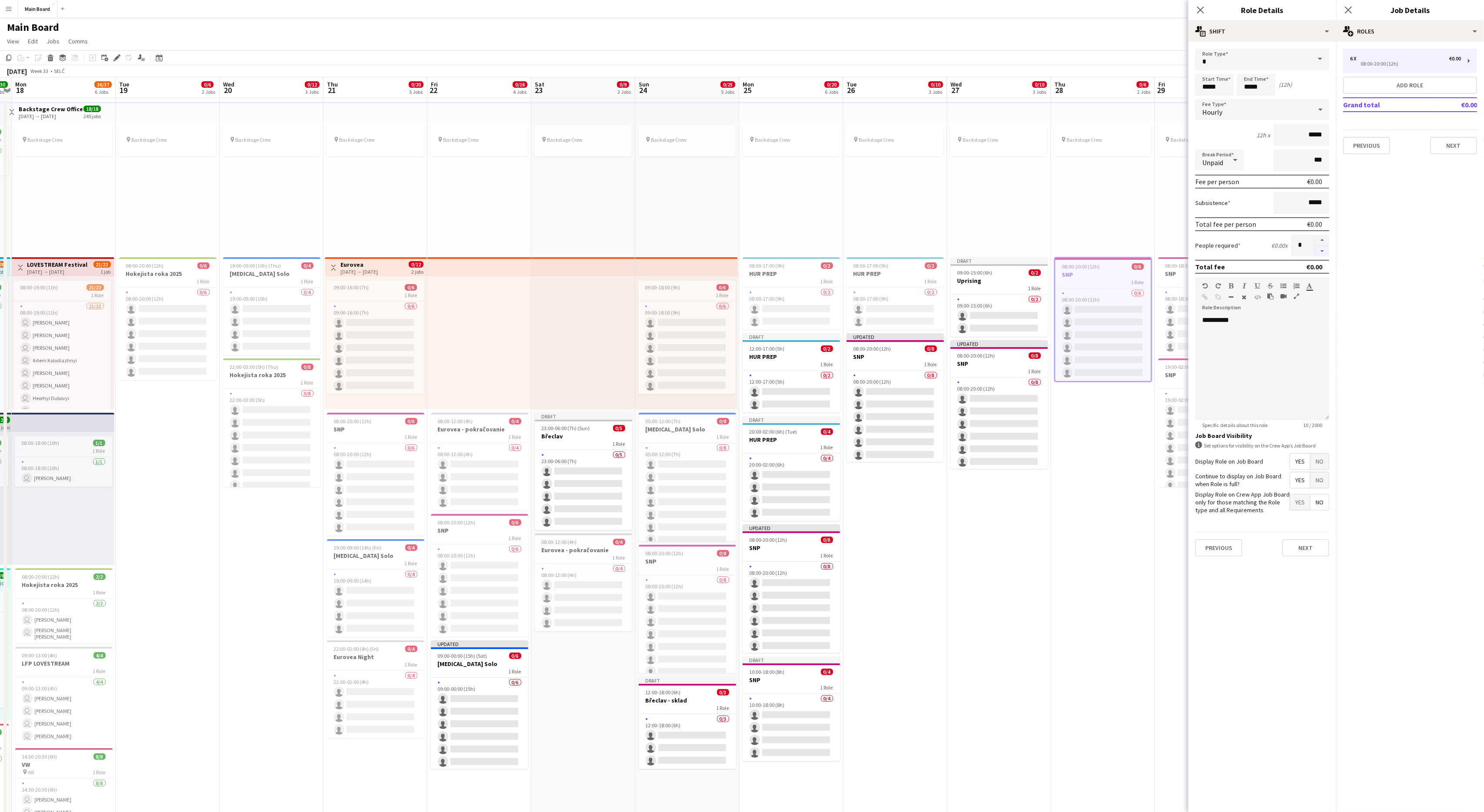
click at [890, 247] on button "button" at bounding box center [1322, 251] width 14 height 11
type input "*"
click at [890, 487] on button "Next" at bounding box center [1305, 548] width 47 height 18
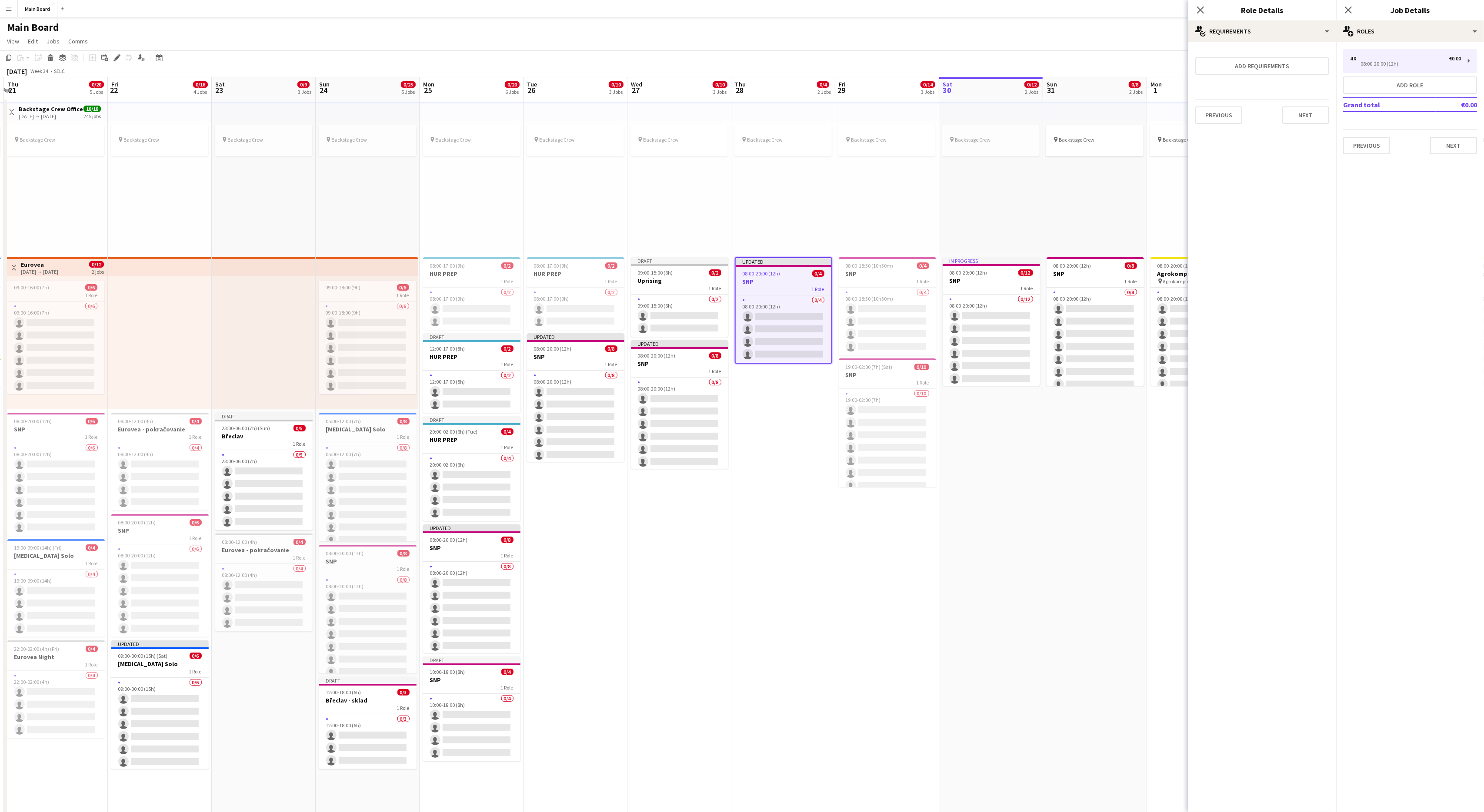
scroll to position [0, 311]
click at [885, 268] on span "08:00-18:30 (10h30m)" at bounding box center [866, 266] width 48 height 7
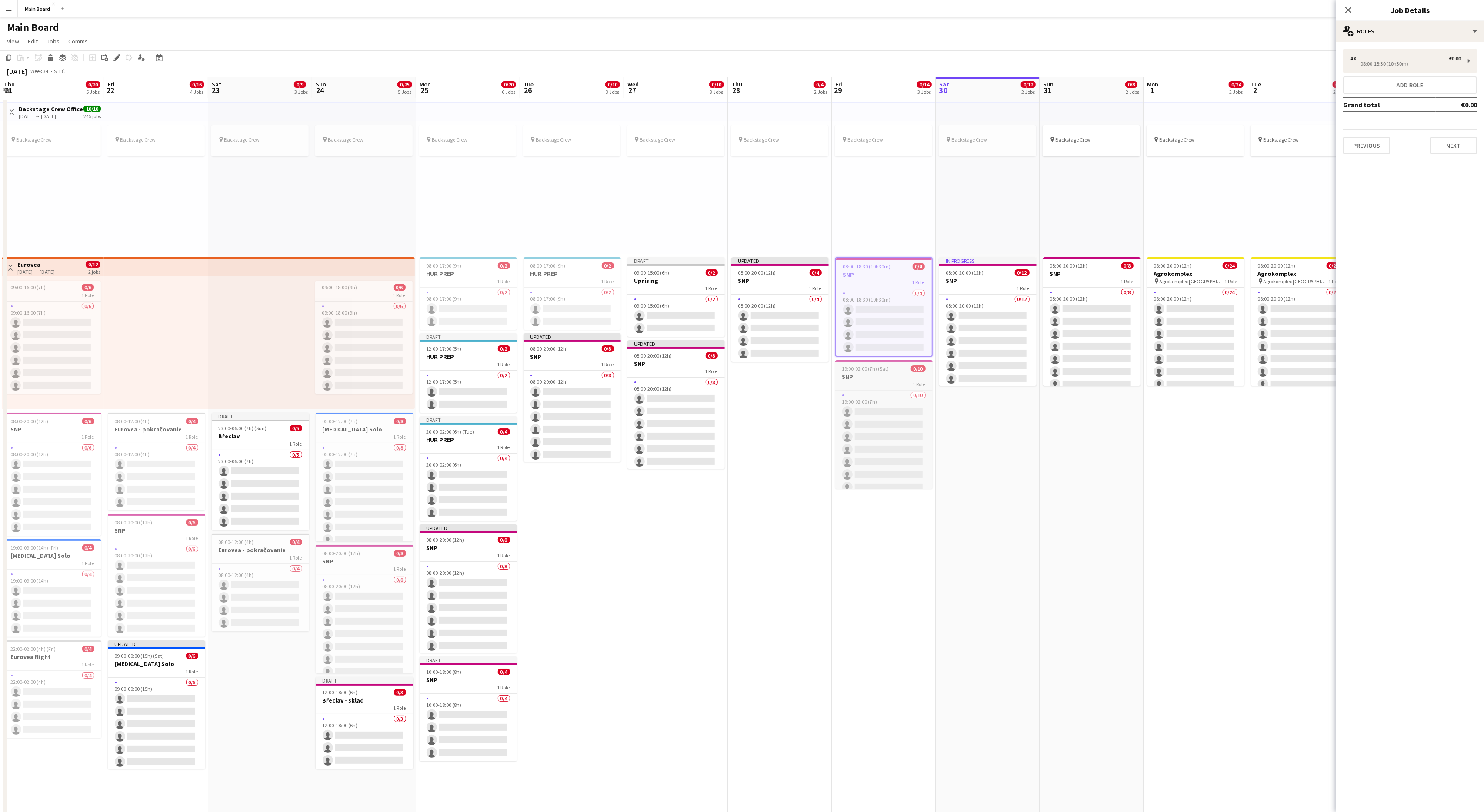
click at [877, 368] on span "19:00-02:00 (7h) (Sat)" at bounding box center [865, 369] width 47 height 7
click at [890, 64] on div "19:00-02:00 (7h)" at bounding box center [1405, 64] width 111 height 4
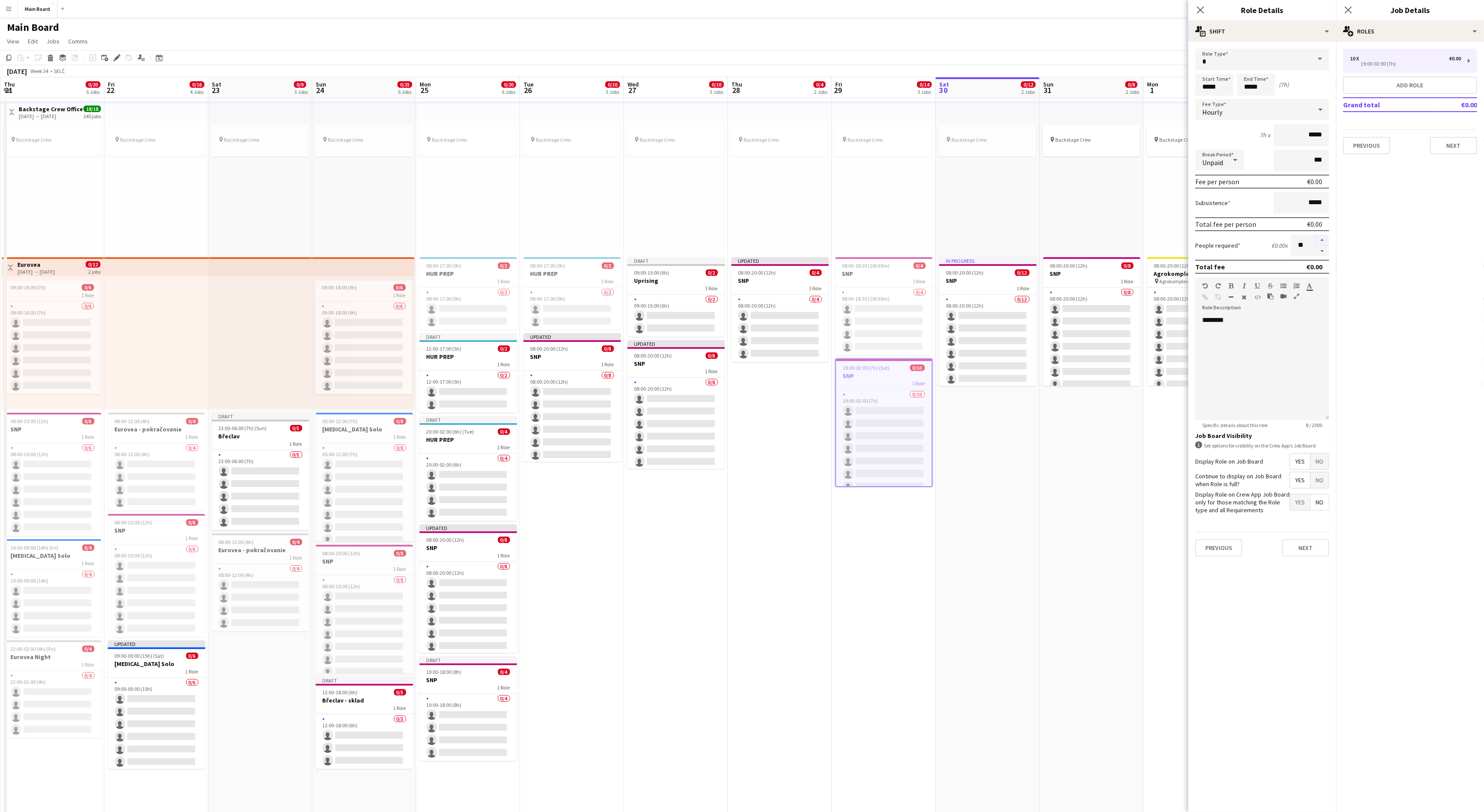
click at [890, 238] on button "button" at bounding box center [1322, 240] width 14 height 12
type input "**"
click at [890, 487] on button "Next" at bounding box center [1305, 548] width 47 height 18
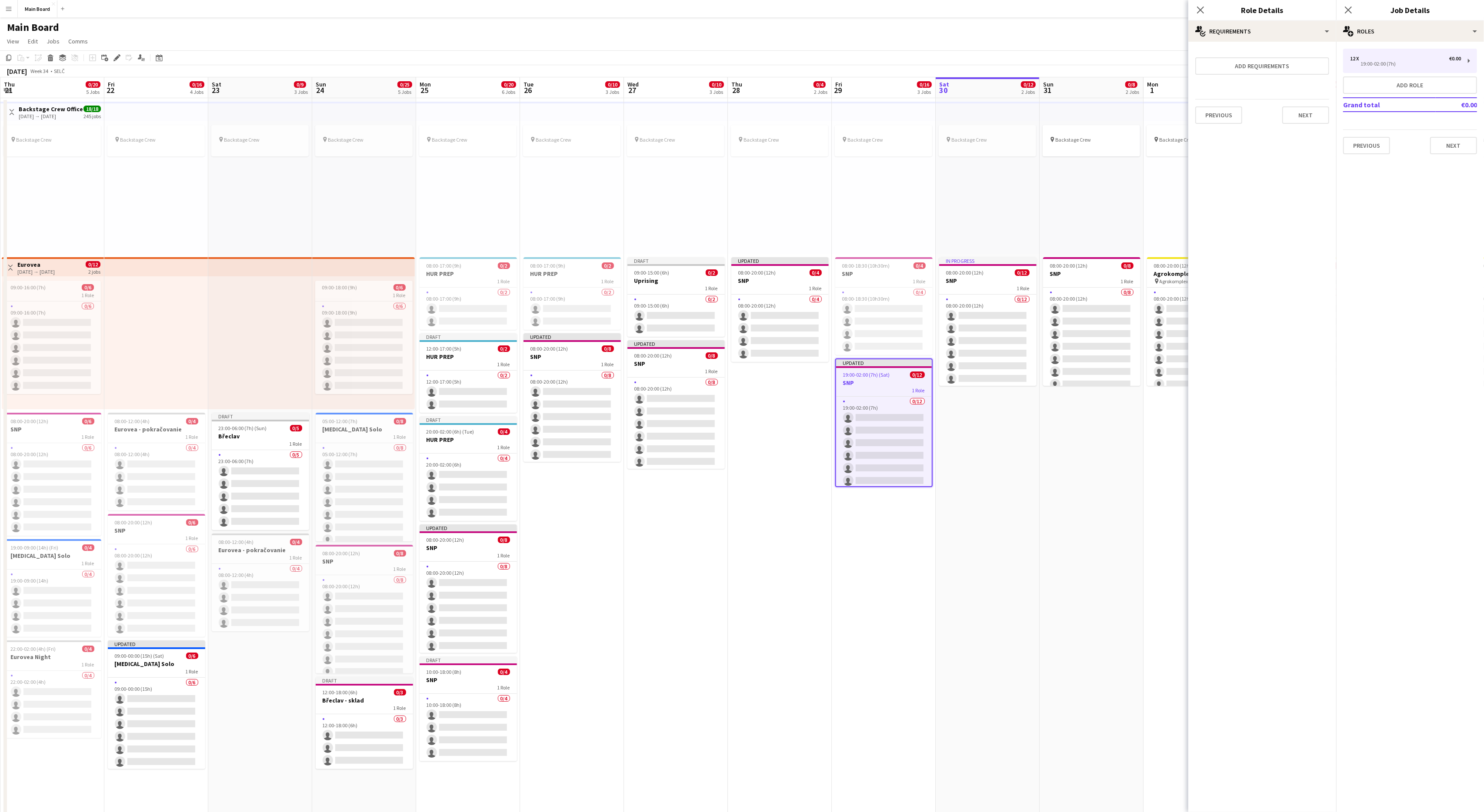
click at [888, 487] on app-date-cell "pin Backstage Crew 08:00-18:30 (10h30m) 0/4 SNP 1 Role 0/4 08:00-18:30 (10h30m)…" at bounding box center [883, 628] width 104 height 1059
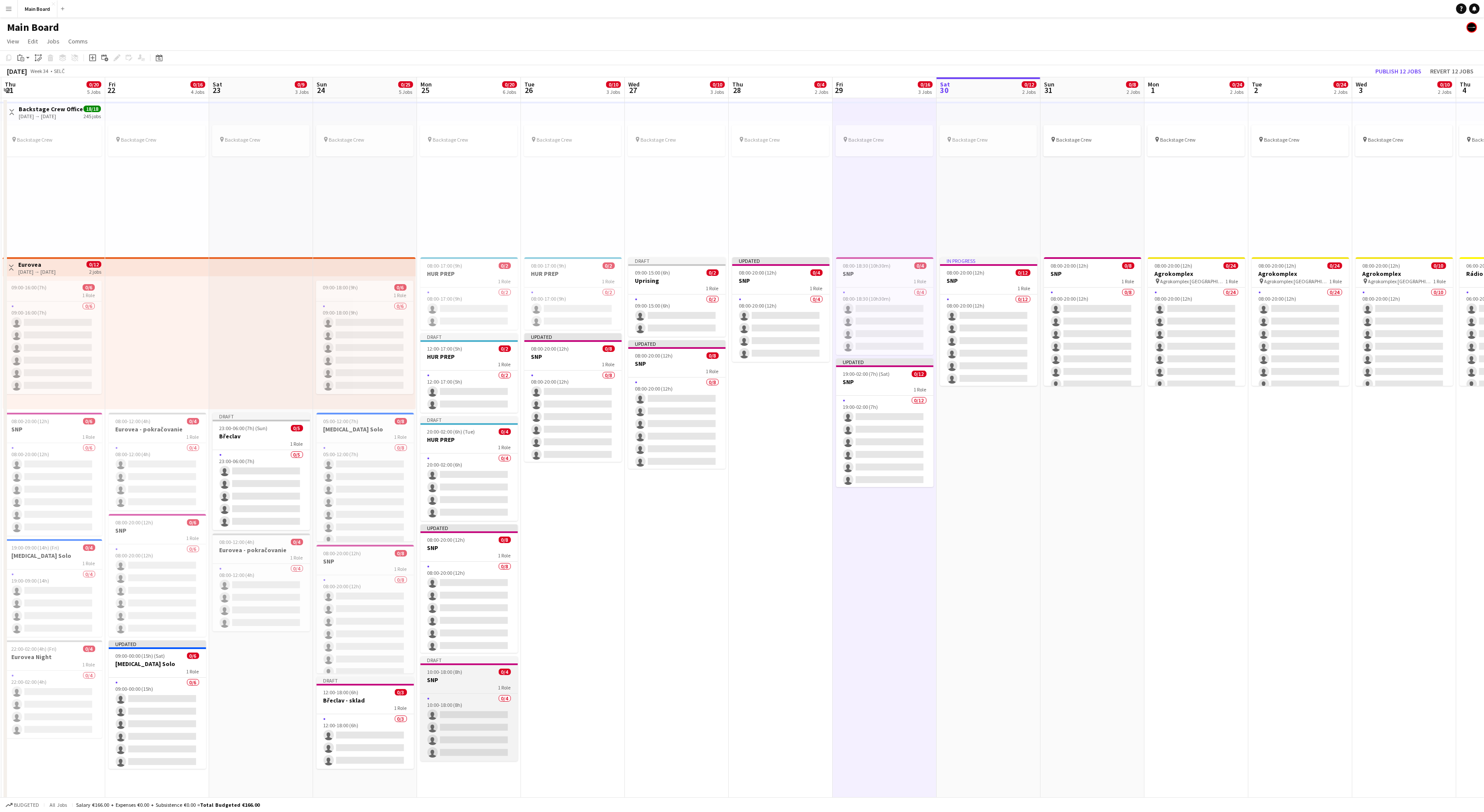
click at [472, 487] on div "10:00-18:00 (8h) 0/4" at bounding box center [468, 672] width 97 height 7
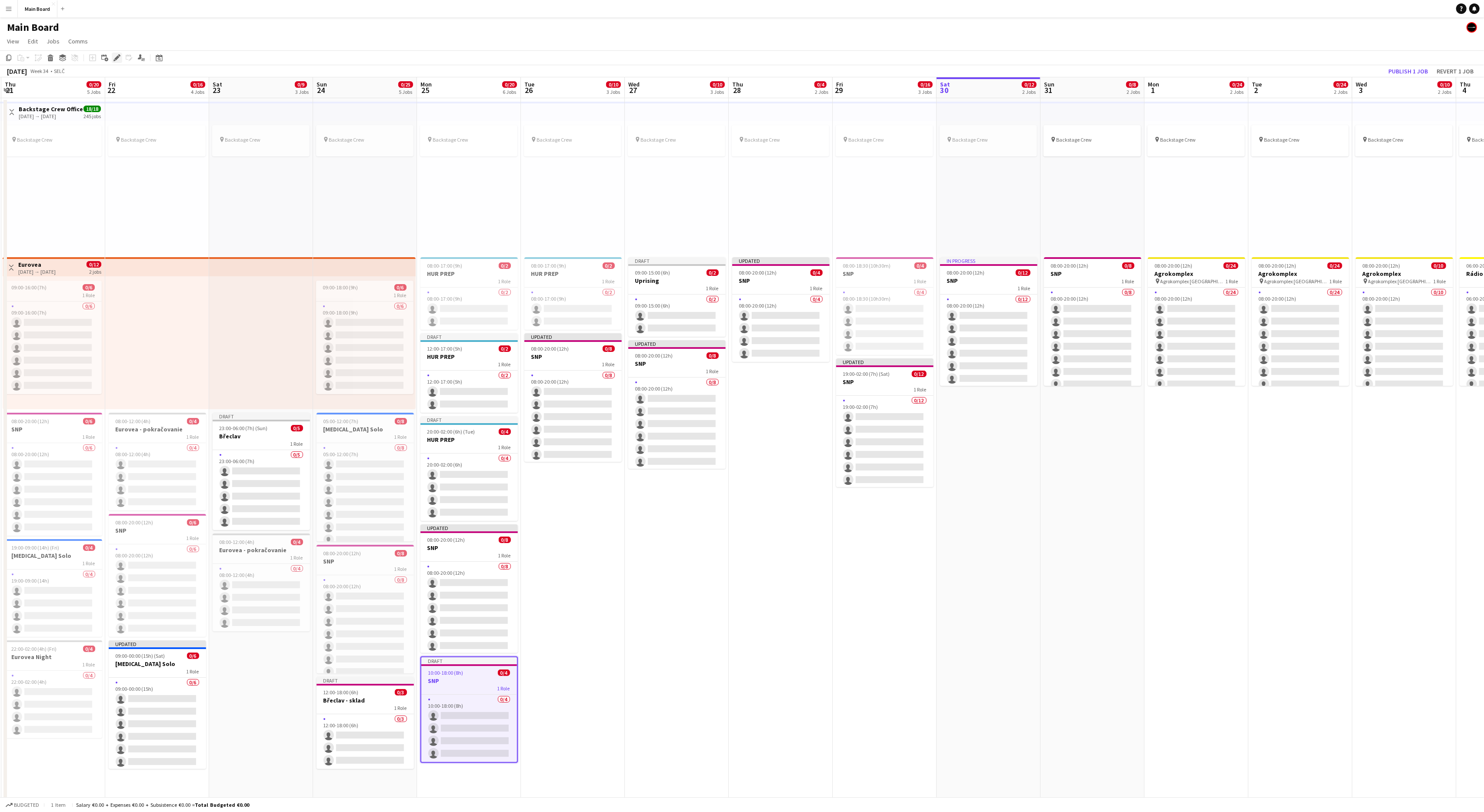
click at [119, 58] on icon "Edit" at bounding box center [117, 58] width 7 height 7
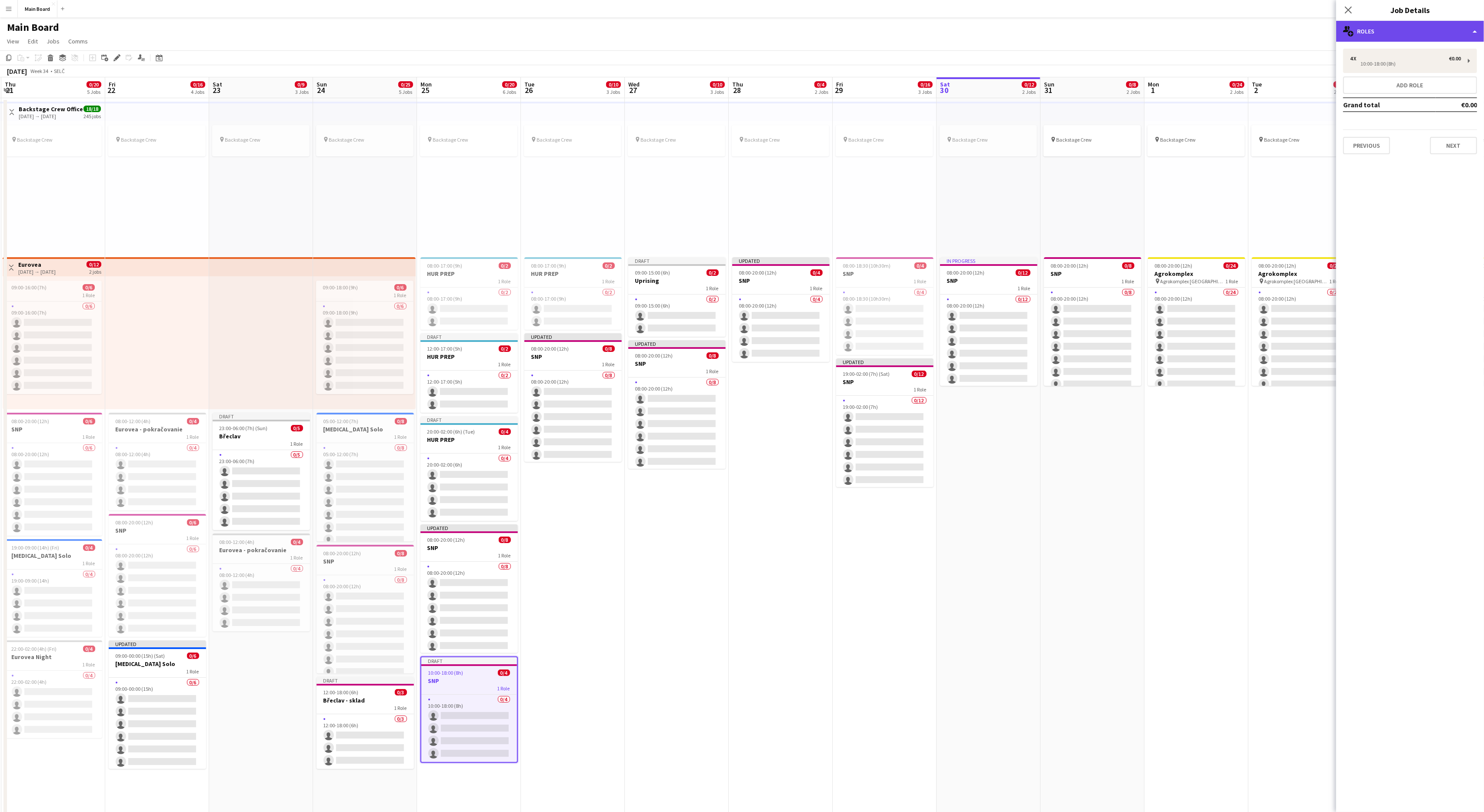
click at [890, 37] on div "multiple-users-add Roles" at bounding box center [1409, 31] width 148 height 21
click at [890, 122] on div "pen-write Internal notes" at bounding box center [1438, 120] width 86 height 18
click at [890, 94] on button "Previous" at bounding box center [1366, 90] width 47 height 18
click at [890, 128] on button "Previous" at bounding box center [1366, 130] width 47 height 18
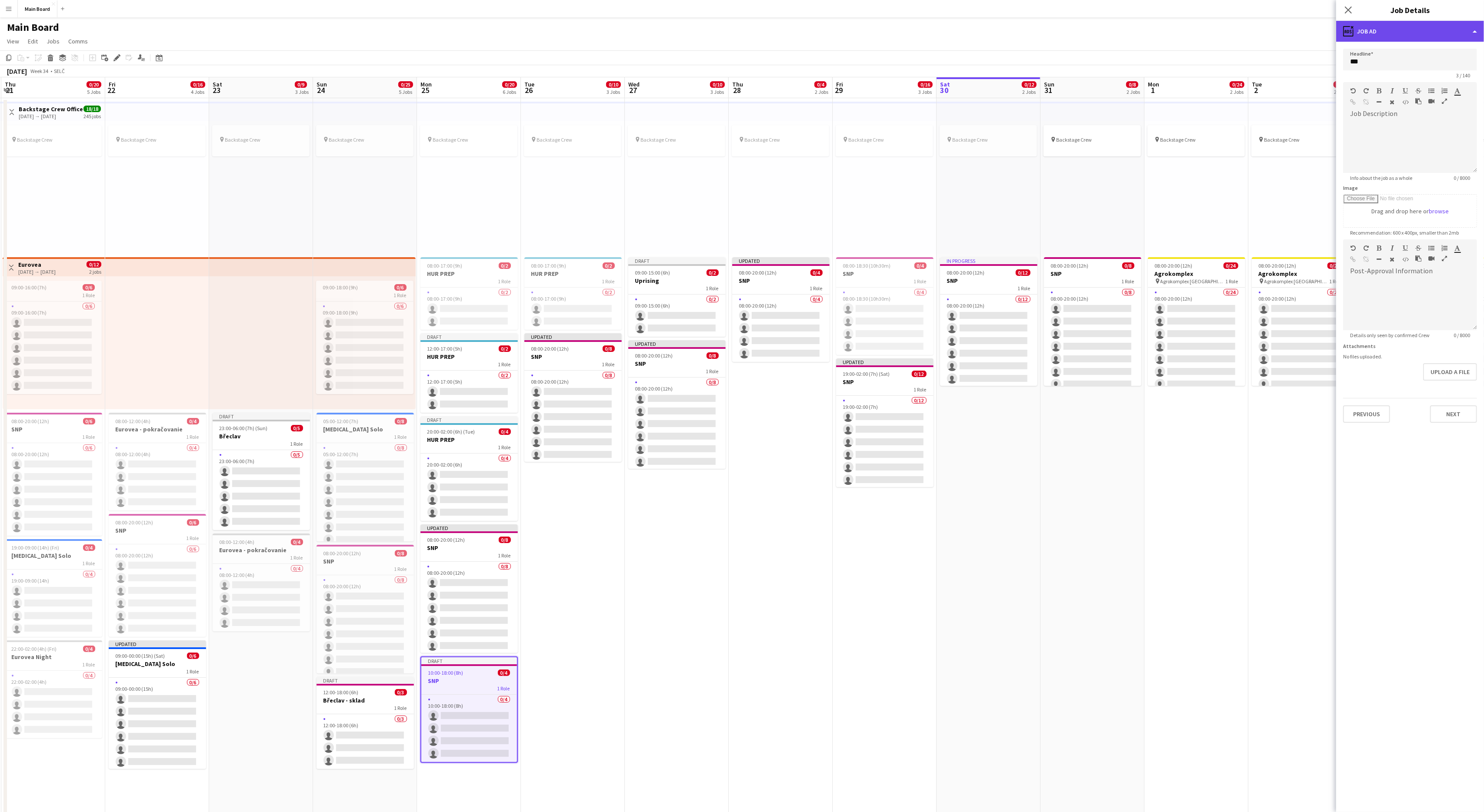
click at [890, 38] on div "ads-window Job Ad" at bounding box center [1409, 31] width 148 height 21
click at [890, 54] on div "multiple-users-add Roles" at bounding box center [1438, 51] width 86 height 18
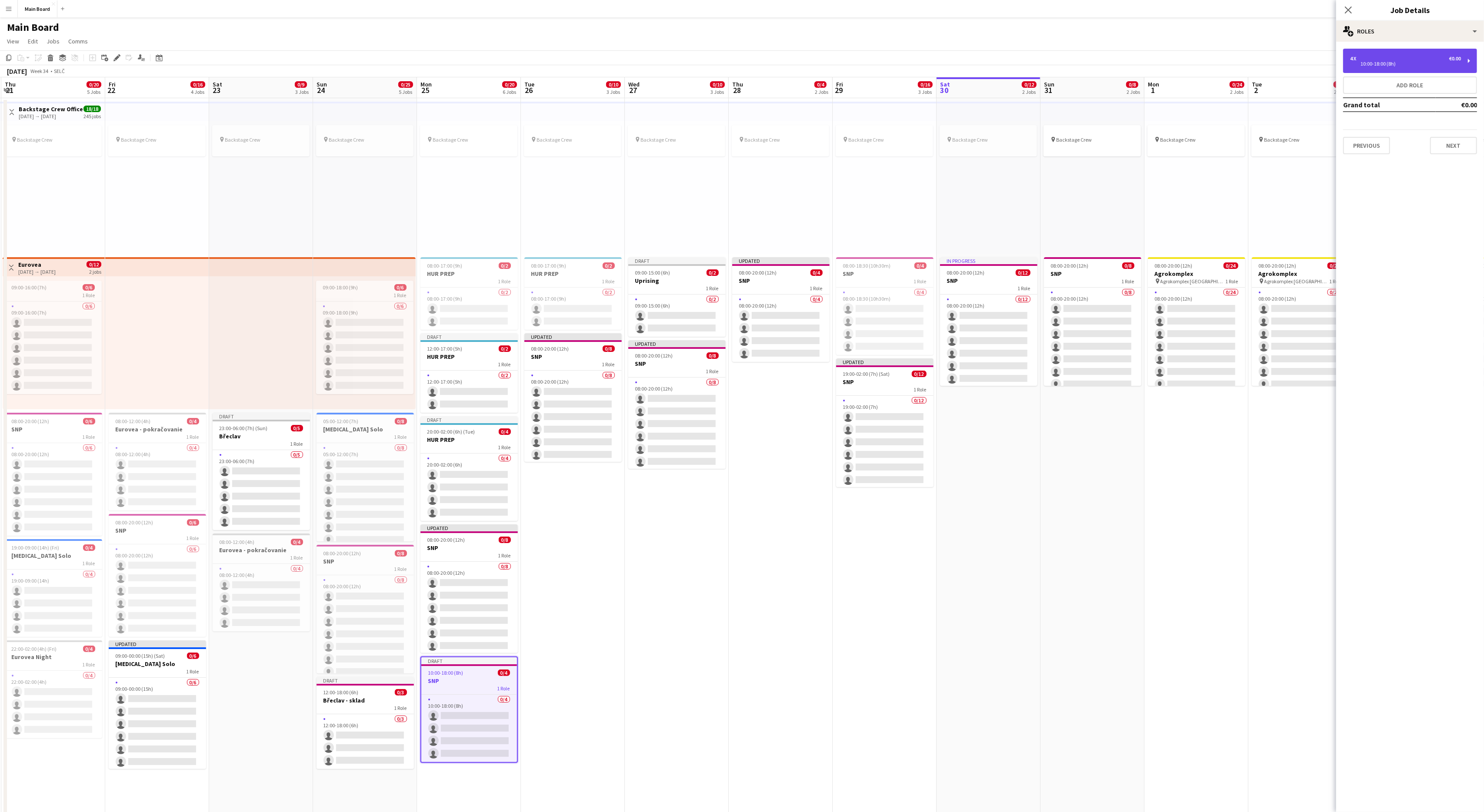
click at [890, 58] on div "4 x €0.00" at bounding box center [1405, 58] width 111 height 6
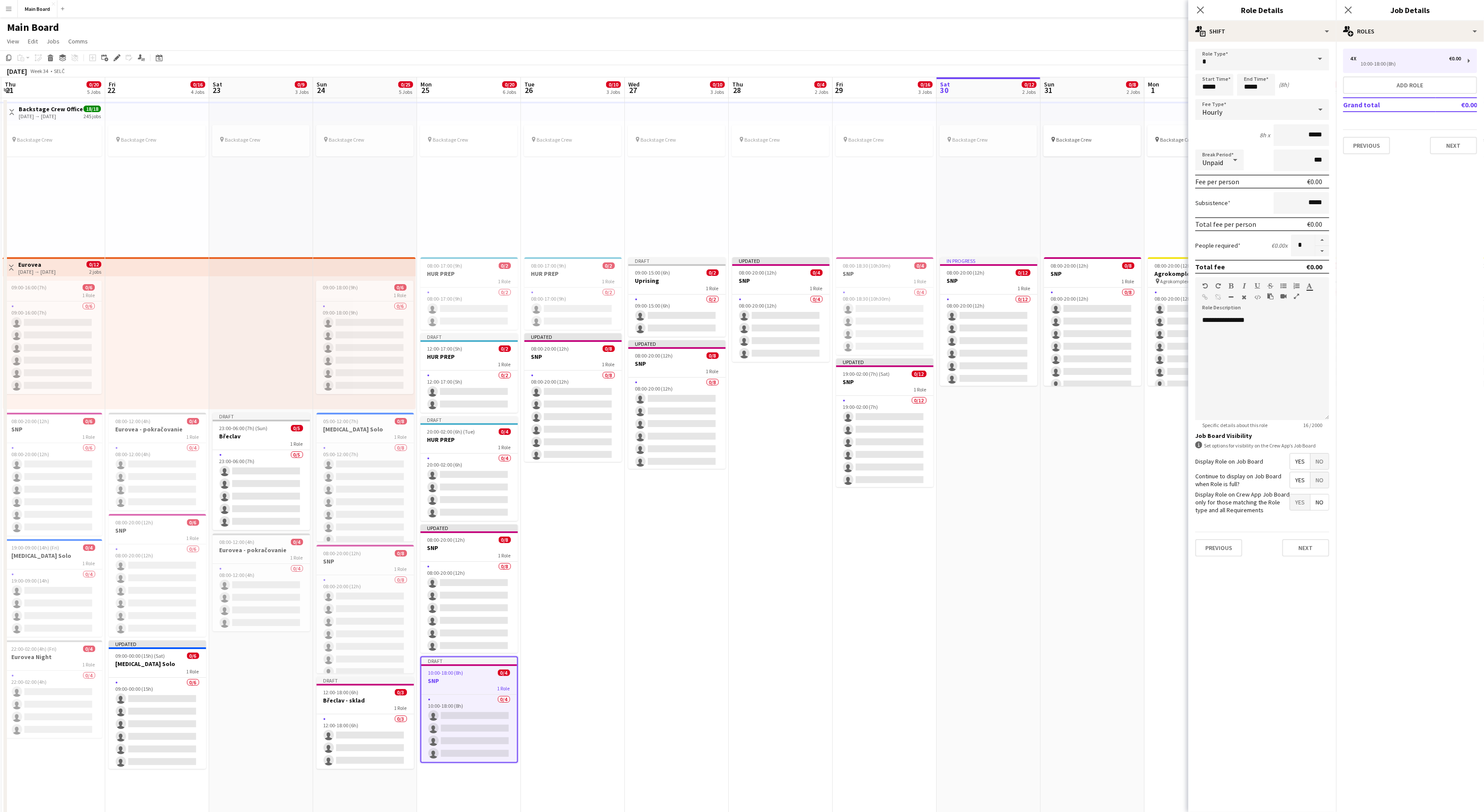
click at [456, 487] on span "10:00-18:00 (8h)" at bounding box center [446, 673] width 35 height 7
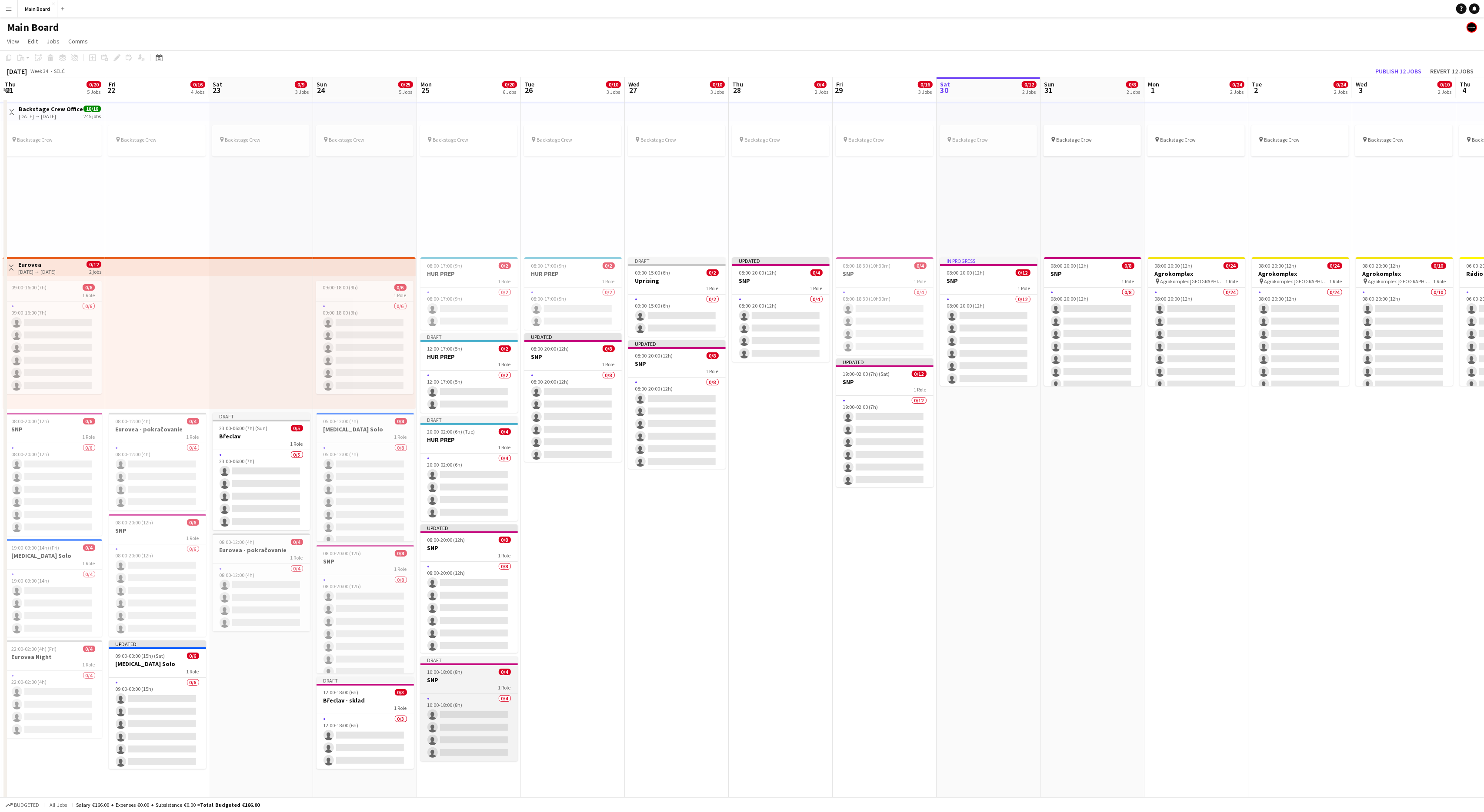
click at [456, 487] on span "10:00-18:00 (8h)" at bounding box center [445, 672] width 35 height 7
click at [890, 487] on app-date-cell "pin Backstage Crew 08:00-18:30 (10h30m) 0/4 SNP 1 Role 0/4 08:00-18:30 (10h30m)…" at bounding box center [884, 628] width 104 height 1059
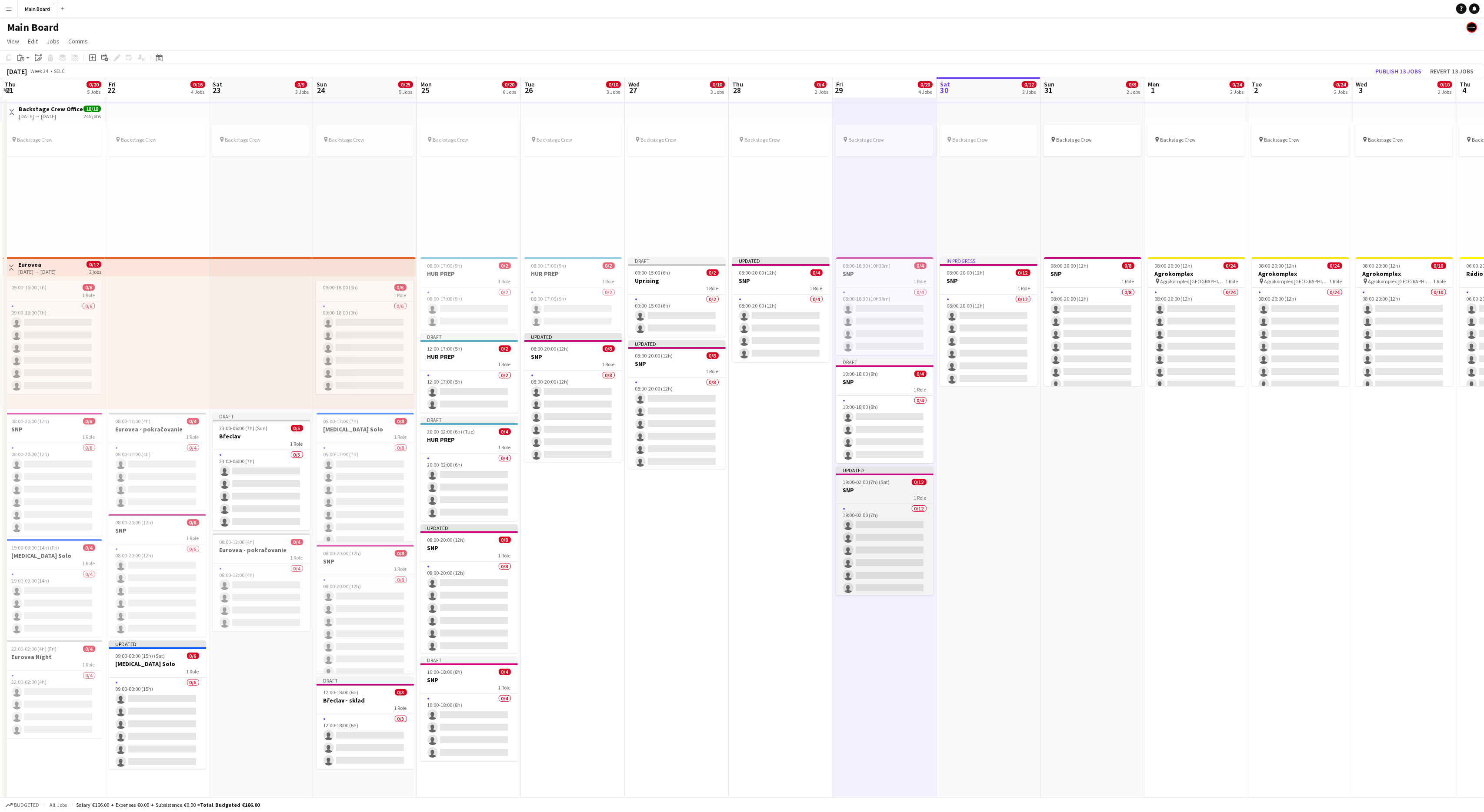
click at [869, 479] on app-job-card "Updated 19:00-02:00 (7h) (Sat) 0/12 SNP 1 Role 0/12 19:00-02:00 (7h) single-neu…" at bounding box center [884, 531] width 97 height 128
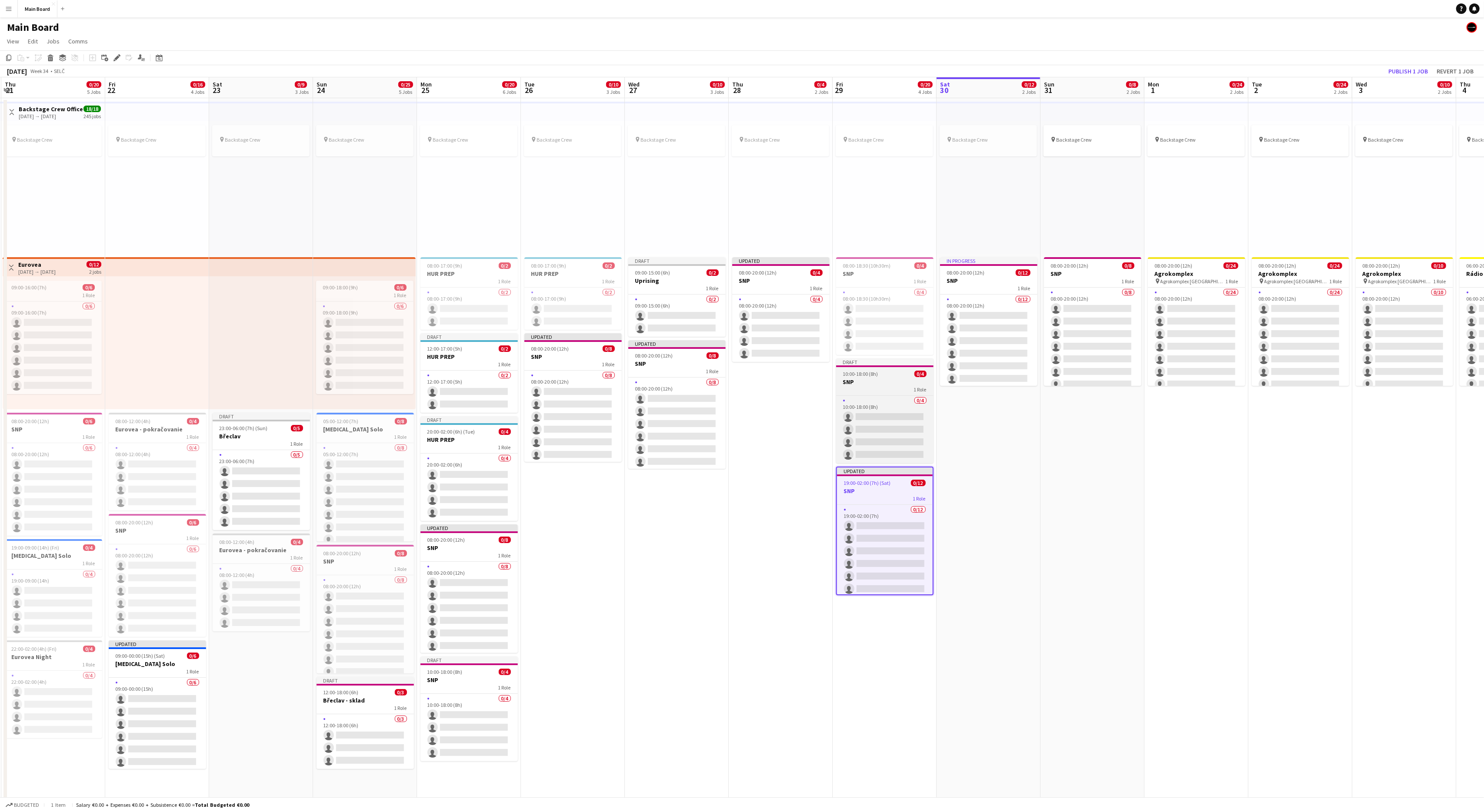
click at [881, 376] on div "10:00-18:00 (8h) 0/4" at bounding box center [884, 374] width 97 height 7
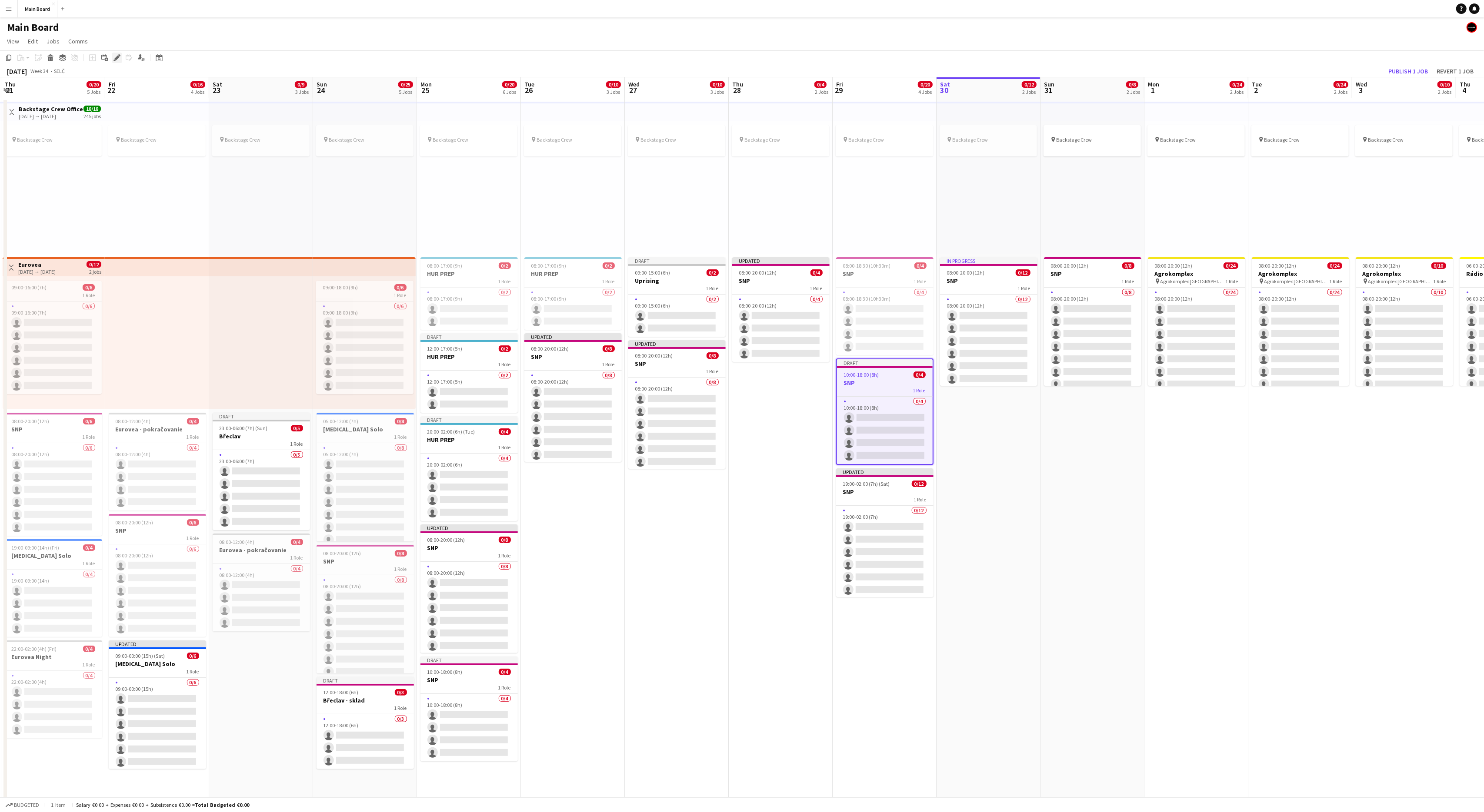
click at [120, 56] on icon at bounding box center [119, 55] width 2 height 2
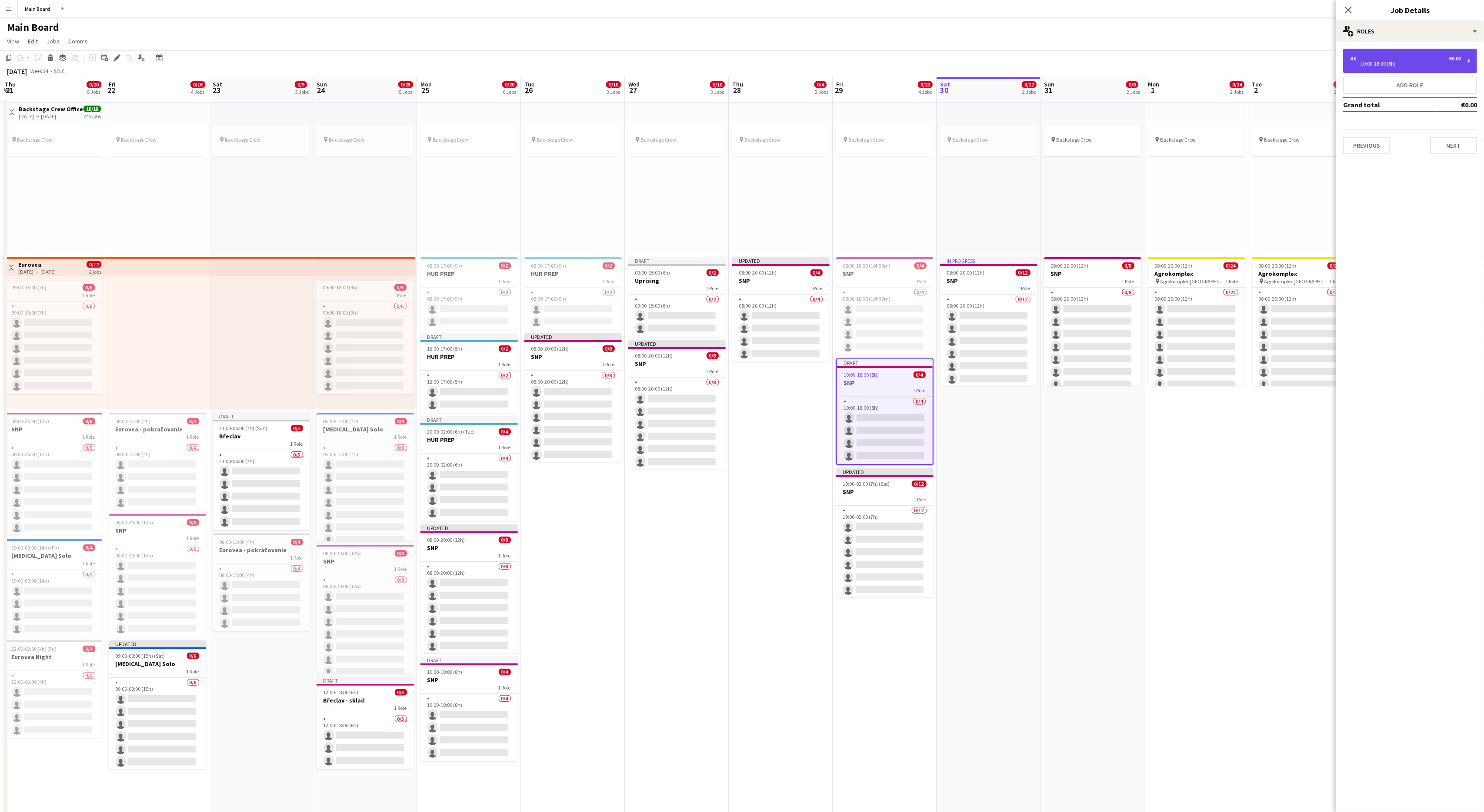
click at [890, 56] on div "4 x €0.00" at bounding box center [1405, 58] width 111 height 6
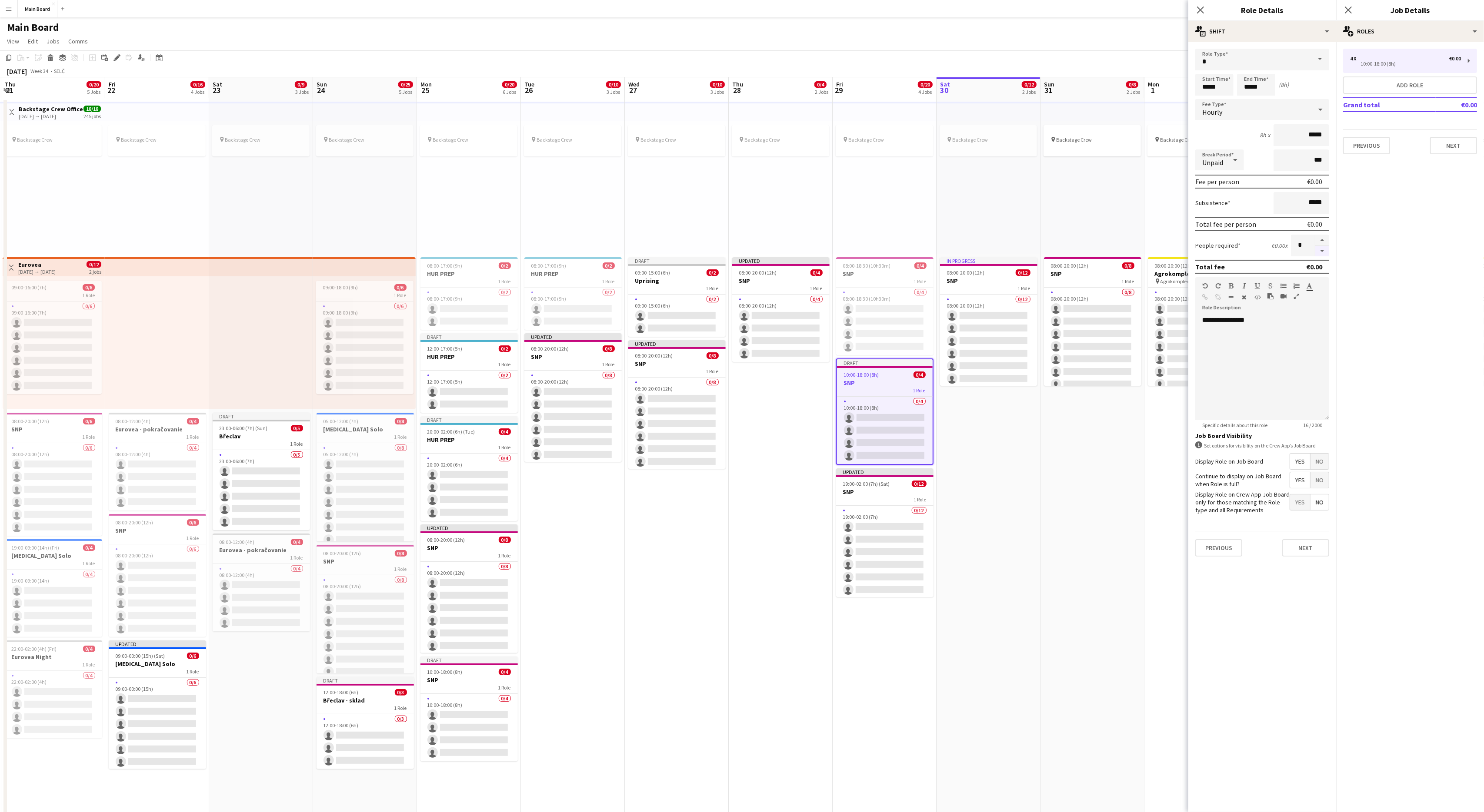
click at [890, 248] on button "button" at bounding box center [1322, 251] width 14 height 11
type input "*"
click at [890, 89] on input "*****" at bounding box center [1214, 85] width 38 height 22
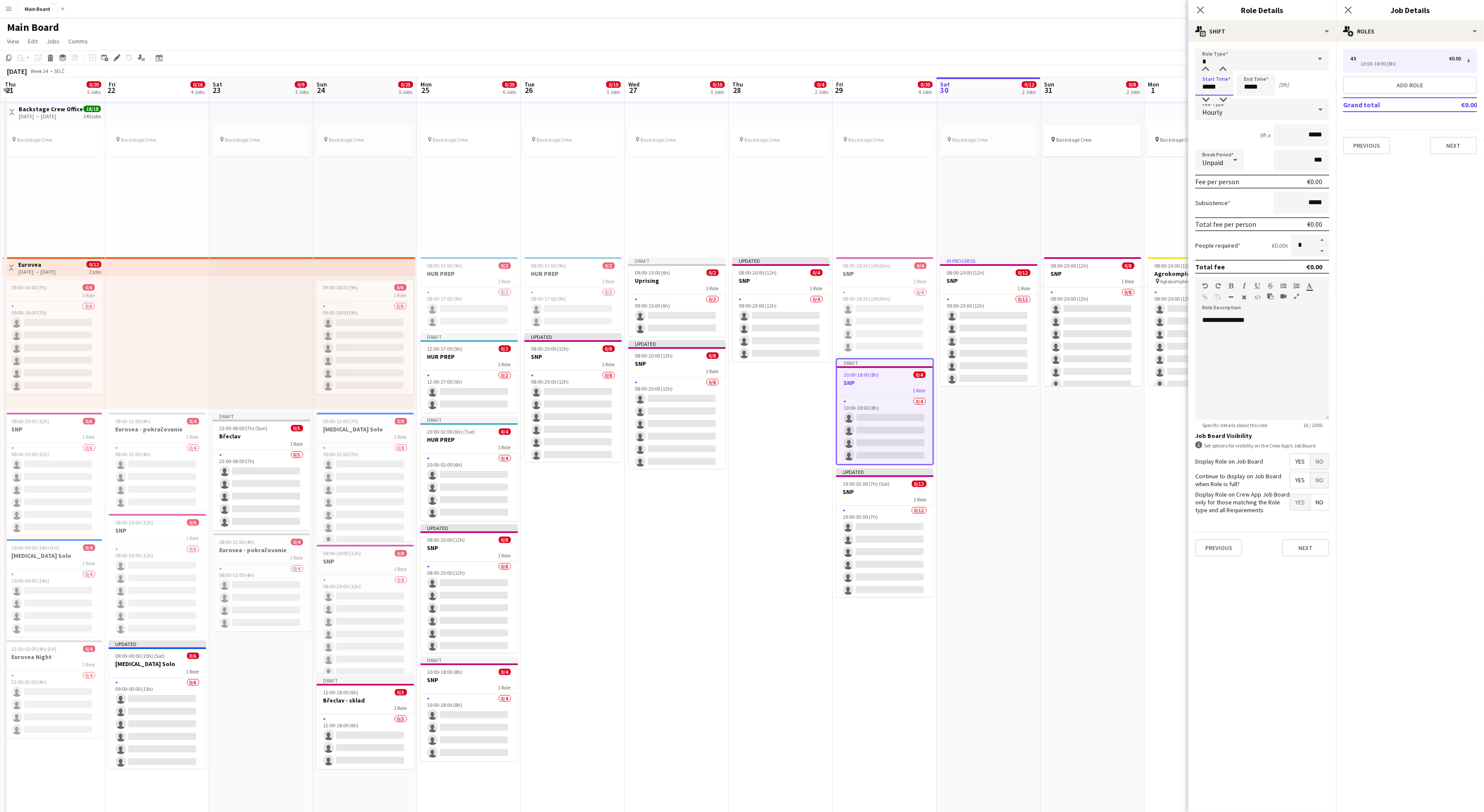
type input "*****"
click at [890, 86] on input "*****" at bounding box center [1256, 85] width 38 height 22
type input "*****"
click at [890, 487] on button "Next" at bounding box center [1305, 548] width 47 height 18
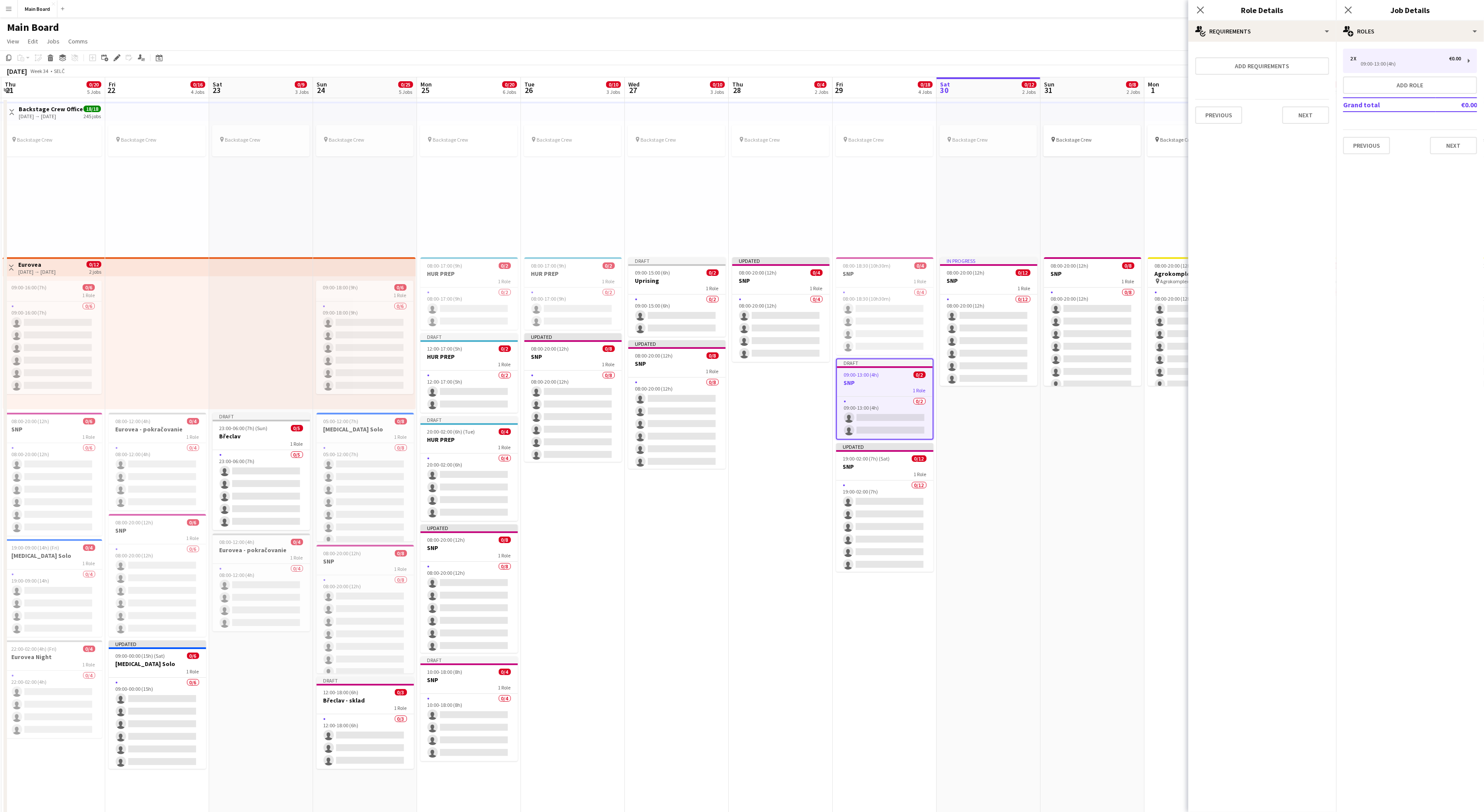
click at [890, 487] on app-date-cell "pin Backstage Crew 08:00-18:30 (10h30m) 0/4 SNP 1 Role 0/4 08:00-18:30 (10h30m)…" at bounding box center [884, 628] width 104 height 1059
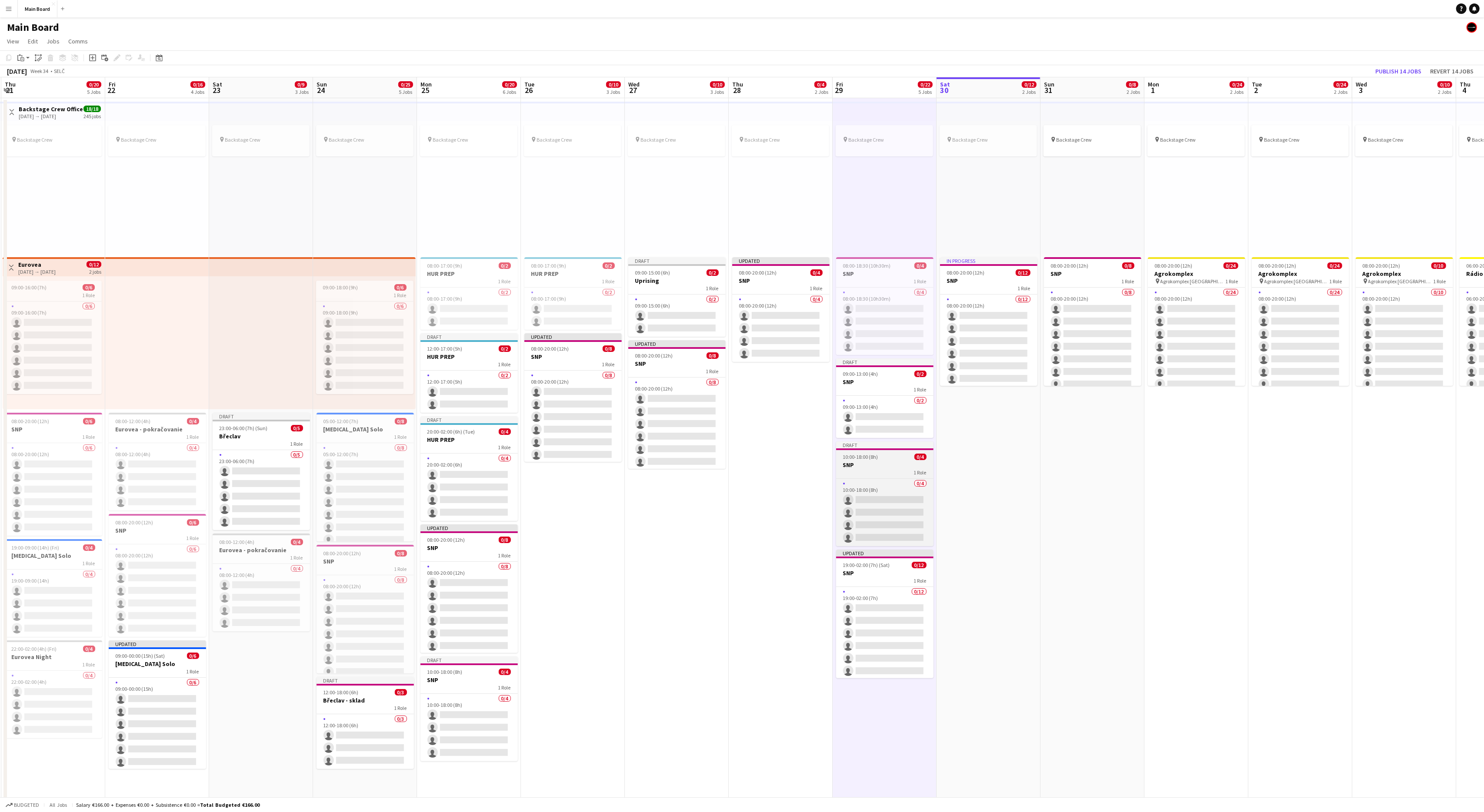
click at [883, 464] on h3 "SNP" at bounding box center [884, 465] width 97 height 8
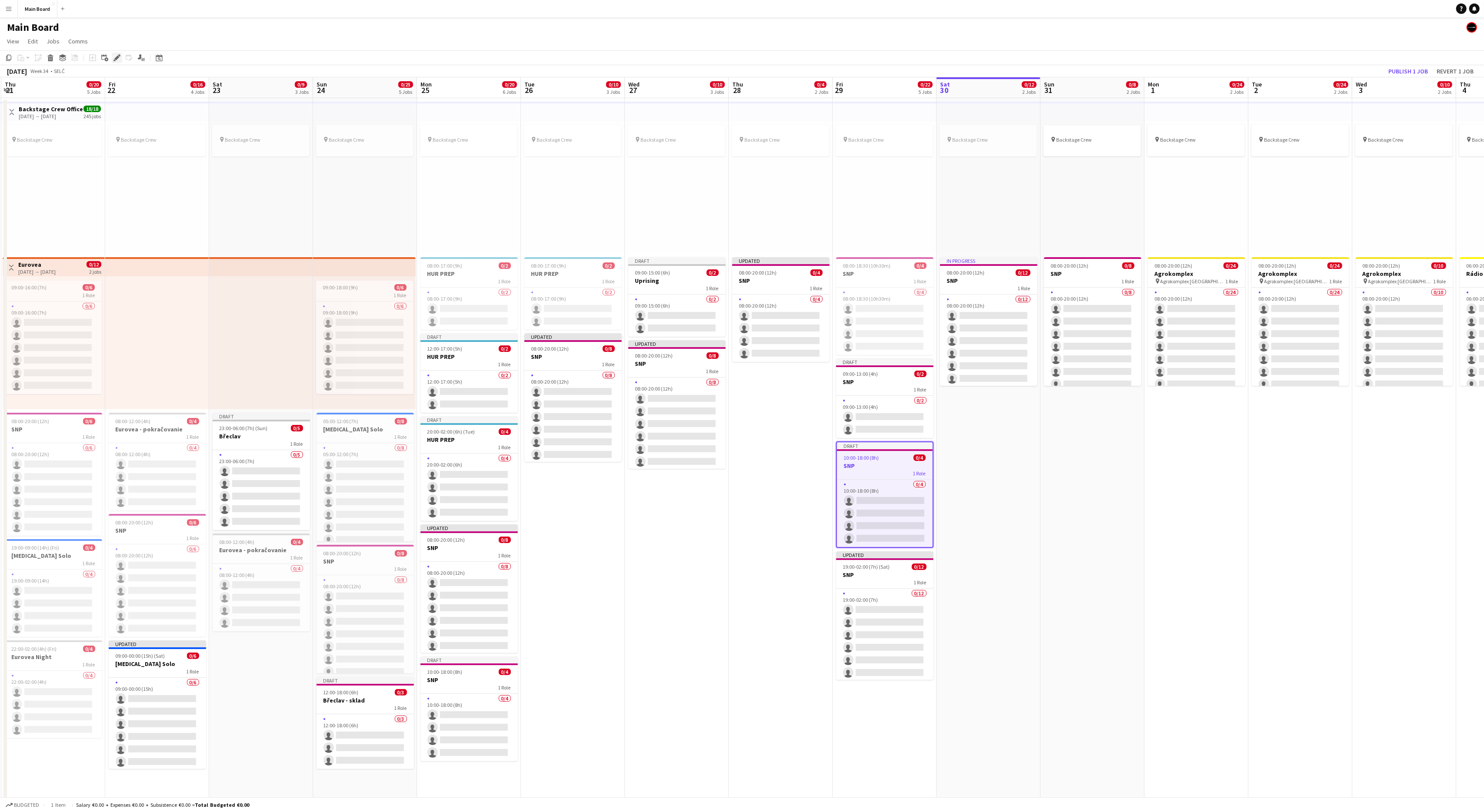
click at [116, 60] on icon "Edit" at bounding box center [117, 58] width 7 height 7
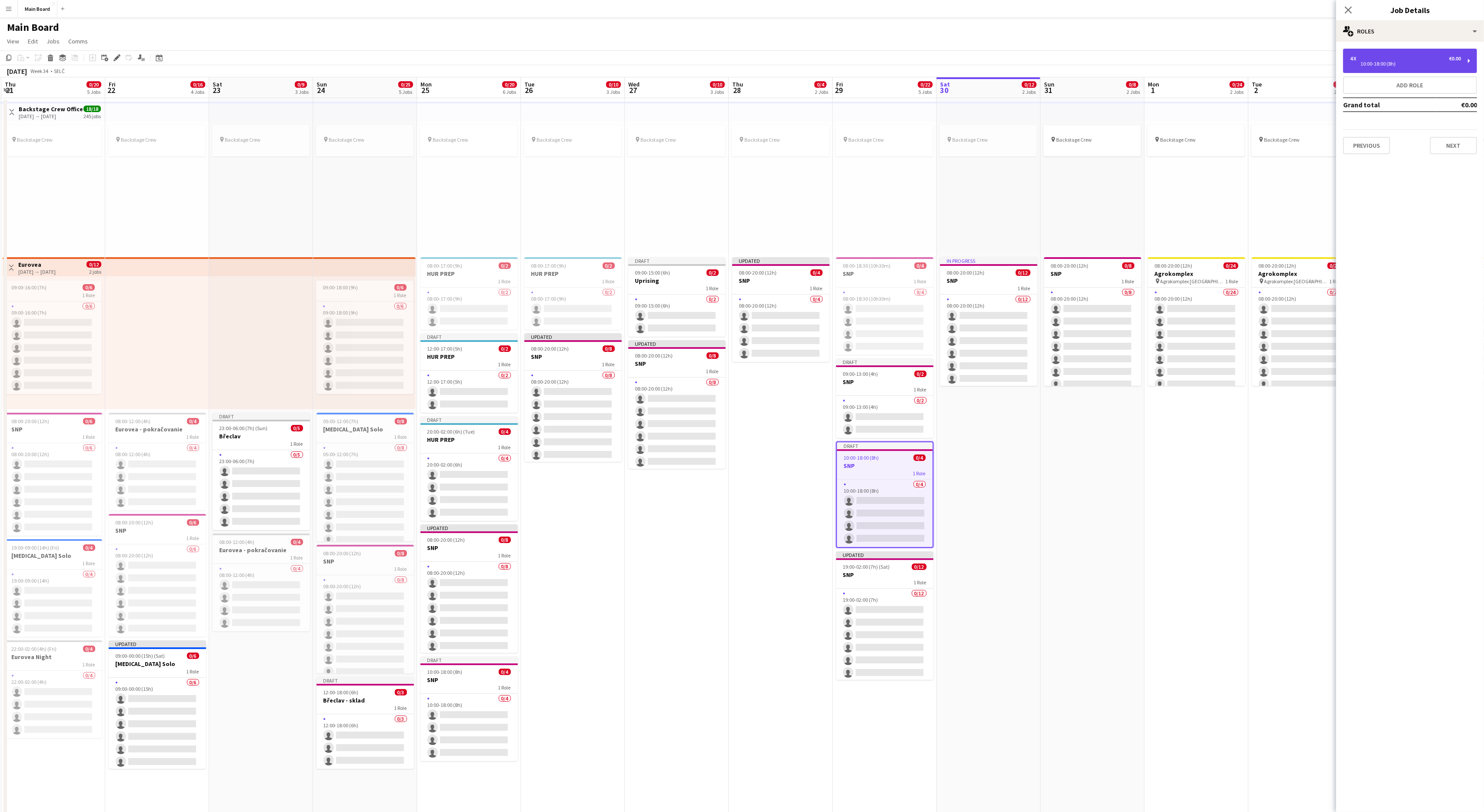
click at [890, 62] on div "10:00-18:00 (8h)" at bounding box center [1405, 64] width 111 height 4
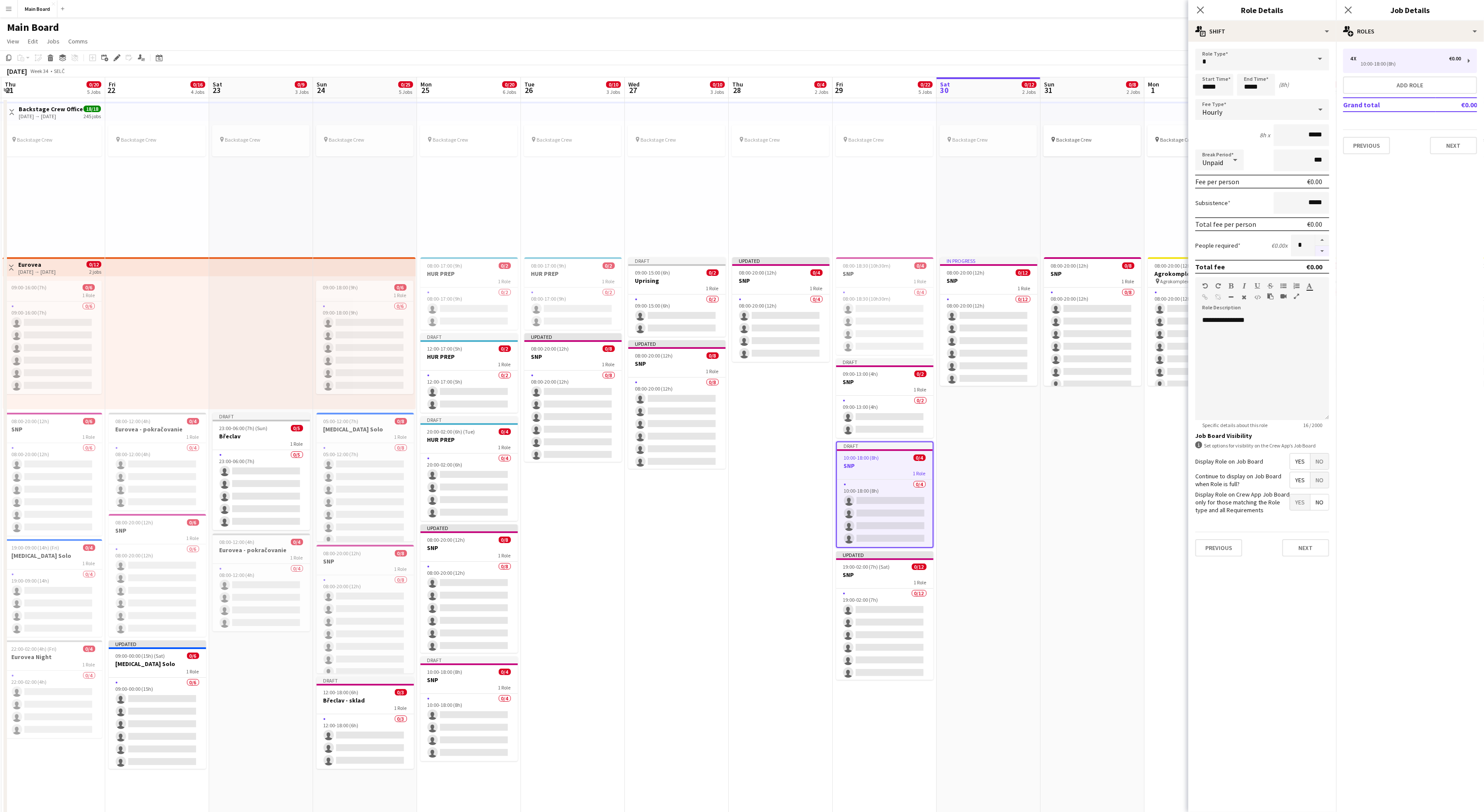
click at [890, 251] on button "button" at bounding box center [1322, 251] width 14 height 11
type input "*"
click at [890, 87] on input "*****" at bounding box center [1214, 85] width 38 height 22
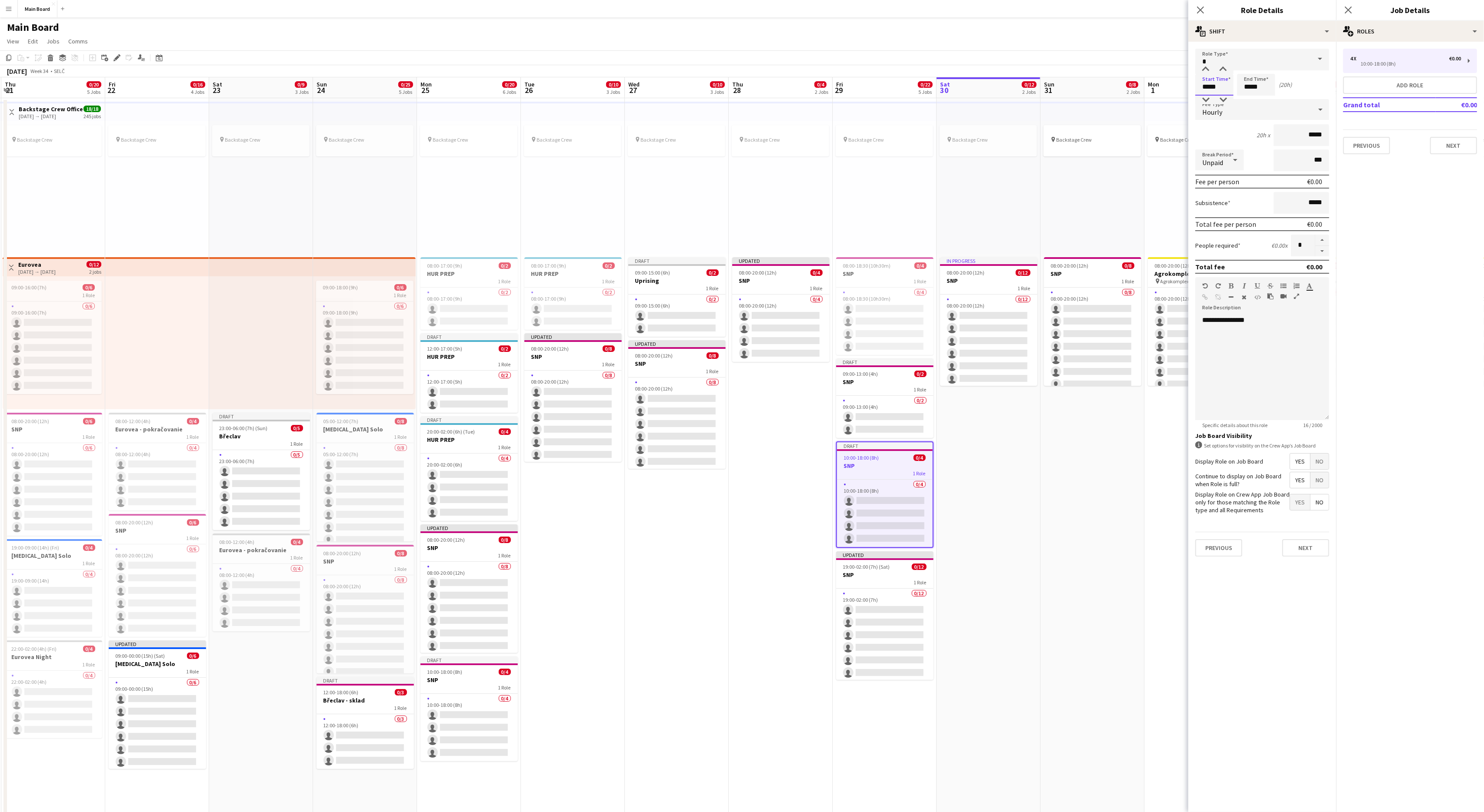
type input "*****"
click at [890, 88] on input "*****" at bounding box center [1256, 85] width 38 height 22
type input "*****"
click at [890, 86] on input "*****" at bounding box center [1214, 85] width 38 height 22
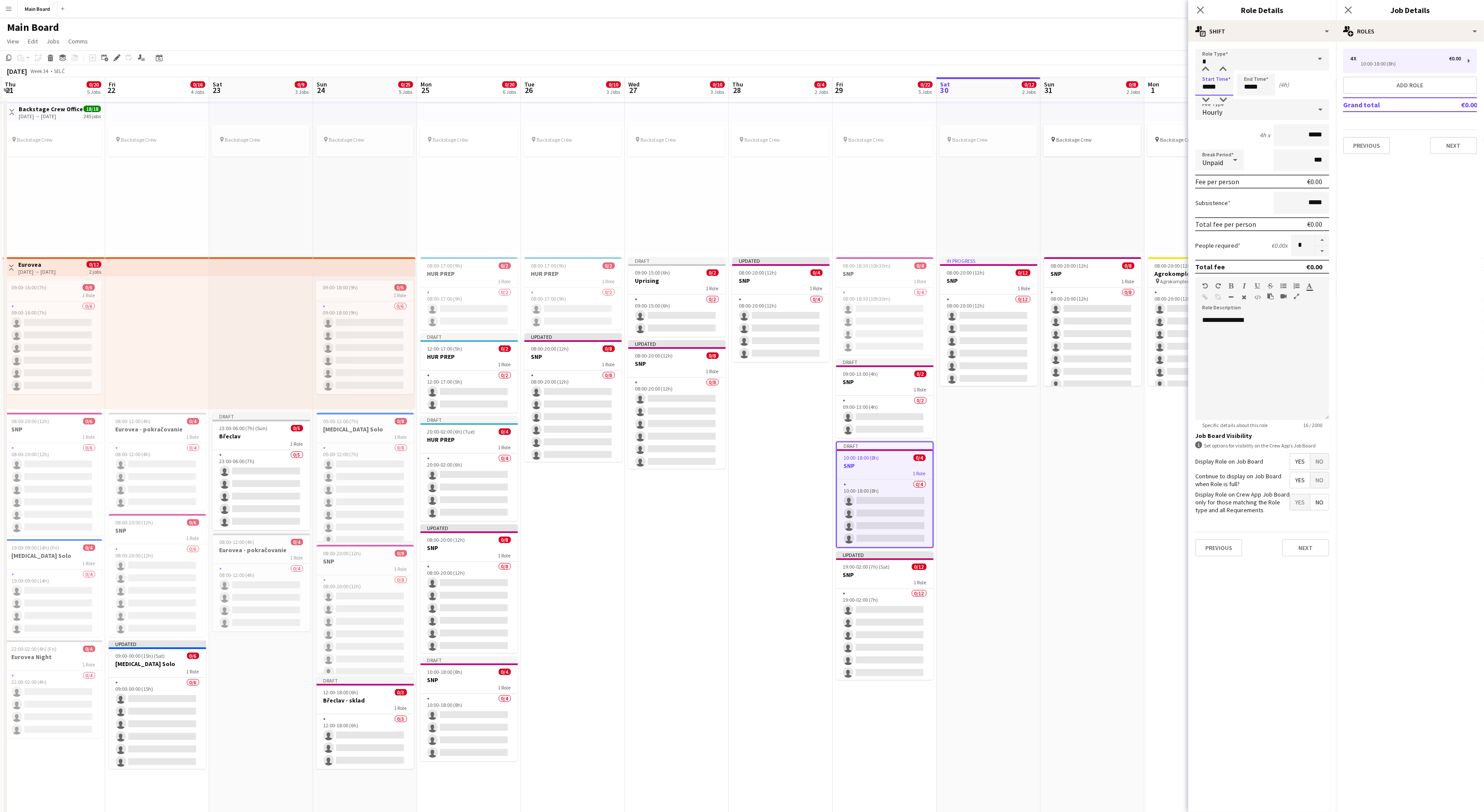
click at [890, 86] on input "*****" at bounding box center [1214, 85] width 38 height 22
type input "*****"
click at [890, 487] on button "Next" at bounding box center [1305, 548] width 47 height 18
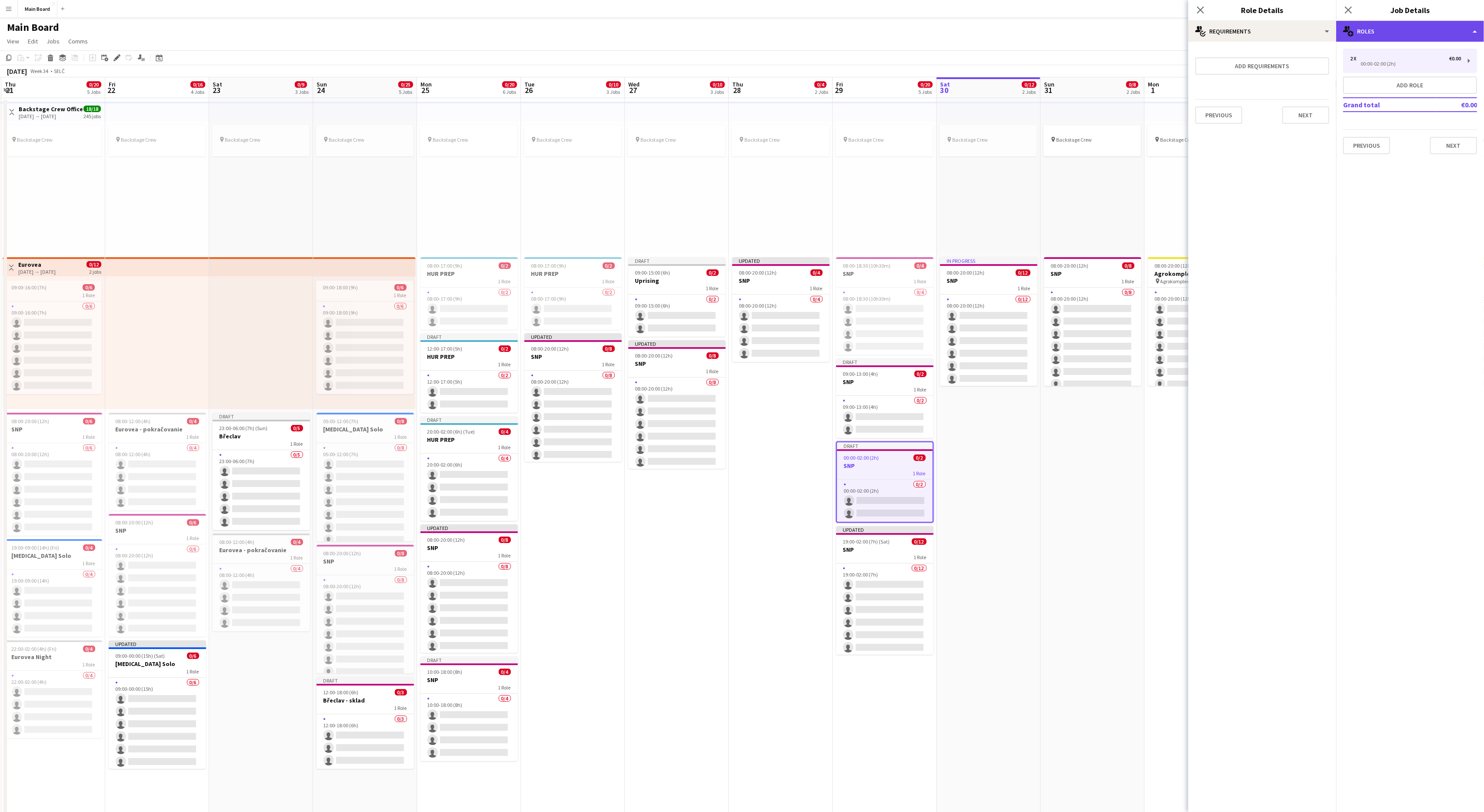
click at [890, 26] on div "multiple-users-add Roles" at bounding box center [1409, 31] width 148 height 21
click at [890, 135] on div "cog-double-3 Settings" at bounding box center [1438, 138] width 86 height 18
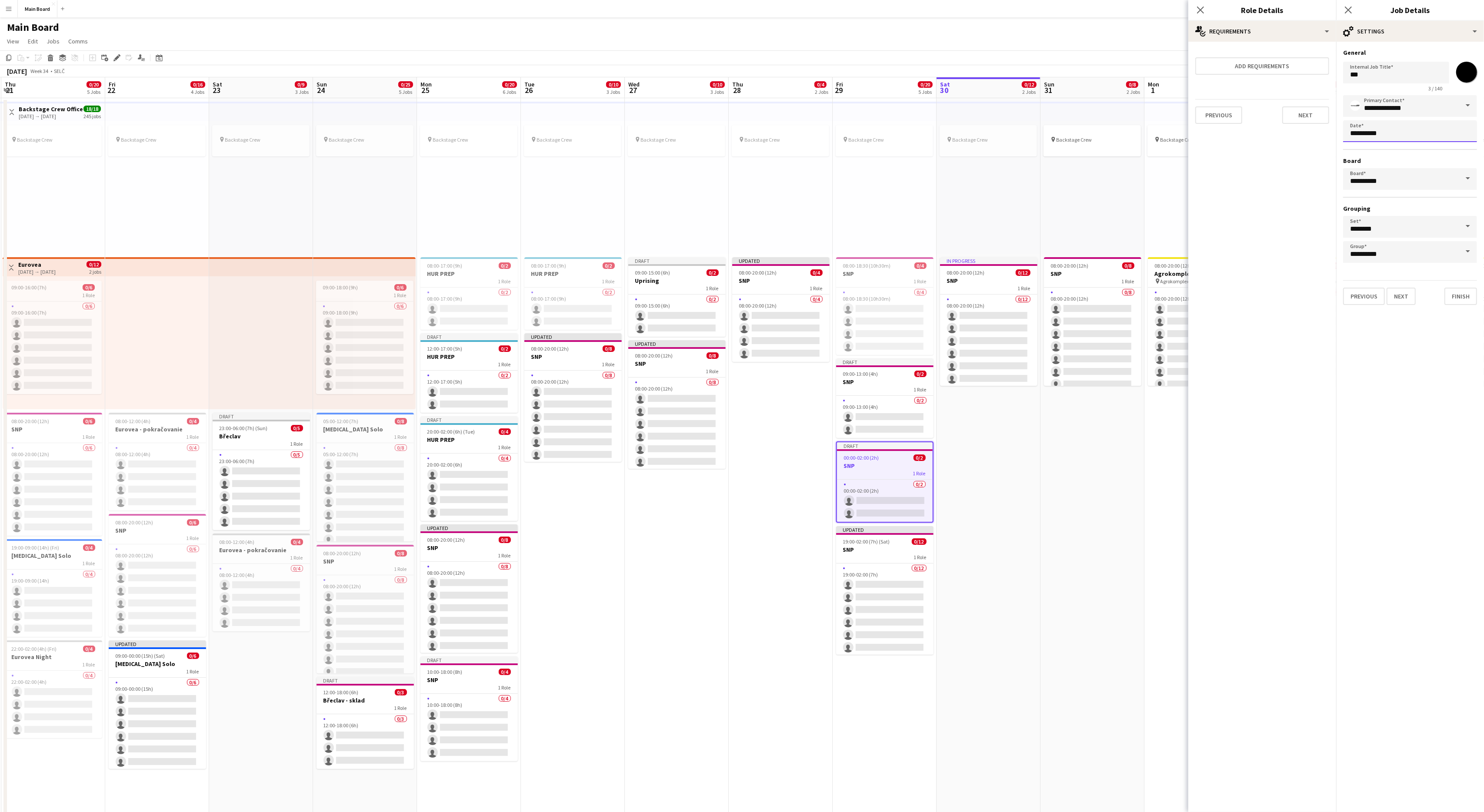
click at [890, 135] on body "Menu Boards Boards Boards All jobs Status Workforce Workforce My Workforce Recr…" at bounding box center [742, 586] width 1484 height 1173
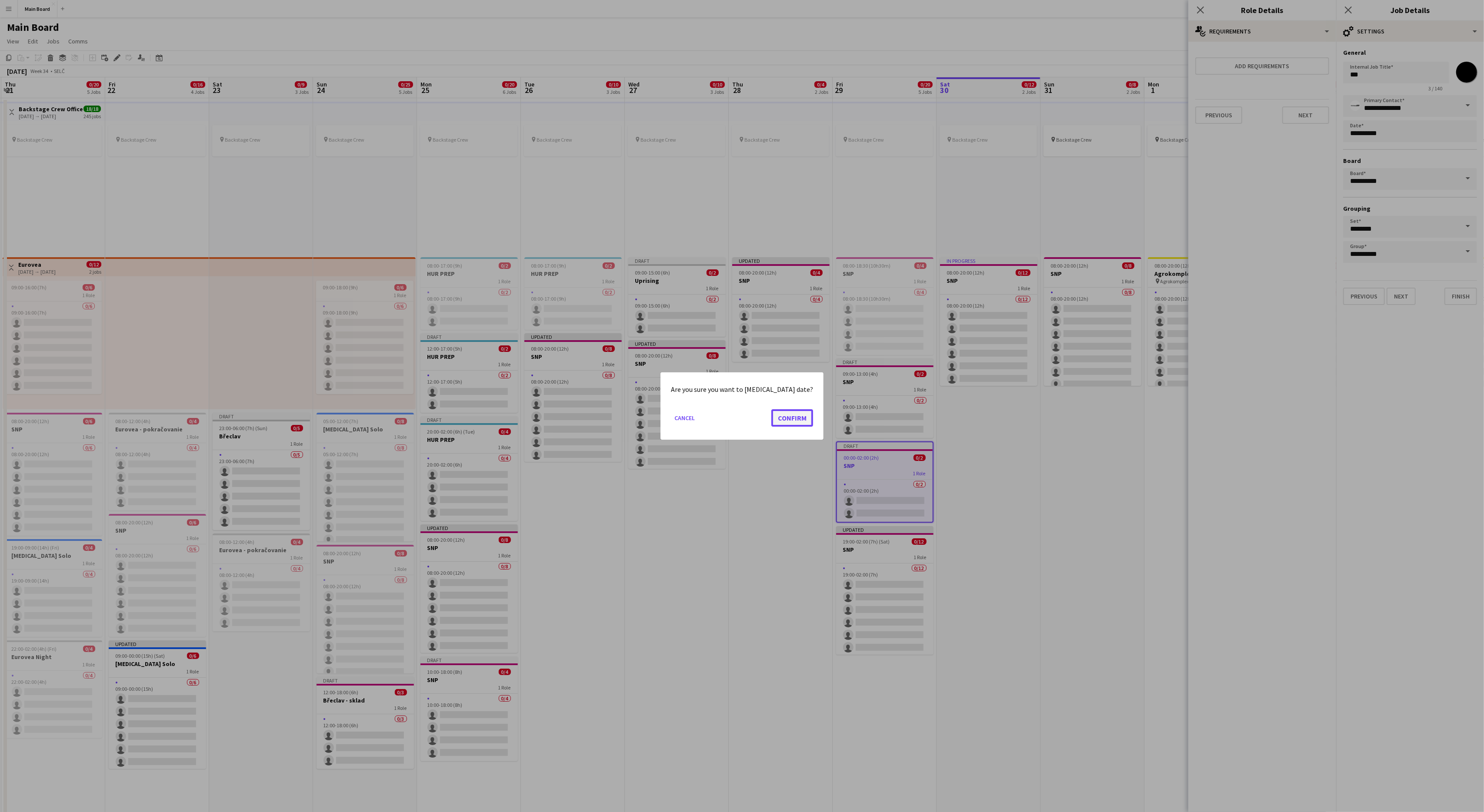
click at [791, 414] on button "Confirm" at bounding box center [792, 418] width 41 height 18
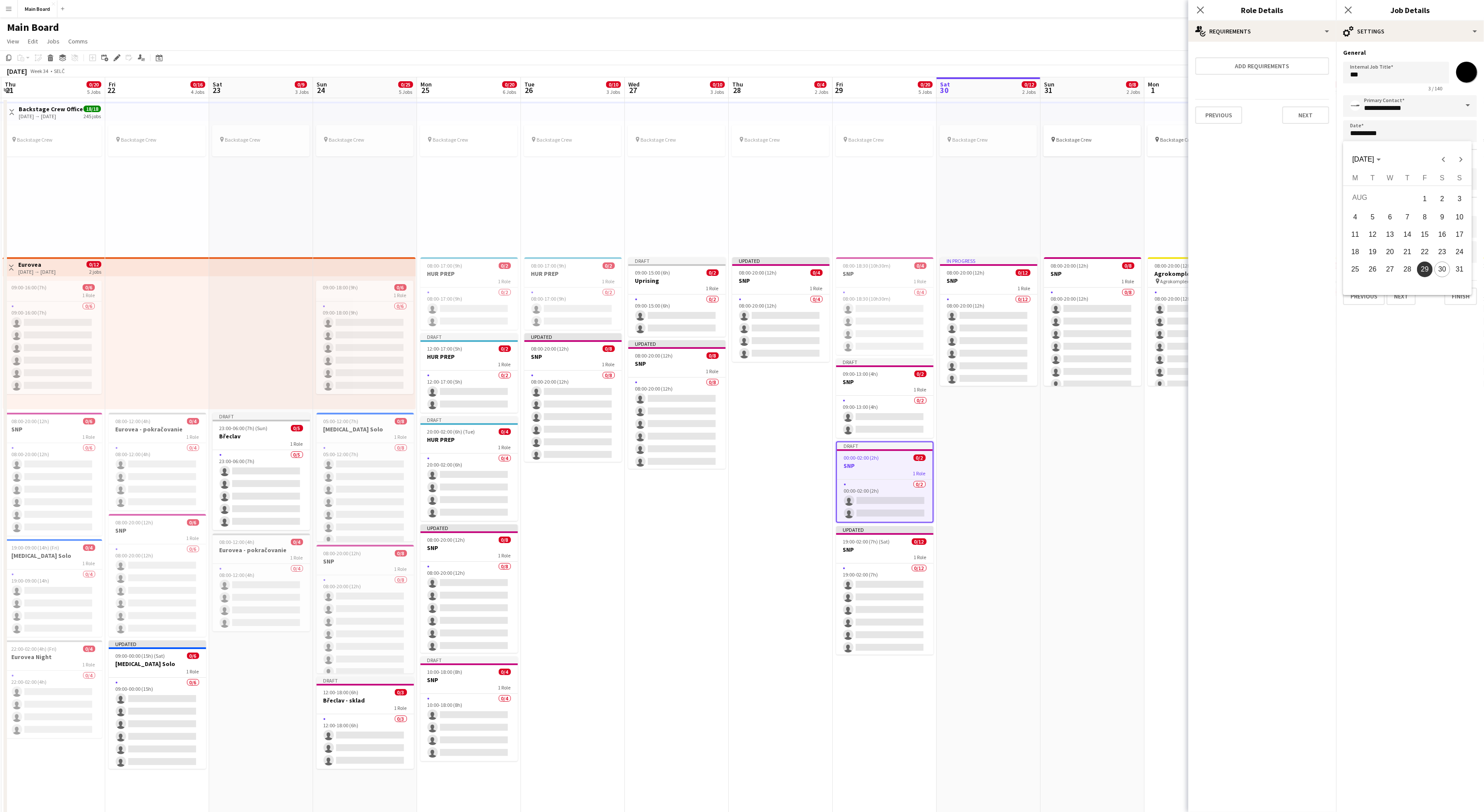
click at [890, 264] on span "30" at bounding box center [1442, 269] width 16 height 16
type input "**********"
click at [890, 296] on button "Finish" at bounding box center [1461, 296] width 33 height 18
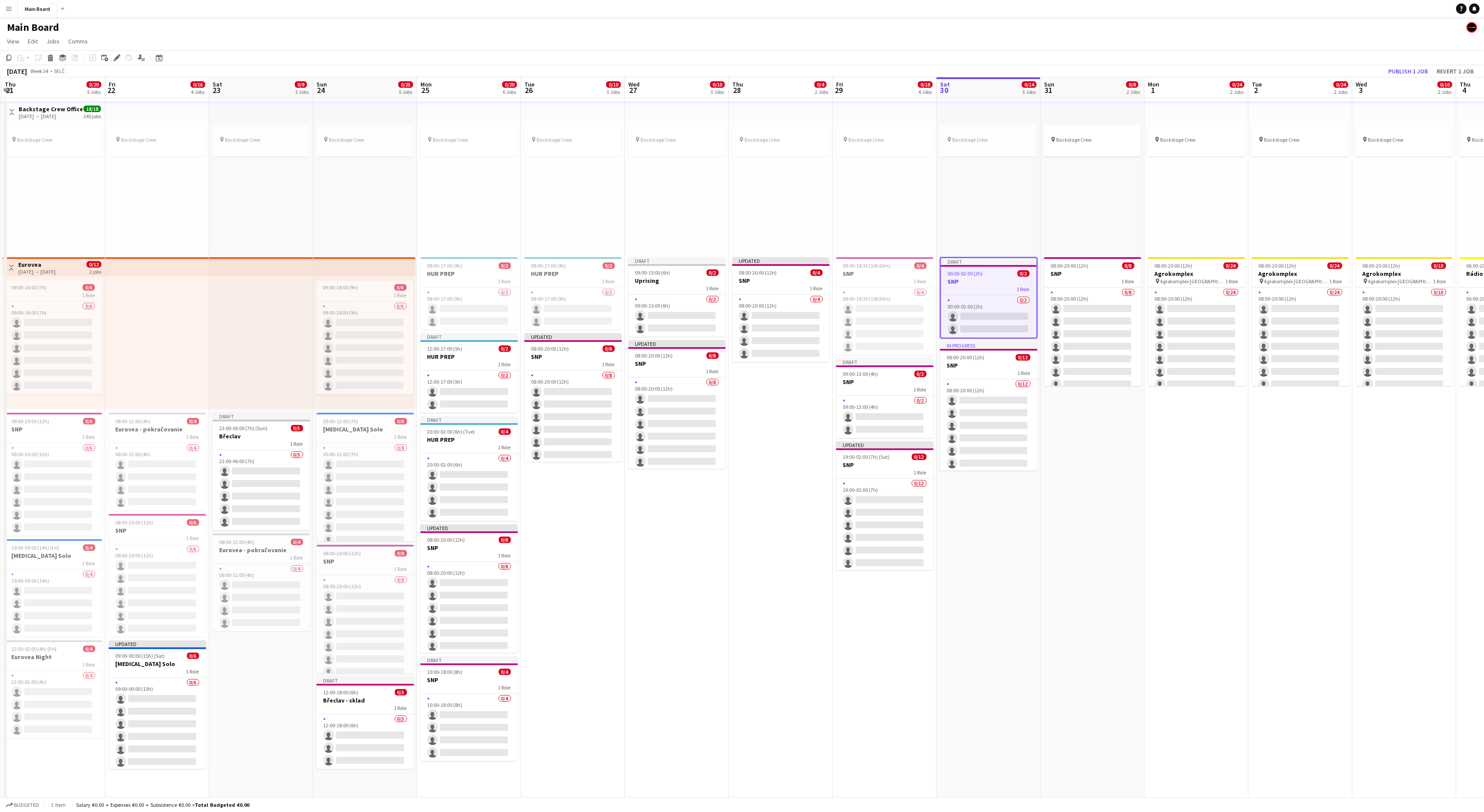
click at [890, 470] on app-date-cell "pin Backstage Crew 08:00-20:00 (12h) 0/8 SNP 1 Role 0/8 08:00-20:00 (12h) singl…" at bounding box center [1092, 628] width 104 height 1059
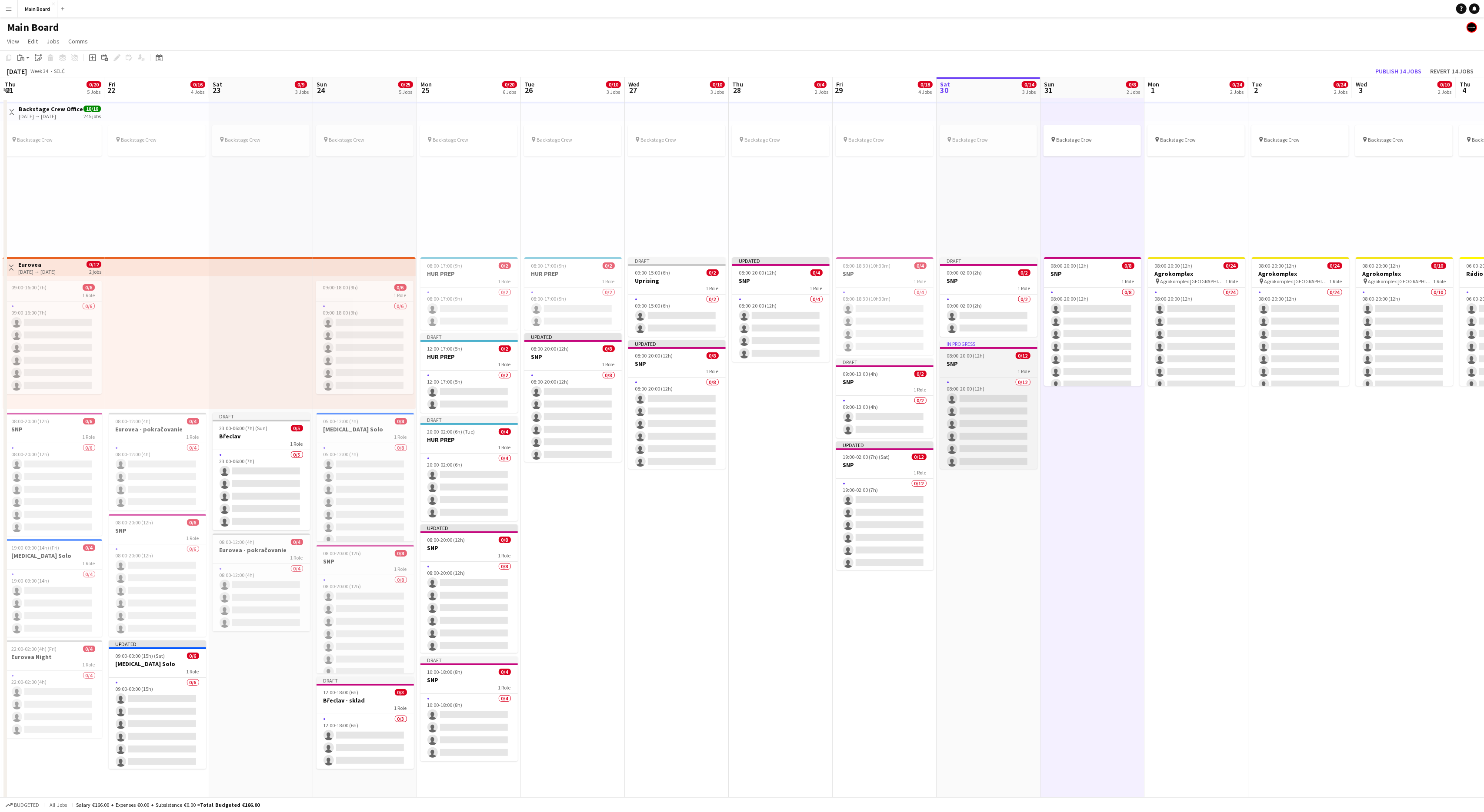
click at [890, 354] on div "08:00-20:00 (12h) 0/12" at bounding box center [988, 356] width 97 height 7
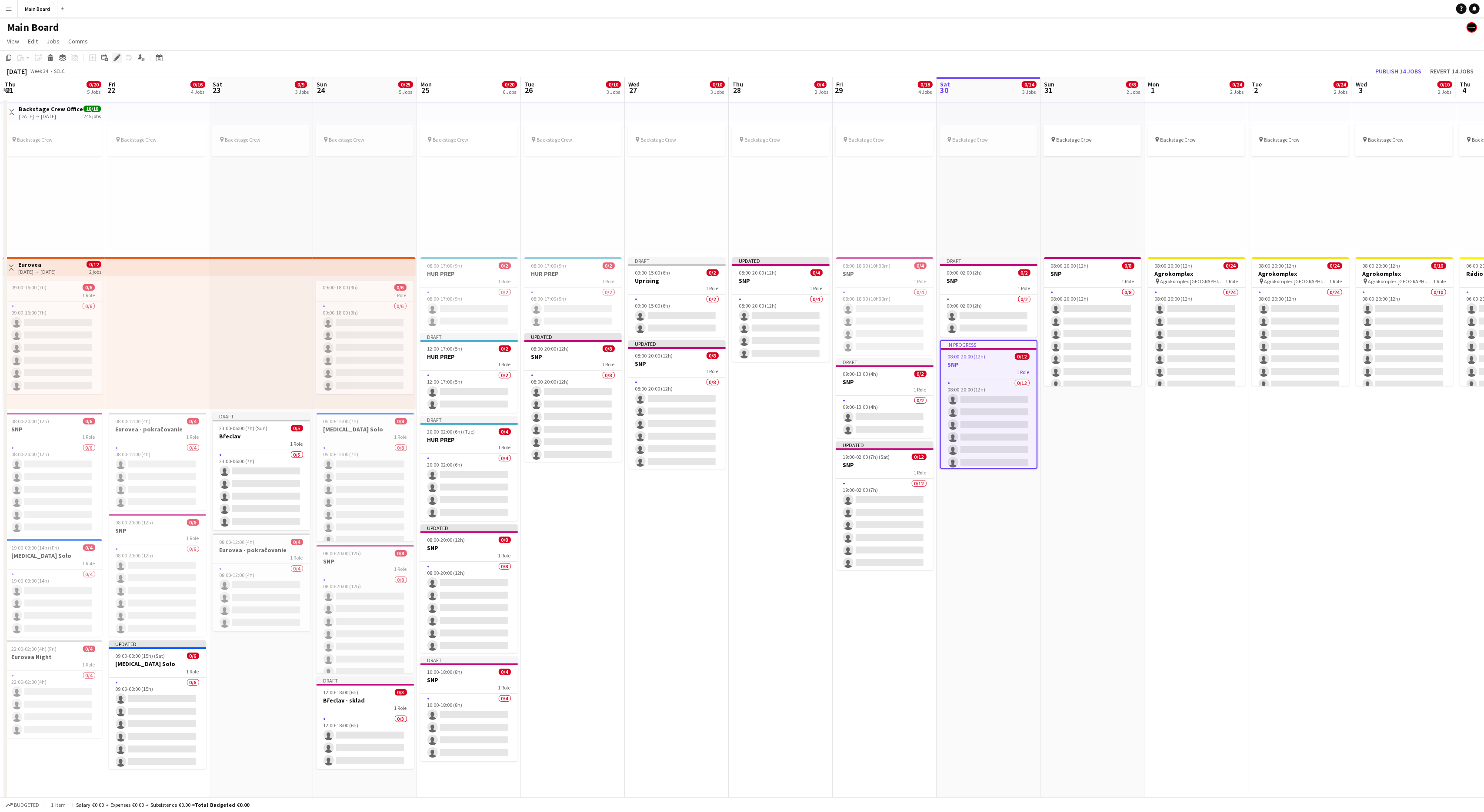
click at [113, 56] on div "Edit" at bounding box center [116, 57] width 10 height 10
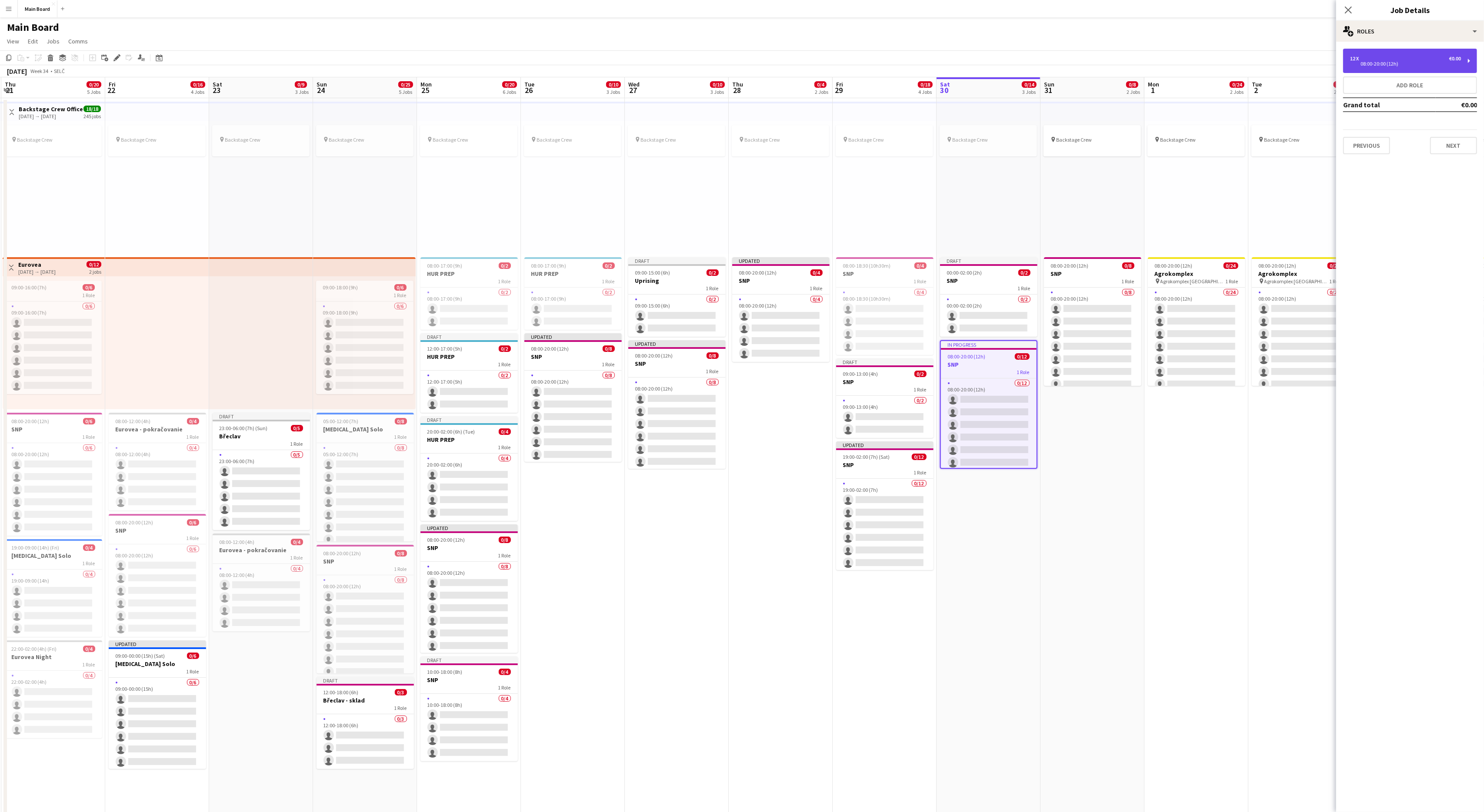
click at [890, 56] on div "12 x €0.00" at bounding box center [1405, 58] width 111 height 6
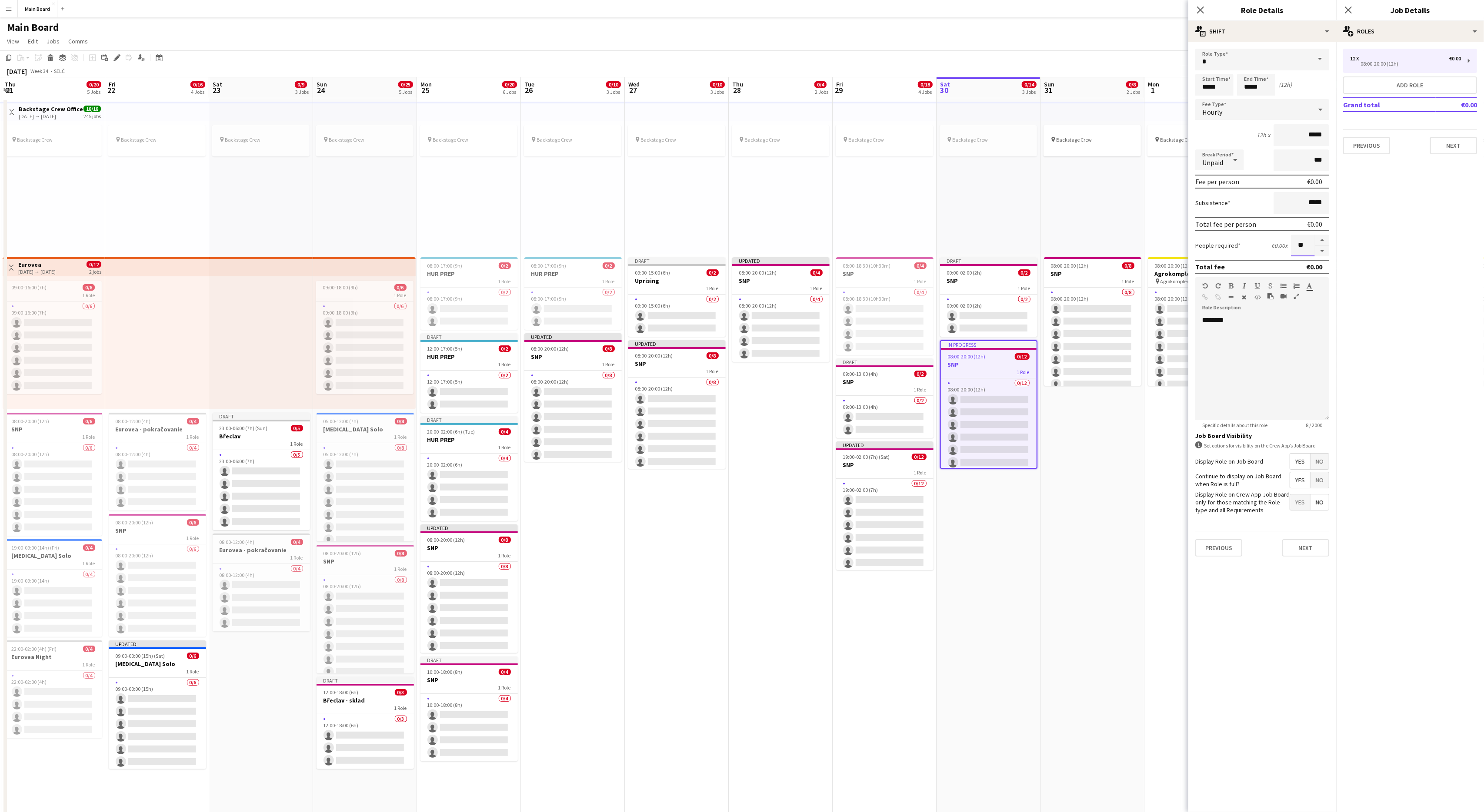
click at [890, 245] on input "**" at bounding box center [1302, 245] width 24 height 22
type input "**"
click at [890, 487] on button "Next" at bounding box center [1305, 548] width 47 height 18
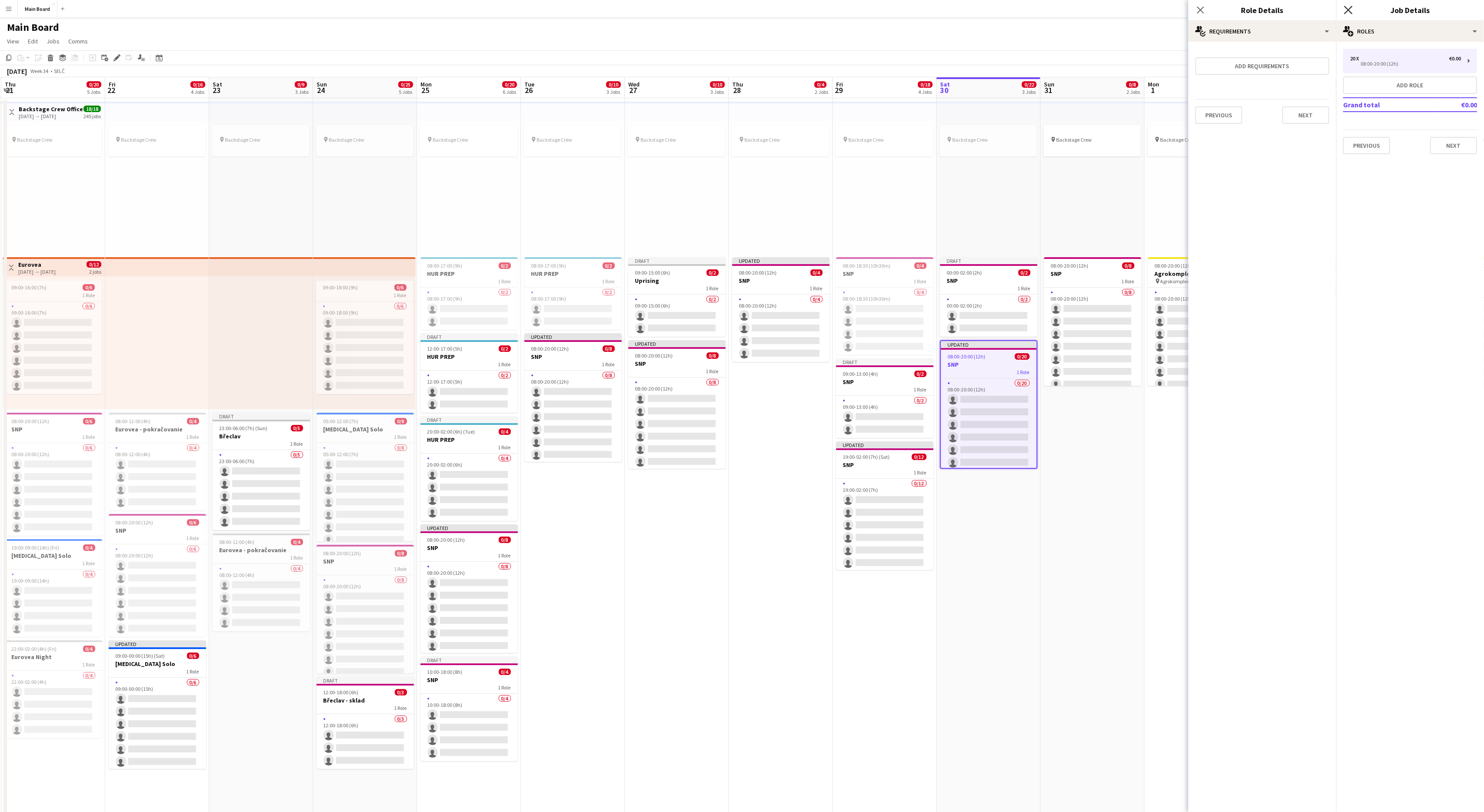
click at [890, 10] on icon "Close pop-in" at bounding box center [1348, 10] width 8 height 8
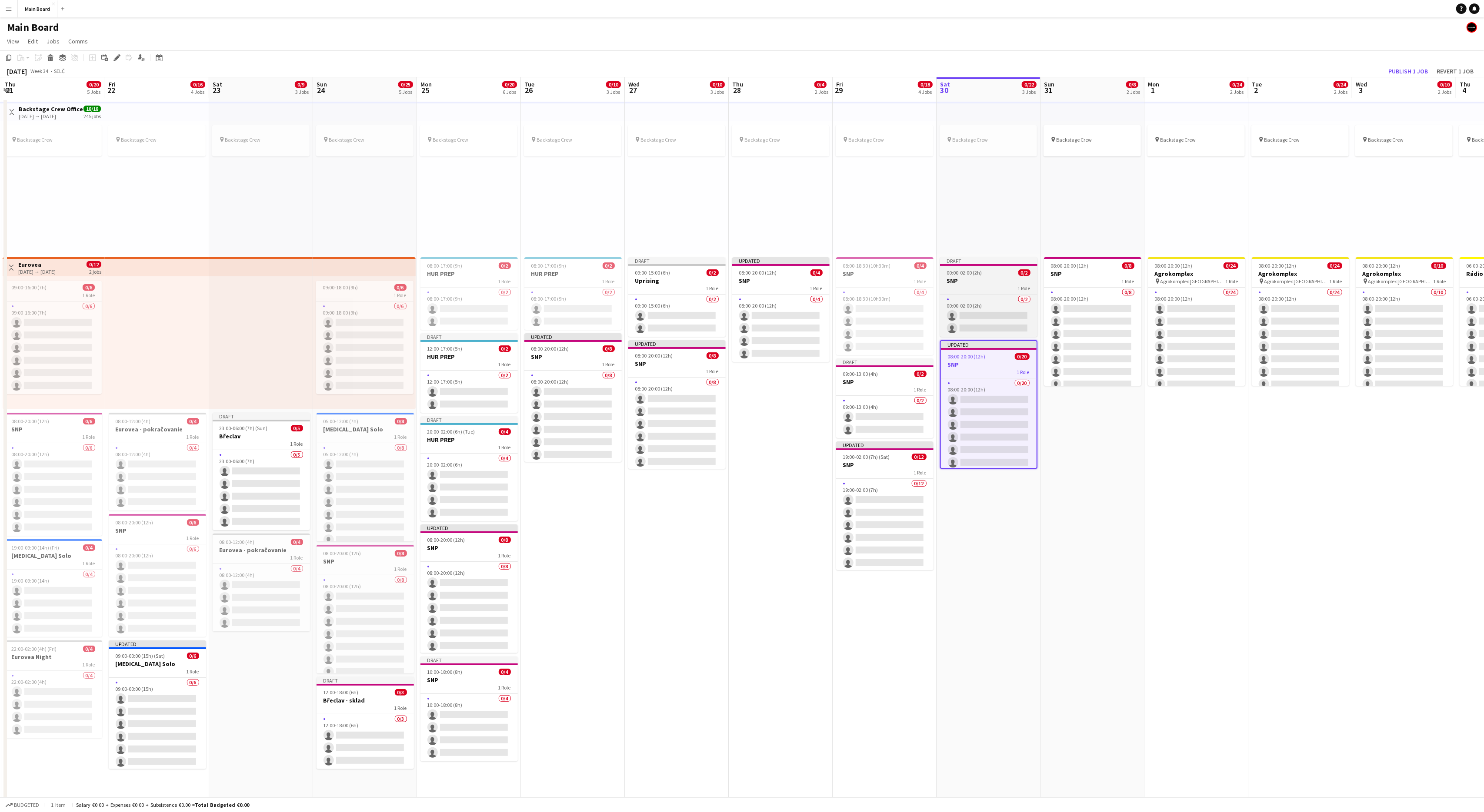
click at [890, 275] on div "00:00-02:00 (2h) 0/2" at bounding box center [988, 273] width 97 height 7
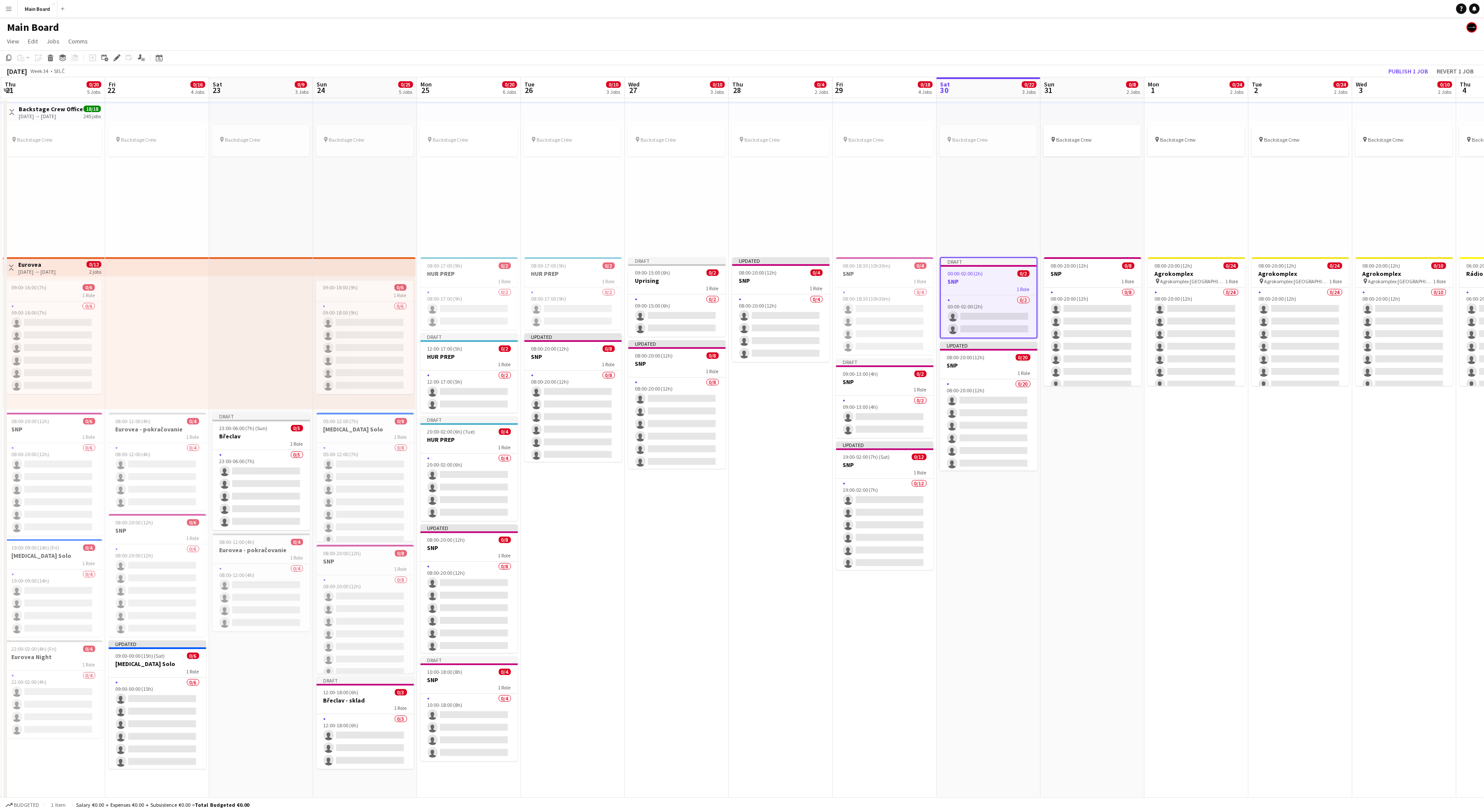
click at [890, 487] on app-date-cell "pin Backstage Crew Draft 00:00-02:00 (2h) 0/2 SNP 1 Role 0/2 00:00-02:00 (2h) s…" at bounding box center [988, 628] width 104 height 1059
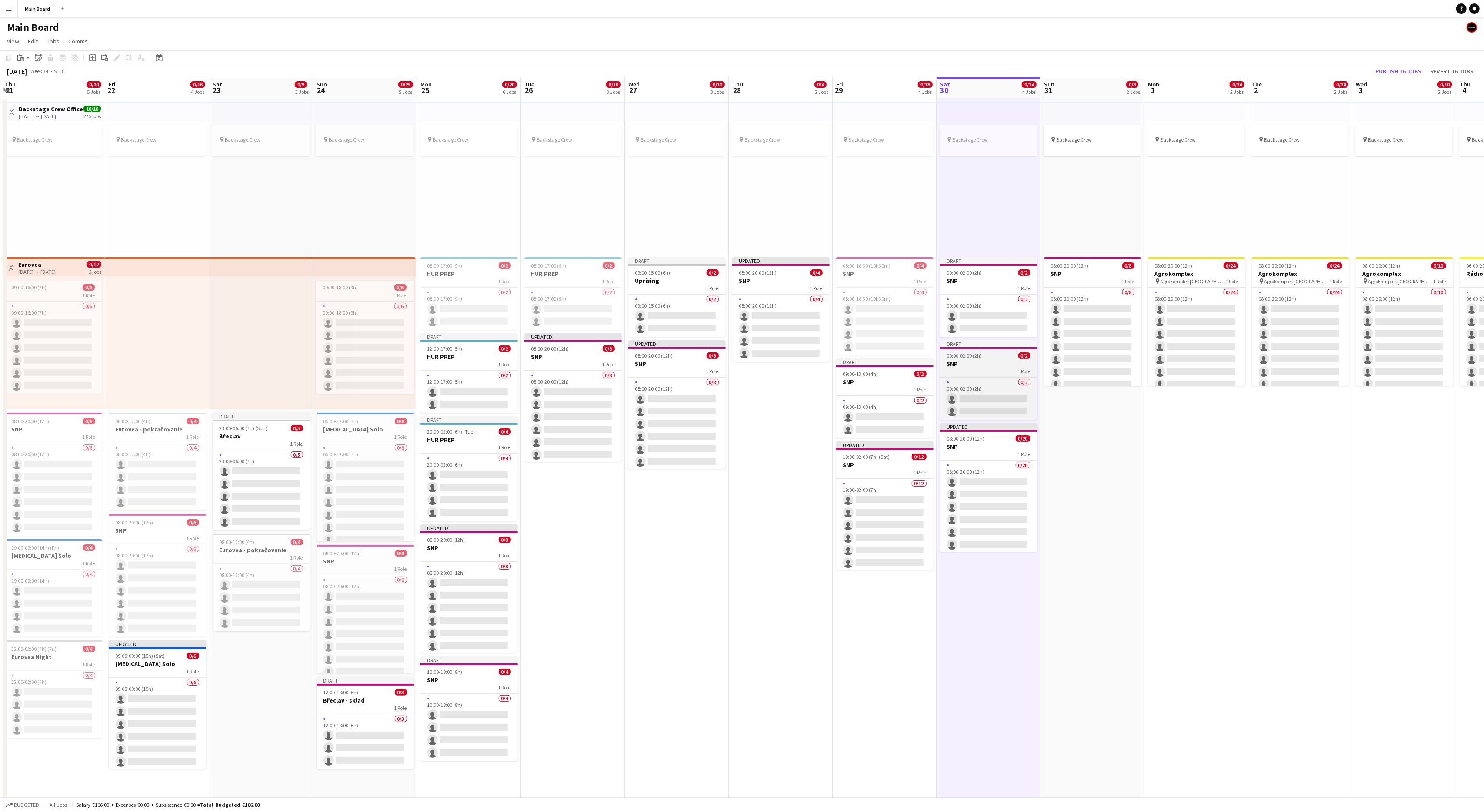
click at [890, 364] on h3 "SNP" at bounding box center [988, 364] width 97 height 8
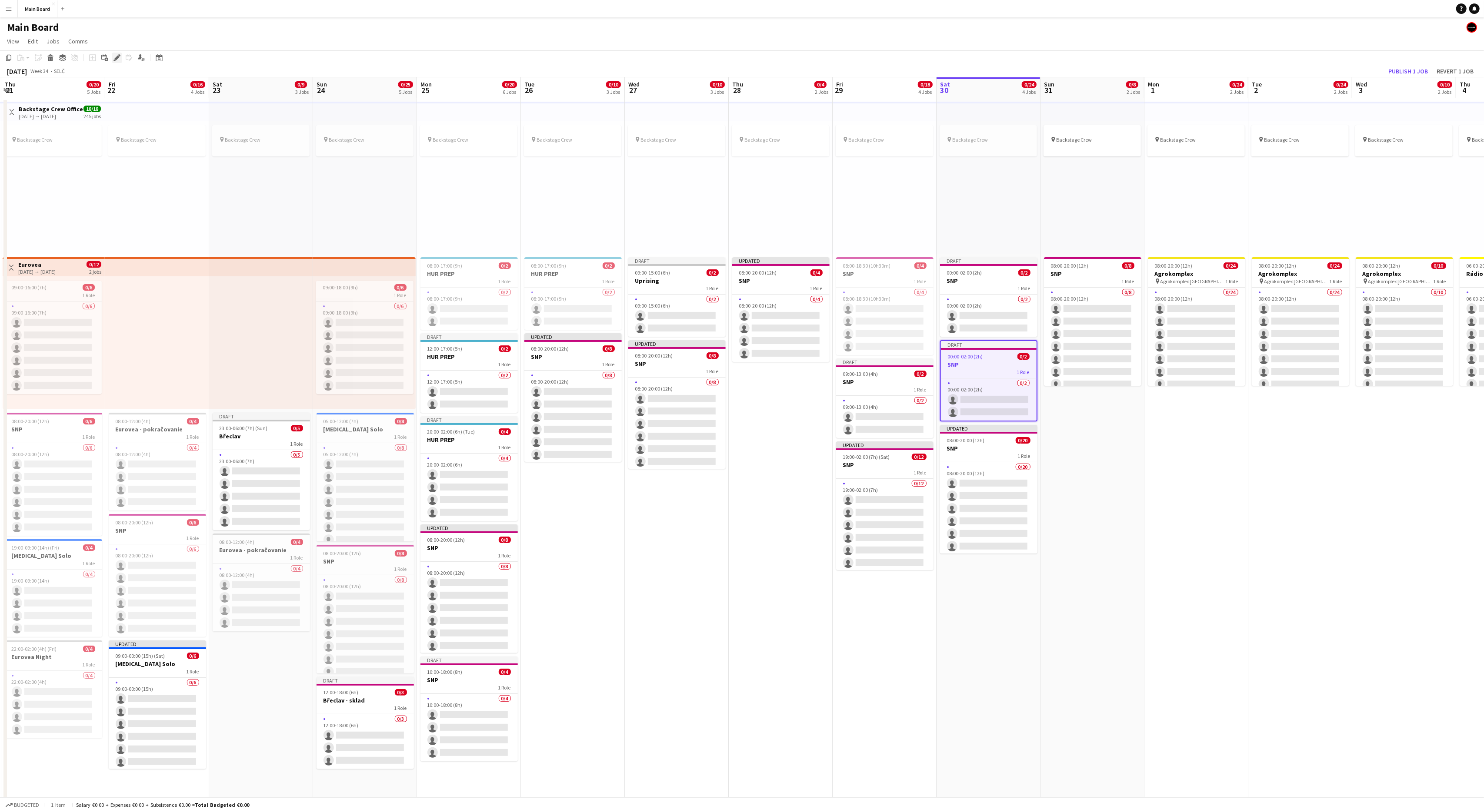
click at [120, 59] on div "Edit" at bounding box center [116, 57] width 10 height 10
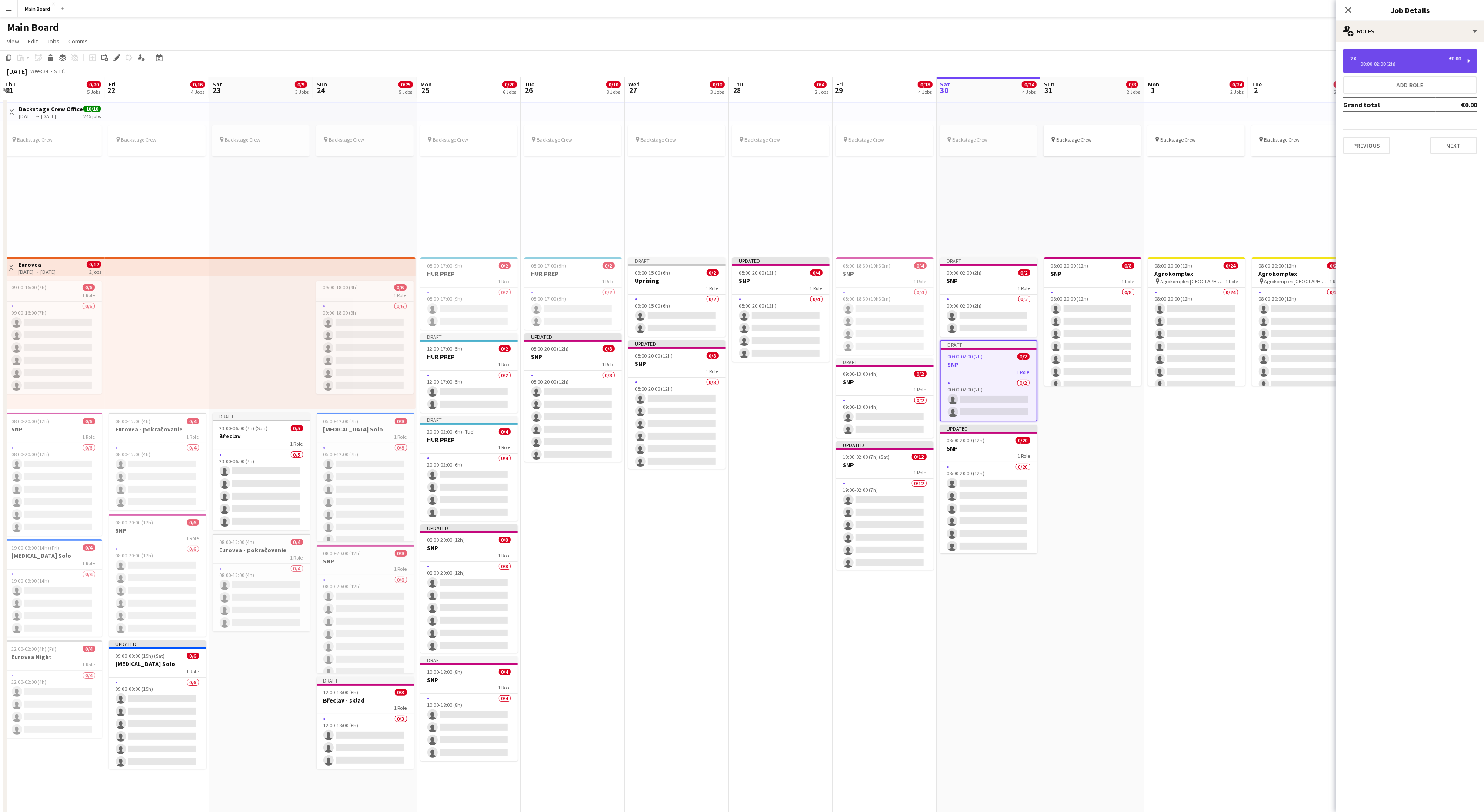
click at [890, 66] on div "00:00-02:00 (2h)" at bounding box center [1405, 64] width 111 height 4
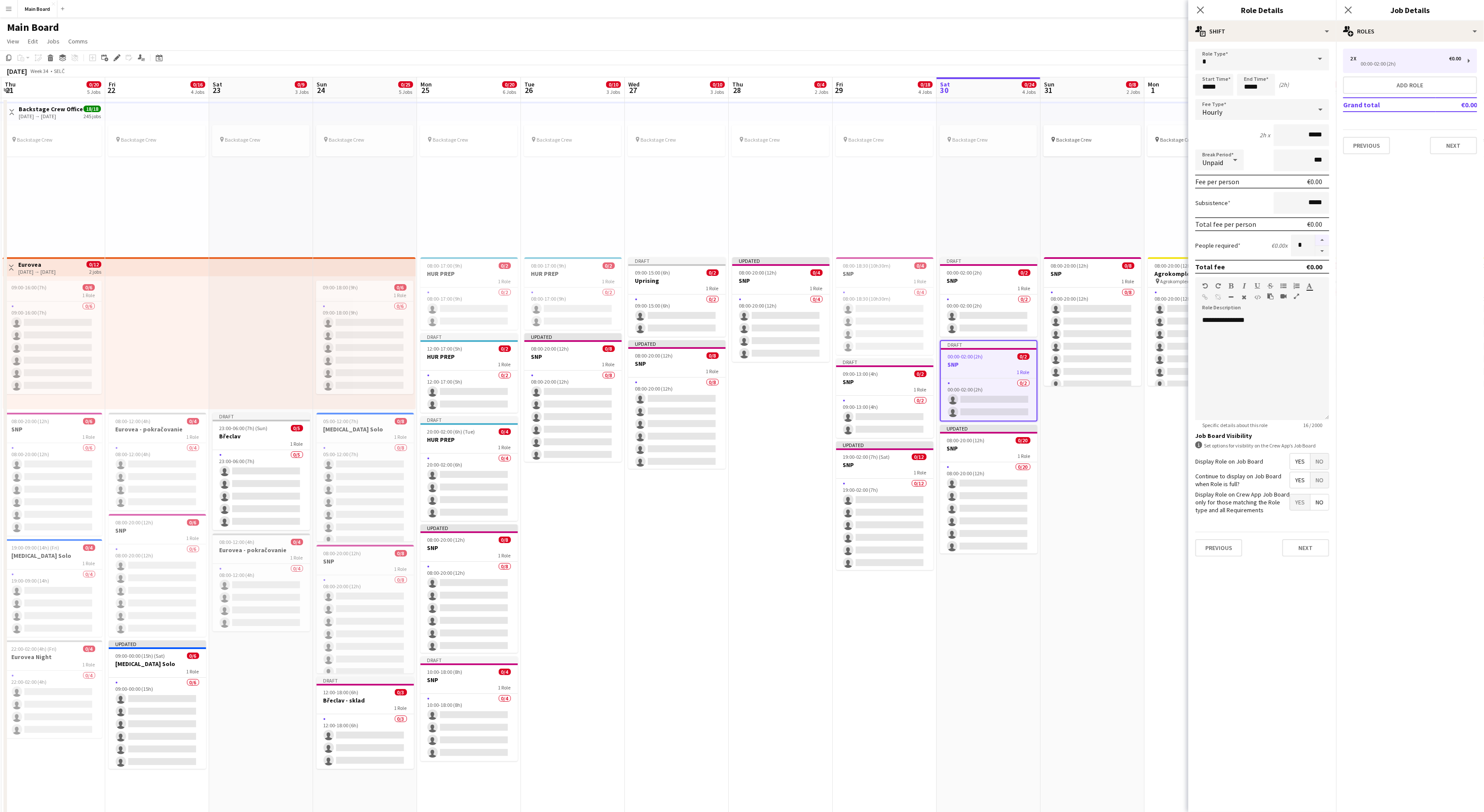
click at [890, 239] on button "button" at bounding box center [1322, 240] width 14 height 12
type input "*"
click at [890, 84] on input "*****" at bounding box center [1214, 85] width 38 height 22
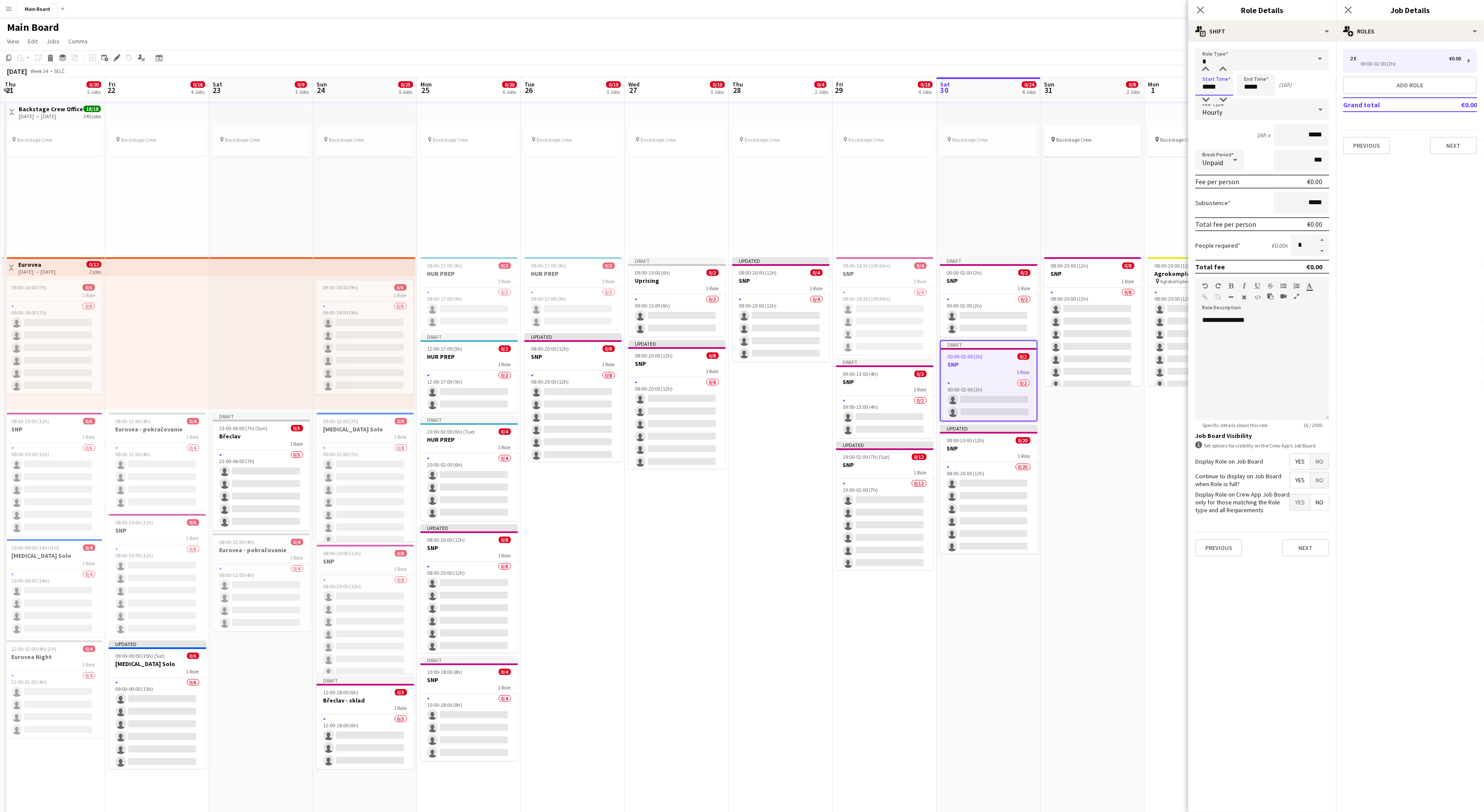
type input "*****"
click at [890, 84] on input "*****" at bounding box center [1256, 85] width 38 height 22
type input "*****"
click at [890, 86] on input "*****" at bounding box center [1214, 85] width 38 height 22
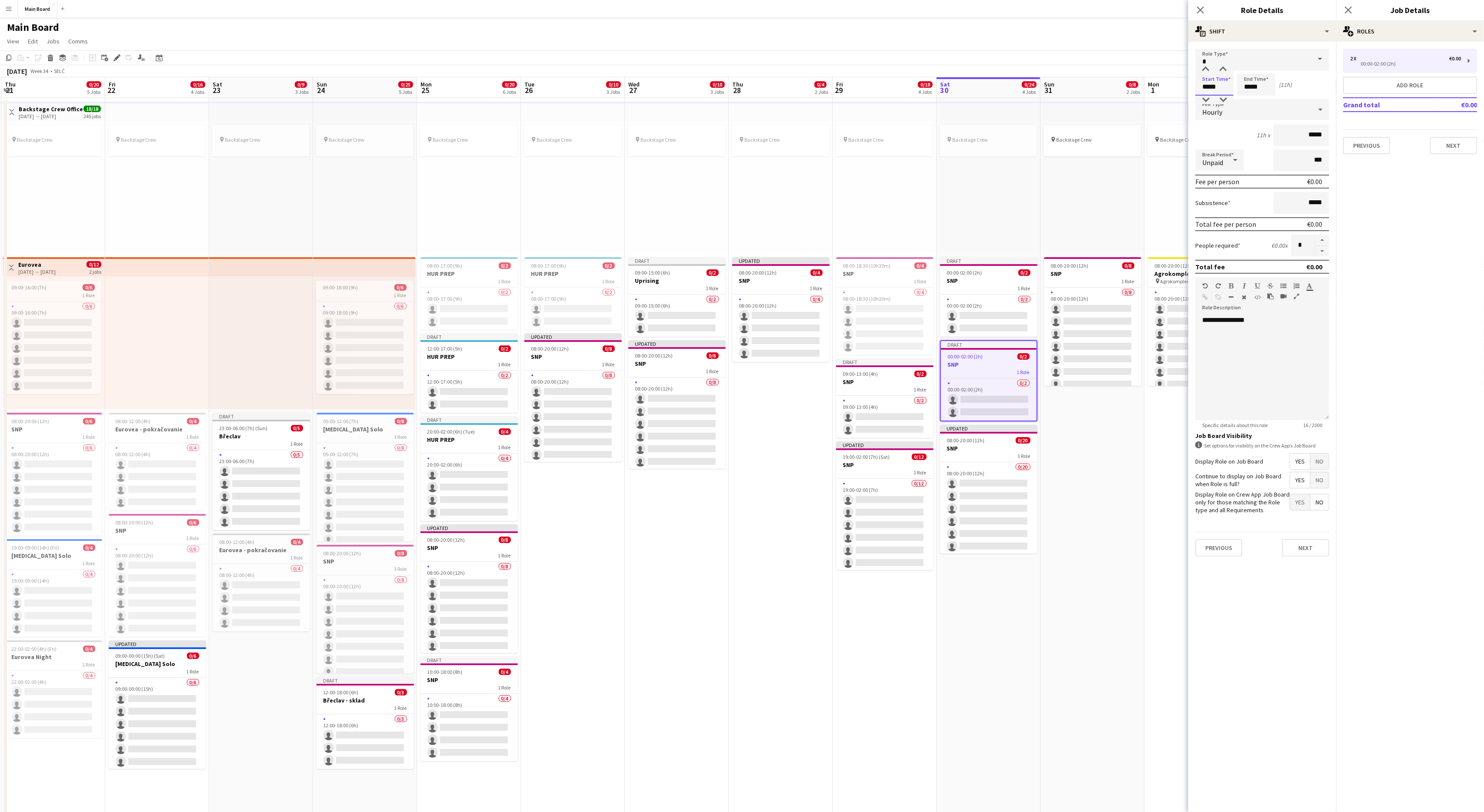
click at [890, 86] on input "*****" at bounding box center [1214, 85] width 38 height 22
type input "*****"
click at [890, 88] on input "*****" at bounding box center [1256, 85] width 38 height 22
type input "*****"
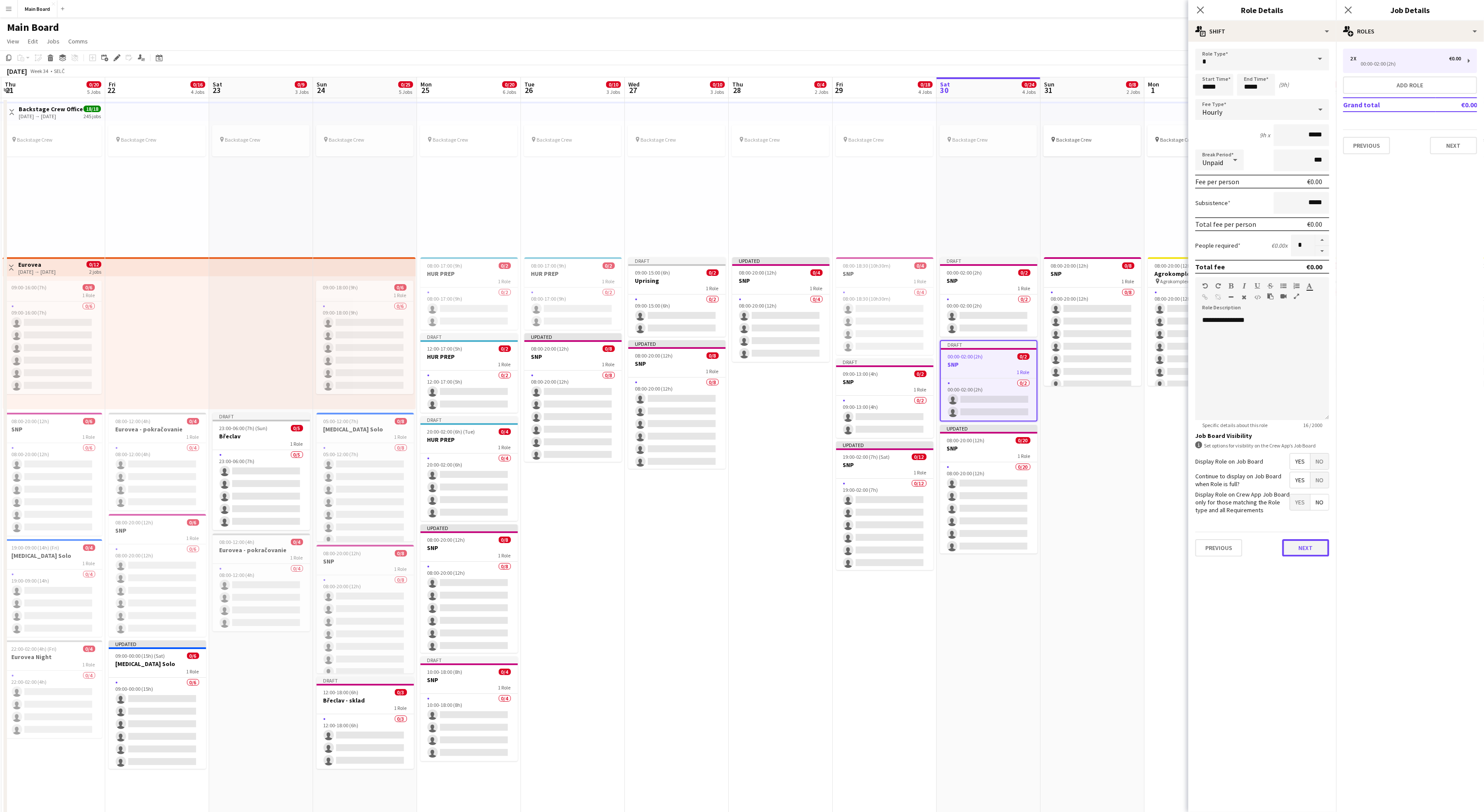
click at [890, 487] on button "Next" at bounding box center [1305, 548] width 47 height 18
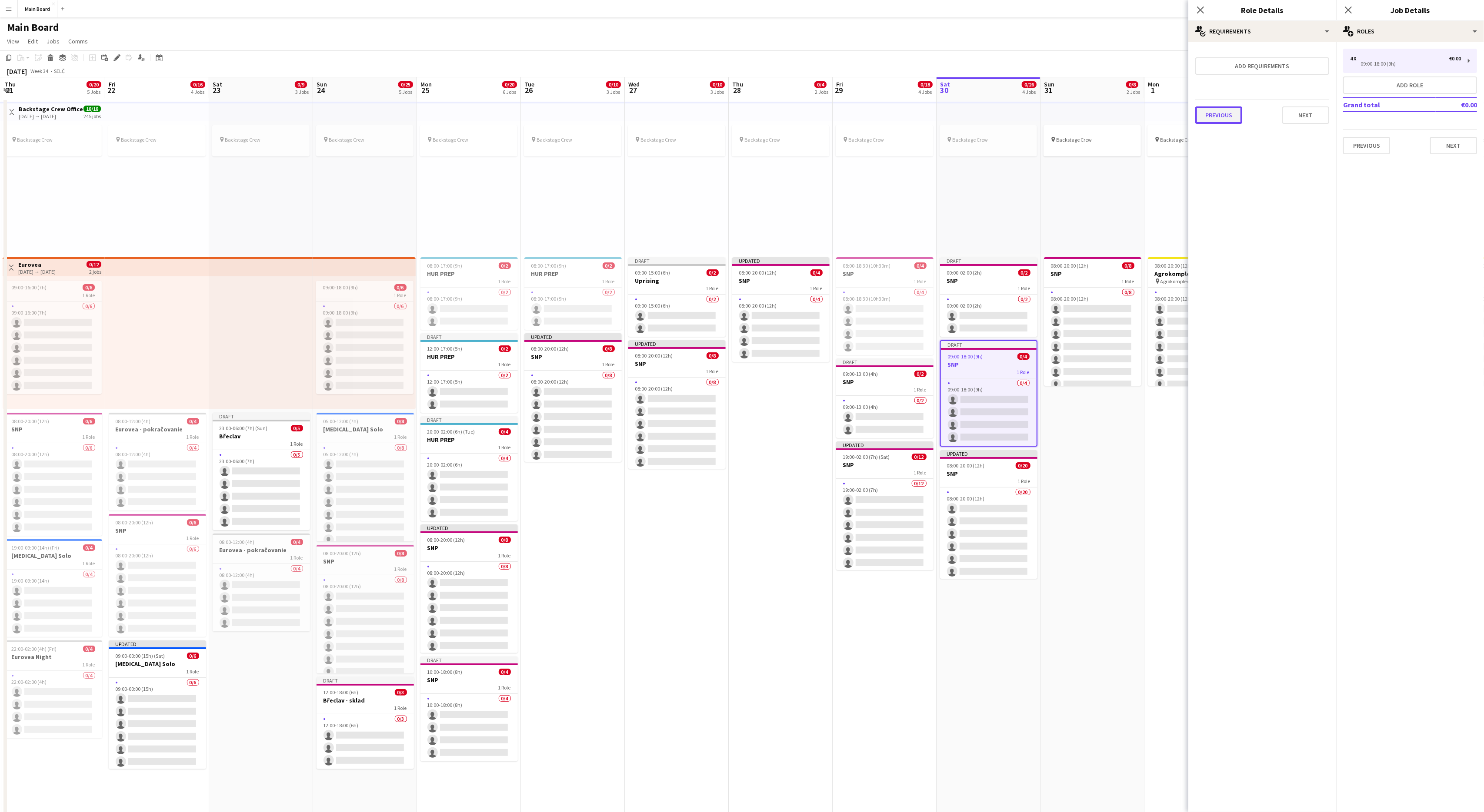
click at [890, 111] on button "Previous" at bounding box center [1218, 116] width 47 height 18
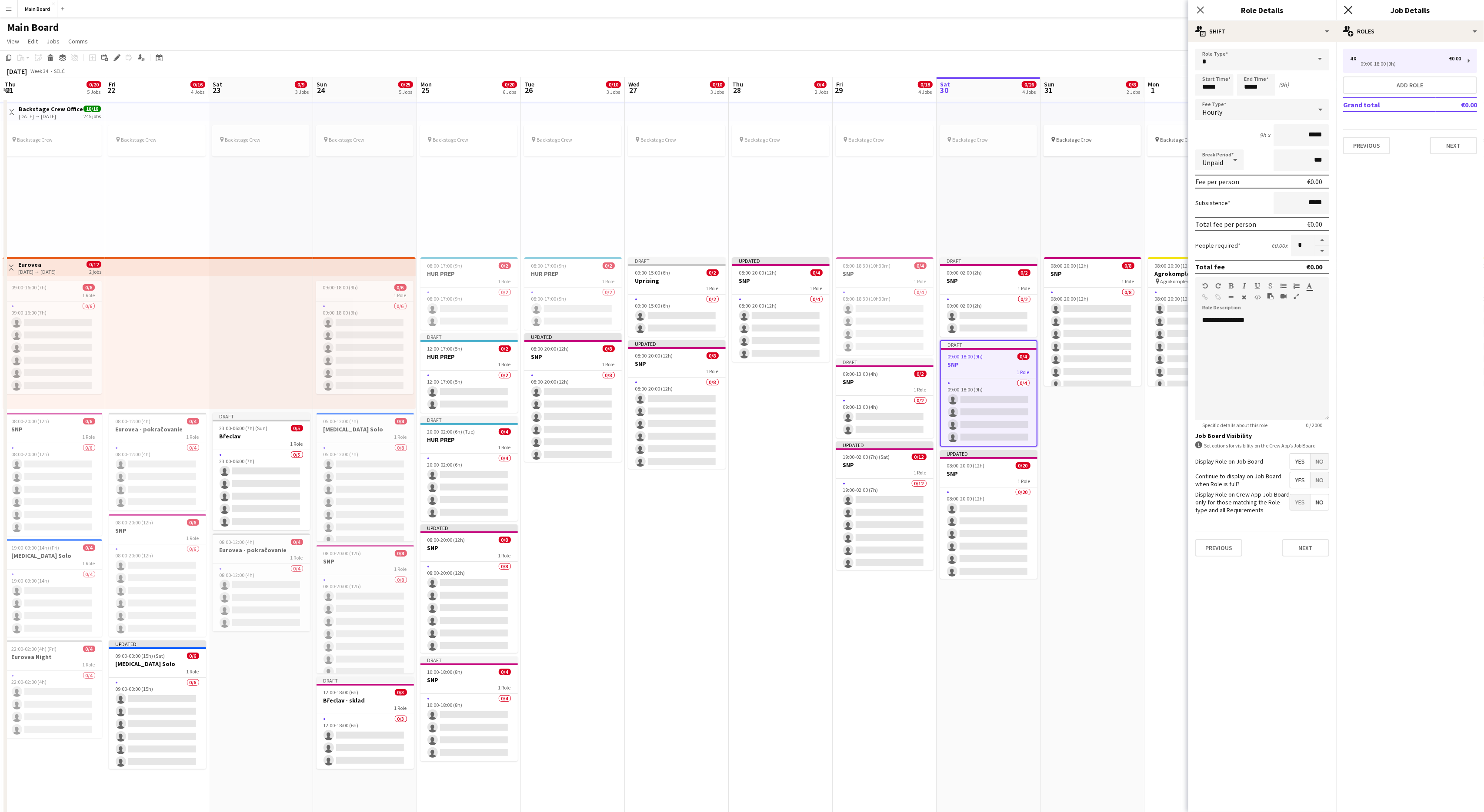
click at [890, 13] on icon "Close pop-in" at bounding box center [1348, 10] width 8 height 8
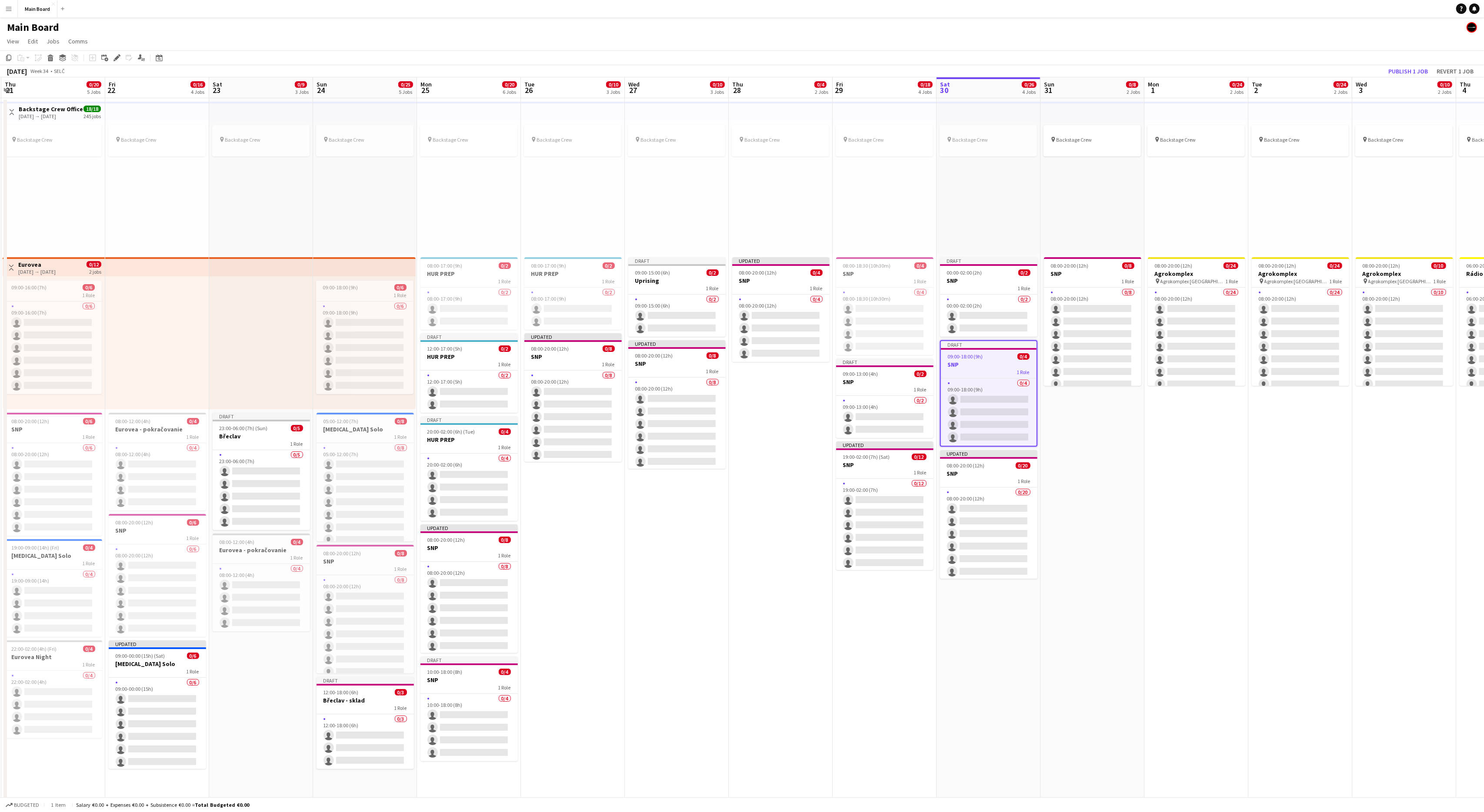
click at [890, 463] on app-date-cell "pin Backstage Crew 08:00-20:00 (12h) 0/8 SNP 1 Role 0/8 08:00-20:00 (12h) singl…" at bounding box center [1092, 628] width 104 height 1059
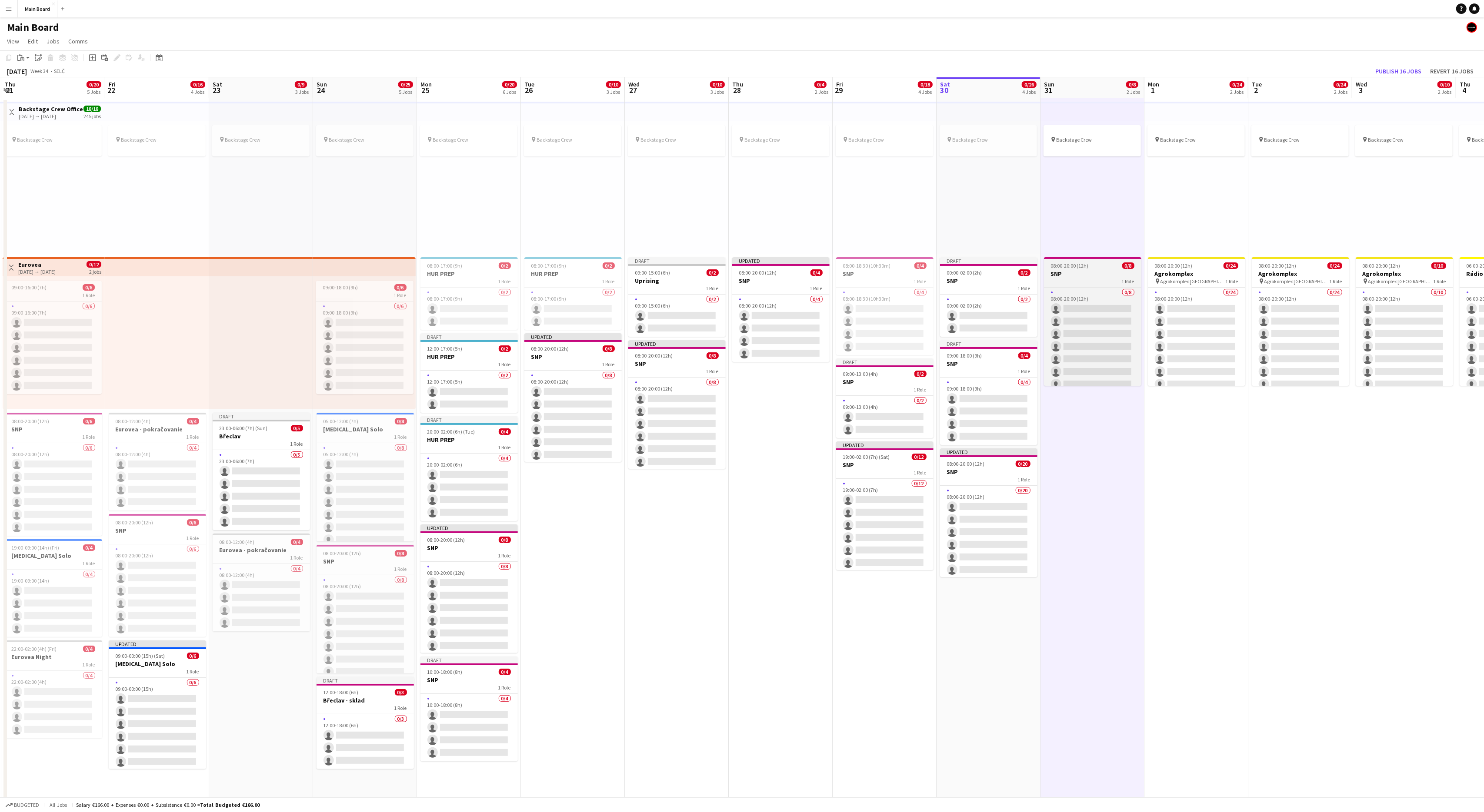
click at [890, 270] on h3 "SNP" at bounding box center [1092, 274] width 97 height 8
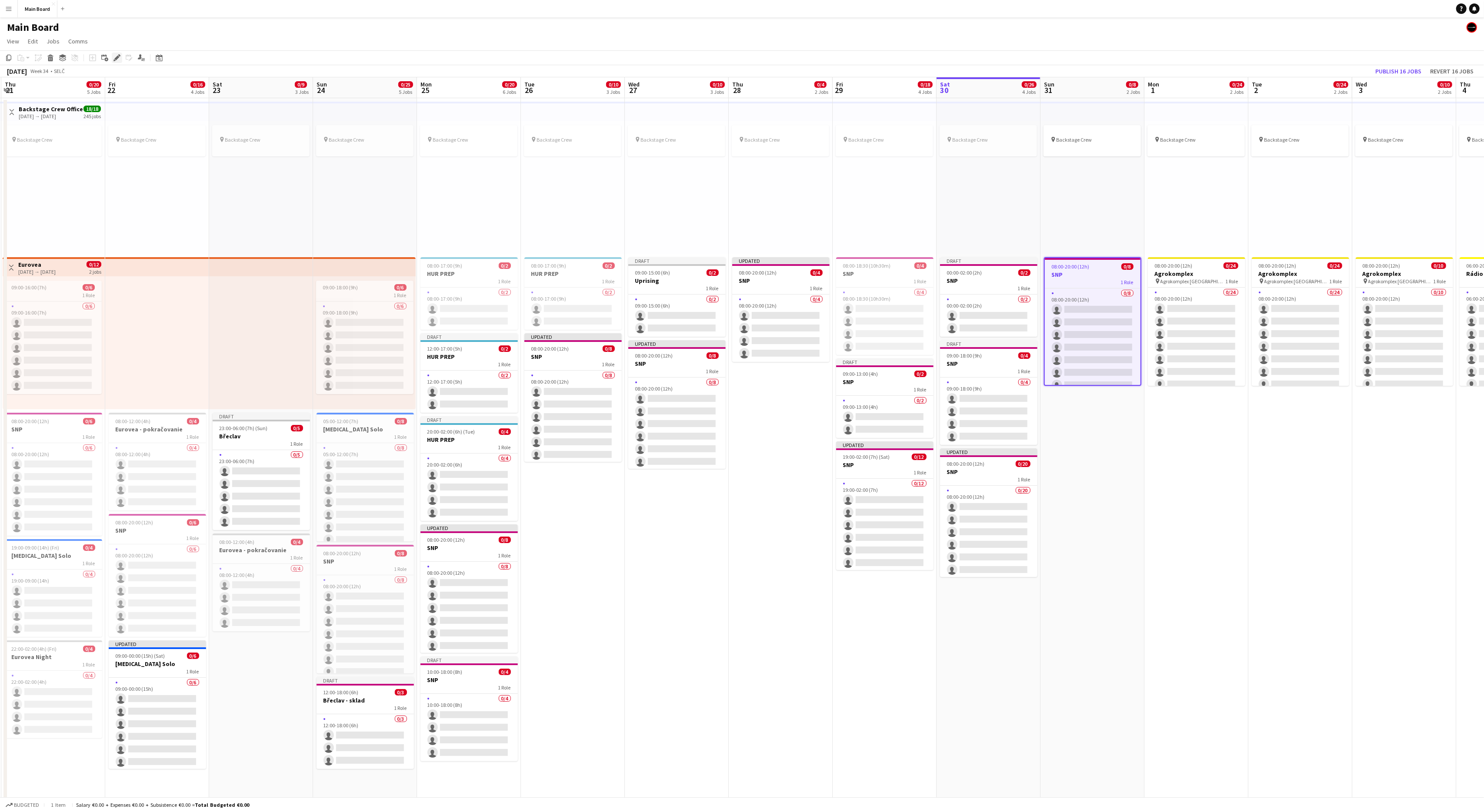
click at [115, 57] on icon "Edit" at bounding box center [117, 58] width 7 height 7
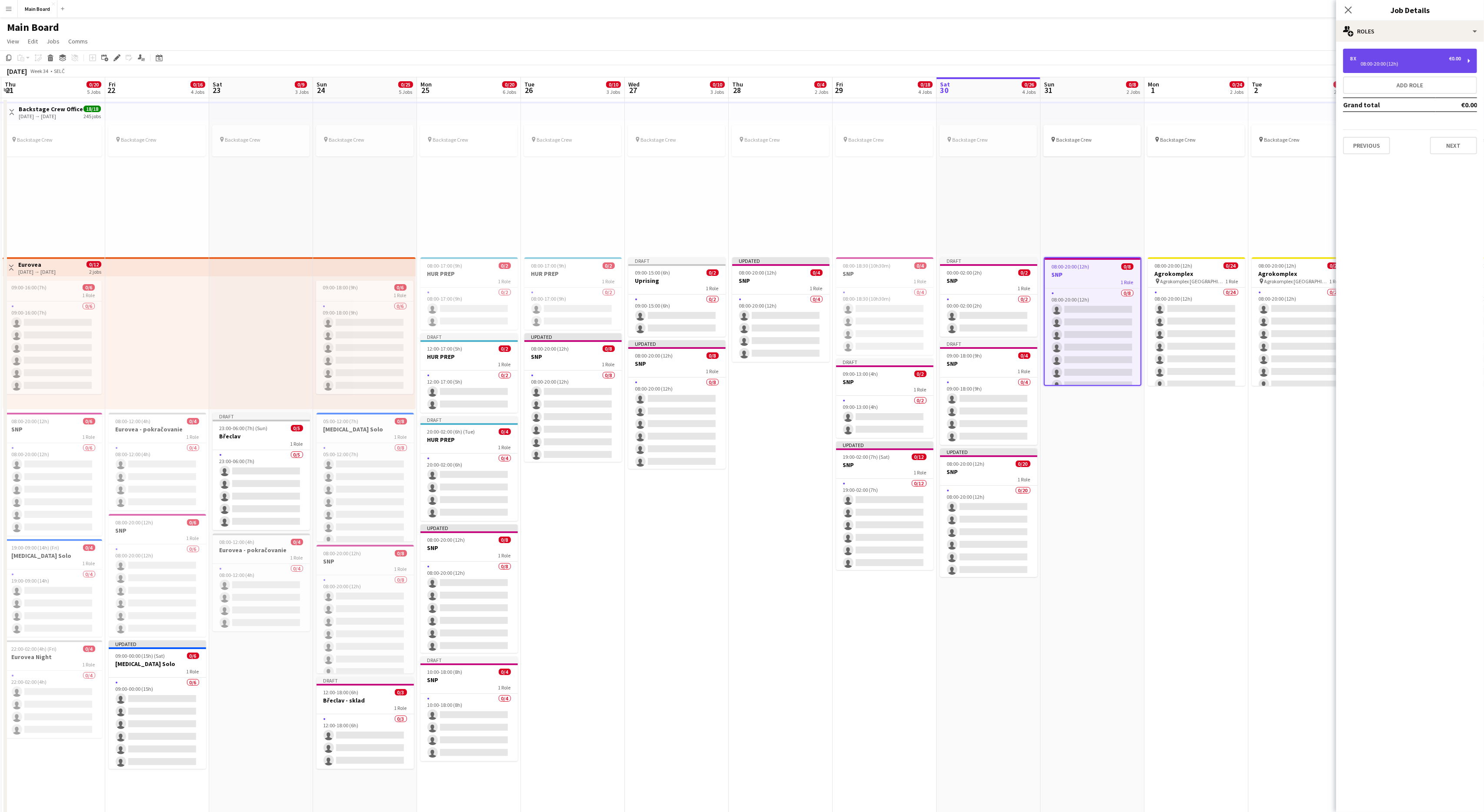
click at [890, 59] on div "8 x €0.00" at bounding box center [1405, 58] width 111 height 6
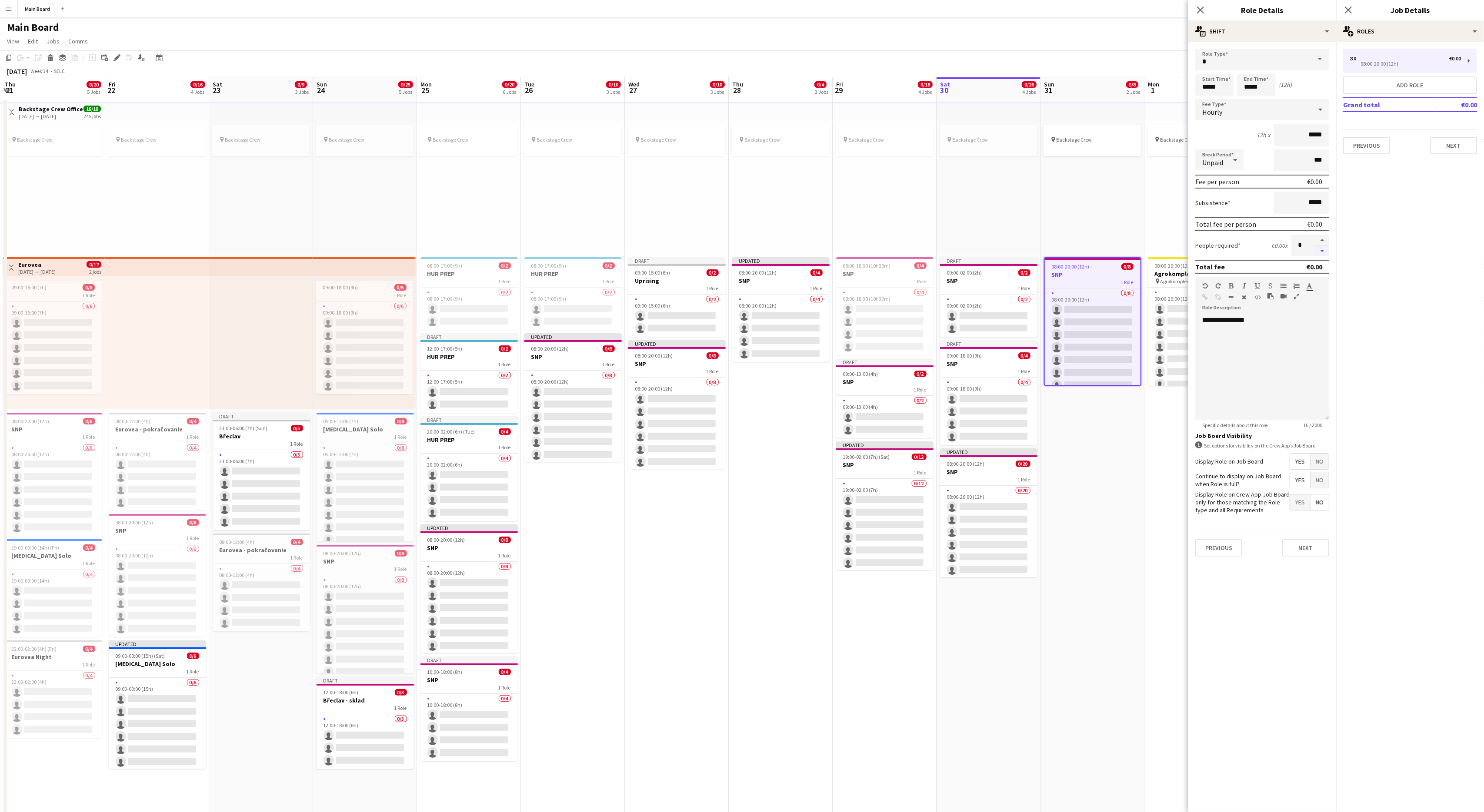
click at [890, 246] on button "button" at bounding box center [1322, 251] width 14 height 11
type input "*"
click at [890, 487] on button "Next" at bounding box center [1305, 548] width 47 height 18
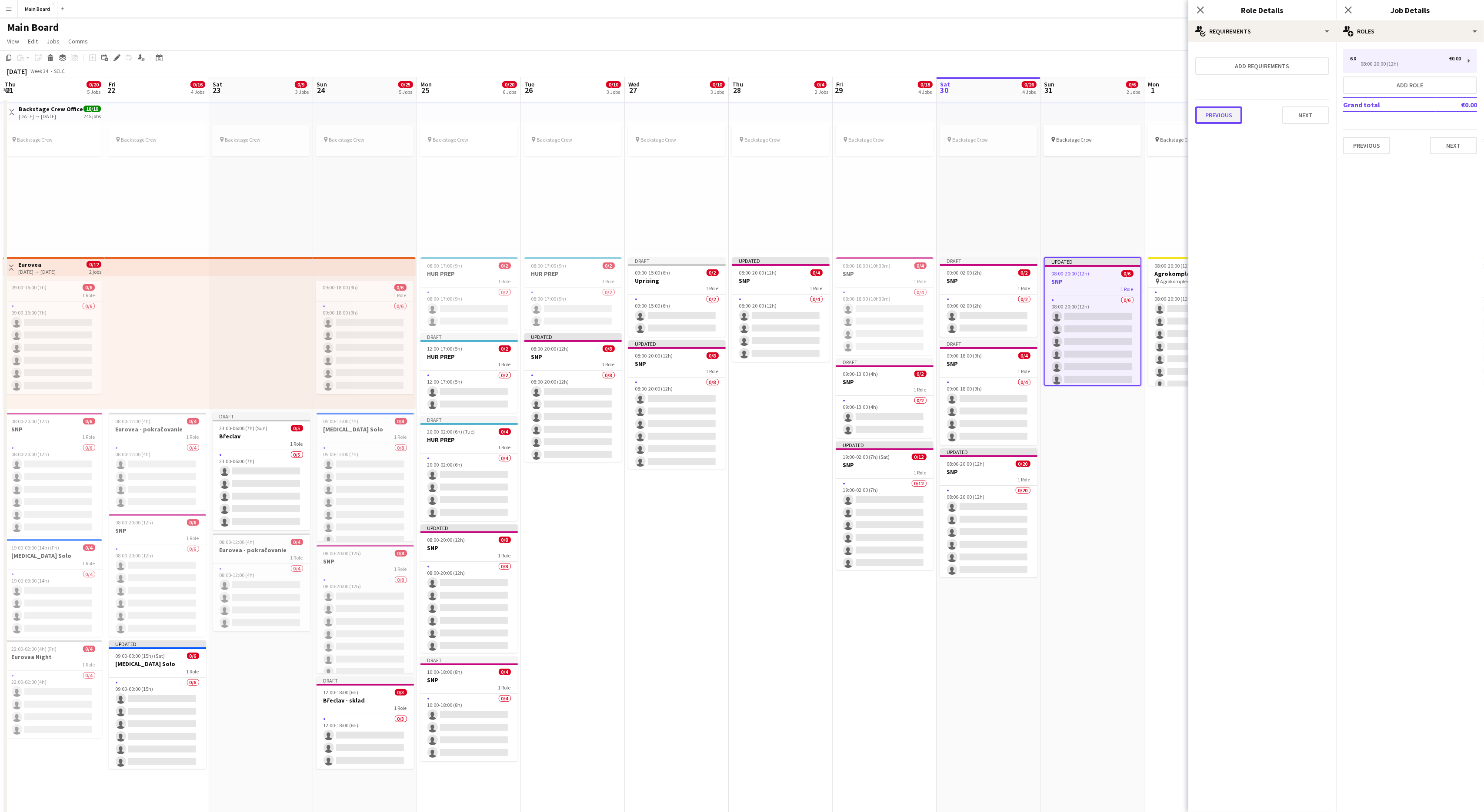
click at [890, 111] on button "Previous" at bounding box center [1218, 116] width 47 height 18
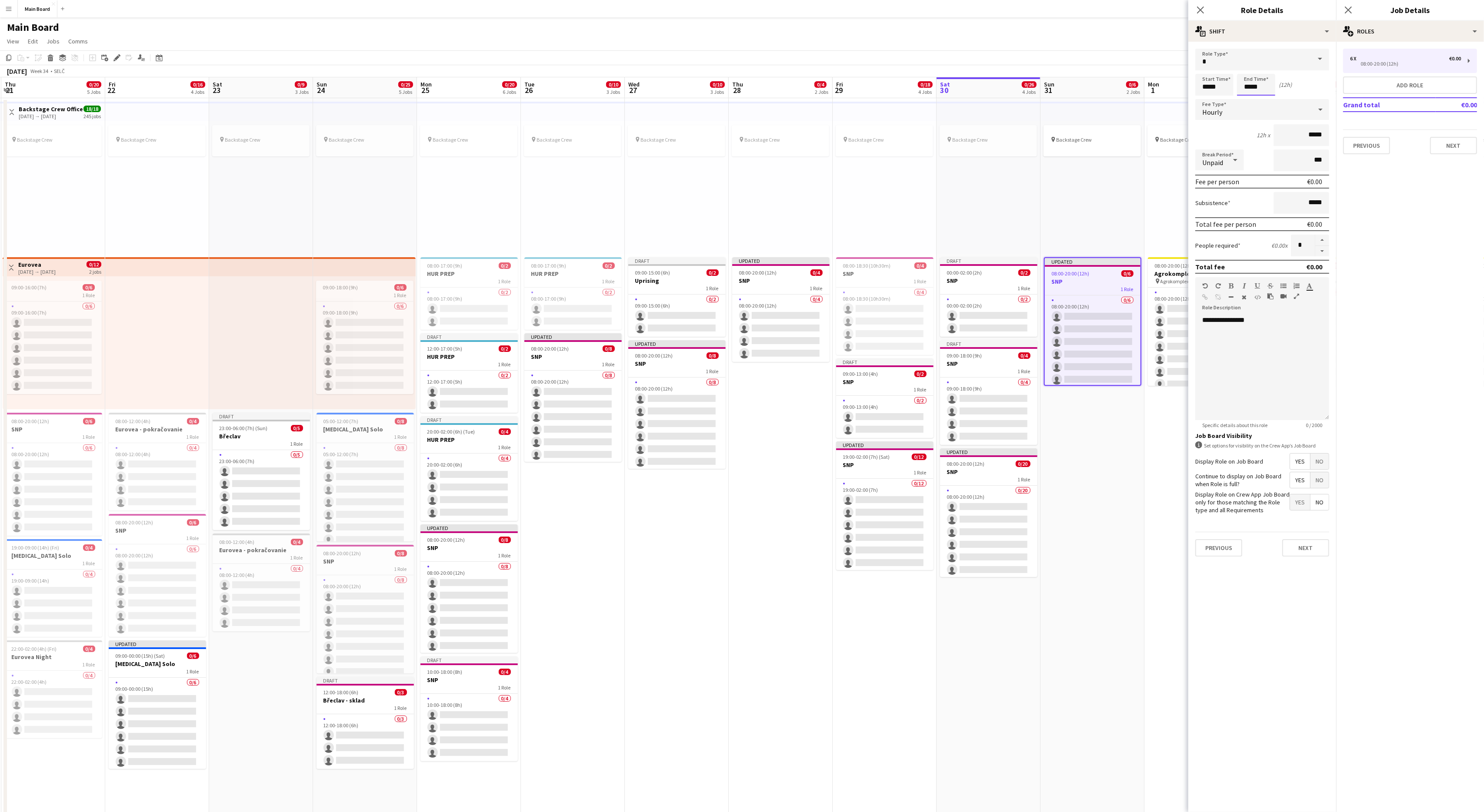
click at [890, 88] on input "*****" at bounding box center [1256, 85] width 38 height 22
type input "*****"
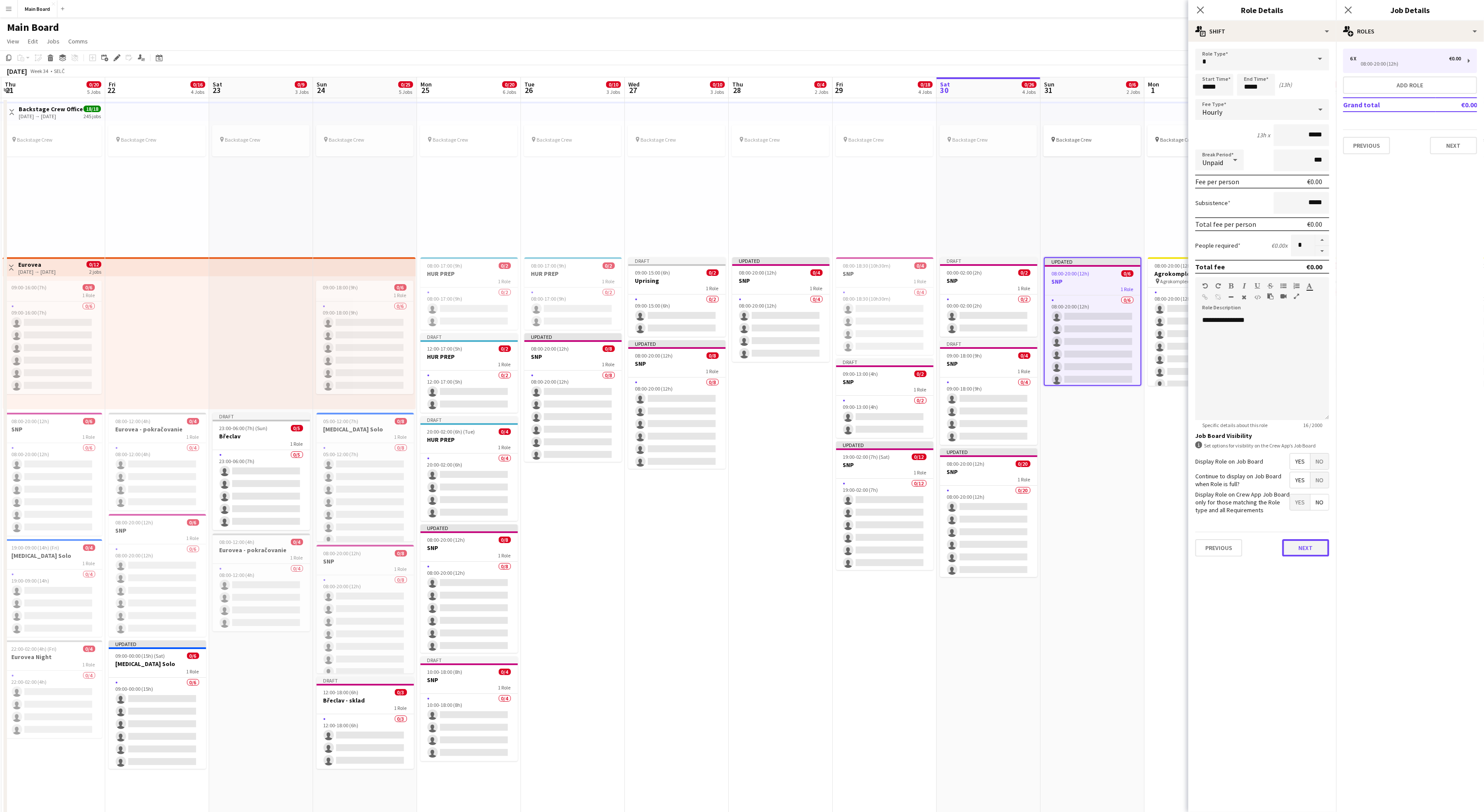
click at [890, 487] on button "Next" at bounding box center [1305, 548] width 47 height 18
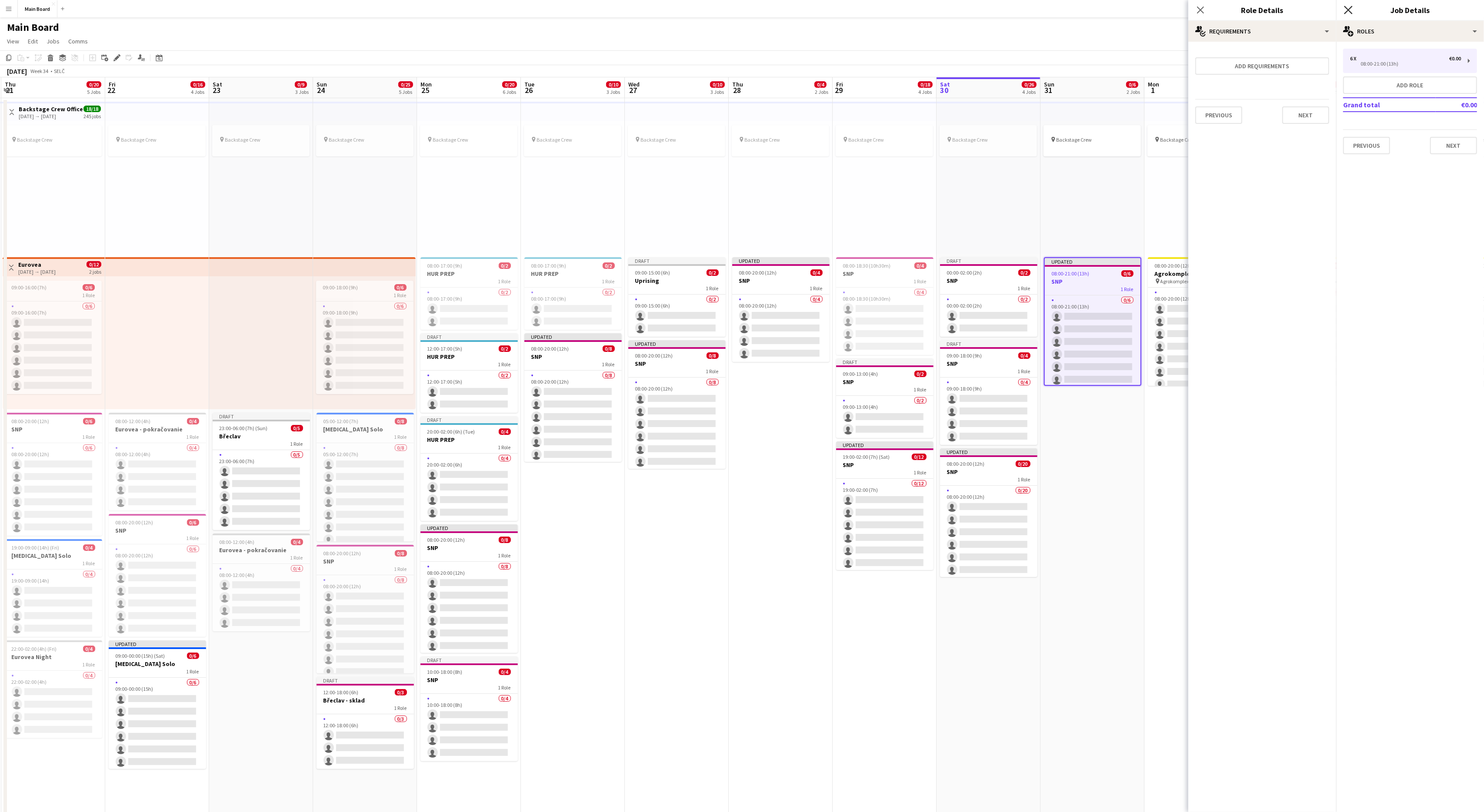
click at [890, 11] on icon at bounding box center [1348, 10] width 8 height 8
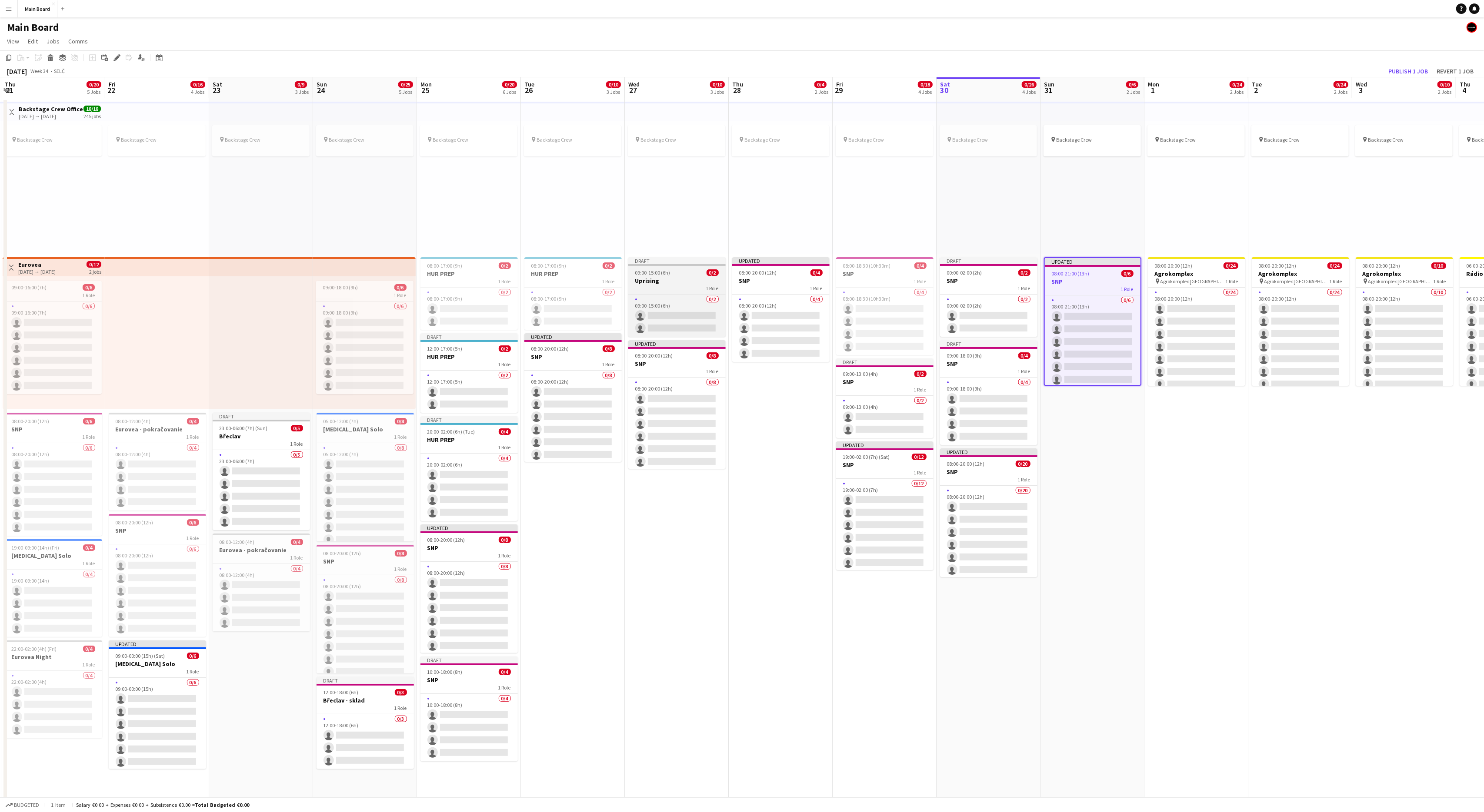
click at [676, 266] on div at bounding box center [676, 265] width 97 height 2
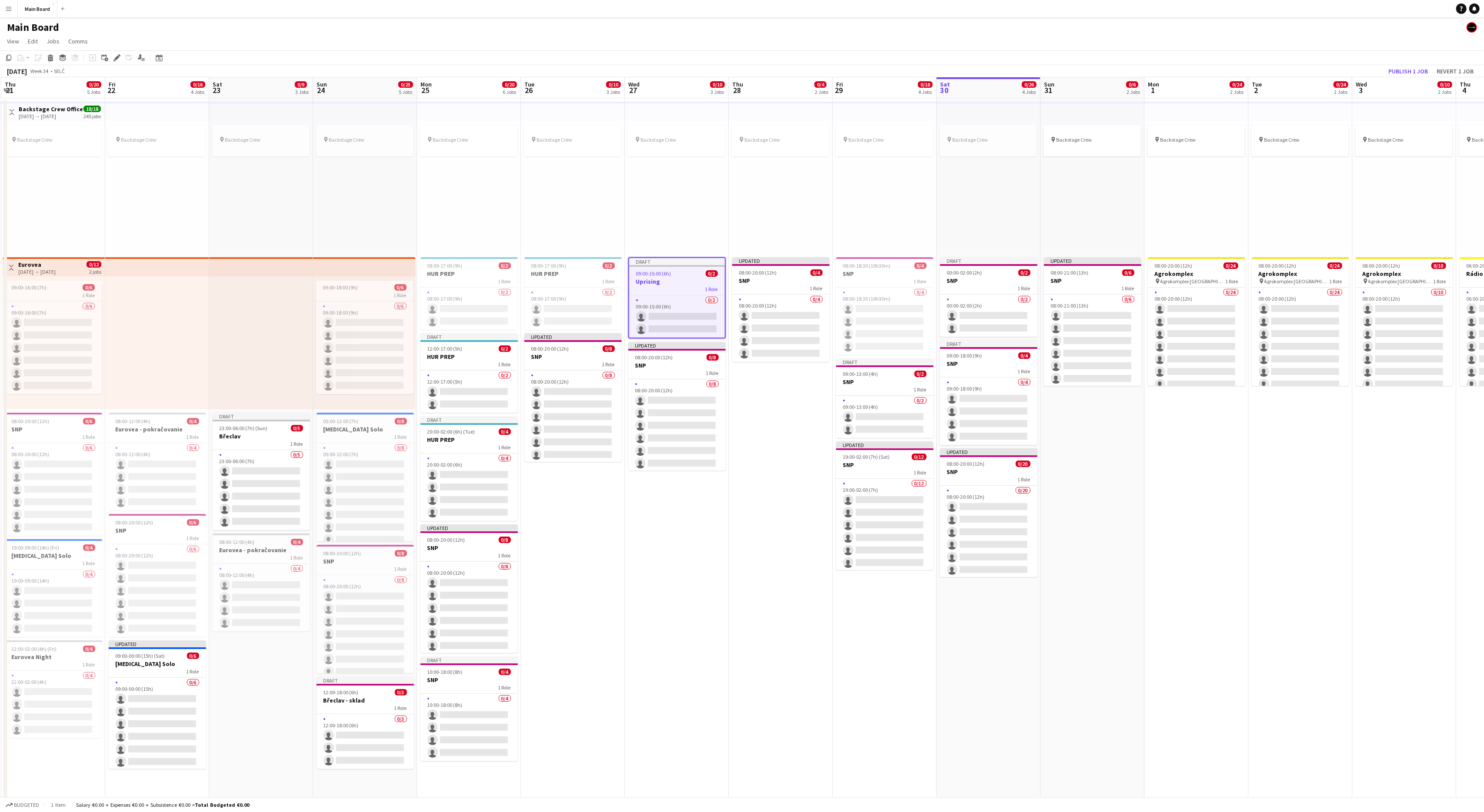
click at [890, 425] on app-date-cell "pin Backstage Crew Updated 08:00-21:00 (13h) 0/6 SNP 1 Role 0/6 08:00-21:00 (13…" at bounding box center [1092, 628] width 104 height 1059
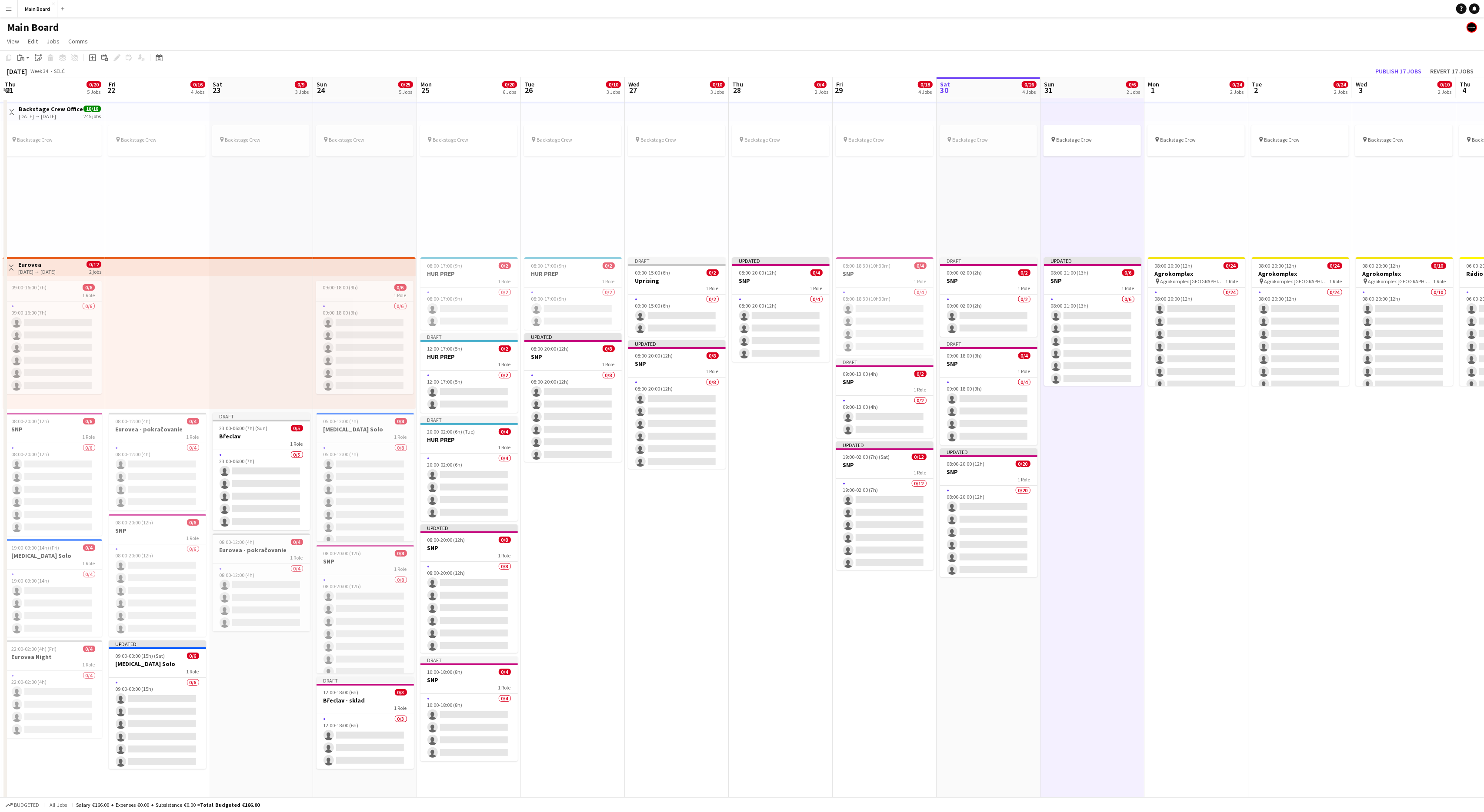
scroll to position [0, 310]
click at [890, 406] on div "09:00-15:00 (6h) 0/2" at bounding box center [1092, 405] width 97 height 7
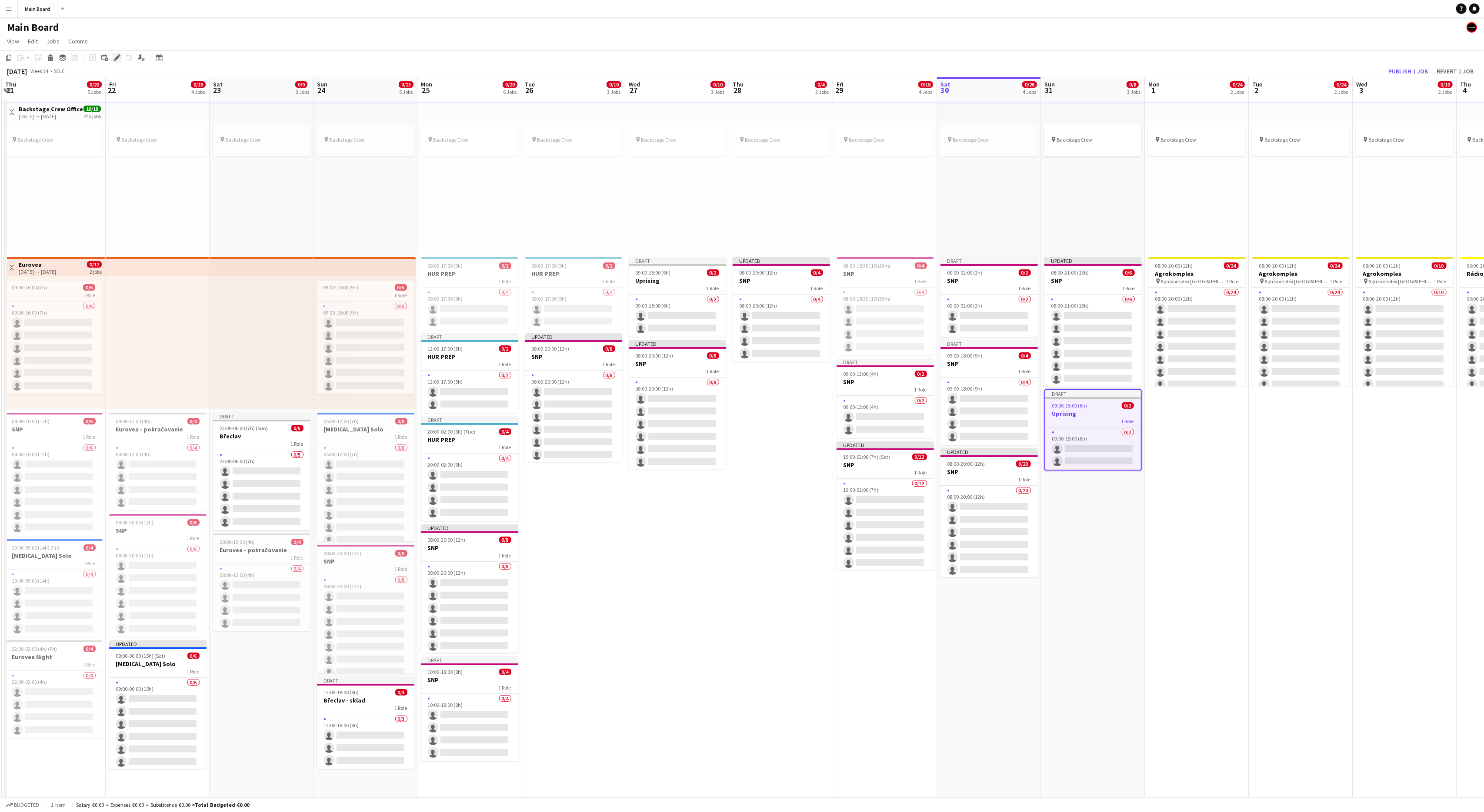
click at [119, 58] on icon "Edit" at bounding box center [117, 58] width 7 height 7
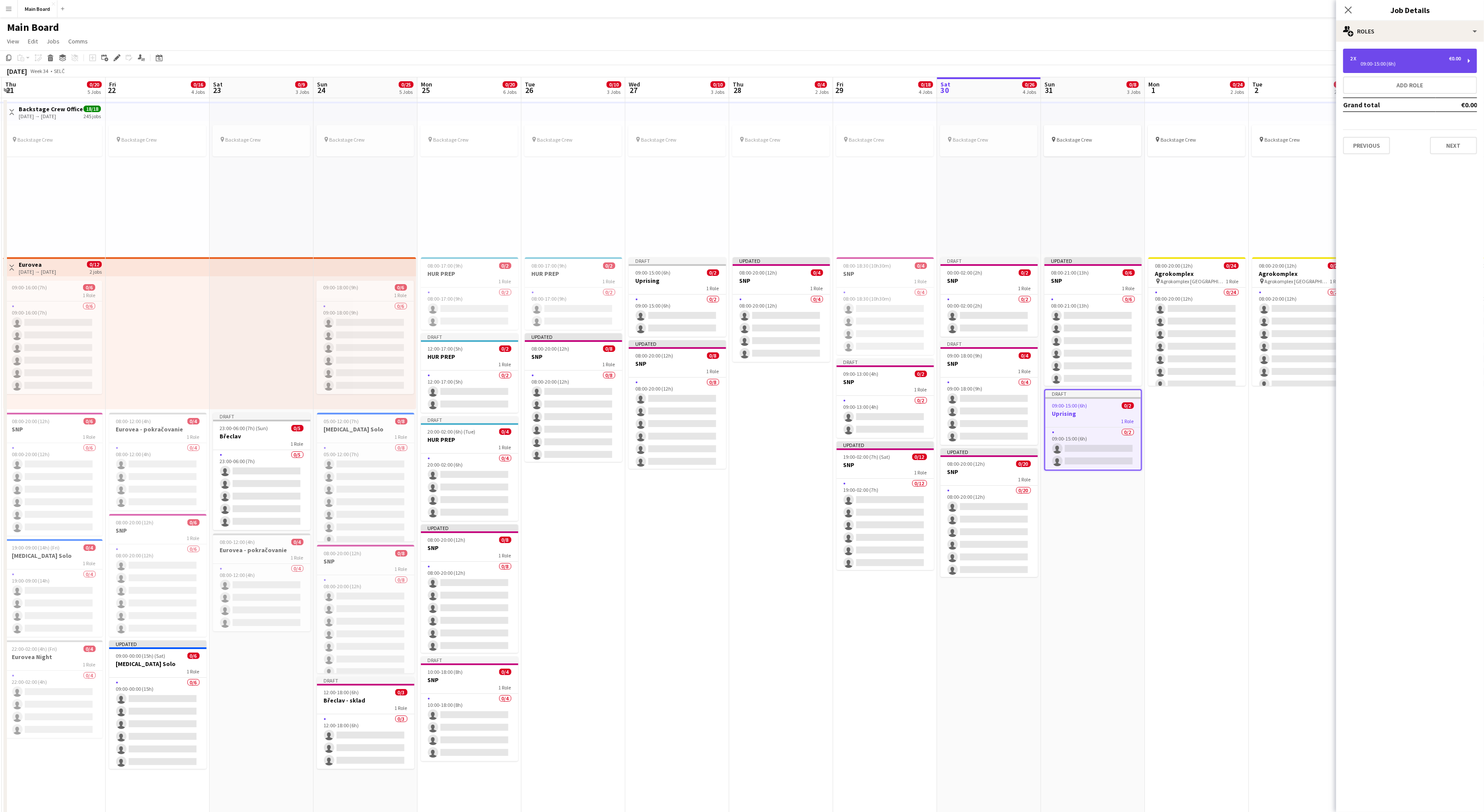
click at [890, 56] on div "2 x €0.00" at bounding box center [1405, 58] width 111 height 6
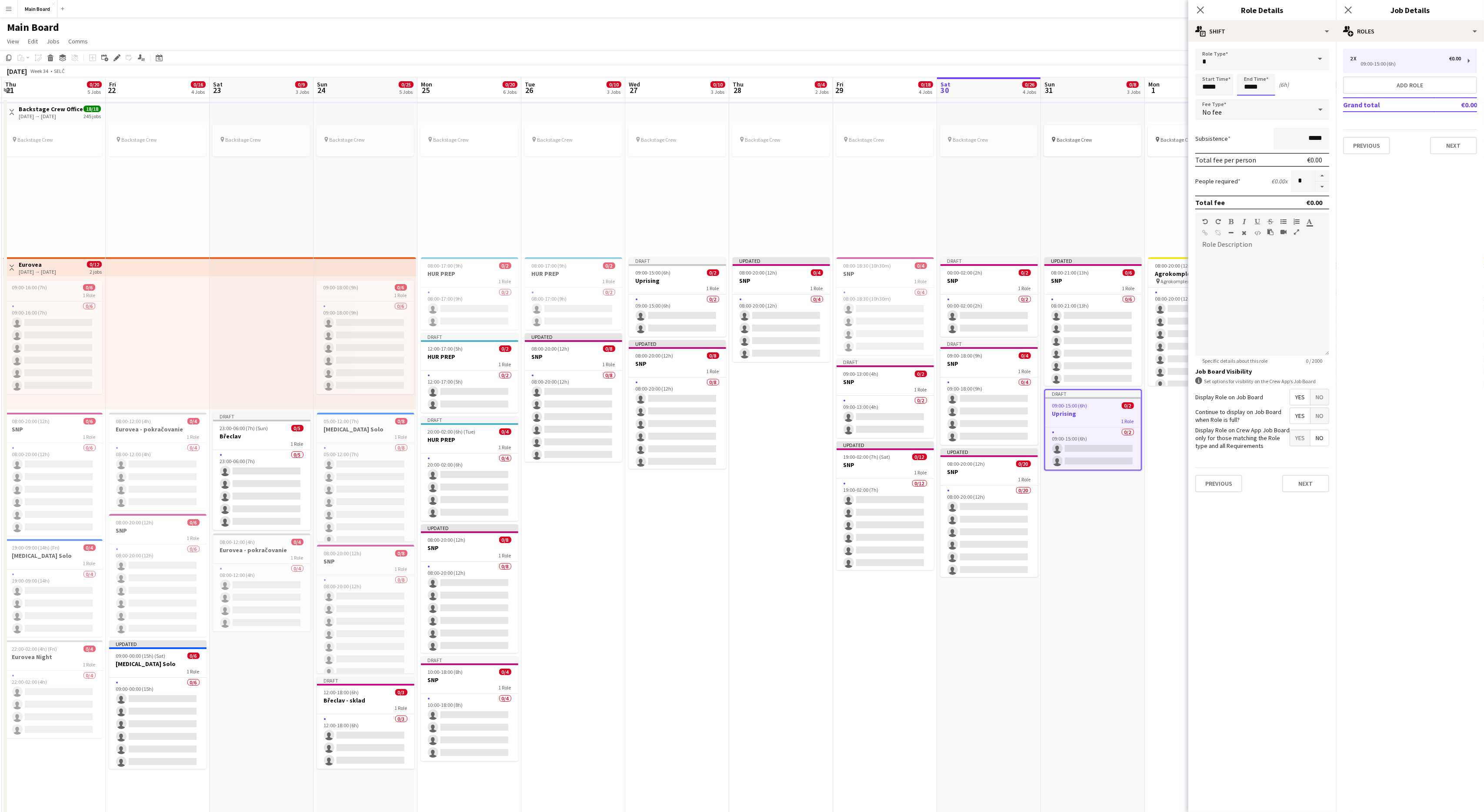
click at [890, 87] on input "*****" at bounding box center [1256, 85] width 38 height 22
type input "*****"
click at [890, 482] on button "Next" at bounding box center [1305, 484] width 47 height 18
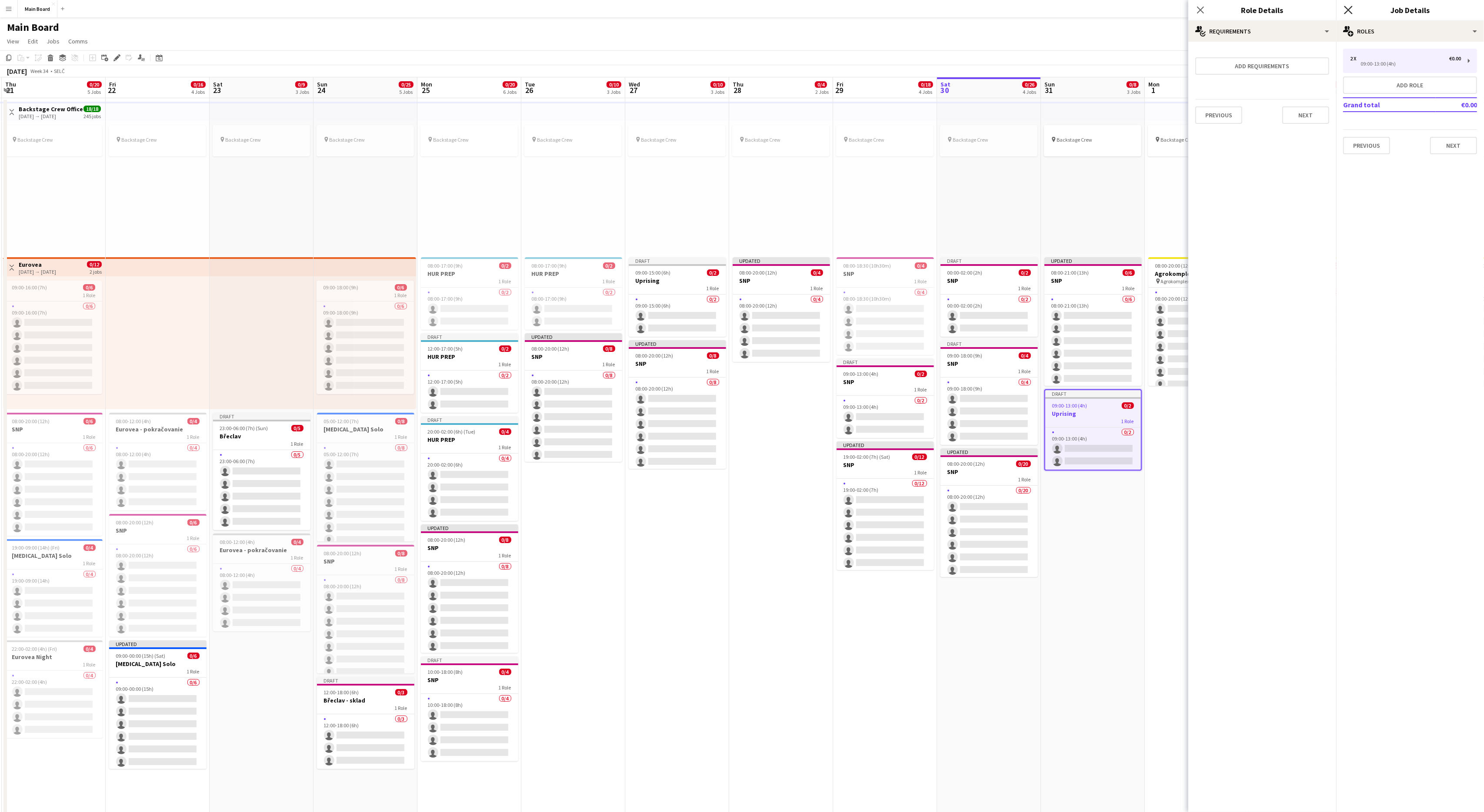
click at [890, 14] on icon "Close pop-in" at bounding box center [1348, 10] width 8 height 8
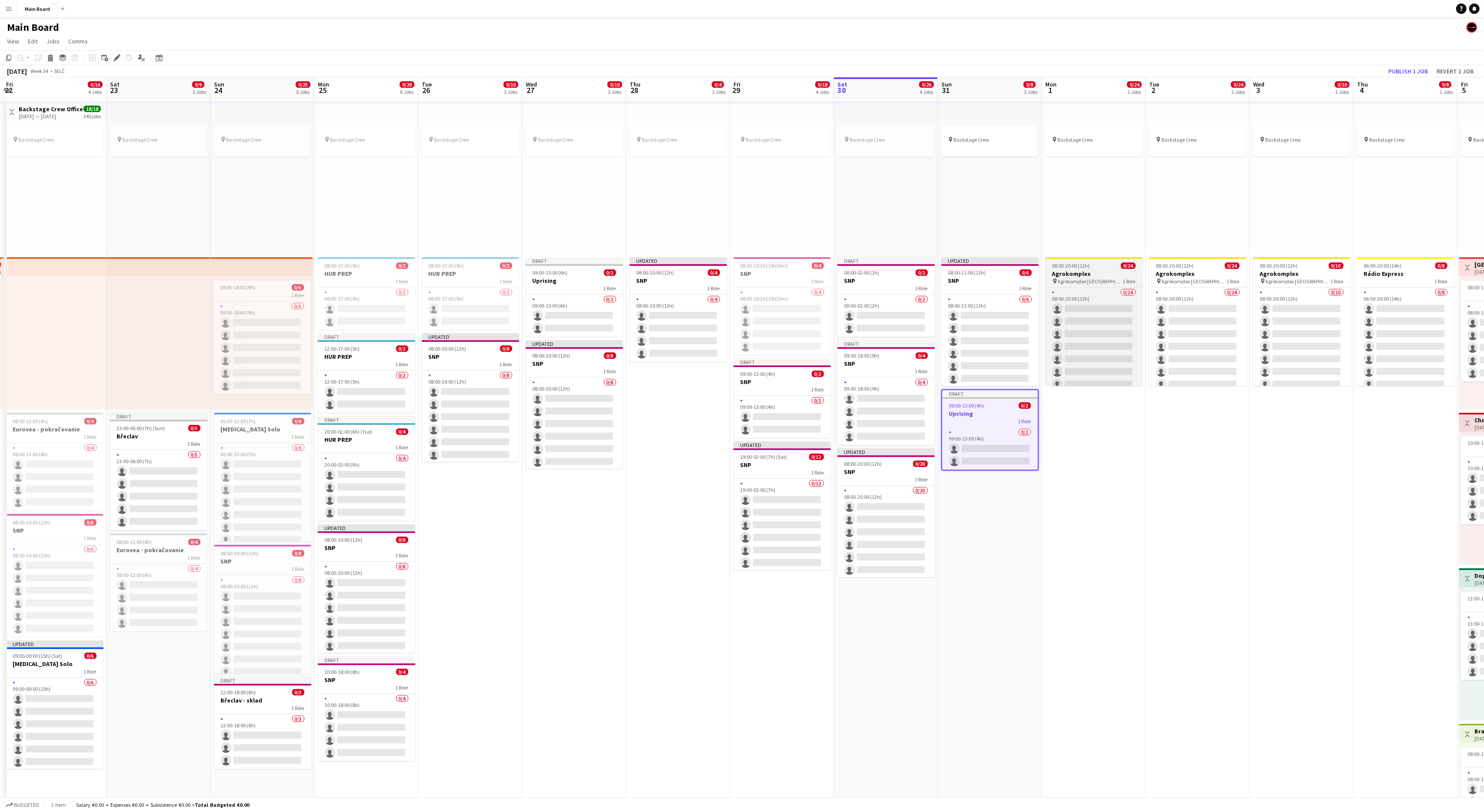
click at [890, 262] on span "08:00-20:00 (12h)" at bounding box center [1071, 266] width 38 height 7
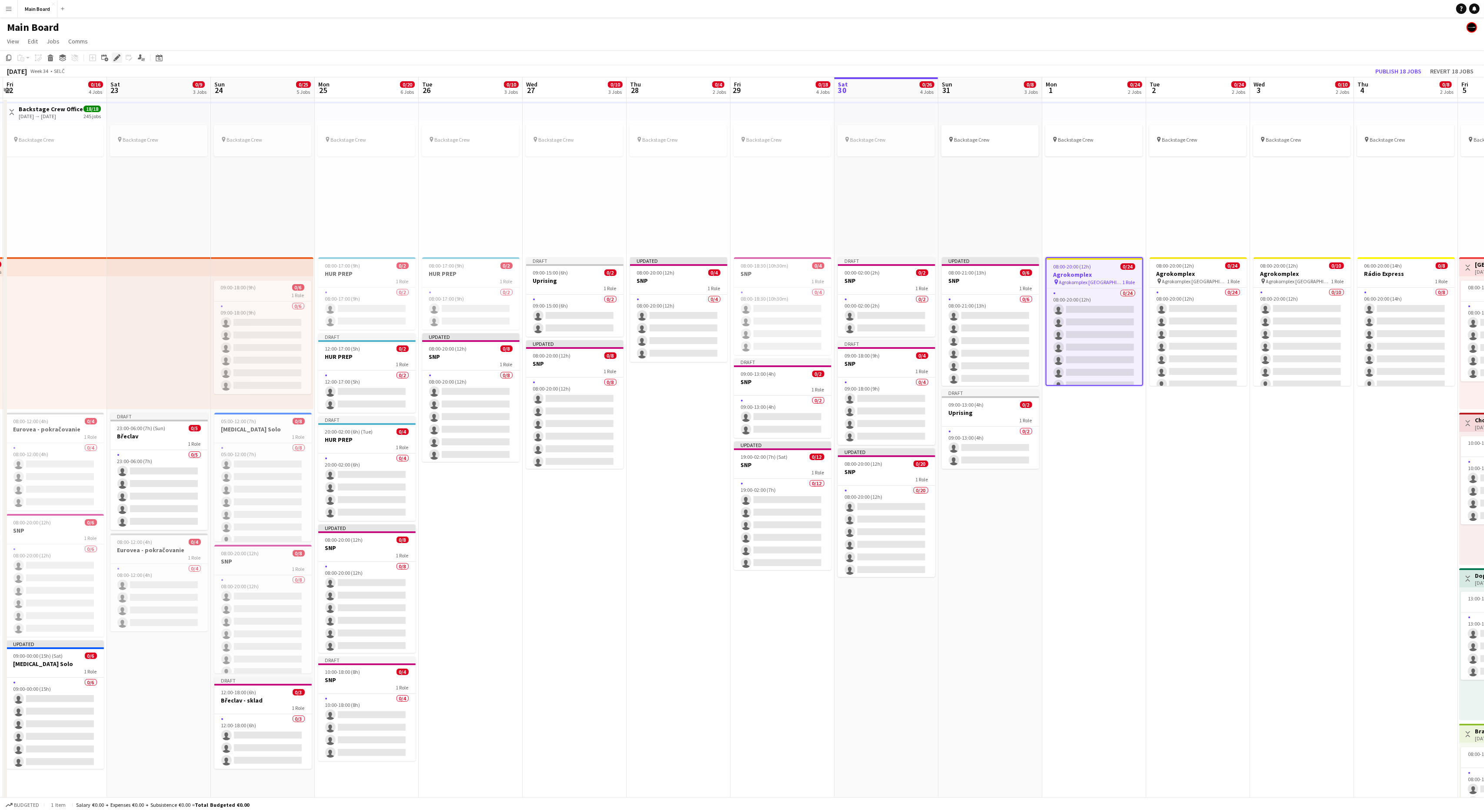
click at [118, 55] on icon "Edit" at bounding box center [117, 58] width 7 height 7
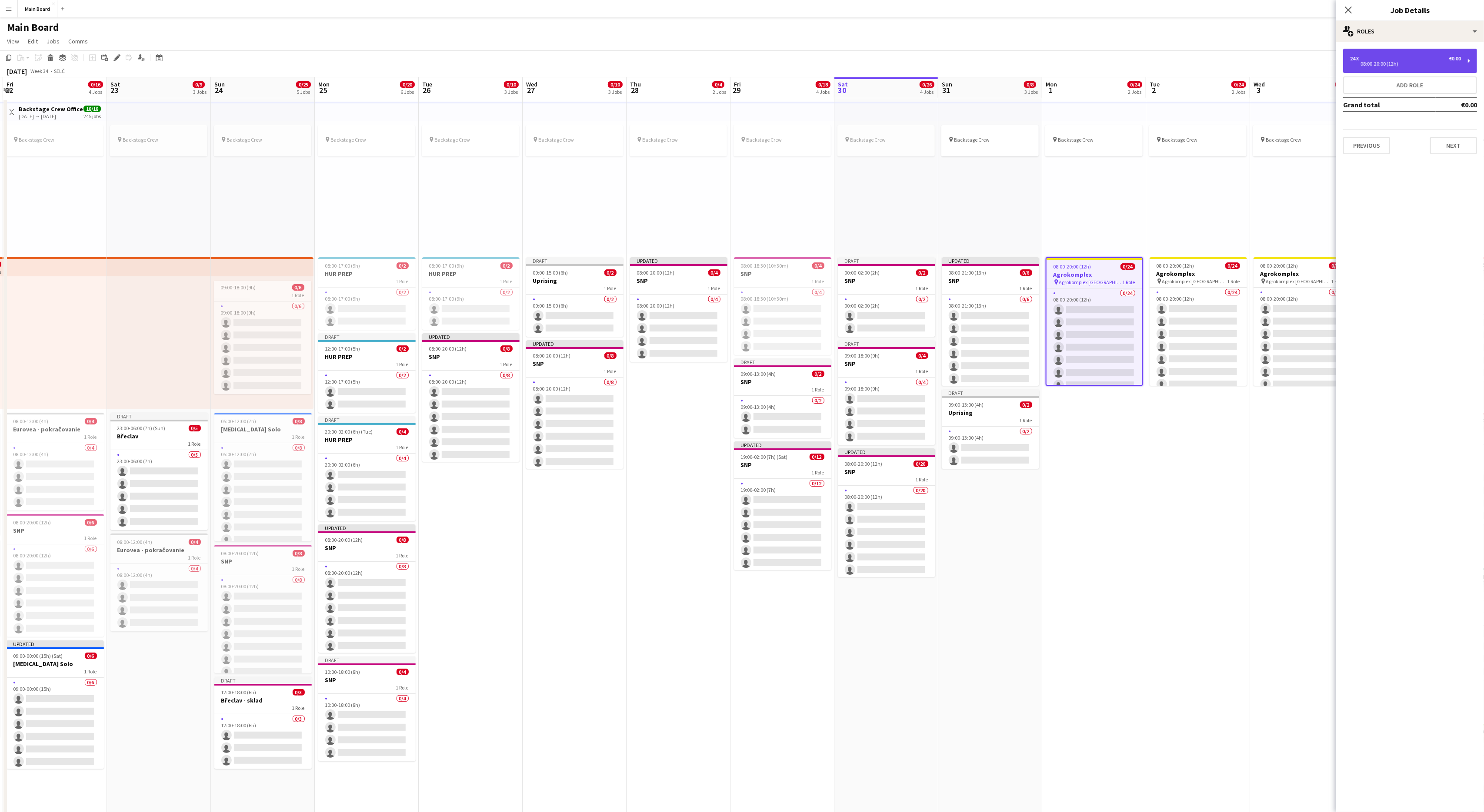
click at [890, 65] on div "08:00-20:00 (12h)" at bounding box center [1405, 64] width 111 height 4
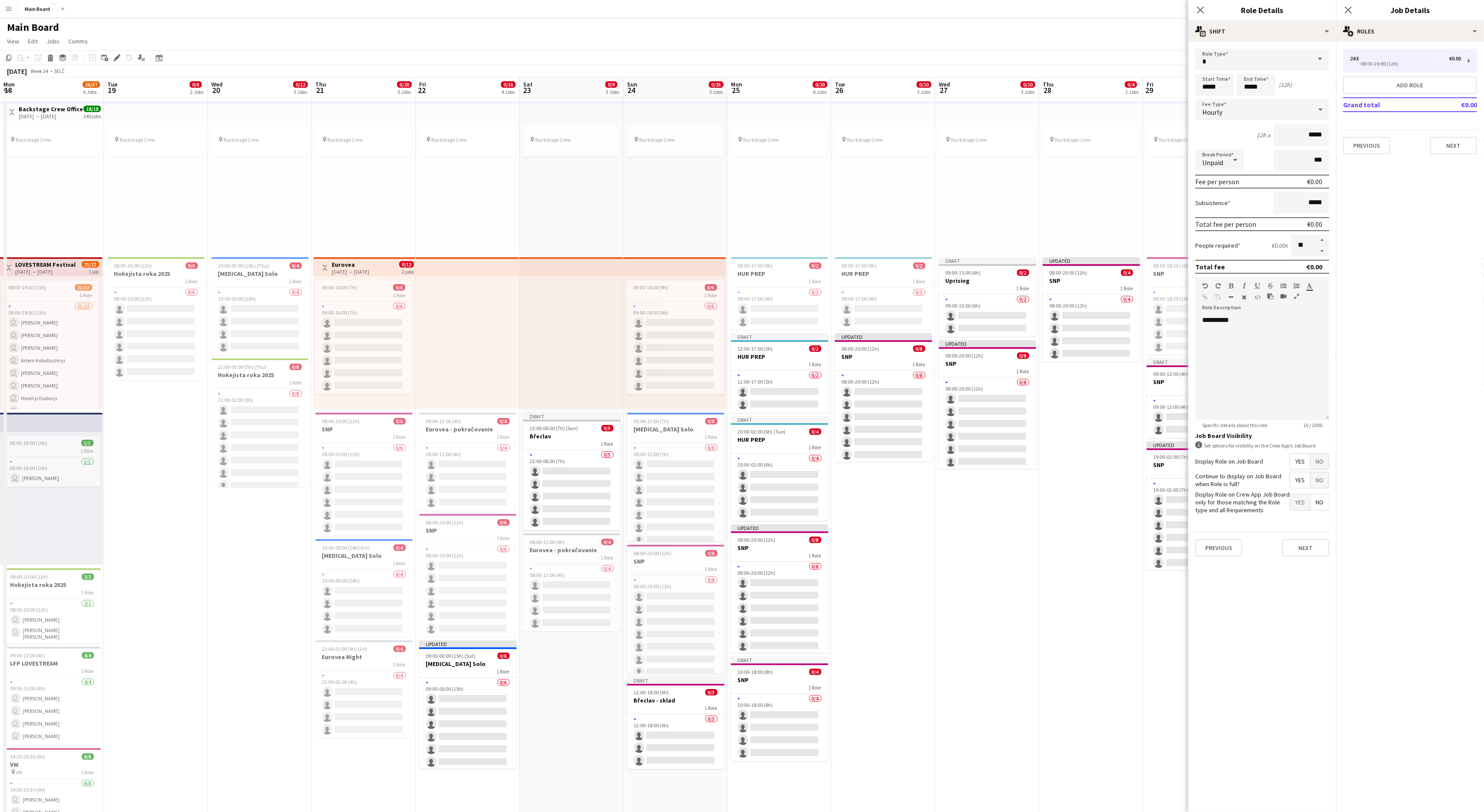
scroll to position [0, 413]
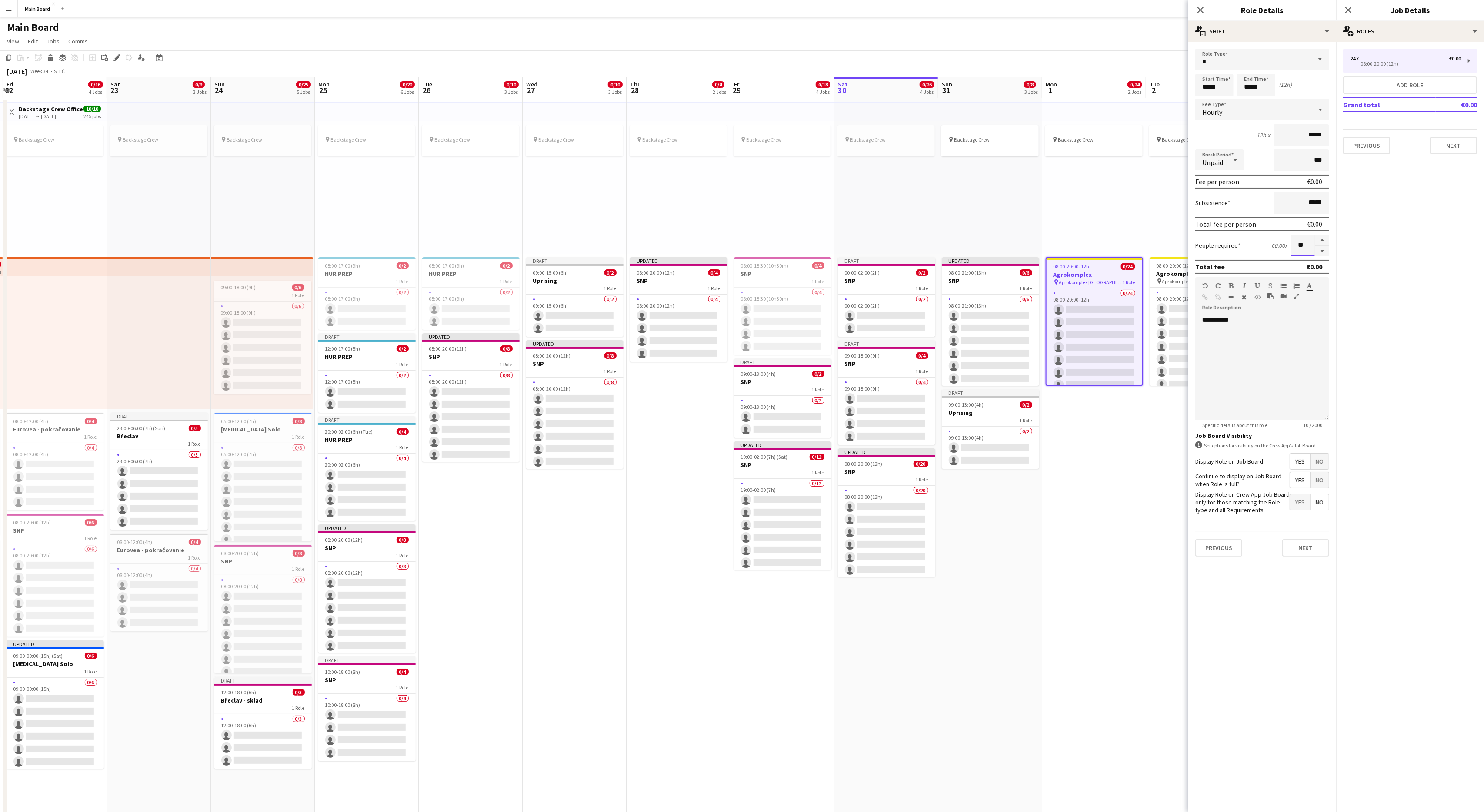
click at [1301, 241] on input "**" at bounding box center [1302, 245] width 24 height 22
type input "*"
click at [1297, 544] on button "Next" at bounding box center [1305, 548] width 47 height 18
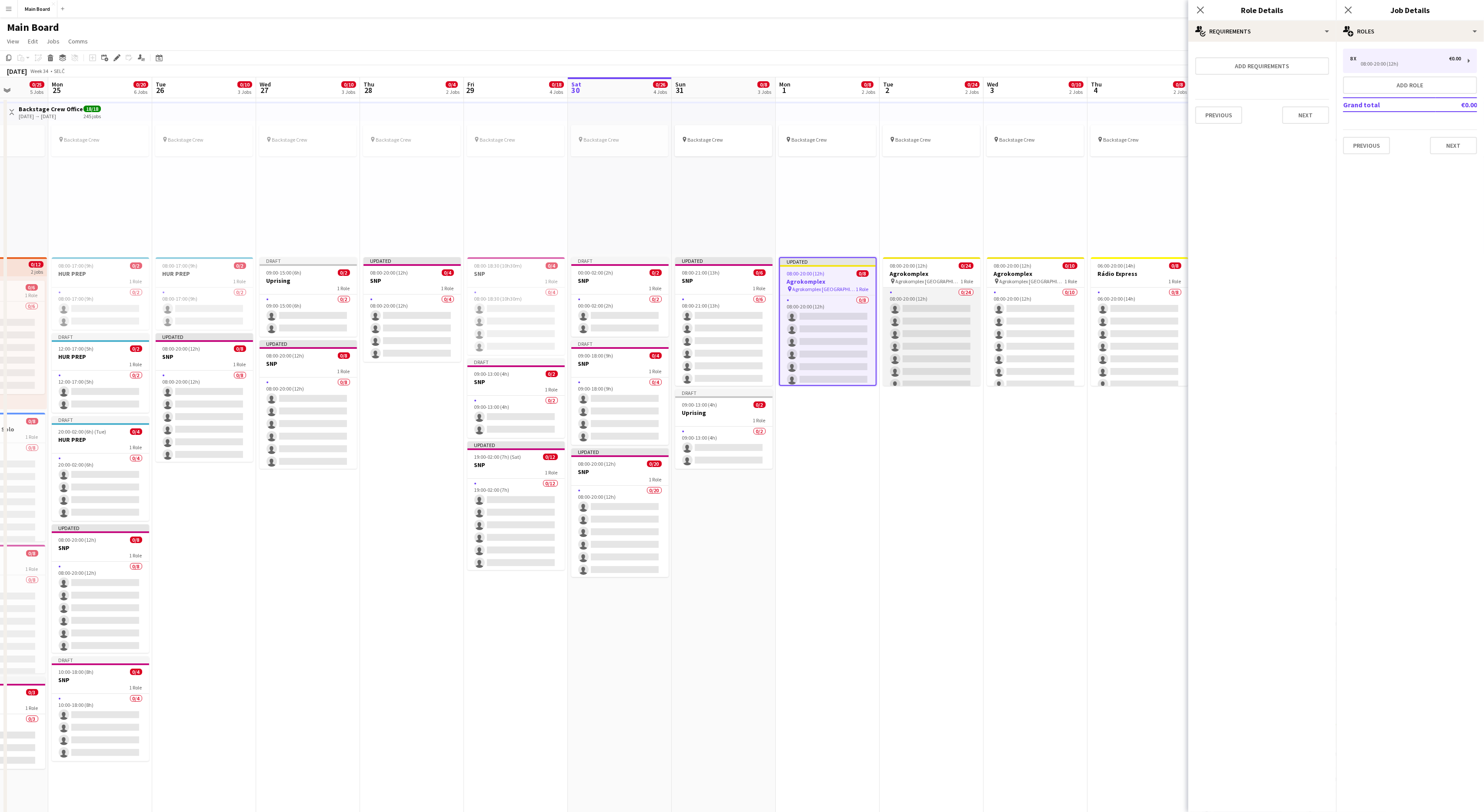
scroll to position [0, 266]
click at [921, 270] on h3 "Agrokomplex" at bounding box center [929, 274] width 97 height 8
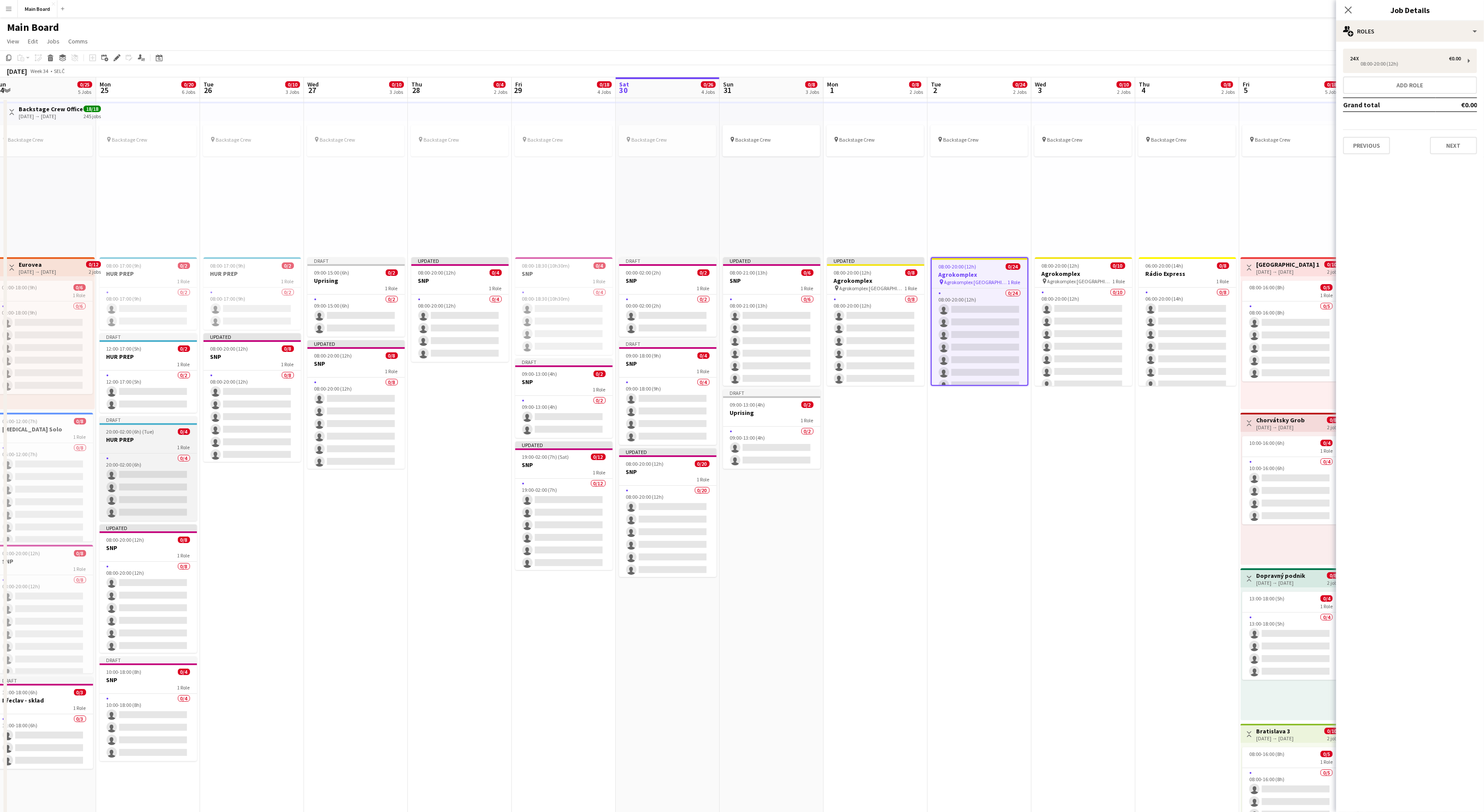
scroll to position [0, 207]
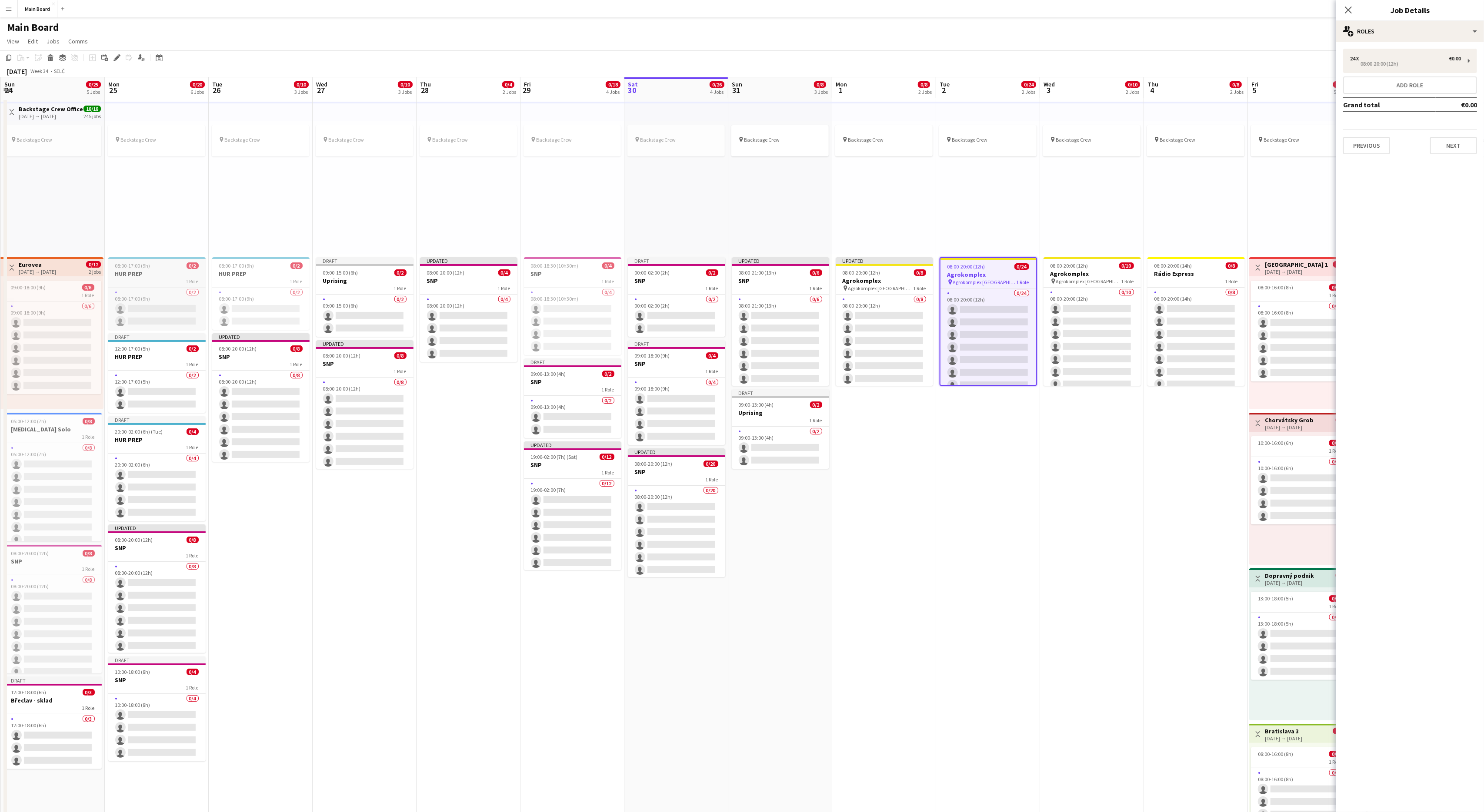
click at [131, 270] on h3 "HUR PREP" at bounding box center [156, 274] width 97 height 8
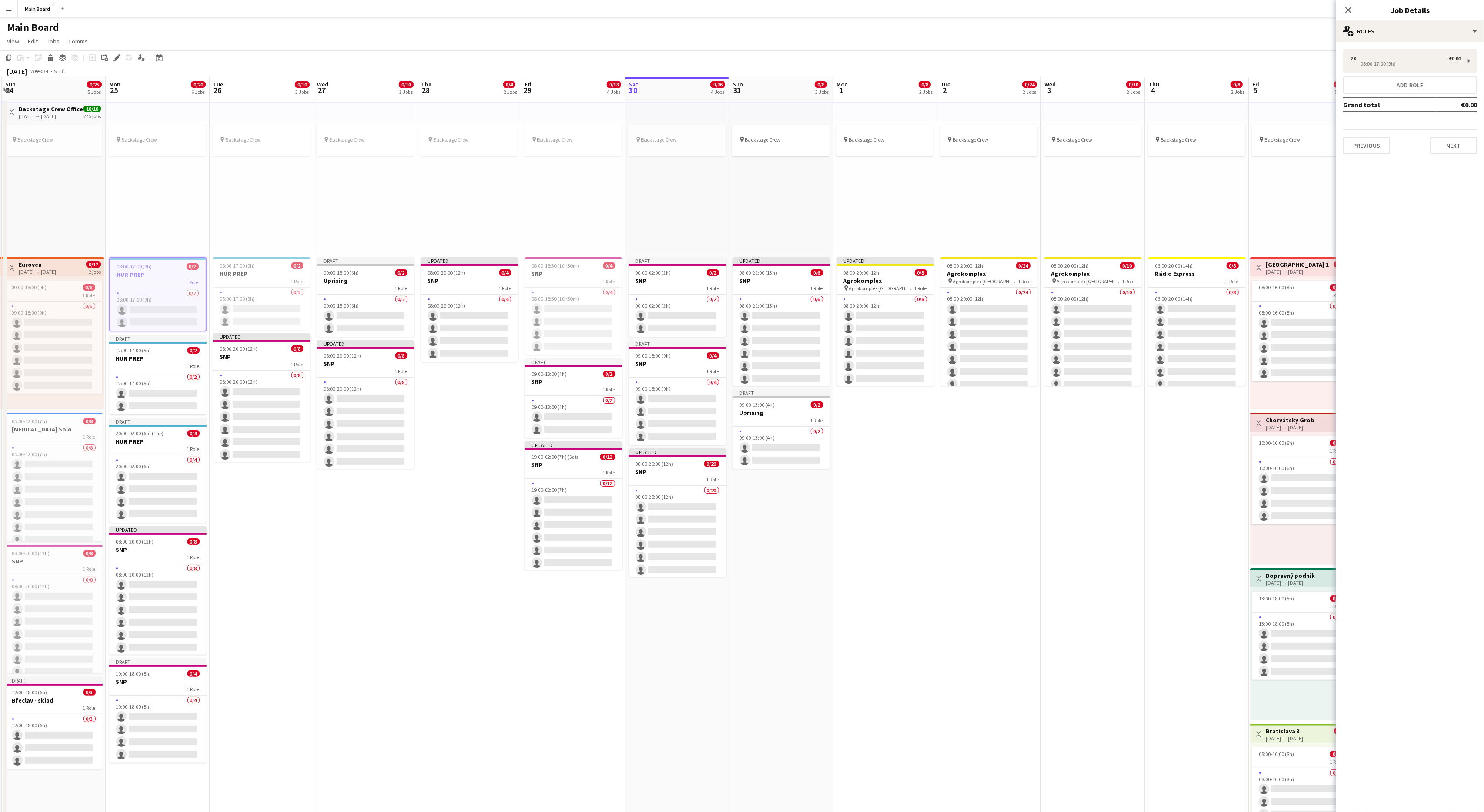
click at [887, 434] on app-date-cell "pin Backstage Crew Updated 08:00-20:00 (12h) 0/8 Agrokomplex pin Agrokomplex Ni…" at bounding box center [884, 628] width 104 height 1059
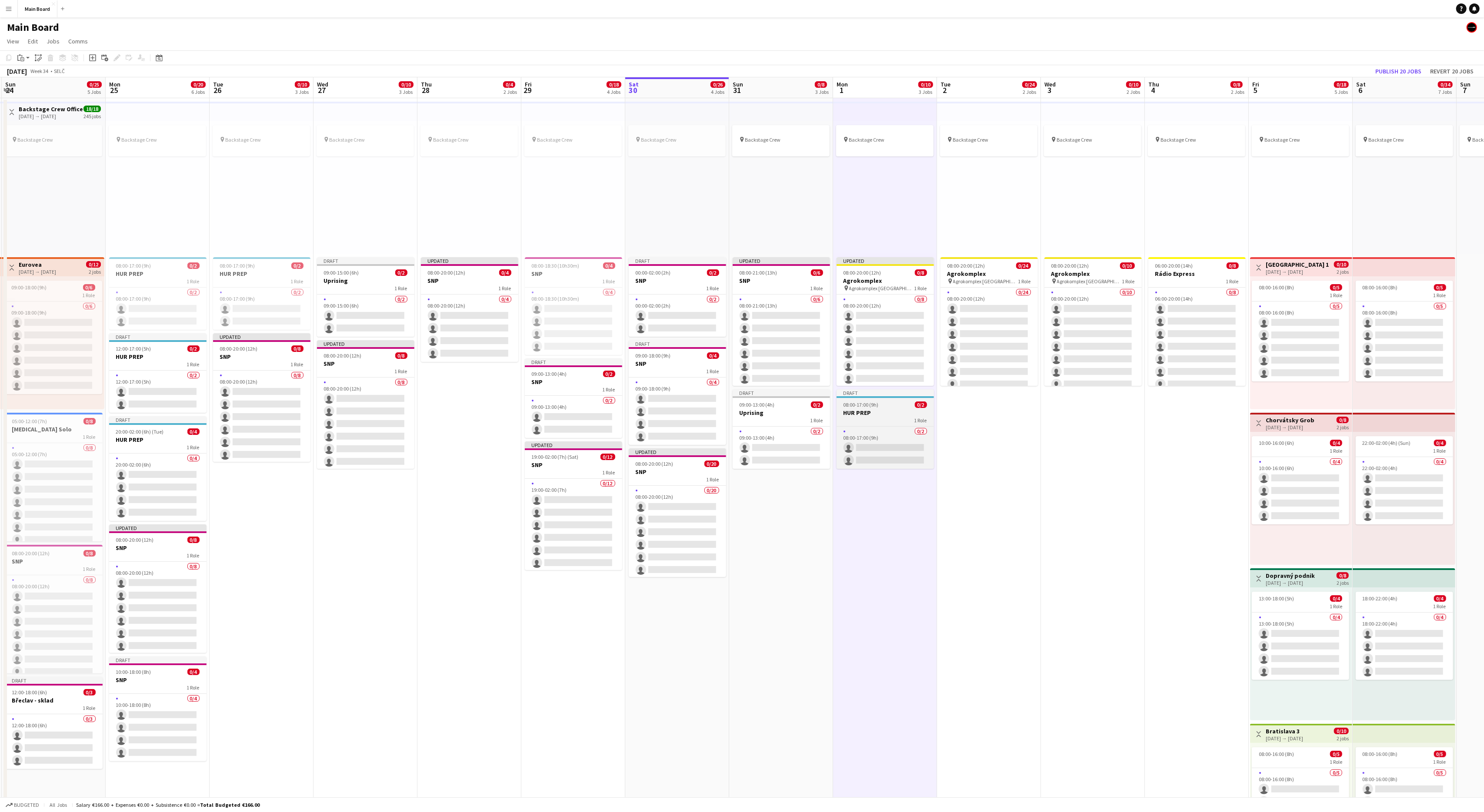
click at [867, 406] on span "08:00-17:00 (9h)" at bounding box center [861, 405] width 35 height 7
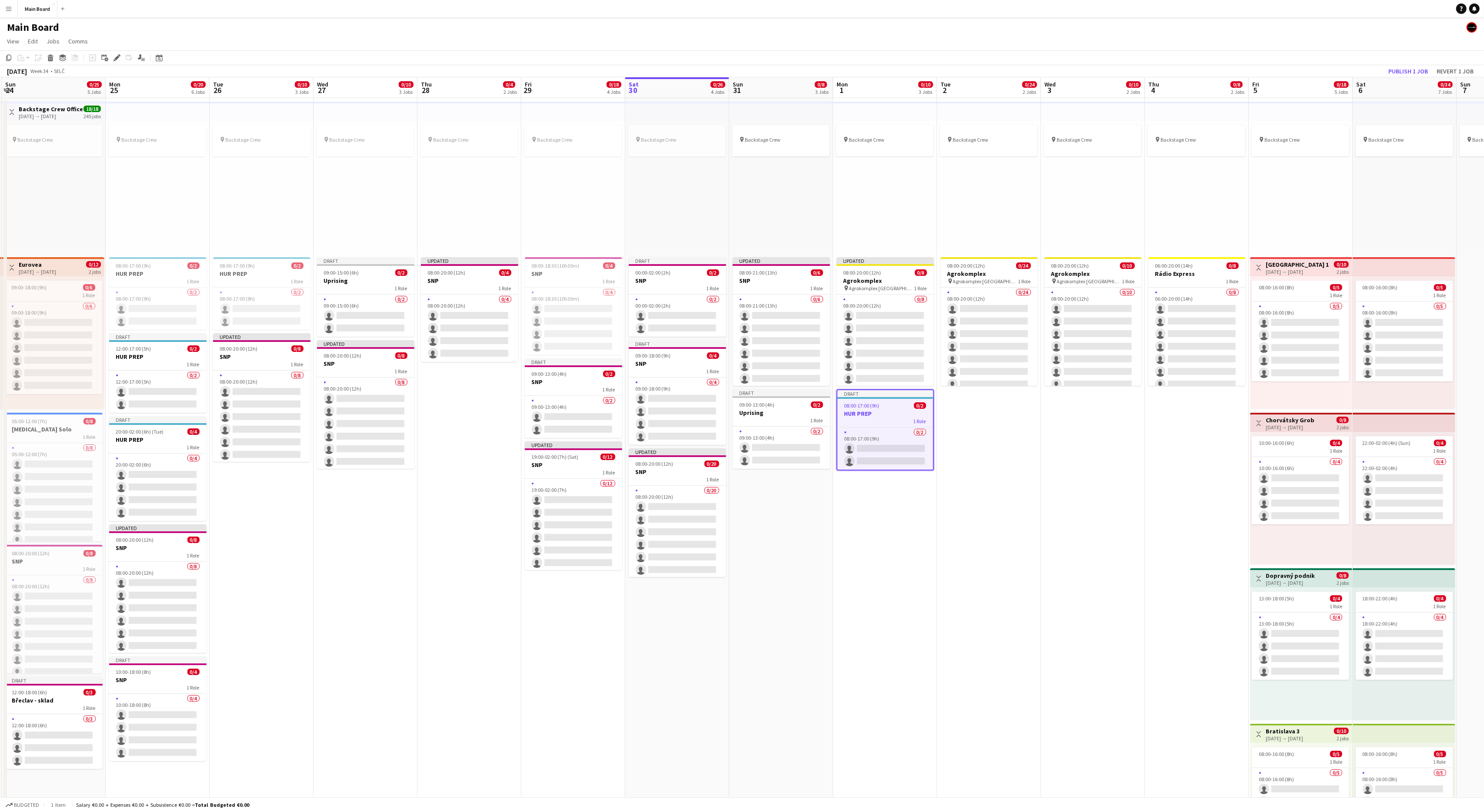
scroll to position [0, 207]
click at [115, 58] on icon "Edit" at bounding box center [117, 58] width 7 height 7
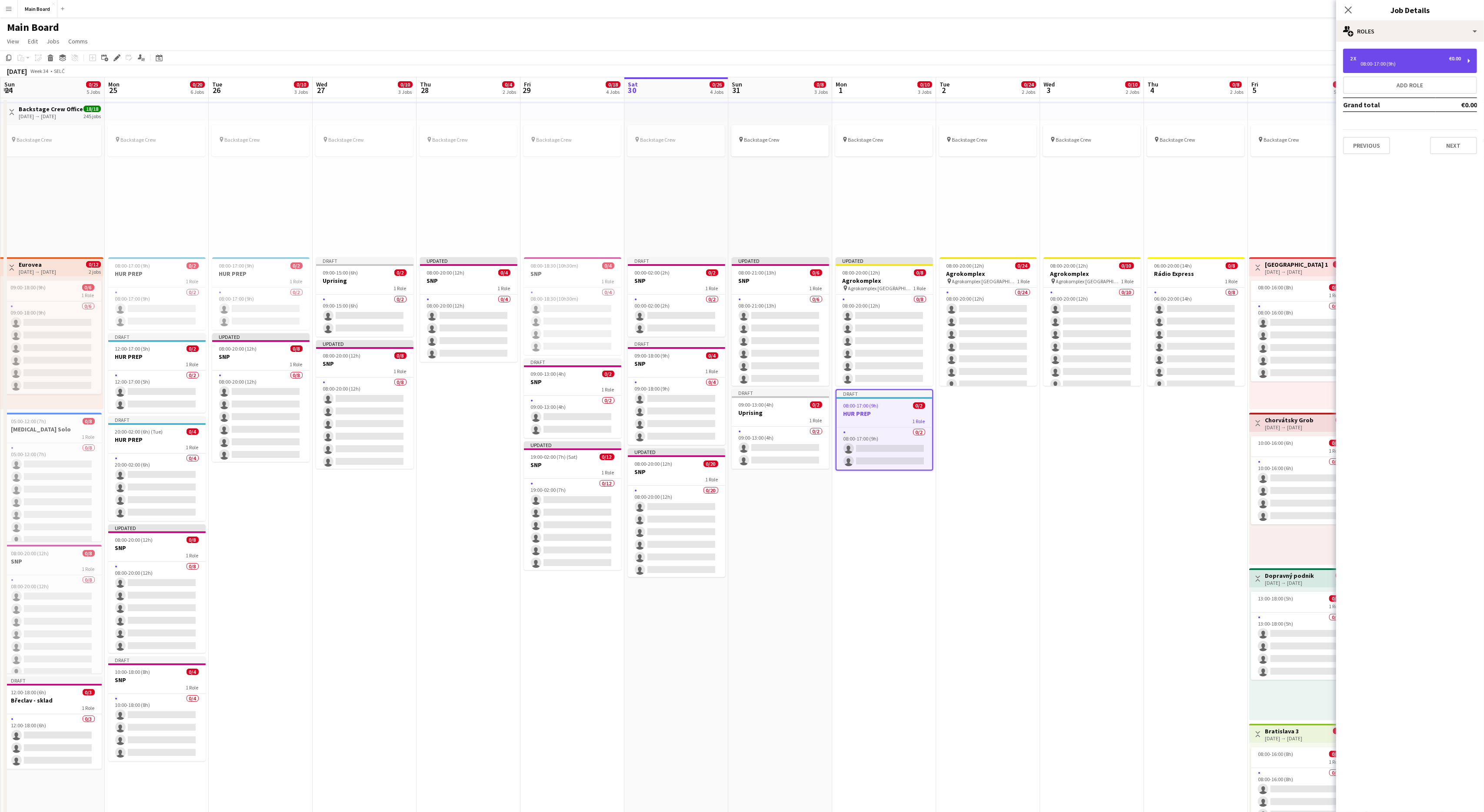
click at [1407, 65] on div "08:00-17:00 (9h)" at bounding box center [1405, 64] width 111 height 4
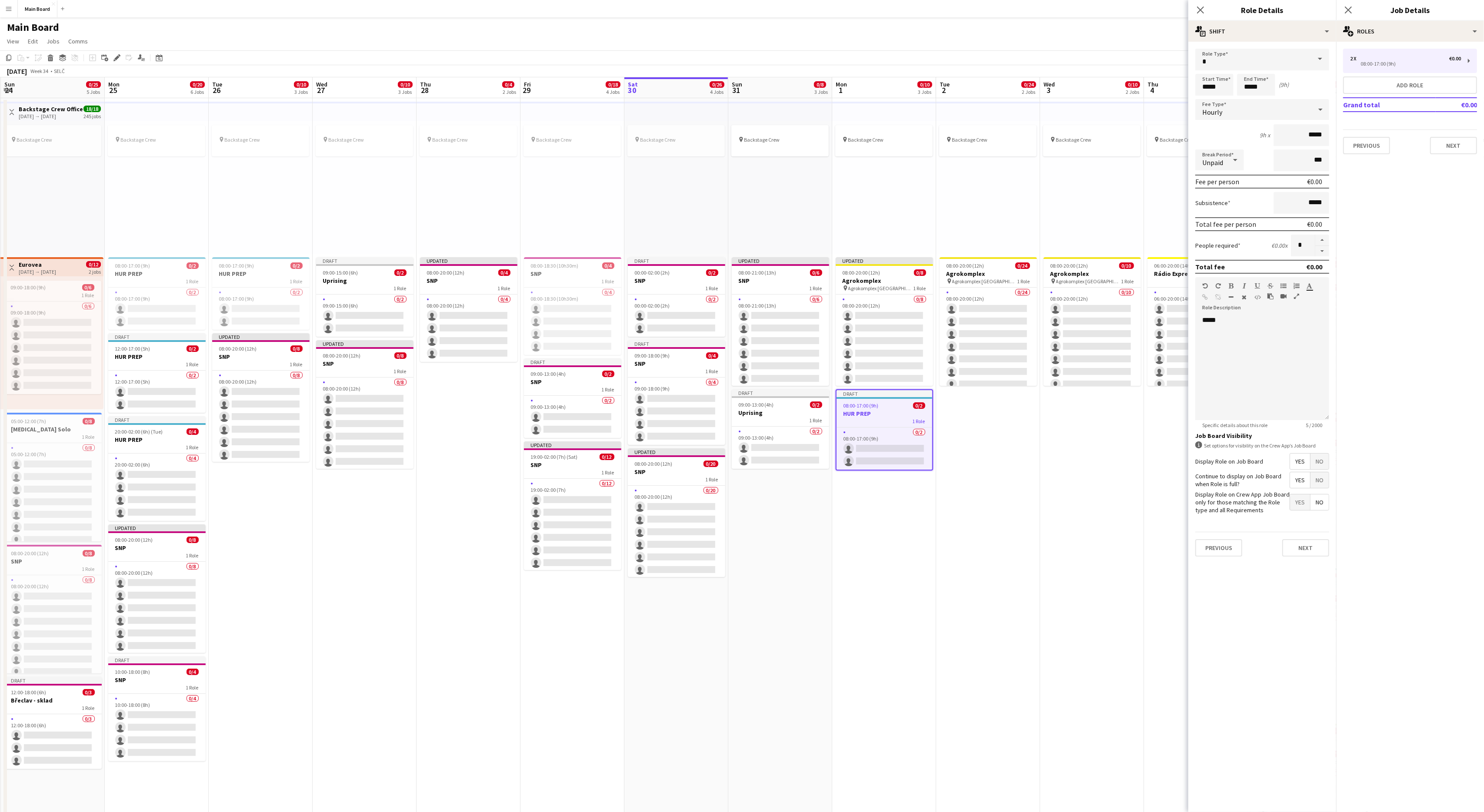
click at [981, 541] on app-date-cell "pin Backstage Crew 08:00-20:00 (12h) 0/24 Agrokomplex pin Agrokomplex Nitra 1 R…" at bounding box center [988, 628] width 104 height 1059
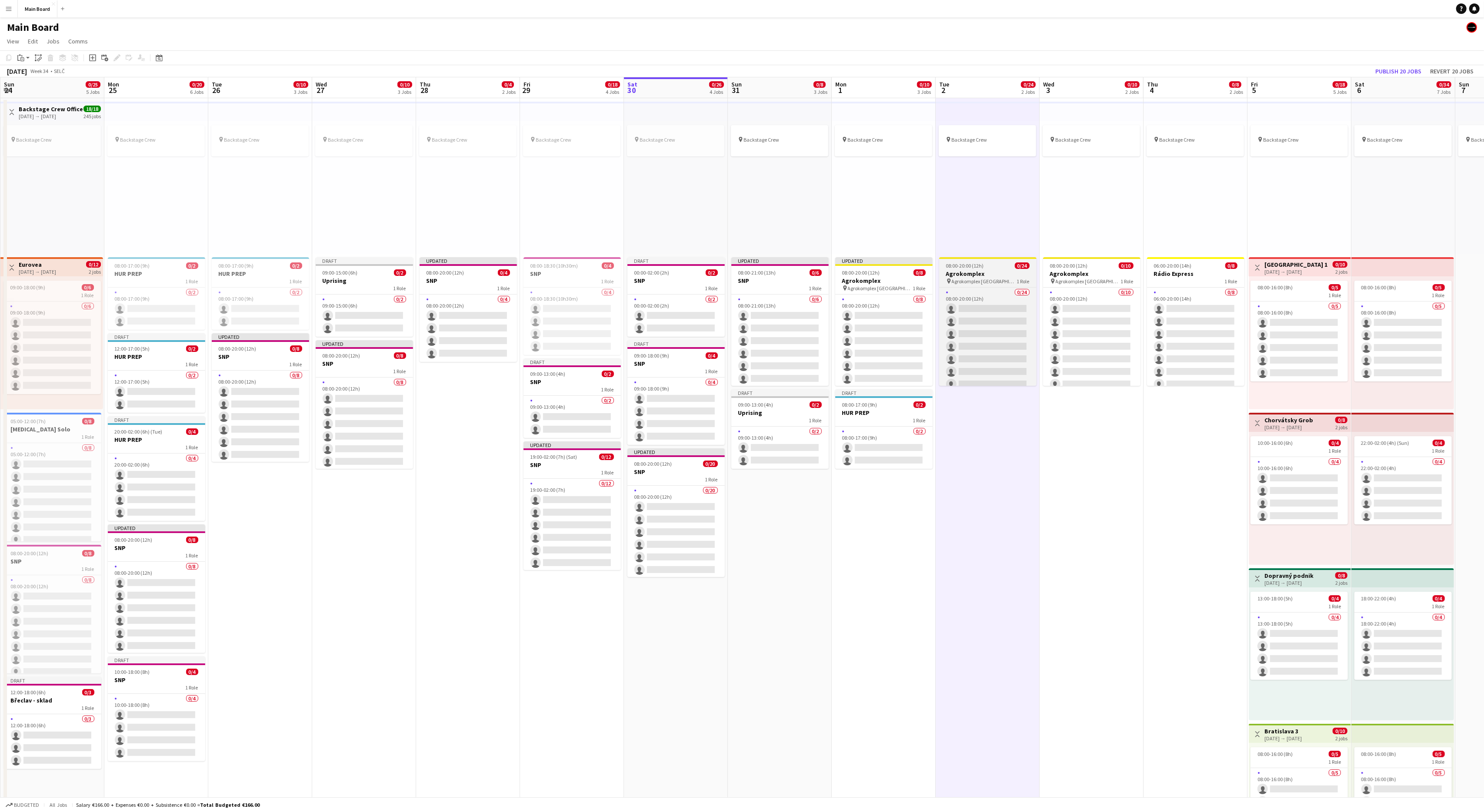
click at [984, 272] on h3 "Agrokomplex" at bounding box center [987, 274] width 97 height 8
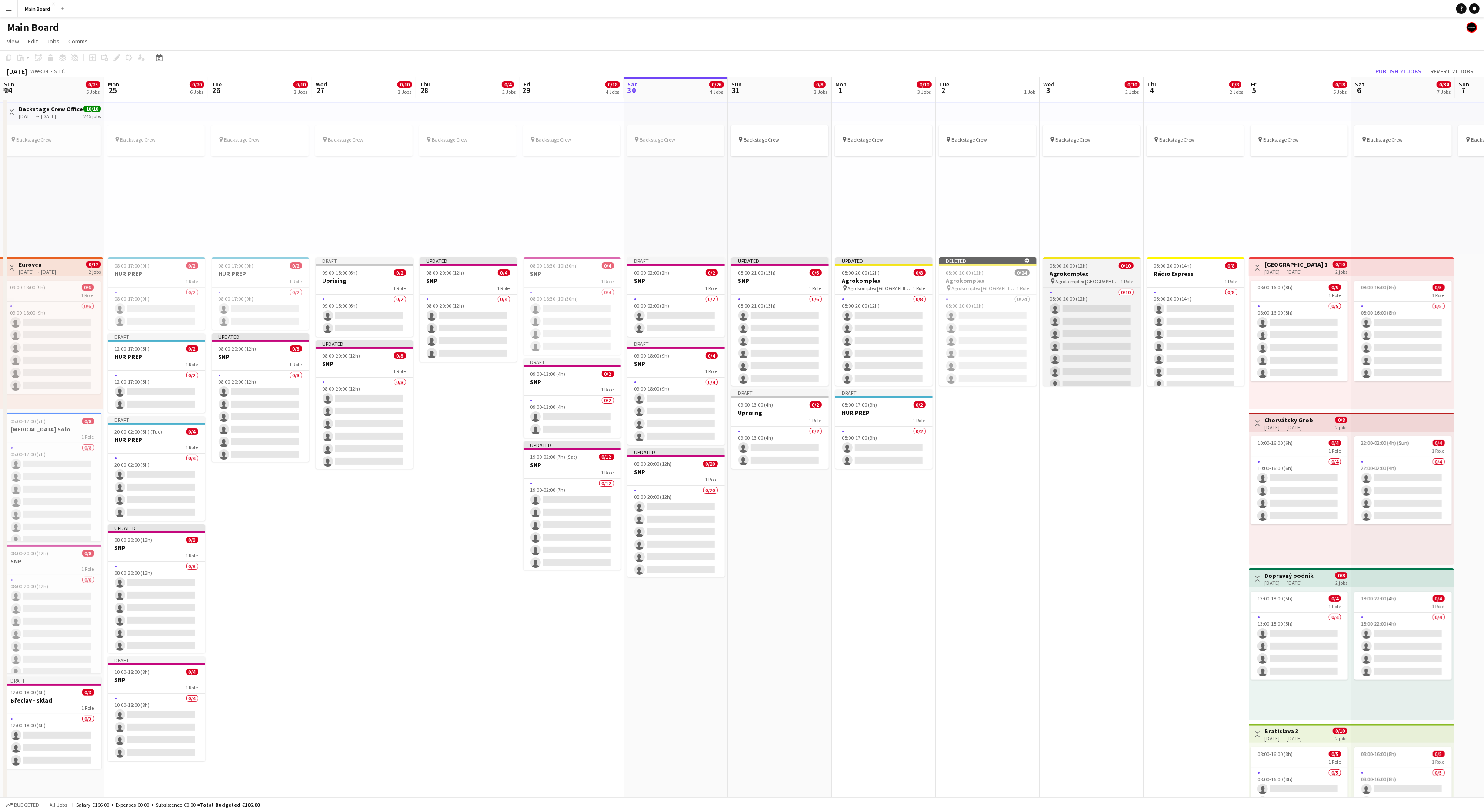
click at [1086, 278] on span "Agrokomplex [GEOGRAPHIC_DATA]" at bounding box center [1088, 281] width 65 height 7
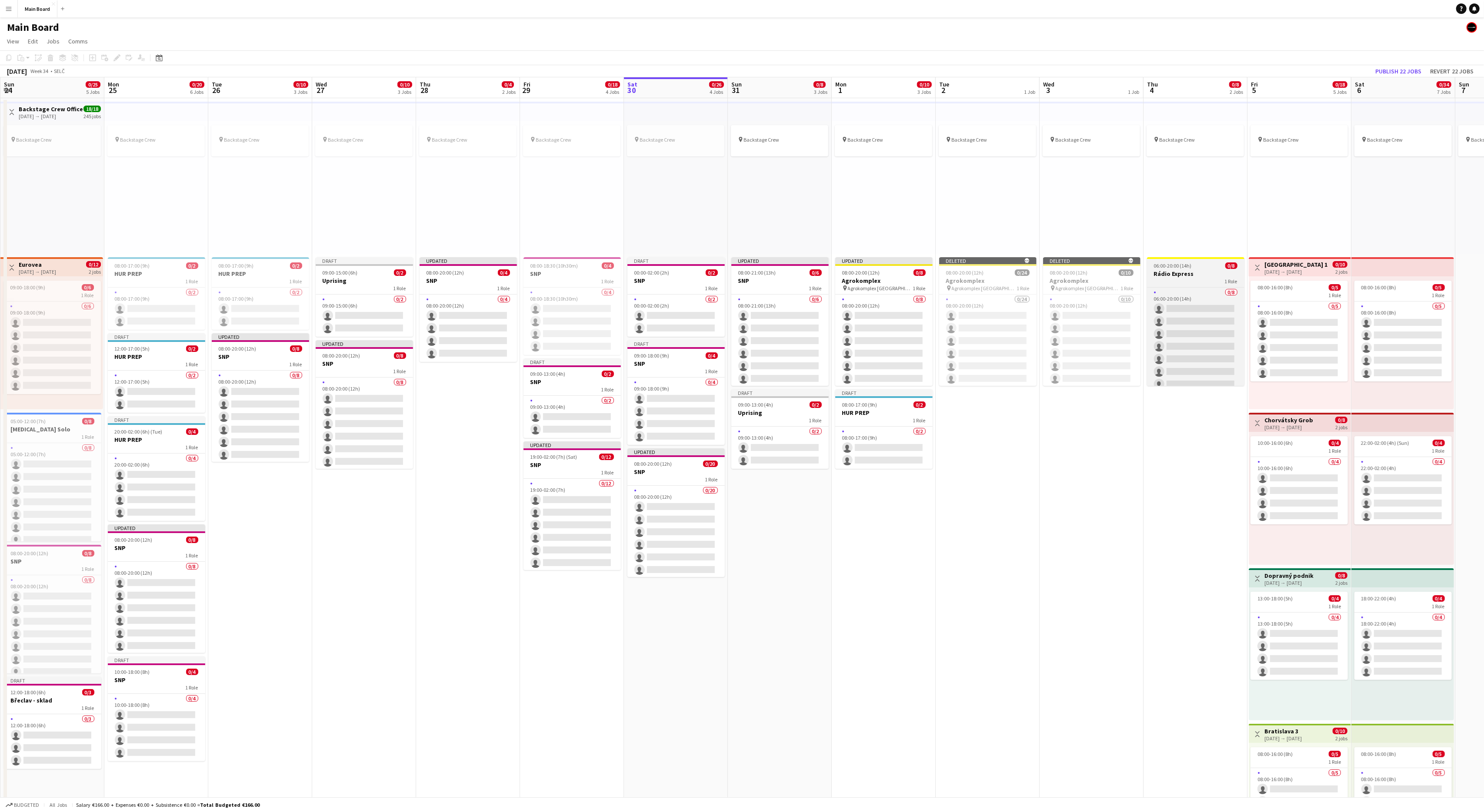
click at [1192, 277] on h3 "Rádio Express" at bounding box center [1195, 274] width 97 height 8
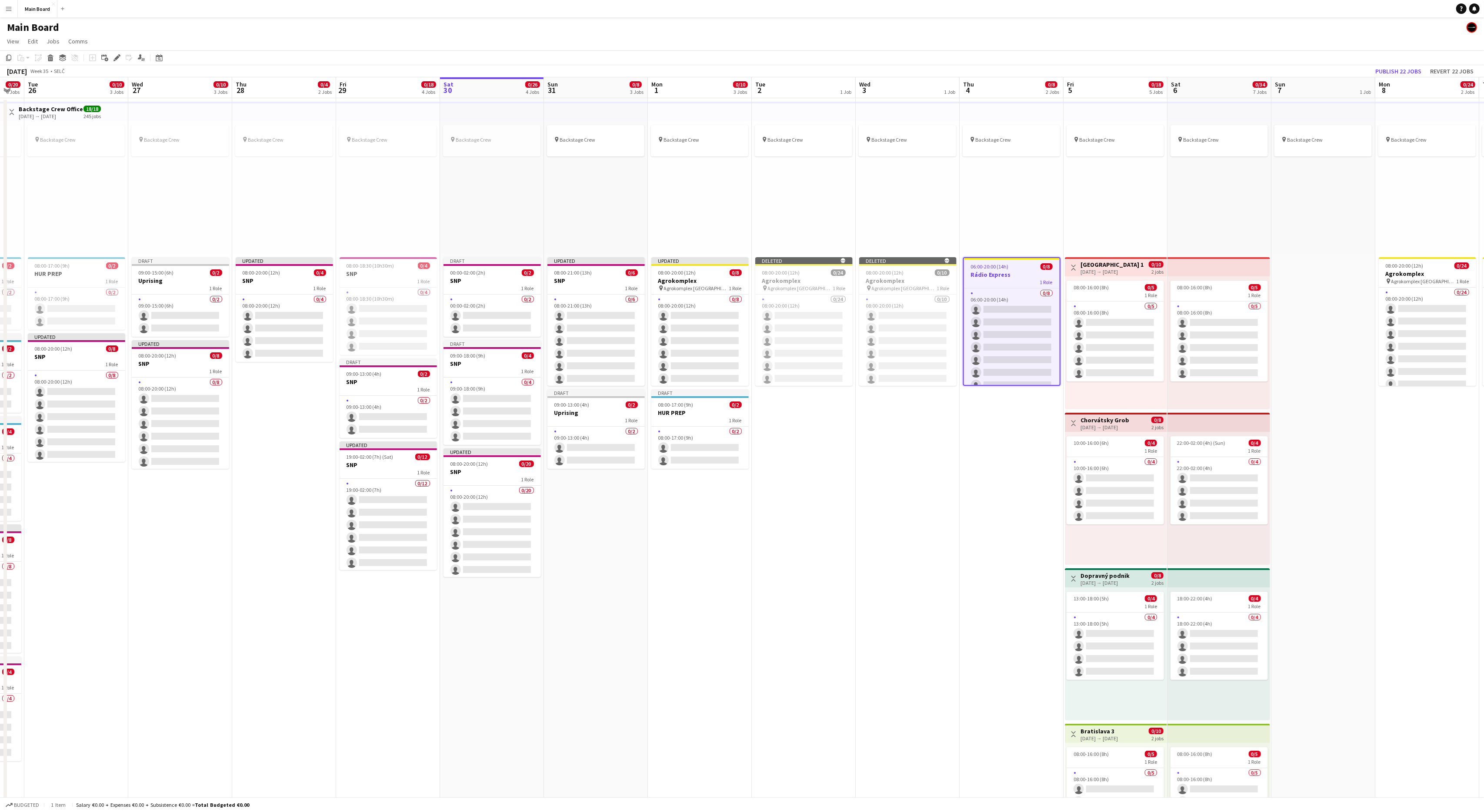
scroll to position [0, 394]
click at [1007, 431] on app-date-cell "pin Backstage Crew 06:00-20:00 (14h) 0/8 Rádio Express 1 Role 0/8 06:00-20:00 (…" at bounding box center [1009, 628] width 104 height 1059
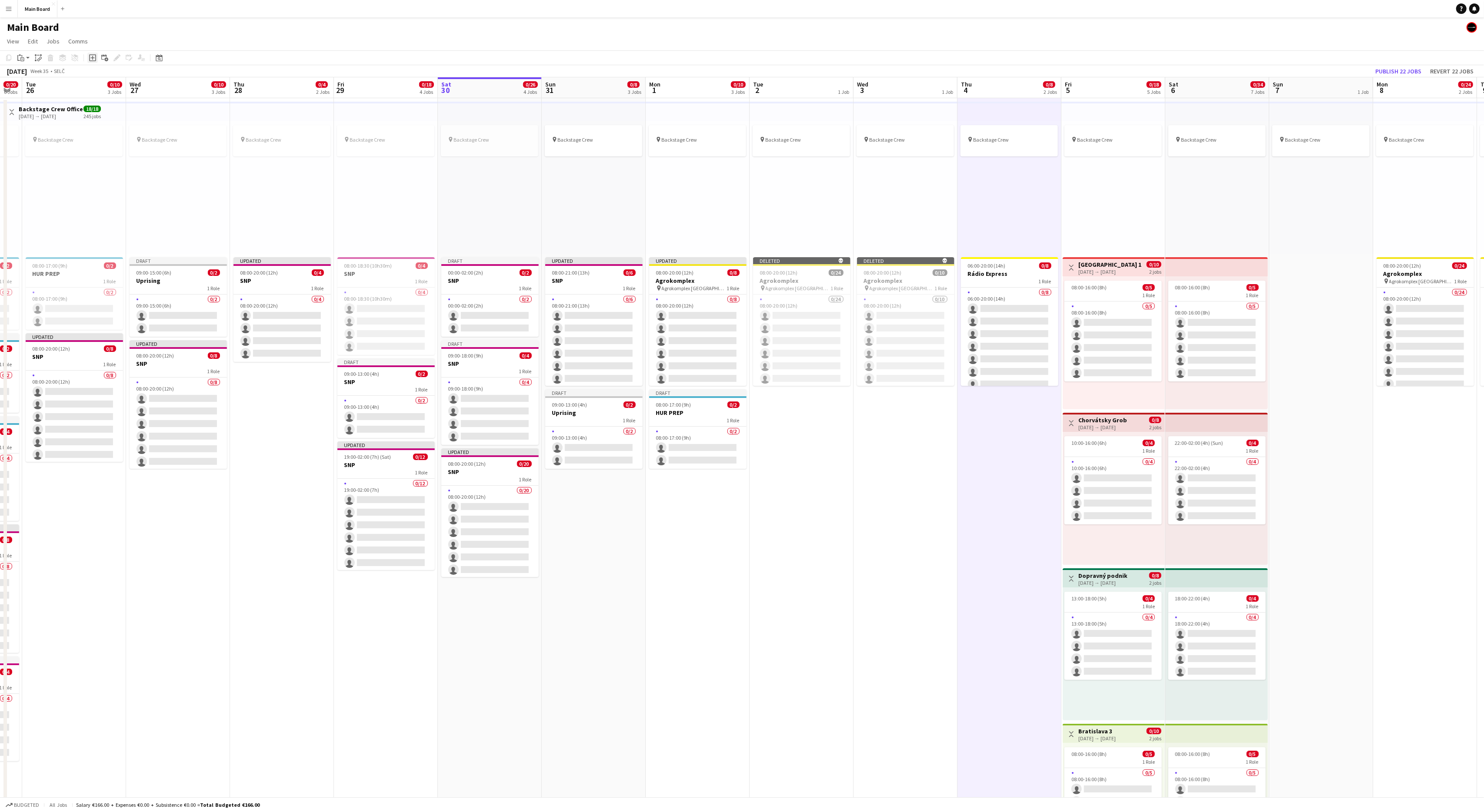
click at [94, 59] on icon "Add job" at bounding box center [92, 58] width 7 height 7
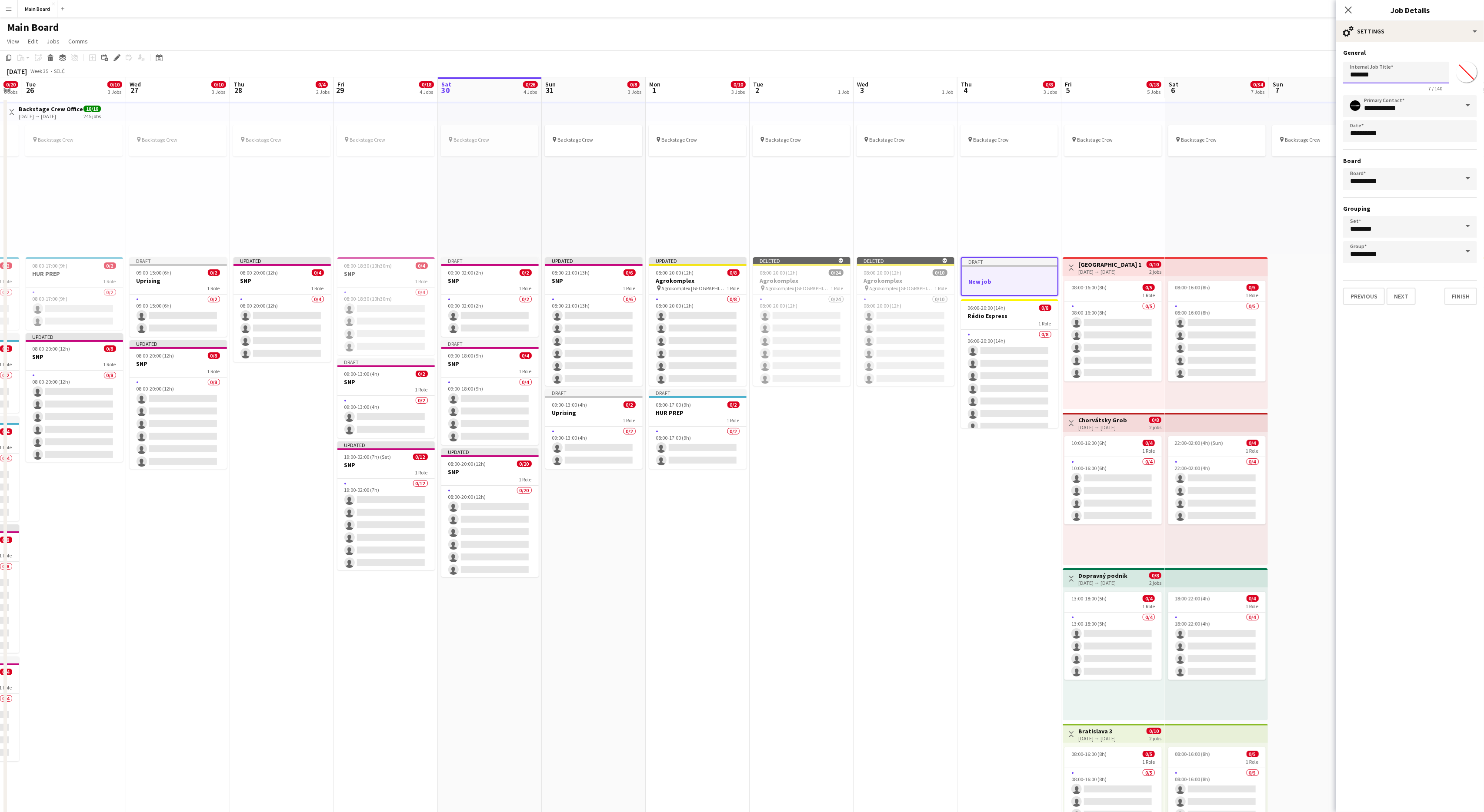
click at [1363, 74] on input "*******" at bounding box center [1396, 73] width 106 height 22
type input "**********"
click at [1411, 296] on button "Next" at bounding box center [1401, 296] width 29 height 18
click at [1426, 66] on button "Add role" at bounding box center [1410, 69] width 134 height 18
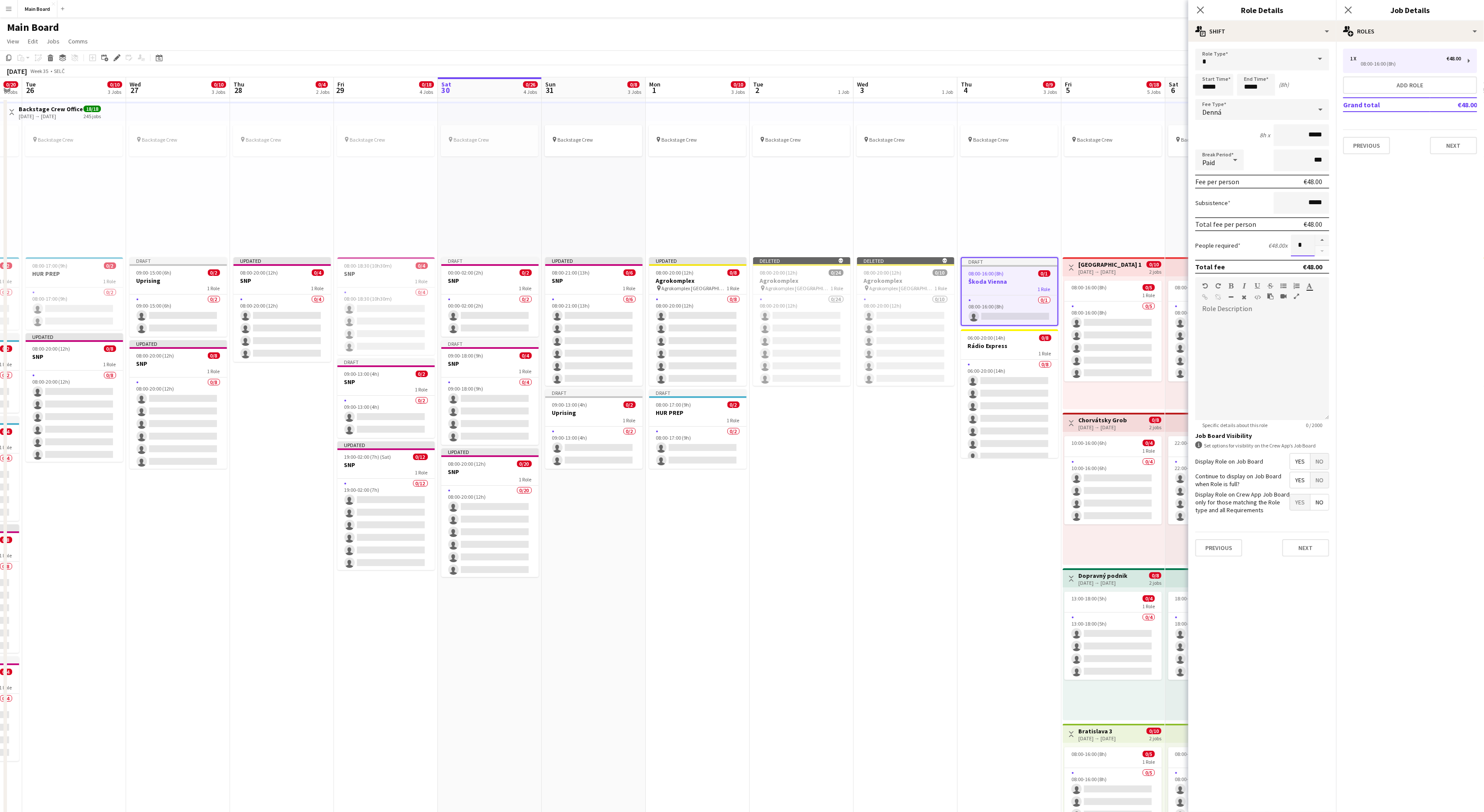
click at [1300, 241] on input "*" at bounding box center [1302, 245] width 24 height 22
type input "*"
click at [1205, 86] on input "*****" at bounding box center [1214, 85] width 38 height 22
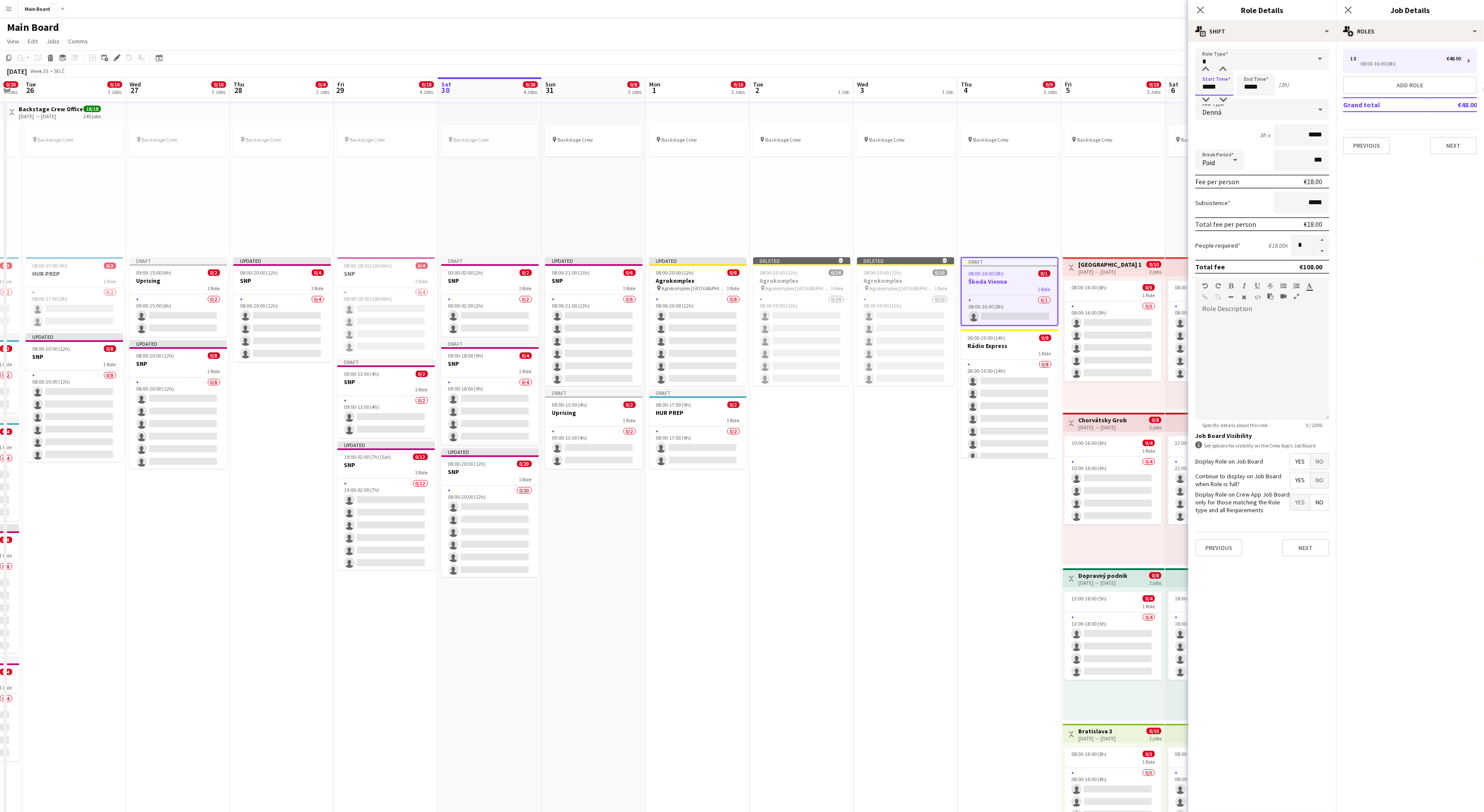
type input "*****"
click at [1247, 85] on input "*****" at bounding box center [1256, 85] width 38 height 22
type input "*****"
click at [1219, 113] on span "Denná" at bounding box center [1211, 112] width 19 height 9
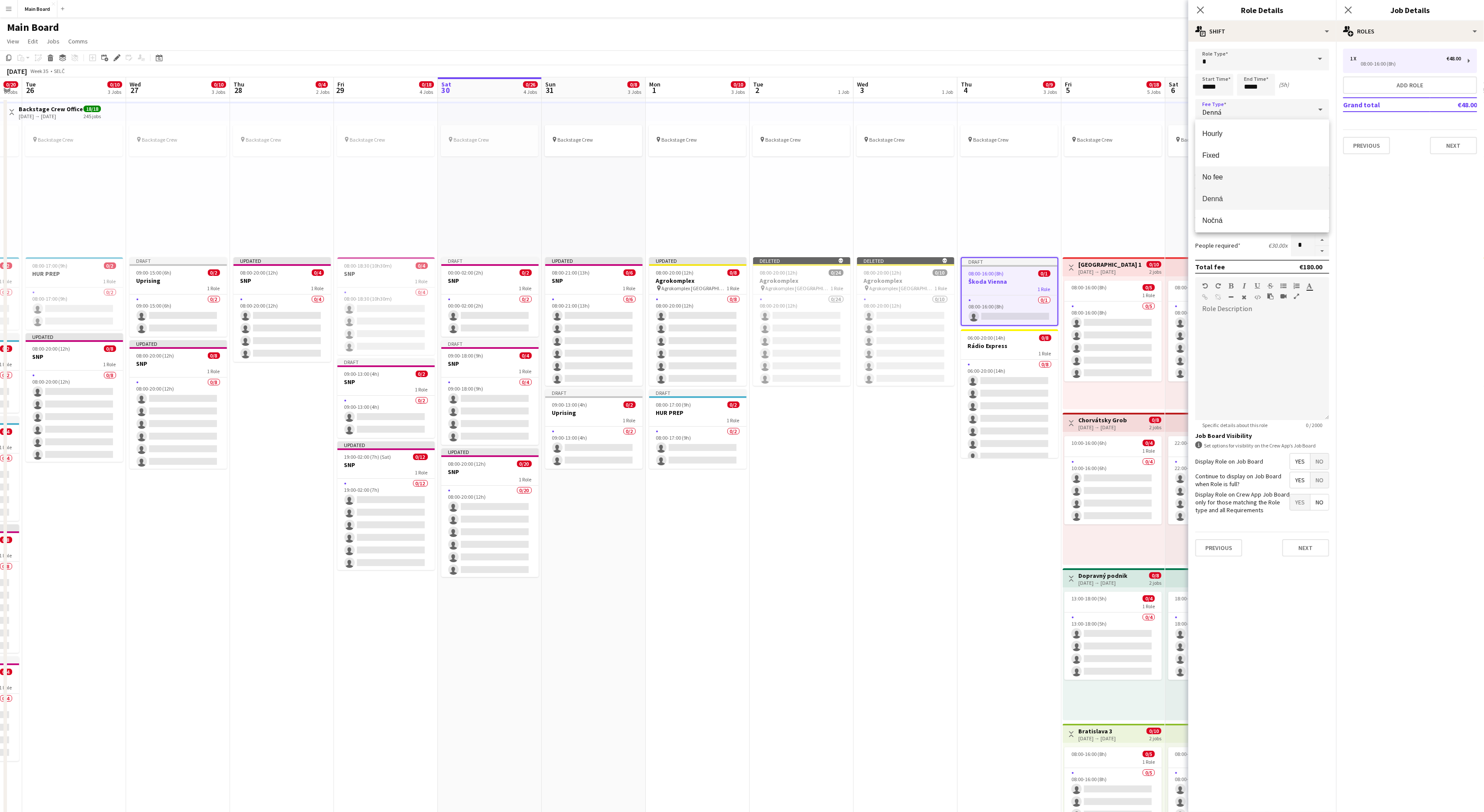
click at [1228, 183] on mat-option "No fee" at bounding box center [1262, 177] width 134 height 22
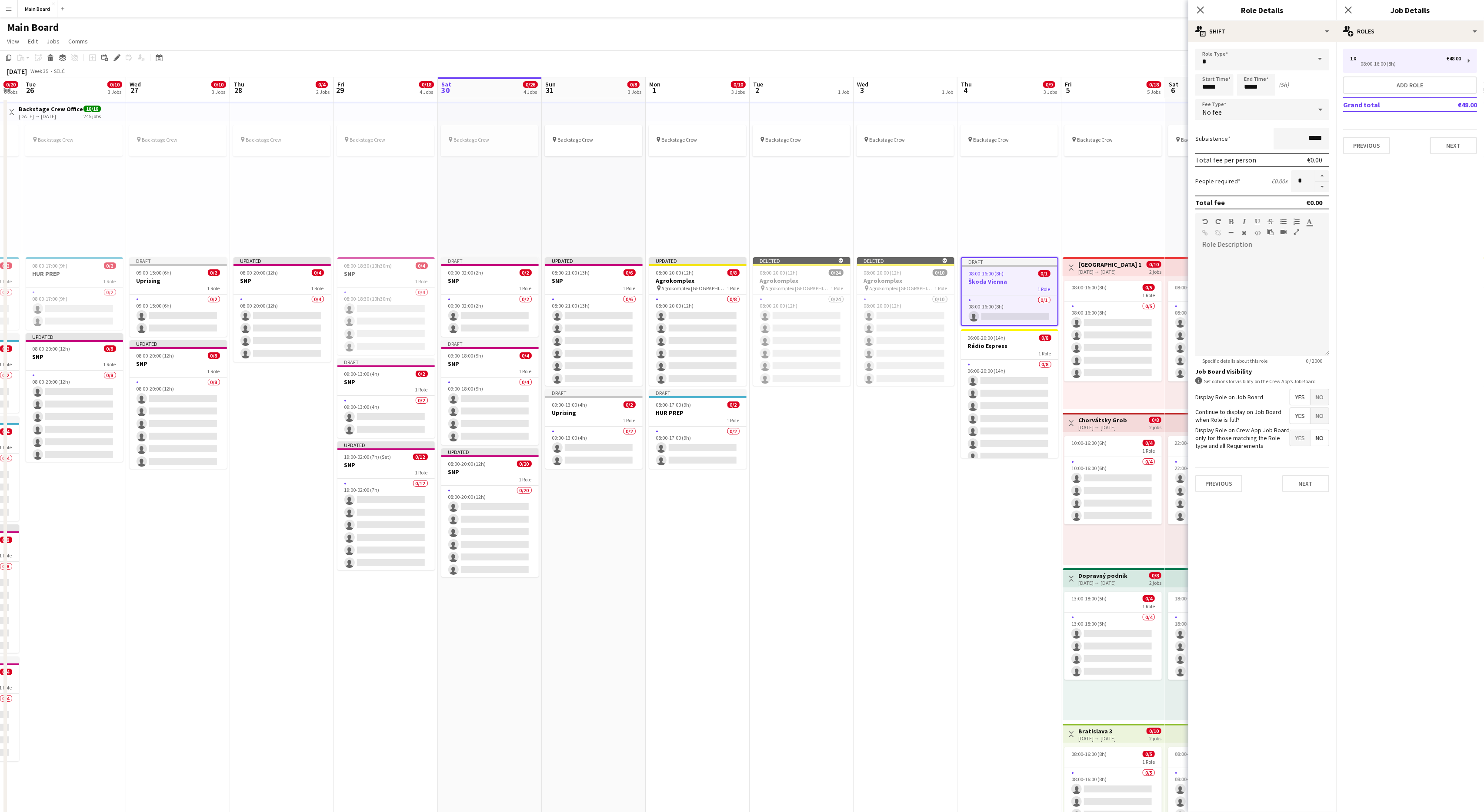
click at [1311, 472] on div "Previous Next" at bounding box center [1262, 483] width 134 height 32
click at [1309, 477] on button "Next" at bounding box center [1305, 484] width 47 height 18
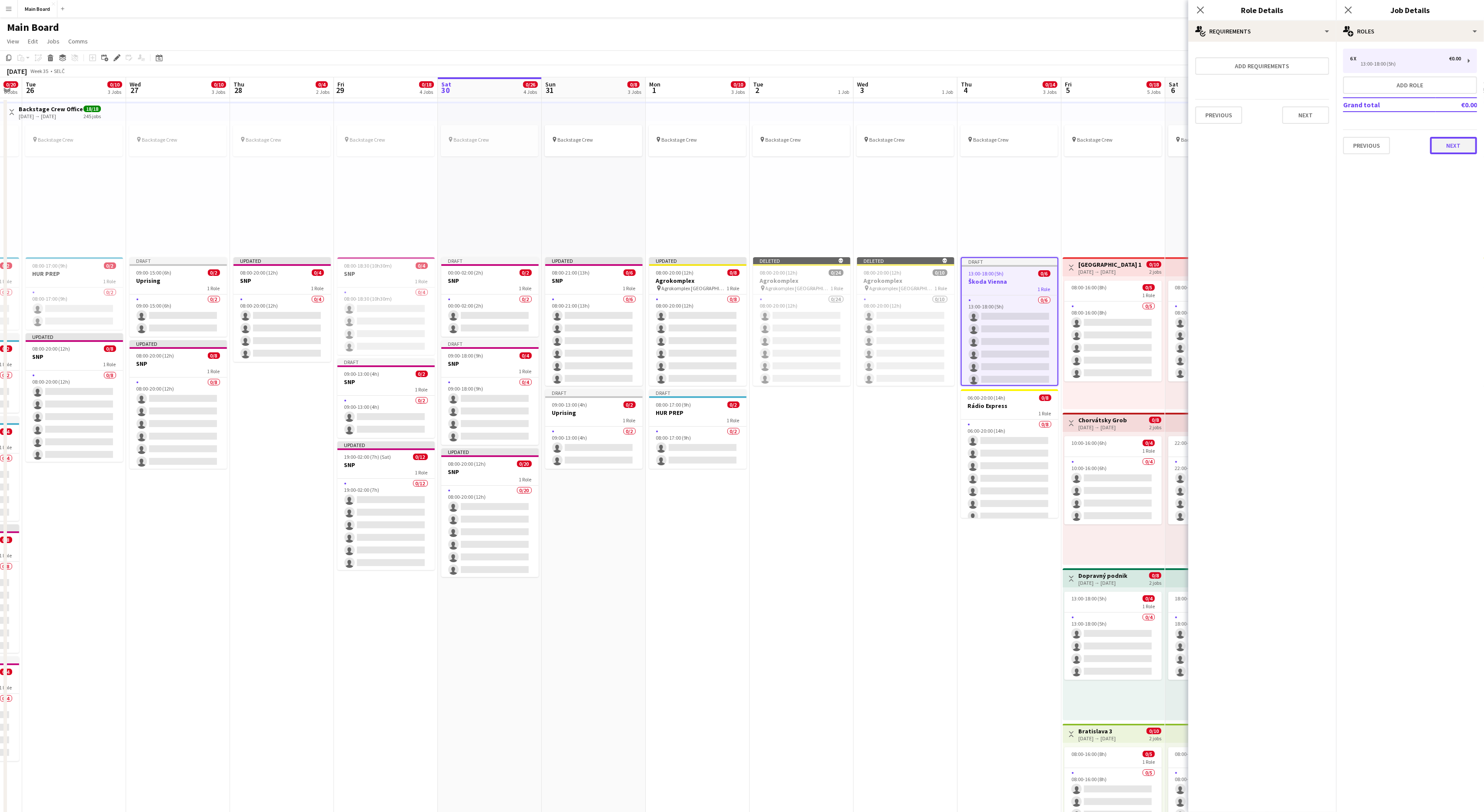
click at [1464, 142] on button "Next" at bounding box center [1453, 145] width 47 height 18
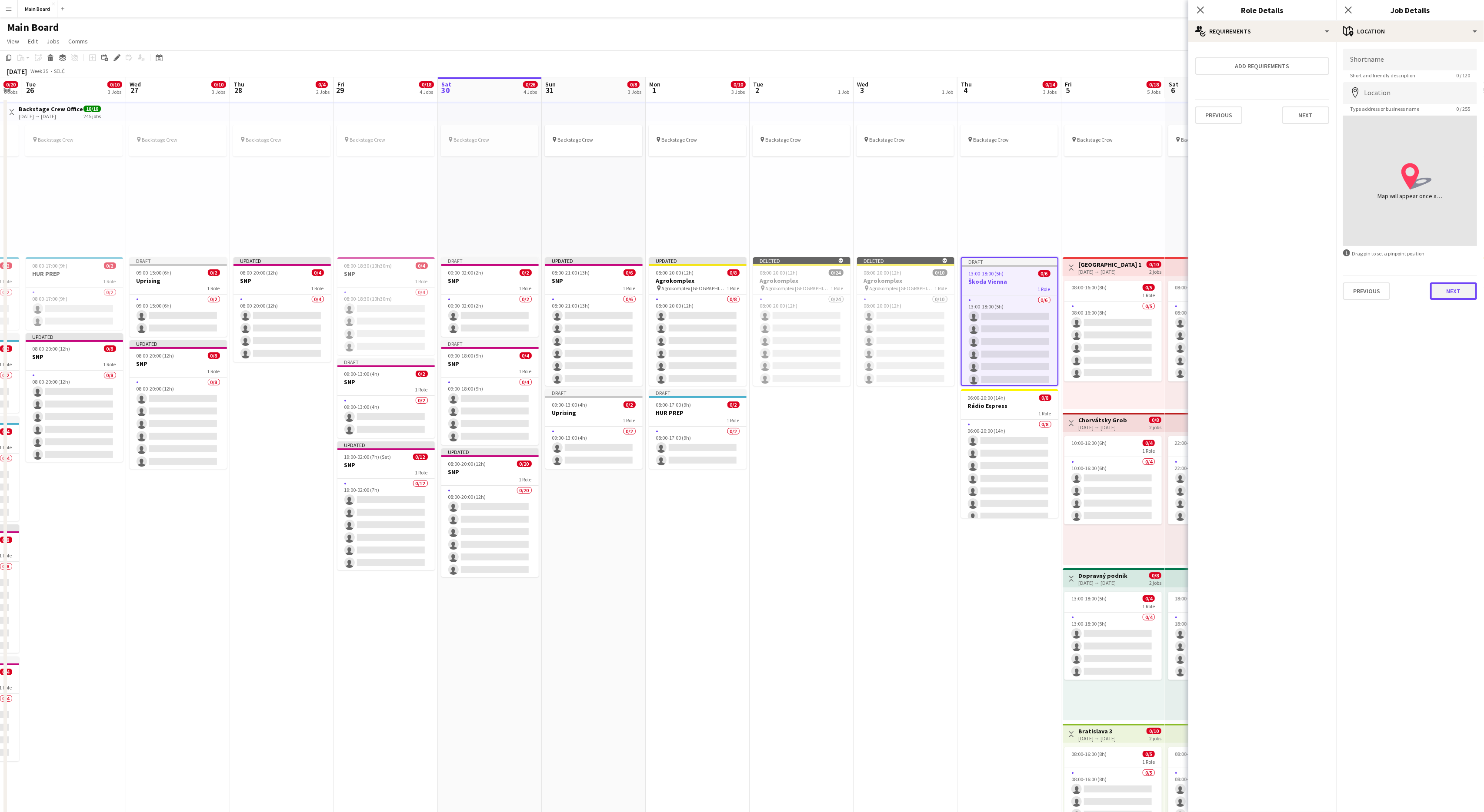
click at [1439, 293] on button "Next" at bounding box center [1453, 292] width 47 height 18
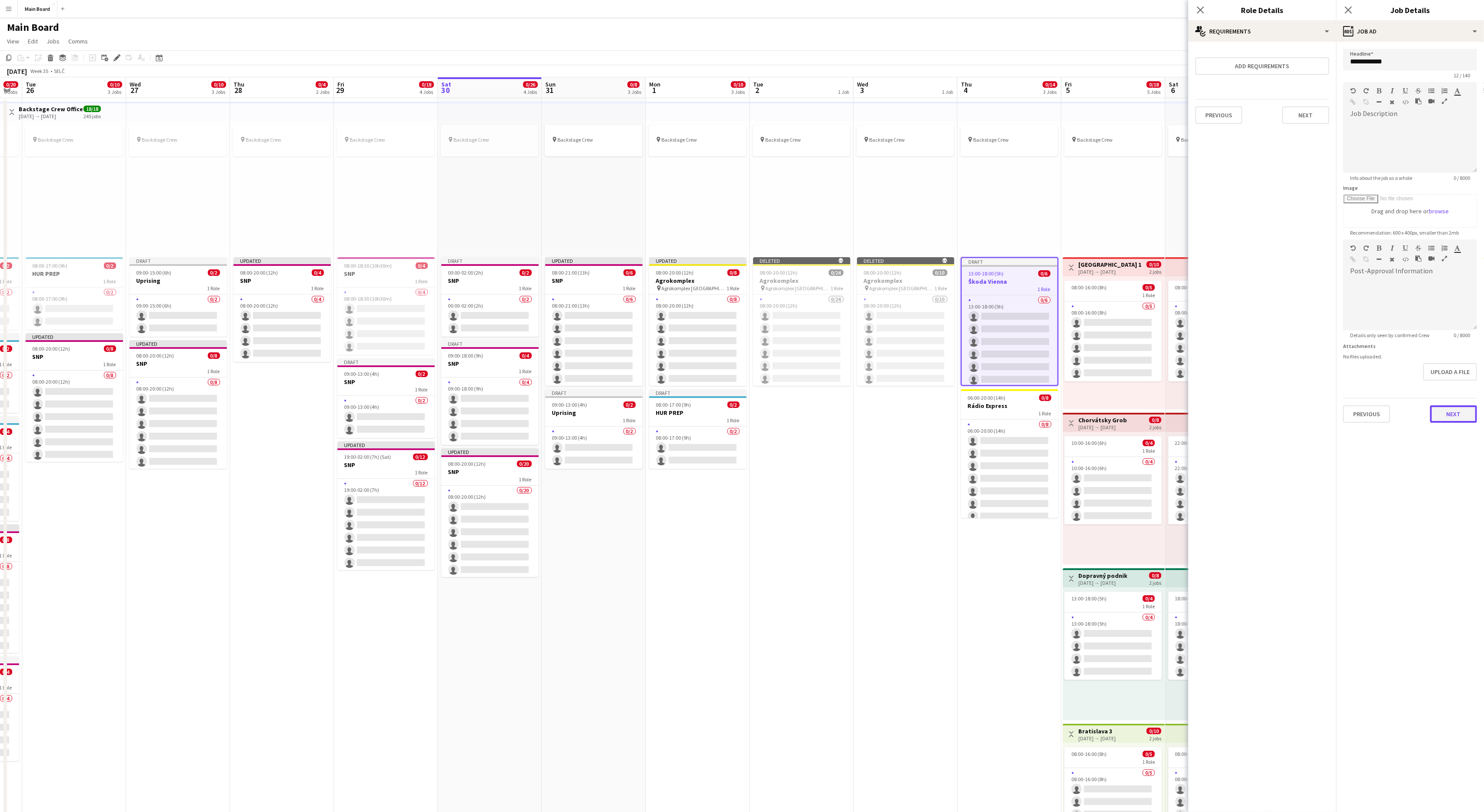
click at [1452, 407] on button "Next" at bounding box center [1453, 414] width 47 height 18
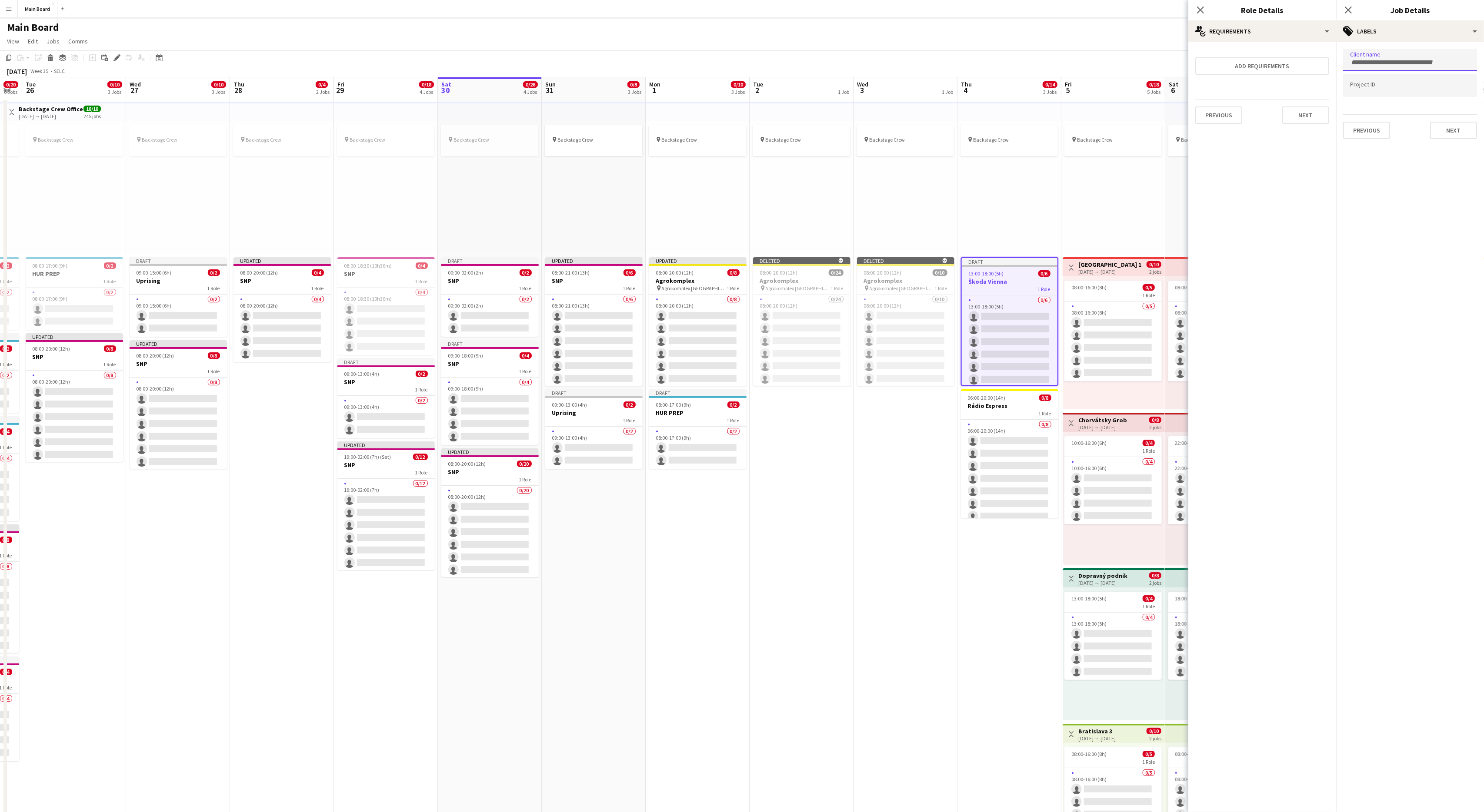
click at [1368, 65] on div at bounding box center [1410, 60] width 134 height 22
type input "****"
click at [1382, 92] on div "Ministry Rental Services" at bounding box center [1410, 86] width 134 height 21
click at [1442, 144] on button "Next" at bounding box center [1453, 140] width 47 height 18
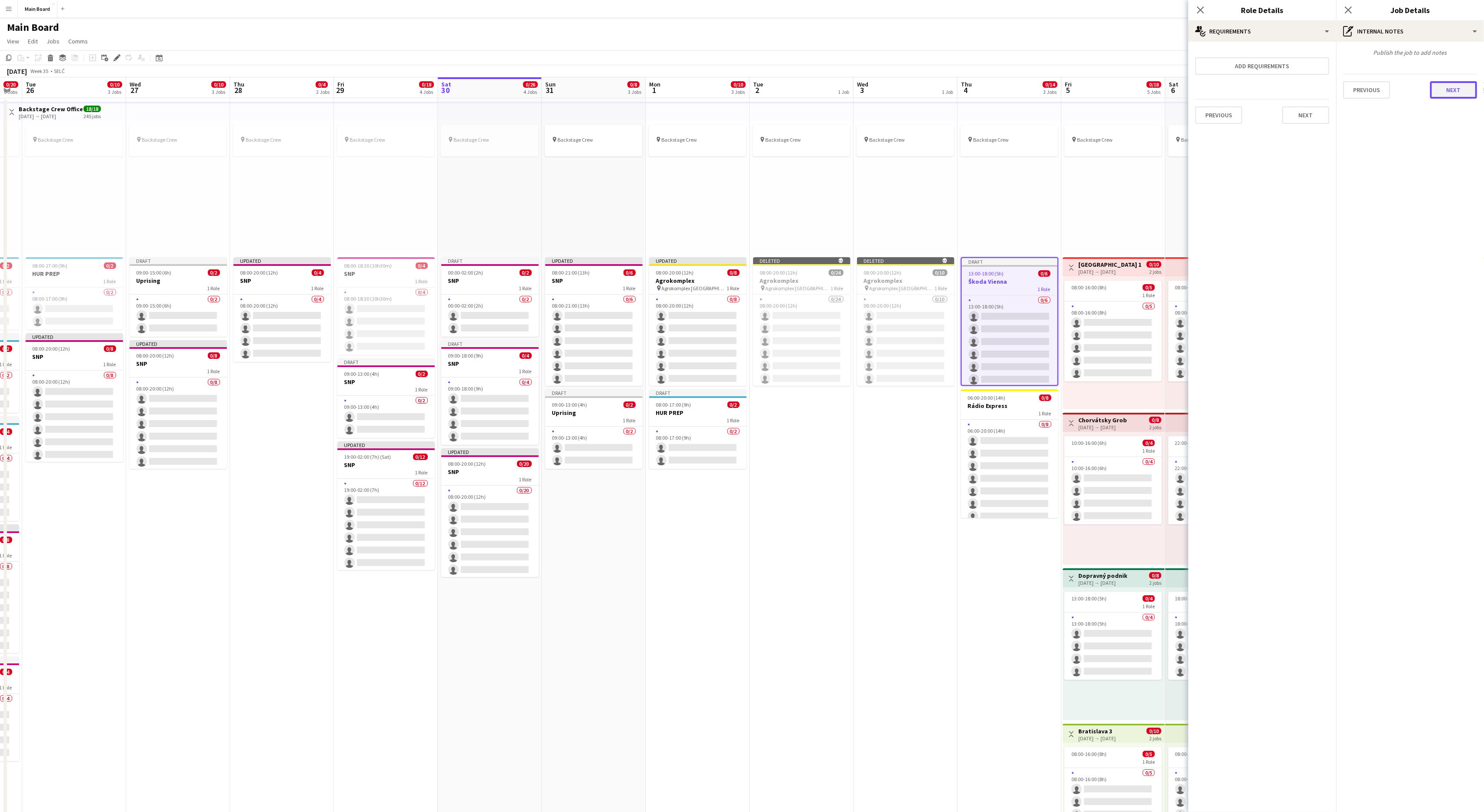
click at [1451, 88] on button "Next" at bounding box center [1453, 90] width 47 height 18
click at [1468, 292] on button "Finish" at bounding box center [1461, 296] width 33 height 18
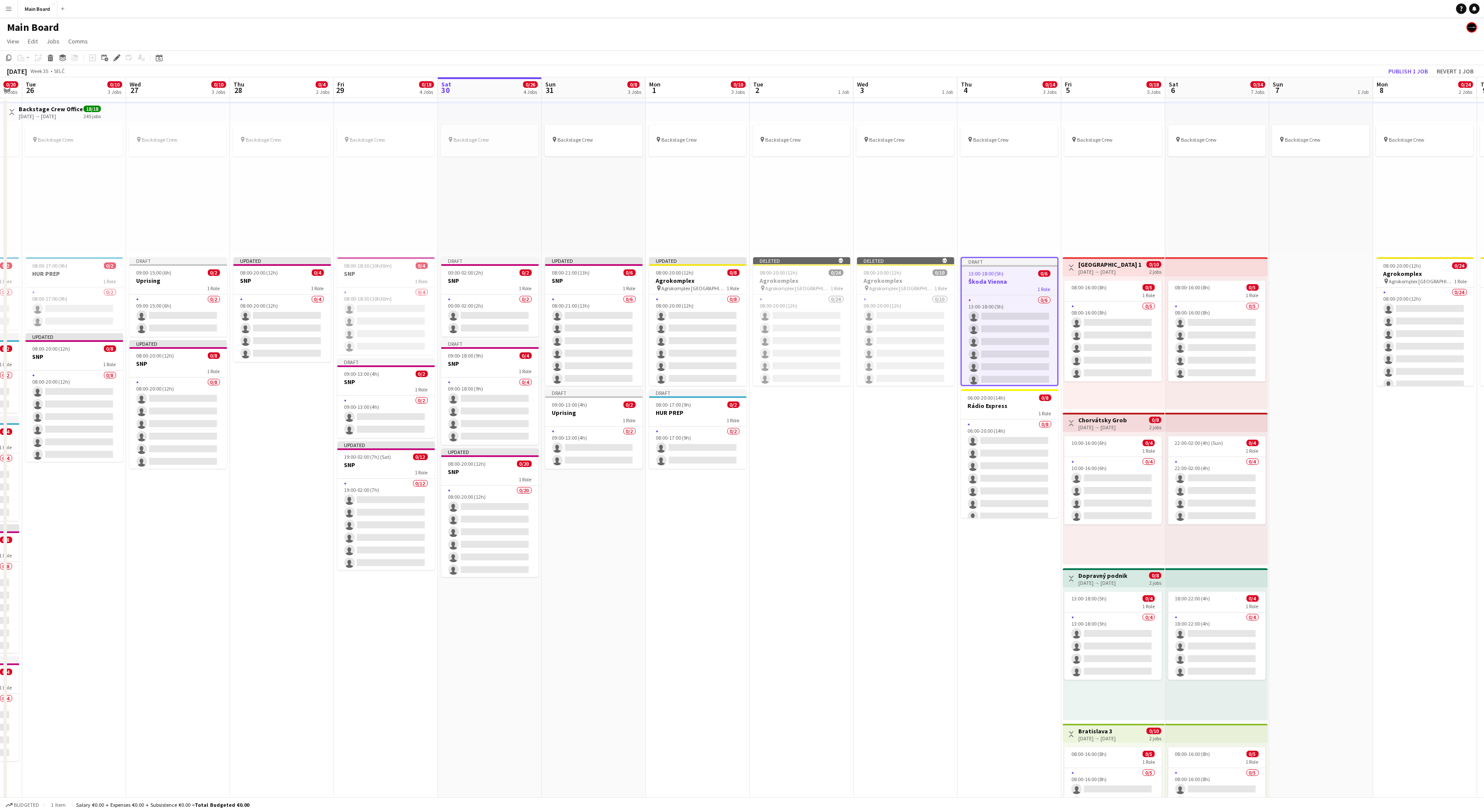
click at [886, 518] on app-date-cell "pin Backstage Crew Deleted skull 08:00-20:00 (12h) 0/10 Agrokomplex pin Agrokom…" at bounding box center [905, 628] width 104 height 1059
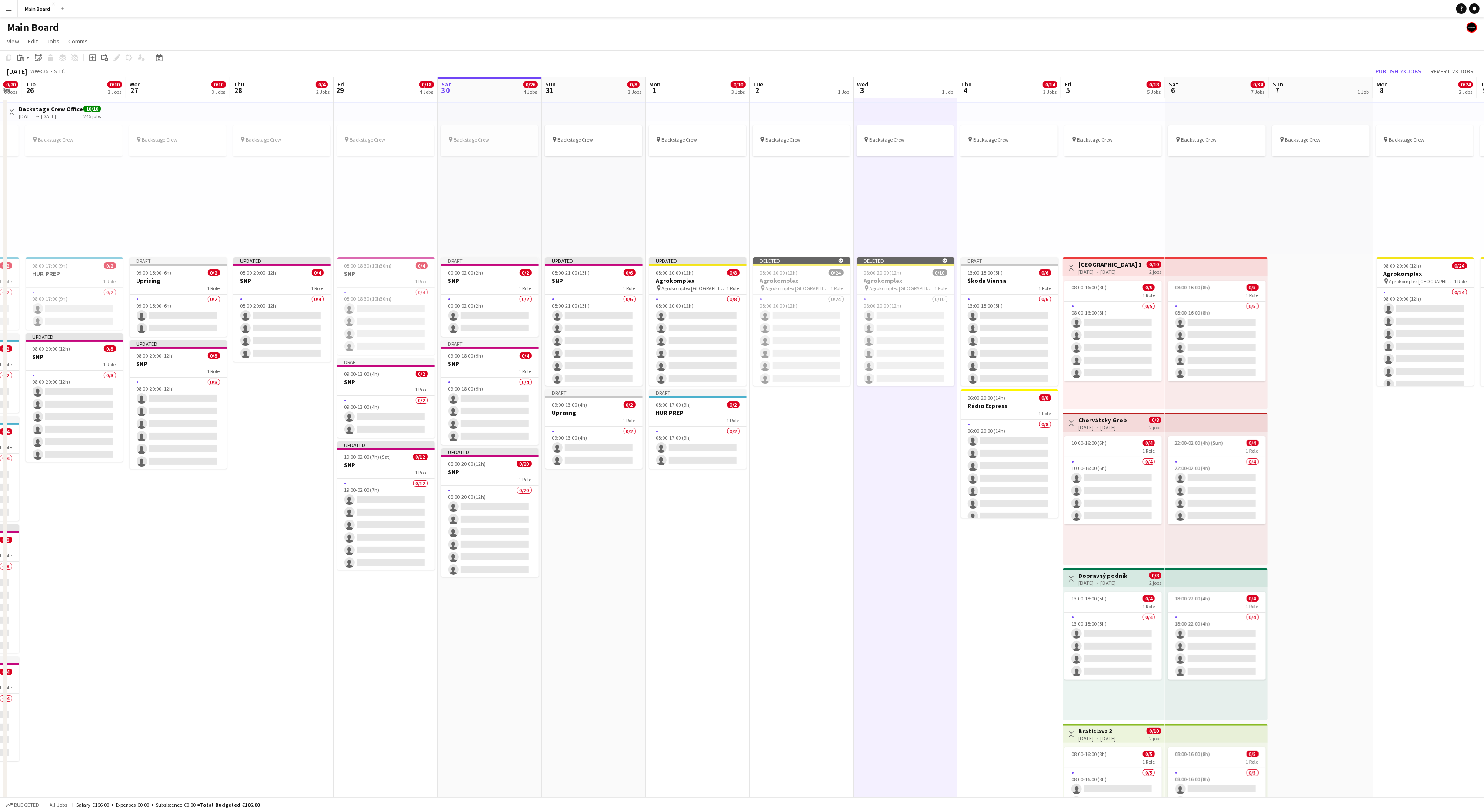
click at [798, 427] on app-date-cell "pin Backstage Crew Deleted skull 08:00-20:00 (12h) 0/24 Agrokomplex pin Agrokom…" at bounding box center [801, 628] width 104 height 1059
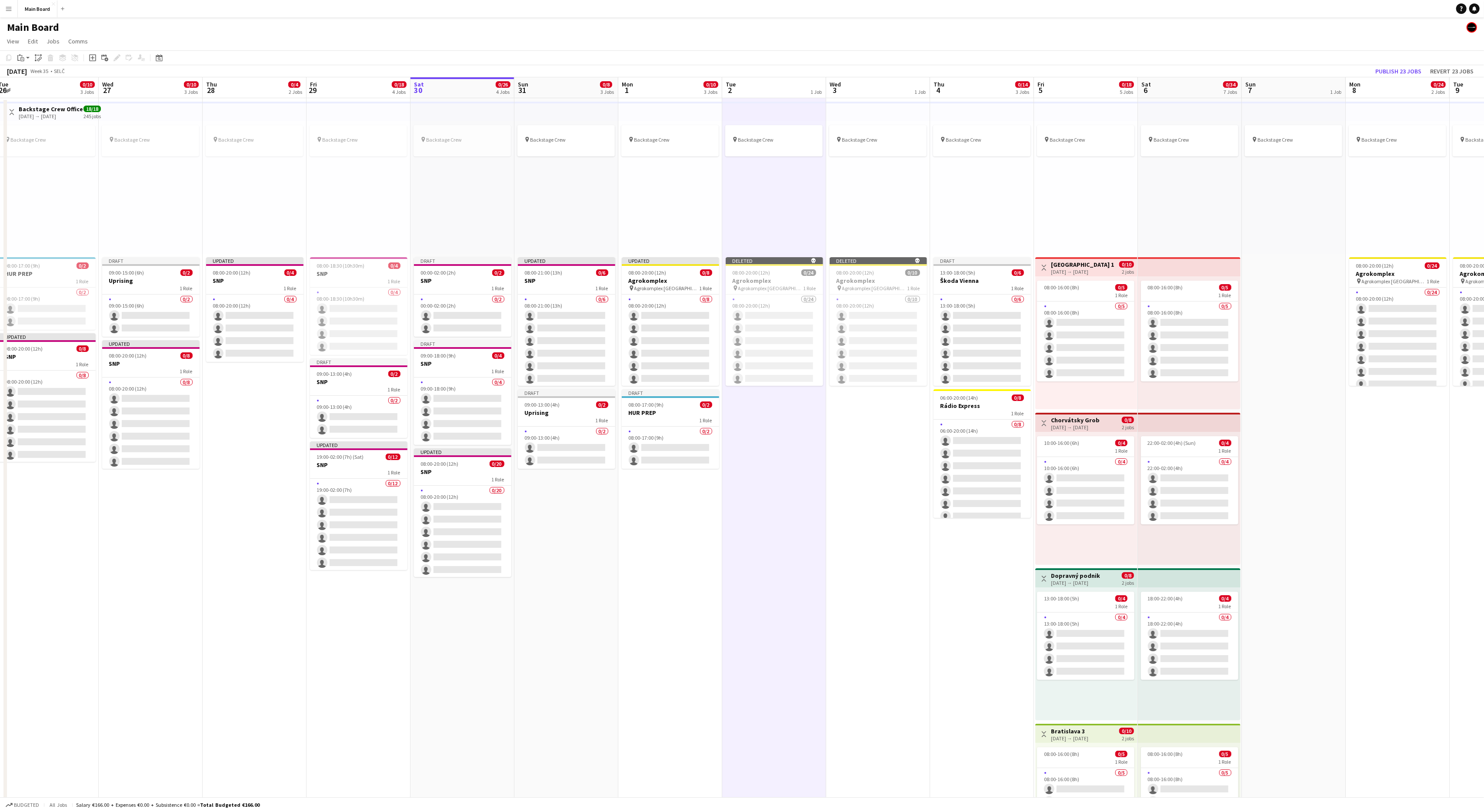
click at [1294, 340] on app-date-cell "pin Backstage Crew" at bounding box center [1294, 628] width 104 height 1059
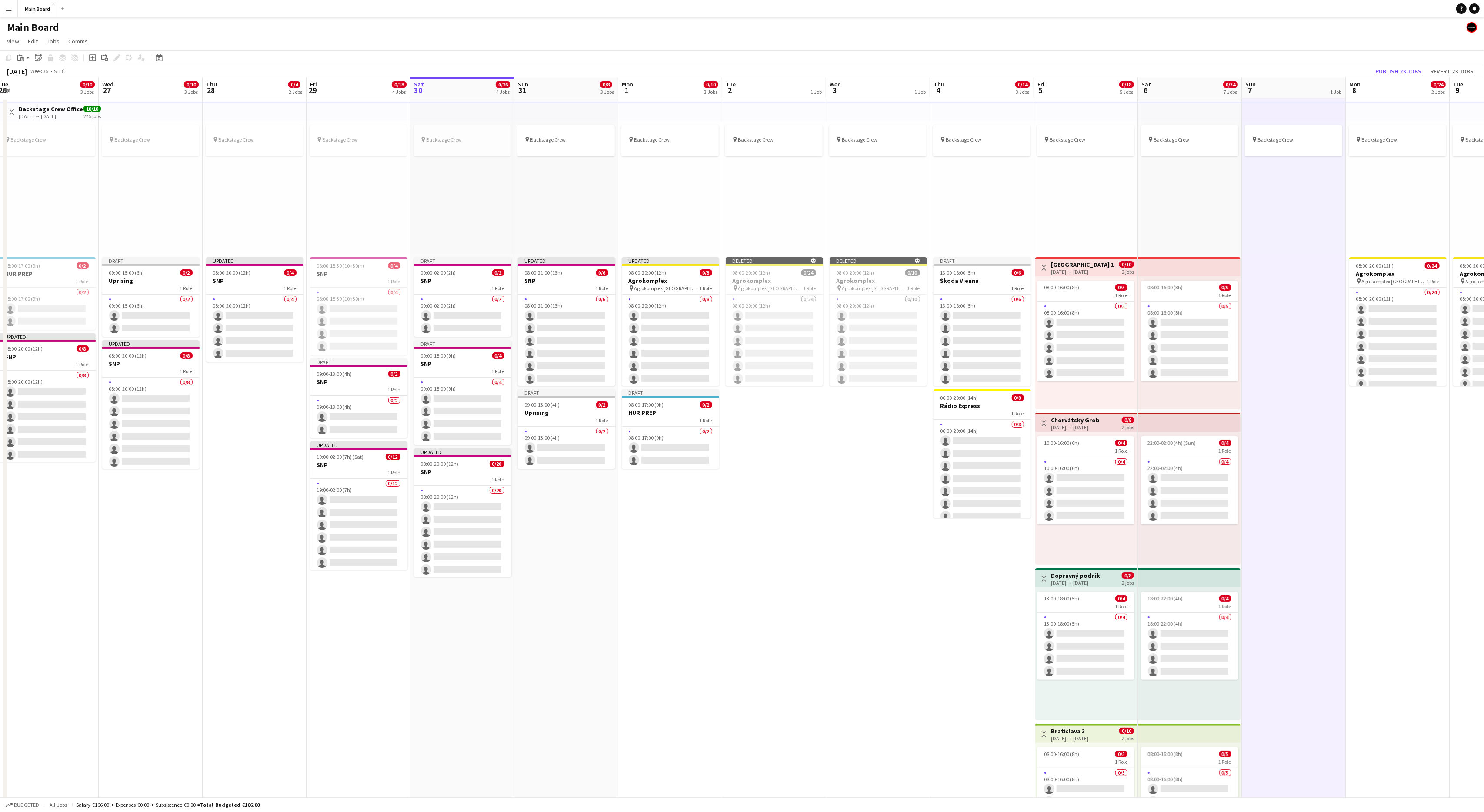
click at [1297, 340] on app-date-cell "pin Backstage Crew" at bounding box center [1294, 628] width 104 height 1059
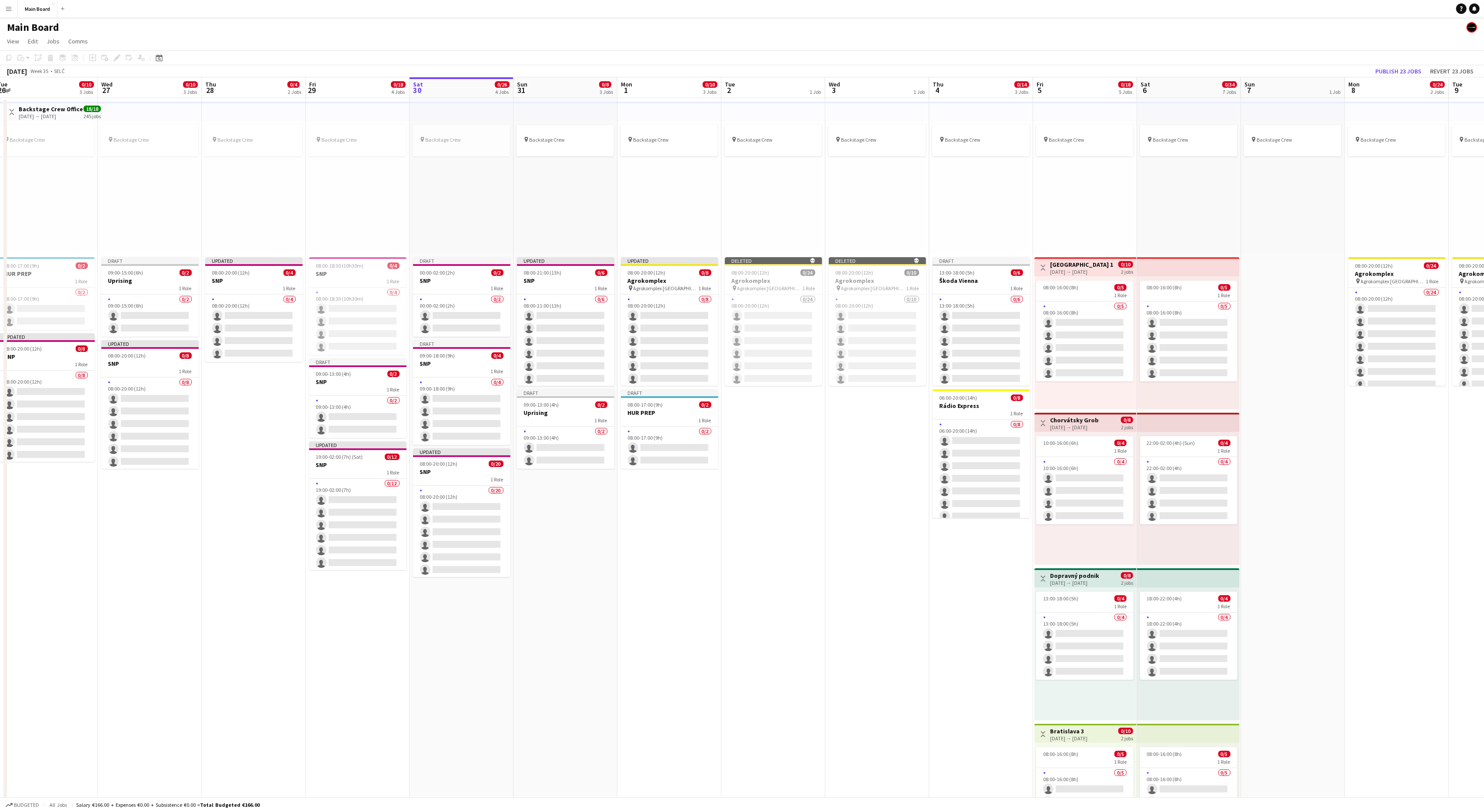
click at [1297, 336] on app-date-cell "pin Backstage Crew" at bounding box center [1292, 628] width 104 height 1059
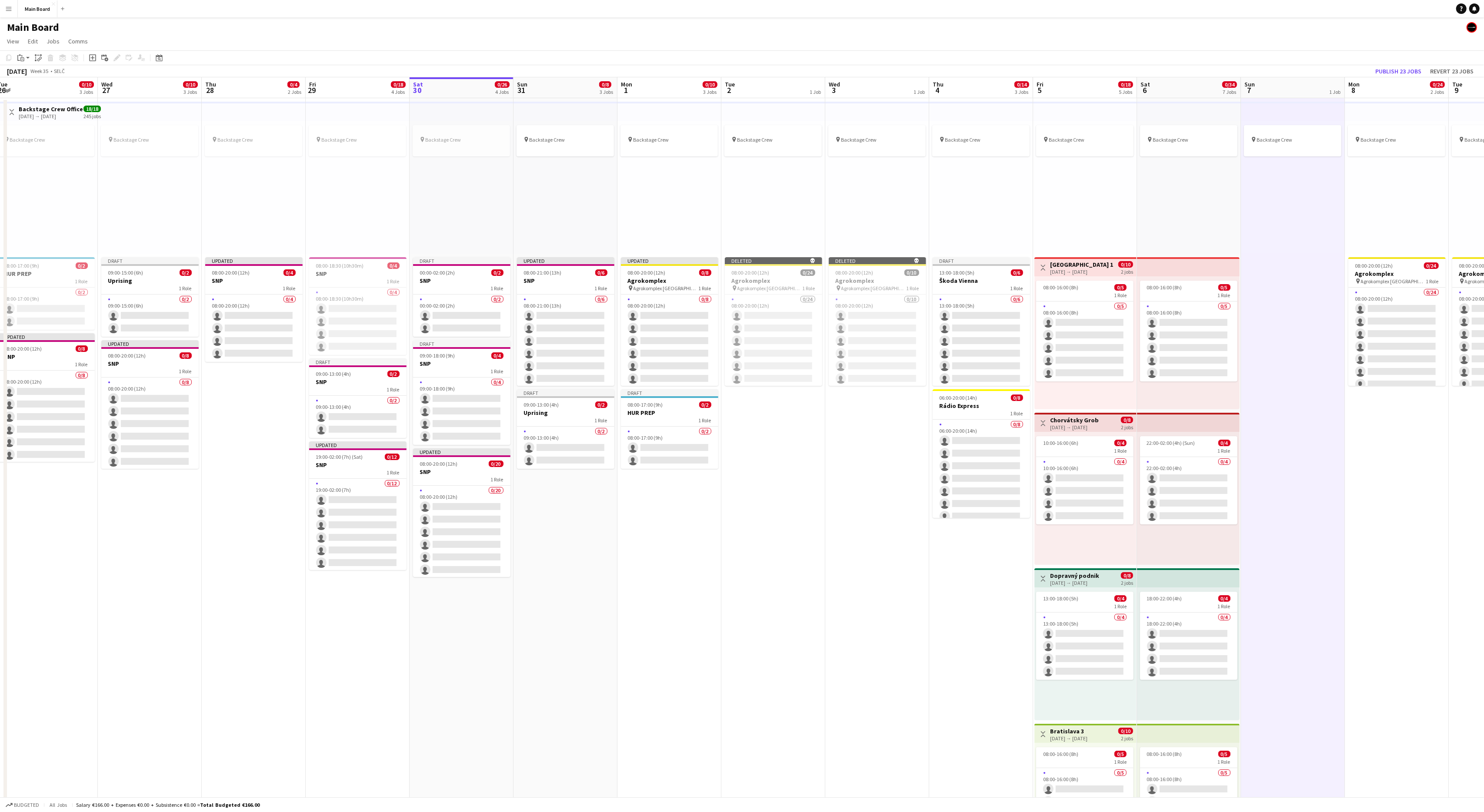
scroll to position [0, 214]
click at [1296, 336] on app-date-cell "pin Backstage Crew" at bounding box center [1292, 628] width 104 height 1059
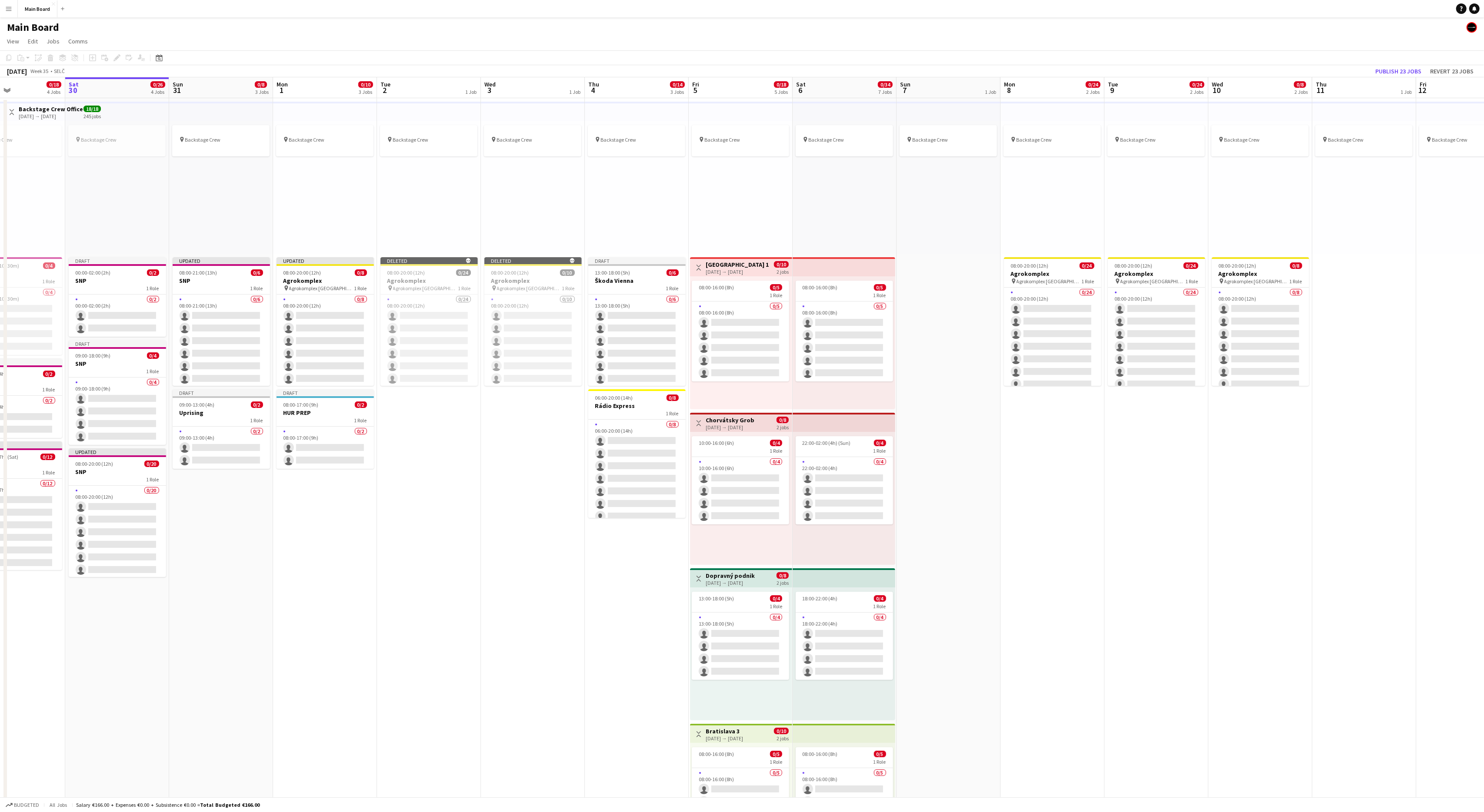
scroll to position [0, 396]
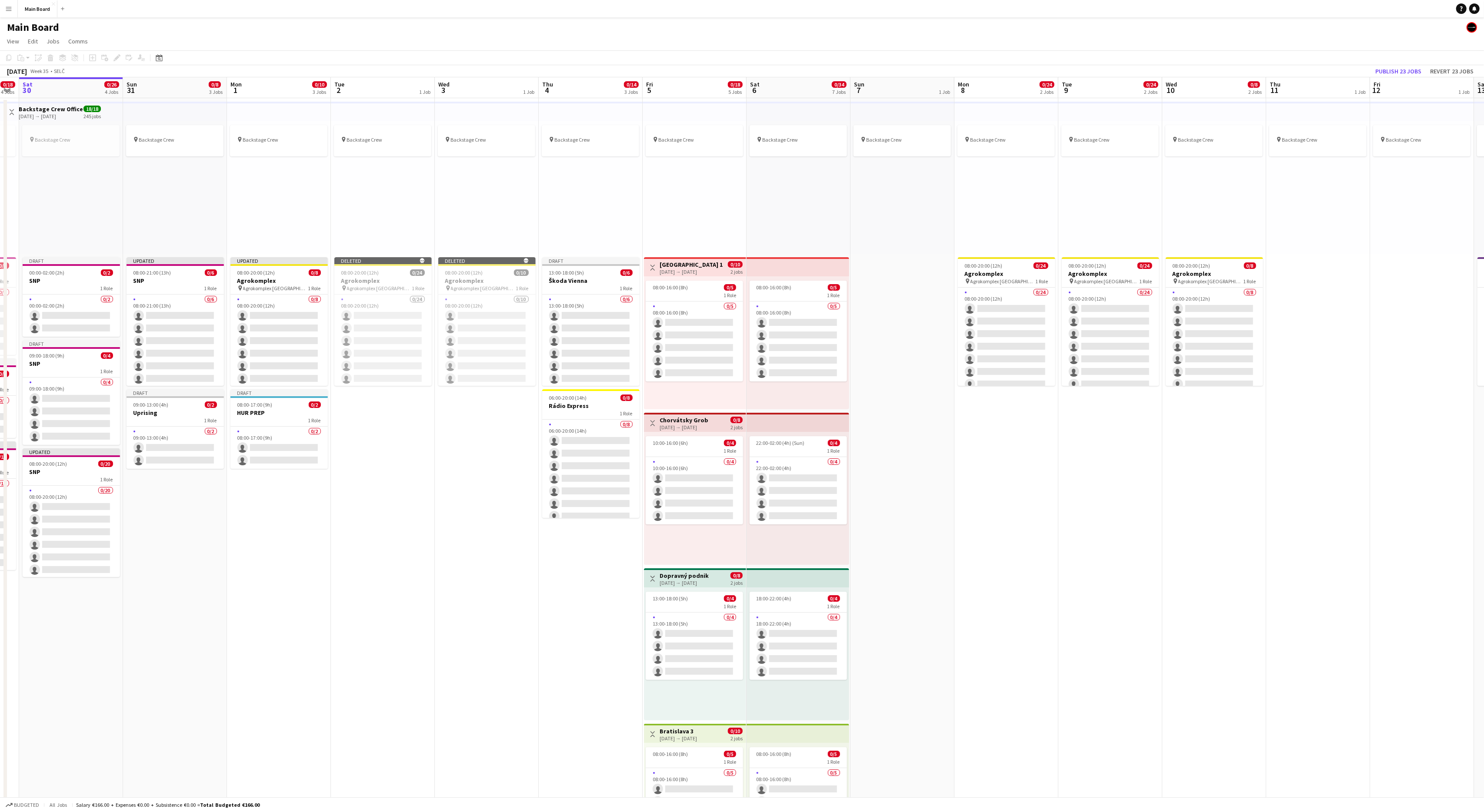
click at [905, 319] on app-date-cell "pin Backstage Crew" at bounding box center [902, 628] width 104 height 1059
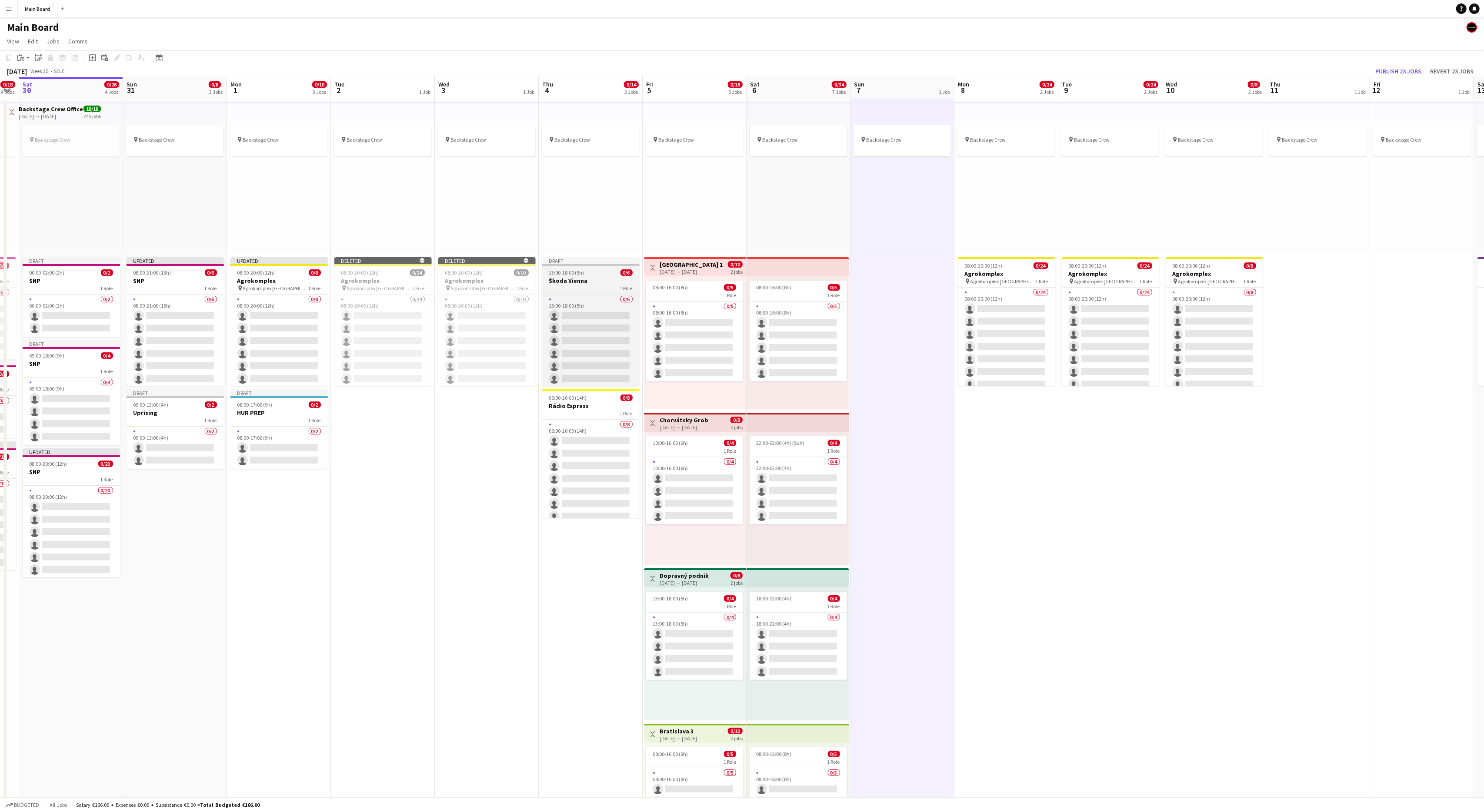
click at [574, 268] on app-job-card "Draft 13:00-18:00 (5h) 0/6 Škoda Vienna 1 Role 0/6 13:00-18:00 (5h) single-neut…" at bounding box center [591, 321] width 97 height 128
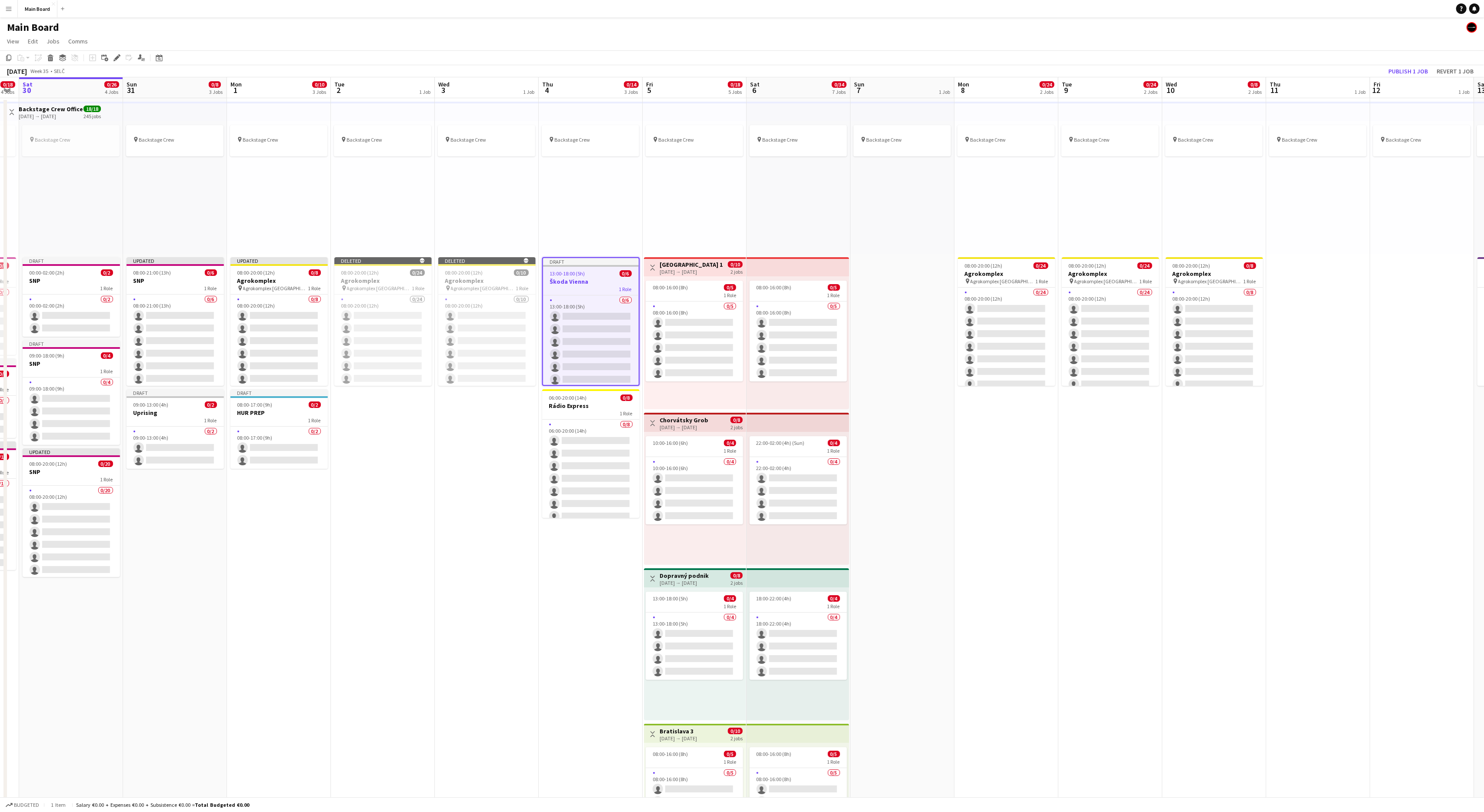
click at [920, 297] on app-date-cell "pin Backstage Crew" at bounding box center [902, 628] width 104 height 1059
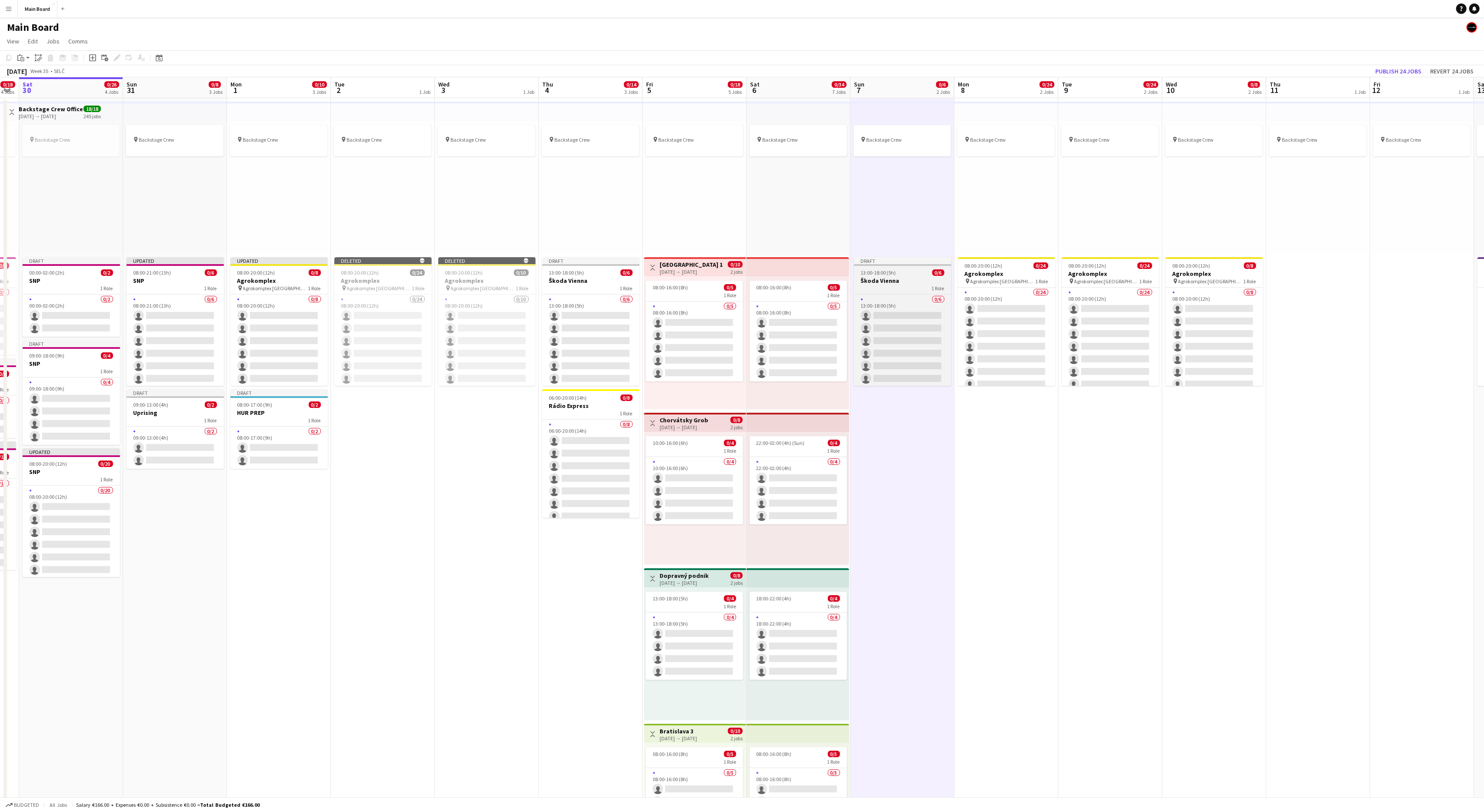
click at [901, 271] on div "13:00-18:00 (5h) 0/6" at bounding box center [902, 273] width 97 height 7
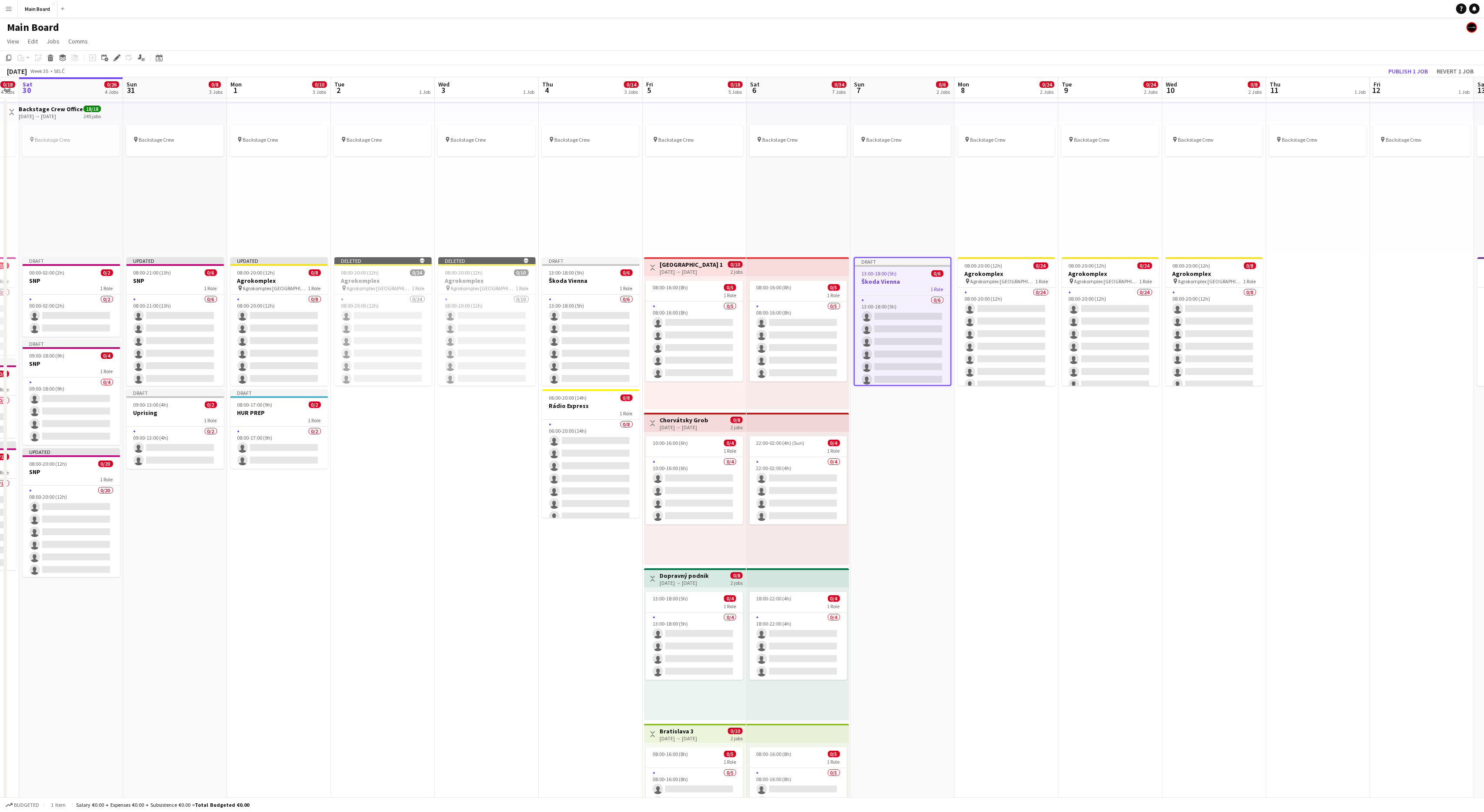
scroll to position [0, 398]
click at [119, 55] on icon at bounding box center [119, 55] width 2 height 2
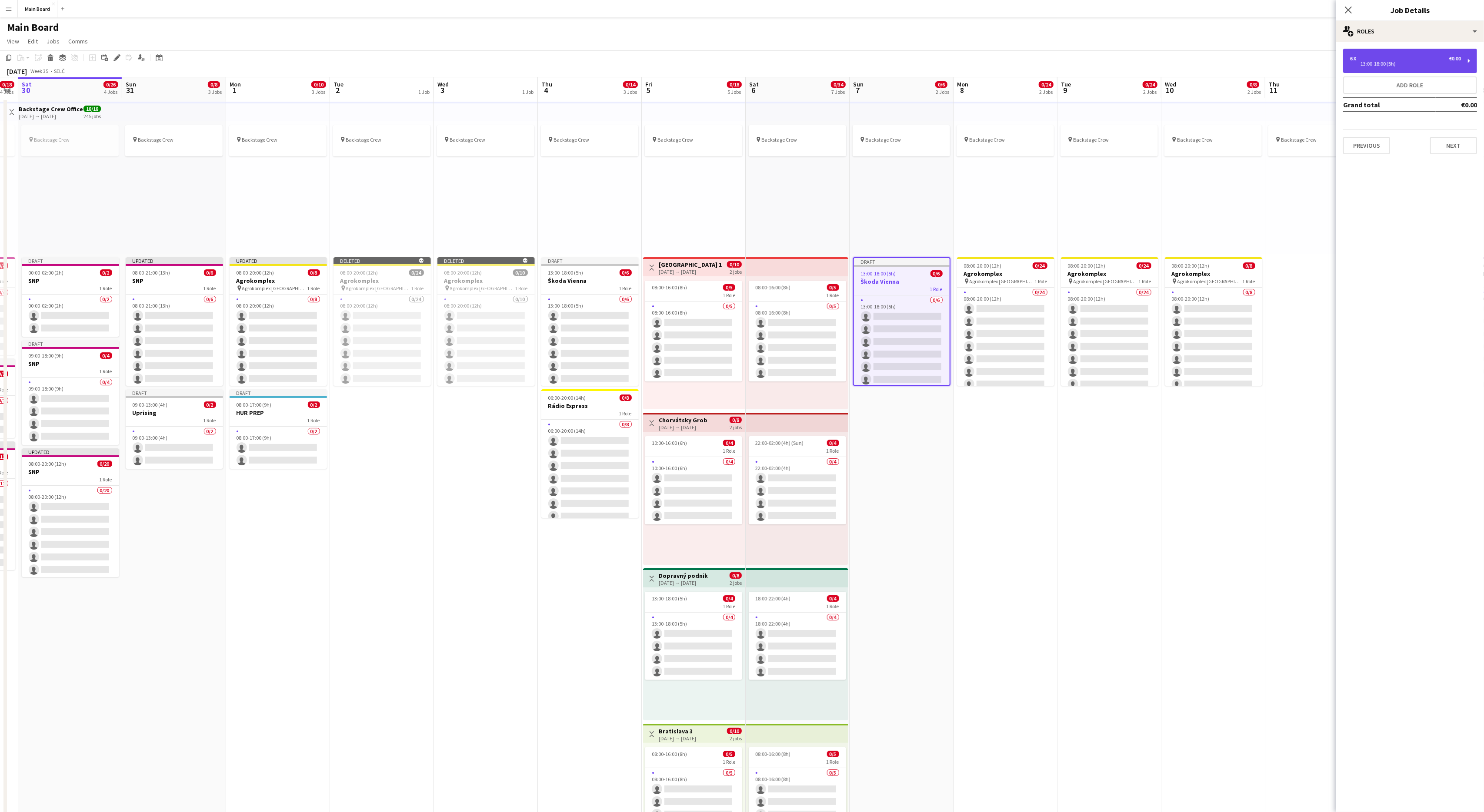
click at [1381, 62] on div "13:00-18:00 (5h)" at bounding box center [1405, 64] width 111 height 4
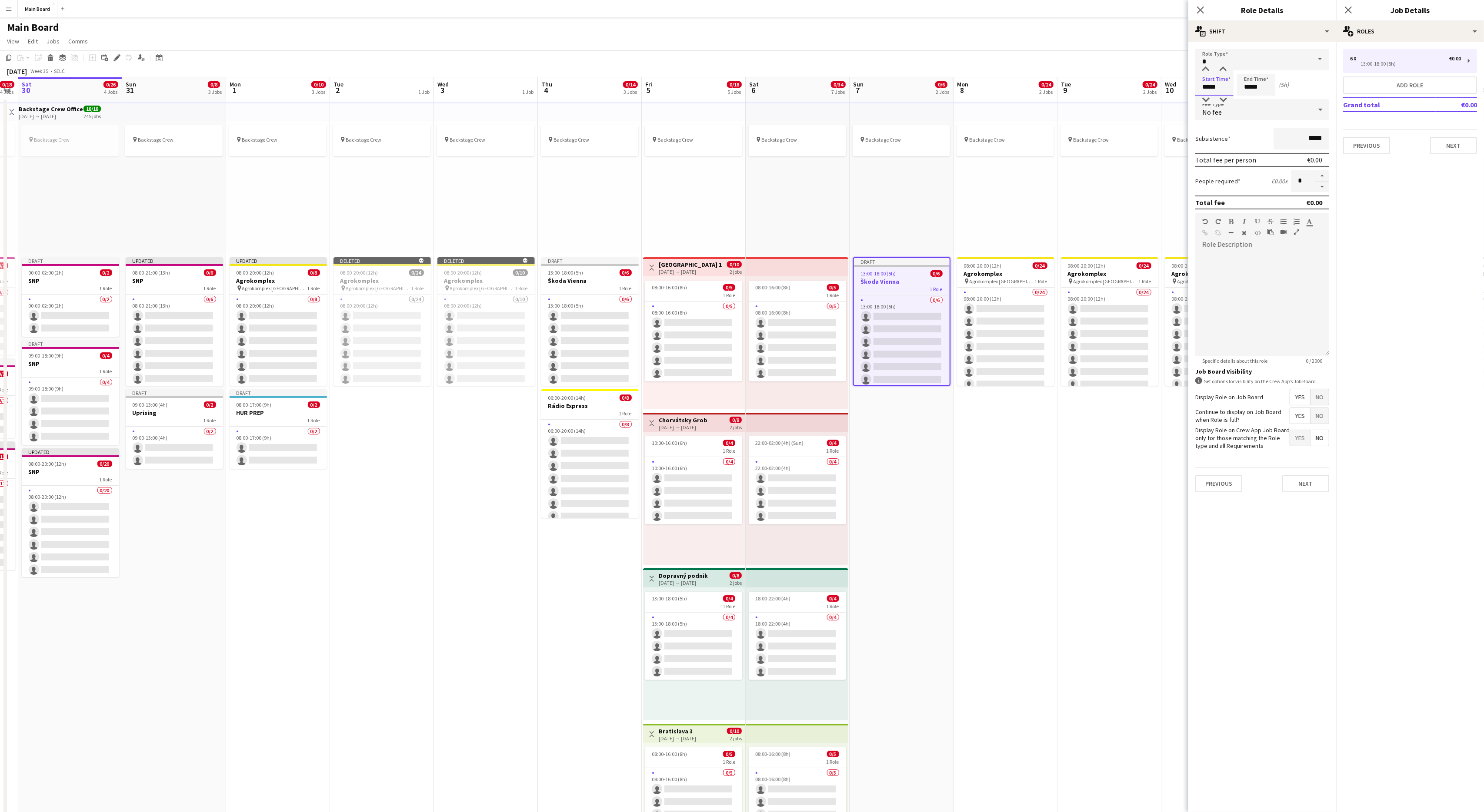
click at [1205, 86] on input "*****" at bounding box center [1214, 85] width 38 height 22
type input "*****"
click at [1249, 85] on input "*****" at bounding box center [1256, 85] width 38 height 22
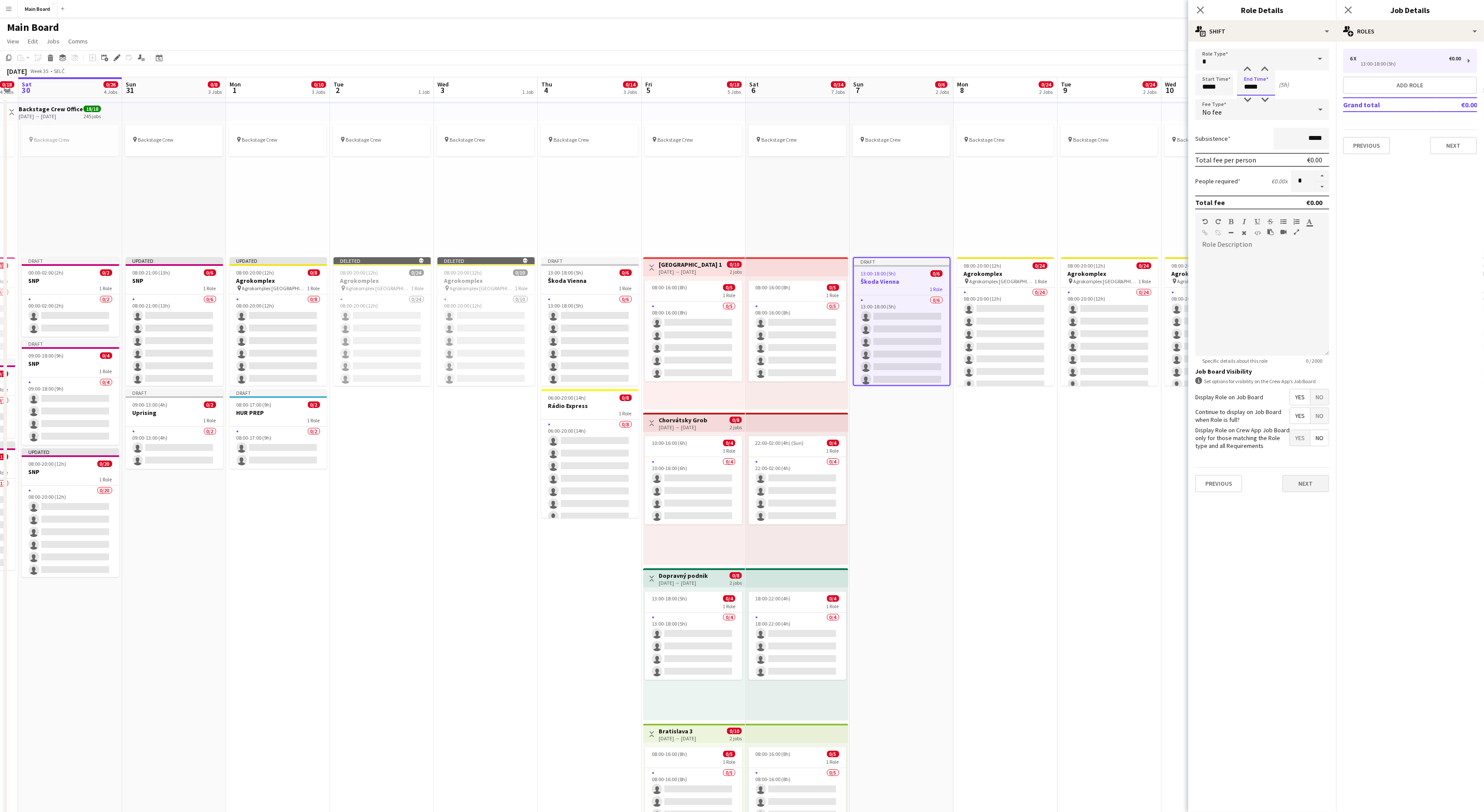
type input "*****"
click at [1309, 487] on button "Next" at bounding box center [1305, 484] width 47 height 18
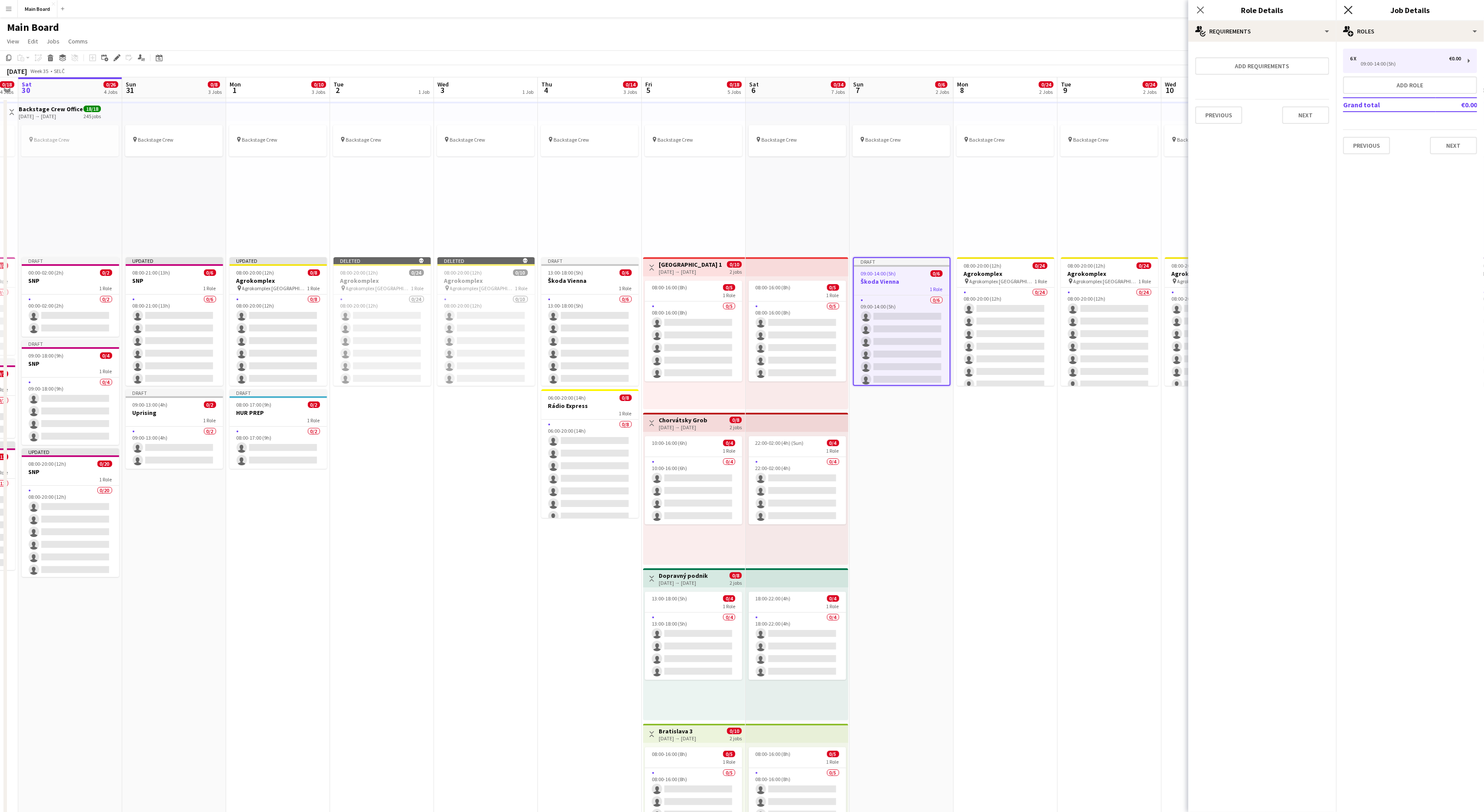
click at [1350, 13] on icon "Close pop-in" at bounding box center [1348, 10] width 8 height 8
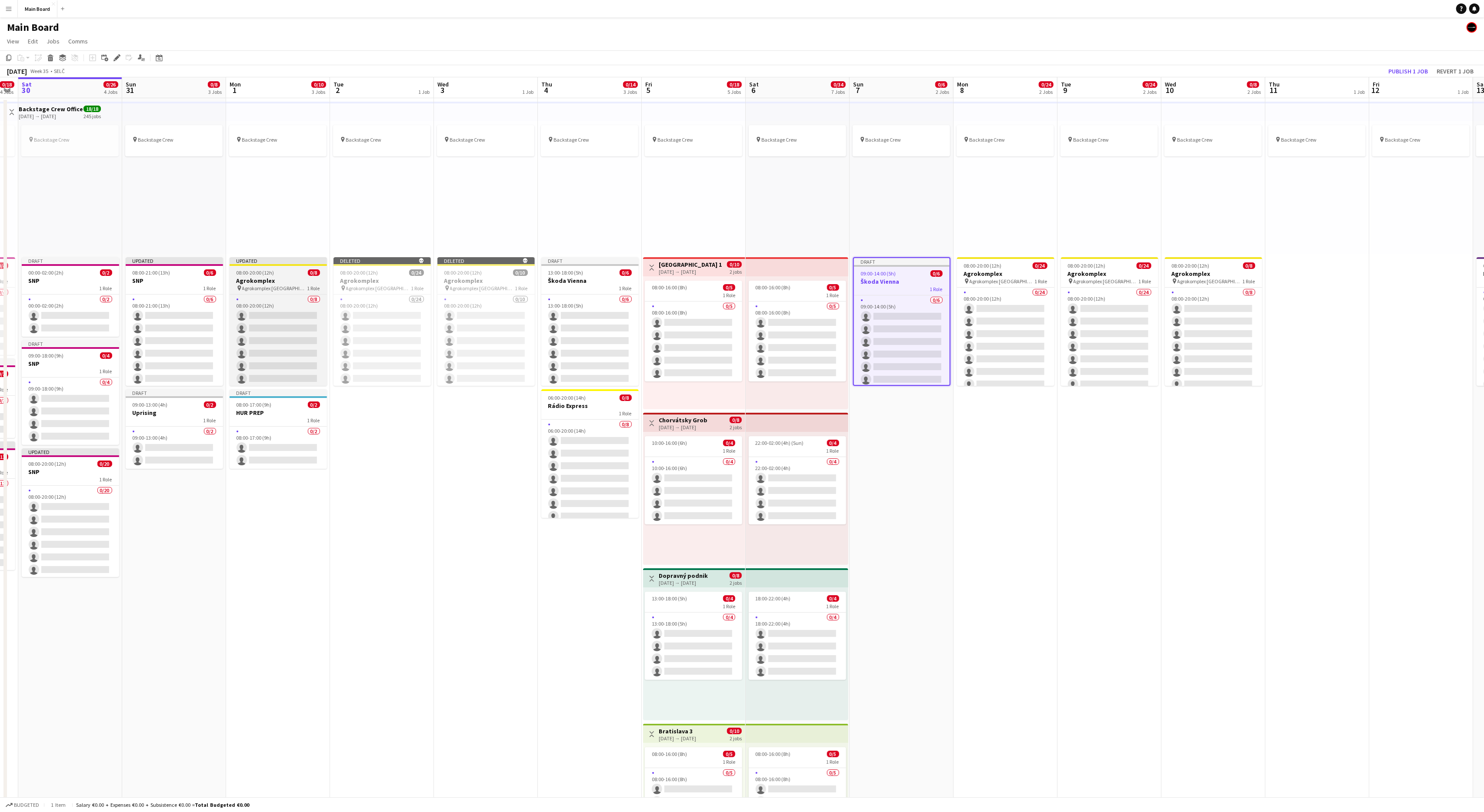
click at [262, 268] on app-job-card "Updated 08:00-20:00 (12h) 0/8 Agrokomplex pin Agrokomplex Nitra 1 Role 0/8 08:0…" at bounding box center [278, 321] width 97 height 128
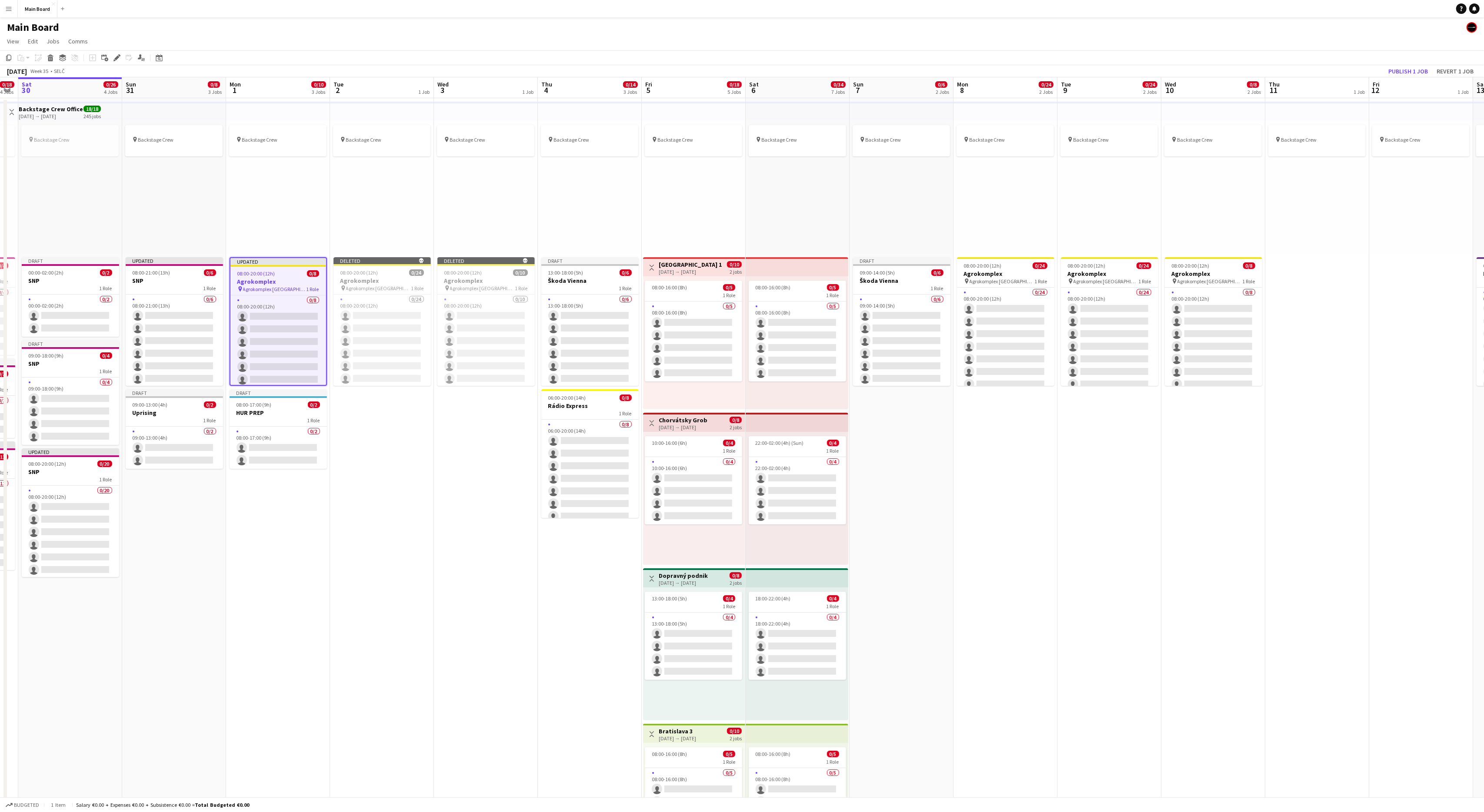
click at [916, 446] on app-date-cell "pin Backstage Crew Draft 09:00-14:00 (5h) 0/6 Škoda Vienna 1 Role 0/6 09:00-14:…" at bounding box center [901, 628] width 104 height 1059
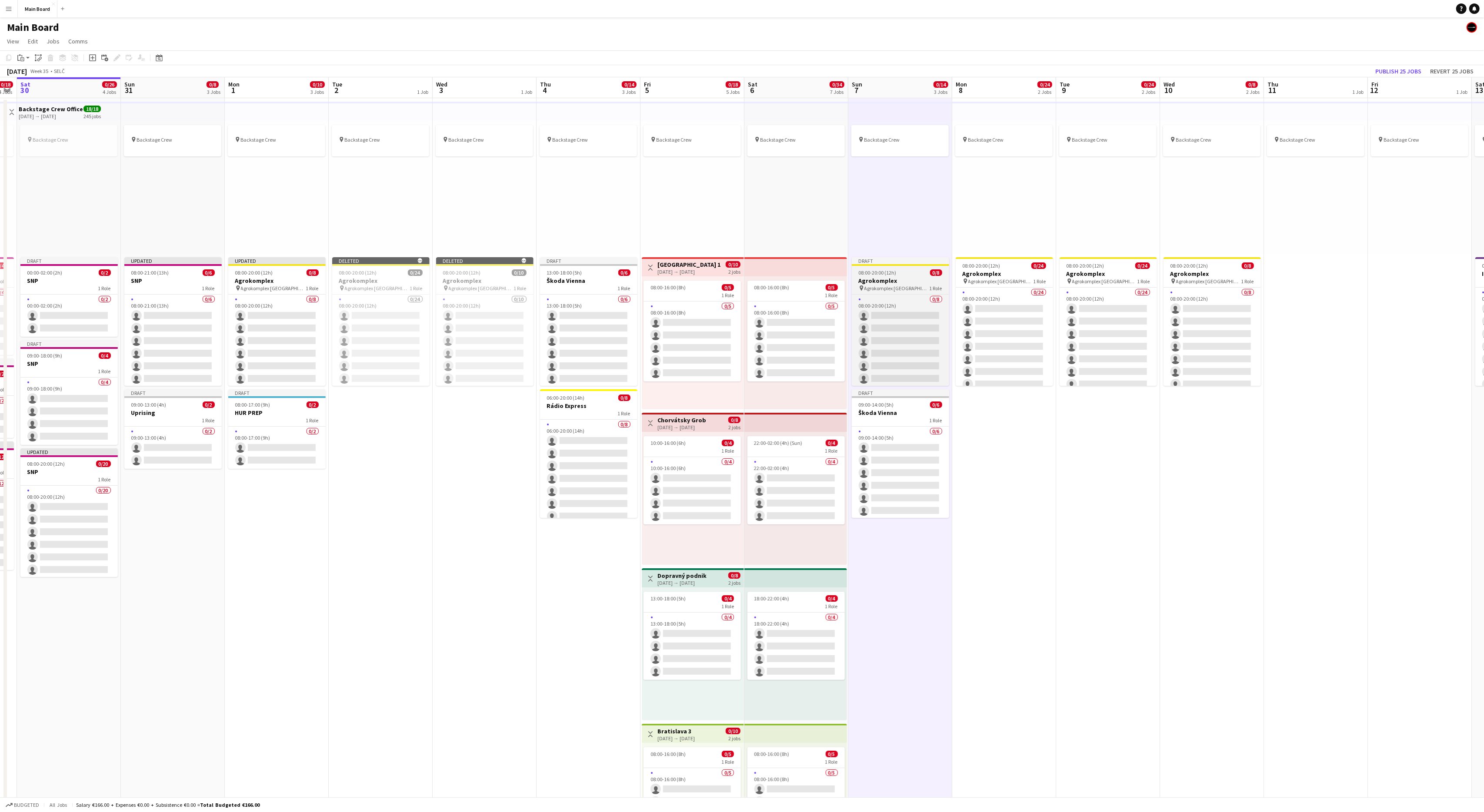
click at [878, 262] on div "Draft" at bounding box center [900, 261] width 97 height 7
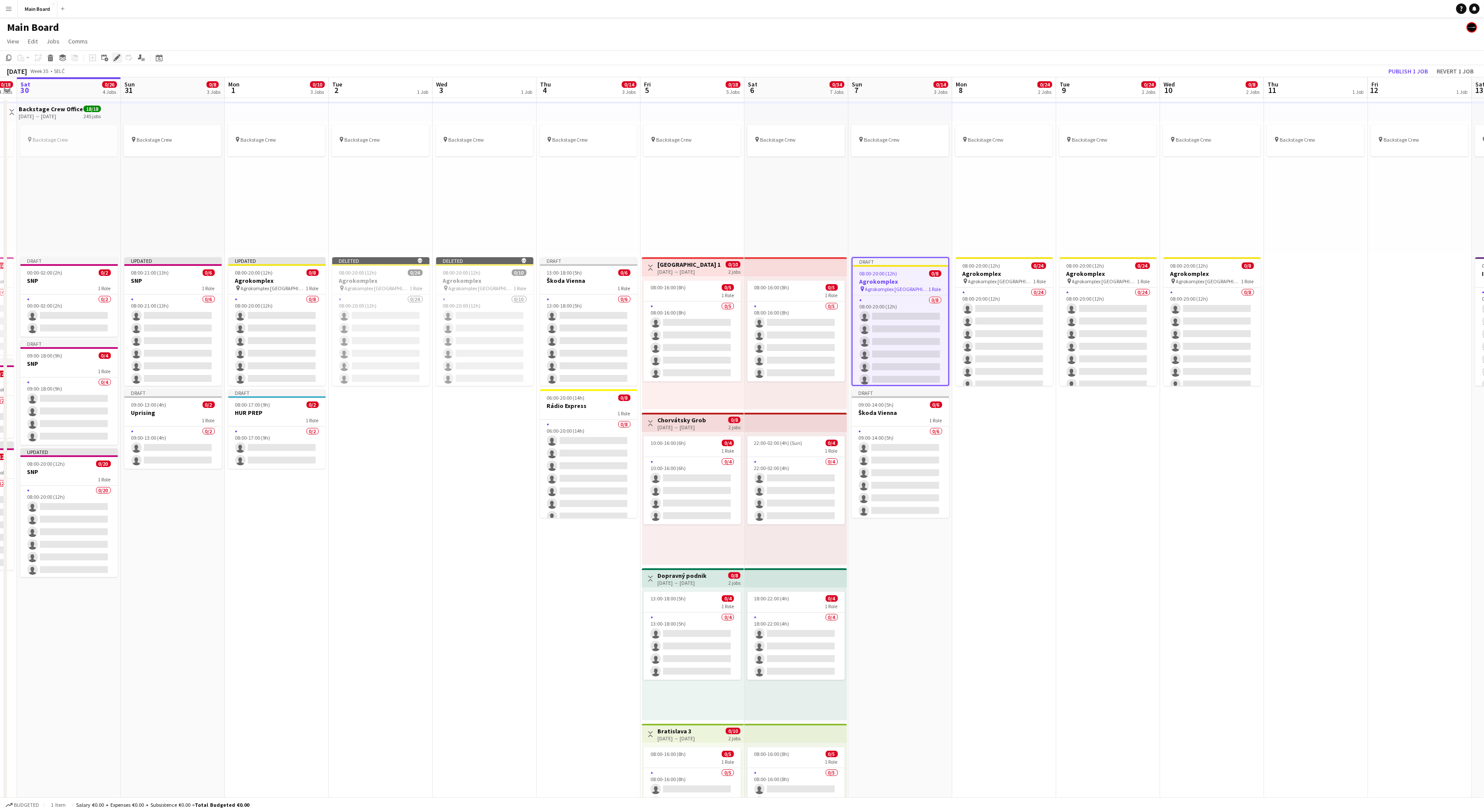
click at [118, 57] on icon at bounding box center [116, 58] width 5 height 5
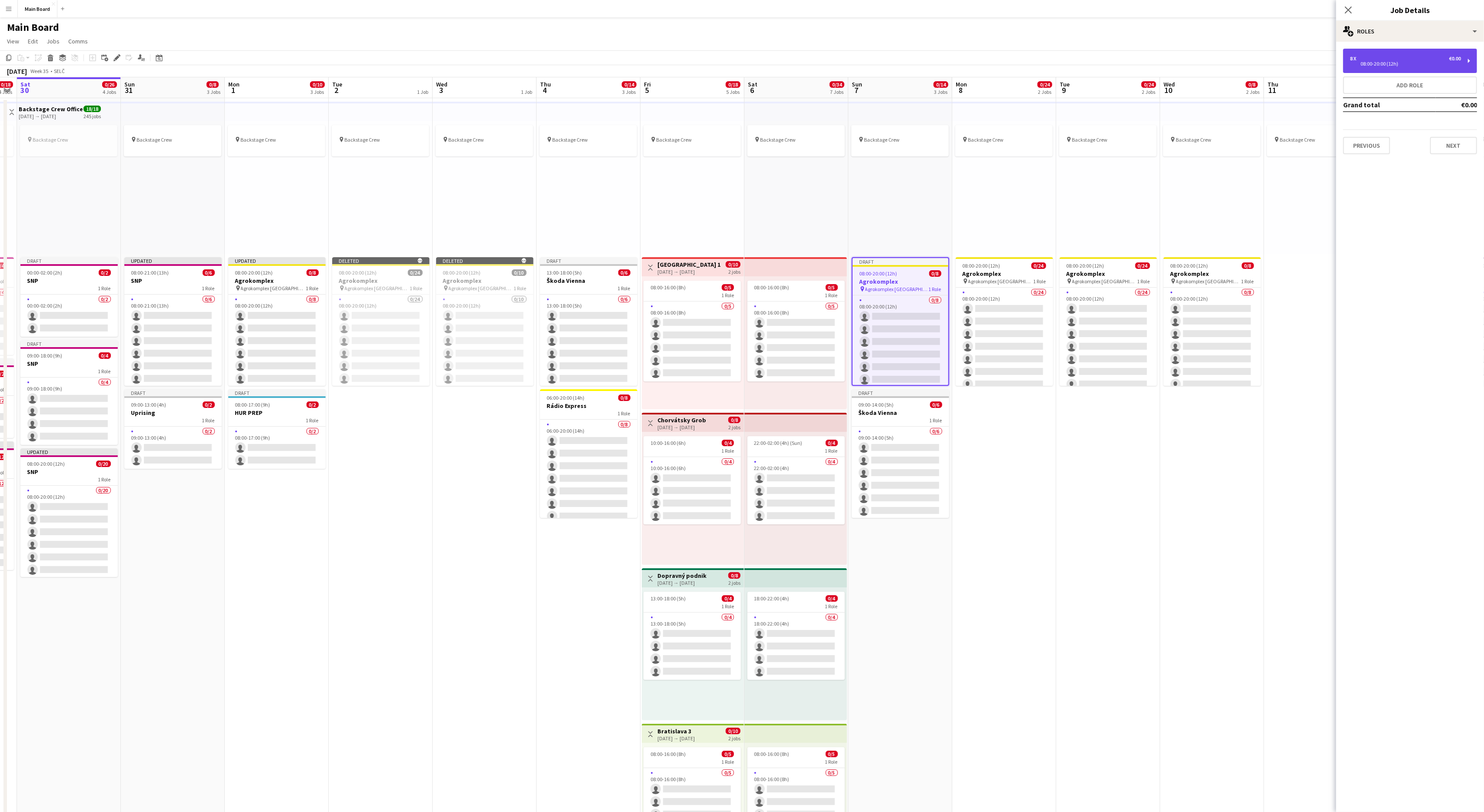
click at [1368, 68] on div "8 x €0.00 08:00-20:00 (12h)" at bounding box center [1410, 61] width 134 height 24
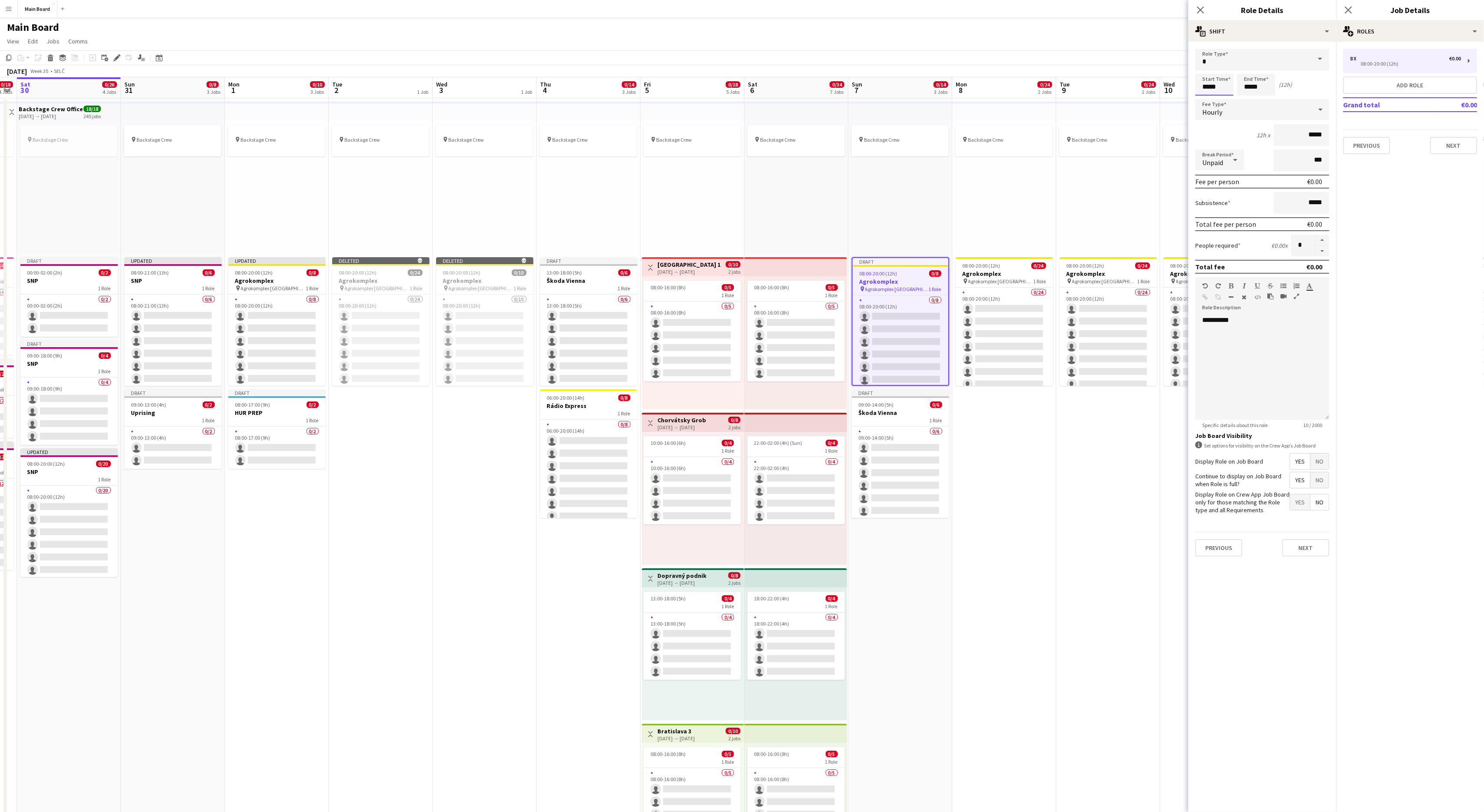
click at [1205, 83] on input "*****" at bounding box center [1214, 85] width 38 height 22
type input "*****"
click at [1247, 88] on input "*****" at bounding box center [1256, 85] width 38 height 22
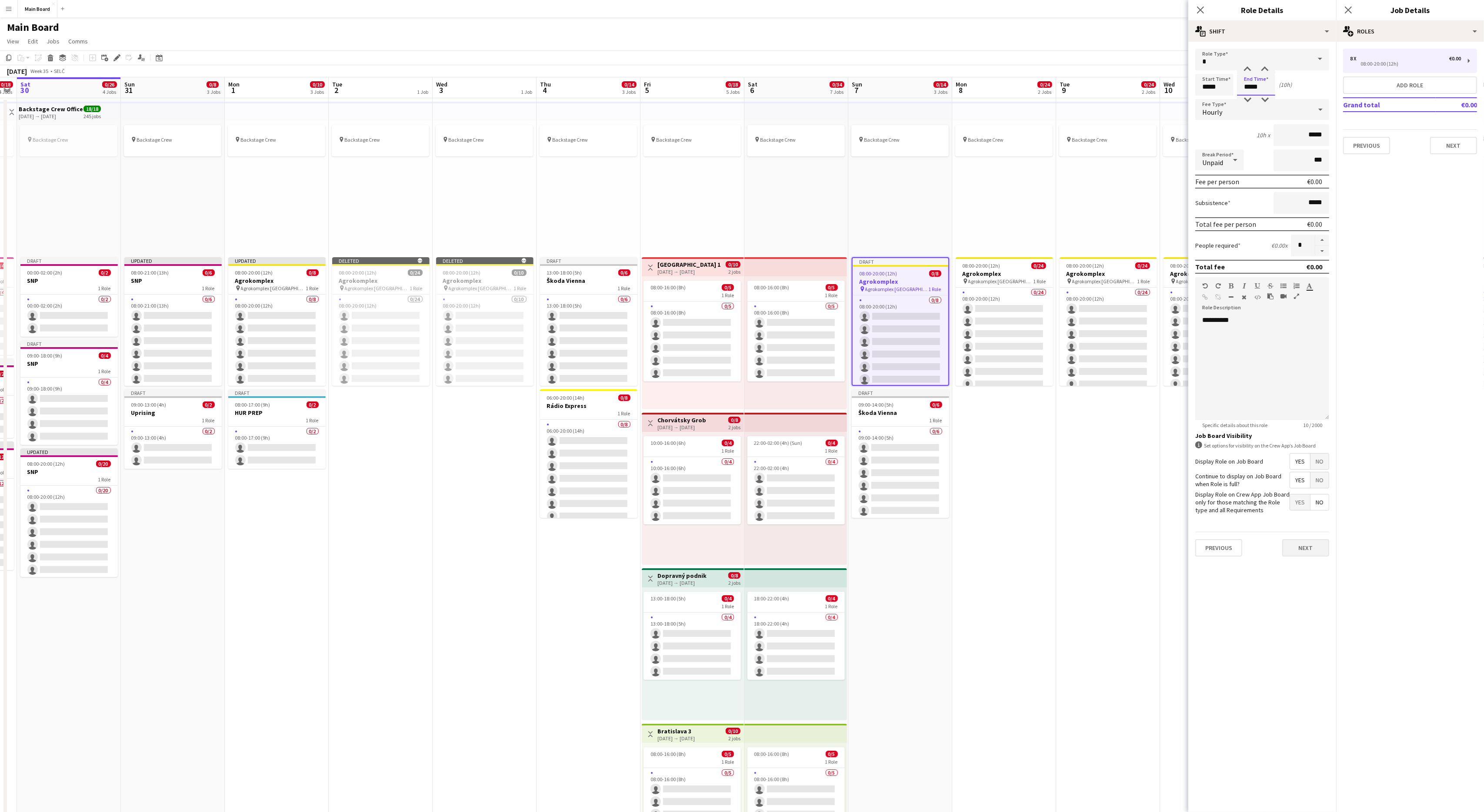
type input "*****"
click at [1311, 546] on button "Next" at bounding box center [1305, 548] width 47 height 18
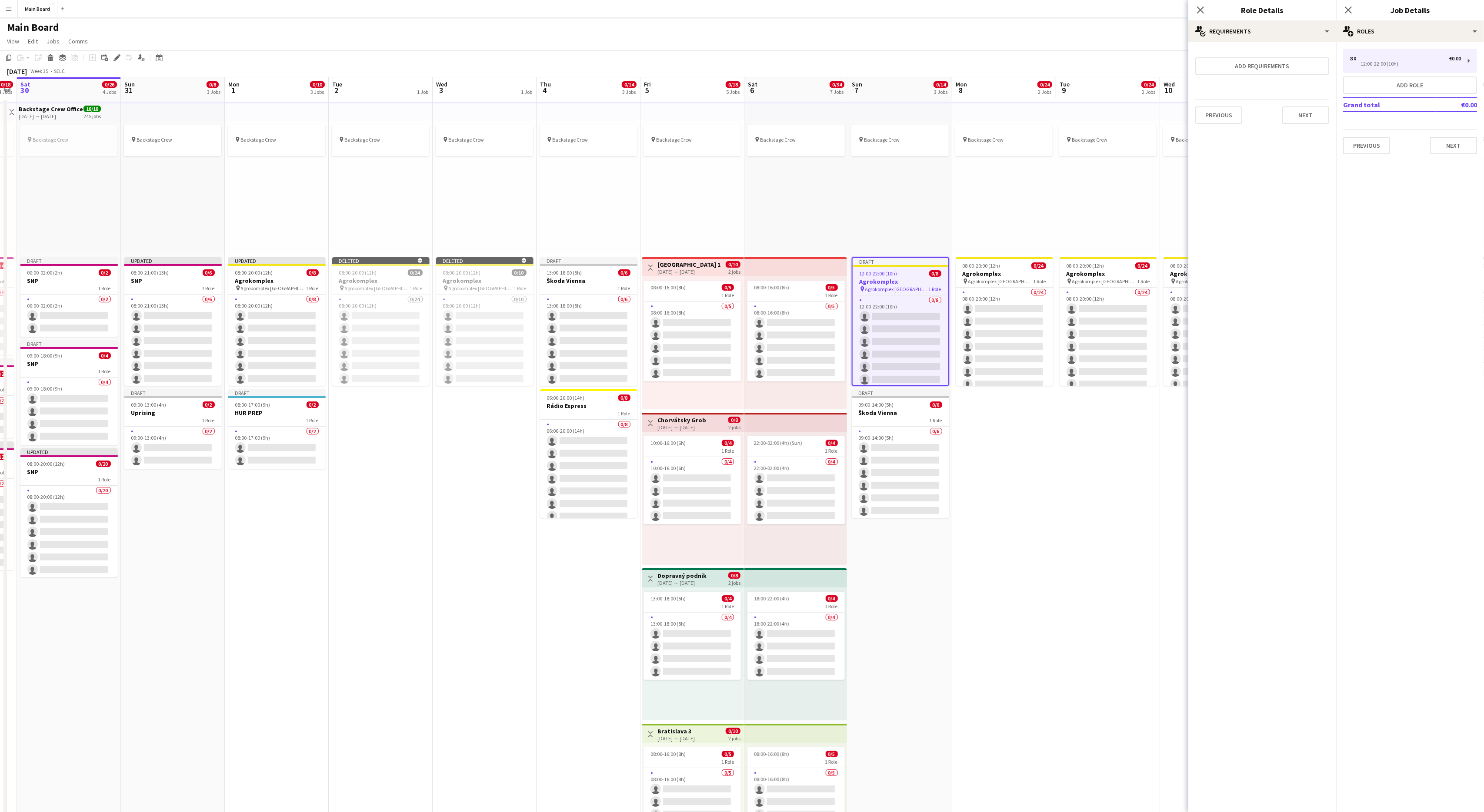
click at [1059, 495] on app-date-cell "pin Backstage Crew 08:00-20:00 (12h) 0/24 Agrokomplex pin Agrokomplex Nitra 1 R…" at bounding box center [1107, 628] width 104 height 1059
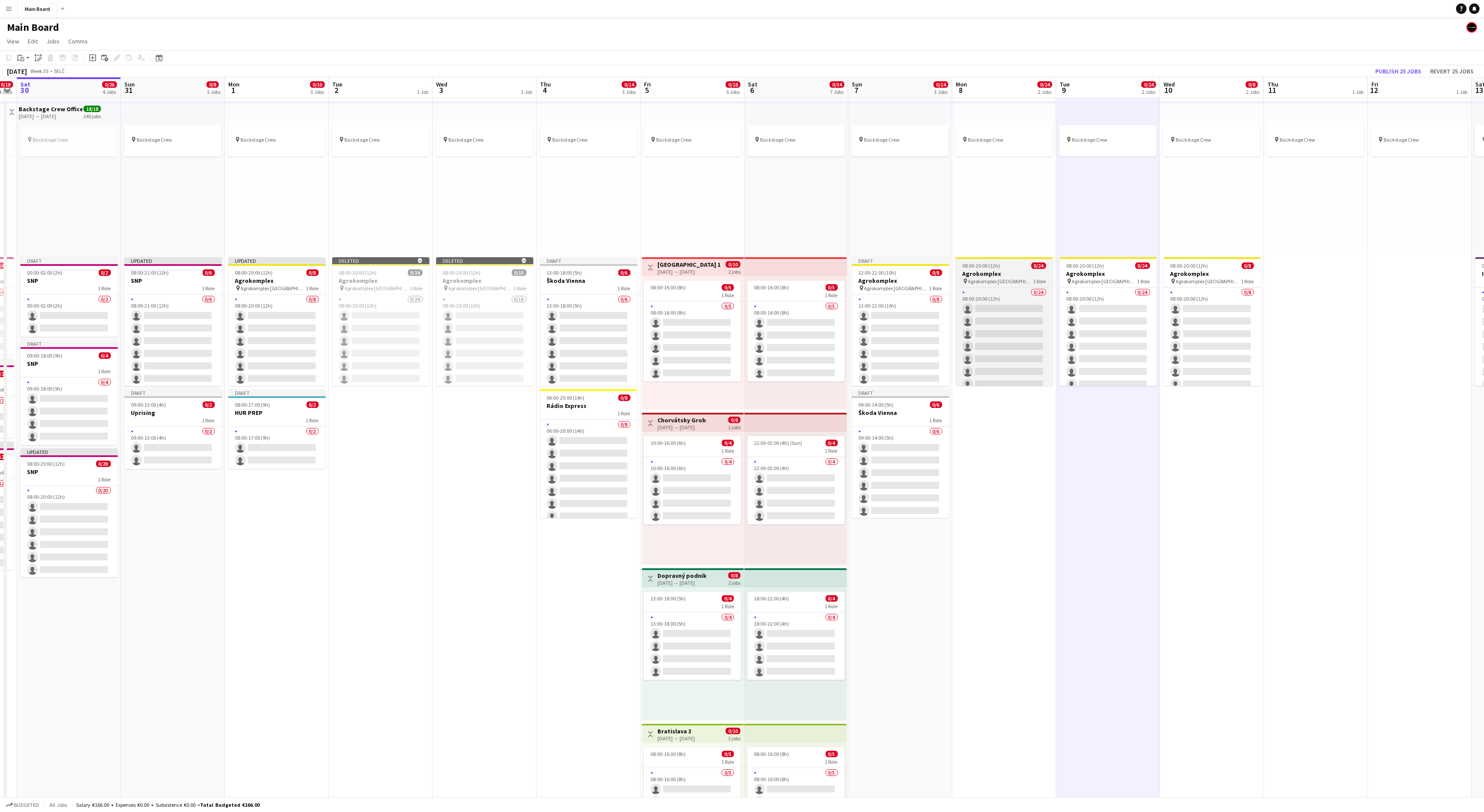
click at [1006, 269] on div "08:00-20:00 (12h) 0/24" at bounding box center [1004, 266] width 97 height 7
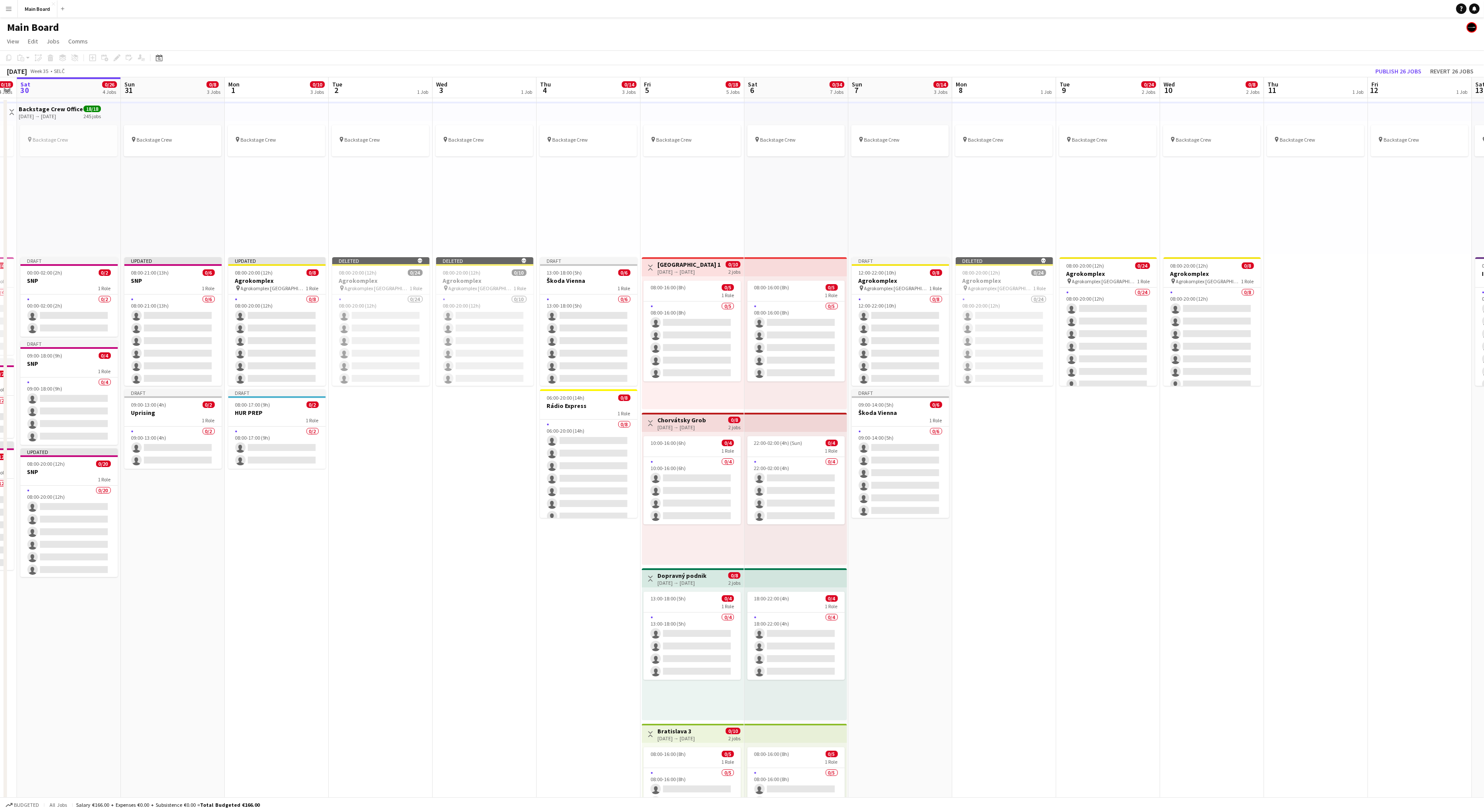
click at [1007, 445] on app-date-cell "pin Backstage Crew Deleted skull 08:00-20:00 (12h) 0/24 Agrokomplex pin Agrokom…" at bounding box center [1004, 628] width 104 height 1059
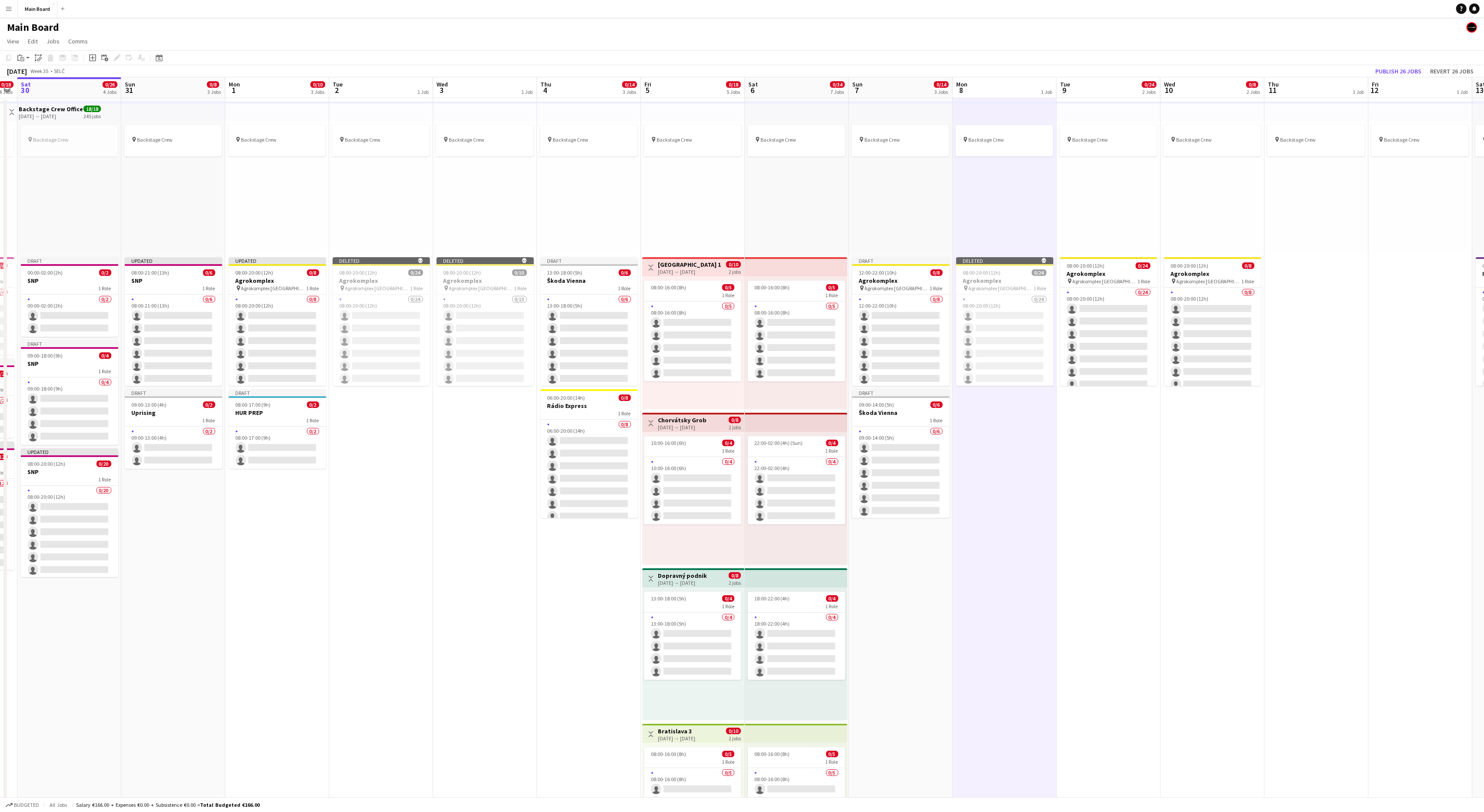
click at [1167, 223] on div "pin Backstage Crew" at bounding box center [1212, 188] width 104 height 133
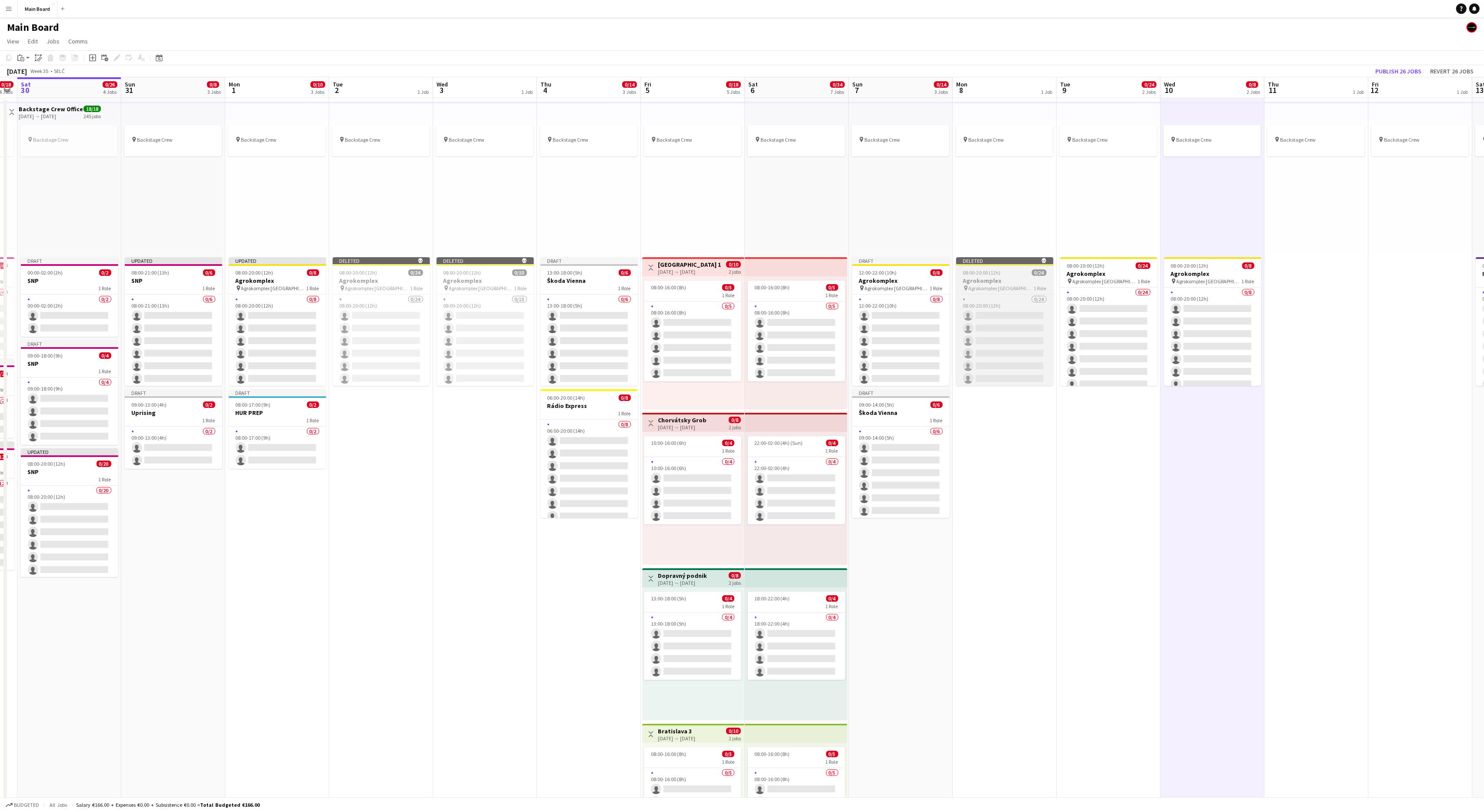
click at [1001, 259] on div "Deleted skull" at bounding box center [1004, 261] width 97 height 7
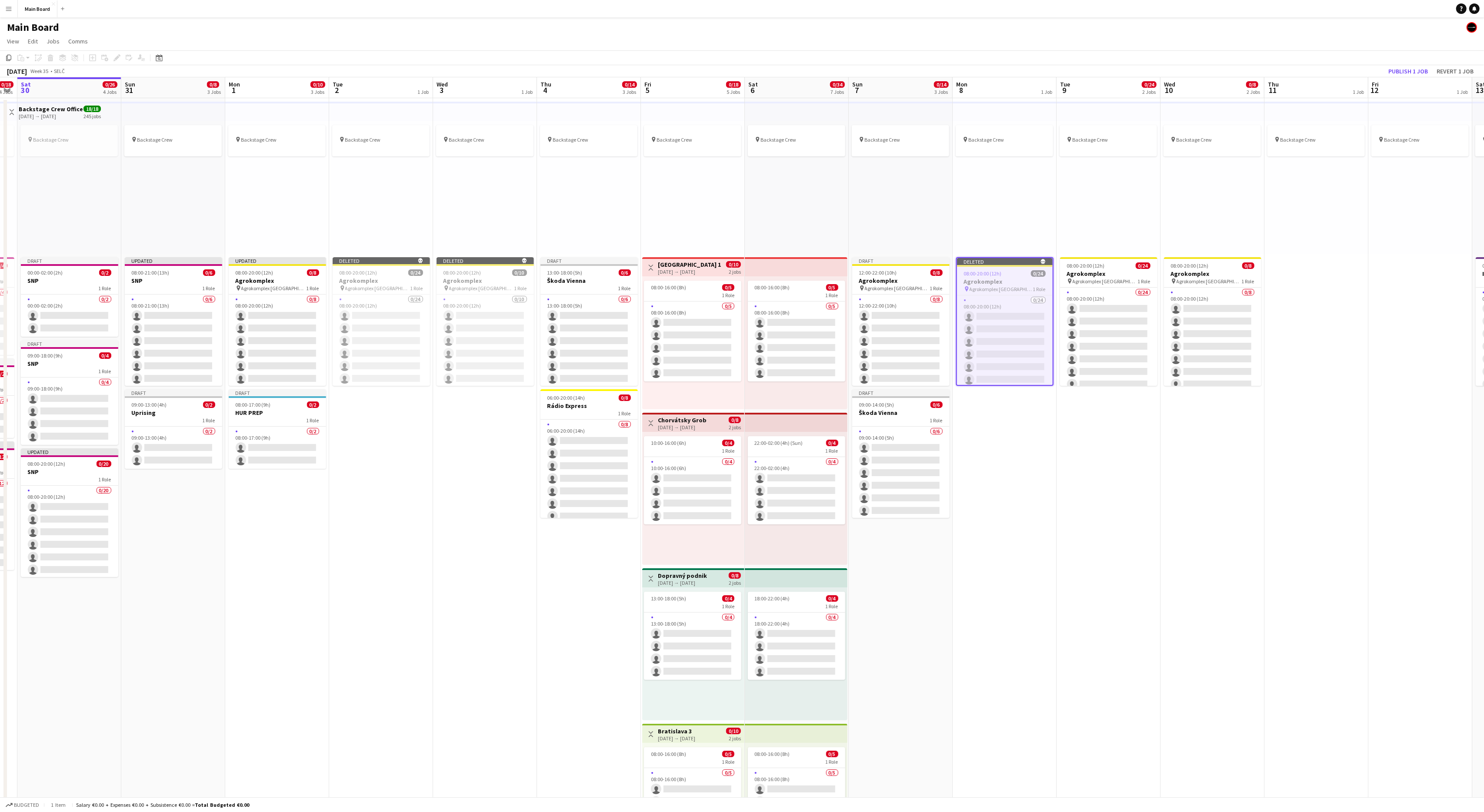
click at [1105, 433] on app-date-cell "pin Backstage Crew 08:00-20:00 (12h) 0/24 Agrokomplex pin Agrokomplex Nitra 1 R…" at bounding box center [1108, 628] width 104 height 1059
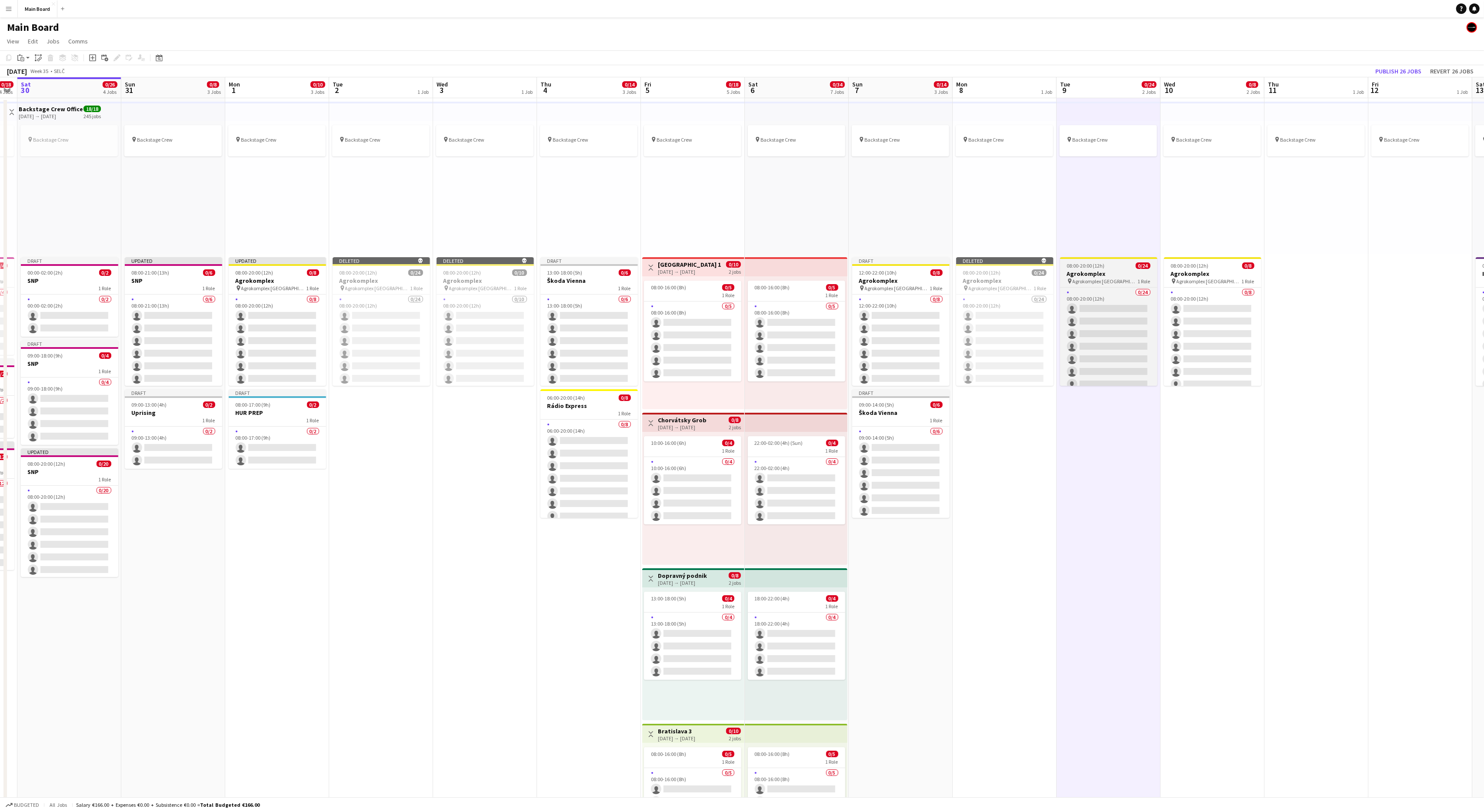
click at [1112, 272] on h3 "Agrokomplex" at bounding box center [1108, 274] width 97 height 8
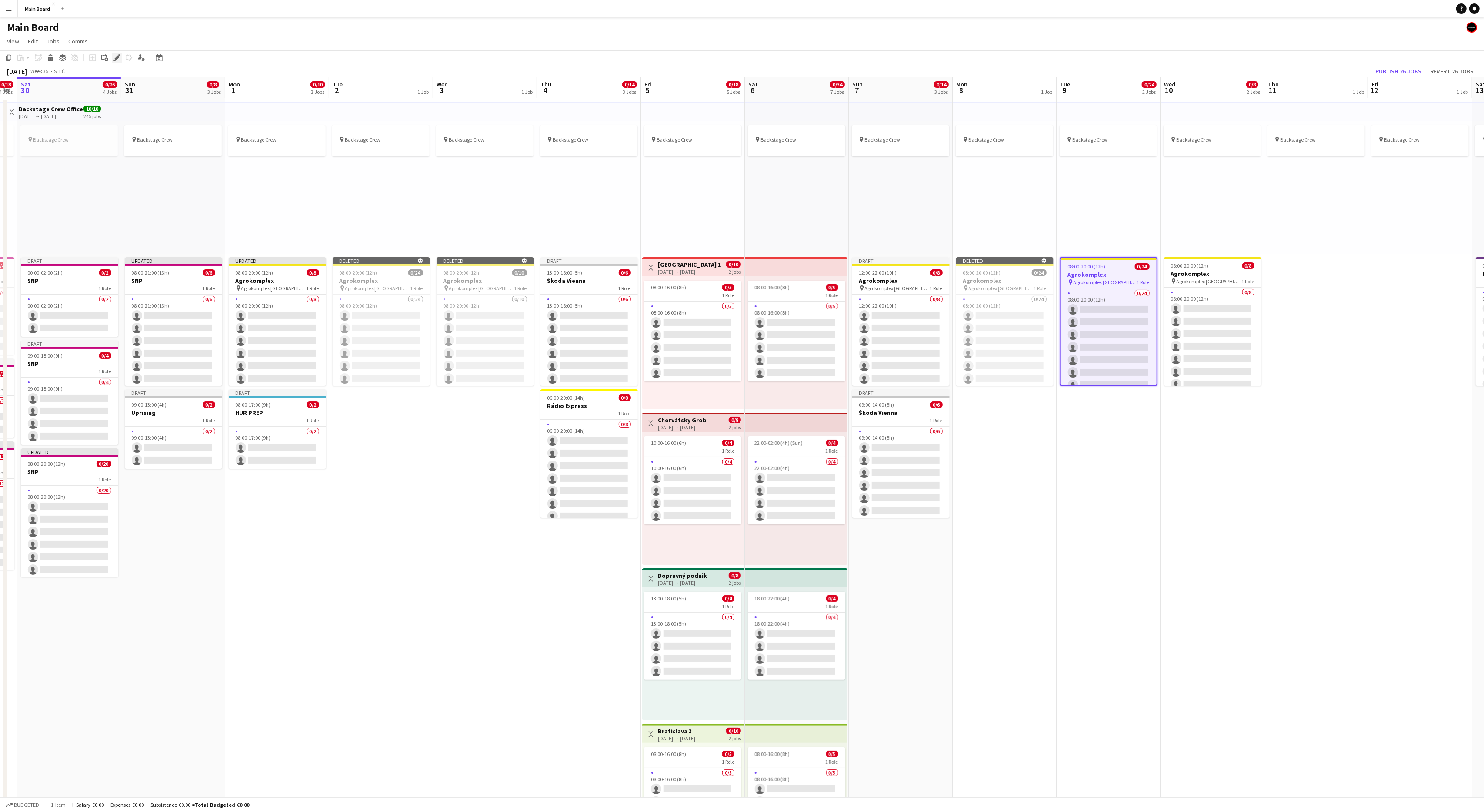
click at [119, 58] on icon "Edit" at bounding box center [117, 58] width 7 height 7
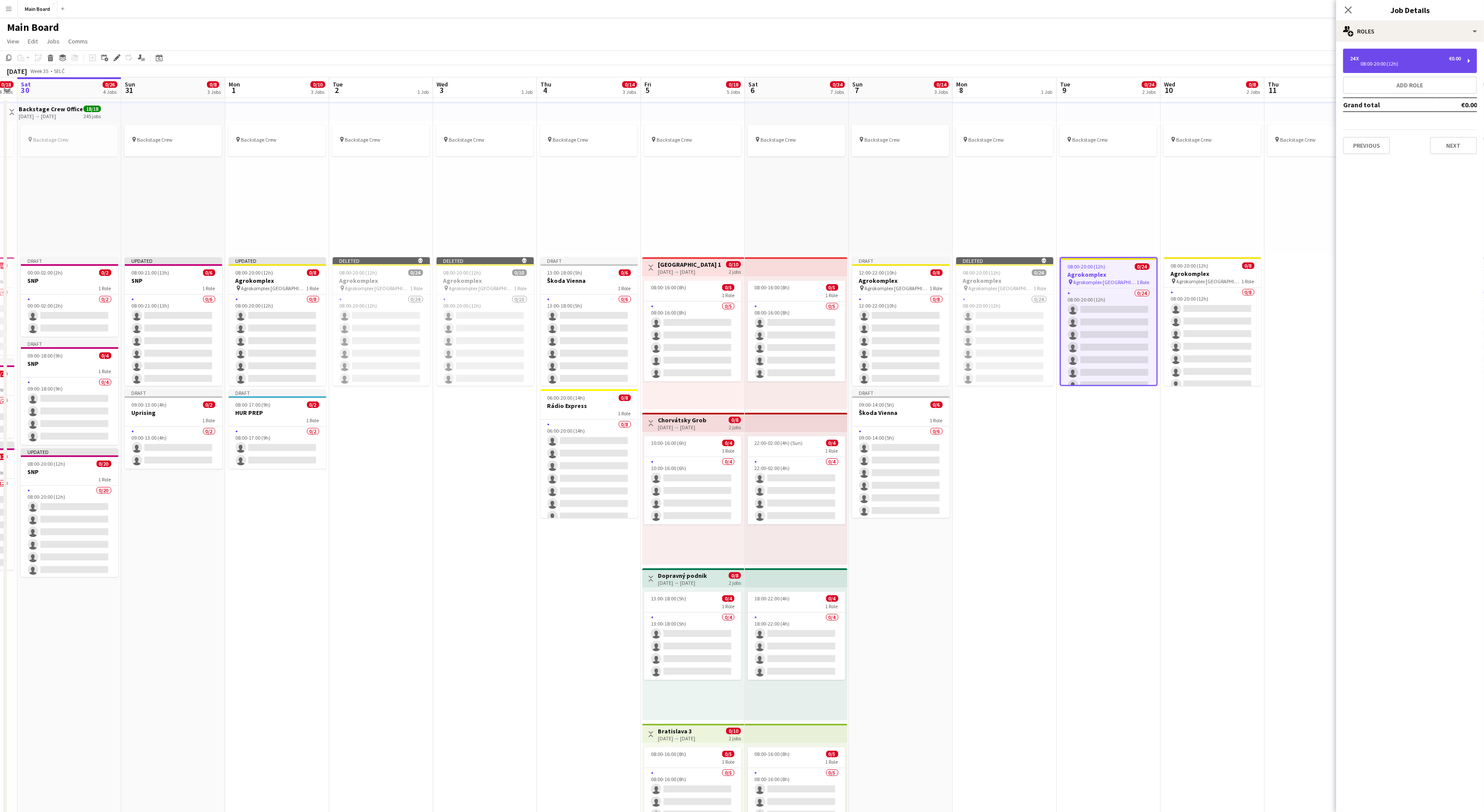
click at [1364, 64] on div "08:00-20:00 (12h)" at bounding box center [1405, 64] width 111 height 4
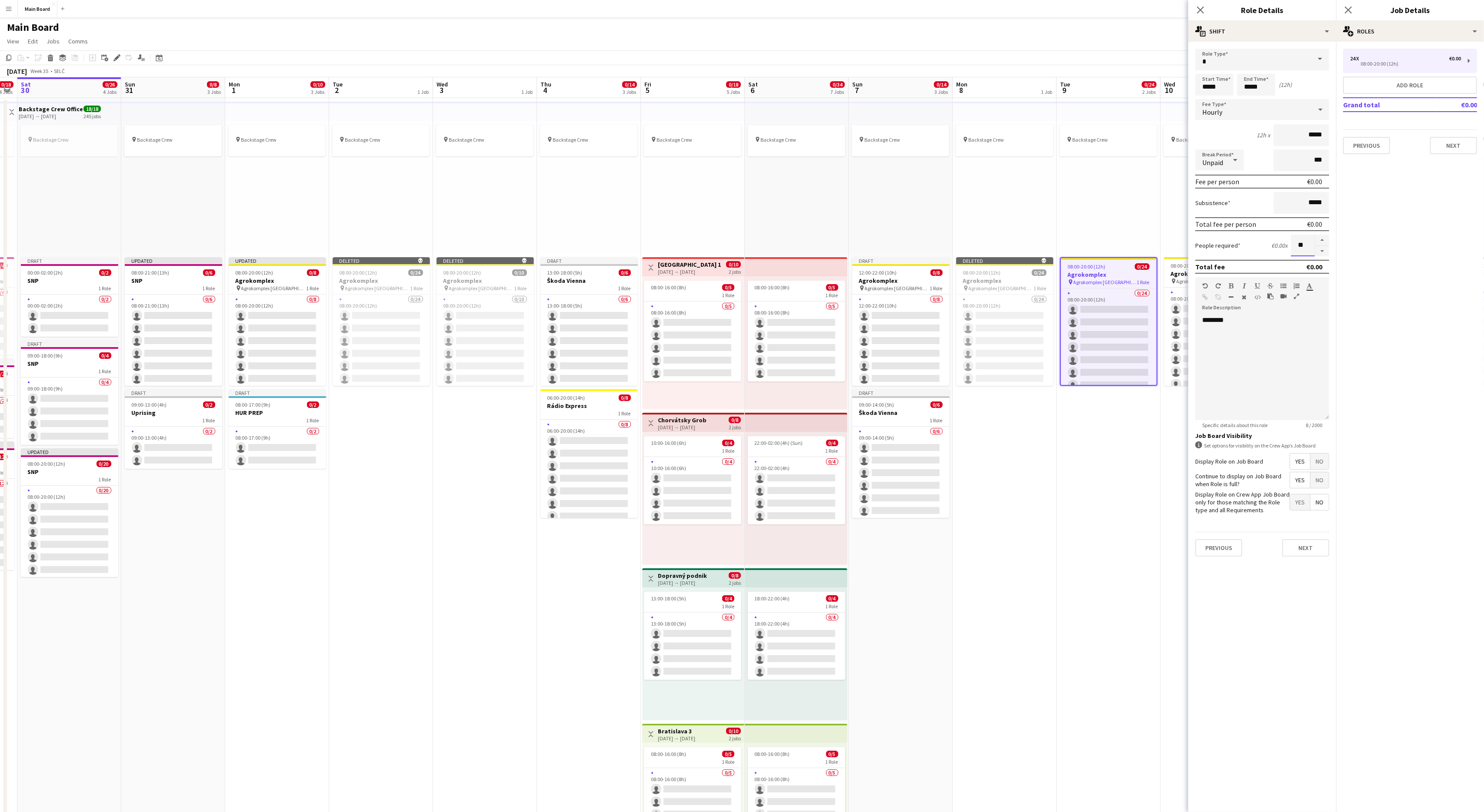
click at [1300, 244] on input "**" at bounding box center [1302, 245] width 24 height 22
type input "**"
click at [1294, 546] on button "Next" at bounding box center [1305, 548] width 47 height 18
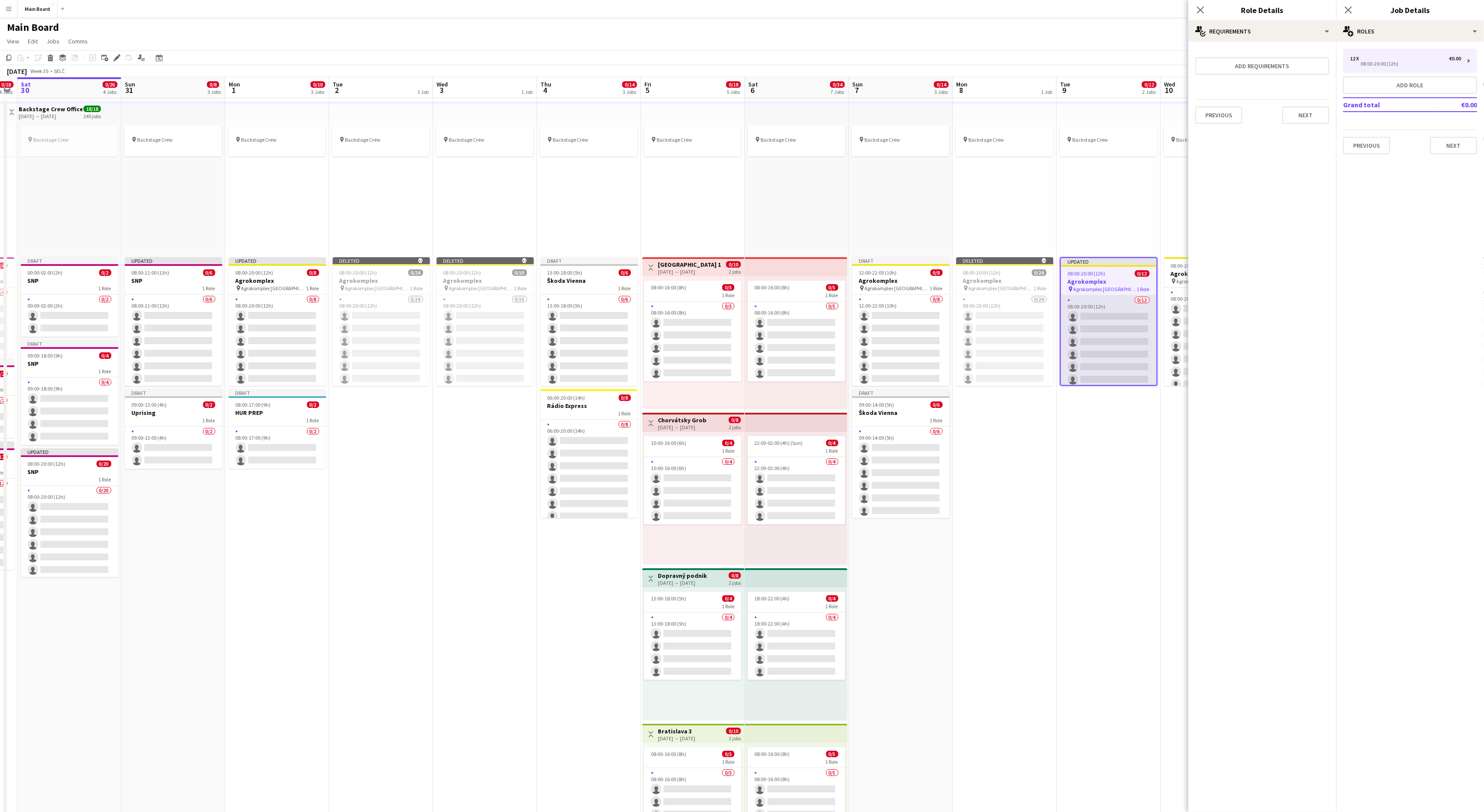
click at [1064, 319] on app-card-role "0/12 08:00-20:00 (12h) single-neutral-actions single-neutral-actions single-neu…" at bounding box center [1109, 380] width 96 height 169
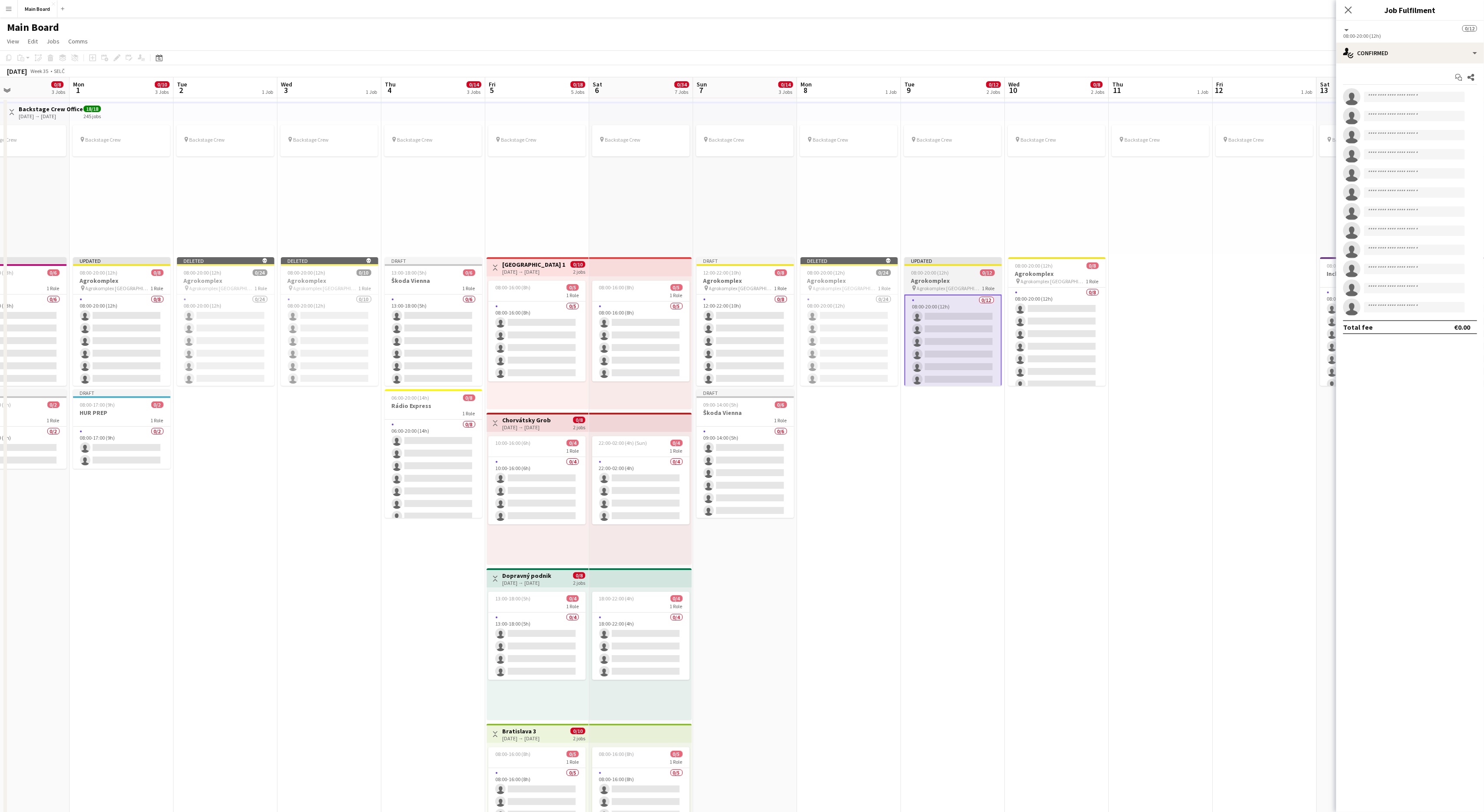
scroll to position [0, 349]
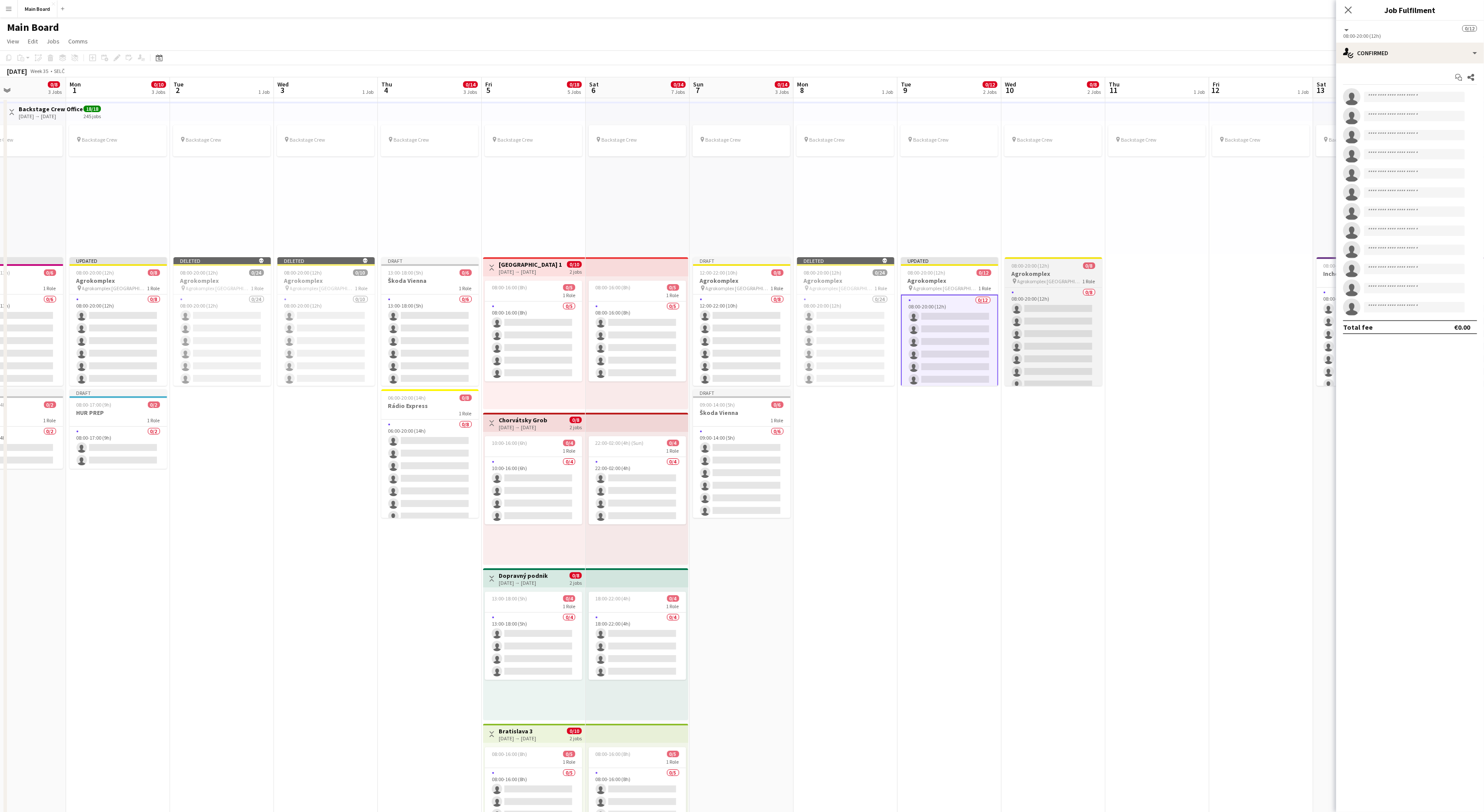
click at [1039, 272] on h3 "Agrokomplex" at bounding box center [1053, 274] width 97 height 8
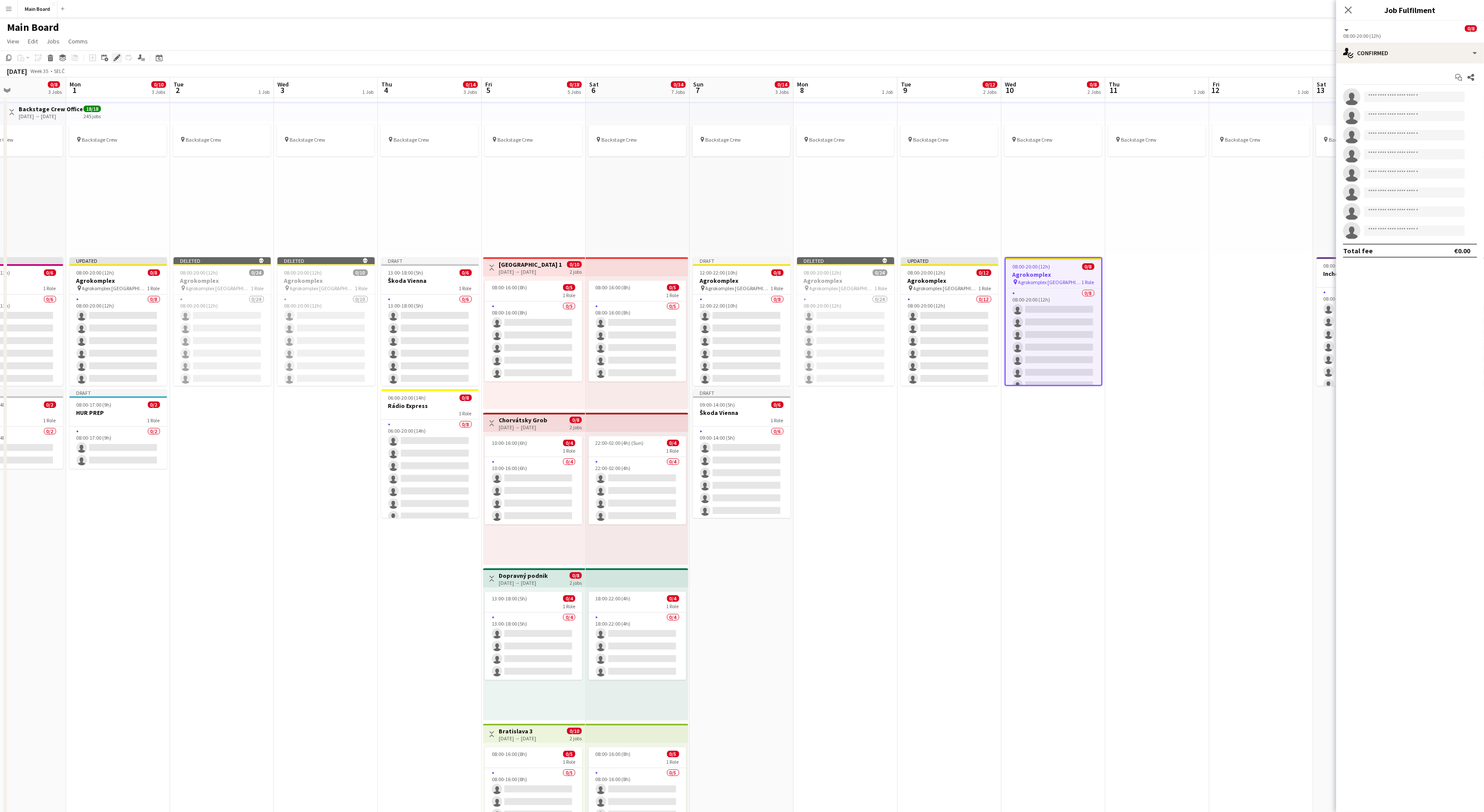
click at [121, 54] on div "Edit" at bounding box center [116, 57] width 10 height 10
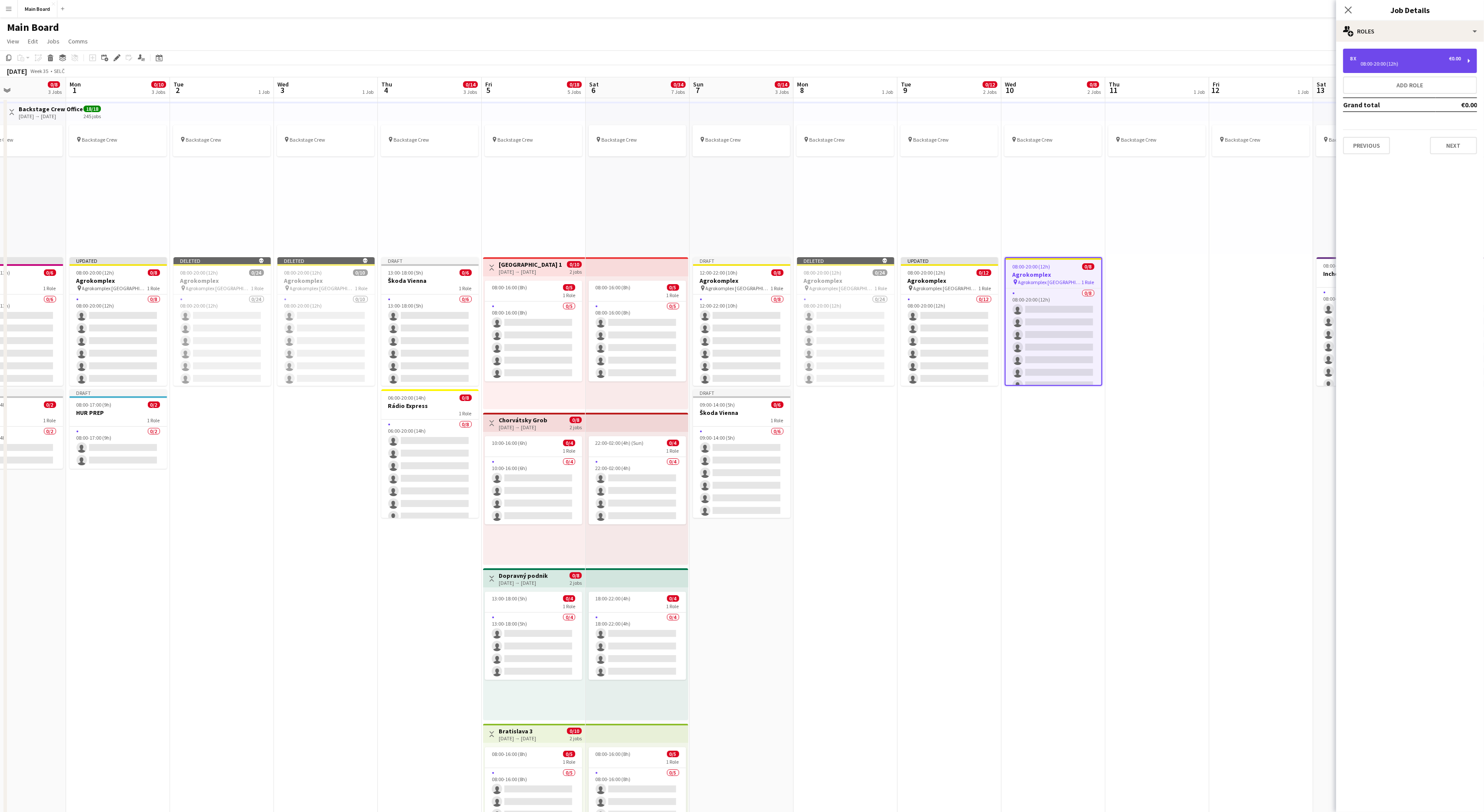
click at [1400, 65] on div "08:00-20:00 (12h)" at bounding box center [1405, 64] width 111 height 4
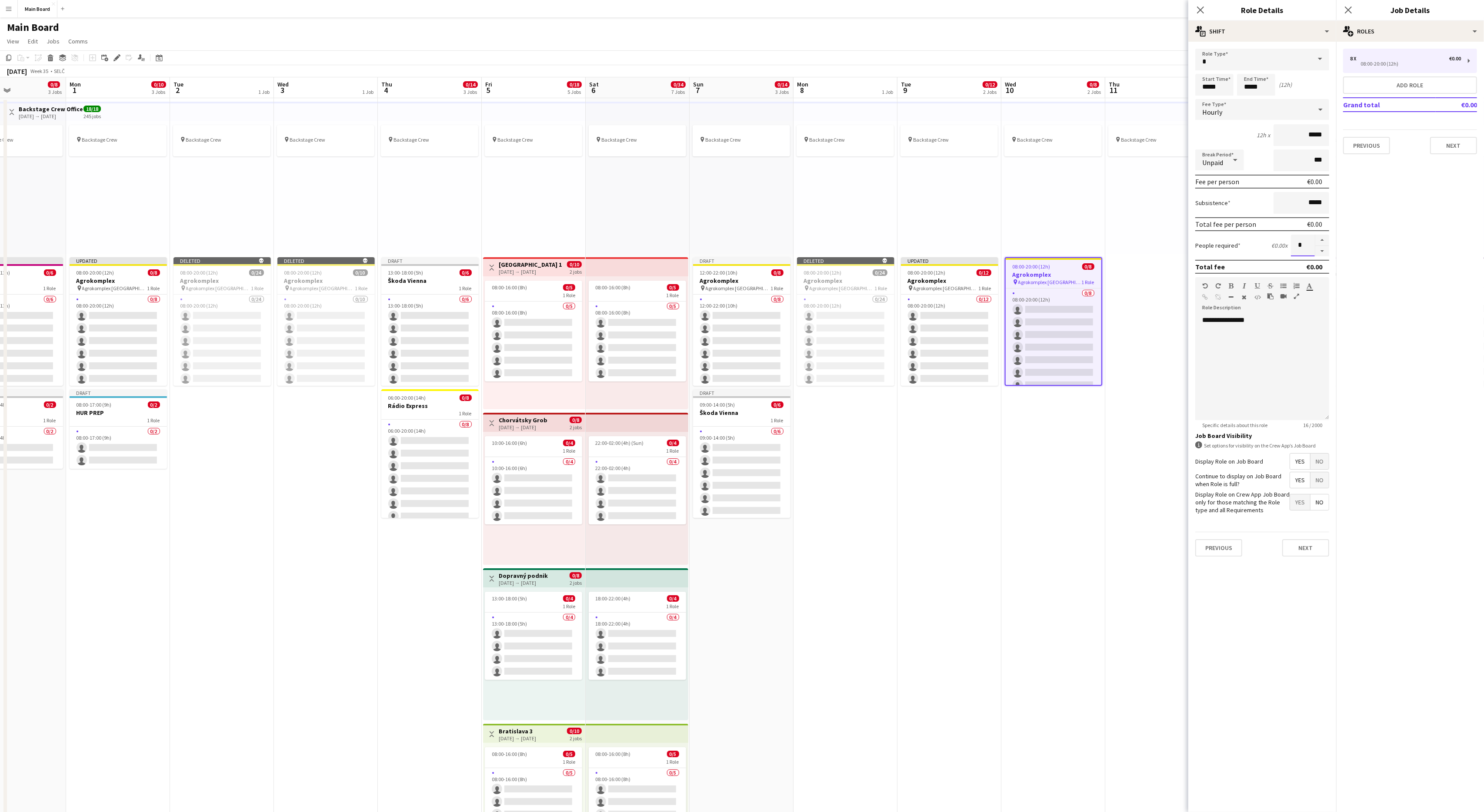
click at [1298, 242] on input "*" at bounding box center [1302, 245] width 24 height 22
click at [1296, 544] on button "Next" at bounding box center [1305, 548] width 47 height 18
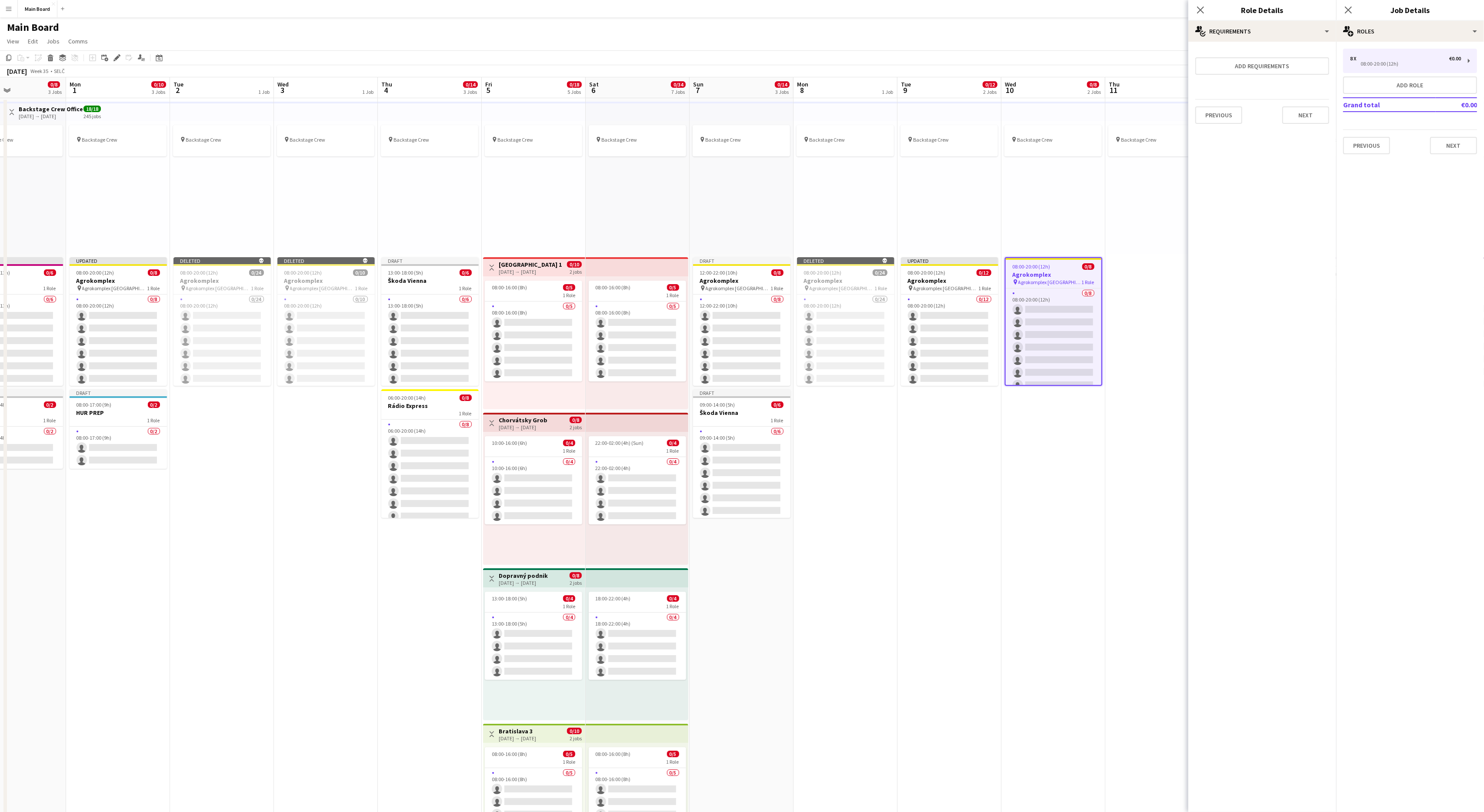
click at [1113, 514] on app-date-cell "pin Backstage Crew" at bounding box center [1157, 628] width 104 height 1059
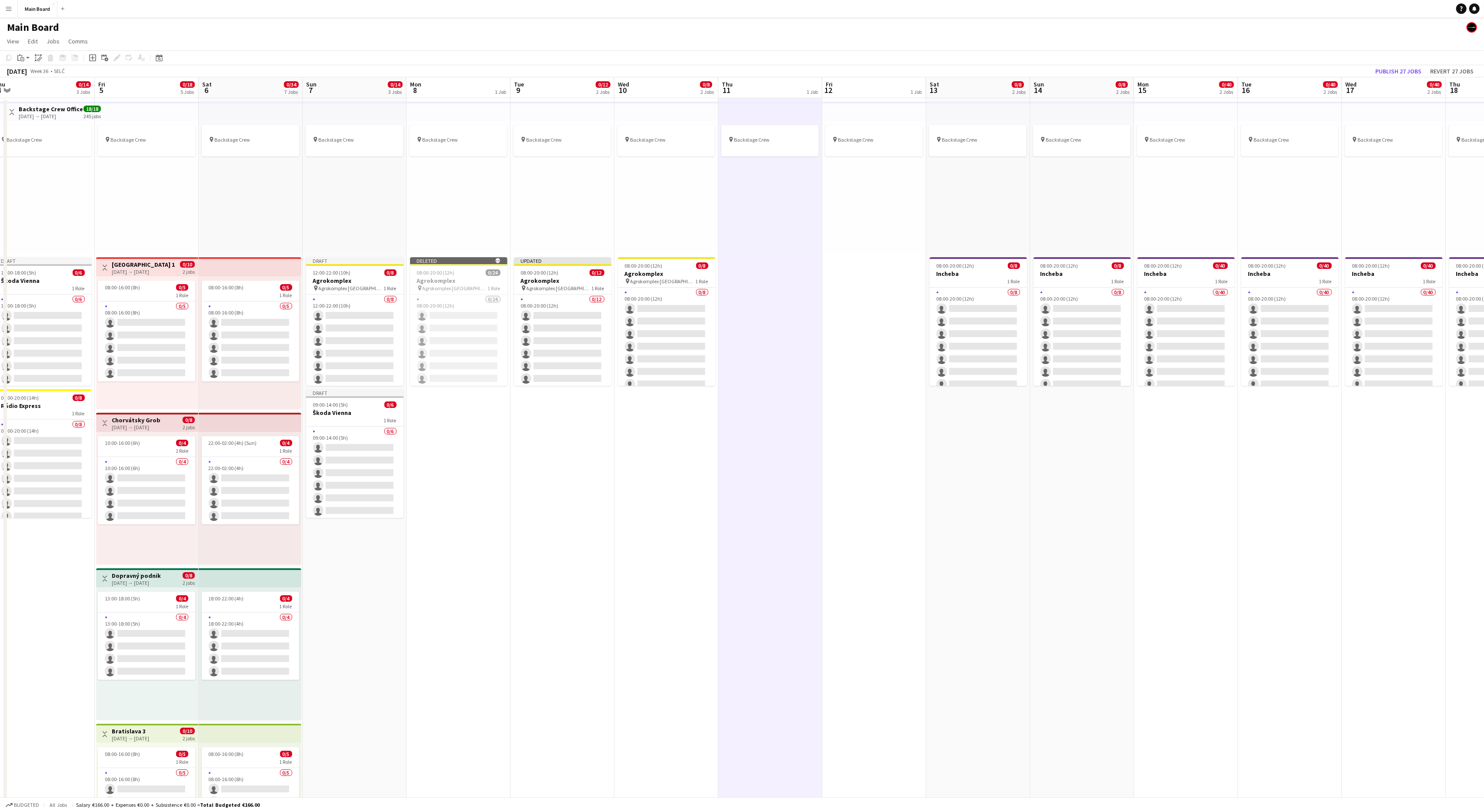
scroll to position [0, 359]
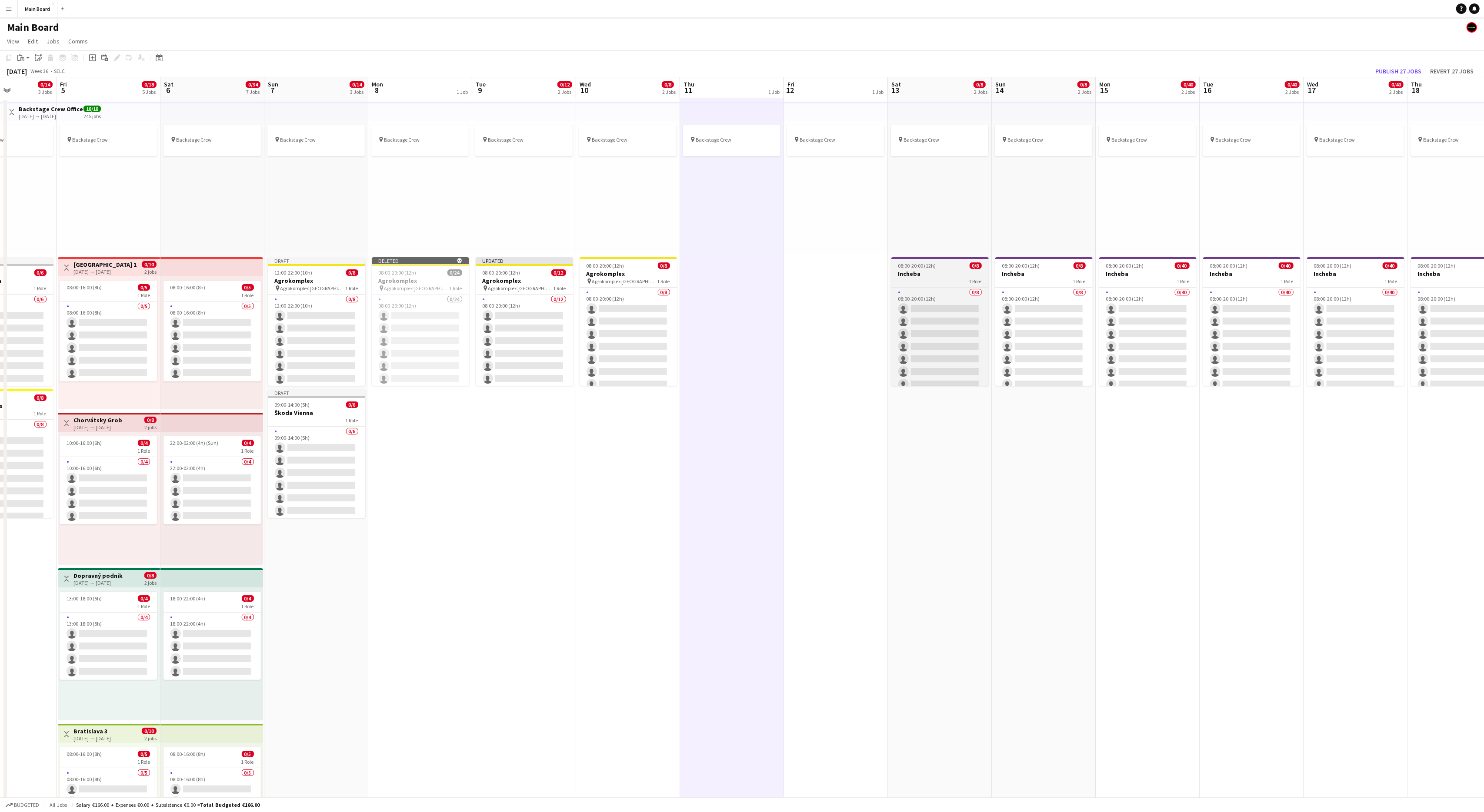
click at [948, 270] on h3 "Incheba" at bounding box center [939, 274] width 97 height 8
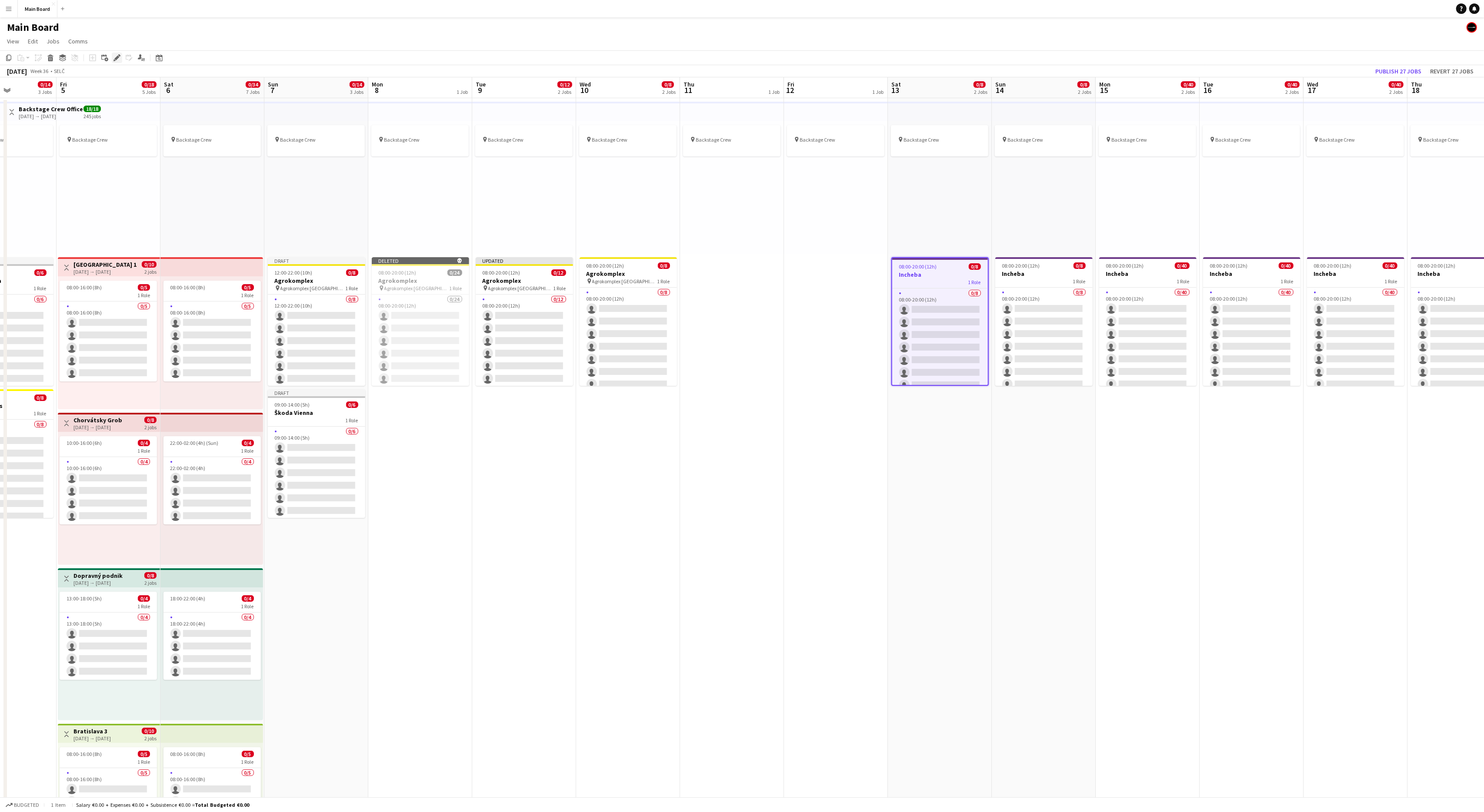
click at [117, 61] on div "Edit" at bounding box center [116, 57] width 10 height 10
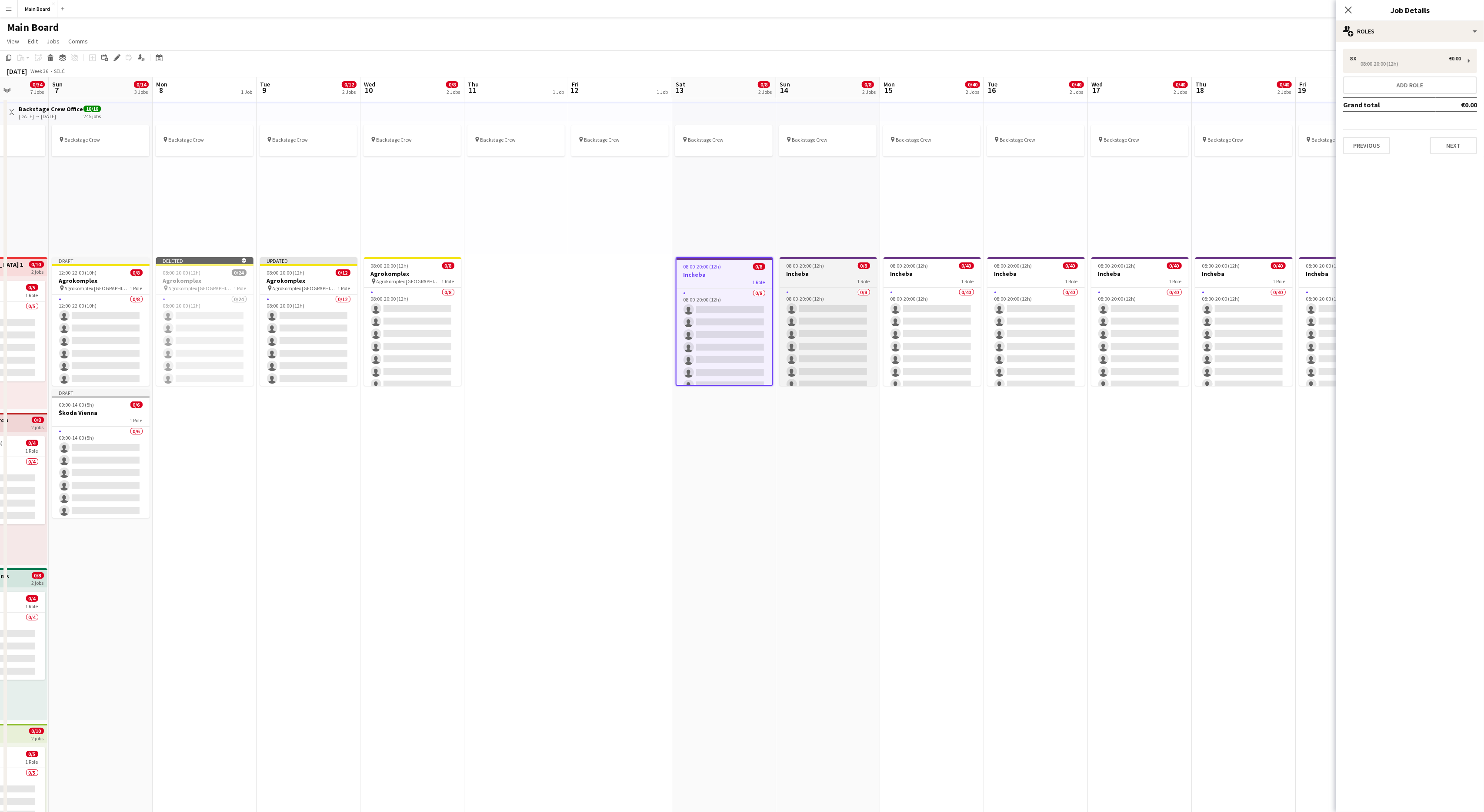
scroll to position [0, 369]
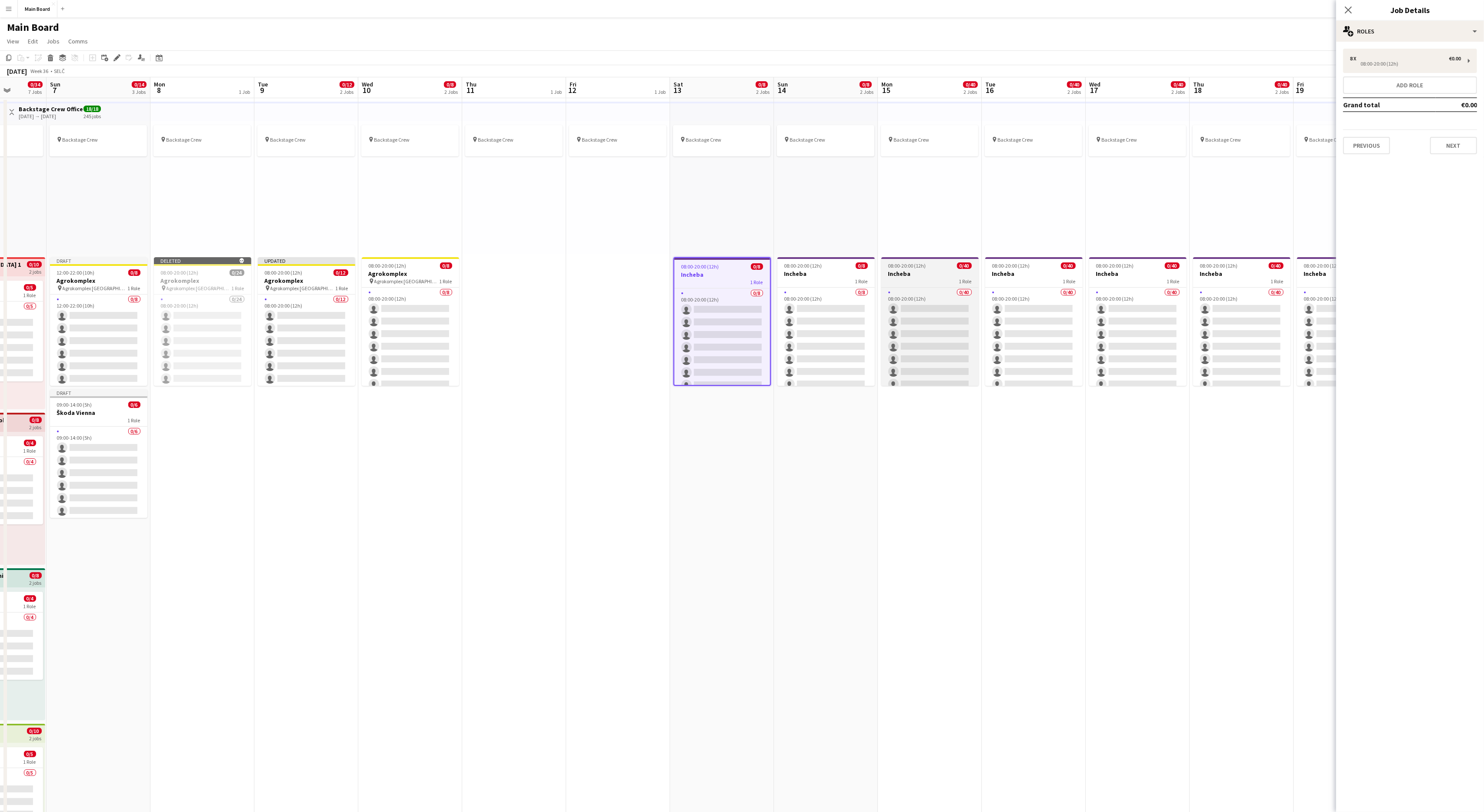
click at [914, 269] on app-job-card "08:00-20:00 (12h) 0/40 Incheba 1 Role 0/40 08:00-20:00 (12h) single-neutral-act…" at bounding box center [929, 321] width 97 height 128
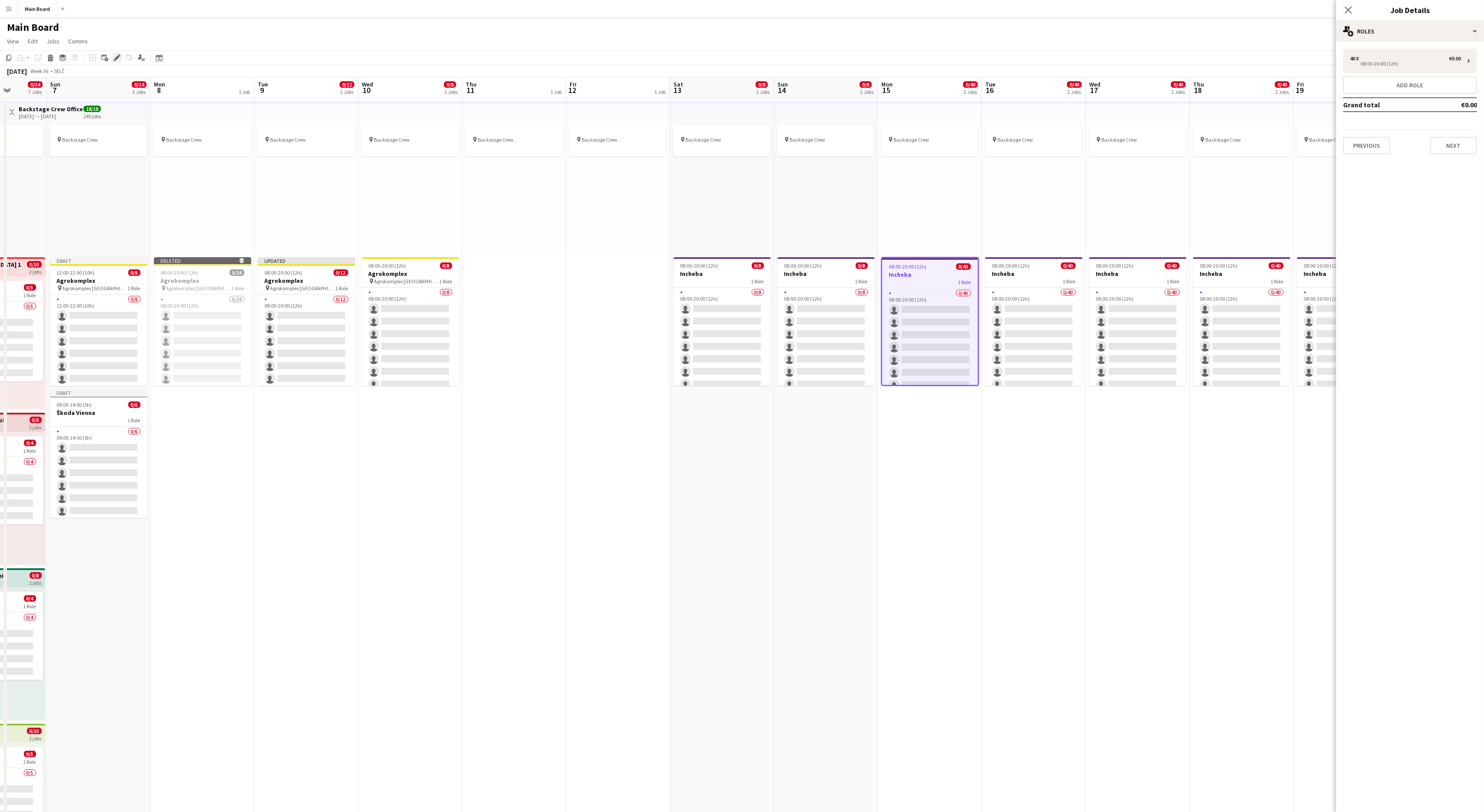
click at [116, 60] on icon "Edit" at bounding box center [117, 58] width 7 height 7
click at [1413, 56] on div "40 x €0.00" at bounding box center [1405, 58] width 111 height 6
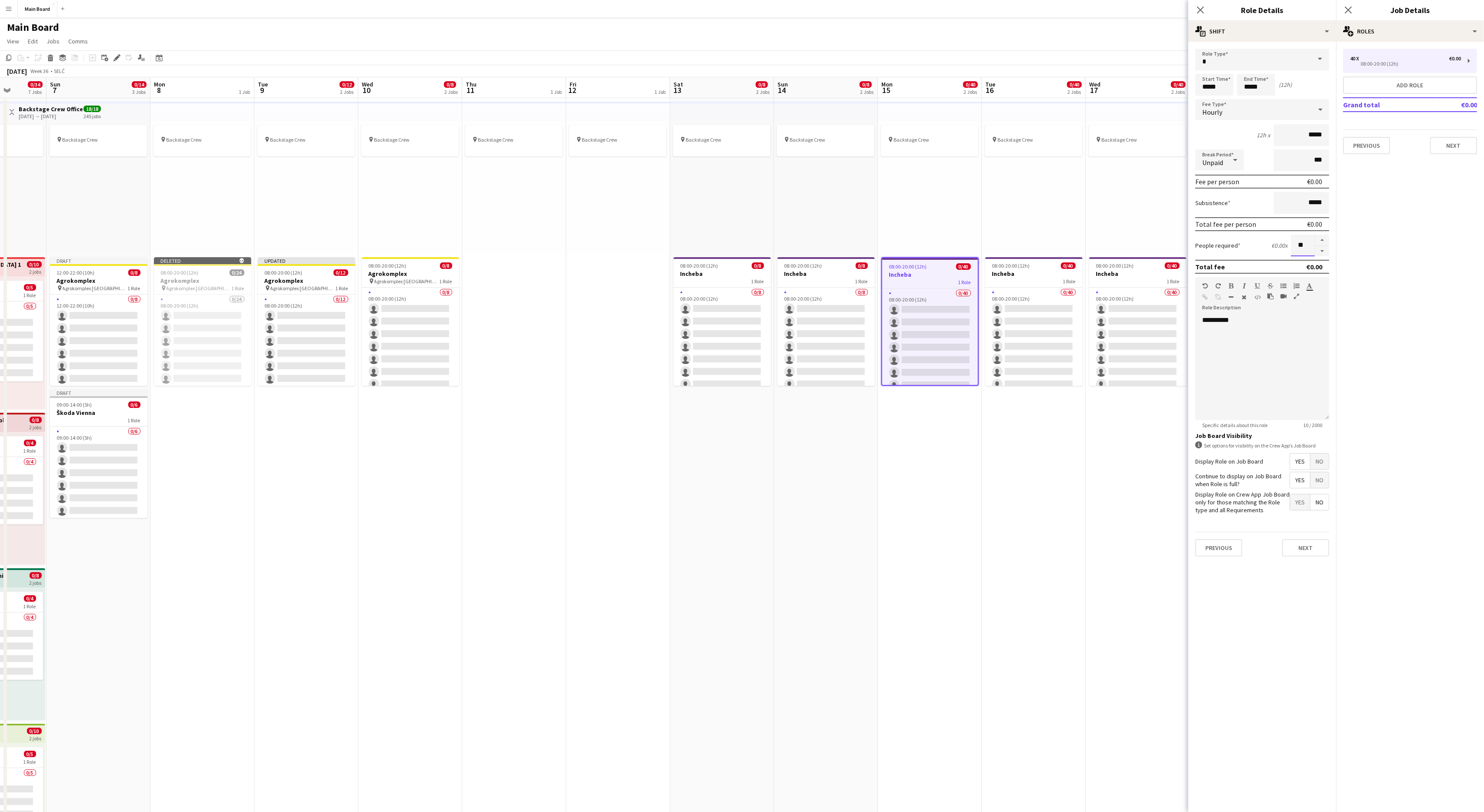
click at [1302, 242] on input "**" at bounding box center [1302, 245] width 24 height 22
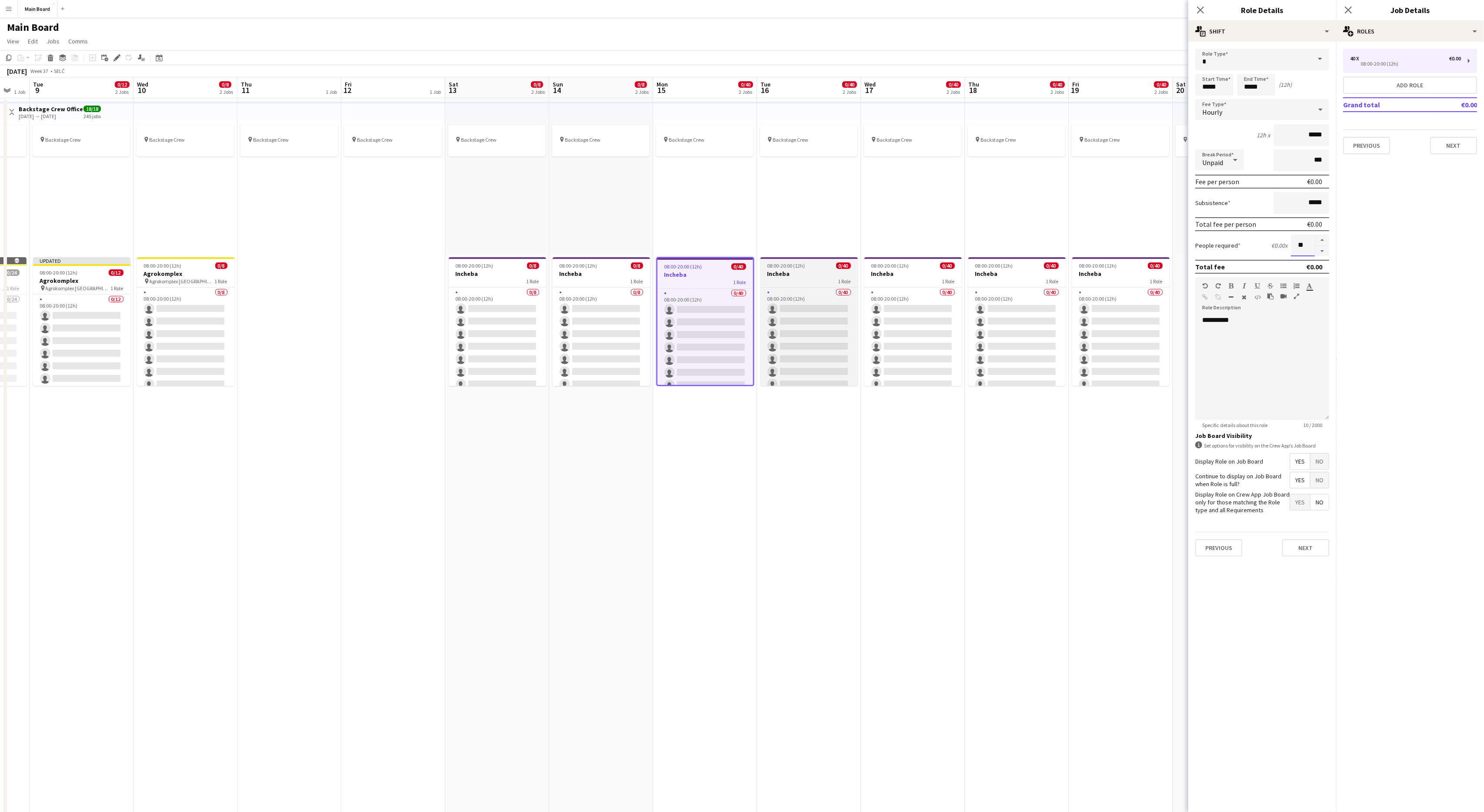
type input "**"
click at [813, 262] on div "08:00-20:00 (12h) 0/40" at bounding box center [809, 266] width 97 height 7
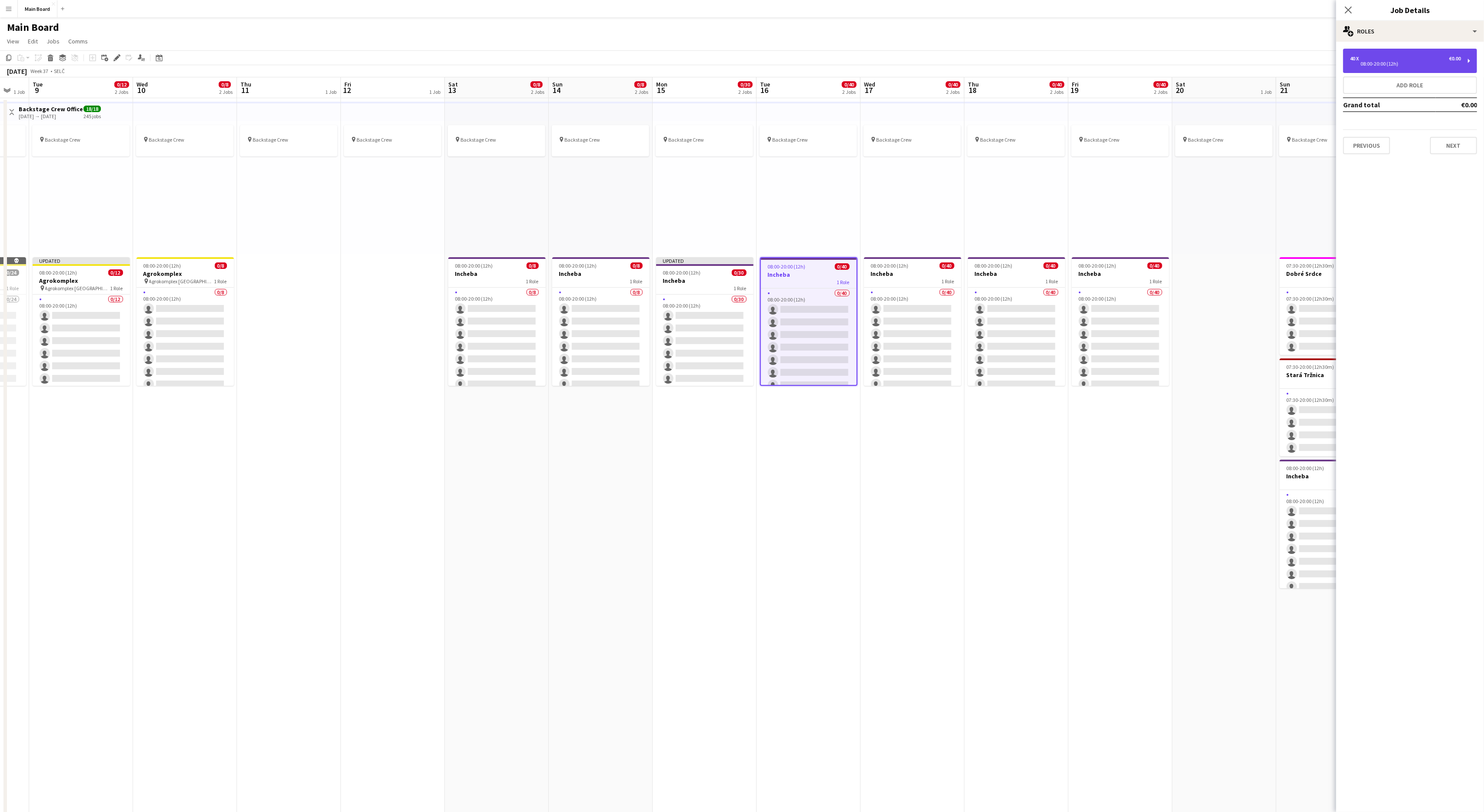
click at [1368, 67] on div "40 x €0.00 08:00-20:00 (12h)" at bounding box center [1410, 61] width 134 height 24
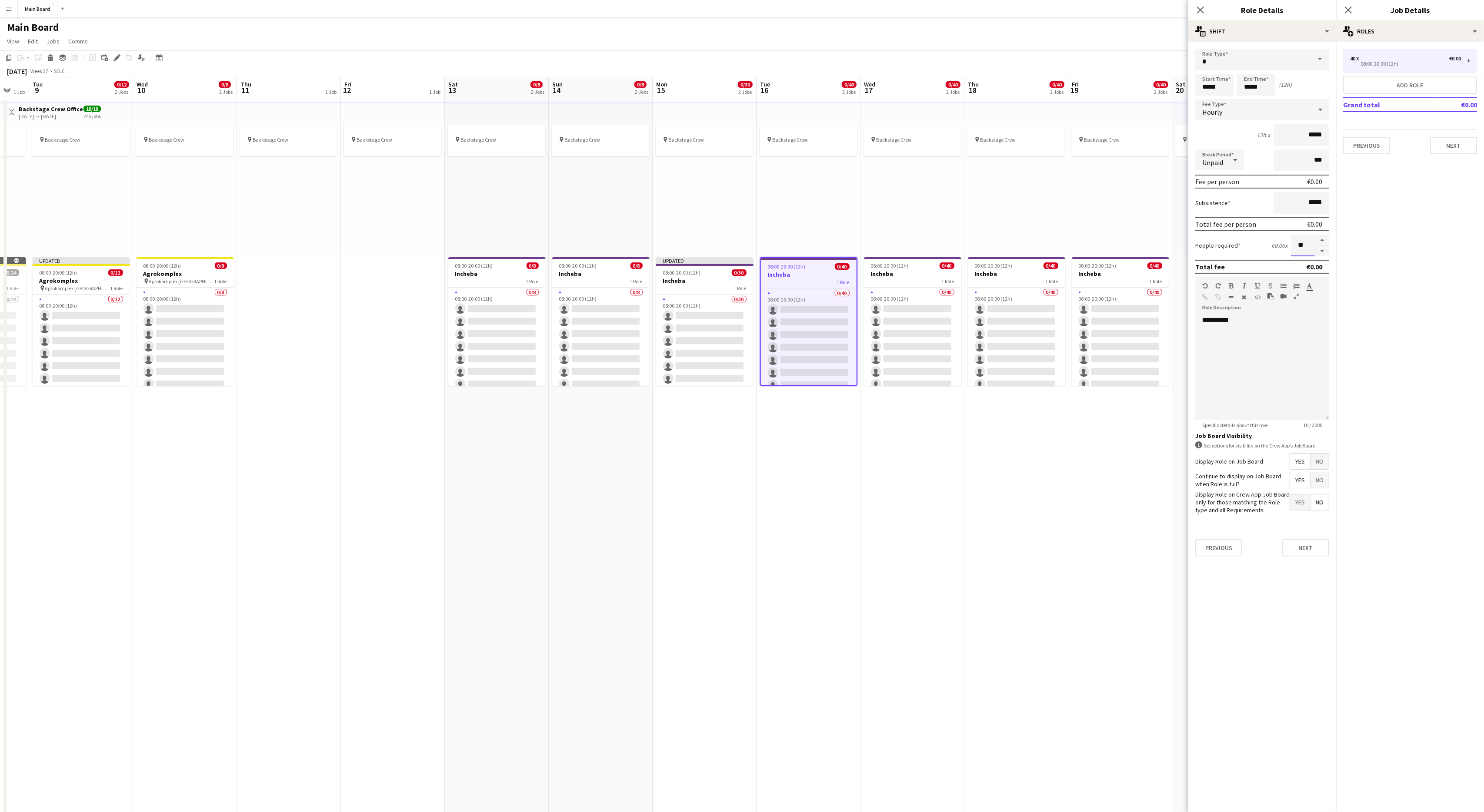
click at [1302, 243] on input "**" at bounding box center [1302, 245] width 24 height 22
type input "**"
click at [893, 276] on h3 "Incheba" at bounding box center [912, 274] width 97 height 8
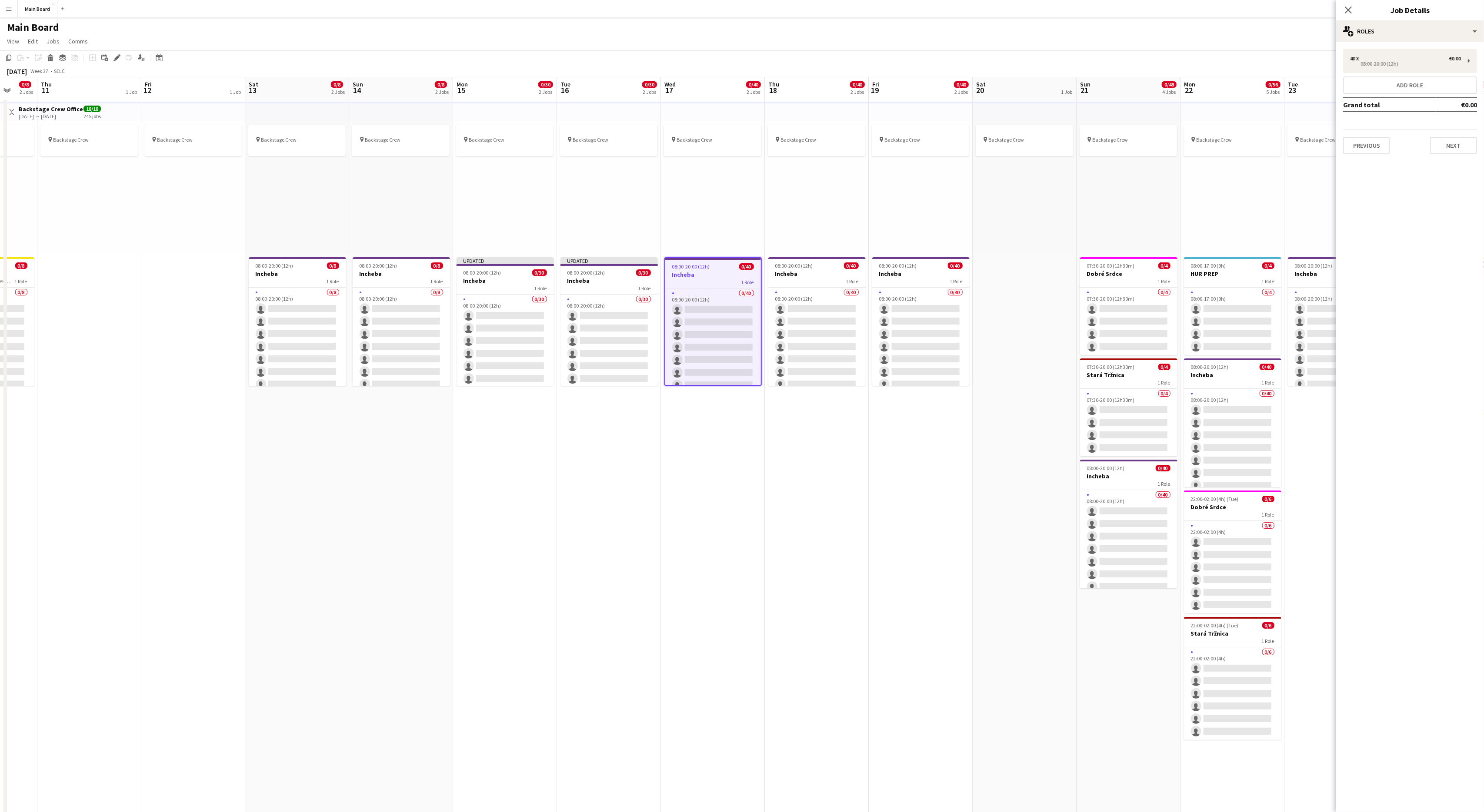
scroll to position [0, 381]
click at [1401, 56] on div "40 x €0.00" at bounding box center [1405, 58] width 111 height 6
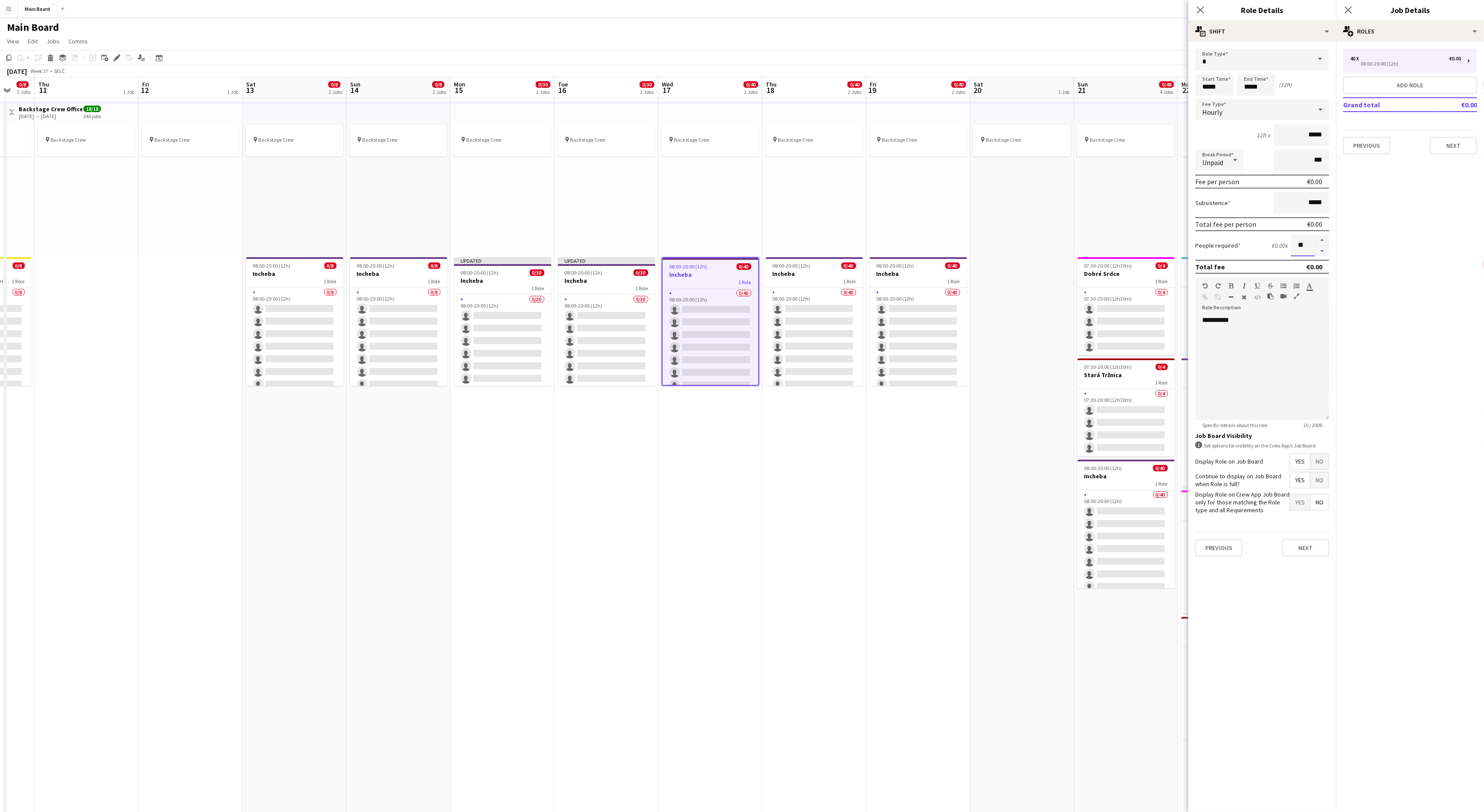
click at [1301, 245] on input "**" at bounding box center [1302, 245] width 24 height 22
type input "**"
click at [825, 272] on h3 "Incheba" at bounding box center [814, 274] width 97 height 8
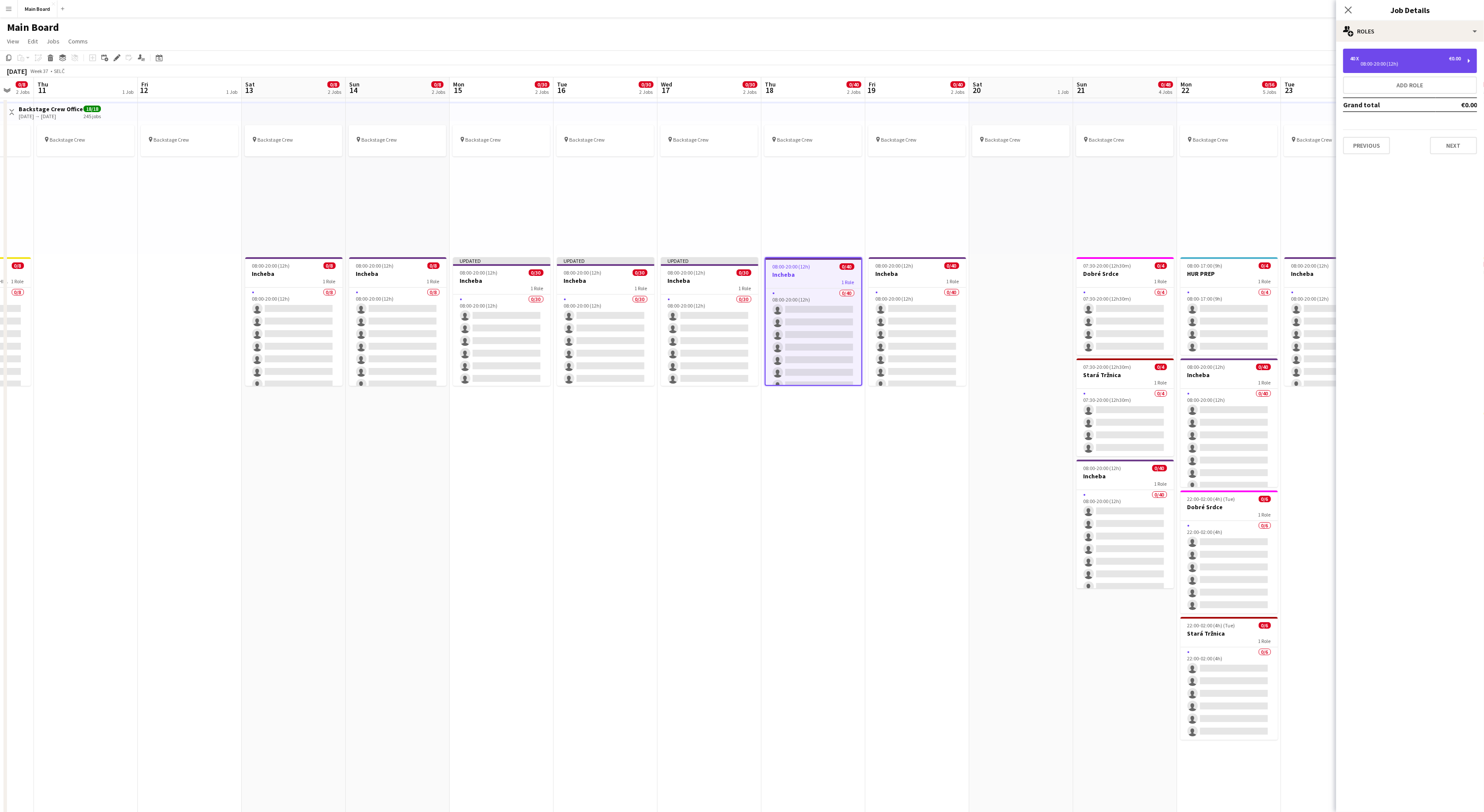
click at [1411, 53] on div "40 x €0.00 08:00-20:00 (12h)" at bounding box center [1410, 61] width 134 height 24
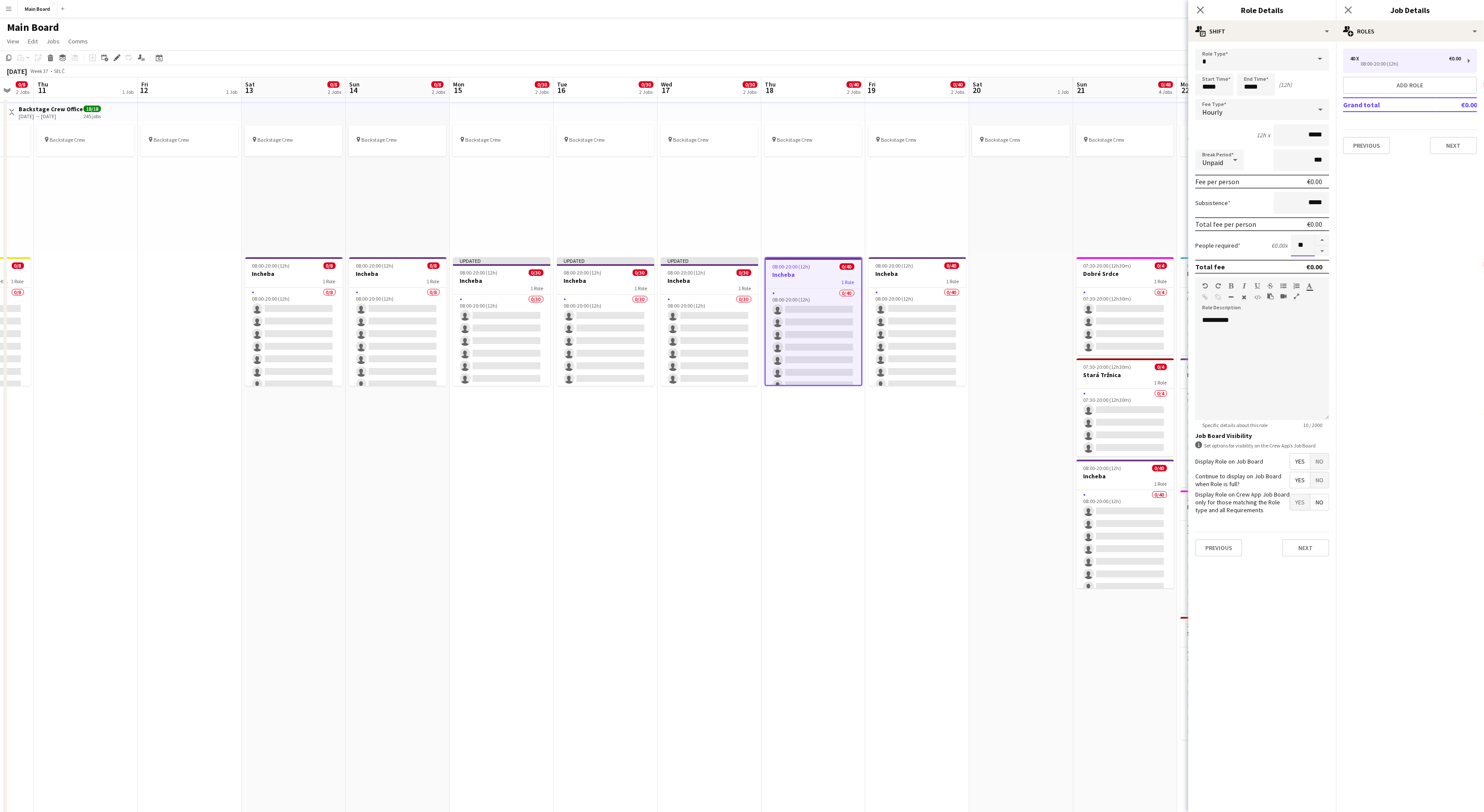
click at [1300, 246] on input "**" at bounding box center [1302, 245] width 24 height 22
type input "**"
click at [899, 278] on div "1 Role" at bounding box center [917, 281] width 97 height 7
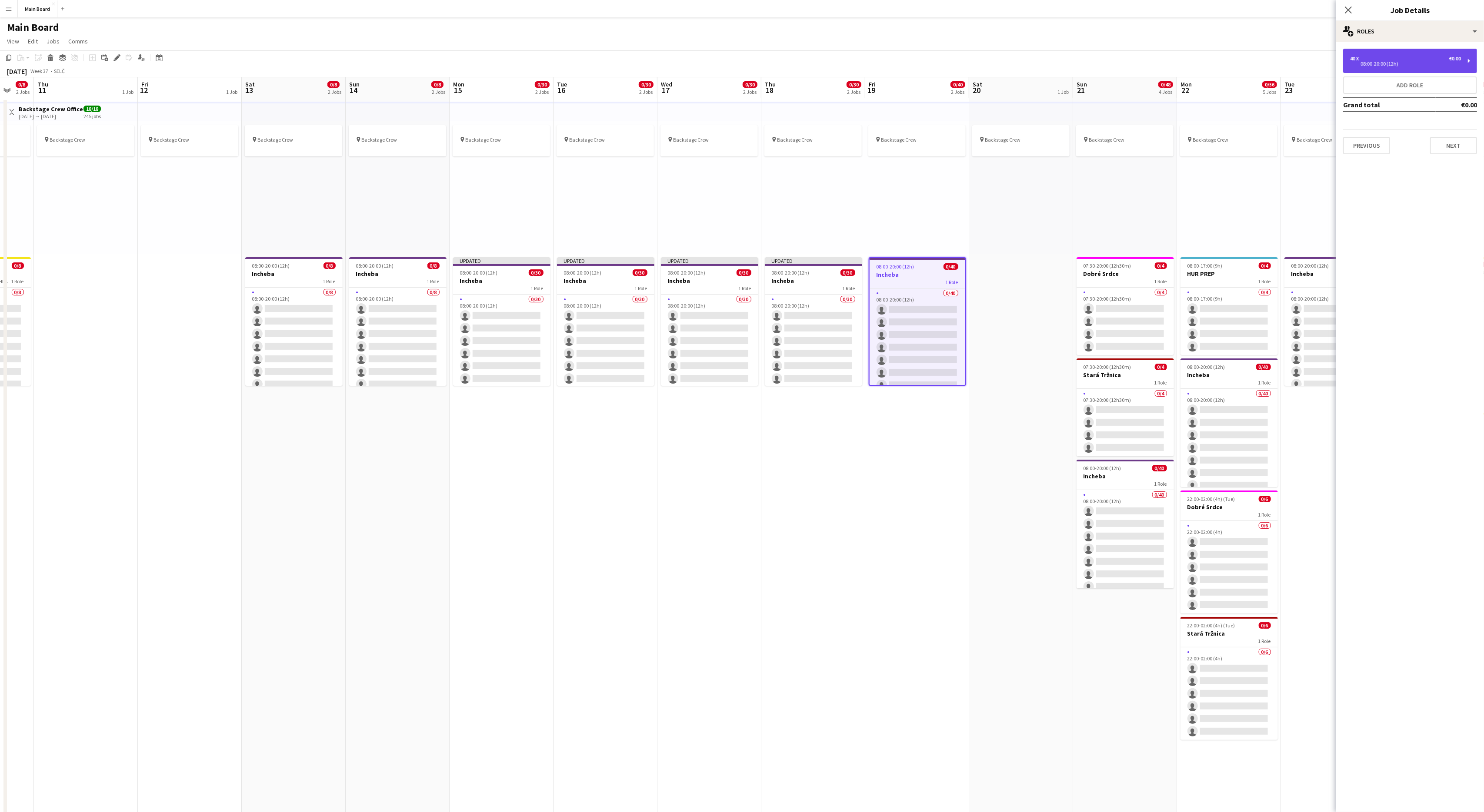
click at [1377, 49] on div "40 x €0.00 08:00-20:00 (12h)" at bounding box center [1410, 61] width 134 height 24
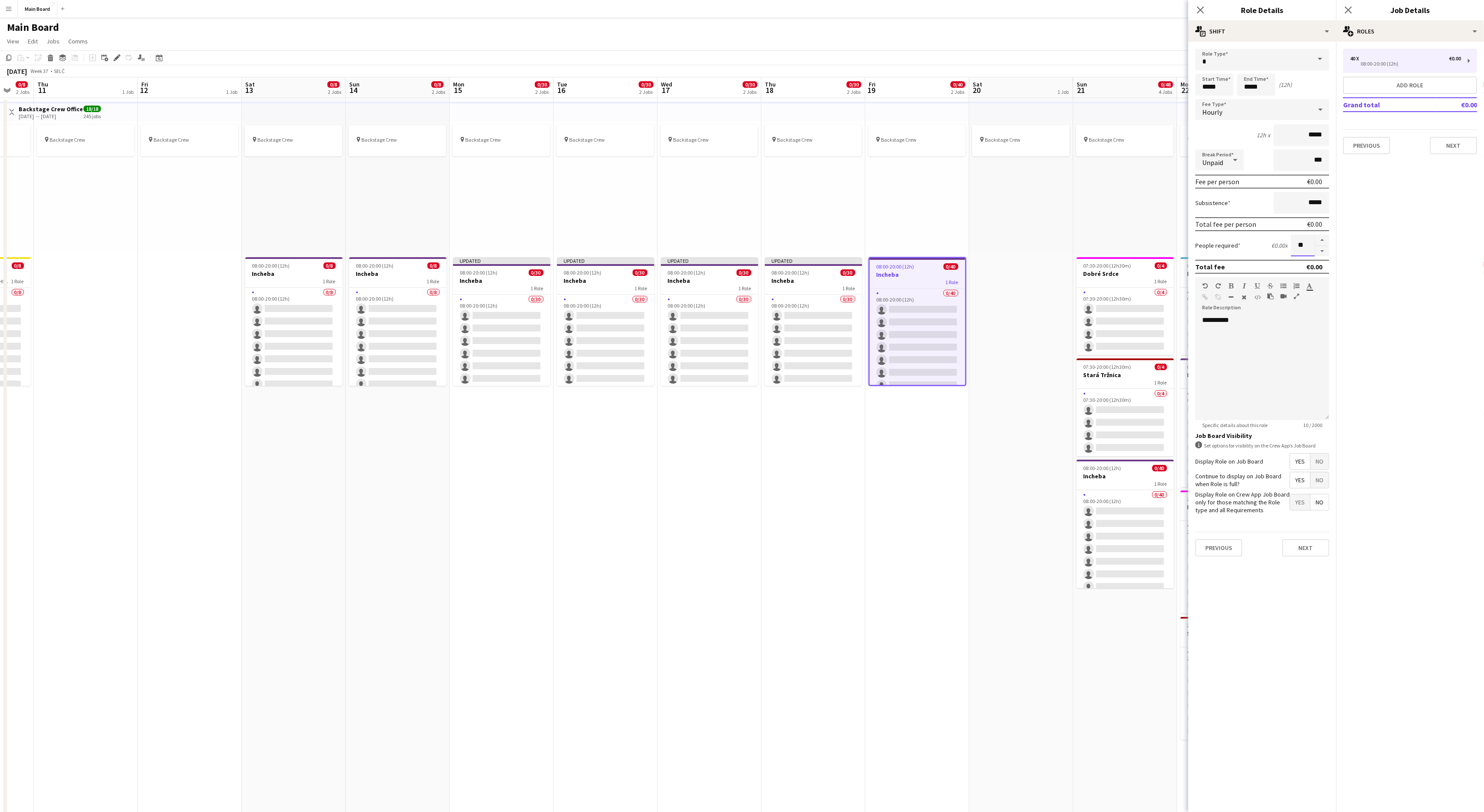
click at [1302, 243] on input "**" at bounding box center [1302, 245] width 24 height 22
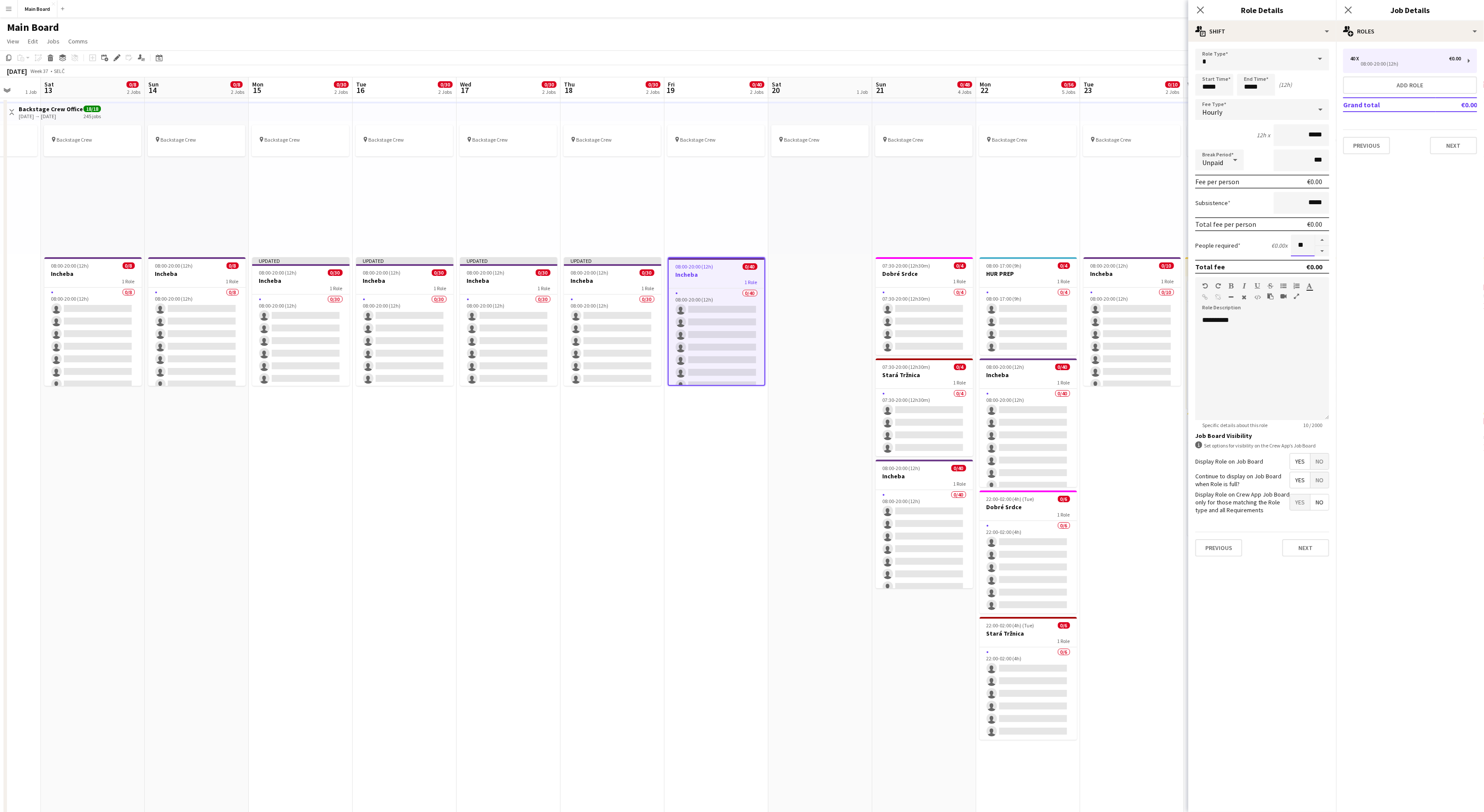
scroll to position [0, 387]
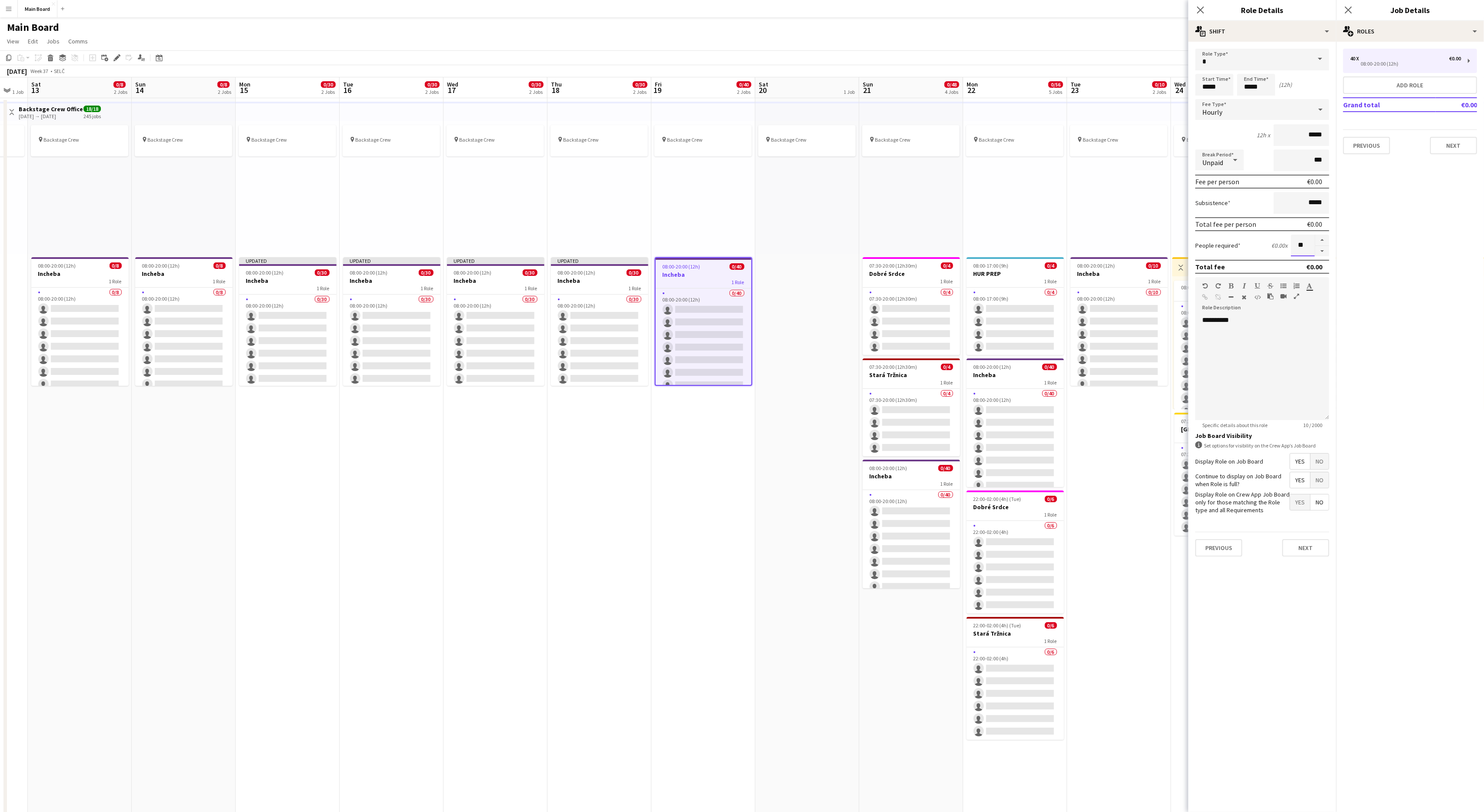
type input "**"
click at [1047, 225] on div "pin Backstage Crew" at bounding box center [1016, 188] width 104 height 133
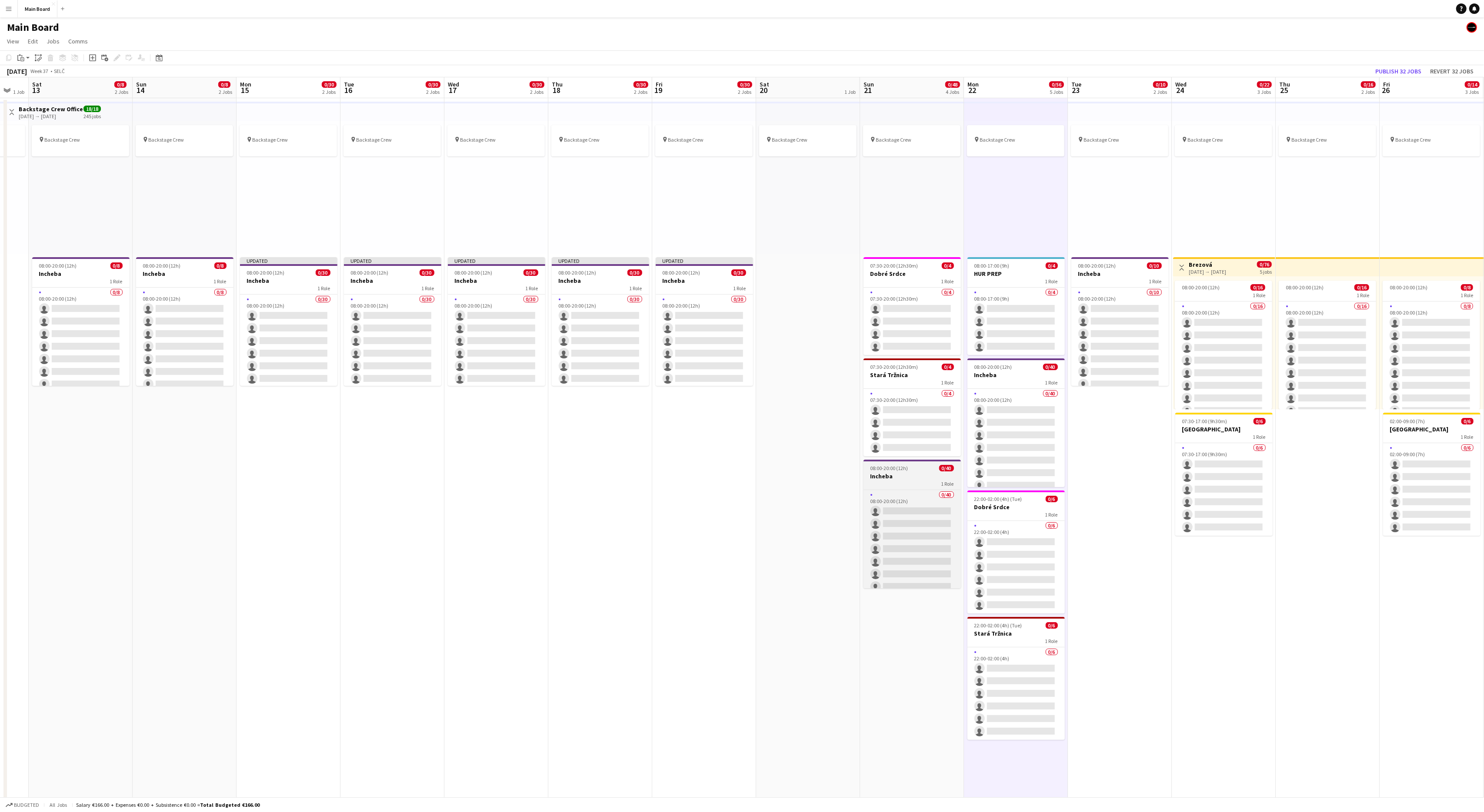
click at [911, 476] on h3 "Incheba" at bounding box center [912, 476] width 97 height 8
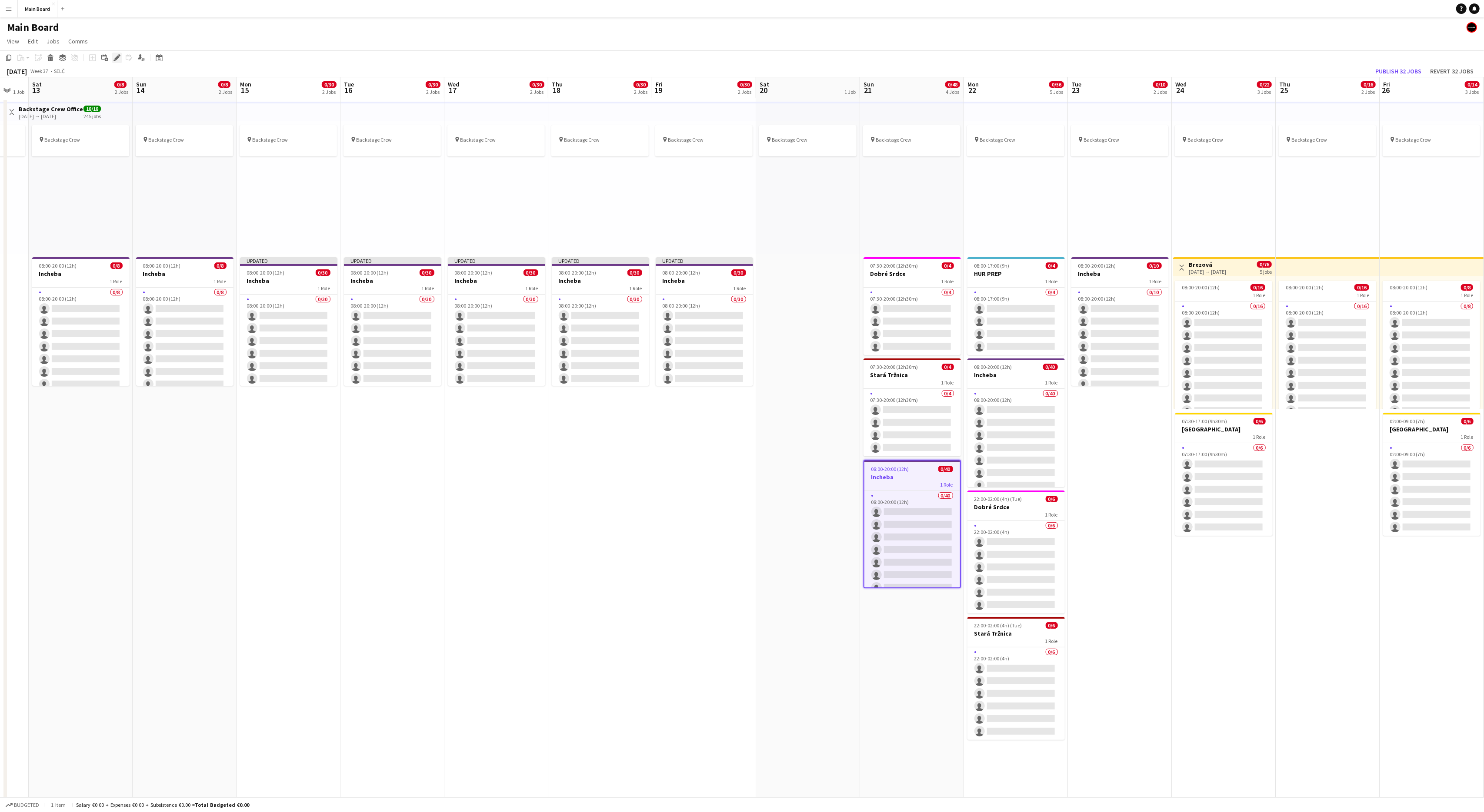
click at [120, 56] on div "Edit" at bounding box center [116, 57] width 10 height 10
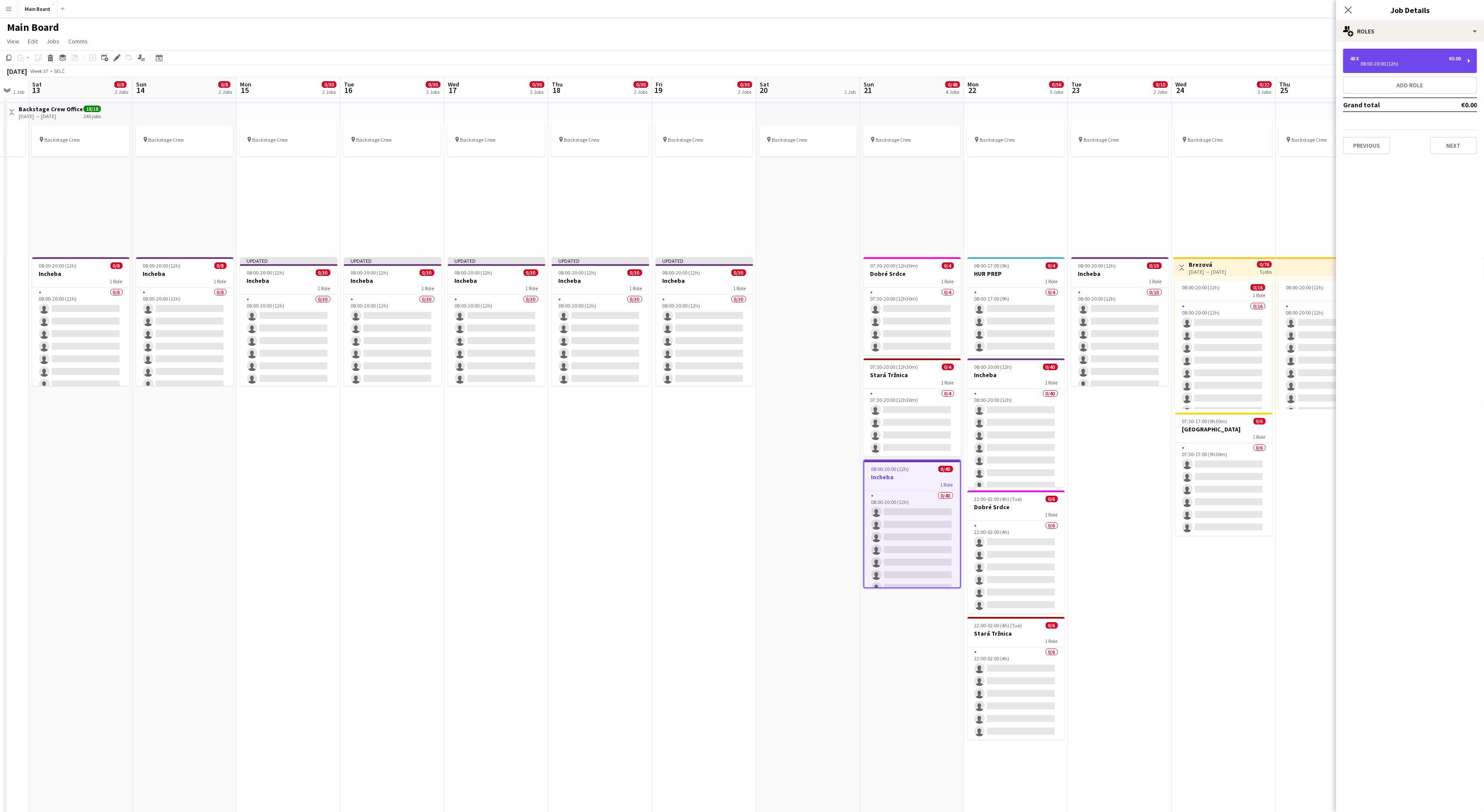
click at [1409, 66] on div "08:00-20:00 (12h)" at bounding box center [1405, 64] width 111 height 4
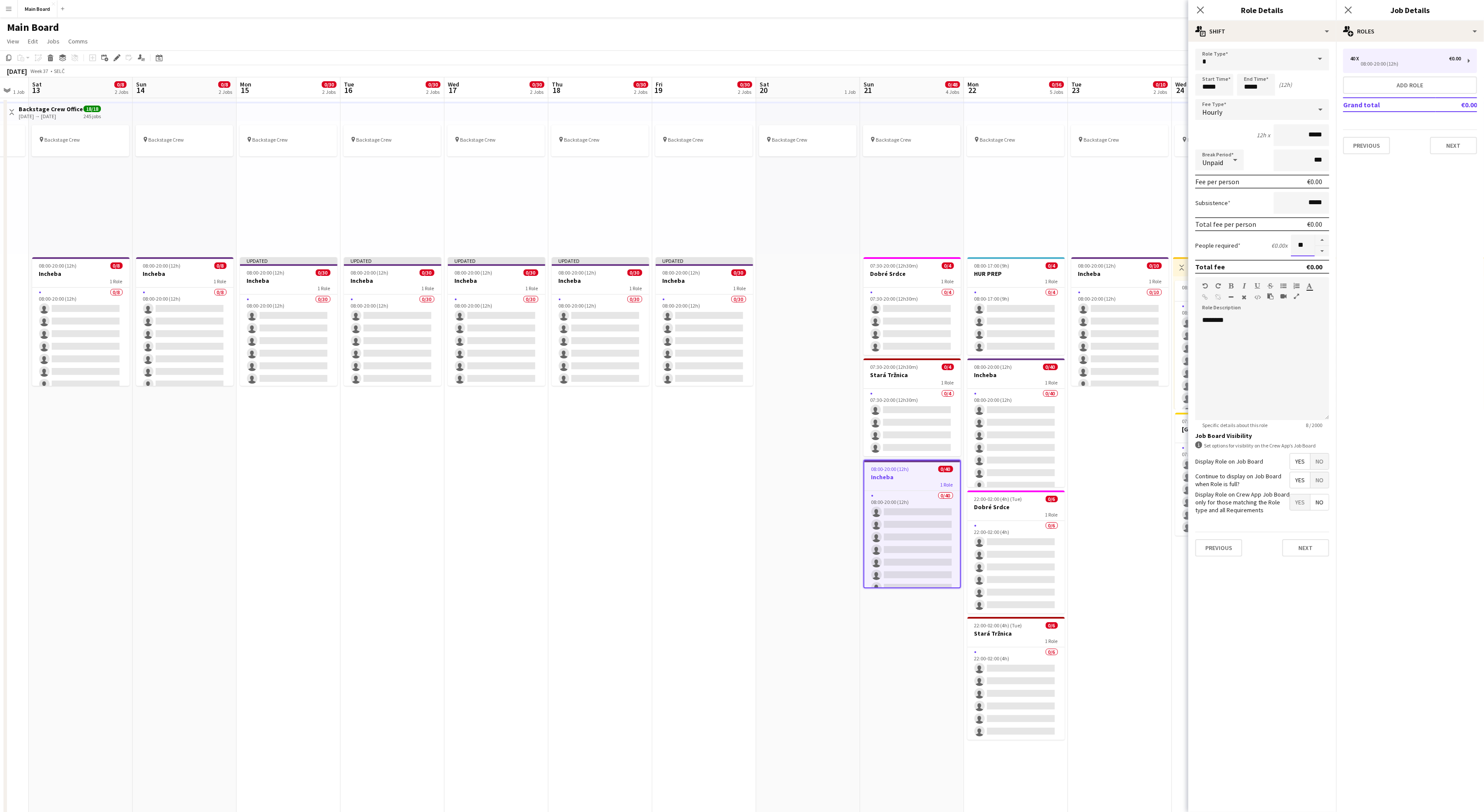
click at [1300, 246] on input "**" at bounding box center [1302, 245] width 24 height 22
type input "**"
click at [957, 169] on div "pin Backstage Crew" at bounding box center [912, 188] width 104 height 133
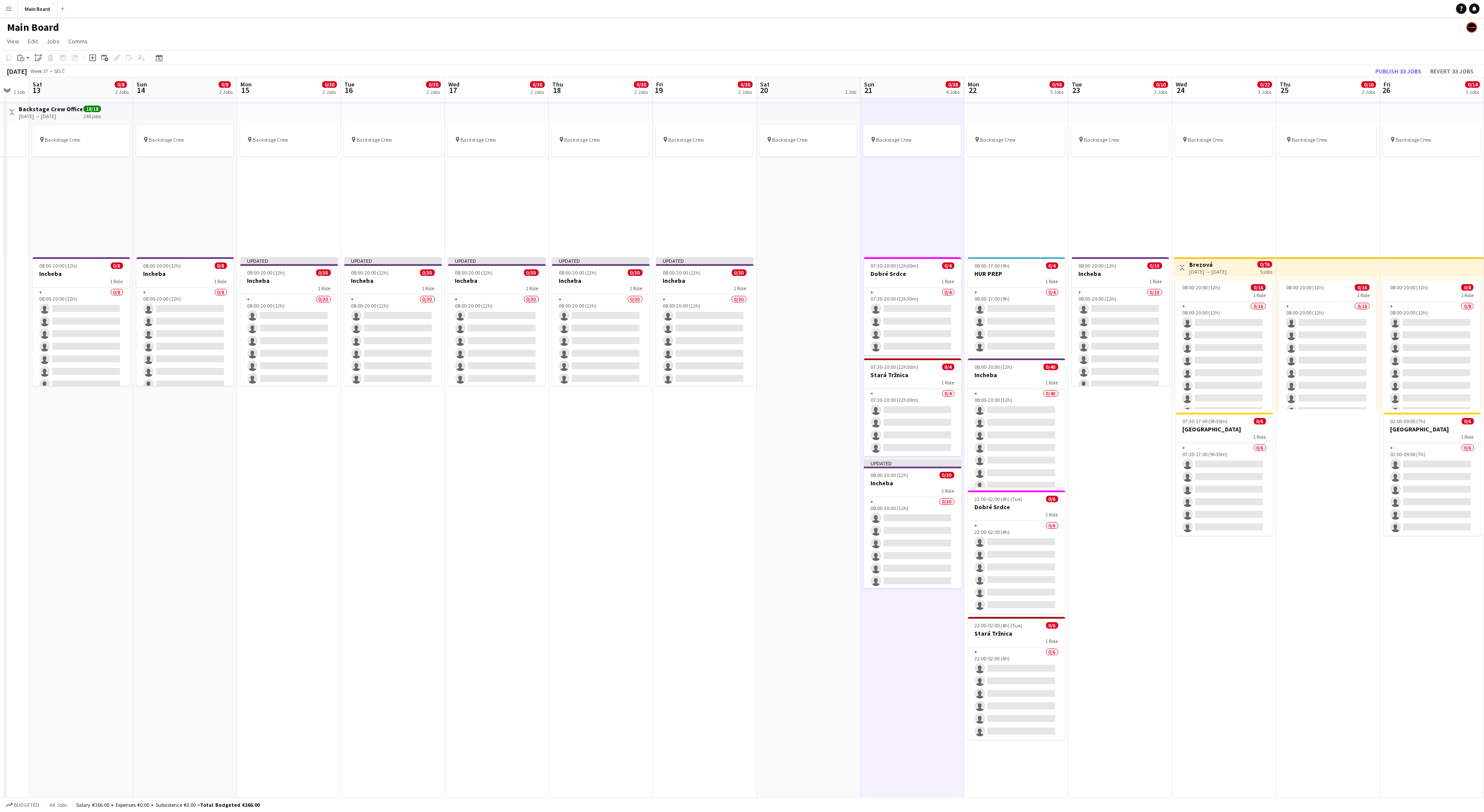
click at [1010, 187] on div "pin Backstage Crew" at bounding box center [1016, 188] width 104 height 133
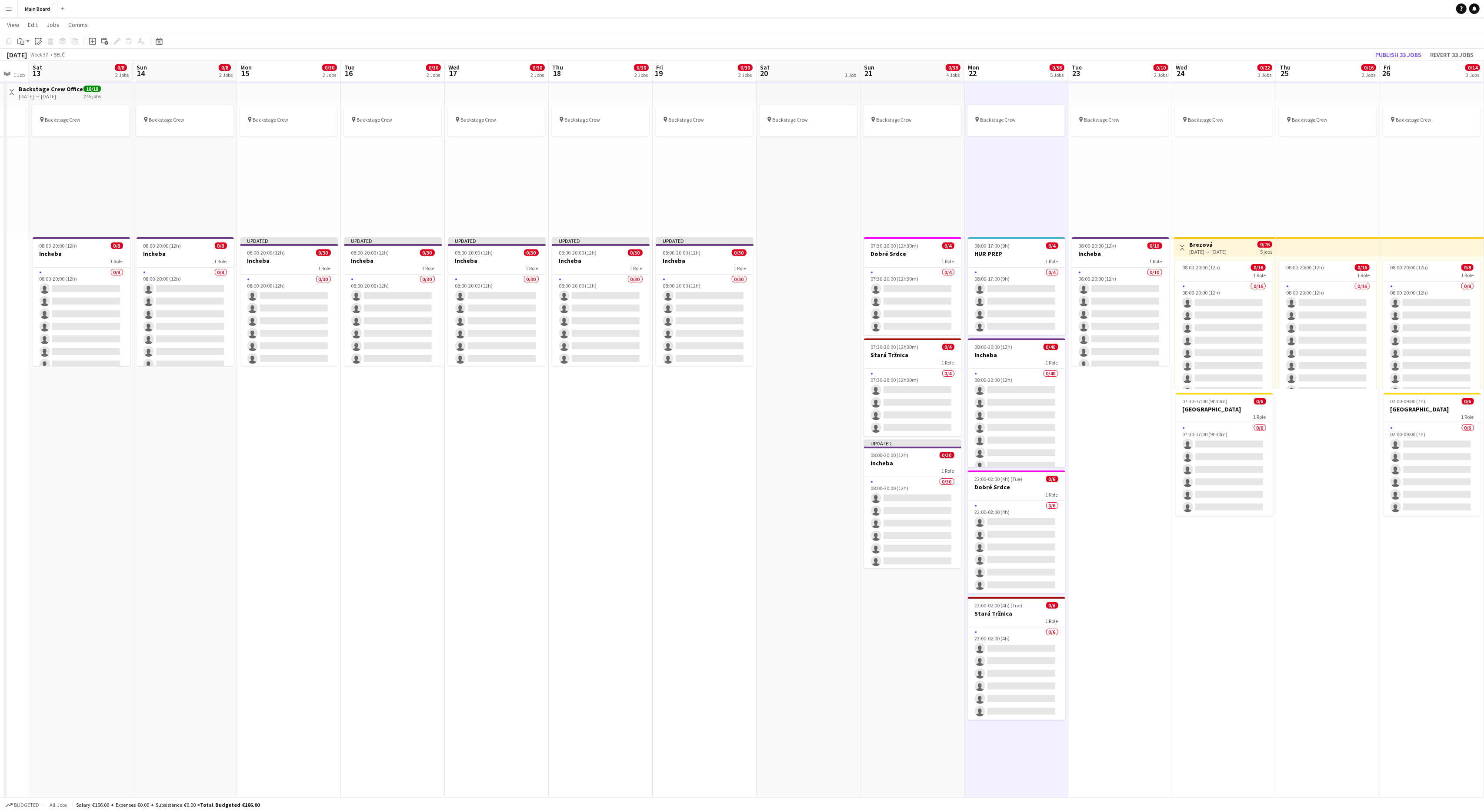
scroll to position [18, 0]
click at [1009, 362] on div "1 Role" at bounding box center [1016, 364] width 97 height 7
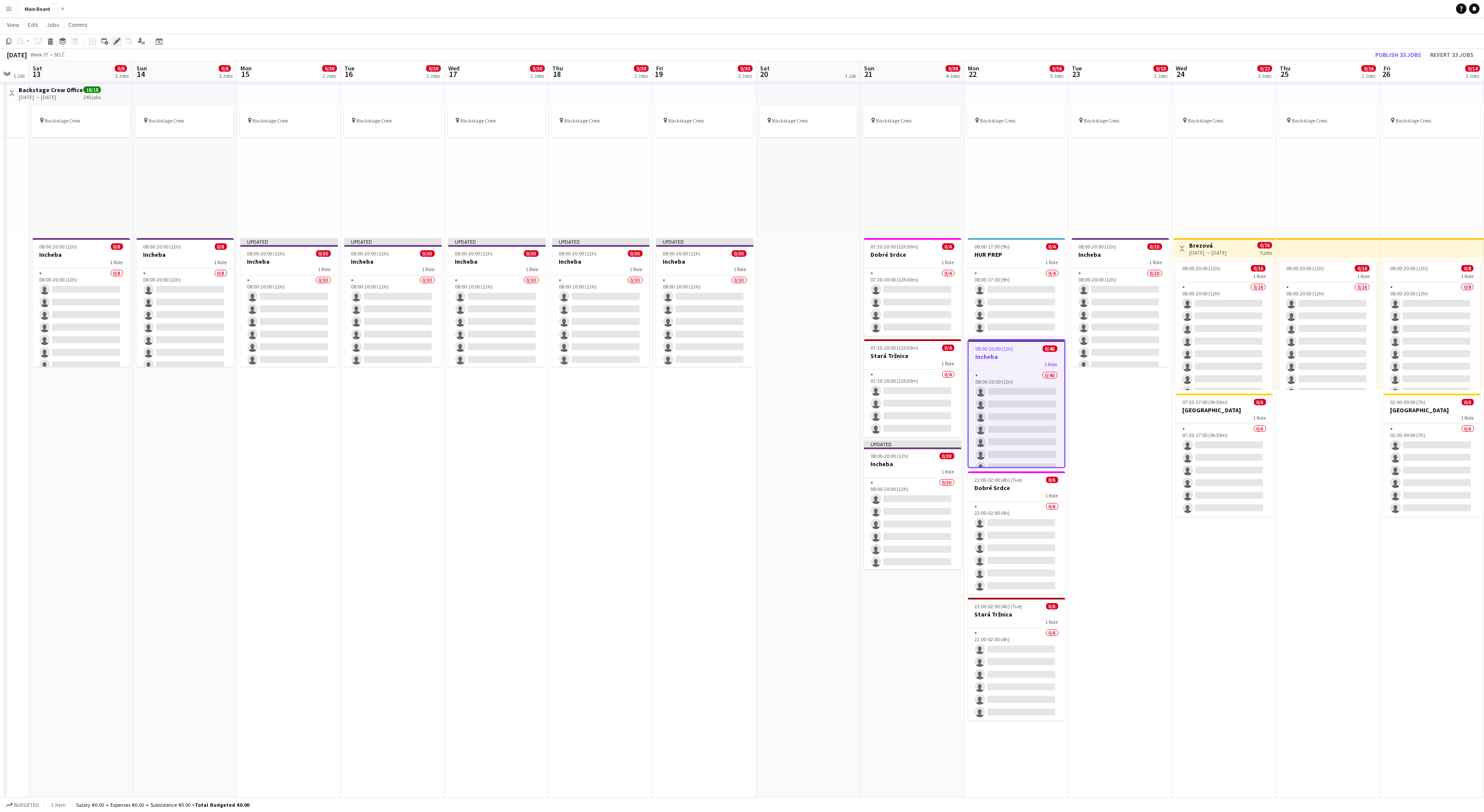
click at [116, 40] on icon "Edit" at bounding box center [117, 41] width 7 height 7
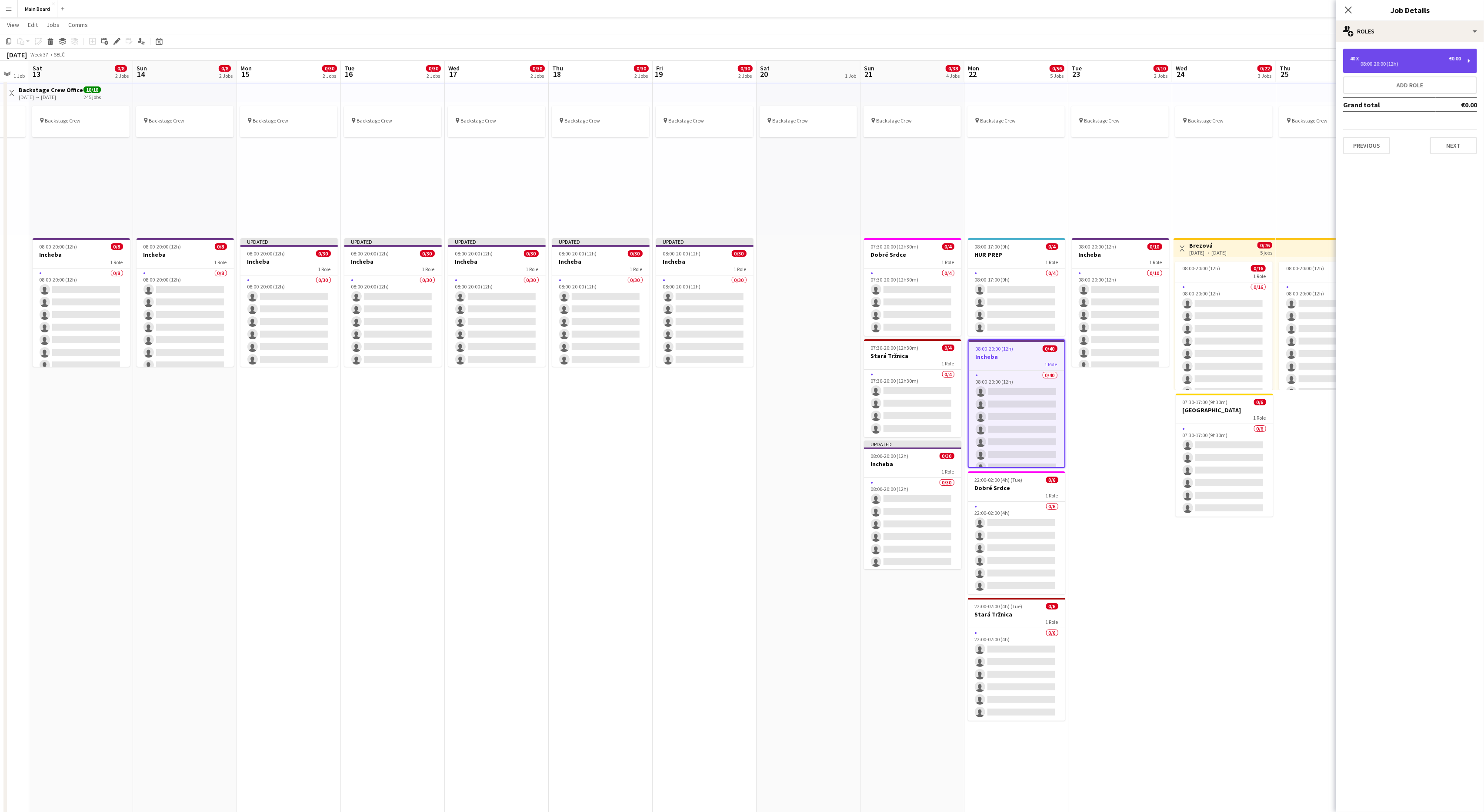
click at [1402, 56] on div "40 x €0.00" at bounding box center [1405, 58] width 111 height 6
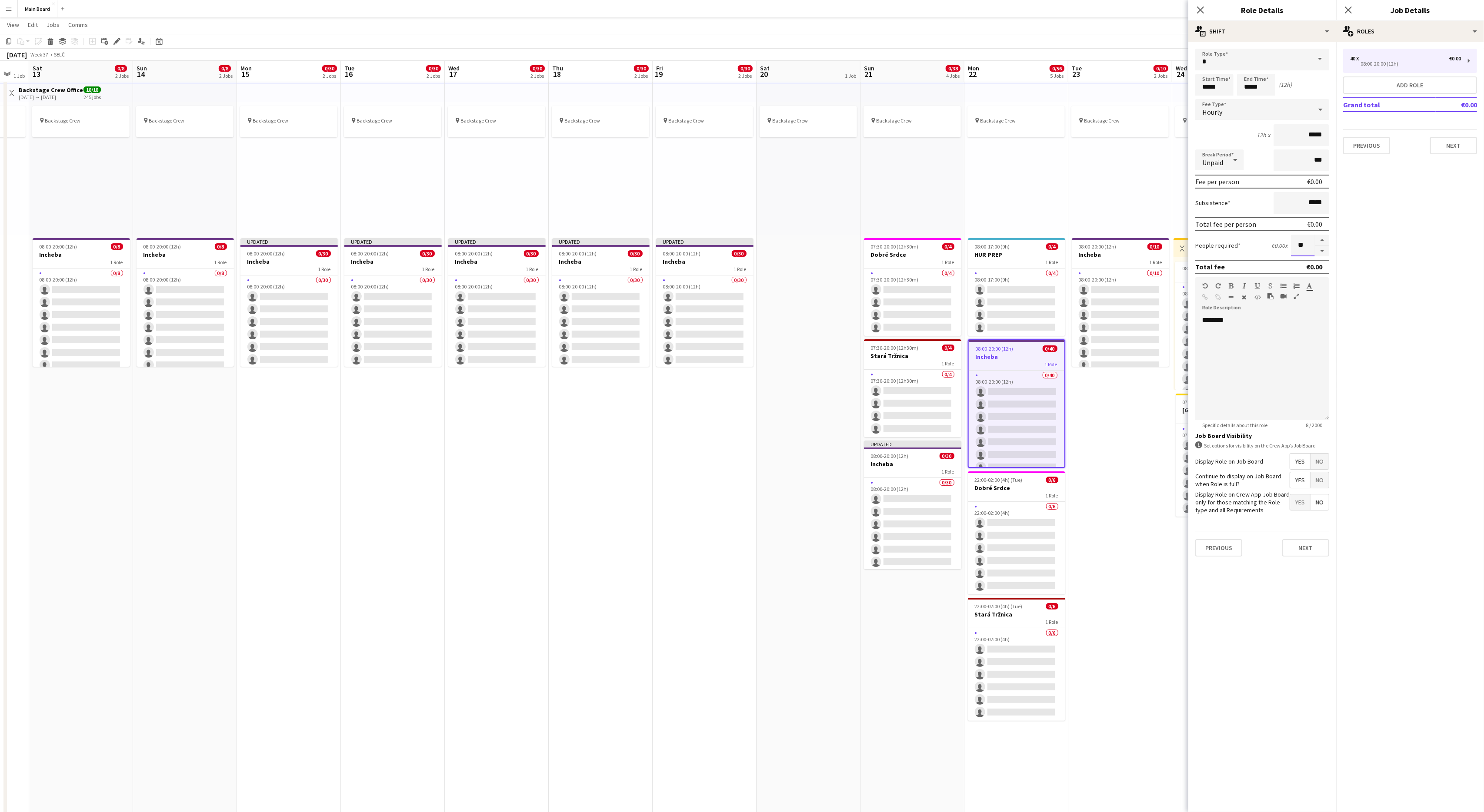
click at [1298, 245] on input "**" at bounding box center [1302, 245] width 24 height 22
type input "**"
click at [1300, 543] on button "Next" at bounding box center [1305, 548] width 47 height 18
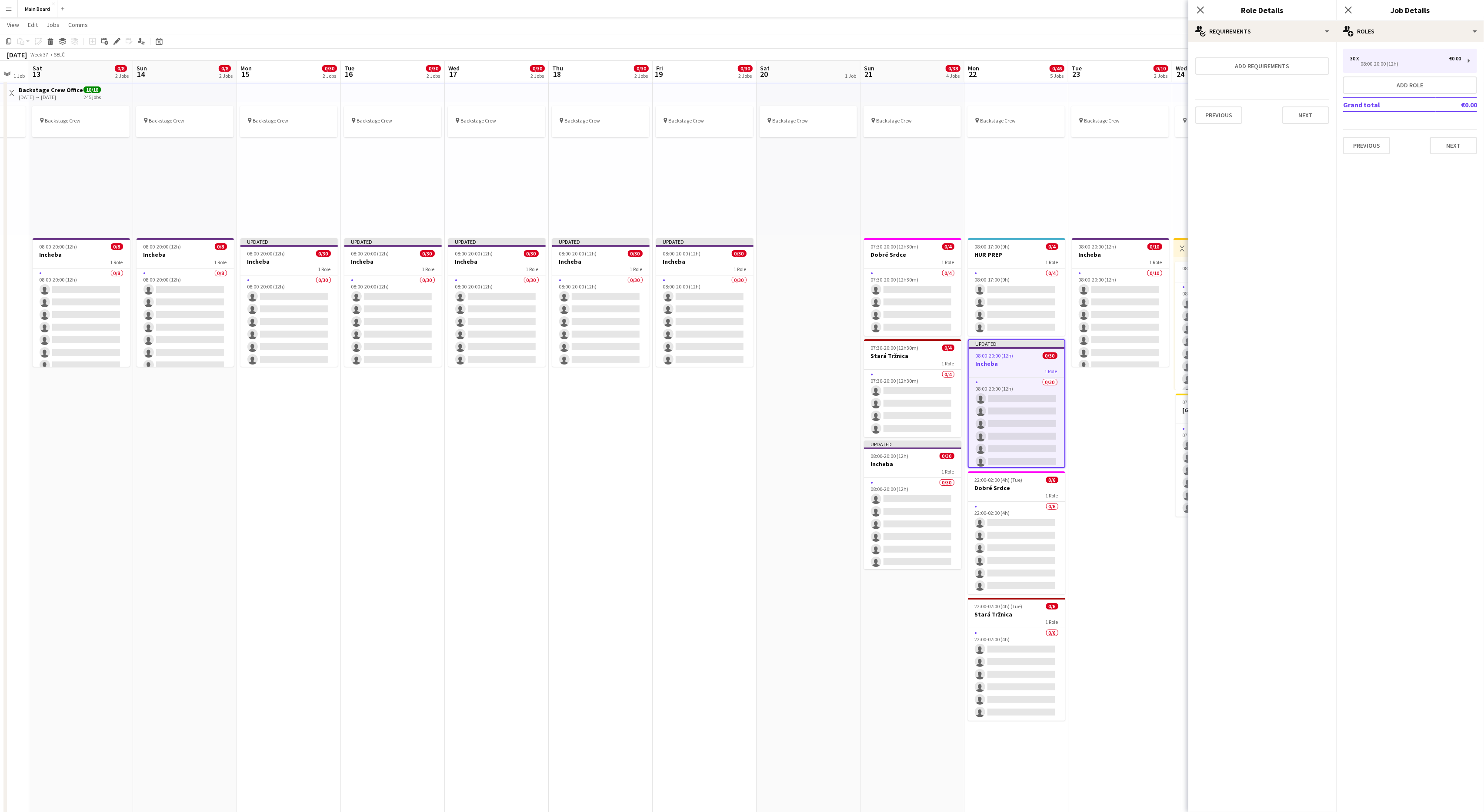
click at [1131, 474] on app-date-cell "pin Backstage Crew 08:00-20:00 (12h) 0/10 Incheba 1 Role 0/10 08:00-20:00 (12h)…" at bounding box center [1120, 608] width 104 height 1059
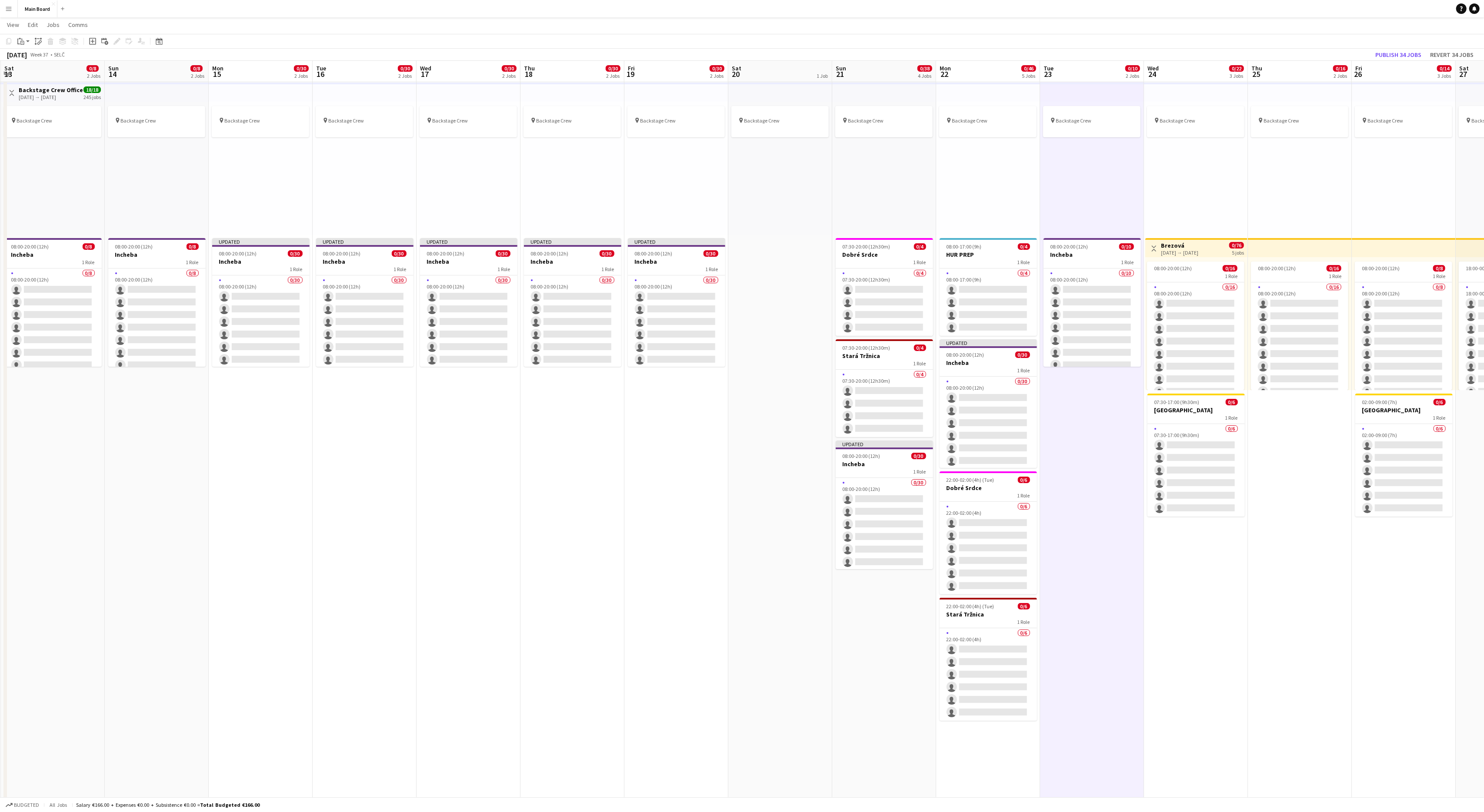
scroll to position [0, 214]
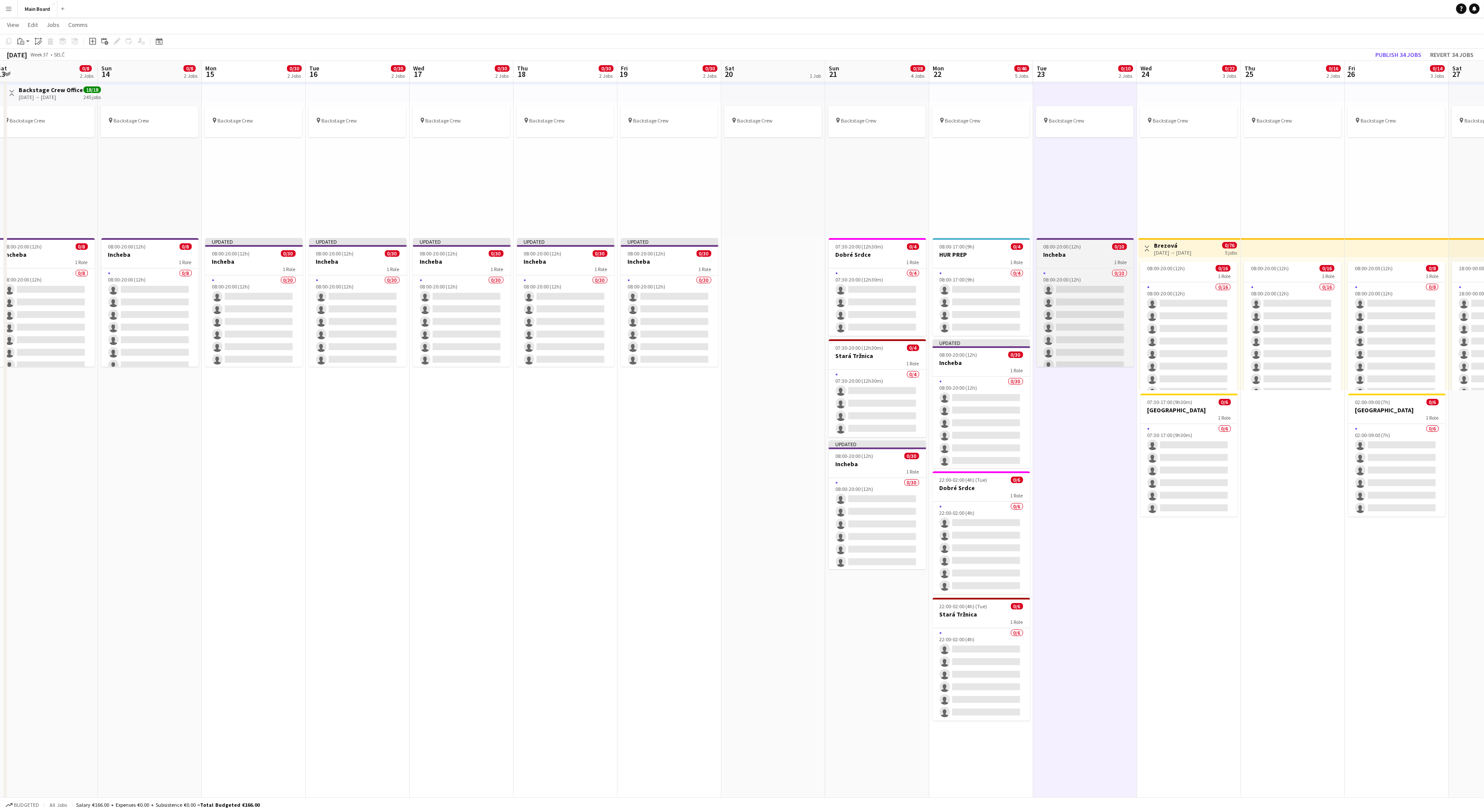
click at [1069, 259] on div "1 Role" at bounding box center [1085, 262] width 97 height 7
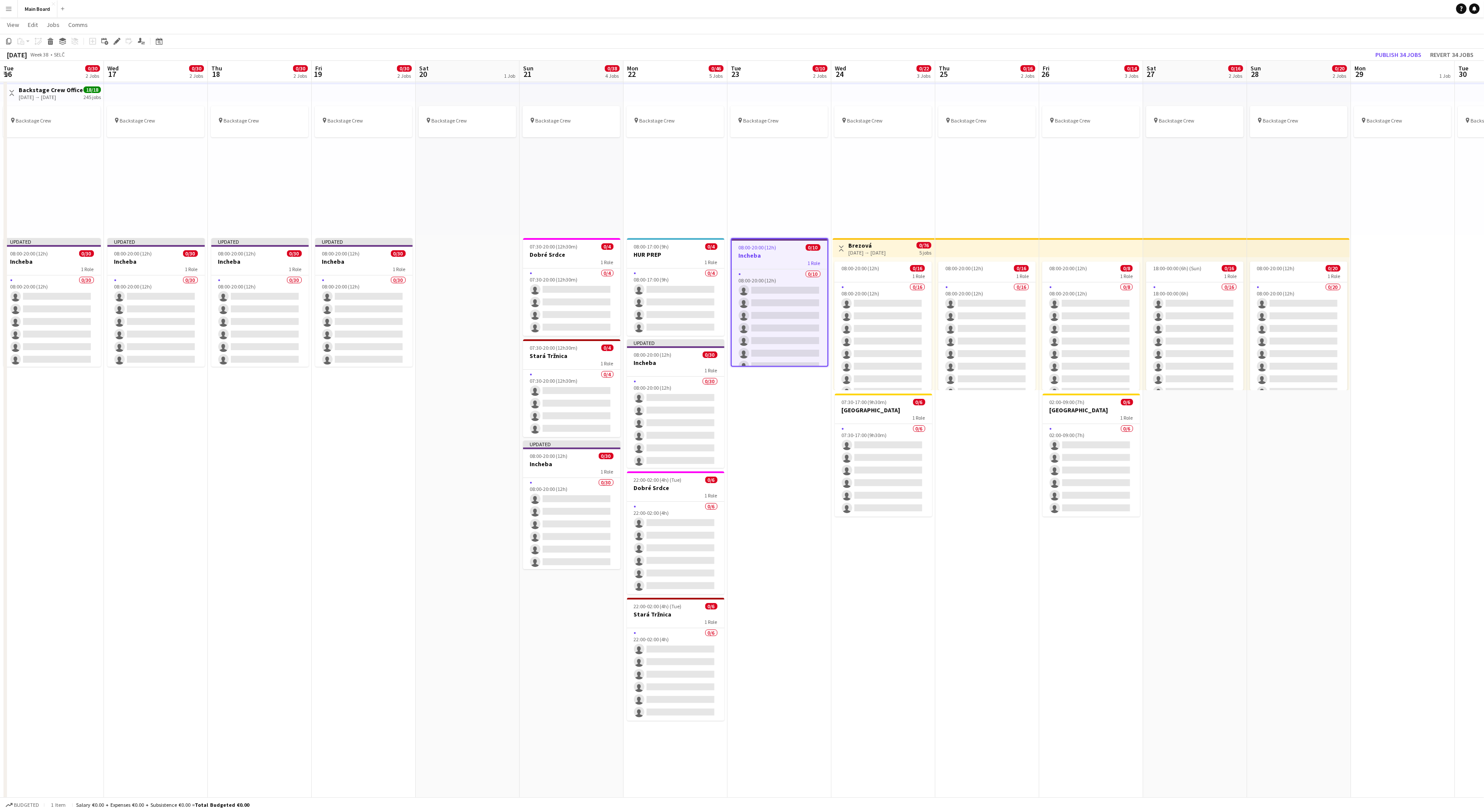
scroll to position [0, 188]
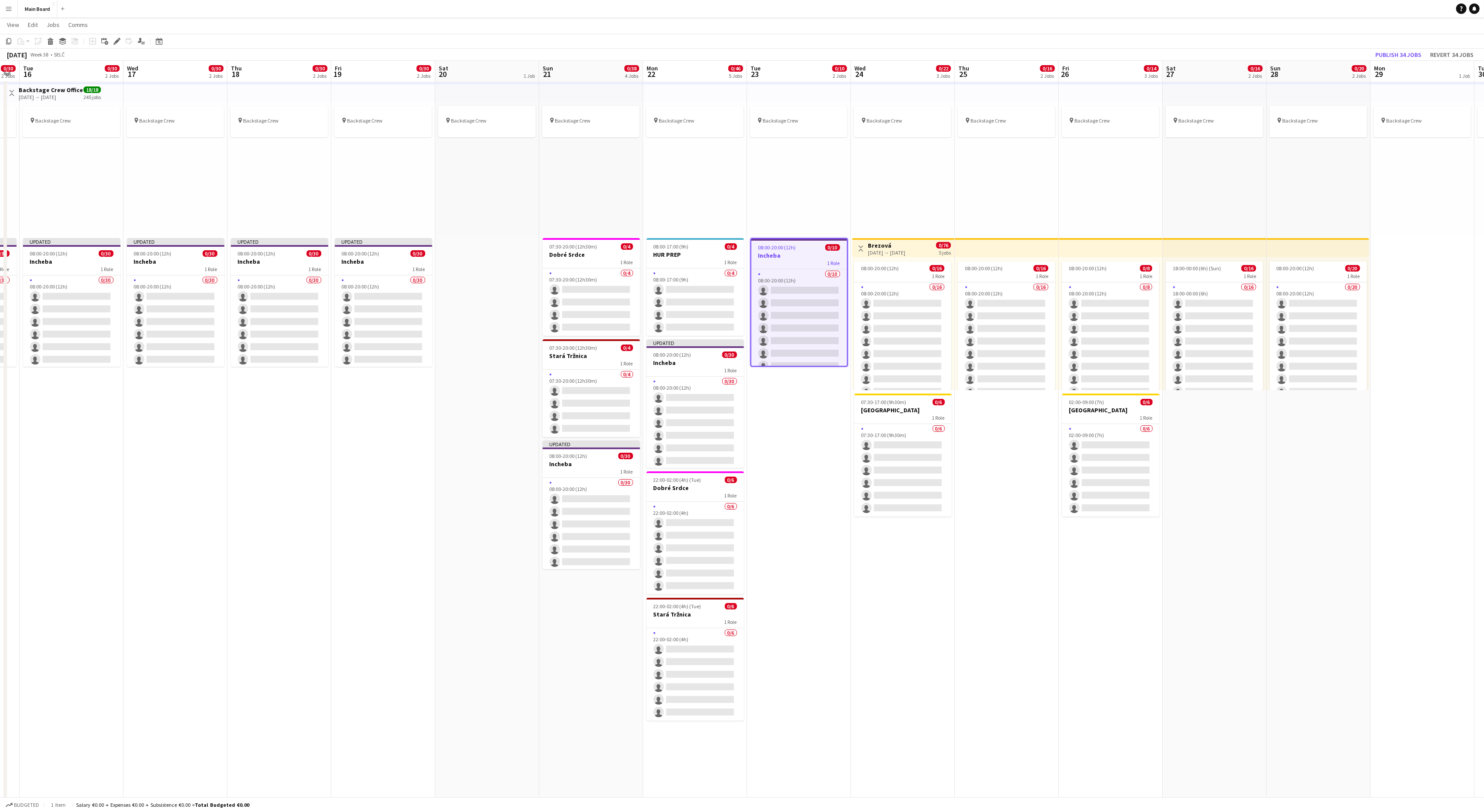
click at [1035, 181] on div "pin Backstage Crew" at bounding box center [1006, 169] width 104 height 133
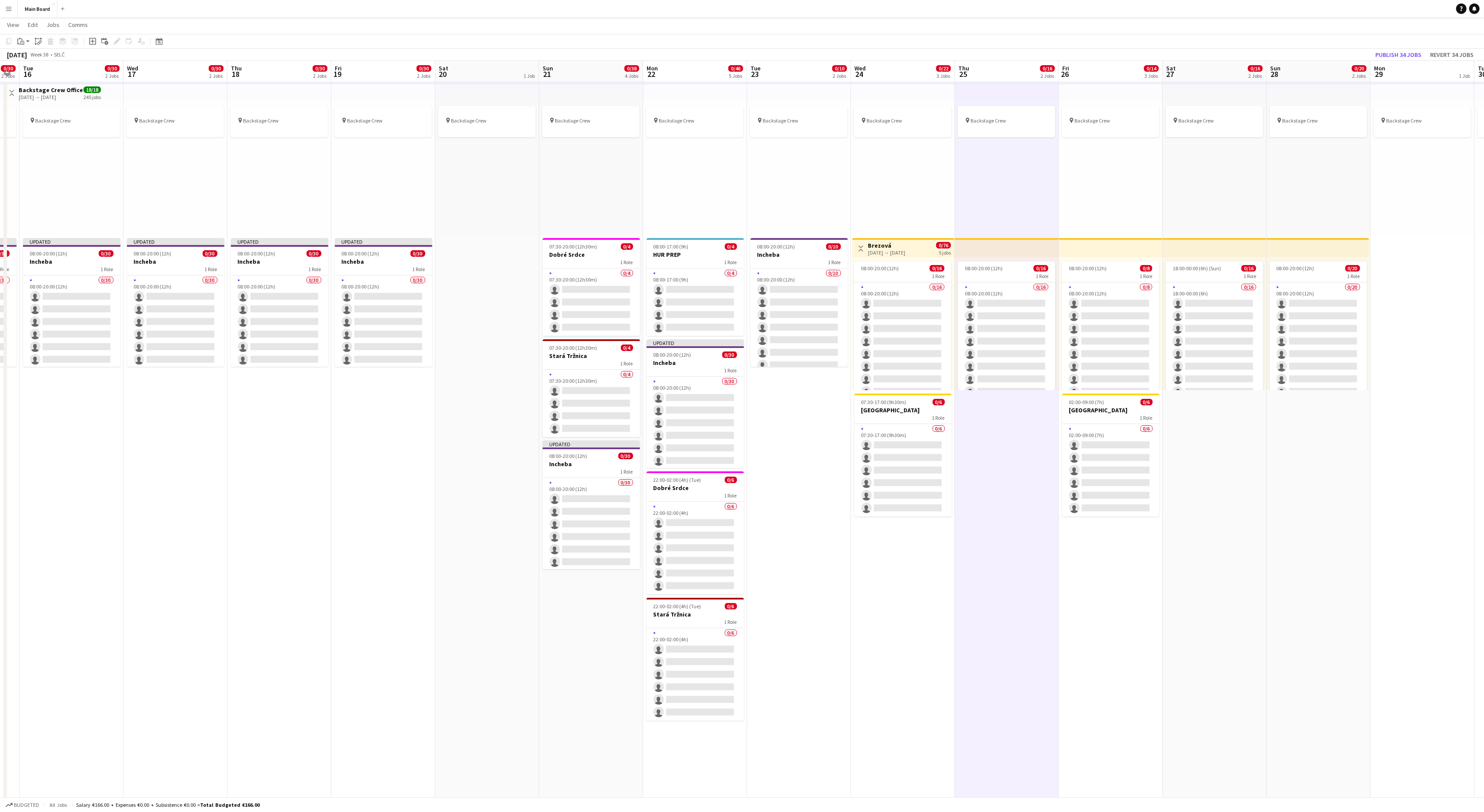
click at [1026, 181] on div "pin Backstage Crew" at bounding box center [1006, 169] width 104 height 133
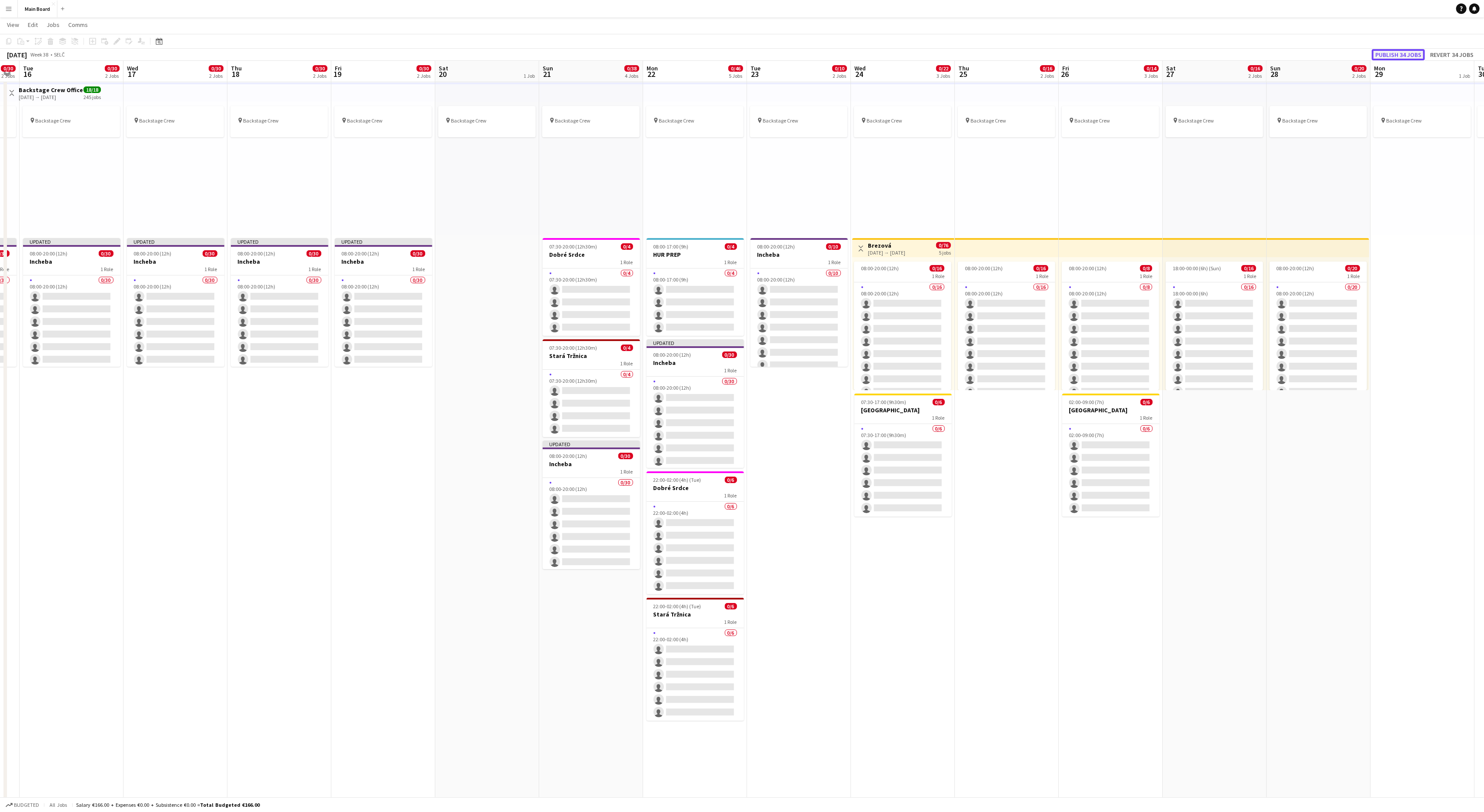
click at [1402, 51] on button "Publish 34 jobs" at bounding box center [1398, 54] width 53 height 12
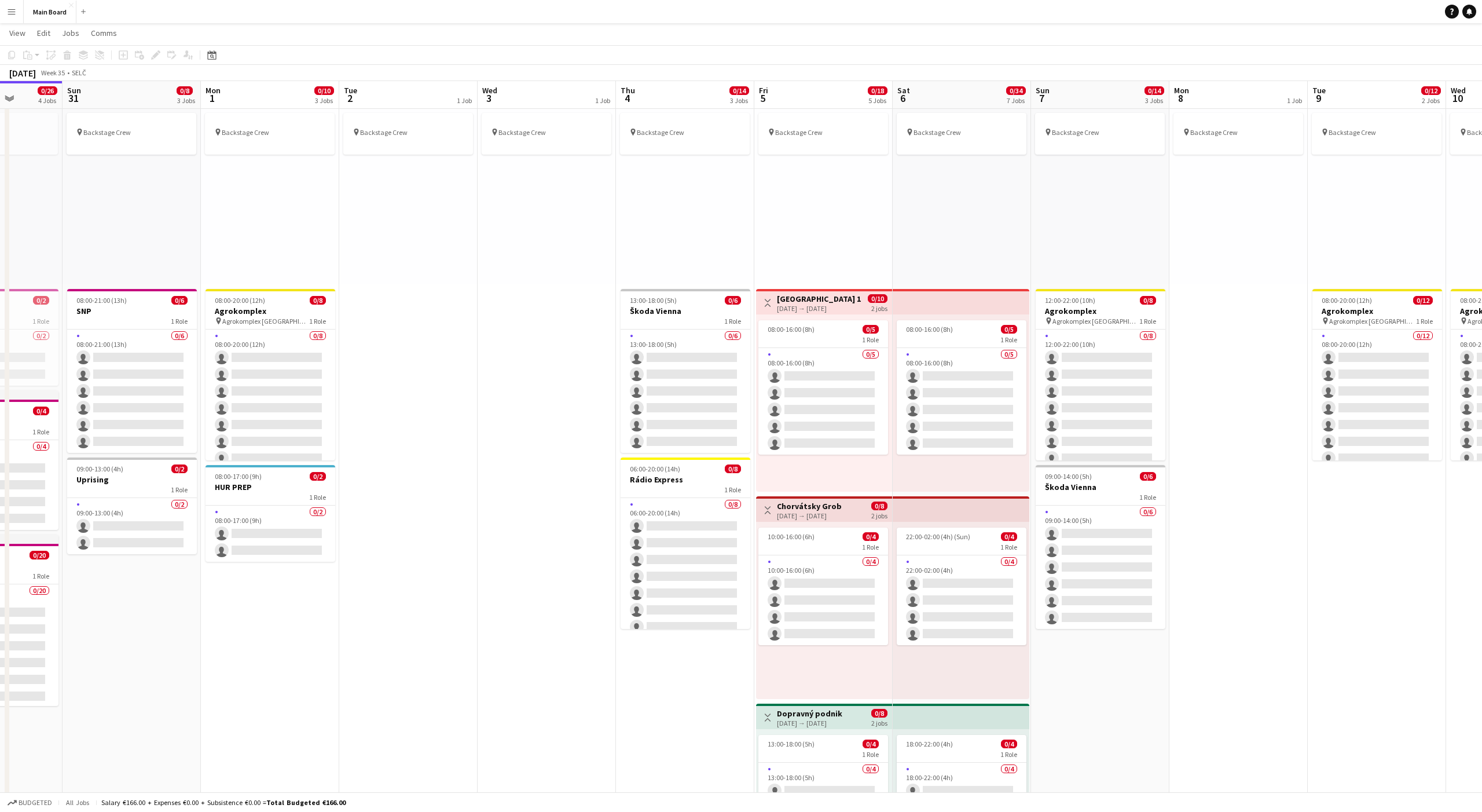
scroll to position [55, 0]
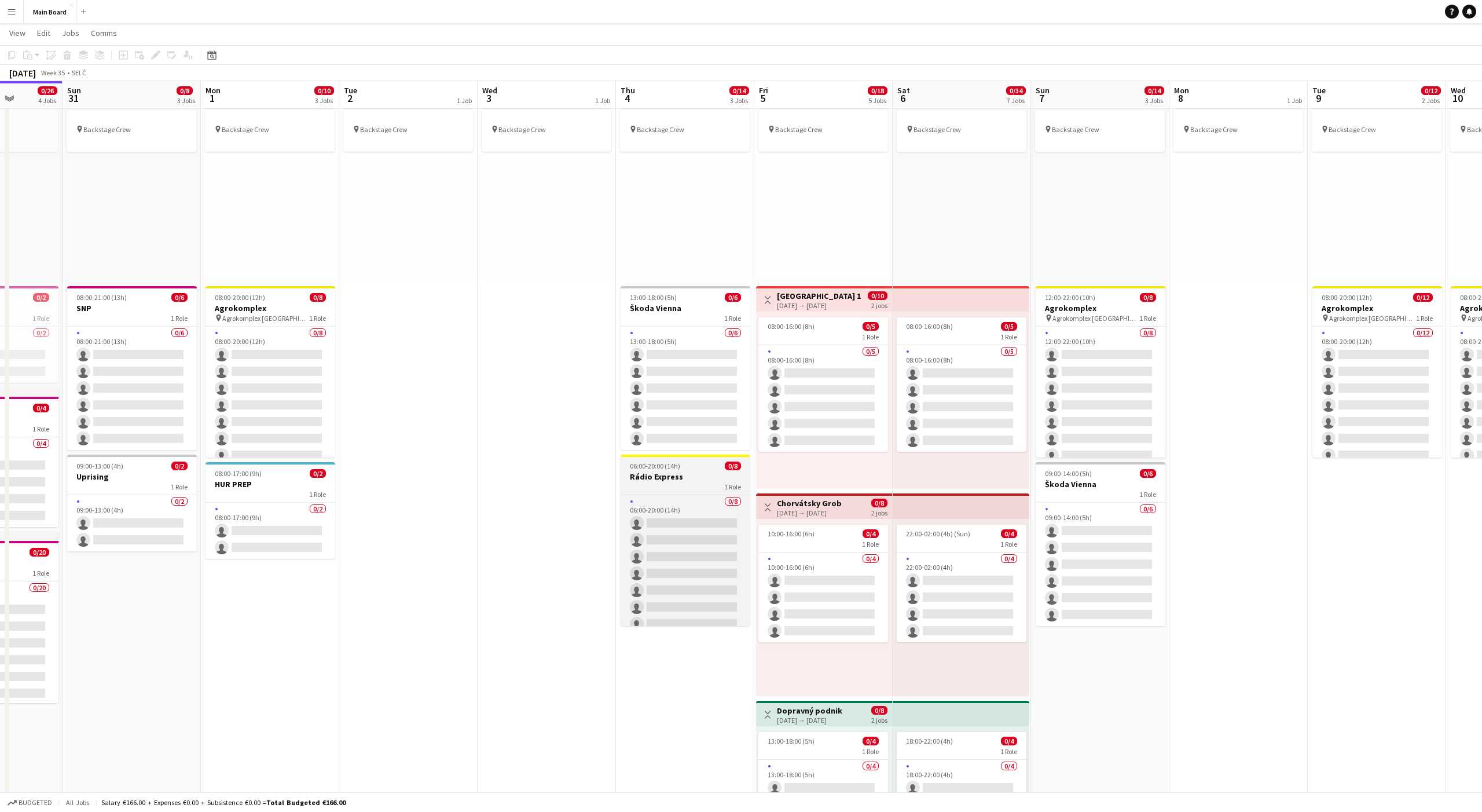
click at [663, 470] on app-job-card "06:00-20:00 (14h) 0/8 Rádio Express 1 Role 0/8 06:00-20:00 (14h) single-neutral…" at bounding box center [685, 540] width 129 height 171
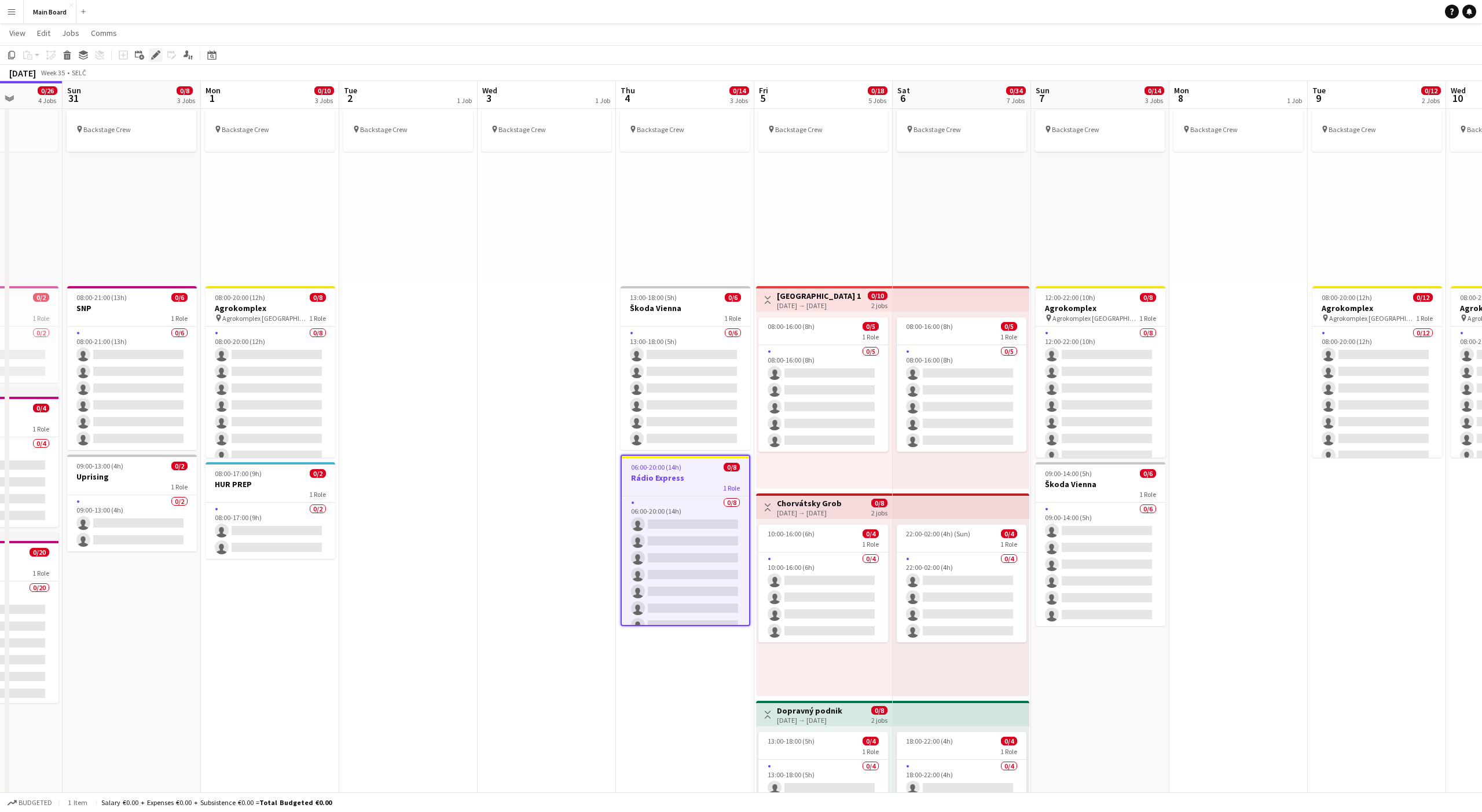
click at [153, 59] on icon at bounding box center [152, 58] width 3 height 3
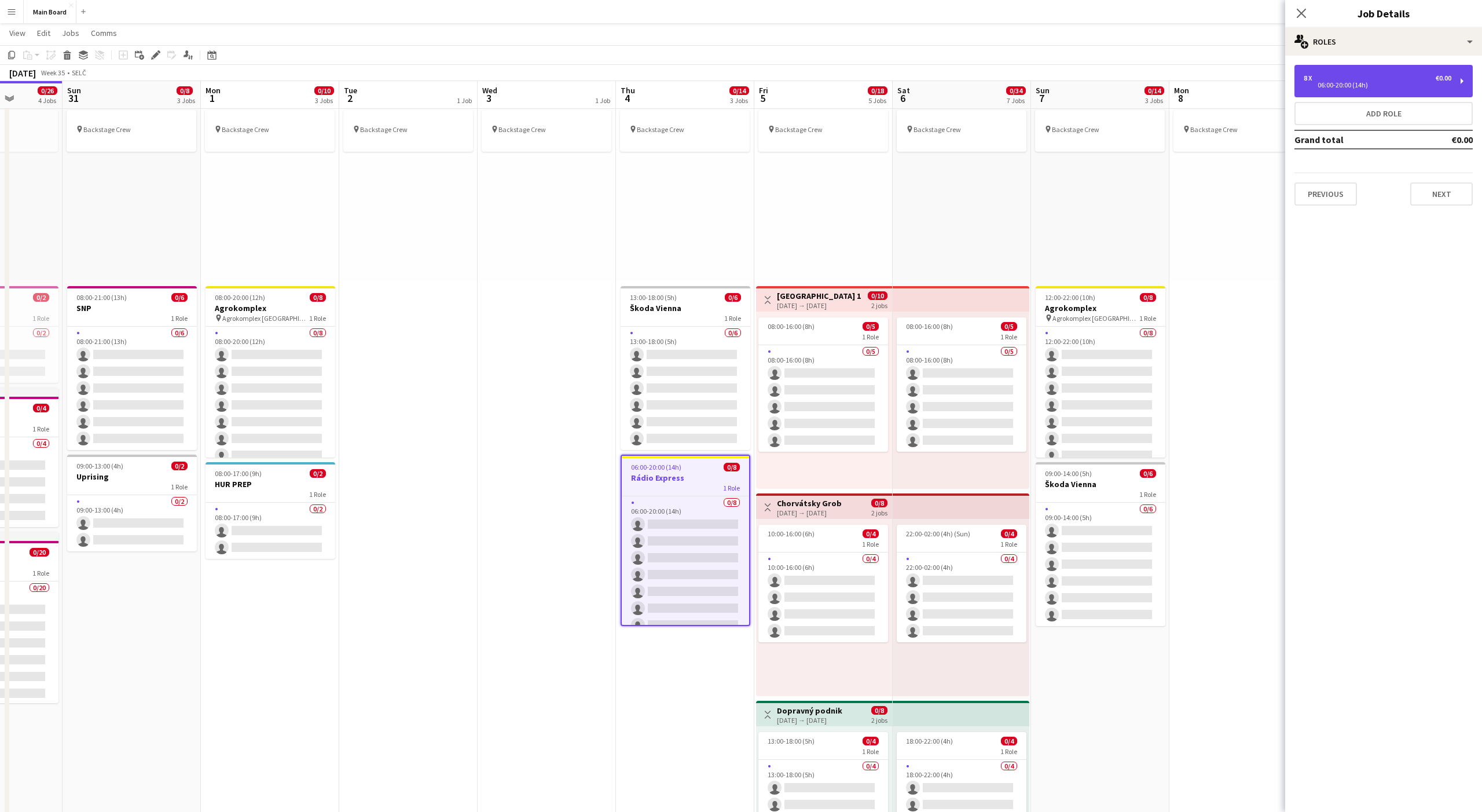
click at [1315, 89] on div "8 x €0.00 06:00-20:00 (14h)" at bounding box center [1383, 81] width 178 height 33
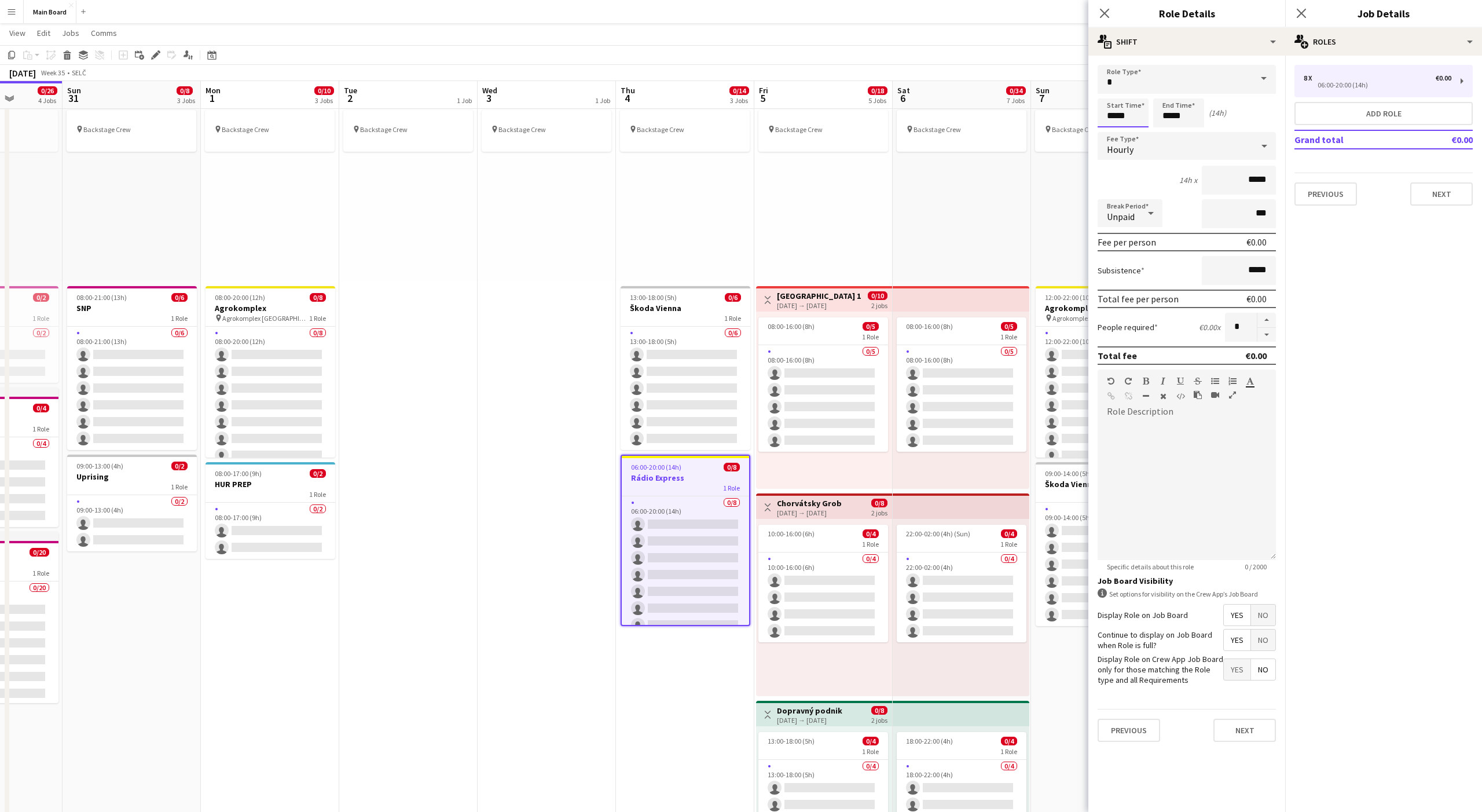
click at [1113, 116] on input "*****" at bounding box center [1123, 113] width 51 height 29
type input "*****"
click at [1236, 325] on input "*" at bounding box center [1240, 327] width 32 height 29
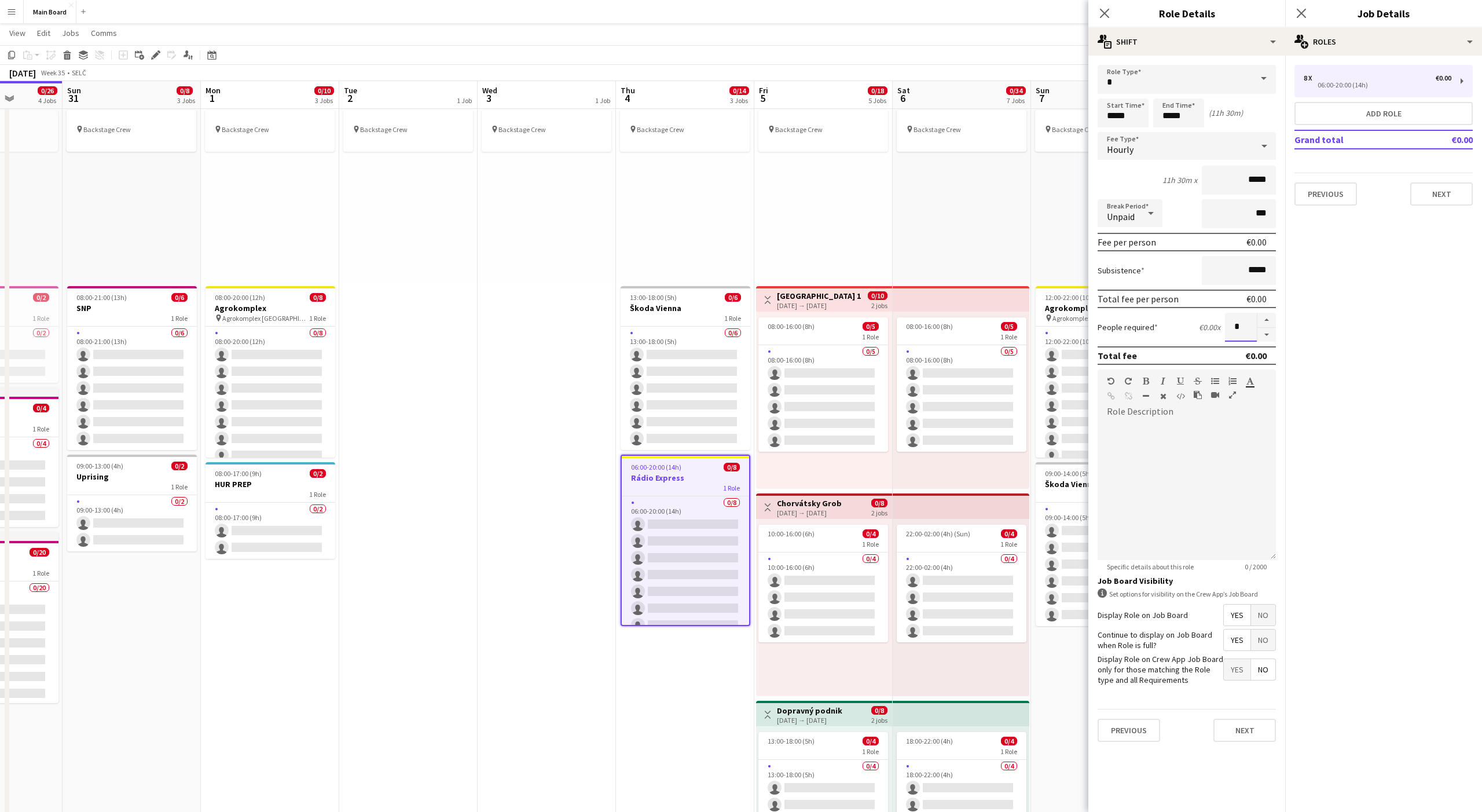
type input "*"
click at [1428, 189] on button "Next" at bounding box center [1441, 194] width 62 height 24
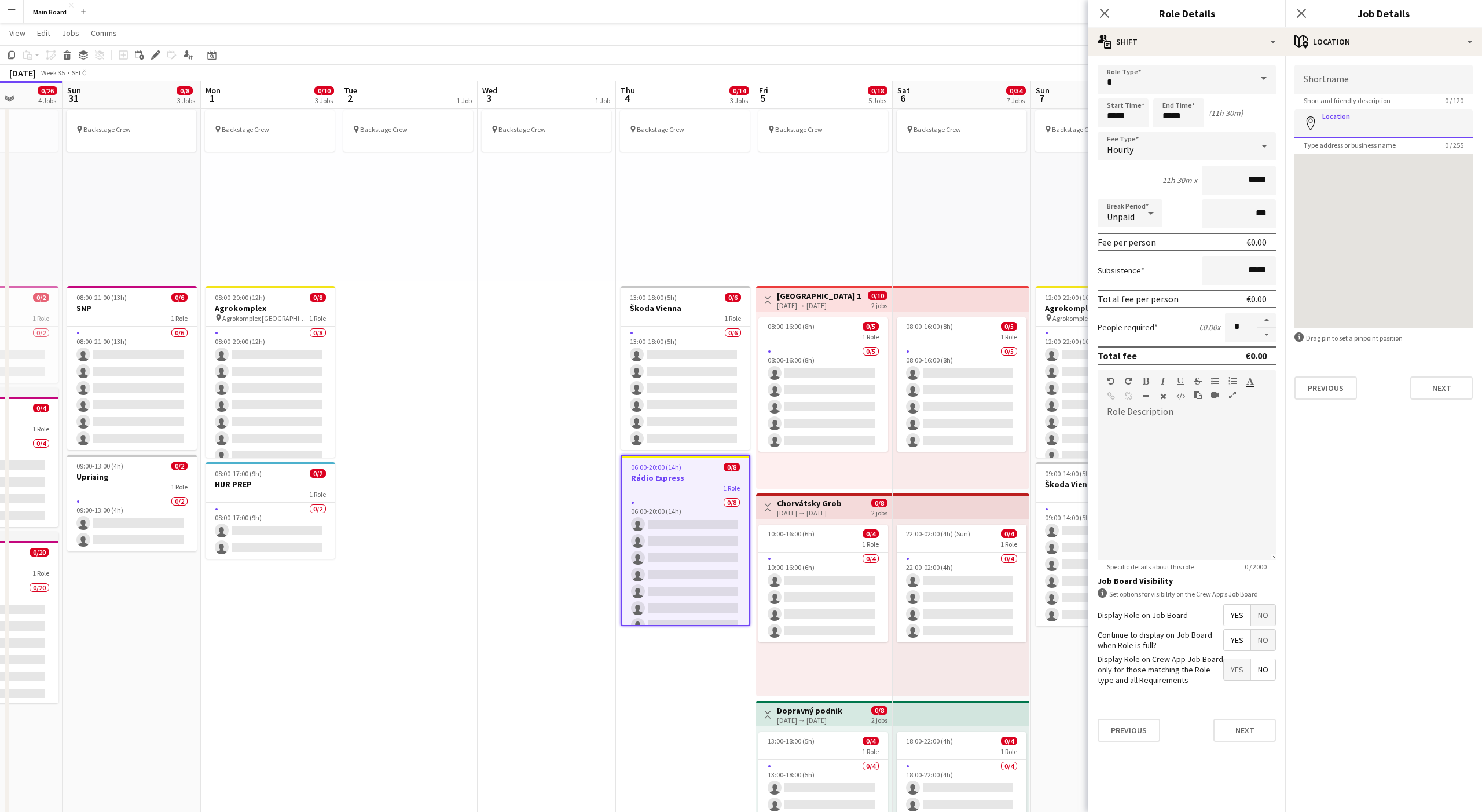
click at [1353, 128] on input "Location" at bounding box center [1383, 124] width 178 height 29
type input "**********"
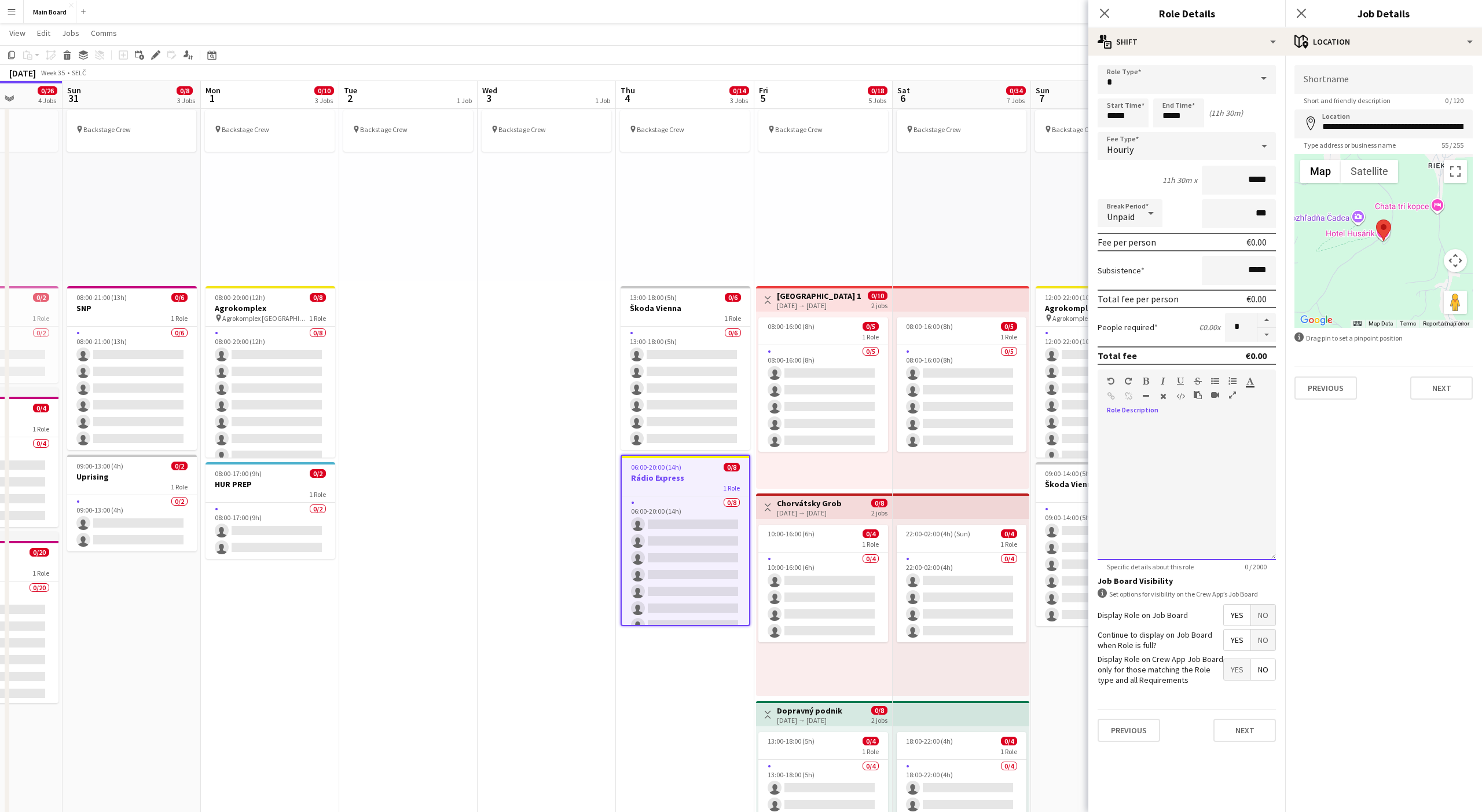
click at [1155, 443] on div at bounding box center [1187, 490] width 178 height 139
click at [1256, 723] on button "Next" at bounding box center [1245, 731] width 62 height 24
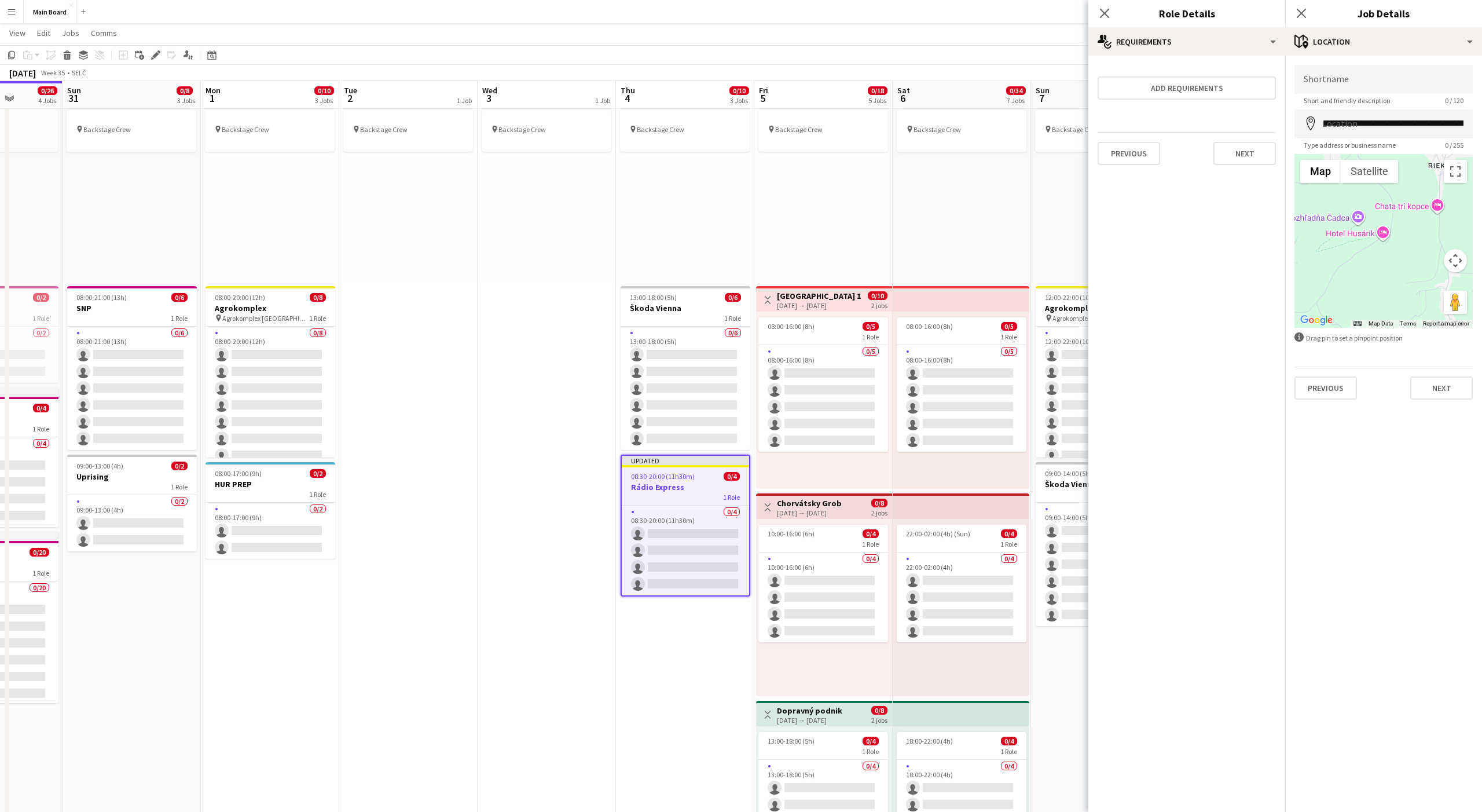
type input "**********"
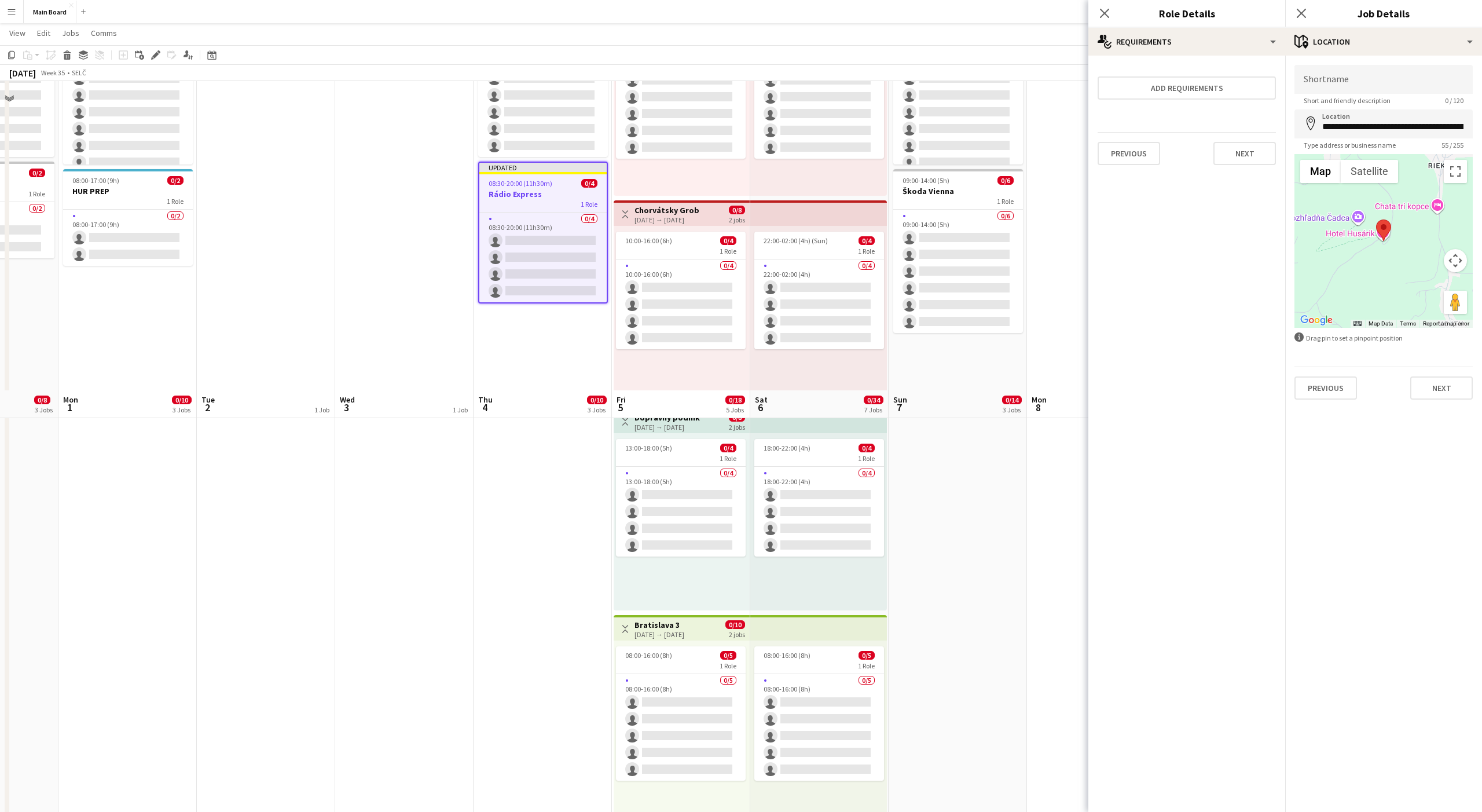
scroll to position [750, 0]
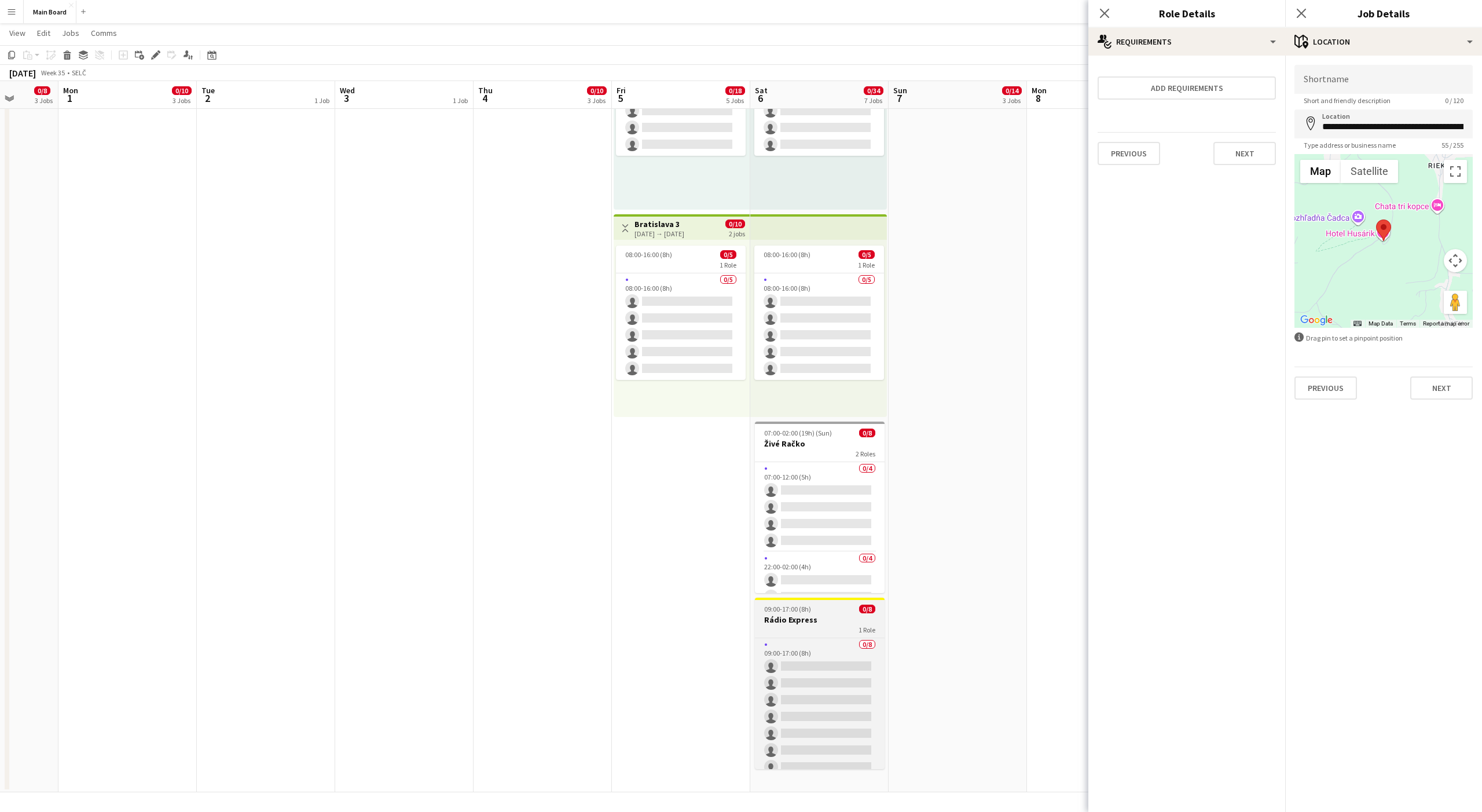
click at [828, 607] on div "09:00-17:00 (8h) 0/8" at bounding box center [819, 609] width 129 height 9
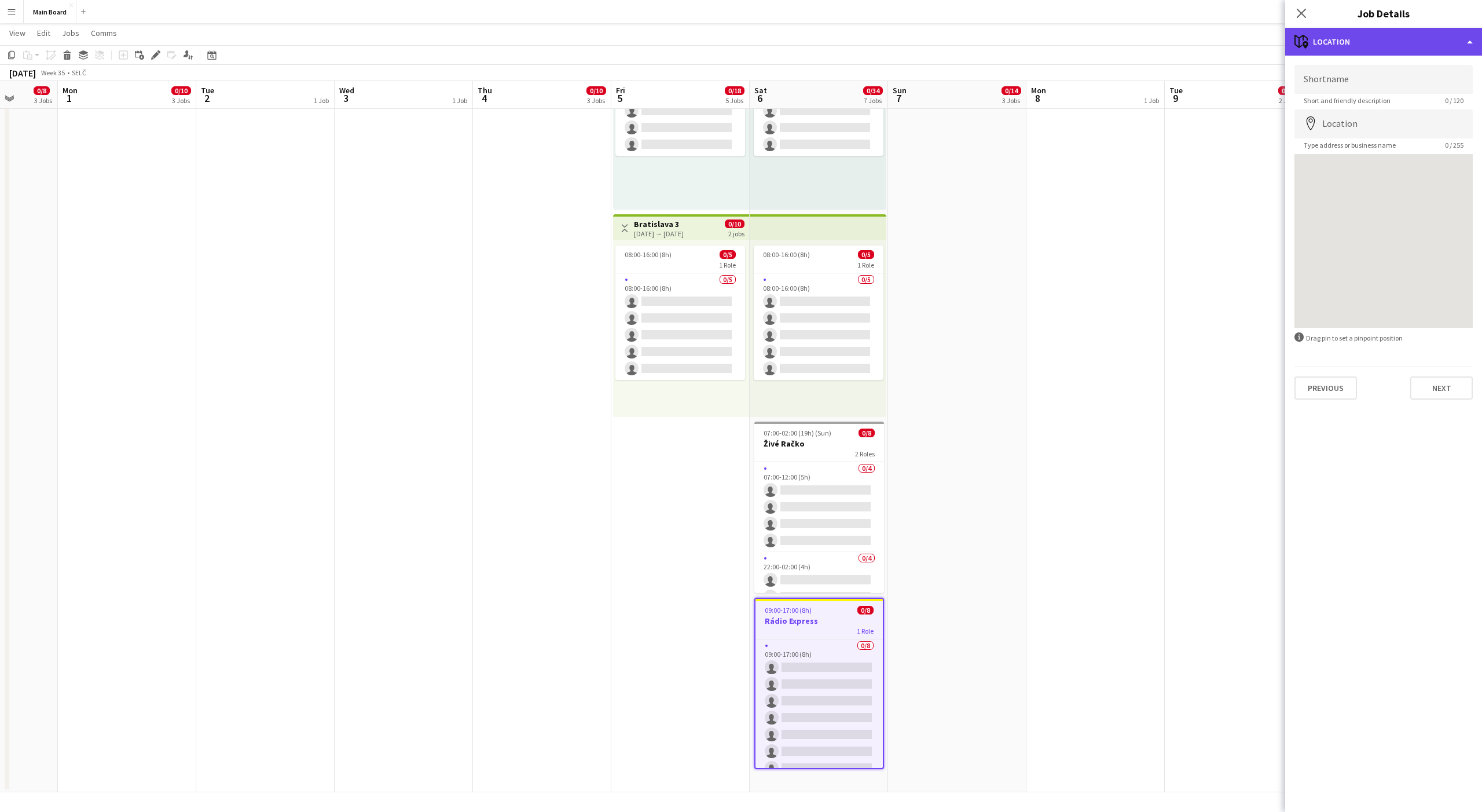
click at [1339, 36] on div "maps-pin-1 Location" at bounding box center [1383, 42] width 196 height 28
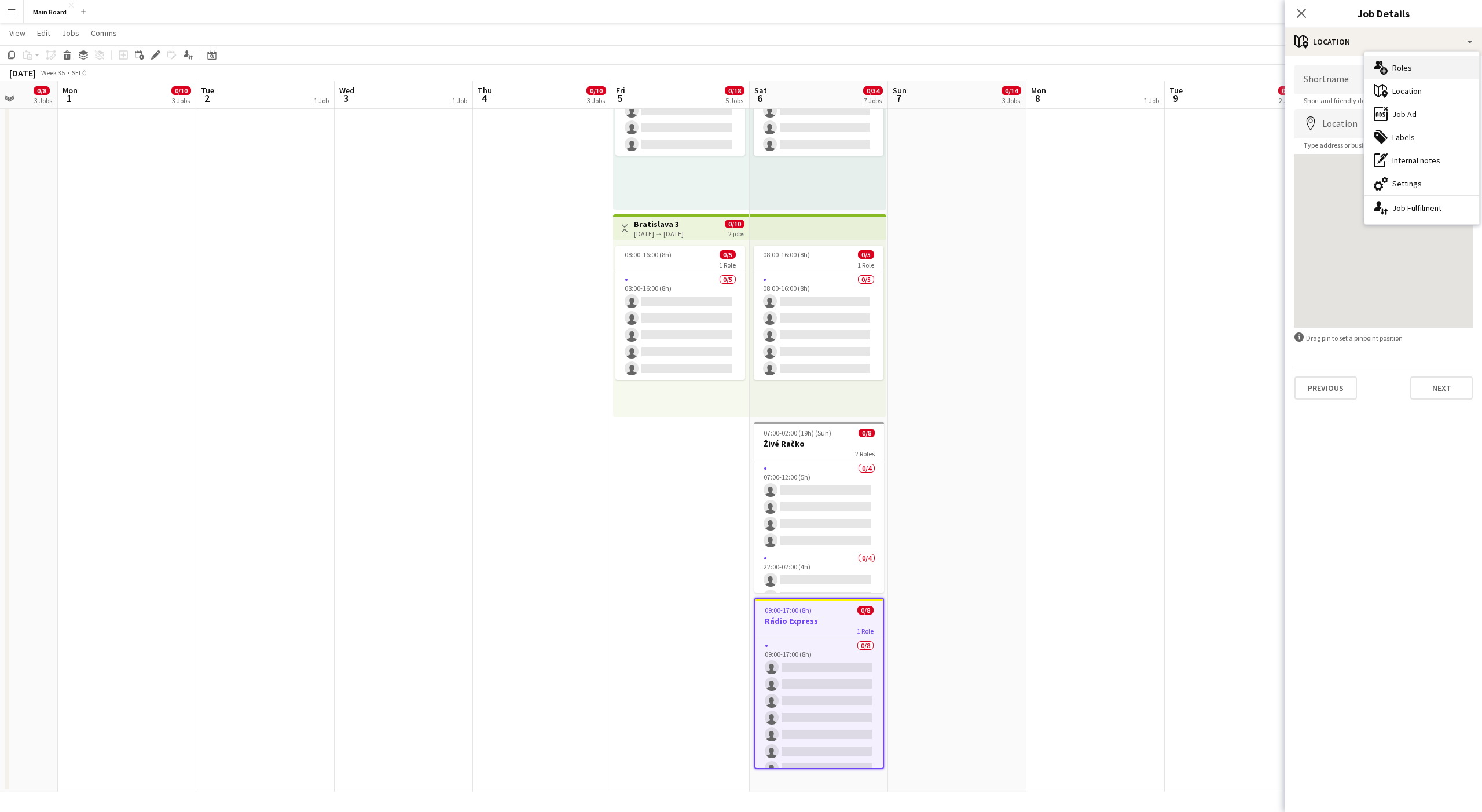
click at [1393, 69] on div "multiple-users-add Roles" at bounding box center [1421, 68] width 115 height 24
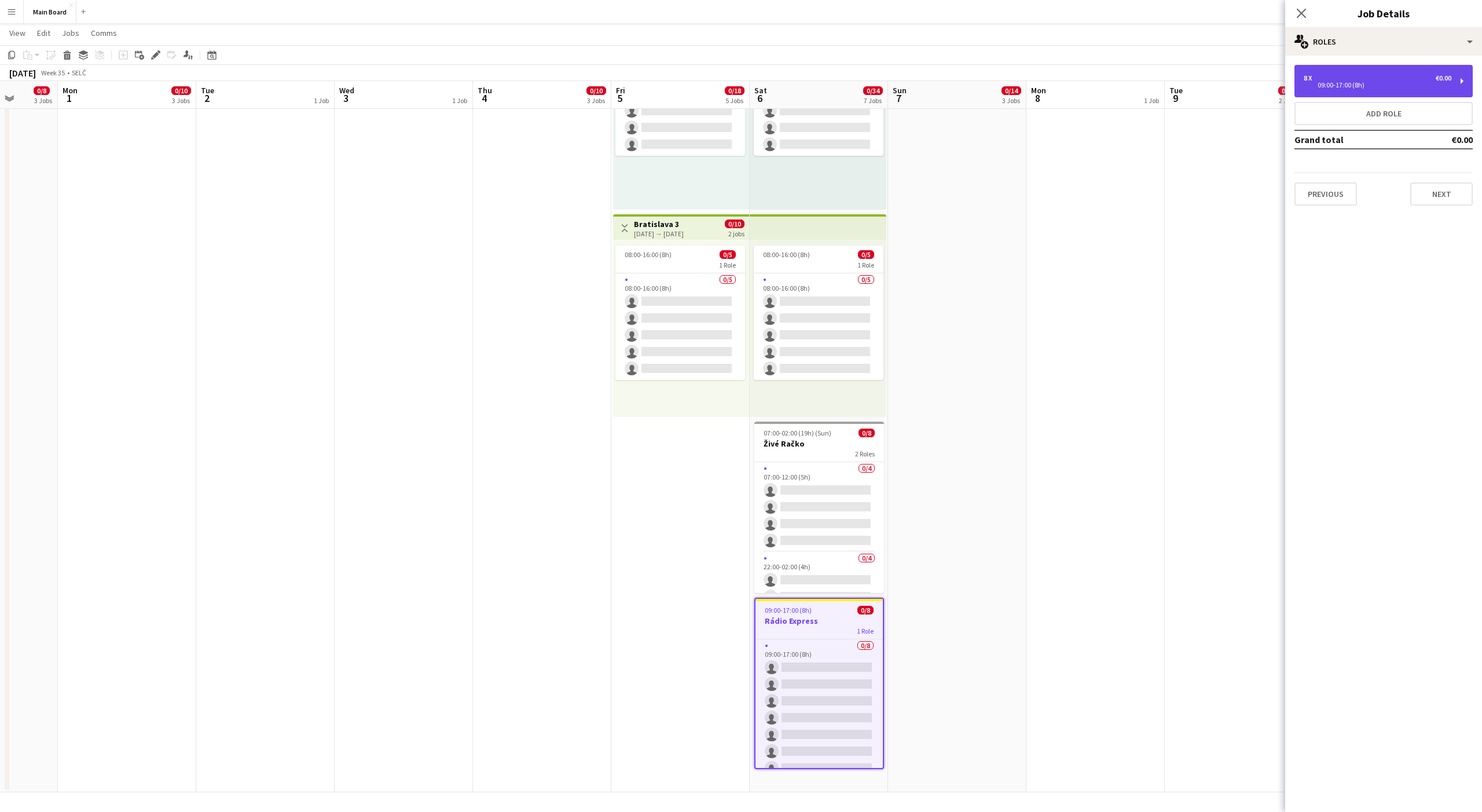
click at [1374, 80] on div "8 x €0.00" at bounding box center [1377, 78] width 148 height 8
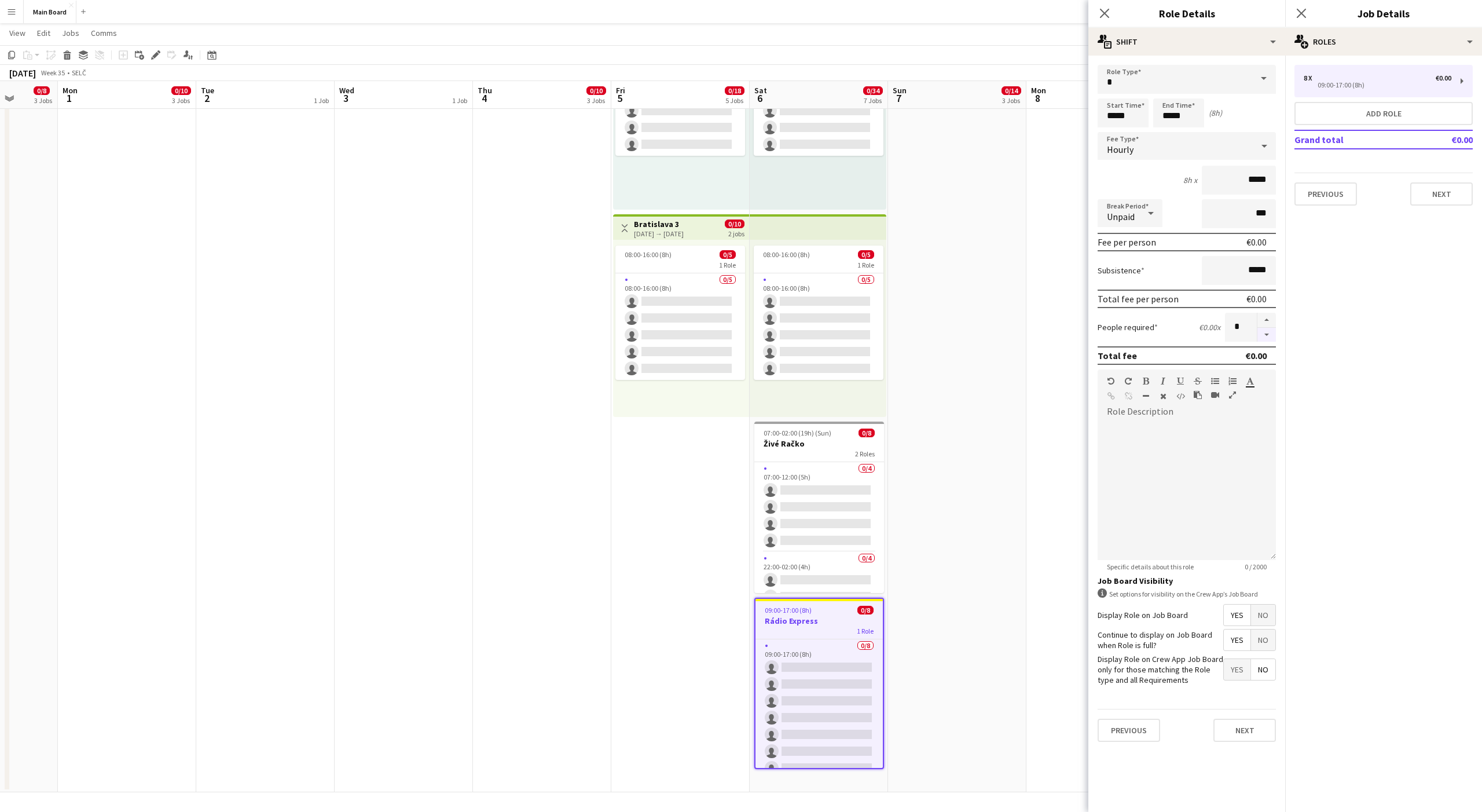
click at [1268, 333] on button "button" at bounding box center [1267, 335] width 18 height 14
type input "*"
click at [1158, 416] on div at bounding box center [1187, 486] width 178 height 147
click at [1111, 119] on input "*****" at bounding box center [1123, 113] width 51 height 29
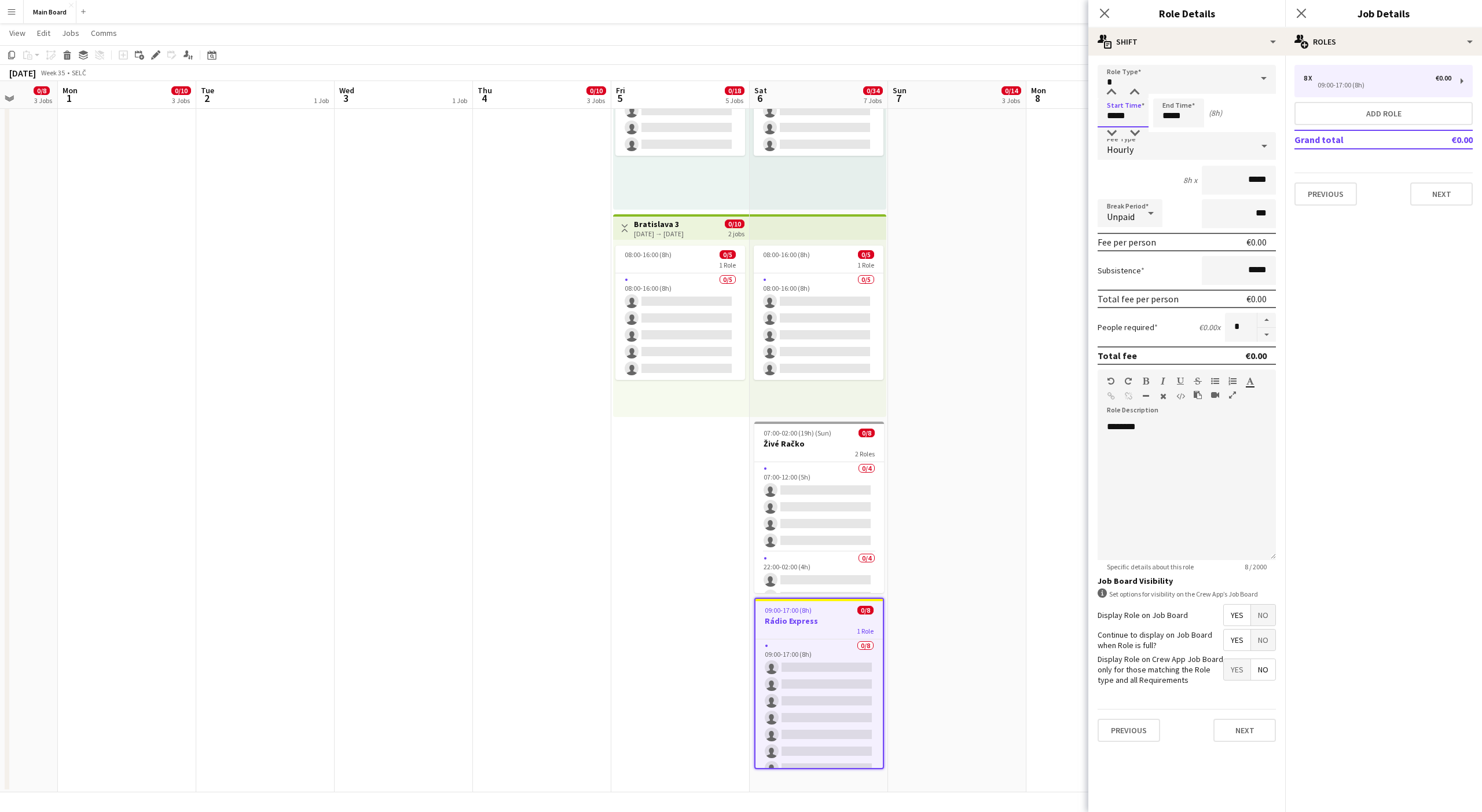
click at [1111, 119] on input "*****" at bounding box center [1123, 113] width 51 height 29
type input "*****"
click at [1463, 193] on button "Next" at bounding box center [1441, 194] width 62 height 24
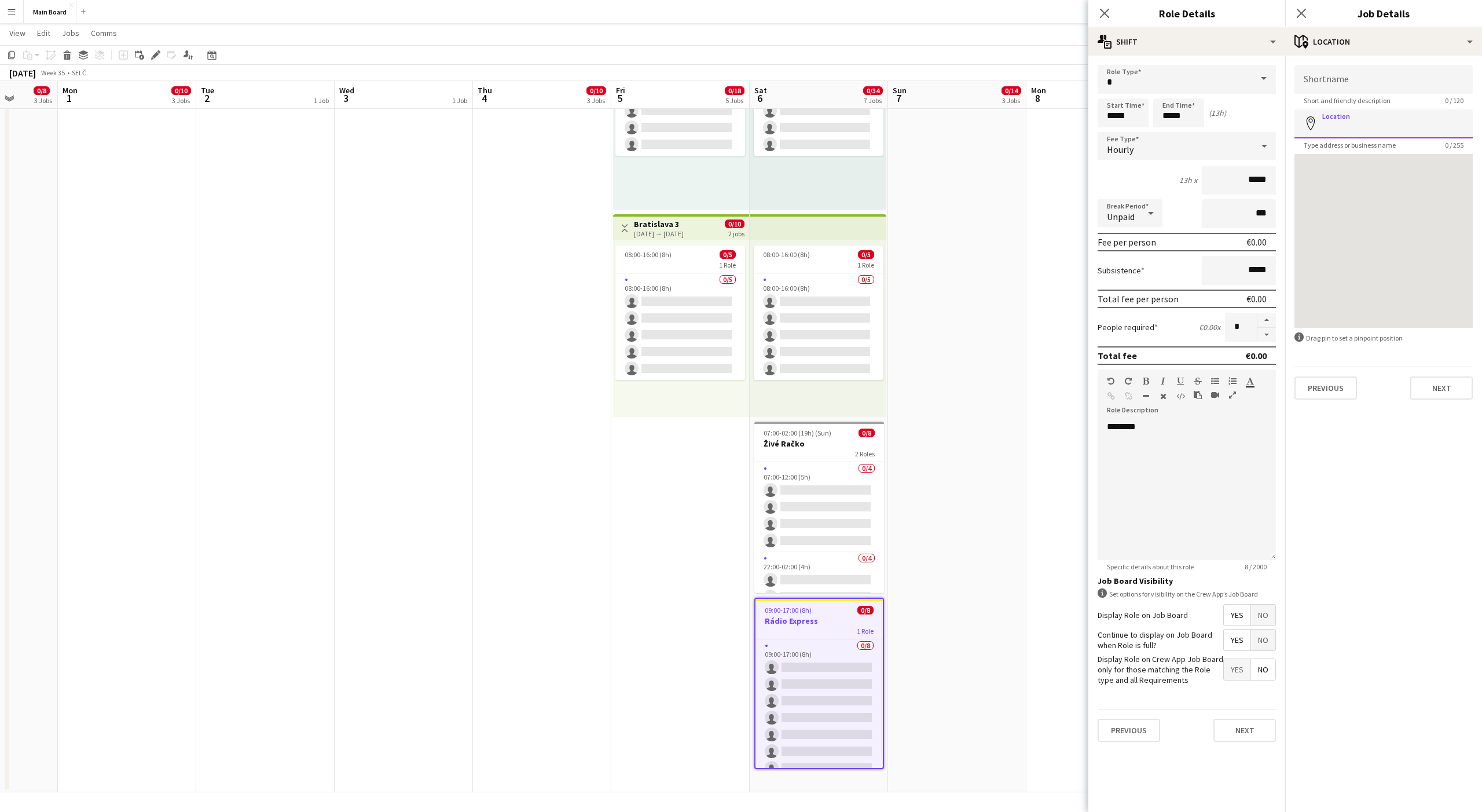
click at [1350, 125] on input "Location" at bounding box center [1383, 124] width 178 height 29
type input "**********"
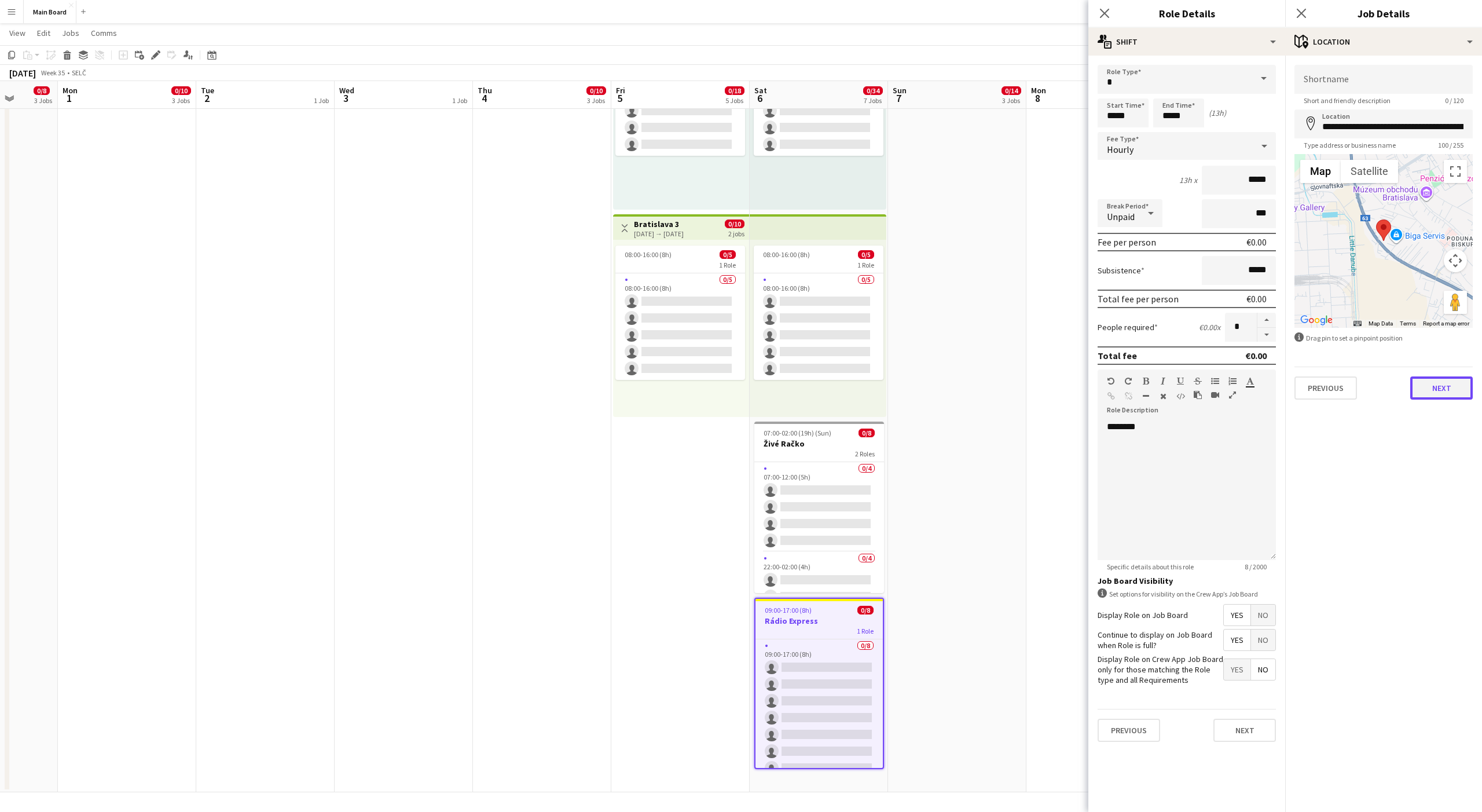
click at [1441, 381] on button "Next" at bounding box center [1441, 388] width 62 height 24
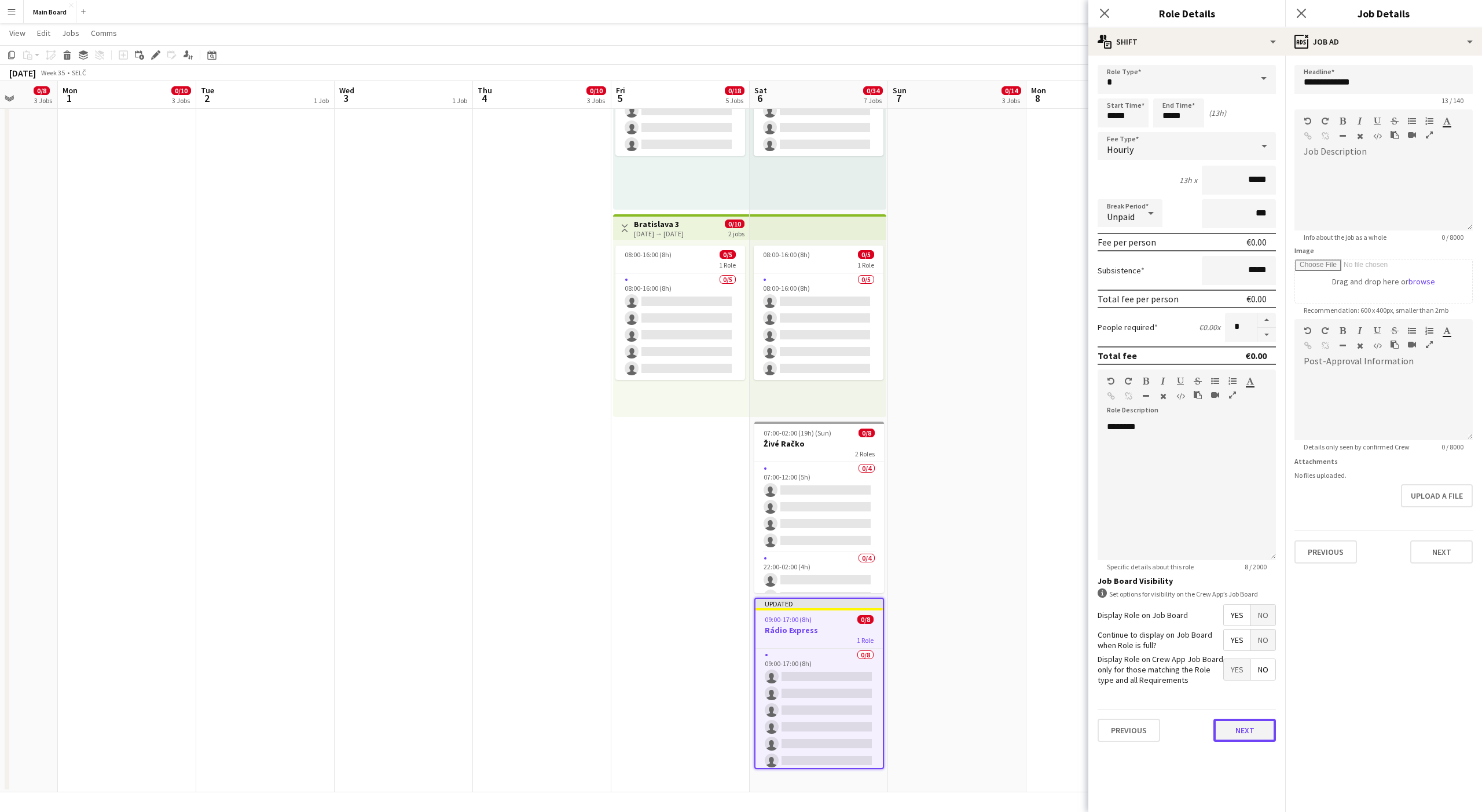
click at [1252, 729] on button "Next" at bounding box center [1245, 731] width 62 height 24
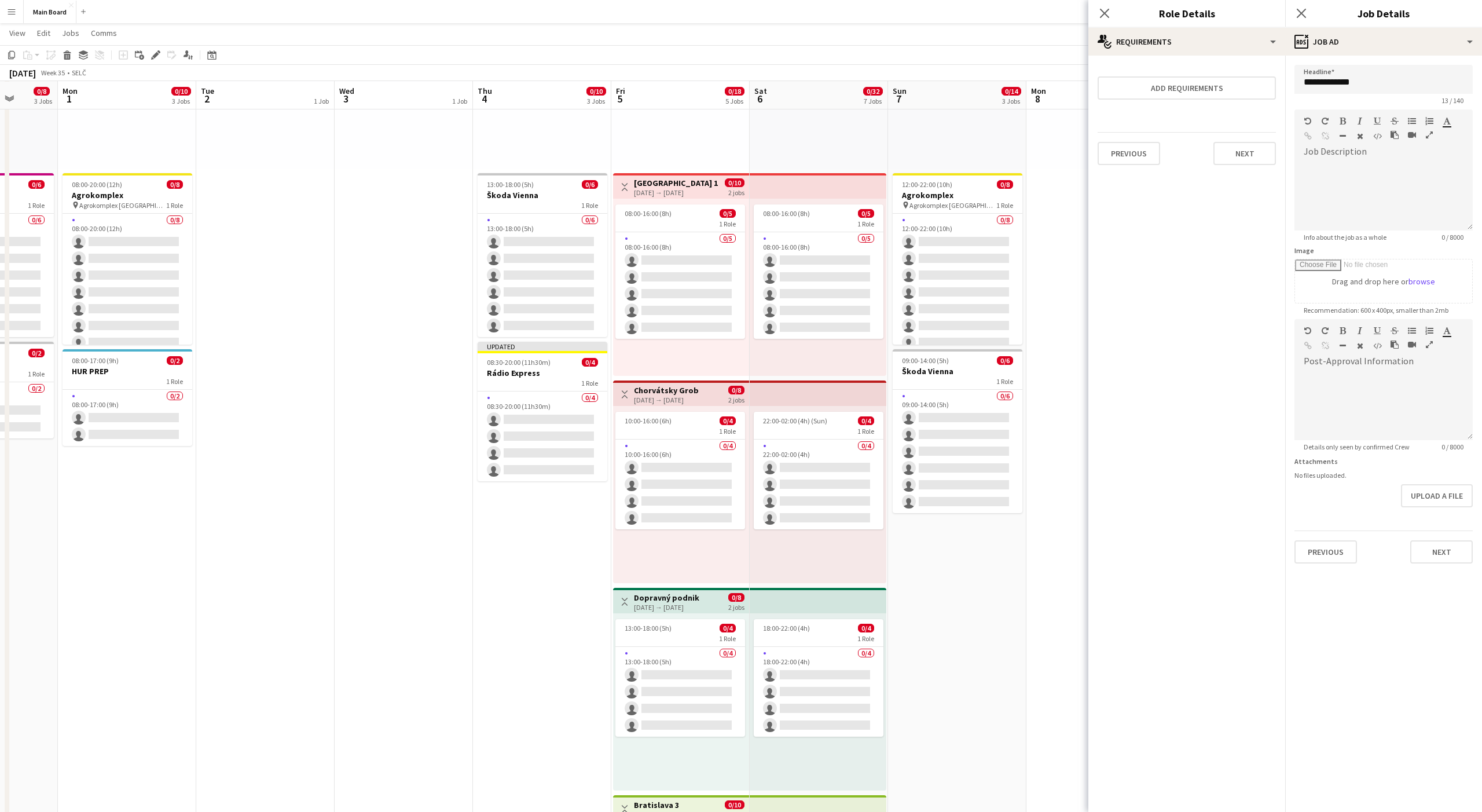
scroll to position [167, 0]
click at [1314, 39] on div "ads-window Job Ad" at bounding box center [1383, 42] width 196 height 28
click at [1392, 72] on div "multiple-users-add Roles" at bounding box center [1421, 68] width 115 height 24
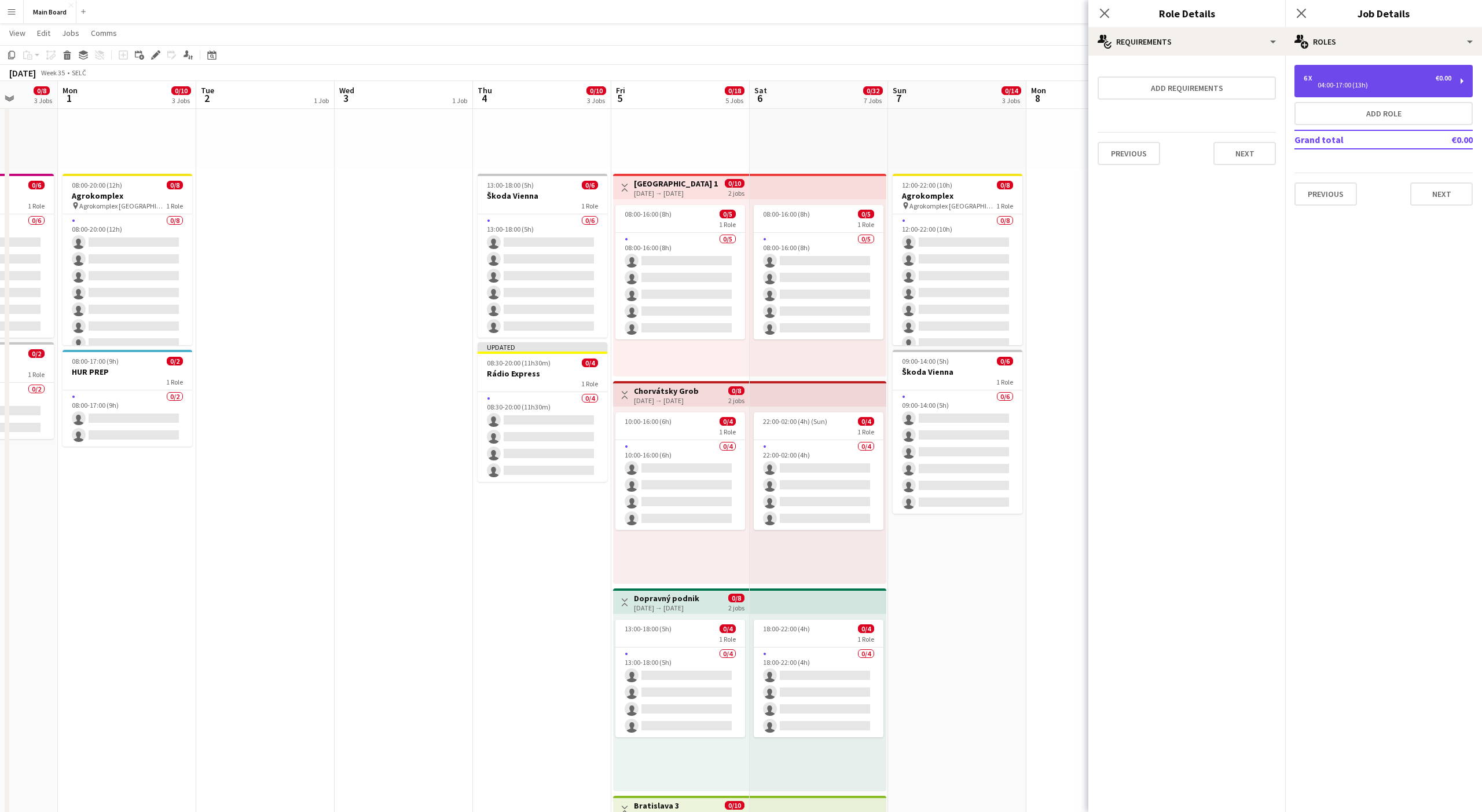
click at [1341, 82] on div "04:00-17:00 (13h)" at bounding box center [1377, 85] width 148 height 5
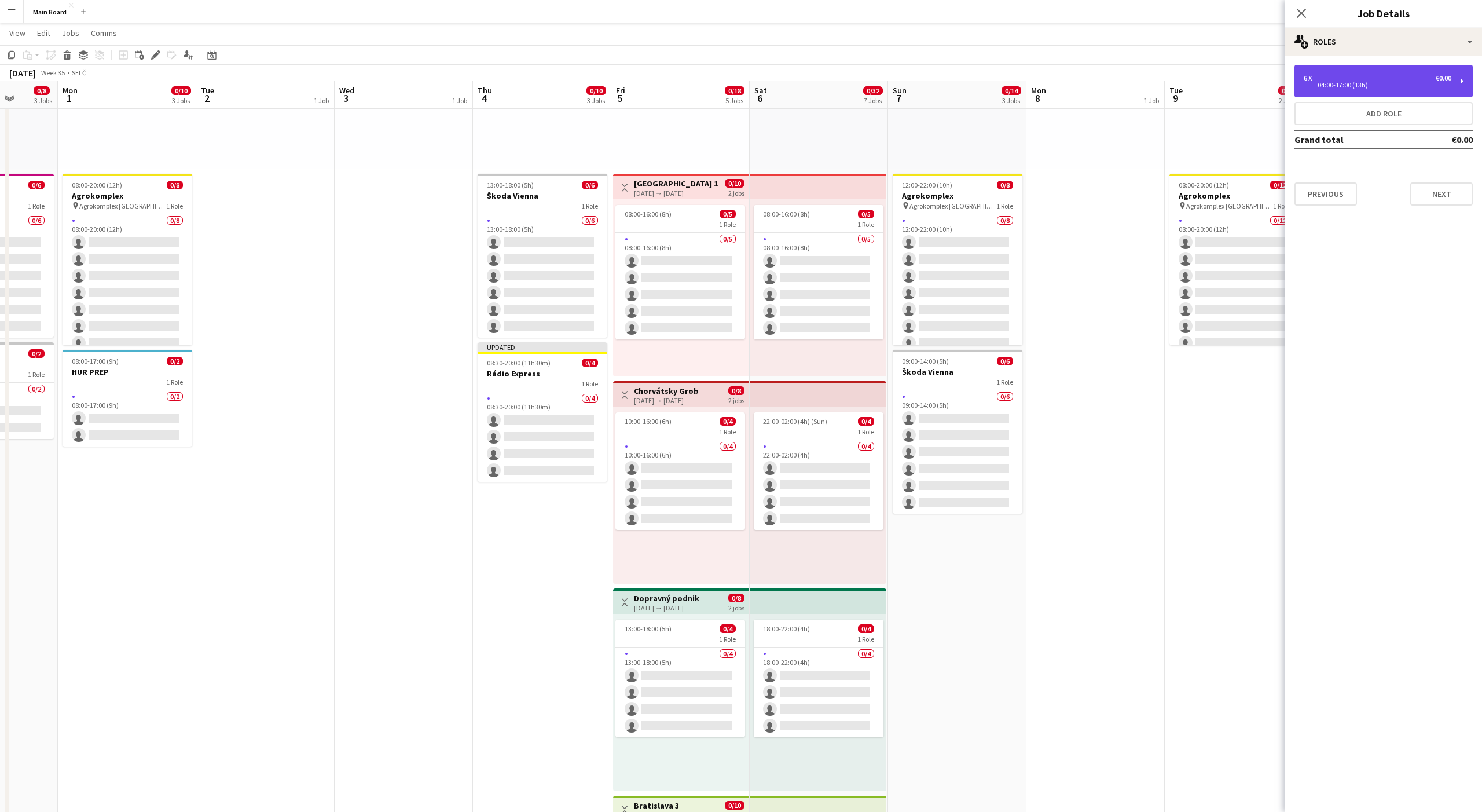
click at [1363, 84] on div "04:00-17:00 (13h)" at bounding box center [1377, 85] width 148 height 5
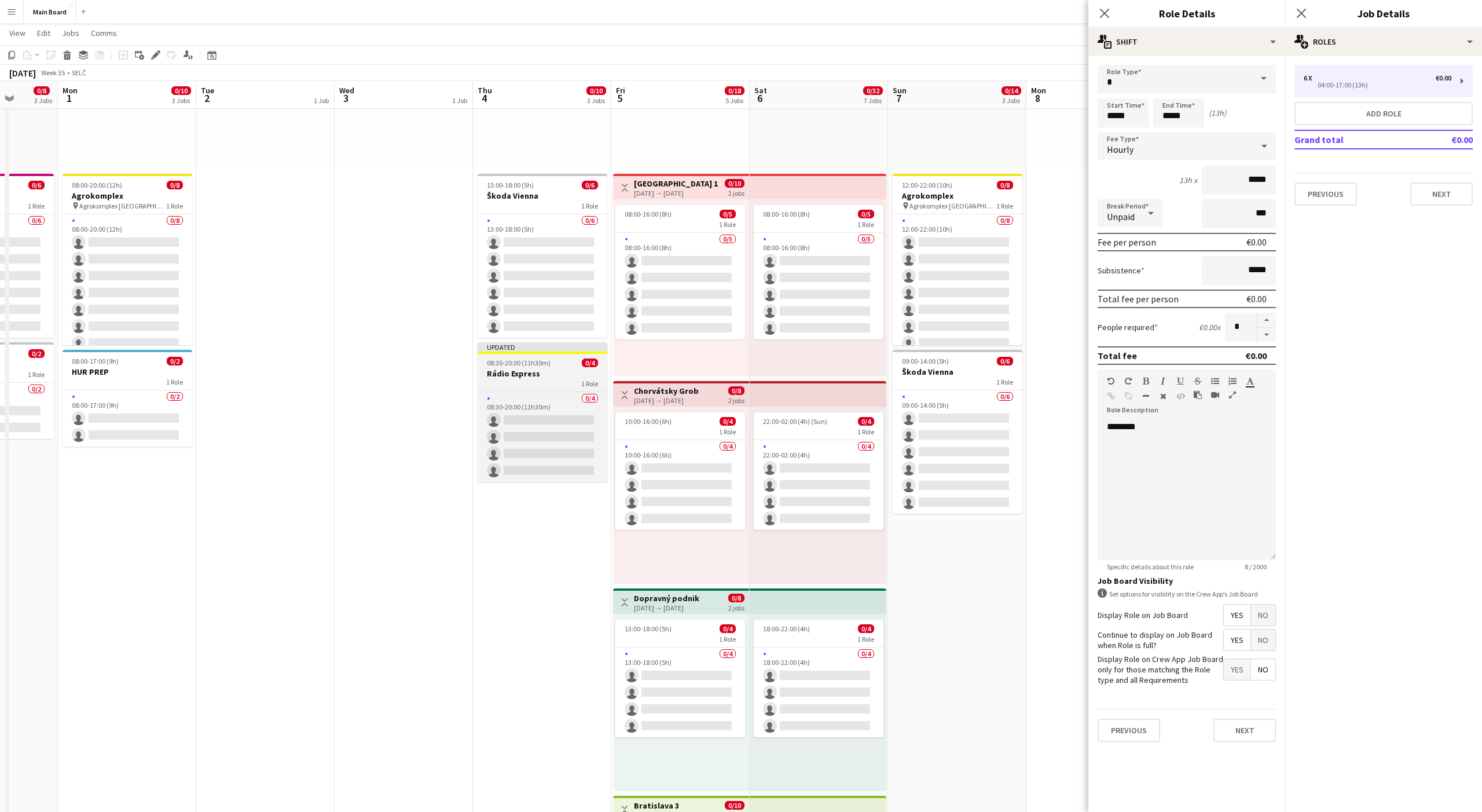
click at [540, 357] on app-job-card "Updated 08:30-20:00 (11h30m) 0/4 Rádio Express 1 Role 0/4 08:30-20:00 (11h30m) …" at bounding box center [542, 412] width 129 height 139
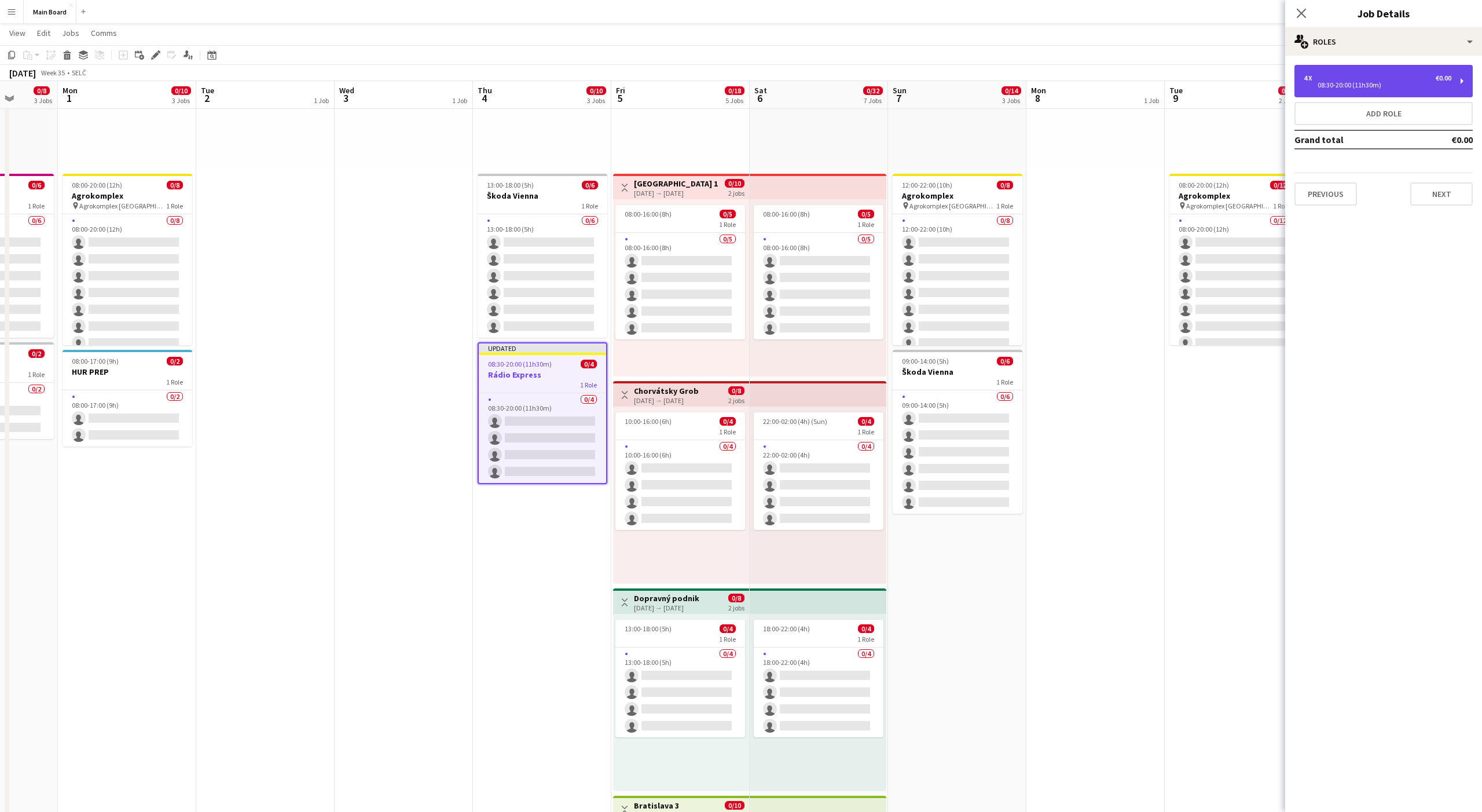
click at [1352, 94] on div "4 x €0.00 08:30-20:00 (11h30m)" at bounding box center [1383, 81] width 178 height 33
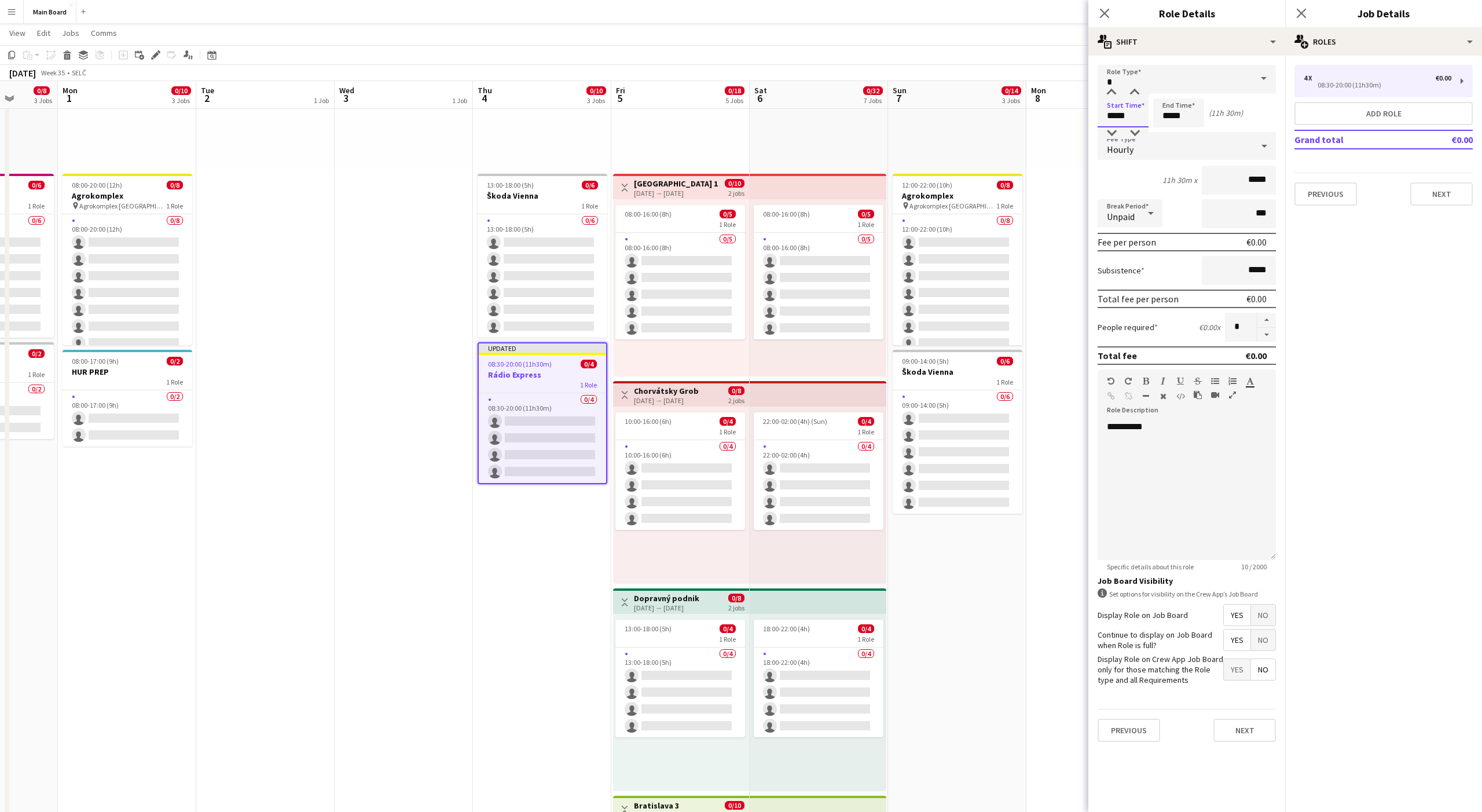
click at [1109, 118] on input "*****" at bounding box center [1123, 113] width 51 height 29
type input "*****"
click at [1260, 718] on div "Previous Next" at bounding box center [1187, 730] width 178 height 43
click at [1241, 720] on button "Next" at bounding box center [1245, 731] width 62 height 24
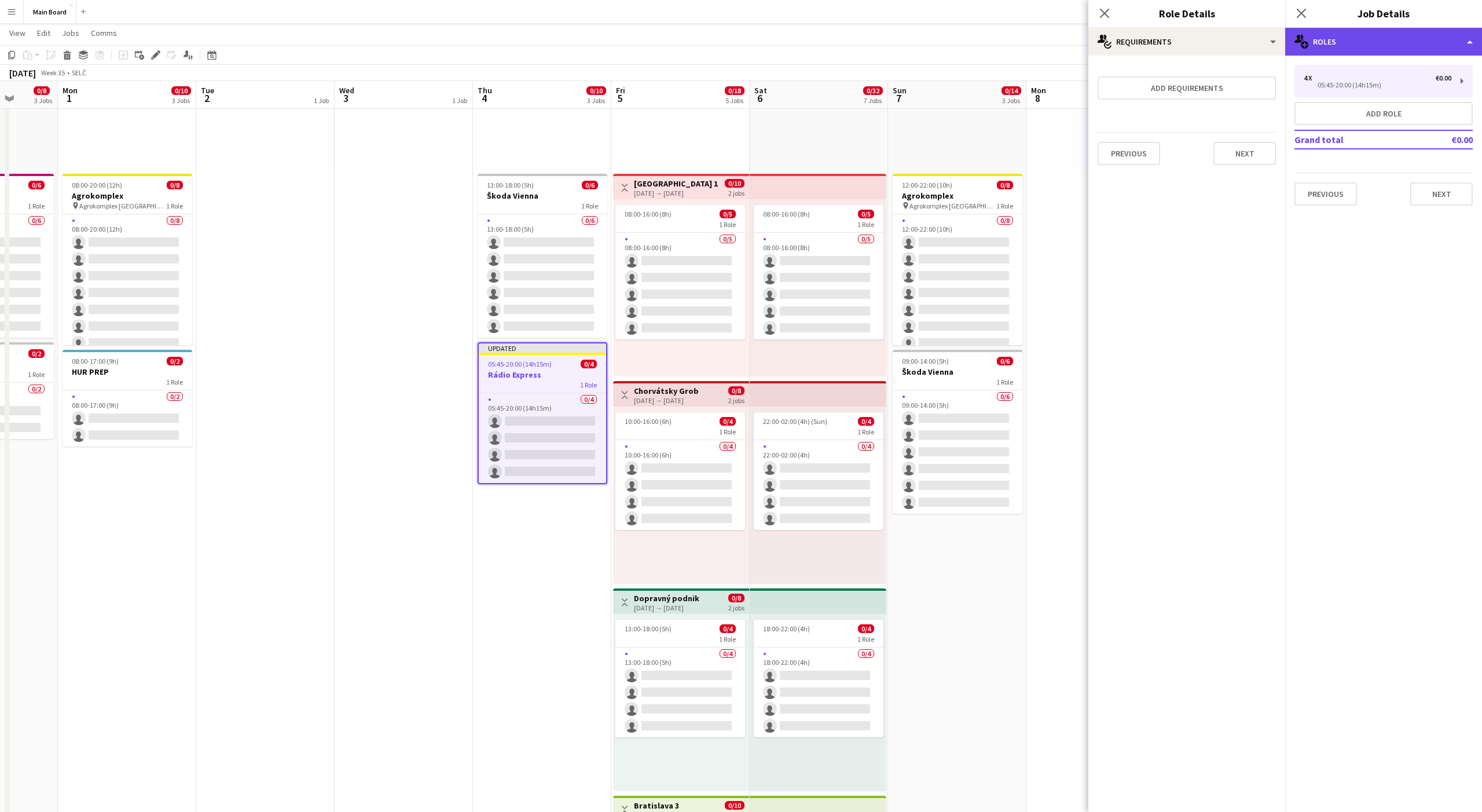
click at [1322, 34] on div "multiple-users-add Roles" at bounding box center [1383, 42] width 196 height 28
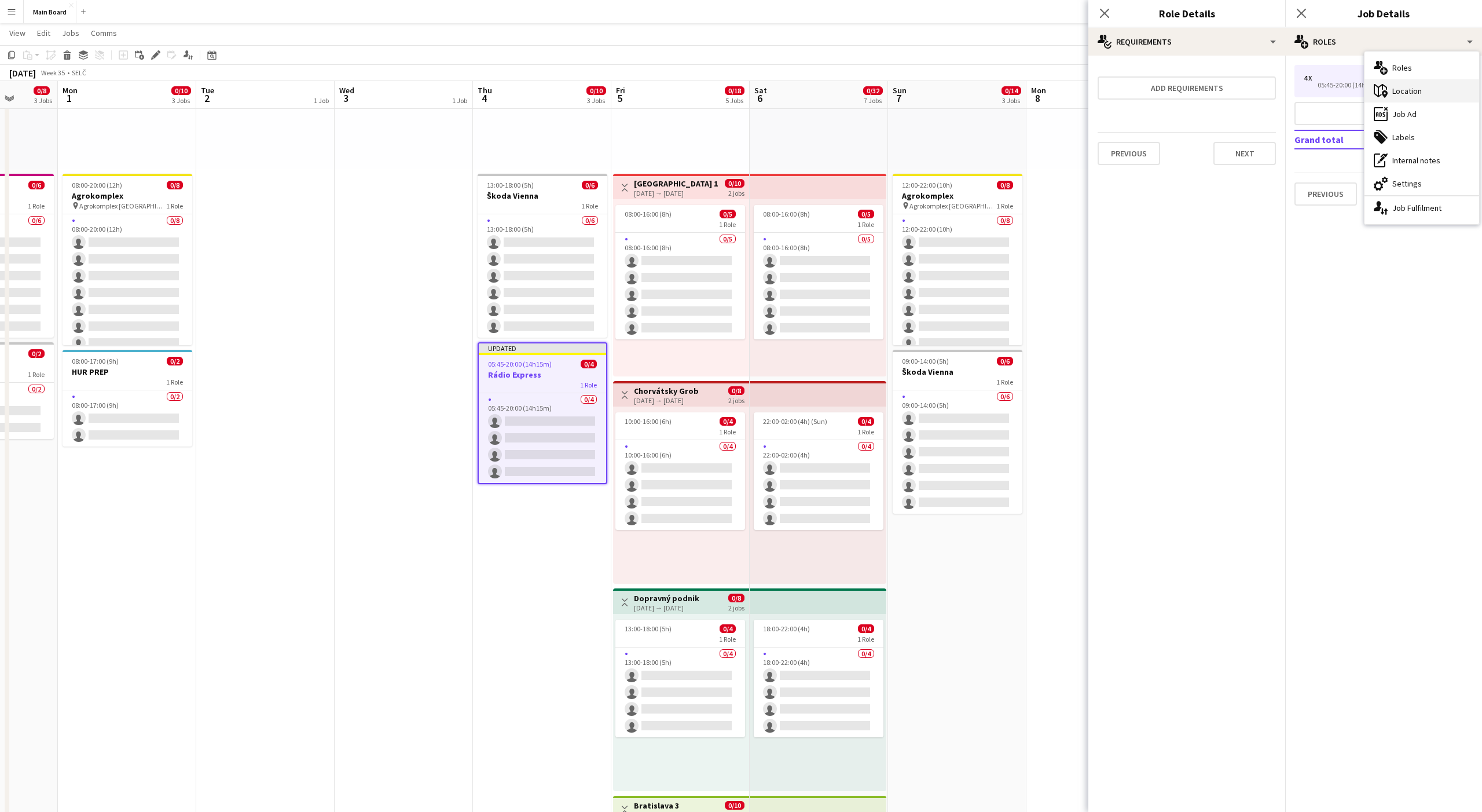
click at [1404, 95] on div "maps-pin-1 Location" at bounding box center [1421, 91] width 115 height 24
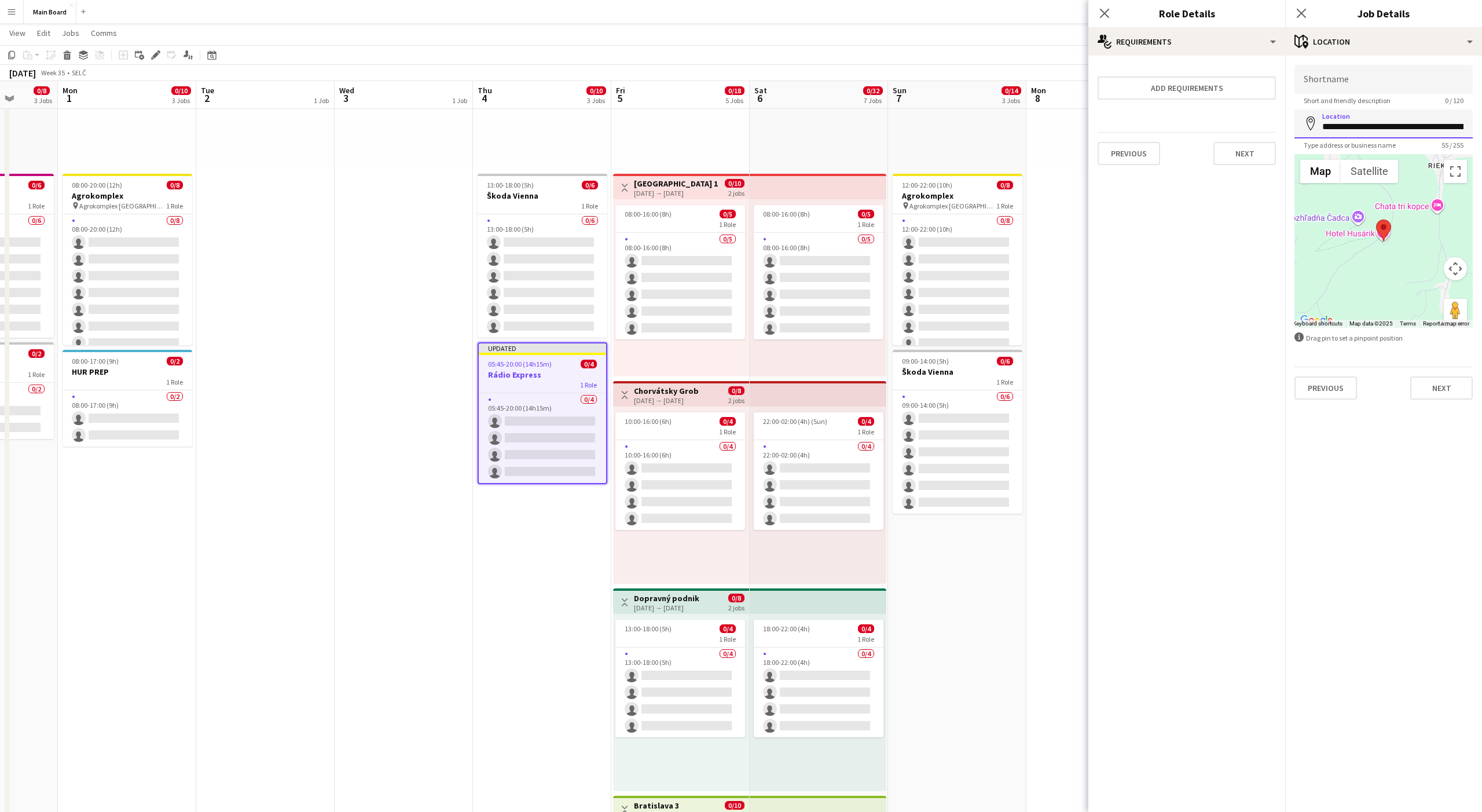
click at [1342, 123] on input "**********" at bounding box center [1383, 124] width 178 height 29
click at [1378, 643] on mat-expansion-panel "**********" at bounding box center [1383, 433] width 196 height 756
click at [1324, 43] on div "maps-pin-1 Location" at bounding box center [1383, 42] width 196 height 28
click at [1393, 70] on div "multiple-users-add Roles" at bounding box center [1421, 68] width 115 height 24
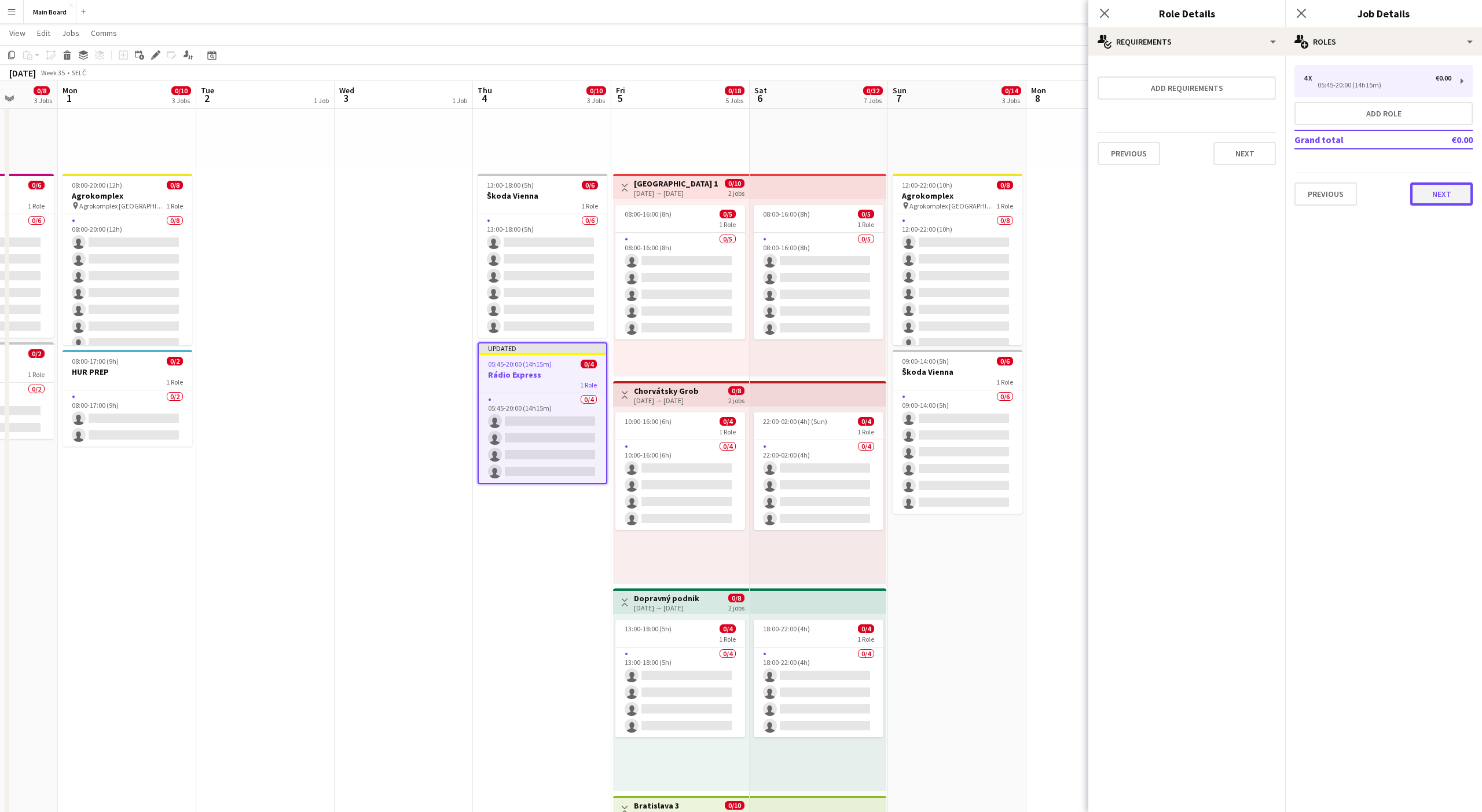
click at [1444, 189] on button "Next" at bounding box center [1441, 194] width 62 height 24
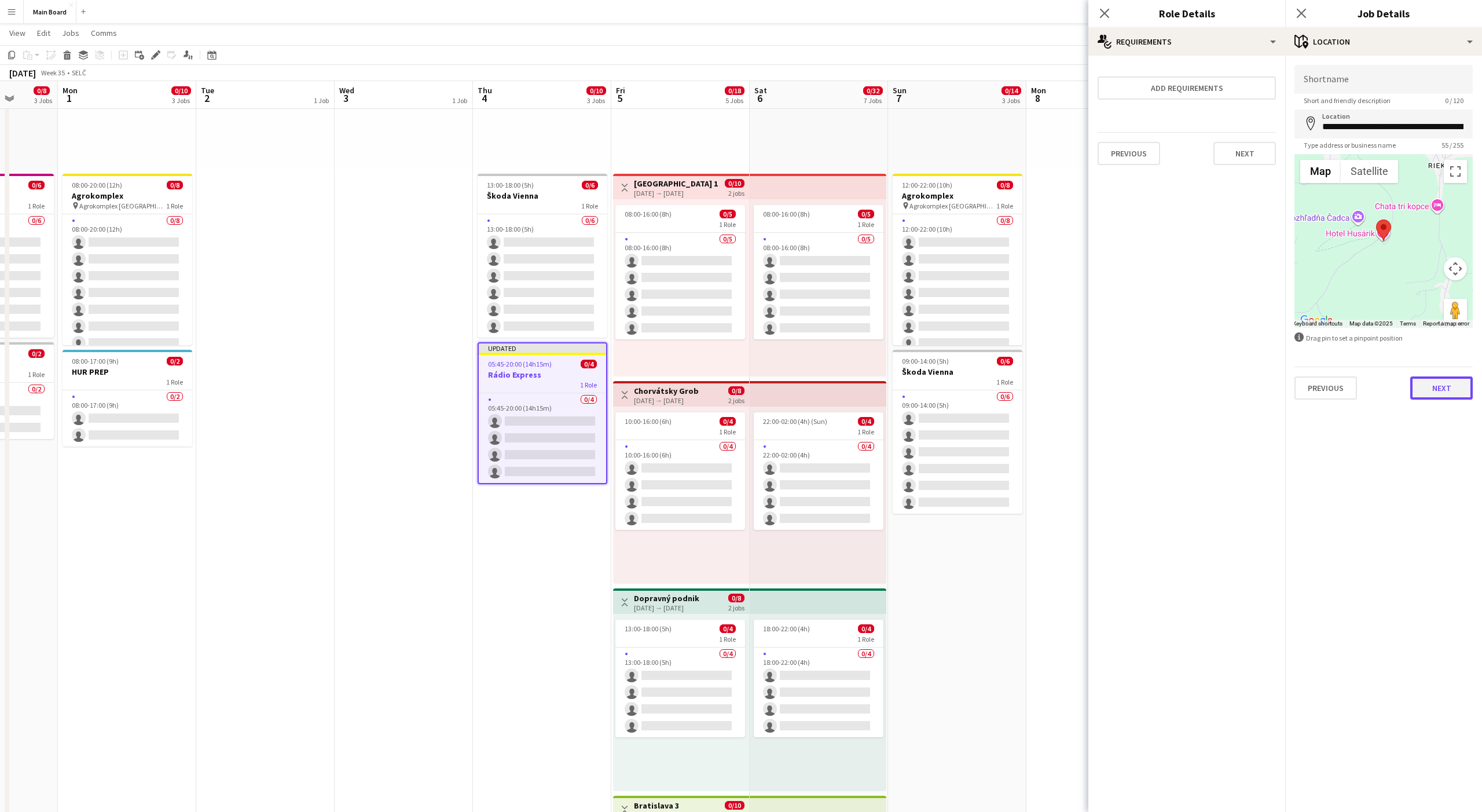
click at [1435, 387] on button "Next" at bounding box center [1441, 388] width 62 height 24
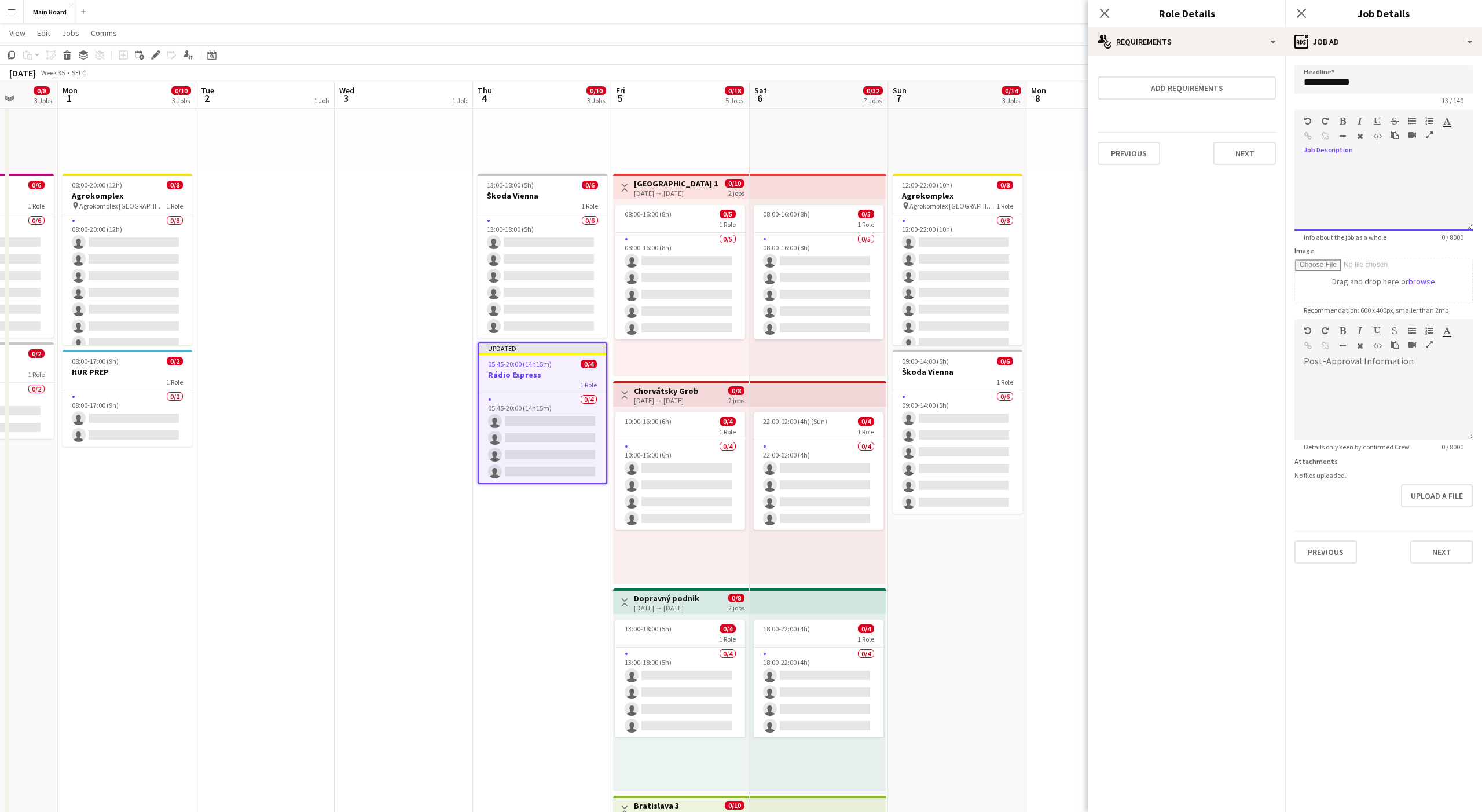
click at [1324, 155] on div at bounding box center [1383, 192] width 178 height 78
click at [1340, 359] on div "default Heading 1 Heading 2 Heading 3 Heading 4 Heading 5 Heading 6 Heading 7 P…" at bounding box center [1383, 340] width 178 height 43
click at [1340, 380] on div at bounding box center [1383, 405] width 178 height 70
click at [1340, 552] on button "Previous" at bounding box center [1325, 552] width 62 height 24
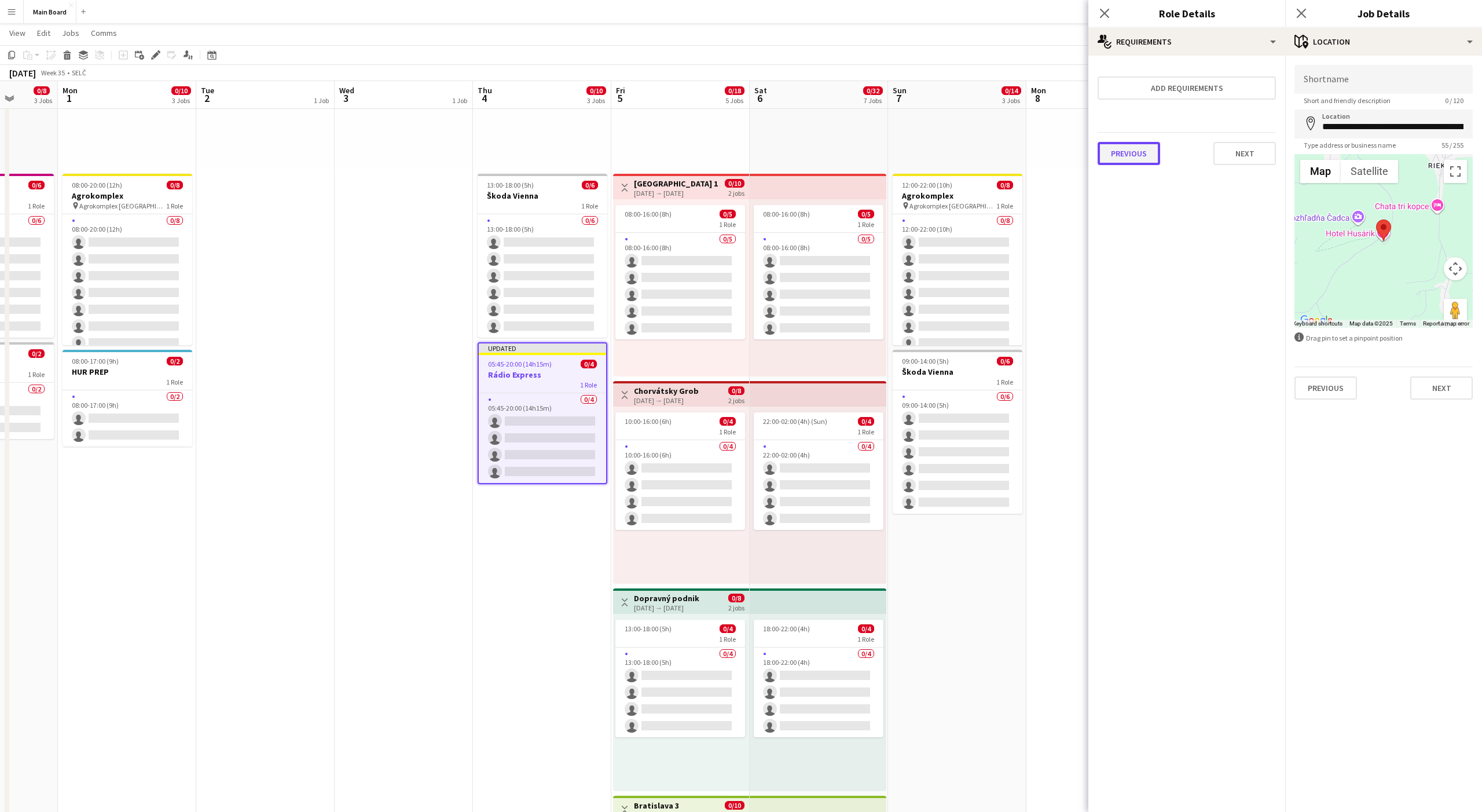
click at [1132, 152] on button "Previous" at bounding box center [1129, 154] width 62 height 24
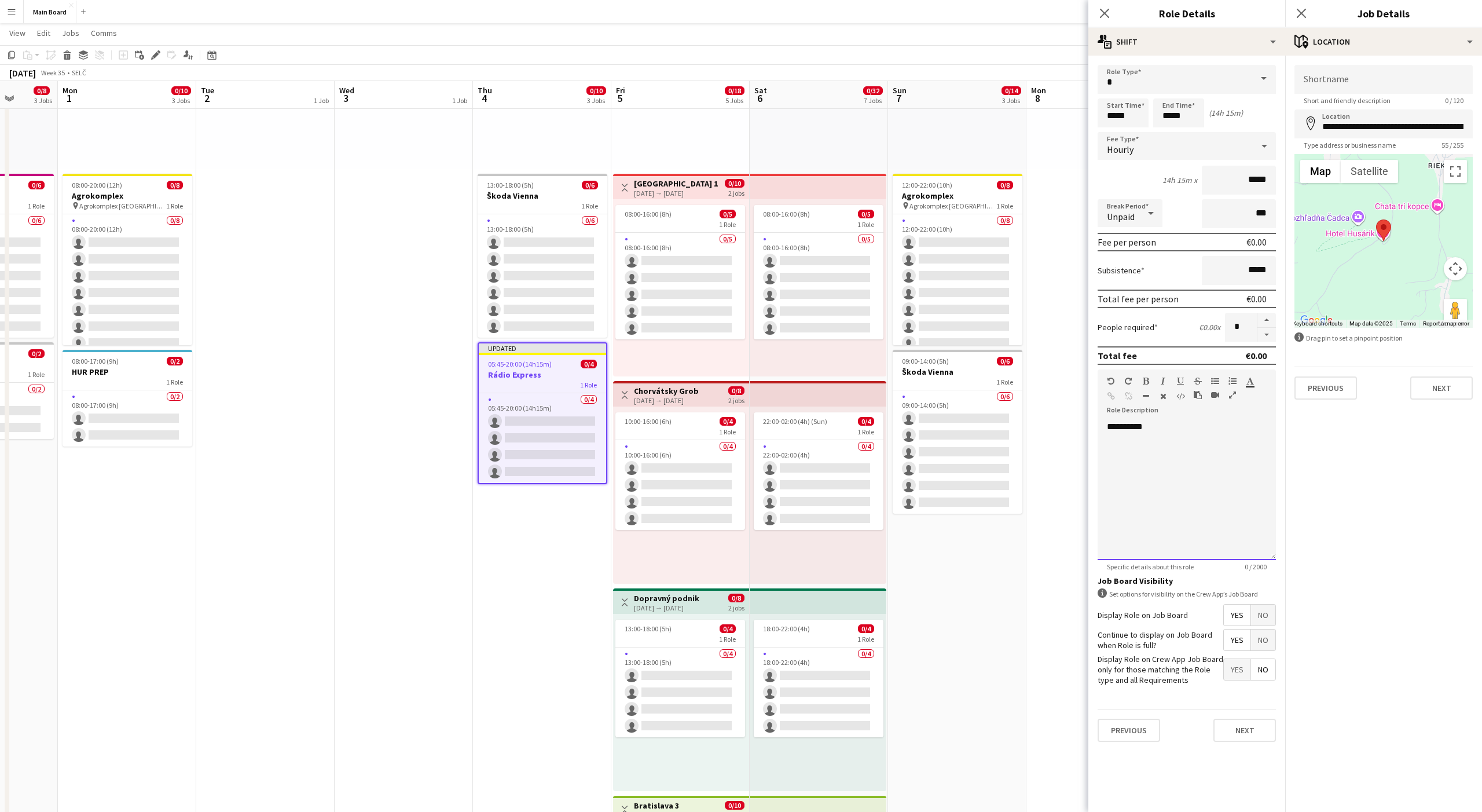
click at [1168, 468] on div "**********" at bounding box center [1187, 490] width 178 height 139
click at [1439, 381] on button "Next" at bounding box center [1441, 388] width 62 height 24
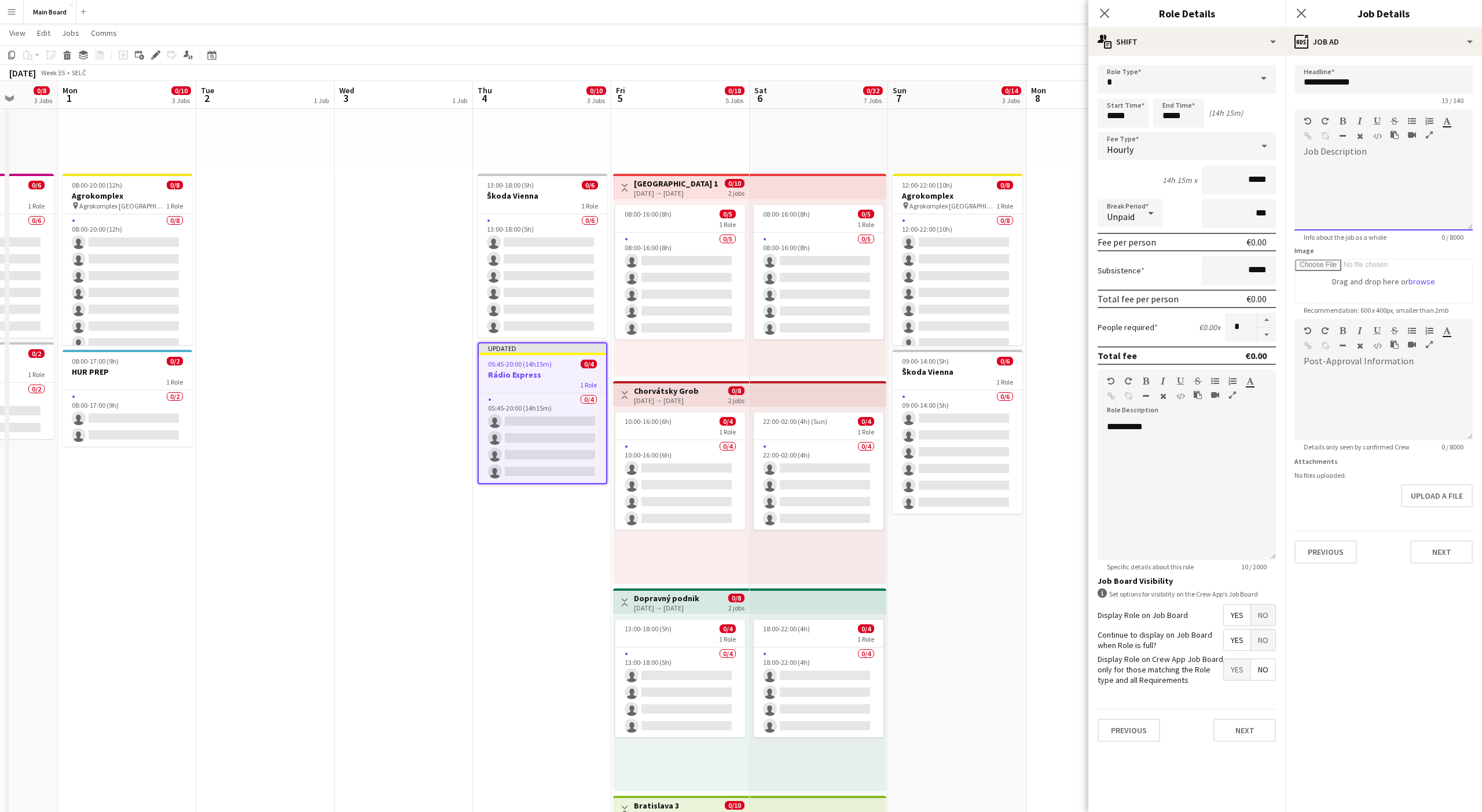
click at [1324, 155] on div at bounding box center [1383, 192] width 178 height 78
click at [1346, 366] on div at bounding box center [1383, 401] width 178 height 78
click at [1328, 186] on div at bounding box center [1383, 196] width 178 height 70
click at [1436, 549] on button "Next" at bounding box center [1441, 552] width 62 height 24
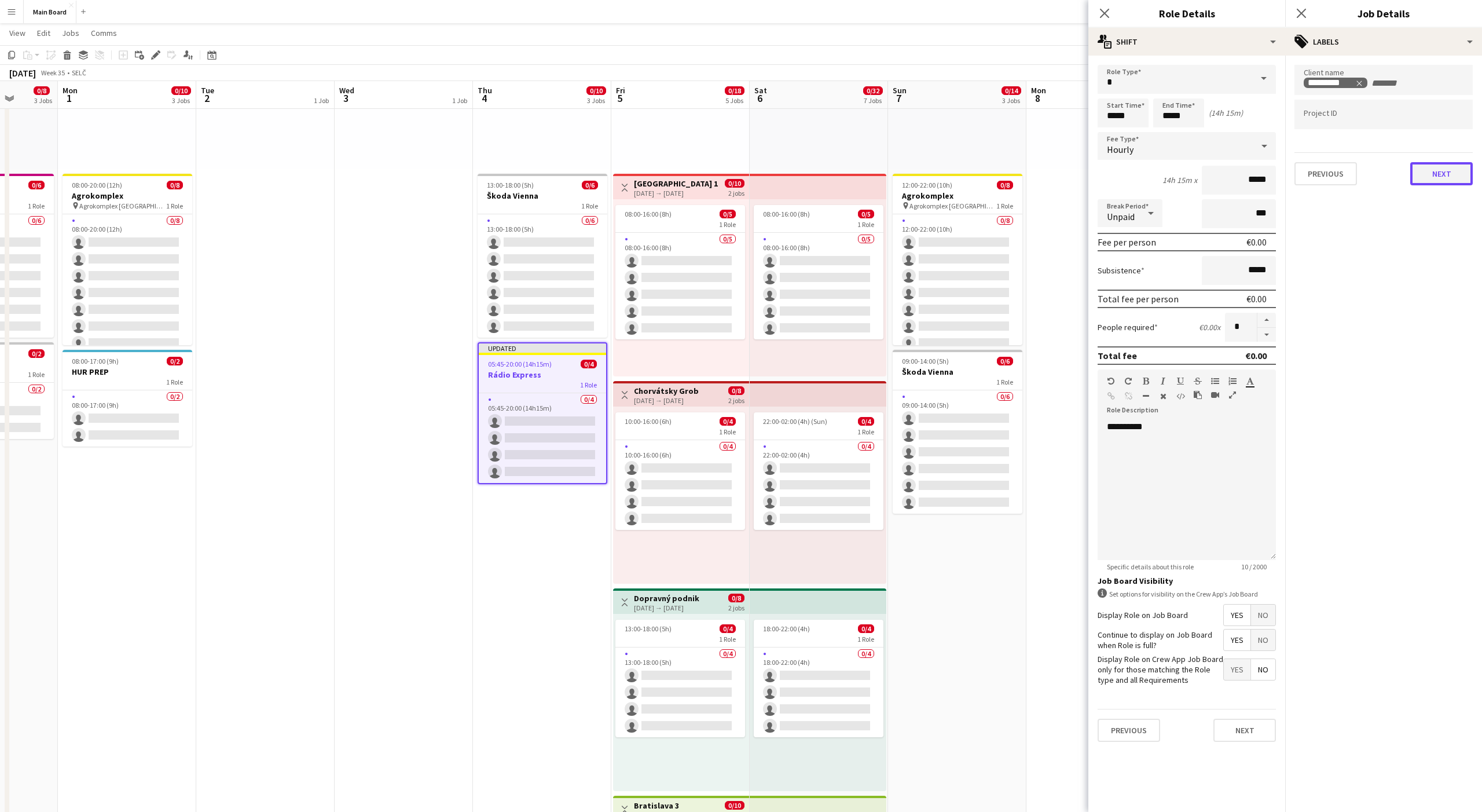
click at [1432, 169] on button "Next" at bounding box center [1441, 174] width 62 height 24
click at [1437, 219] on button "Next" at bounding box center [1441, 224] width 62 height 24
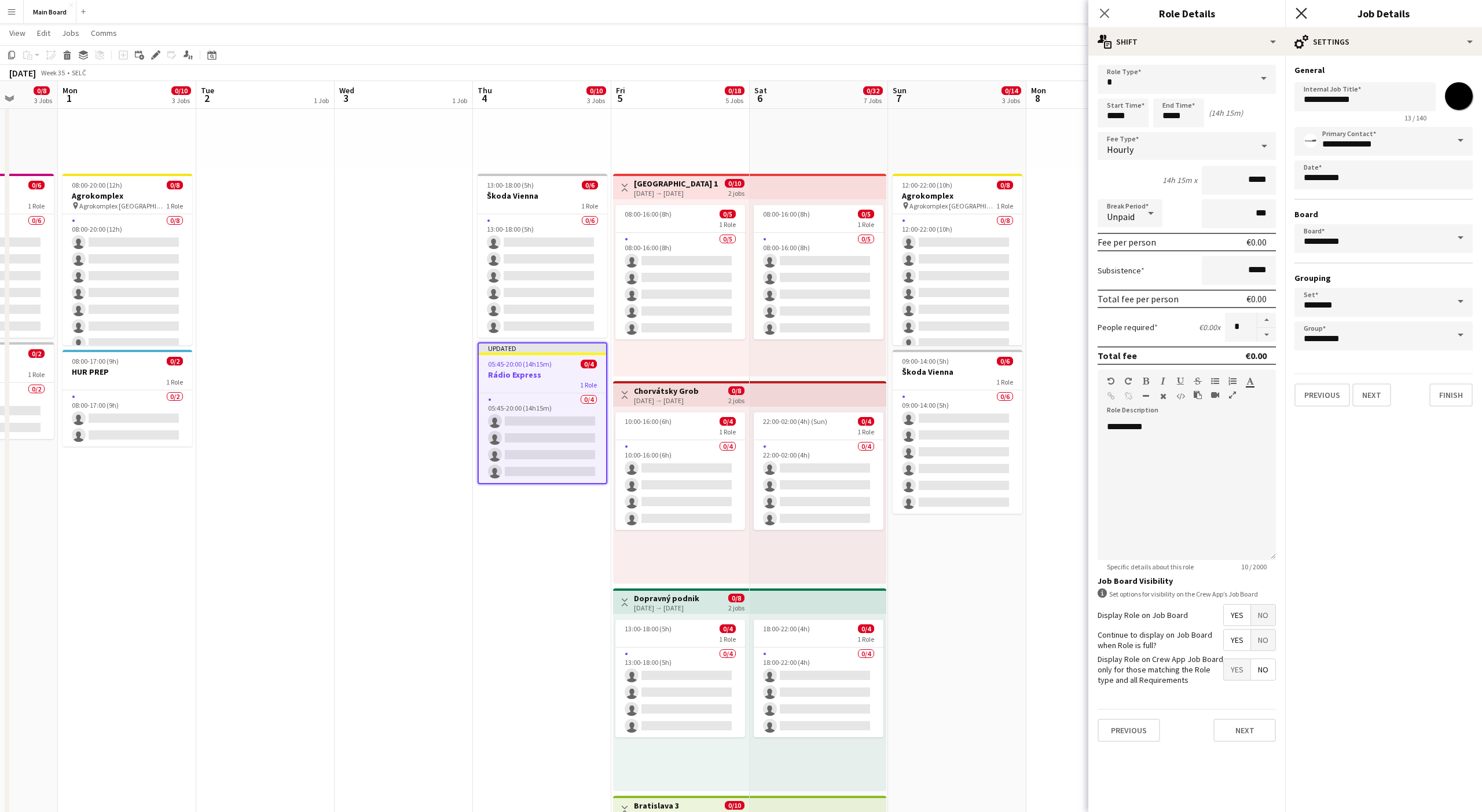
click at [1299, 13] on icon "Close pop-in" at bounding box center [1301, 13] width 11 height 11
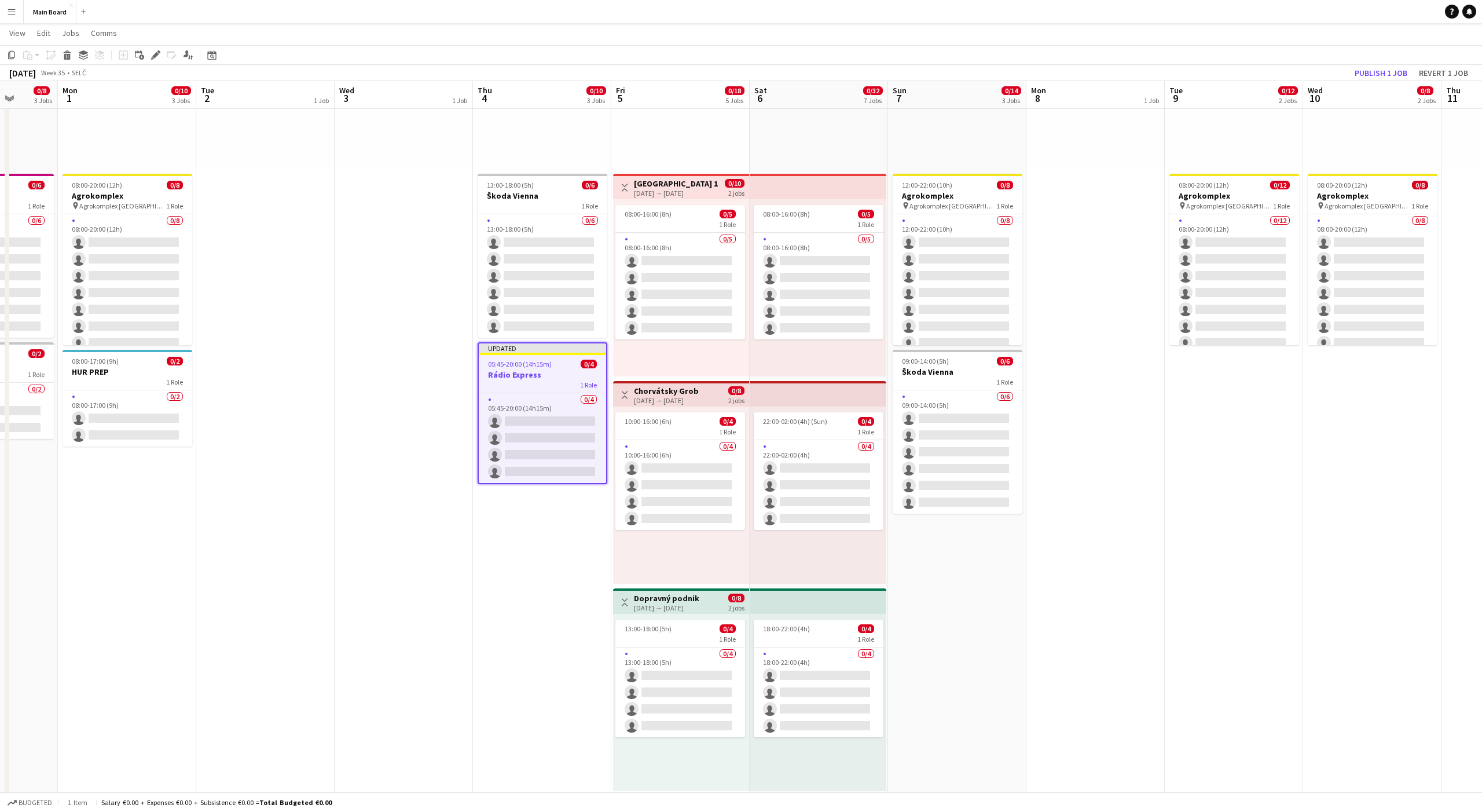
click at [537, 561] on app-date-cell "pin Backstage Crew 13:00-18:00 (5h) 0/6 Škoda Vienna 1 Role 0/6 13:00-18:00 (5h…" at bounding box center [542, 667] width 139 height 1411
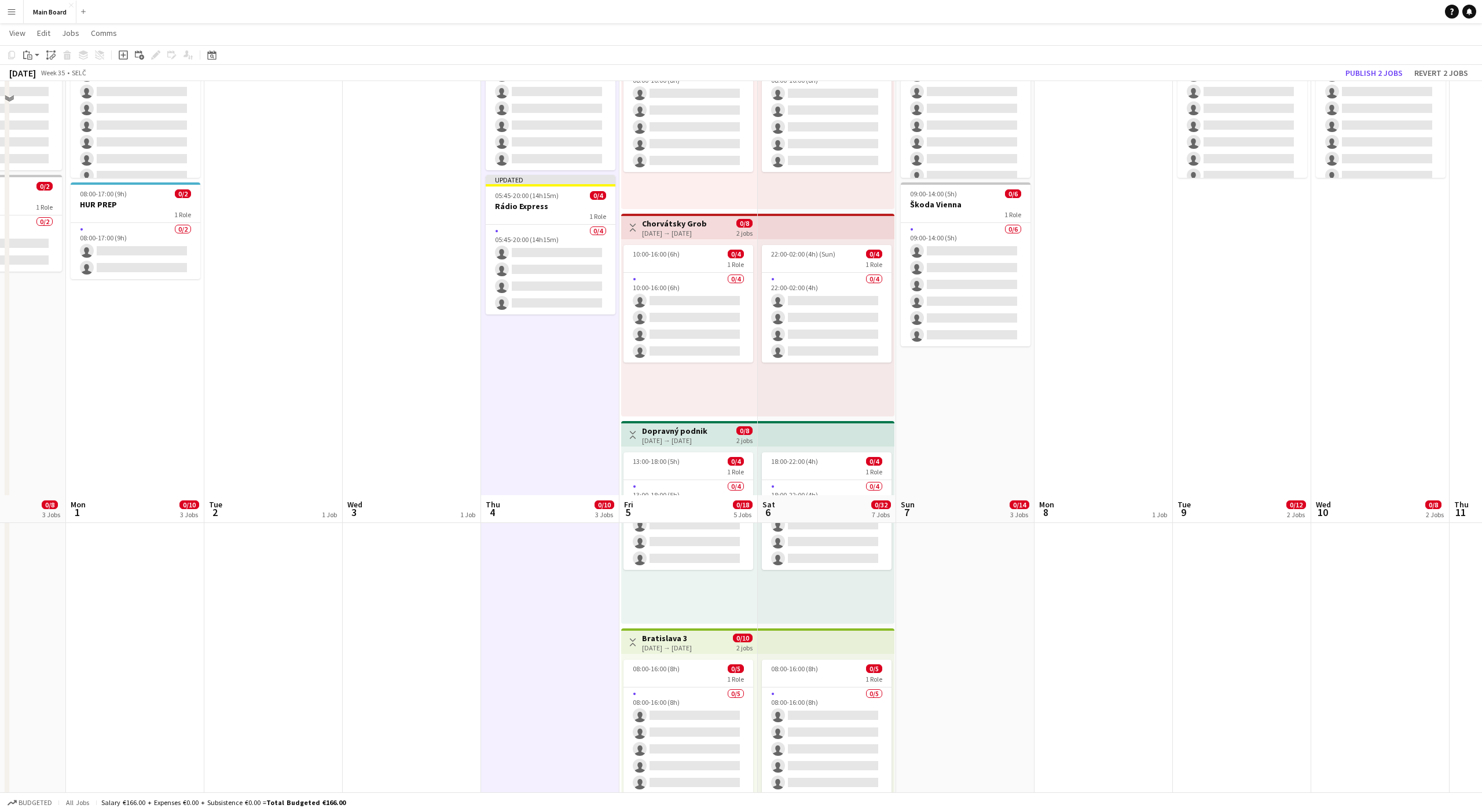
scroll to position [0, 0]
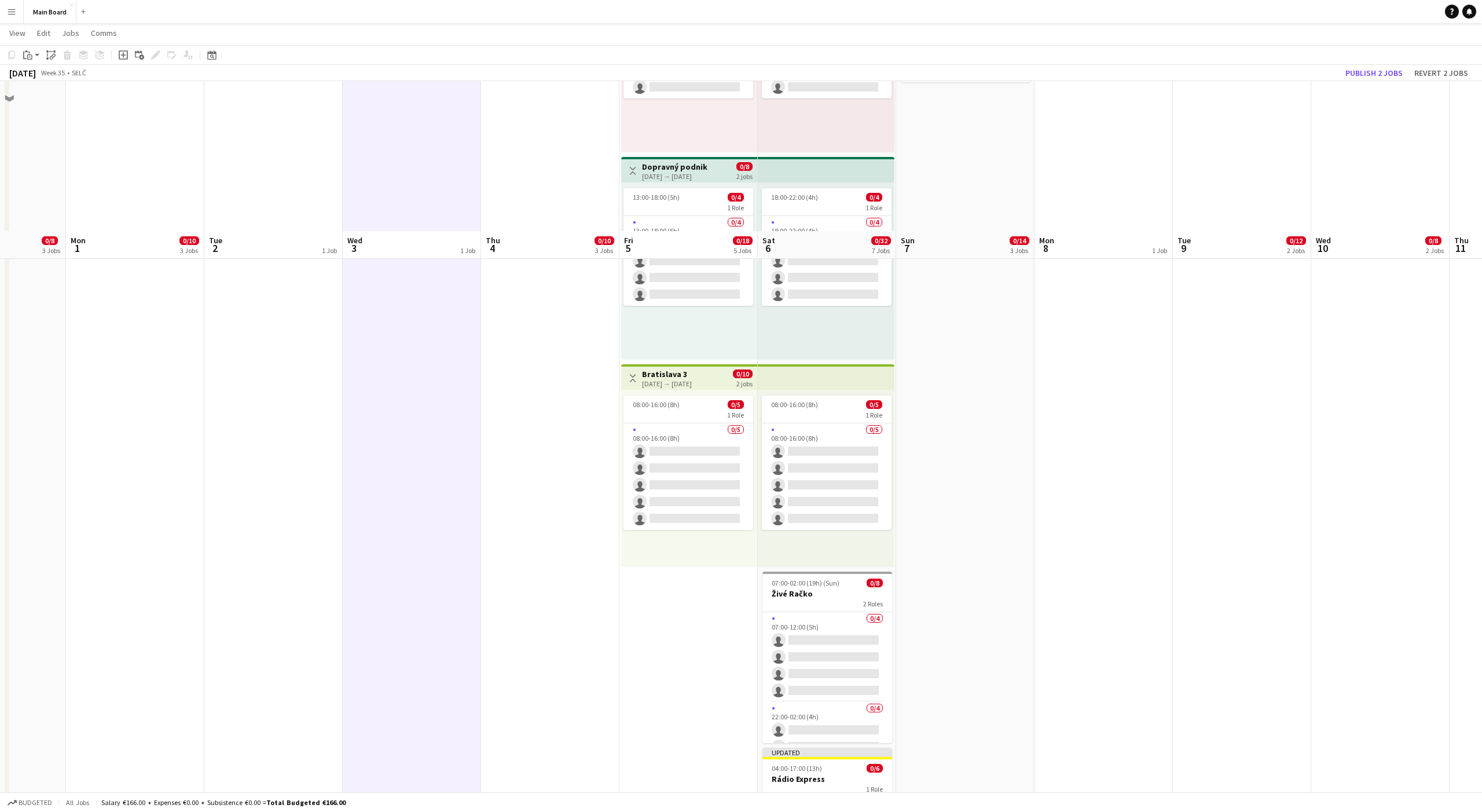
scroll to position [750, 0]
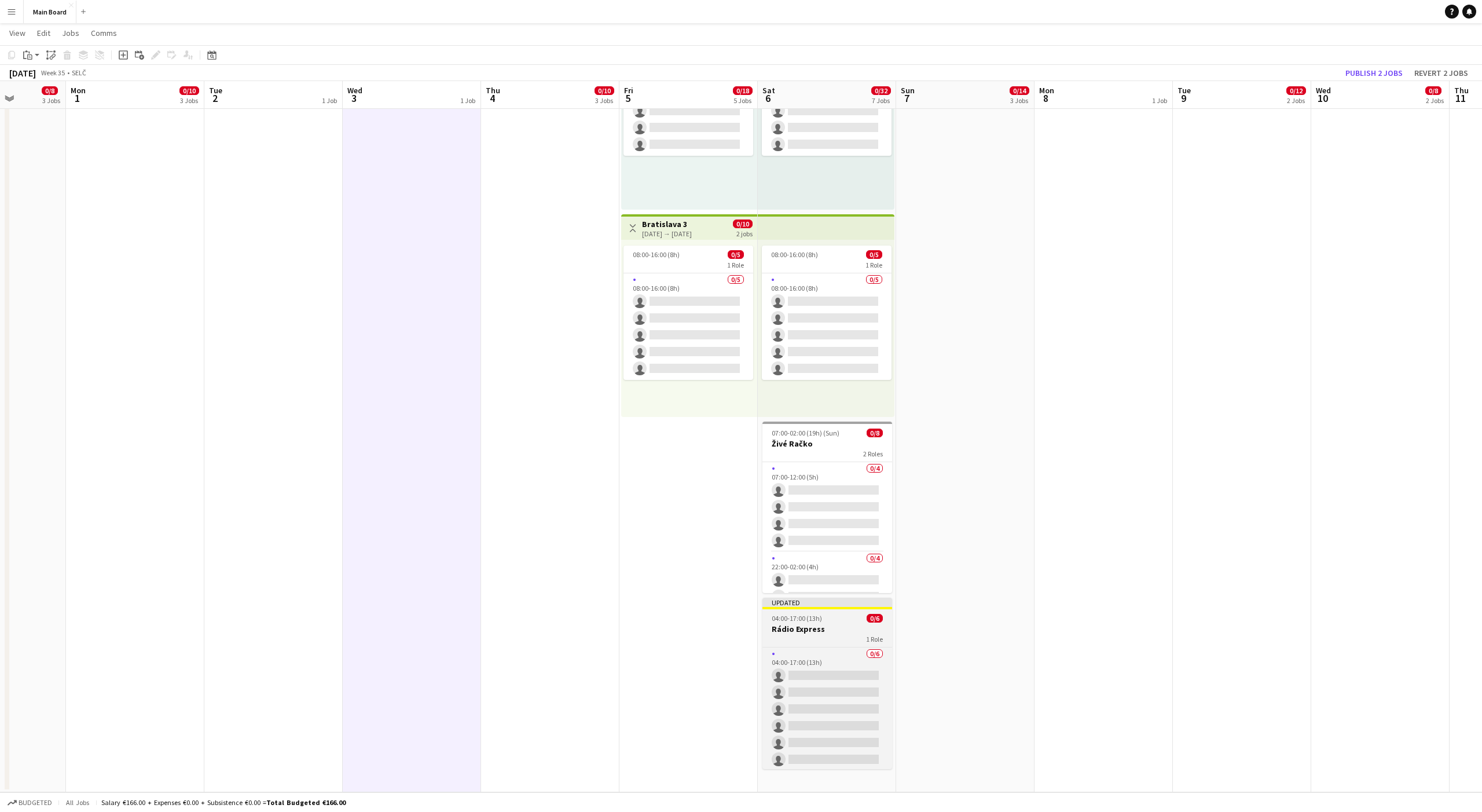
click at [856, 617] on div "04:00-17:00 (13h) 0/6" at bounding box center [827, 618] width 129 height 9
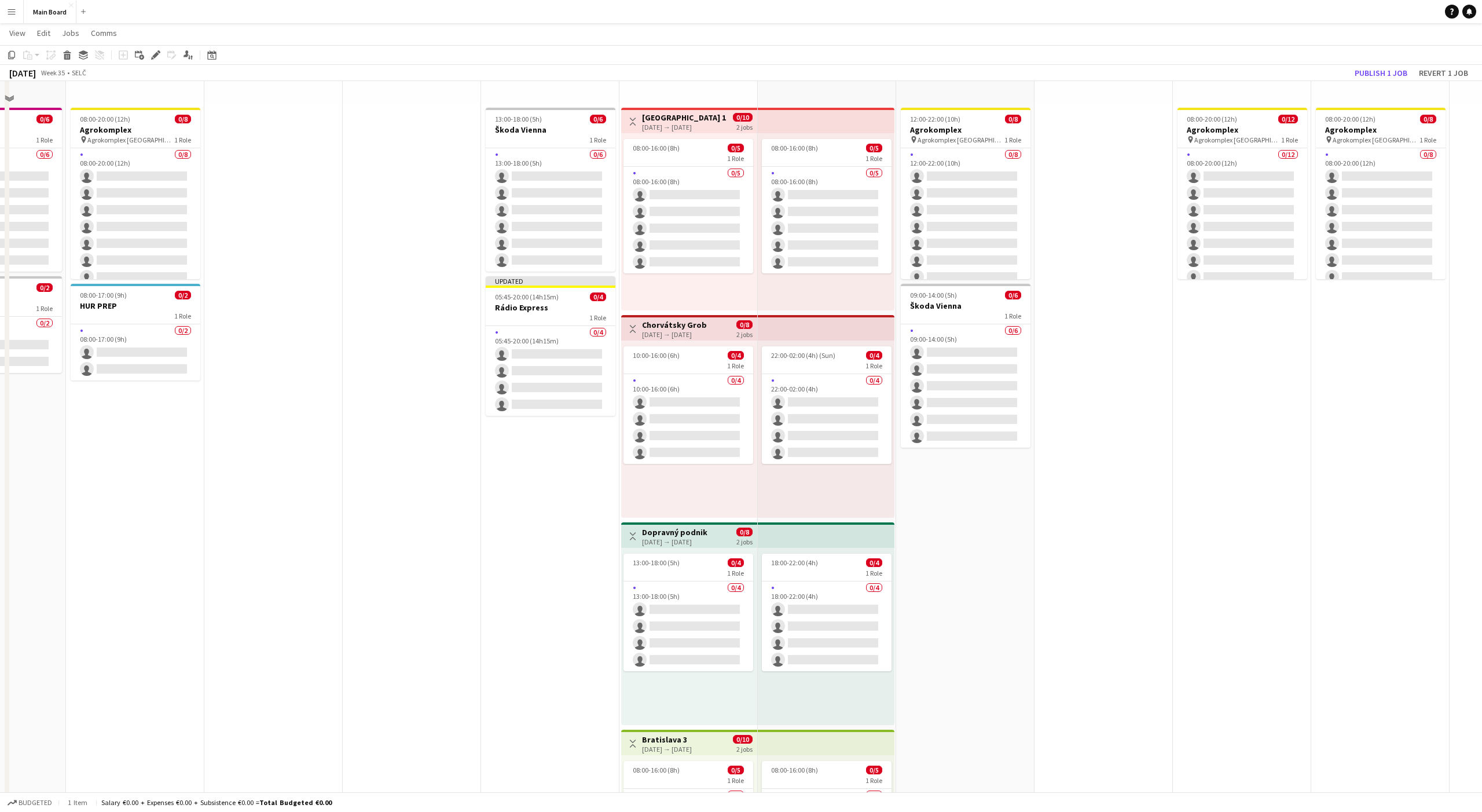
scroll to position [0, 0]
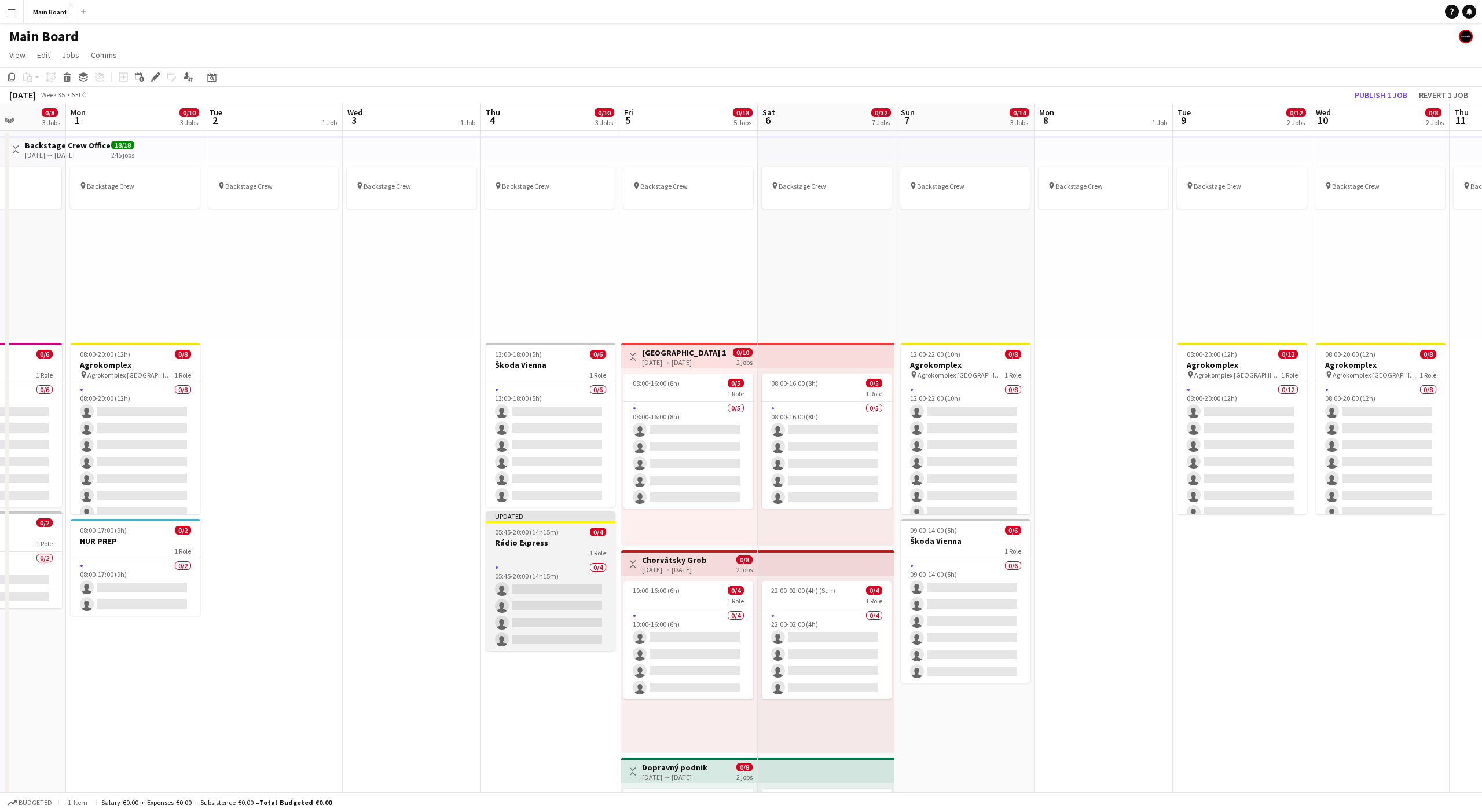
click at [549, 523] on app-job-card "Updated 05:45-20:00 (14h15m) 0/4 Rádio Express 1 Role 0/4 05:45-20:00 (14h15m) …" at bounding box center [550, 581] width 129 height 139
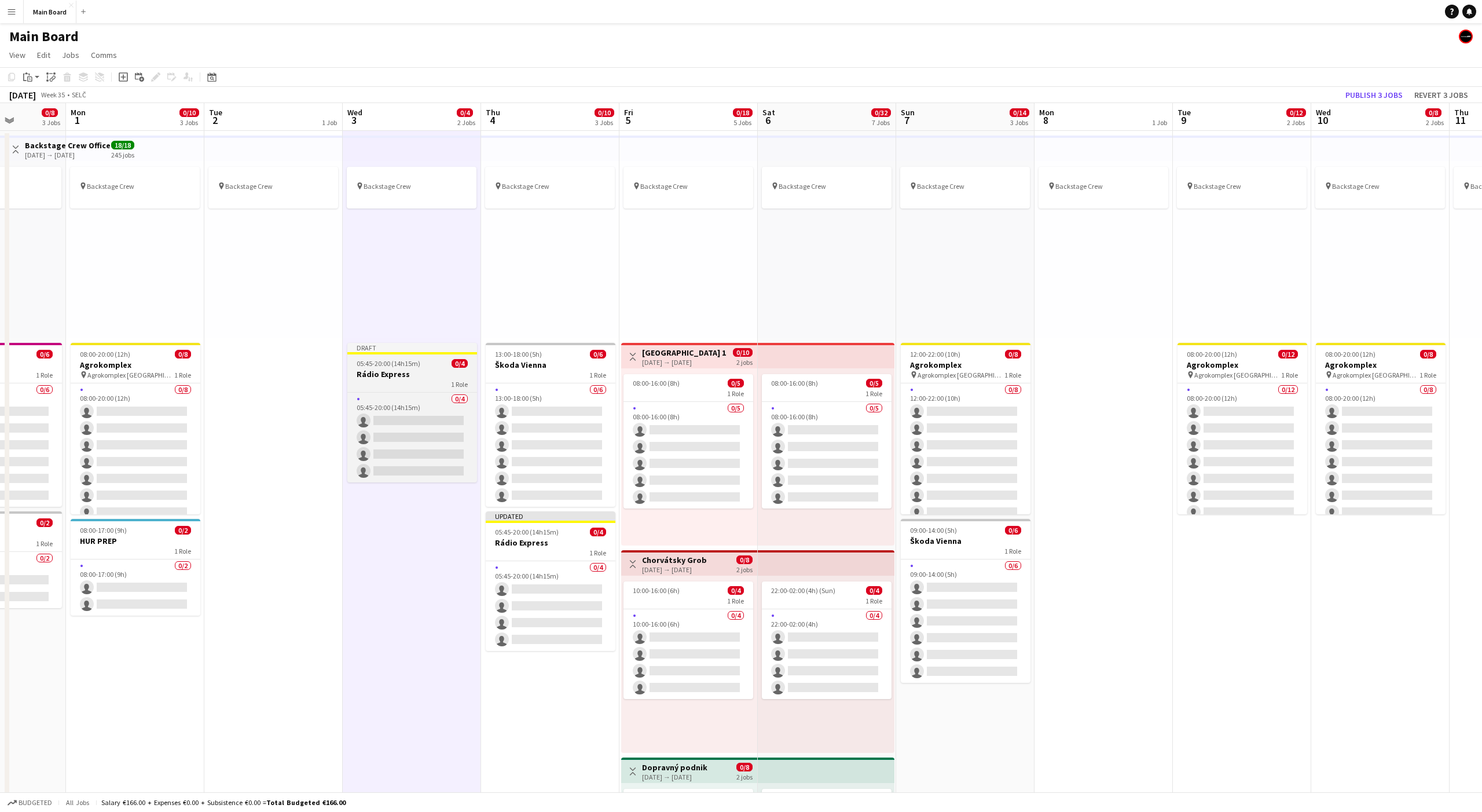
click at [399, 362] on span "05:45-20:00 (14h15m)" at bounding box center [388, 364] width 63 height 9
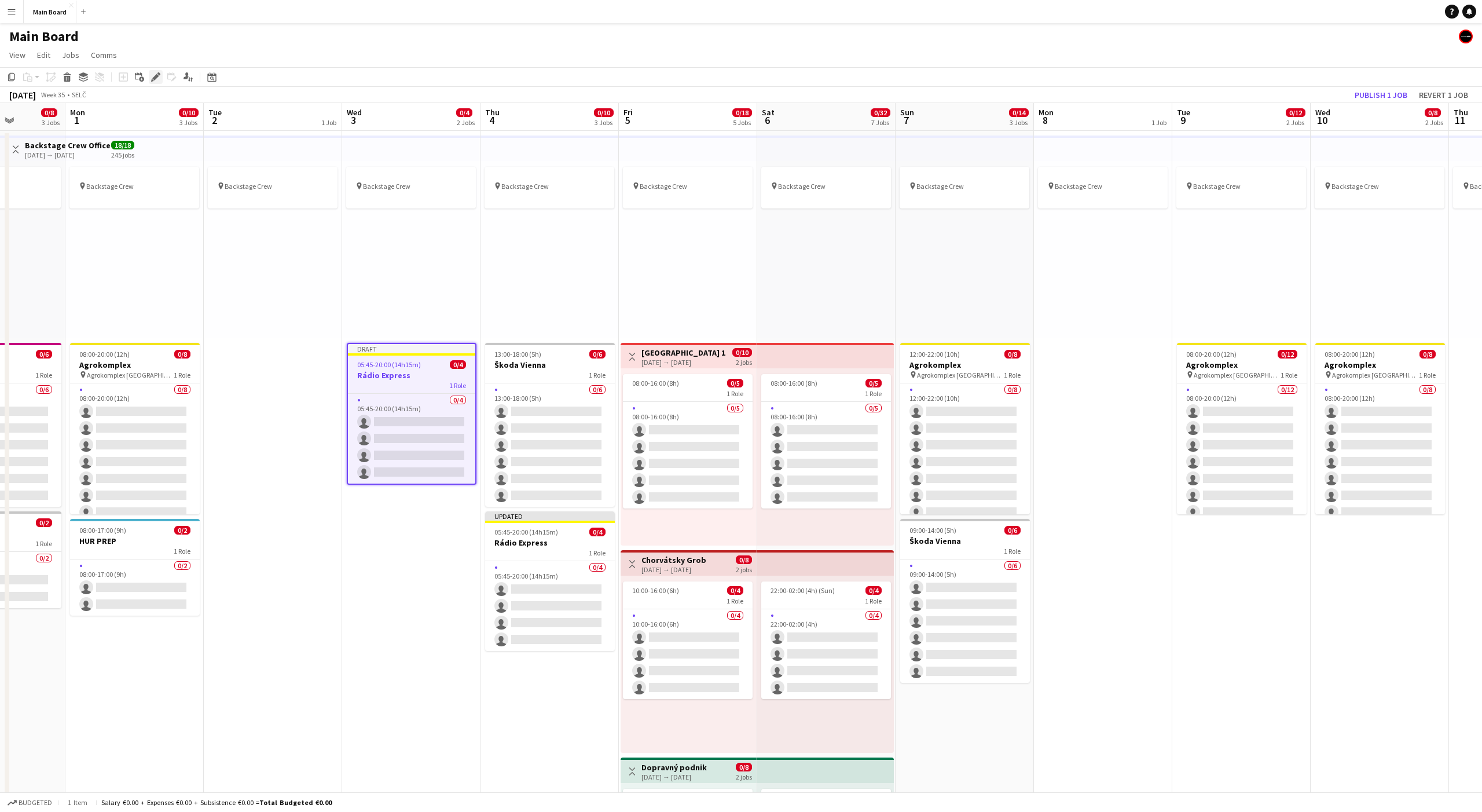
click at [157, 78] on icon at bounding box center [155, 77] width 6 height 6
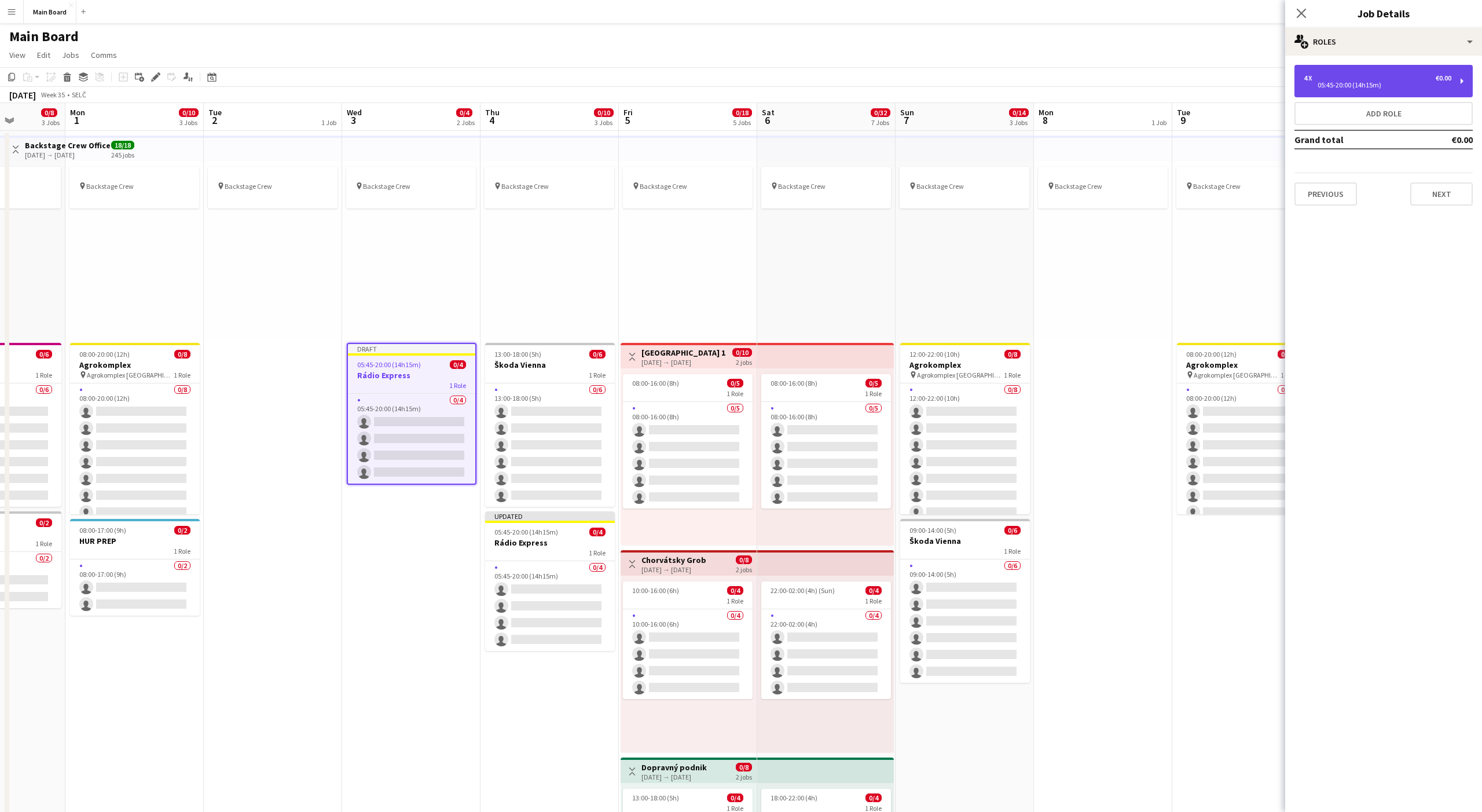
click at [1383, 86] on div "05:45-20:00 (14h15m)" at bounding box center [1377, 85] width 148 height 5
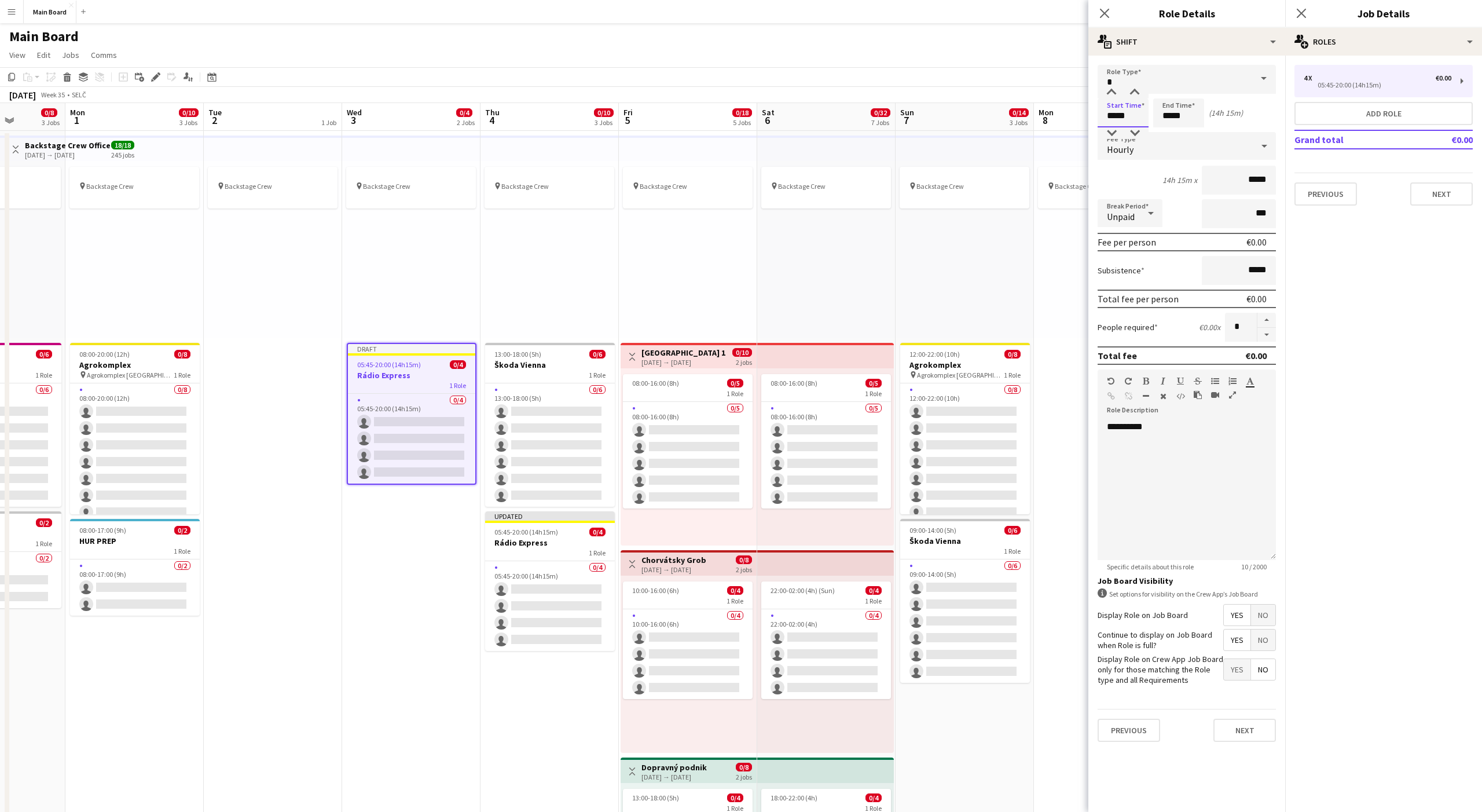
click at [1110, 117] on input "*****" at bounding box center [1123, 113] width 51 height 29
click at [1105, 115] on input "*****" at bounding box center [1123, 113] width 51 height 29
type input "*****"
click at [1176, 482] on div "**********" at bounding box center [1187, 490] width 178 height 139
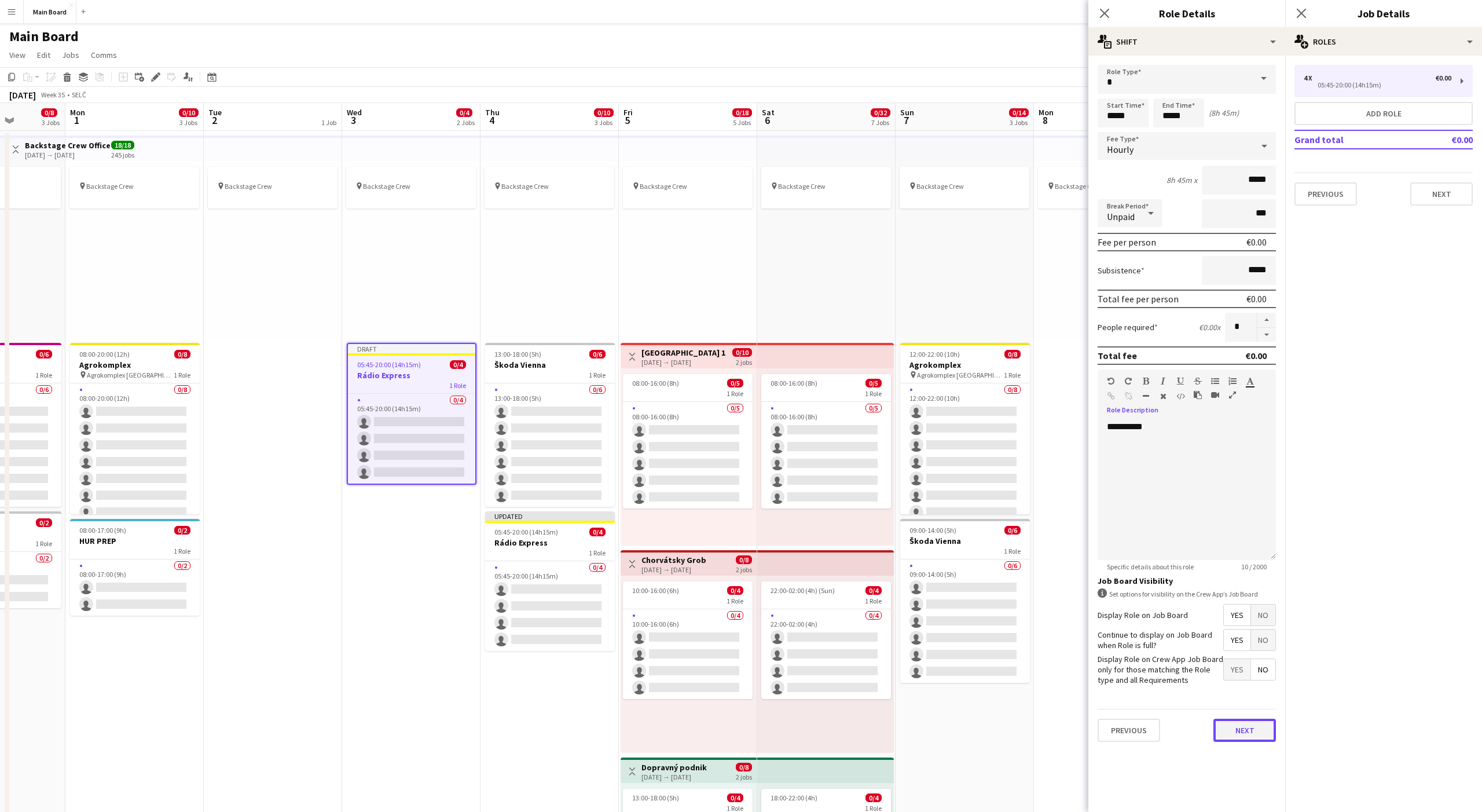
click at [1253, 727] on button "Next" at bounding box center [1245, 731] width 62 height 24
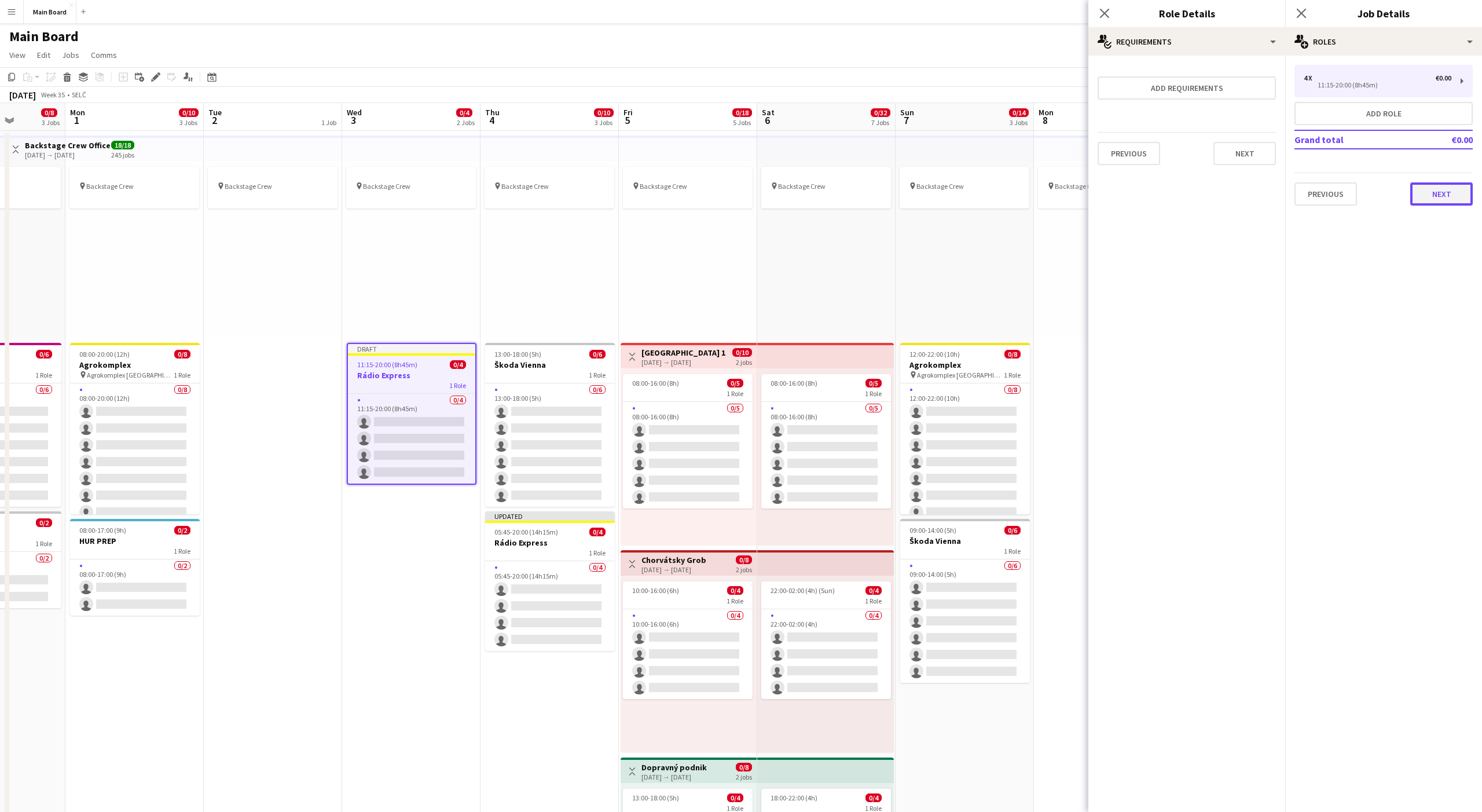
click at [1447, 197] on button "Next" at bounding box center [1441, 194] width 62 height 24
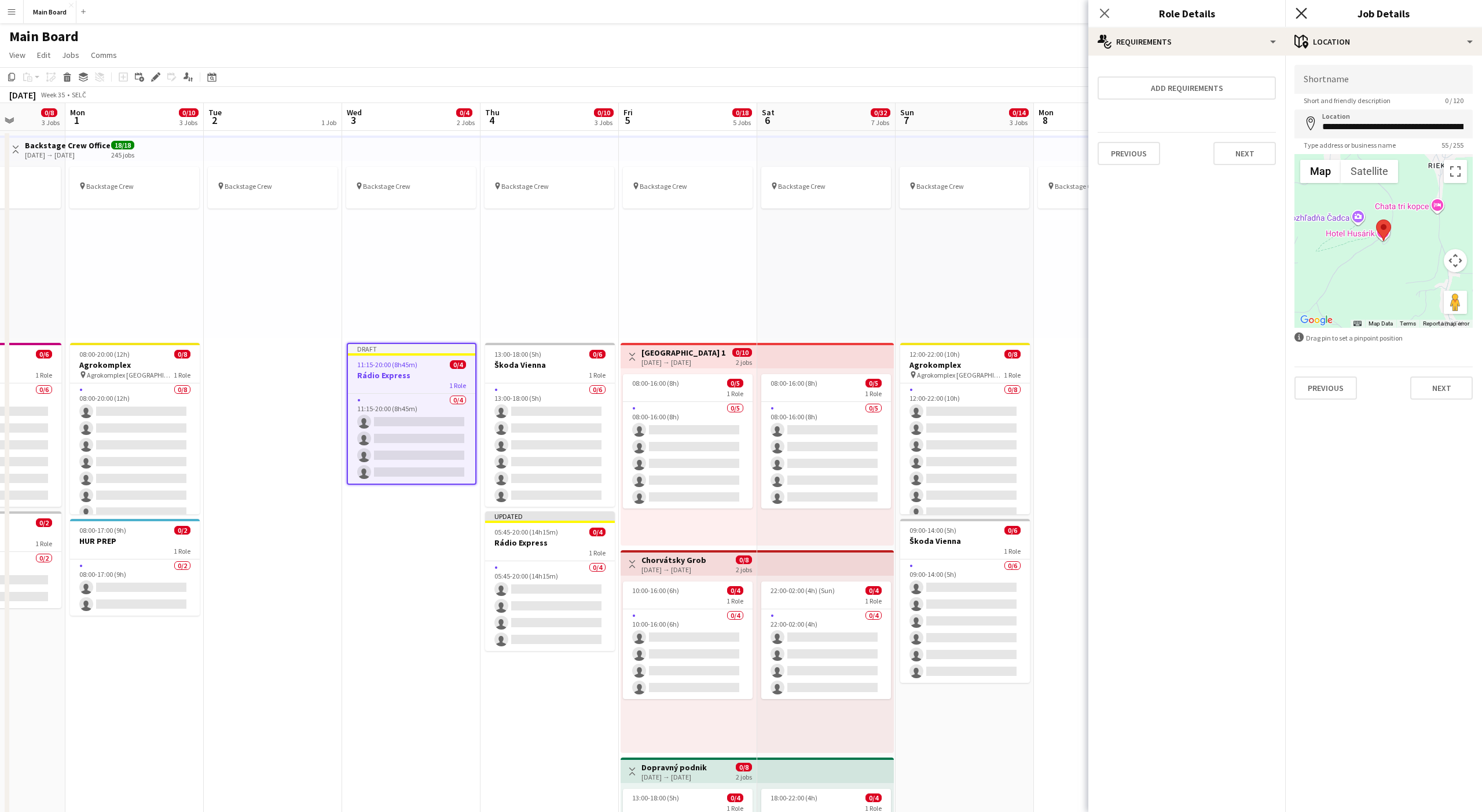
click at [1300, 12] on icon at bounding box center [1301, 13] width 11 height 11
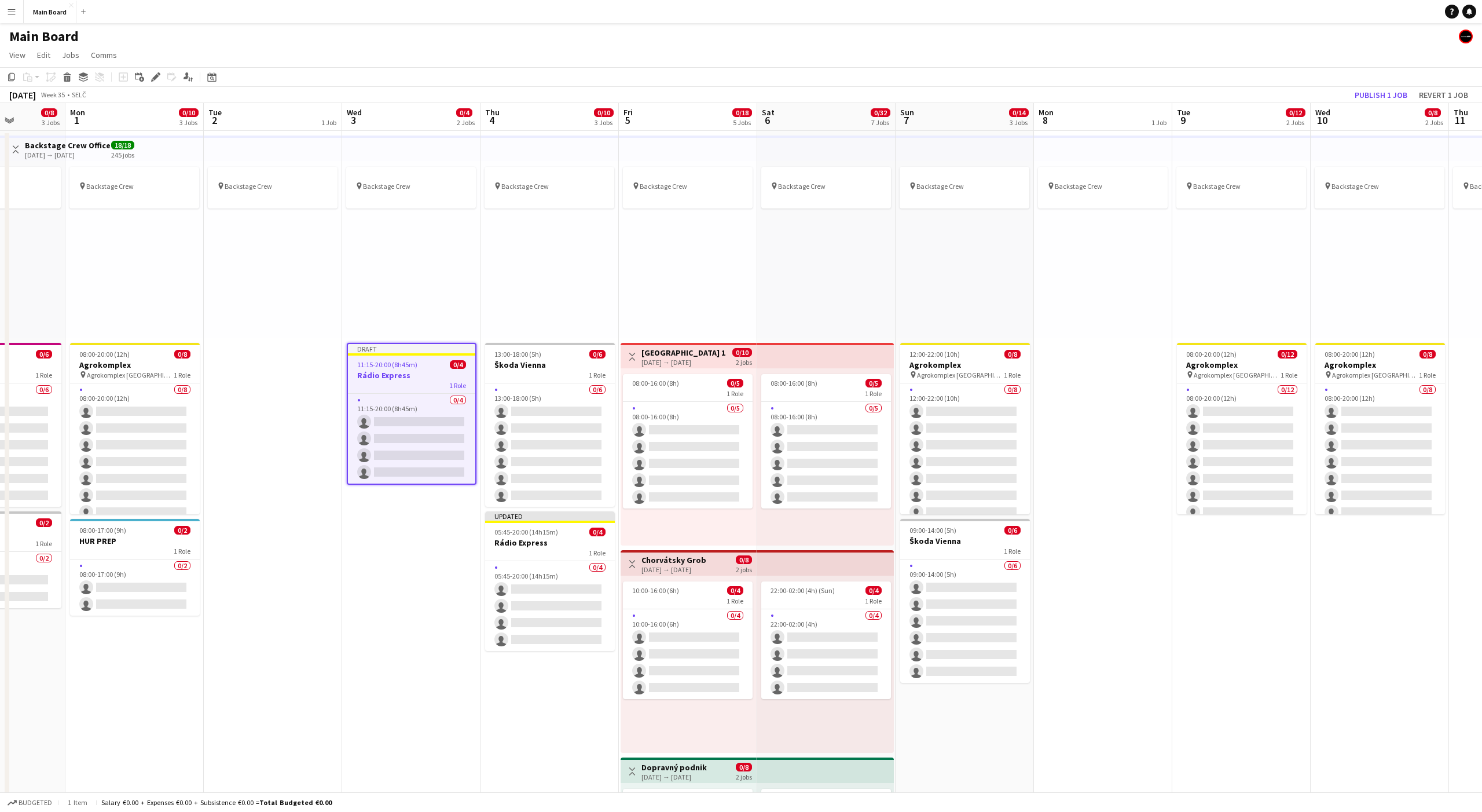
click at [764, 304] on div "pin Backstage Crew" at bounding box center [827, 250] width 139 height 177
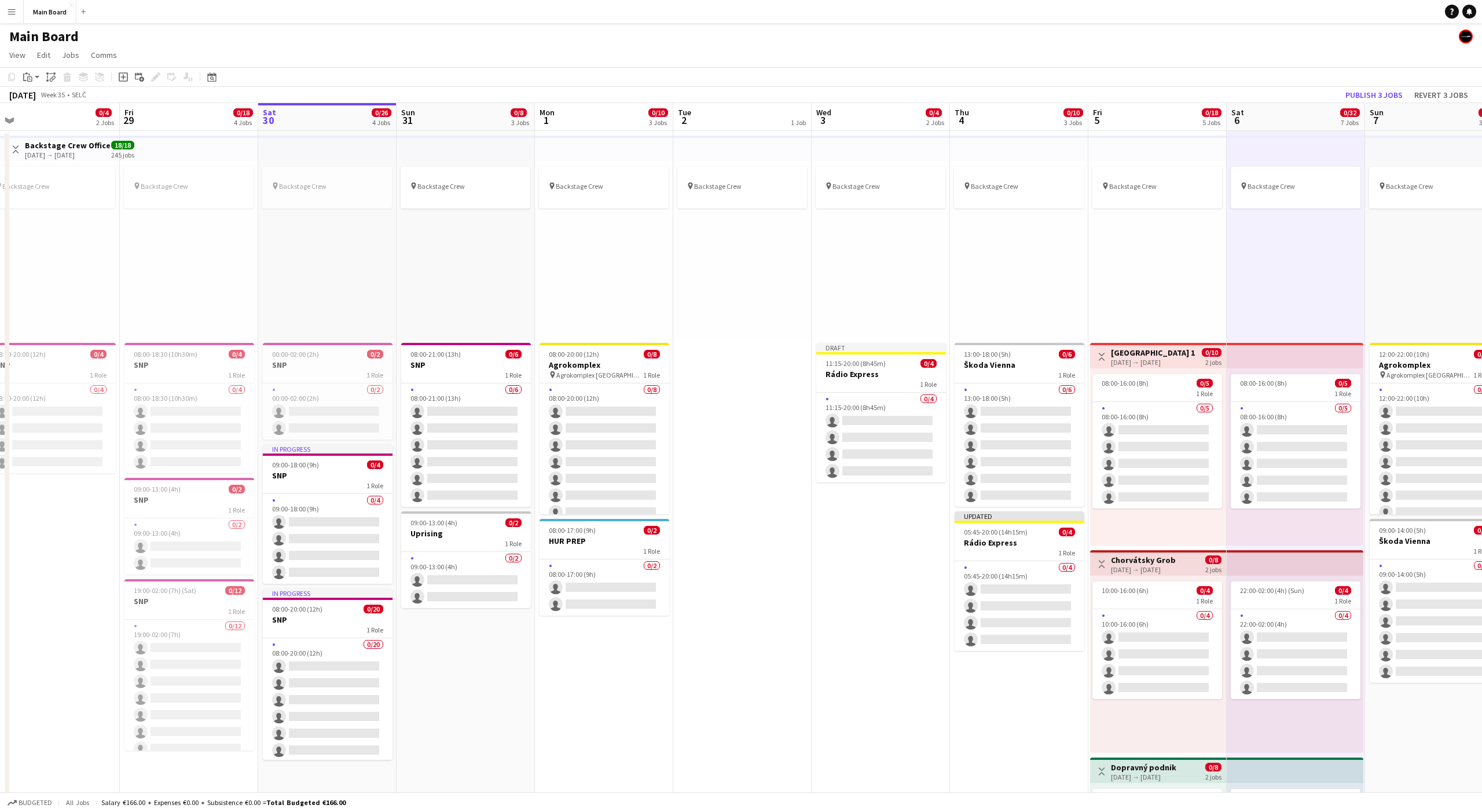
scroll to position [0, 297]
click at [445, 524] on span "09:00-13:00 (4h)" at bounding box center [433, 522] width 47 height 9
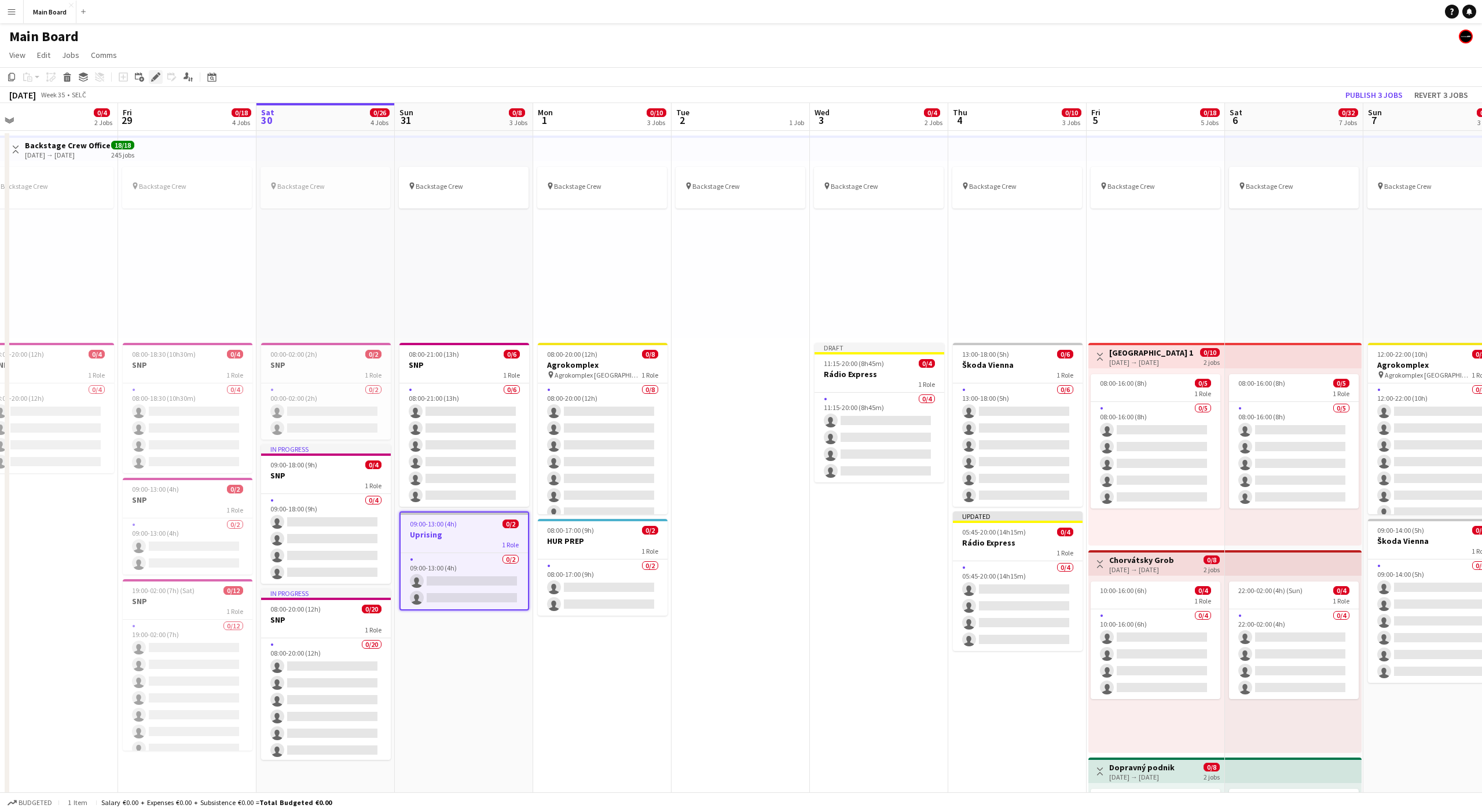
click at [150, 80] on div "Edit" at bounding box center [155, 76] width 14 height 14
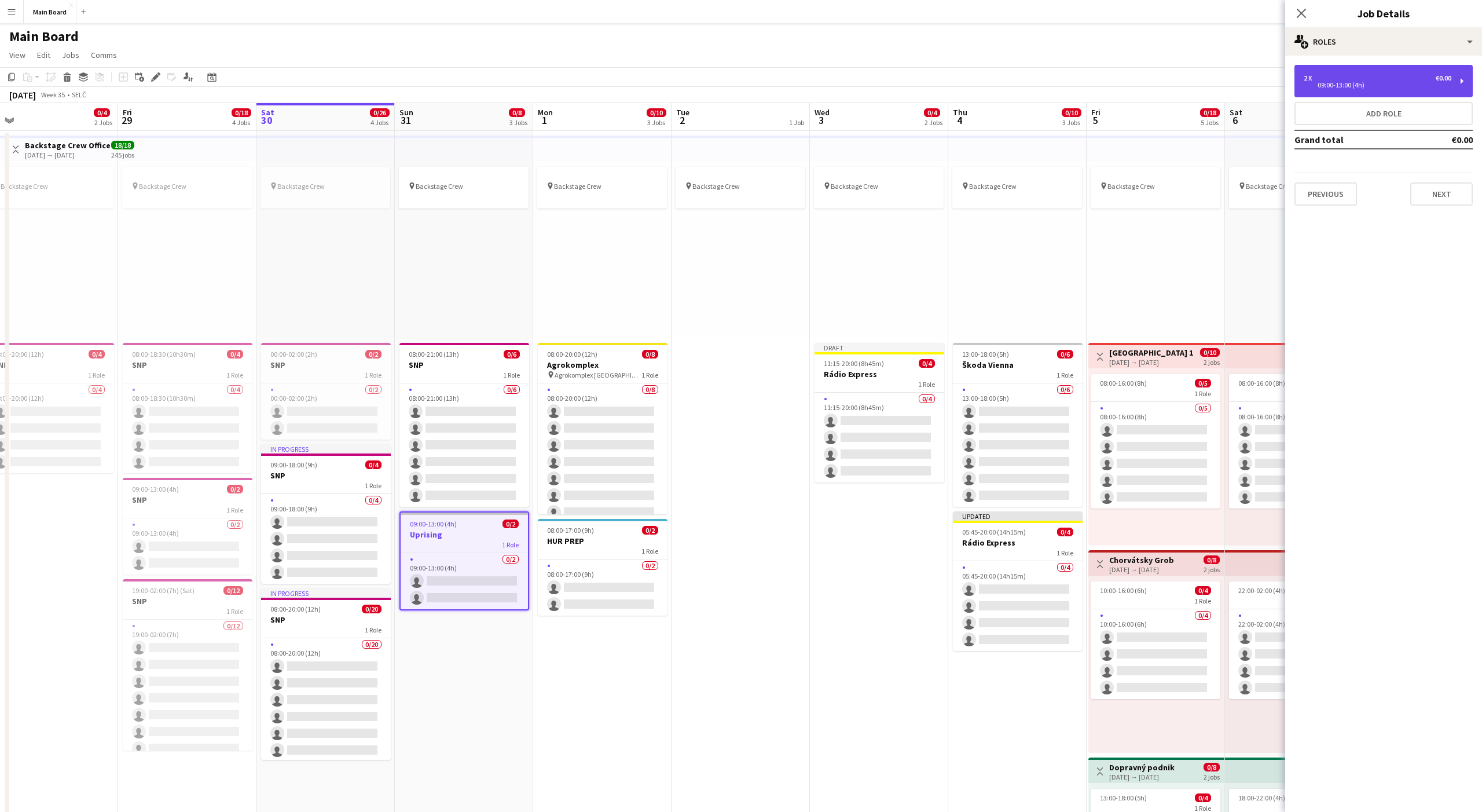
click at [1343, 91] on div "2 x €0.00 09:00-13:00 (4h)" at bounding box center [1383, 81] width 178 height 33
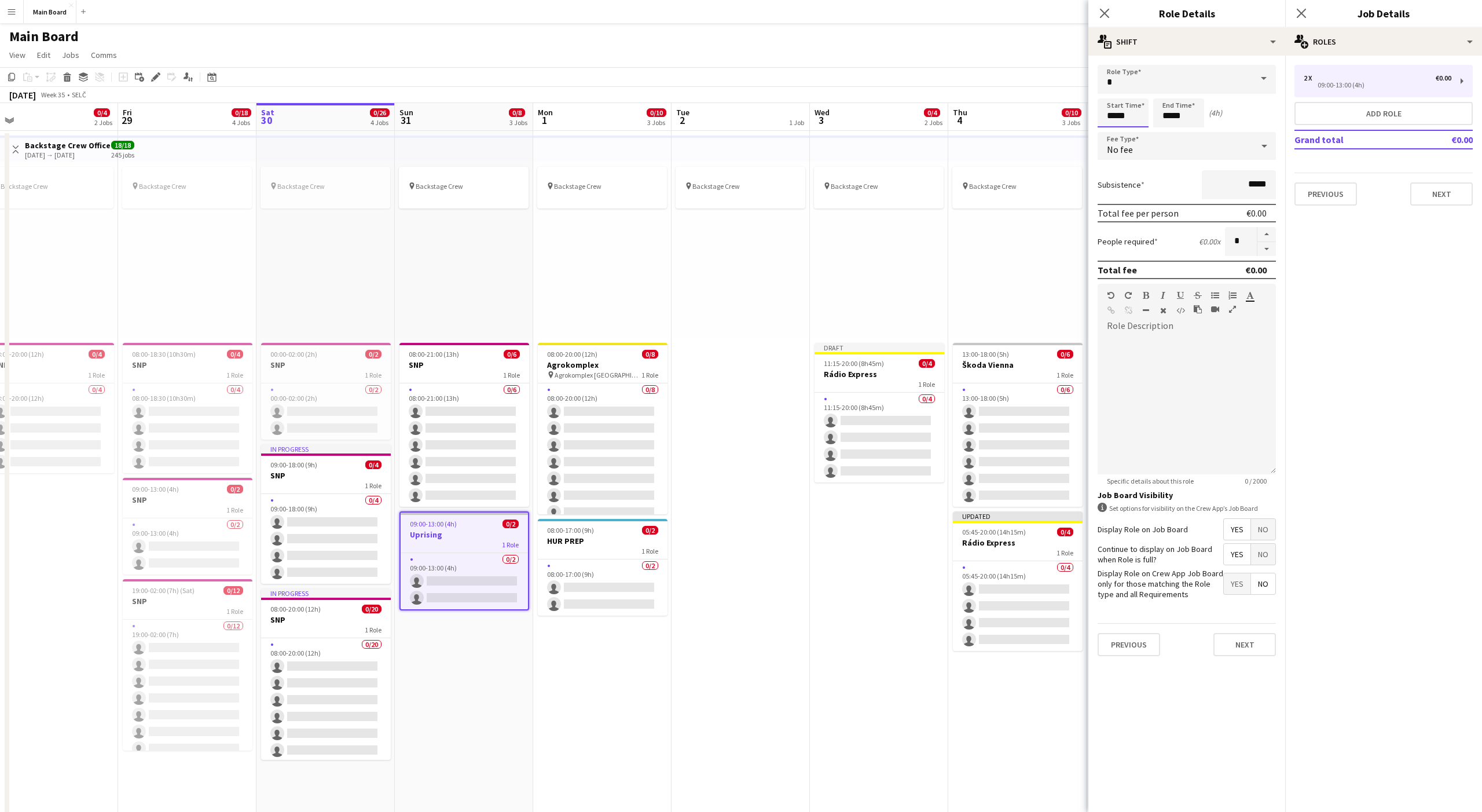
click at [1109, 115] on input "*****" at bounding box center [1123, 113] width 51 height 29
type input "*****"
click at [1166, 116] on input "*****" at bounding box center [1179, 113] width 51 height 29
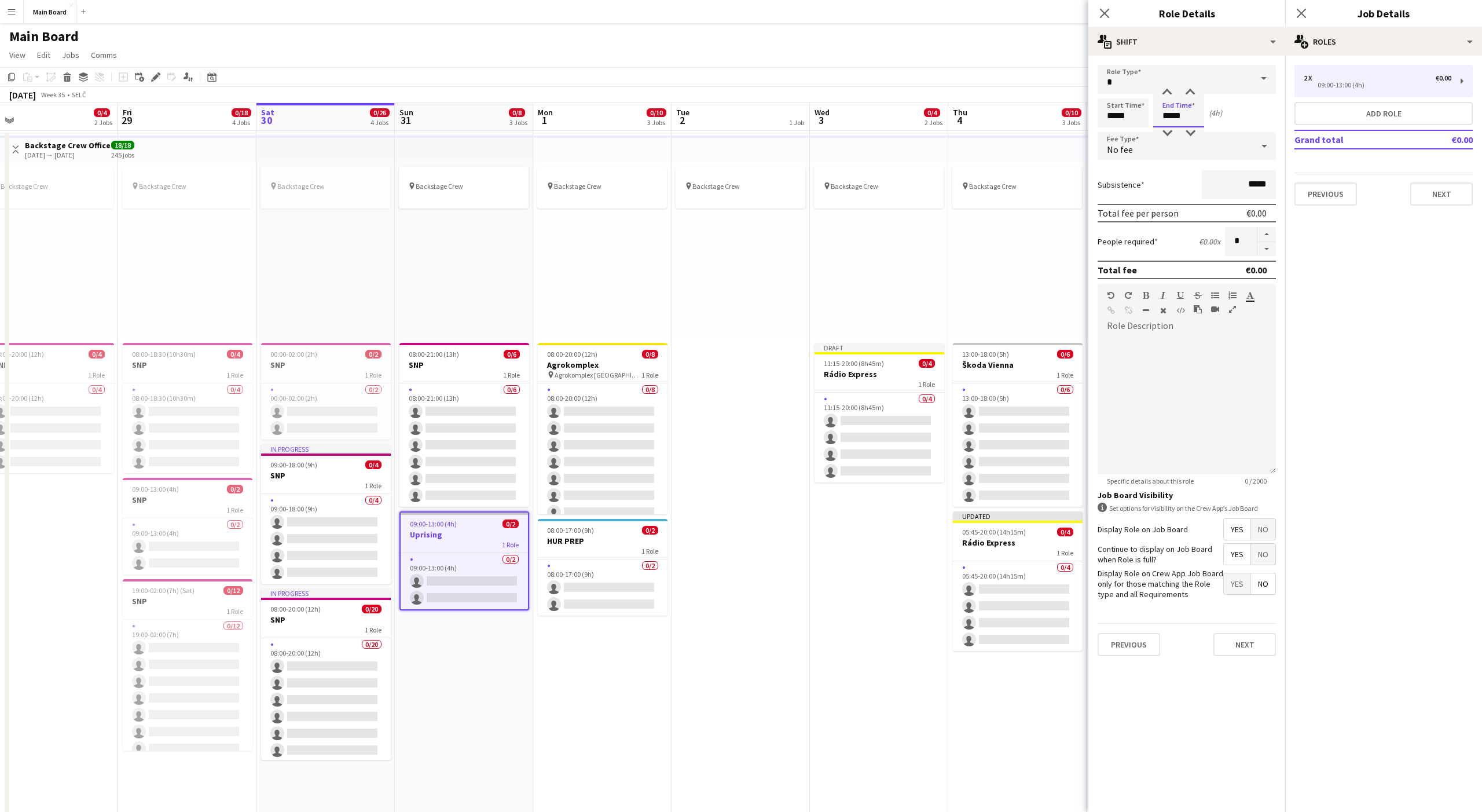
type input "*****"
click at [1173, 358] on div at bounding box center [1187, 404] width 178 height 139
click at [1232, 642] on button "Next" at bounding box center [1245, 645] width 62 height 24
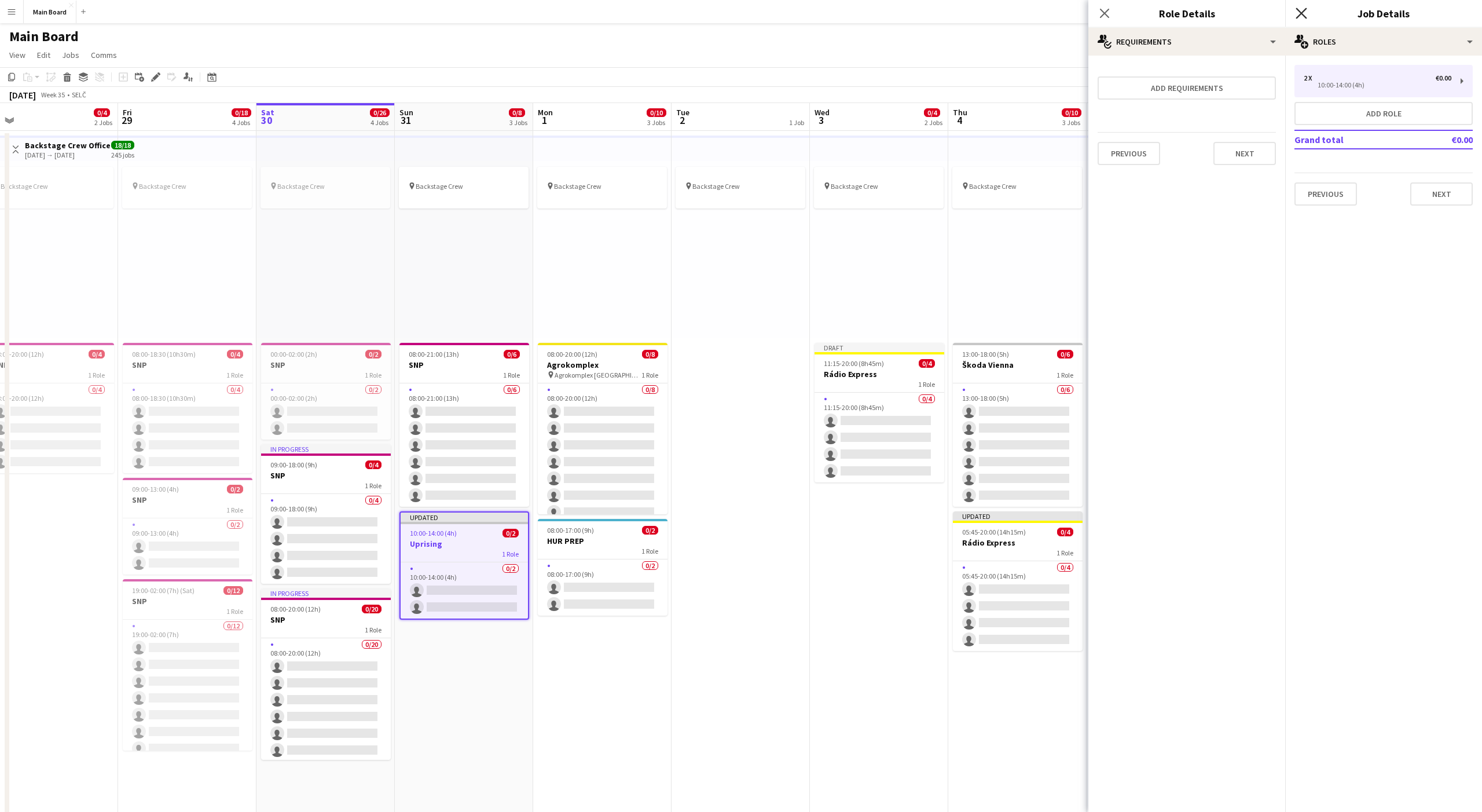
click at [1305, 10] on icon at bounding box center [1301, 13] width 11 height 11
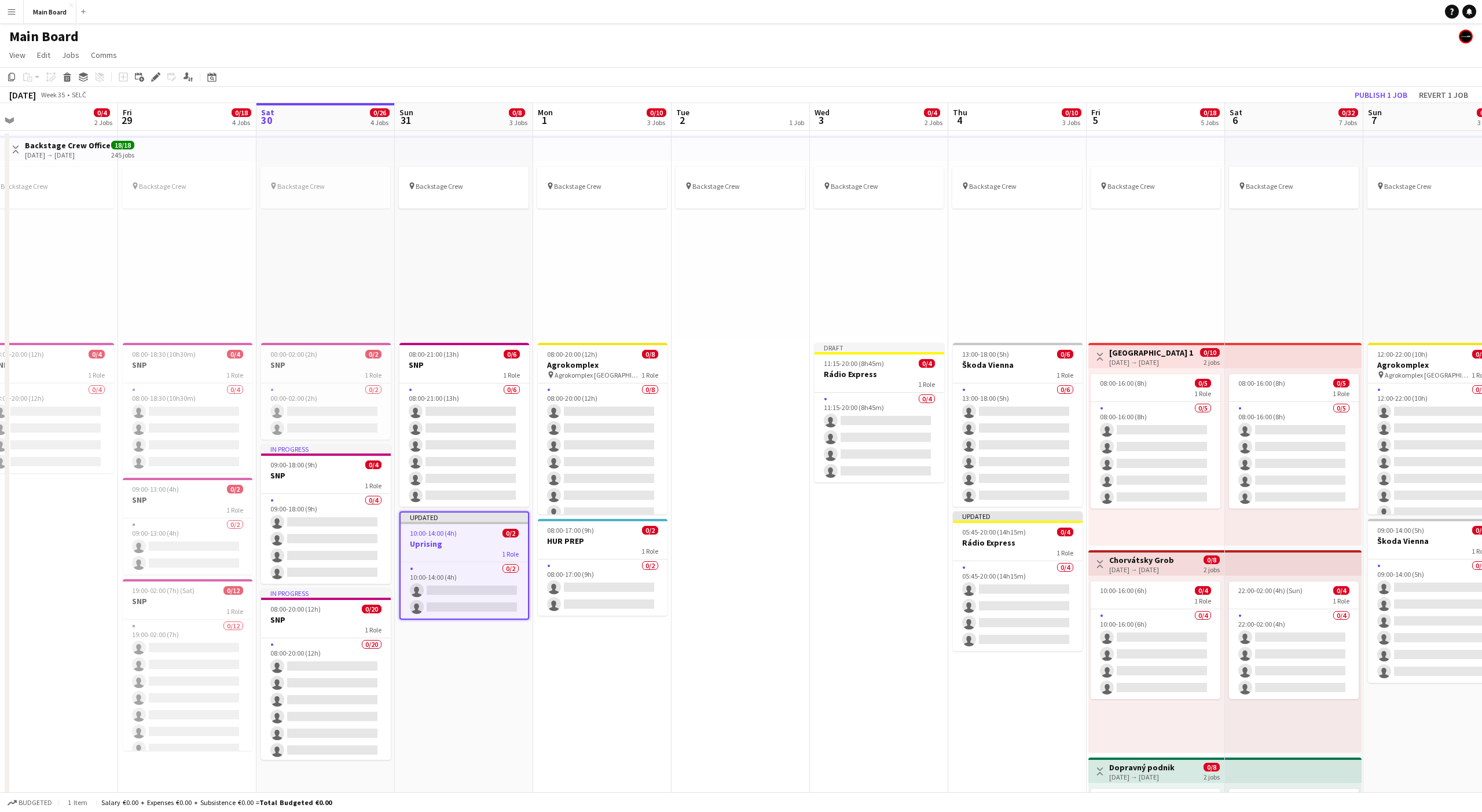
click at [741, 224] on div "pin Backstage Crew" at bounding box center [741, 250] width 139 height 177
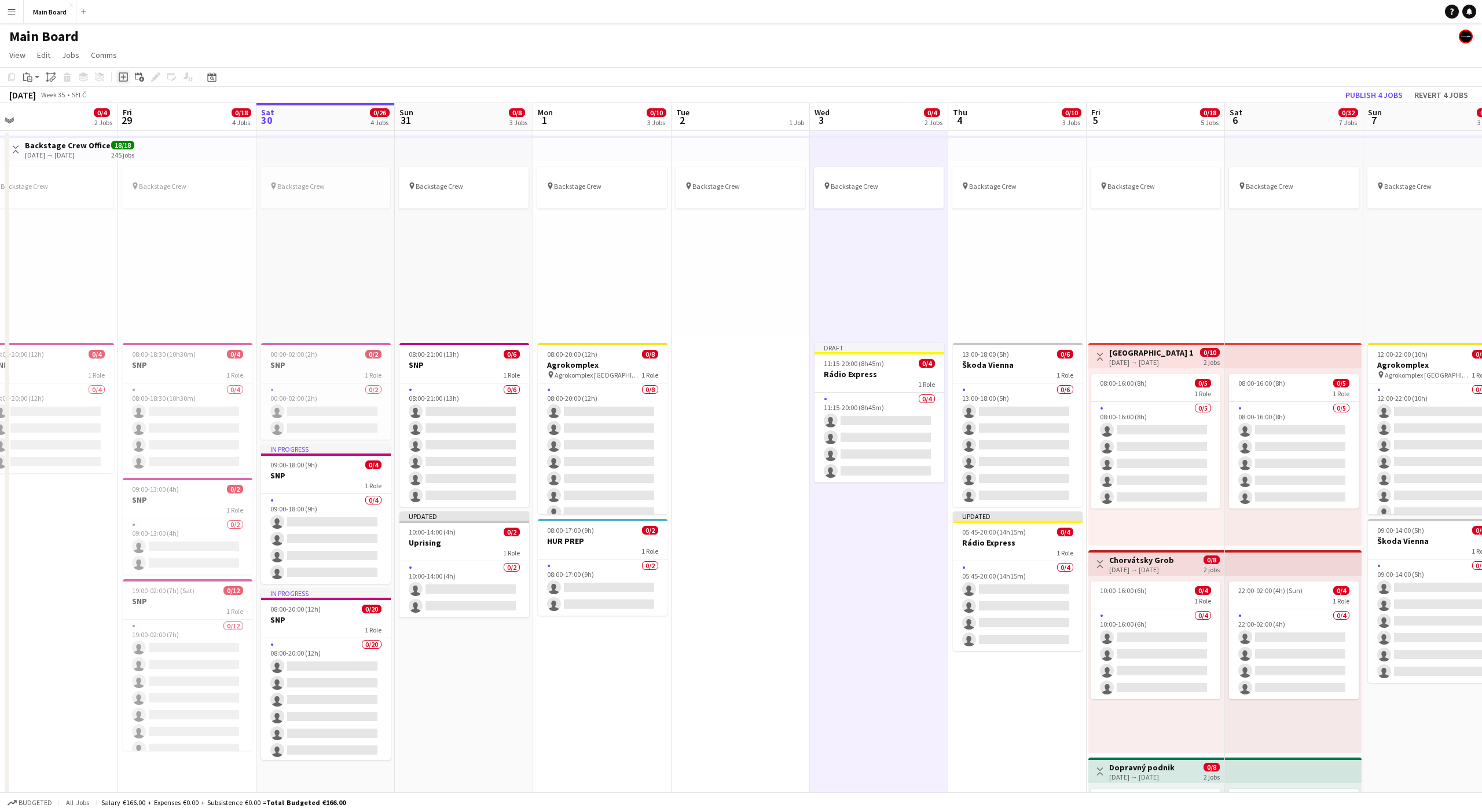
click at [128, 78] on div "Add job" at bounding box center [123, 76] width 14 height 14
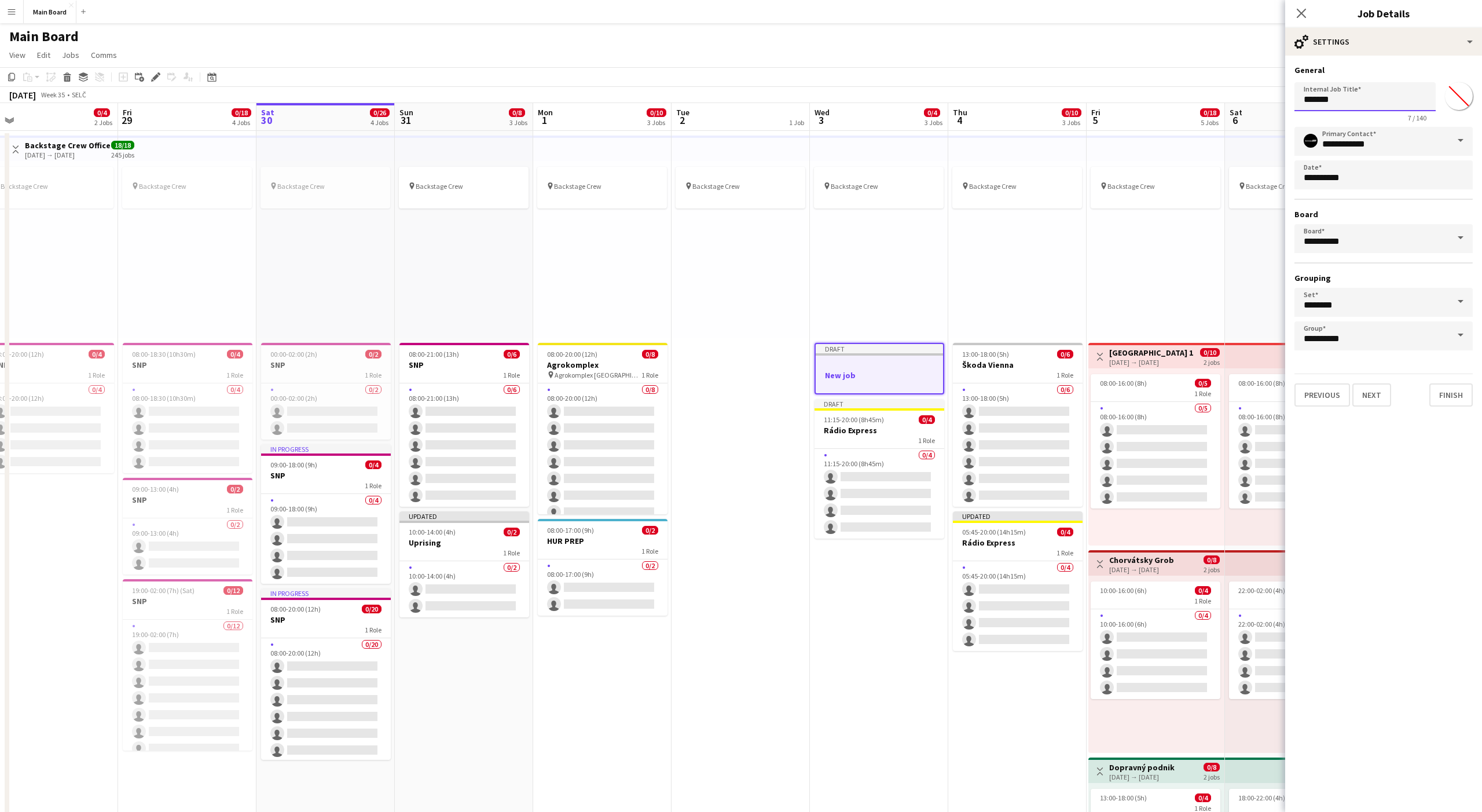
click at [1331, 102] on input "*******" at bounding box center [1365, 97] width 141 height 29
type input "*"
type input "********"
click at [1376, 391] on button "Next" at bounding box center [1372, 395] width 39 height 24
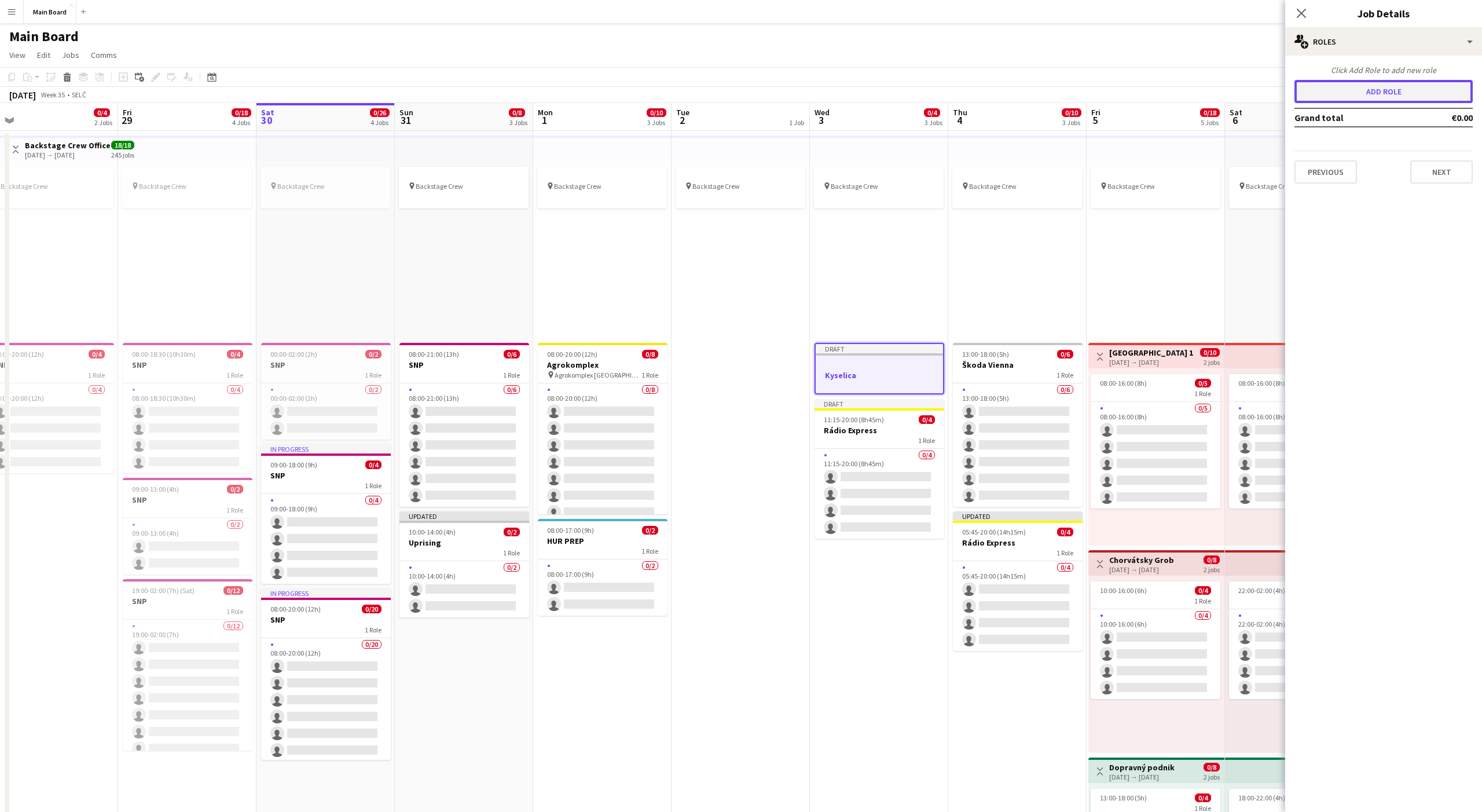
click at [1379, 98] on button "Add role" at bounding box center [1383, 91] width 178 height 24
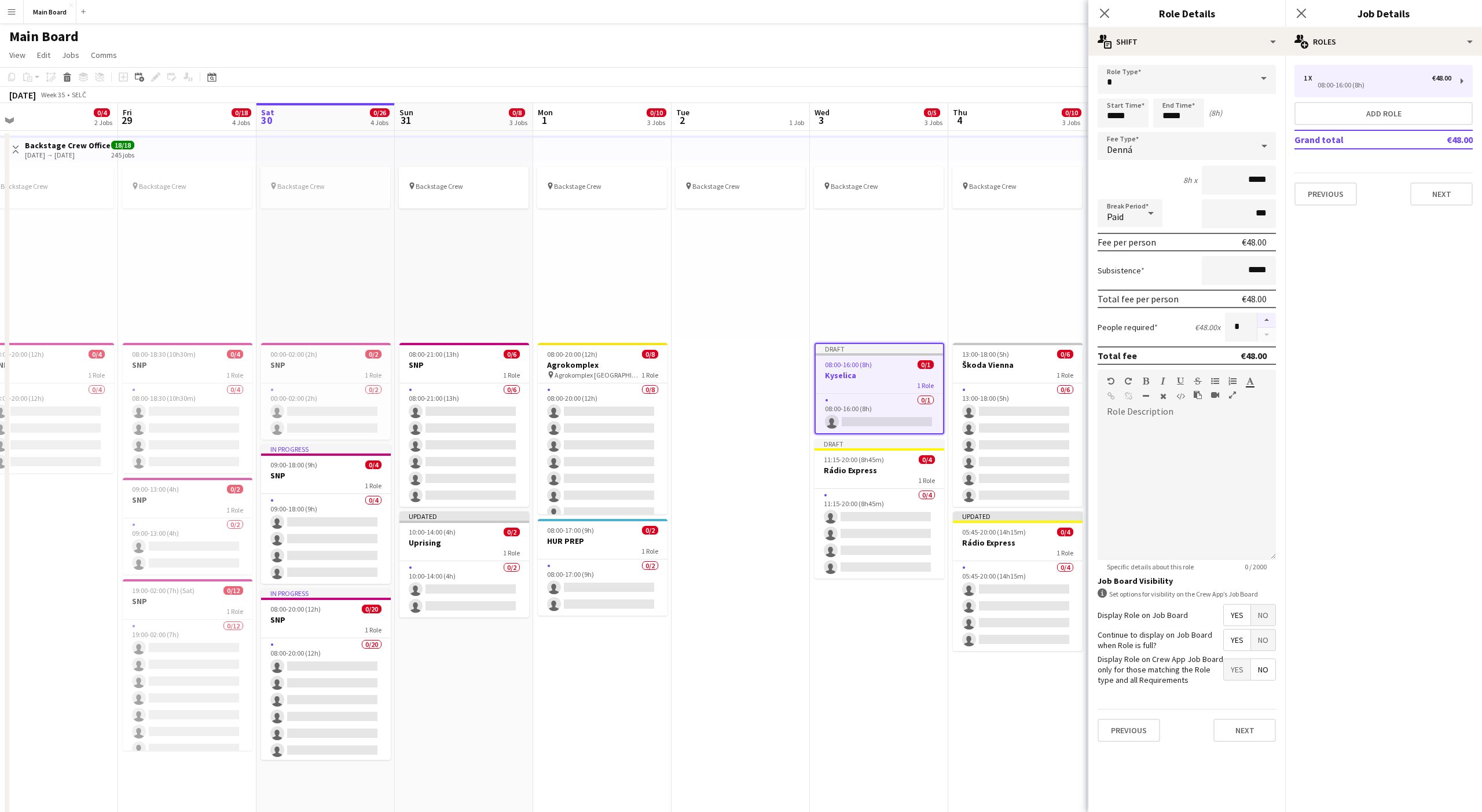
click at [1267, 320] on button "button" at bounding box center [1267, 320] width 18 height 15
type input "*"
click at [1135, 158] on div "Denná" at bounding box center [1175, 146] width 155 height 28
click at [1129, 233] on span "No fee" at bounding box center [1187, 236] width 160 height 11
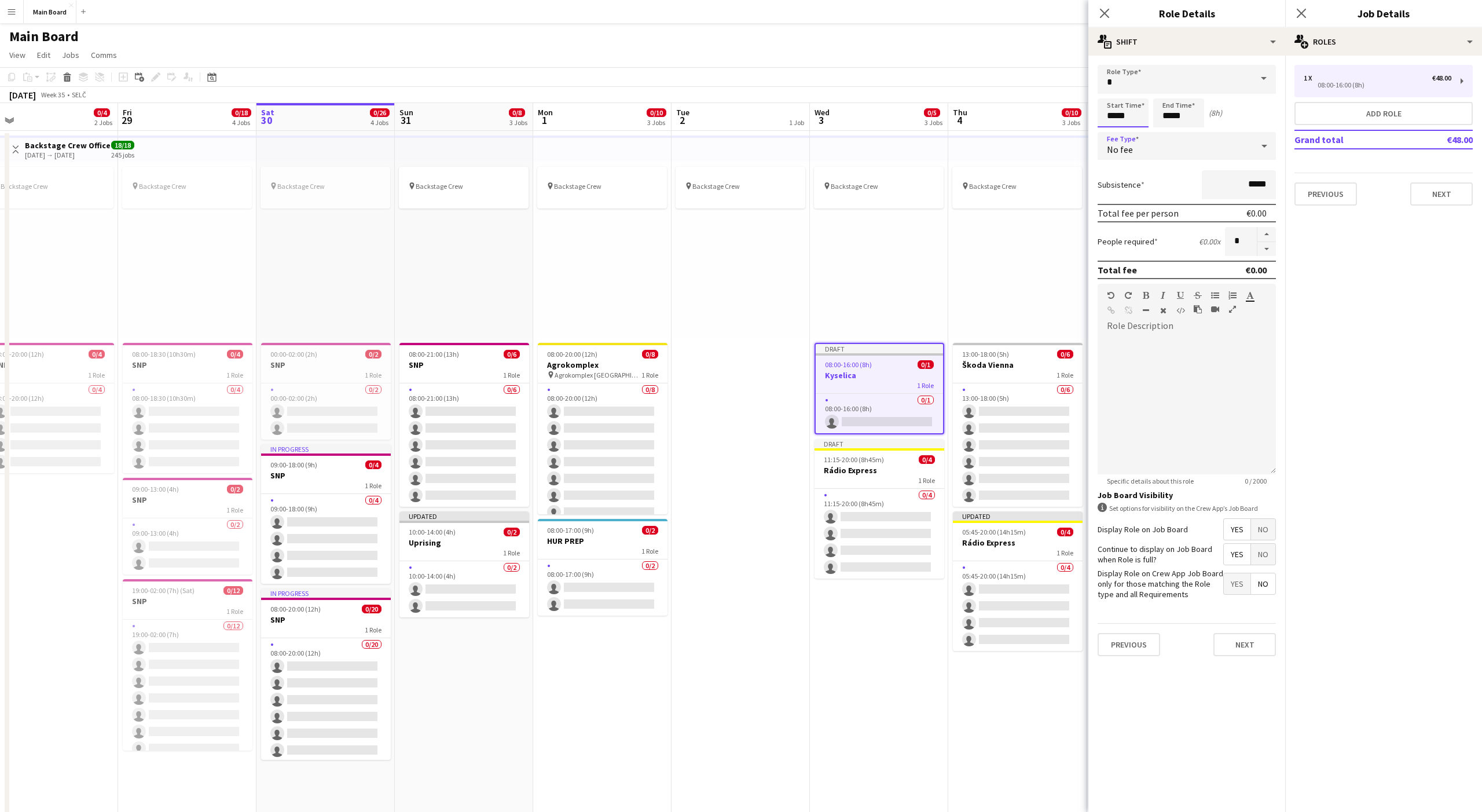
click at [1112, 115] on input "*****" at bounding box center [1123, 113] width 51 height 29
type input "*****"
click at [1169, 117] on input "*****" at bounding box center [1179, 113] width 51 height 29
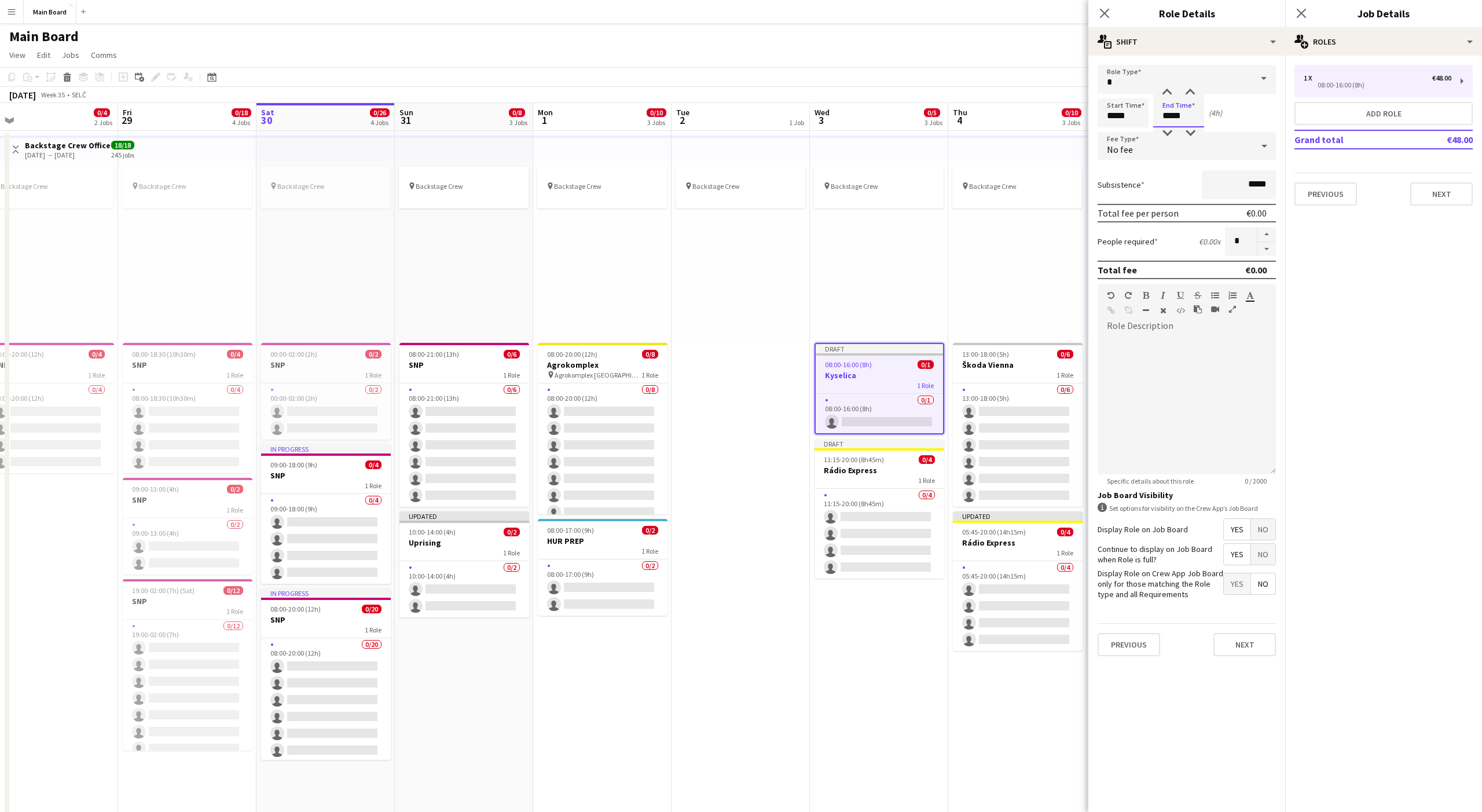
click at [1167, 114] on input "*****" at bounding box center [1179, 113] width 51 height 29
type input "*****"
click at [1251, 635] on button "Next" at bounding box center [1245, 645] width 62 height 24
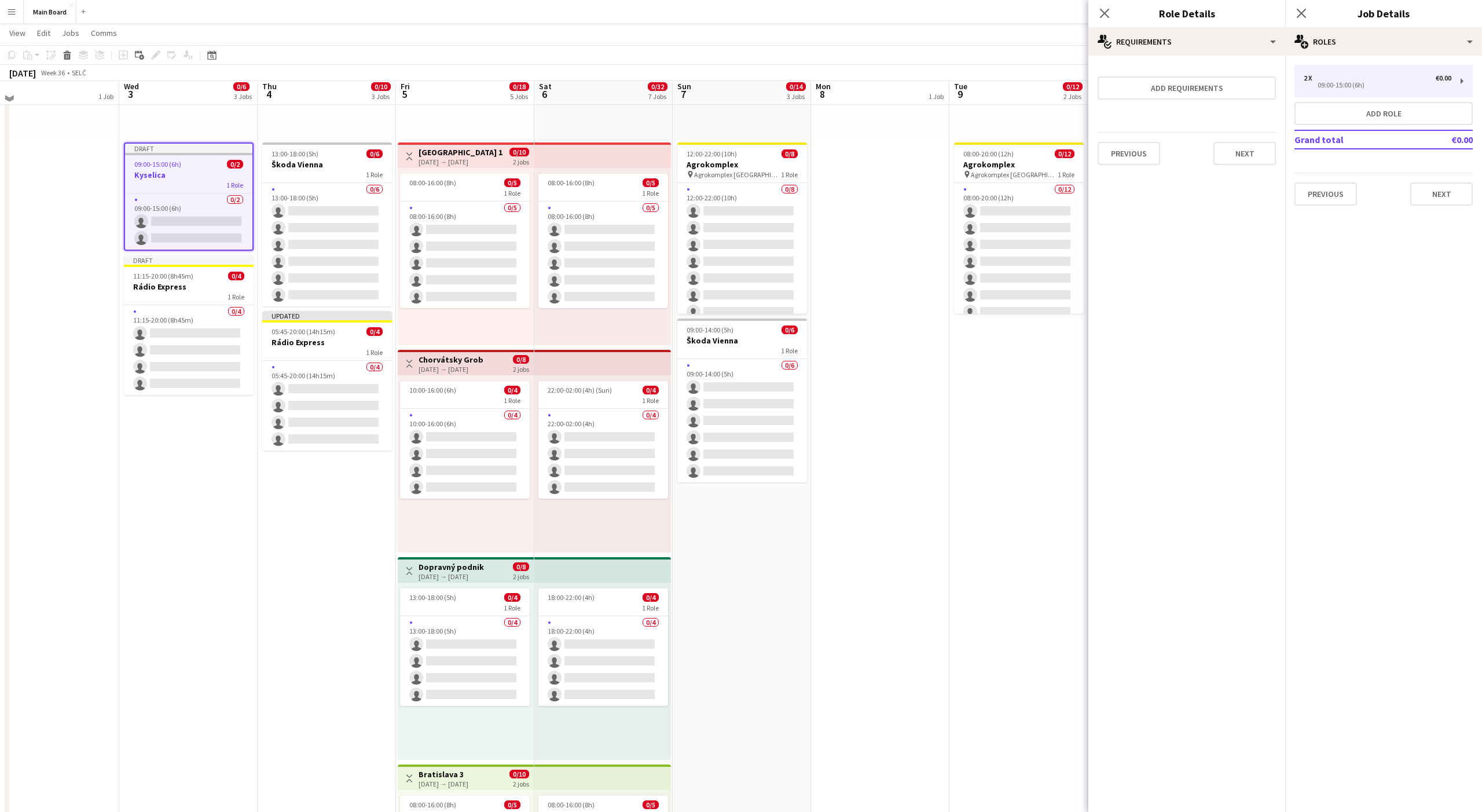
scroll to position [200, 0]
click at [759, 550] on app-date-cell "pin Backstage Crew 12:00-22:00 (10h) 0/8 Agrokomplex pin Agrokomplex Nitra 1 Ro…" at bounding box center [741, 635] width 139 height 1411
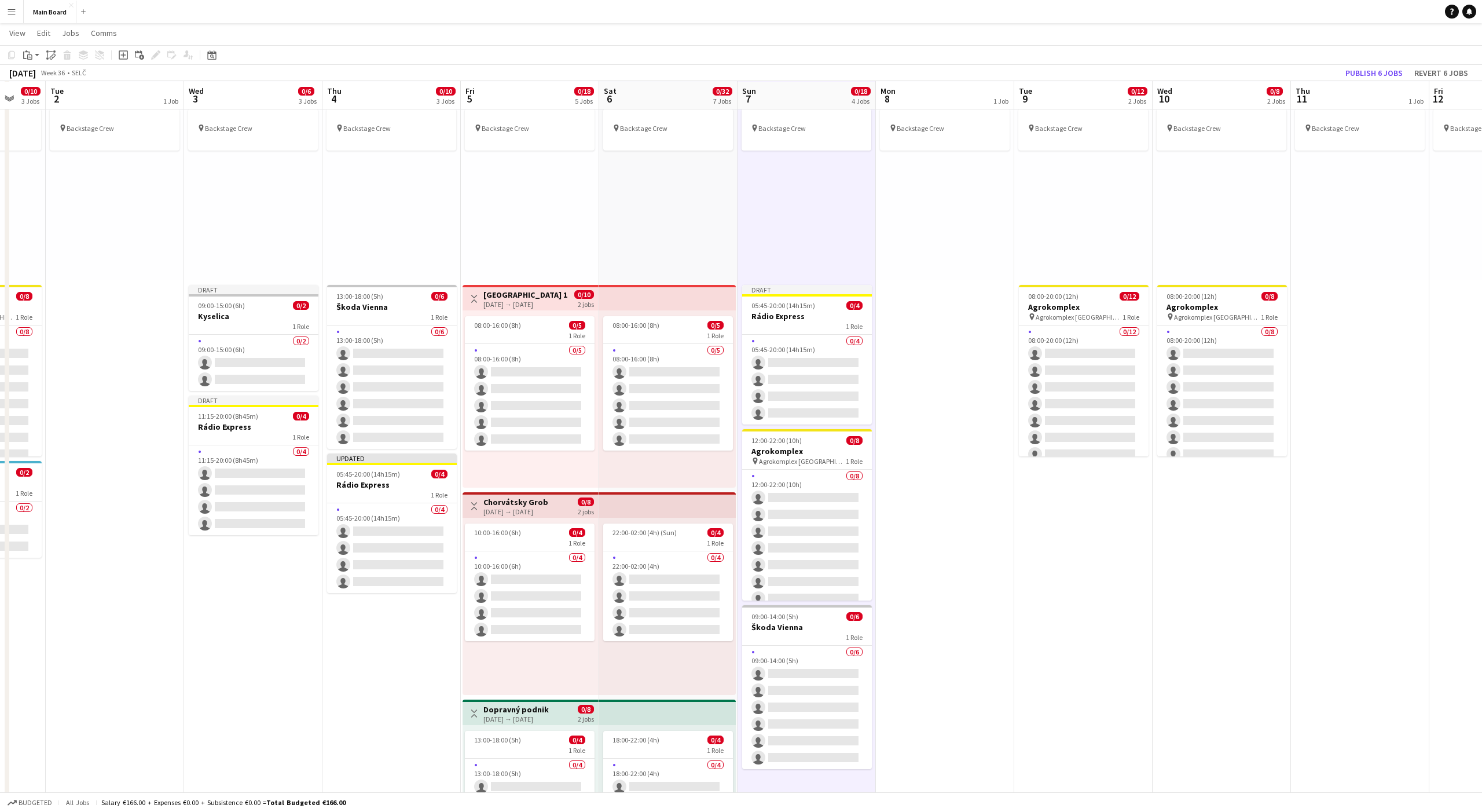
scroll to position [57, 0]
click at [823, 308] on div "05:45-20:00 (14h15m) 0/4" at bounding box center [807, 305] width 129 height 9
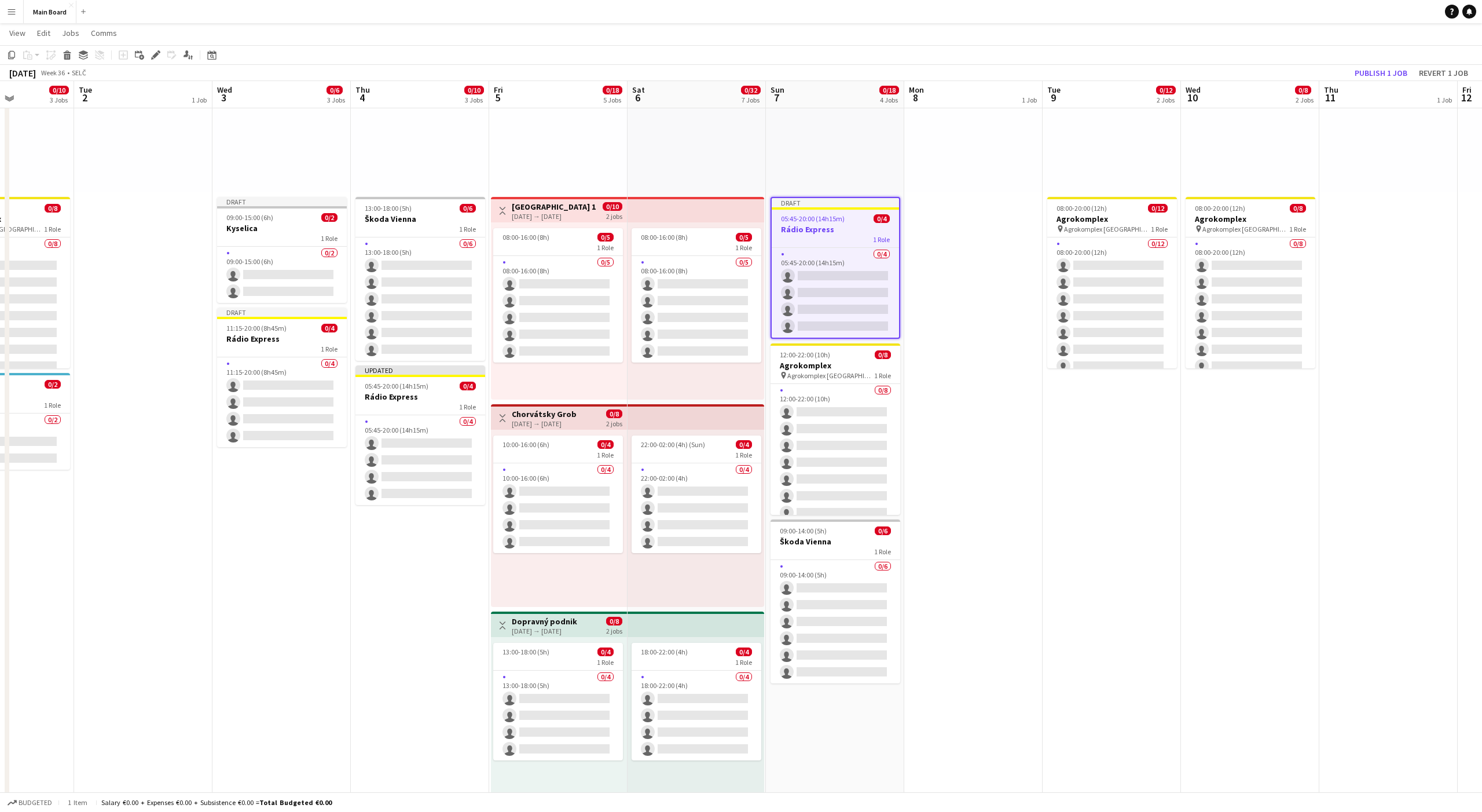
scroll to position [146, 0]
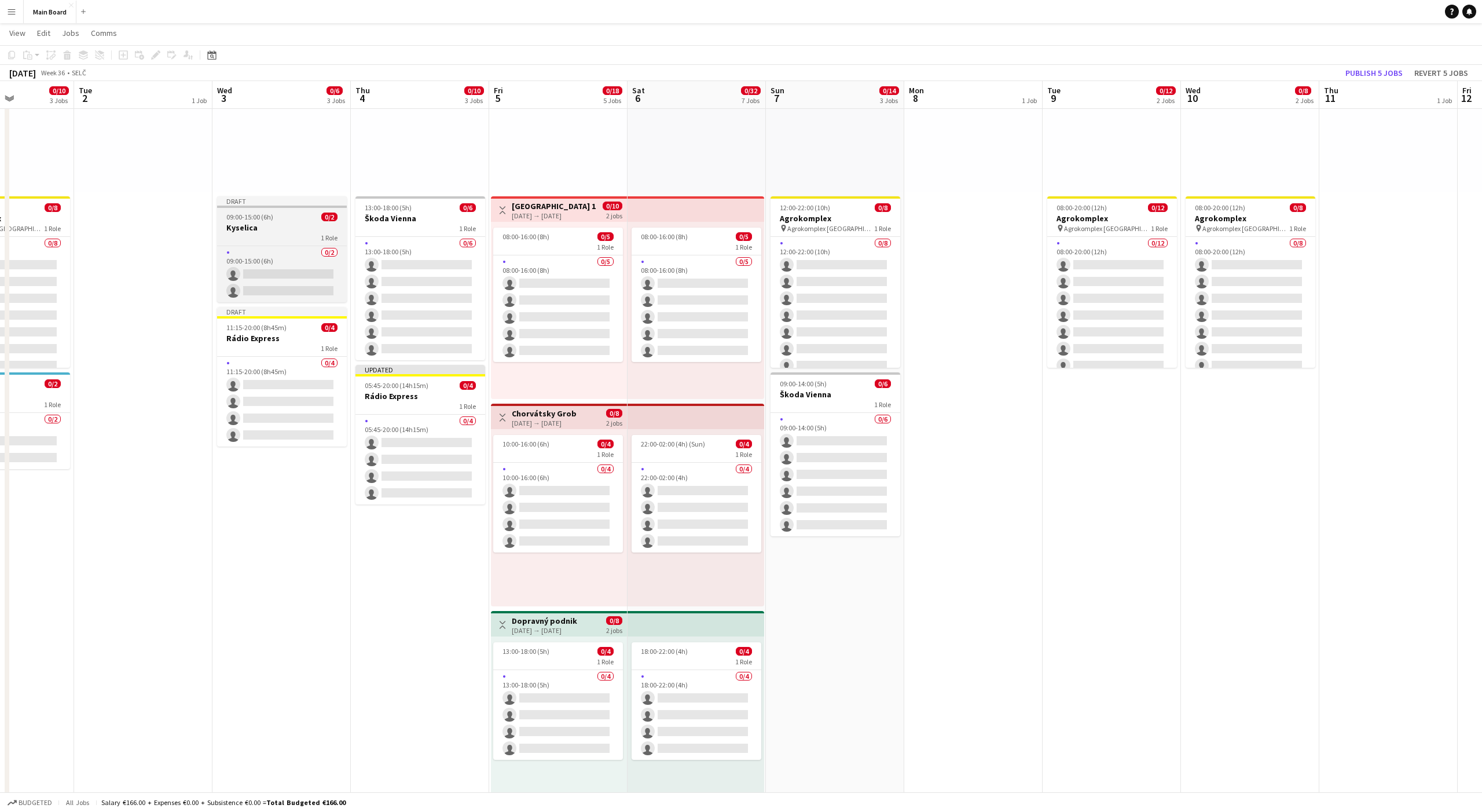
click at [276, 210] on app-job-card "Draft 09:00-15:00 (6h) 0/2 Kyselica 1 Role 0/2 09:00-15:00 (6h) single-neutral-…" at bounding box center [282, 249] width 129 height 106
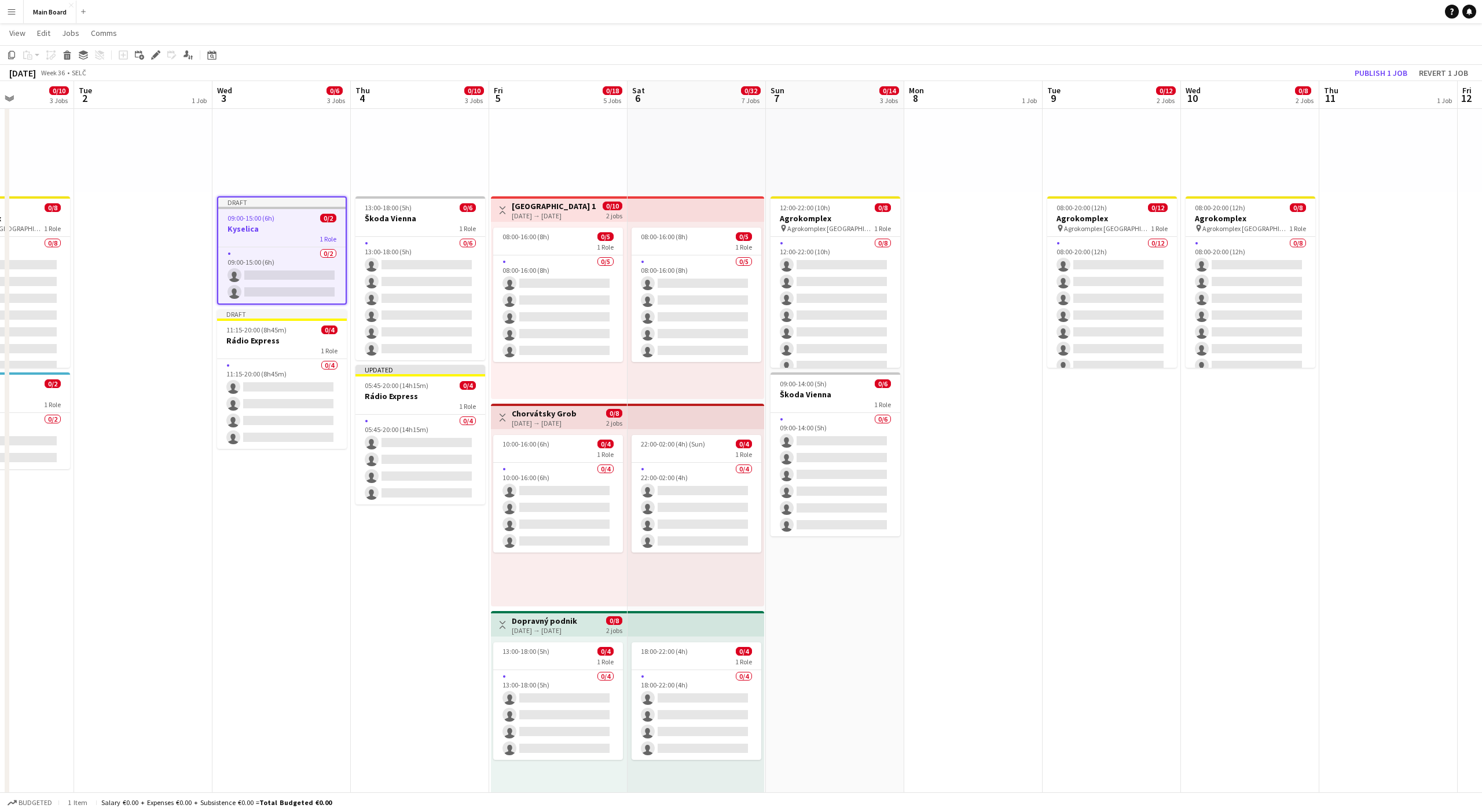
click at [808, 598] on app-date-cell "pin Backstage Crew 12:00-22:00 (10h) 0/8 Agrokomplex pin Agrokomplex Nitra 1 Ro…" at bounding box center [835, 690] width 139 height 1411
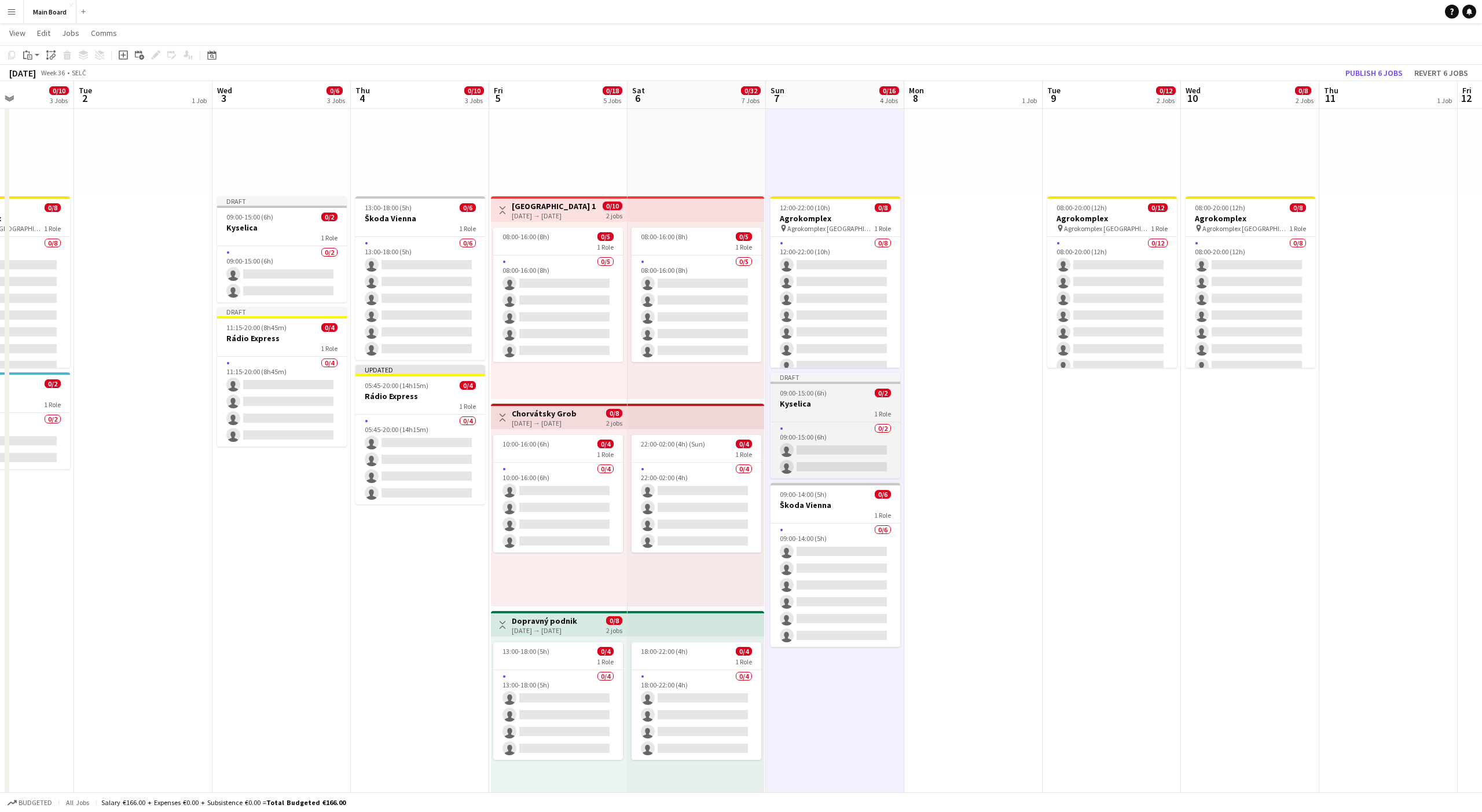
click at [817, 385] on app-job-card "Draft 09:00-15:00 (6h) 0/2 Kyselica 1 Role 0/2 09:00-15:00 (6h) single-neutral-…" at bounding box center [835, 425] width 129 height 106
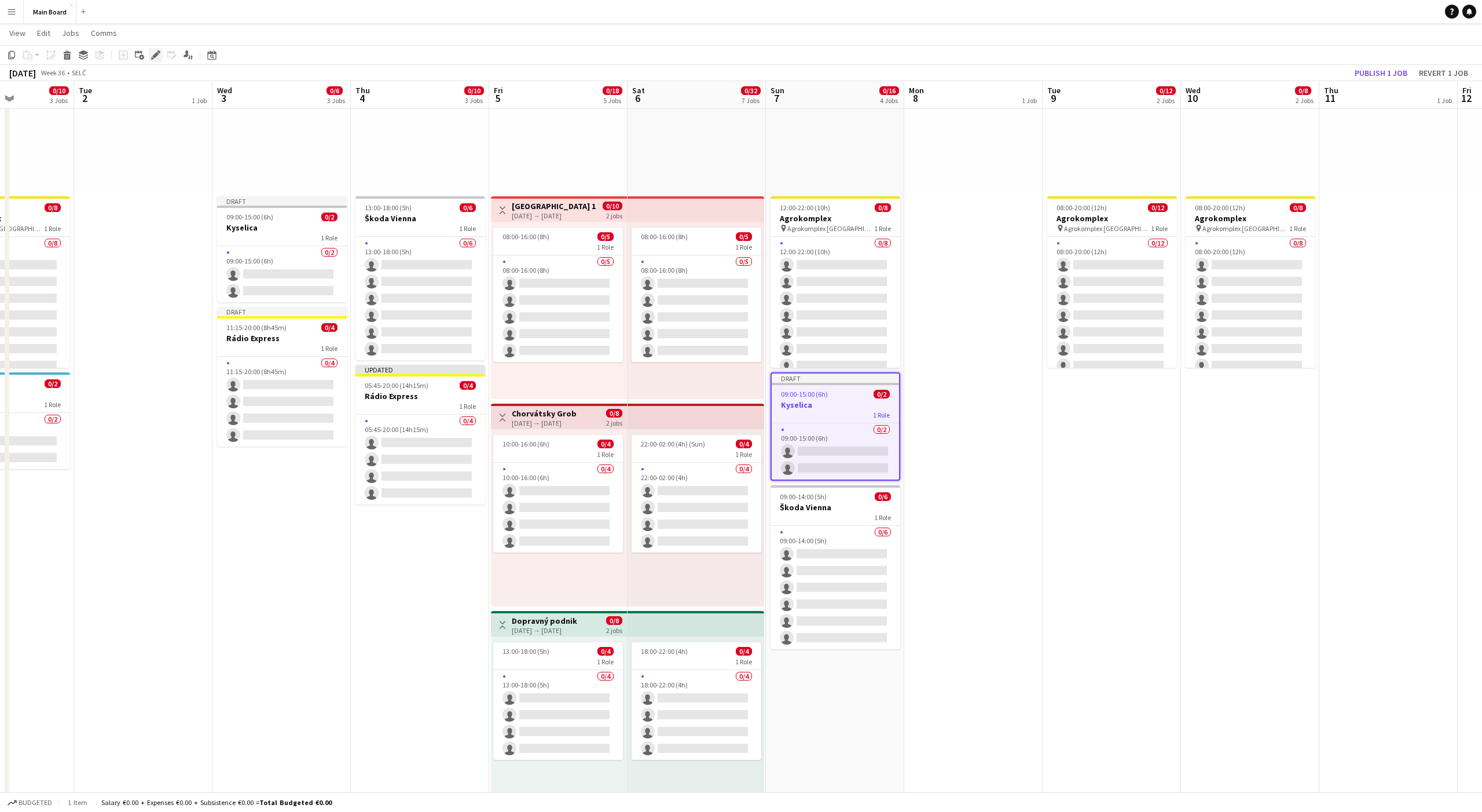
click at [161, 52] on div "Edit" at bounding box center [155, 54] width 14 height 14
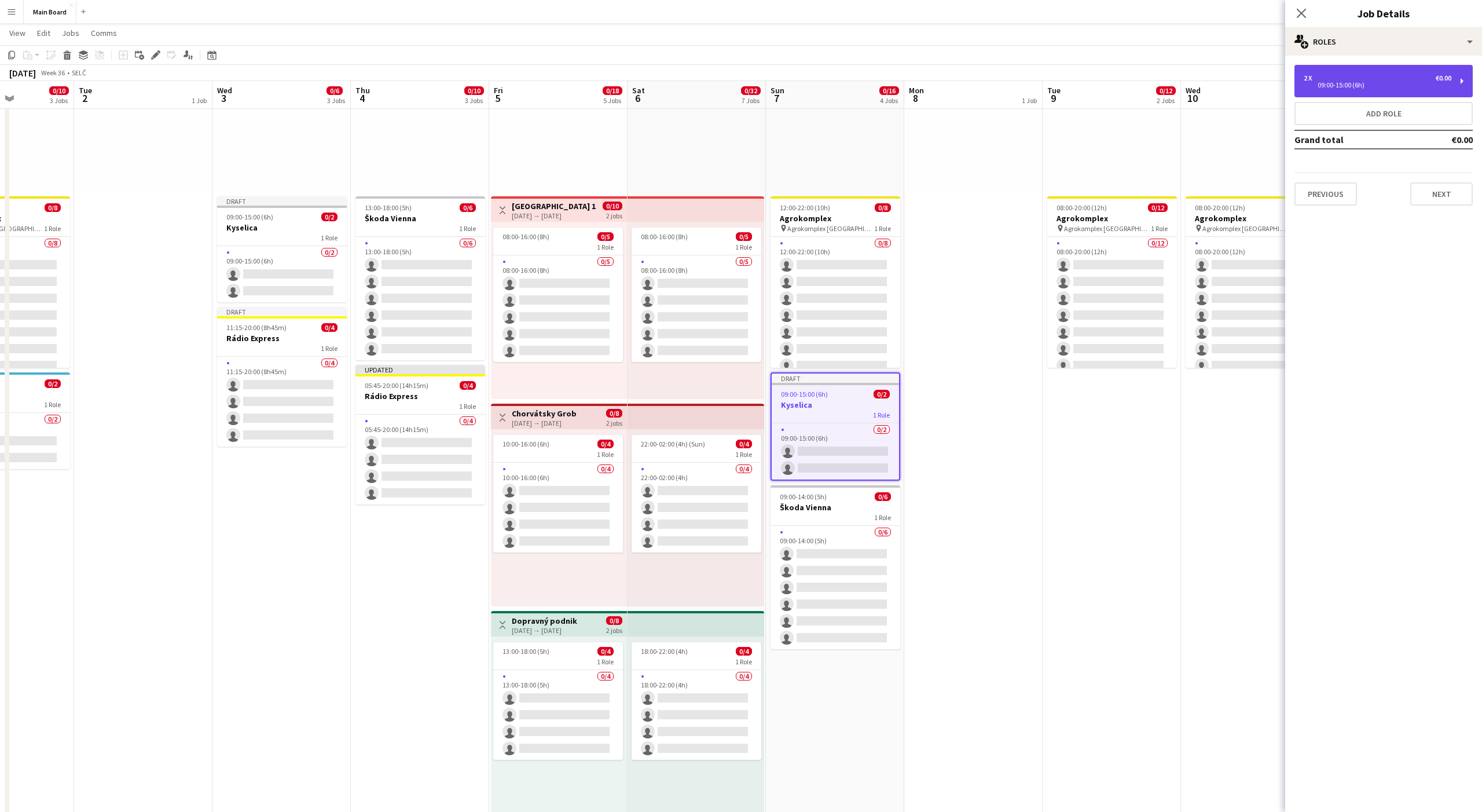
click at [1329, 75] on div "2 x €0.00" at bounding box center [1377, 78] width 148 height 8
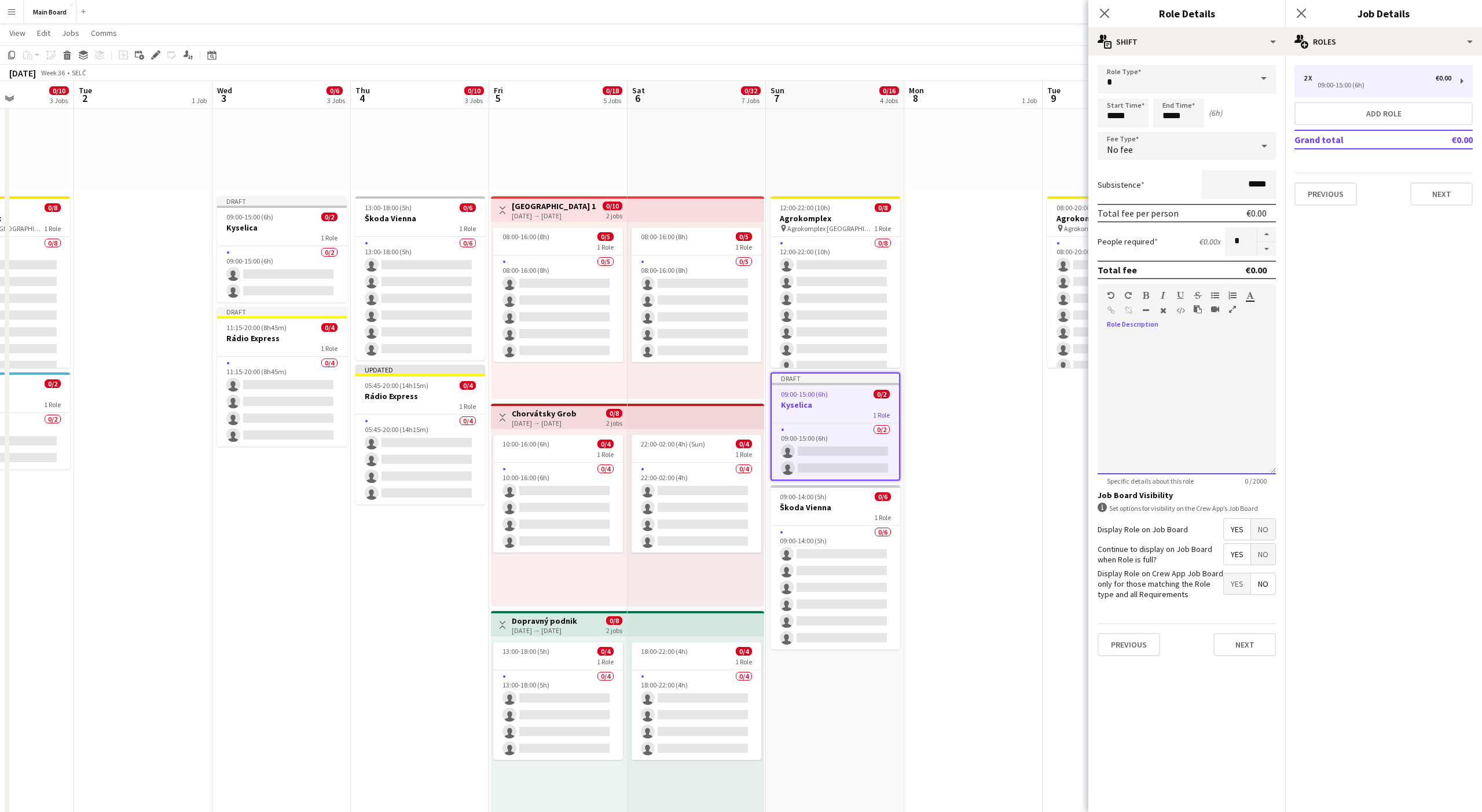
click at [1179, 375] on div at bounding box center [1187, 404] width 178 height 139
click at [1109, 113] on input "*****" at bounding box center [1123, 113] width 51 height 29
type input "*****"
click at [1167, 118] on input "*****" at bounding box center [1179, 113] width 51 height 29
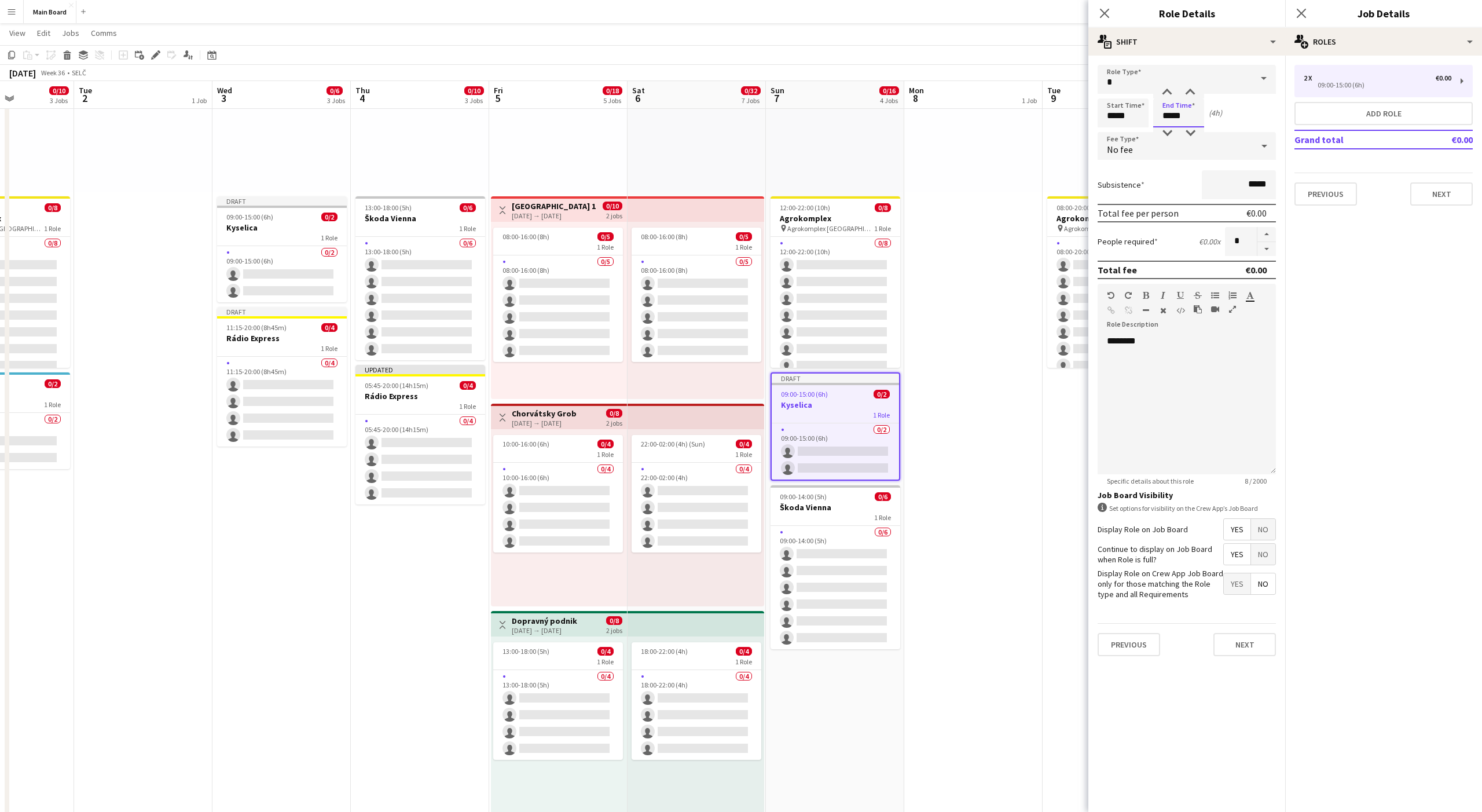
click at [1167, 118] on input "*****" at bounding box center [1179, 113] width 51 height 29
click at [1242, 648] on button "Next" at bounding box center [1245, 645] width 62 height 24
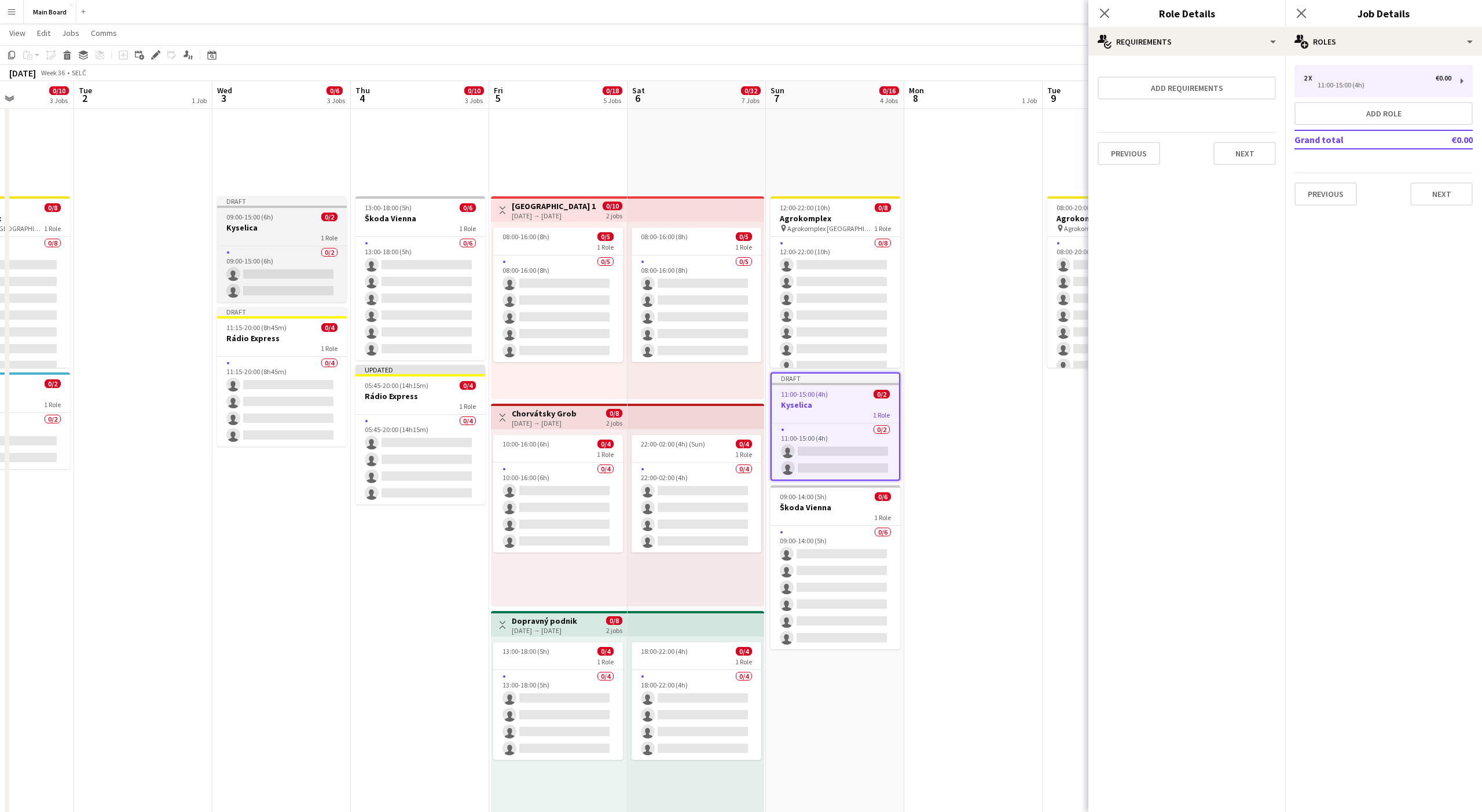
click at [289, 238] on div "1 Role" at bounding box center [282, 237] width 129 height 9
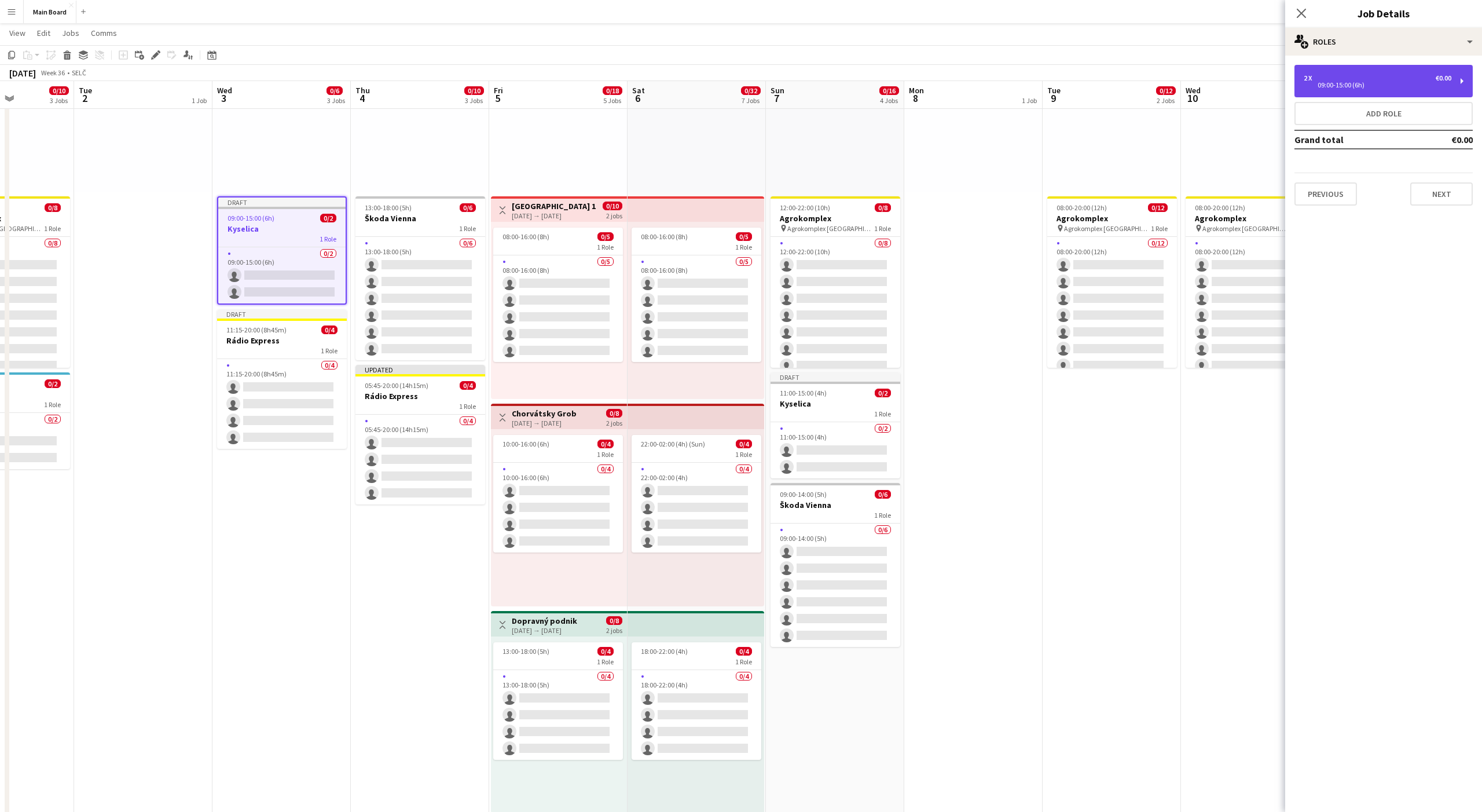
click at [1326, 78] on div "2 x €0.00" at bounding box center [1377, 78] width 148 height 8
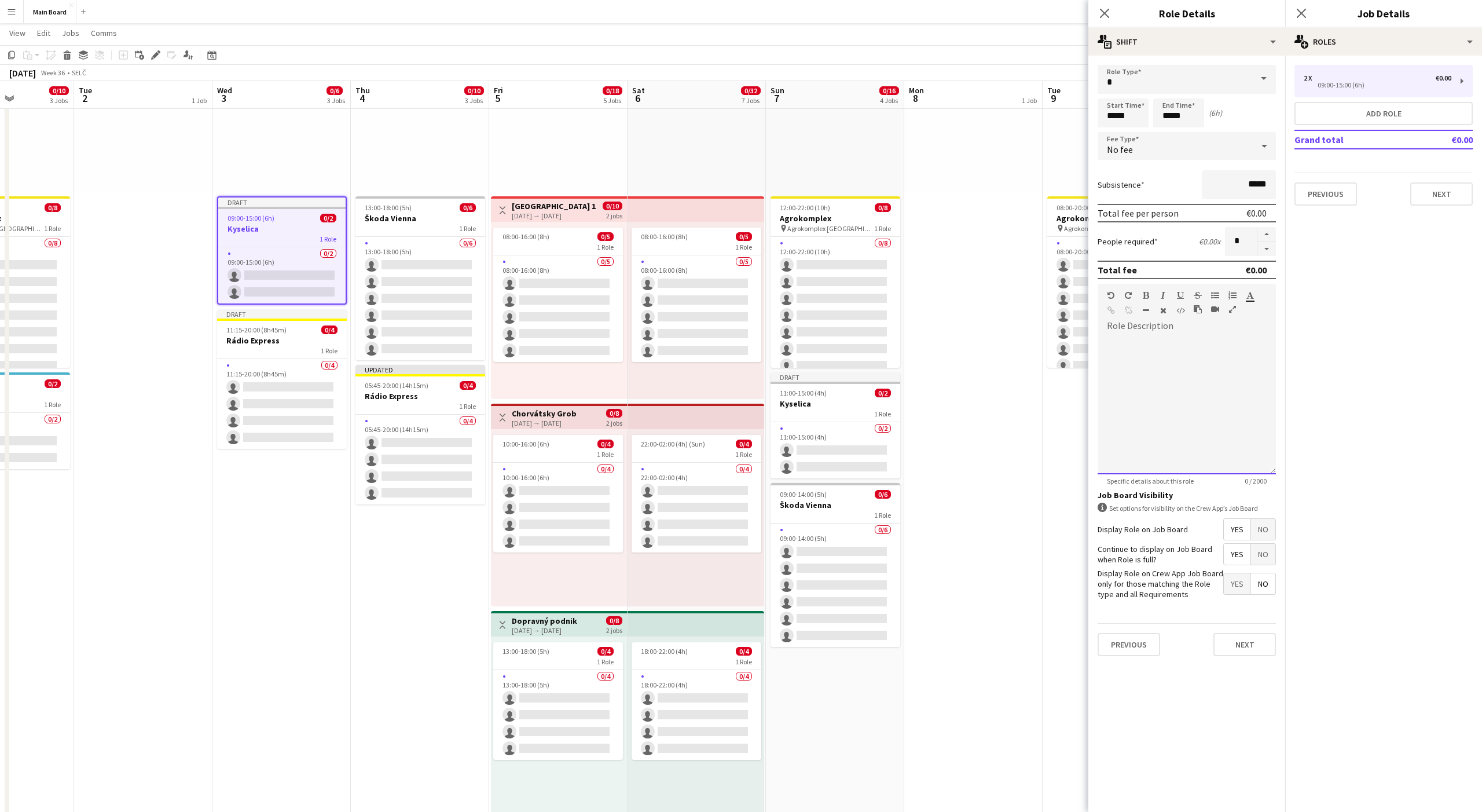
click at [1138, 369] on div at bounding box center [1187, 404] width 178 height 139
click at [1231, 646] on button "Next" at bounding box center [1245, 645] width 62 height 24
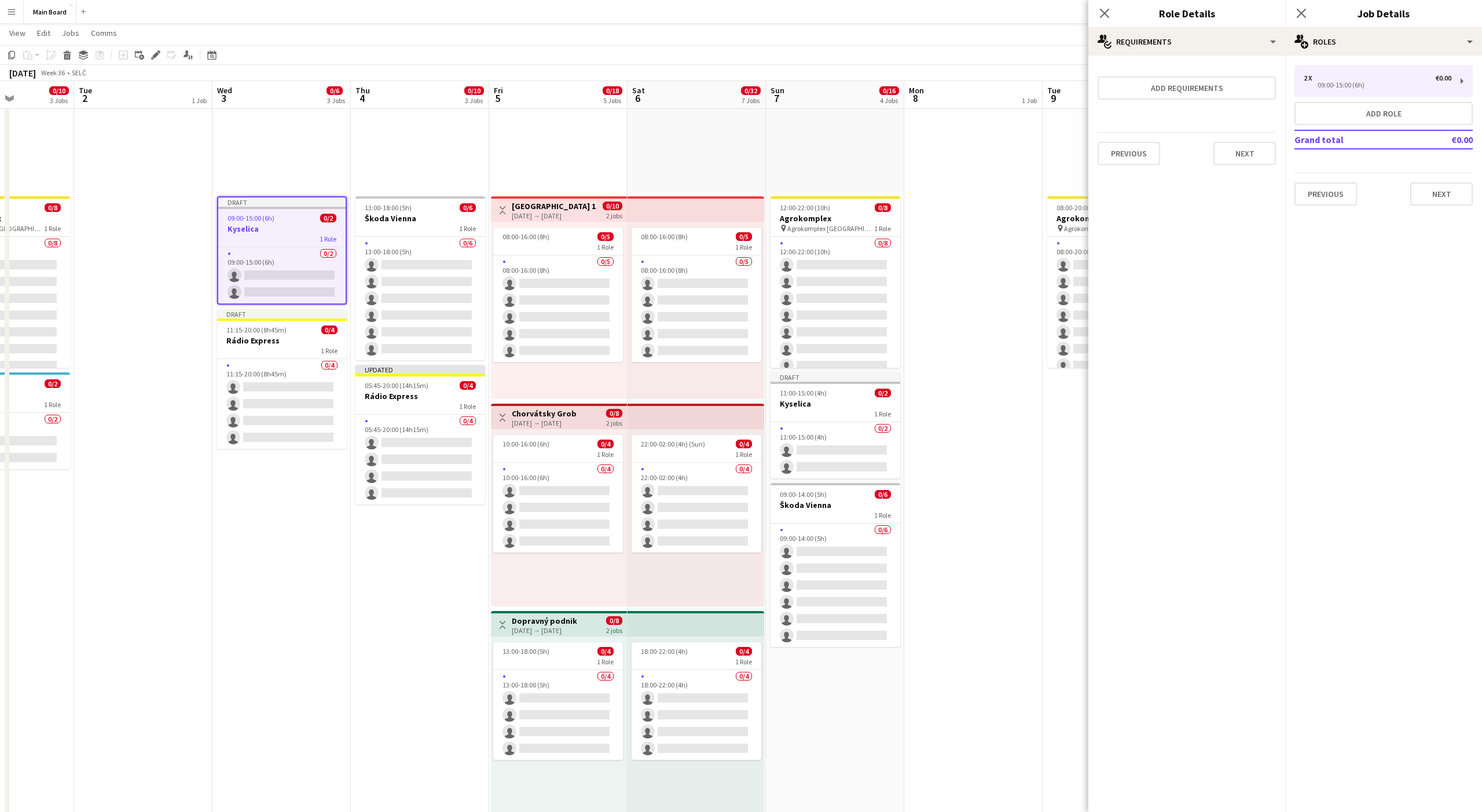
click at [421, 586] on app-date-cell "pin Backstage Crew 13:00-18:00 (5h) 0/6 Škoda Vienna 1 Role 0/6 13:00-18:00 (5h…" at bounding box center [420, 690] width 139 height 1411
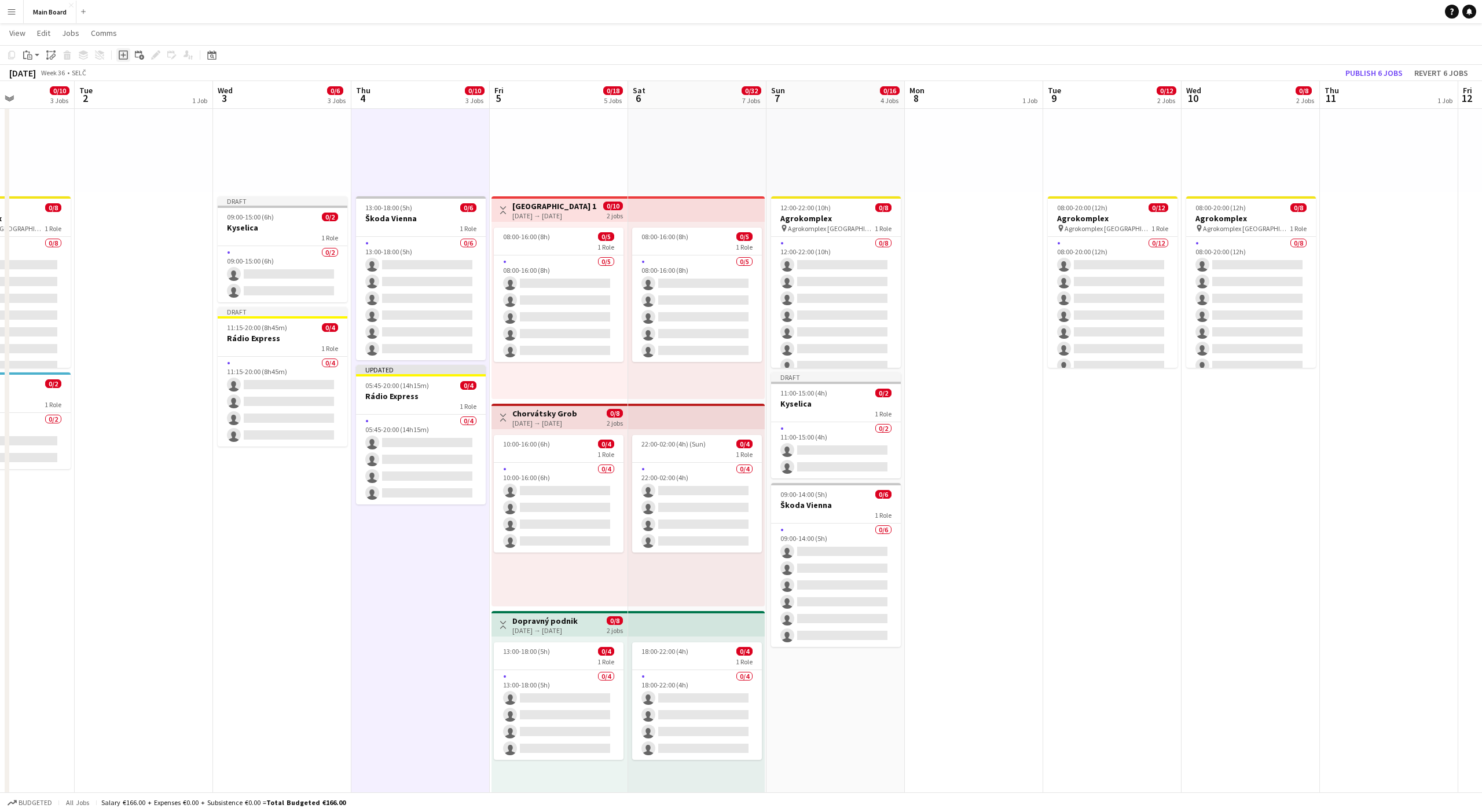
click at [128, 53] on icon "Add job" at bounding box center [123, 55] width 9 height 9
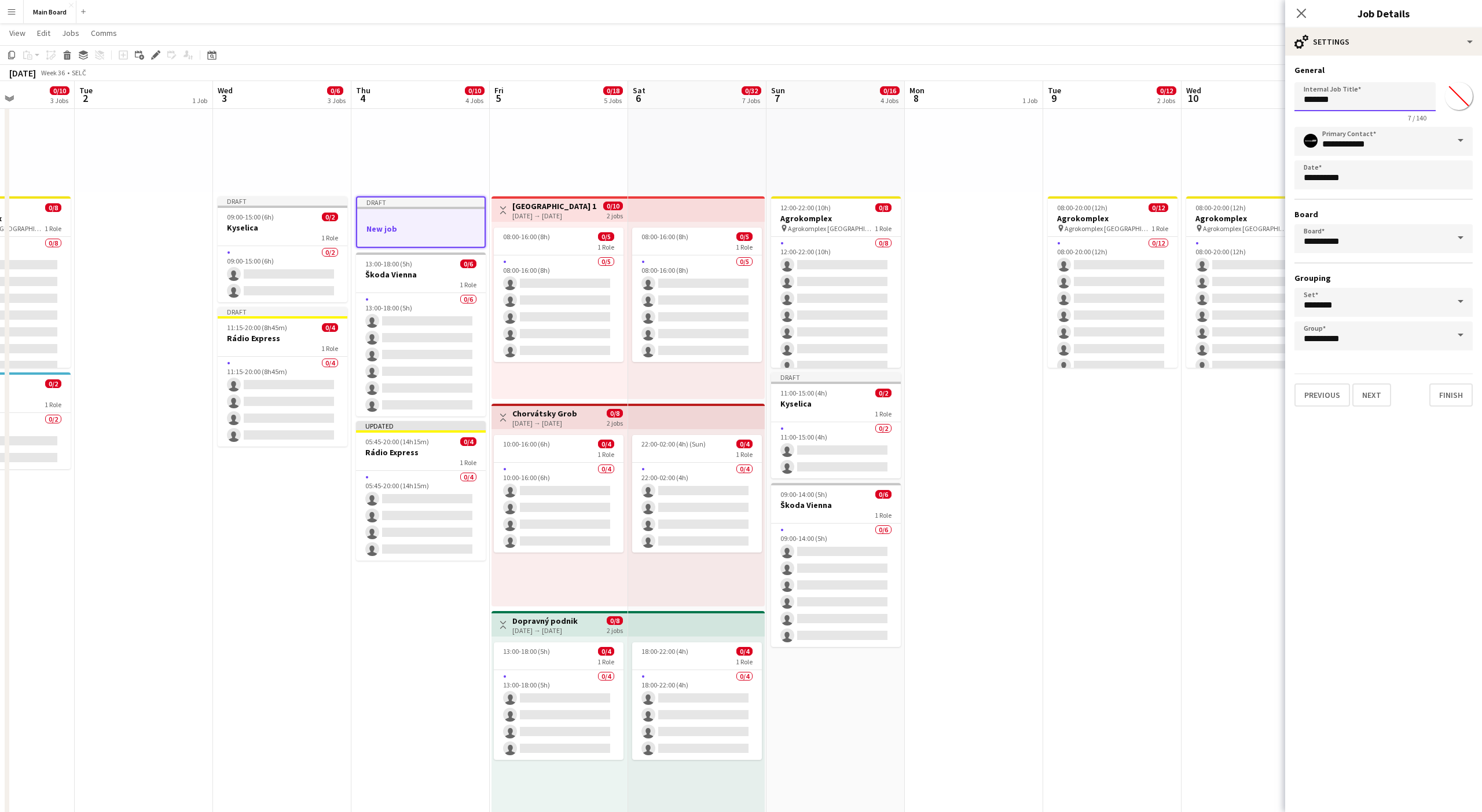
click at [1347, 107] on input "*******" at bounding box center [1365, 97] width 141 height 29
type input "*****"
click at [1371, 388] on button "Next" at bounding box center [1372, 395] width 39 height 24
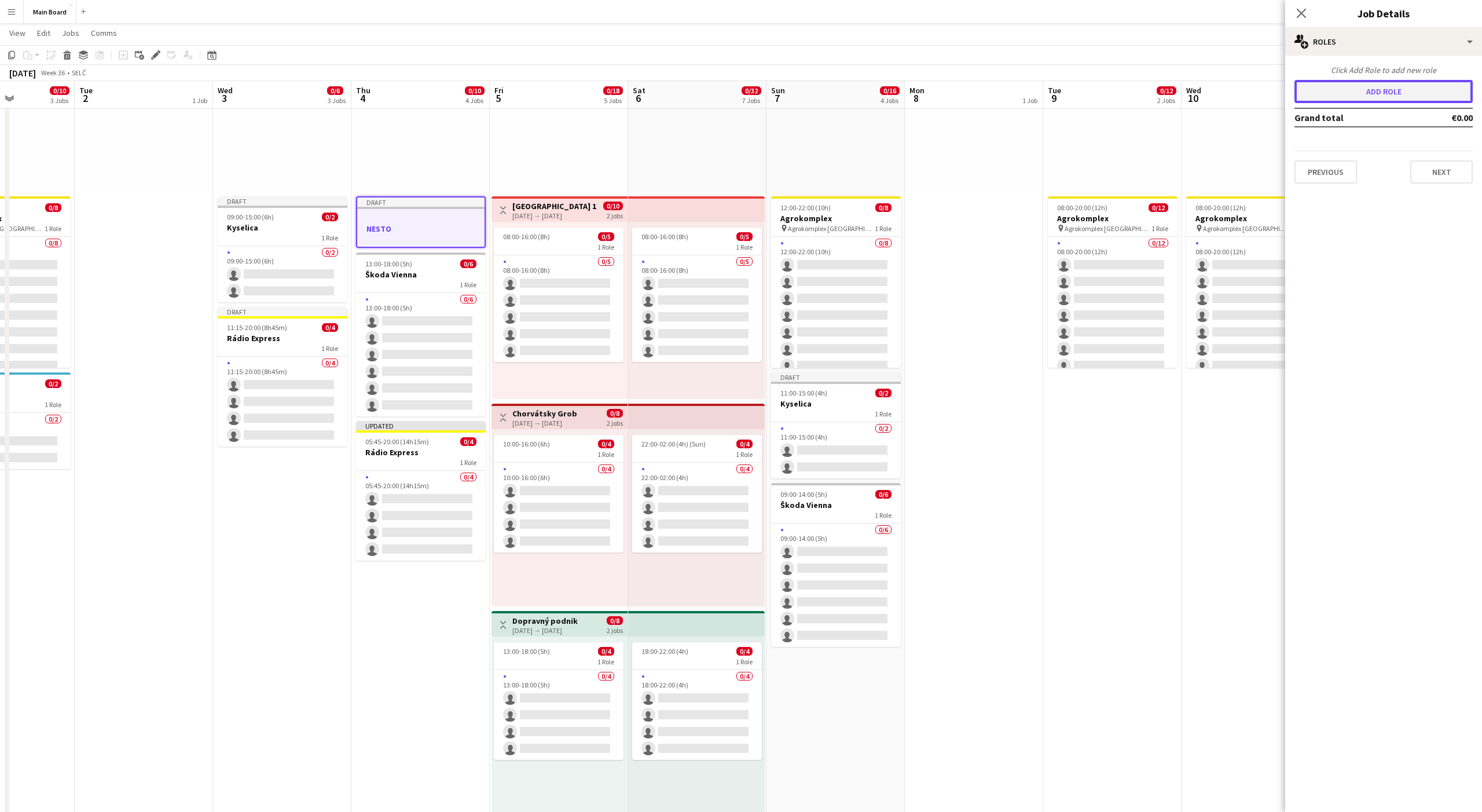
click at [1373, 88] on button "Add role" at bounding box center [1383, 91] width 178 height 24
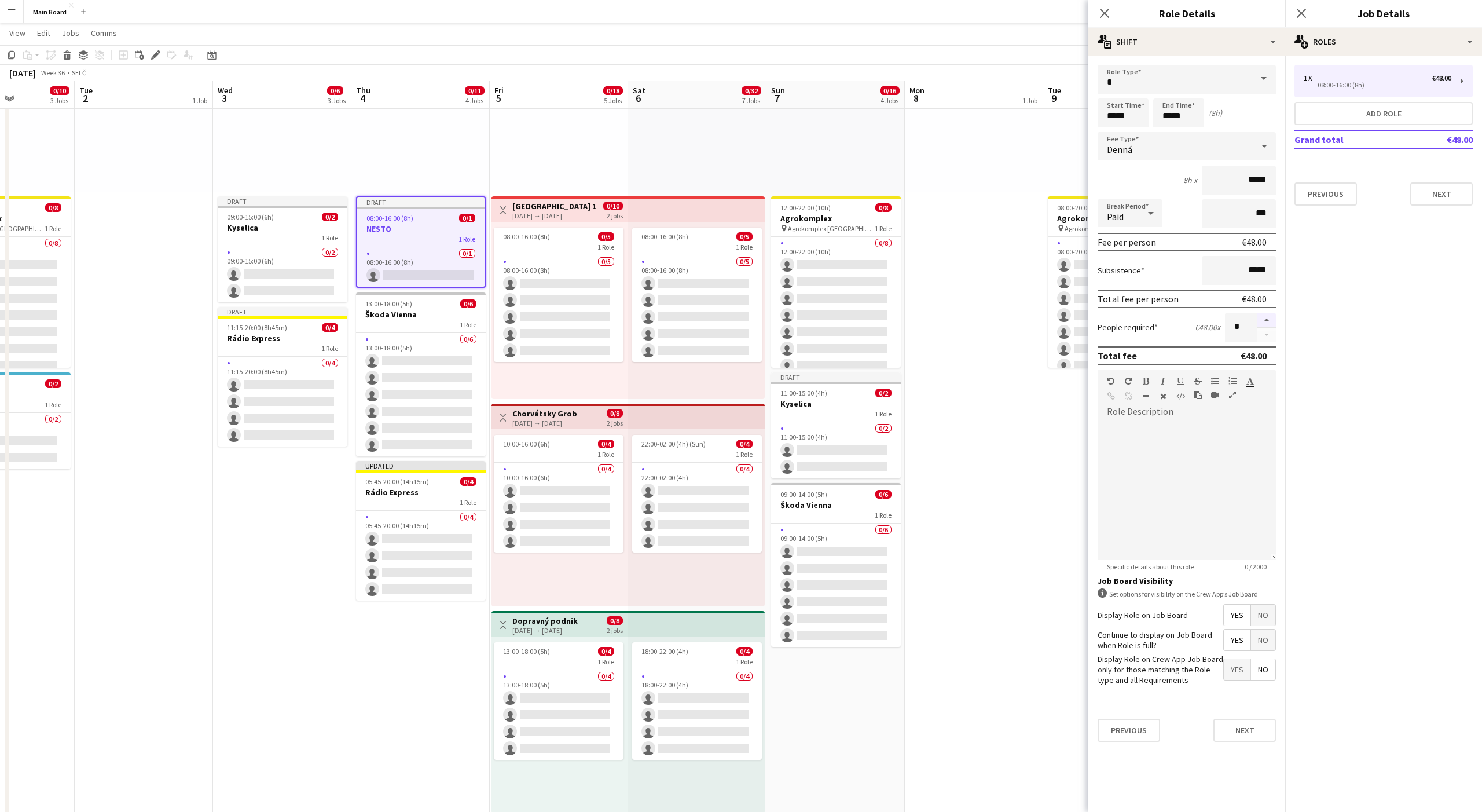
click at [1266, 322] on button "button" at bounding box center [1267, 320] width 18 height 15
type input "*"
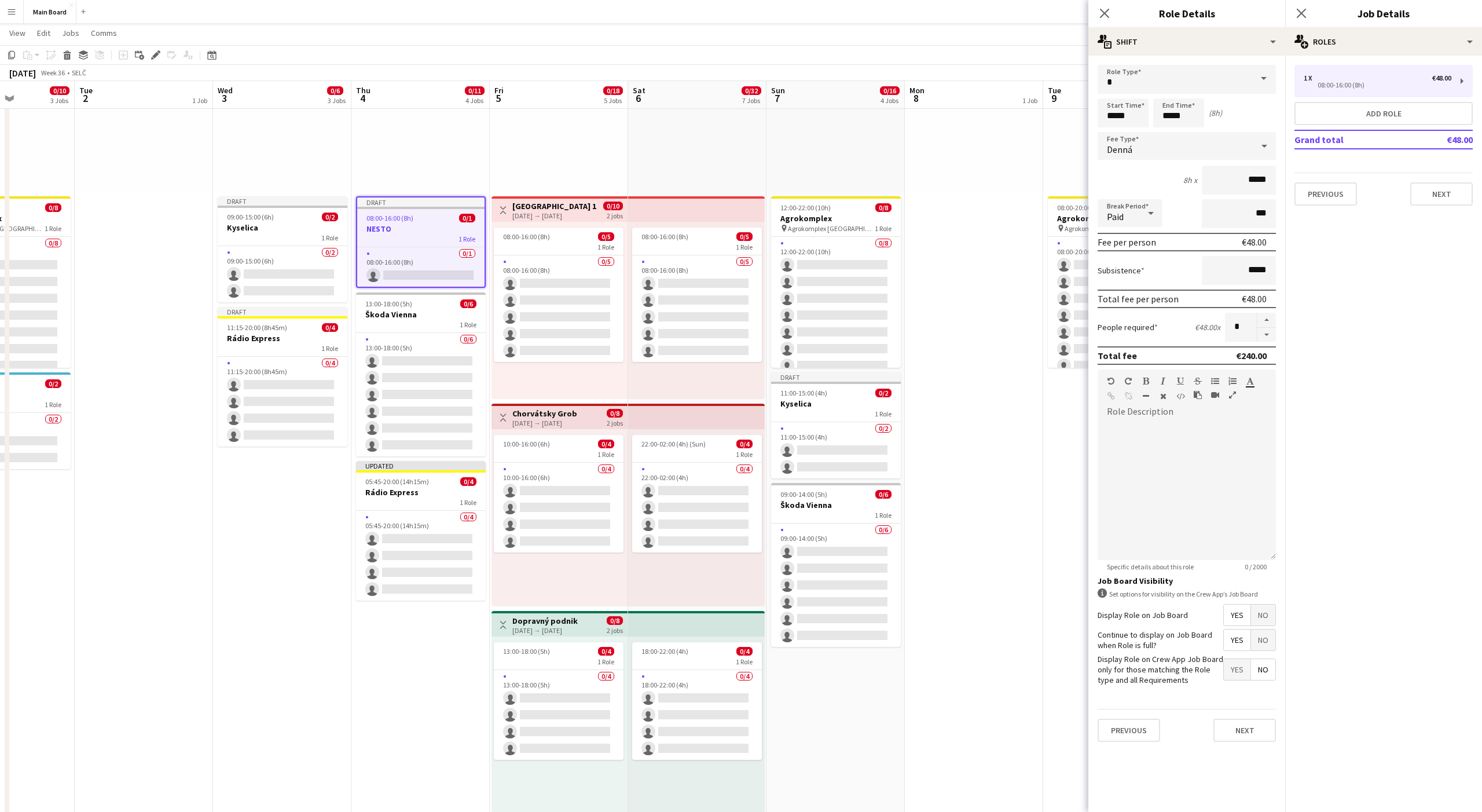
click at [1143, 221] on div at bounding box center [1152, 214] width 24 height 24
click at [1136, 134] on div at bounding box center [741, 406] width 1482 height 812
click at [1136, 148] on div "Denná" at bounding box center [1175, 146] width 155 height 28
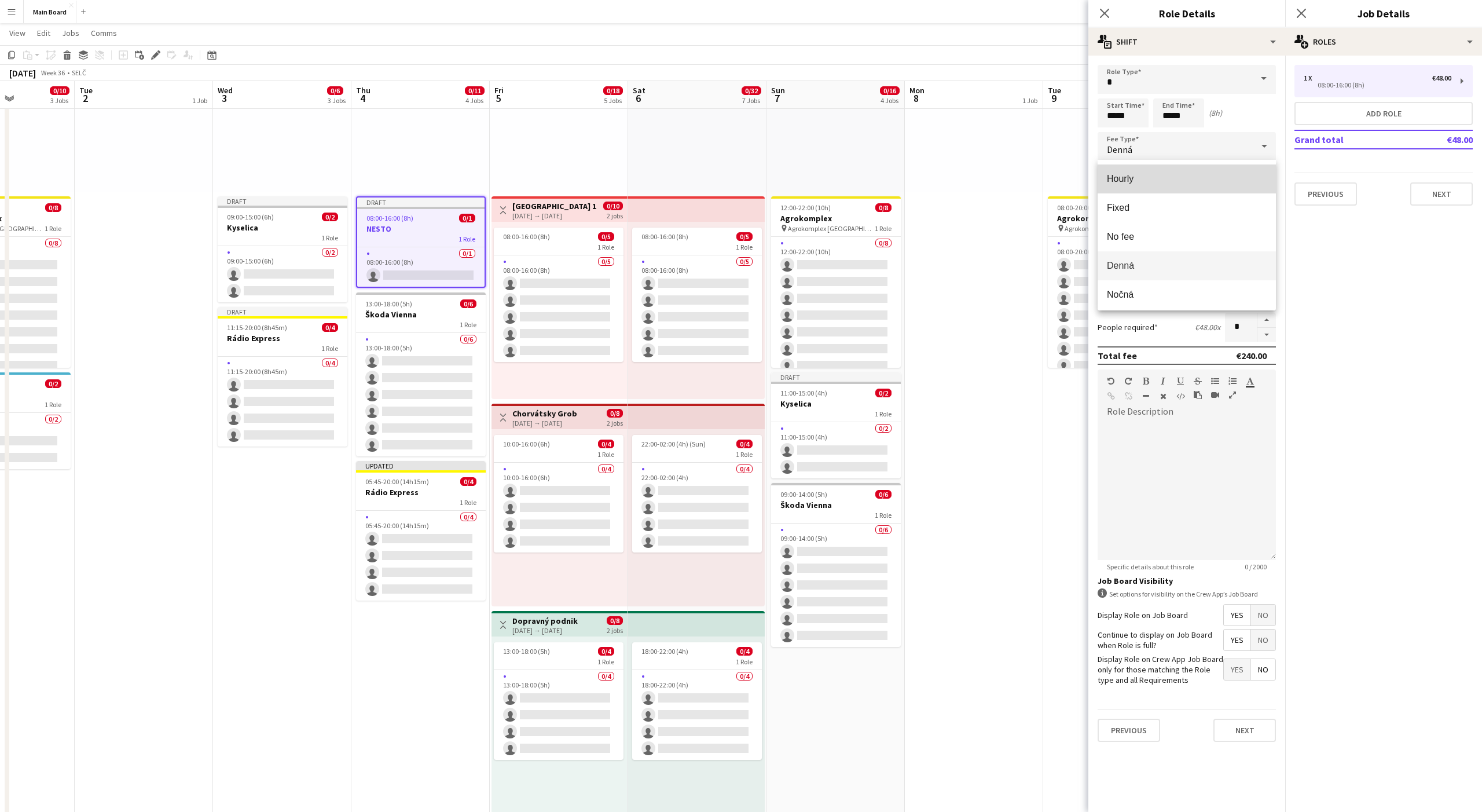
click at [1135, 181] on span "Hourly" at bounding box center [1187, 178] width 160 height 11
type input "*****"
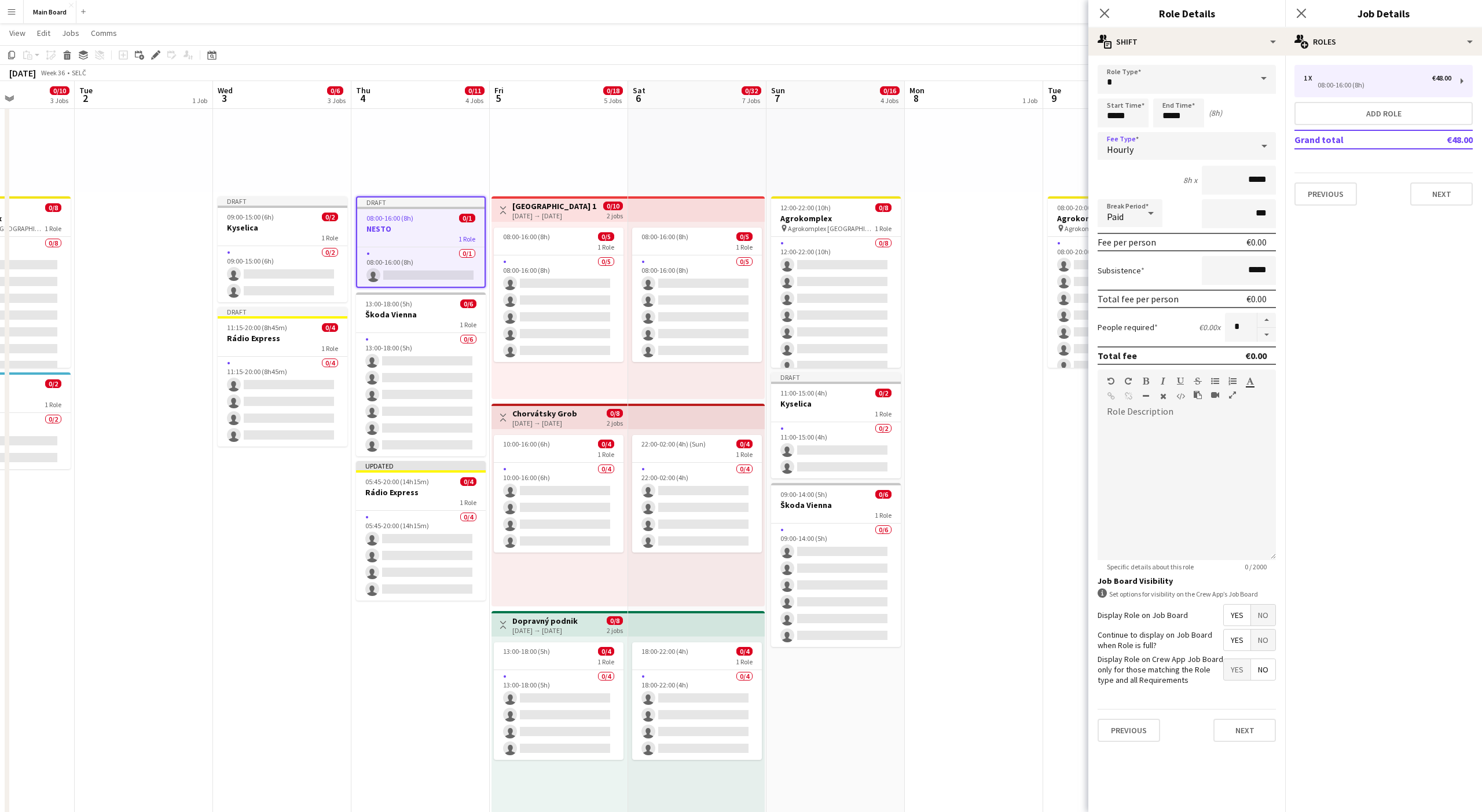
click at [1125, 157] on div "Hourly" at bounding box center [1175, 146] width 155 height 28
click at [1127, 240] on span "No fee" at bounding box center [1187, 236] width 160 height 11
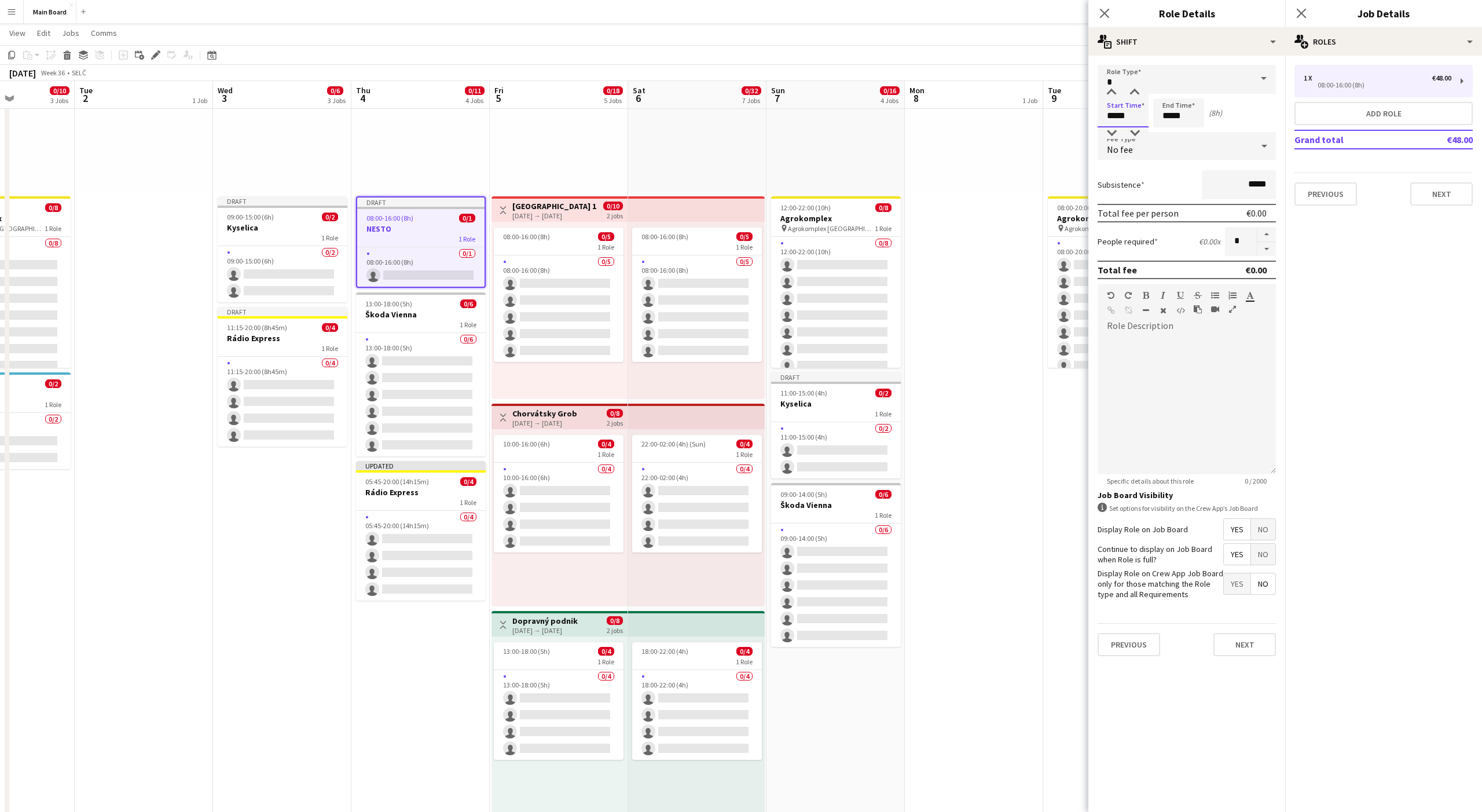
click at [1110, 110] on input "*****" at bounding box center [1123, 113] width 51 height 29
type input "*****"
click at [1110, 95] on div at bounding box center [1112, 92] width 24 height 12
click at [1165, 115] on input "*****" at bounding box center [1179, 113] width 51 height 29
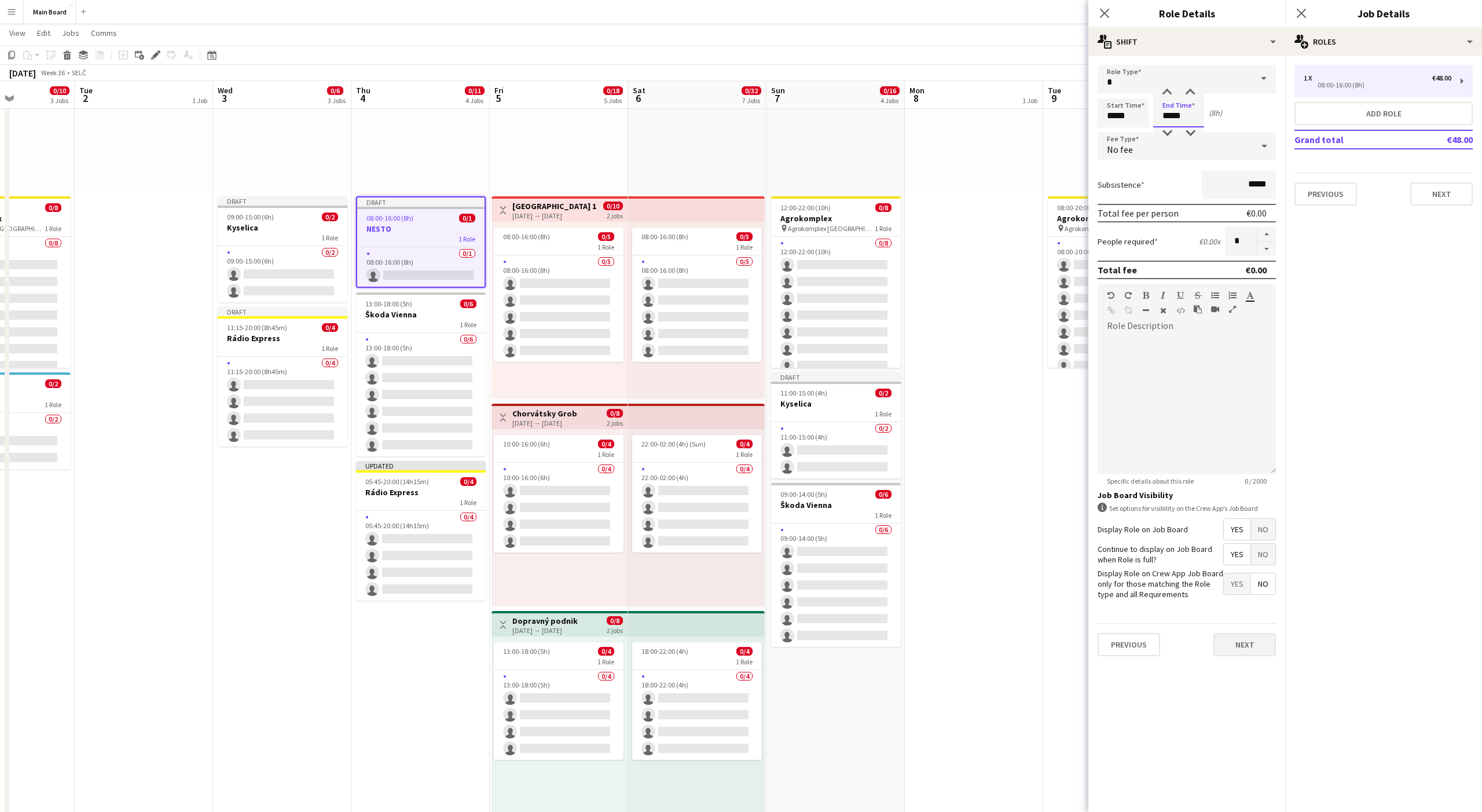
type input "*****"
click at [1230, 652] on button "Next" at bounding box center [1245, 645] width 62 height 24
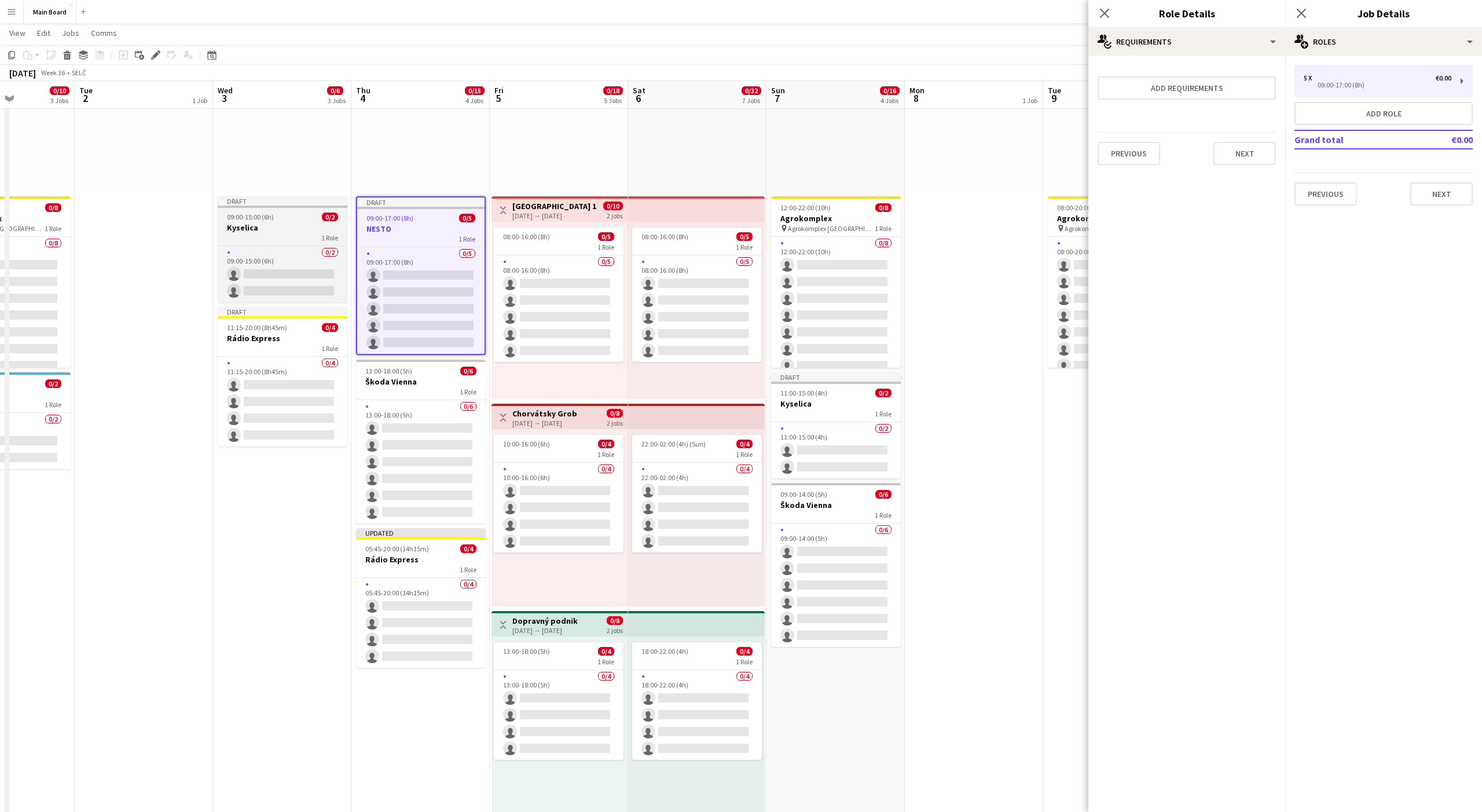
click at [274, 208] on app-job-card "Draft 09:00-15:00 (6h) 0/2 Kyselica 1 Role 0/2 09:00-15:00 (6h) single-neutral-…" at bounding box center [282, 249] width 129 height 106
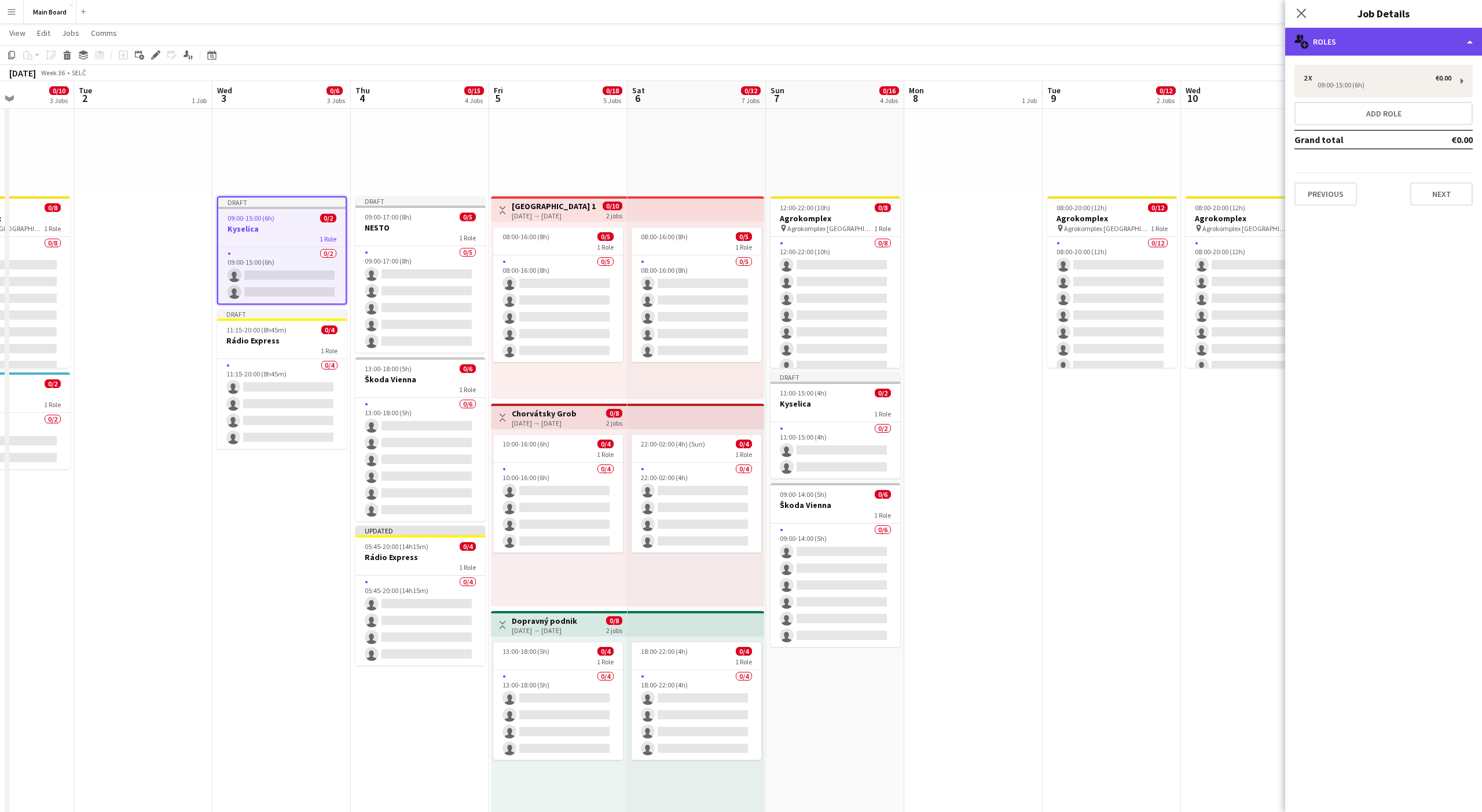
click at [1351, 47] on div "multiple-users-add Roles" at bounding box center [1383, 42] width 196 height 28
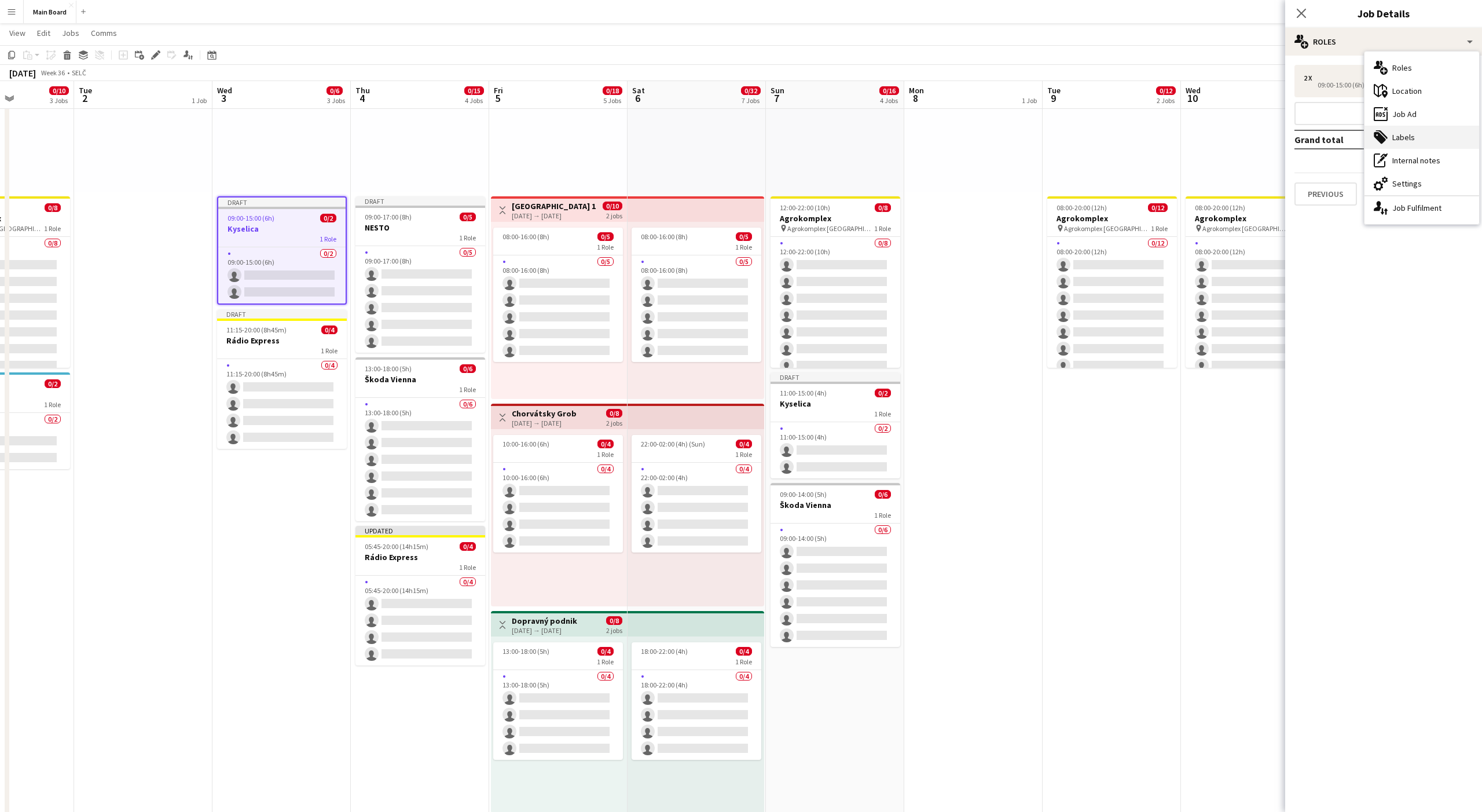
click at [1404, 129] on div "tags-double Labels" at bounding box center [1421, 138] width 115 height 24
click at [1363, 77] on form at bounding box center [1383, 79] width 160 height 12
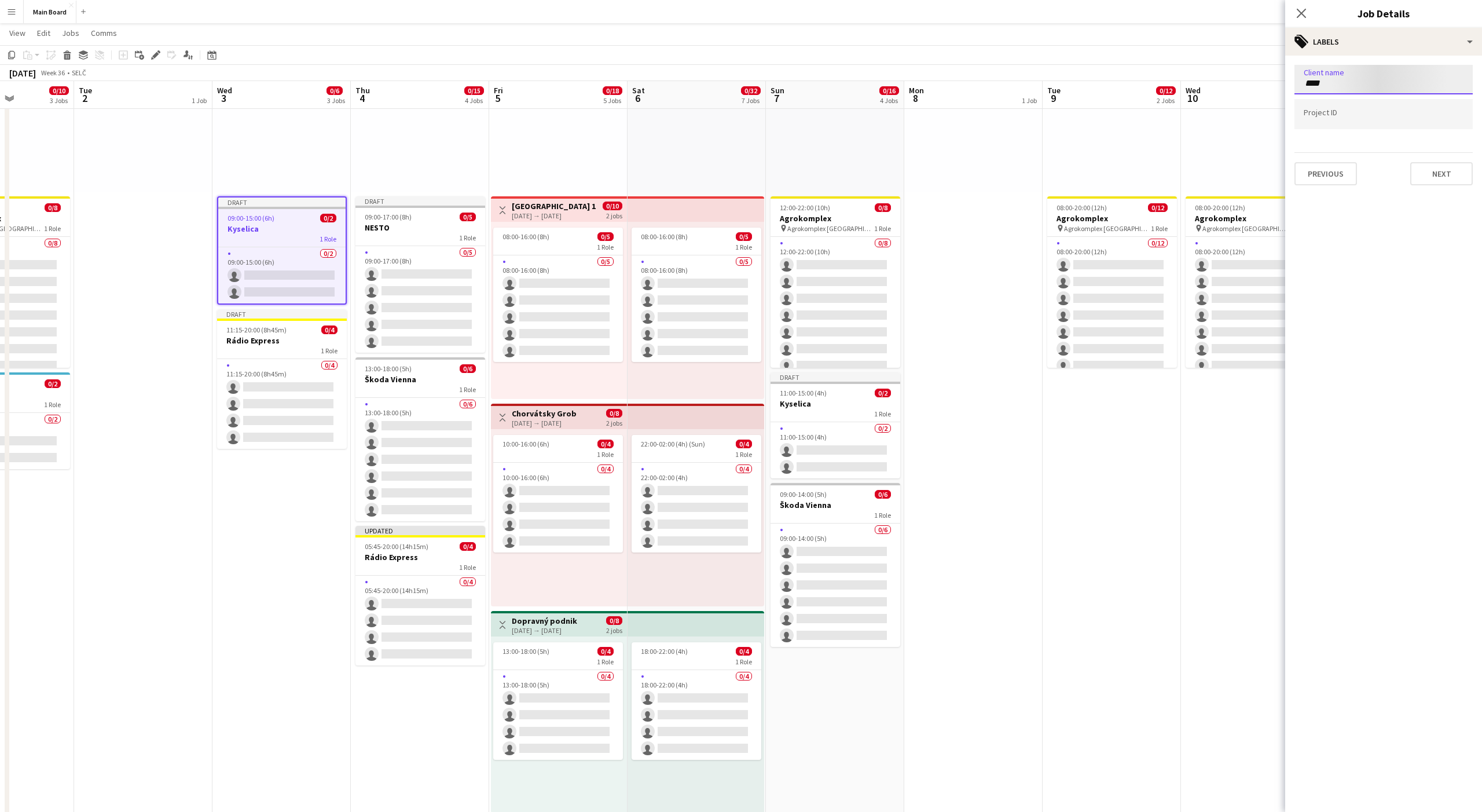
type input "****"
click at [1331, 113] on div "LifePark" at bounding box center [1383, 115] width 178 height 28
click at [1430, 172] on button "Next" at bounding box center [1441, 174] width 62 height 24
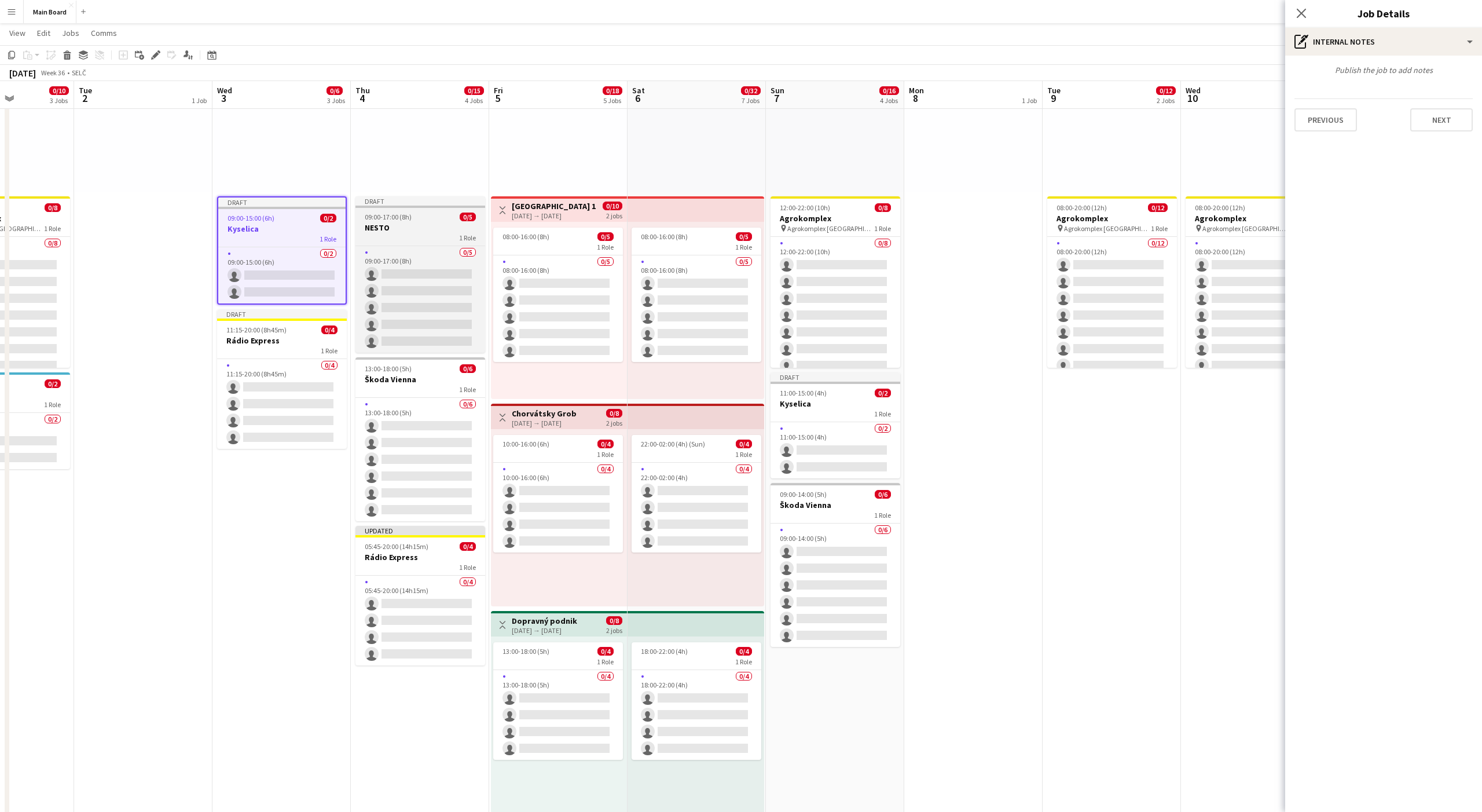
click at [410, 234] on div "1 Role" at bounding box center [420, 237] width 129 height 9
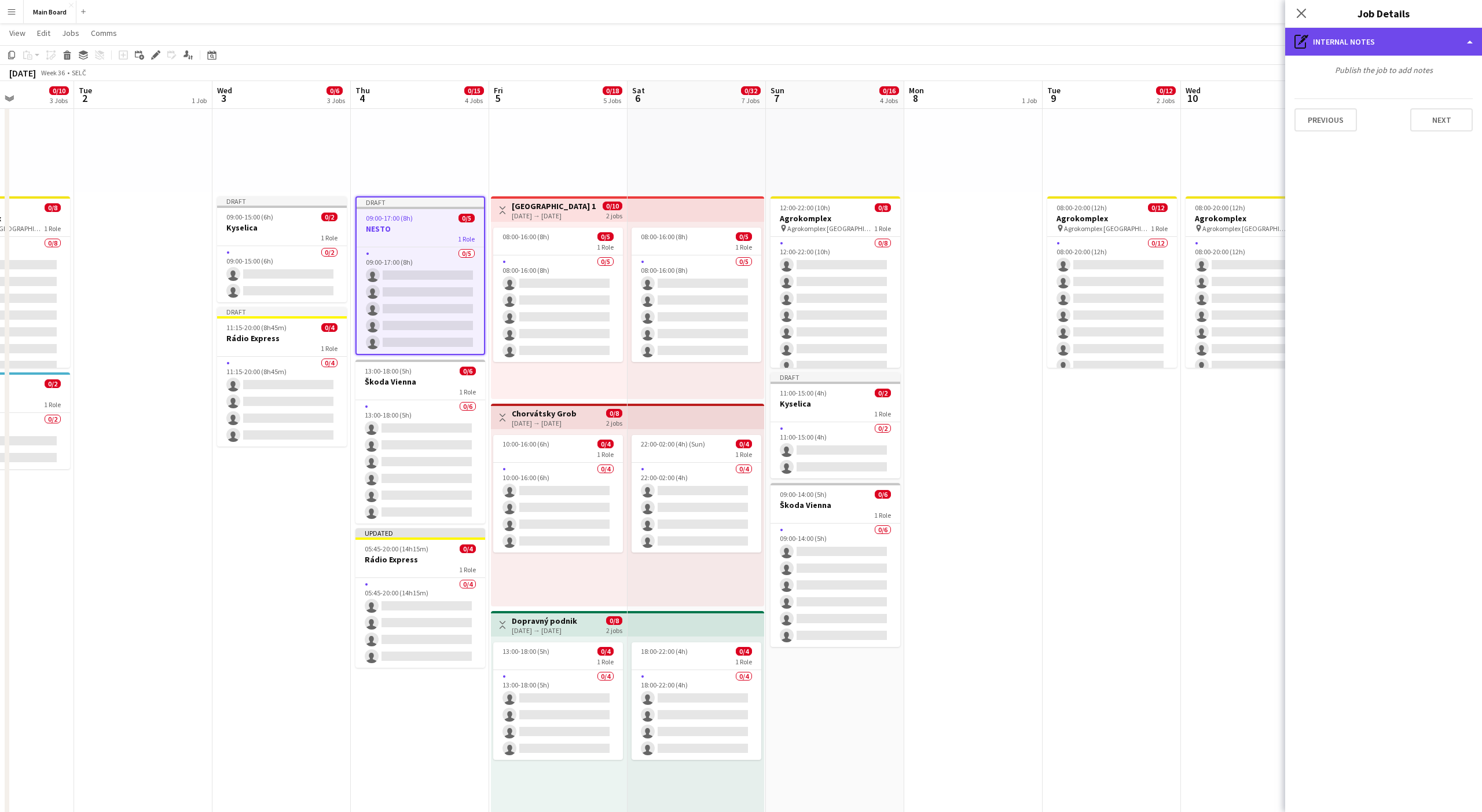
click at [1356, 38] on div "pen-write Internal notes" at bounding box center [1383, 42] width 196 height 28
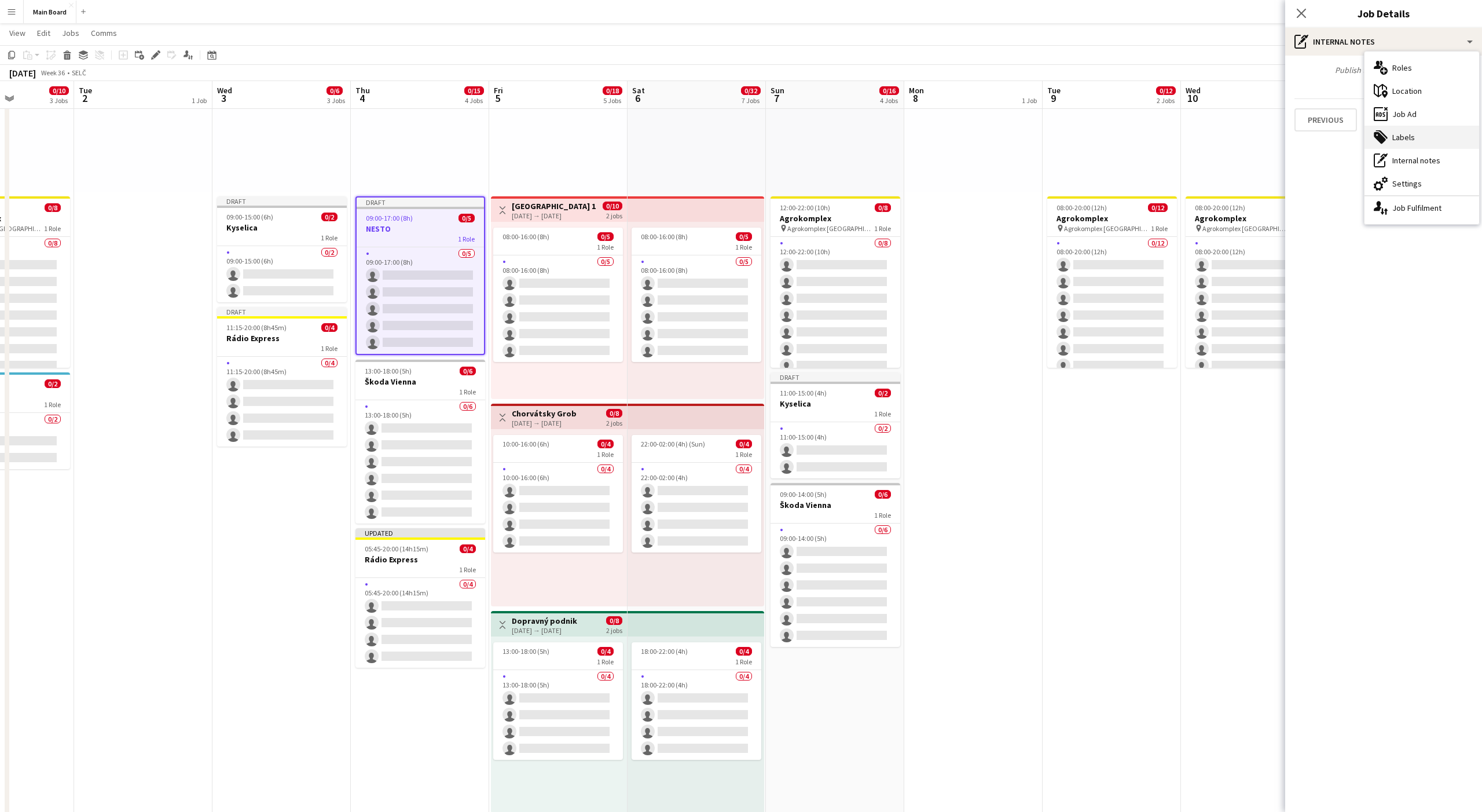
click at [1410, 129] on div "tags-double Labels" at bounding box center [1421, 138] width 115 height 24
click at [1362, 86] on div at bounding box center [1383, 80] width 178 height 30
click at [1337, 82] on input "****" at bounding box center [1383, 83] width 160 height 11
type input "********"
click at [1329, 118] on div "LifePark" at bounding box center [1383, 115] width 178 height 28
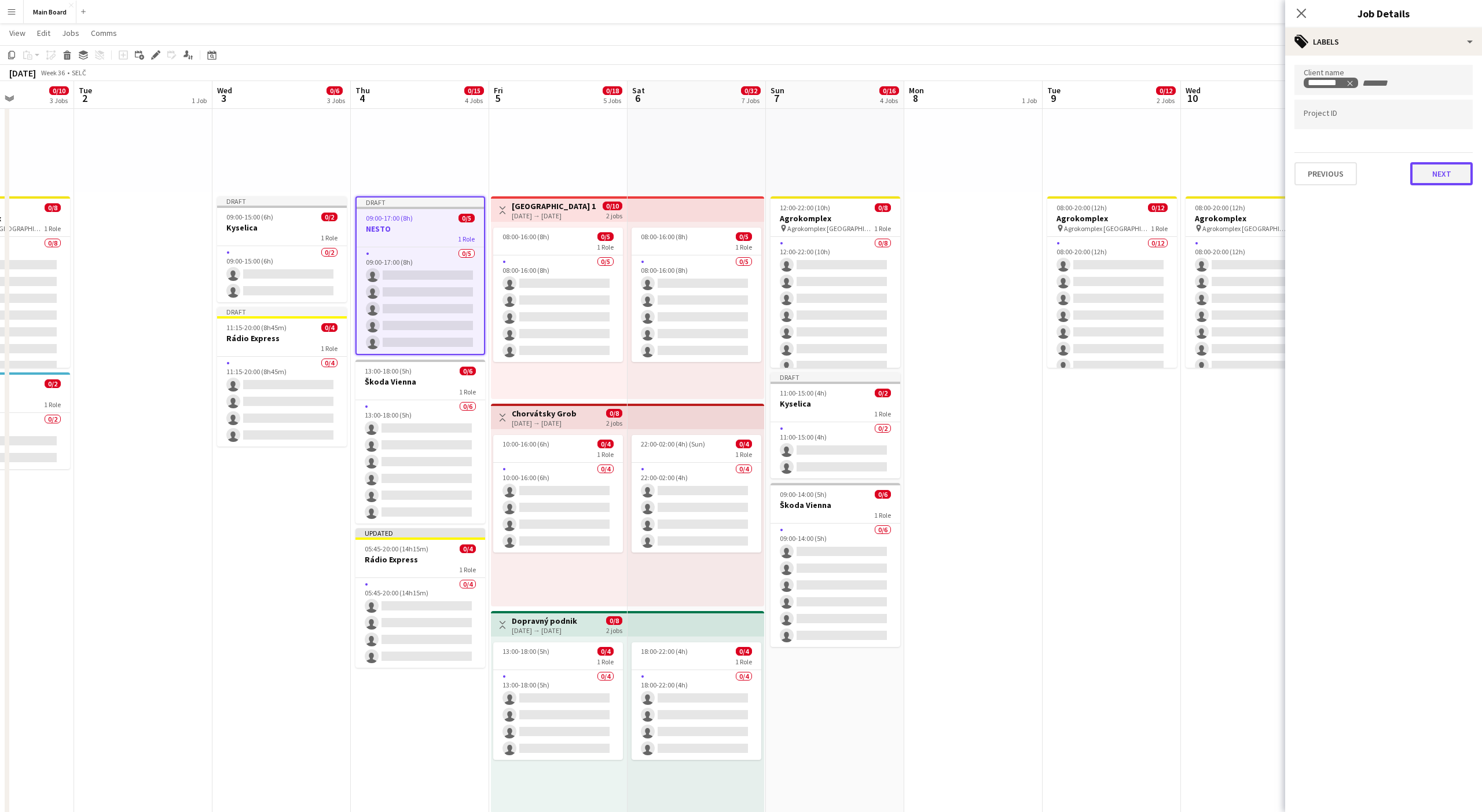
click at [1433, 174] on button "Next" at bounding box center [1441, 174] width 62 height 24
type input "*******"
click at [1439, 115] on button "Next" at bounding box center [1441, 120] width 62 height 24
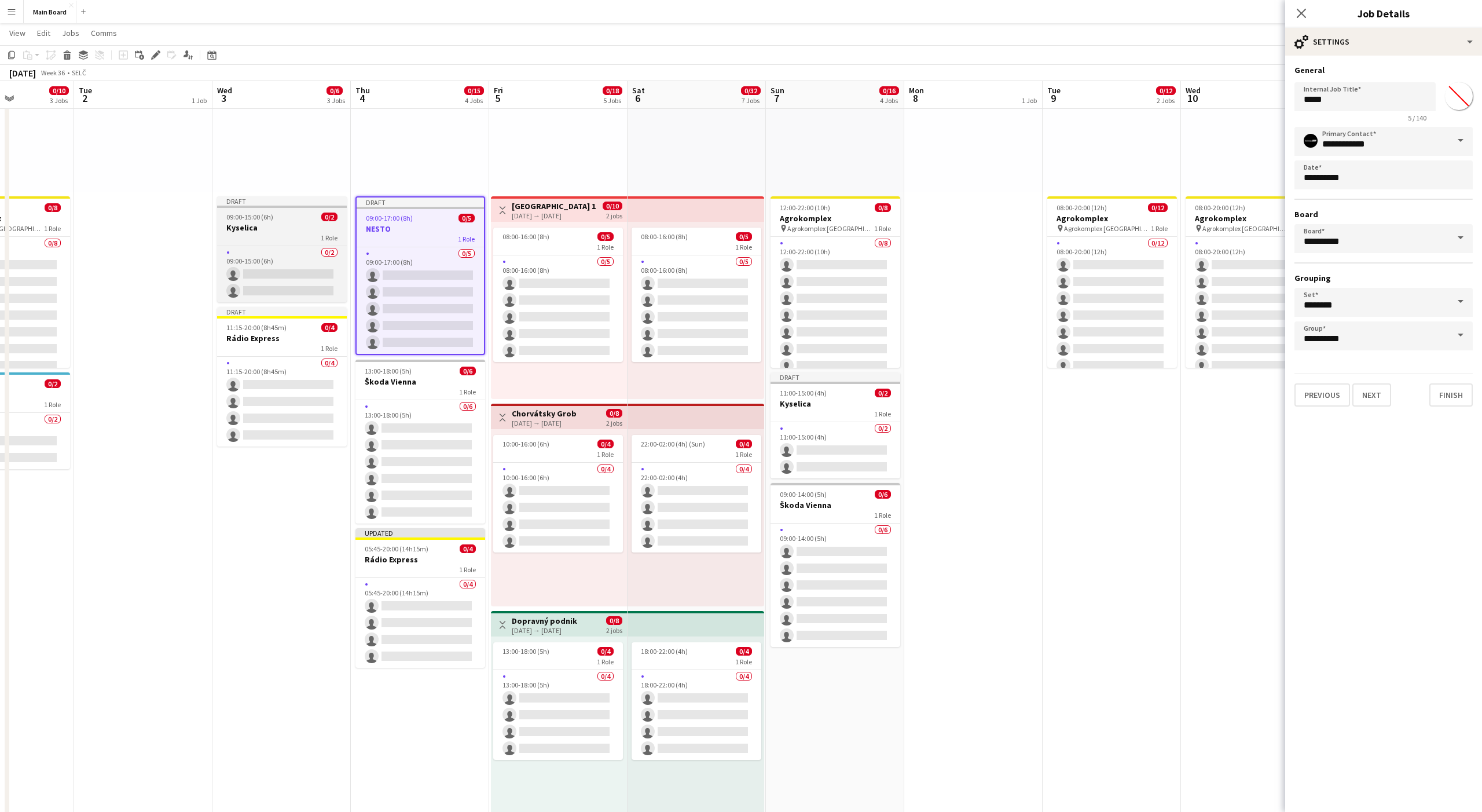
click at [258, 209] on app-job-card "Draft 09:00-15:00 (6h) 0/2 Kyselica 1 Role 0/2 09:00-15:00 (6h) single-neutral-…" at bounding box center [282, 249] width 129 height 106
type input "********"
type input "*******"
type input "**********"
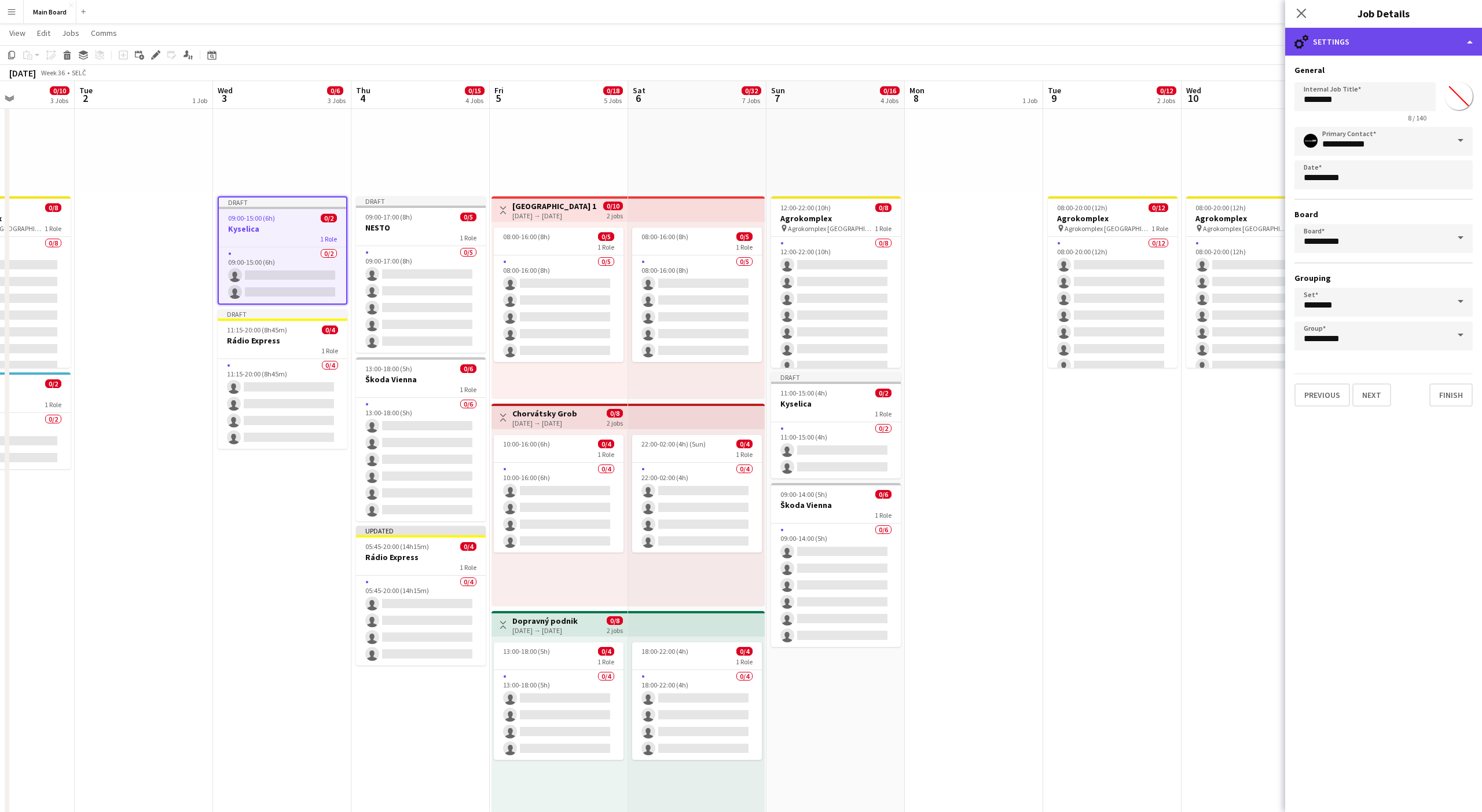
click at [1417, 42] on div "cog-double-3 Settings" at bounding box center [1383, 42] width 196 height 28
click at [1405, 145] on div "tags-double Labels" at bounding box center [1421, 138] width 115 height 24
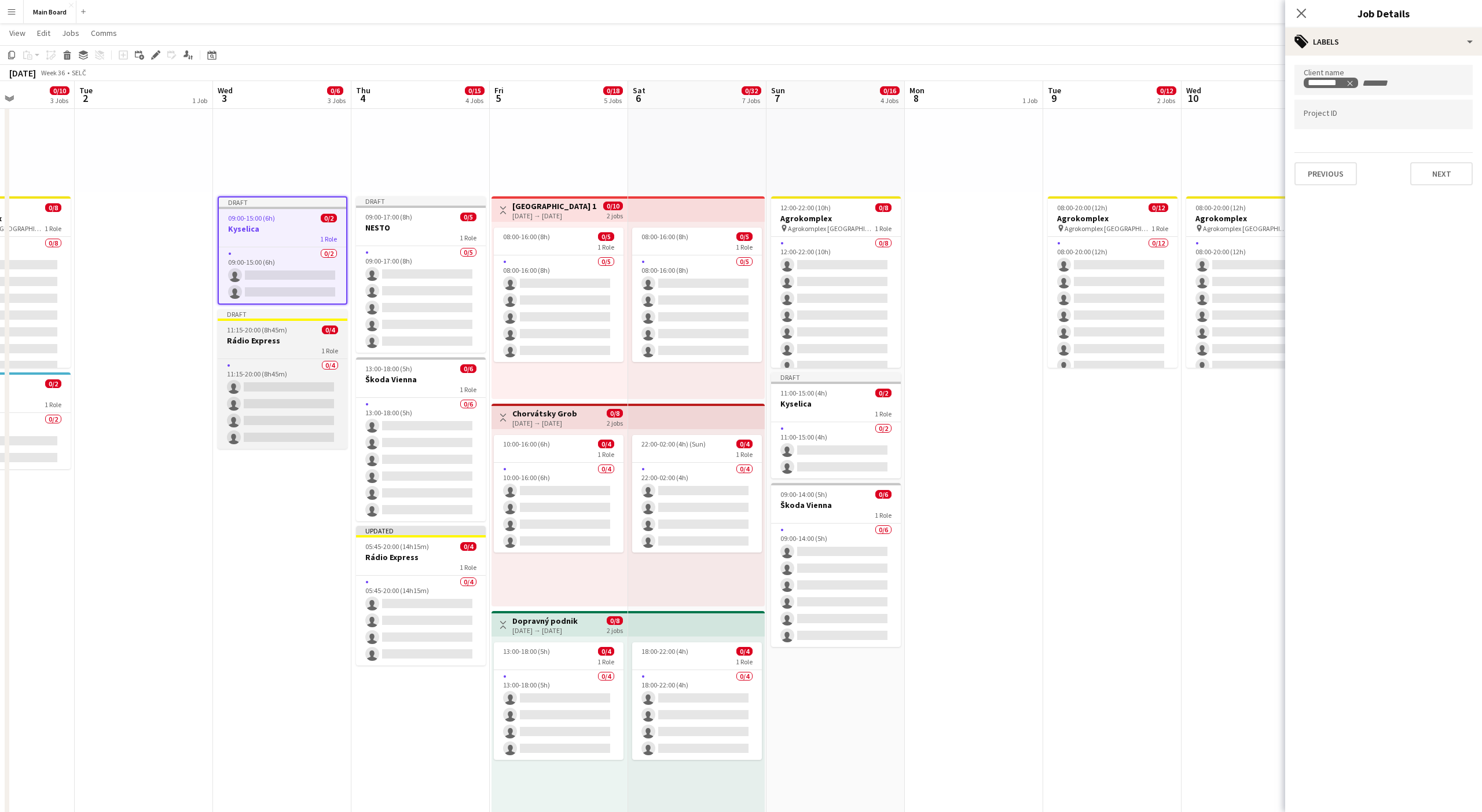
click at [246, 331] on span "11:15-20:00 (8h45m)" at bounding box center [257, 330] width 61 height 9
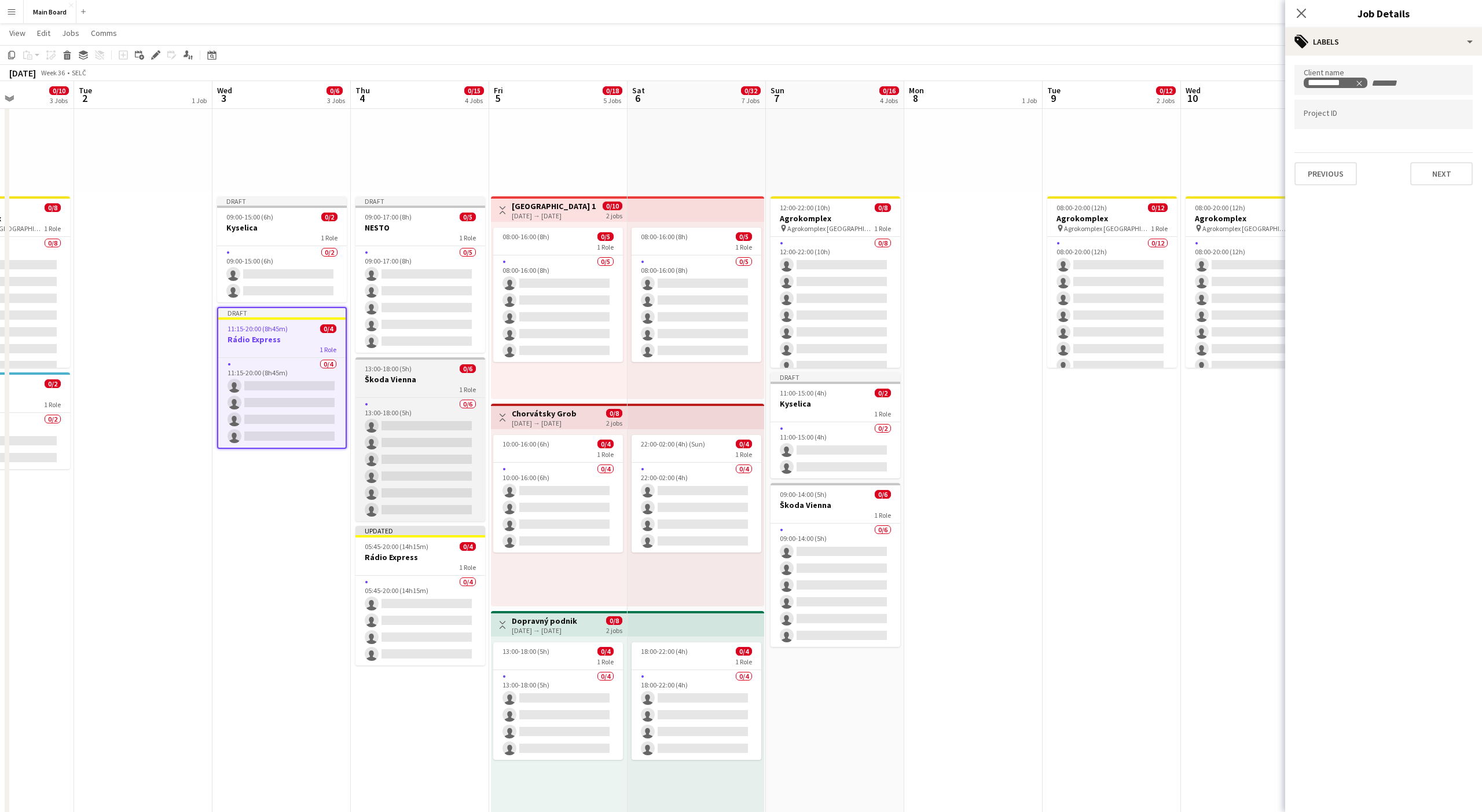
click at [407, 371] on span "13:00-18:00 (5h)" at bounding box center [388, 368] width 47 height 9
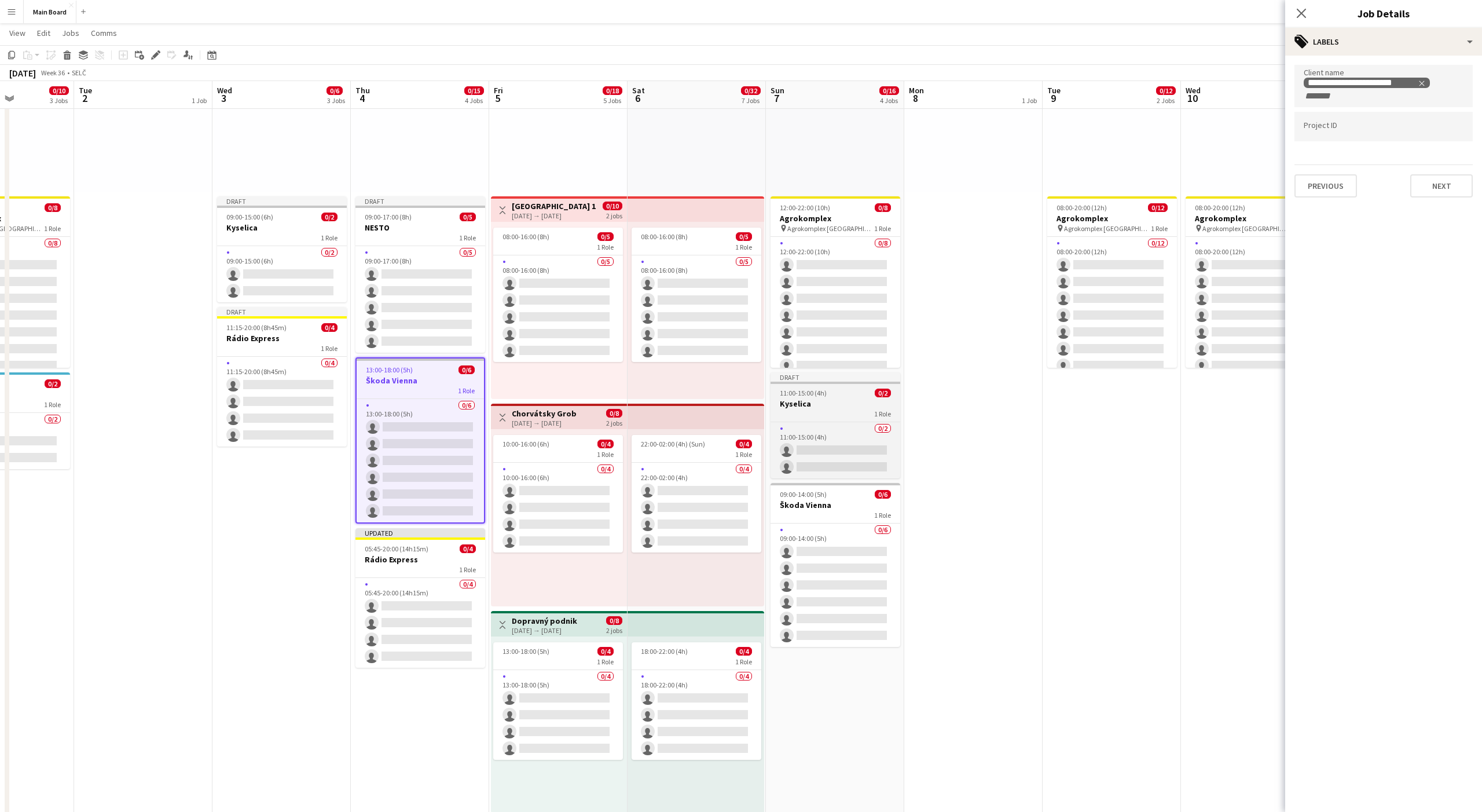
click at [785, 387] on app-job-card "Draft 11:00-15:00 (4h) 0/2 Kyselica 1 Role 0/2 11:00-15:00 (4h) single-neutral-…" at bounding box center [835, 425] width 129 height 106
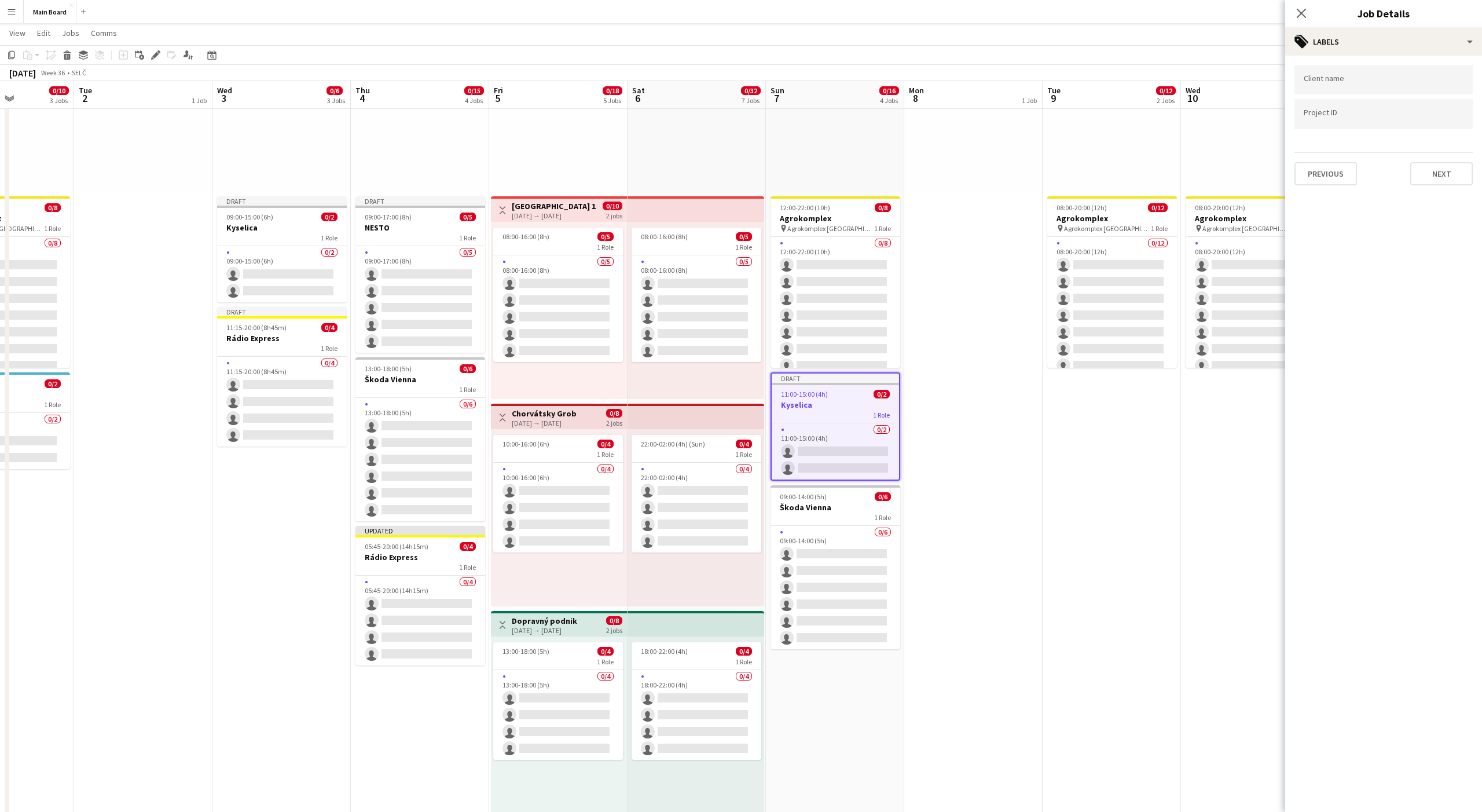
click at [1372, 93] on div at bounding box center [1383, 80] width 178 height 30
type input "****"
click at [1334, 110] on div "LifePark" at bounding box center [1383, 115] width 178 height 28
click at [1451, 175] on button "Next" at bounding box center [1441, 174] width 62 height 24
click at [1333, 118] on button "Previous" at bounding box center [1325, 120] width 62 height 24
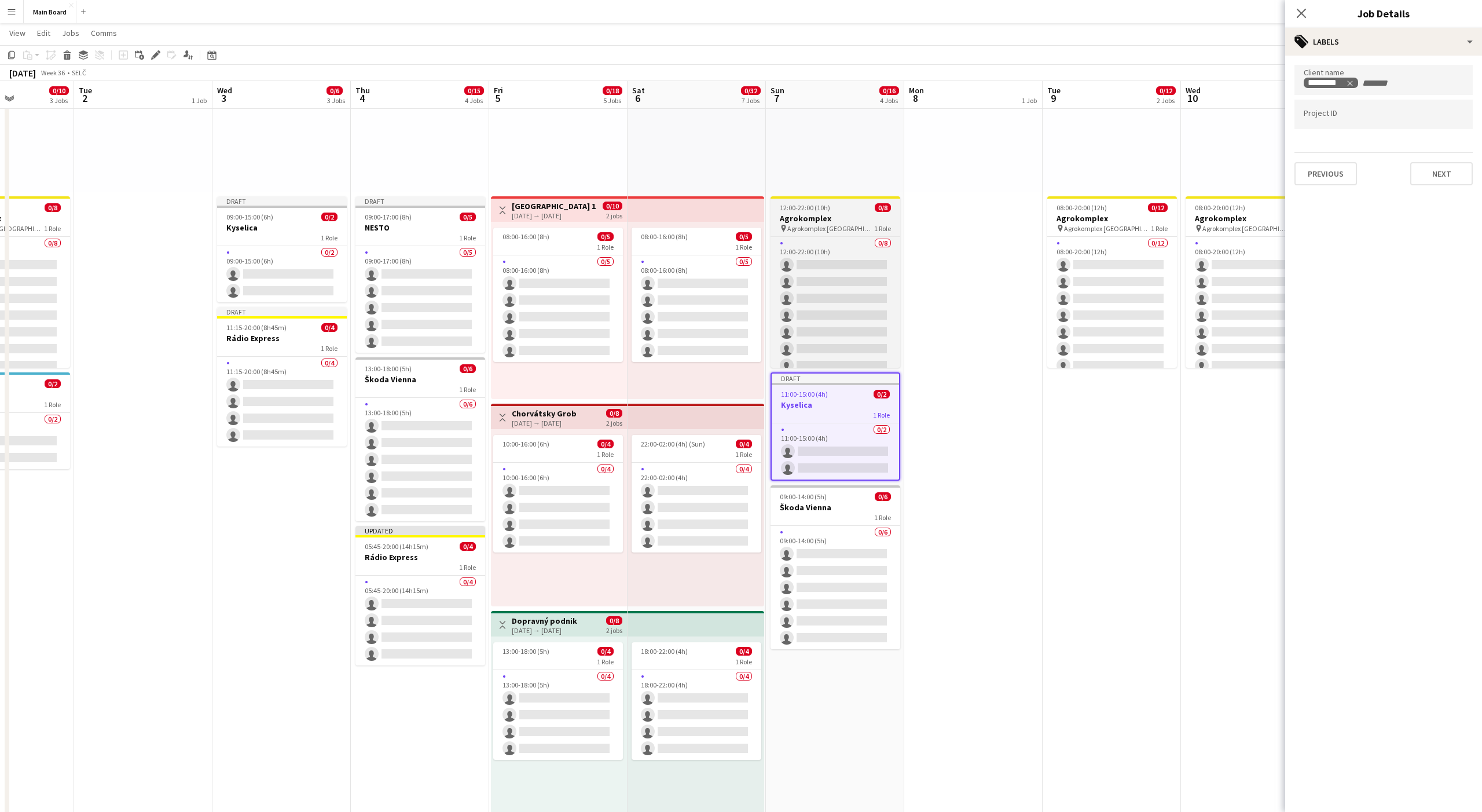
click at [864, 211] on div "12:00-22:00 (10h) 0/8" at bounding box center [835, 207] width 129 height 9
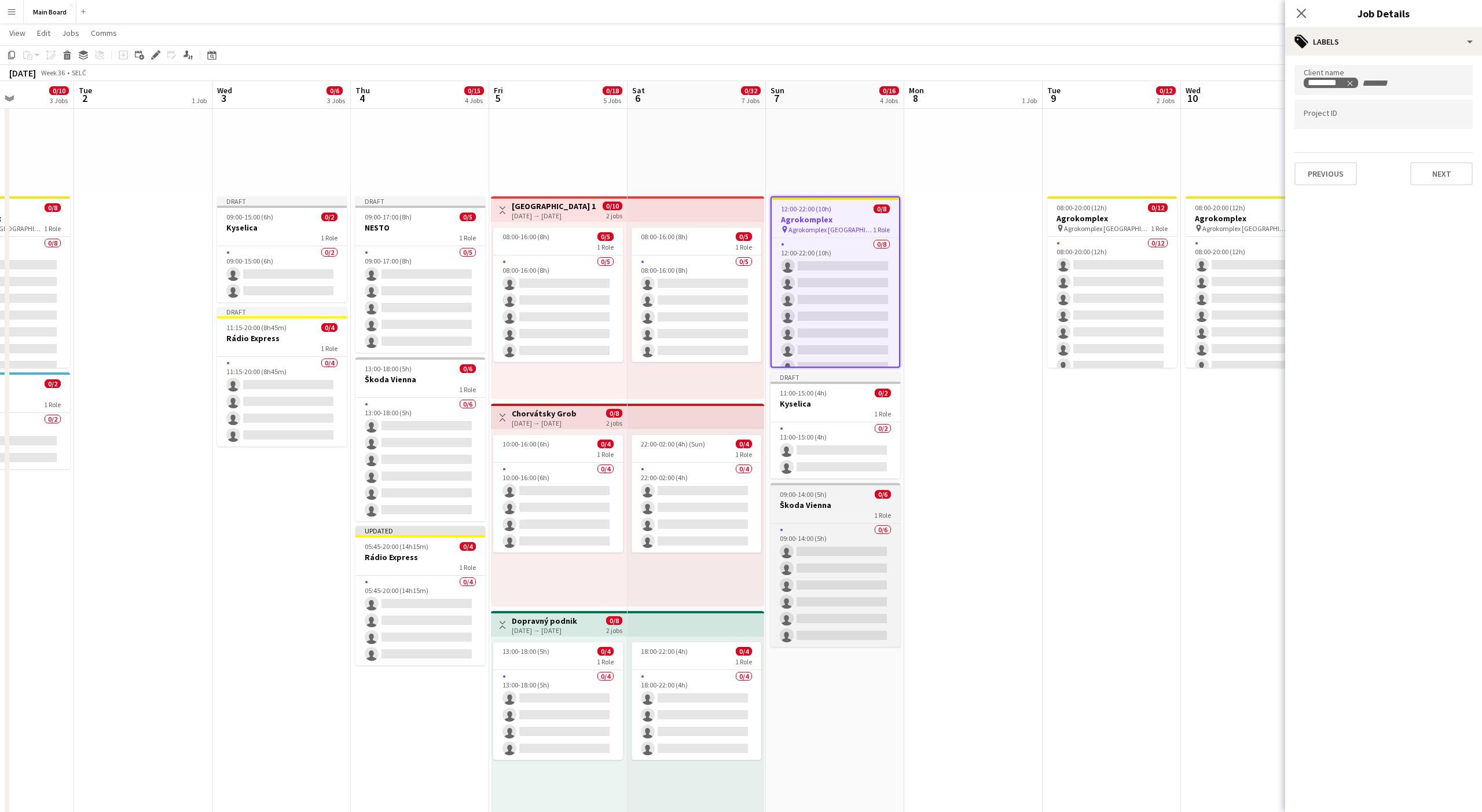
click at [818, 498] on span "09:00-14:00 (5h)" at bounding box center [803, 494] width 47 height 9
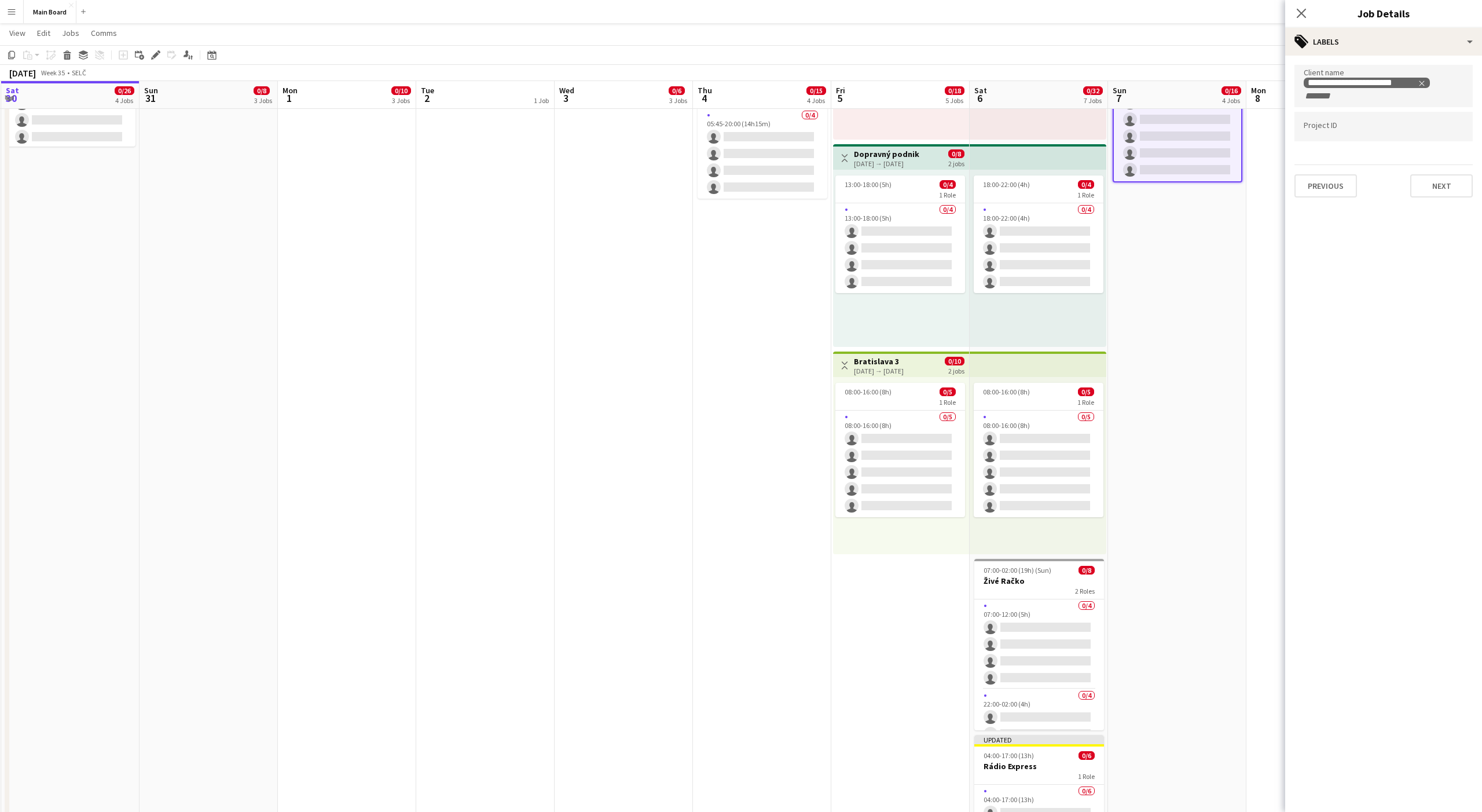
scroll to position [750, 0]
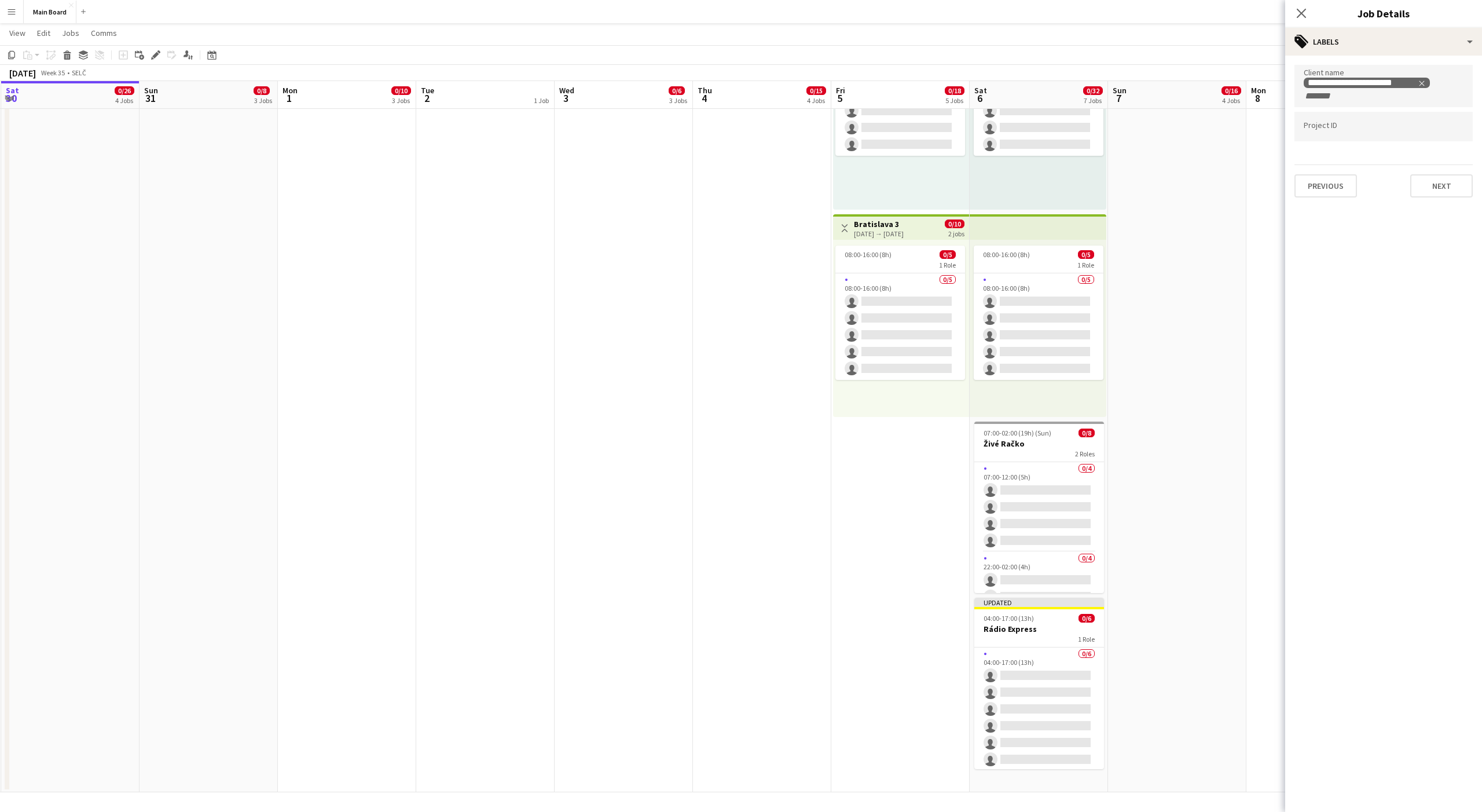
click at [897, 537] on app-date-cell "pin Backstage Crew Toggle View Bratislava 1 05-09-2025 → 06-09-2025 0/10 2 jobs…" at bounding box center [900, 86] width 139 height 1411
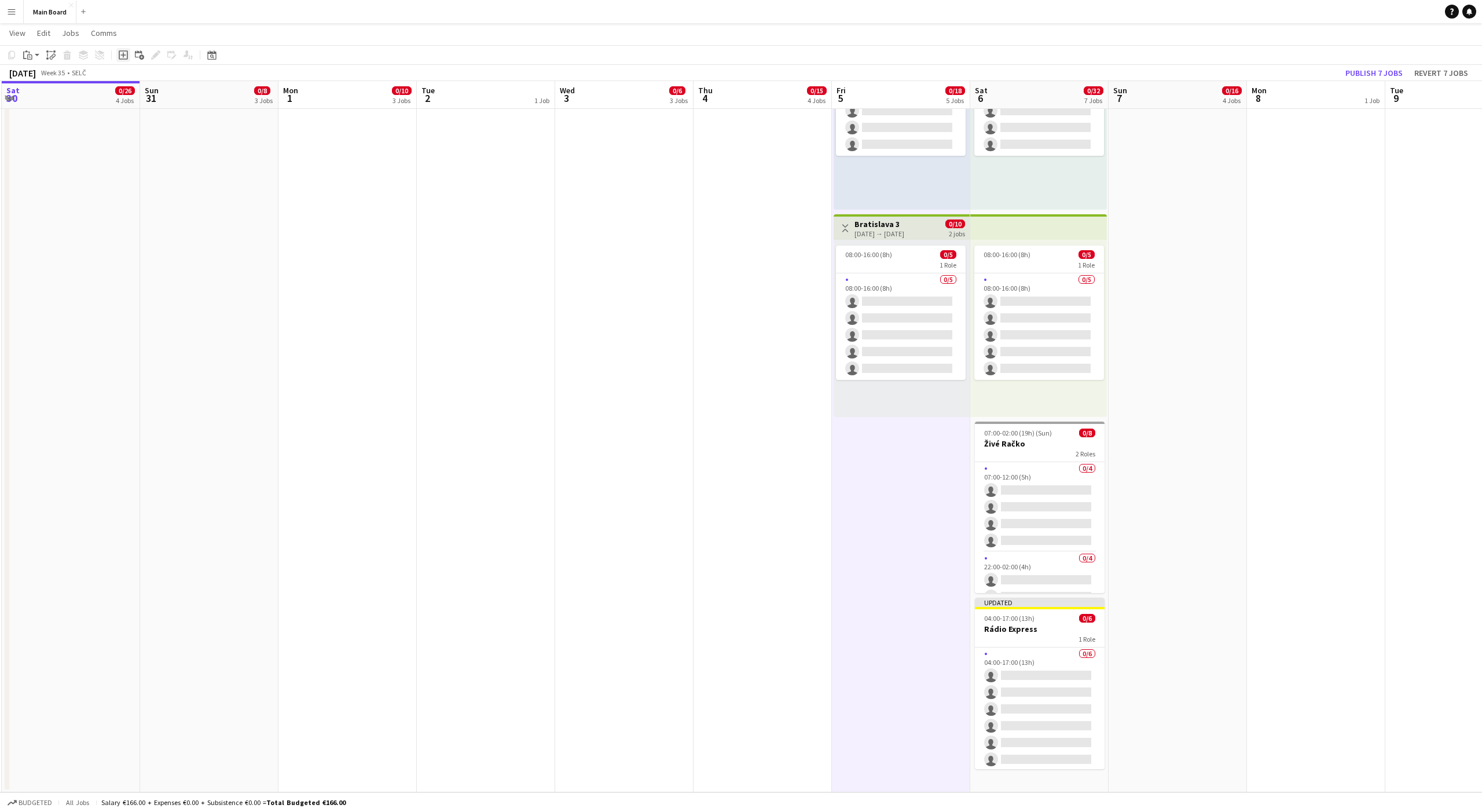
click at [126, 53] on icon "Add job" at bounding box center [123, 55] width 9 height 9
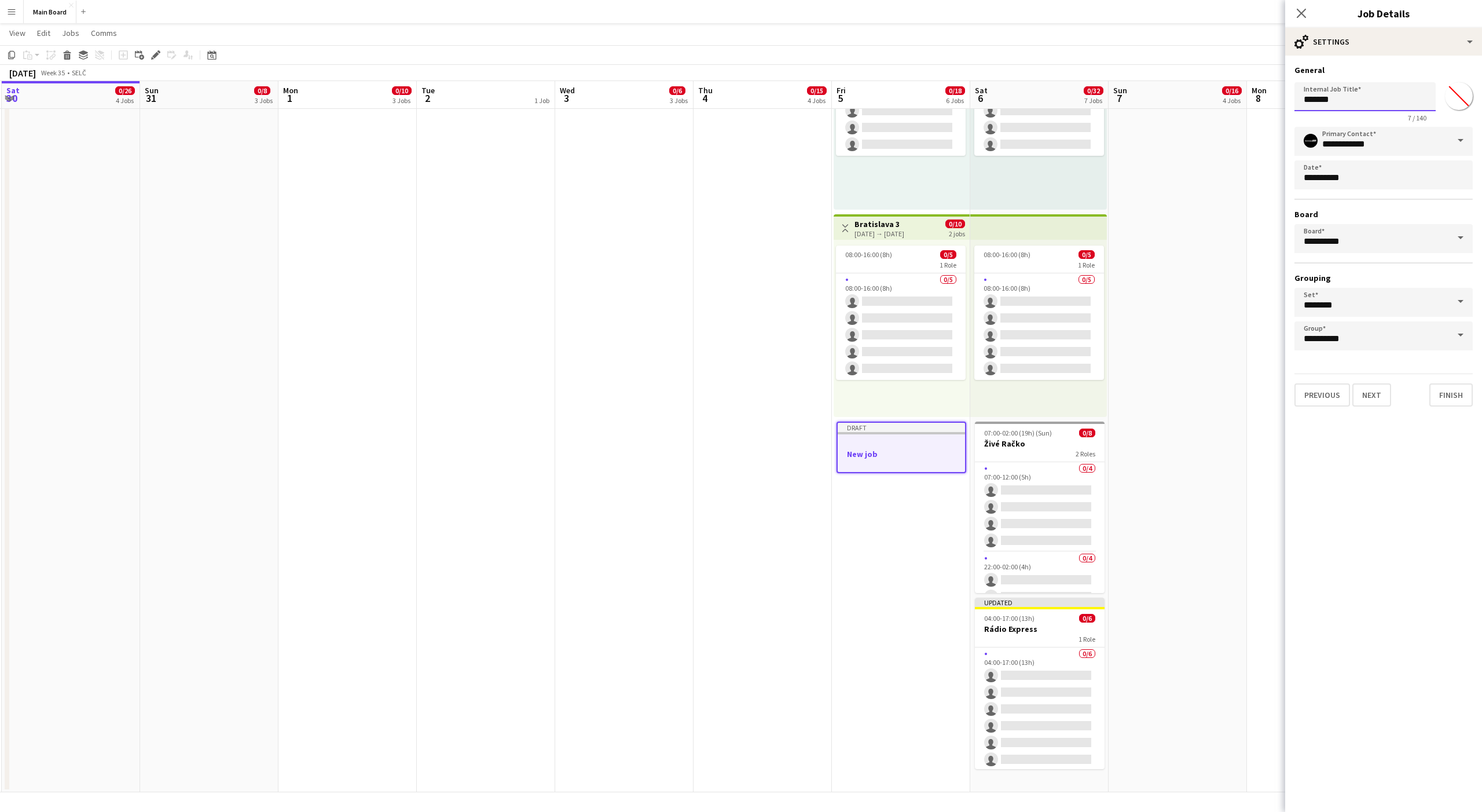
click at [1330, 96] on input "*******" at bounding box center [1365, 97] width 141 height 29
type input "*******"
click at [1379, 395] on button "Next" at bounding box center [1372, 395] width 39 height 24
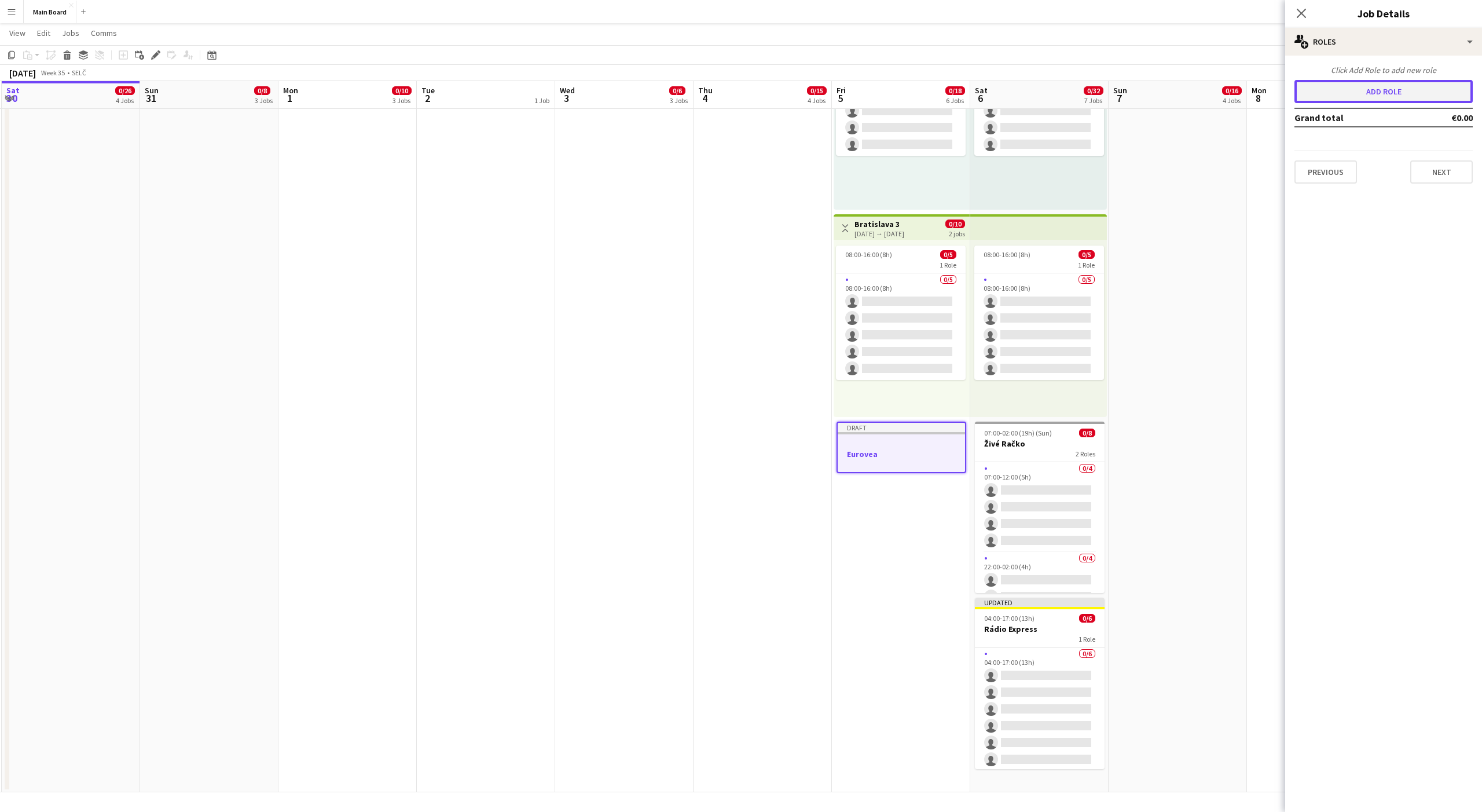
click at [1366, 87] on button "Add role" at bounding box center [1383, 91] width 178 height 24
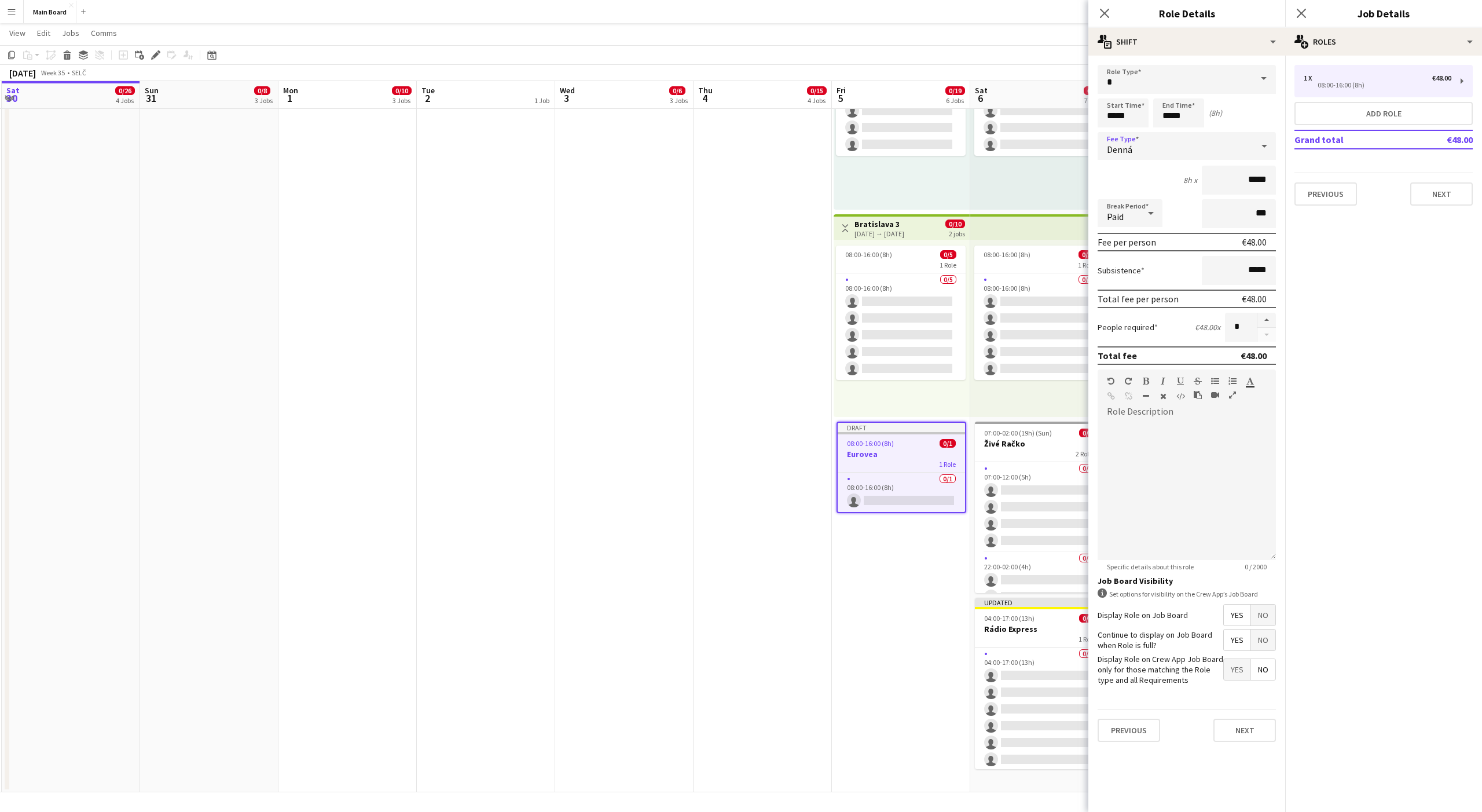
click at [1170, 156] on div "Denná" at bounding box center [1175, 146] width 155 height 28
click at [1121, 229] on mat-option "No fee" at bounding box center [1187, 237] width 178 height 29
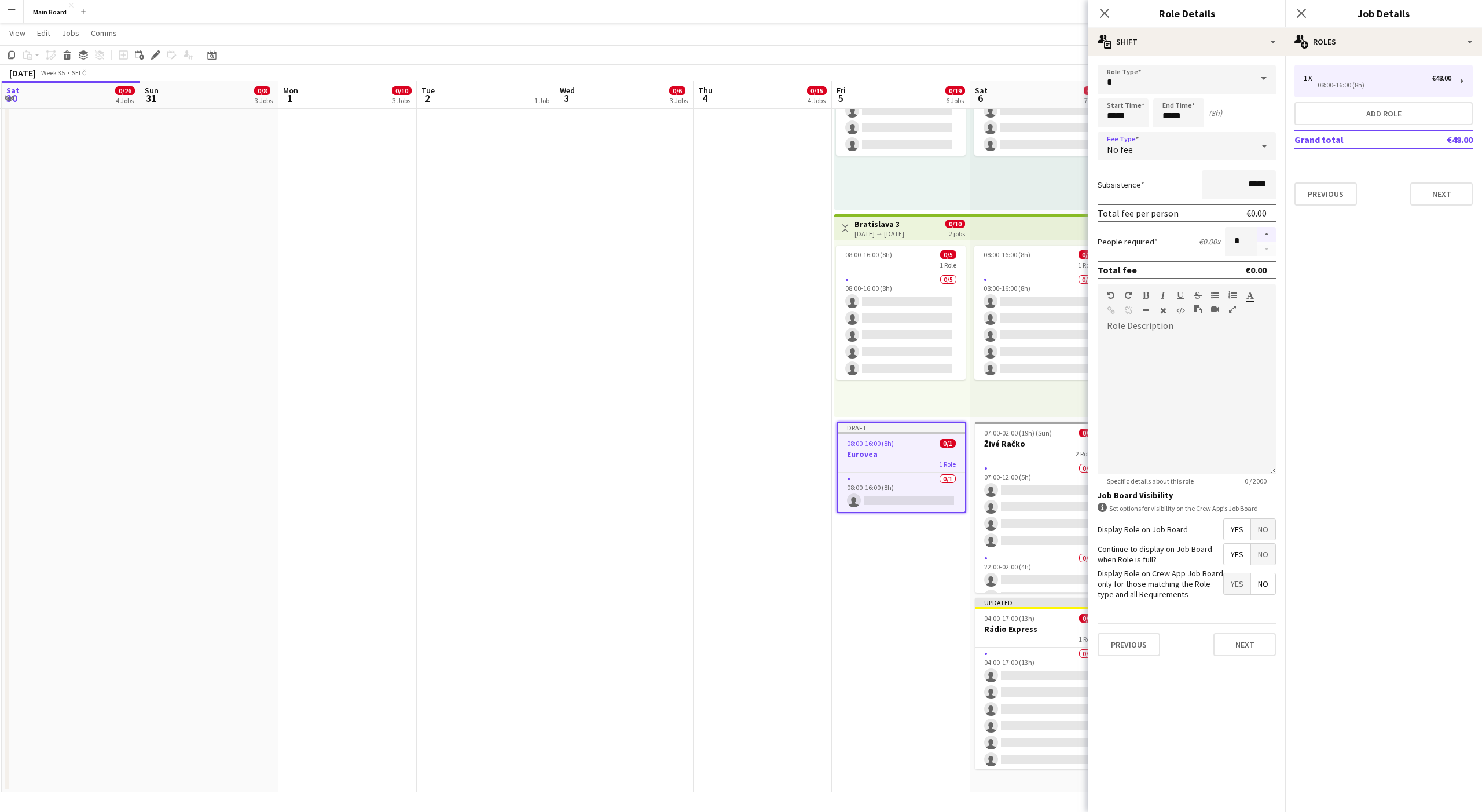
click at [1268, 237] on button "button" at bounding box center [1267, 234] width 18 height 15
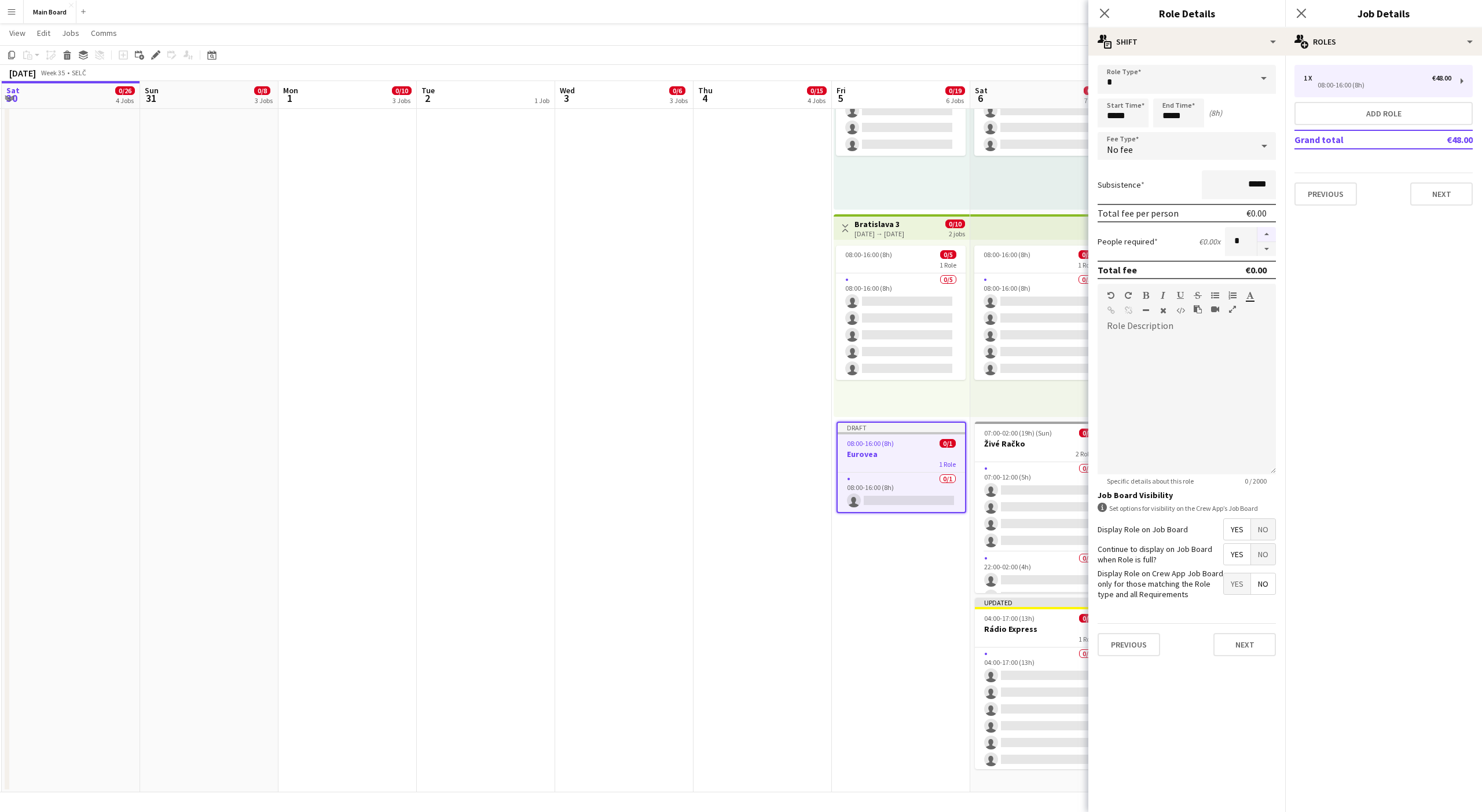
click at [1268, 237] on button "button" at bounding box center [1267, 234] width 18 height 15
type input "*"
click at [1111, 118] on input "*****" at bounding box center [1123, 113] width 51 height 29
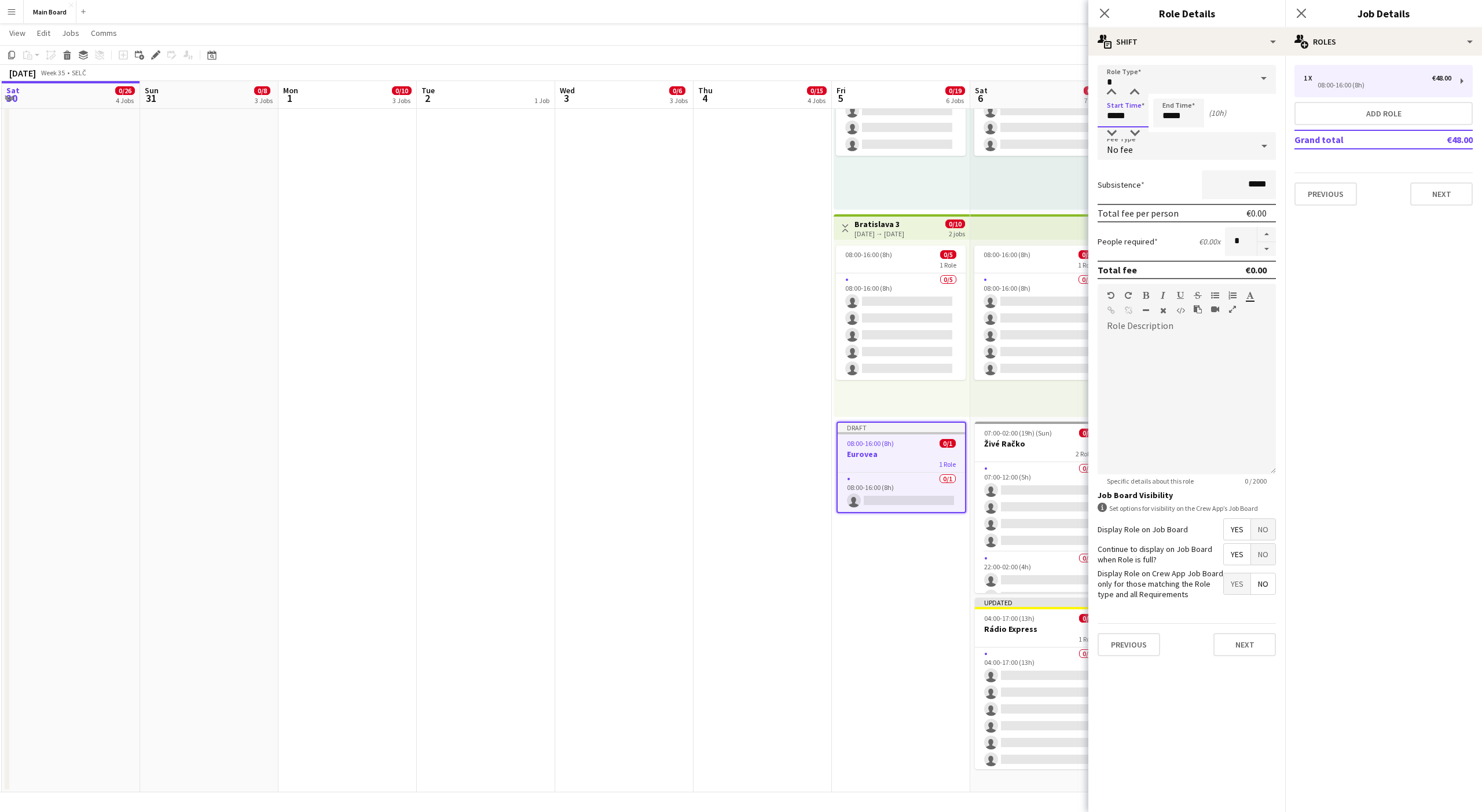
type input "*****"
click at [1166, 112] on input "*****" at bounding box center [1179, 113] width 51 height 29
click at [1163, 117] on input "*****" at bounding box center [1179, 113] width 51 height 29
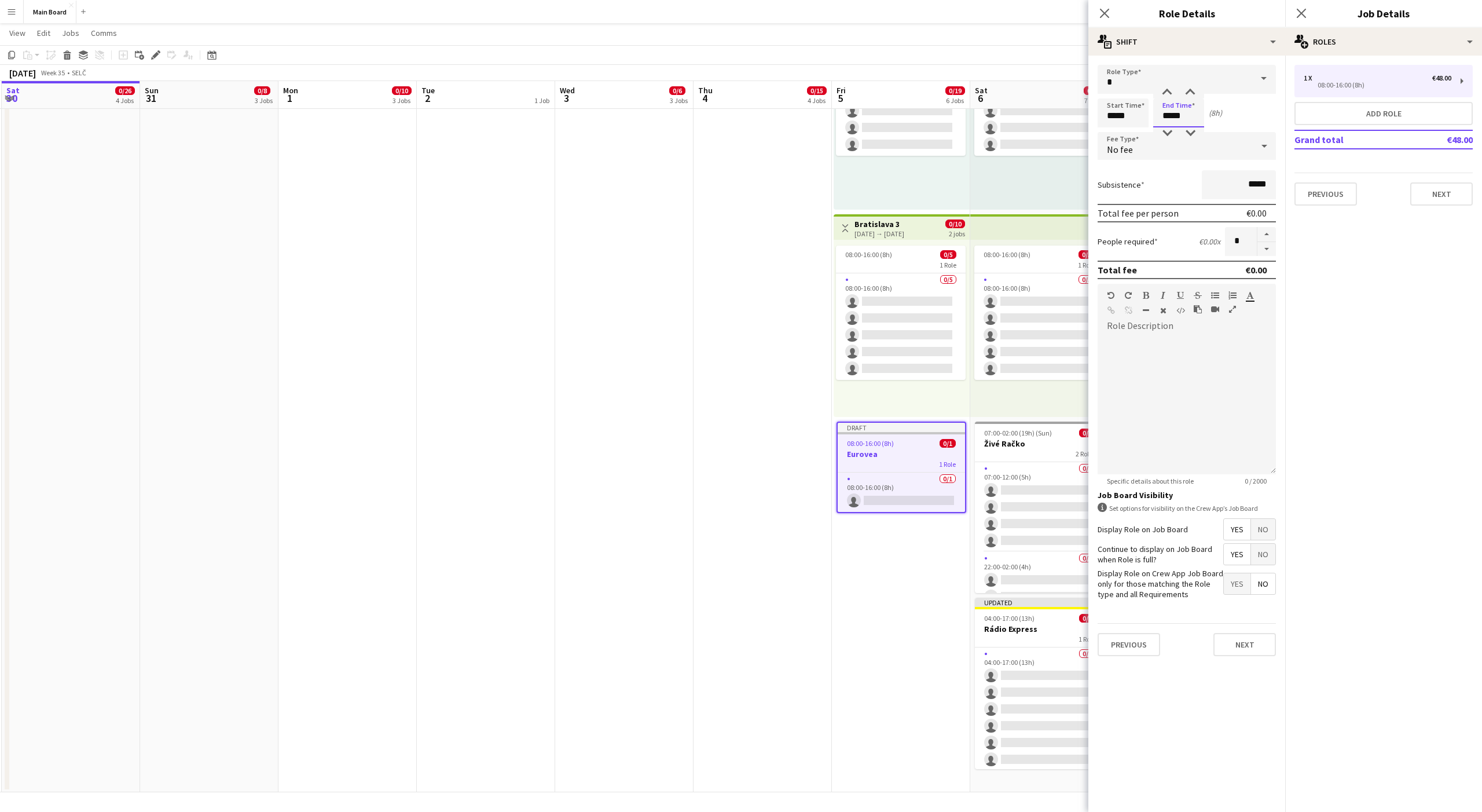
type input "*****"
click at [1150, 395] on div at bounding box center [1187, 404] width 178 height 139
click at [1248, 645] on button "Next" at bounding box center [1245, 645] width 62 height 24
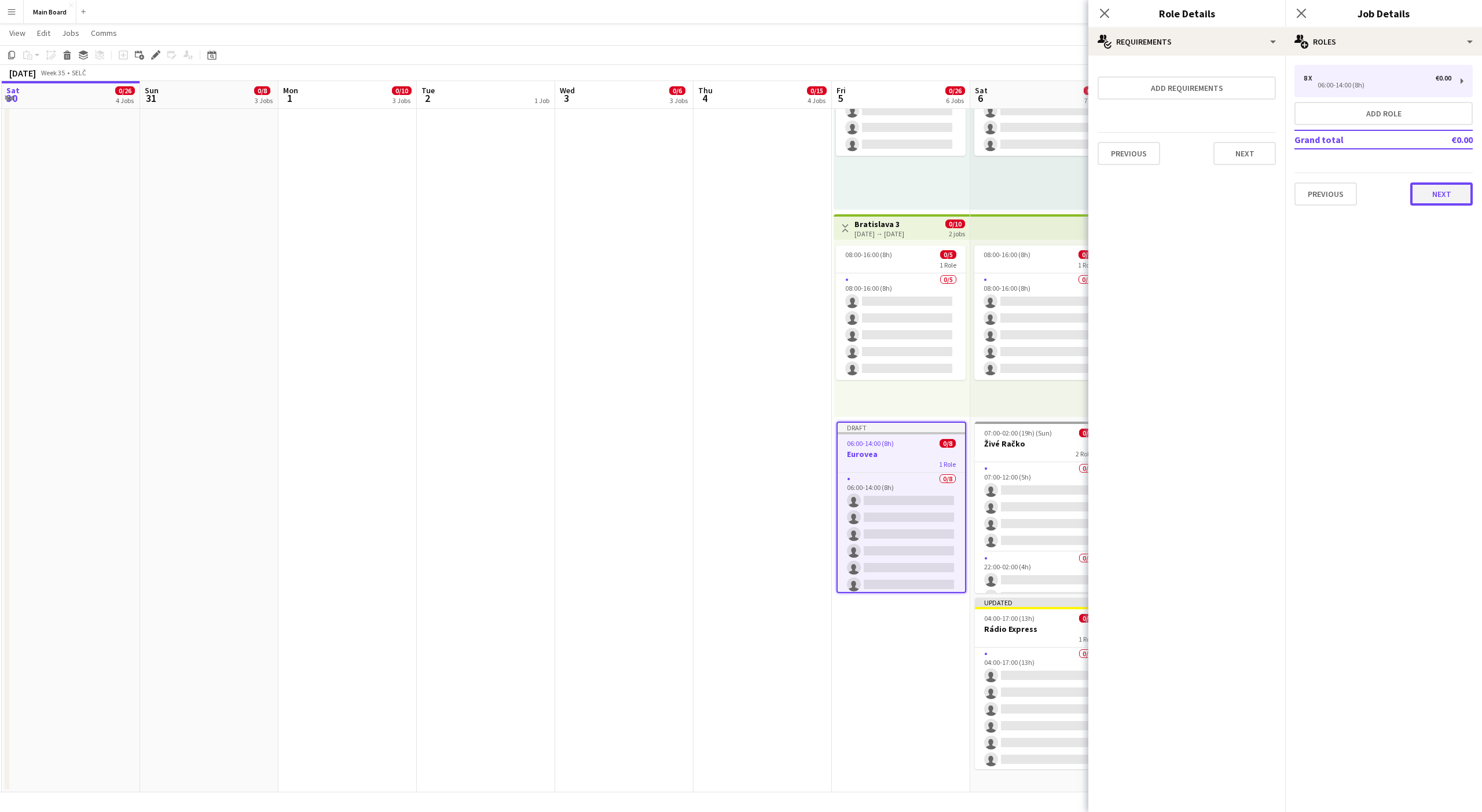
click at [1434, 193] on button "Next" at bounding box center [1441, 194] width 62 height 24
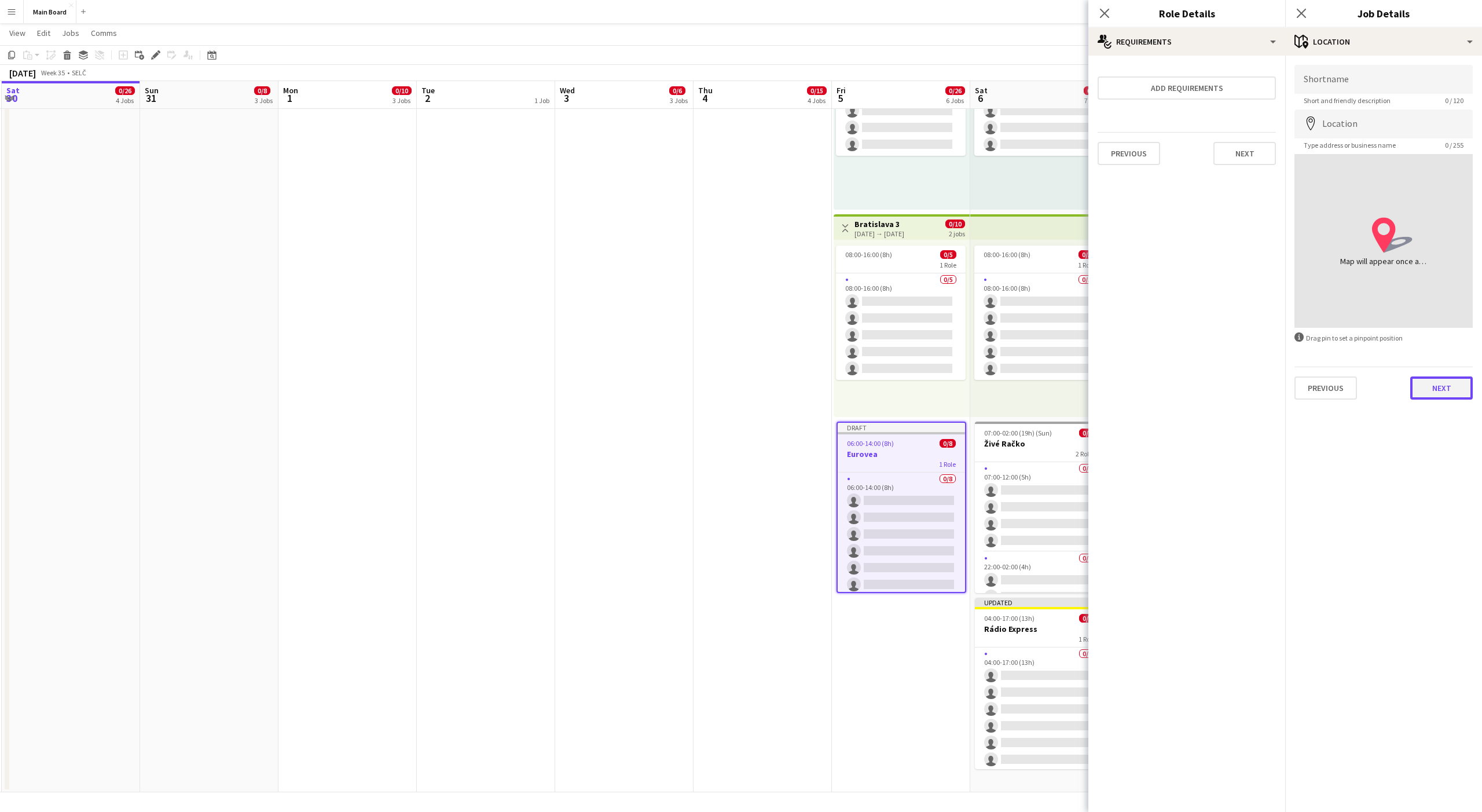
click at [1445, 383] on button "Next" at bounding box center [1441, 388] width 62 height 24
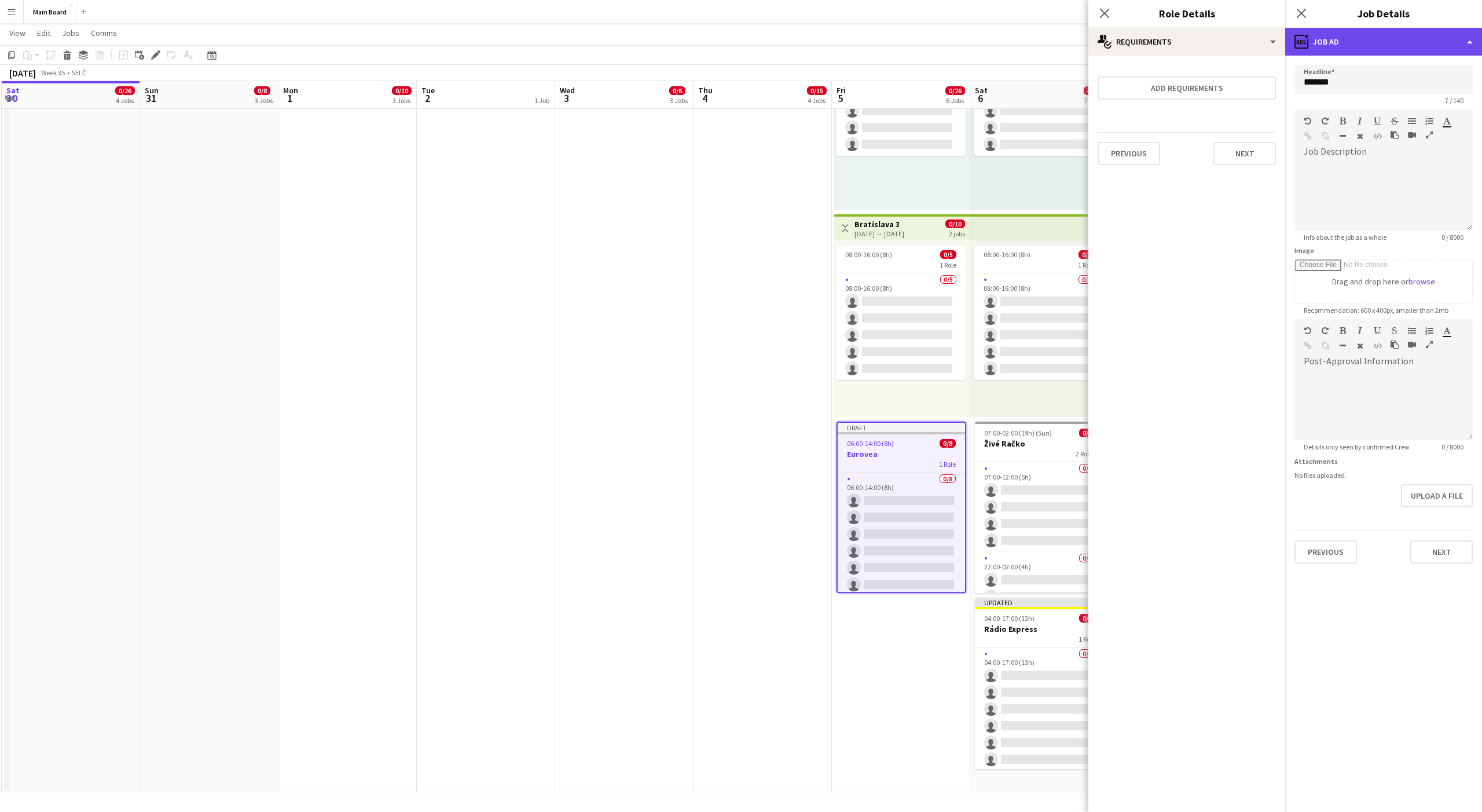
click at [1347, 38] on div "ads-window Job Ad" at bounding box center [1383, 42] width 196 height 28
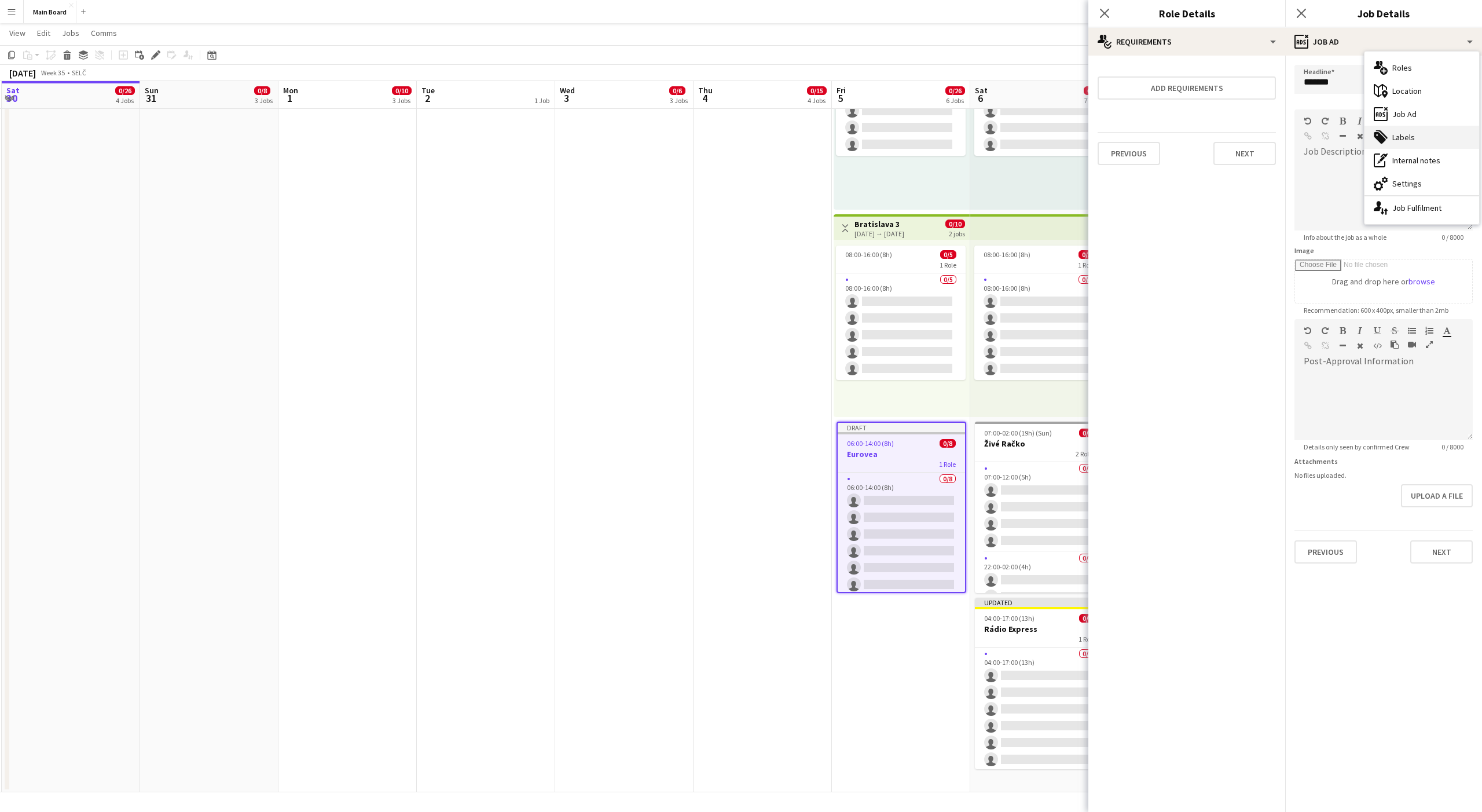
click at [1399, 131] on div "tags-double Labels" at bounding box center [1421, 138] width 115 height 24
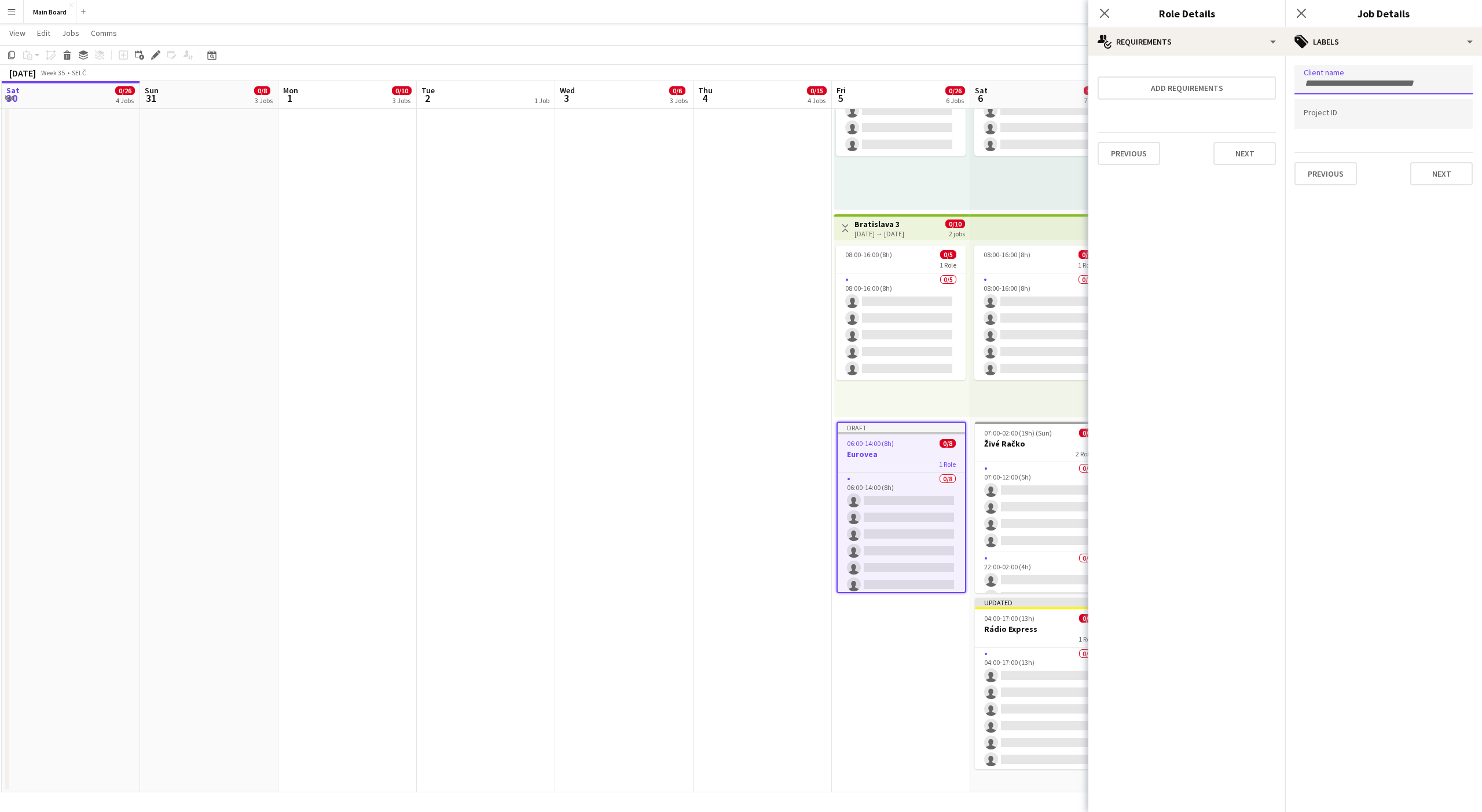
click at [1343, 83] on input "Type to search client labels..." at bounding box center [1383, 83] width 160 height 11
type input "****"
click at [1330, 117] on div "LifePark" at bounding box center [1383, 115] width 178 height 28
click at [1445, 179] on button "Next" at bounding box center [1441, 174] width 62 height 24
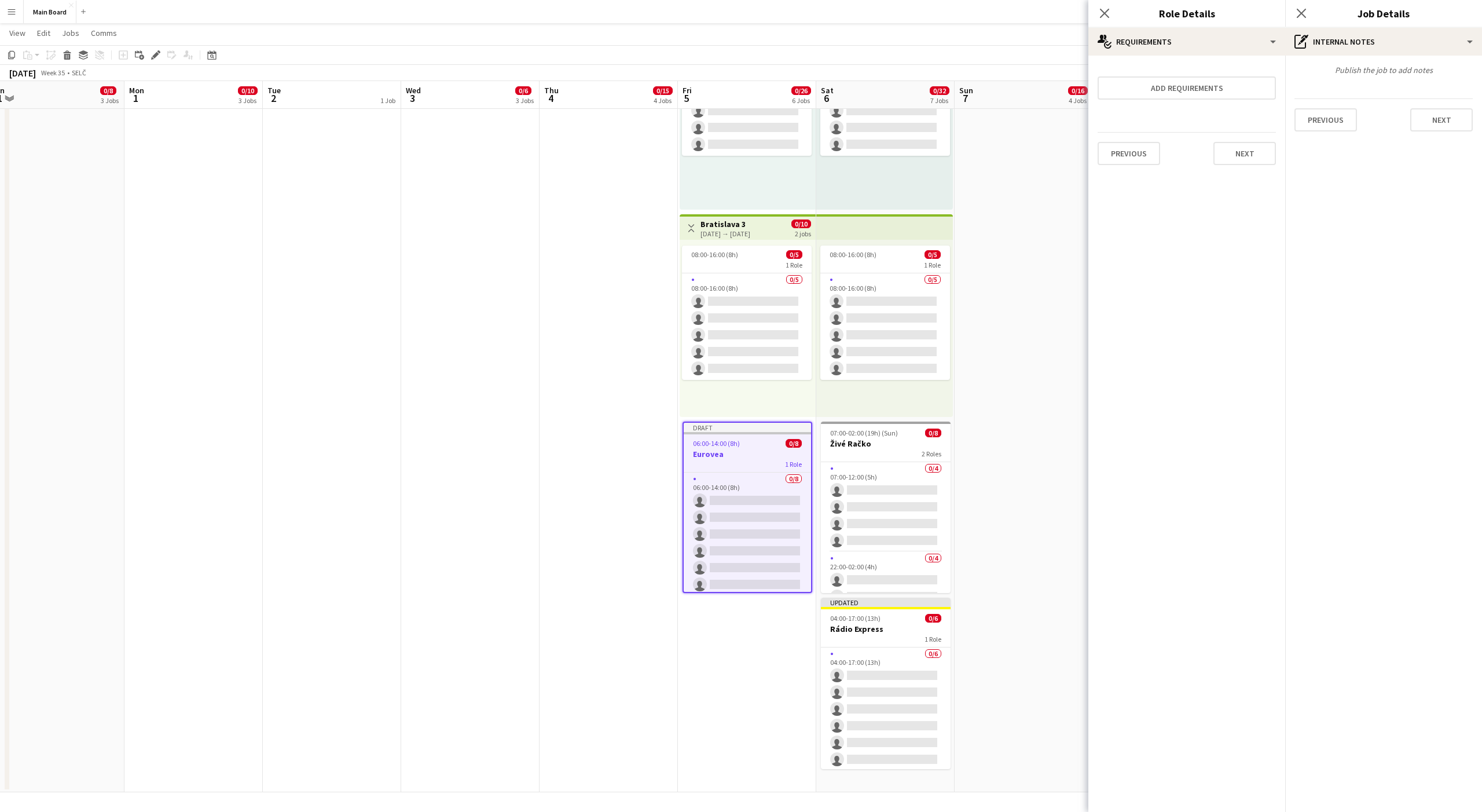
scroll to position [0, 439]
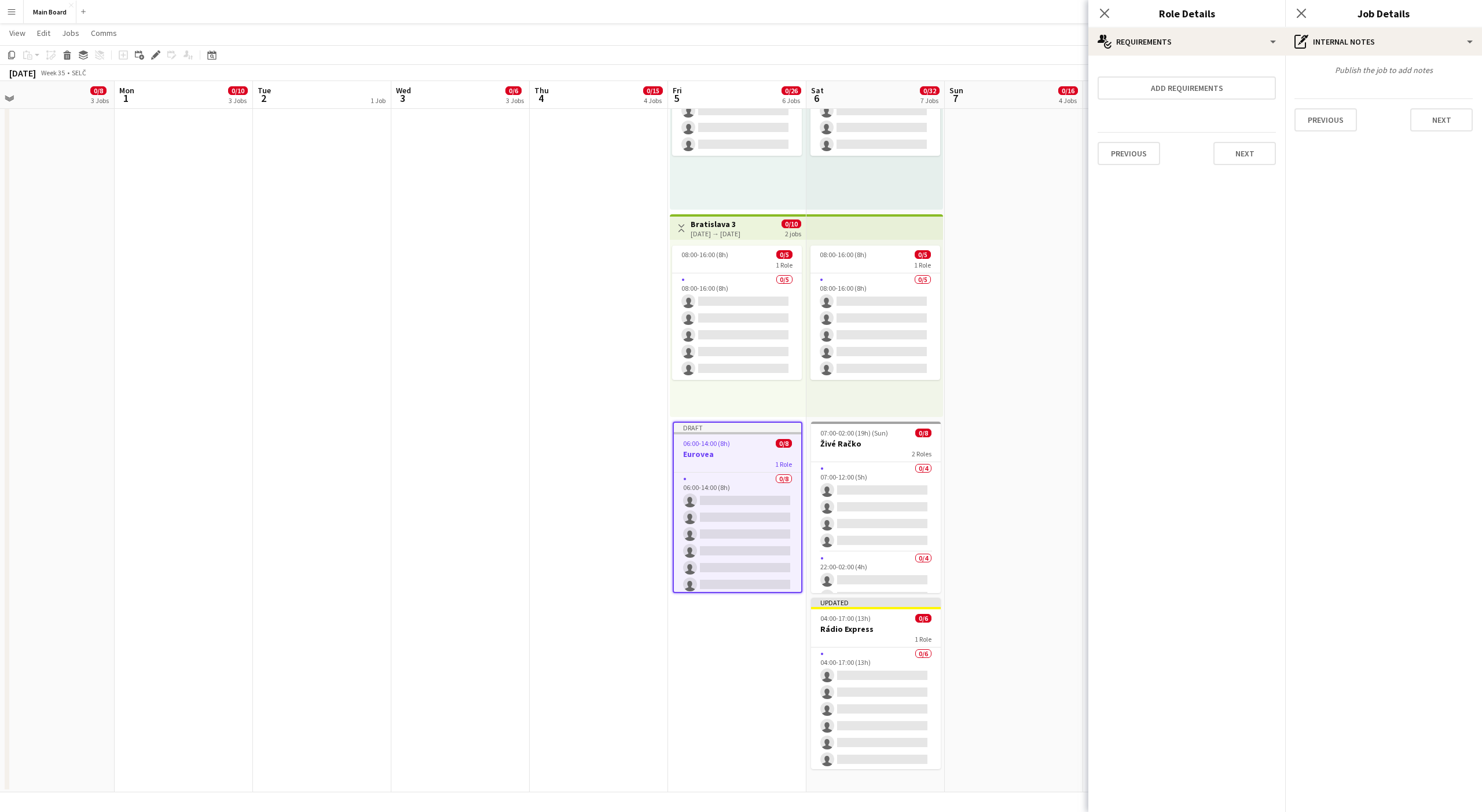
click at [725, 444] on span "06:00-14:00 (8h)" at bounding box center [707, 444] width 47 height 9
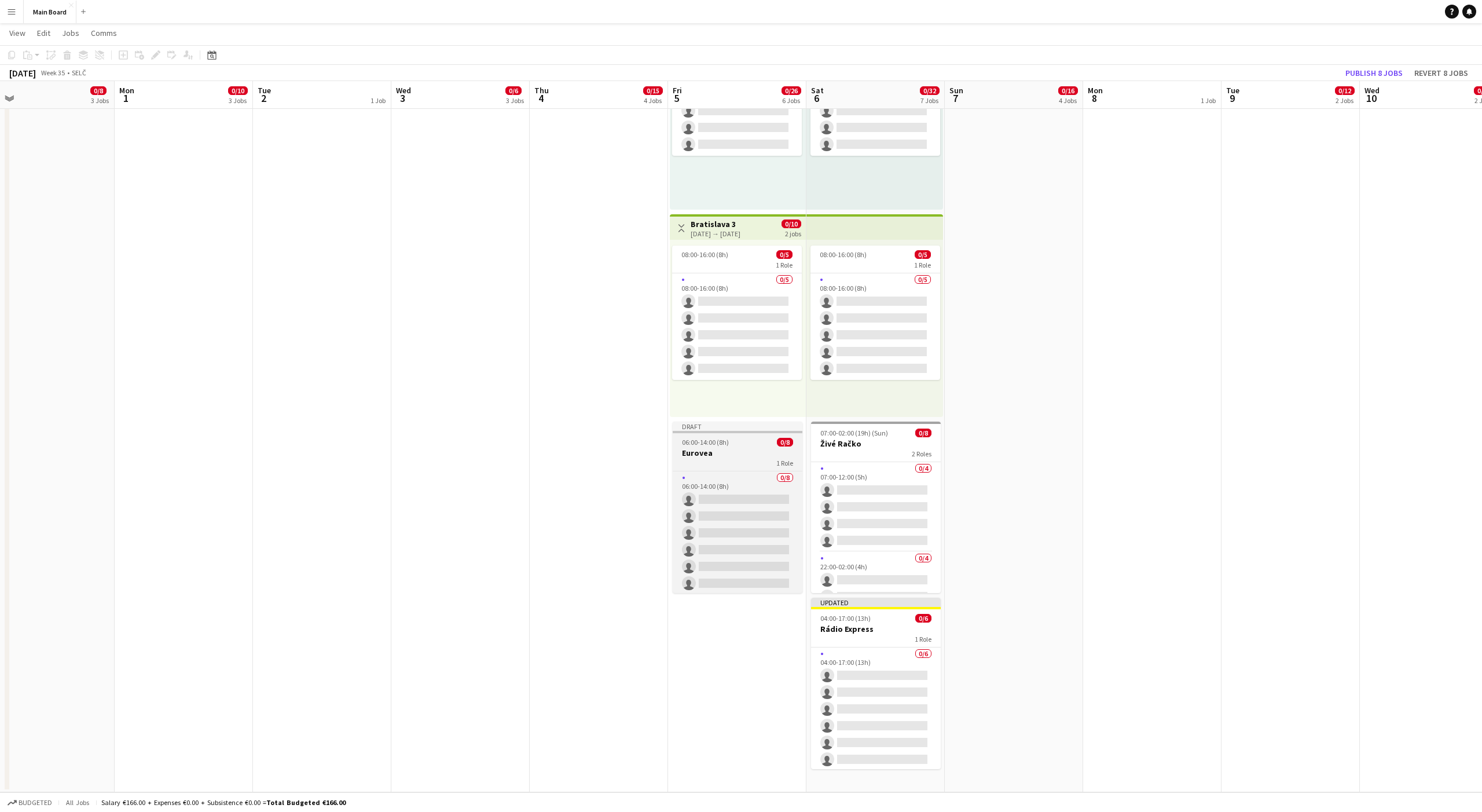
click at [725, 444] on span "06:00-14:00 (8h)" at bounding box center [705, 443] width 47 height 9
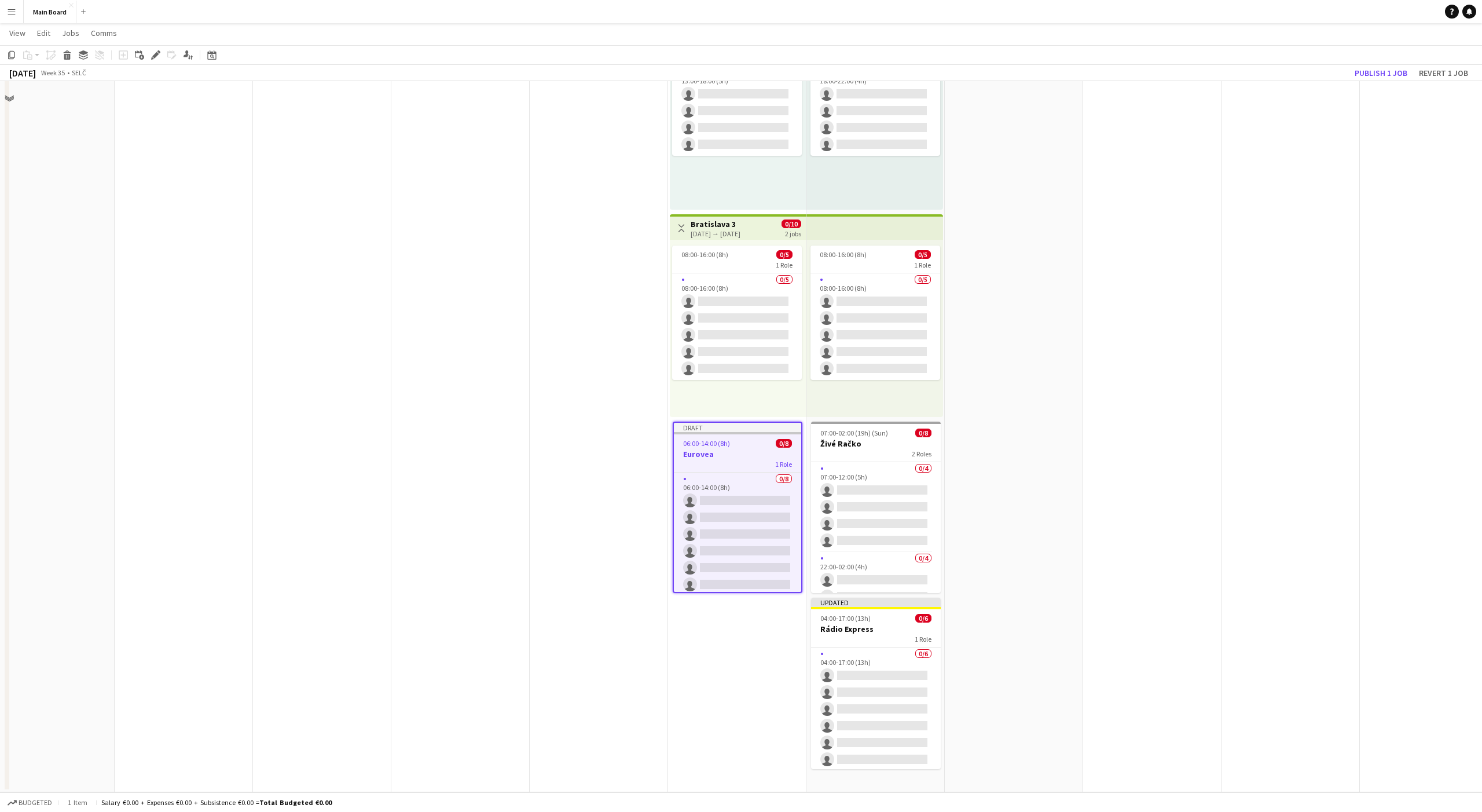
scroll to position [0, 0]
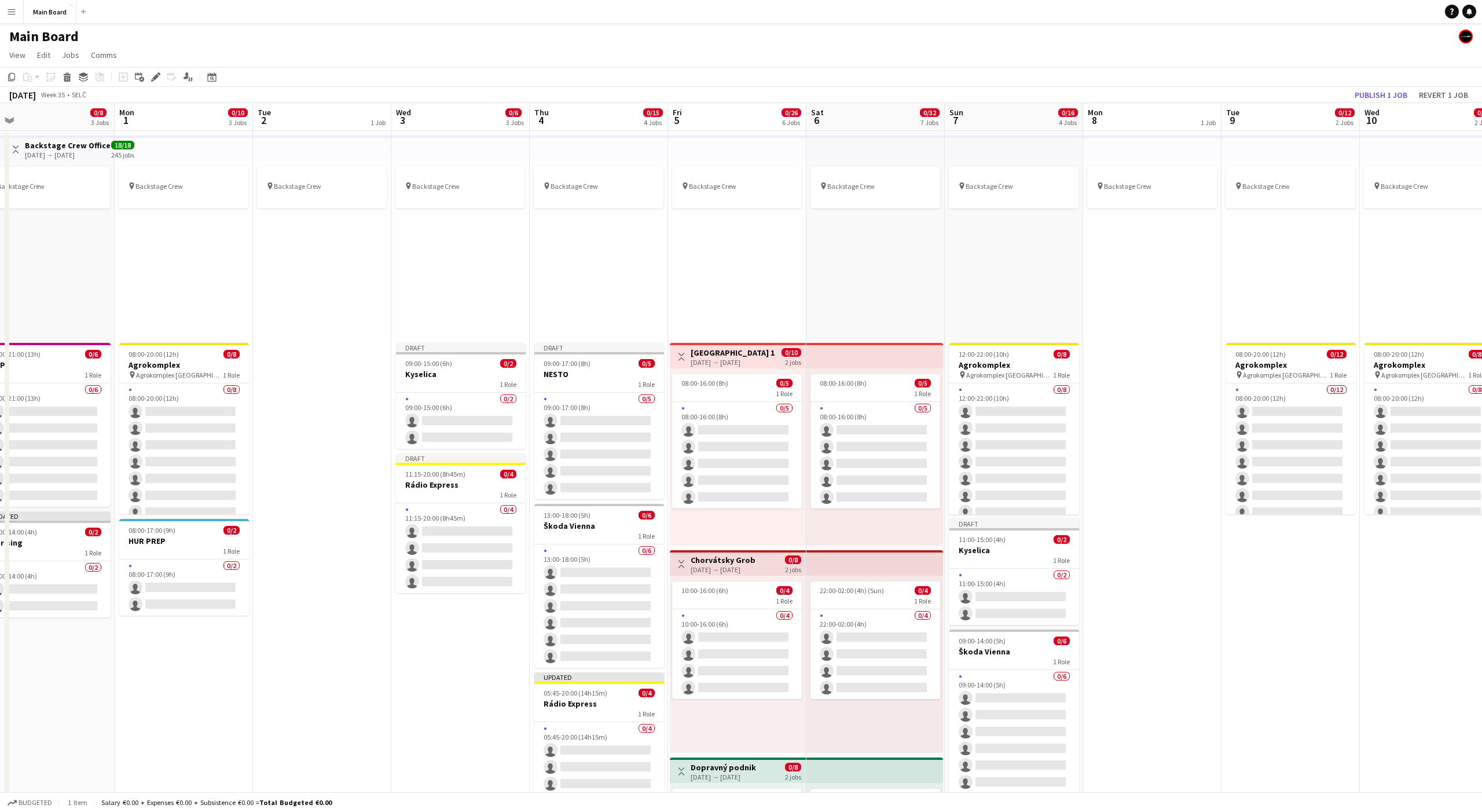
click at [875, 285] on div "pin Backstage Crew" at bounding box center [875, 250] width 139 height 177
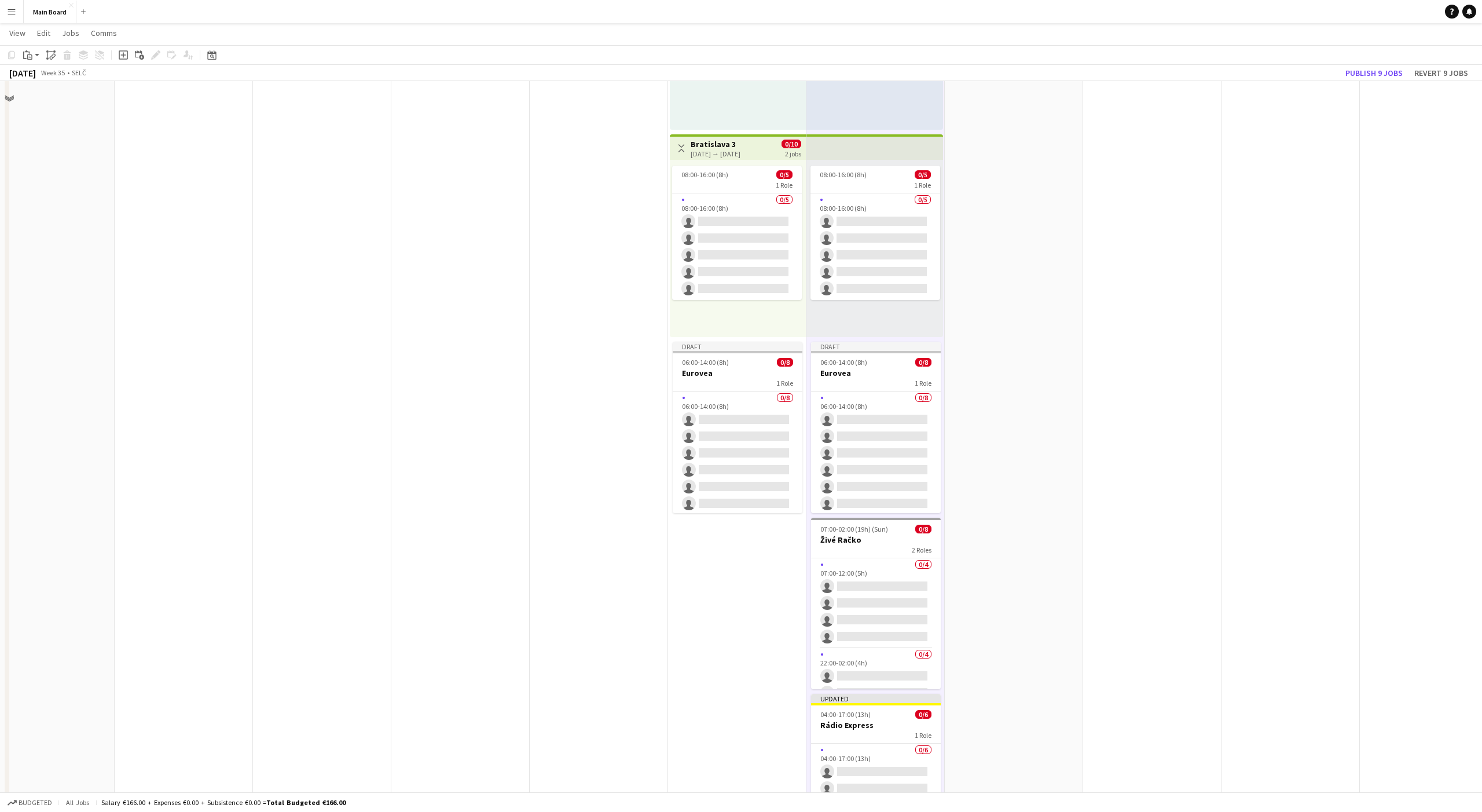
scroll to position [925, 0]
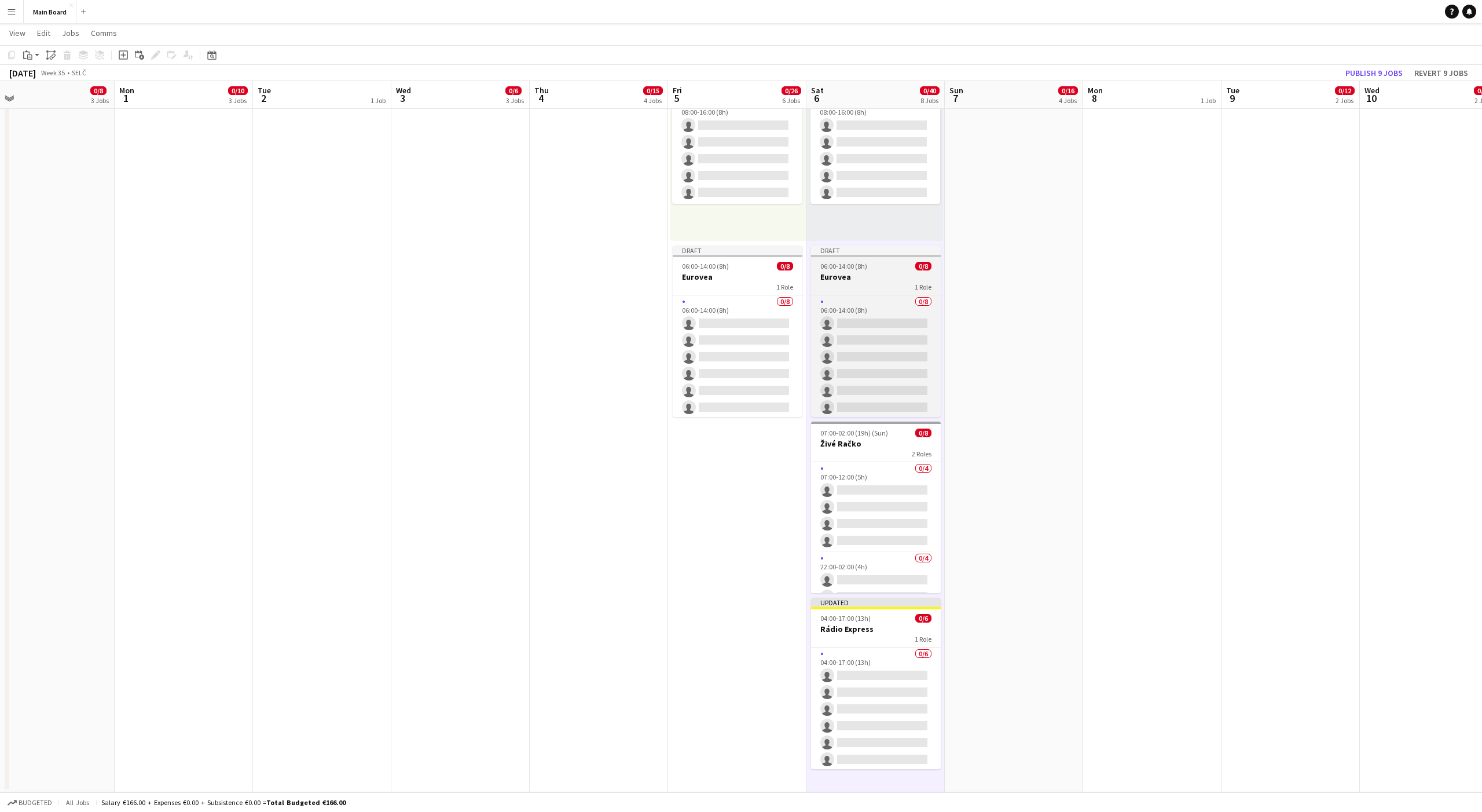
click at [864, 255] on div at bounding box center [875, 255] width 129 height 3
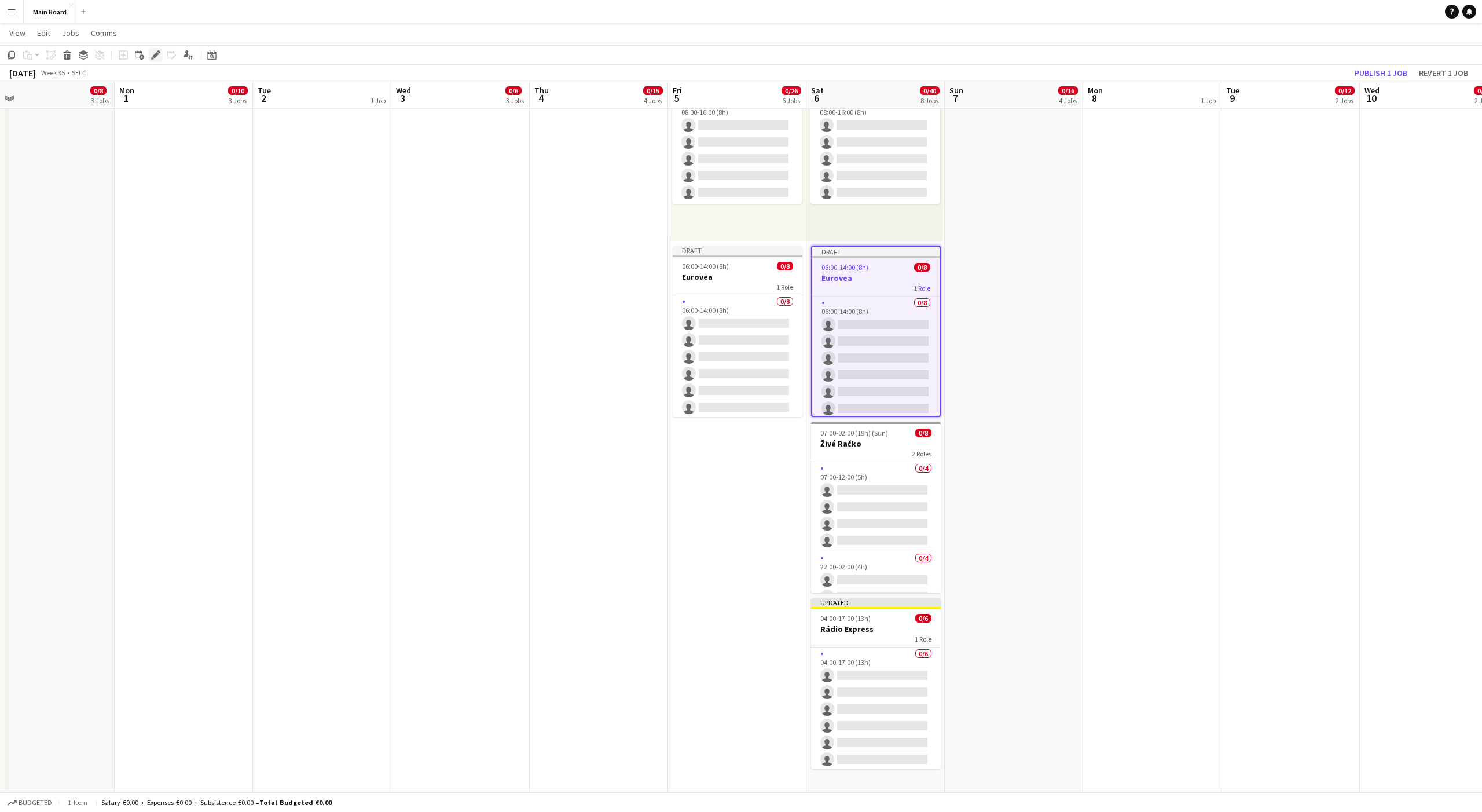
click at [155, 53] on icon at bounding box center [155, 55] width 6 height 6
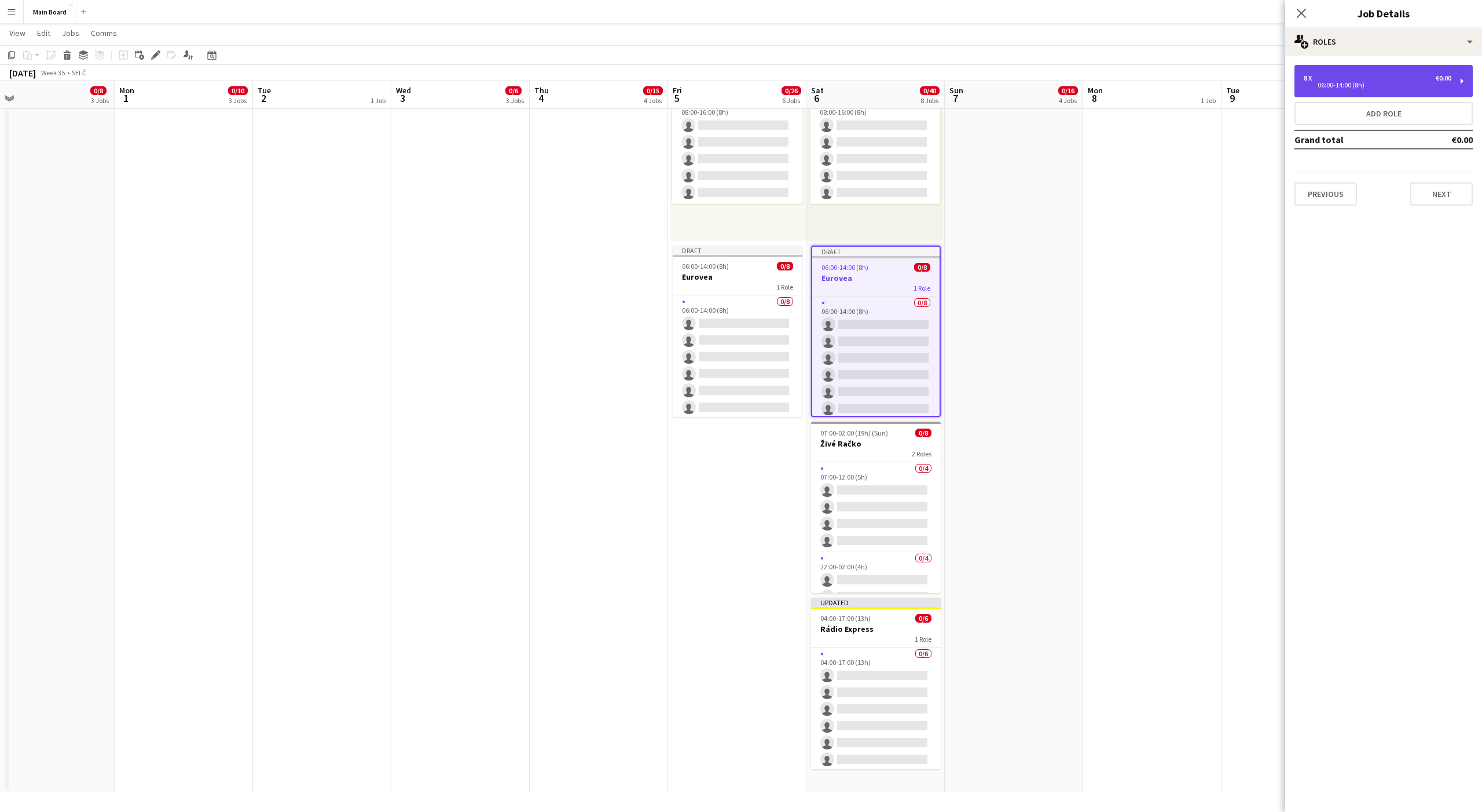
click at [1355, 72] on div "8 x €0.00 06:00-14:00 (8h)" at bounding box center [1383, 81] width 178 height 33
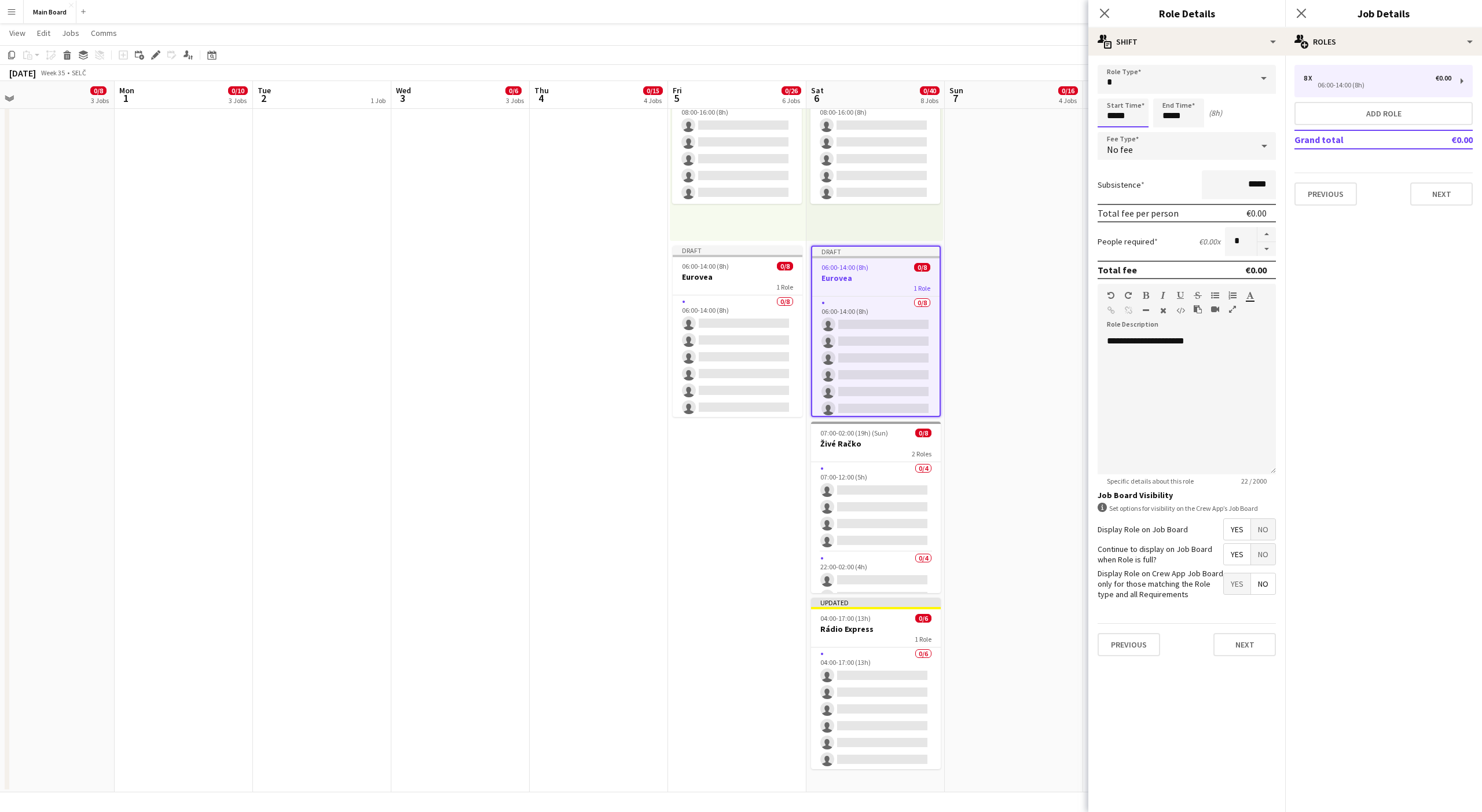
click at [1113, 119] on input "*****" at bounding box center [1123, 113] width 51 height 29
type input "*****"
click at [1166, 116] on input "*****" at bounding box center [1179, 113] width 51 height 29
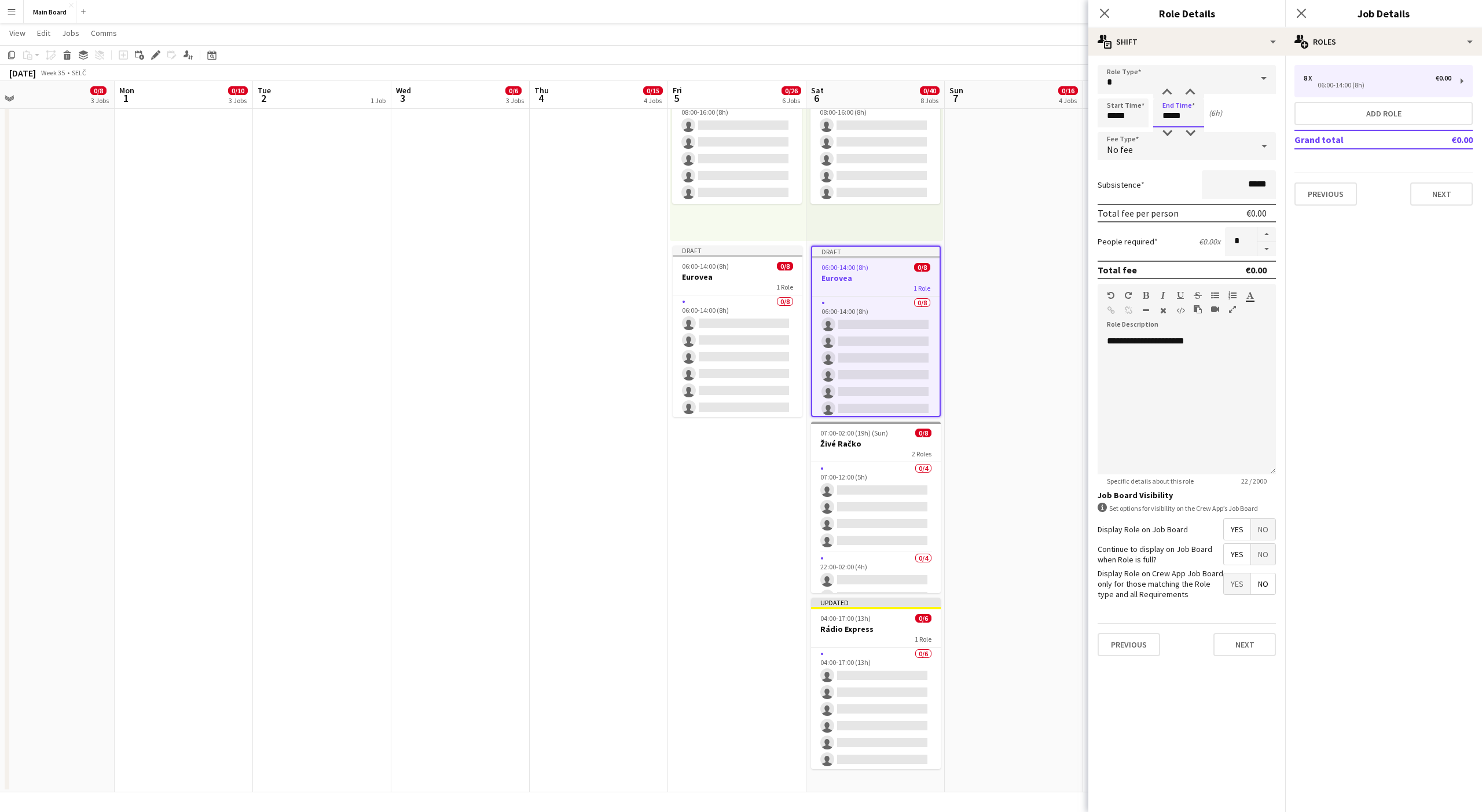
type input "*****"
click at [1117, 340] on div "**********" at bounding box center [1187, 404] width 178 height 139
click at [1264, 640] on button "Next" at bounding box center [1245, 645] width 62 height 24
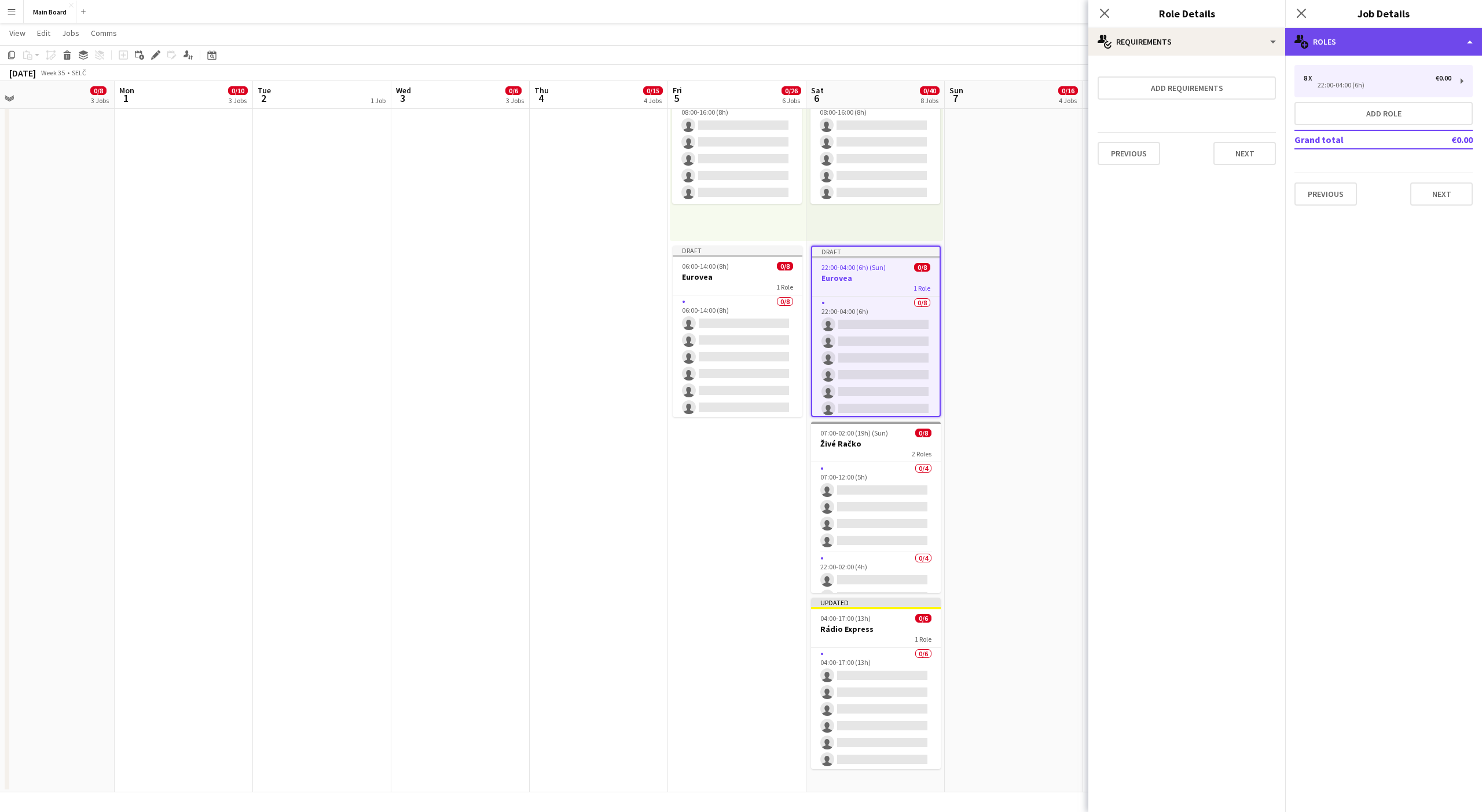
click at [1346, 43] on div "multiple-users-add Roles" at bounding box center [1383, 42] width 196 height 28
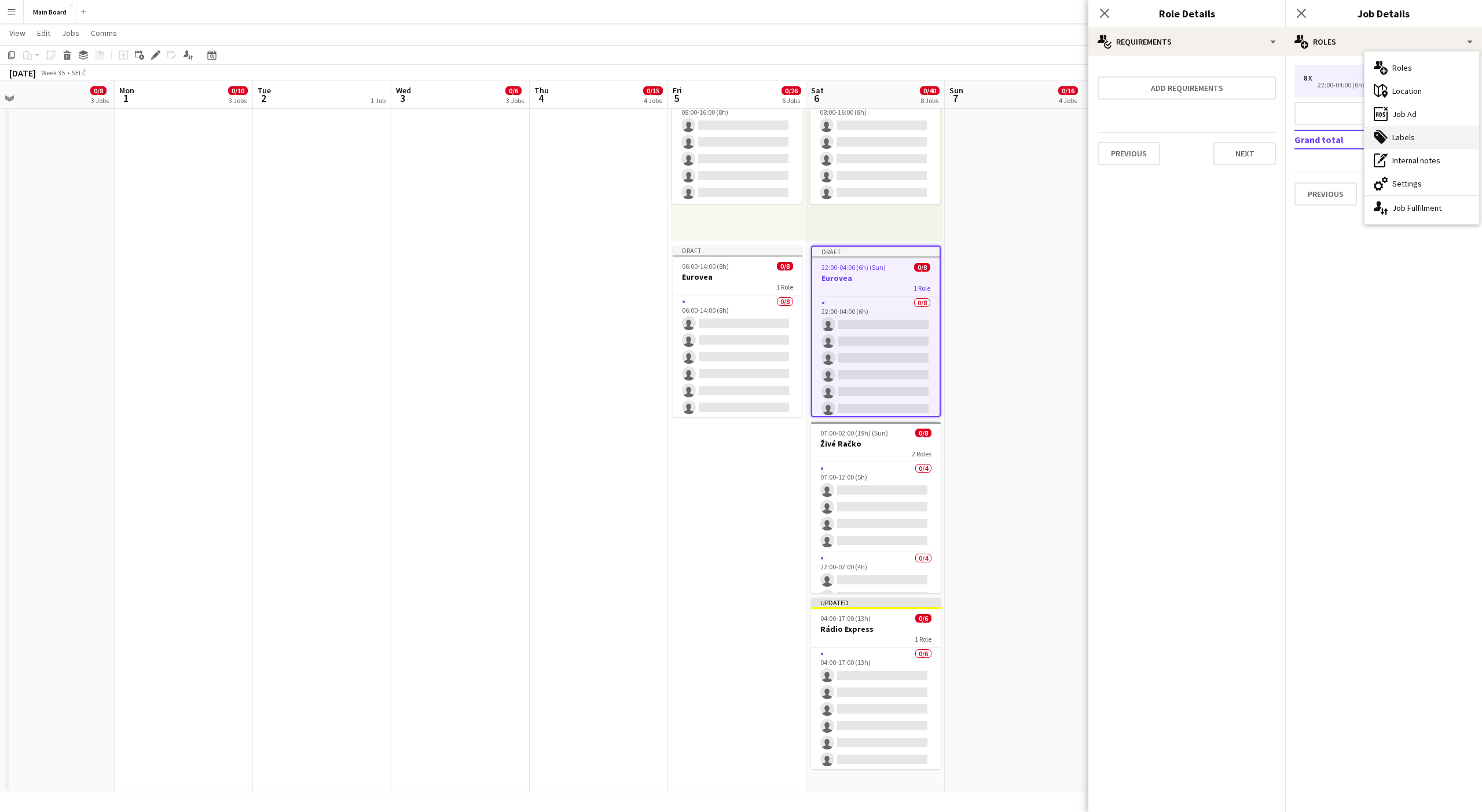
click at [1382, 129] on div "tags-double Labels" at bounding box center [1421, 138] width 115 height 24
click at [1303, 20] on app-icon "Close pop-in" at bounding box center [1302, 14] width 17 height 17
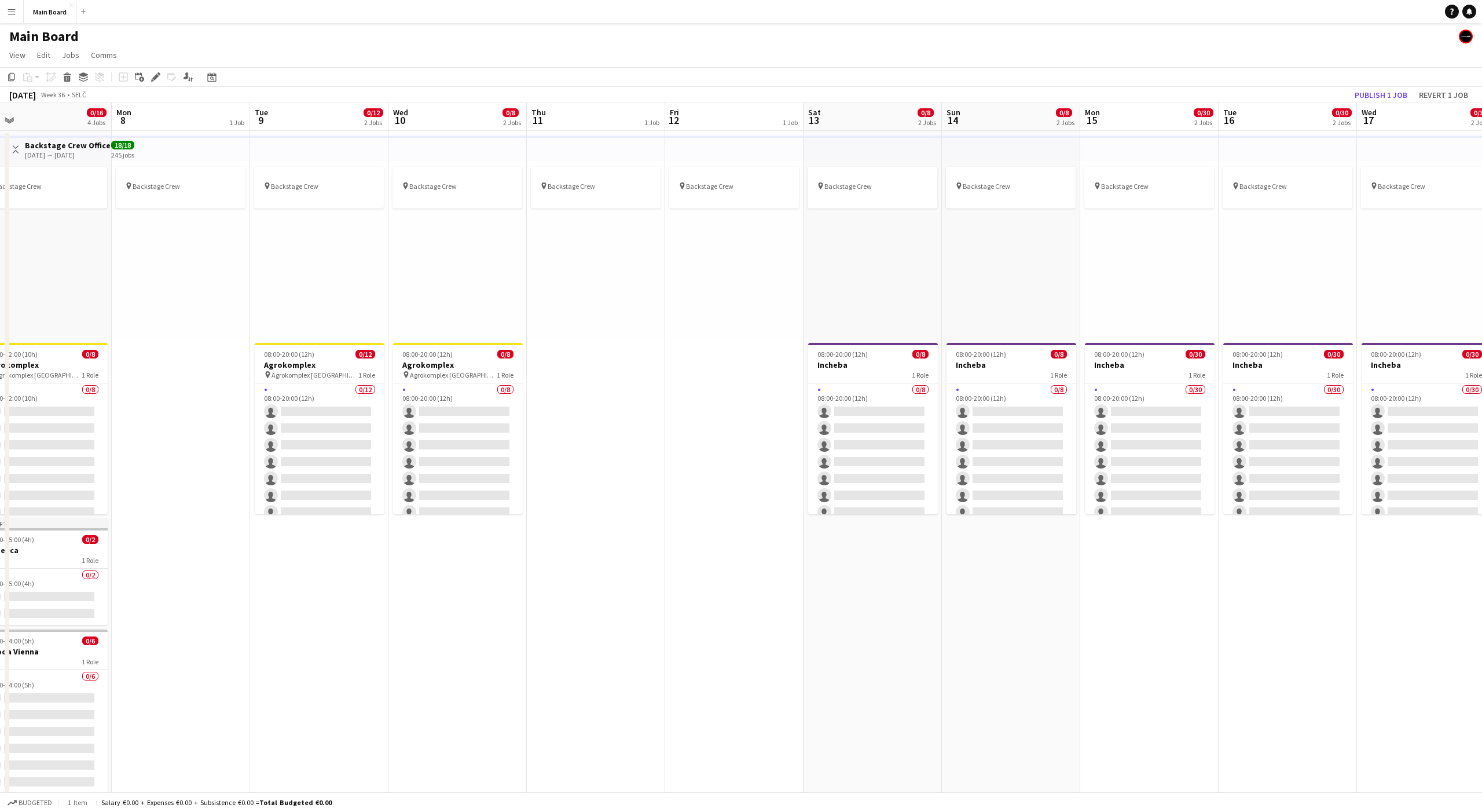
scroll to position [0, 451]
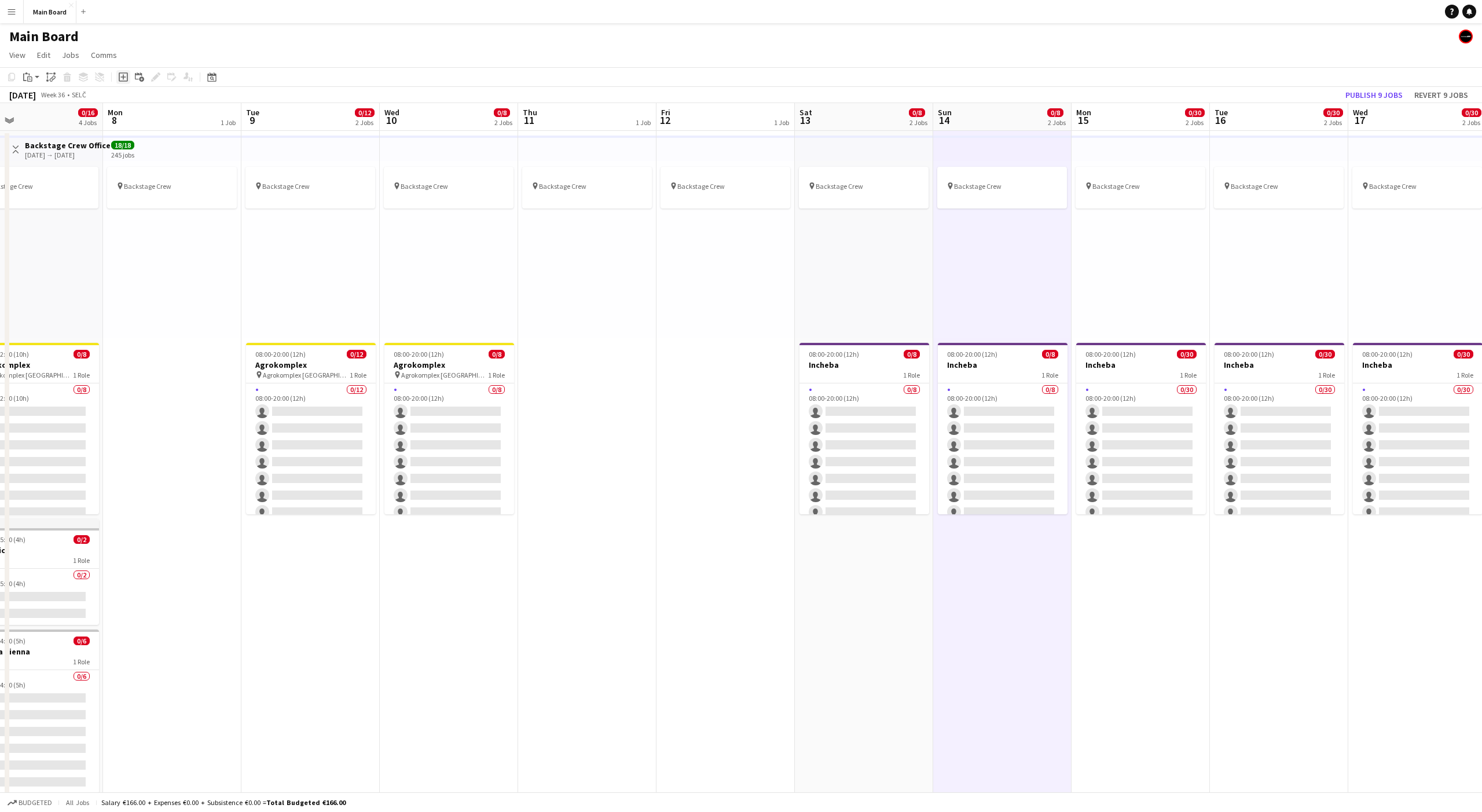
click at [120, 78] on icon "Add job" at bounding box center [123, 77] width 9 height 9
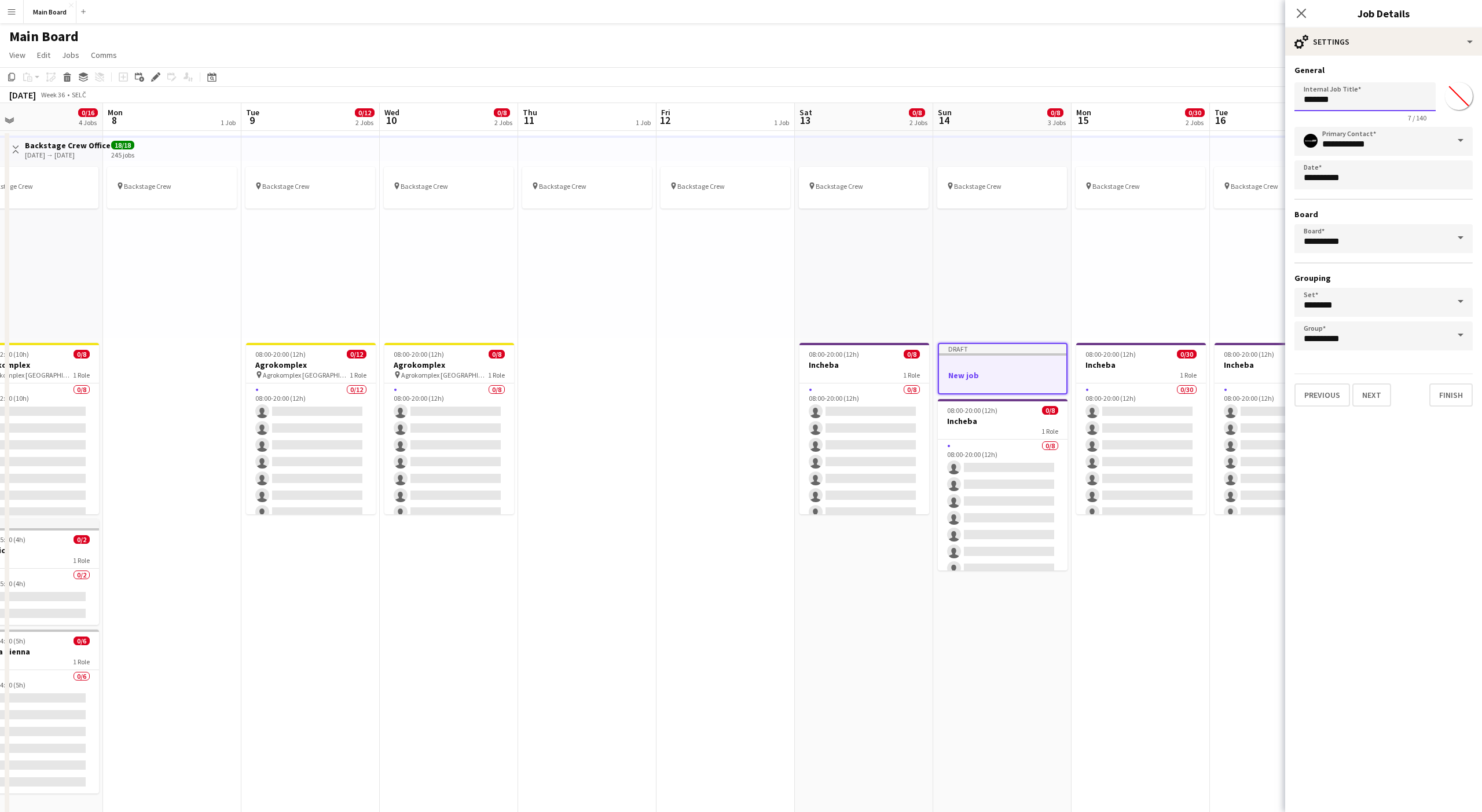
click at [1336, 103] on input "*******" at bounding box center [1365, 97] width 141 height 29
type input "*****"
click at [1376, 385] on button "Next" at bounding box center [1372, 395] width 39 height 24
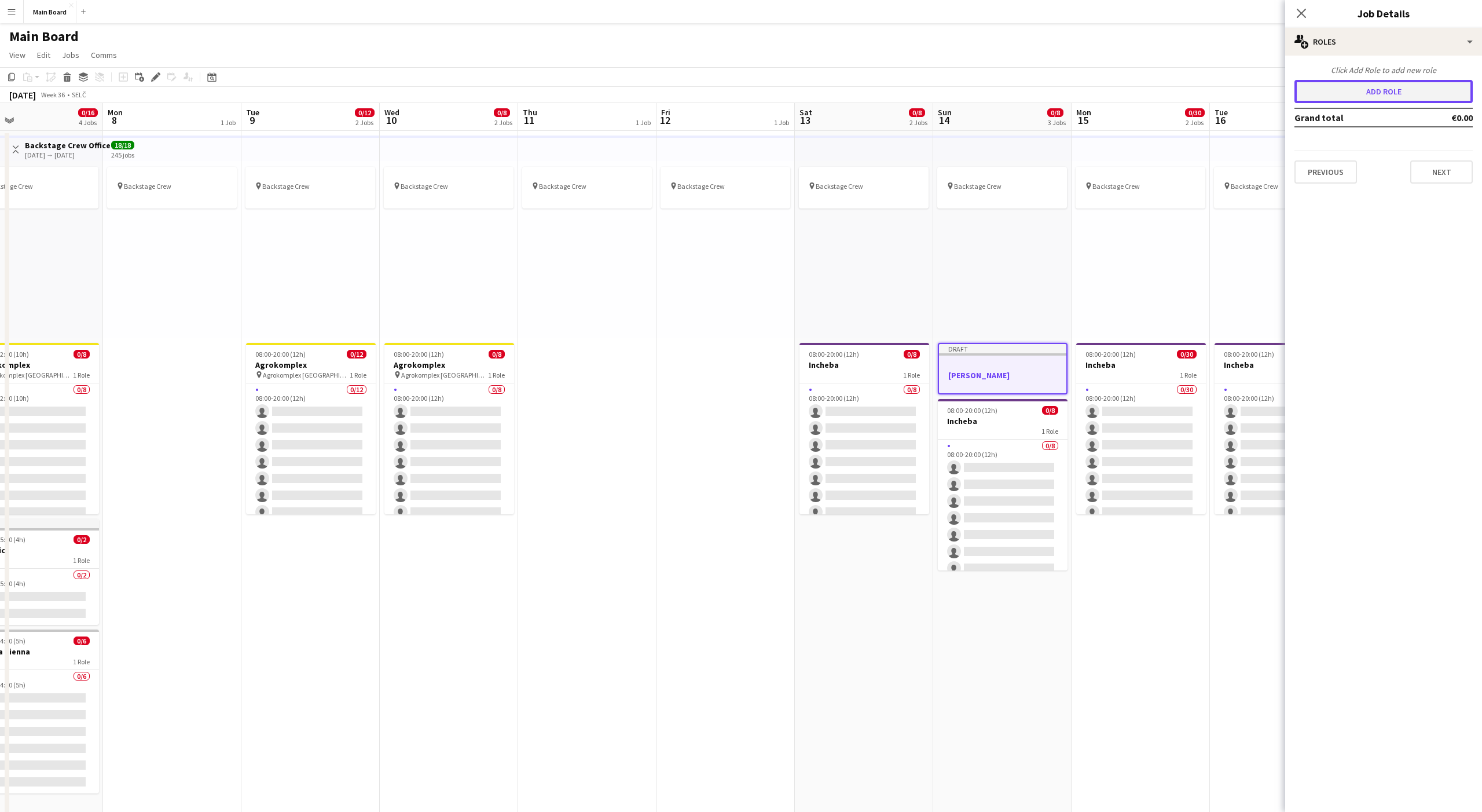
click at [1373, 91] on button "Add role" at bounding box center [1383, 91] width 178 height 24
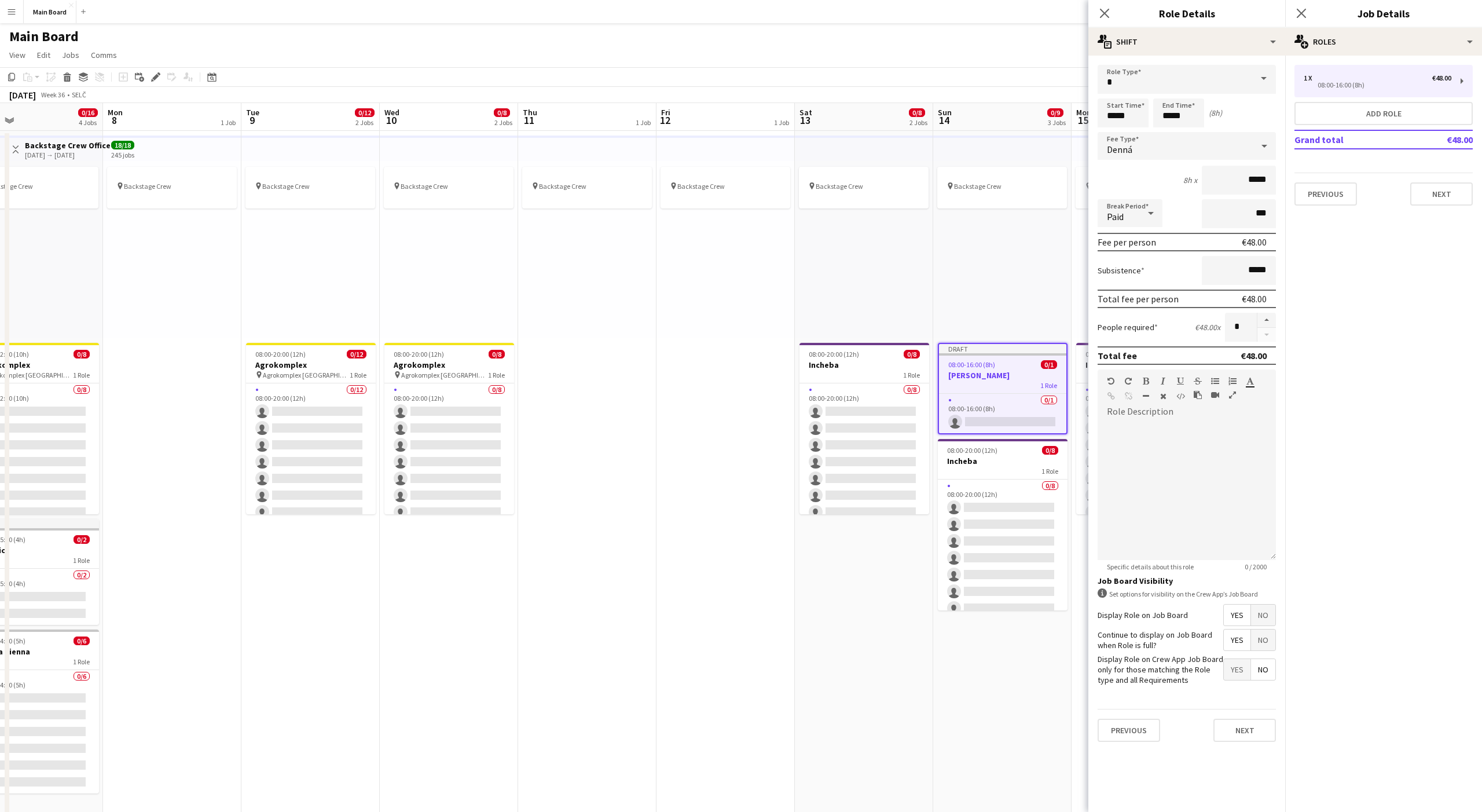
click at [1127, 148] on span "Denná" at bounding box center [1120, 149] width 25 height 12
click at [1123, 232] on span "No fee" at bounding box center [1187, 236] width 160 height 11
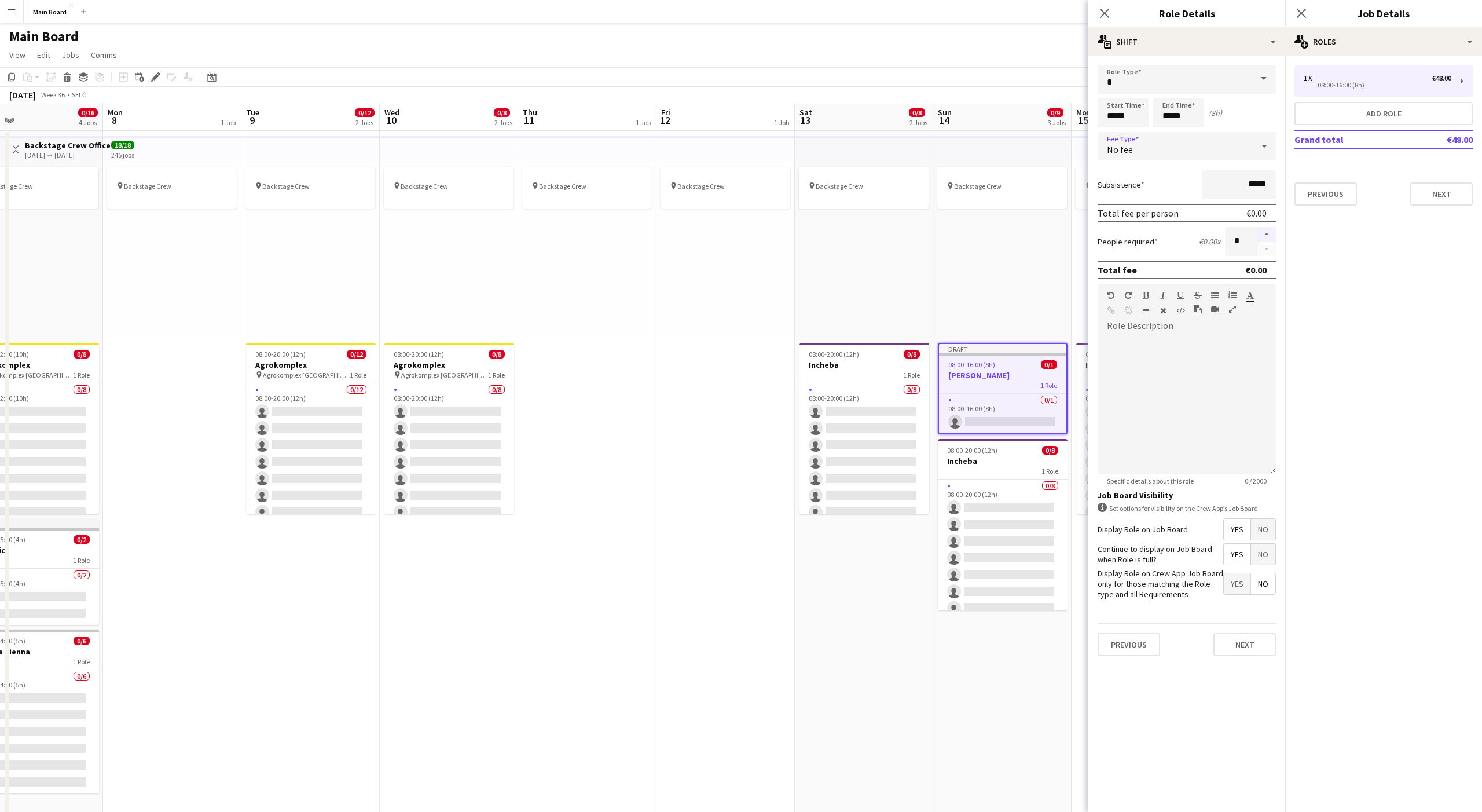
click at [1265, 236] on button "button" at bounding box center [1267, 234] width 18 height 15
type input "*"
click at [1111, 113] on input "*****" at bounding box center [1123, 113] width 51 height 29
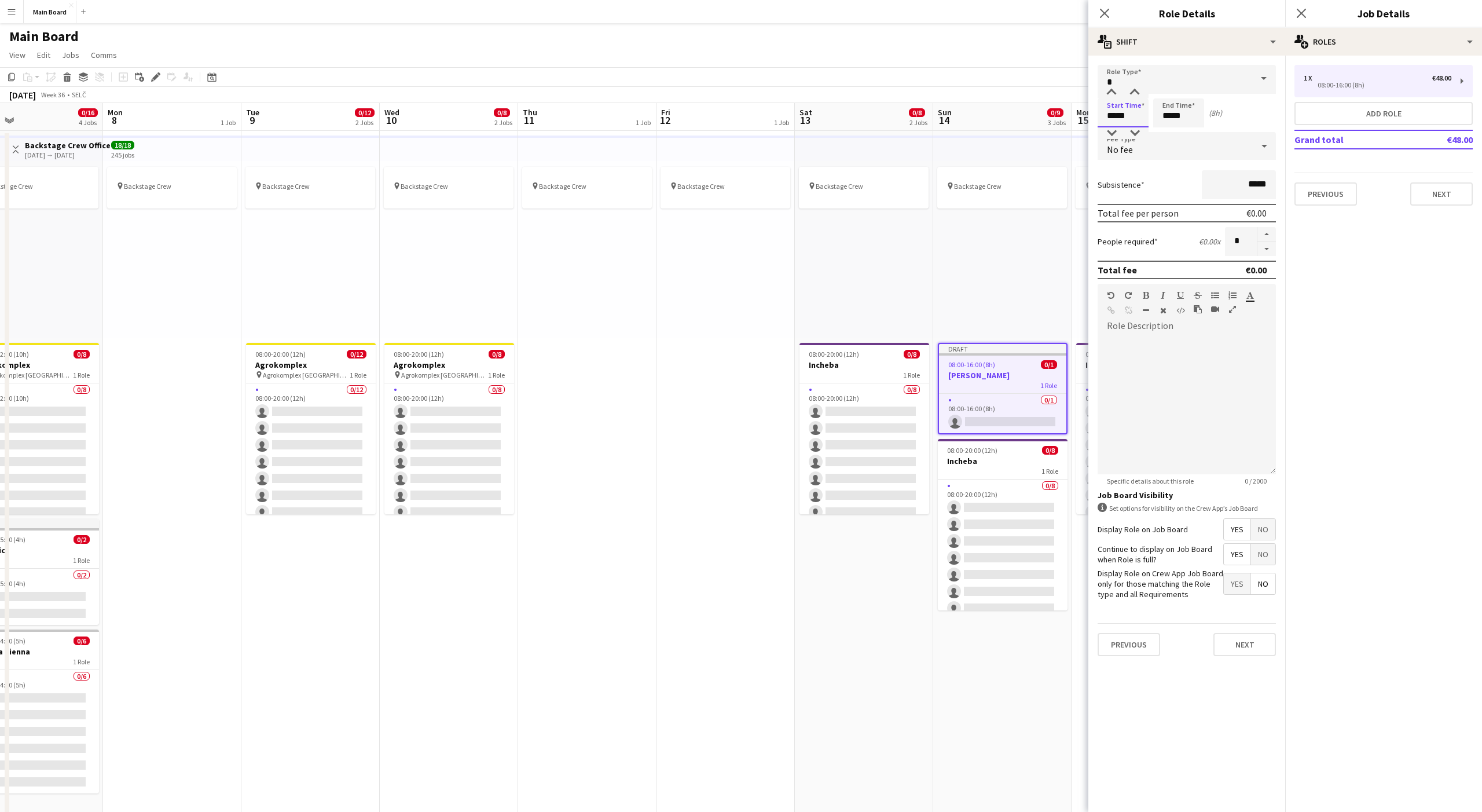
click at [1111, 113] on input "*****" at bounding box center [1123, 113] width 51 height 29
type input "*****"
click at [1167, 115] on input "*****" at bounding box center [1179, 113] width 51 height 29
type input "*****"
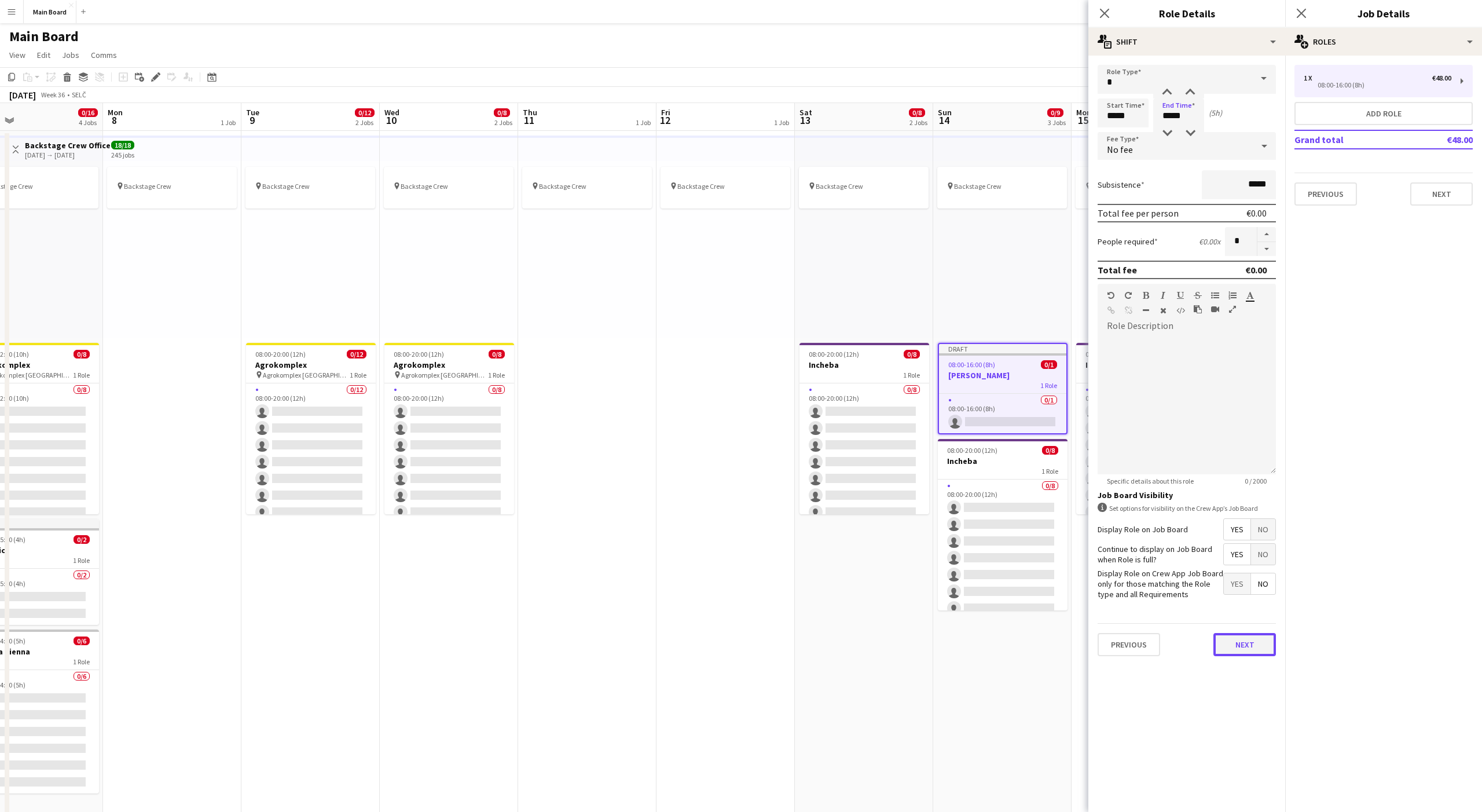
click at [1236, 644] on button "Next" at bounding box center [1245, 645] width 62 height 24
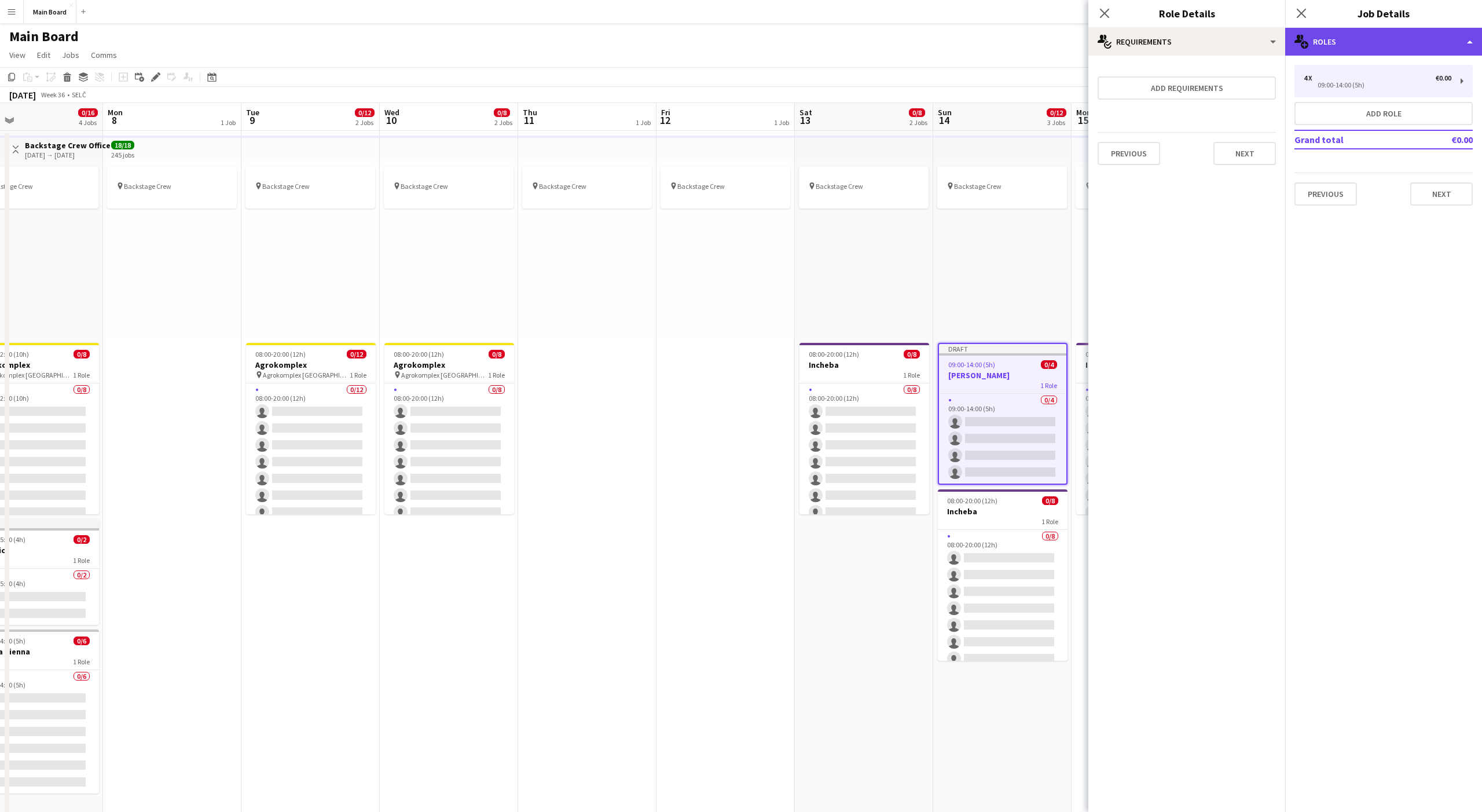
click at [1360, 37] on div "multiple-users-add Roles" at bounding box center [1383, 42] width 196 height 28
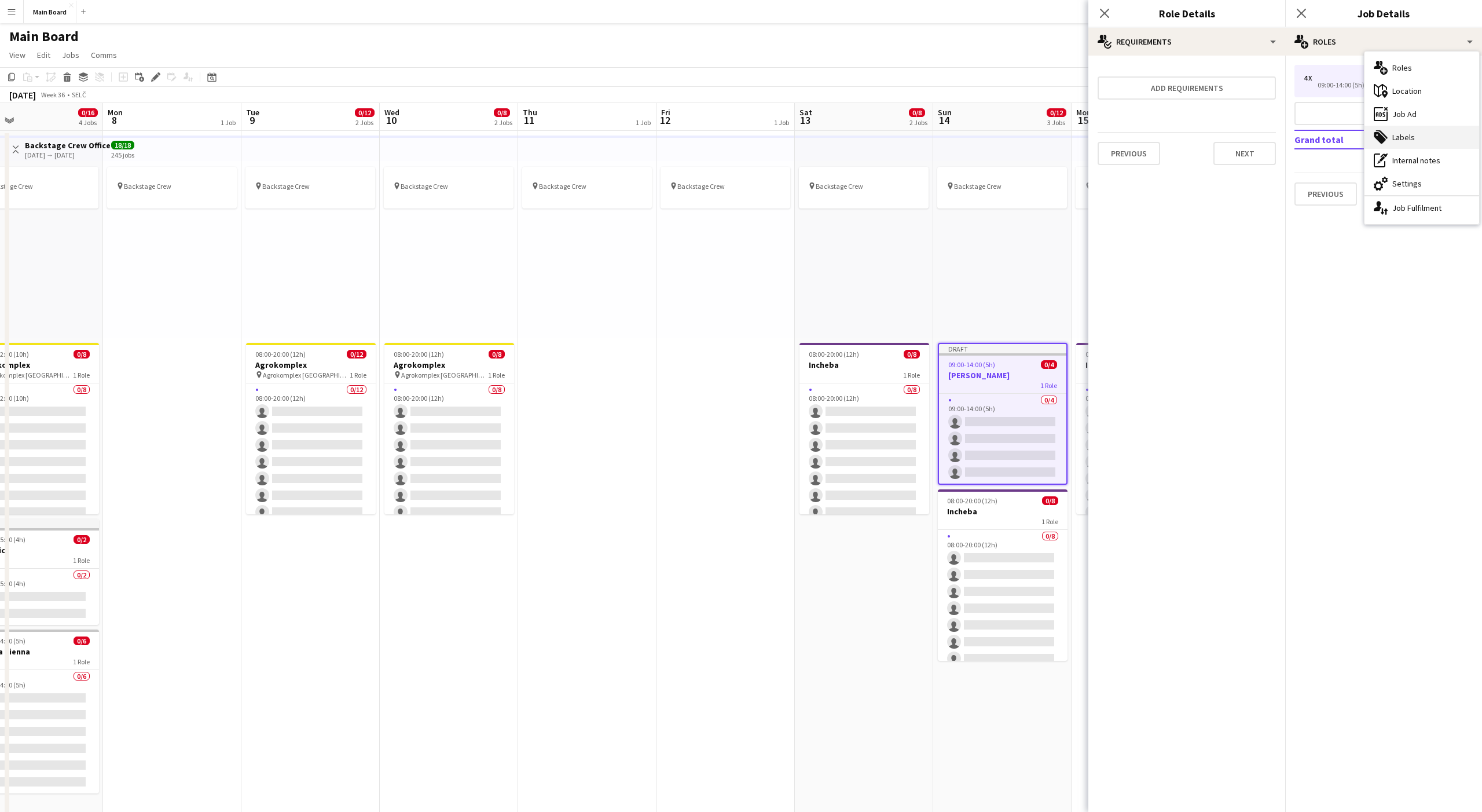
click at [1385, 137] on icon at bounding box center [1382, 135] width 12 height 9
click at [1320, 82] on input "Type to search client labels..." at bounding box center [1383, 83] width 160 height 11
type input "*****"
click at [1337, 119] on div "LifePark" at bounding box center [1383, 115] width 178 height 28
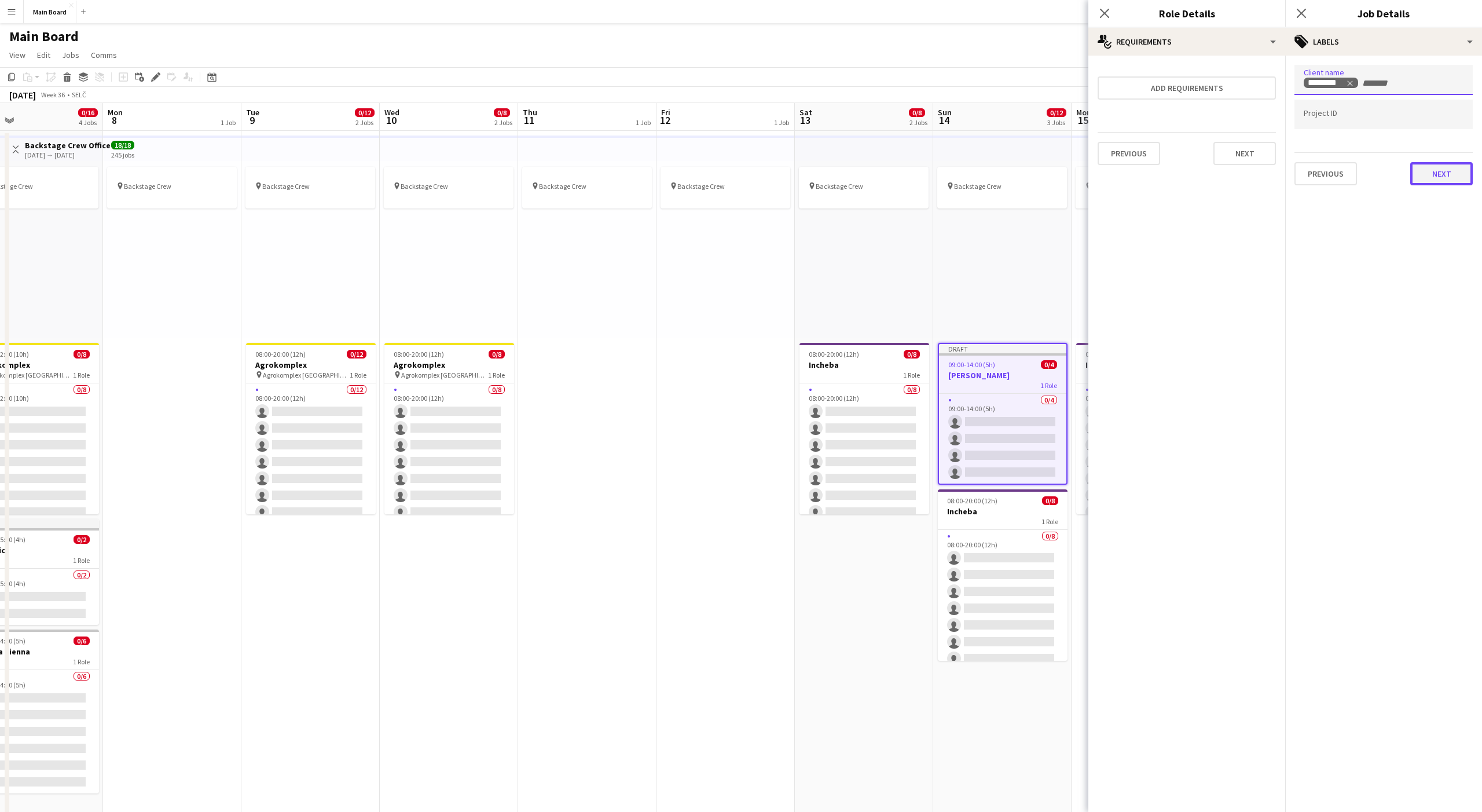
click at [1429, 172] on button "Next" at bounding box center [1441, 174] width 62 height 24
click at [1299, 9] on icon "Close pop-in" at bounding box center [1301, 13] width 11 height 11
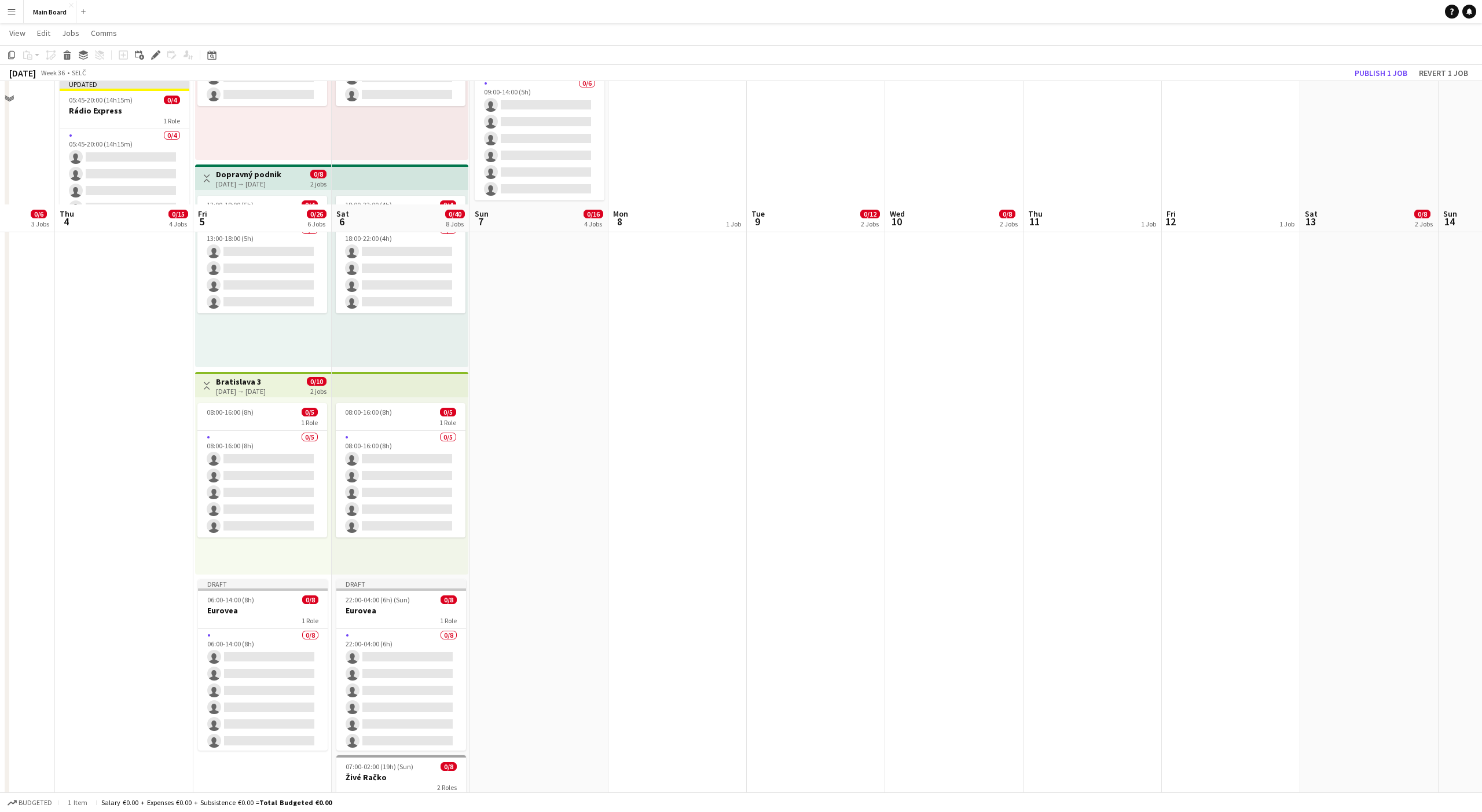
scroll to position [925, 0]
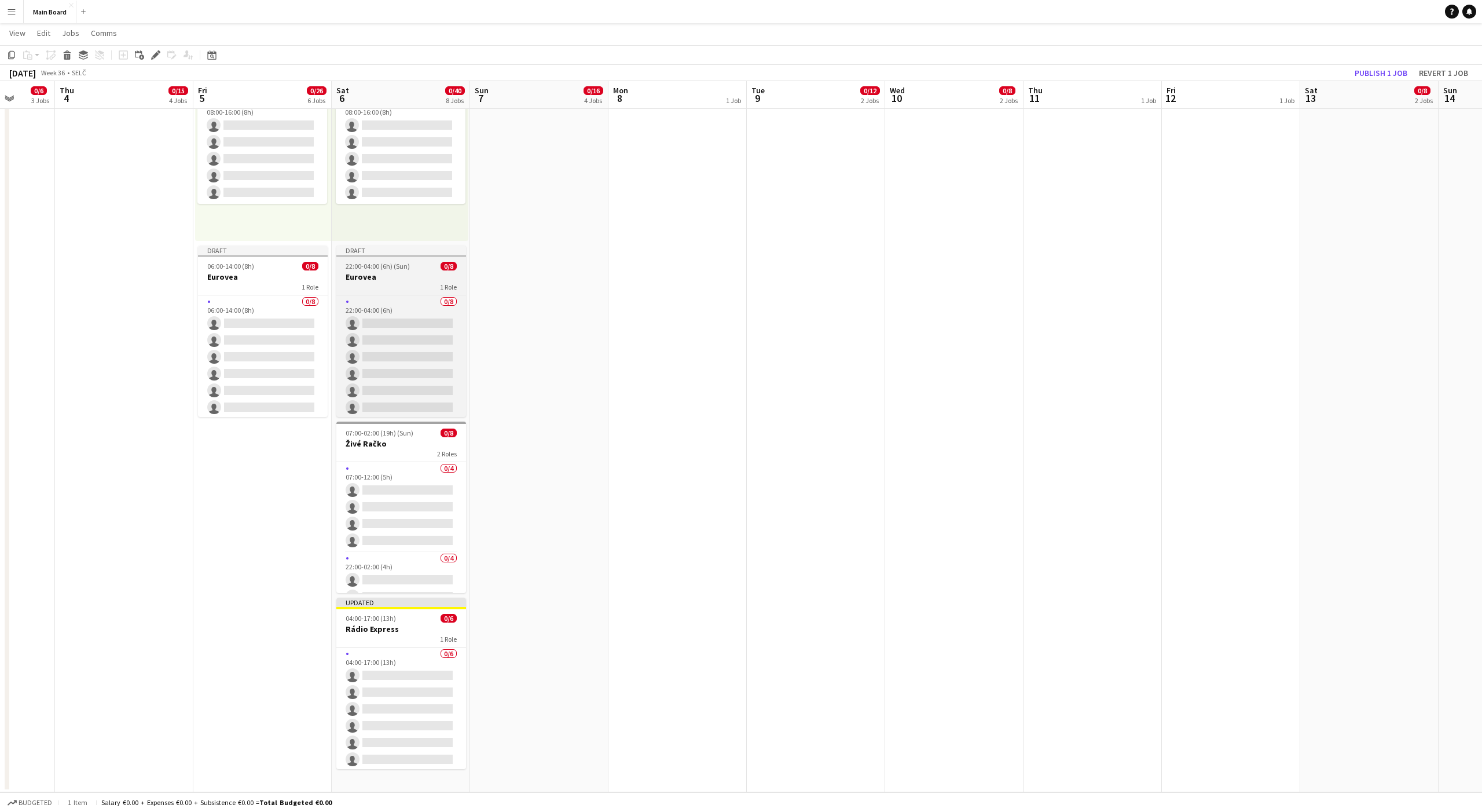
click at [396, 277] on h3 "Eurovea" at bounding box center [401, 277] width 129 height 11
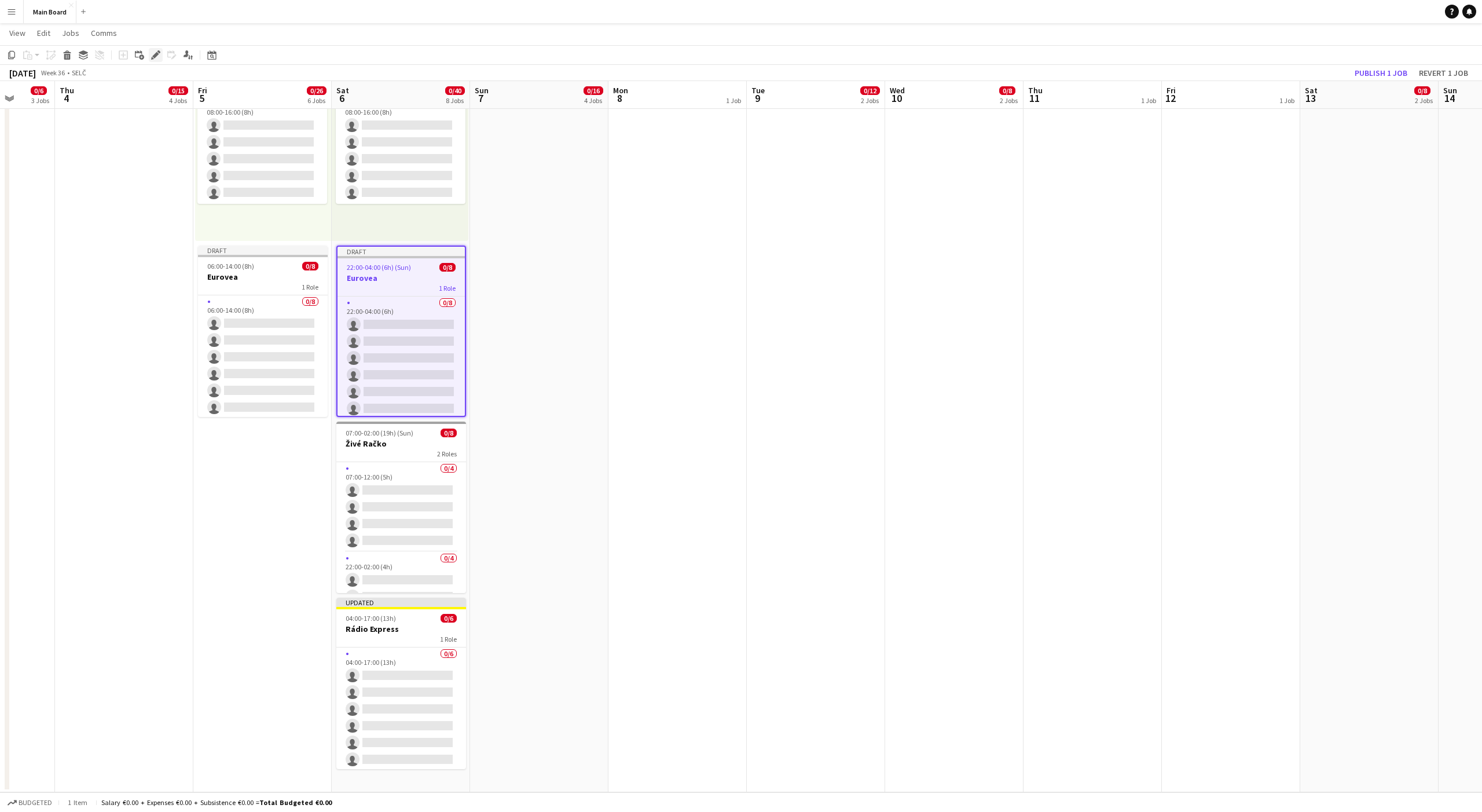
click at [154, 53] on icon "Edit" at bounding box center [156, 55] width 9 height 9
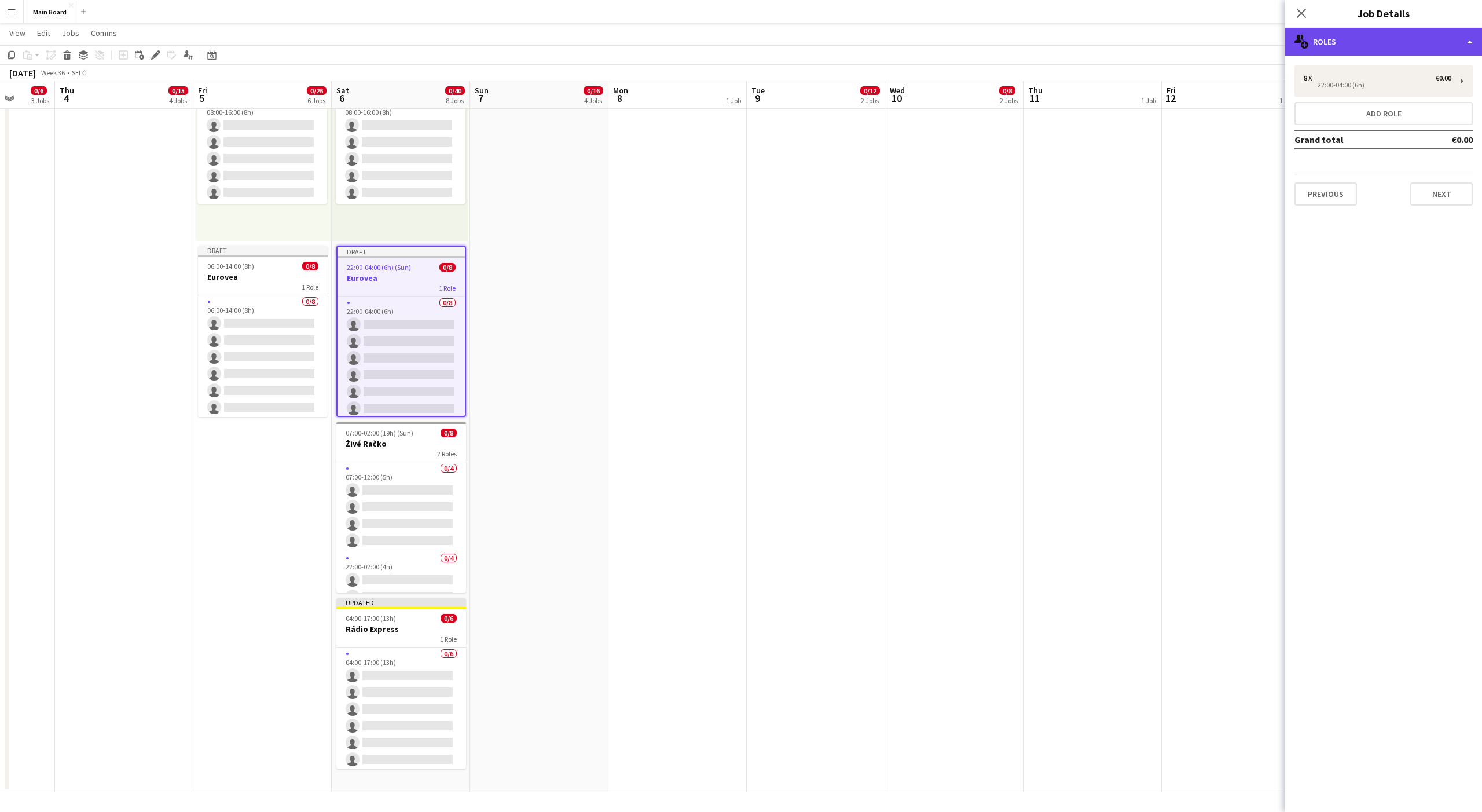
click at [1353, 48] on div "multiple-users-add Roles" at bounding box center [1383, 42] width 196 height 28
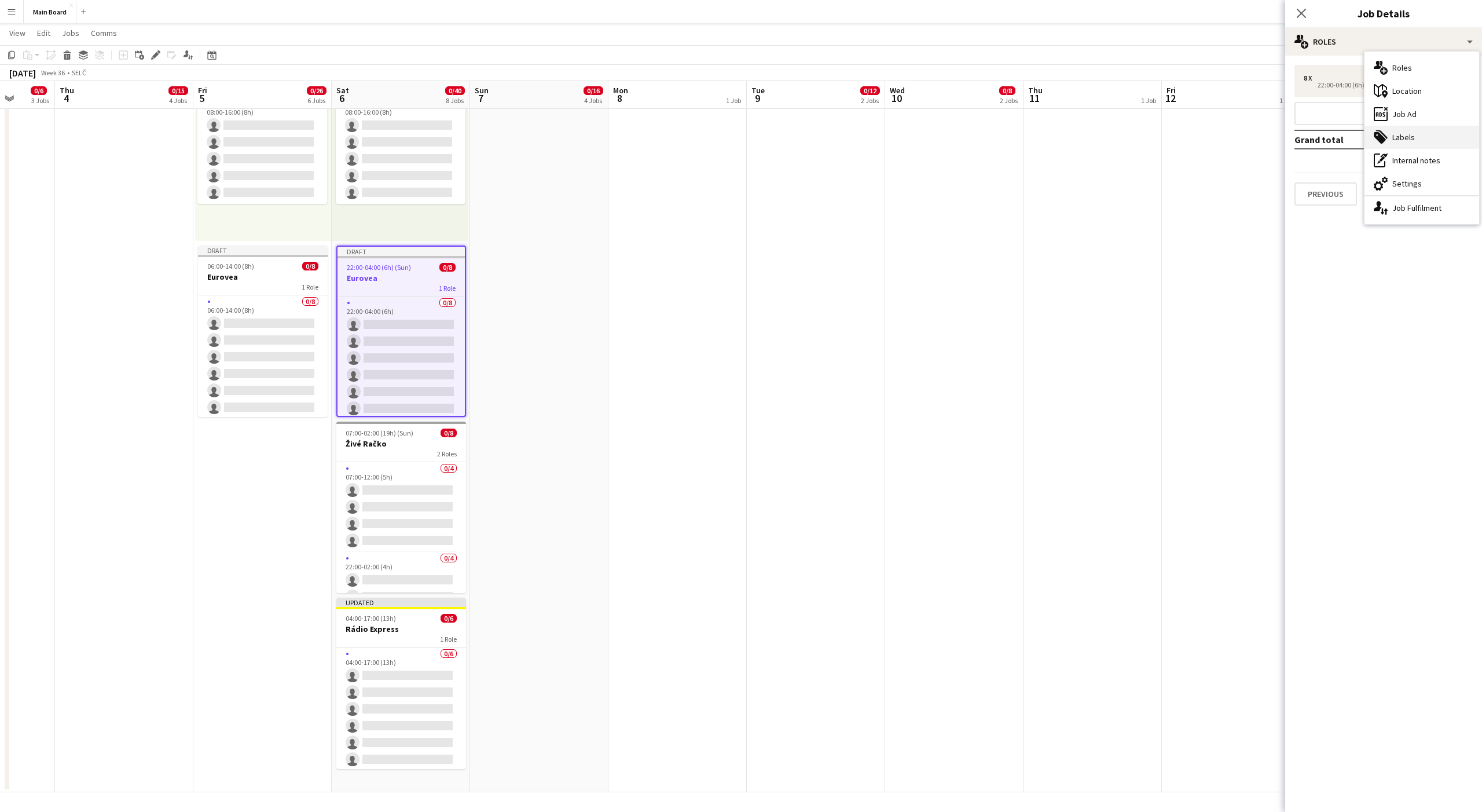
click at [1385, 134] on icon "tags-double" at bounding box center [1381, 137] width 14 height 14
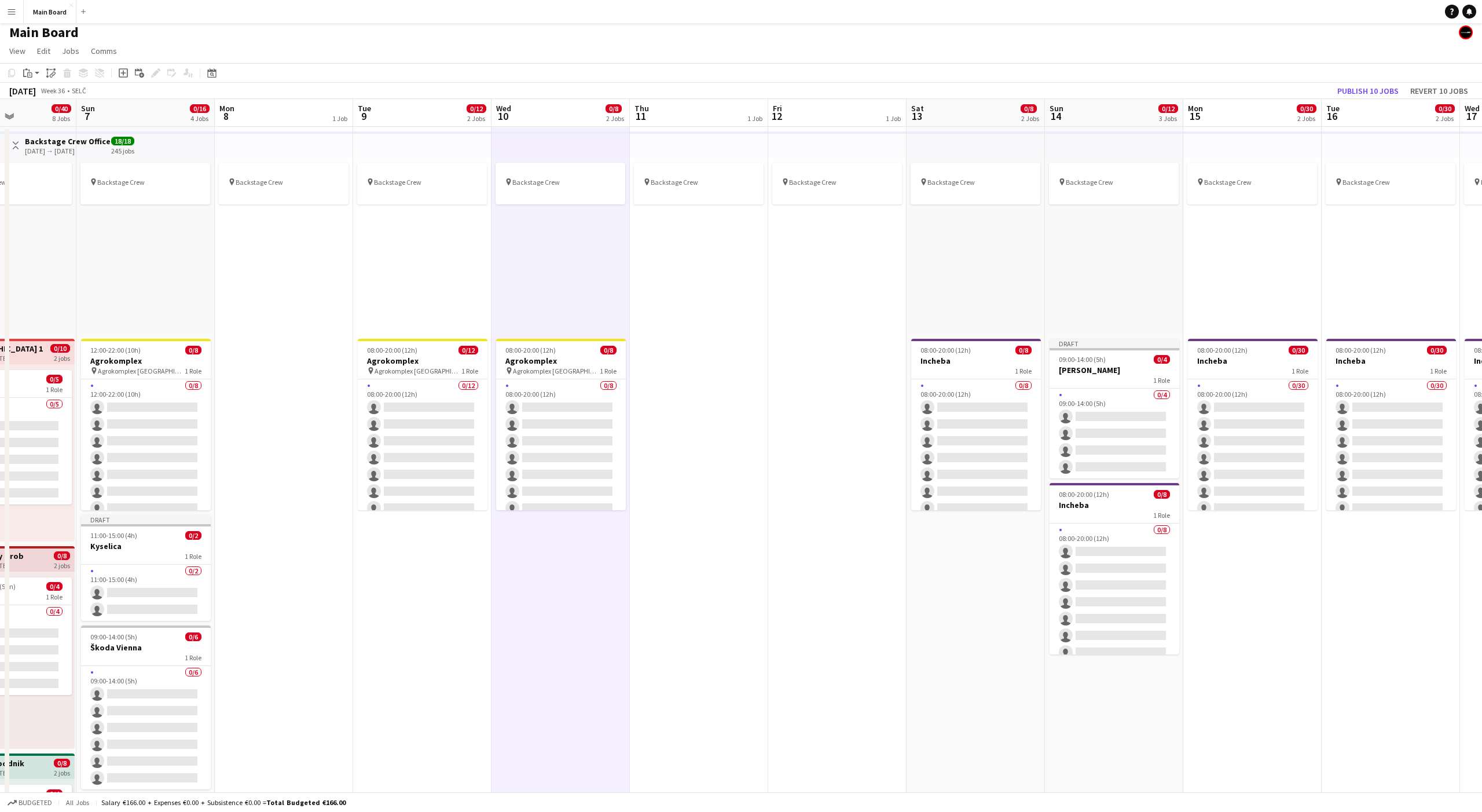
scroll to position [0, 457]
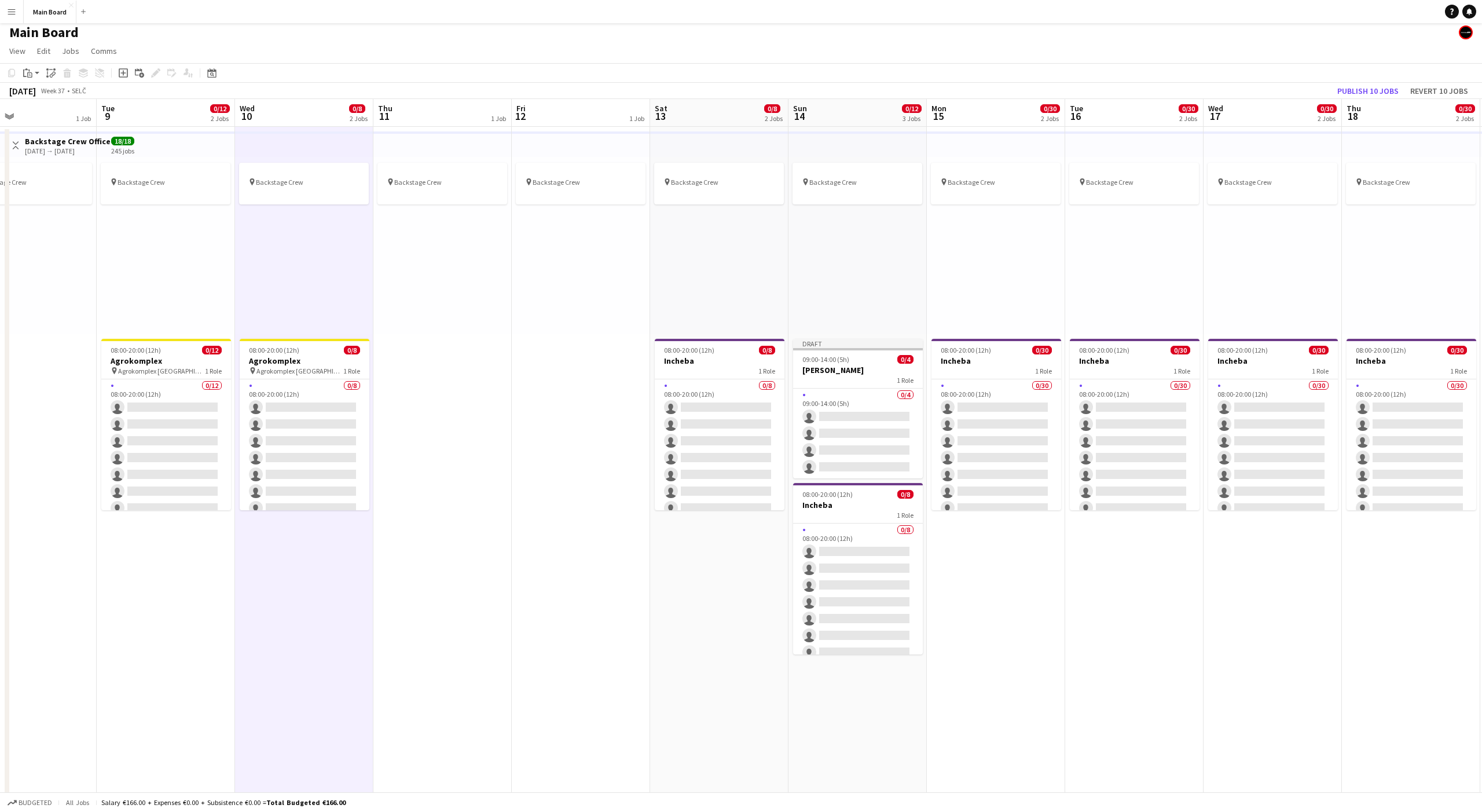
click at [994, 302] on div "pin Backstage Crew" at bounding box center [996, 245] width 139 height 177
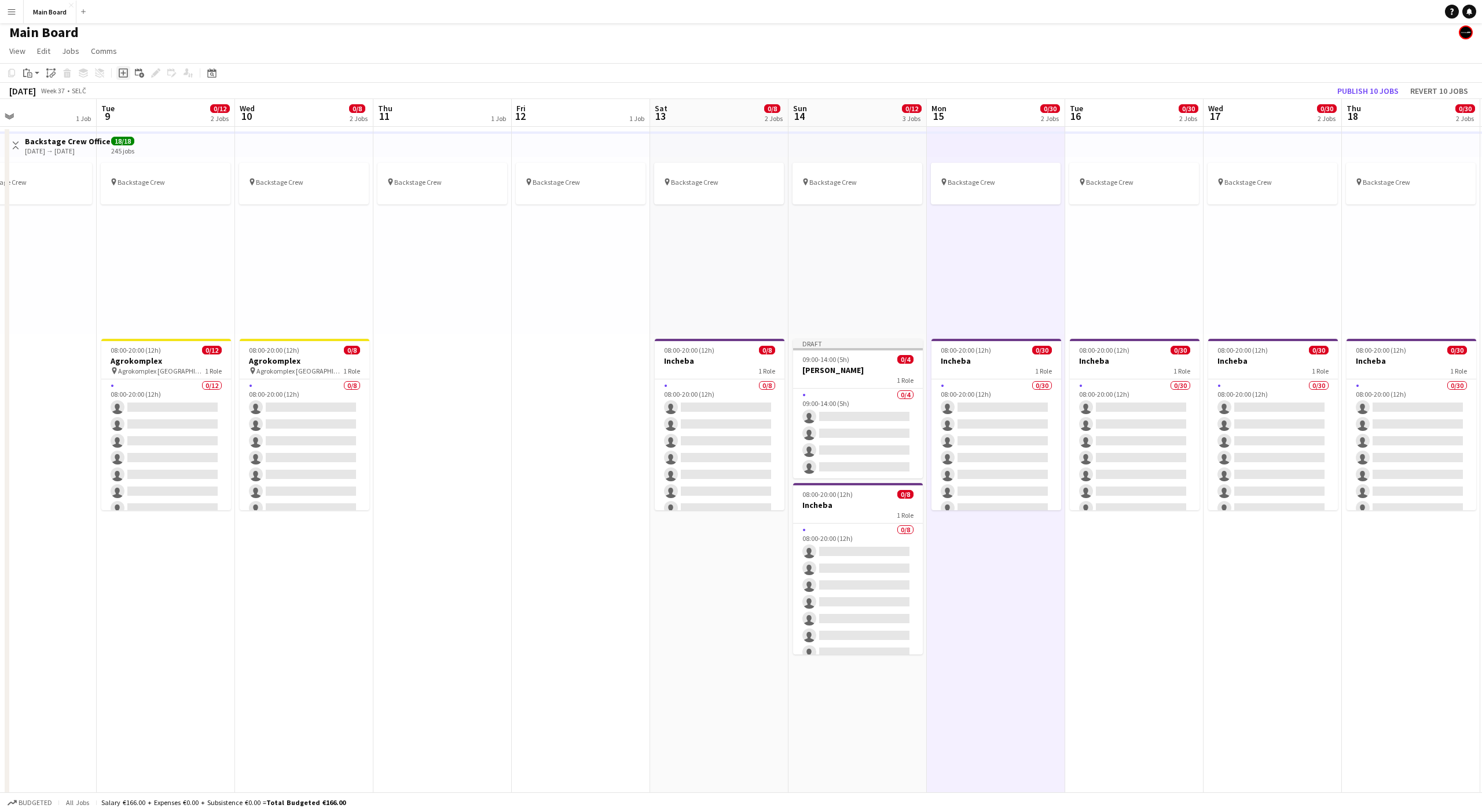
click at [125, 73] on icon at bounding box center [123, 73] width 5 height 5
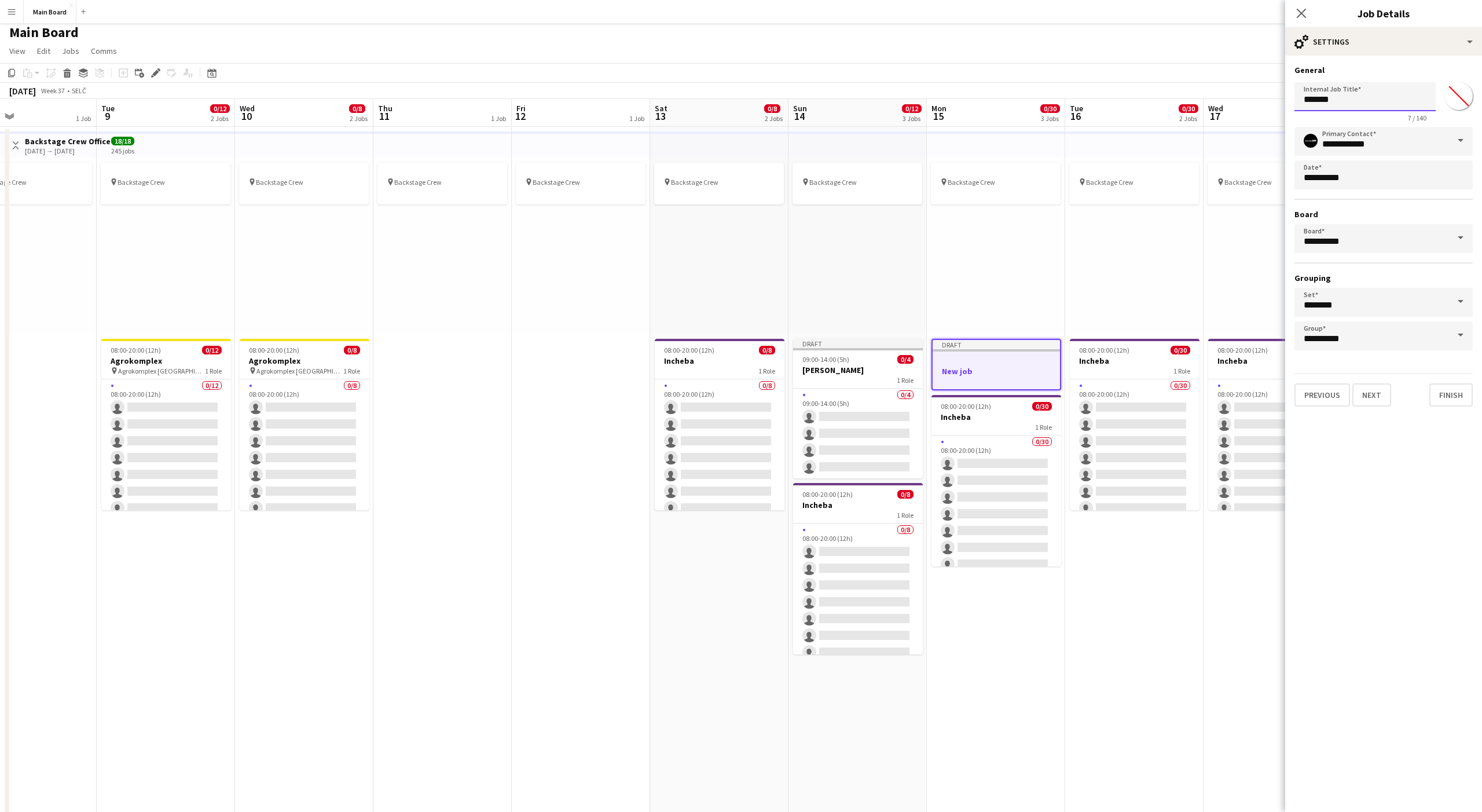
click at [1331, 103] on input "*******" at bounding box center [1365, 97] width 141 height 29
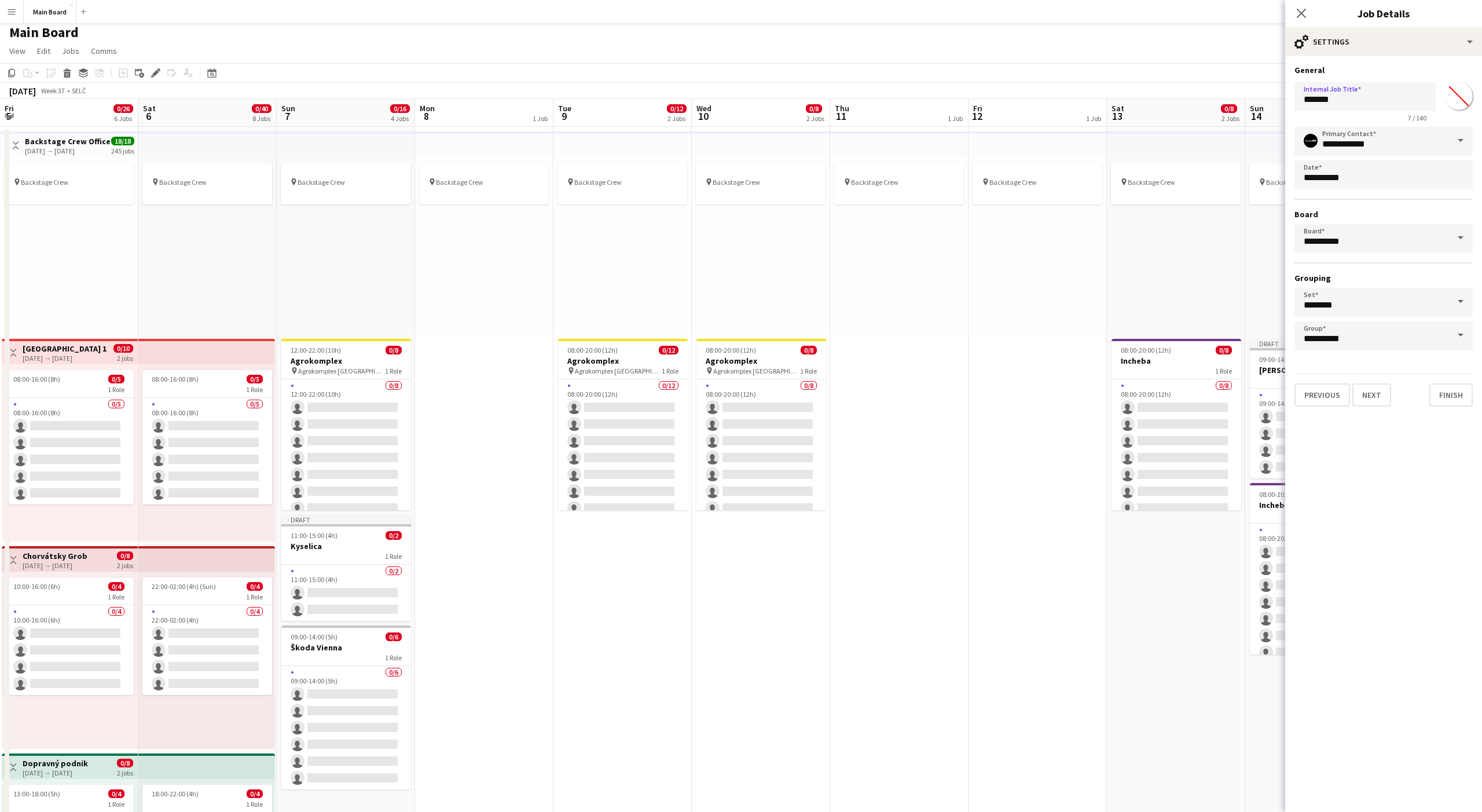
scroll to position [0, 457]
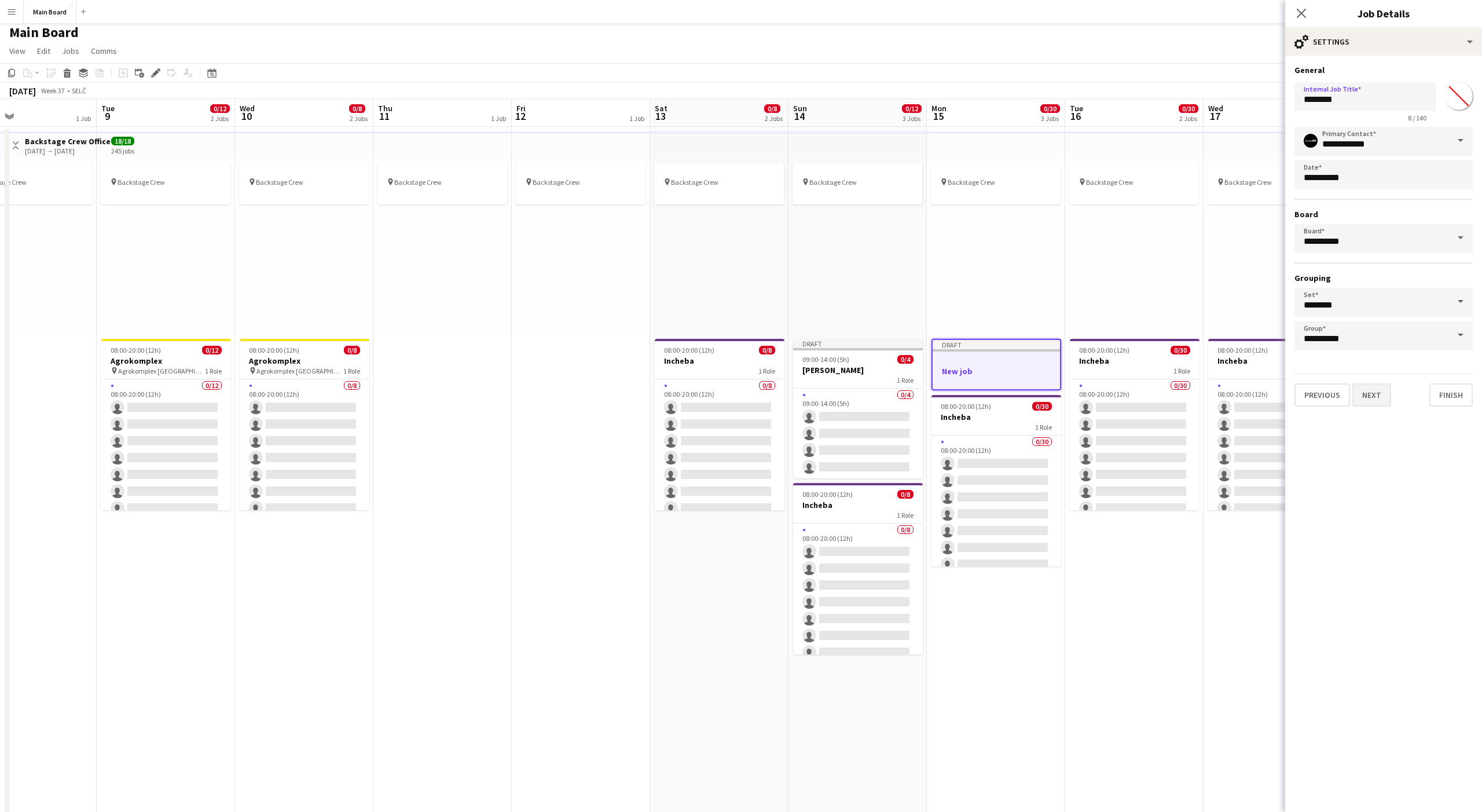
type input "********"
click at [1378, 396] on button "Next" at bounding box center [1372, 395] width 39 height 24
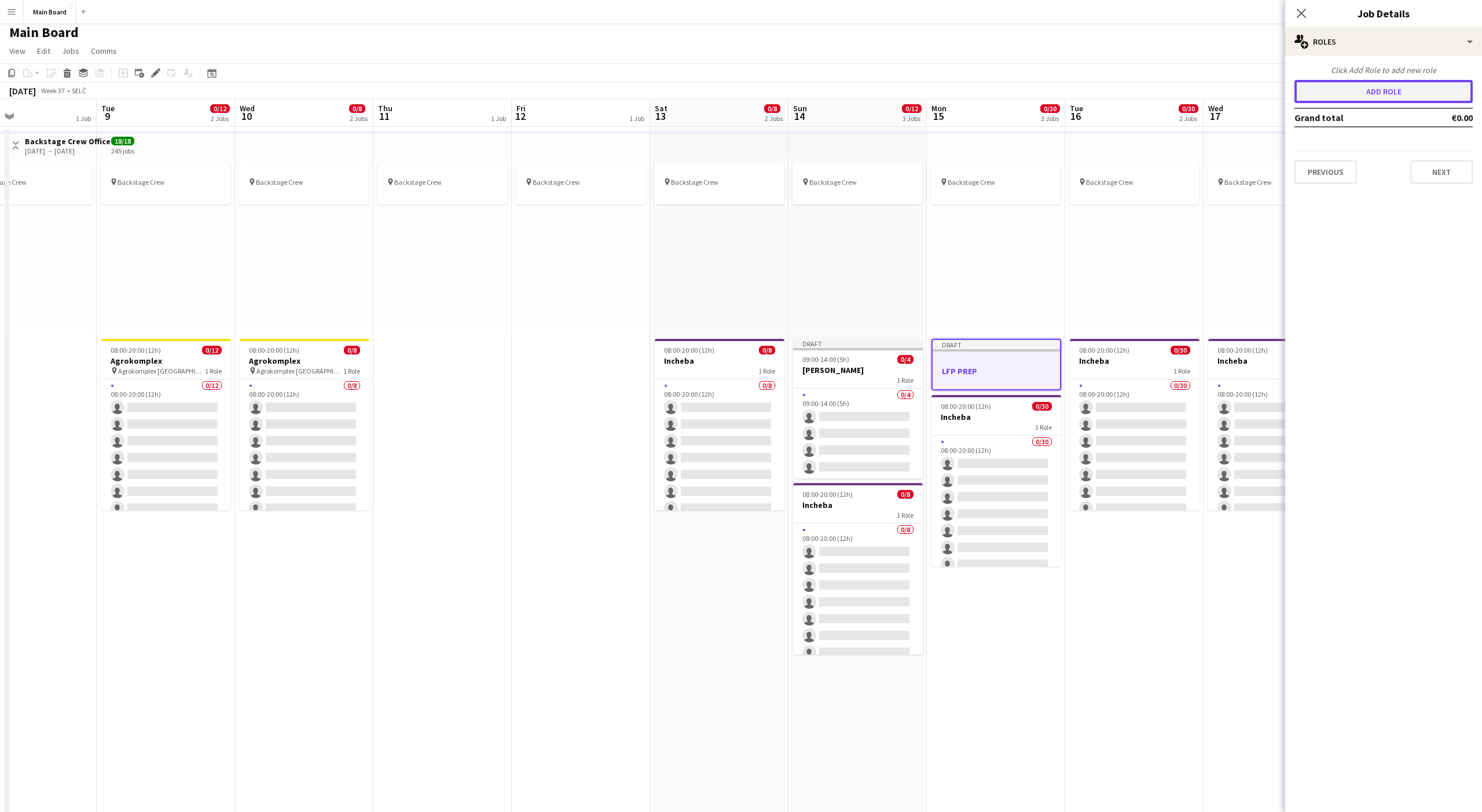
click at [1374, 81] on button "Add role" at bounding box center [1383, 91] width 178 height 24
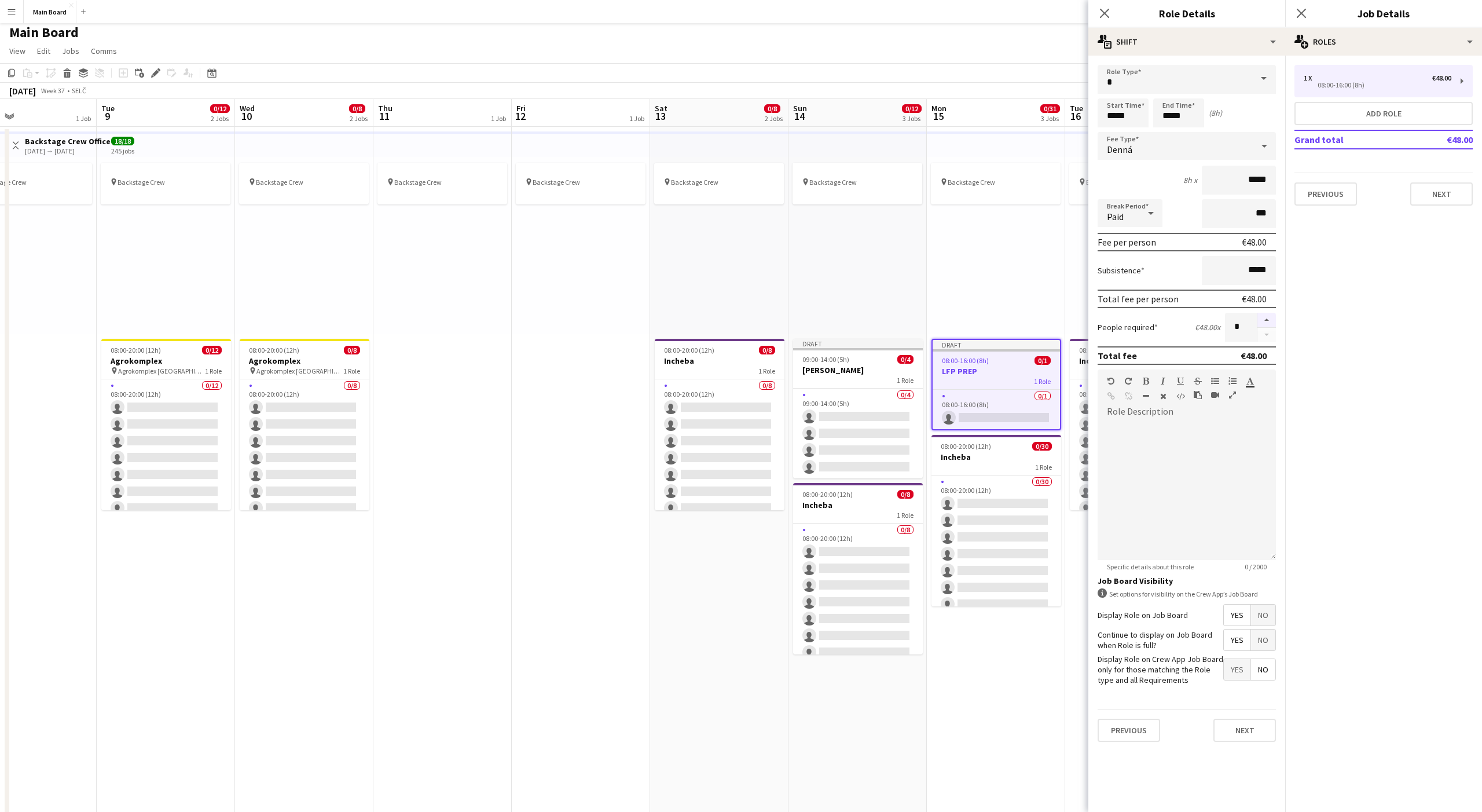
click at [1269, 319] on button "button" at bounding box center [1267, 320] width 18 height 15
click at [1267, 335] on button "button" at bounding box center [1267, 335] width 18 height 14
type input "*"
click at [1118, 148] on span "Denná" at bounding box center [1120, 149] width 25 height 12
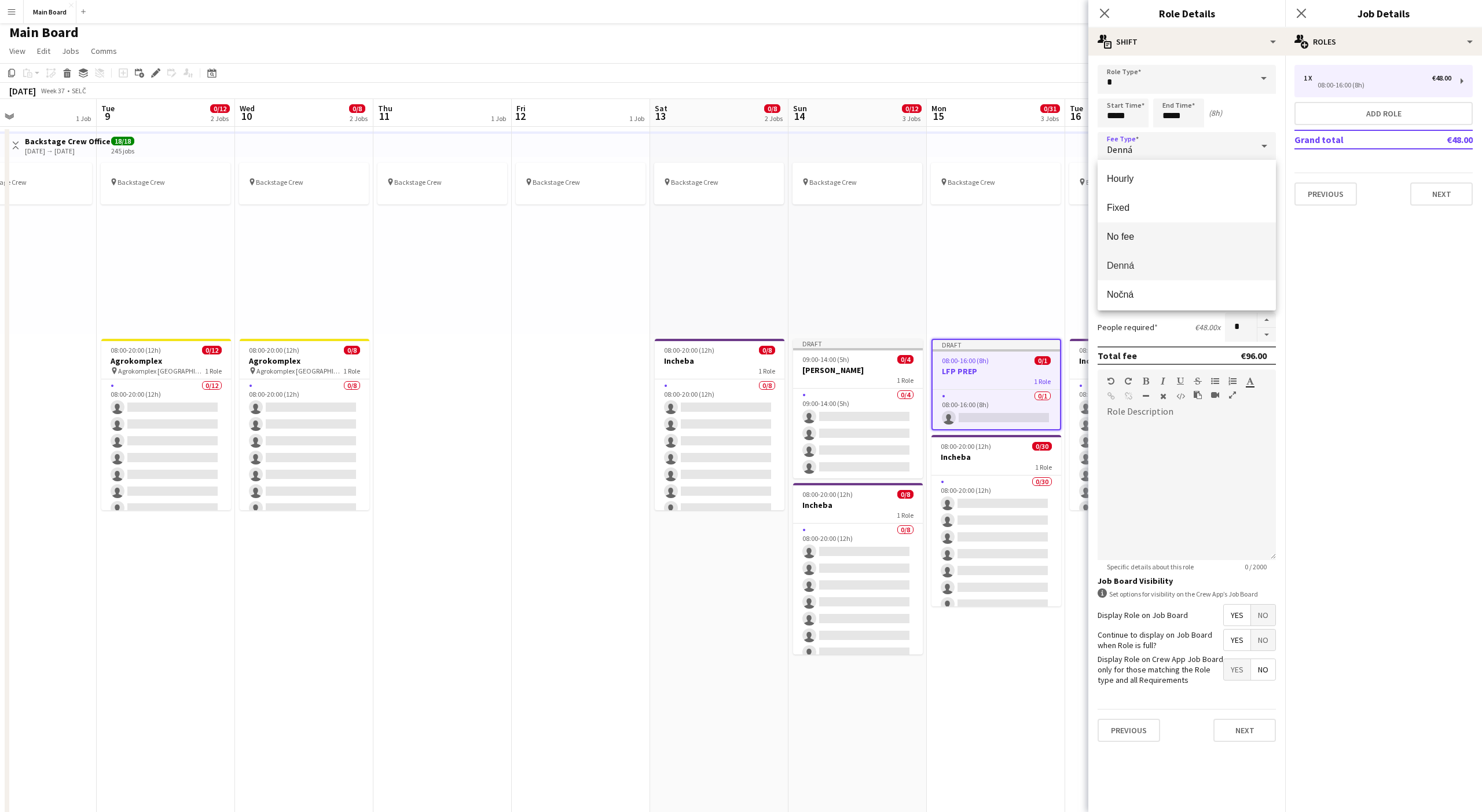
click at [1126, 228] on mat-option "No fee" at bounding box center [1187, 237] width 178 height 29
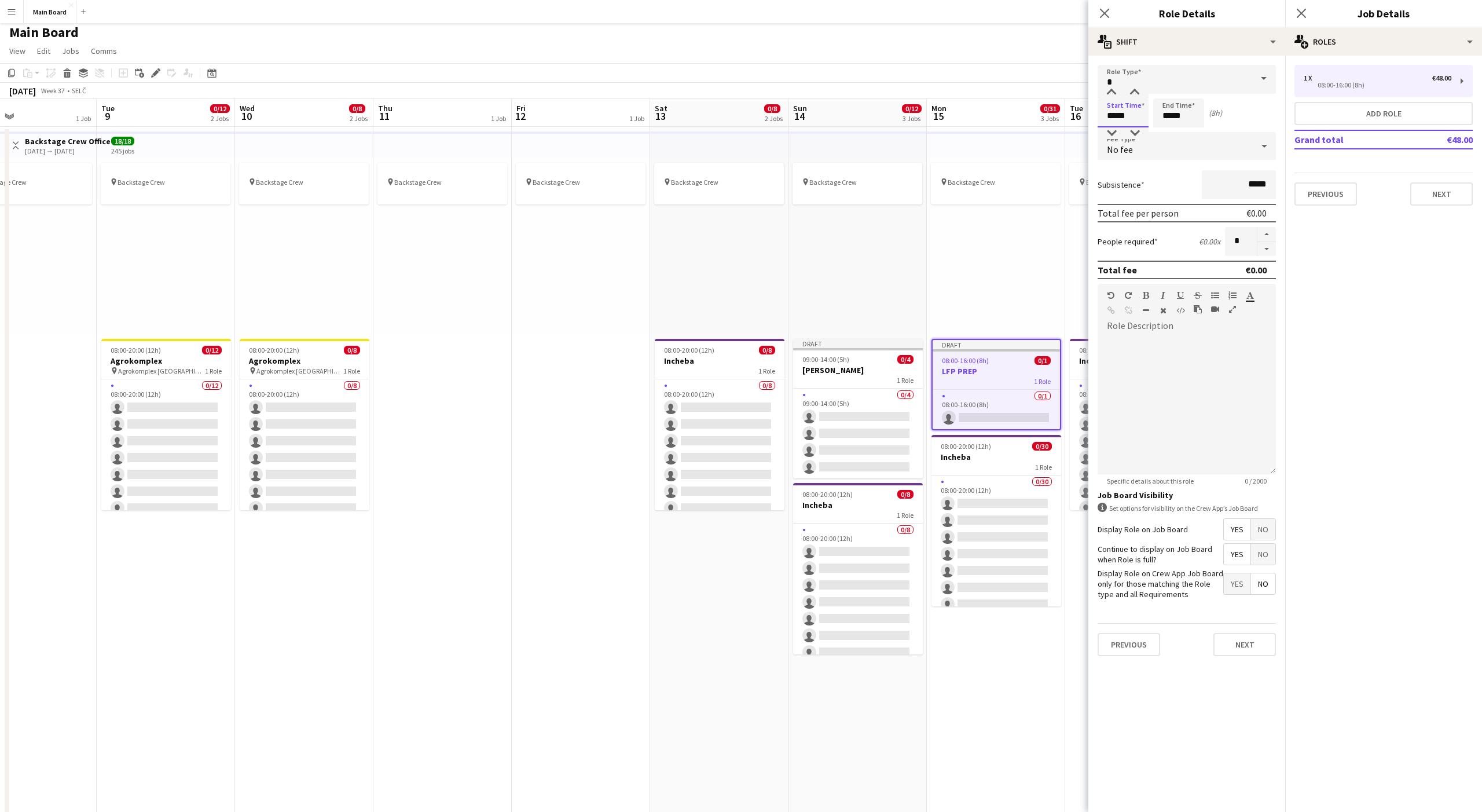
click at [1111, 114] on input "*****" at bounding box center [1123, 113] width 51 height 29
type input "*****"
click at [1165, 116] on input "*****" at bounding box center [1179, 113] width 51 height 29
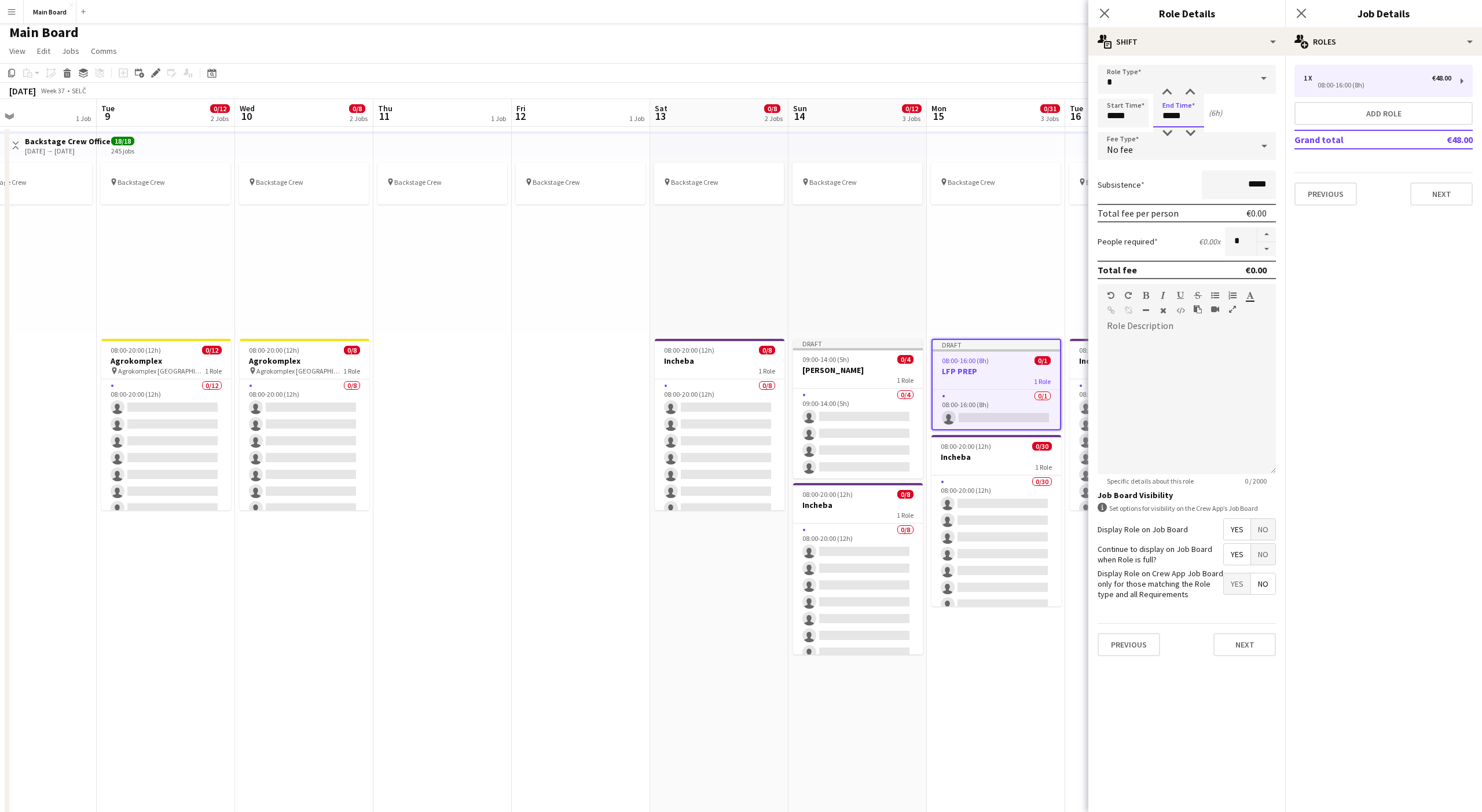
type input "*****"
click at [1180, 337] on div at bounding box center [1187, 404] width 178 height 139
click at [1229, 651] on button "Next" at bounding box center [1245, 645] width 62 height 24
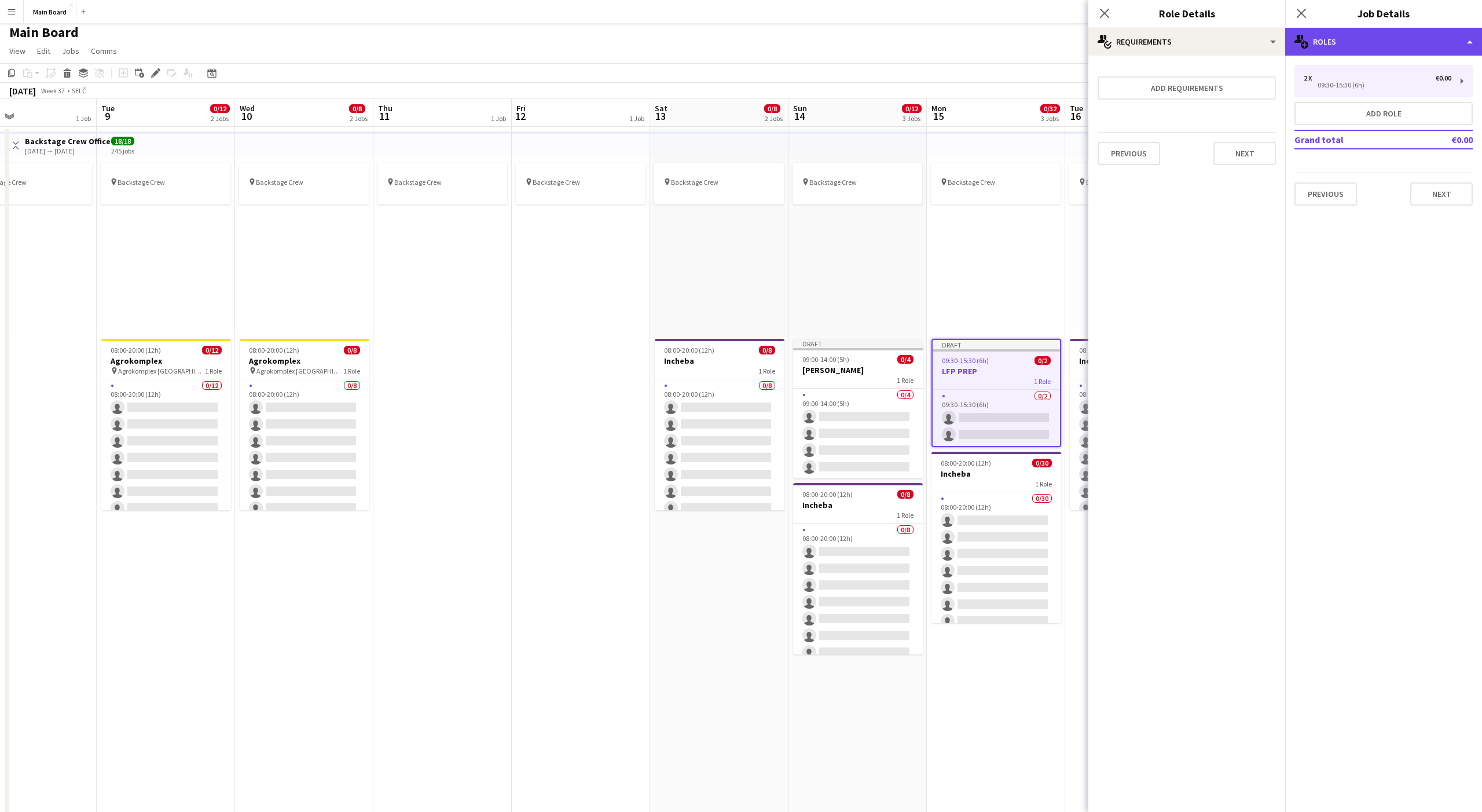
click at [1369, 49] on div "multiple-users-add Roles" at bounding box center [1383, 42] width 196 height 28
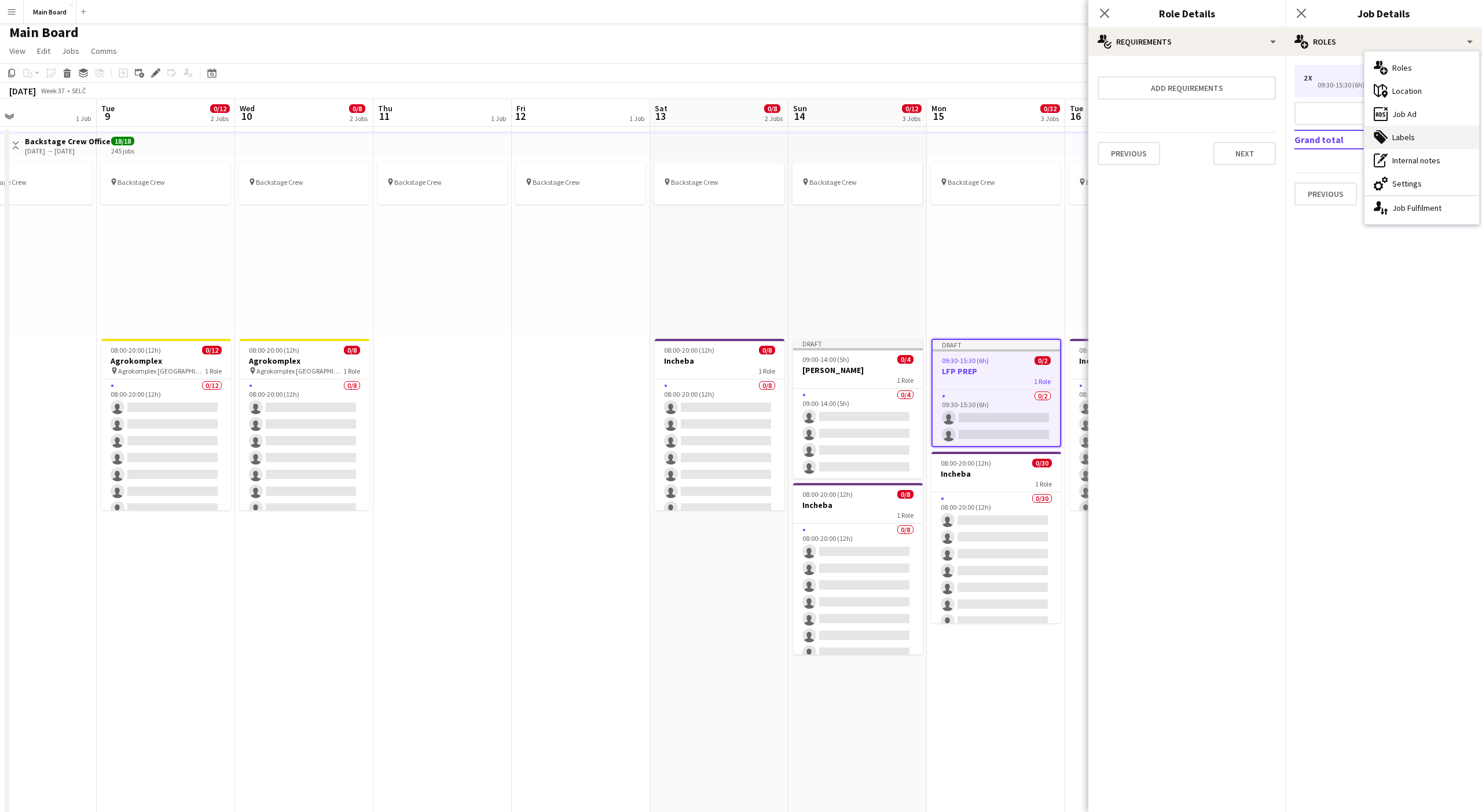
click at [1410, 129] on div "tags-double Labels" at bounding box center [1421, 138] width 115 height 24
click at [1342, 81] on input "Type to search client labels..." at bounding box center [1383, 83] width 160 height 11
type input "****"
click at [1333, 114] on div "LifePark" at bounding box center [1383, 115] width 178 height 28
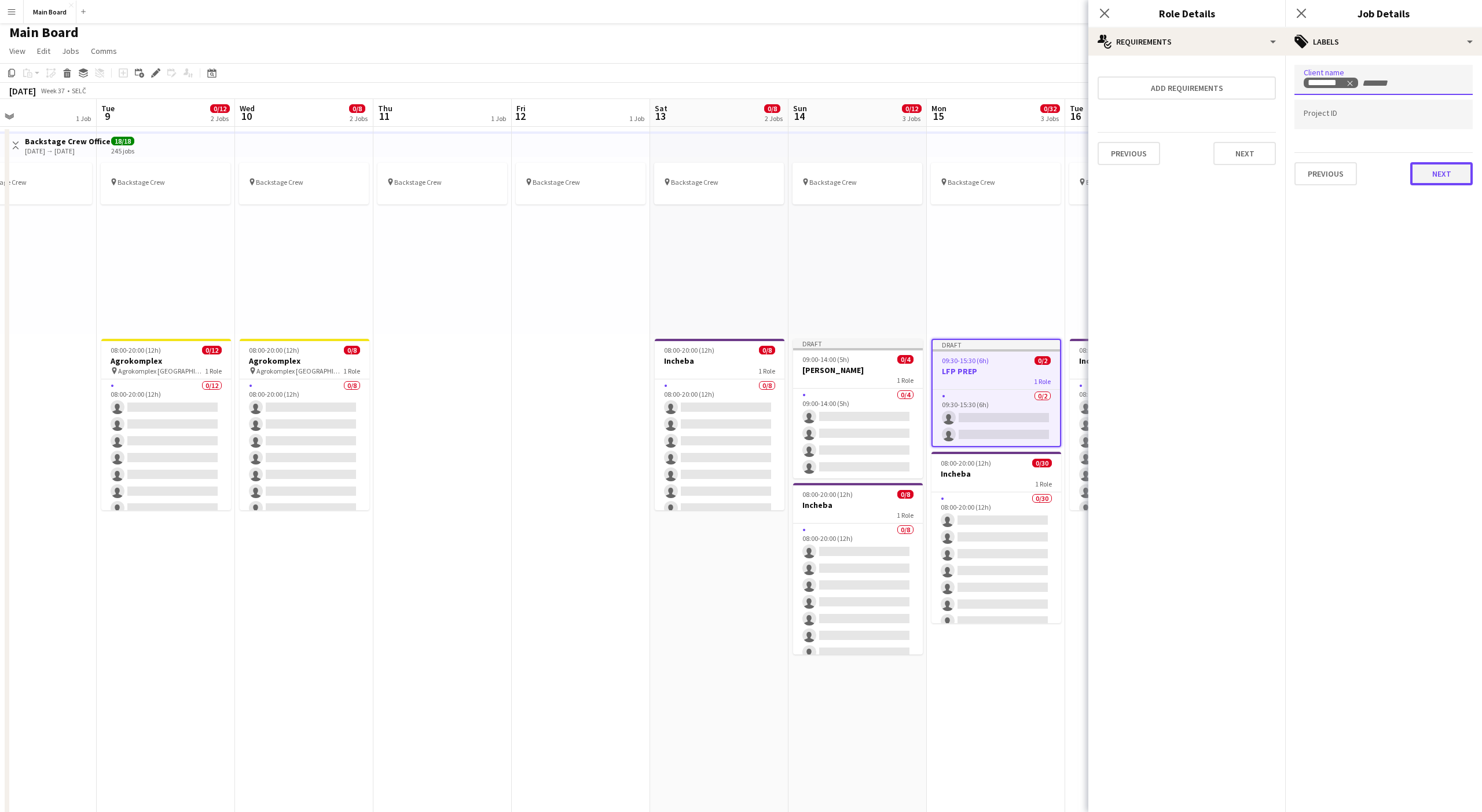
click at [1451, 183] on button "Next" at bounding box center [1441, 174] width 62 height 24
click at [1302, 18] on app-icon "Close pop-in" at bounding box center [1302, 14] width 17 height 17
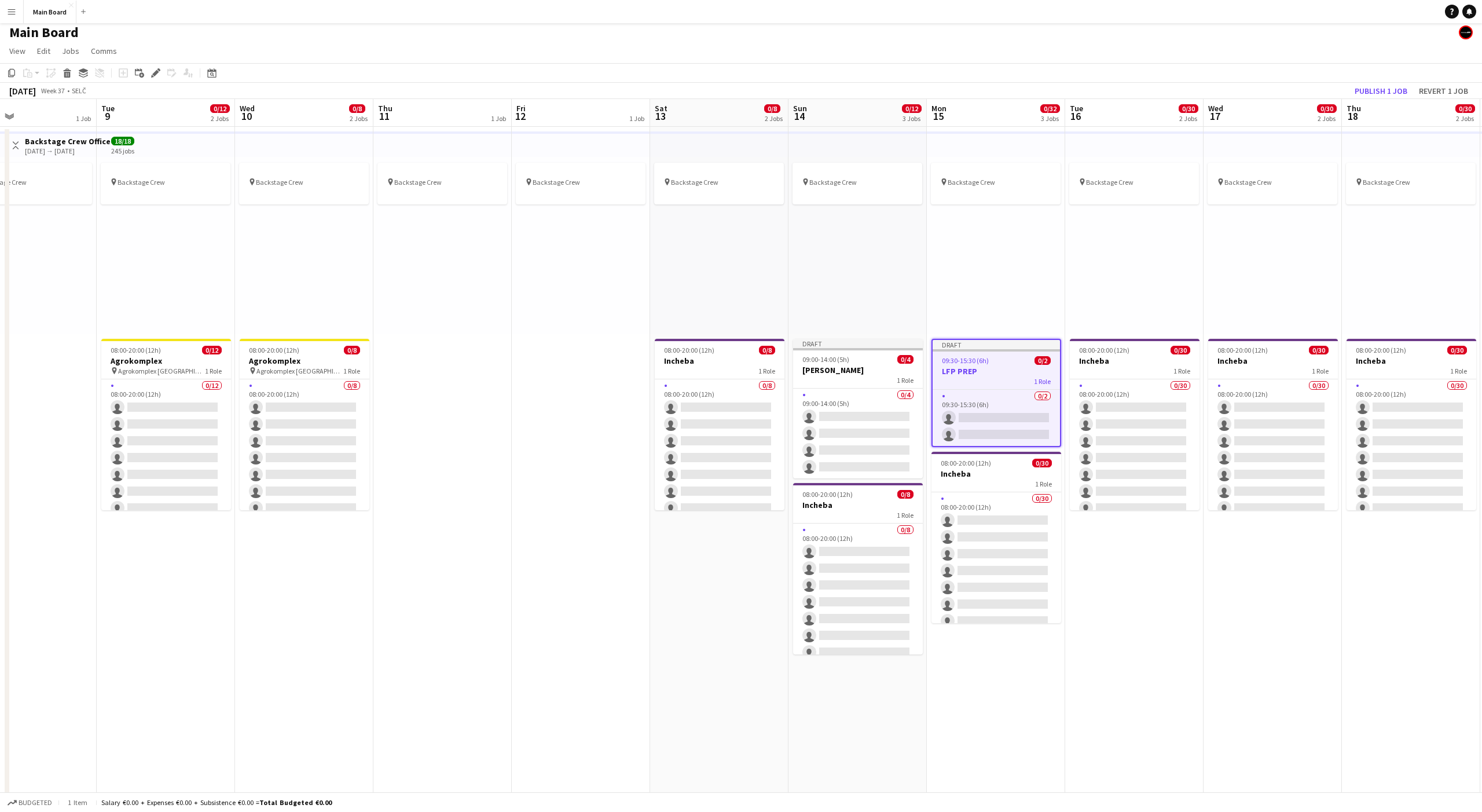
click at [1148, 290] on div "pin Backstage Crew" at bounding box center [1134, 245] width 139 height 177
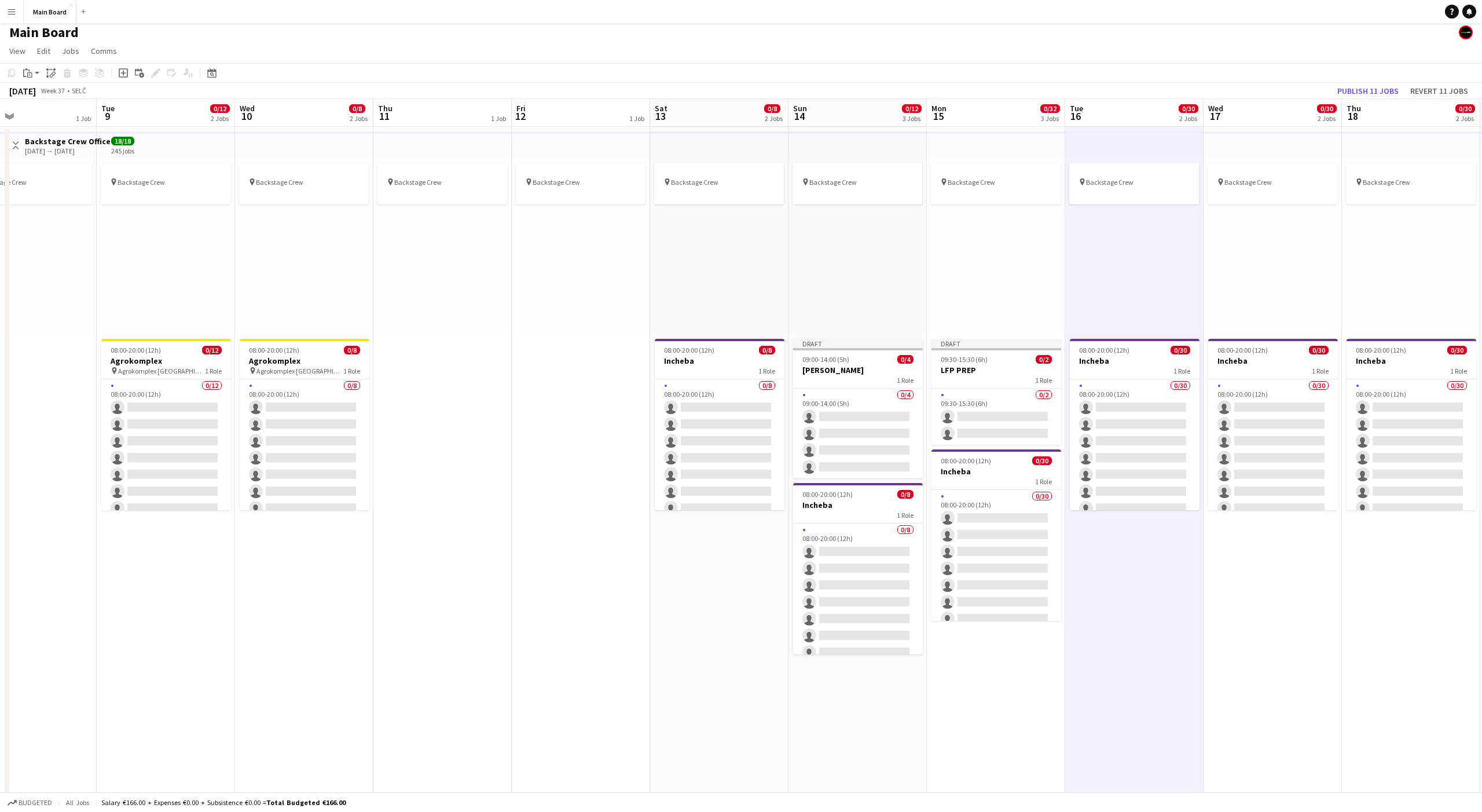
click at [1146, 285] on div "pin Backstage Crew" at bounding box center [1134, 245] width 139 height 177
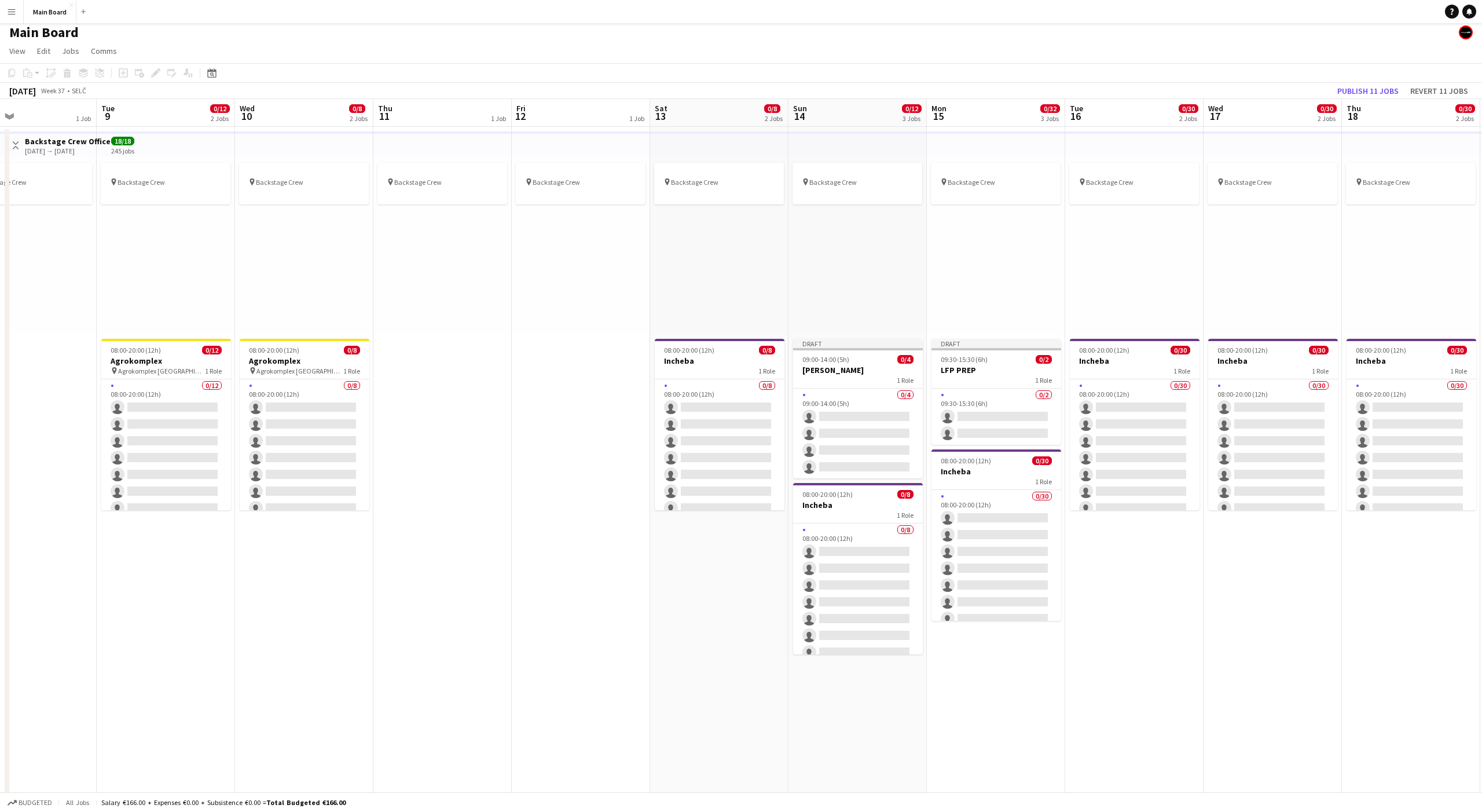
scroll to position [0, 457]
click at [855, 358] on div "09:00-14:00 (5h) 0/4" at bounding box center [857, 359] width 129 height 9
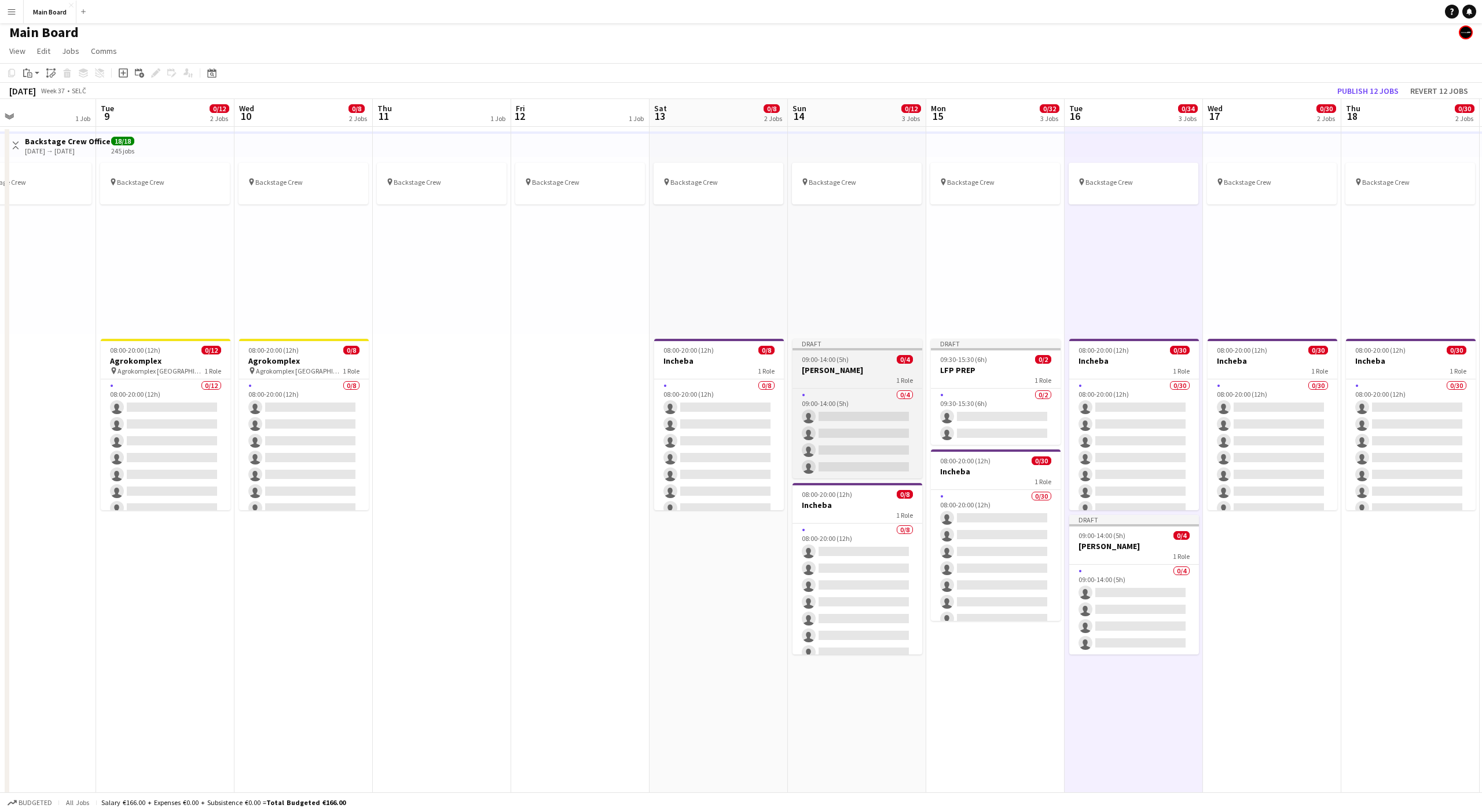
click at [830, 350] on app-job-card "Draft 09:00-14:00 (5h) 0/4 [PERSON_NAME] 1 Role 0/4 09:00-14:00 (5h) single-neu…" at bounding box center [857, 408] width 129 height 139
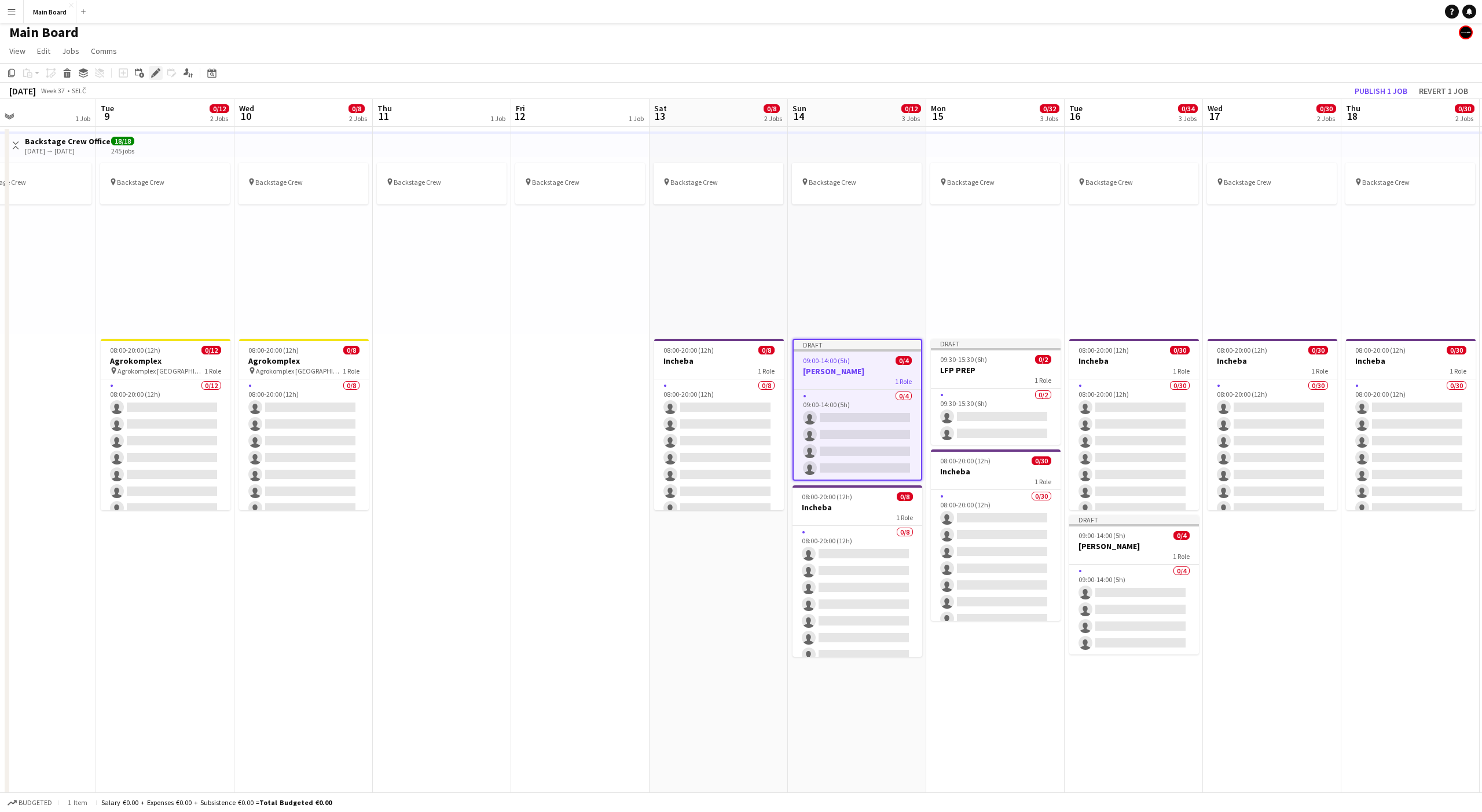
click at [158, 71] on icon "Edit" at bounding box center [156, 72] width 9 height 9
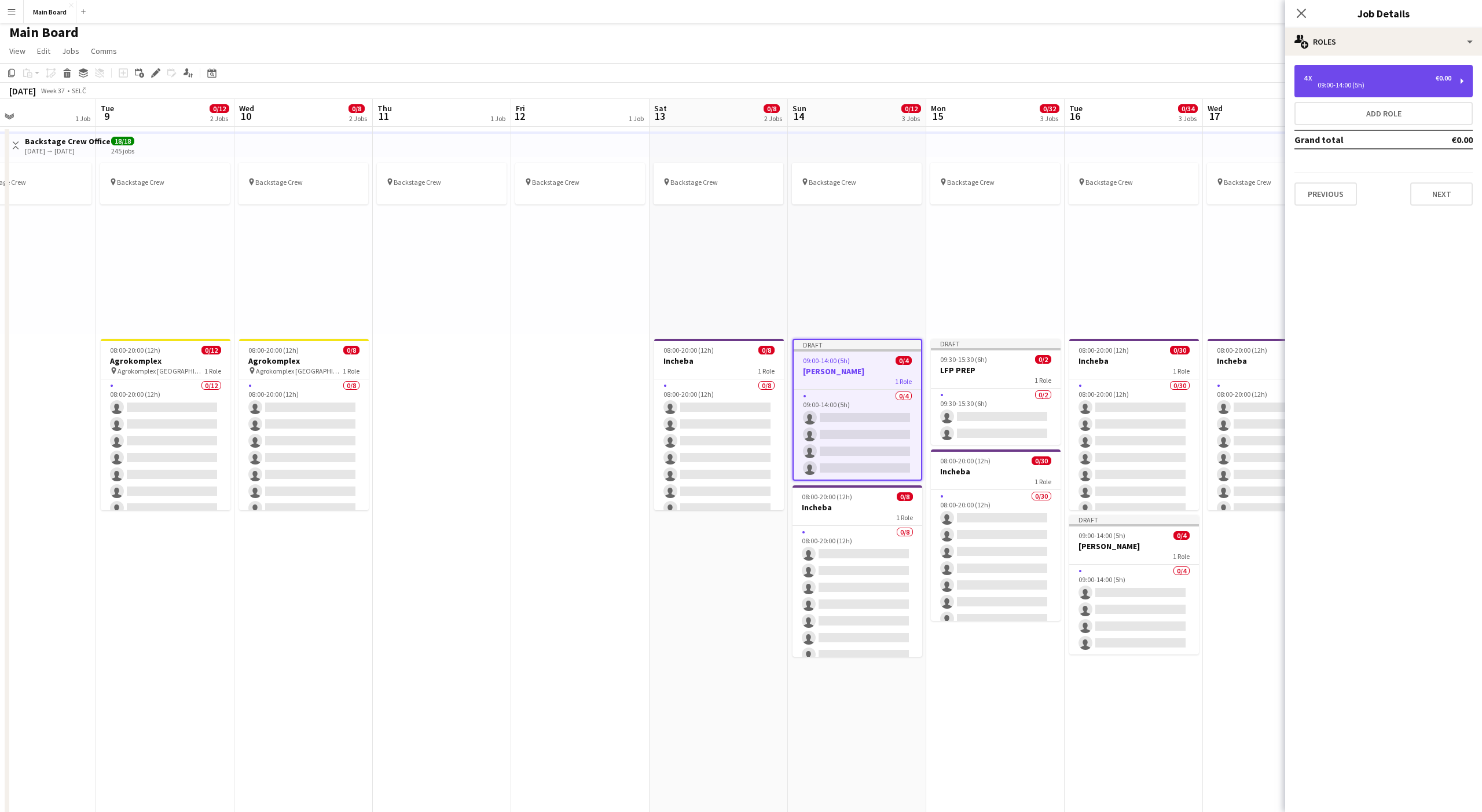
click at [1327, 91] on div "4 x €0.00 09:00-14:00 (5h)" at bounding box center [1383, 81] width 178 height 33
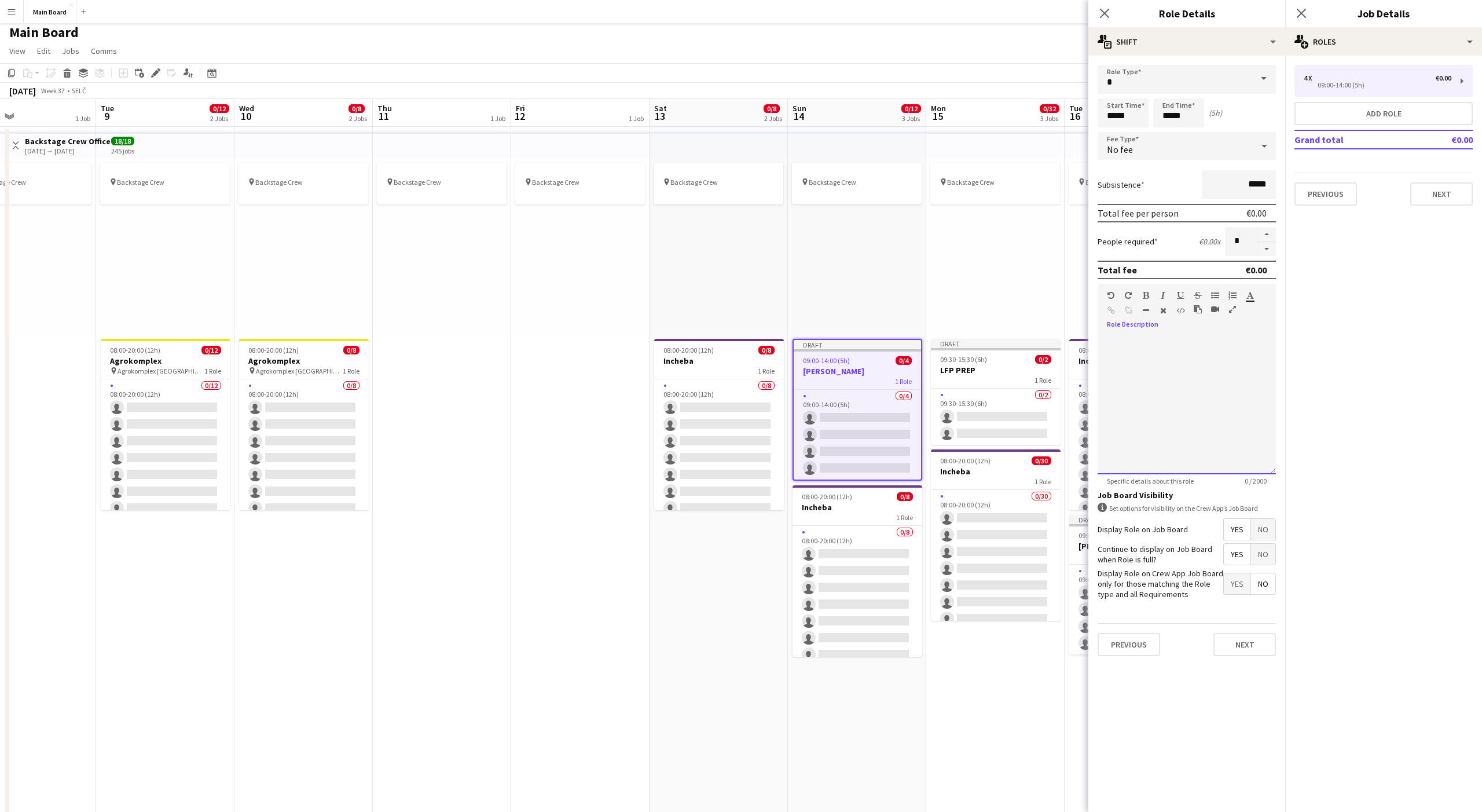
click at [1134, 354] on div at bounding box center [1187, 404] width 178 height 139
click at [1236, 635] on button "Next" at bounding box center [1245, 645] width 62 height 24
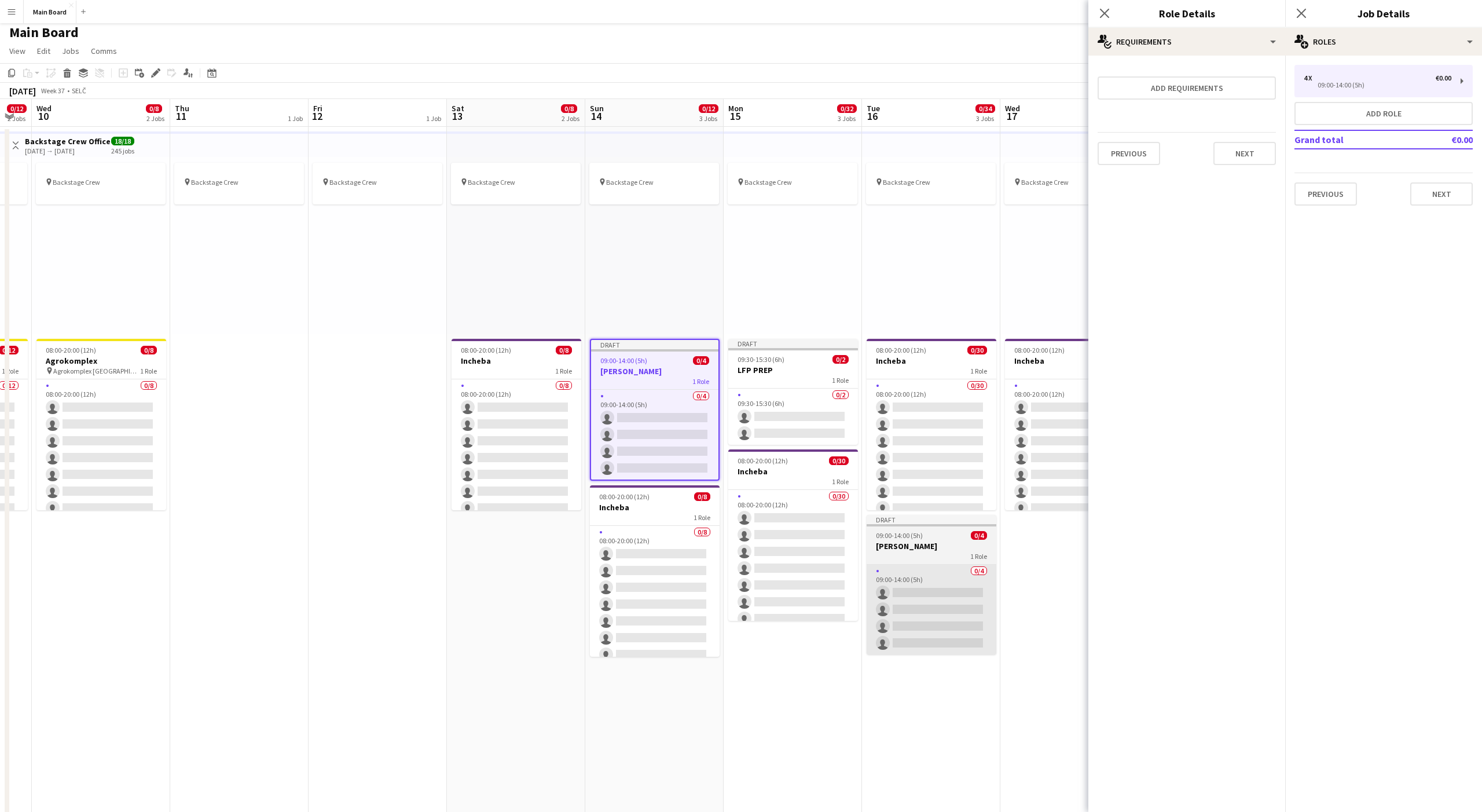
scroll to position [0, 385]
click at [897, 549] on h3 "[PERSON_NAME]" at bounding box center [930, 546] width 129 height 11
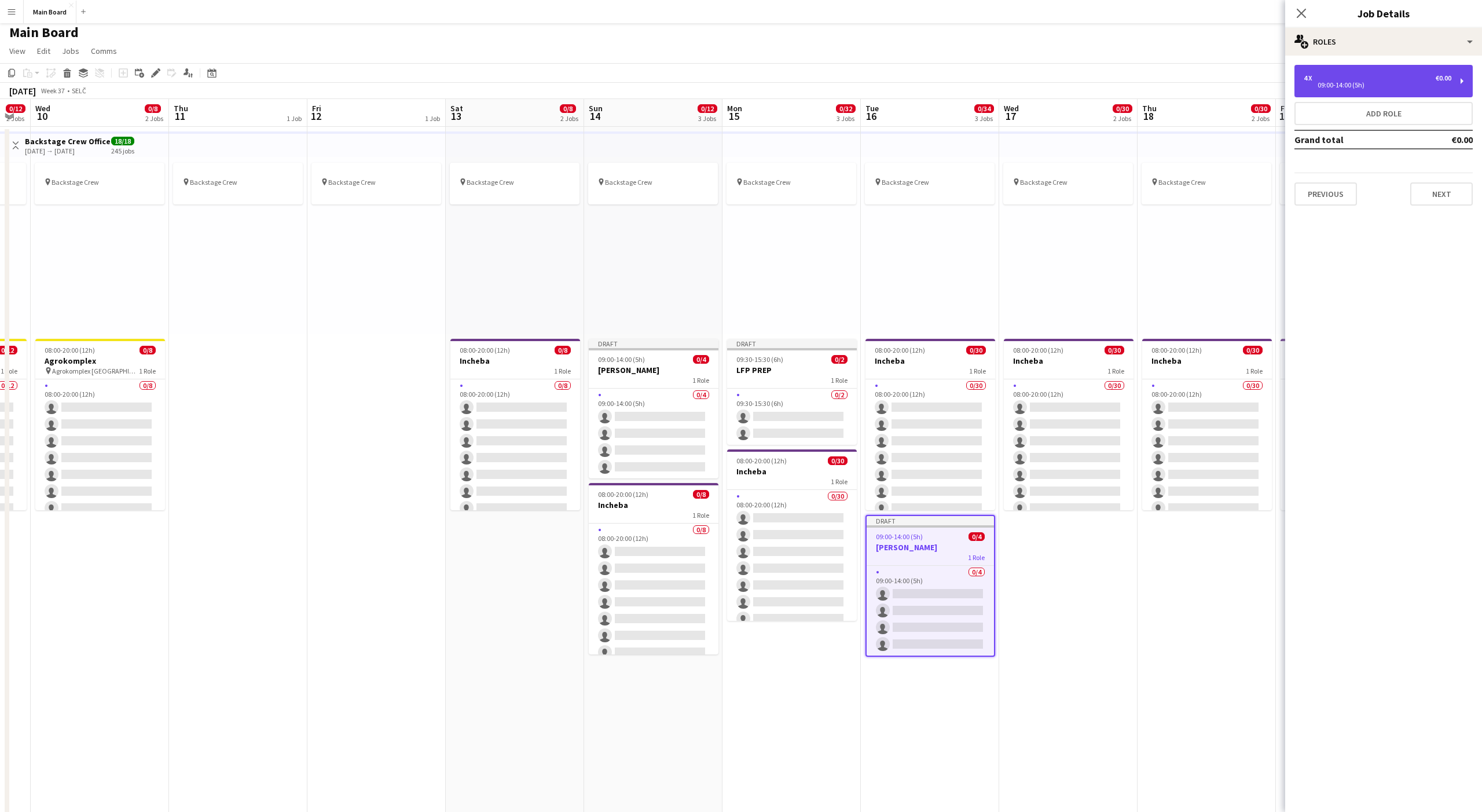
click at [1343, 82] on div "09:00-14:00 (5h)" at bounding box center [1377, 85] width 148 height 5
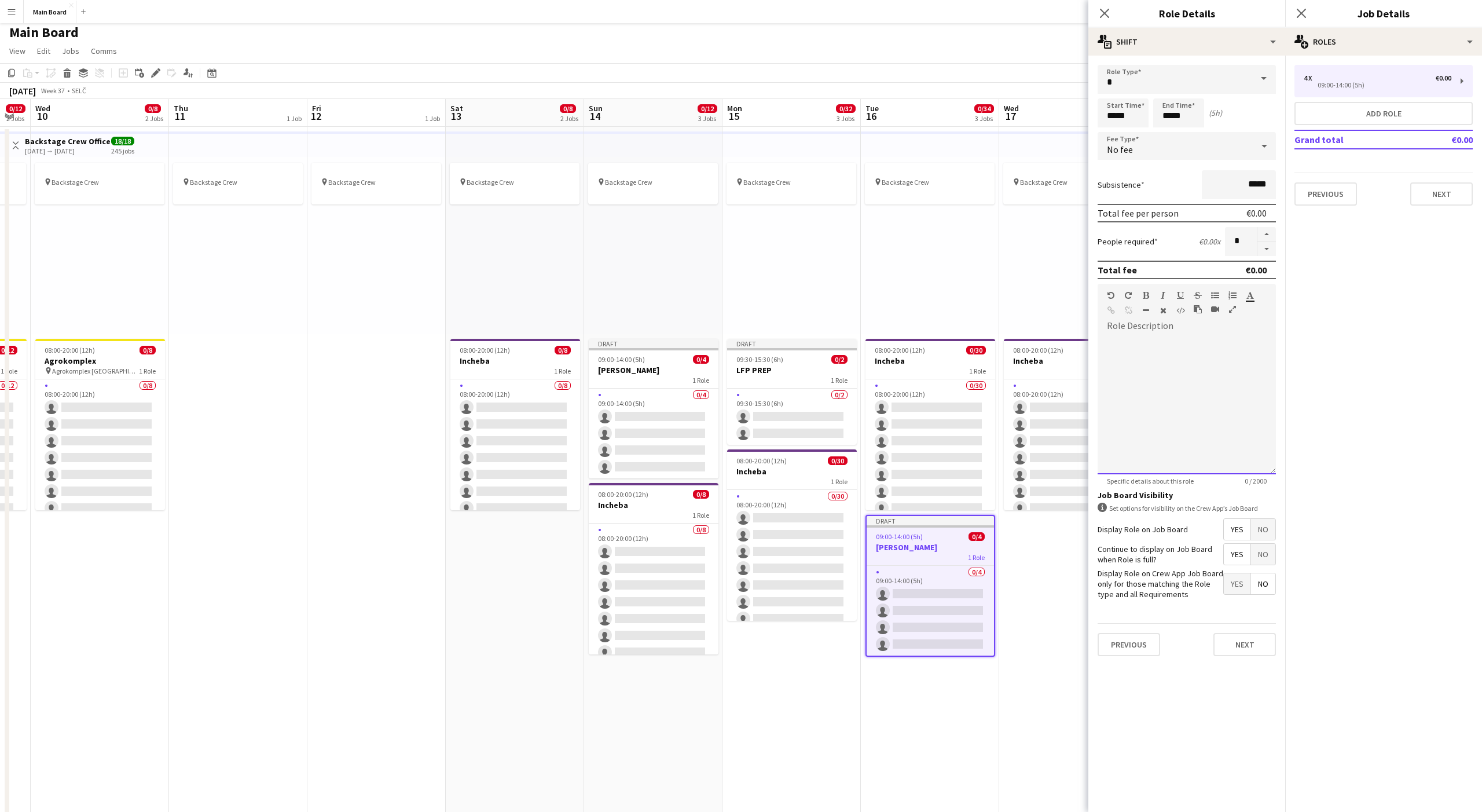
click at [1176, 329] on div at bounding box center [1187, 400] width 178 height 147
click at [1113, 111] on input "*****" at bounding box center [1123, 113] width 51 height 29
type input "*****"
click at [1169, 115] on input "*****" at bounding box center [1179, 113] width 51 height 29
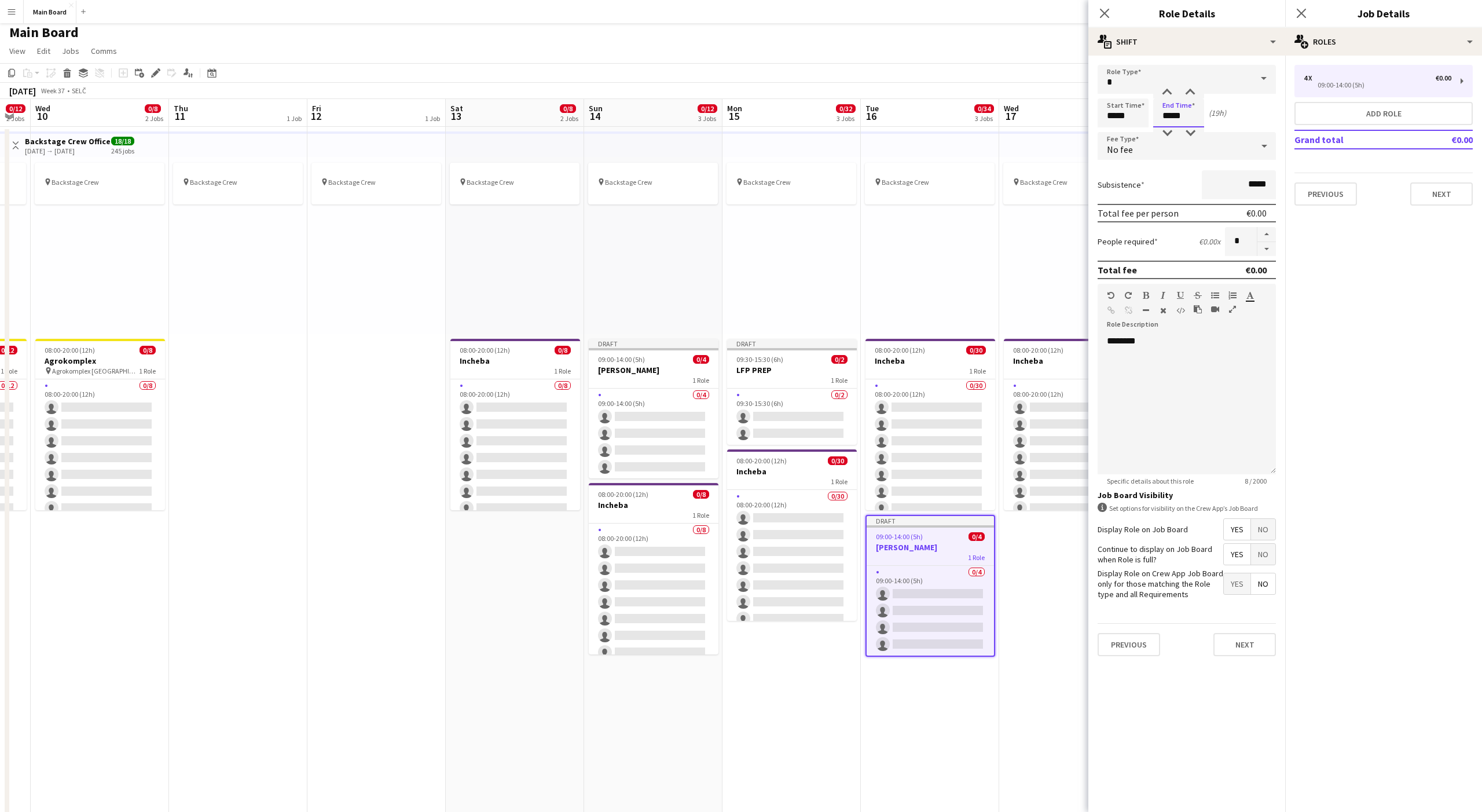
click at [1169, 115] on input "*****" at bounding box center [1179, 113] width 51 height 29
type input "*****"
click at [1239, 644] on button "Next" at bounding box center [1245, 645] width 62 height 24
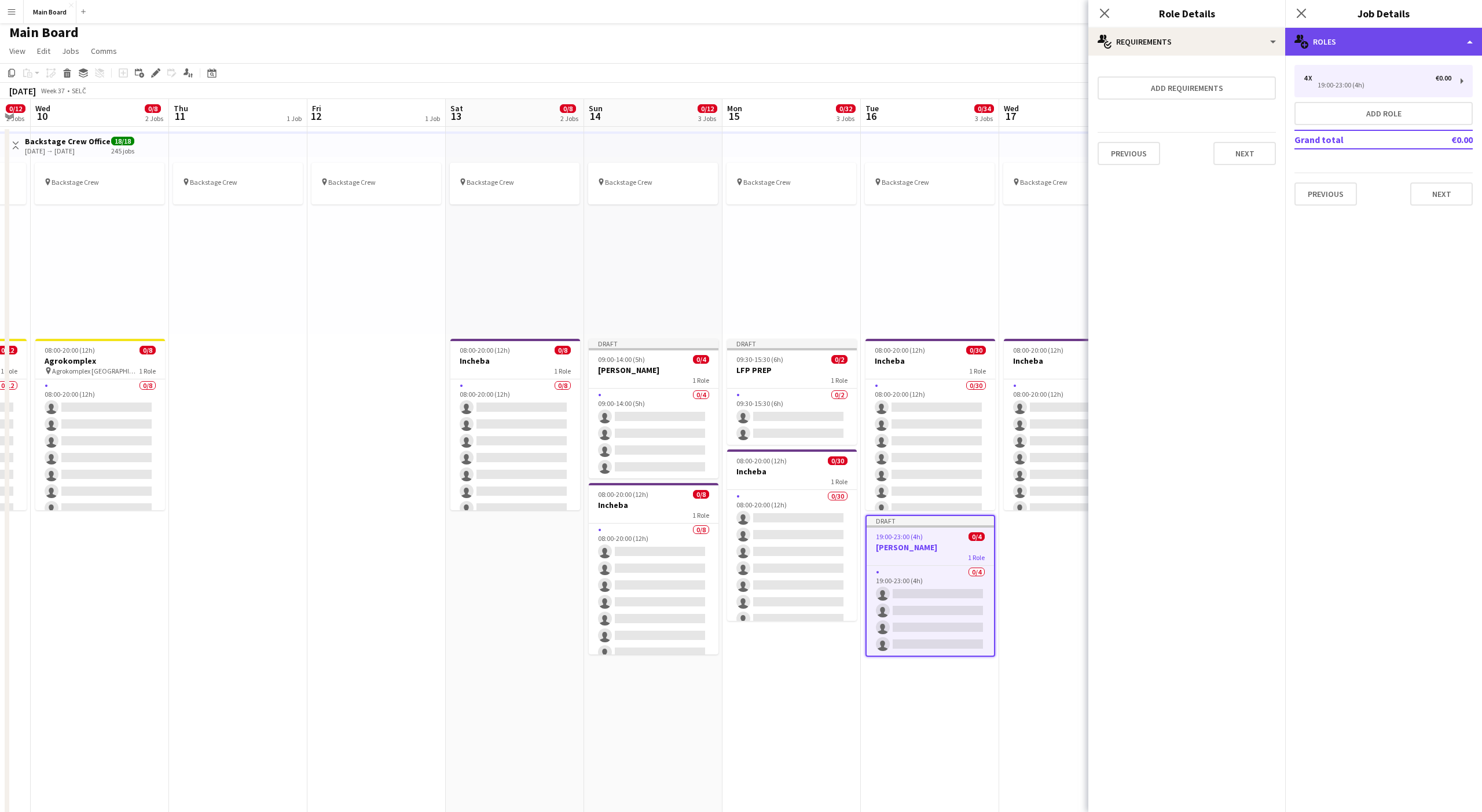
click at [1328, 32] on div "multiple-users-add Roles" at bounding box center [1383, 42] width 196 height 28
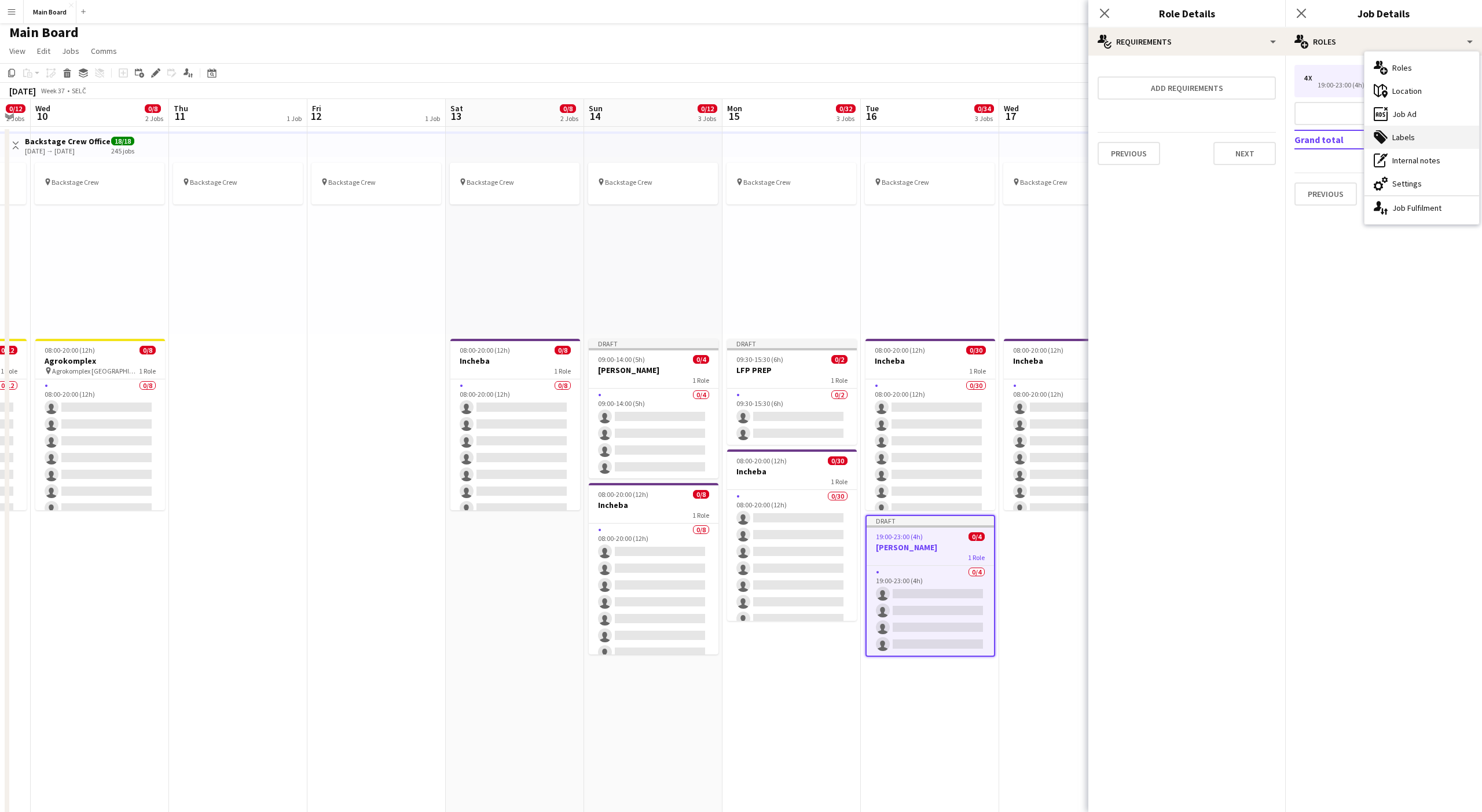
click at [1391, 129] on div "tags-double Labels" at bounding box center [1421, 138] width 115 height 24
click at [1299, 14] on icon "Close pop-in" at bounding box center [1301, 13] width 11 height 11
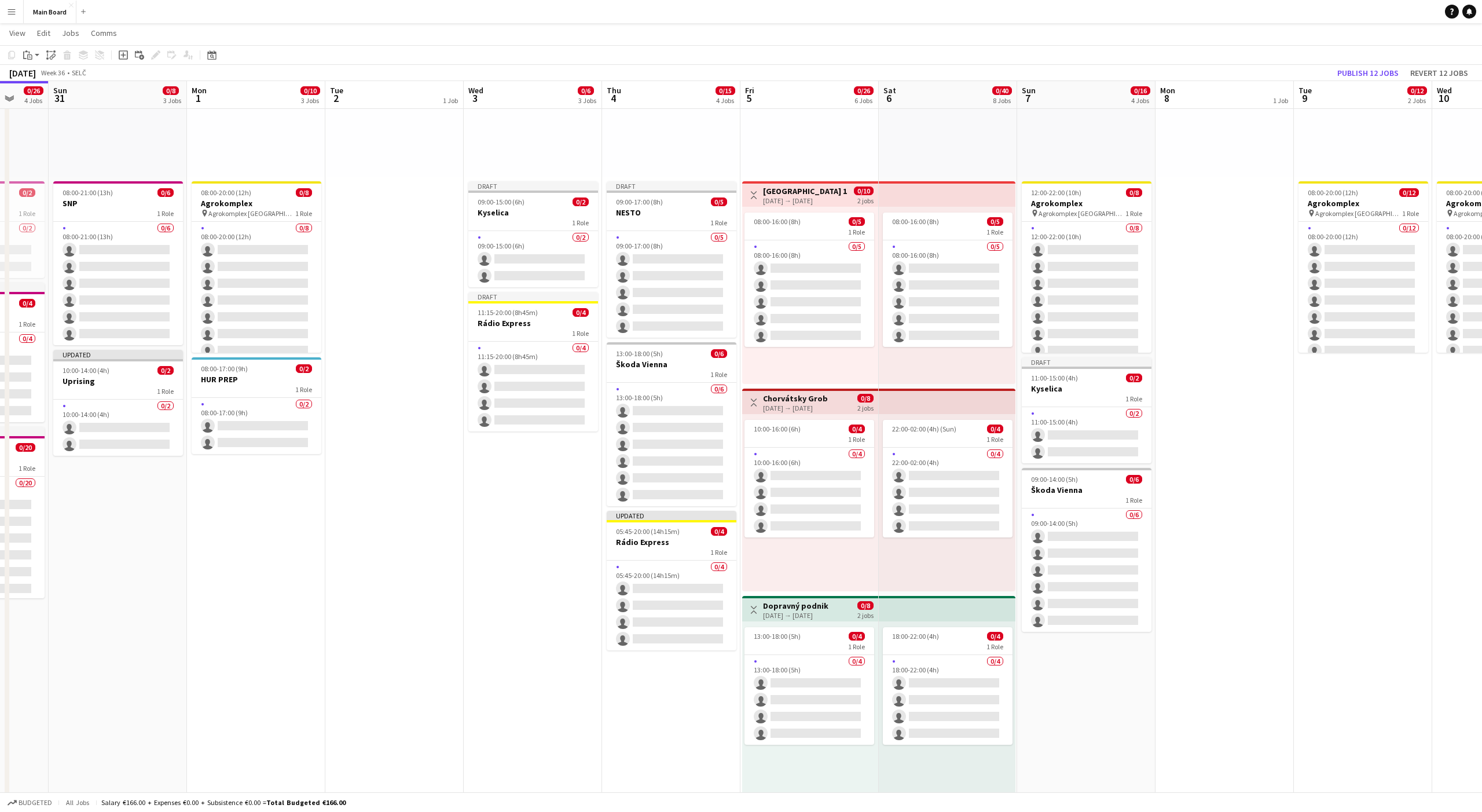
scroll to position [0, 359]
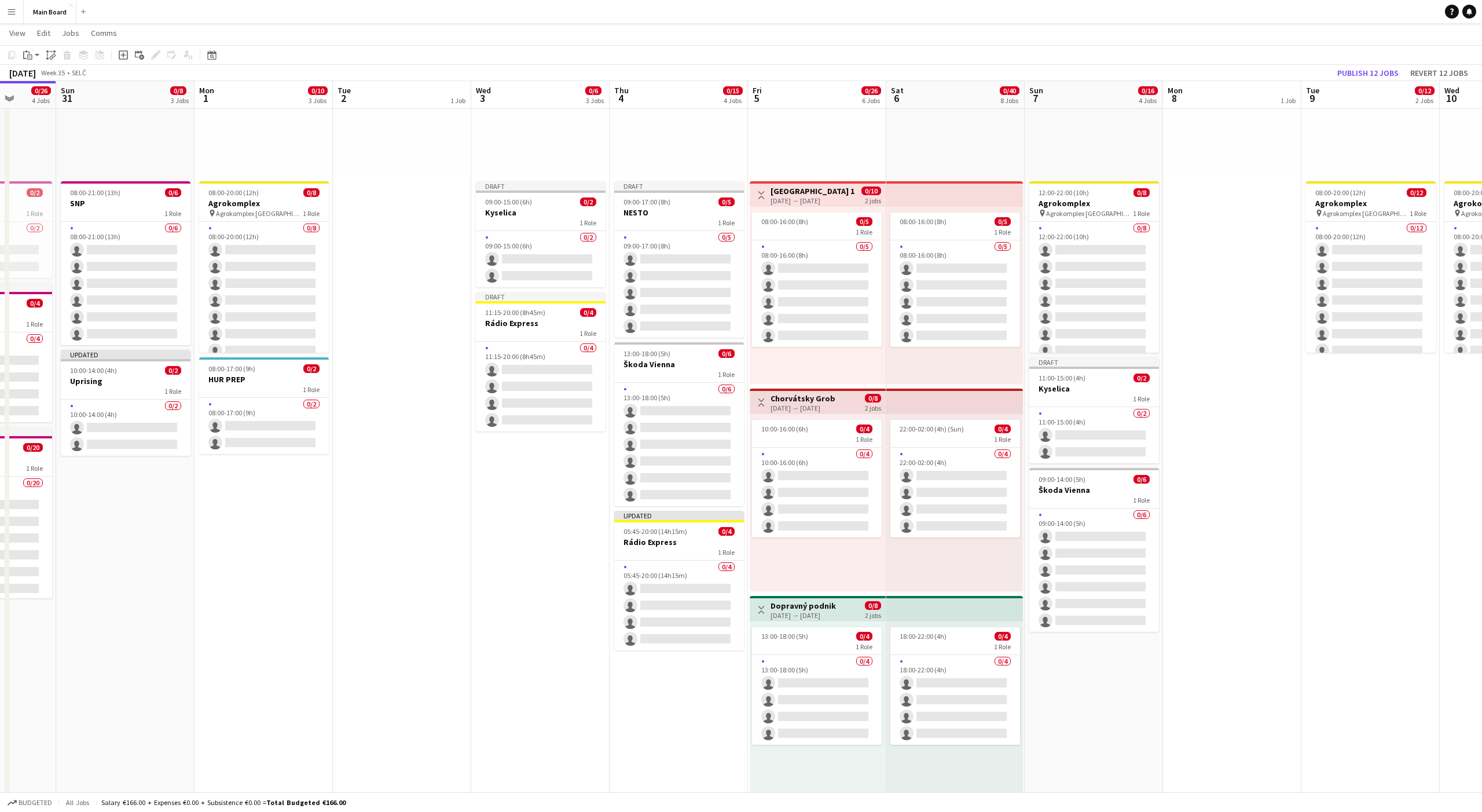
click at [672, 158] on div "pin Backstage Crew" at bounding box center [678, 88] width 139 height 177
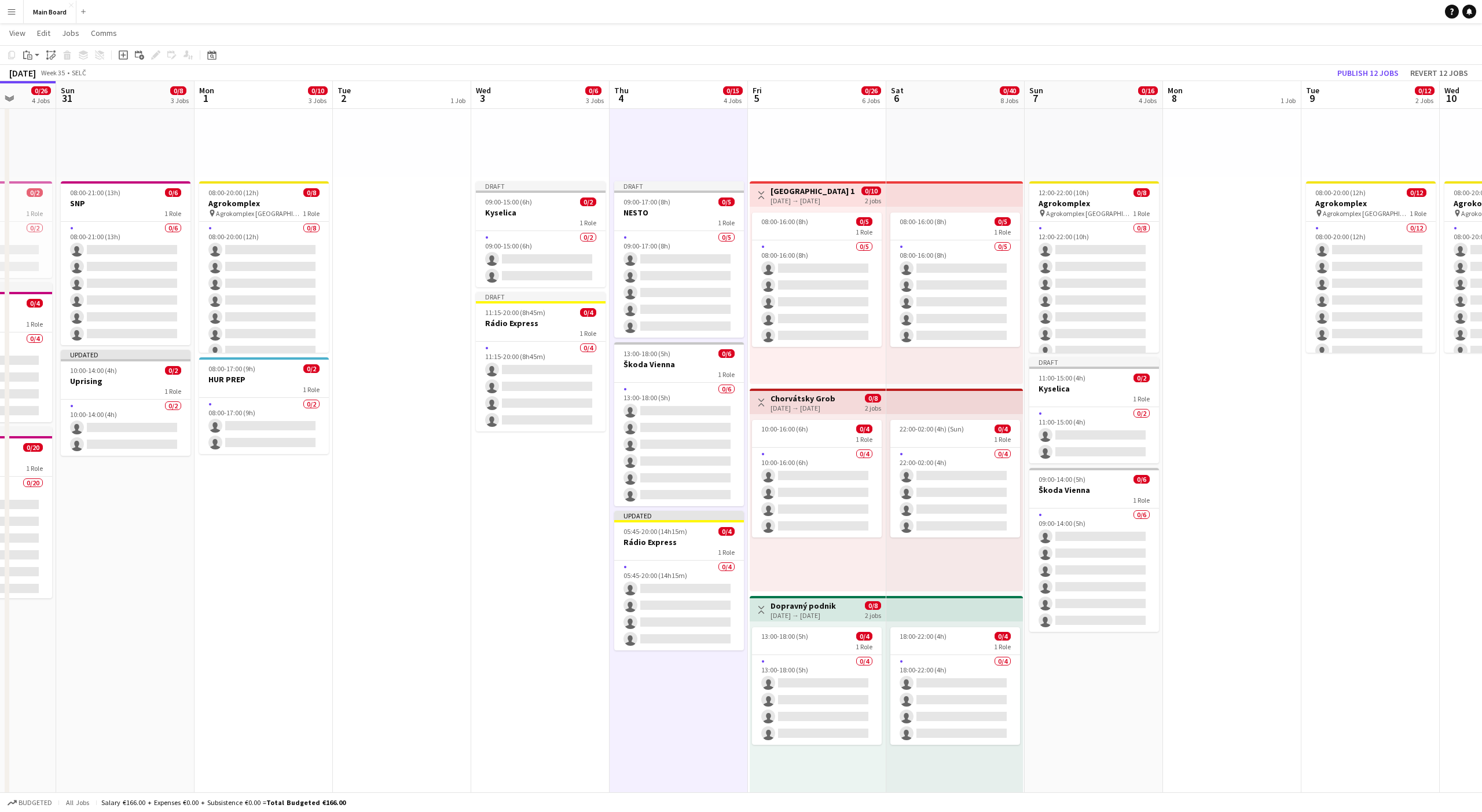
click at [672, 158] on div "pin Backstage Crew" at bounding box center [678, 88] width 139 height 177
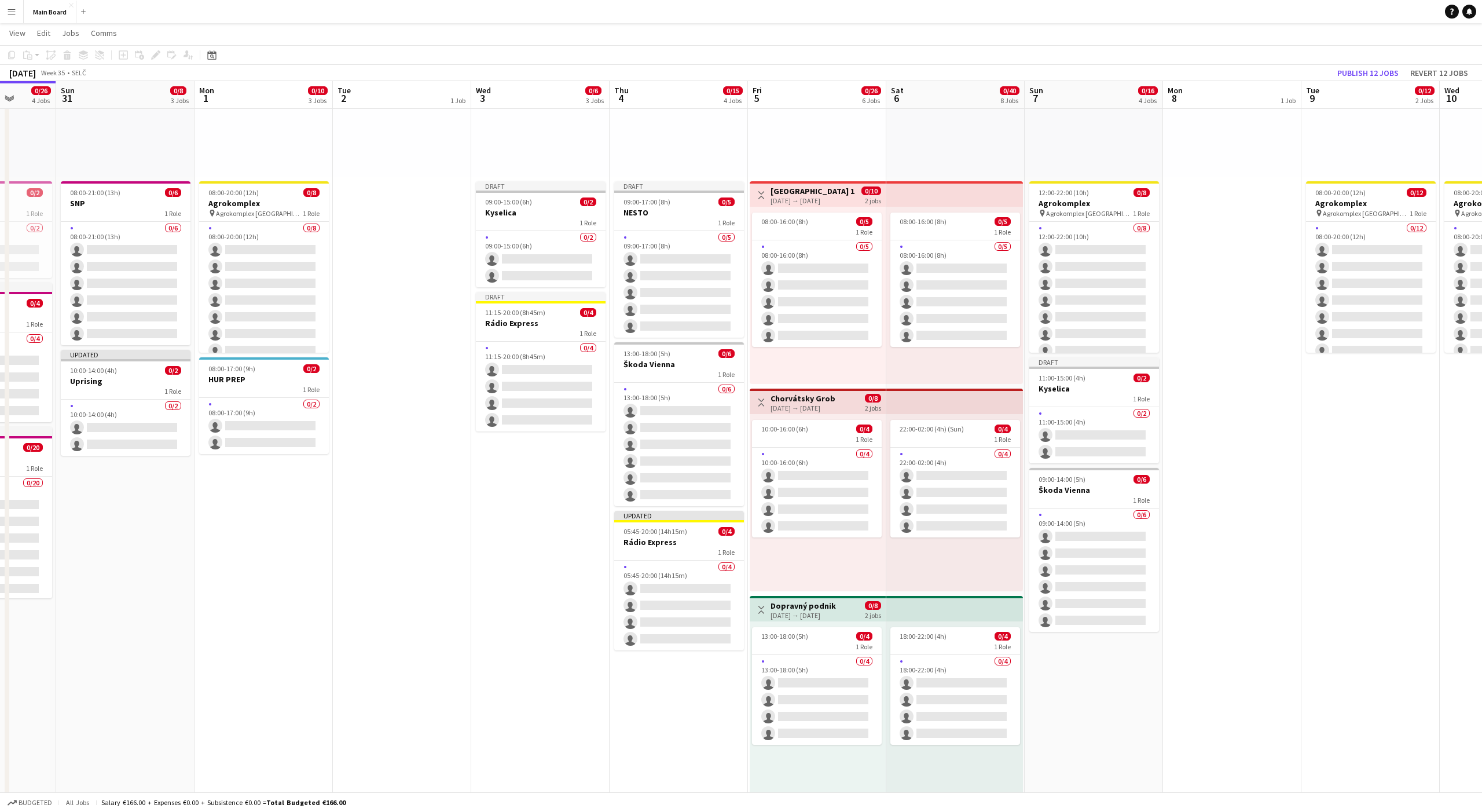
click at [1360, 119] on div "pin Backstage Crew" at bounding box center [1371, 88] width 139 height 177
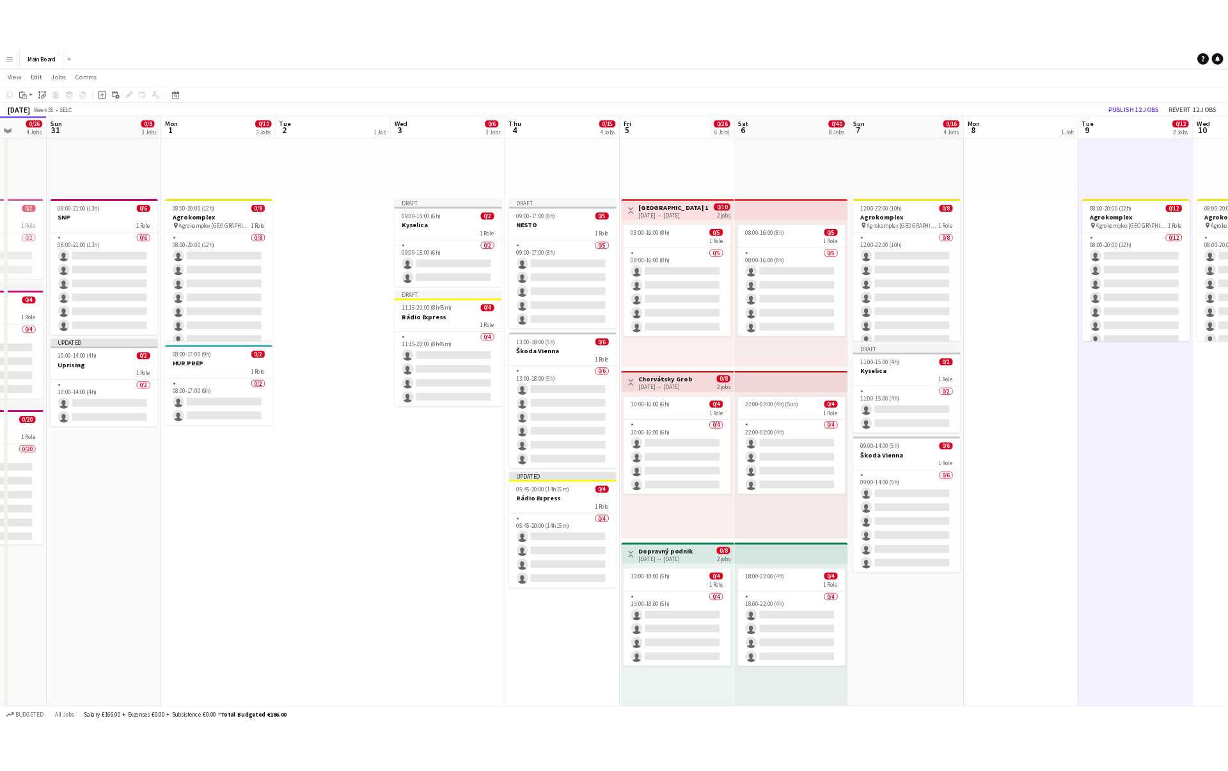
scroll to position [0, 396]
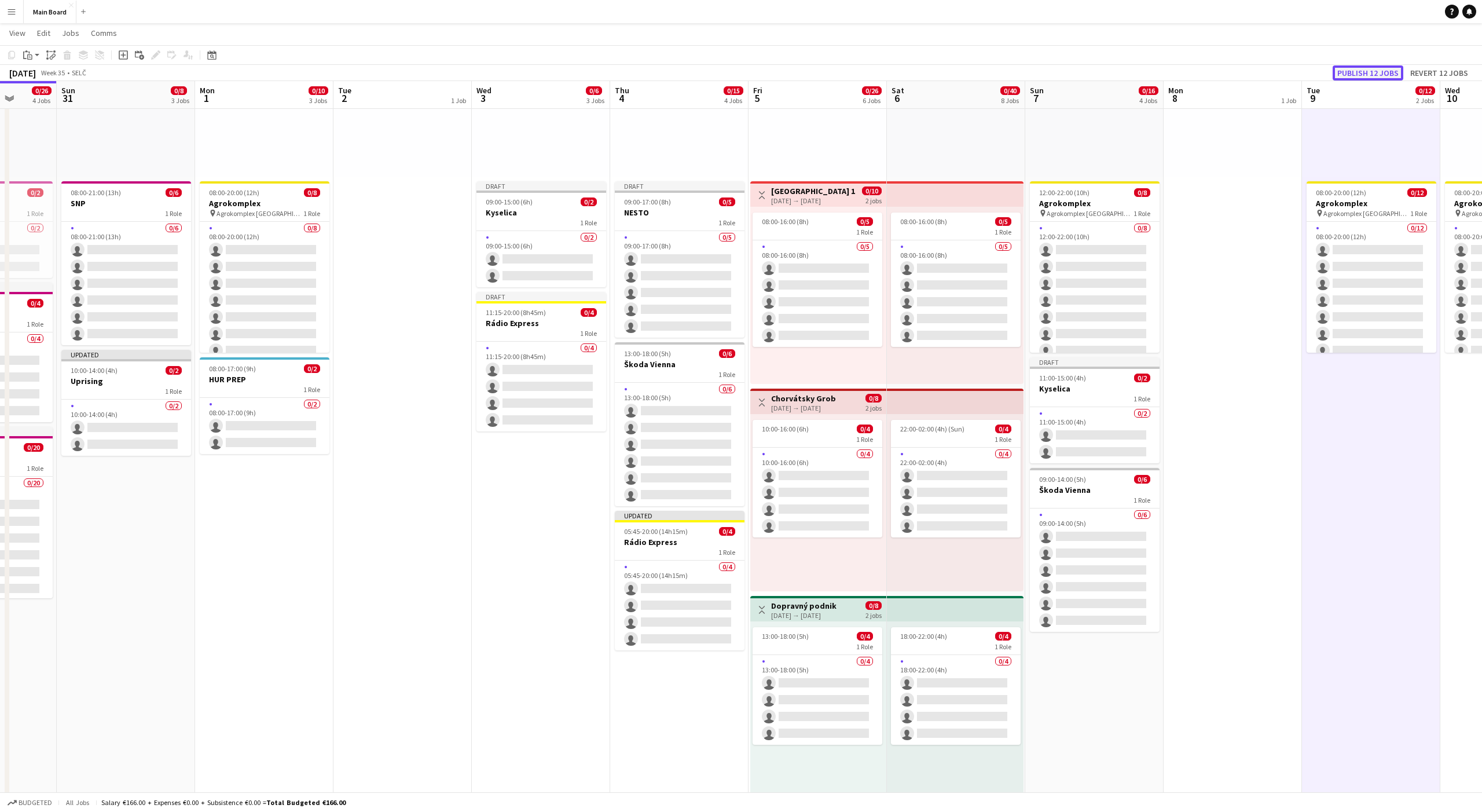
click at [1369, 72] on button "Publish 12 jobs" at bounding box center [1368, 72] width 71 height 15
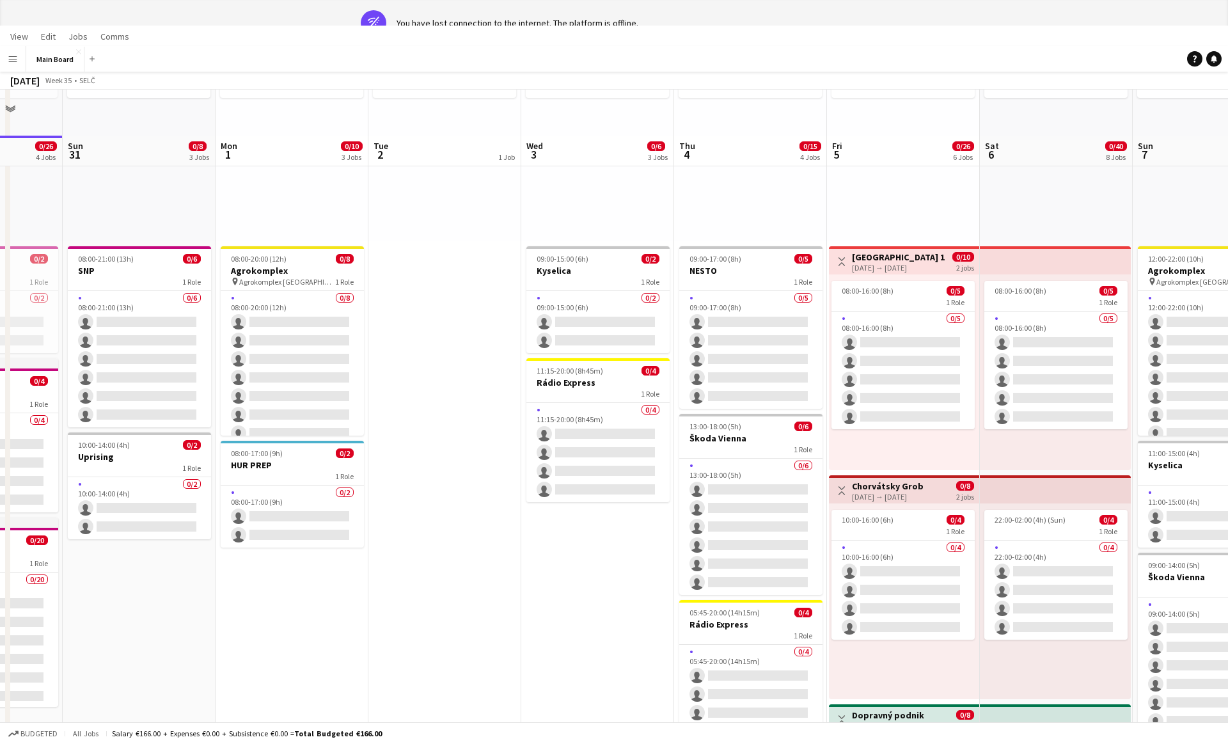
scroll to position [0, 0]
